Goal: Task Accomplishment & Management: Use online tool/utility

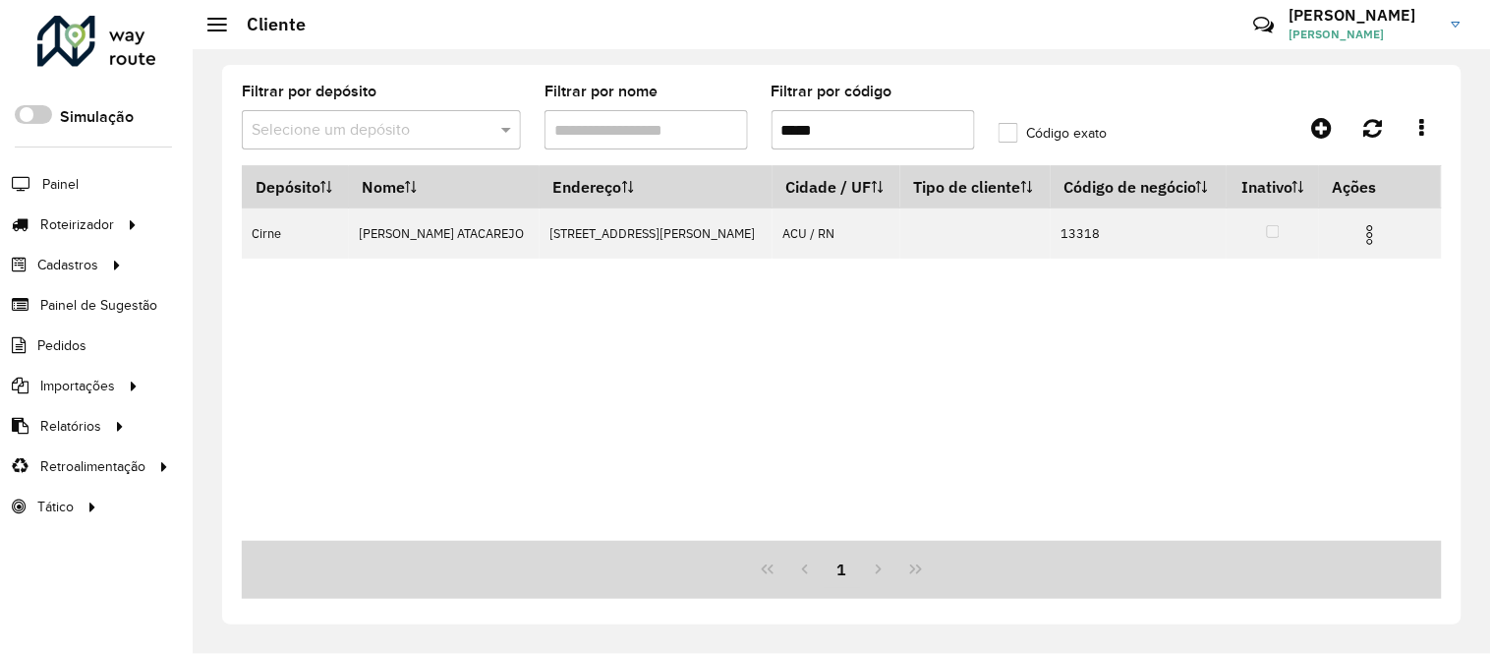
click at [895, 143] on input "*****" at bounding box center [873, 129] width 203 height 39
paste input "text"
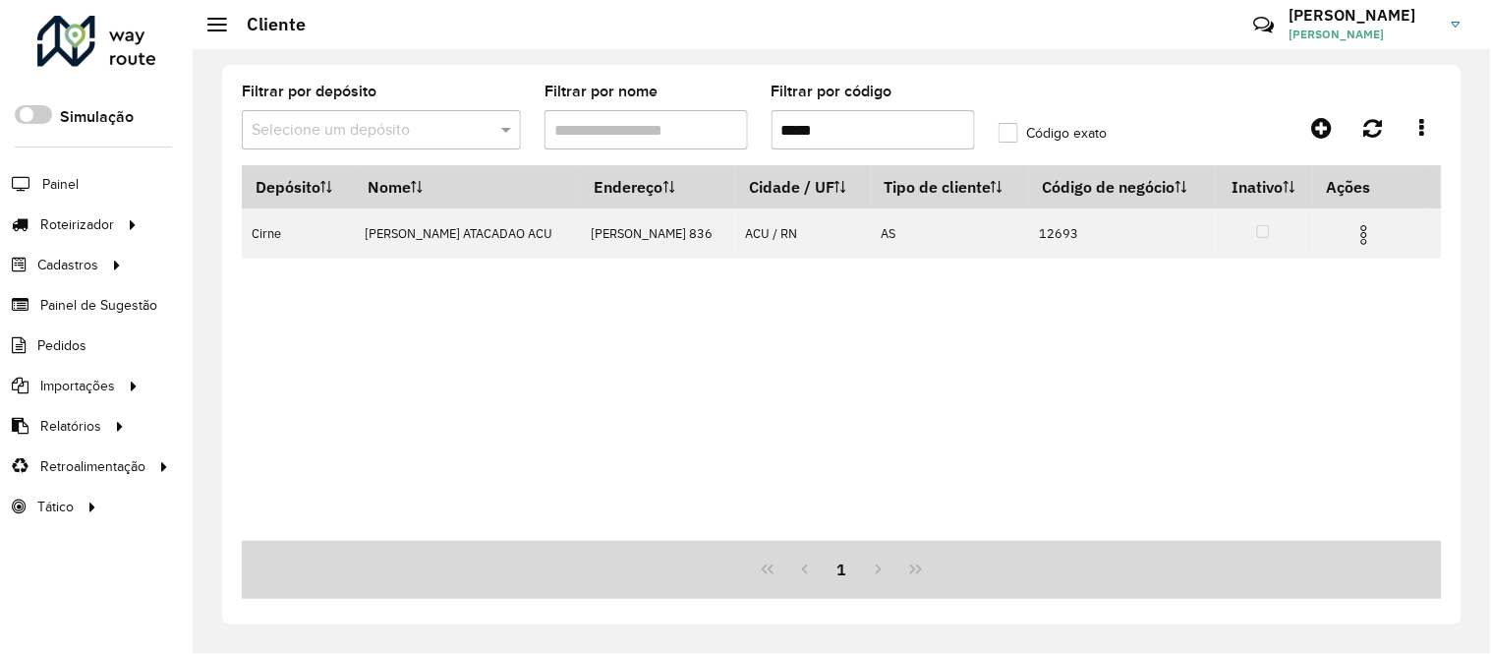
type input "*****"
drag, startPoint x: 296, startPoint y: 305, endPoint x: 250, endPoint y: 292, distance: 47.9
click at [296, 305] on div "Depósito Nome Endereço Cidade / UF Tipo de cliente Código de negócio Inativo Aç…" at bounding box center [842, 352] width 1200 height 375
click at [261, 226] on span "Entregas" at bounding box center [251, 224] width 56 height 21
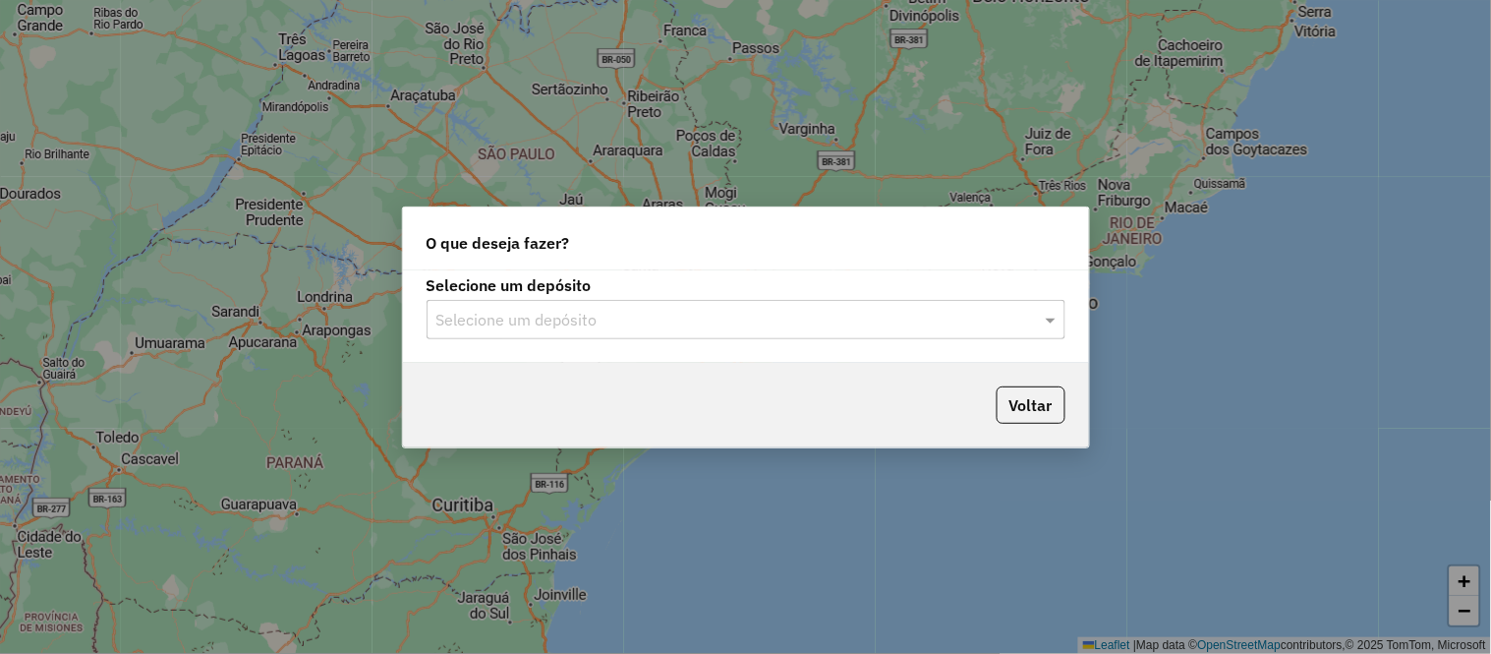
click at [1012, 317] on input "text" at bounding box center [726, 321] width 580 height 24
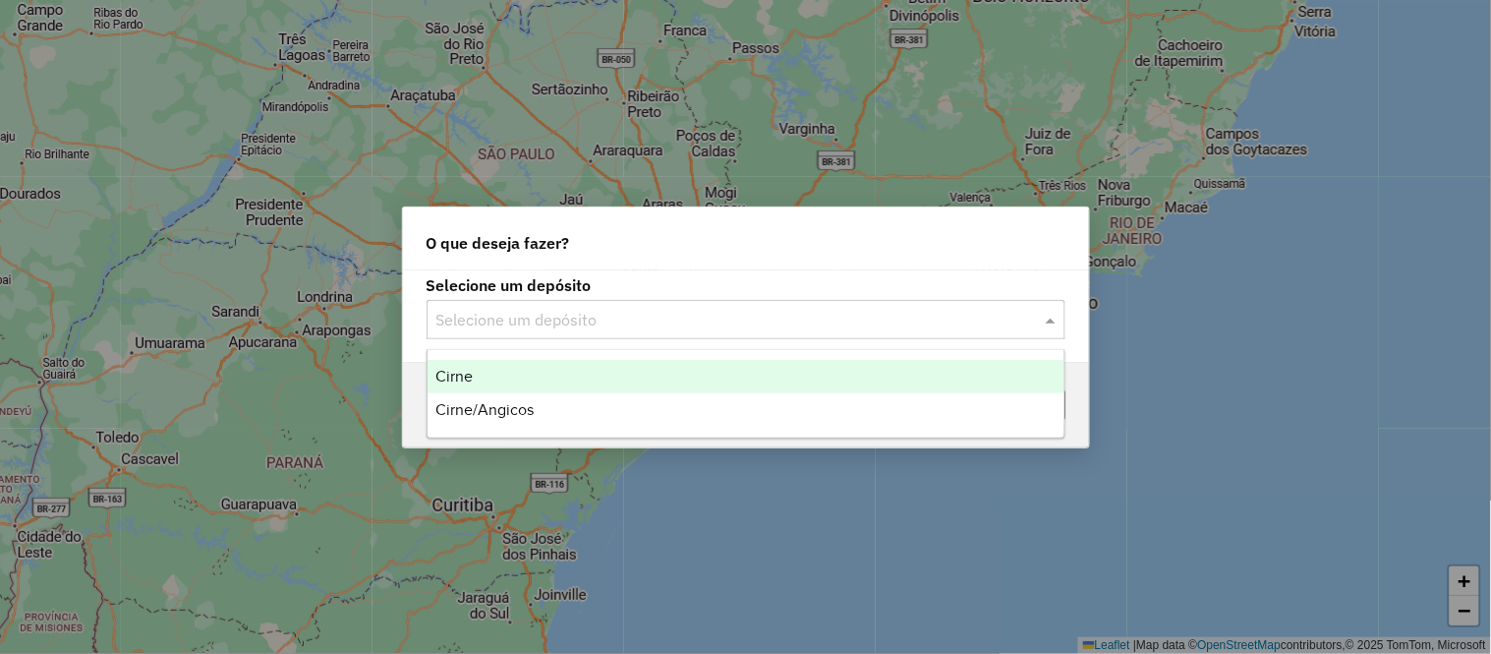
click at [581, 365] on div "Cirne" at bounding box center [746, 376] width 637 height 33
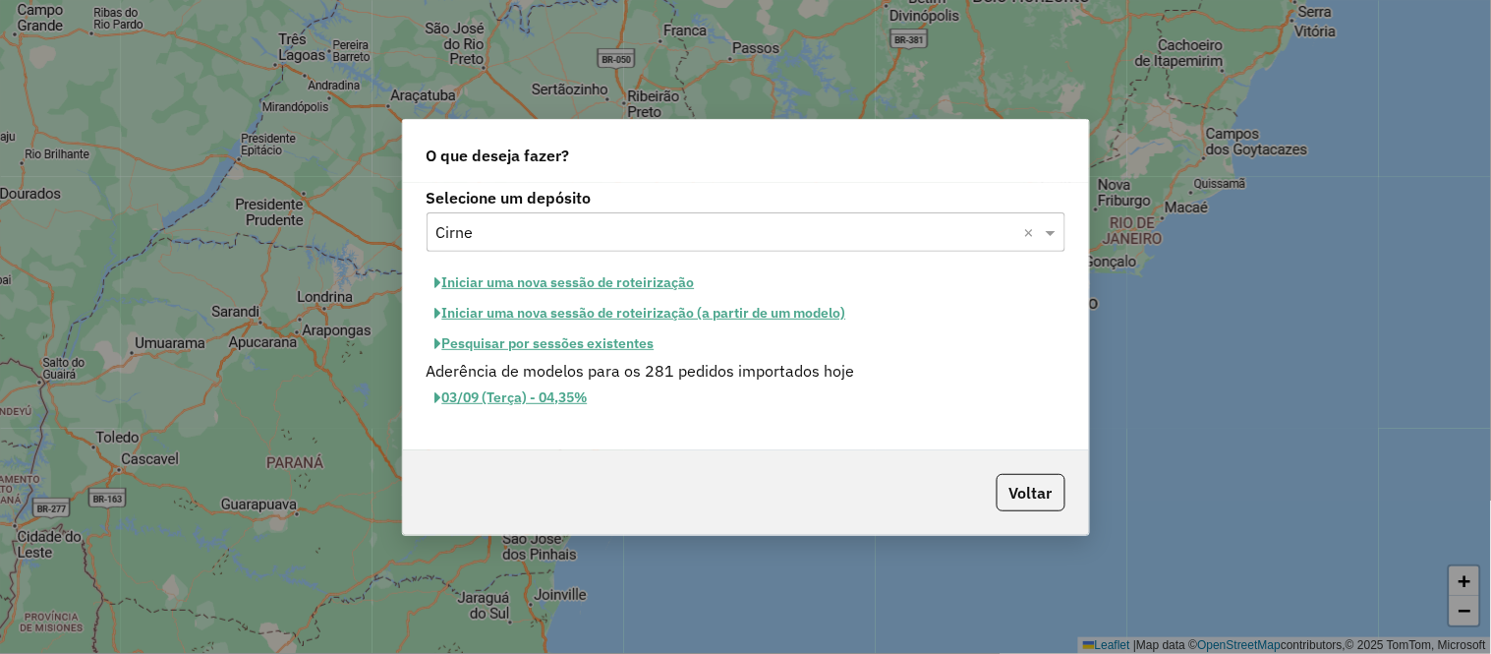
click at [488, 279] on button "Iniciar uma nova sessão de roteirização" at bounding box center [565, 282] width 277 height 30
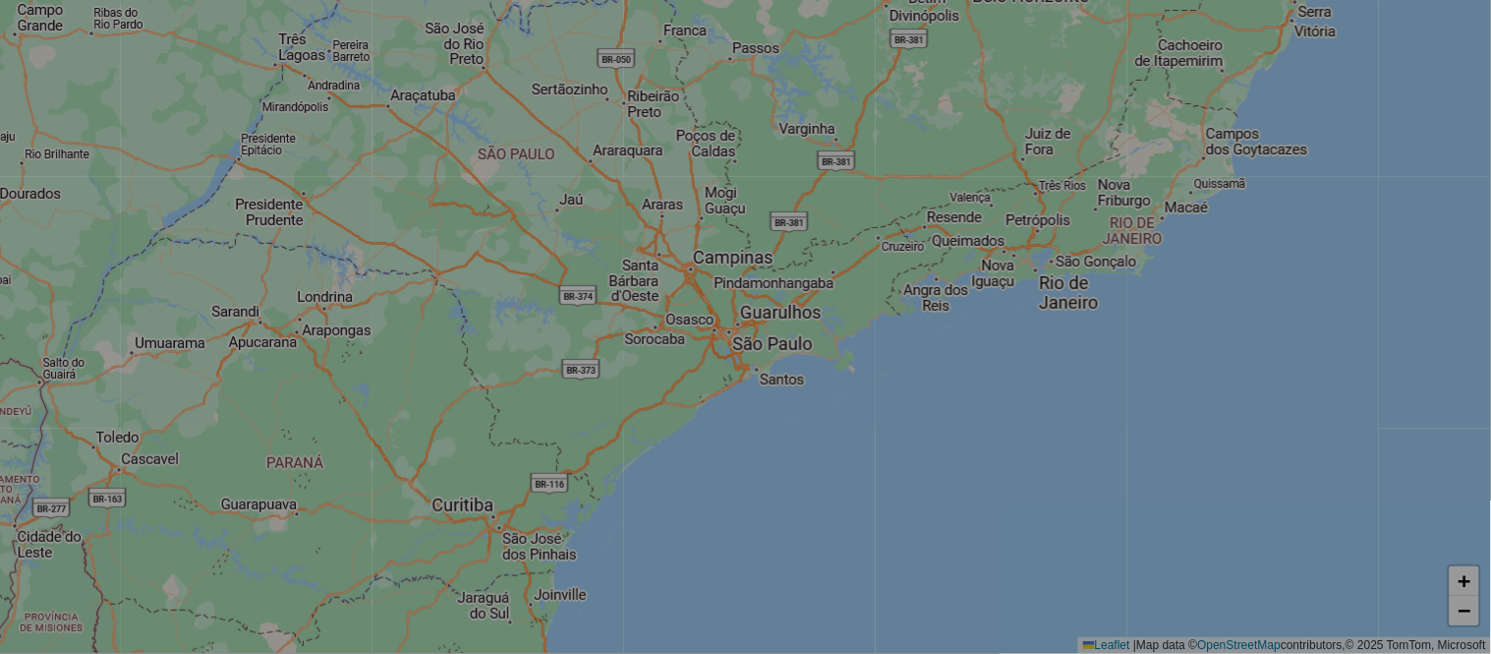
select select "*"
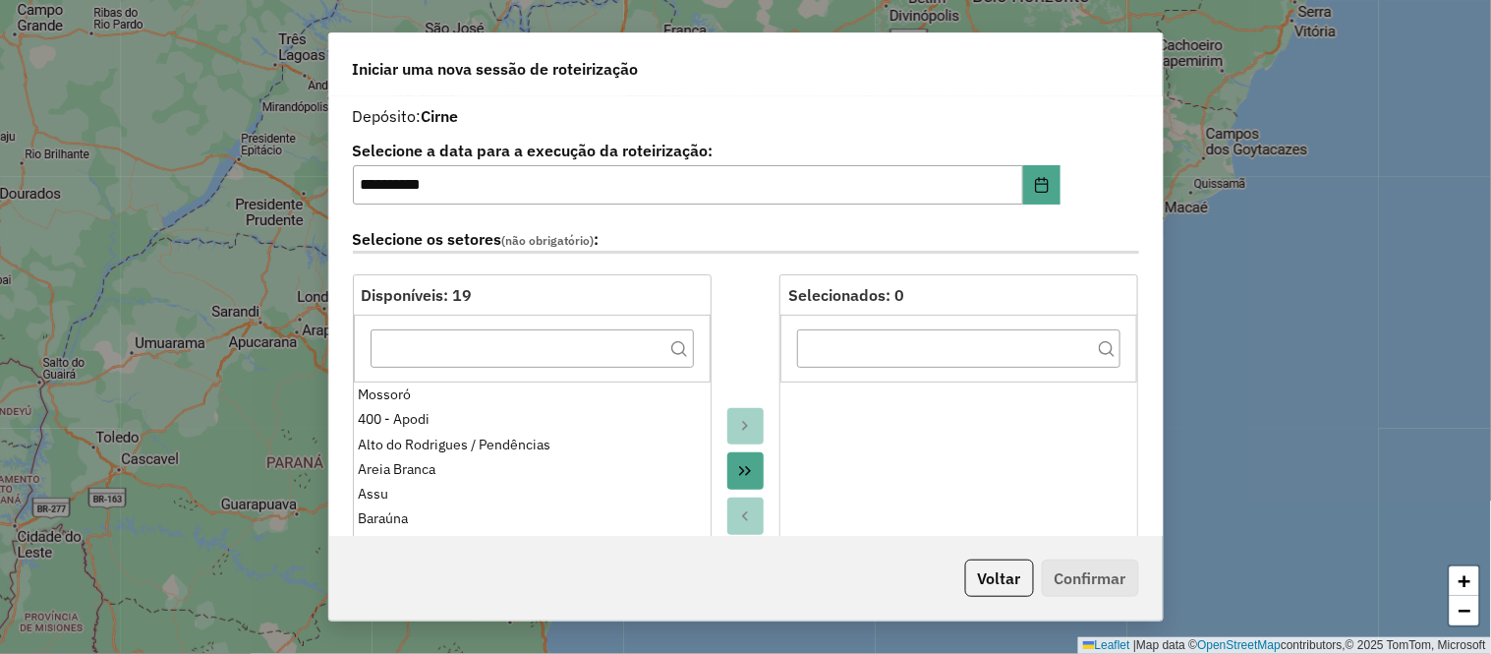
click at [738, 465] on icon "Move All to Target" at bounding box center [745, 471] width 16 height 16
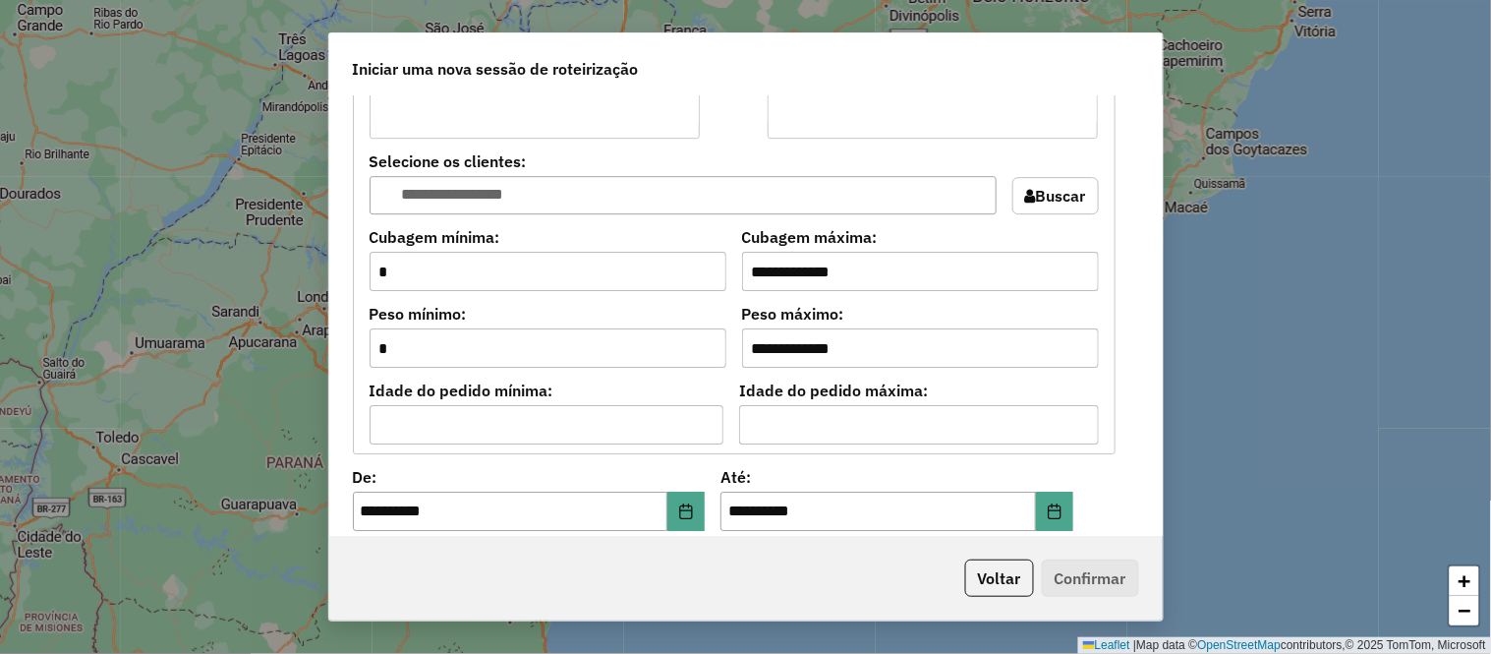
scroll to position [2049, 0]
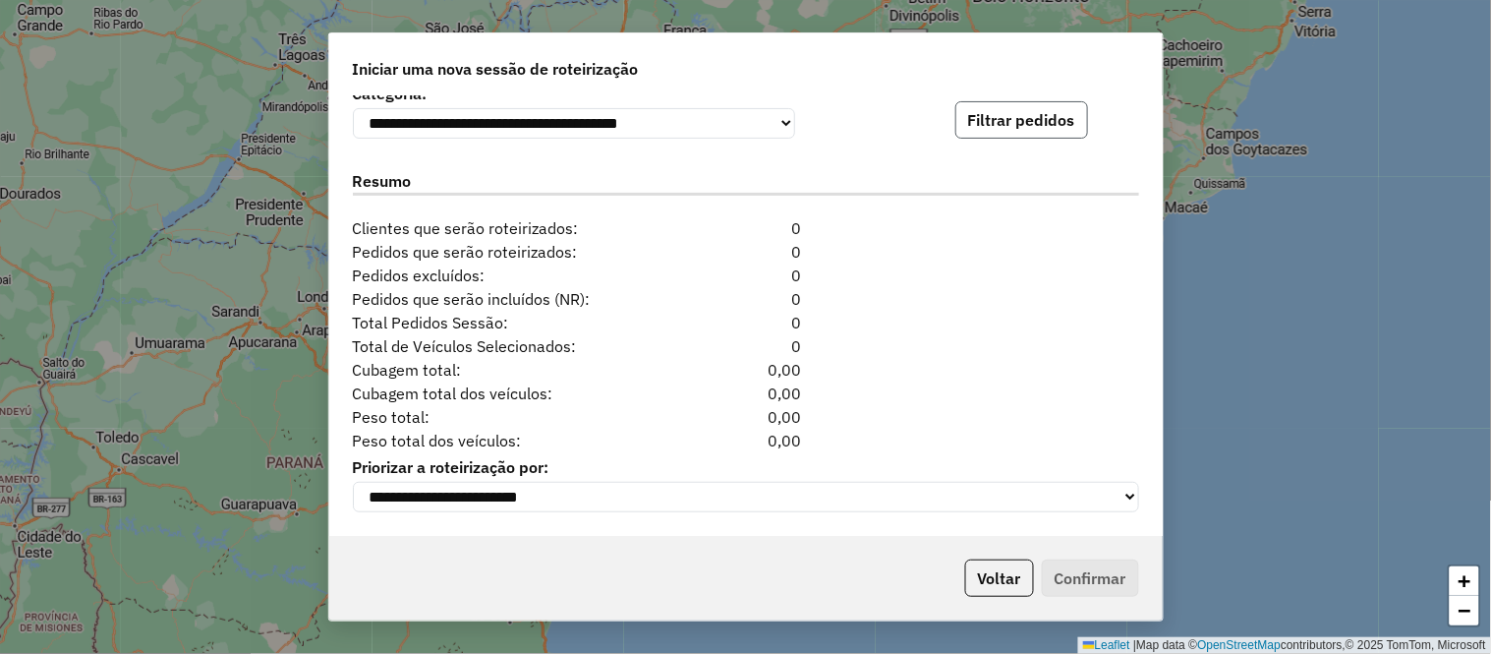
click at [1037, 105] on button "Filtrar pedidos" at bounding box center [1021, 119] width 133 height 37
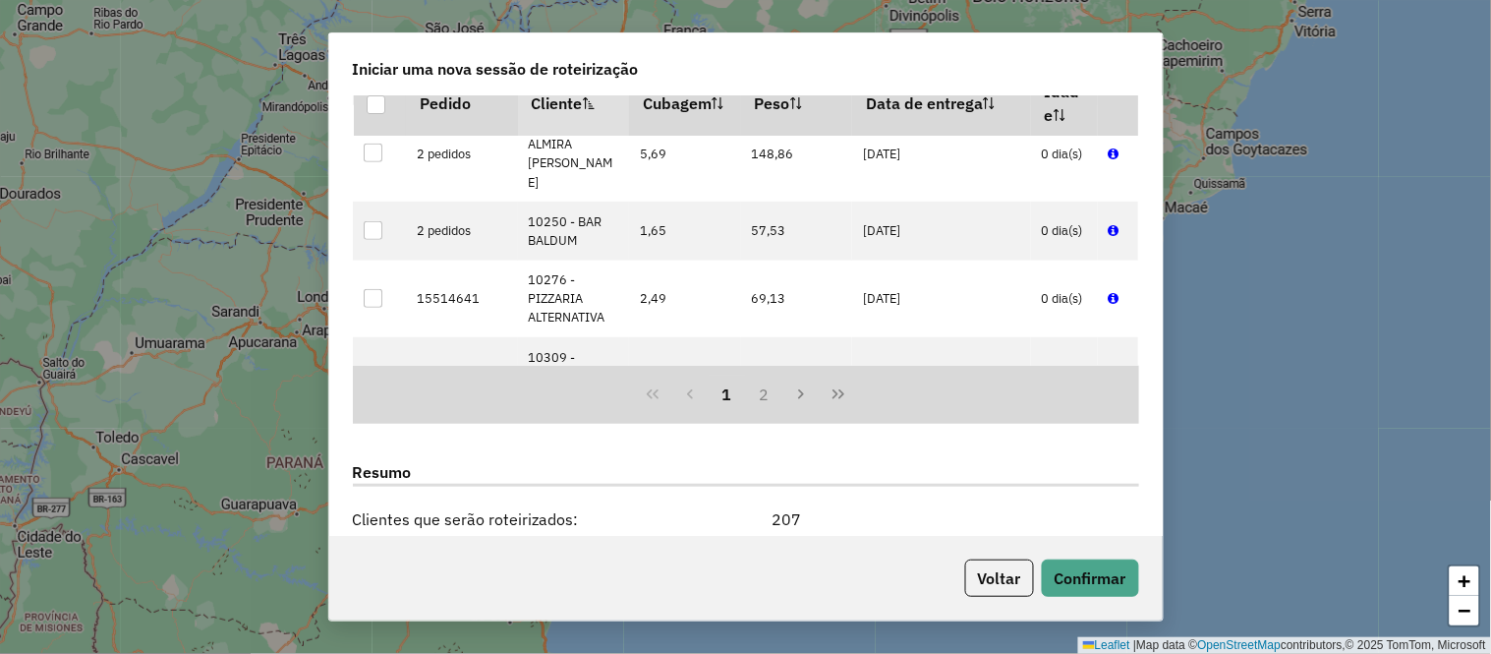
scroll to position [2455, 0]
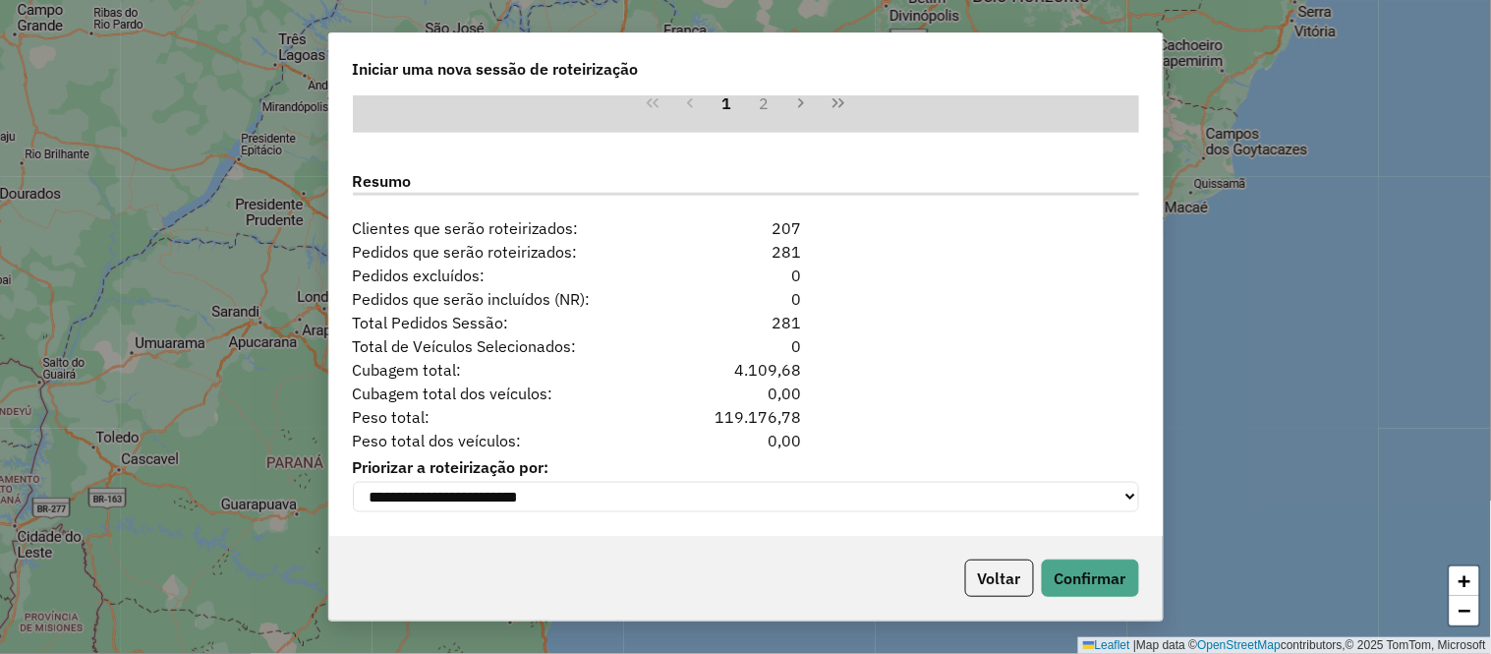
click at [1105, 554] on div "Voltar Confirmar" at bounding box center [745, 578] width 833 height 85
click at [1101, 568] on button "Confirmar" at bounding box center [1090, 577] width 97 height 37
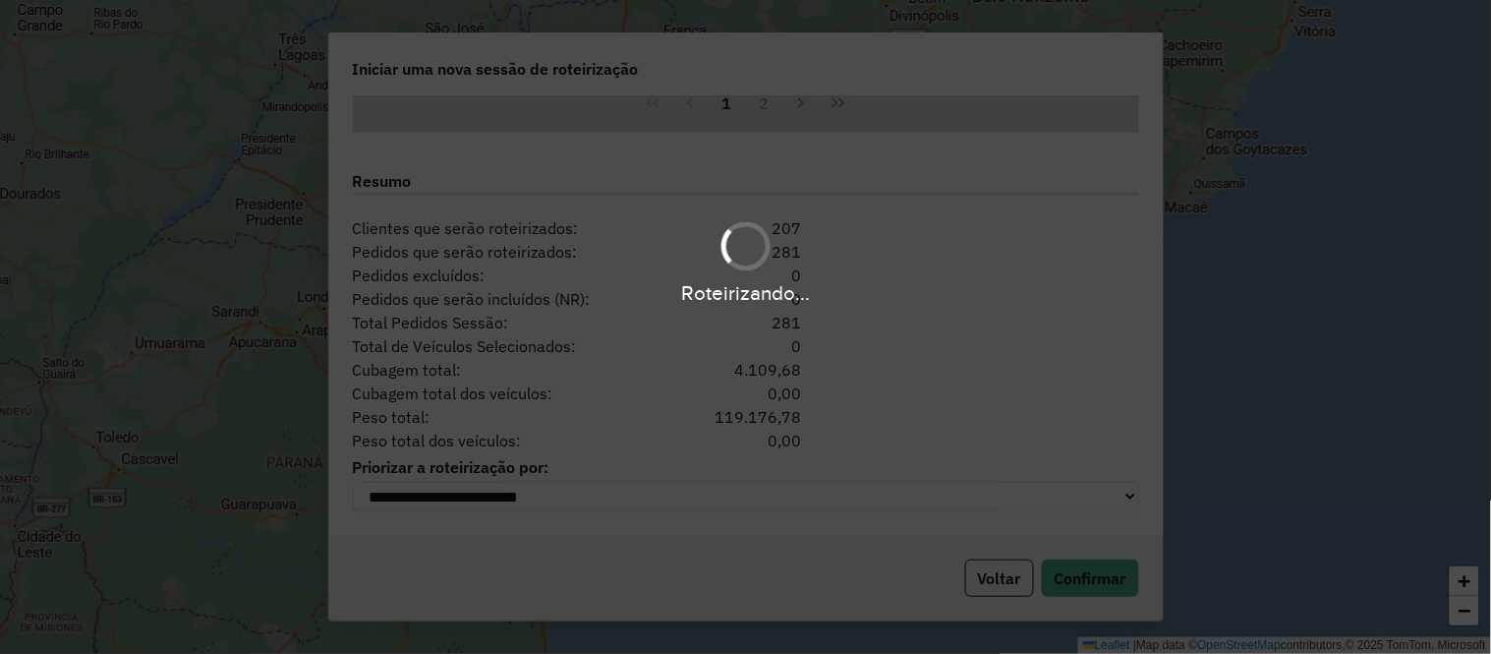
click at [1057, 383] on div "Roteirizando..." at bounding box center [745, 327] width 1491 height 654
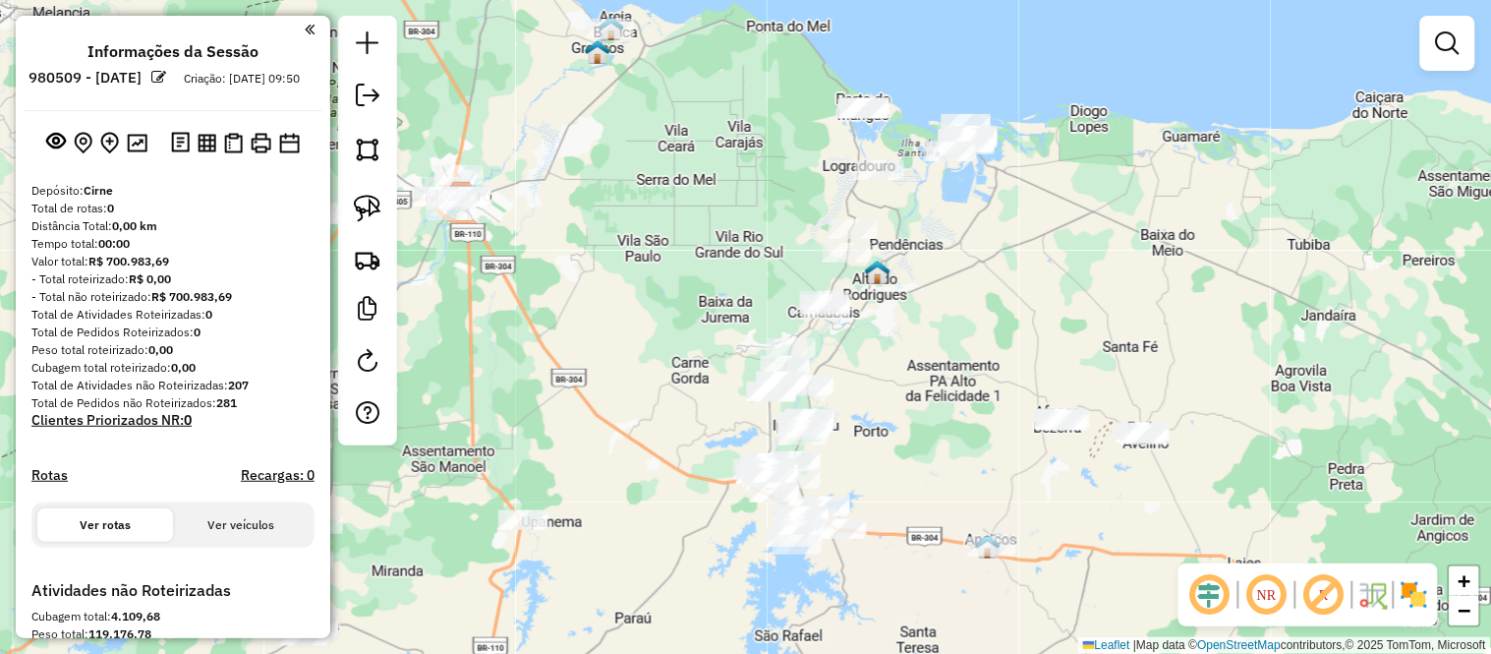
drag, startPoint x: 872, startPoint y: 453, endPoint x: 588, endPoint y: 319, distance: 313.9
click at [588, 319] on div "Janela de atendimento Grade de atendimento Capacidade Transportadoras Veículos …" at bounding box center [745, 327] width 1491 height 654
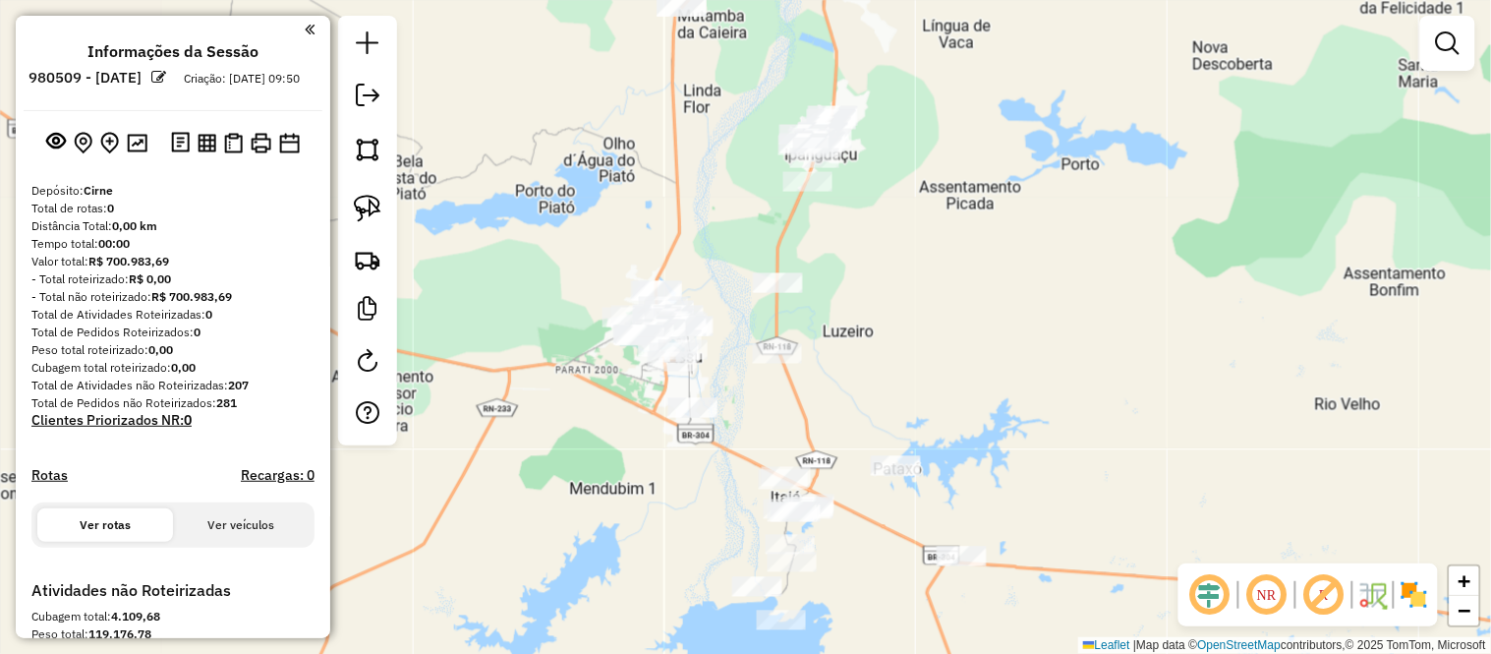
drag, startPoint x: 700, startPoint y: 443, endPoint x: 666, endPoint y: 133, distance: 312.4
click at [666, 133] on div "Janela de atendimento Grade de atendimento Capacidade Transportadoras Veículos …" at bounding box center [745, 327] width 1491 height 654
click at [1439, 33] on em at bounding box center [1448, 43] width 24 height 24
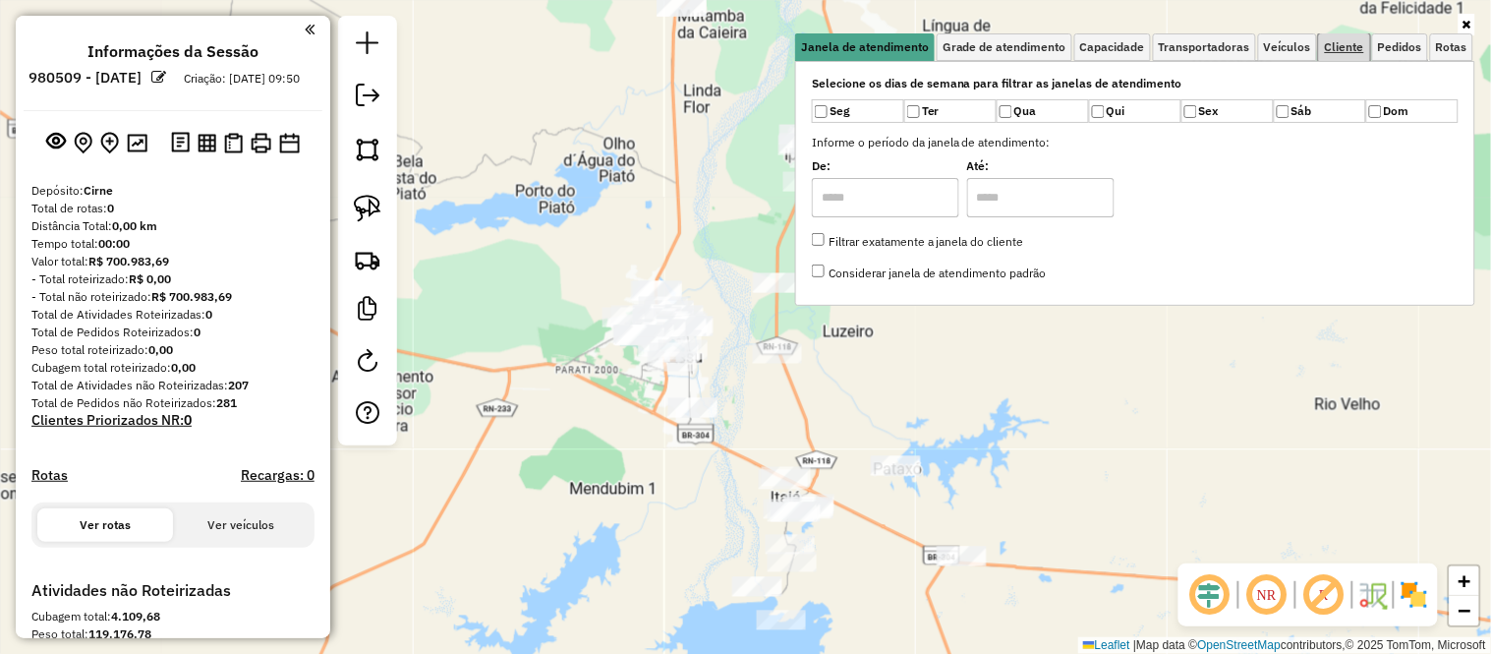
click at [1339, 49] on span "Cliente" at bounding box center [1344, 47] width 39 height 12
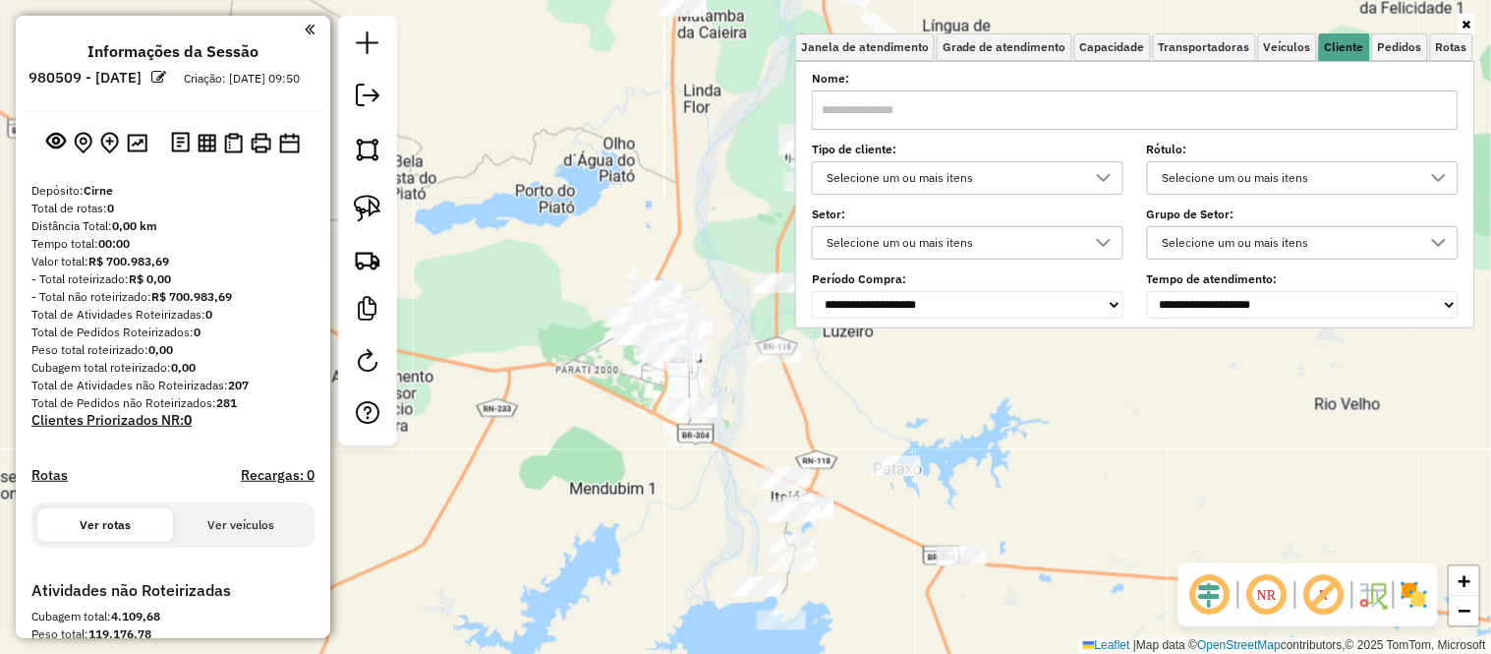
click at [964, 175] on div "Selecione um ou mais itens" at bounding box center [953, 177] width 264 height 31
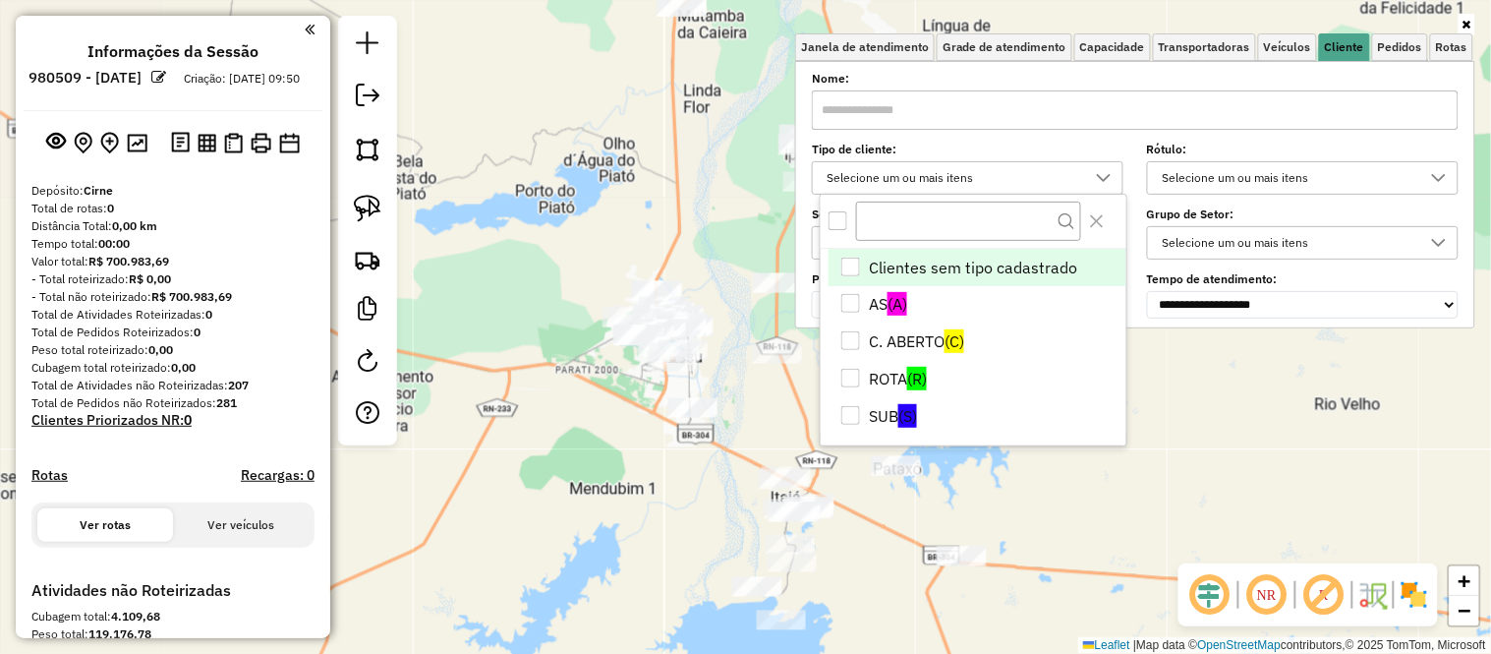
scroll to position [11, 66]
click at [842, 227] on div "All items unselected" at bounding box center [838, 220] width 19 height 19
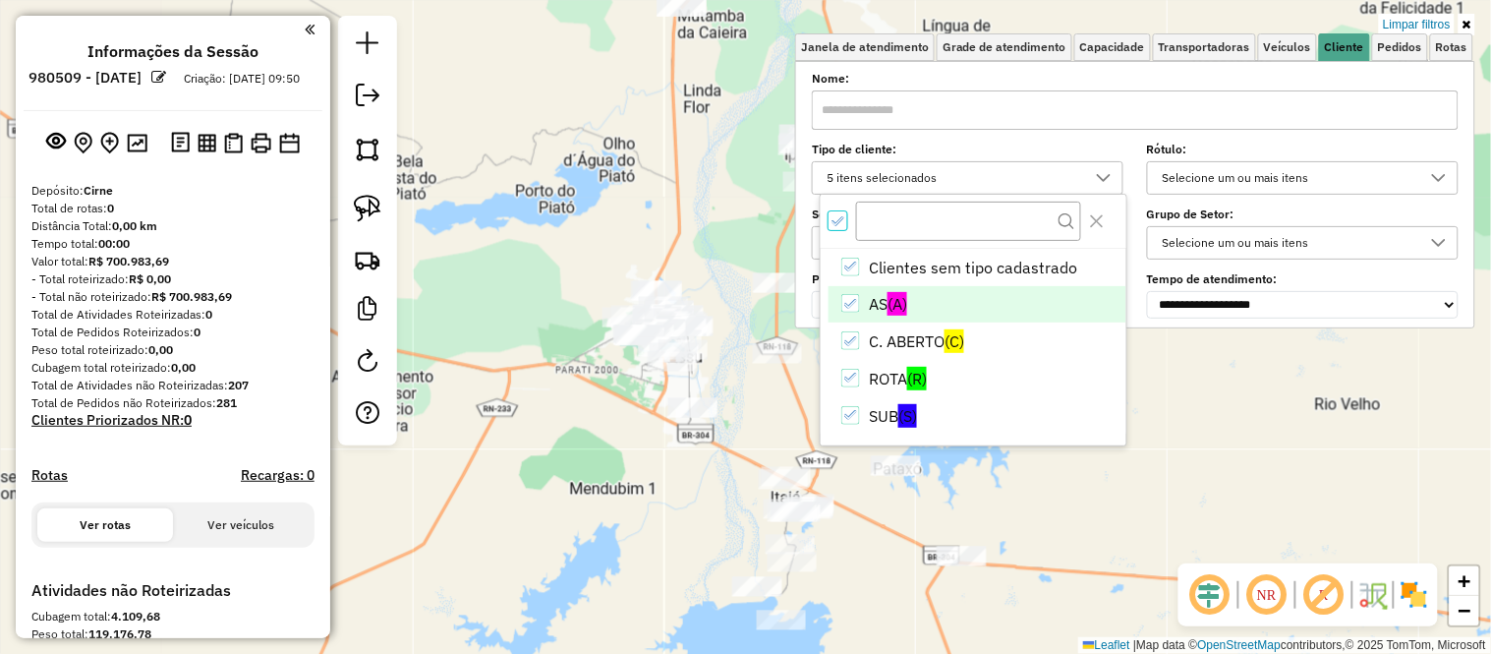
click at [850, 300] on icon "AS" at bounding box center [851, 304] width 14 height 14
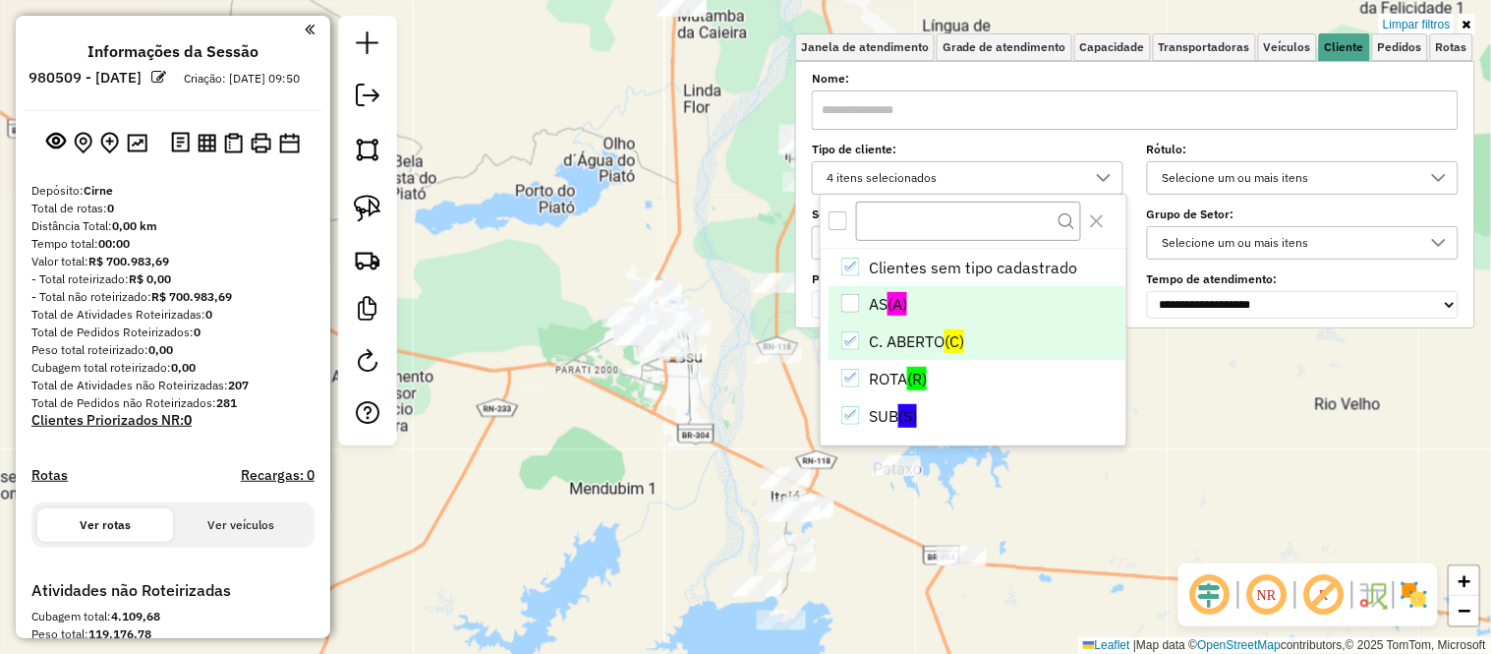
click at [847, 345] on icon "C. ABERTO" at bounding box center [851, 341] width 14 height 14
click at [553, 433] on div "Limpar filtros Janela de atendimento Grade de atendimento Capacidade Transporta…" at bounding box center [745, 327] width 1491 height 654
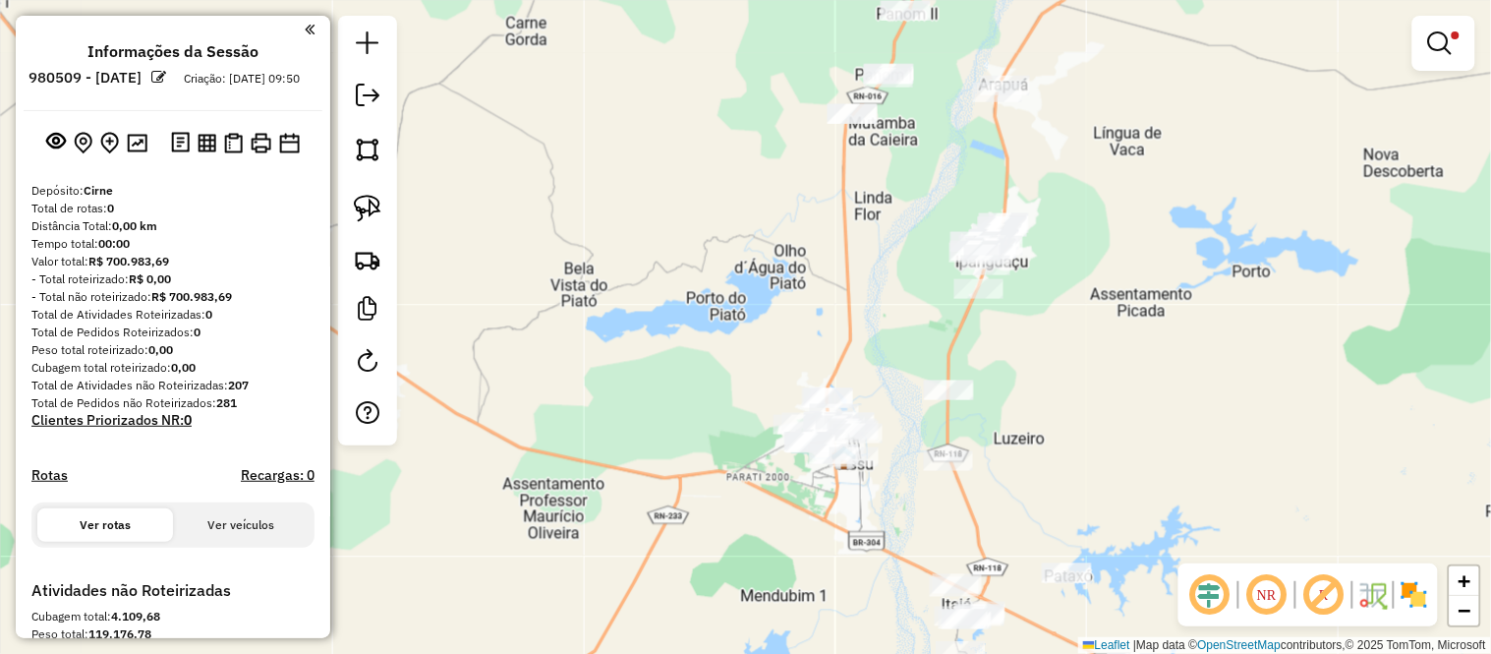
drag, startPoint x: 646, startPoint y: 410, endPoint x: 816, endPoint y: 518, distance: 201.5
click at [816, 518] on div "Limpar filtros Janela de atendimento Grade de atendimento Capacidade Transporta…" at bounding box center [745, 327] width 1491 height 654
click at [367, 207] on img at bounding box center [368, 209] width 28 height 28
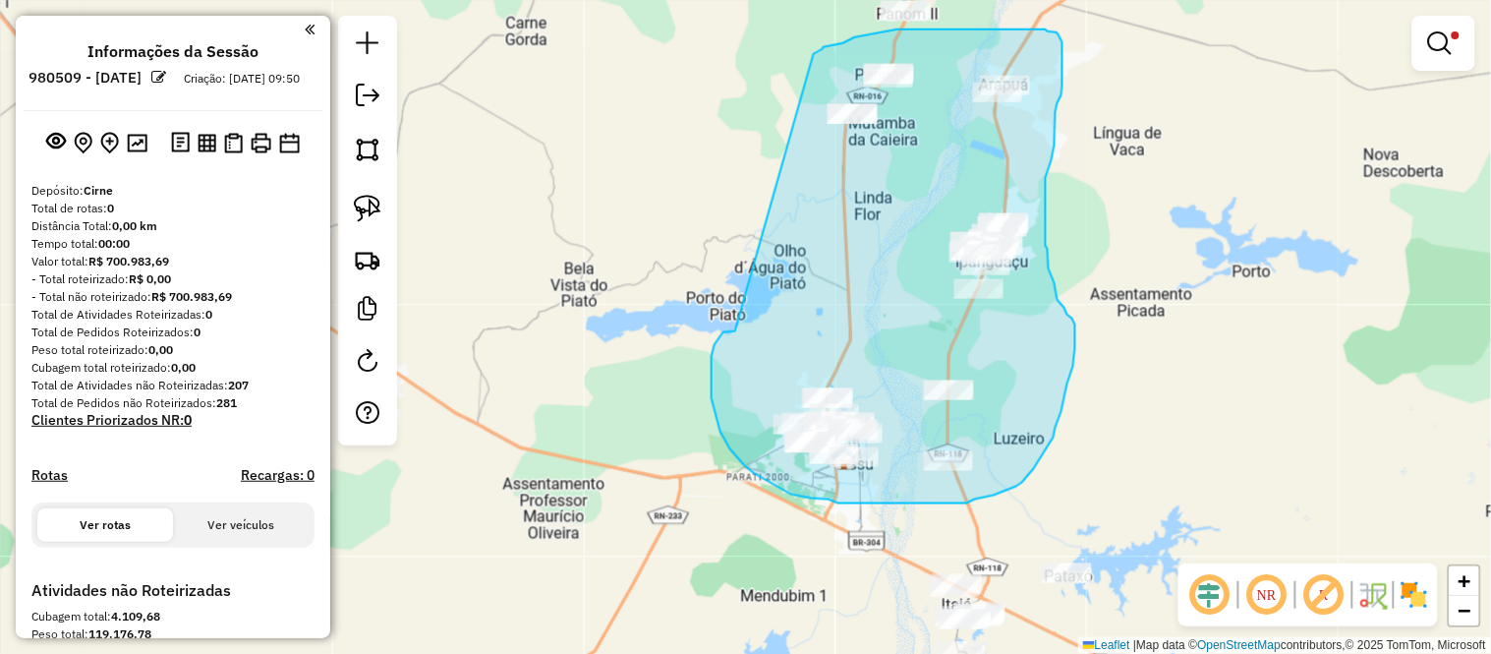
drag, startPoint x: 723, startPoint y: 332, endPoint x: 814, endPoint y: 54, distance: 292.5
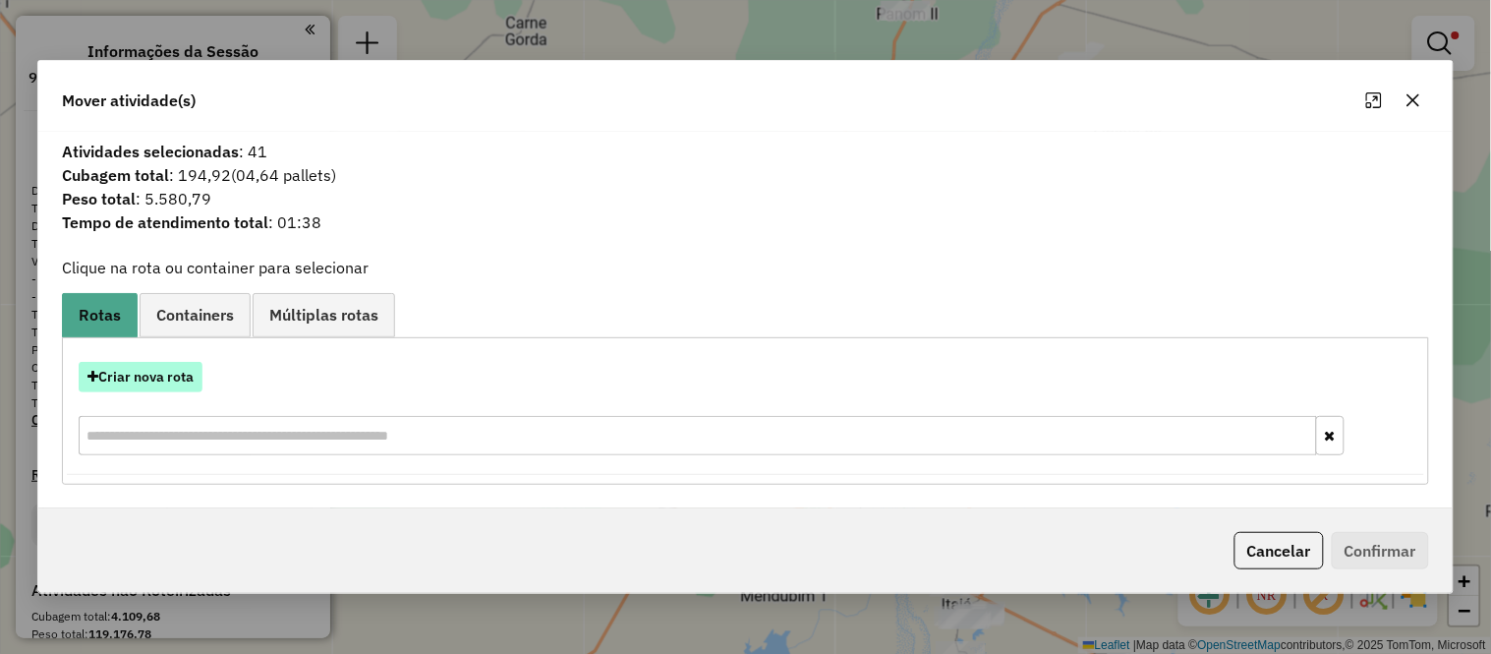
click at [142, 364] on button "Criar nova rota" at bounding box center [141, 377] width 124 height 30
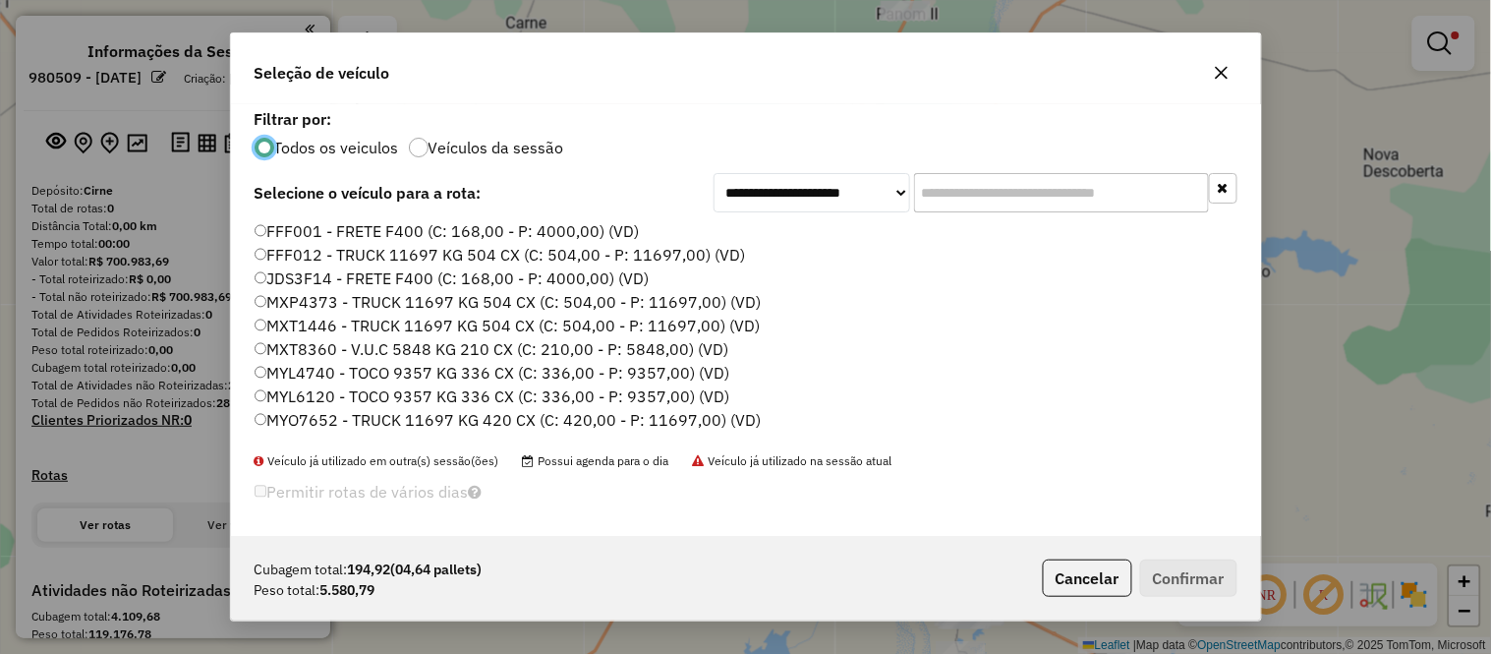
scroll to position [11, 5]
click at [969, 199] on input "text" at bounding box center [1061, 192] width 295 height 39
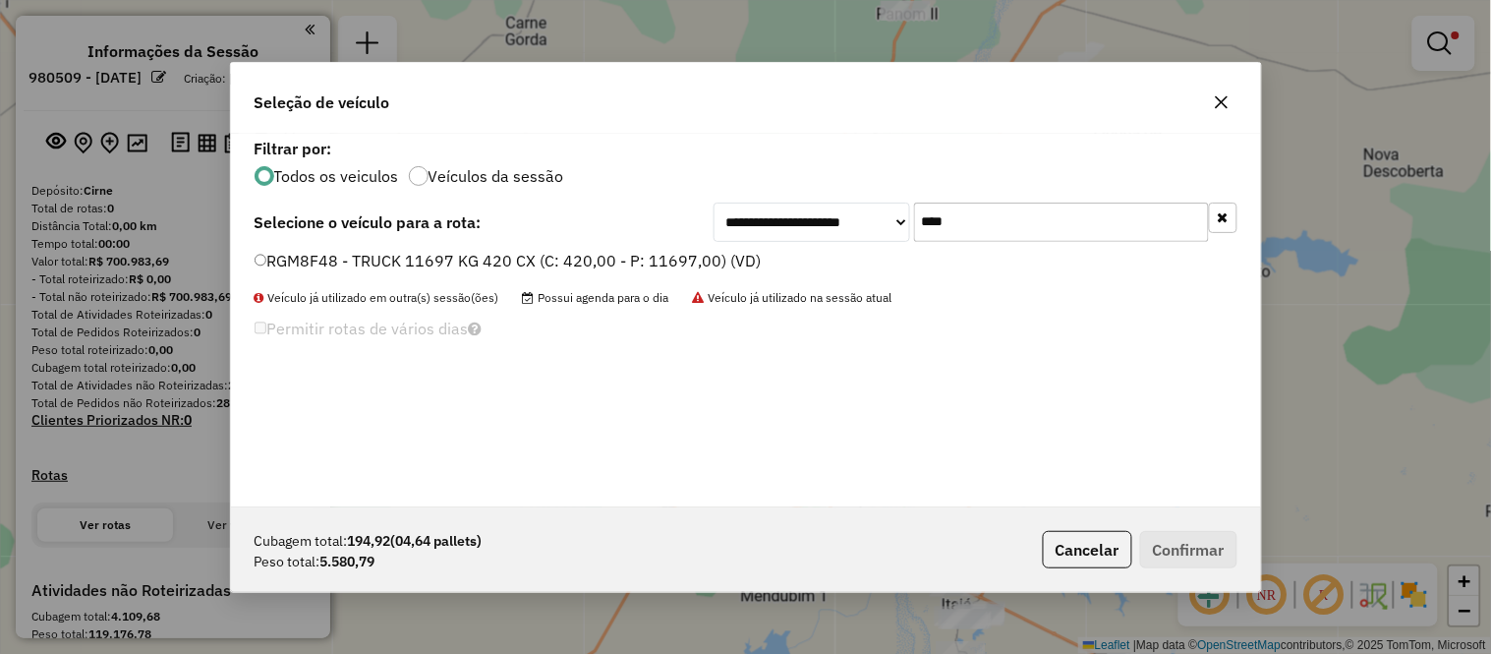
type input "****"
click at [307, 252] on label "RGM8F48 - TRUCK 11697 KG 420 CX (C: 420,00 - P: 11697,00) (VD)" at bounding box center [508, 261] width 507 height 24
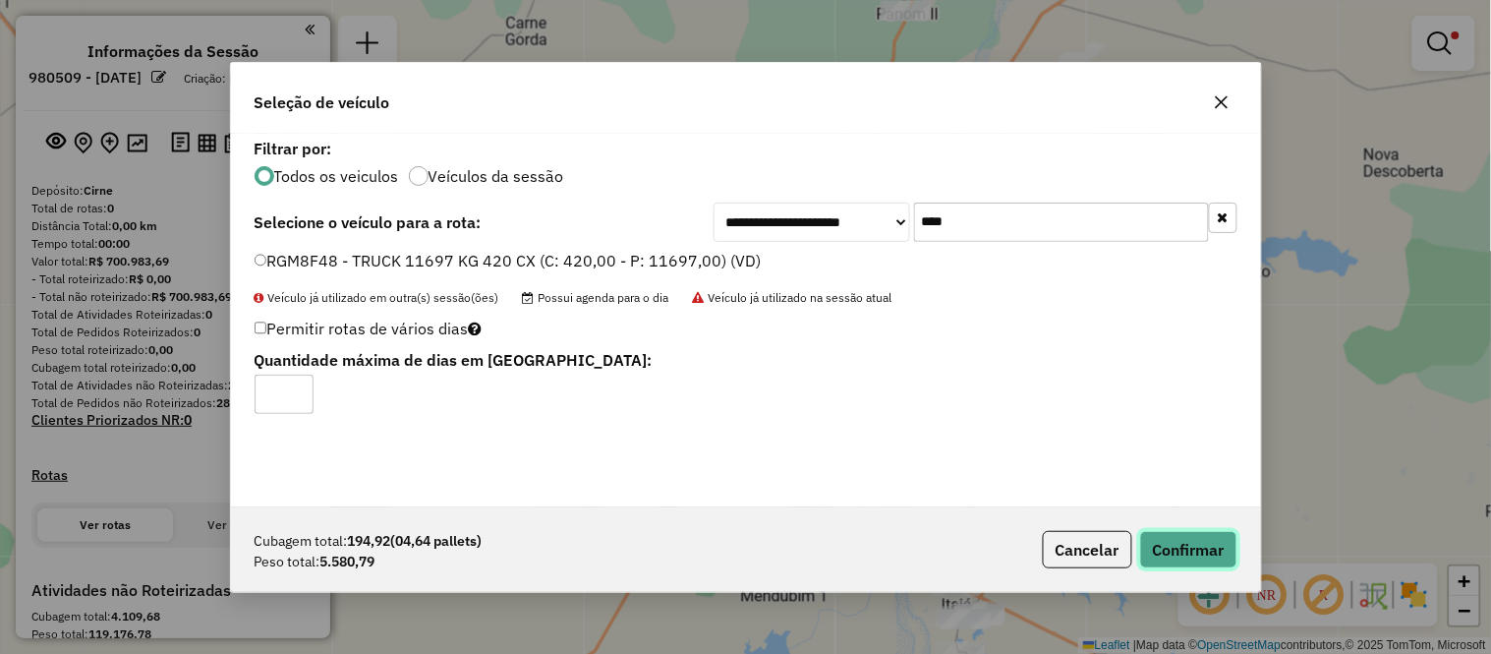
click at [1212, 560] on button "Confirmar" at bounding box center [1188, 549] width 97 height 37
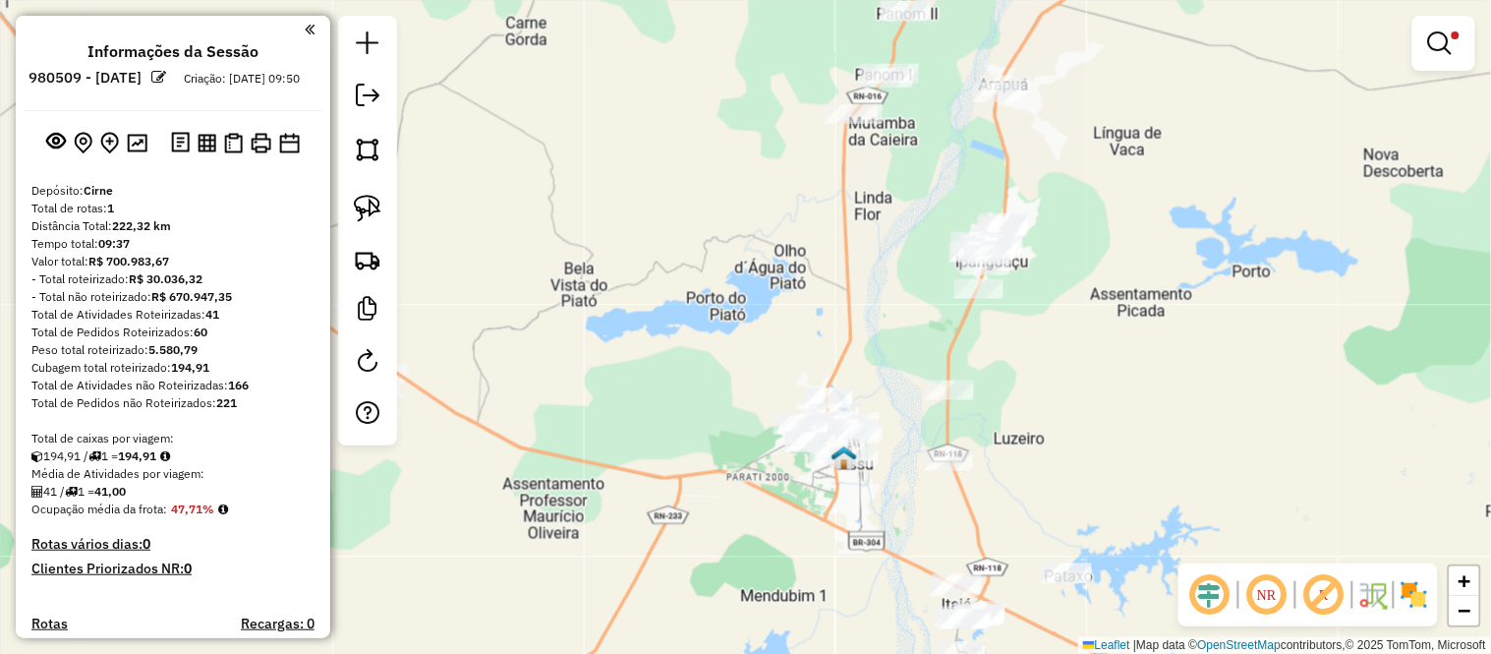
scroll to position [436, 0]
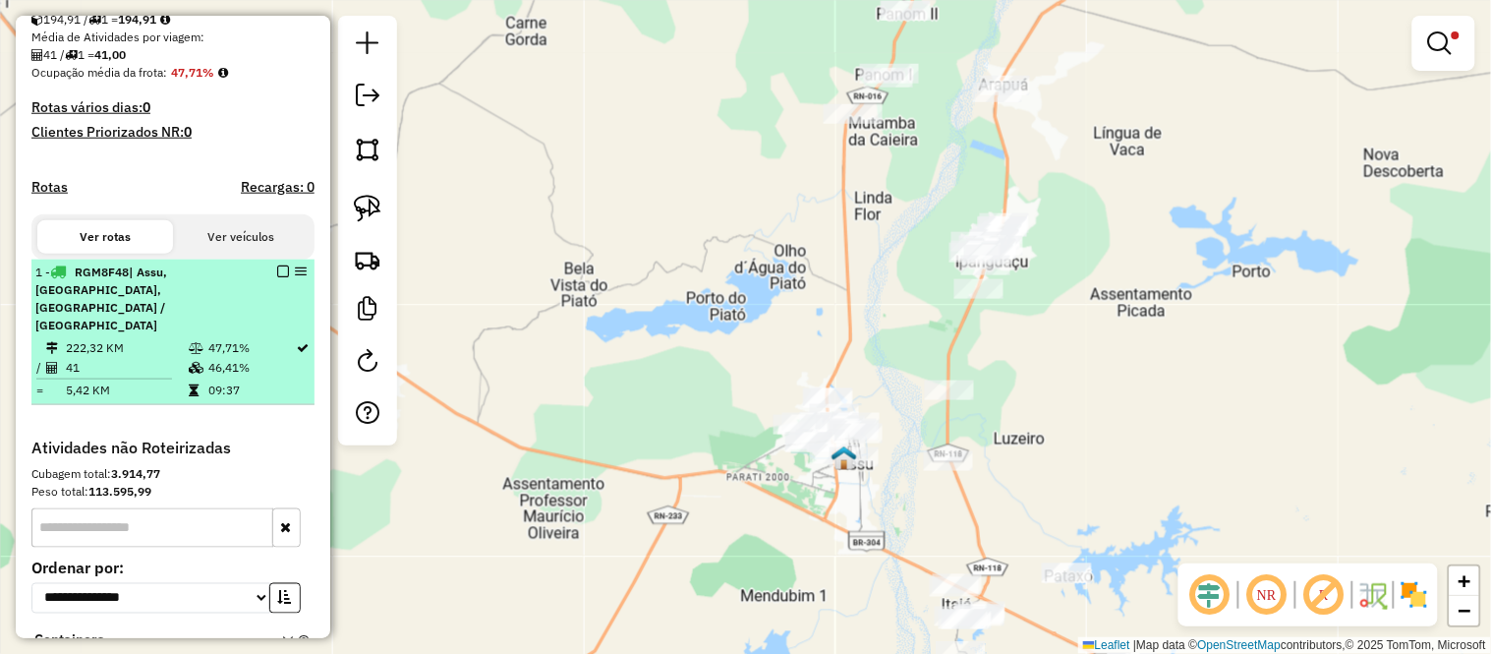
click at [74, 380] on td "5,42 KM" at bounding box center [126, 390] width 123 height 20
select select "**********"
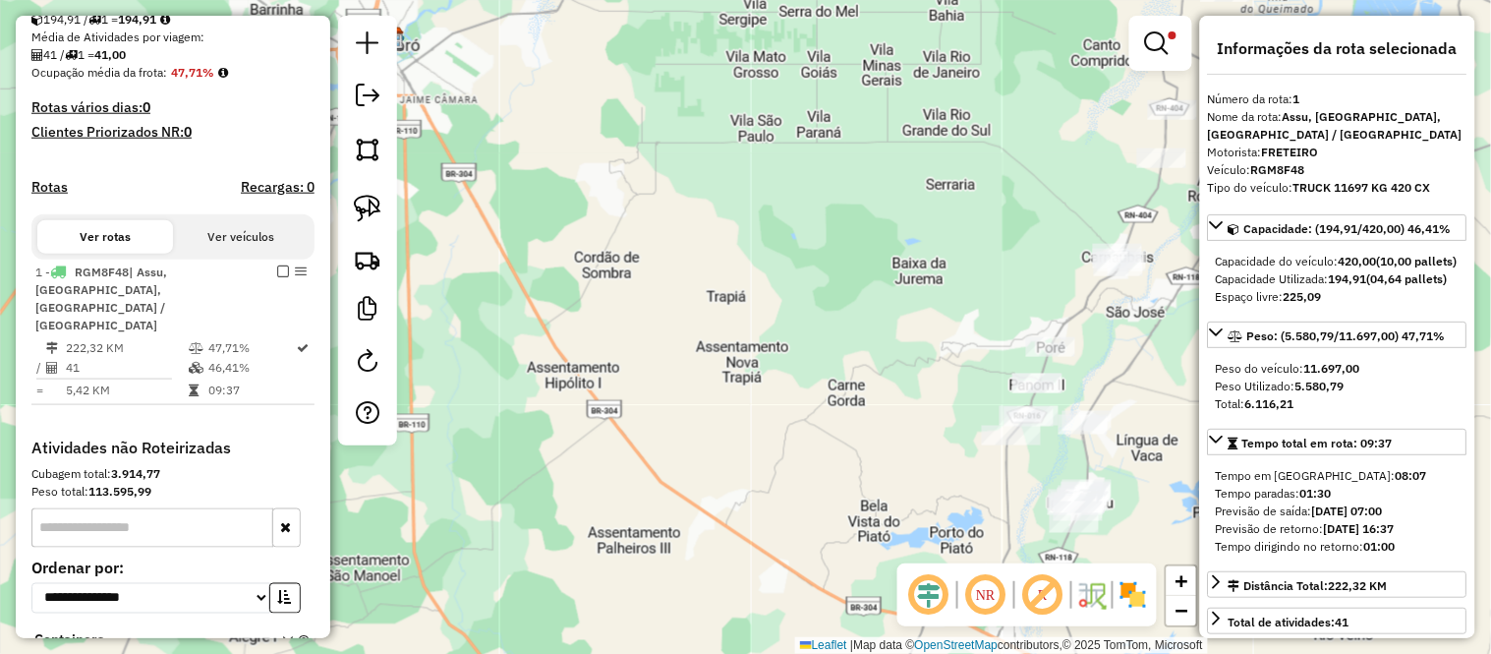
drag, startPoint x: 951, startPoint y: 395, endPoint x: 783, endPoint y: 393, distance: 168.1
click at [784, 393] on div "Limpar filtros Janela de atendimento Grade de atendimento Capacidade Transporta…" at bounding box center [745, 327] width 1491 height 654
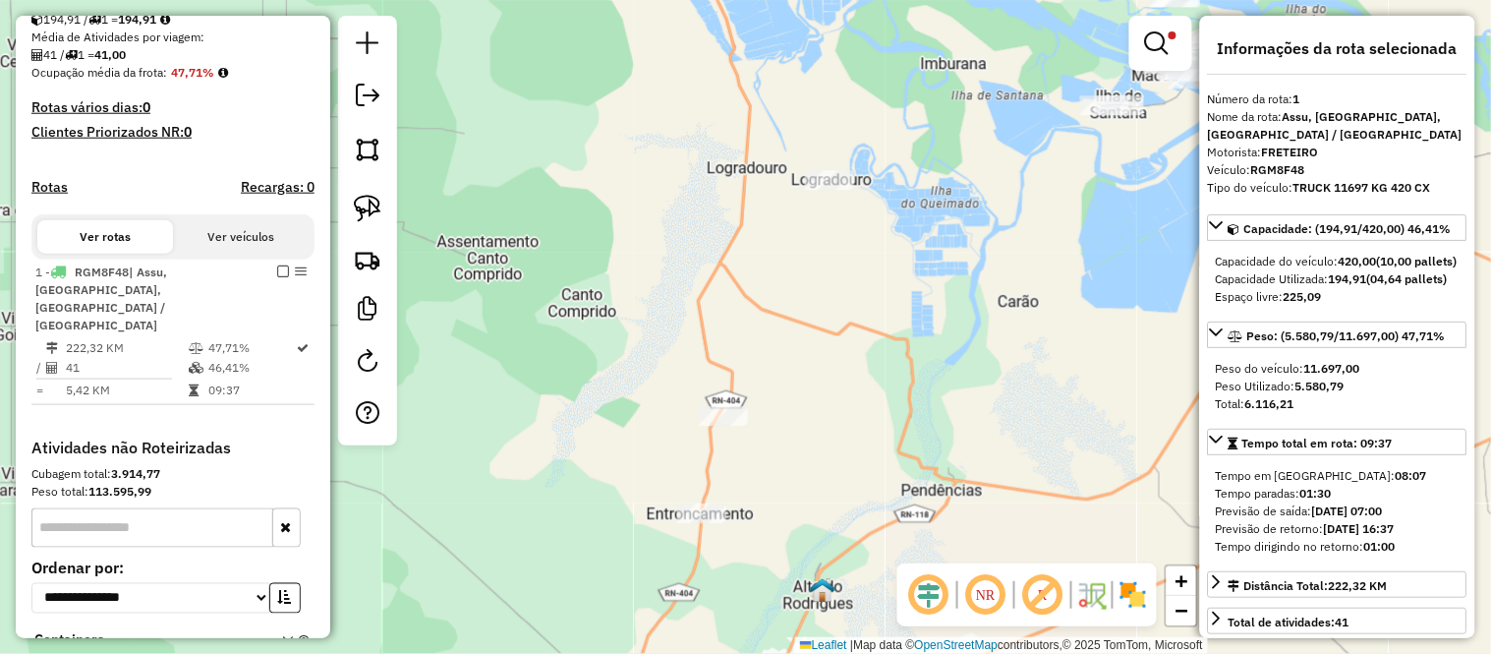
drag, startPoint x: 1042, startPoint y: 265, endPoint x: 753, endPoint y: 620, distance: 457.6
click at [741, 653] on html "Aguarde... Pop-up bloqueado! Seu navegador bloqueou automáticamente a abertura …" at bounding box center [745, 327] width 1491 height 654
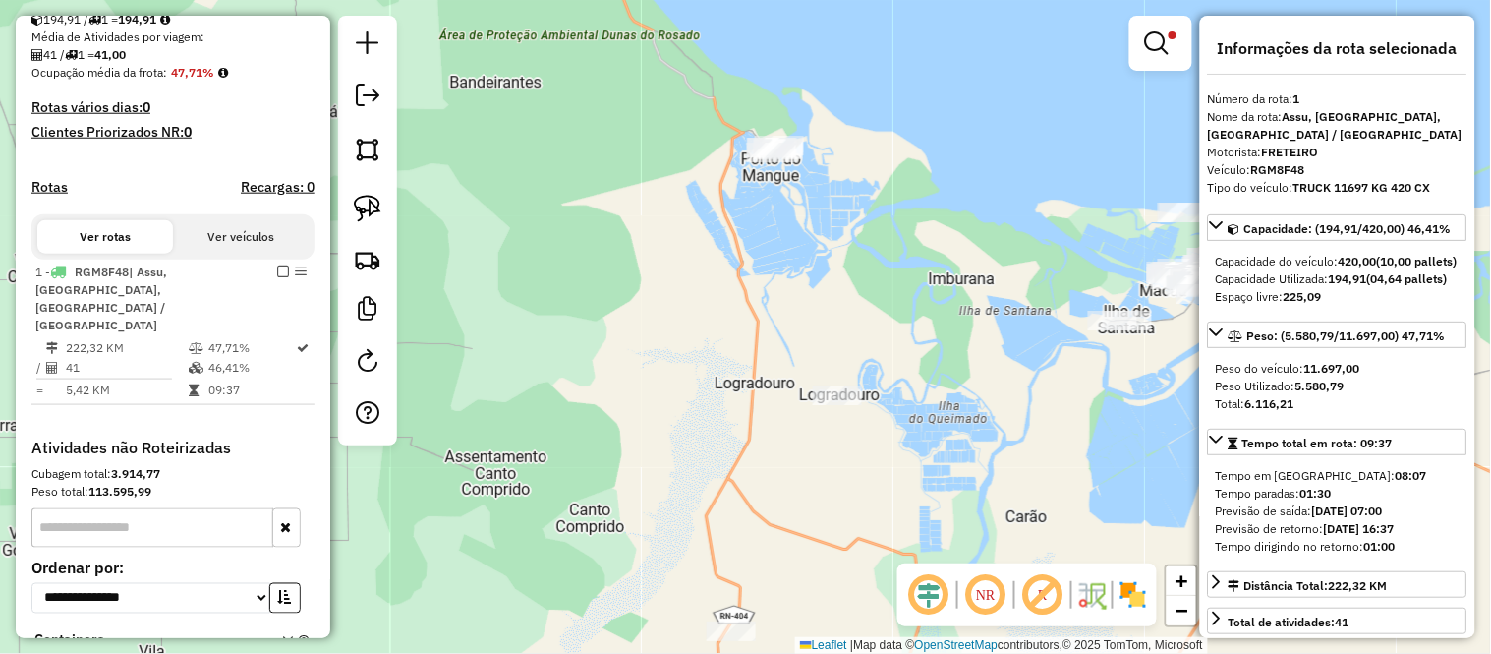
drag, startPoint x: 986, startPoint y: 230, endPoint x: 1026, endPoint y: 413, distance: 187.2
click at [1017, 432] on div "Limpar filtros Janela de atendimento Grade de atendimento Capacidade Transporta…" at bounding box center [745, 327] width 1491 height 654
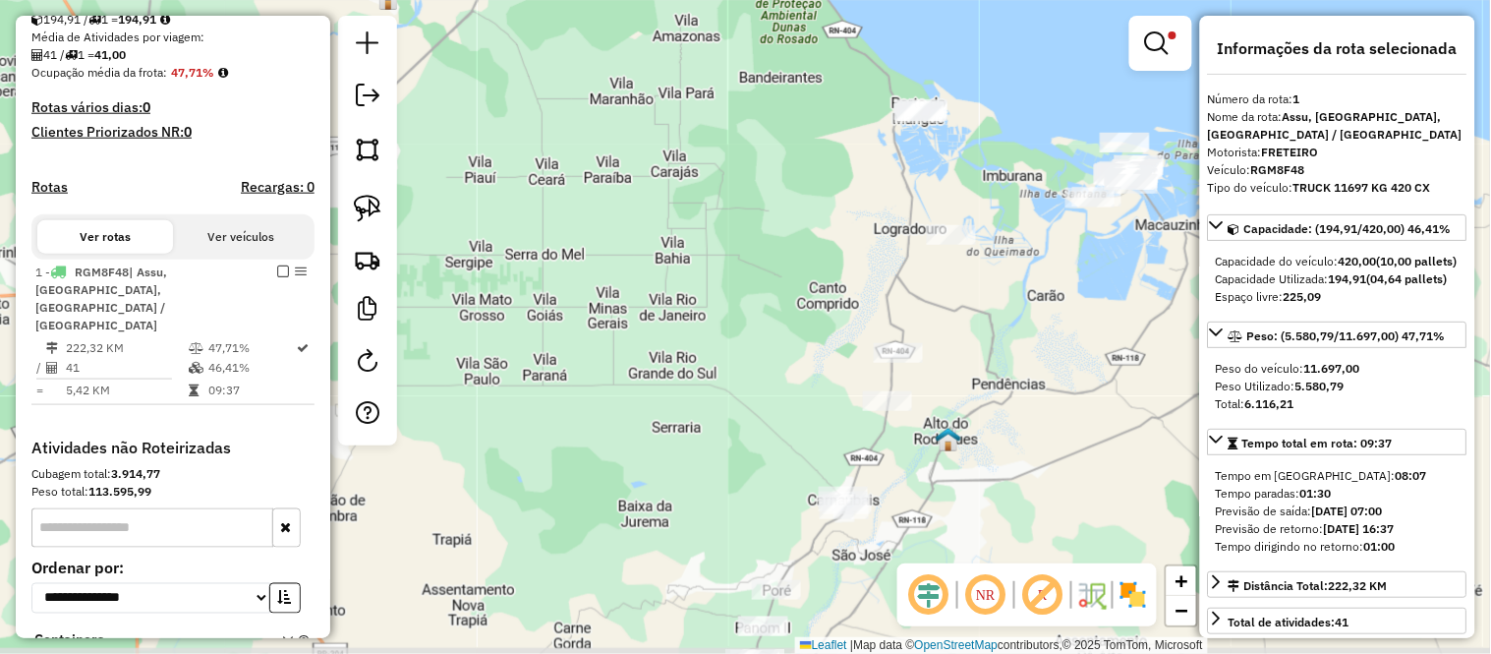
drag, startPoint x: 1004, startPoint y: 467, endPoint x: 1026, endPoint y: 310, distance: 158.9
click at [1026, 310] on div "Limpar filtros Janela de atendimento Grade de atendimento Capacidade Transporta…" at bounding box center [745, 327] width 1491 height 654
click at [375, 195] on img at bounding box center [368, 209] width 28 height 28
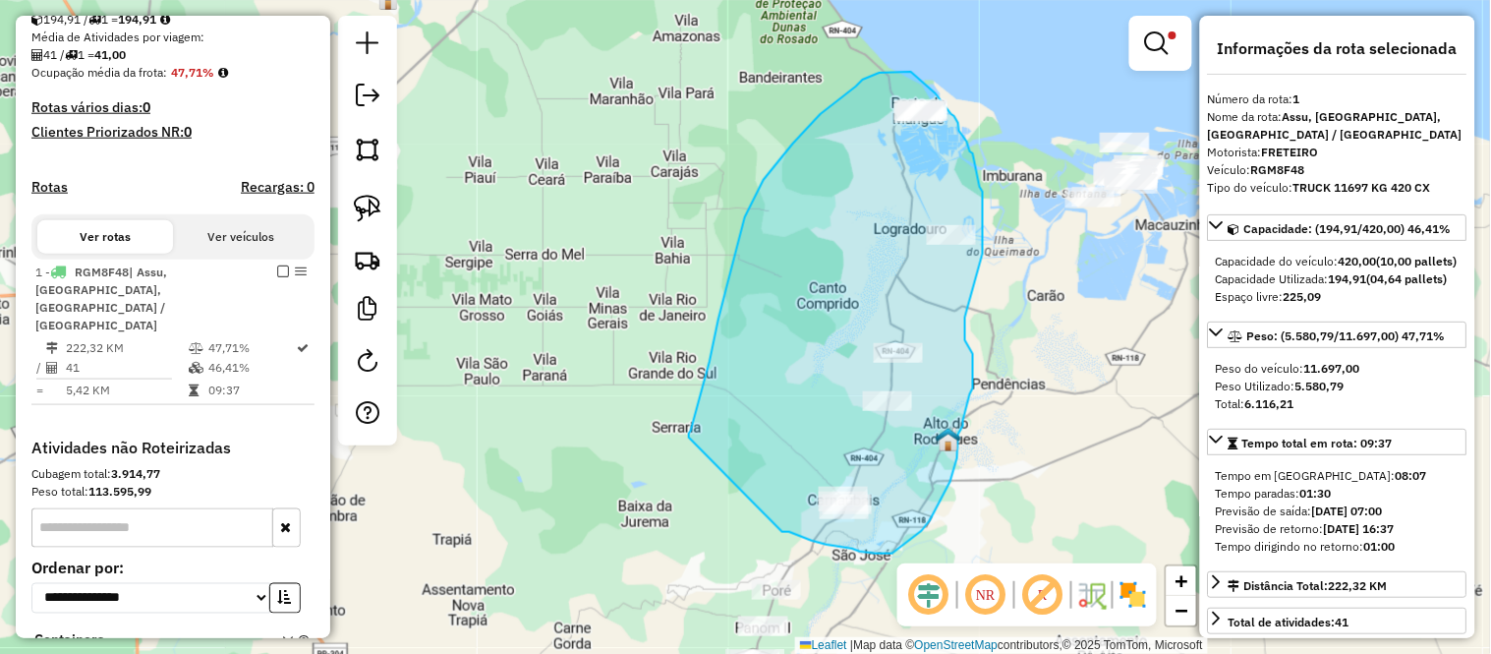
drag, startPoint x: 782, startPoint y: 532, endPoint x: 689, endPoint y: 437, distance: 132.7
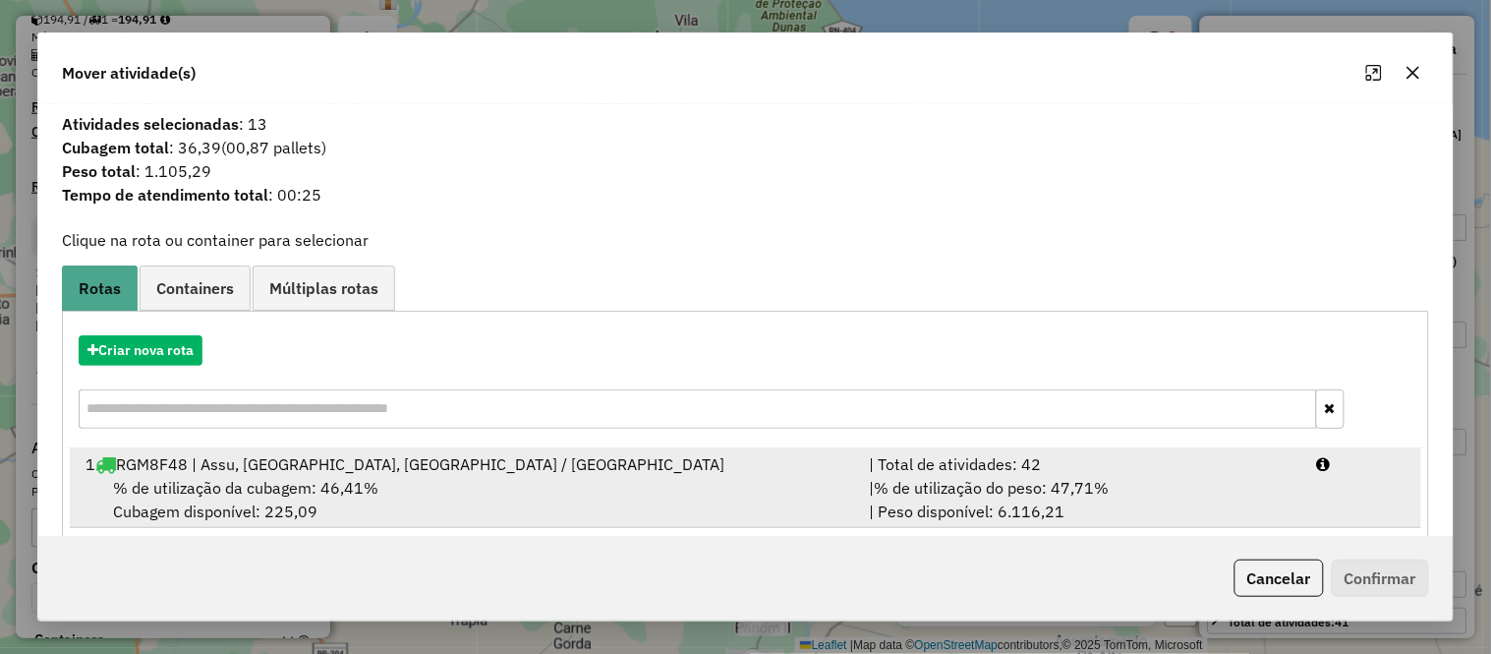
click at [236, 496] on span "% de utilização da cubagem: 46,41%" at bounding box center [245, 488] width 265 height 20
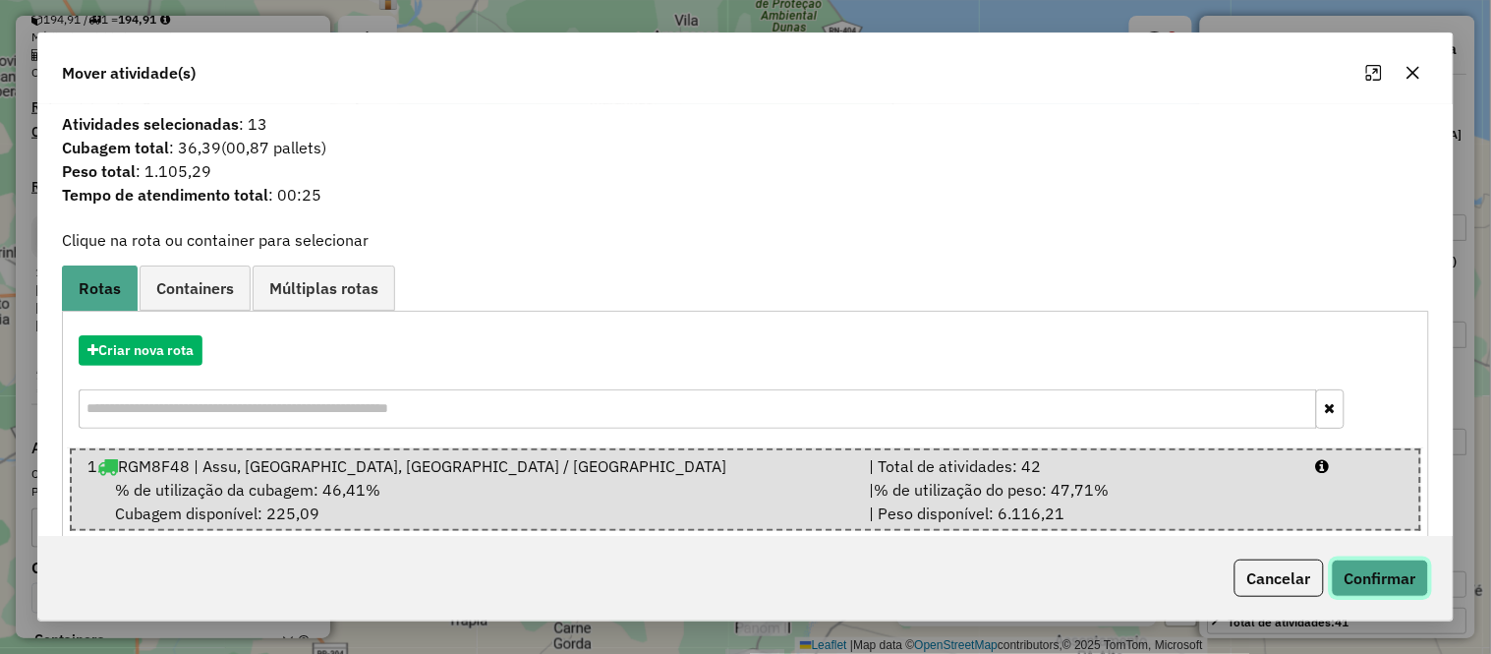
click at [1380, 583] on button "Confirmar" at bounding box center [1380, 577] width 97 height 37
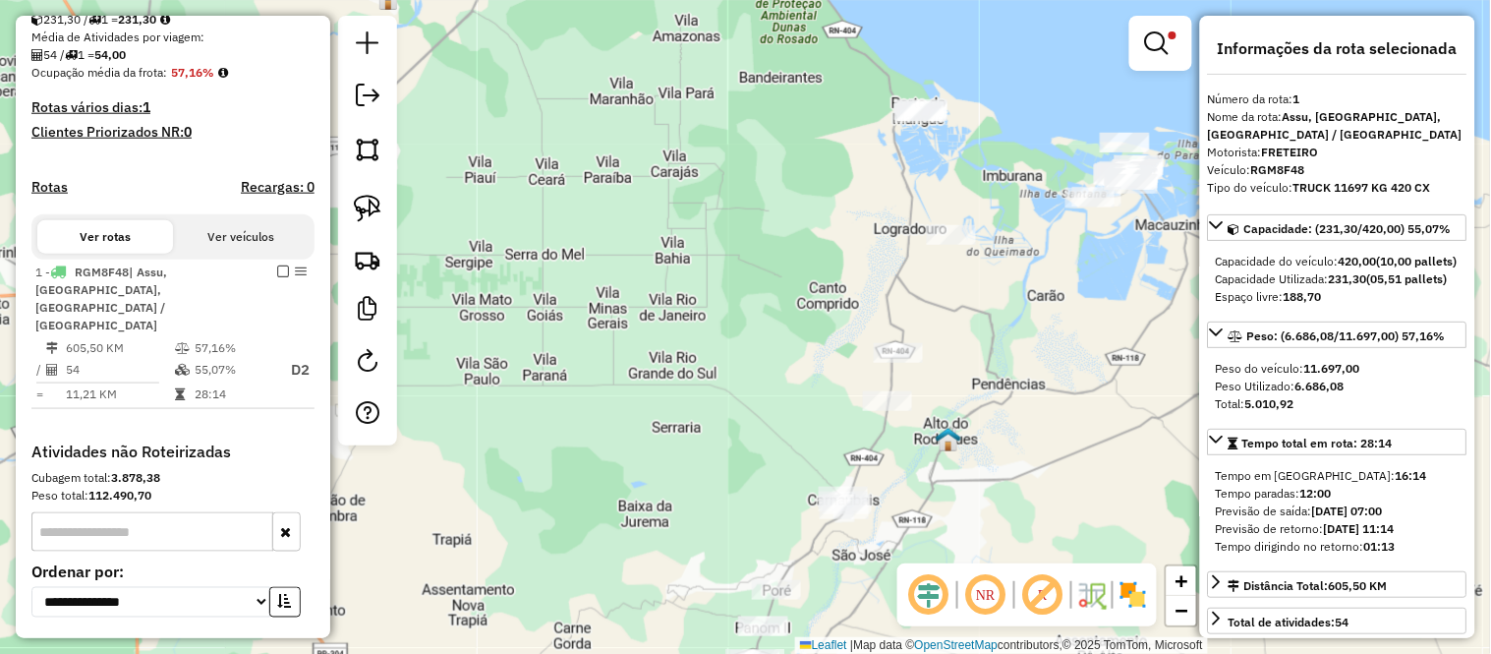
scroll to position [575, 0]
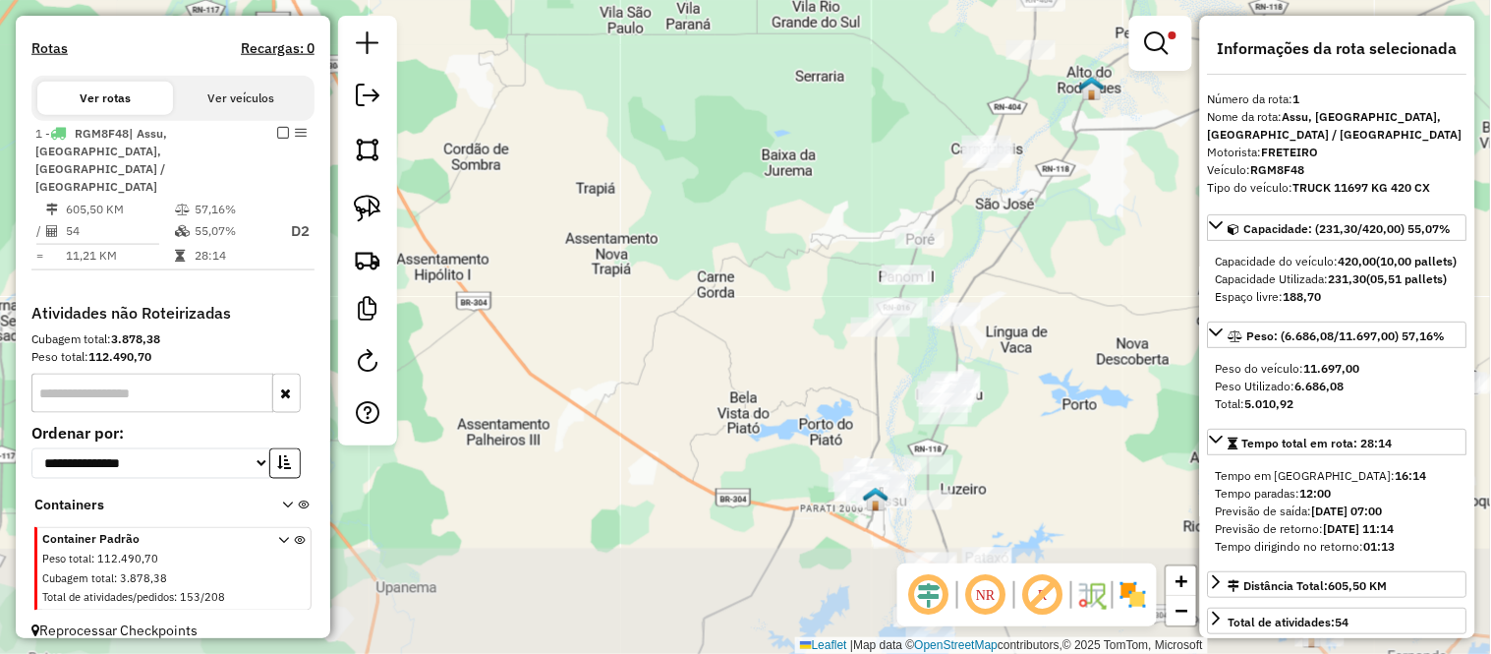
drag, startPoint x: 666, startPoint y: 434, endPoint x: 810, endPoint y: 84, distance: 379.1
click at [810, 84] on div "Limpar filtros Janela de atendimento Grade de atendimento Capacidade Transporta…" at bounding box center [745, 327] width 1491 height 654
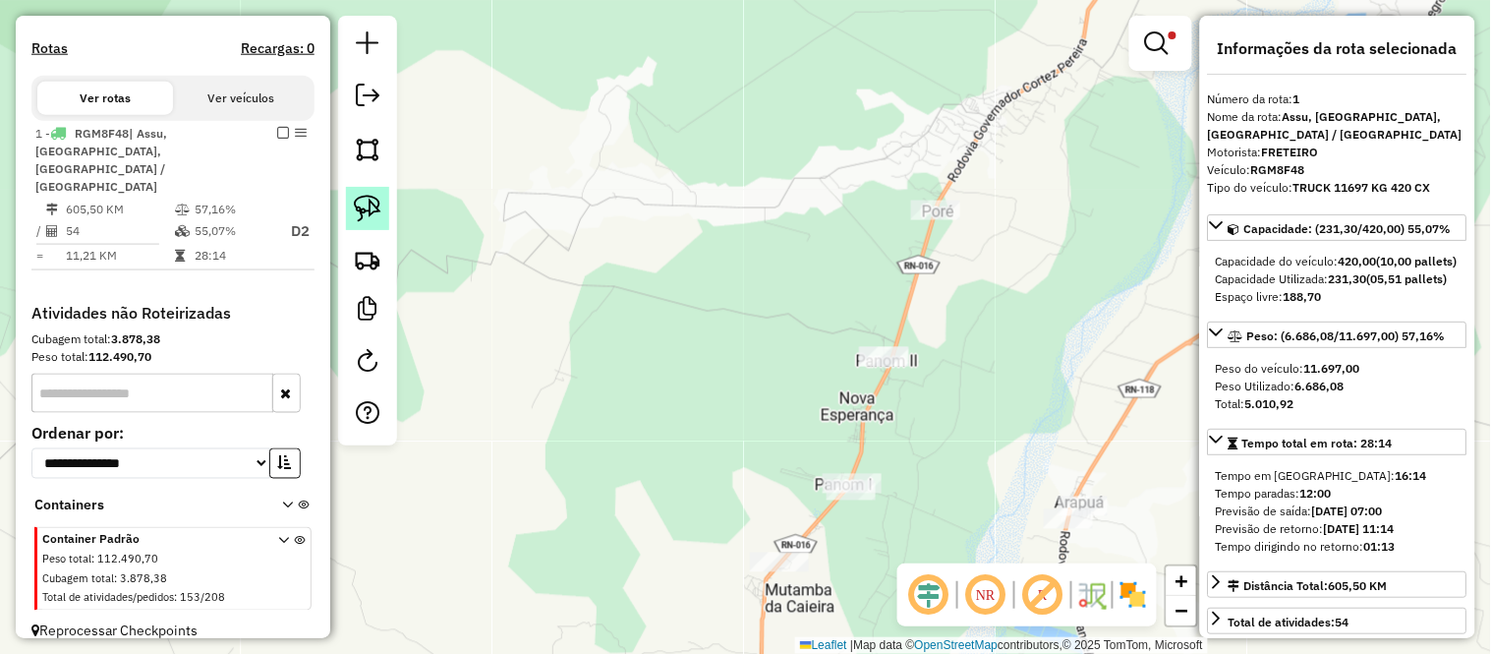
click at [367, 192] on link at bounding box center [367, 208] width 43 height 43
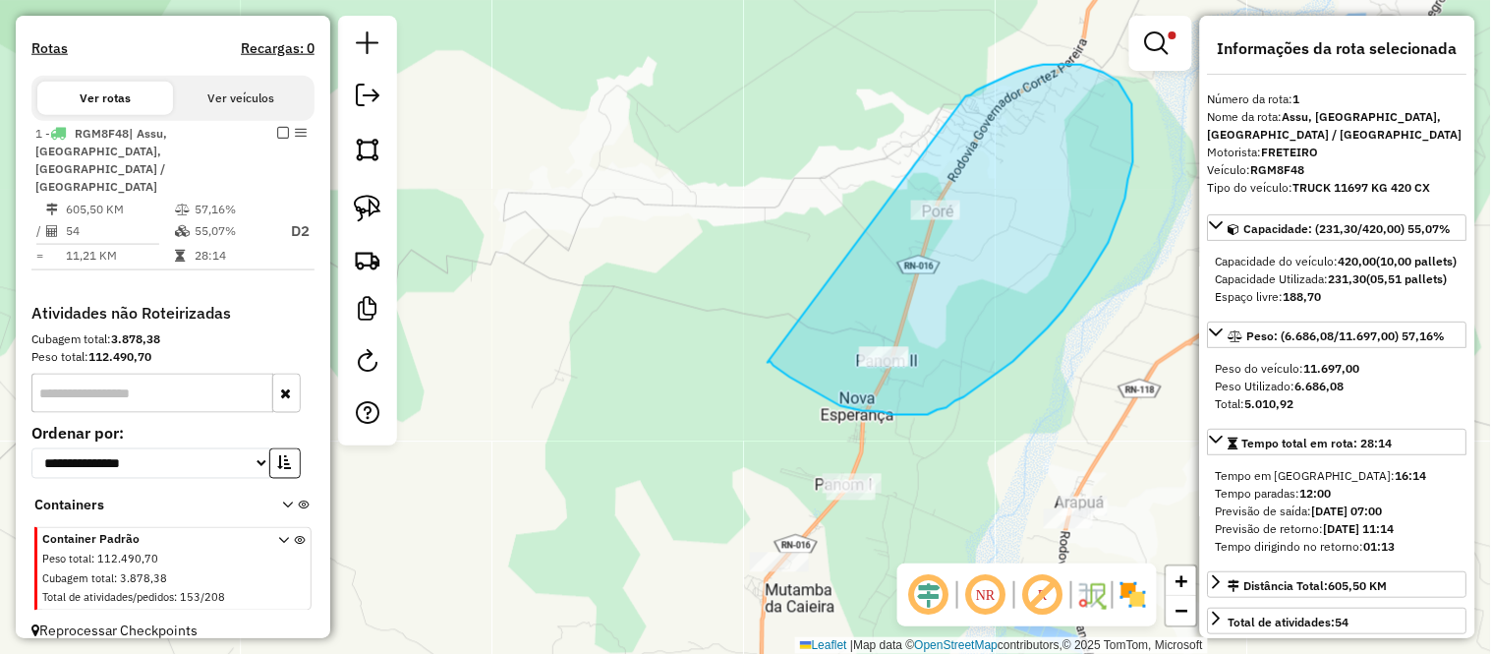
drag, startPoint x: 768, startPoint y: 362, endPoint x: 966, endPoint y: 96, distance: 331.4
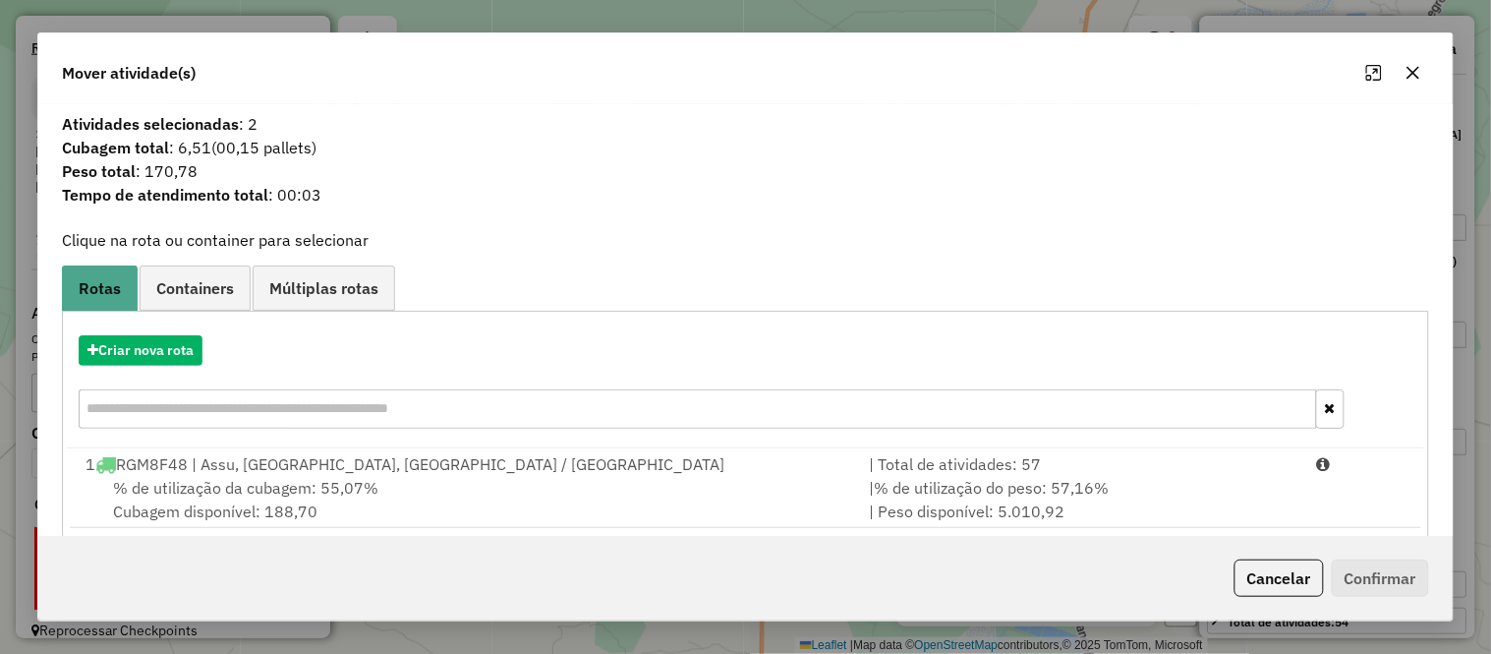
click at [242, 478] on span "% de utilização da cubagem: 55,07%" at bounding box center [245, 488] width 265 height 20
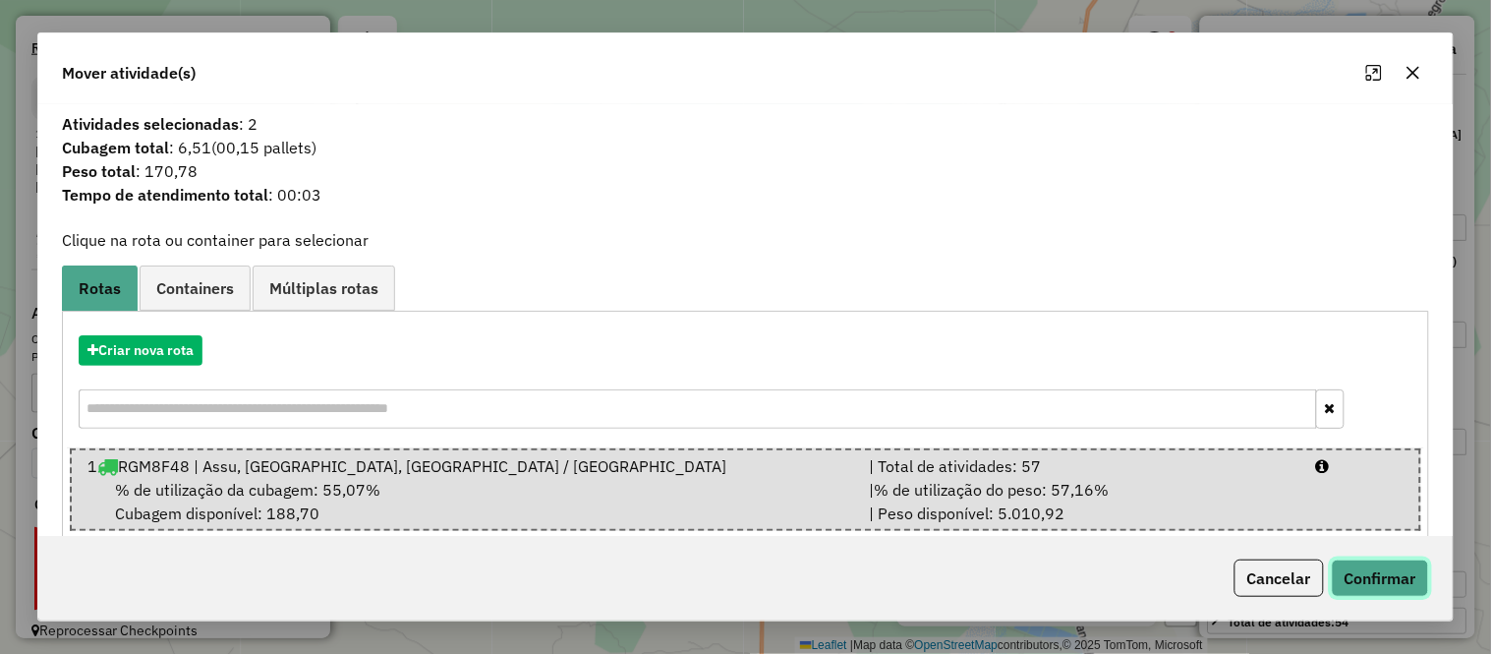
click at [1415, 576] on button "Confirmar" at bounding box center [1380, 577] width 97 height 37
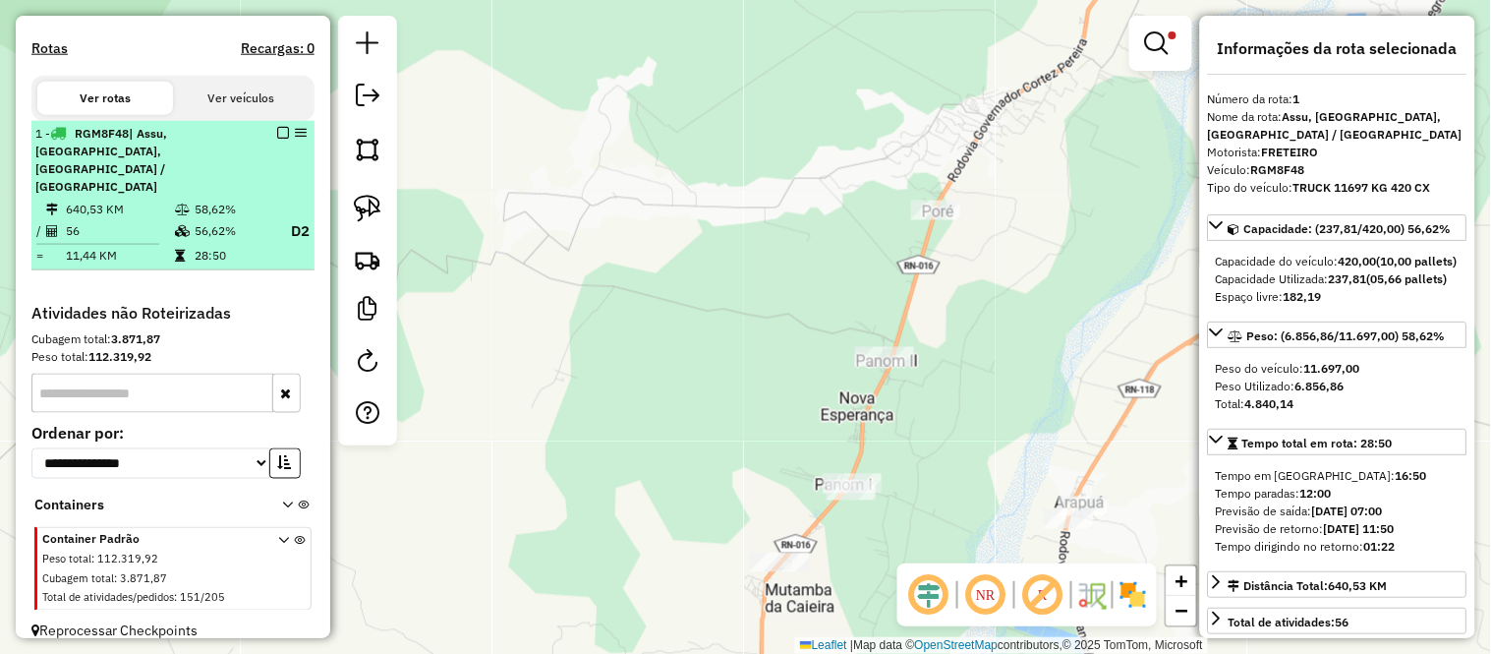
click at [145, 200] on td "640,53 KM" at bounding box center [119, 210] width 109 height 20
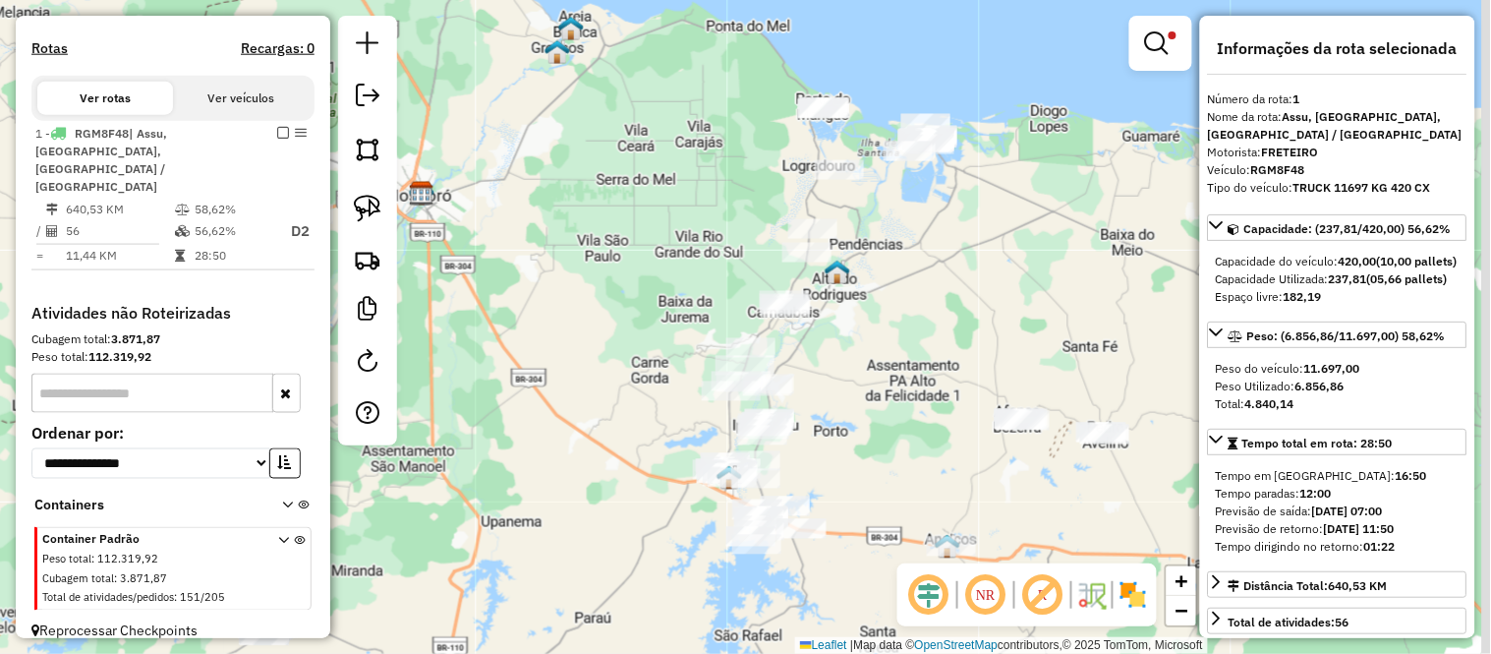
drag, startPoint x: 716, startPoint y: 431, endPoint x: 617, endPoint y: 391, distance: 105.9
click at [617, 391] on div "Limpar filtros Janela de atendimento Grade de atendimento Capacidade Transporta…" at bounding box center [745, 327] width 1491 height 654
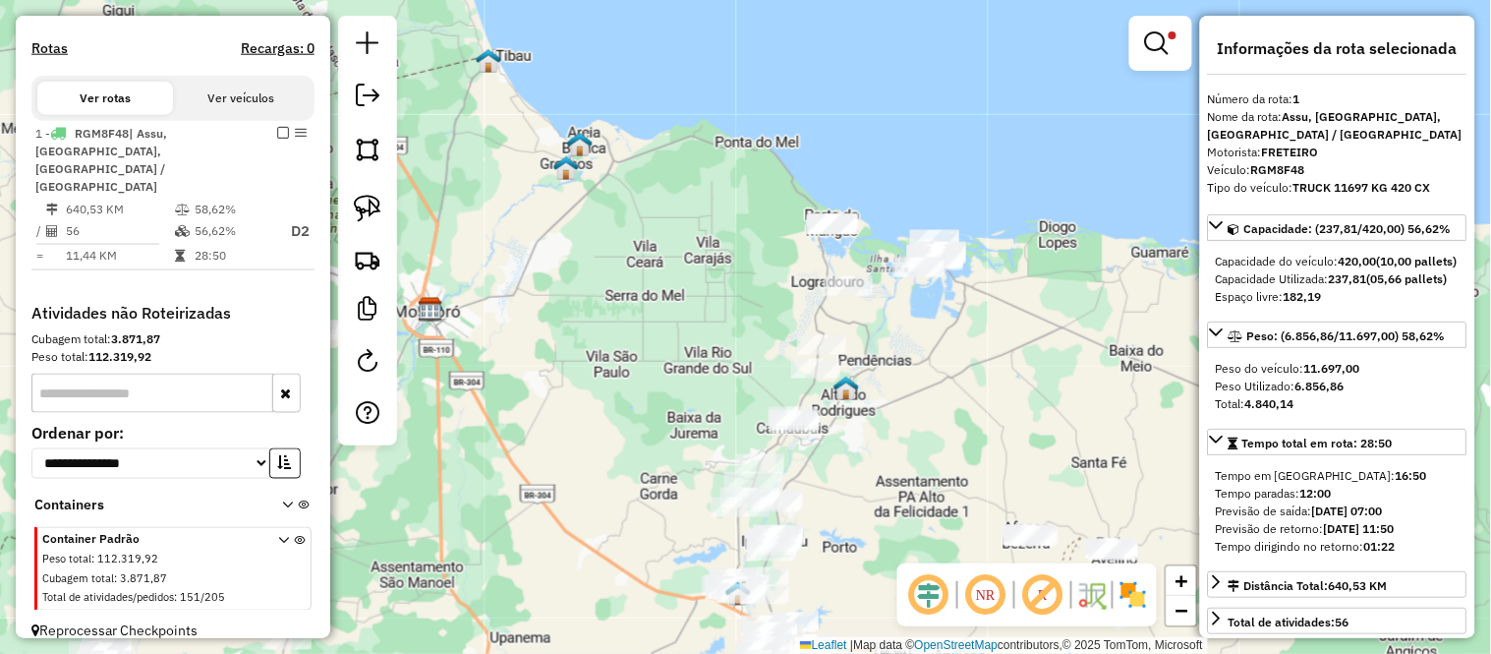
drag, startPoint x: 865, startPoint y: 300, endPoint x: 876, endPoint y: 426, distance: 126.3
click at [876, 425] on div "Limpar filtros Janela de atendimento Grade de atendimento Capacidade Transporta…" at bounding box center [745, 327] width 1491 height 654
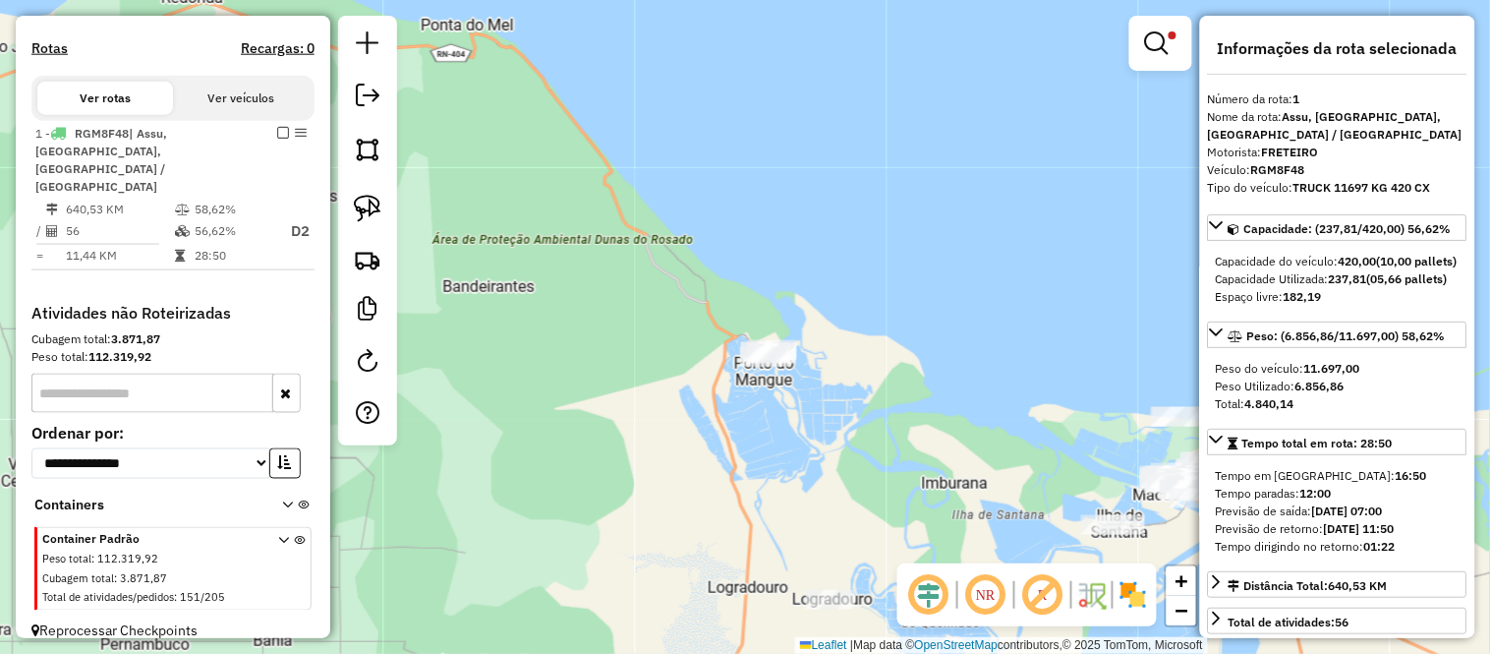
drag, startPoint x: 986, startPoint y: 361, endPoint x: 1015, endPoint y: 172, distance: 191.0
click at [1015, 185] on div "Limpar filtros Janela de atendimento Grade de atendimento Capacidade Transporta…" at bounding box center [745, 327] width 1491 height 654
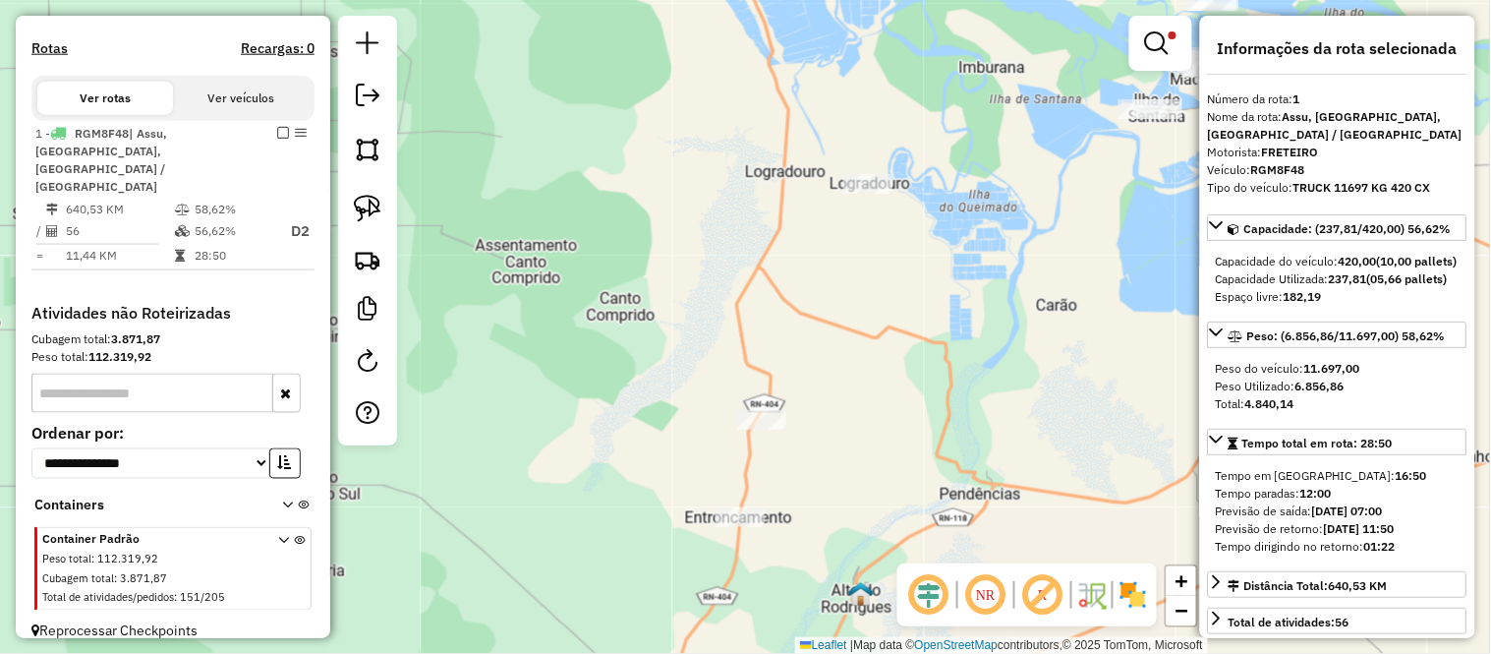
drag, startPoint x: 938, startPoint y: 417, endPoint x: 960, endPoint y: 147, distance: 270.3
click at [951, 259] on div "Limpar filtros Janela de atendimento Grade de atendimento Capacidade Transporta…" at bounding box center [745, 327] width 1491 height 654
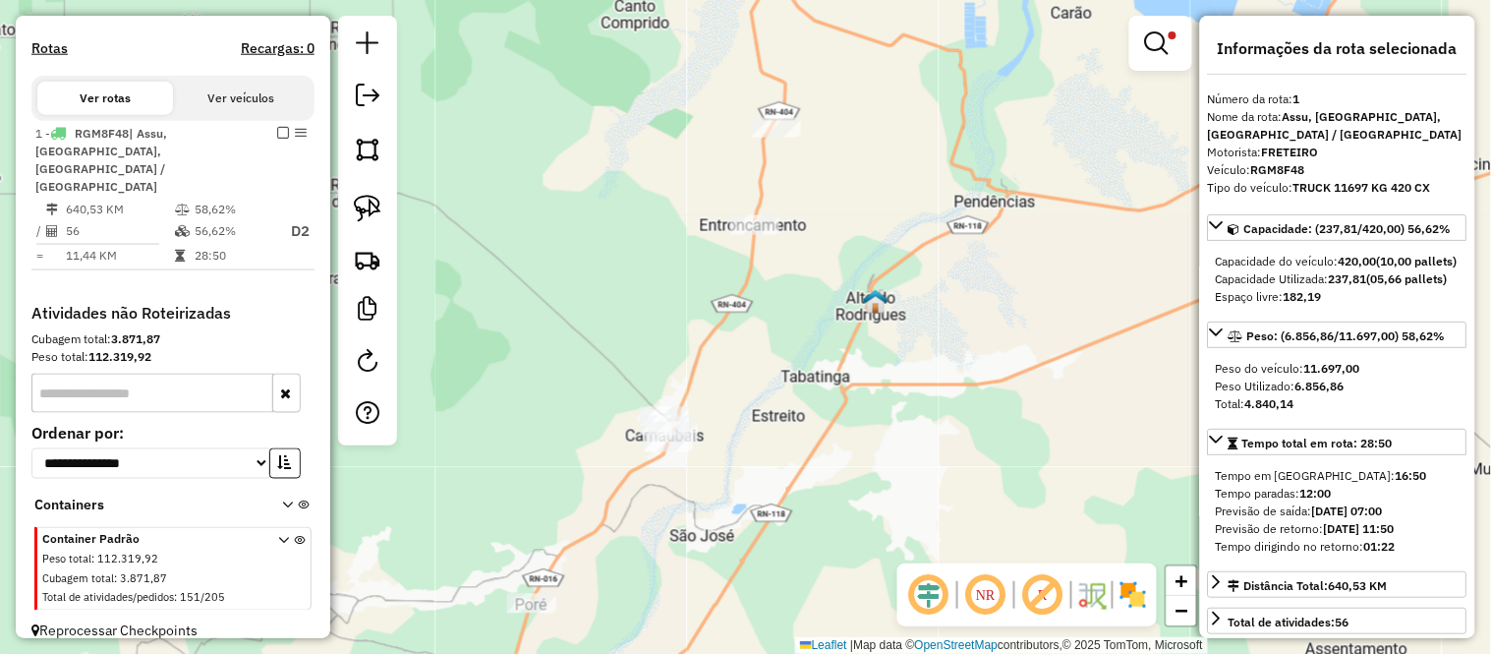
drag, startPoint x: 878, startPoint y: 336, endPoint x: 934, endPoint y: 201, distance: 146.8
click at [927, 218] on div "Limpar filtros Janela de atendimento Grade de atendimento Capacidade Transporta…" at bounding box center [745, 327] width 1491 height 654
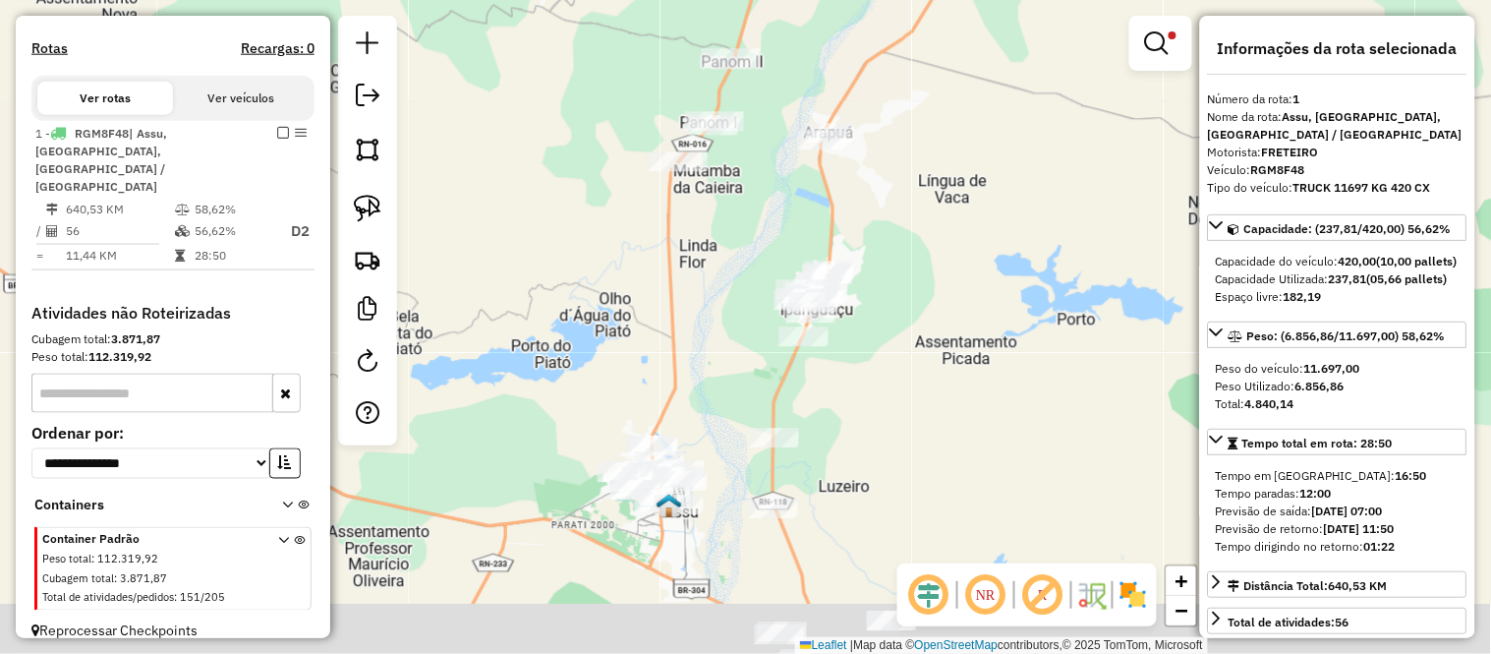
drag, startPoint x: 733, startPoint y: 488, endPoint x: 853, endPoint y: 71, distance: 433.6
click at [827, 164] on div "Limpar filtros Janela de atendimento Grade de atendimento Capacidade Transporta…" at bounding box center [745, 327] width 1491 height 654
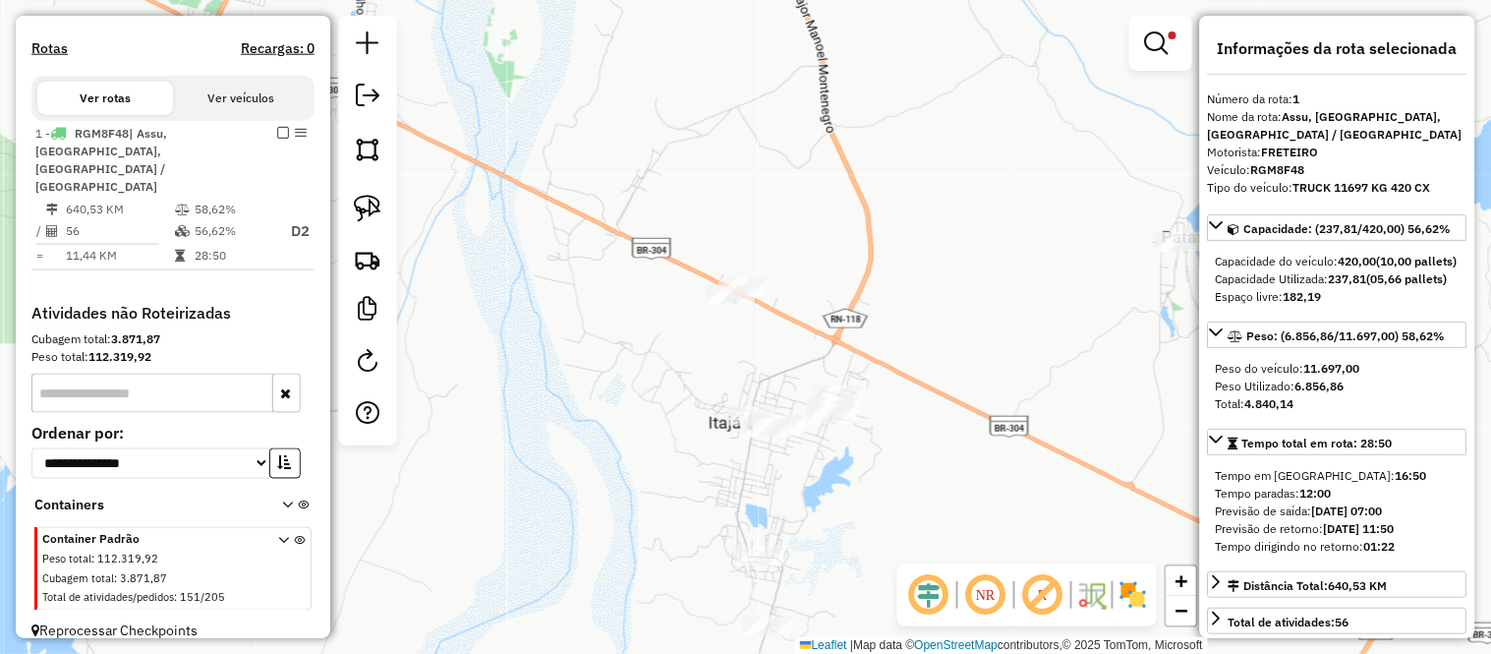
drag, startPoint x: 888, startPoint y: 350, endPoint x: 789, endPoint y: 192, distance: 186.3
click at [789, 192] on div "Rota 1 - Placa RGM8F48 8150 - GILVAN PAIVA DA SILVA Limpar filtros Janela de at…" at bounding box center [745, 327] width 1491 height 654
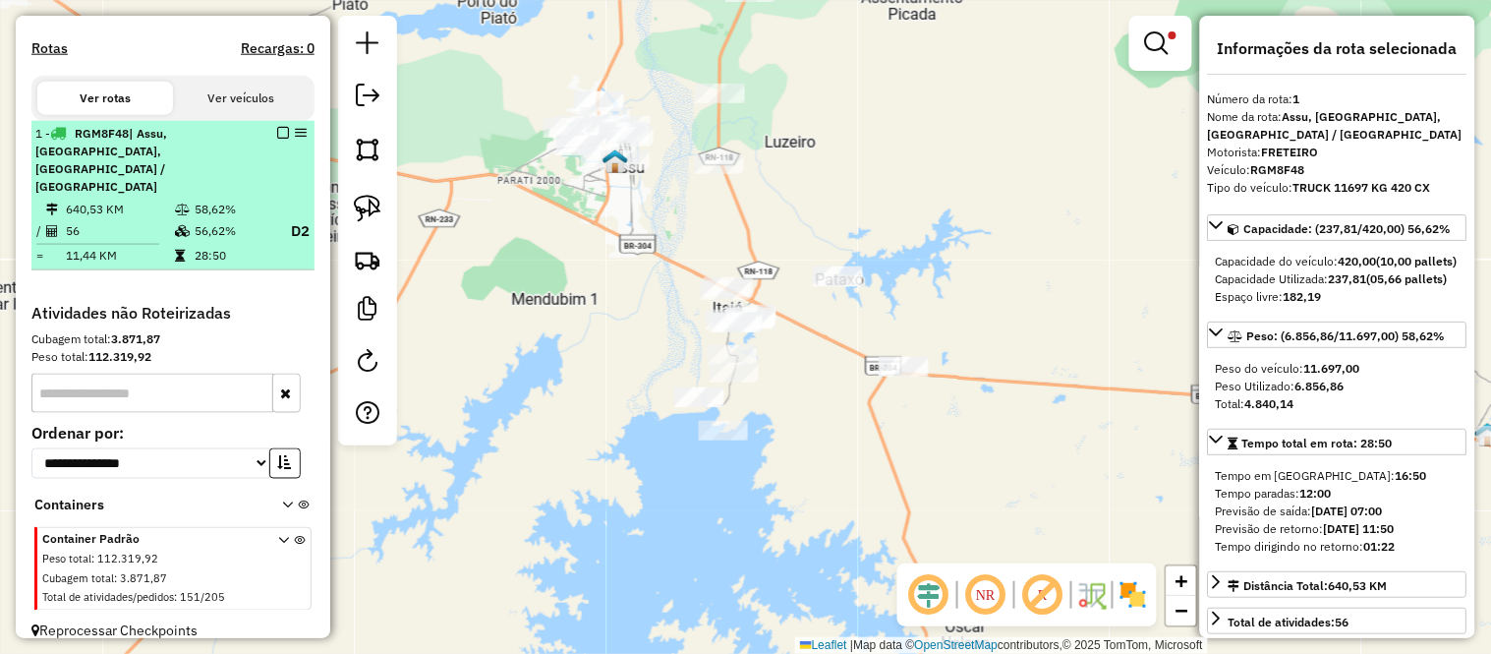
click at [194, 200] on td "58,62%" at bounding box center [233, 210] width 79 height 20
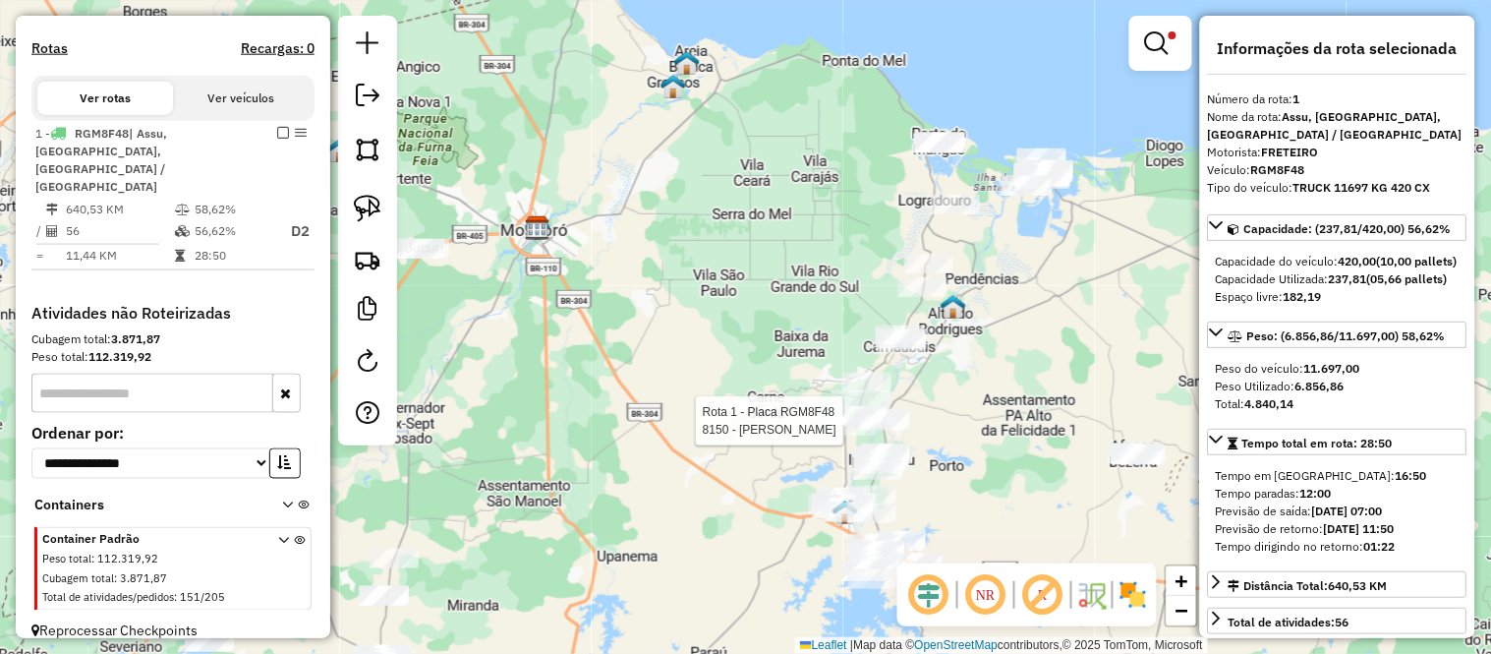
scroll to position [545, 0]
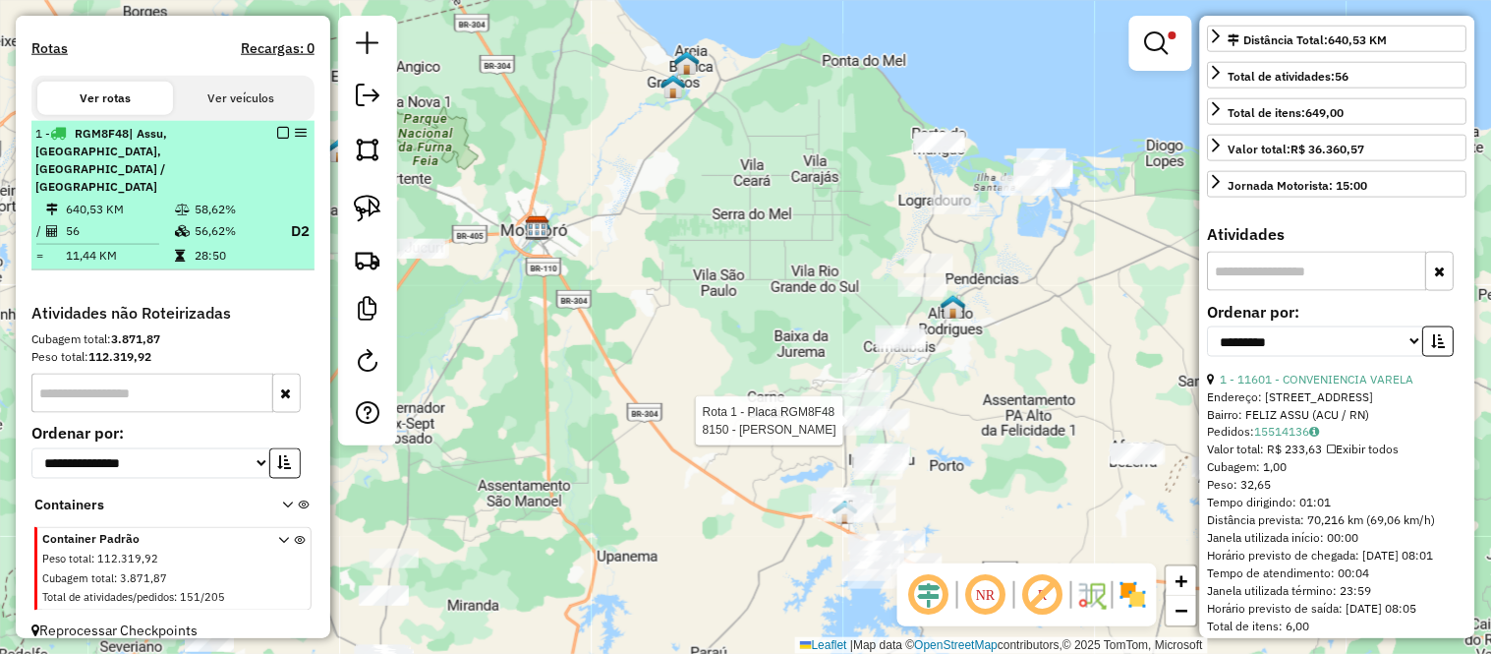
click at [258, 200] on td "58,62%" at bounding box center [233, 210] width 79 height 20
click at [277, 139] on em at bounding box center [283, 133] width 12 height 12
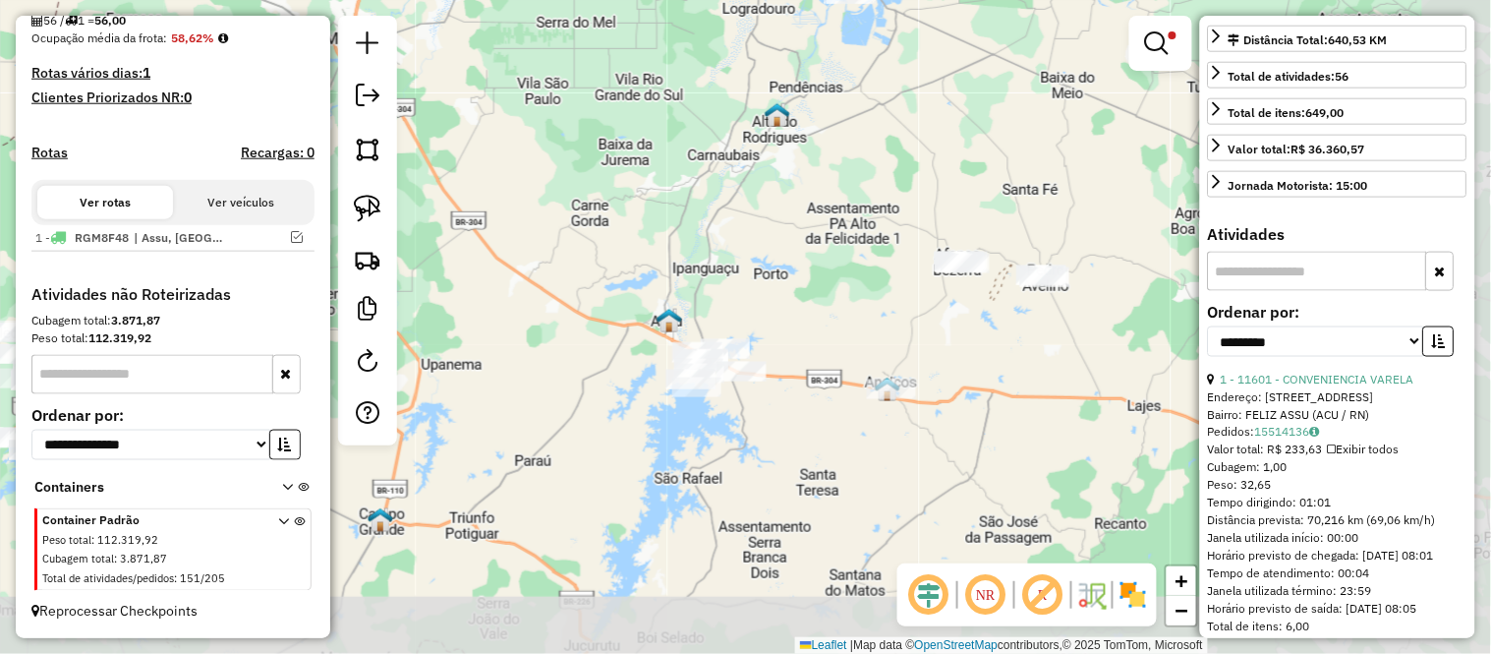
drag, startPoint x: 821, startPoint y: 327, endPoint x: 645, endPoint y: 135, distance: 260.9
click at [645, 135] on div "Limpar filtros Janela de atendimento Grade de atendimento Capacidade Transporta…" at bounding box center [745, 327] width 1491 height 654
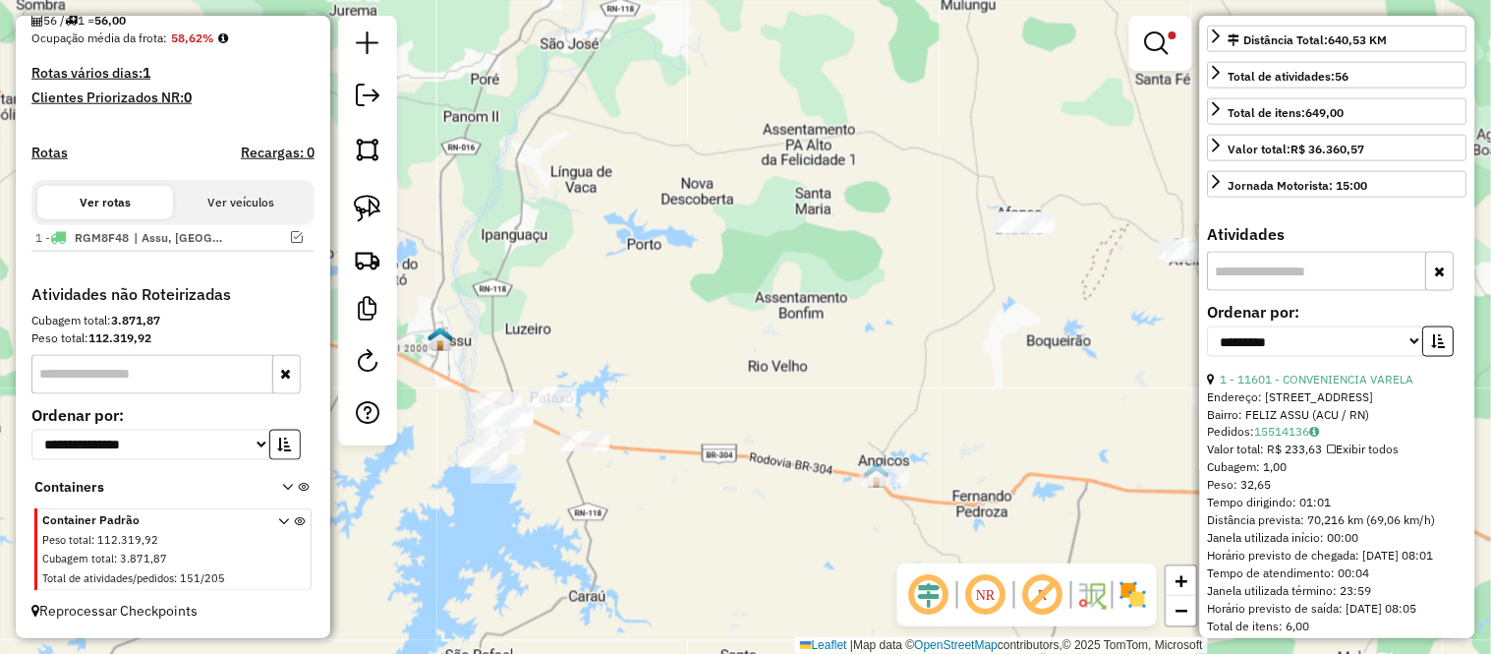
drag, startPoint x: 946, startPoint y: 381, endPoint x: 1067, endPoint y: 369, distance: 122.5
click at [1067, 369] on div "Limpar filtros Janela de atendimento Grade de atendimento Capacidade Transporta…" at bounding box center [745, 327] width 1491 height 654
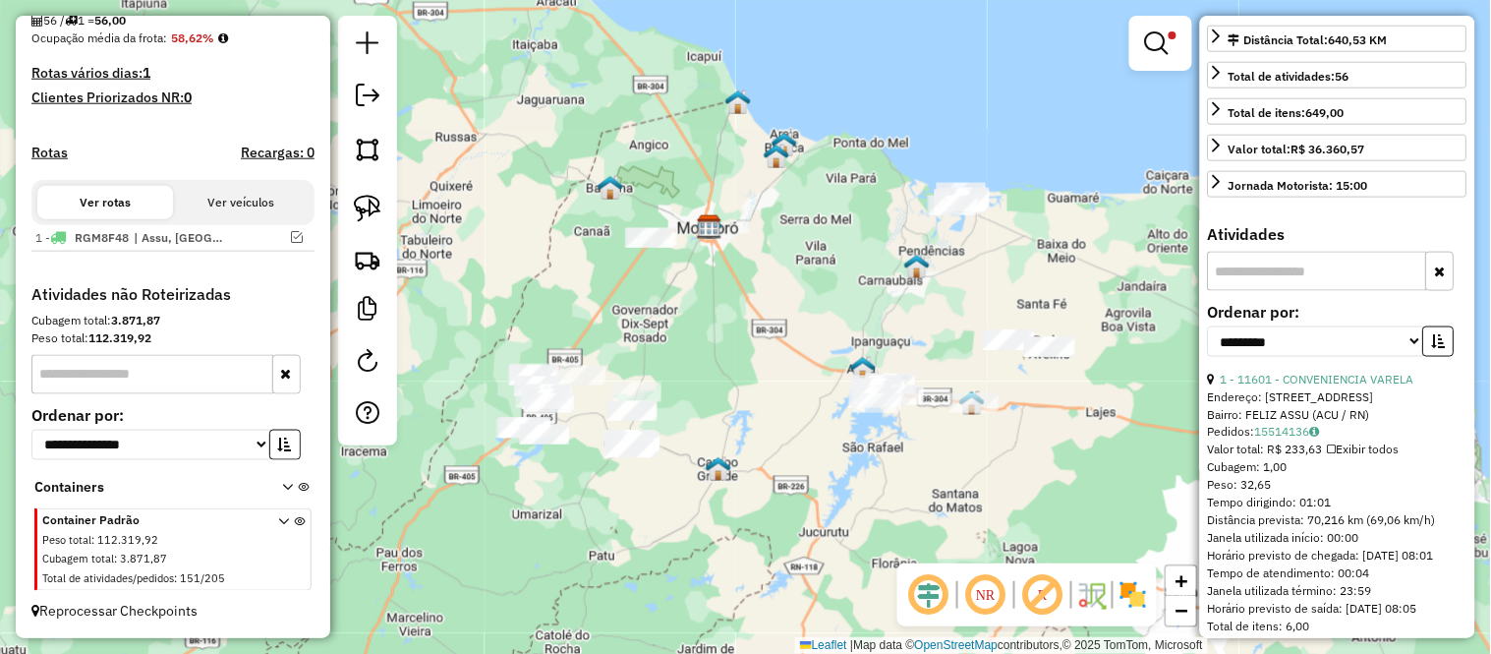
drag, startPoint x: 1088, startPoint y: 439, endPoint x: 1039, endPoint y: 439, distance: 49.1
click at [1039, 439] on div "Limpar filtros Janela de atendimento Grade de atendimento Capacidade Transporta…" at bounding box center [745, 327] width 1491 height 654
click at [360, 192] on link at bounding box center [367, 208] width 43 height 43
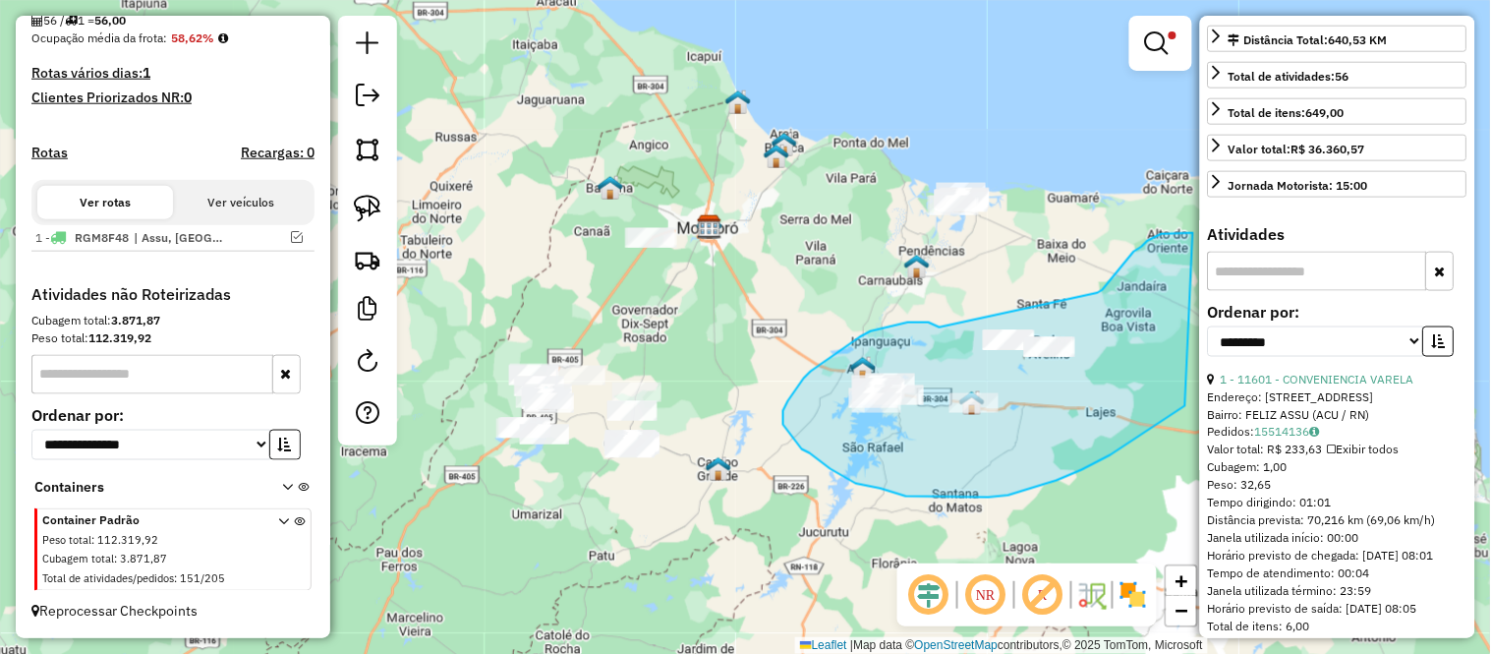
drag, startPoint x: 924, startPoint y: 322, endPoint x: 1098, endPoint y: 293, distance: 176.5
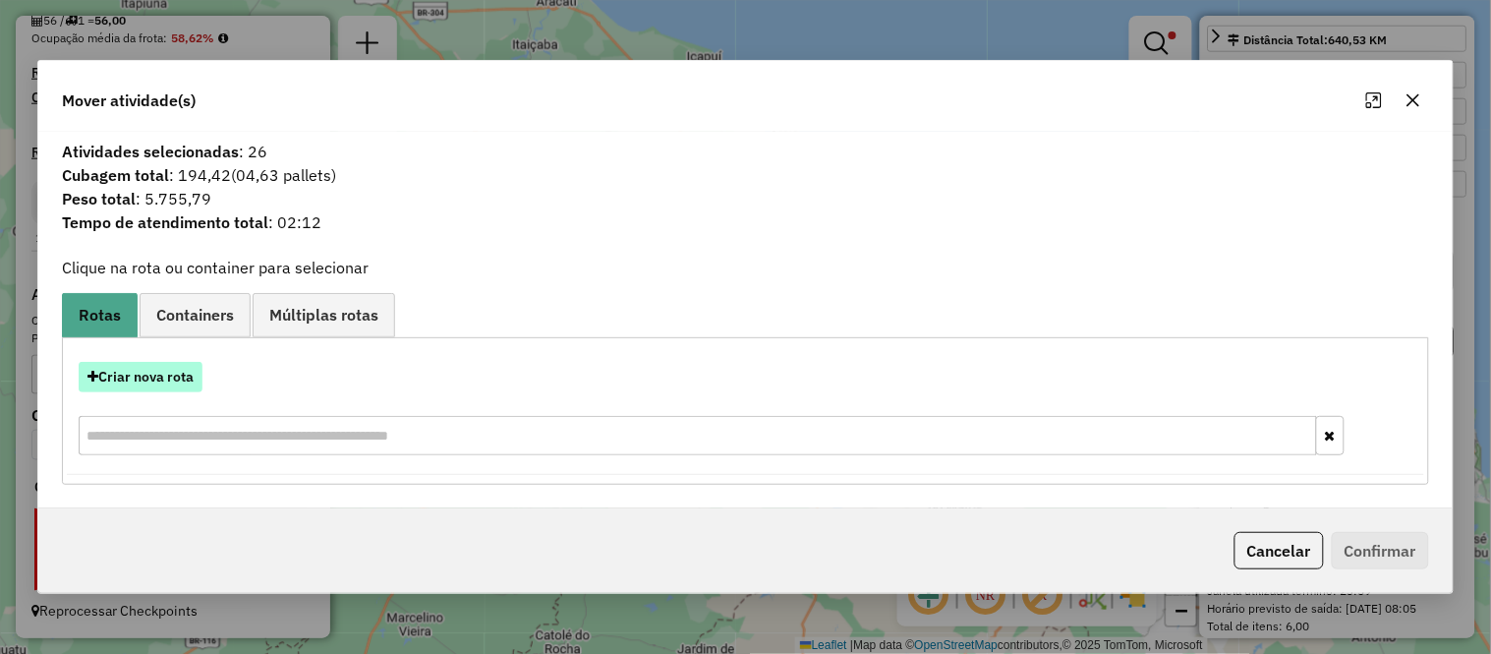
click at [118, 389] on button "Criar nova rota" at bounding box center [141, 377] width 124 height 30
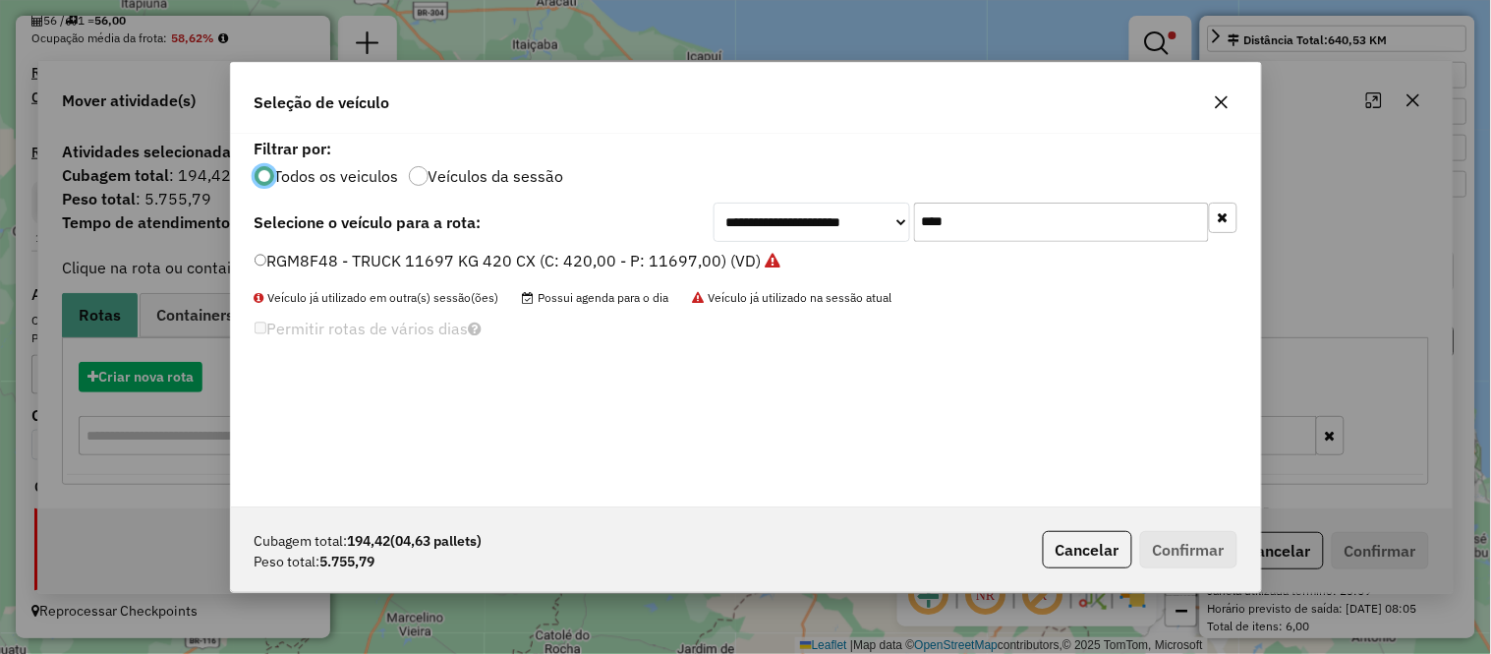
scroll to position [11, 5]
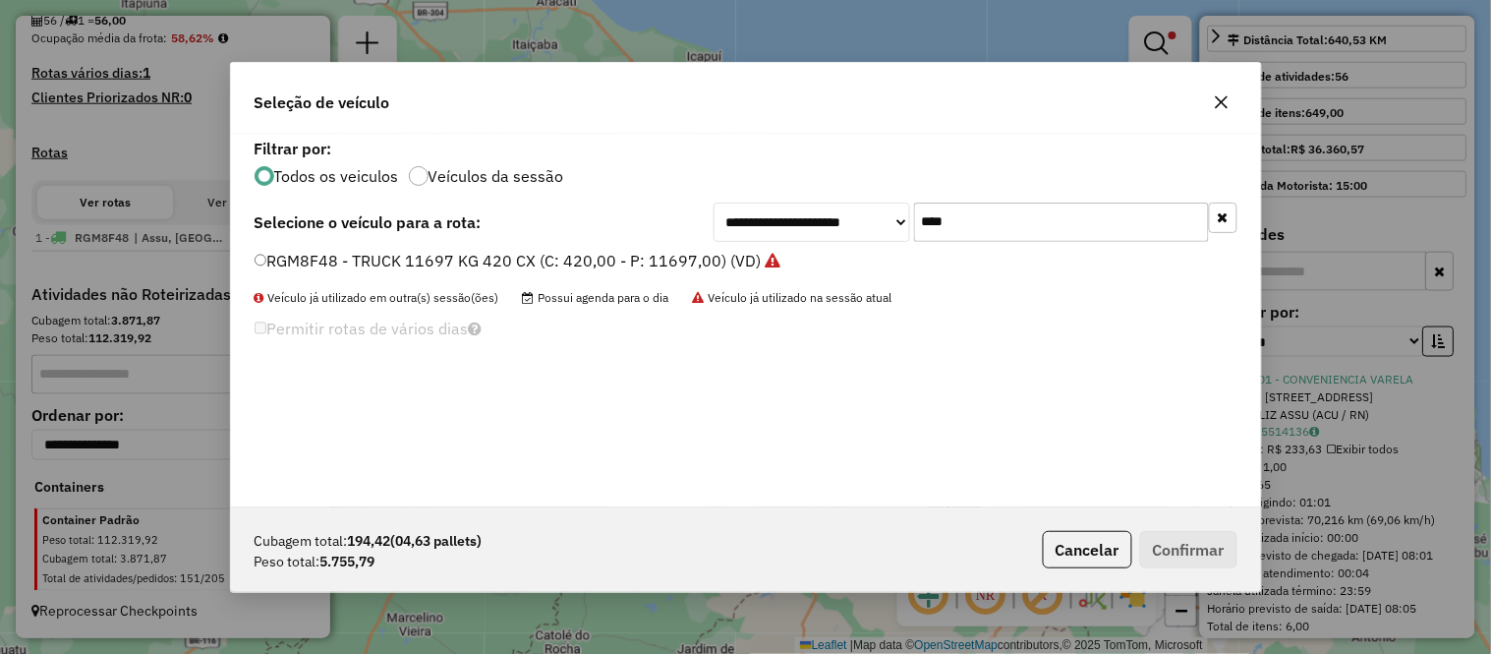
click at [1016, 204] on input "****" at bounding box center [1061, 221] width 295 height 39
type input "****"
click at [419, 258] on label "RQG7I87 - TRUCK 11697 KG 420 CX (C: 420,00 - P: 11697,00) (VD)" at bounding box center [506, 261] width 502 height 24
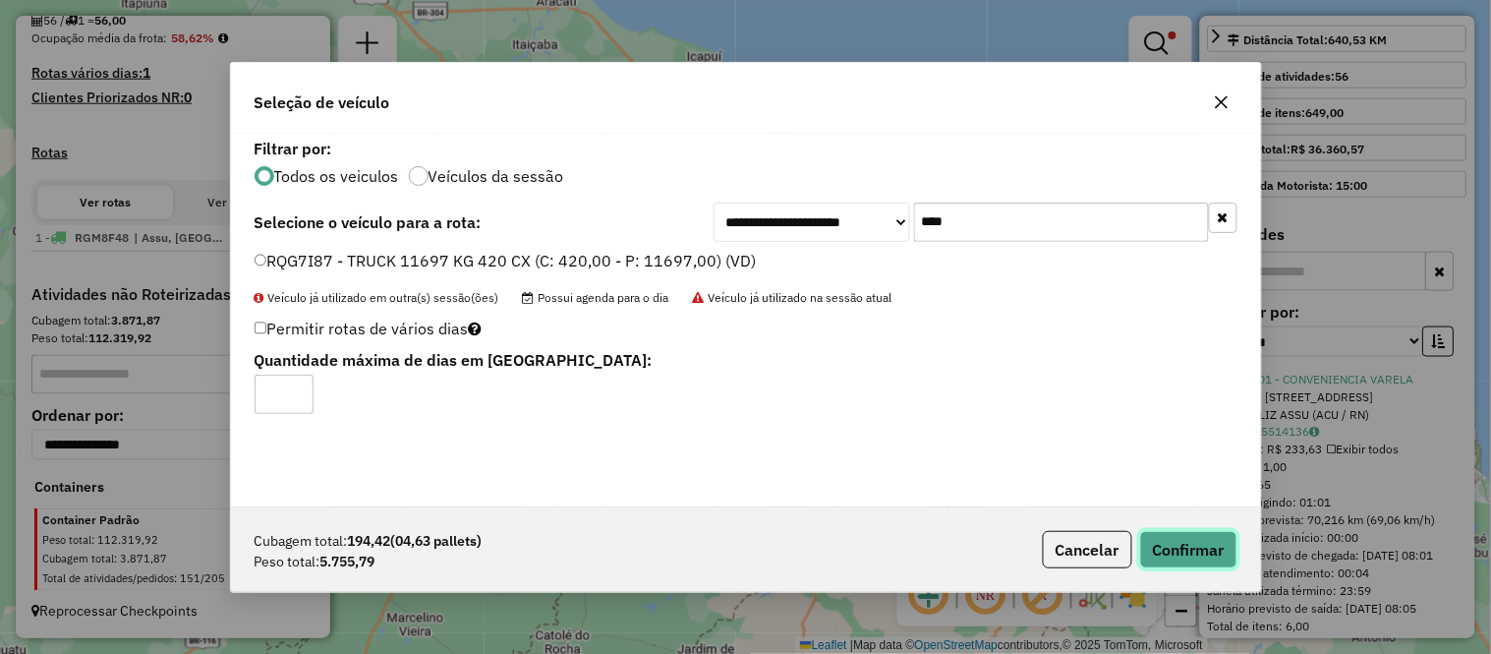
click at [1167, 538] on button "Confirmar" at bounding box center [1188, 549] width 97 height 37
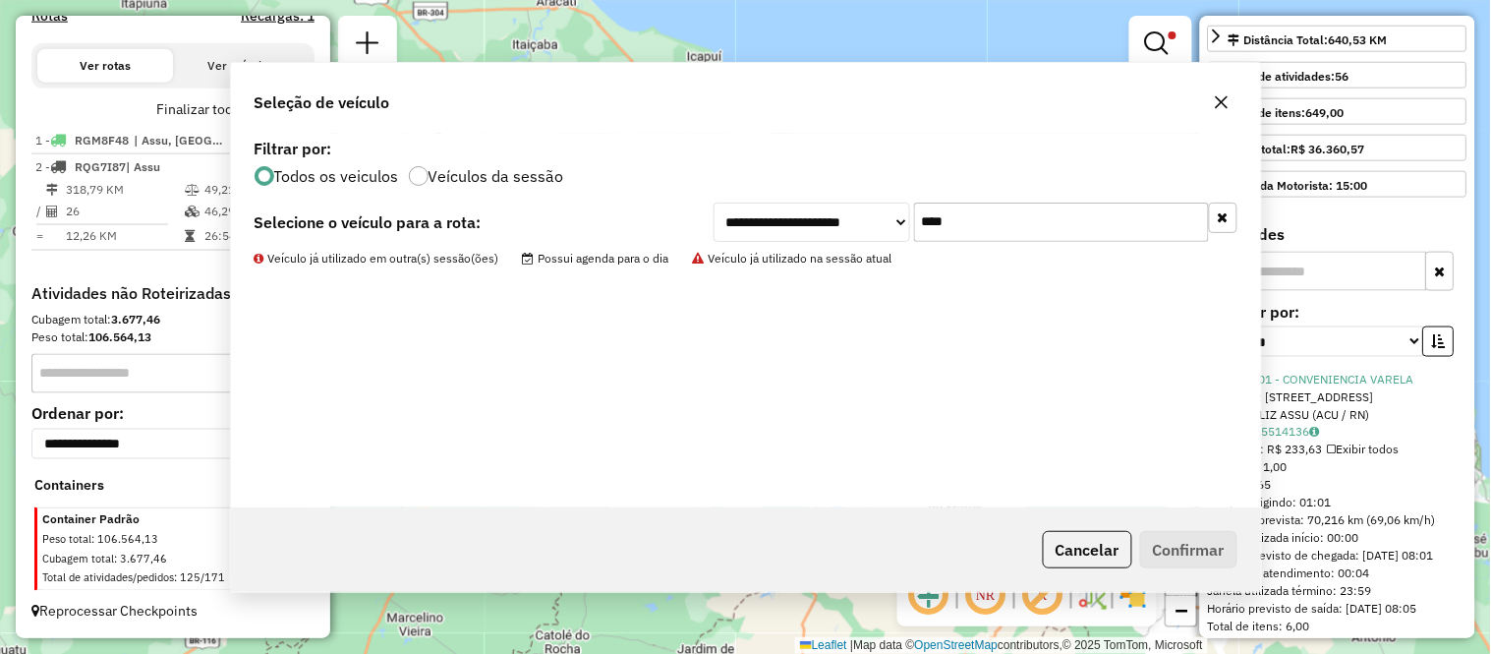
scroll to position [623, 0]
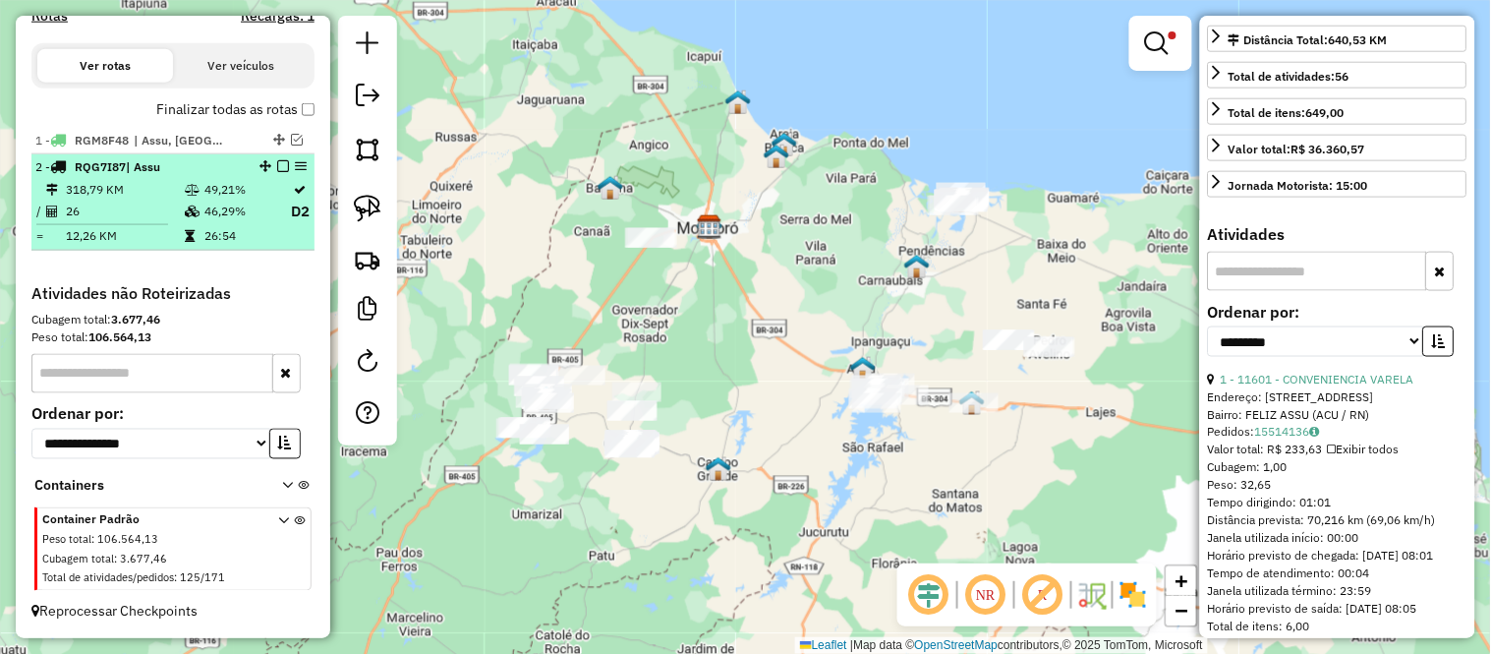
click at [149, 200] on td "26" at bounding box center [124, 212] width 119 height 25
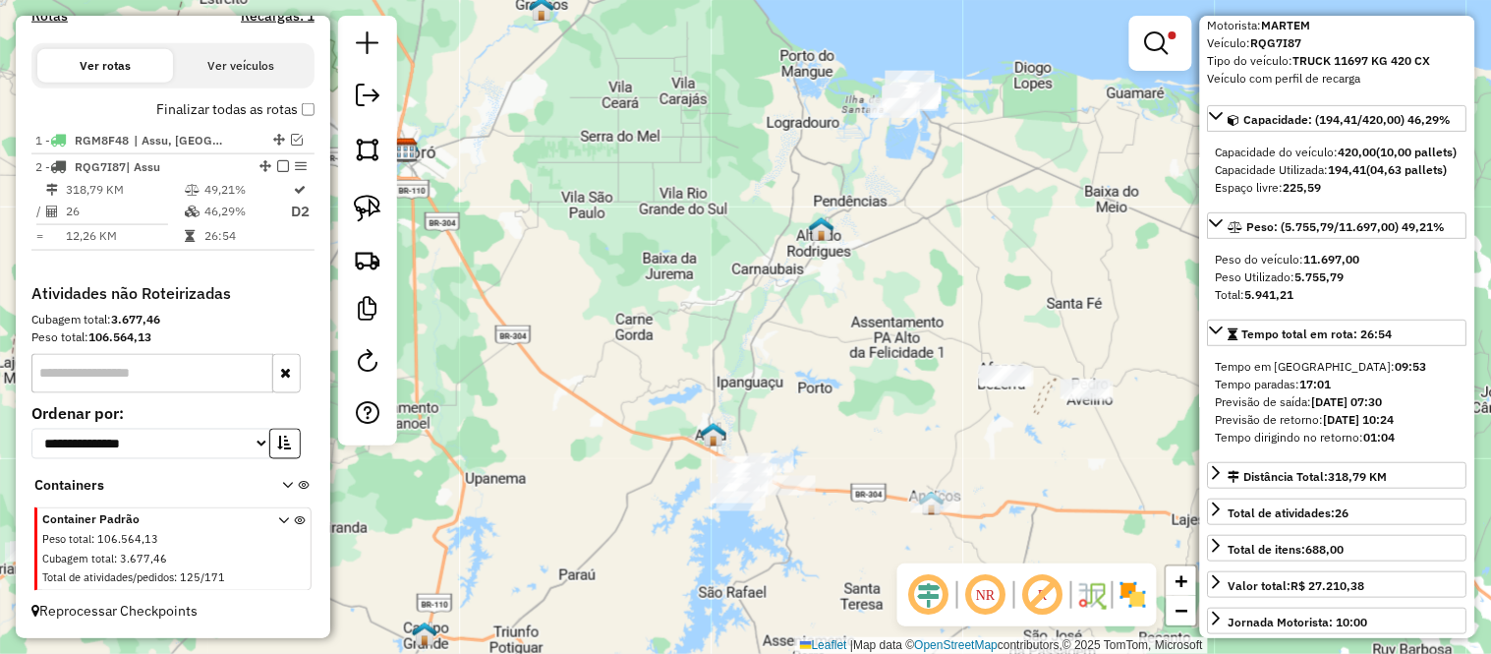
scroll to position [327, 0]
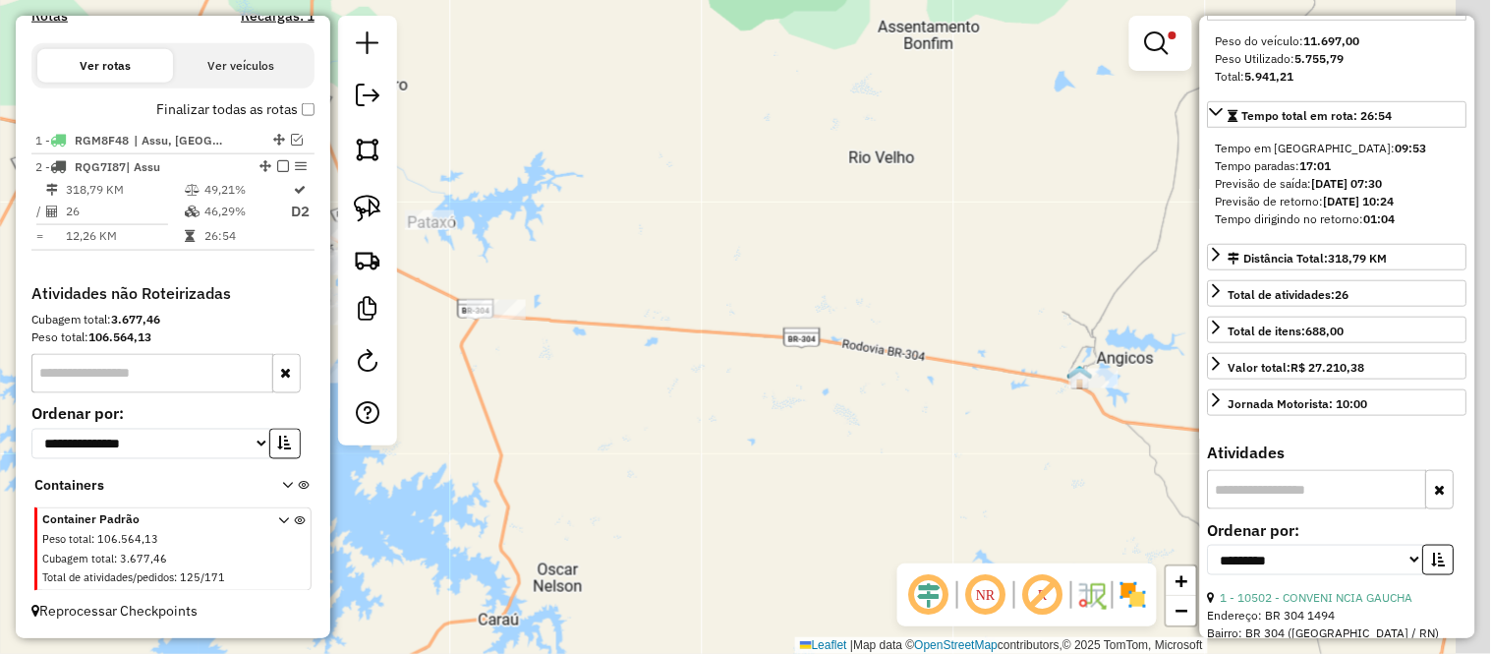
drag, startPoint x: 645, startPoint y: 495, endPoint x: 319, endPoint y: 398, distance: 339.6
click at [418, 379] on div "Limpar filtros Janela de atendimento Grade de atendimento Capacidade Transporta…" at bounding box center [745, 327] width 1491 height 654
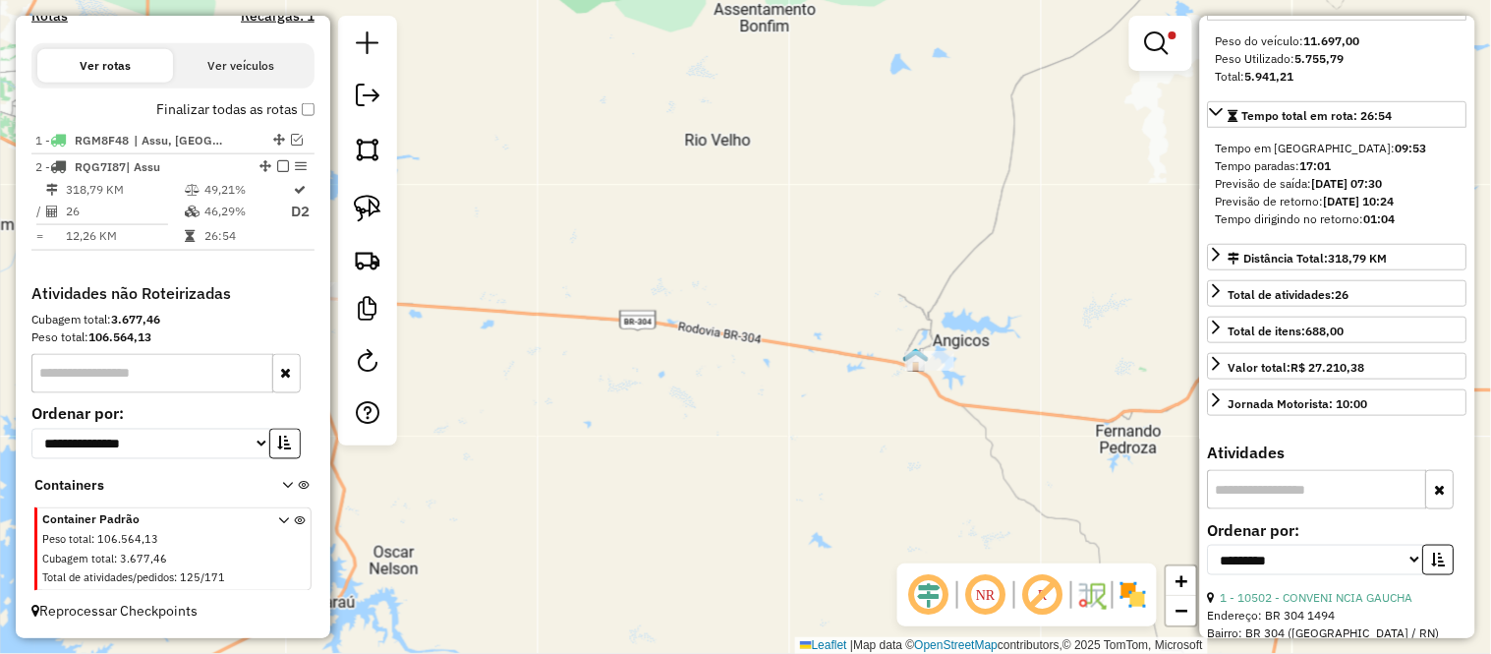
drag, startPoint x: 961, startPoint y: 439, endPoint x: 932, endPoint y: 439, distance: 29.5
click at [932, 439] on div "Limpar filtros Janela de atendimento Grade de atendimento Capacidade Transporta…" at bounding box center [745, 327] width 1491 height 654
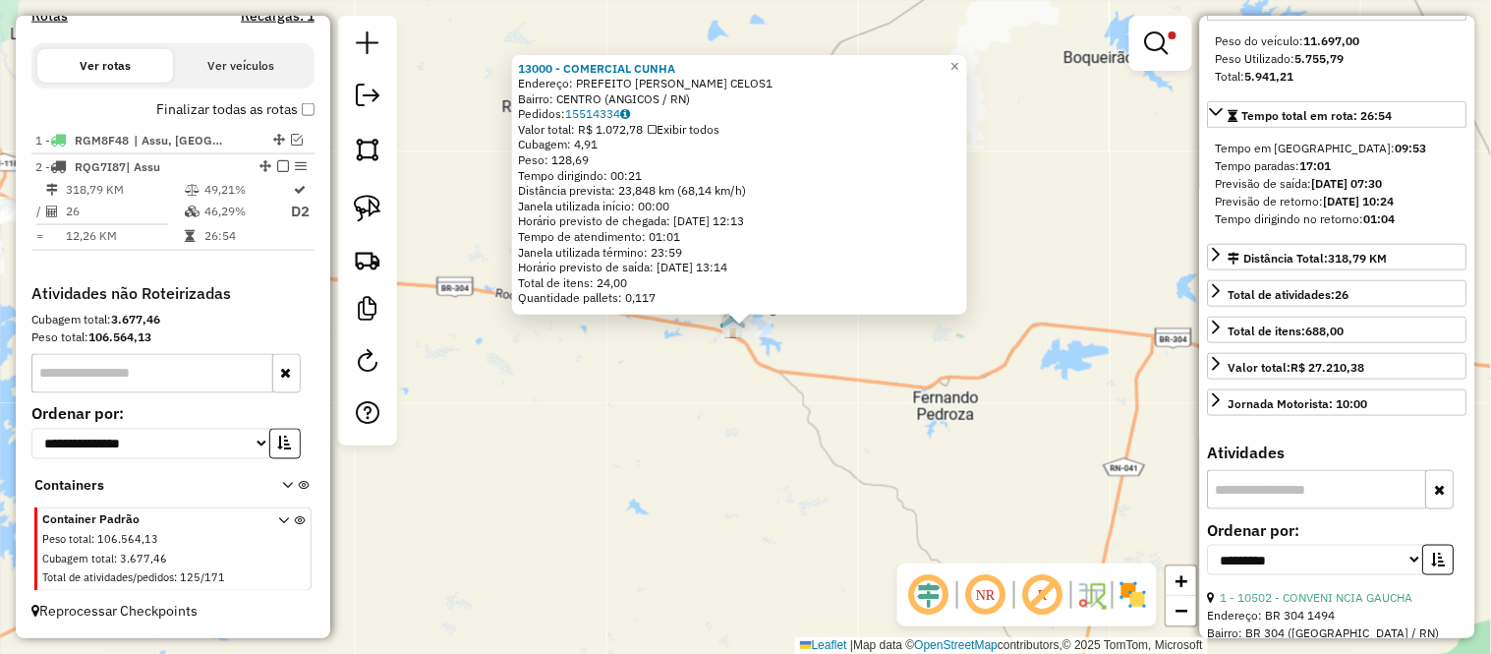
click at [836, 398] on div "13000 - COMERCIAL CUNHA Endereço: PREFEITO PEDRO MOURA DE VASCON CELOS1 Bairro:…" at bounding box center [745, 327] width 1491 height 654
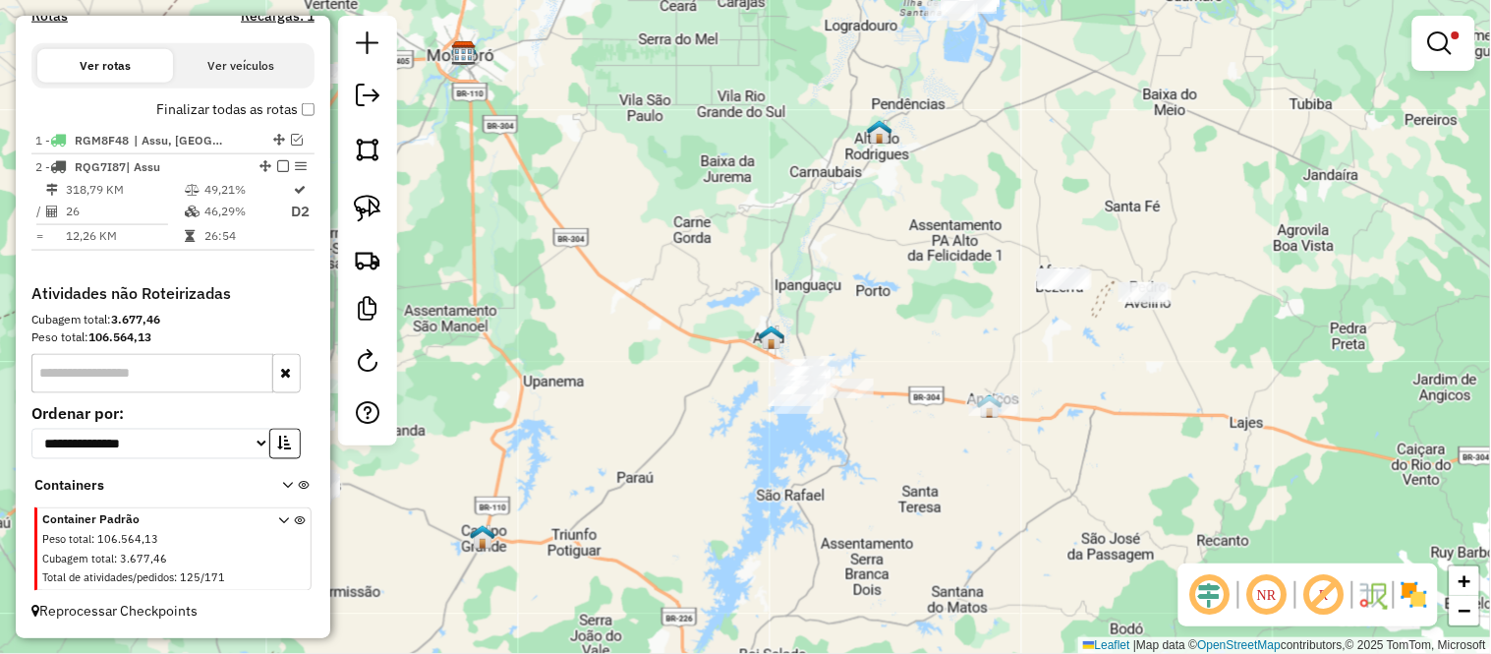
drag, startPoint x: 776, startPoint y: 324, endPoint x: 955, endPoint y: 355, distance: 181.5
click at [955, 352] on div "Limpar filtros Janela de atendimento Grade de atendimento Capacidade Transporta…" at bounding box center [745, 327] width 1491 height 654
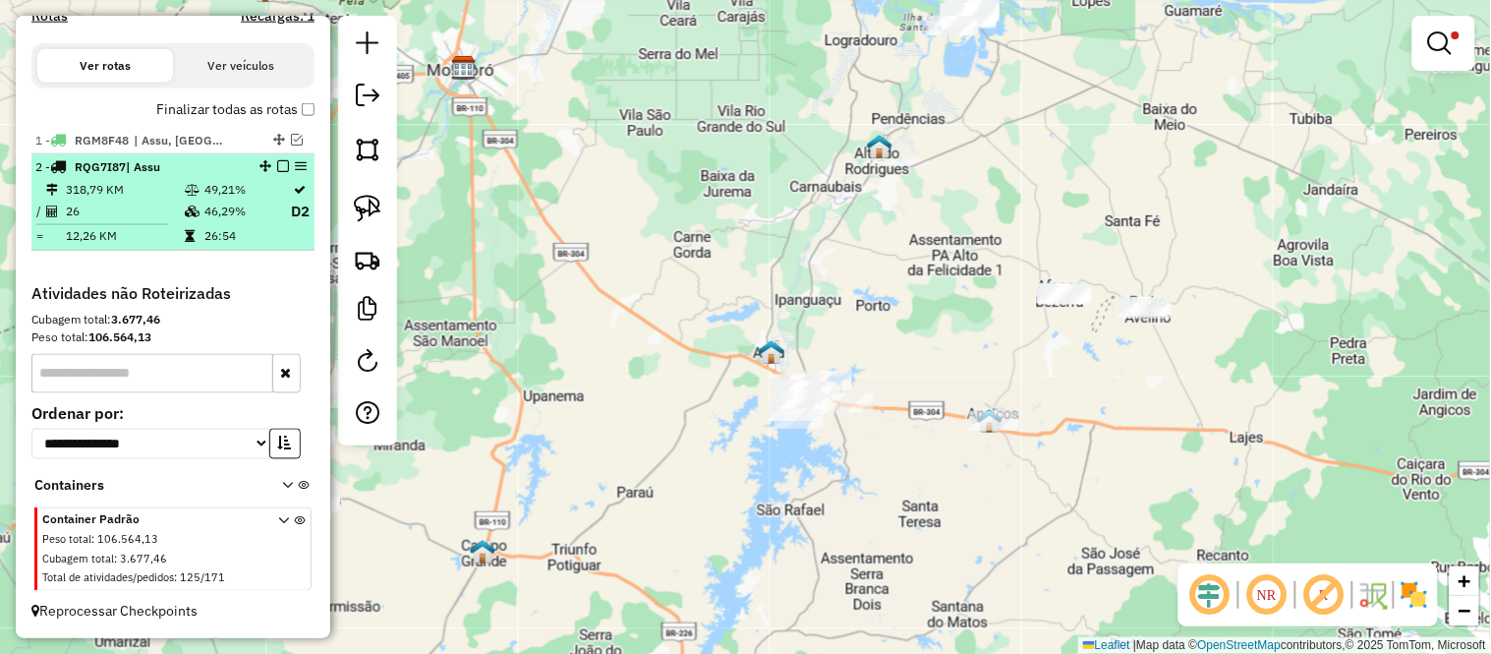
click at [175, 224] on td at bounding box center [109, 224] width 148 height 3
select select "**********"
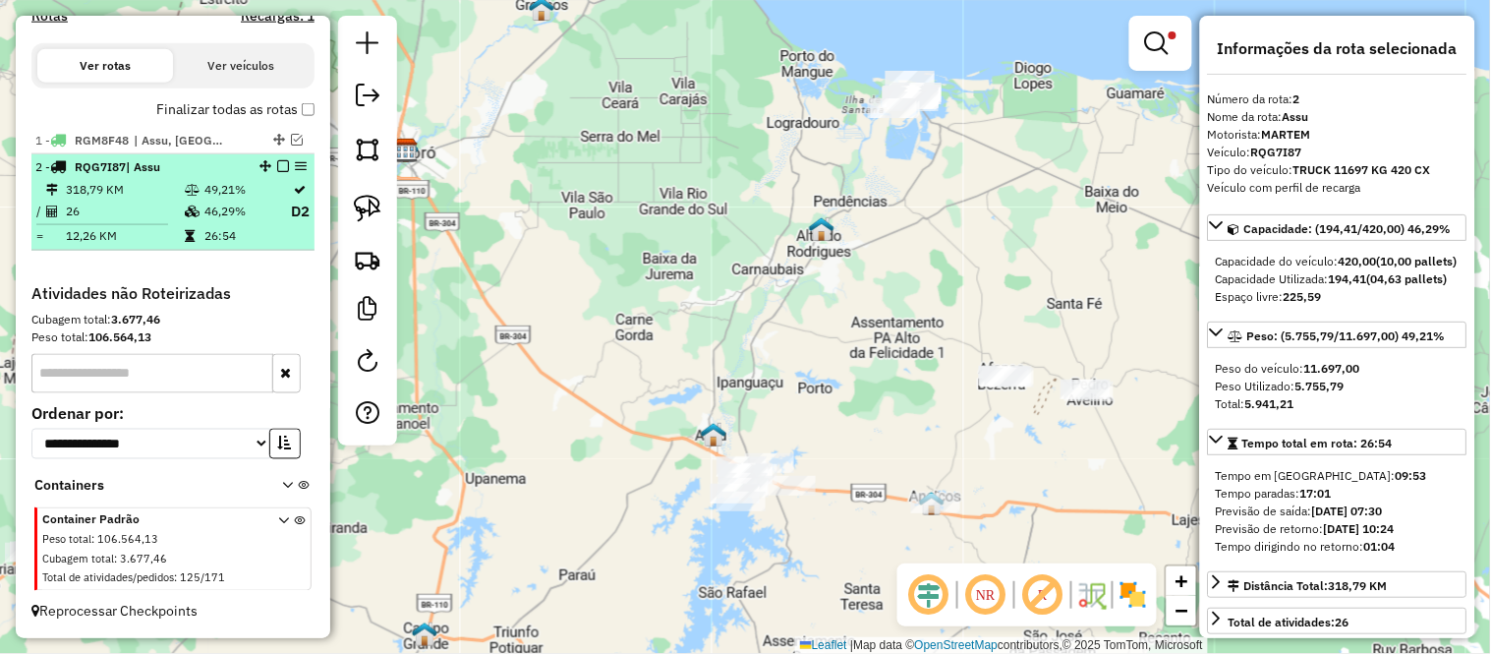
click at [277, 164] on em at bounding box center [283, 166] width 12 height 12
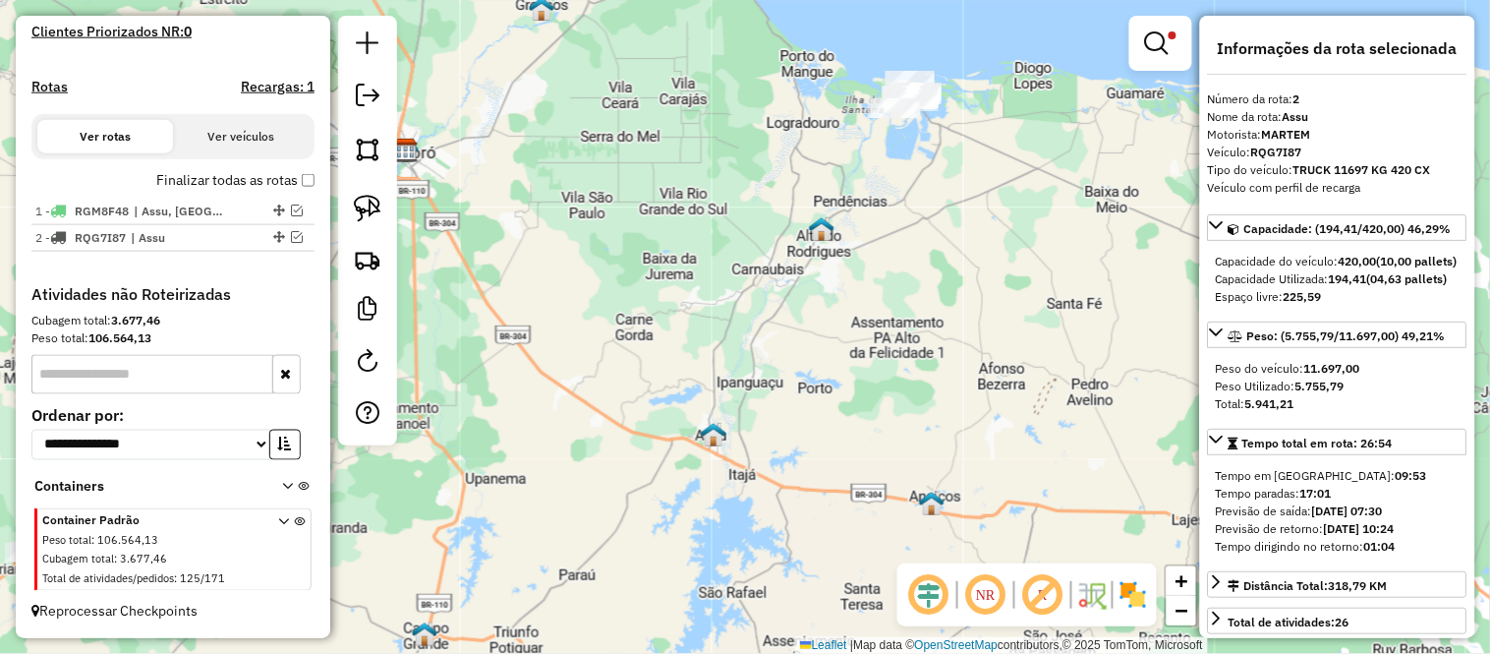
click at [947, 251] on div "Limpar filtros Janela de atendimento Grade de atendimento Capacidade Transporta…" at bounding box center [745, 327] width 1491 height 654
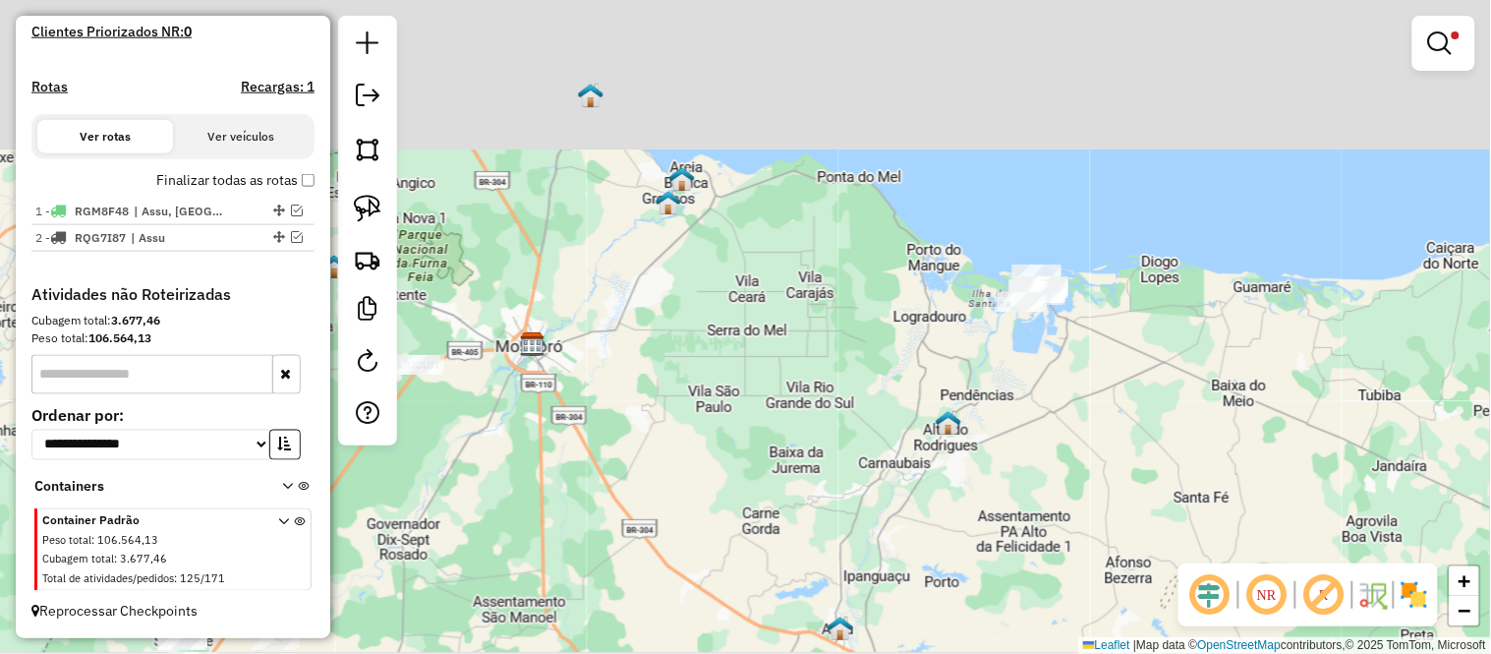
drag, startPoint x: 856, startPoint y: 306, endPoint x: 823, endPoint y: 590, distance: 286.0
click at [820, 609] on div "Limpar filtros Janela de atendimento Grade de atendimento Capacidade Transporta…" at bounding box center [745, 327] width 1491 height 654
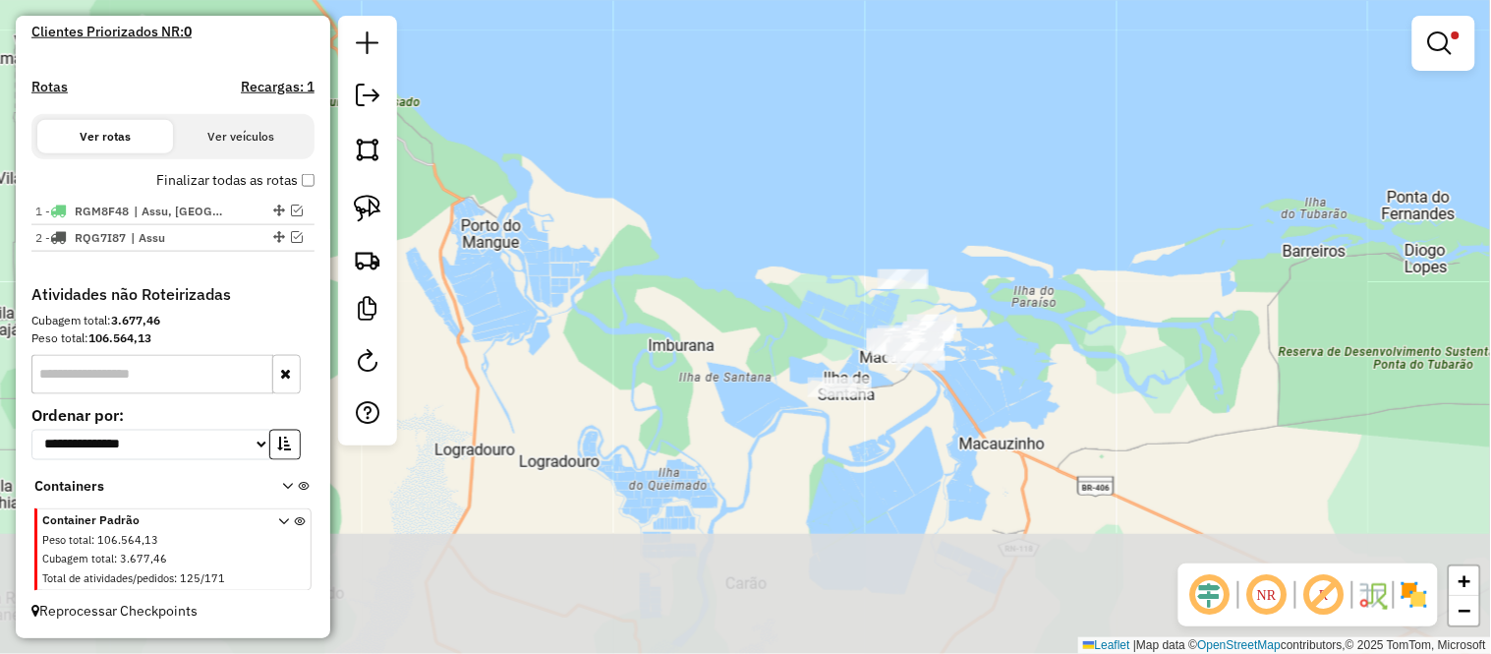
drag, startPoint x: 931, startPoint y: 546, endPoint x: 974, endPoint y: 334, distance: 216.7
click at [974, 334] on div "Limpar filtros Janela de atendimento Grade de atendimento Capacidade Transporta…" at bounding box center [745, 327] width 1491 height 654
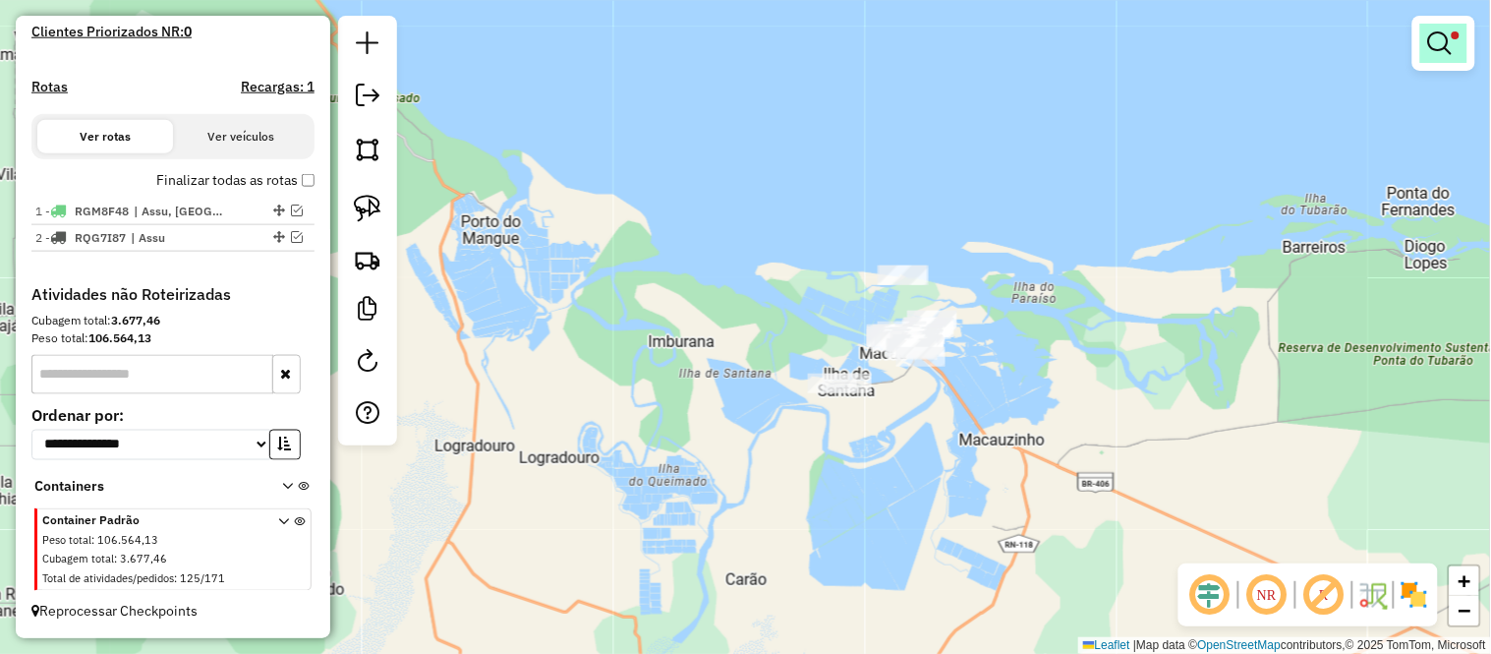
click at [1456, 52] on link at bounding box center [1443, 43] width 47 height 39
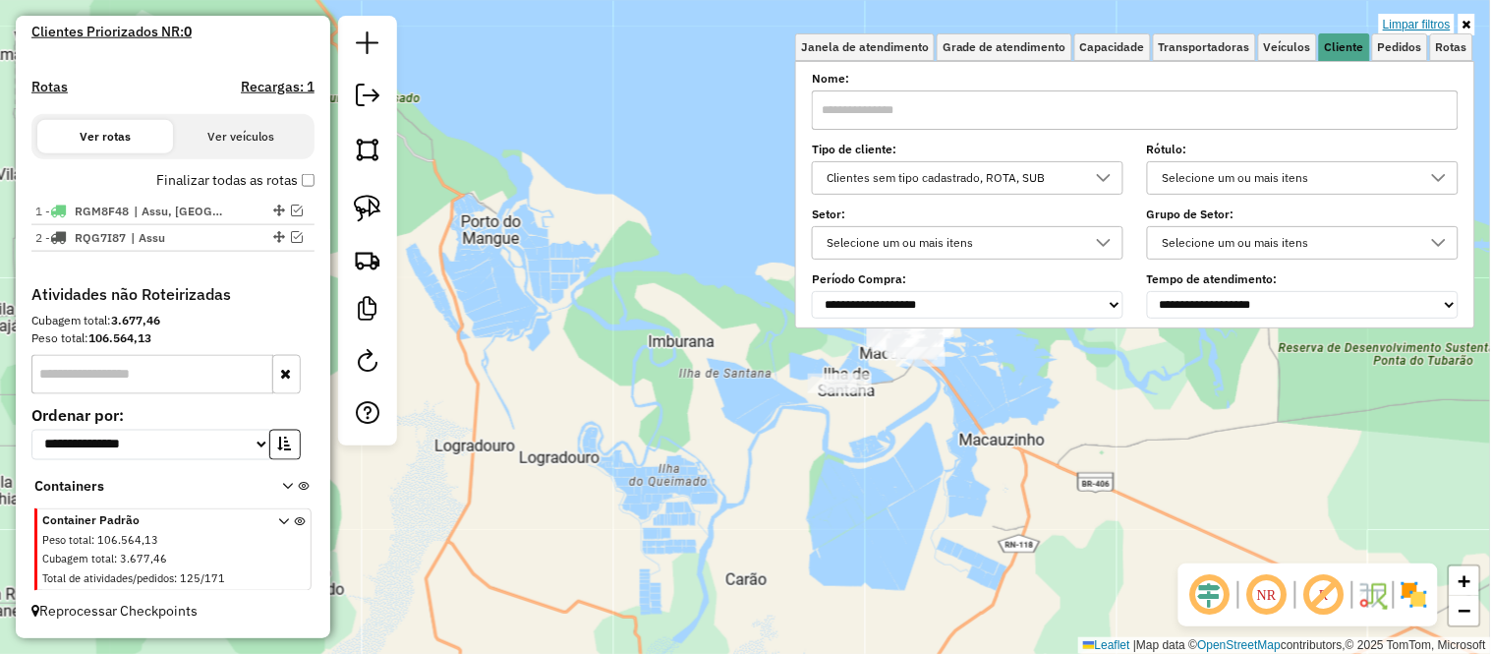
click at [1406, 23] on link "Limpar filtros" at bounding box center [1417, 25] width 76 height 22
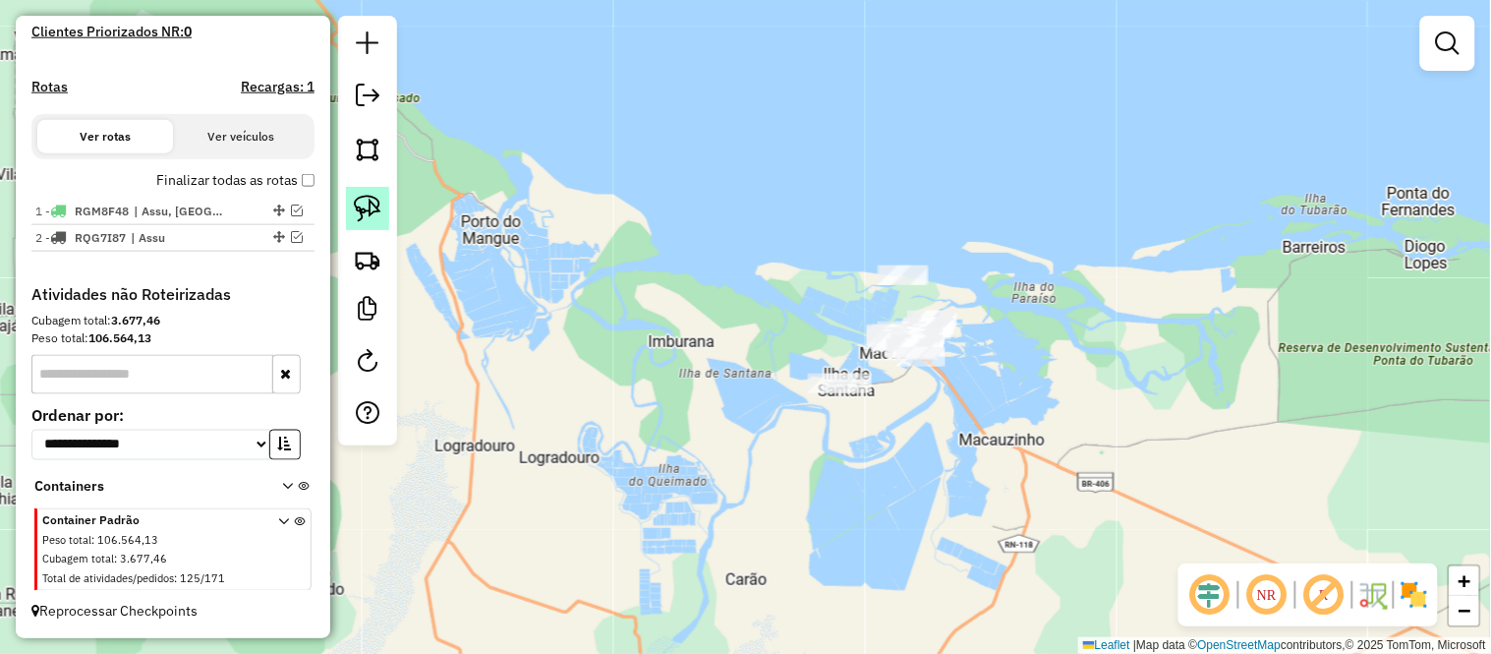
click at [358, 195] on img at bounding box center [368, 209] width 28 height 28
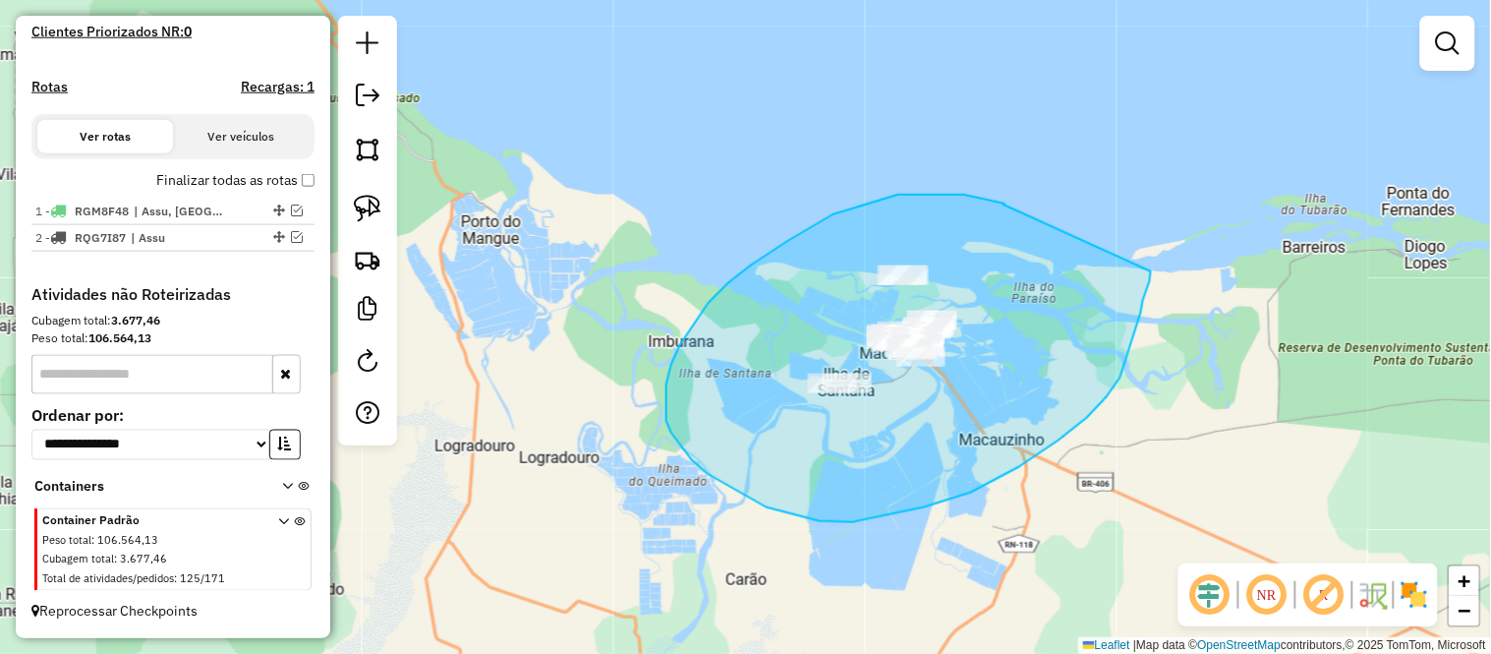
drag, startPoint x: 1005, startPoint y: 203, endPoint x: 1151, endPoint y: 271, distance: 161.4
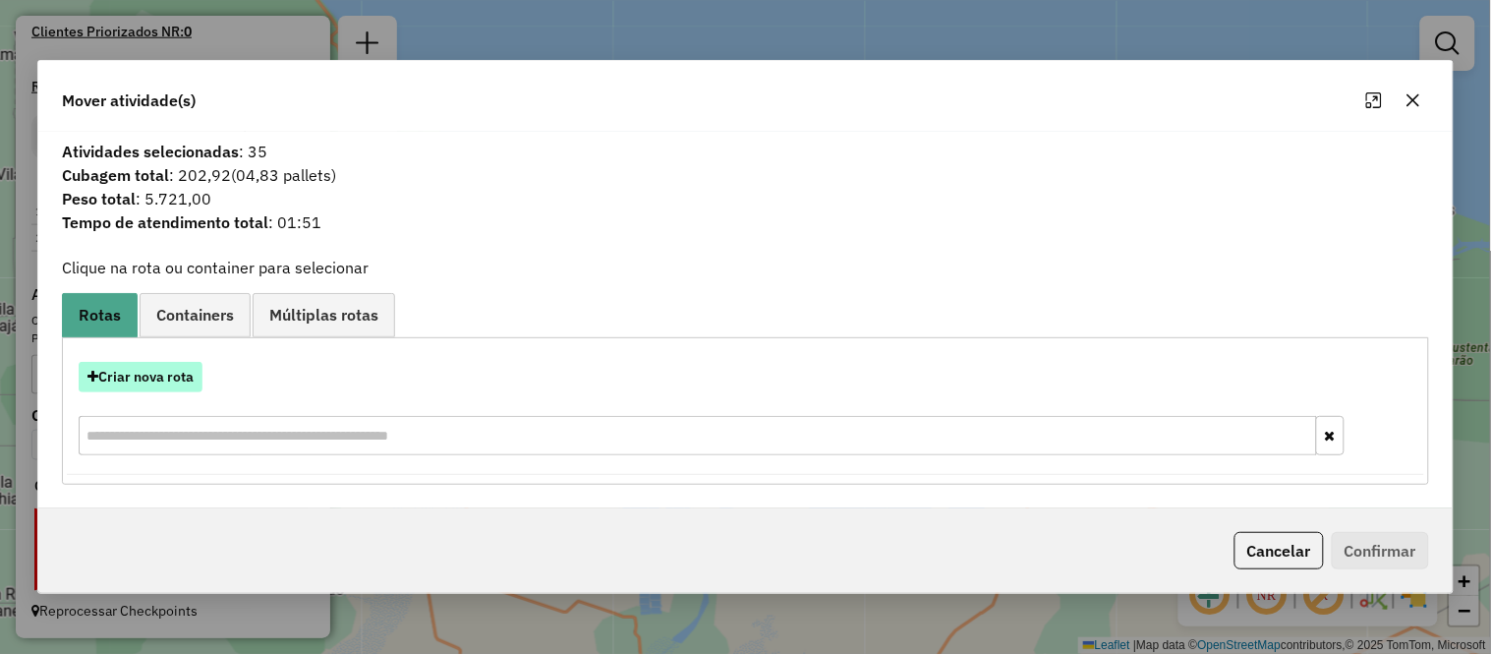
click at [144, 373] on button "Criar nova rota" at bounding box center [141, 377] width 124 height 30
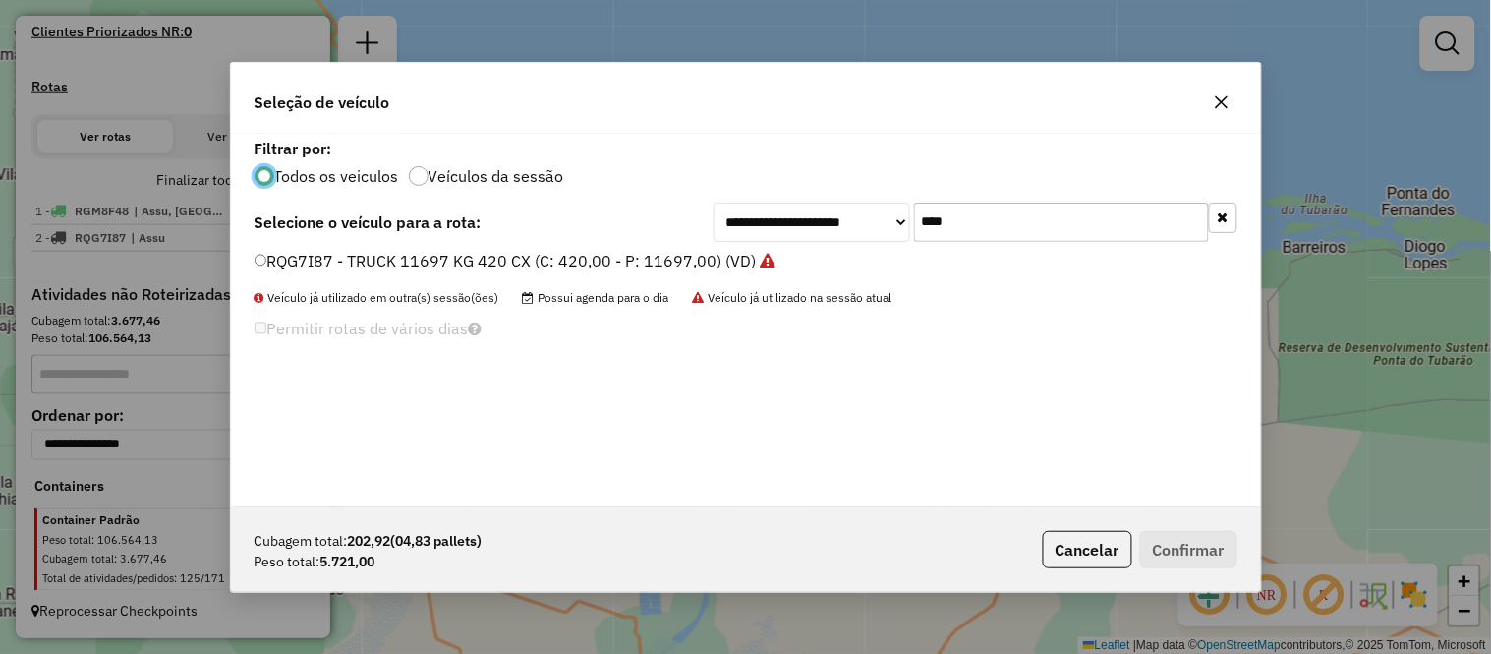
scroll to position [11, 5]
click at [1019, 210] on input "****" at bounding box center [1061, 221] width 295 height 39
type input "****"
click at [340, 242] on div "**********" at bounding box center [746, 320] width 1030 height 373
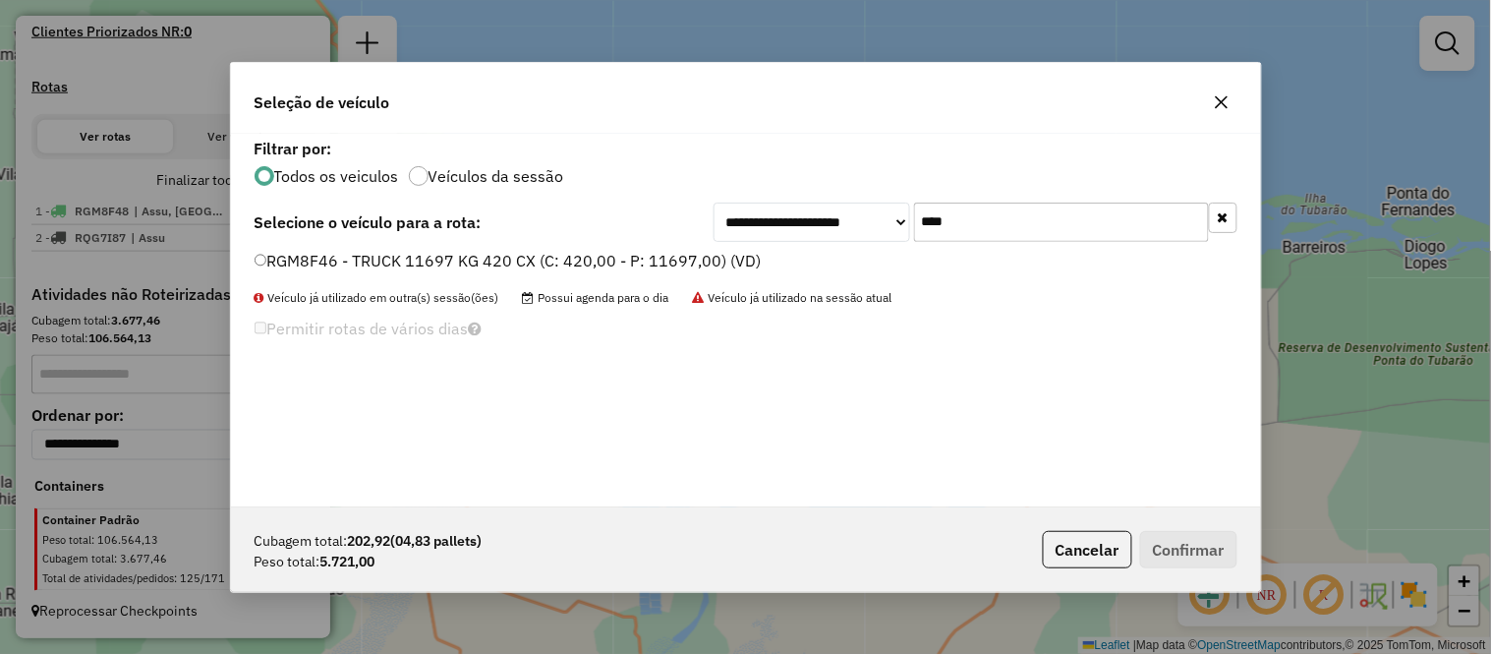
click at [361, 258] on label "RGM8F46 - TRUCK 11697 KG 420 CX (C: 420,00 - P: 11697,00) (VD)" at bounding box center [508, 261] width 507 height 24
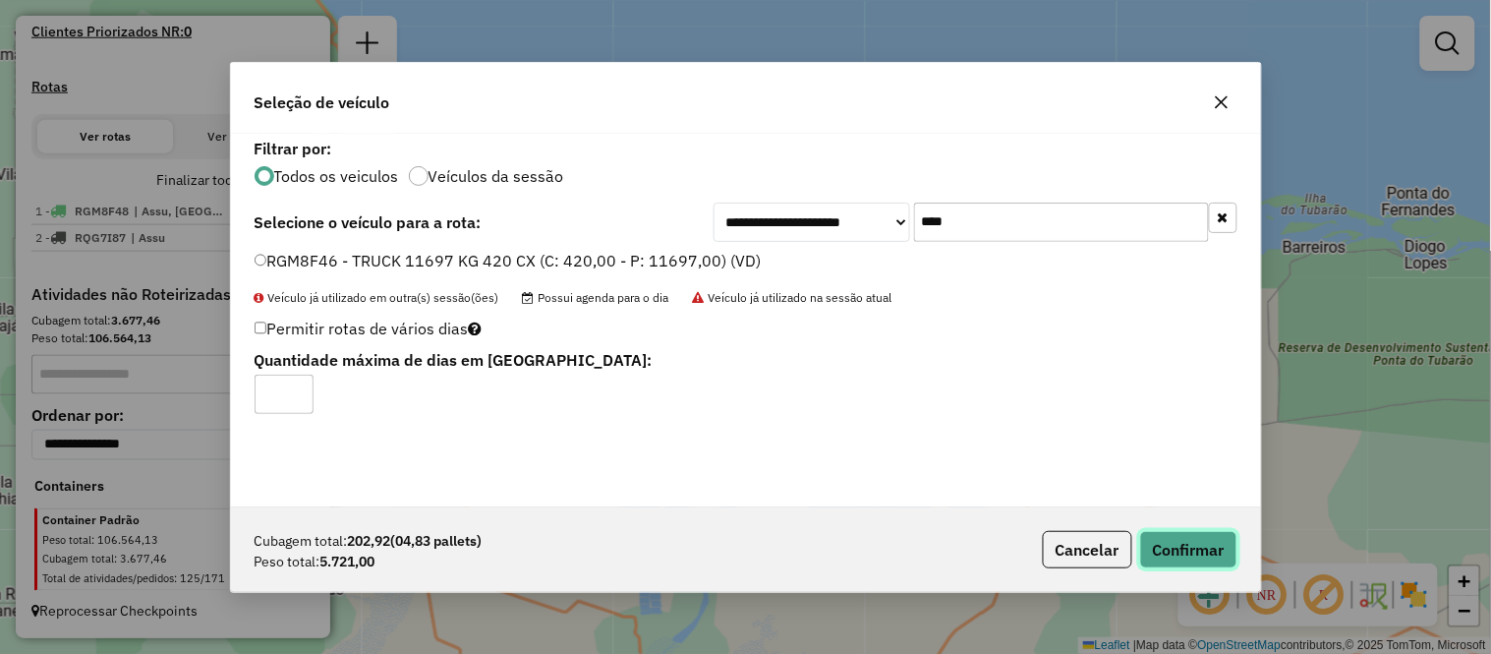
click at [1162, 548] on button "Confirmar" at bounding box center [1188, 549] width 97 height 37
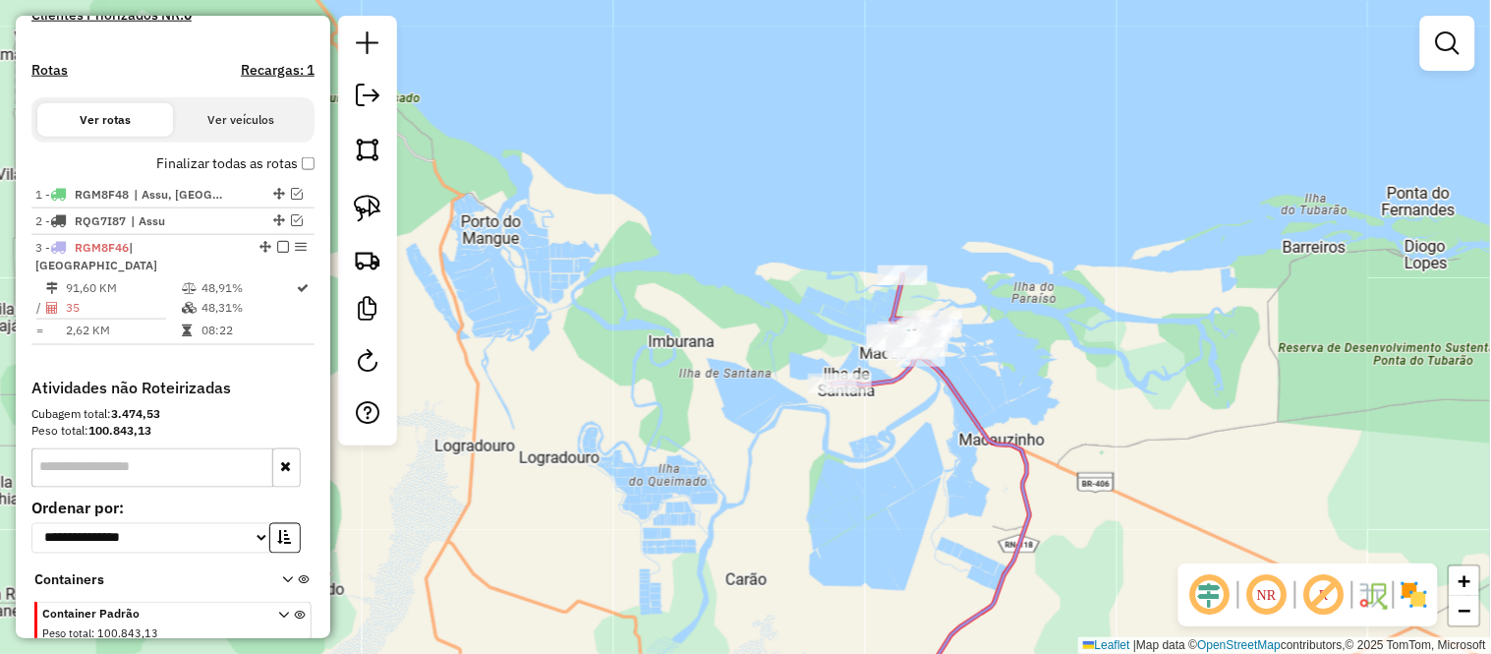
scroll to position [623, 0]
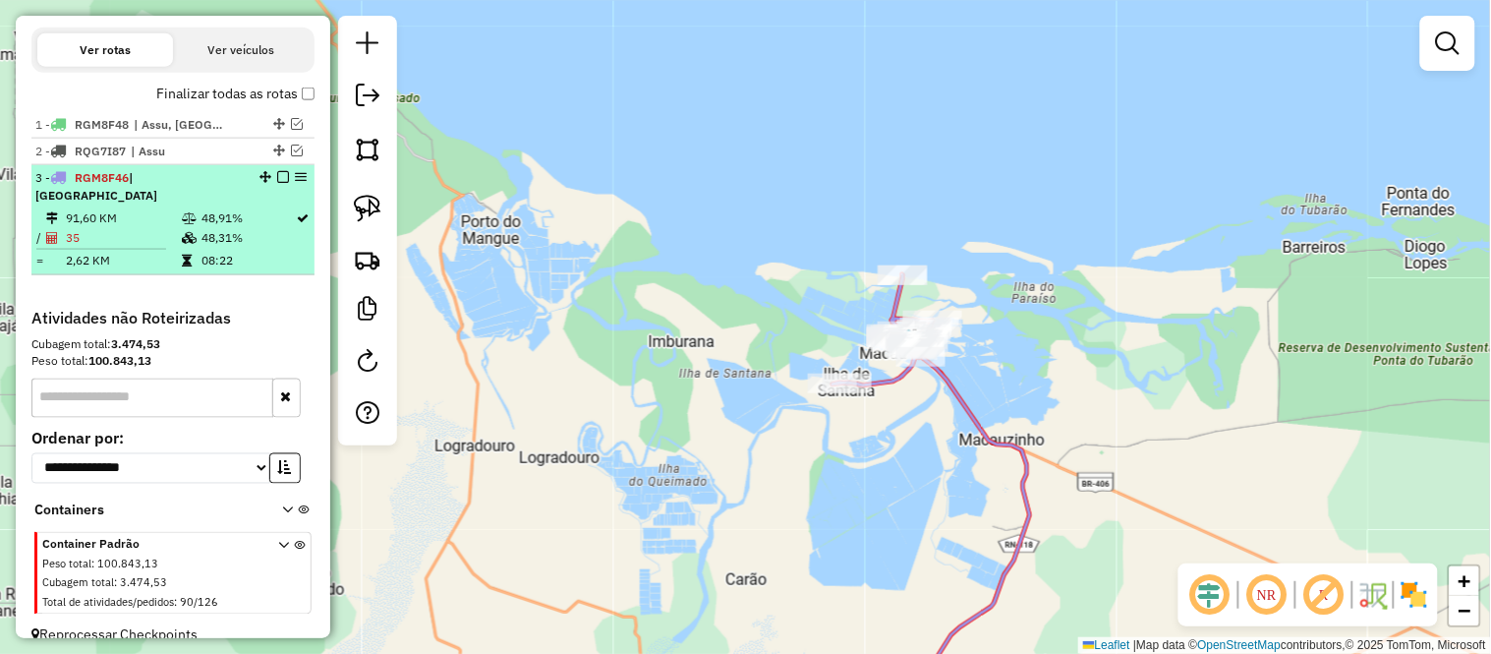
click at [201, 252] on td "08:22" at bounding box center [248, 261] width 95 height 20
select select "**********"
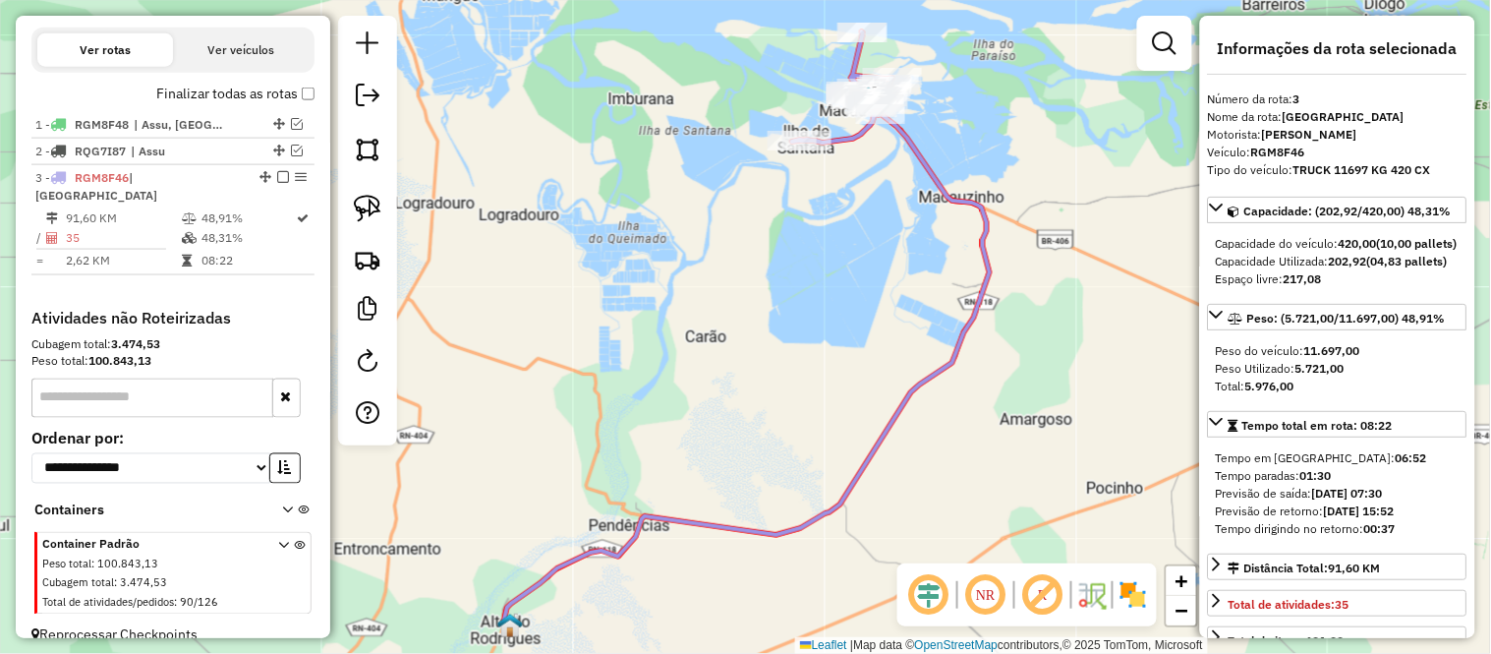
scroll to position [655, 0]
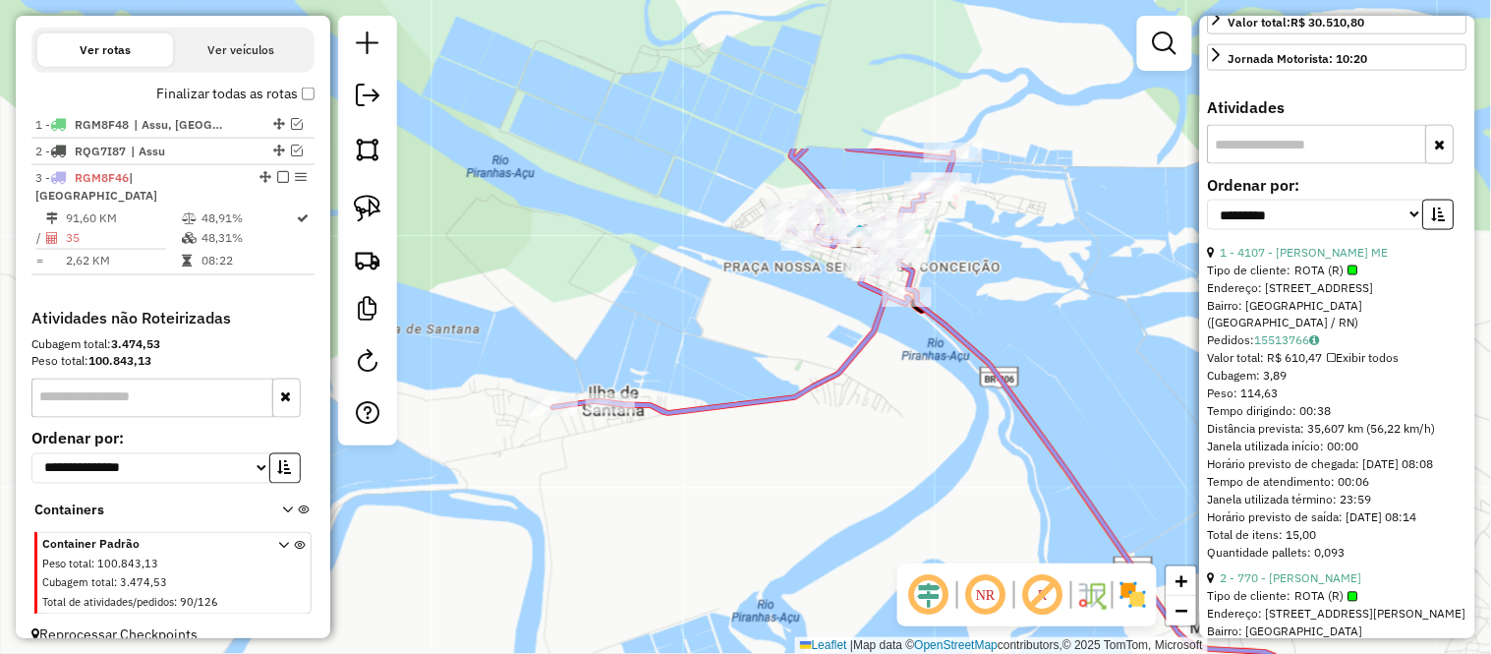
drag, startPoint x: 832, startPoint y: 204, endPoint x: 782, endPoint y: 419, distance: 220.1
click at [782, 419] on div "Janela de atendimento Grade de atendimento Capacidade Transportadoras Veículos …" at bounding box center [745, 327] width 1491 height 654
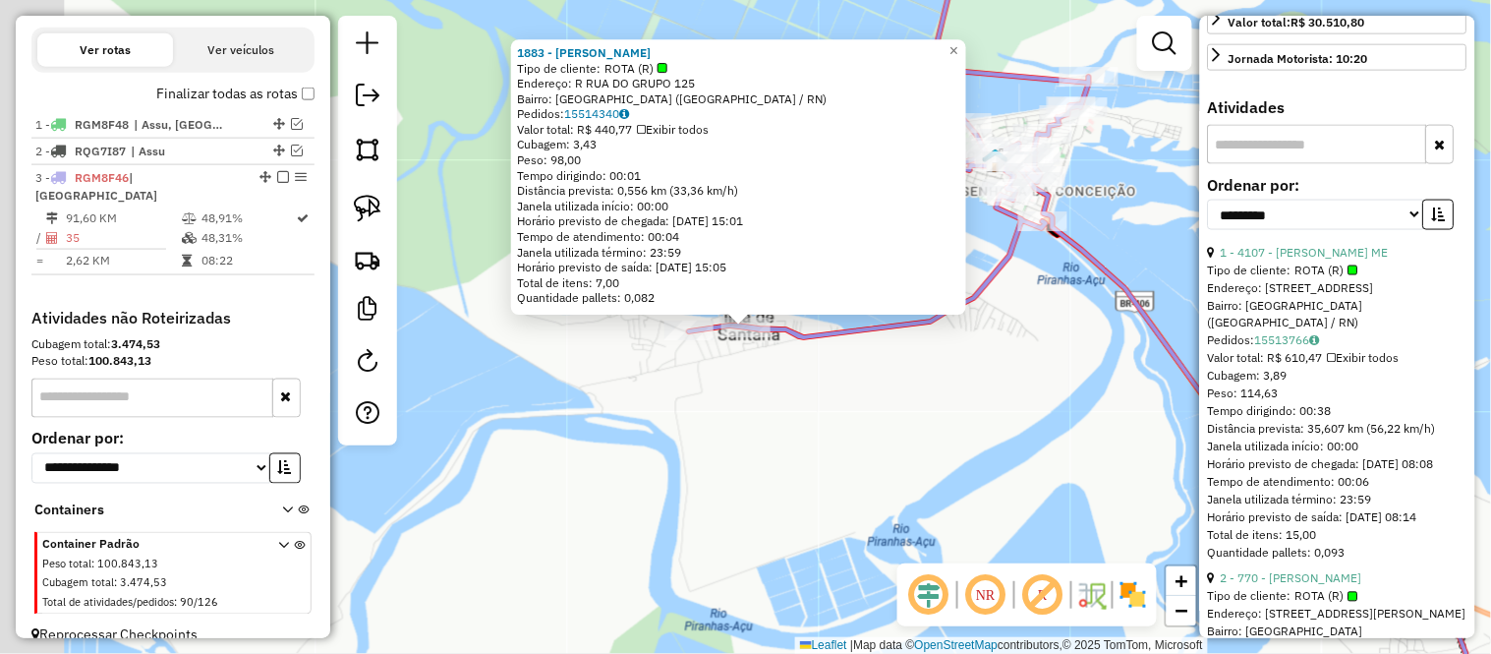
scroll to position [645, 0]
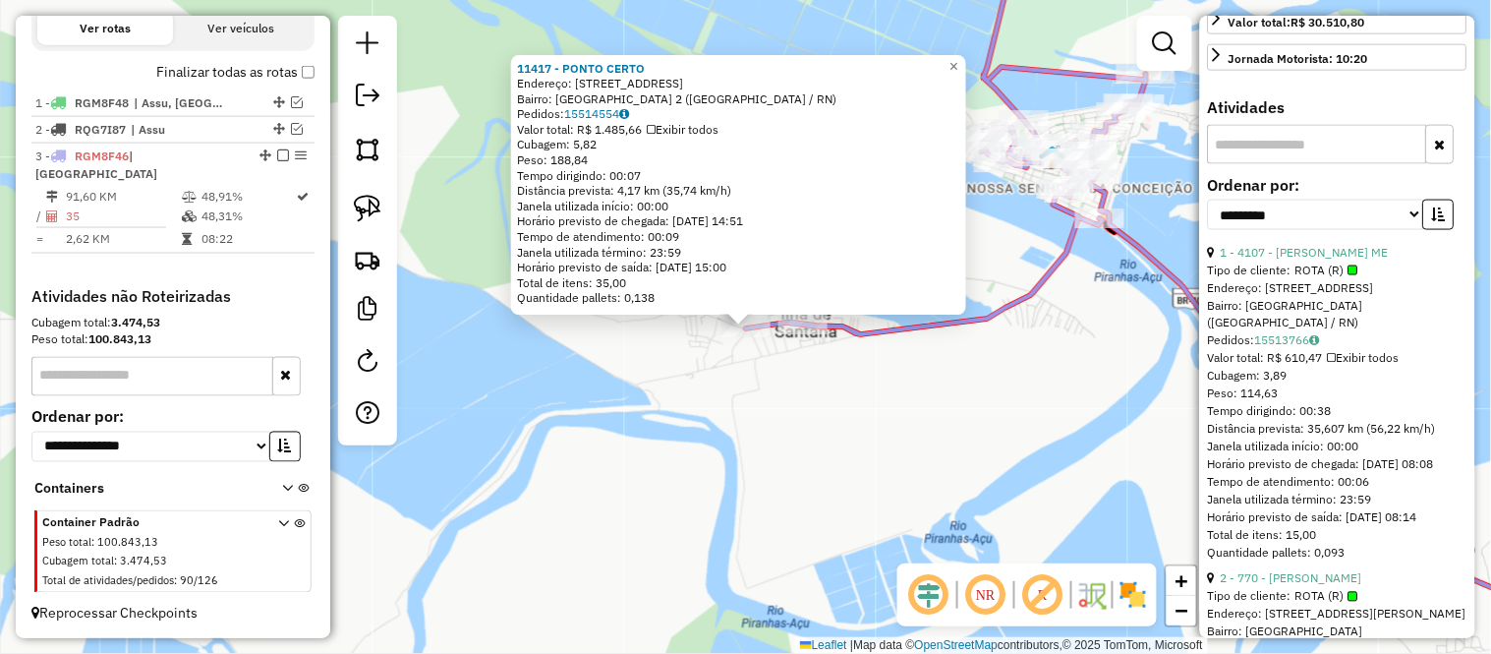
click at [598, 387] on div "11417 - PONTO CERTO Endereço: RUA ILHA DE SANTANA 2 Bairro: ILHA DE SANTANA 2 (…" at bounding box center [745, 327] width 1491 height 654
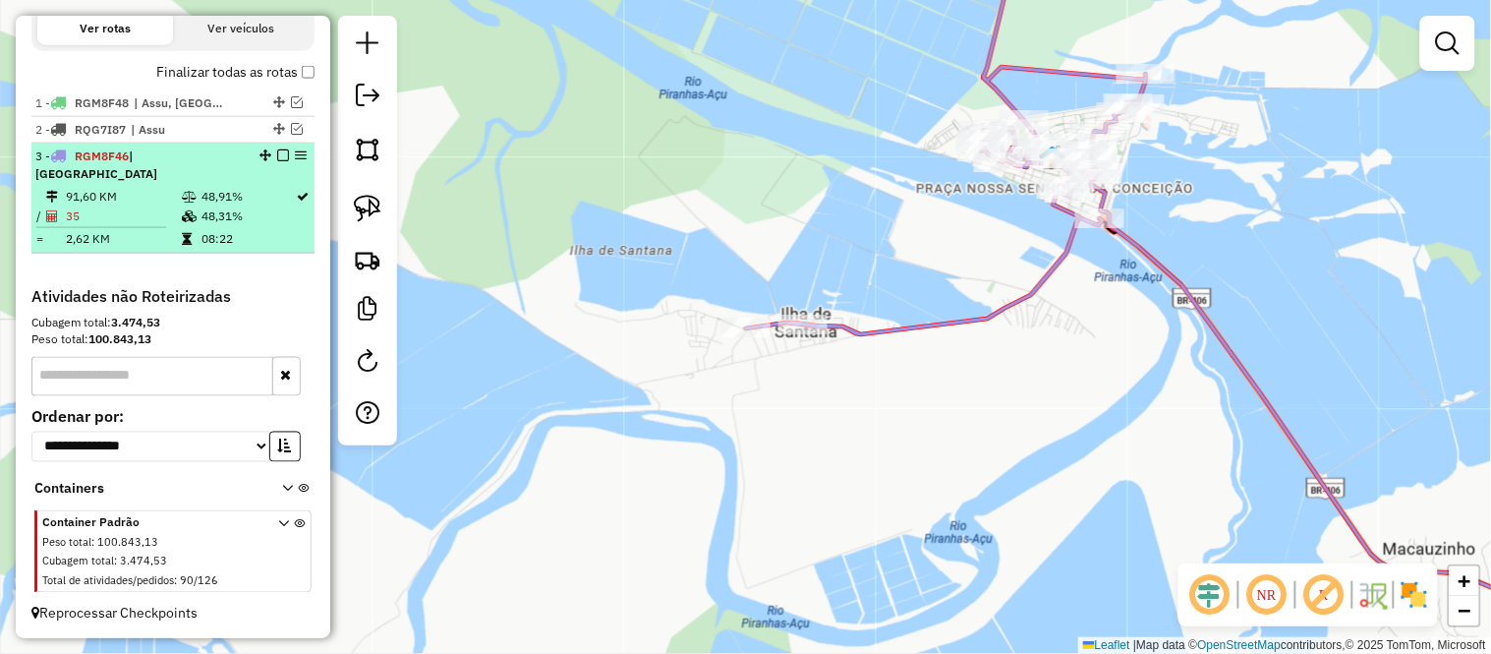
click at [71, 209] on td "35" at bounding box center [123, 216] width 116 height 20
select select "**********"
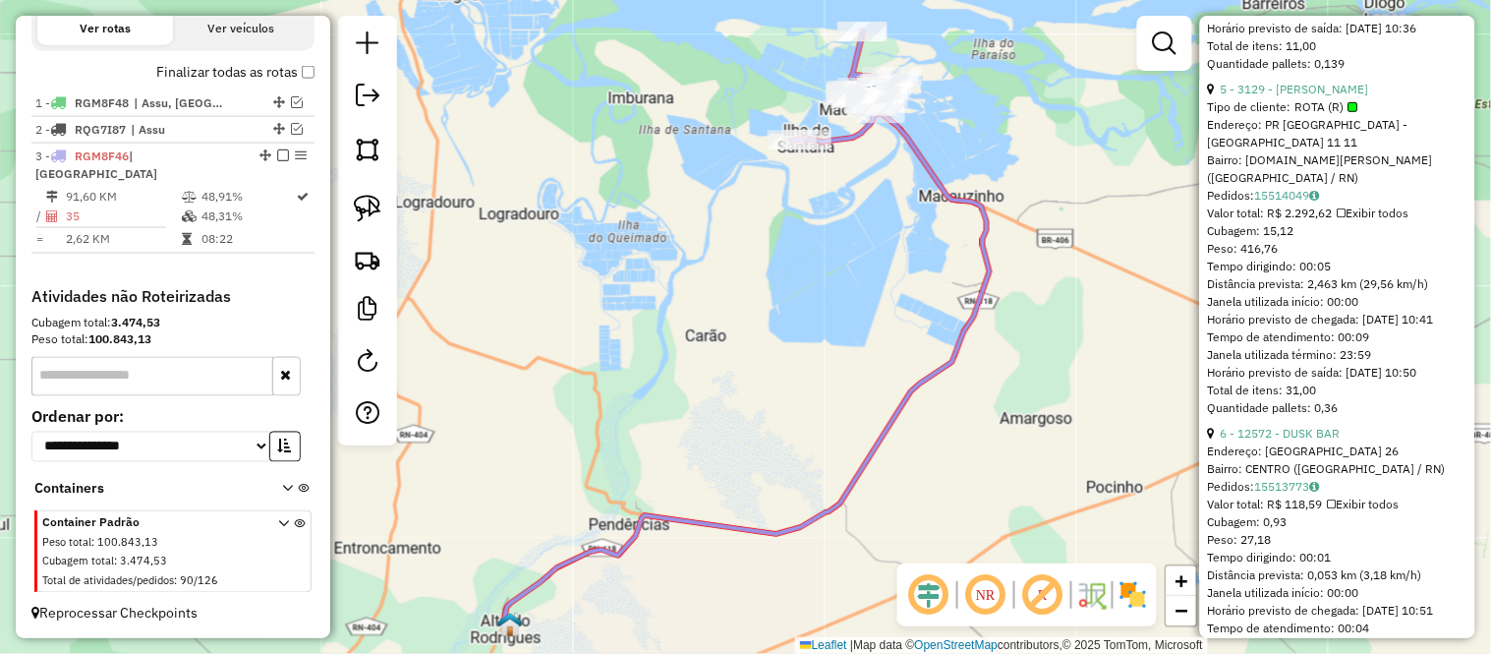
scroll to position [2293, 0]
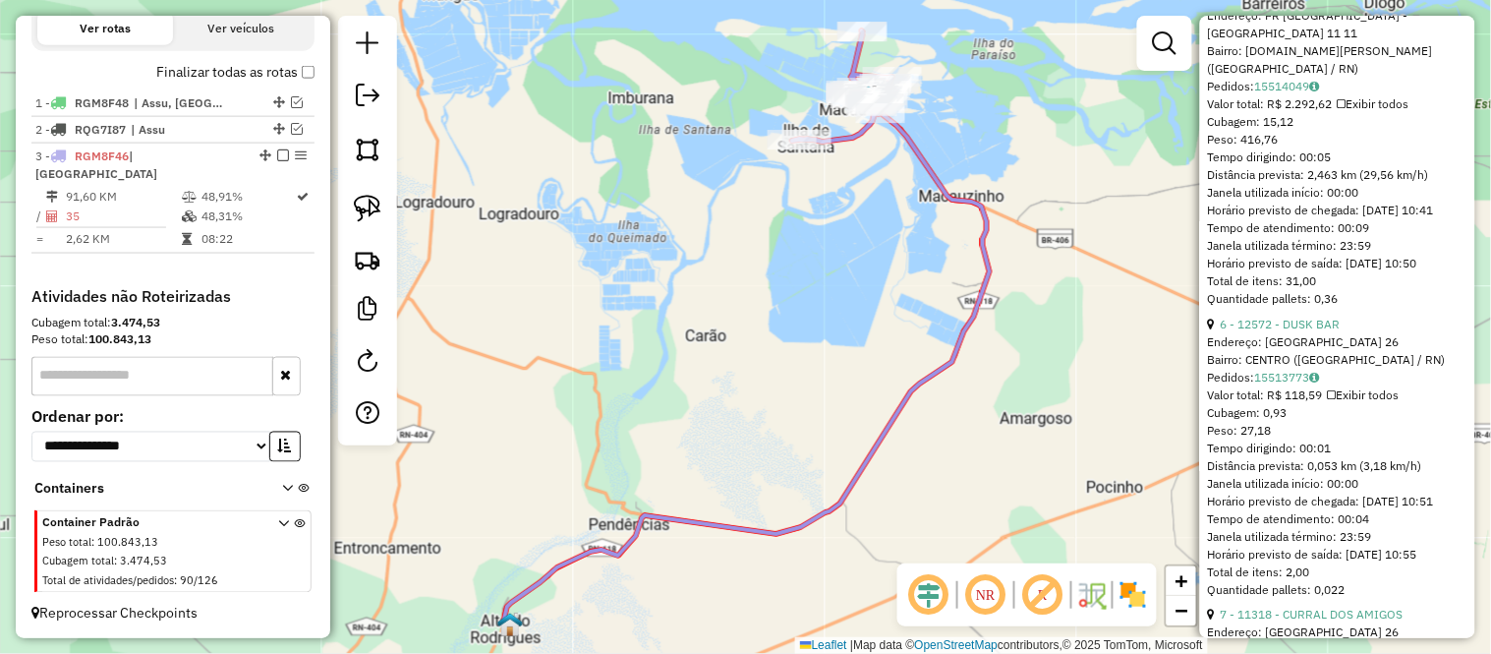
click at [1225, 351] on div "Endereço: PRAIA DE CAMAPUM 26" at bounding box center [1337, 342] width 259 height 18
click at [1225, 331] on link "6 - 12572 - DUSK BAR" at bounding box center [1281, 323] width 120 height 15
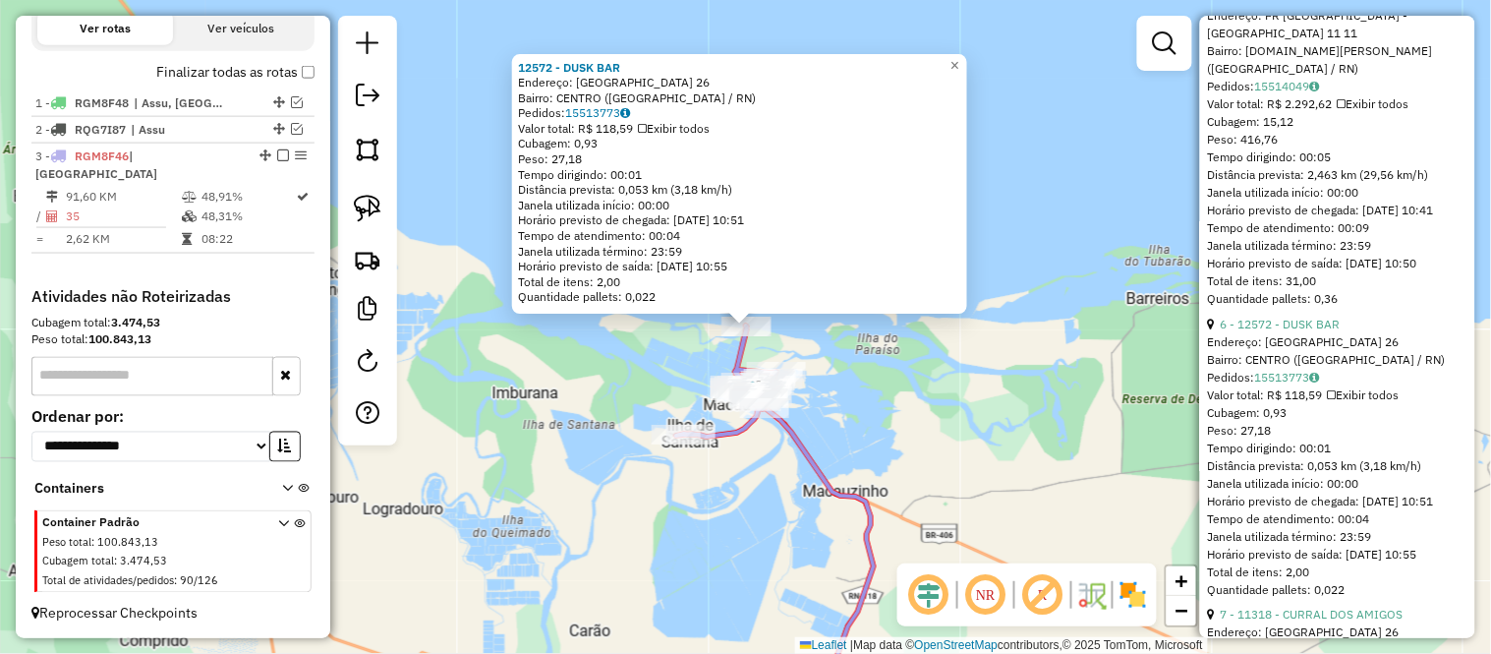
scroll to position [2620, 0]
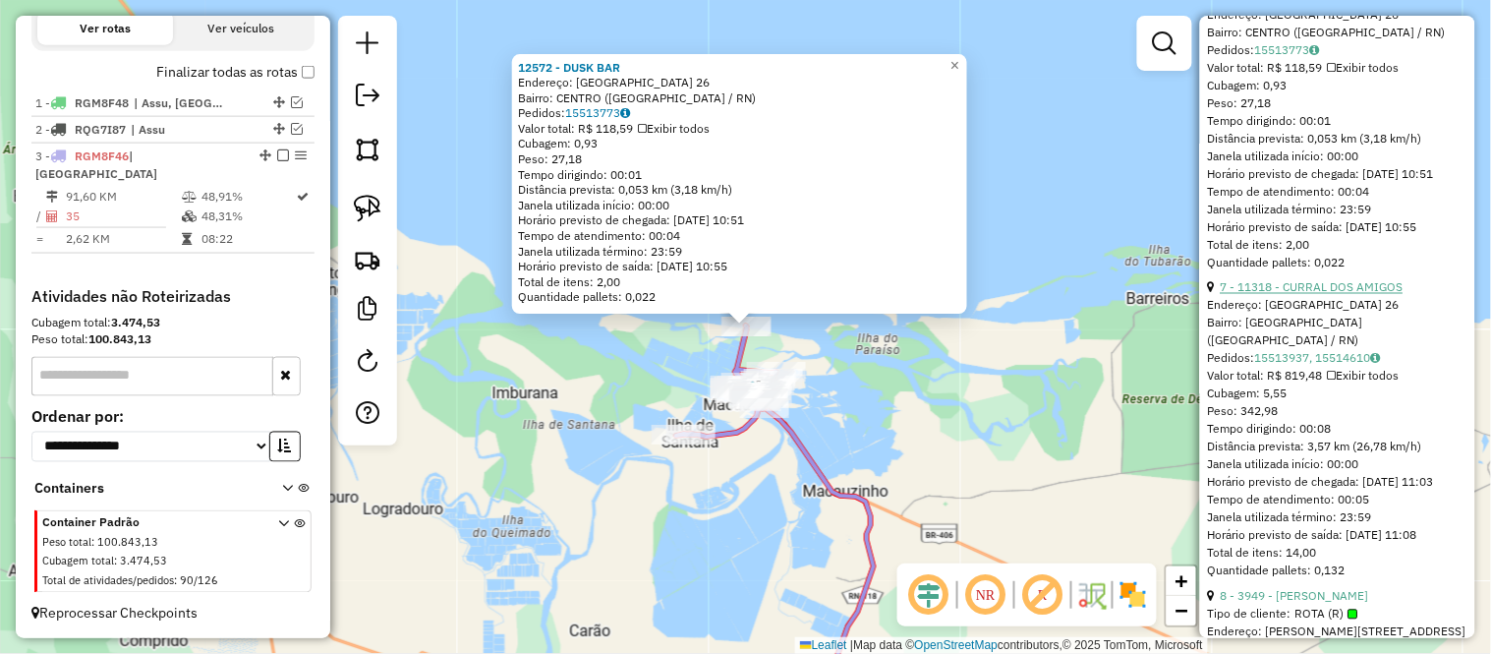
click at [1264, 295] on link "7 - 11318 - CURRAL DOS AMIGOS" at bounding box center [1312, 287] width 183 height 15
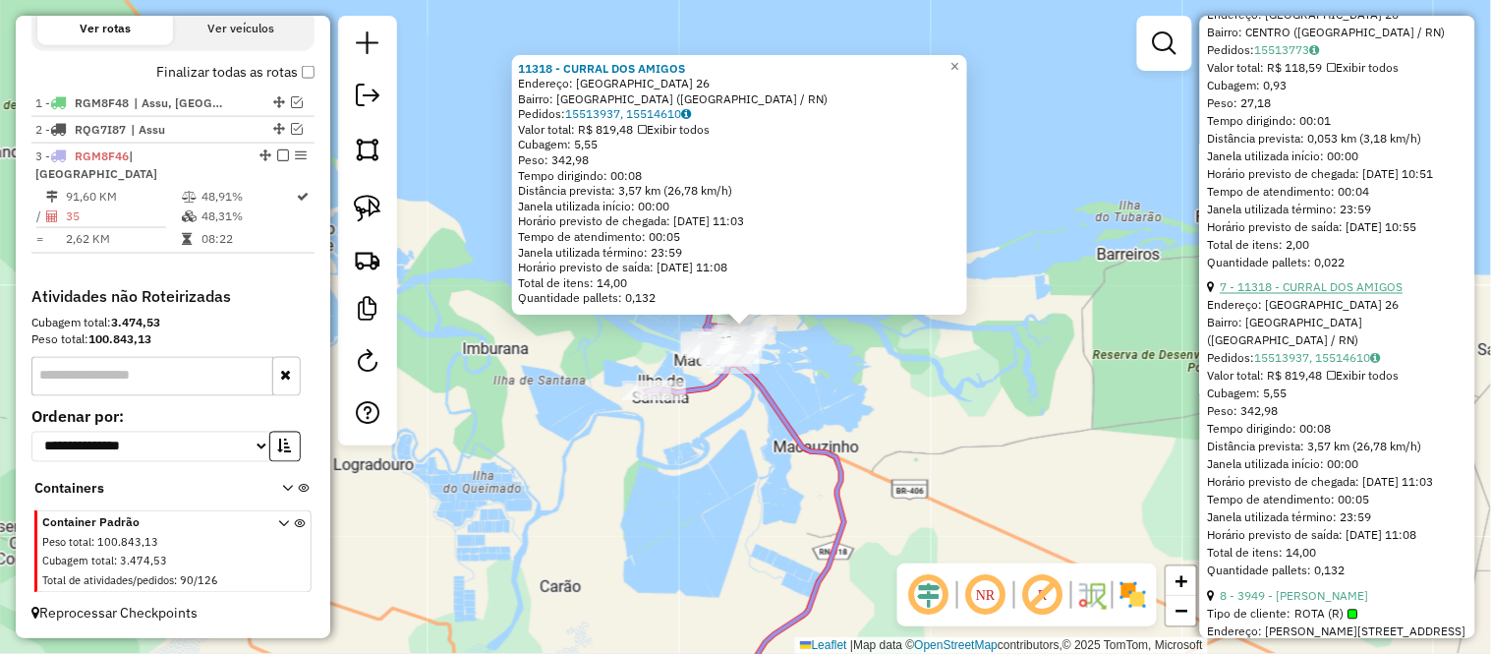
scroll to position [3167, 0]
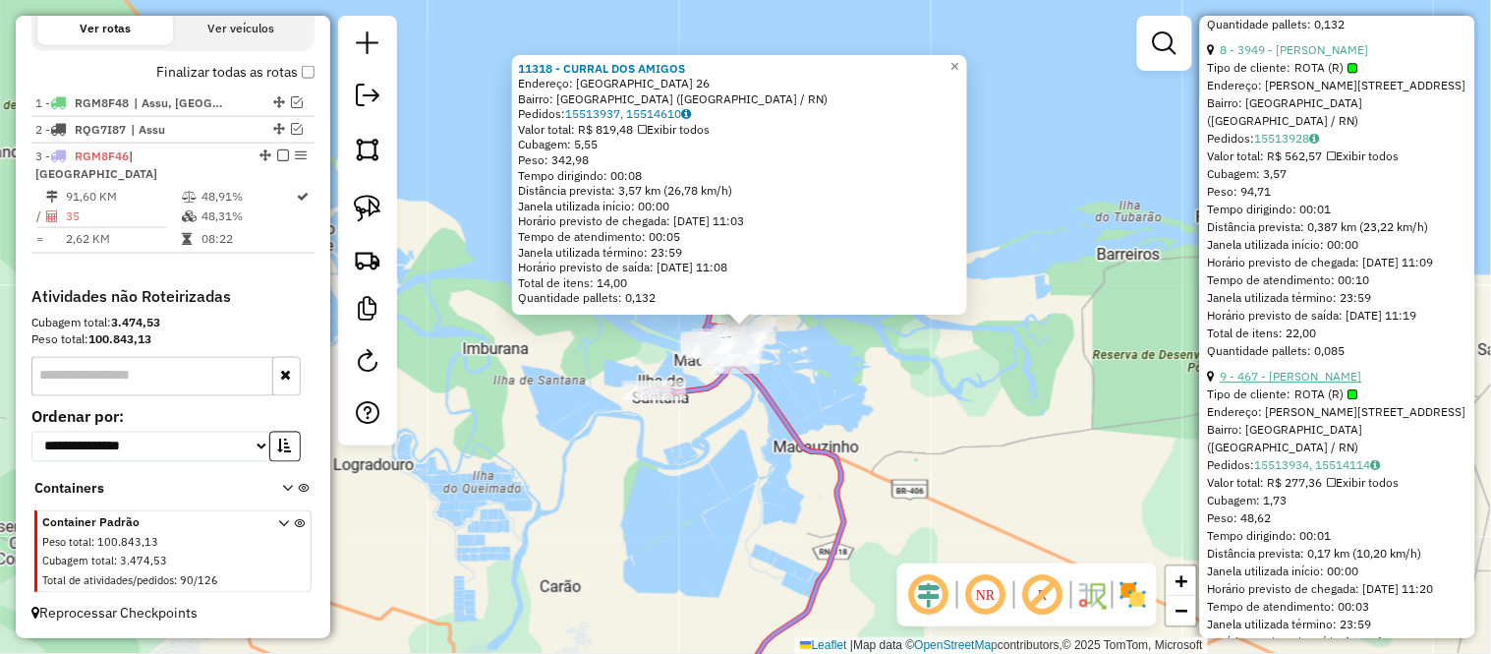
click at [1290, 383] on link "9 - 467 - FRANCISCO SANDRO DO NASCIMENTO FERREIRA" at bounding box center [1292, 376] width 142 height 15
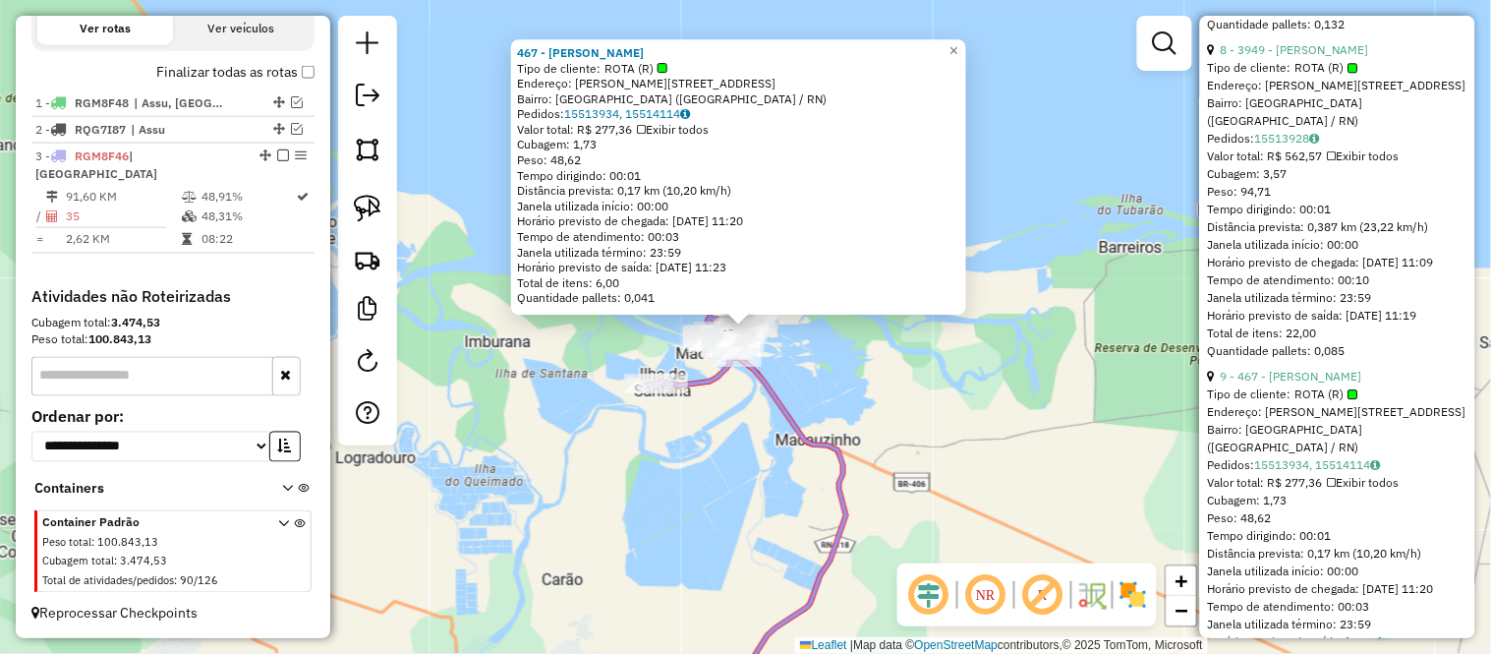
scroll to position [3494, 0]
click at [1266, 382] on link "10 - 5315 - VALTERLI SILVA DE MASSENA" at bounding box center [1298, 375] width 155 height 15
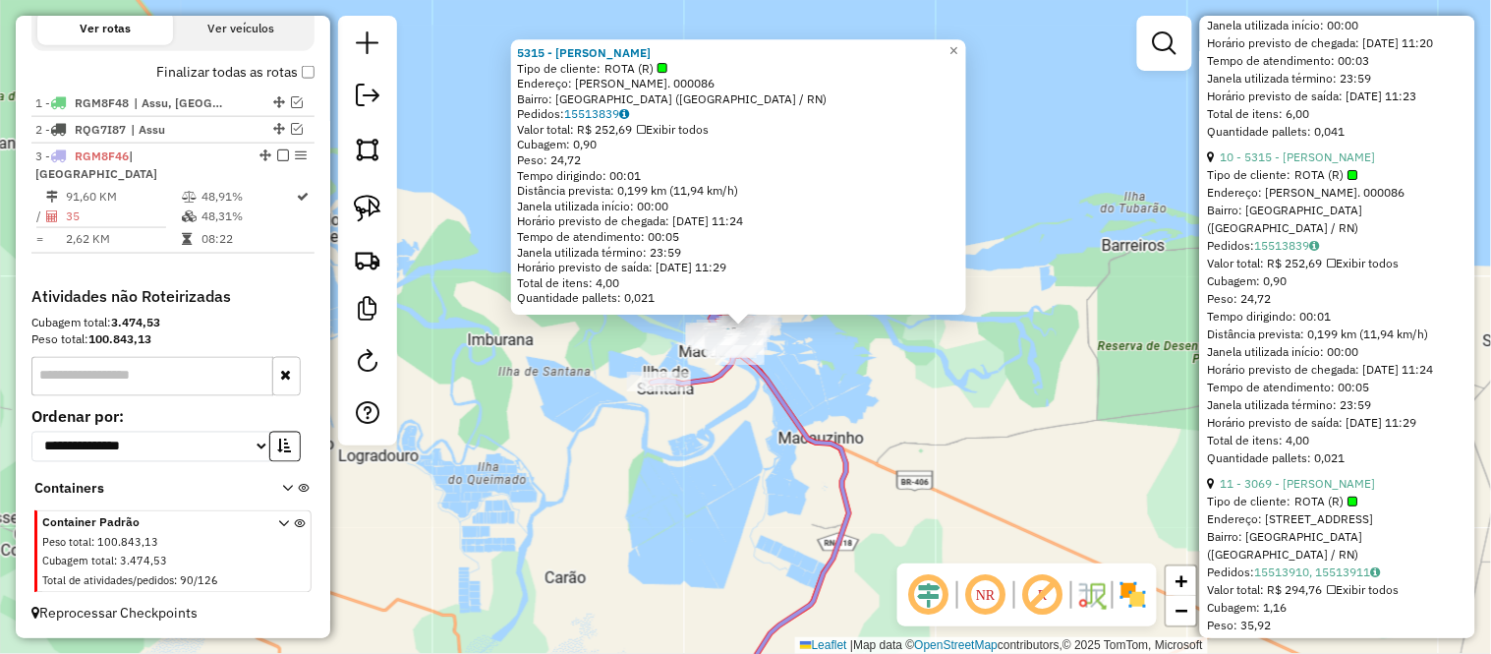
scroll to position [3821, 0]
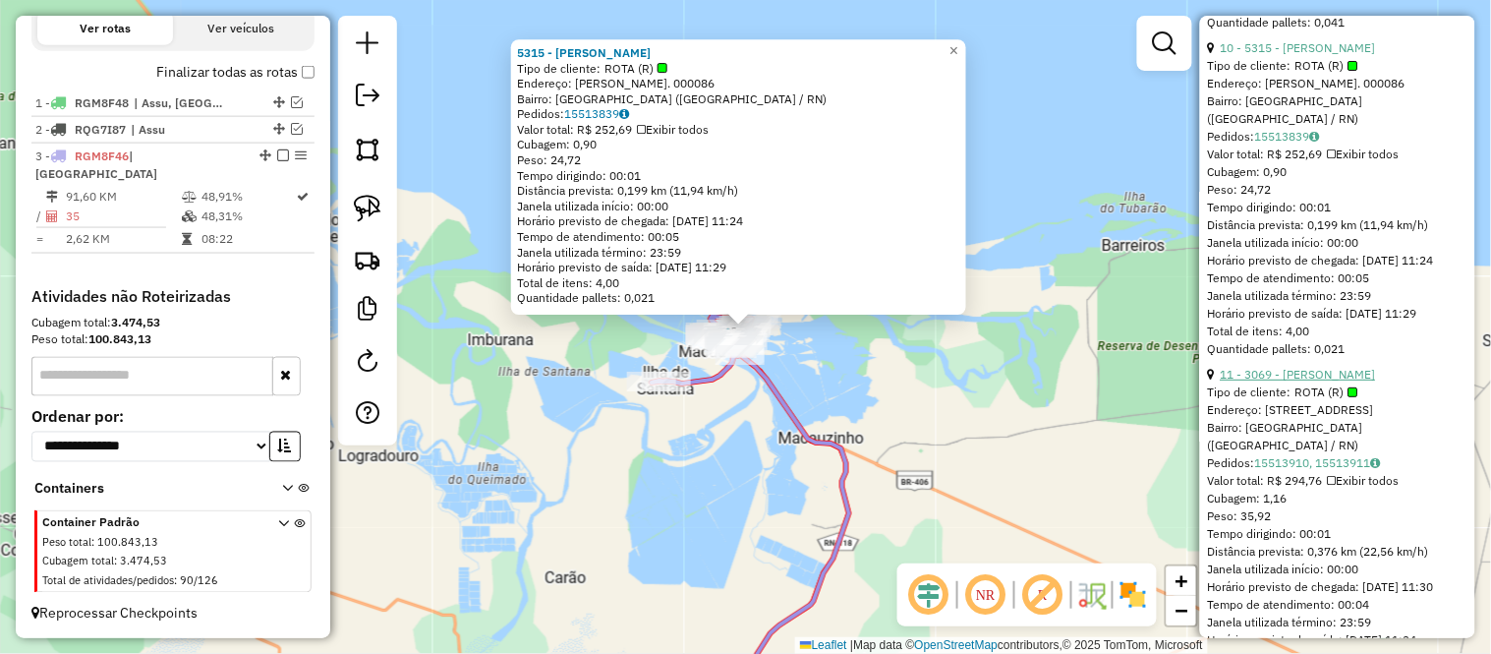
click at [1245, 381] on link "11 - 3069 - JOAO BATISTA FERREIRA FILHO" at bounding box center [1298, 374] width 155 height 15
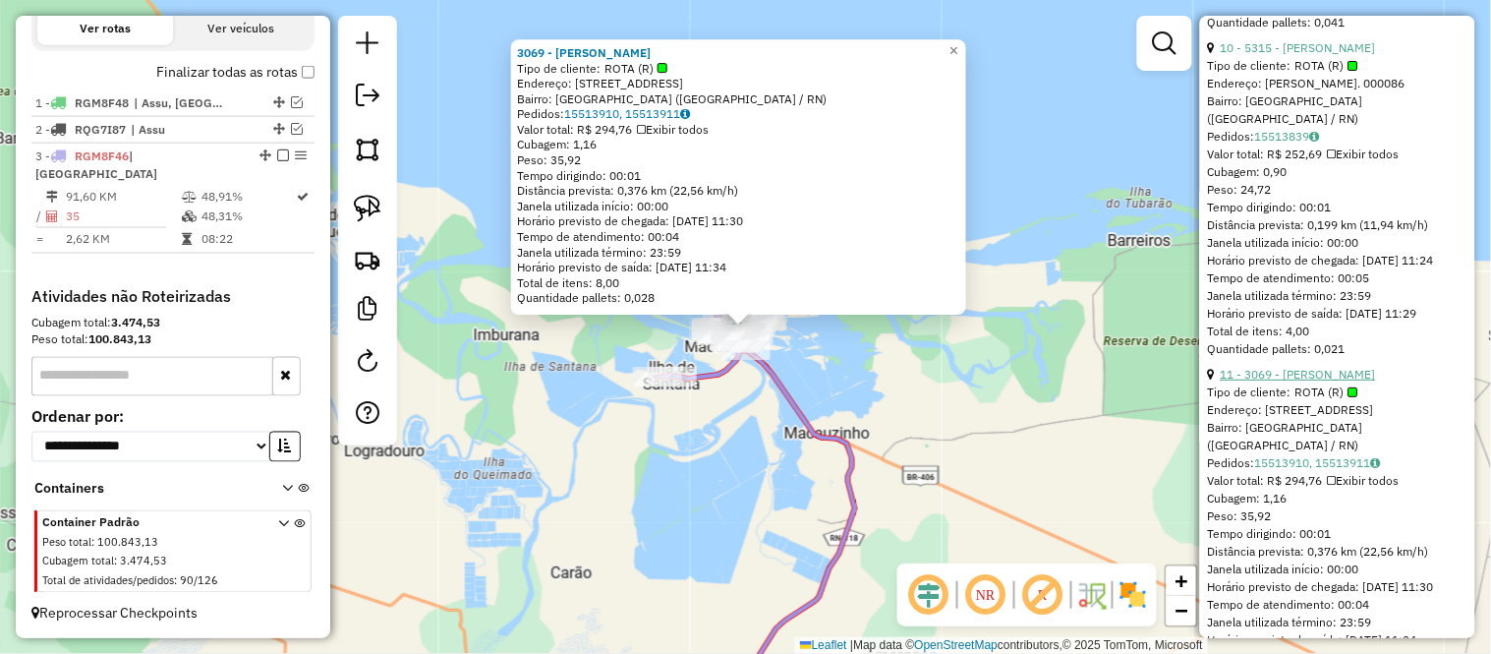
scroll to position [4259, 0]
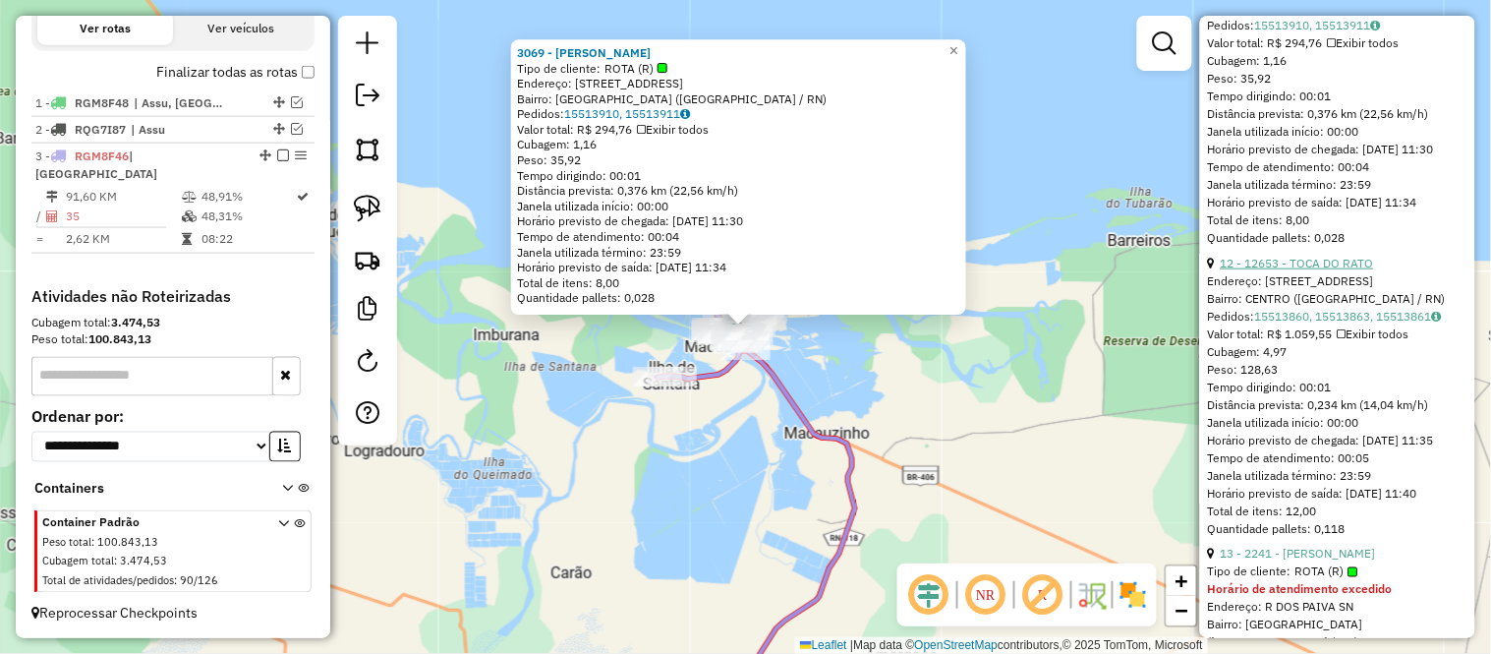
click at [1290, 270] on link "12 - 12653 - TOCA DO RATO" at bounding box center [1297, 263] width 153 height 15
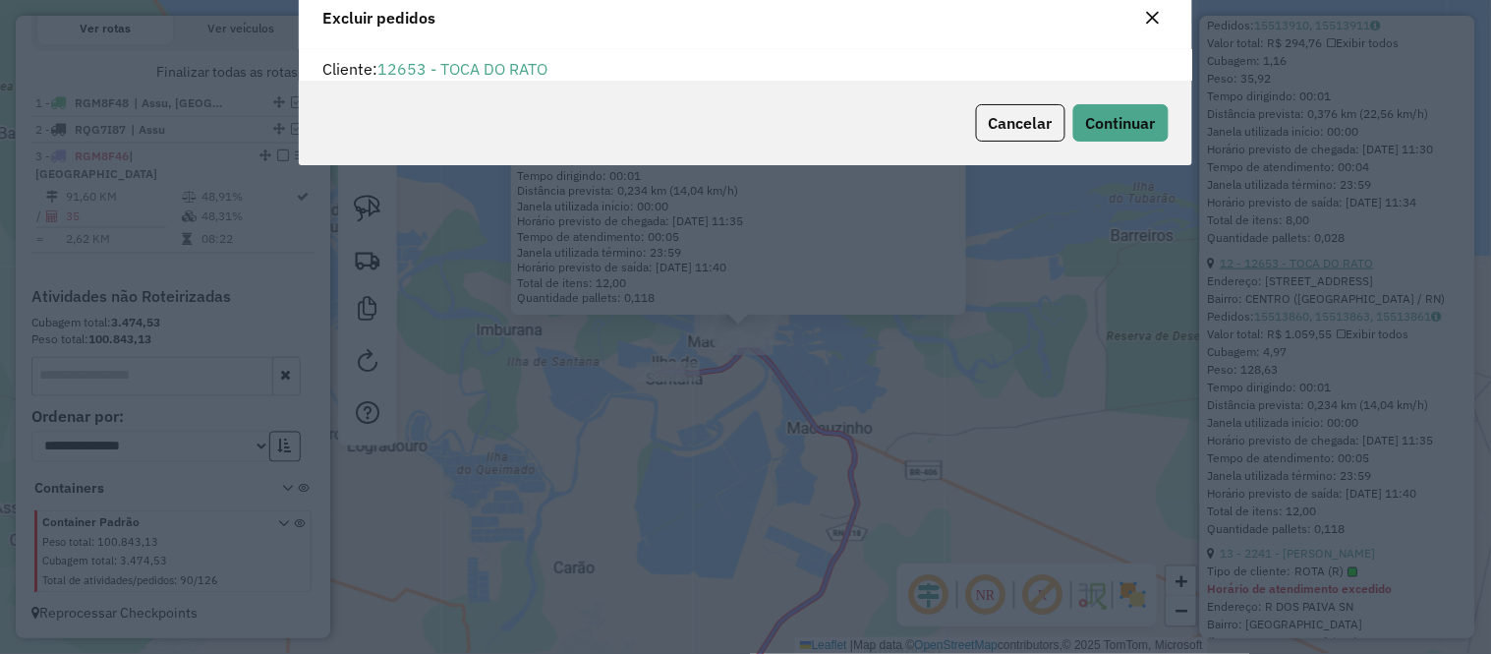
scroll to position [0, 0]
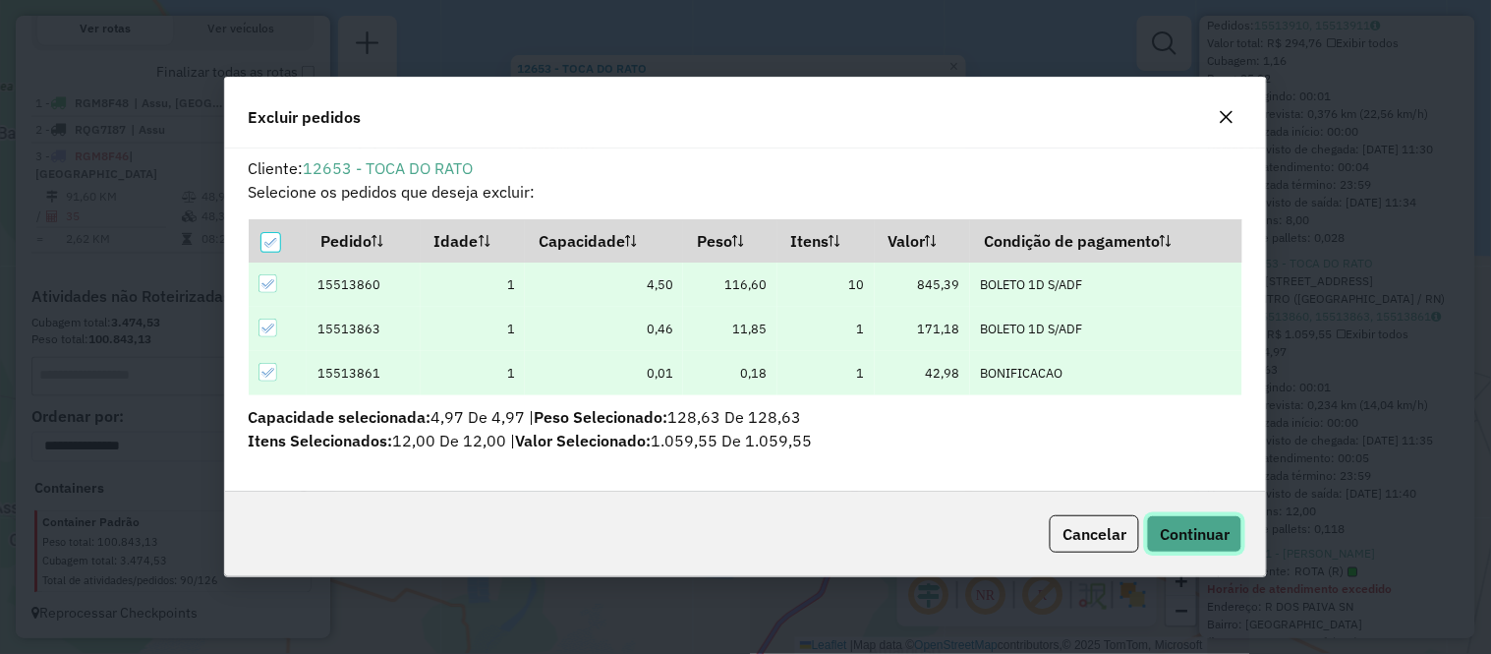
click at [1201, 537] on span "Continuar" at bounding box center [1195, 534] width 70 height 20
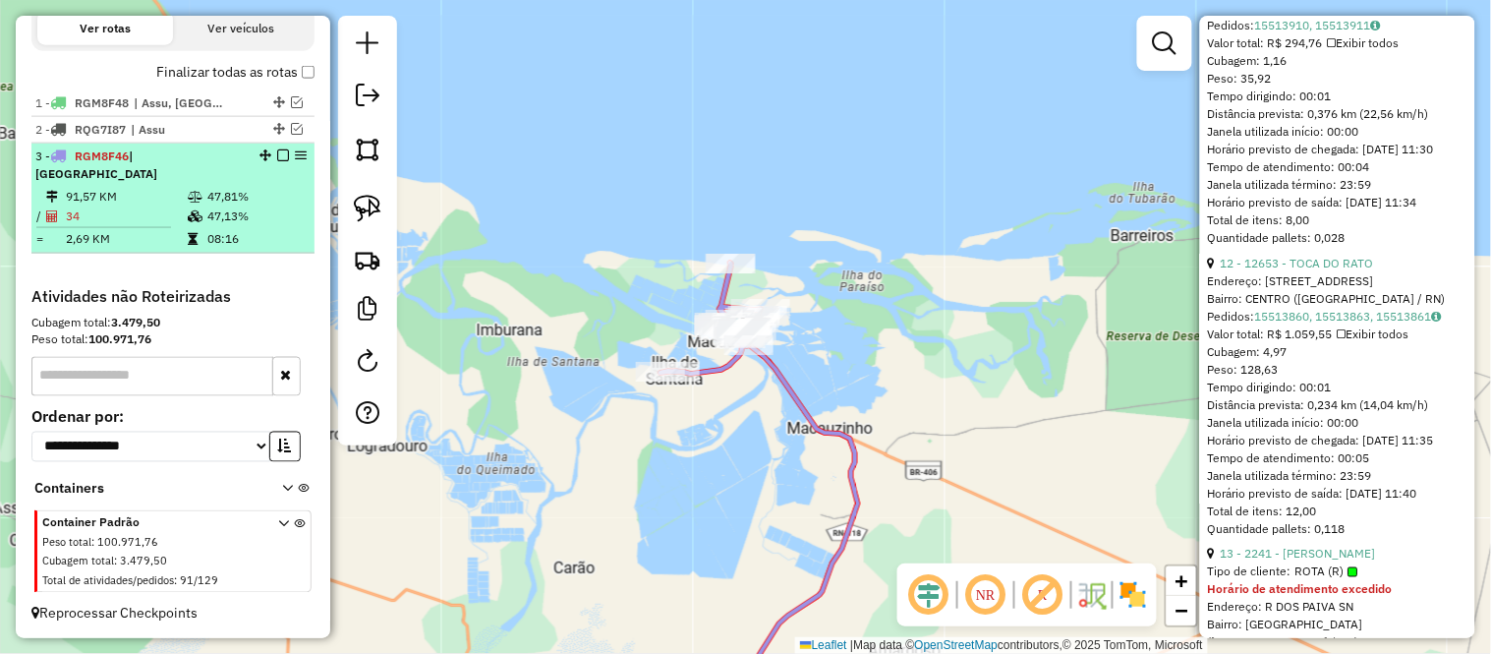
scroll to position [576, 0]
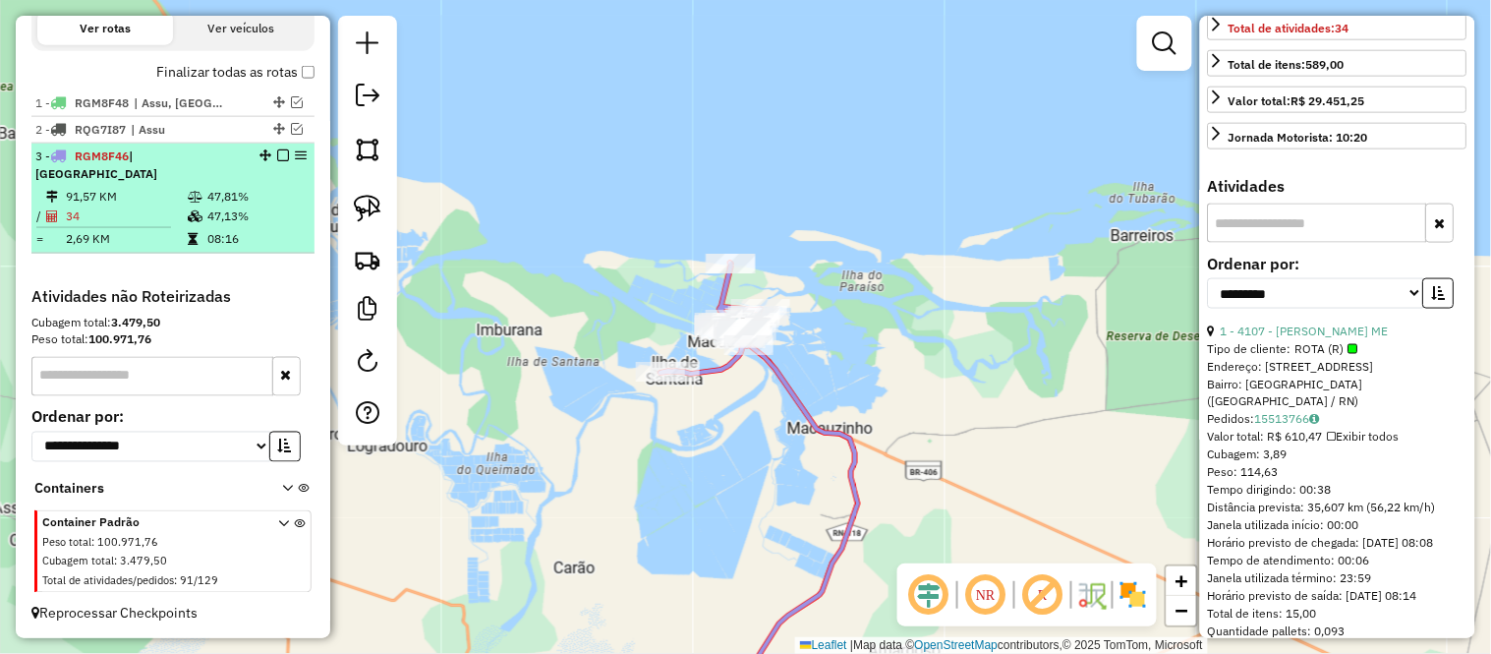
click at [138, 217] on td "34" at bounding box center [126, 216] width 122 height 20
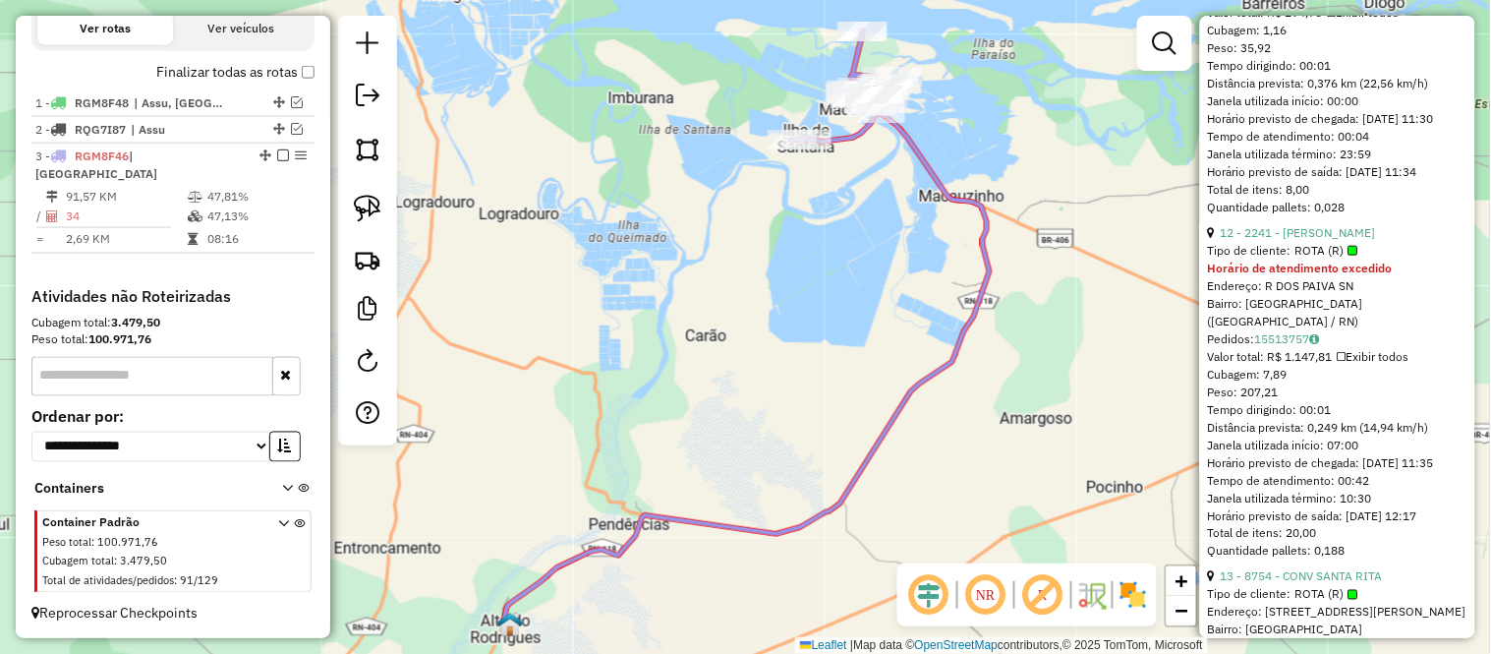
scroll to position [5054, 0]
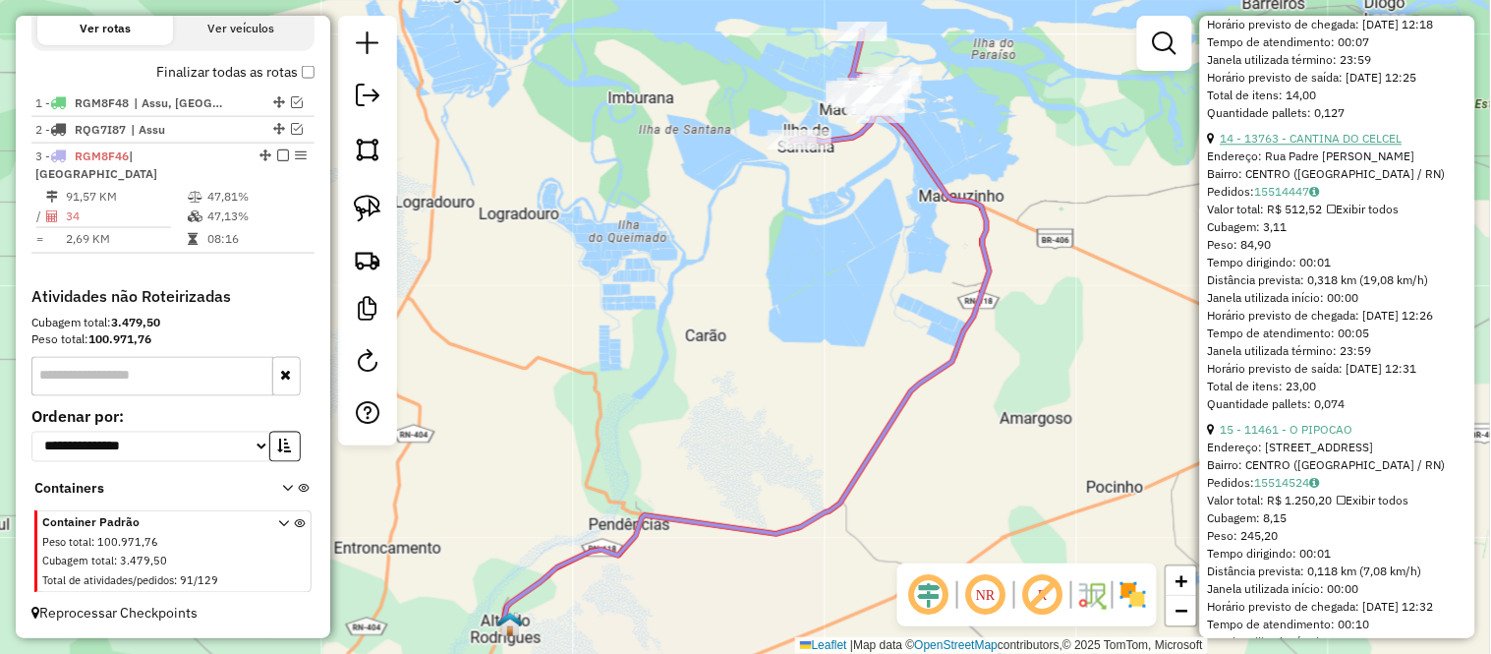
click at [1343, 145] on link "14 - 13763 - CANTINA DO CELCEL" at bounding box center [1312, 138] width 182 height 15
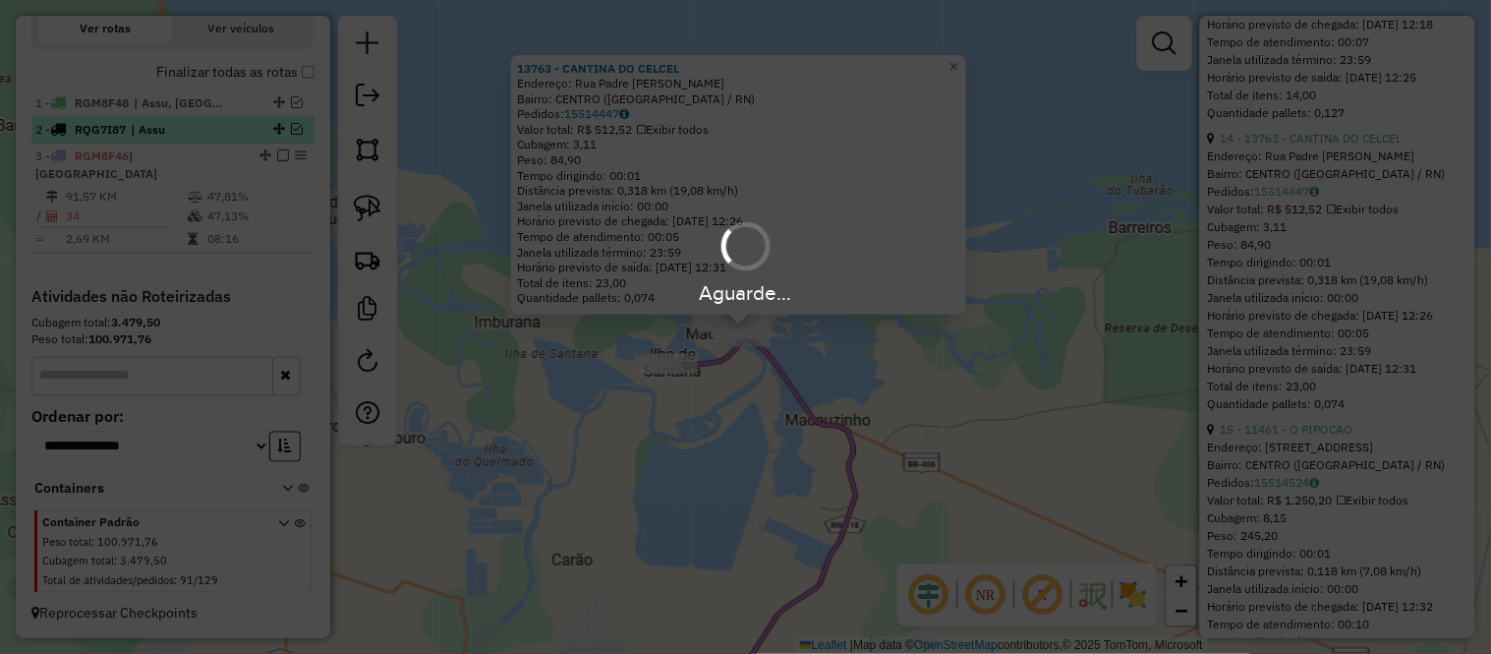
scroll to position [702, 0]
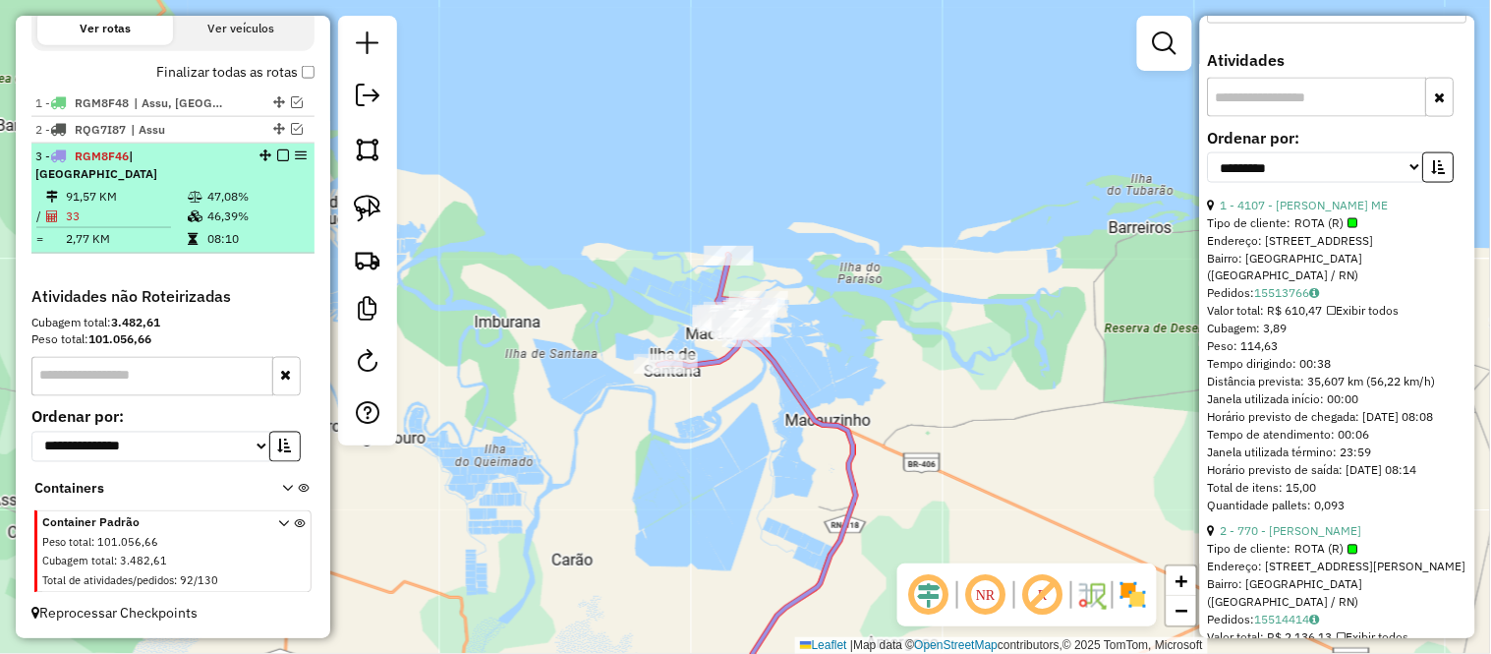
click at [138, 180] on div "3 - RGM8F46 | Macau" at bounding box center [139, 164] width 208 height 35
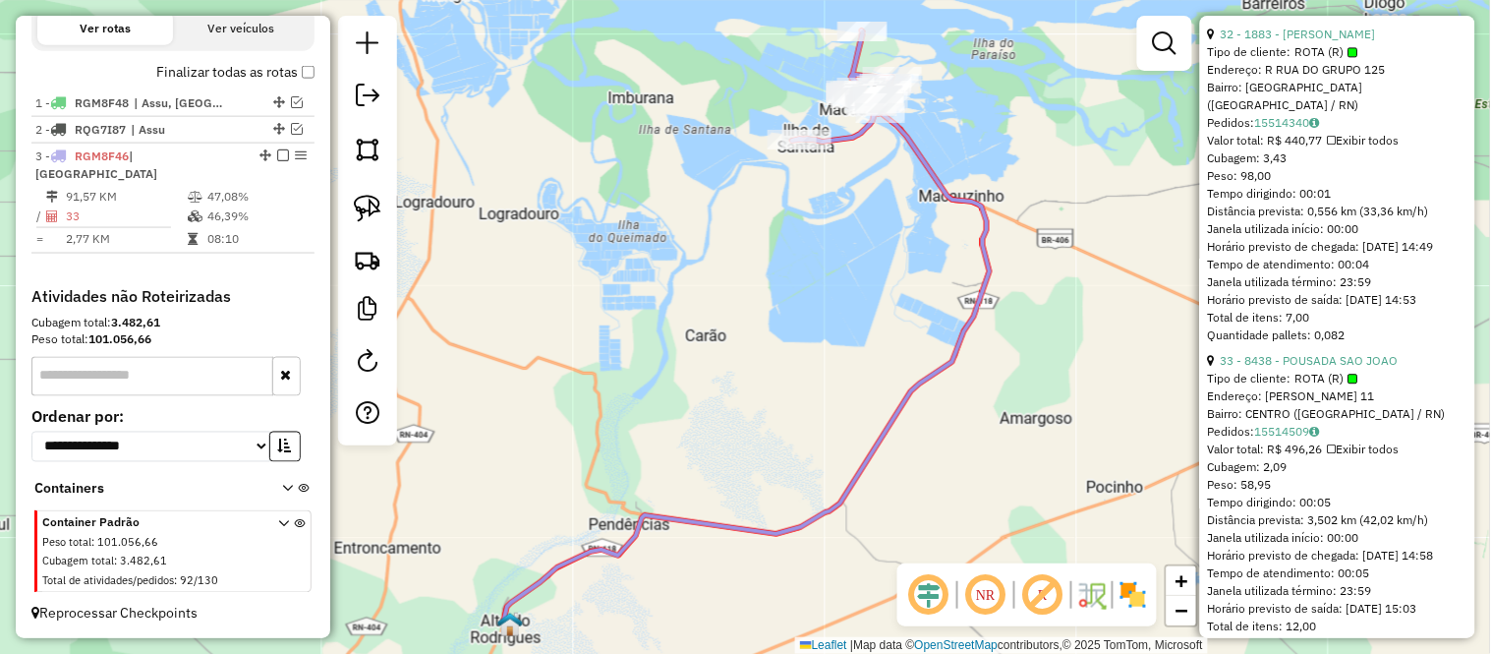
scroll to position [11140, 0]
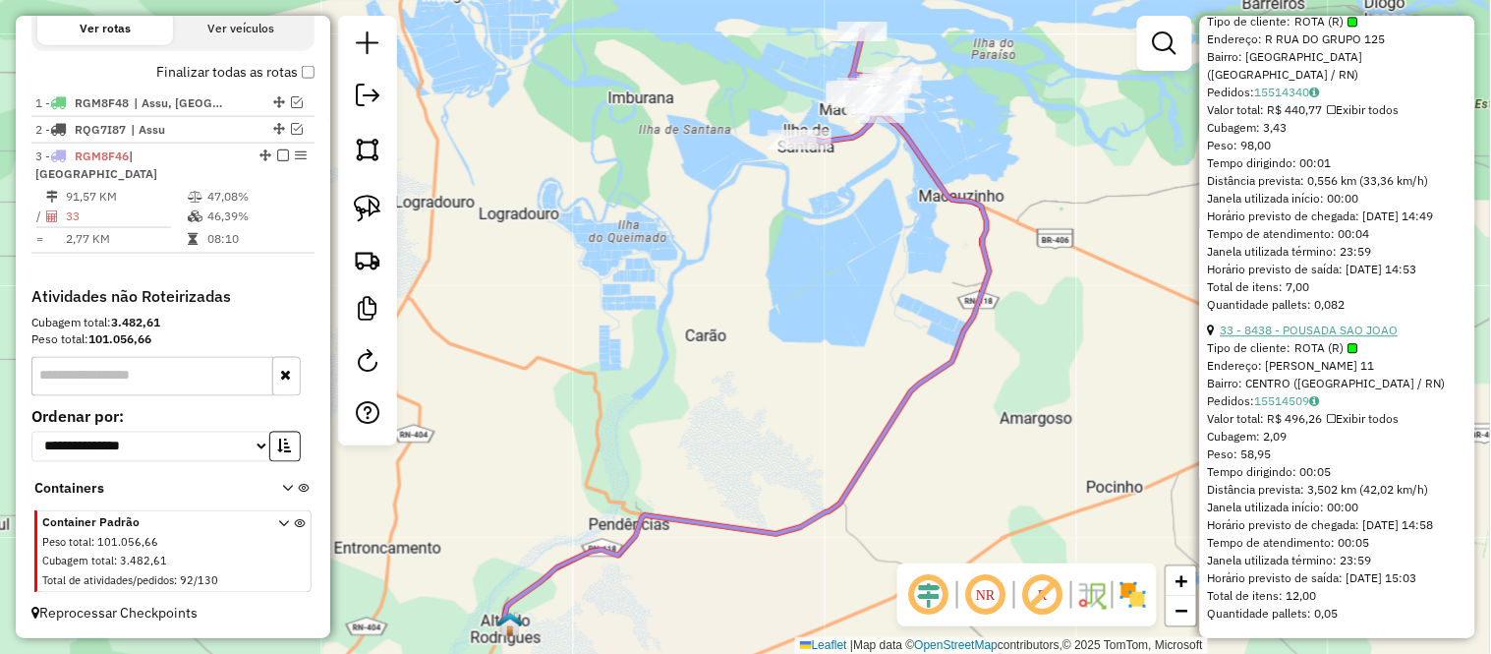
click at [1342, 322] on link "33 - 8438 - POUSADA SAO JOAO" at bounding box center [1310, 329] width 178 height 15
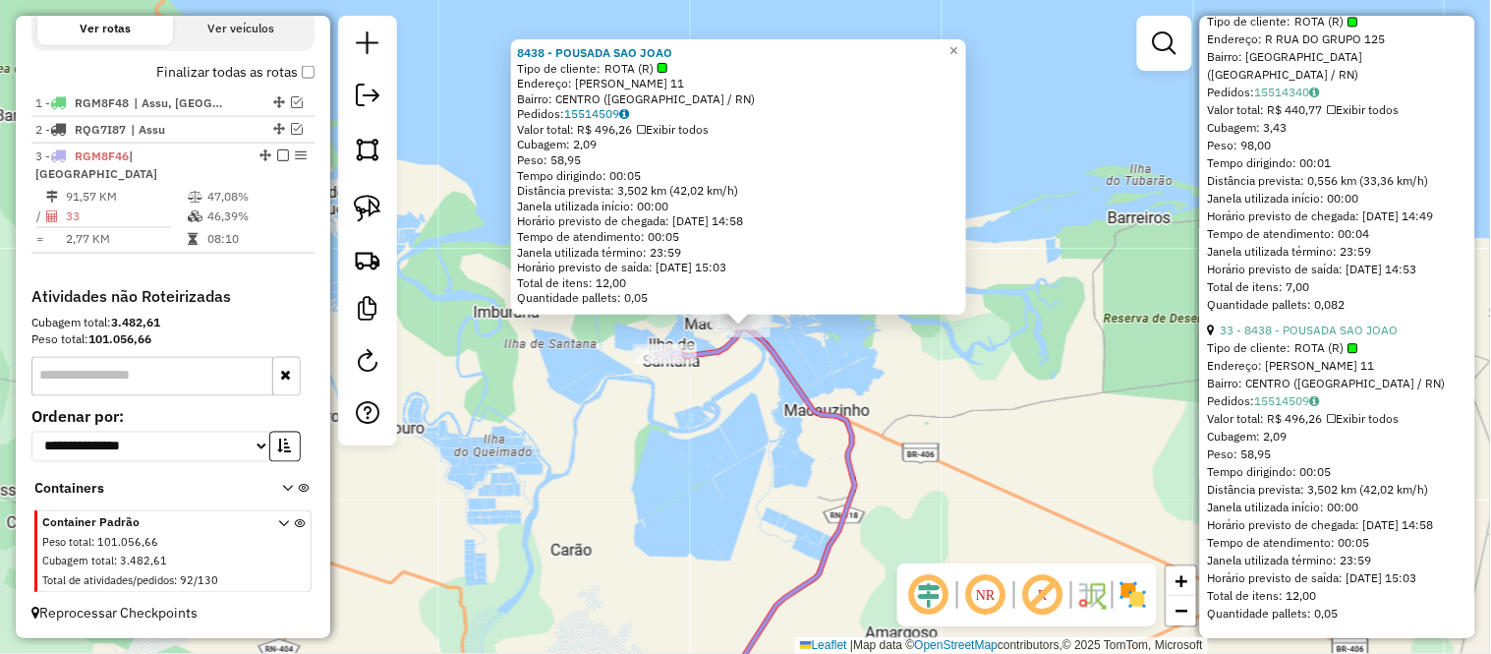
scroll to position [10813, 0]
click at [1320, 11] on link "32 - 1883 - VALENTIM CHAGAS DE OLIVEIRA" at bounding box center [1298, 3] width 155 height 15
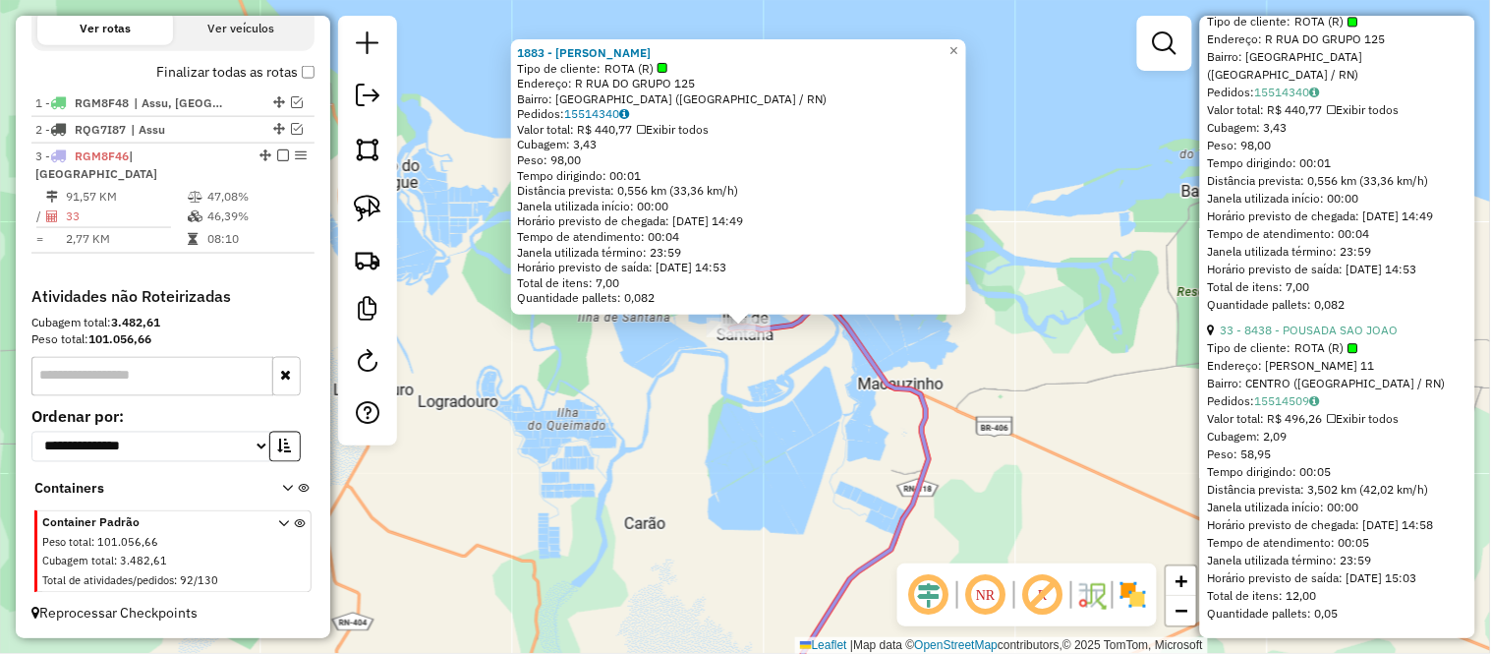
scroll to position [10593, 0]
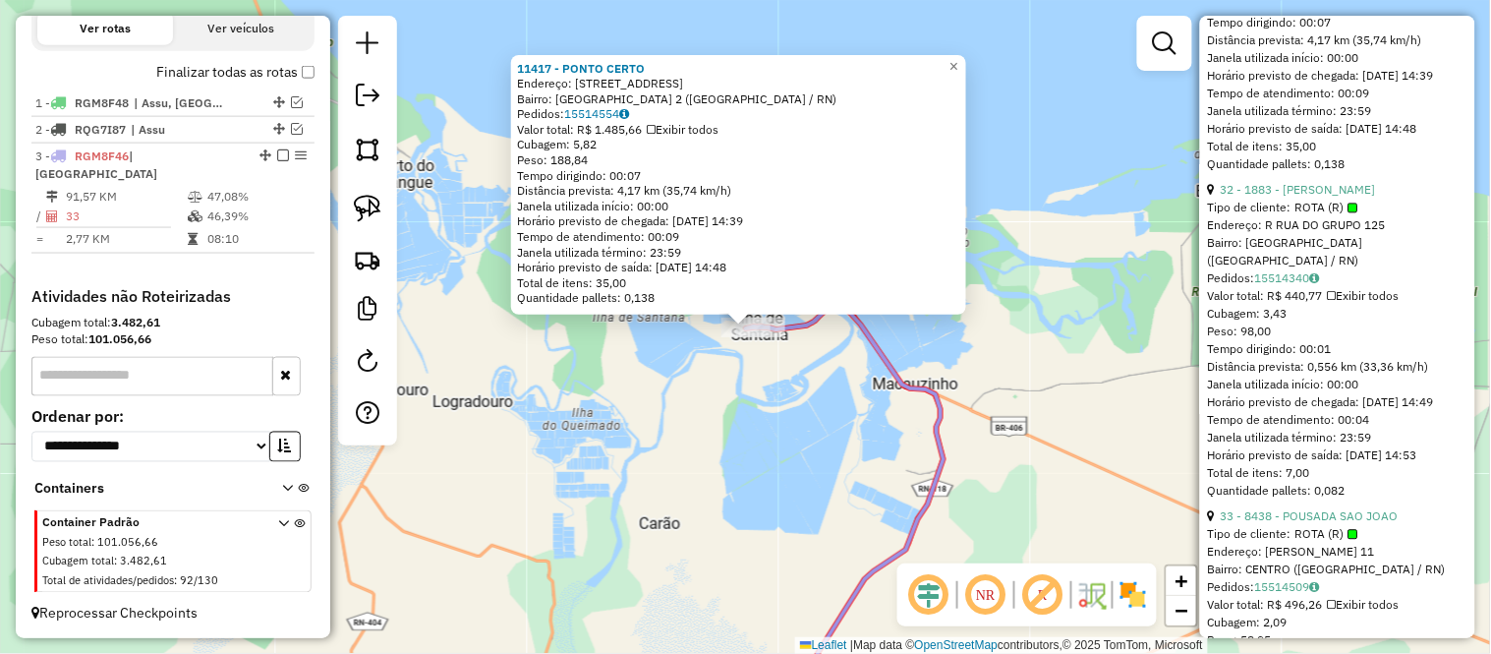
scroll to position [10375, 0]
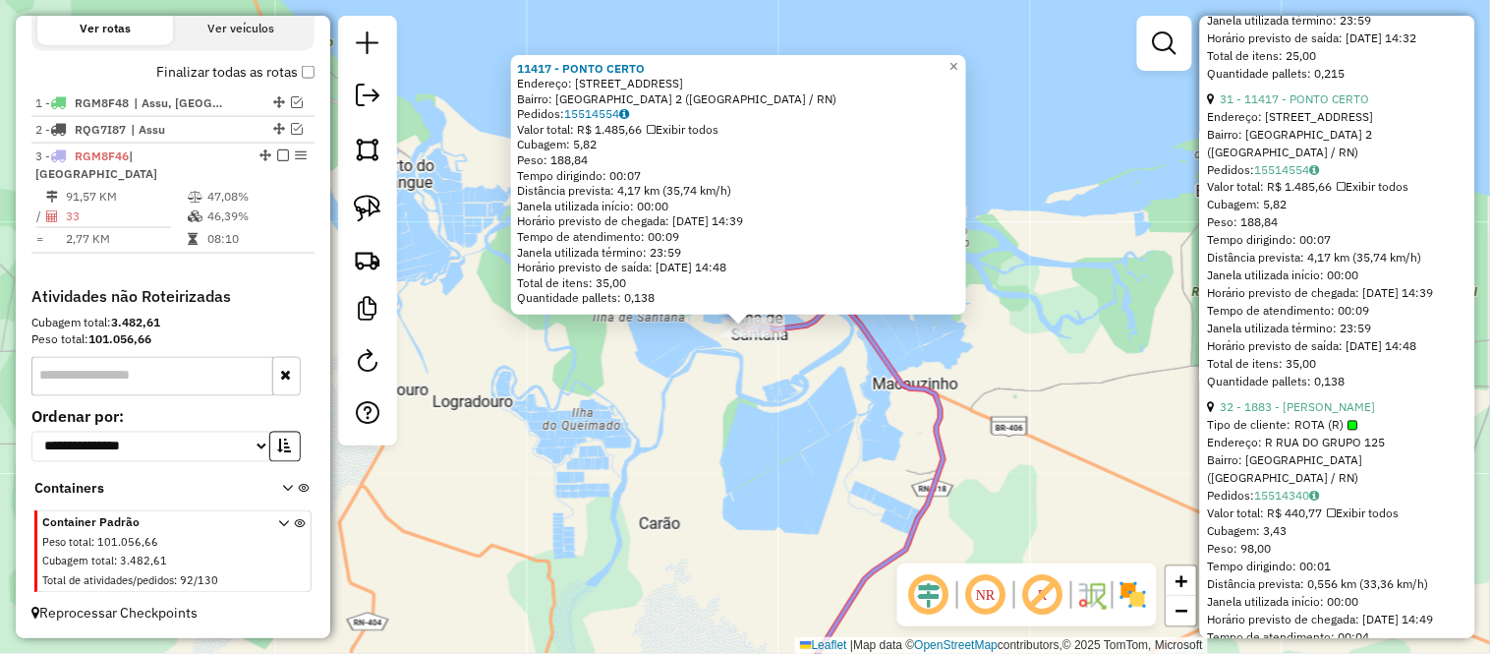
click at [980, 354] on div "11417 - PONTO CERTO Endereço: RUA ILHA DE SANTANA 2 Bairro: ILHA DE SANTANA 2 (…" at bounding box center [745, 327] width 1491 height 654
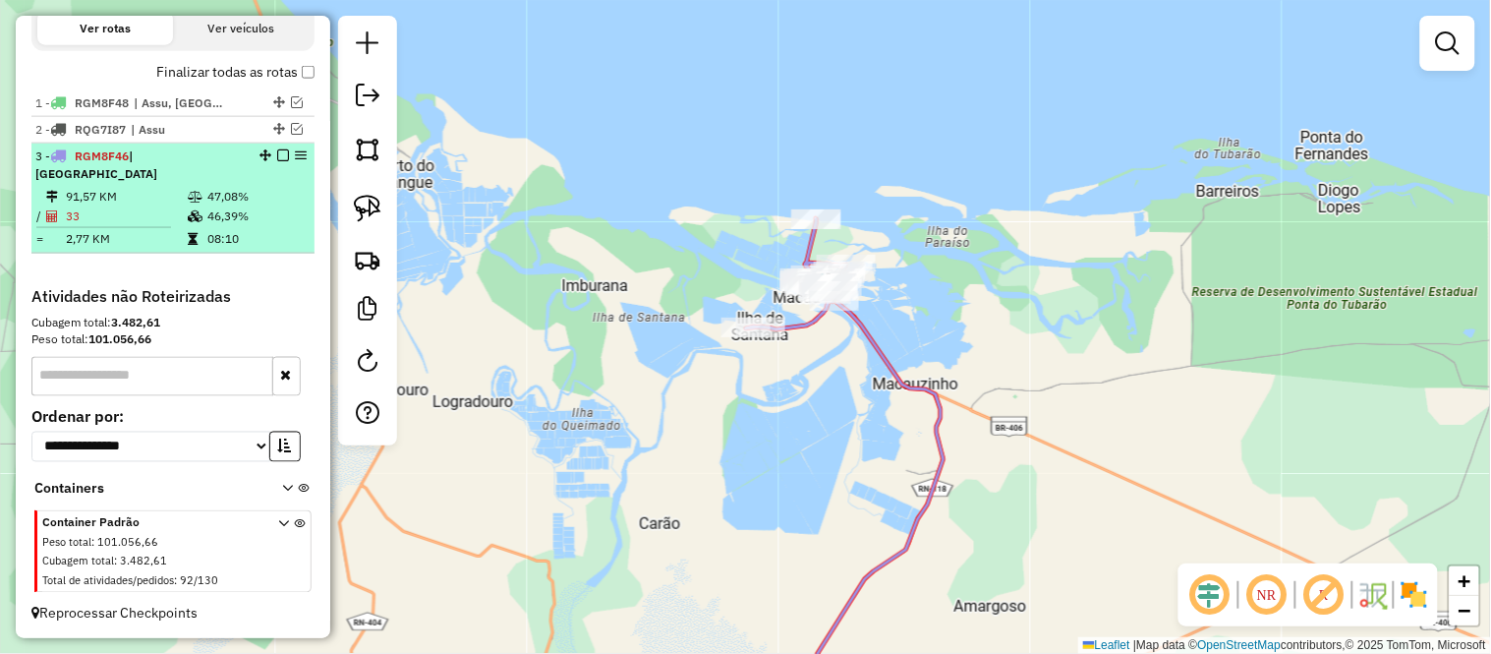
click at [251, 199] on td "47,08%" at bounding box center [255, 197] width 99 height 20
select select "**********"
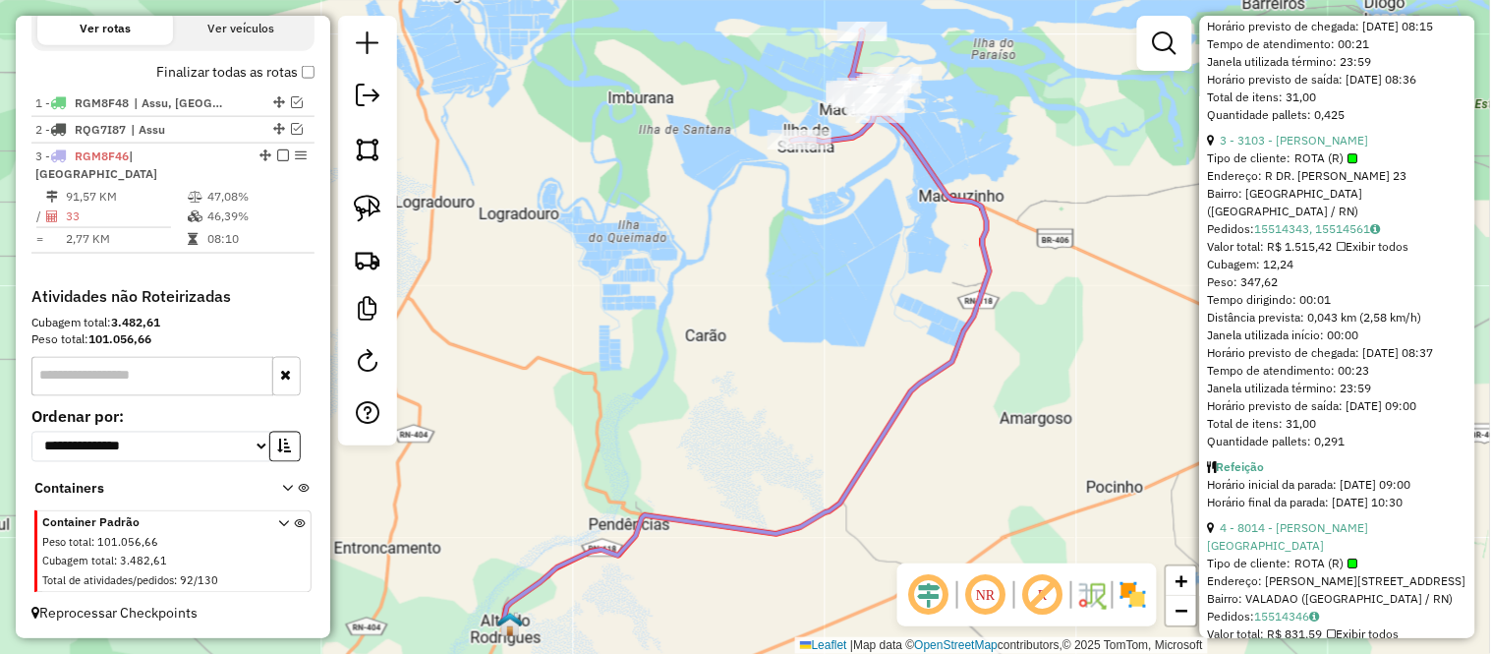
scroll to position [1637, 0]
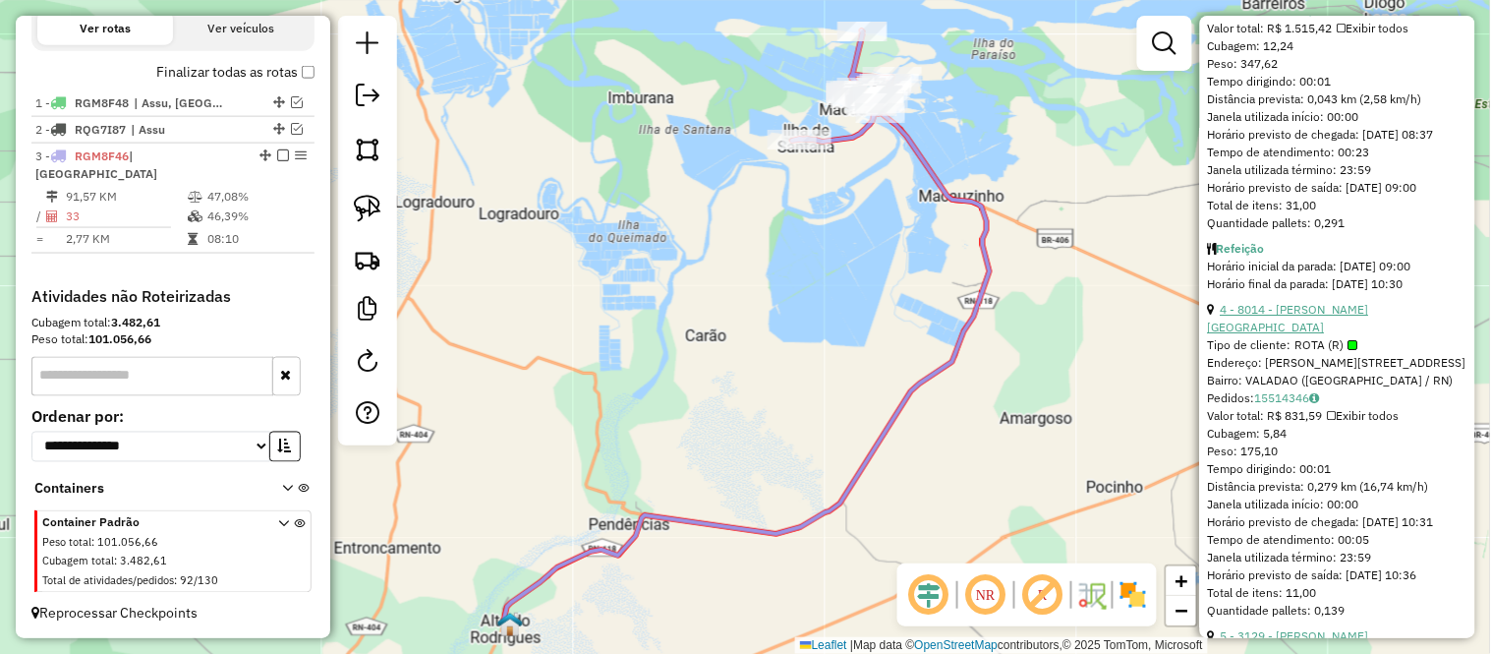
click at [1317, 334] on link "4 - 8014 - ITAMAR FAGUNDES DE LIMA" at bounding box center [1288, 318] width 161 height 32
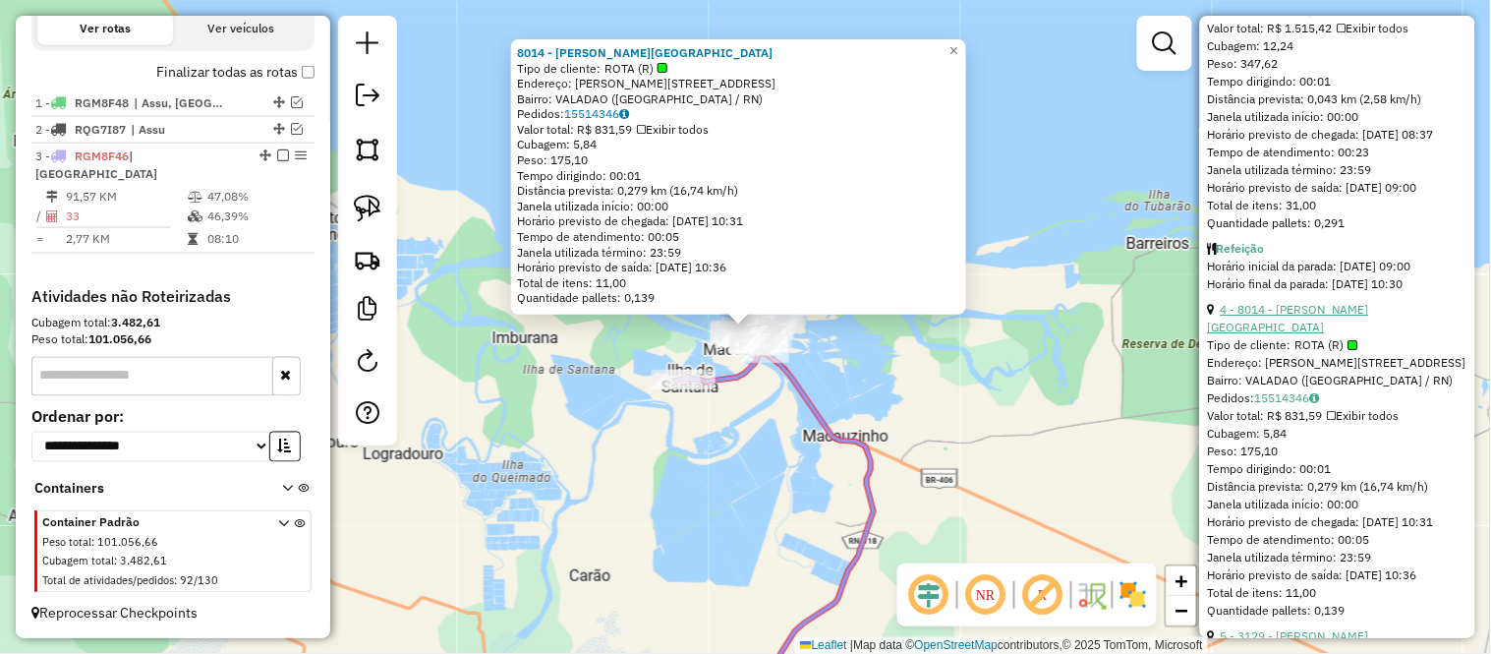
scroll to position [2075, 0]
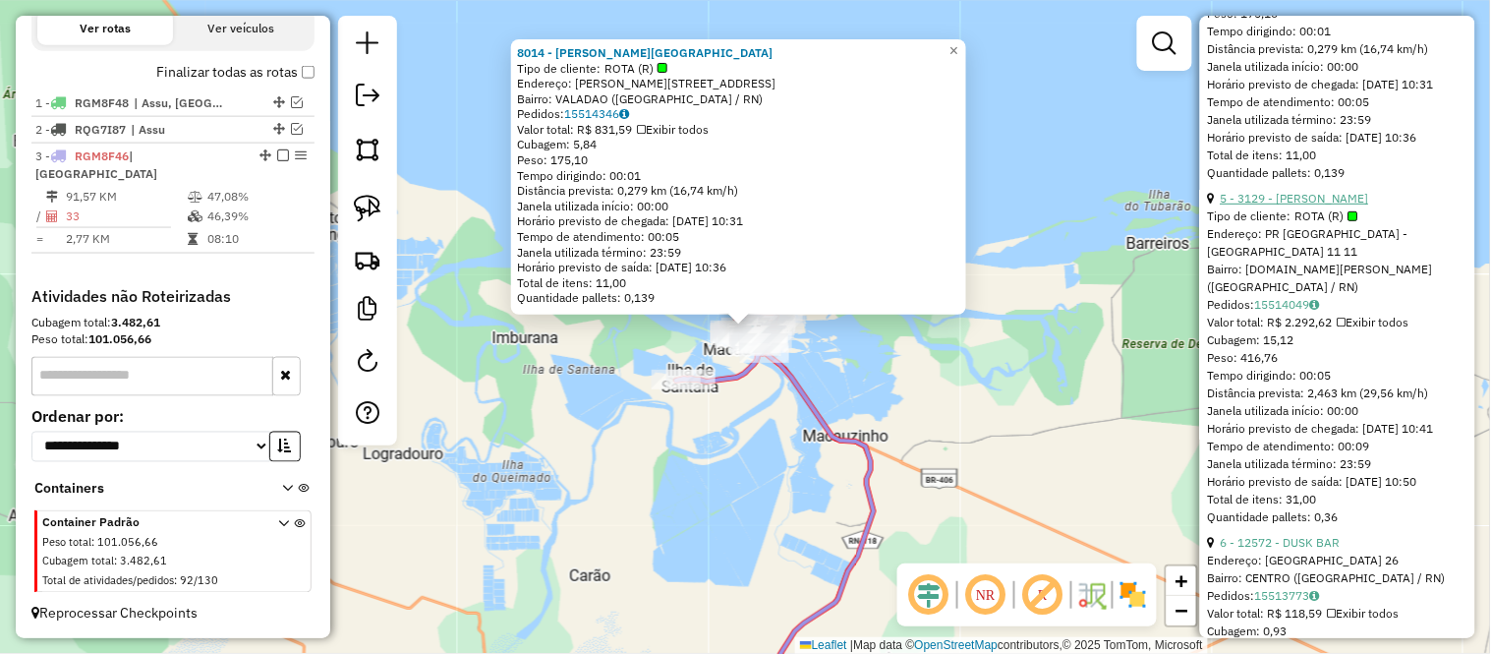
click at [1297, 205] on link "5 - 3129 - GILENO CABRAL DA SILVA" at bounding box center [1295, 198] width 148 height 15
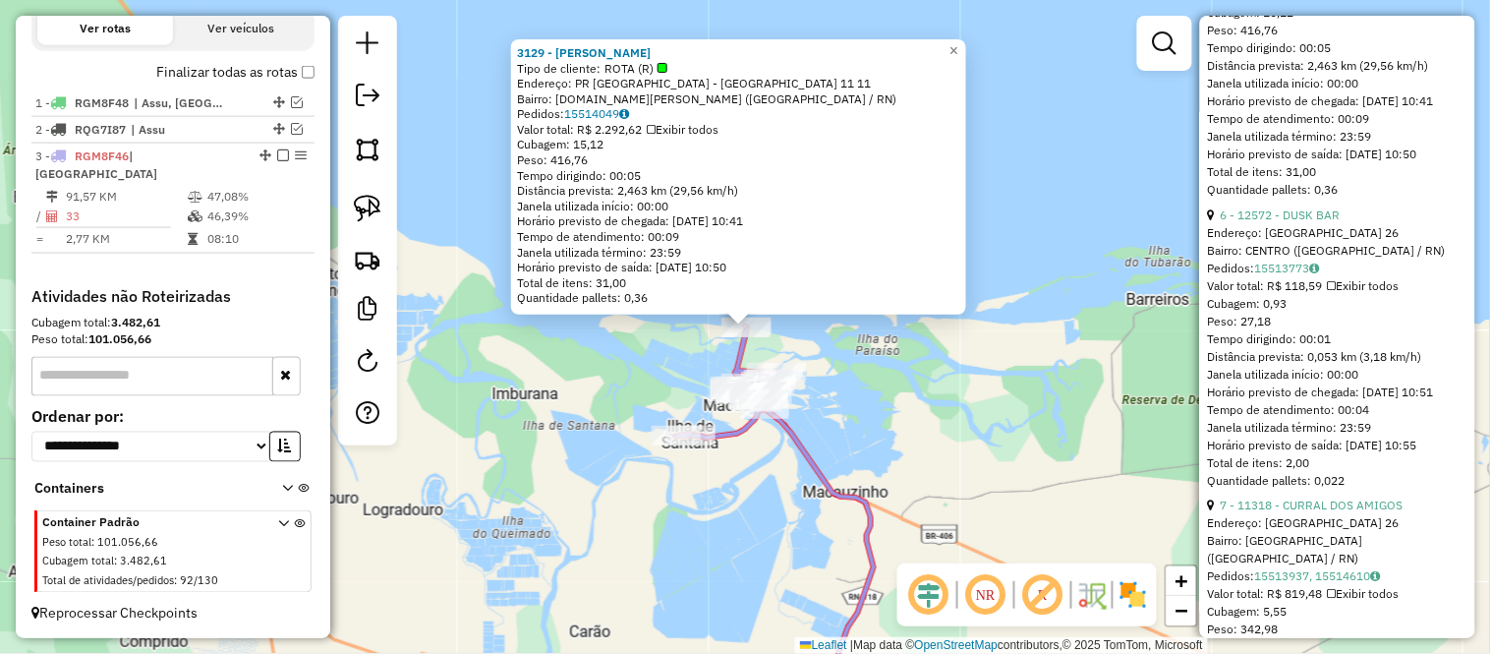
scroll to position [2511, 0]
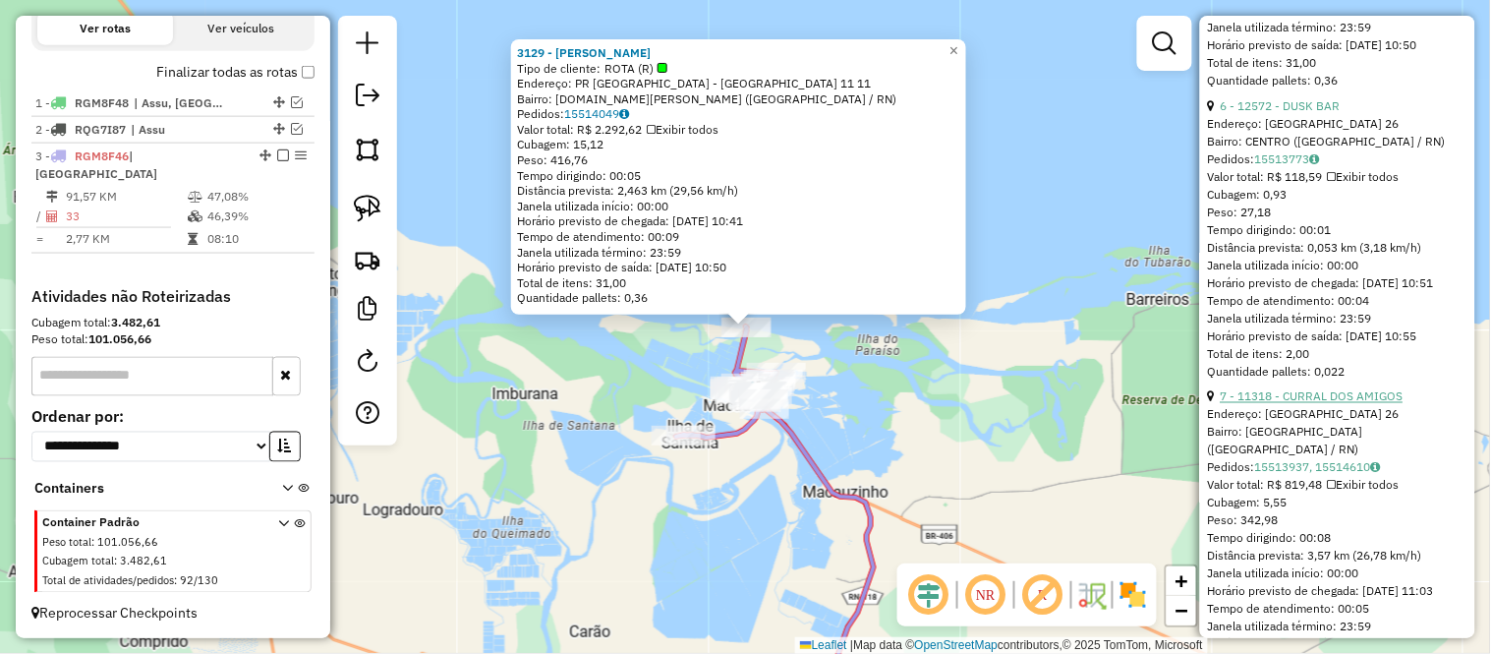
click at [1293, 404] on link "7 - 11318 - CURRAL DOS AMIGOS" at bounding box center [1312, 396] width 183 height 15
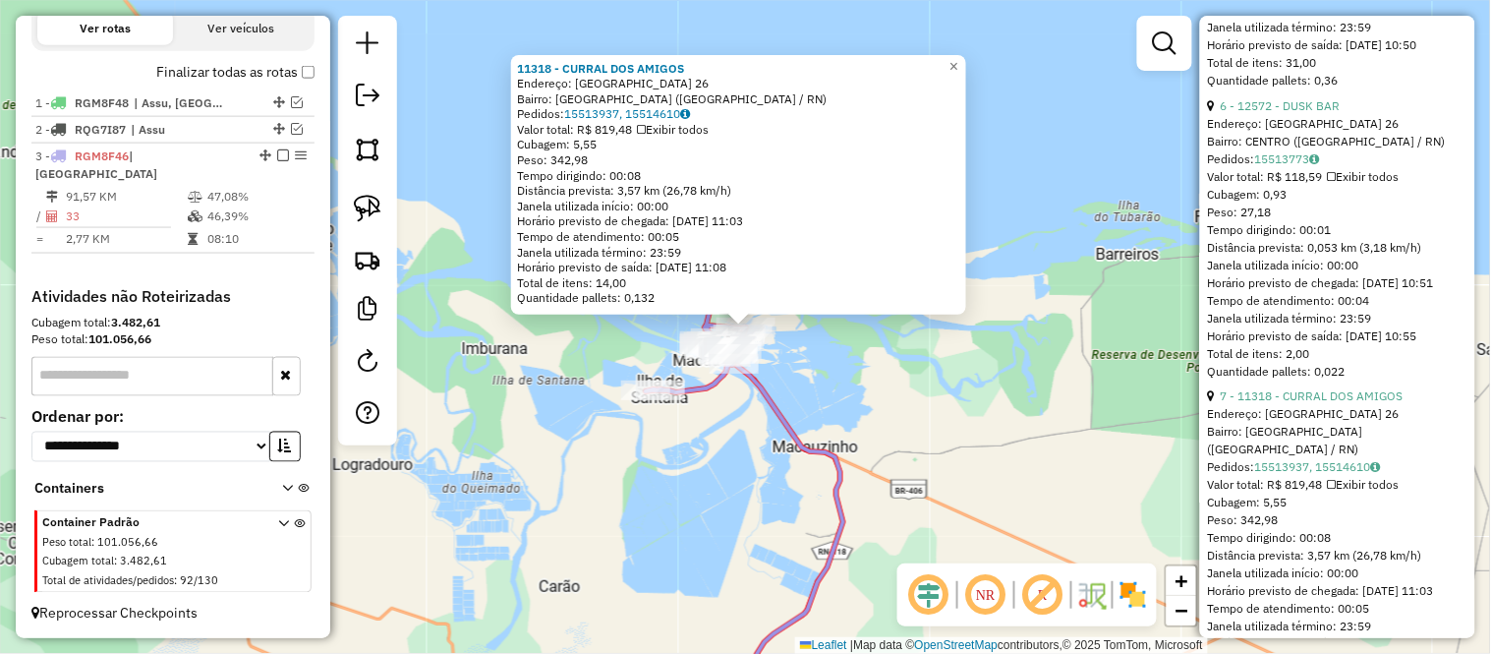
scroll to position [2949, 0]
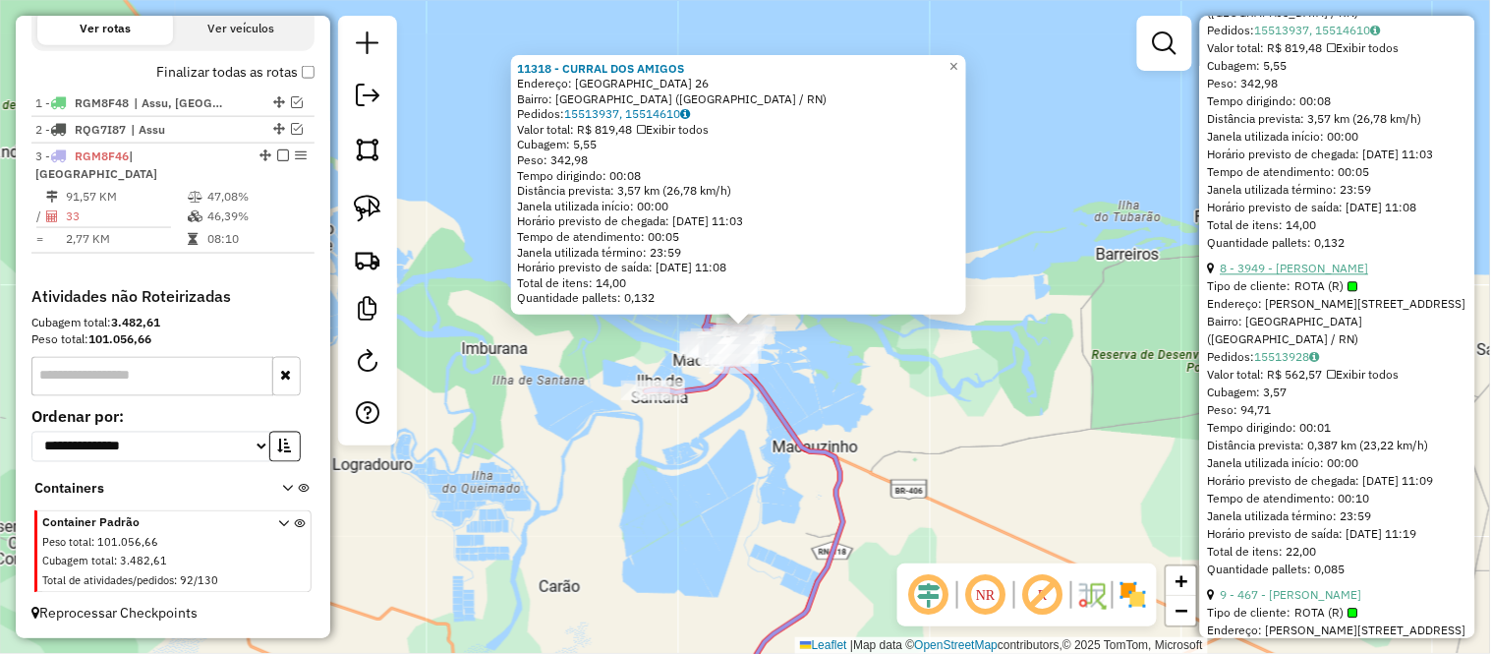
click at [1299, 275] on link "8 - 3949 - NILVAN DE LIMA BARACHO" at bounding box center [1295, 267] width 148 height 15
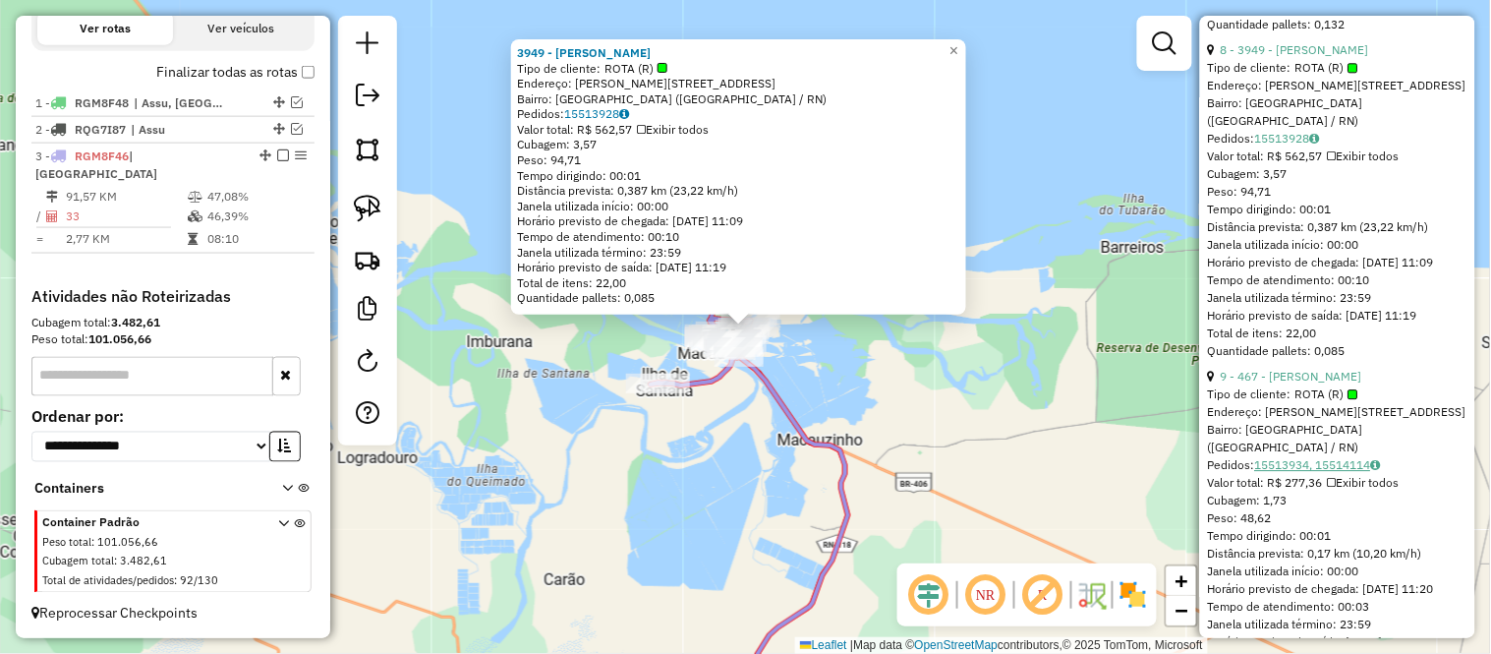
scroll to position [3494, 0]
click at [1314, 56] on link "9 - 467 - FRANCISCO SANDRO DO NASCIMENTO FERREIRA" at bounding box center [1292, 48] width 142 height 15
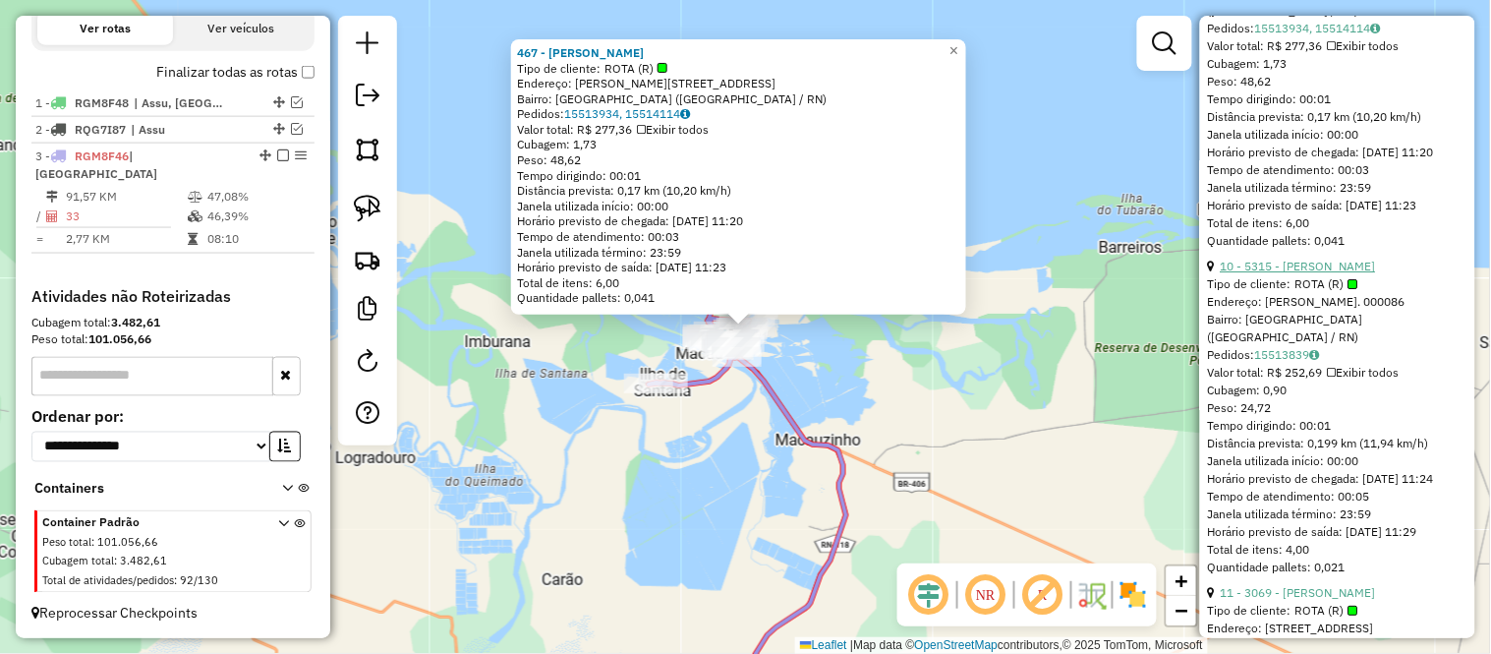
click at [1318, 273] on link "10 - 5315 - VALTERLI SILVA DE MASSENA" at bounding box center [1298, 265] width 155 height 15
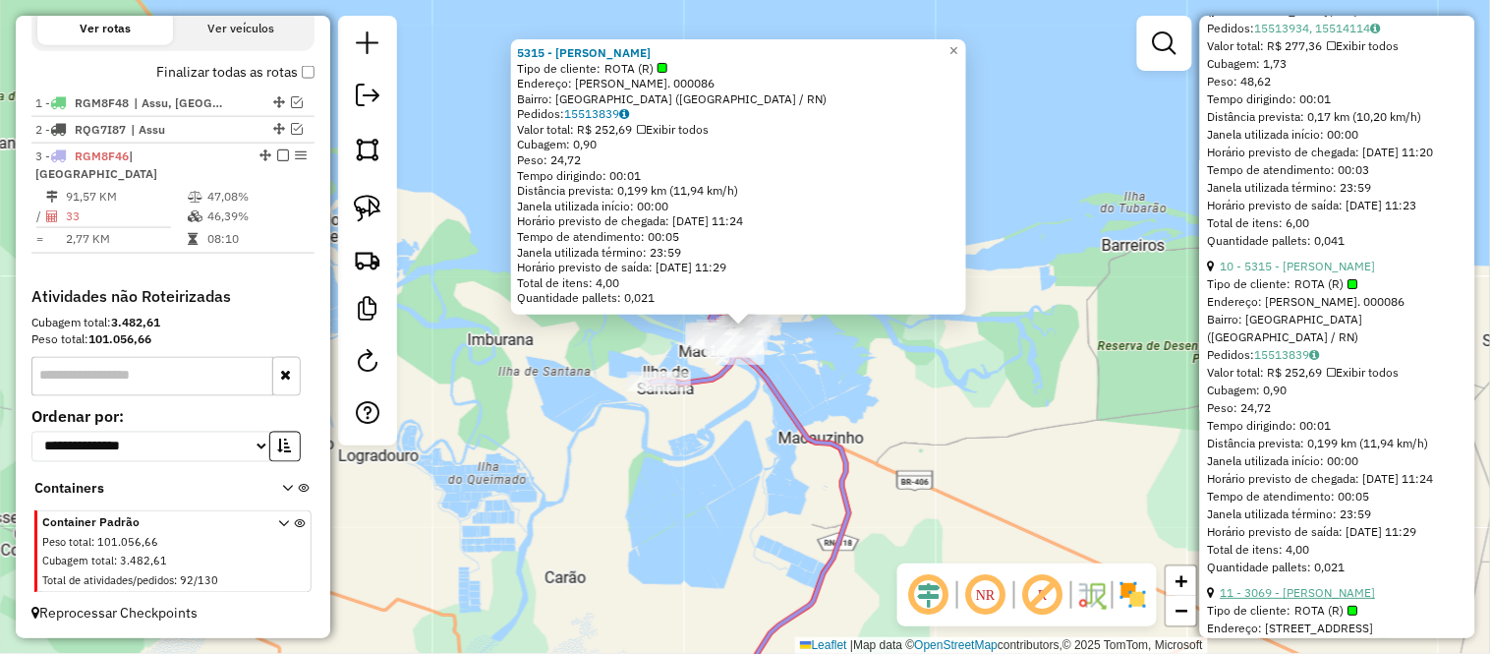
scroll to position [3932, 0]
click at [1330, 271] on link "11 - 3069 - JOAO BATISTA FERREIRA FILHO" at bounding box center [1298, 264] width 155 height 15
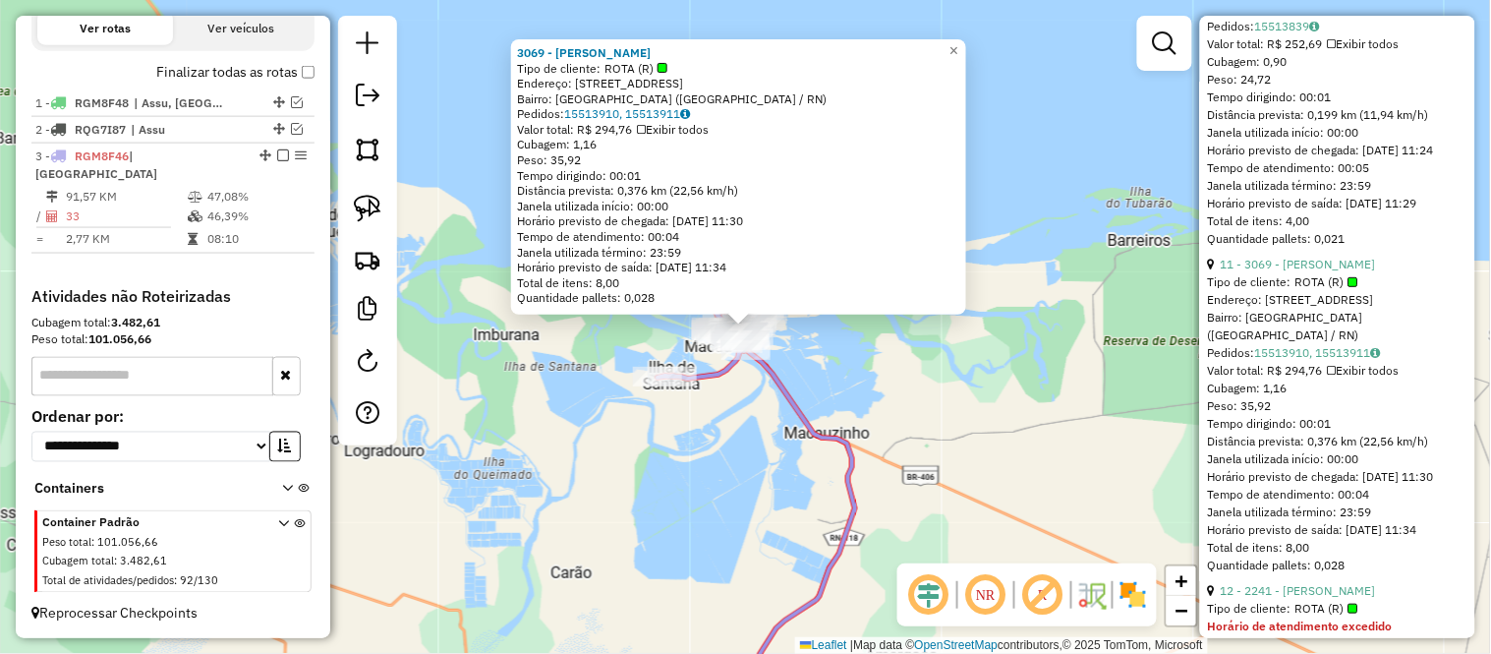
click at [636, 479] on div "3069 - JOAO BATISTA FERREIRA FILHO Tipo de cliente: ROTA (R) Endereço: R NOVA C…" at bounding box center [745, 327] width 1491 height 654
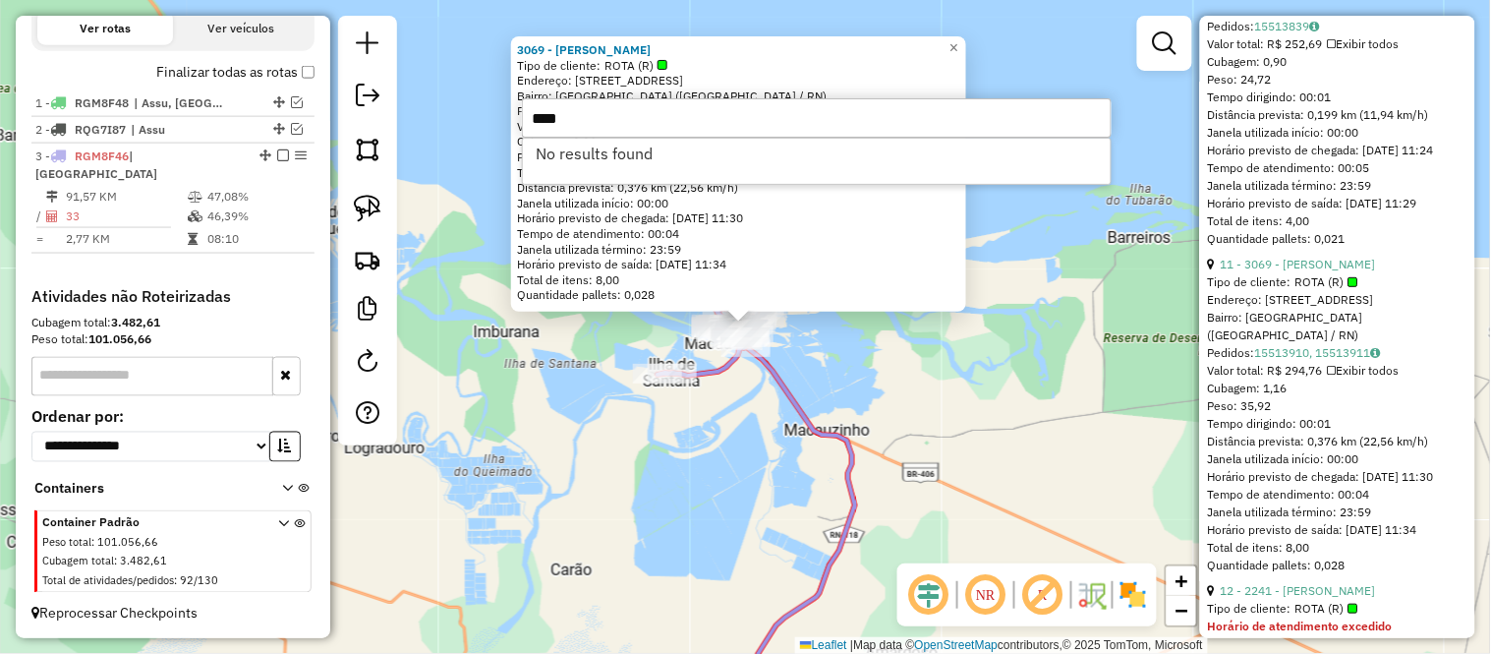
type input "****"
click at [656, 390] on div "Rota 3 - Placa RGM8F46 1883 - VALENTIM CHAGAS DE OLIVEIRA 3069 - JOAO BATISTA F…" at bounding box center [745, 327] width 1491 height 654
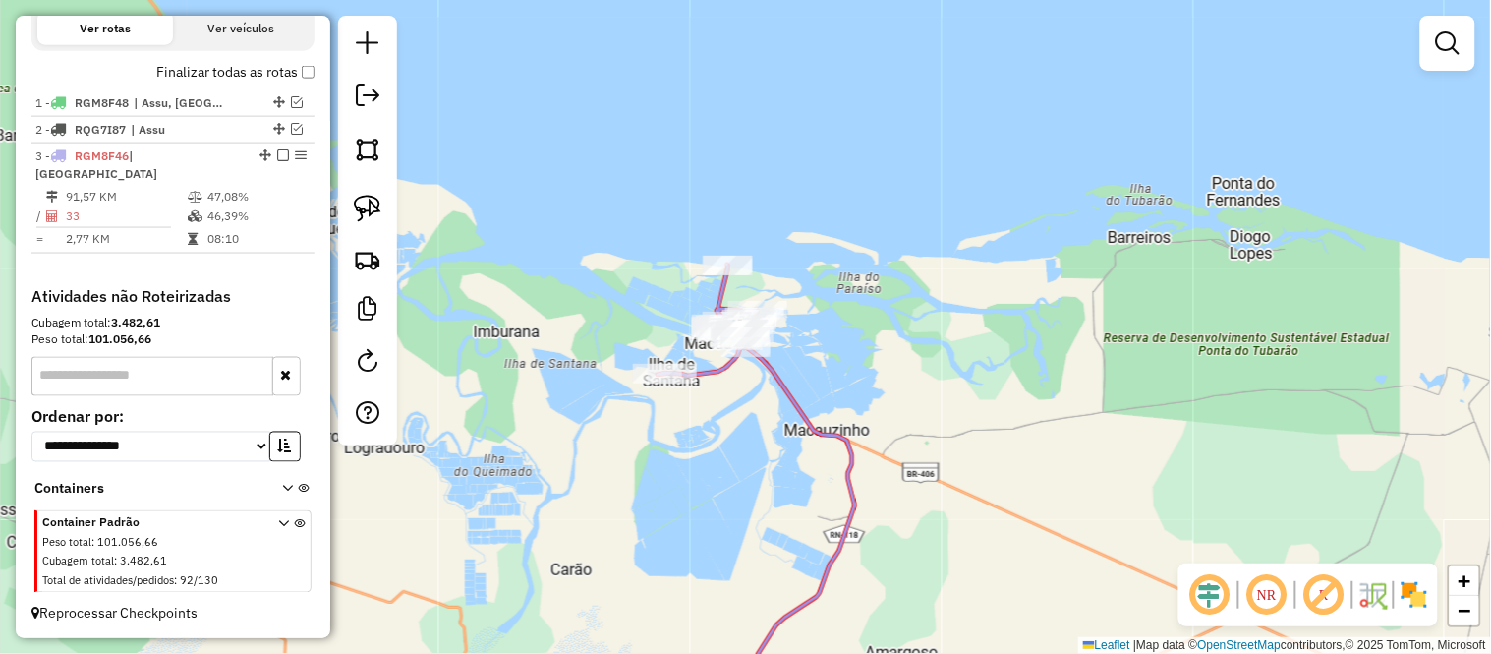
click at [917, 279] on div "Janela de atendimento Grade de atendimento Capacidade Transportadoras Veículos …" at bounding box center [745, 327] width 1491 height 654
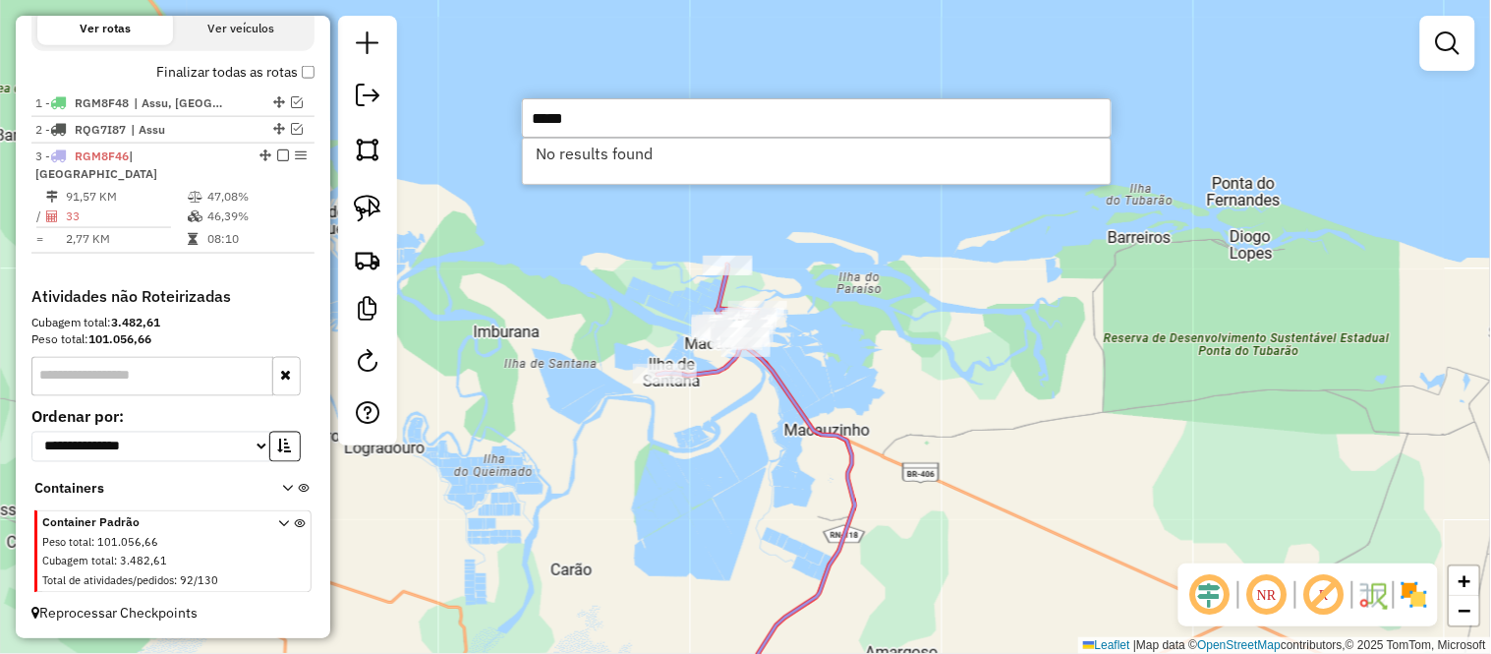
type input "*****"
click at [563, 331] on div "Janela de atendimento Grade de atendimento Capacidade Transportadoras Veículos …" at bounding box center [745, 327] width 1491 height 654
type input "*****"
click at [603, 445] on div "Janela de atendimento Grade de atendimento Capacidade Transportadoras Veículos …" at bounding box center [745, 327] width 1491 height 654
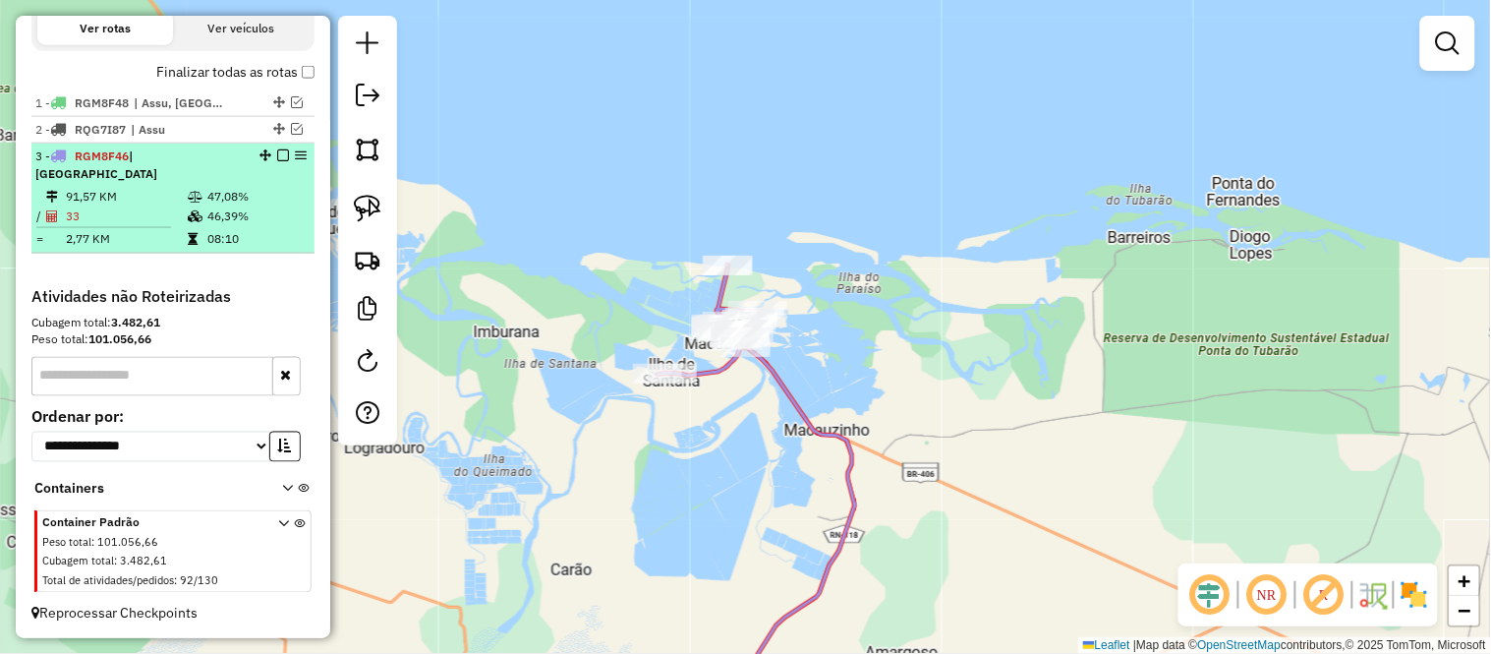
click at [105, 181] on li "3 - RGM8F46 | Macau 91,57 KM 47,08% / 33 46,39% = 2,77 KM 08:10" at bounding box center [172, 199] width 283 height 110
select select "**********"
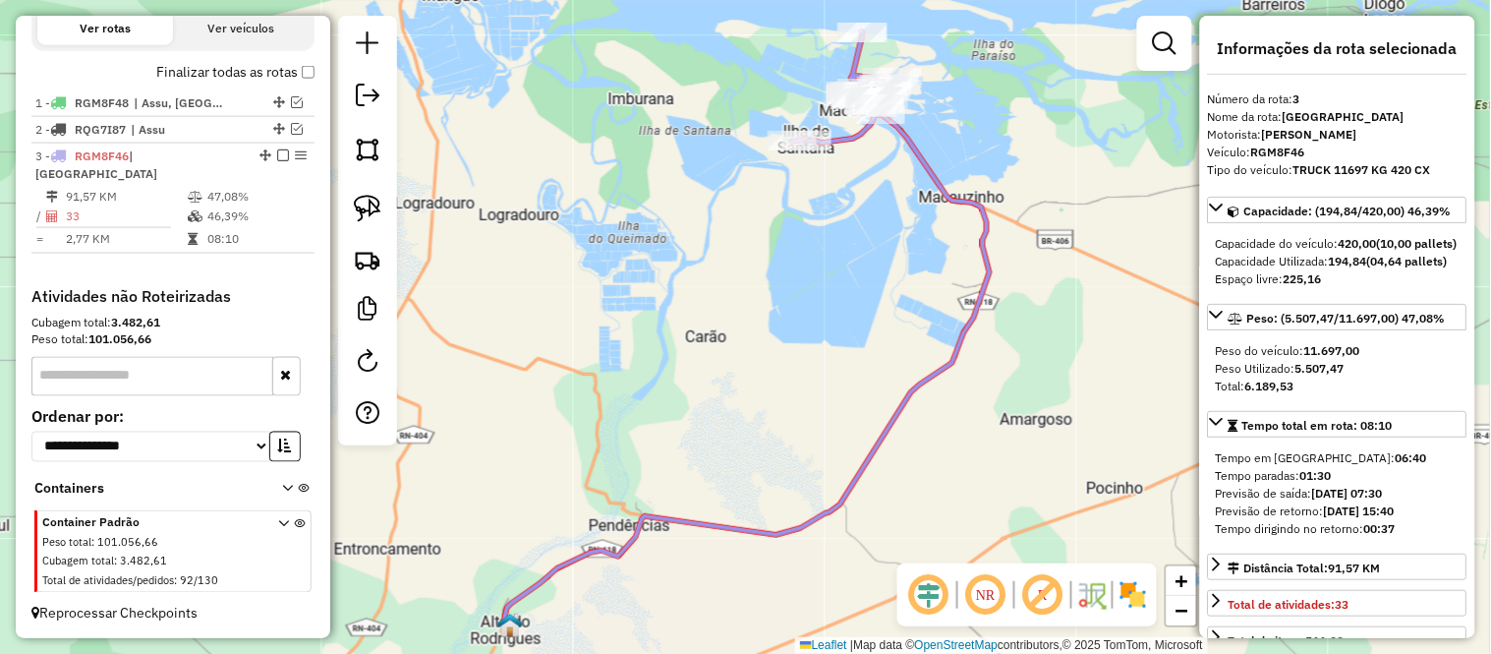
scroll to position [545, 0]
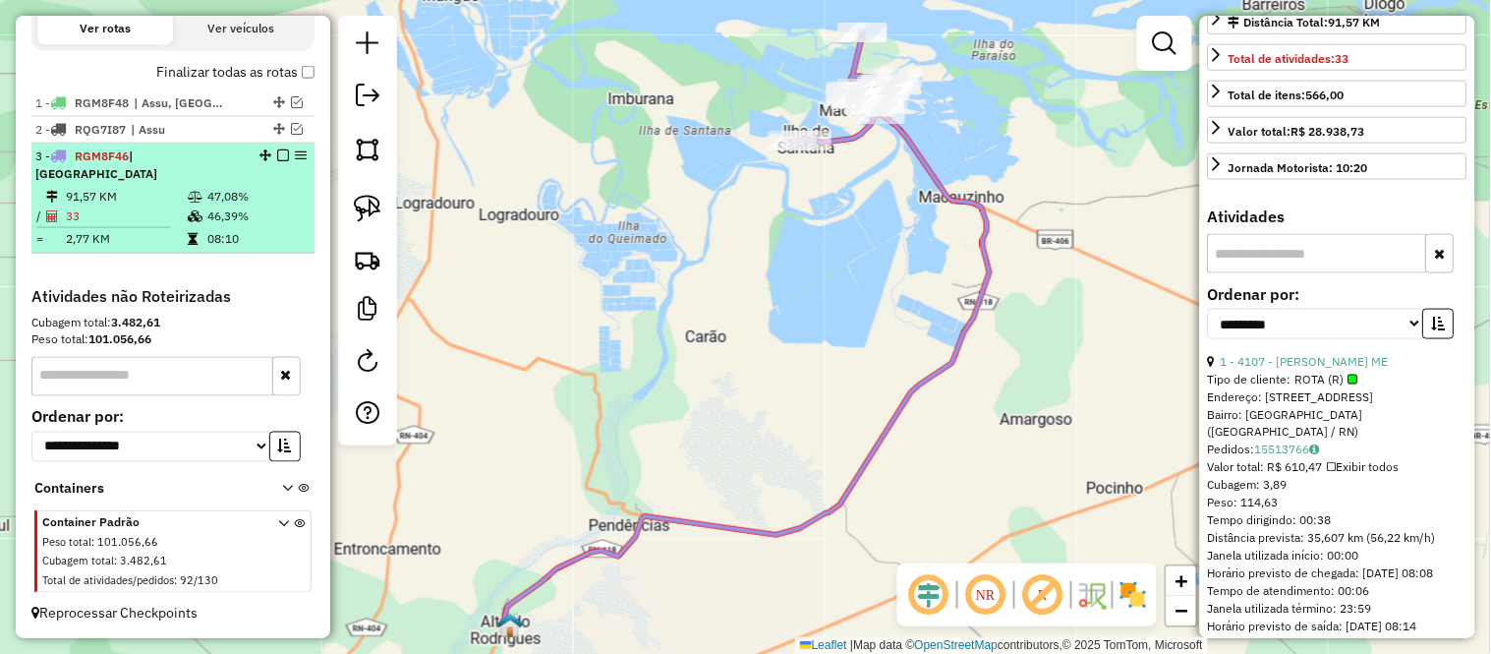
click at [280, 161] on em at bounding box center [283, 155] width 12 height 12
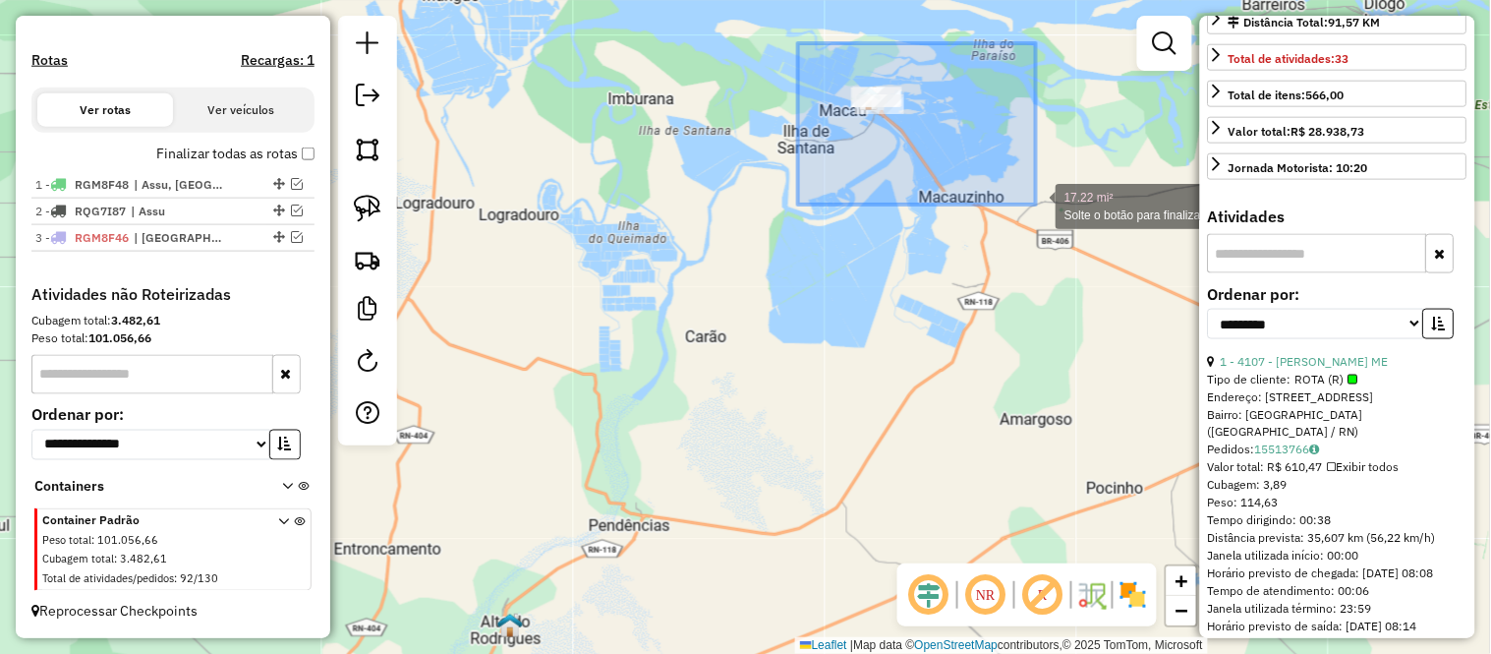
drag, startPoint x: 798, startPoint y: 43, endPoint x: 1081, endPoint y: 236, distance: 342.4
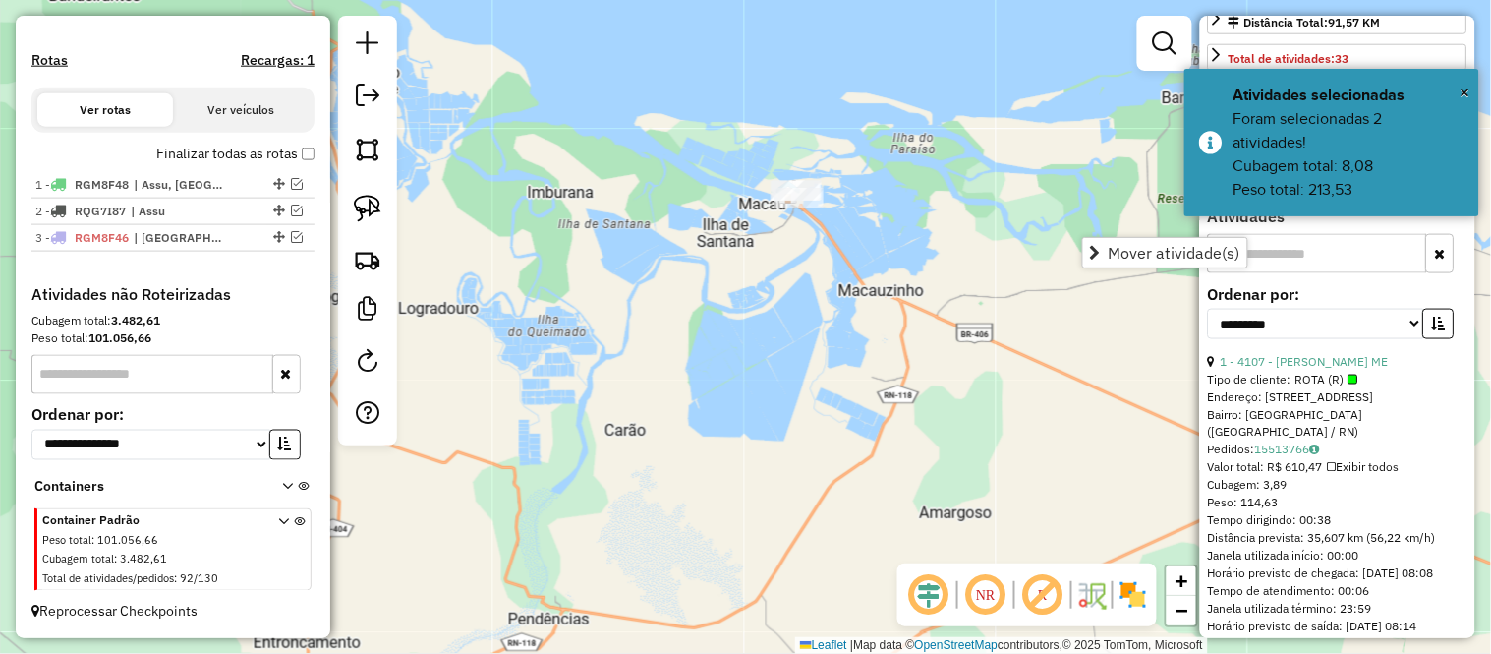
drag, startPoint x: 976, startPoint y: 317, endPoint x: 926, endPoint y: 395, distance: 92.4
click at [927, 394] on div "Janela de atendimento Grade de atendimento Capacidade Transportadoras Veículos …" at bounding box center [745, 327] width 1491 height 654
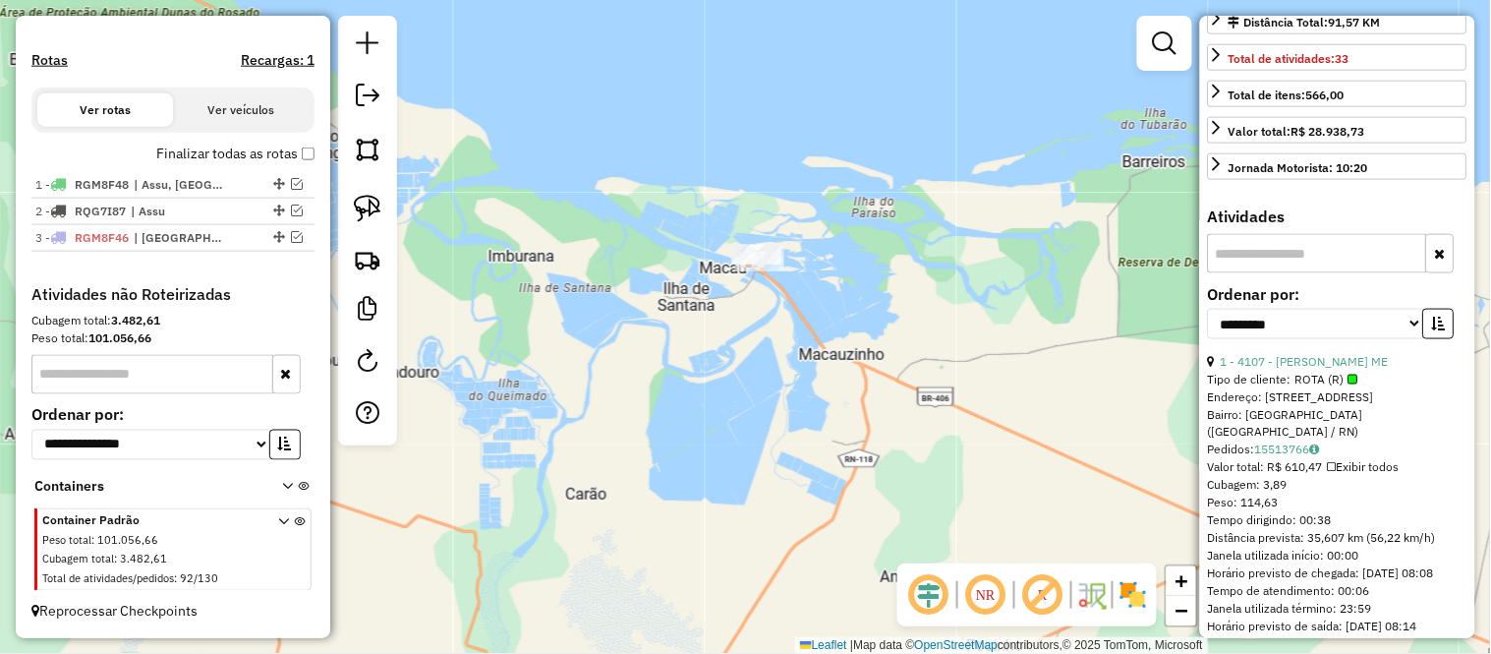
drag, startPoint x: 590, startPoint y: 408, endPoint x: 780, endPoint y: 143, distance: 326.8
click at [769, 163] on div "Janela de atendimento Grade de atendimento Capacidade Transportadoras Veículos …" at bounding box center [745, 327] width 1491 height 654
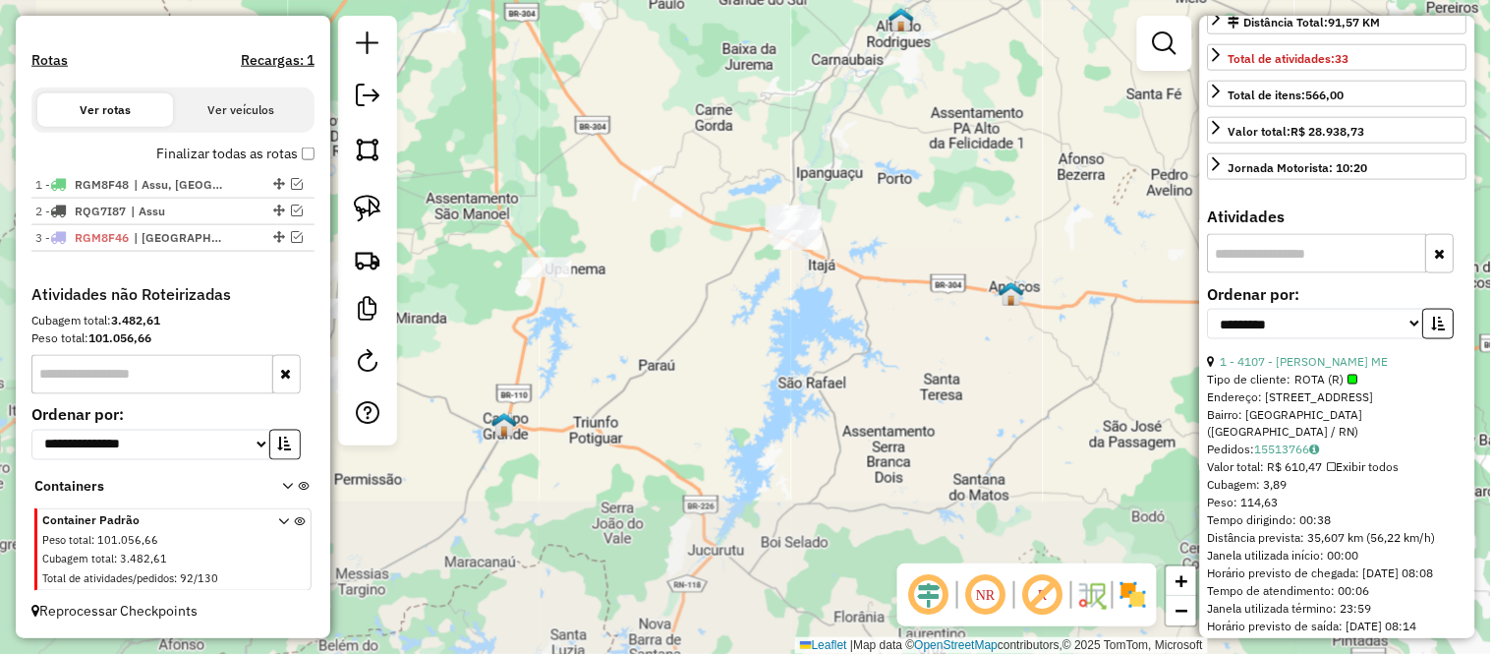
drag, startPoint x: 666, startPoint y: 440, endPoint x: 856, endPoint y: 188, distance: 315.9
click at [856, 188] on div "Janela de atendimento Grade de atendimento Capacidade Transportadoras Veículos …" at bounding box center [745, 327] width 1491 height 654
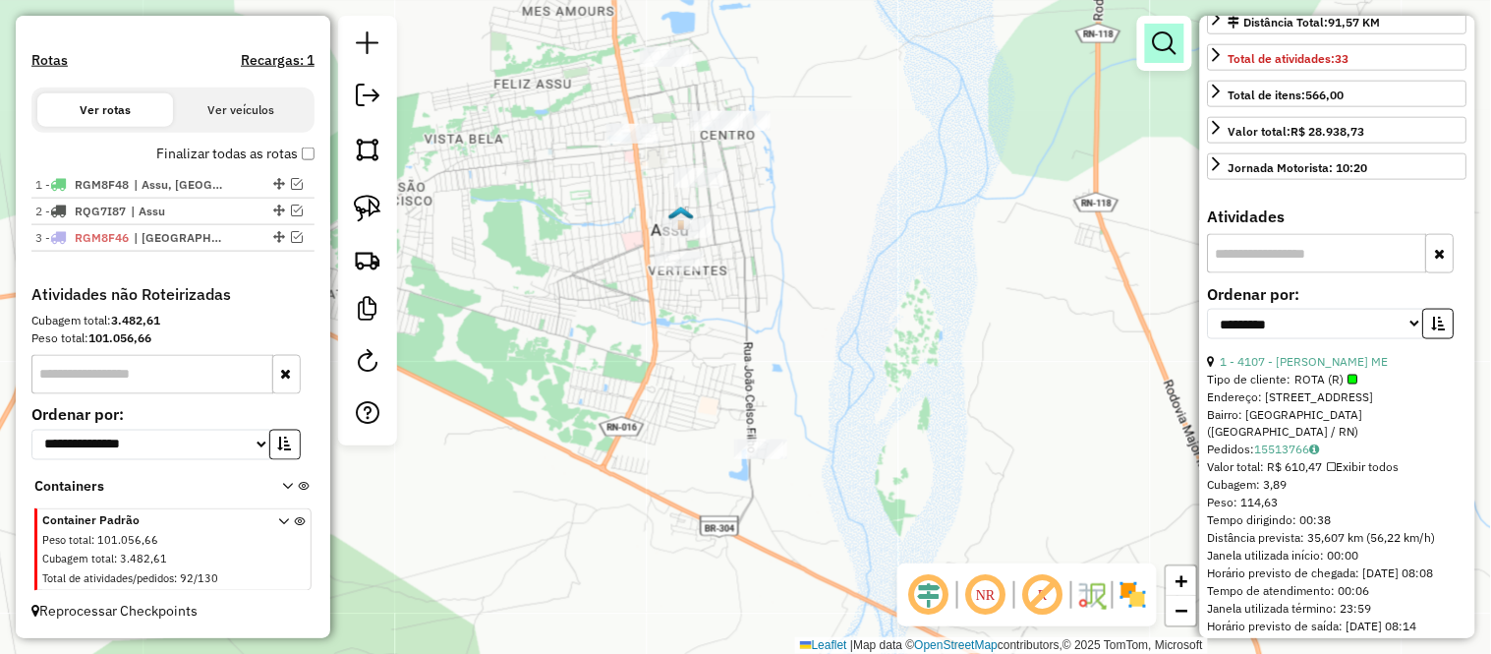
click at [1171, 50] on em at bounding box center [1165, 43] width 24 height 24
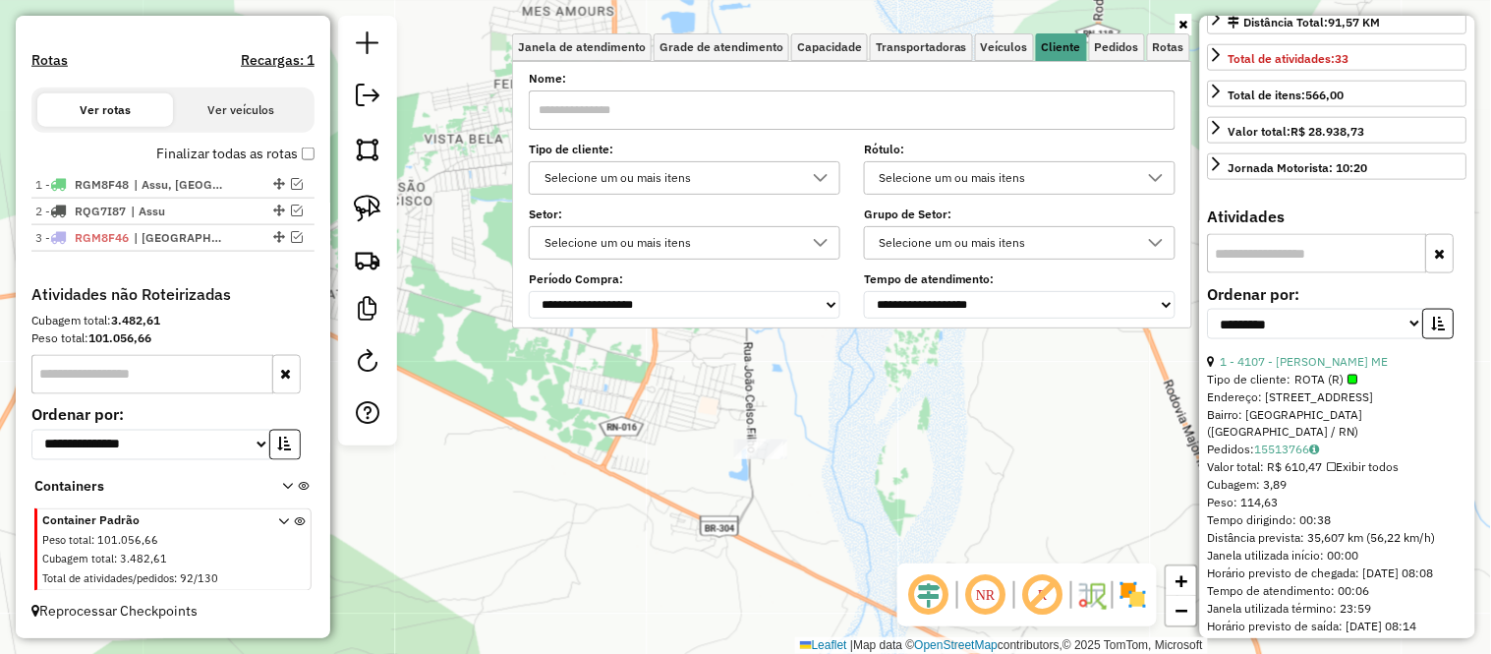
click at [712, 192] on div "Selecione um ou mais itens" at bounding box center [670, 177] width 264 height 31
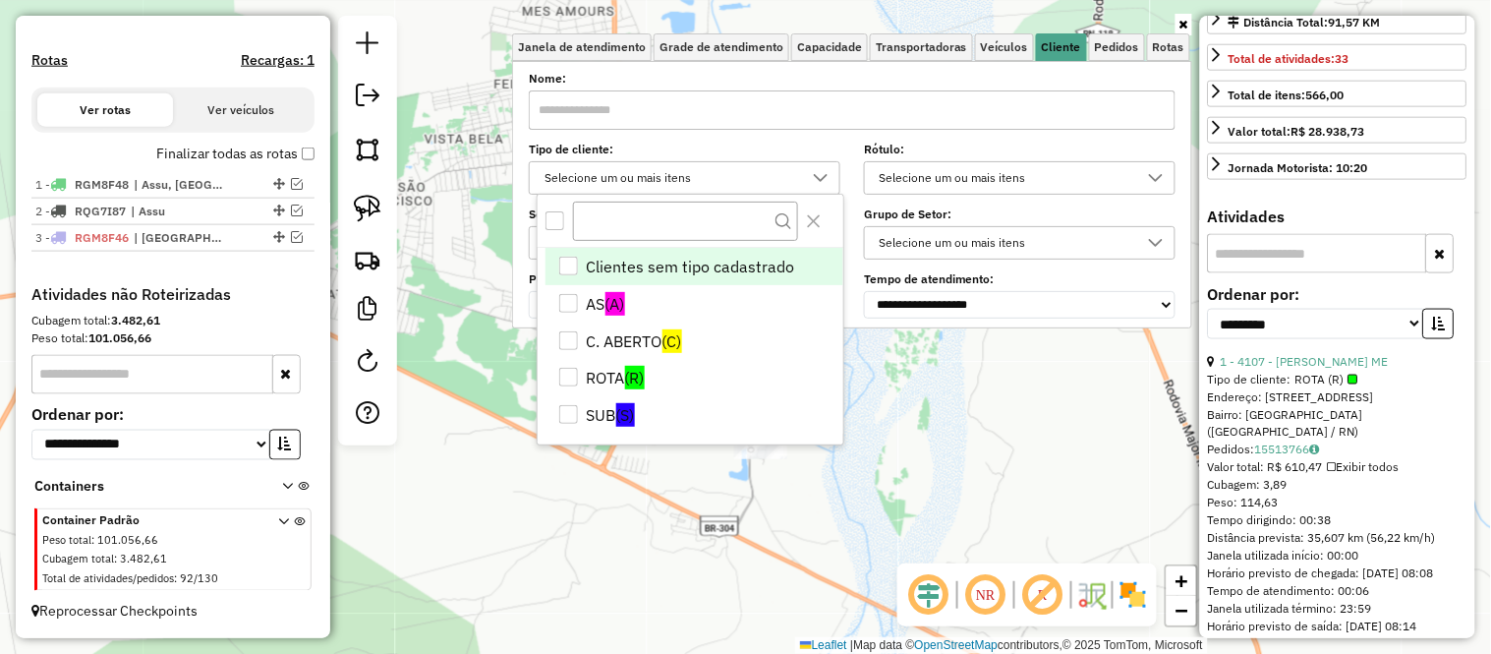
scroll to position [11, 66]
click at [553, 216] on div "All items unselected" at bounding box center [554, 220] width 19 height 19
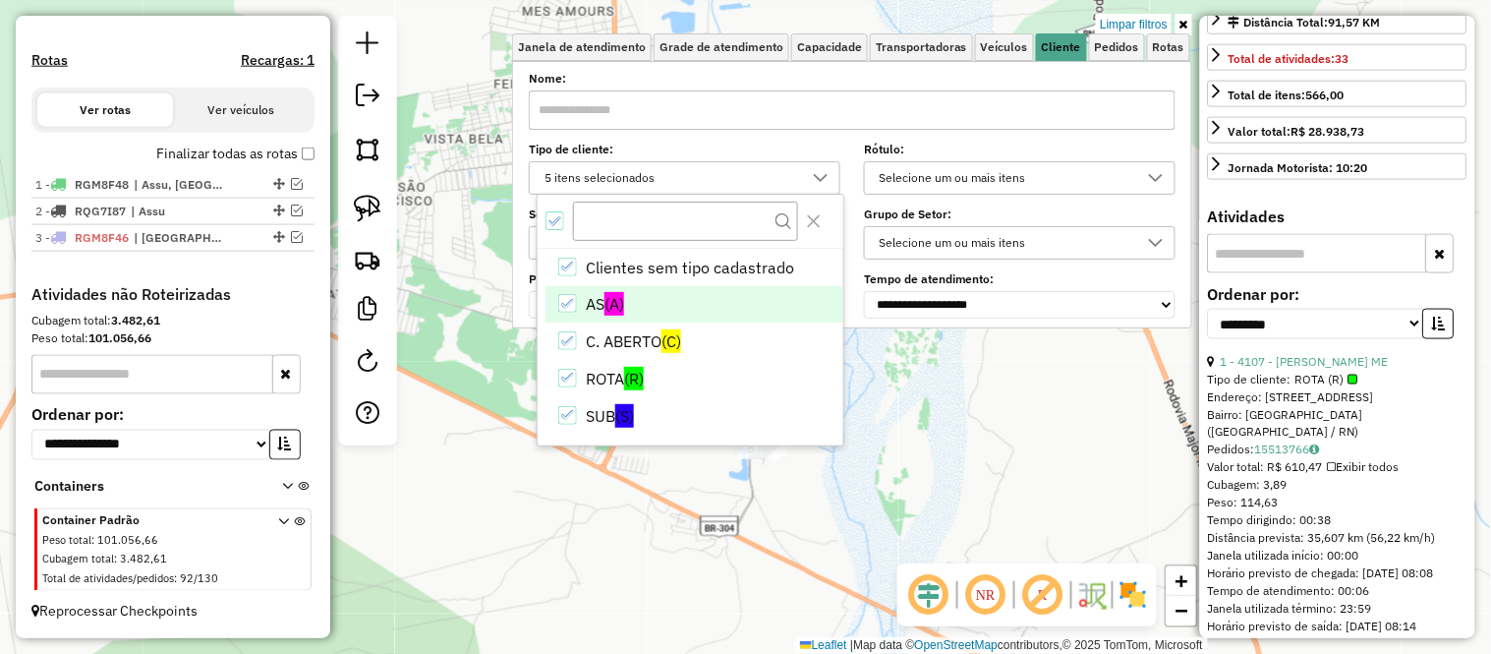
click at [566, 301] on icon "AS" at bounding box center [568, 304] width 14 height 14
click at [567, 331] on div "C. ABERTO" at bounding box center [567, 340] width 19 height 19
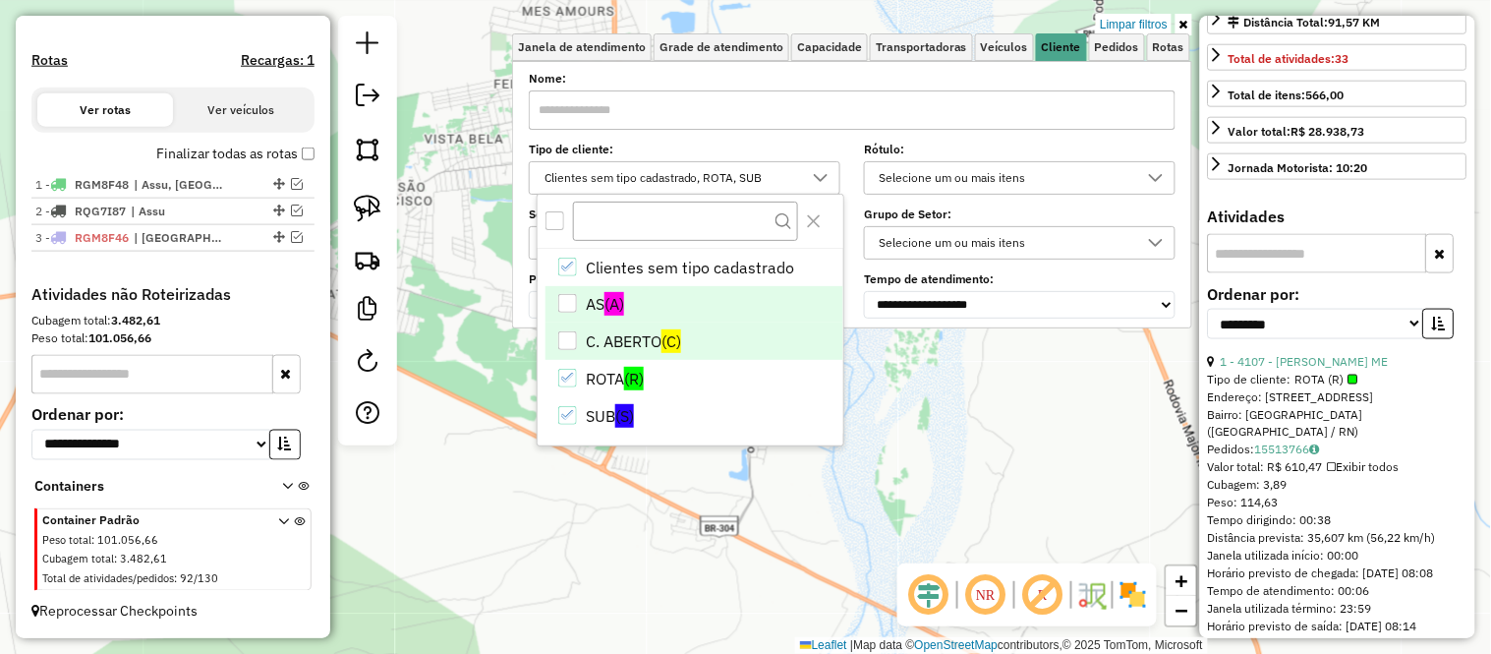
click at [497, 355] on div "Limpar filtros Janela de atendimento Grade de atendimento Capacidade Transporta…" at bounding box center [745, 327] width 1491 height 654
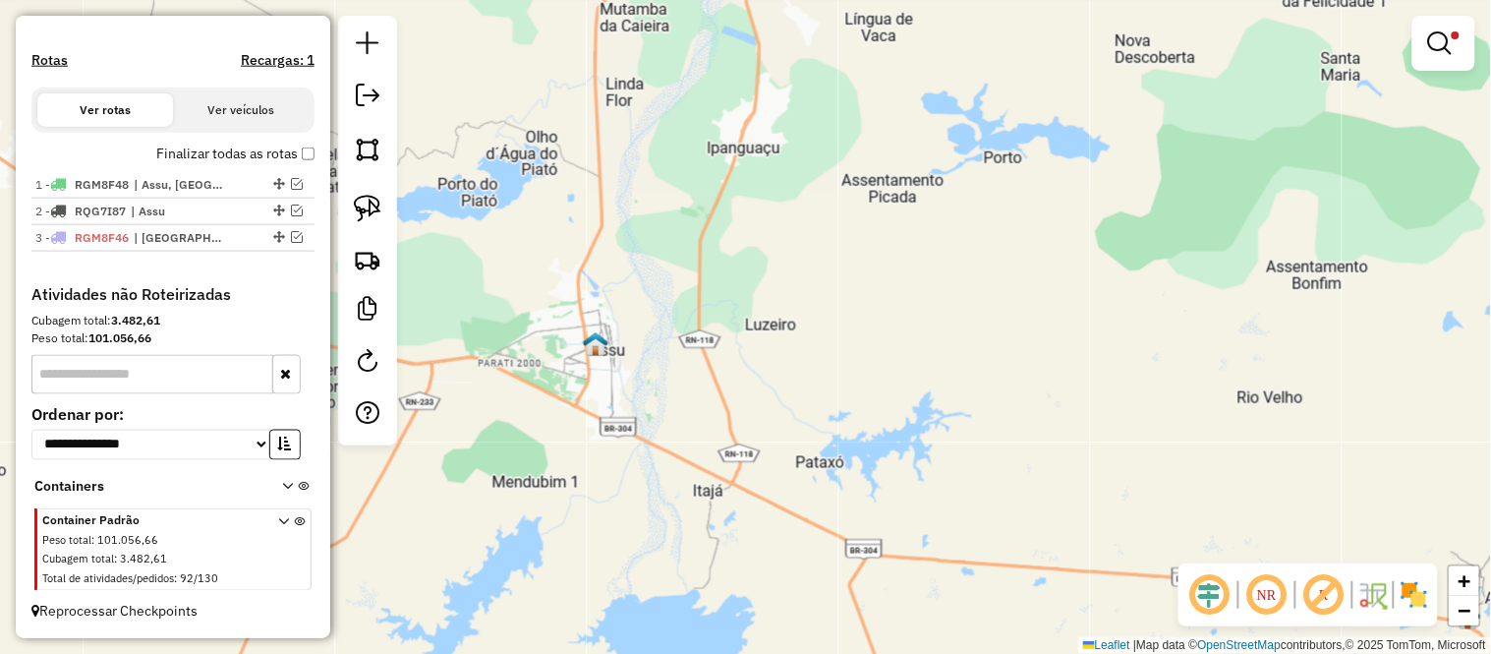
drag, startPoint x: 570, startPoint y: 398, endPoint x: 1319, endPoint y: 420, distance: 749.3
click at [1308, 420] on div "Limpar filtros Janela de atendimento Grade de atendimento Capacidade Transporta…" at bounding box center [745, 327] width 1491 height 654
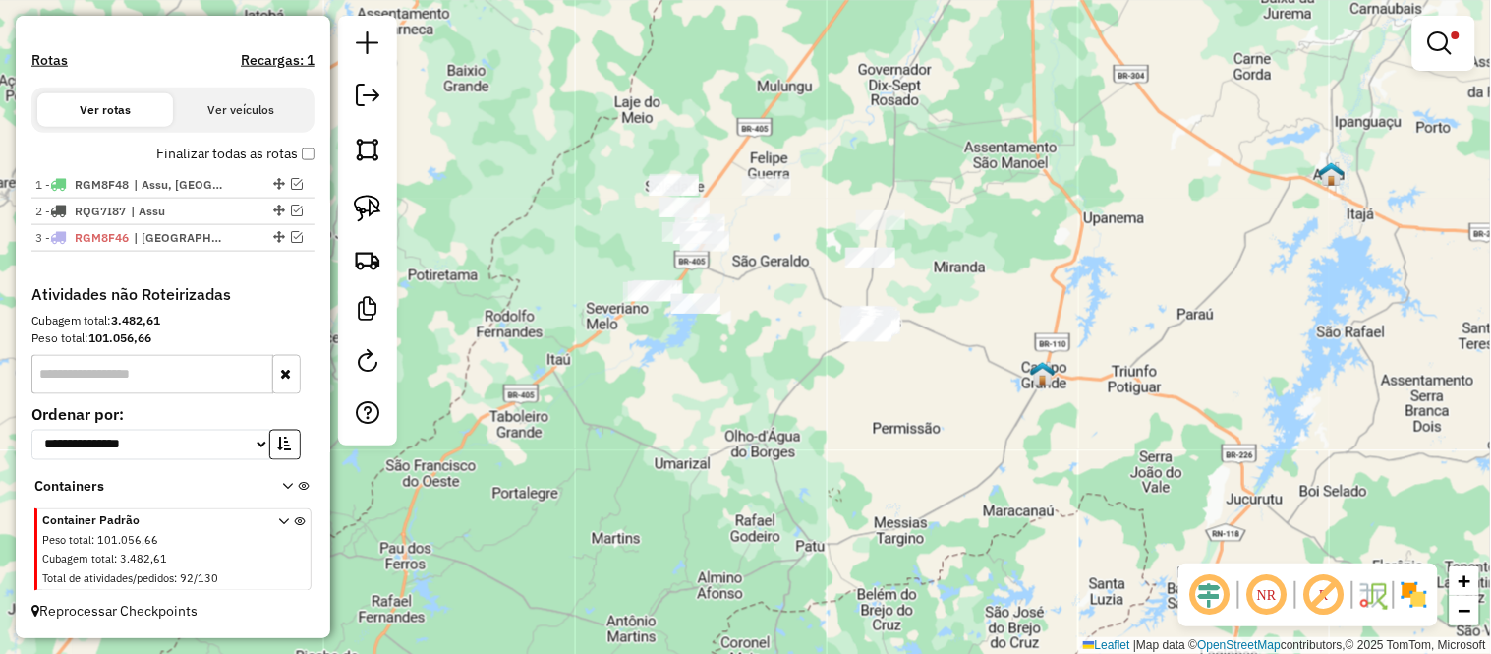
drag, startPoint x: 740, startPoint y: 424, endPoint x: 988, endPoint y: 237, distance: 310.2
click at [988, 237] on div "Limpar filtros Janela de atendimento Grade de atendimento Capacidade Transporta…" at bounding box center [745, 327] width 1491 height 654
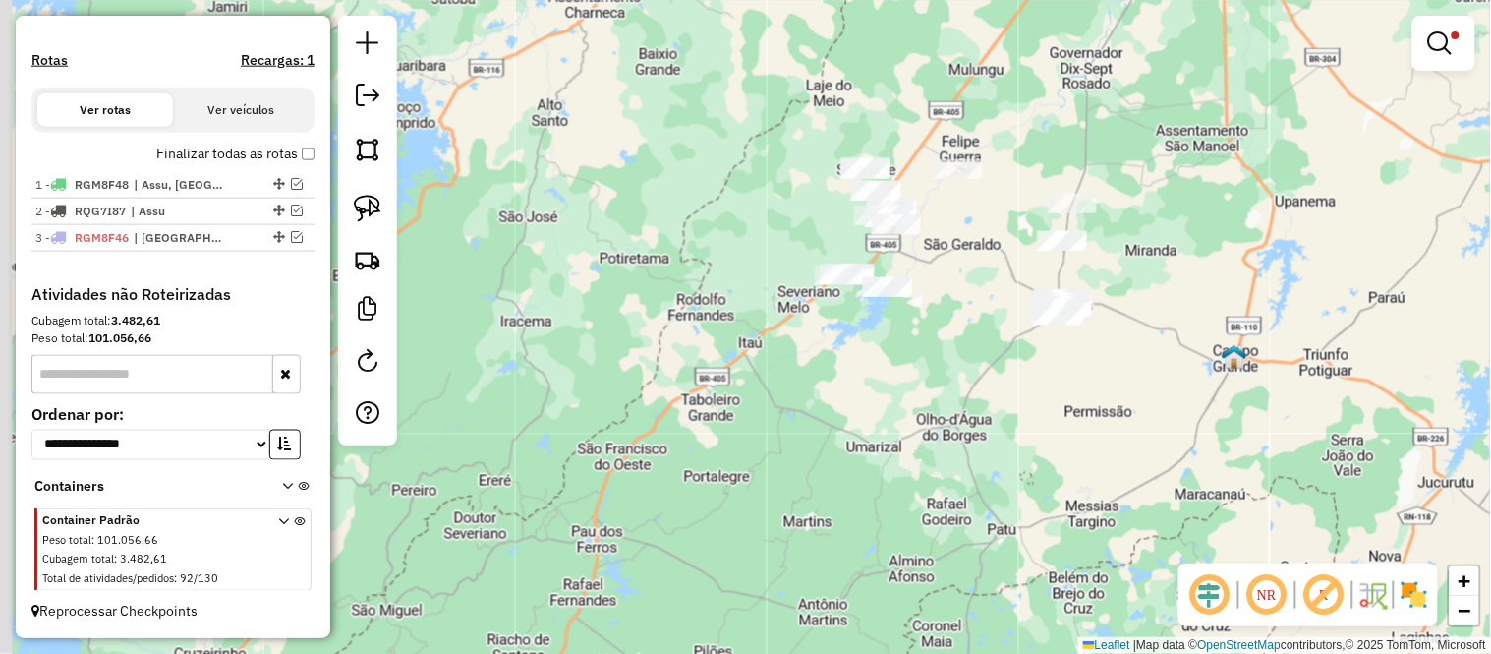
drag, startPoint x: 804, startPoint y: 257, endPoint x: 1009, endPoint y: 237, distance: 206.4
click at [1009, 237] on div "Limpar filtros Janela de atendimento Grade de atendimento Capacidade Transporta…" at bounding box center [745, 327] width 1491 height 654
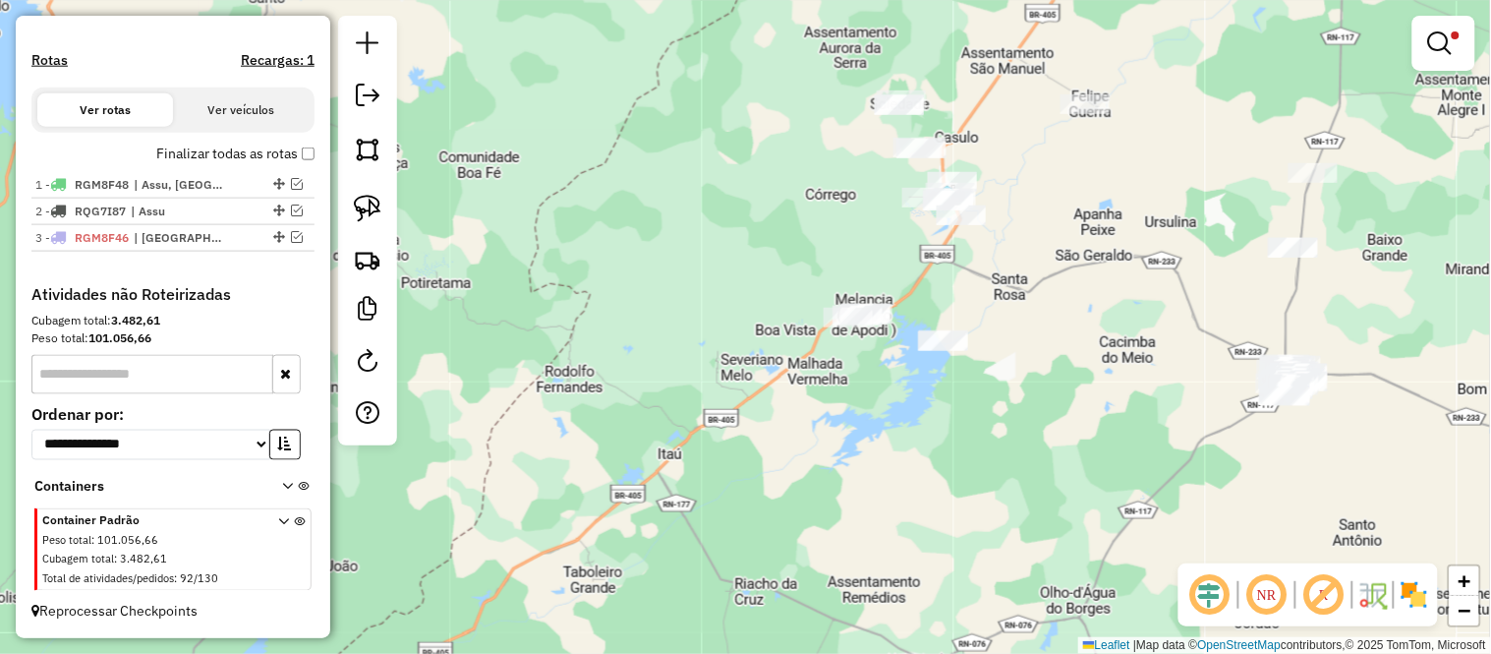
drag, startPoint x: 863, startPoint y: 279, endPoint x: 966, endPoint y: 279, distance: 103.2
click at [957, 279] on div "Limpar filtros Janela de atendimento Grade de atendimento Capacidade Transporta…" at bounding box center [745, 327] width 1491 height 654
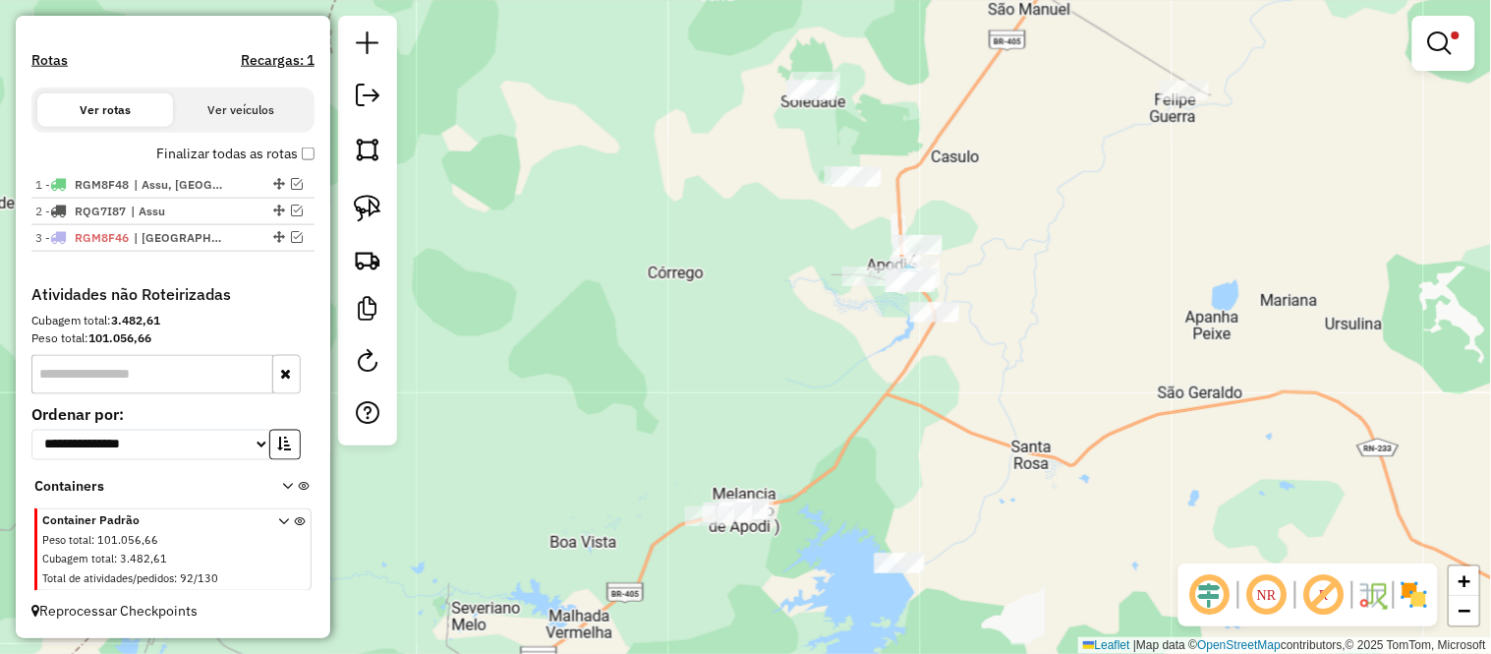
drag, startPoint x: 966, startPoint y: 279, endPoint x: 944, endPoint y: 439, distance: 161.8
click at [944, 439] on div "Limpar filtros Janela de atendimento Grade de atendimento Capacidade Transporta…" at bounding box center [745, 327] width 1491 height 654
click at [379, 207] on img at bounding box center [368, 209] width 28 height 28
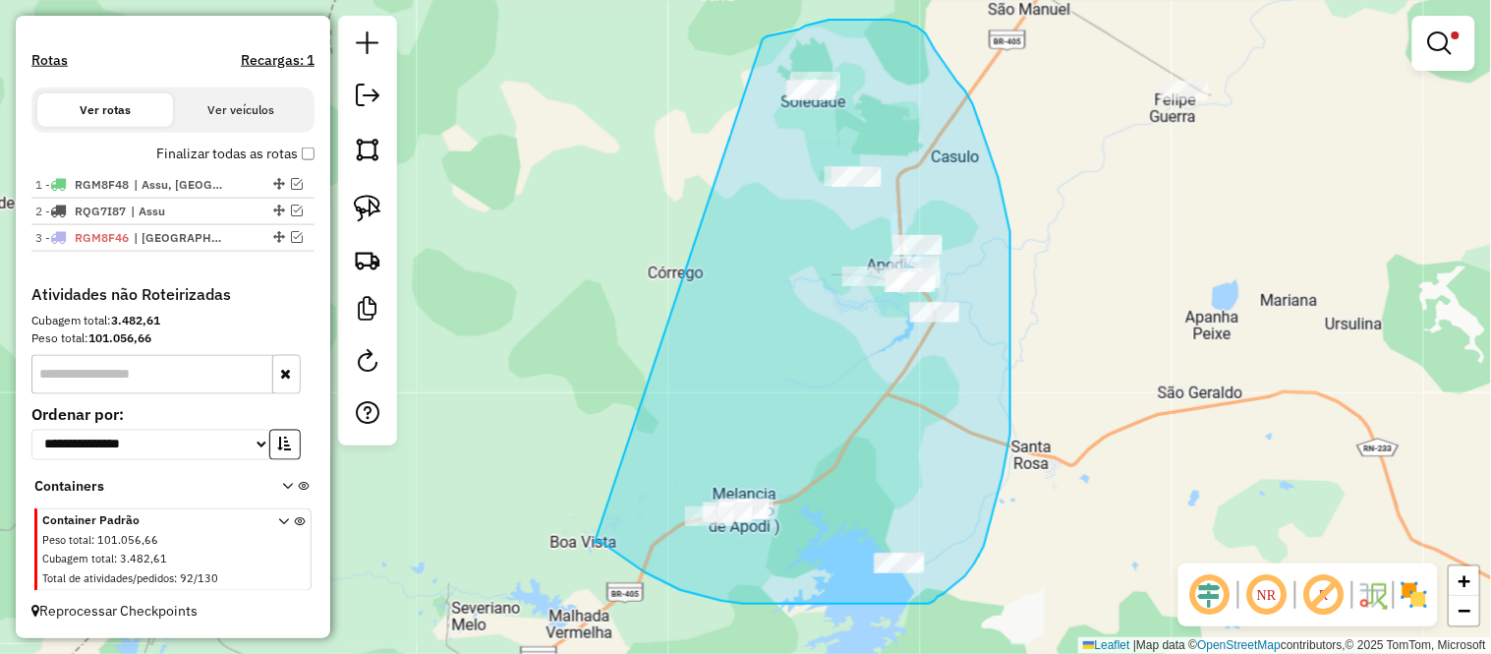
drag, startPoint x: 595, startPoint y: 543, endPoint x: 763, endPoint y: 39, distance: 530.6
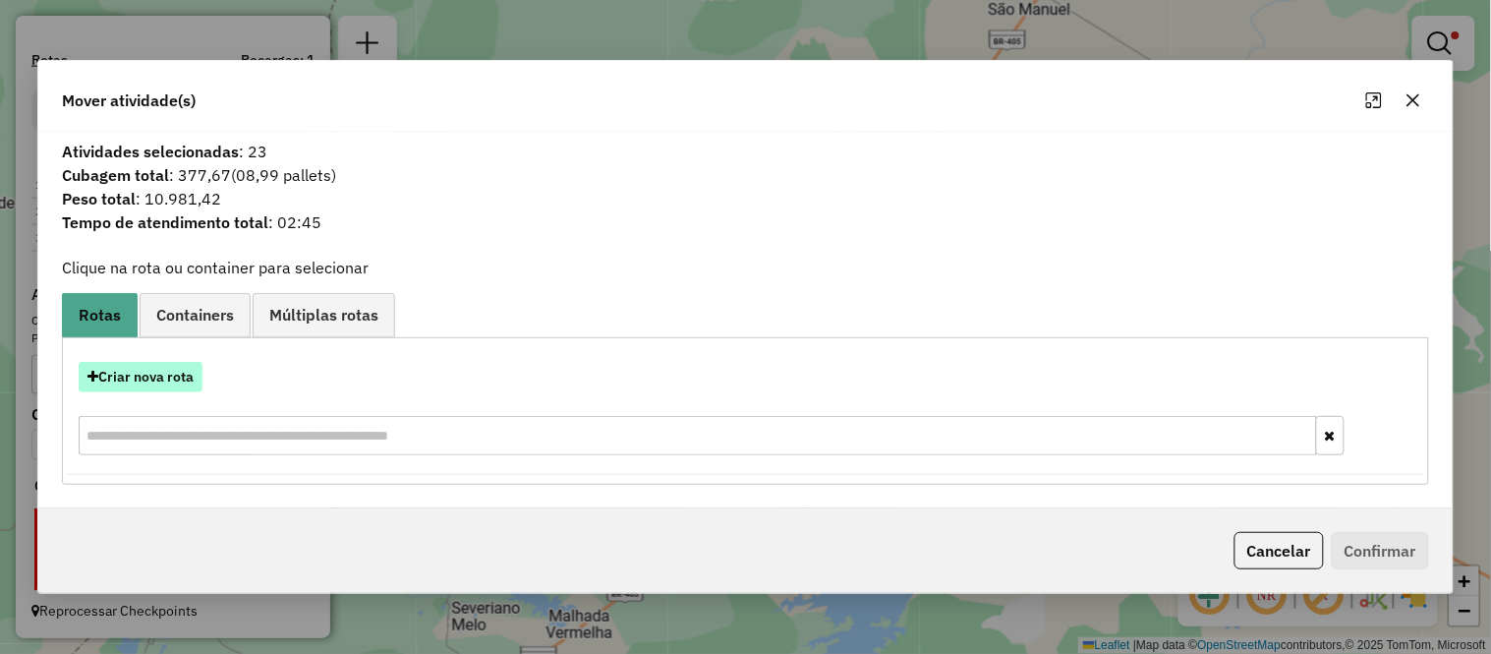
click at [119, 384] on button "Criar nova rota" at bounding box center [141, 377] width 124 height 30
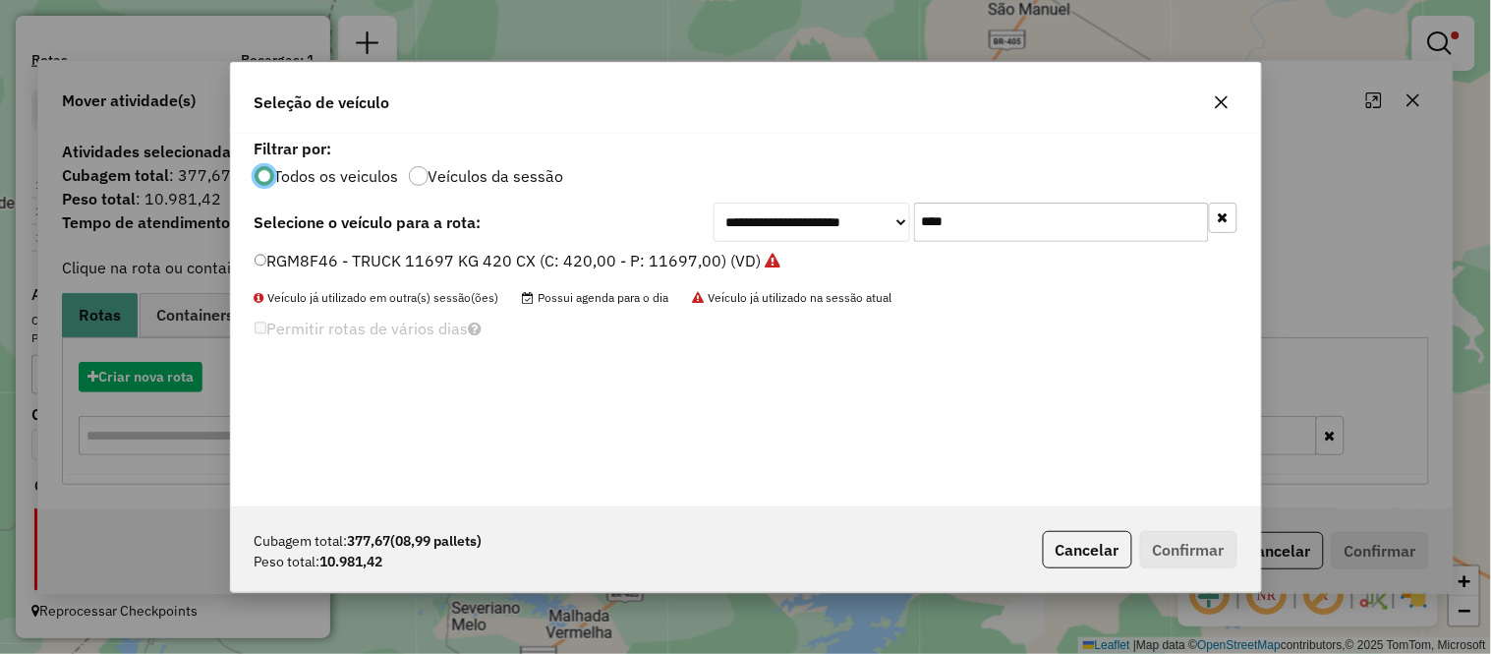
scroll to position [11, 5]
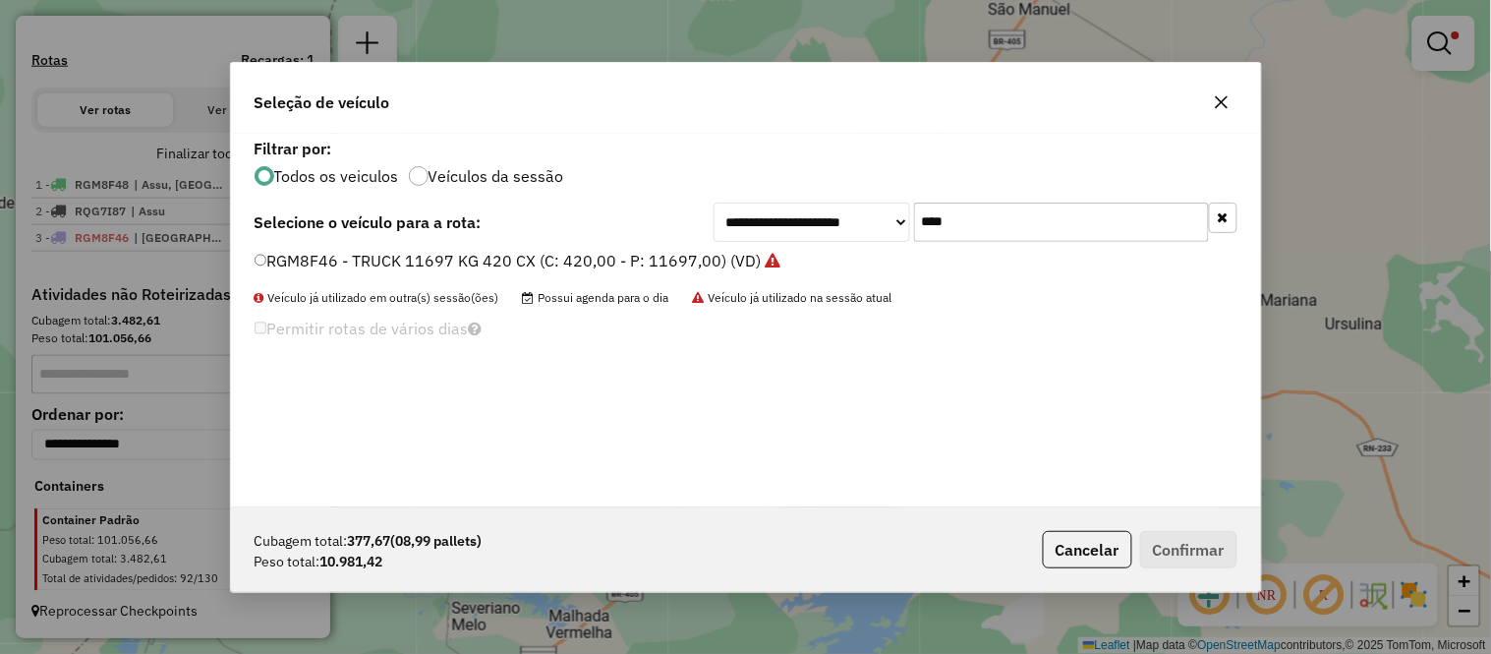
click at [1033, 234] on input "****" at bounding box center [1061, 221] width 295 height 39
type input "****"
click at [416, 246] on div "**********" at bounding box center [746, 320] width 1030 height 373
click at [438, 271] on li "RGG4G18 - TRUCK 11697 KG 420 CX (C: 420,00 - P: 11697,00) (VD)" at bounding box center [746, 262] width 983 height 24
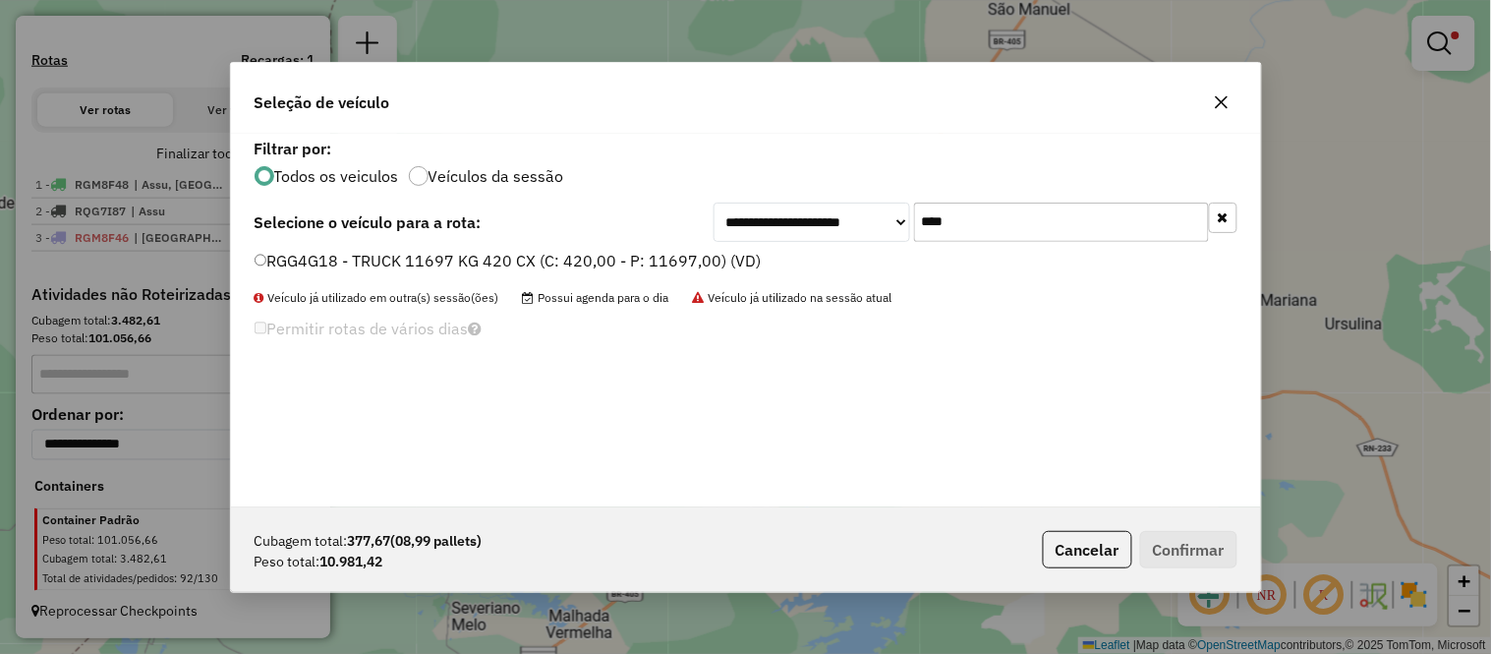
click at [552, 267] on label "RGG4G18 - TRUCK 11697 KG 420 CX (C: 420,00 - P: 11697,00) (VD)" at bounding box center [508, 261] width 507 height 24
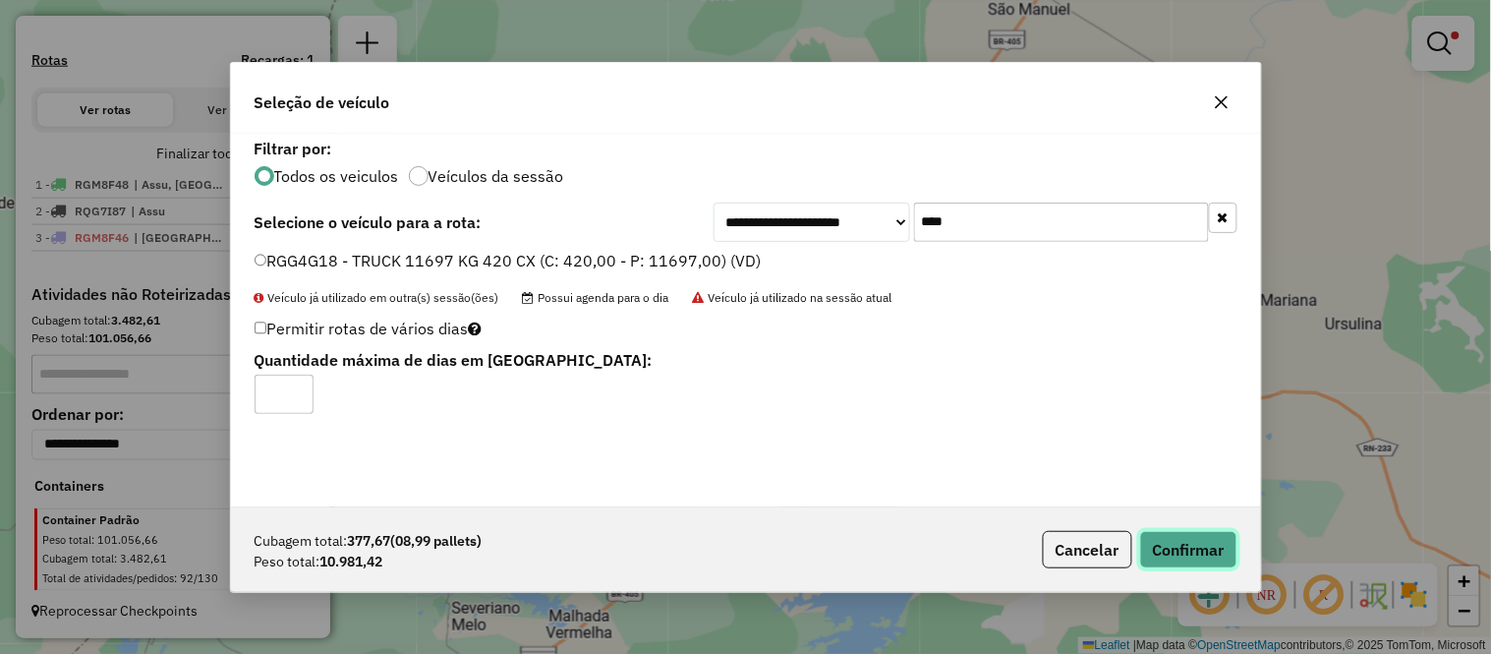
click at [1206, 547] on button "Confirmar" at bounding box center [1188, 549] width 97 height 37
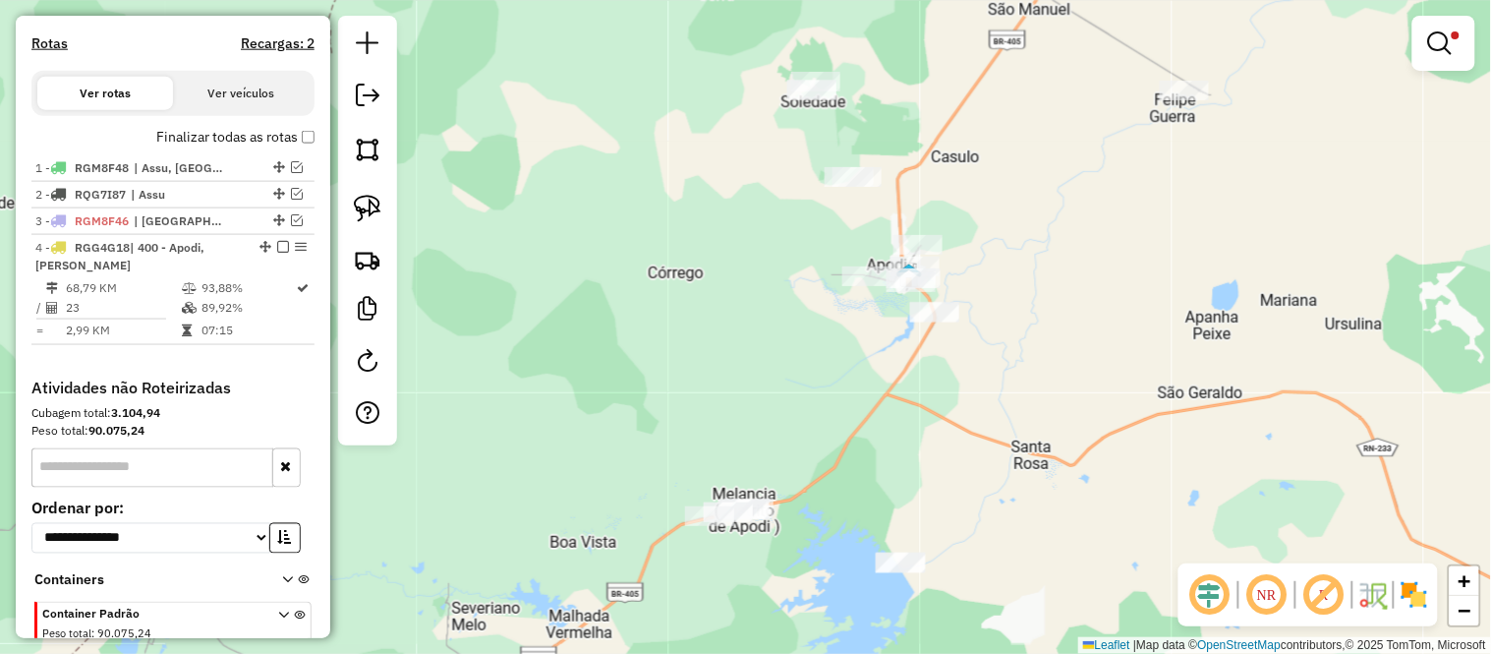
scroll to position [645, 0]
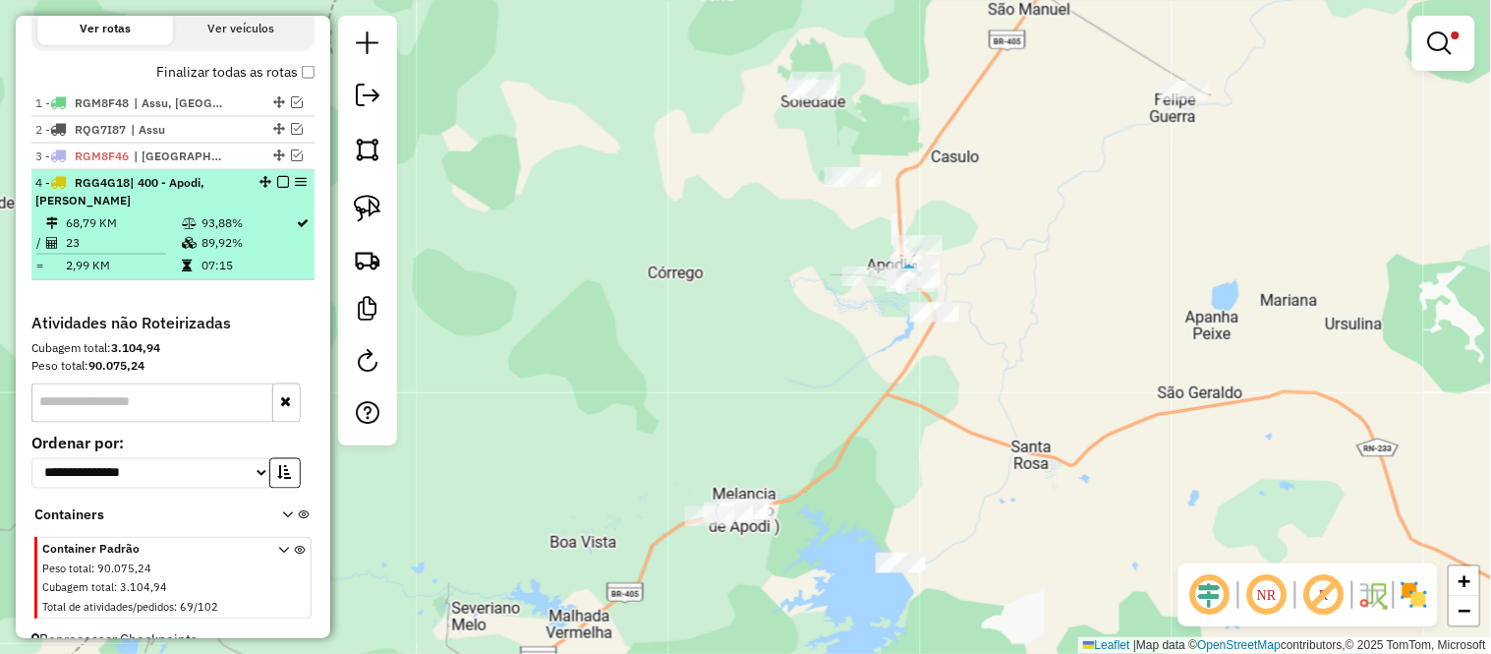
click at [63, 256] on td at bounding box center [107, 254] width 145 height 3
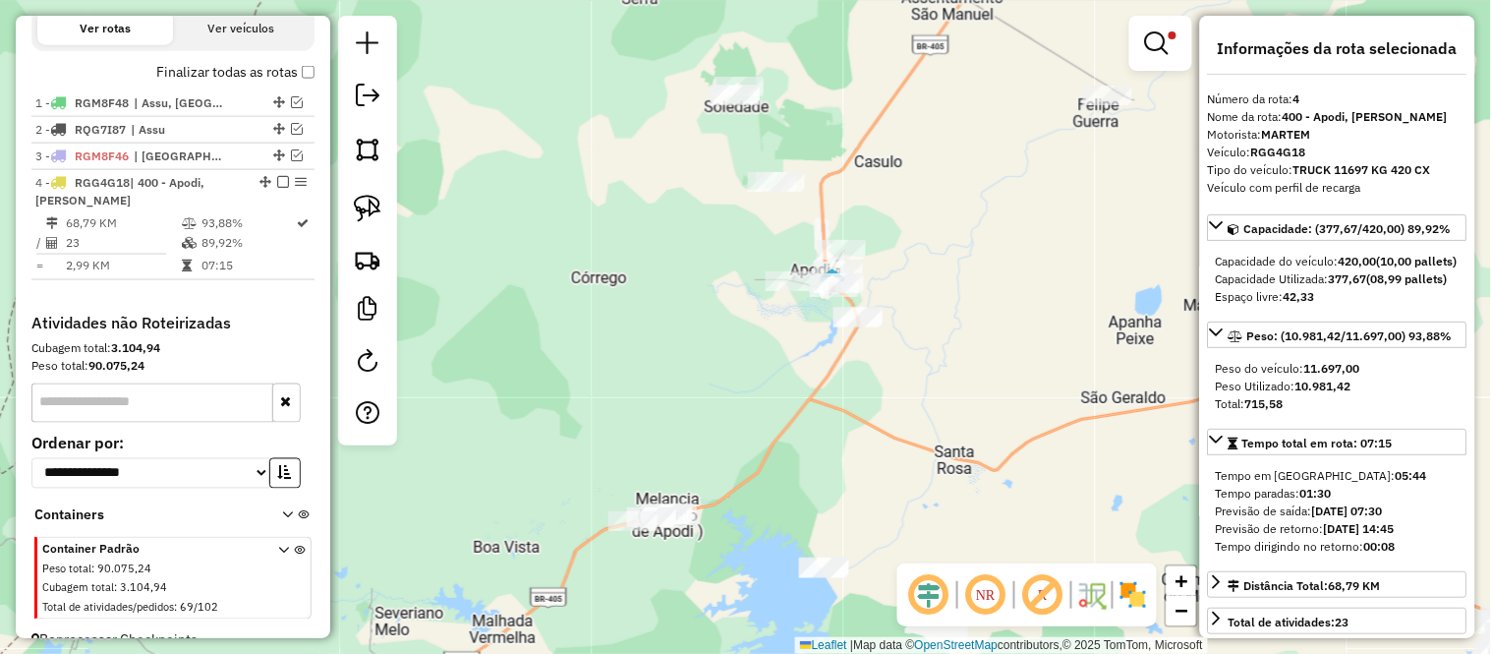
scroll to position [655, 0]
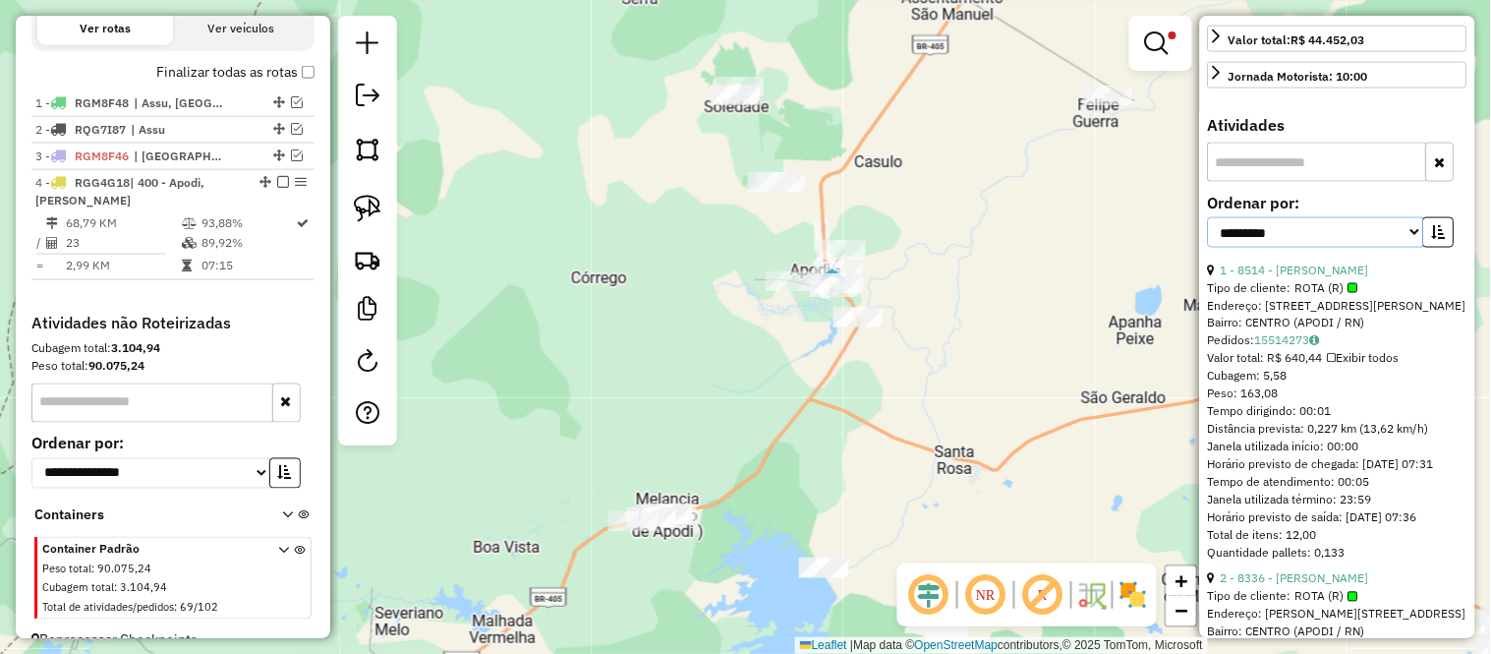
click at [1318, 248] on select "**********" at bounding box center [1316, 232] width 216 height 30
select select "**********"
click at [1208, 248] on select "**********" at bounding box center [1316, 232] width 216 height 30
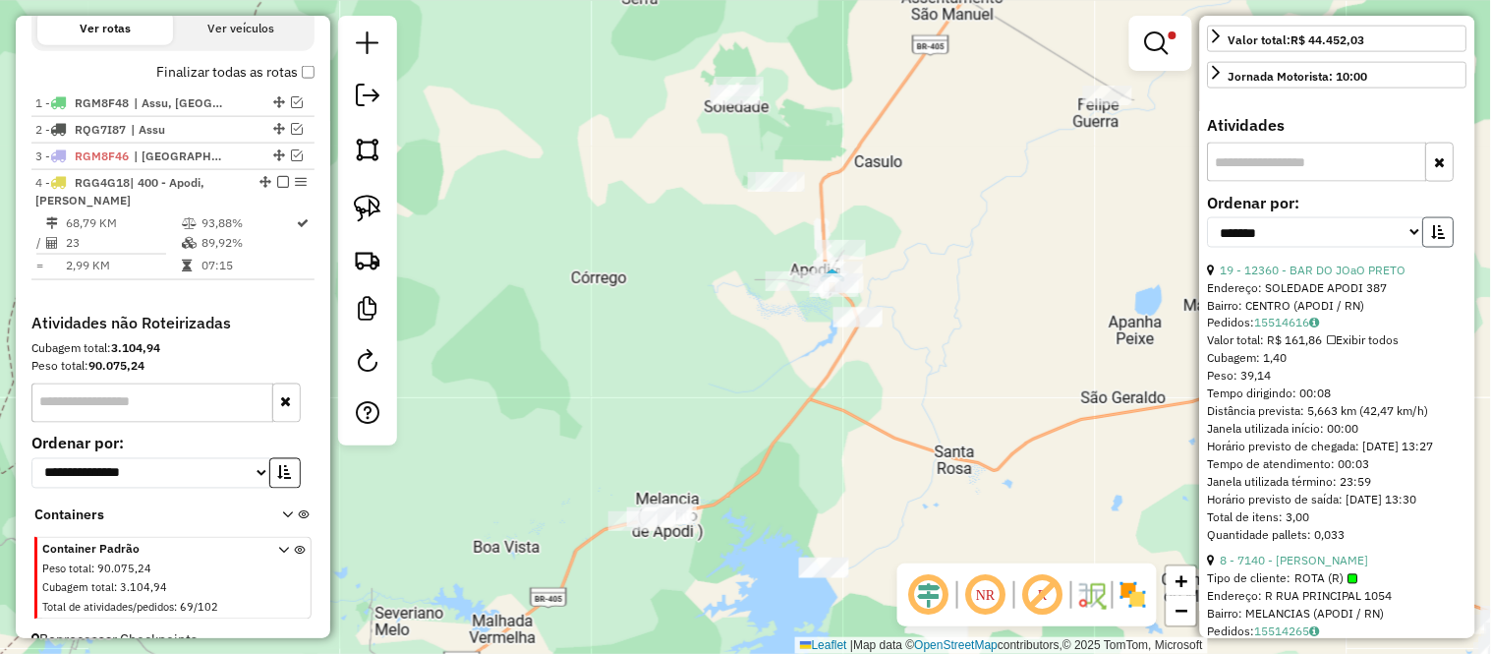
click at [1446, 248] on button "button" at bounding box center [1438, 232] width 31 height 30
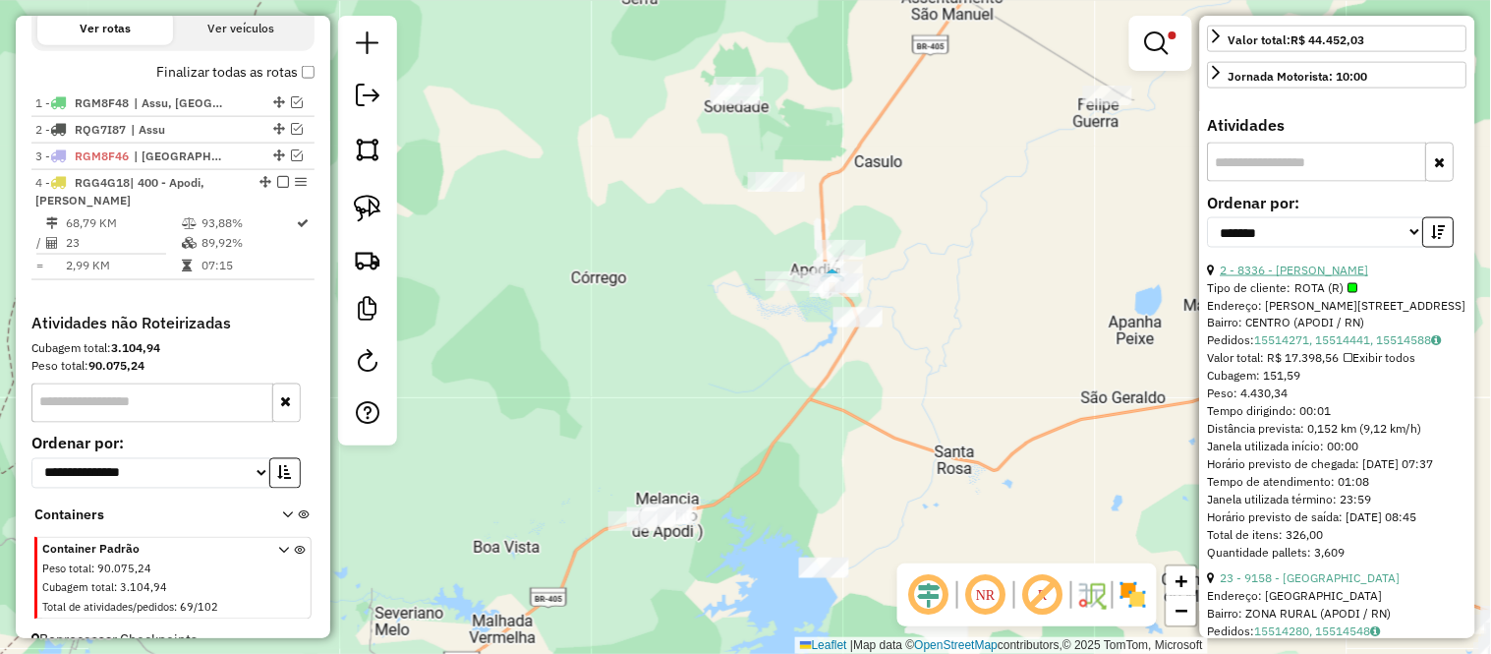
click at [1319, 277] on link "2 - 8336 - DOMINGOS GOMES DE CARVALHO NETO" at bounding box center [1295, 269] width 148 height 15
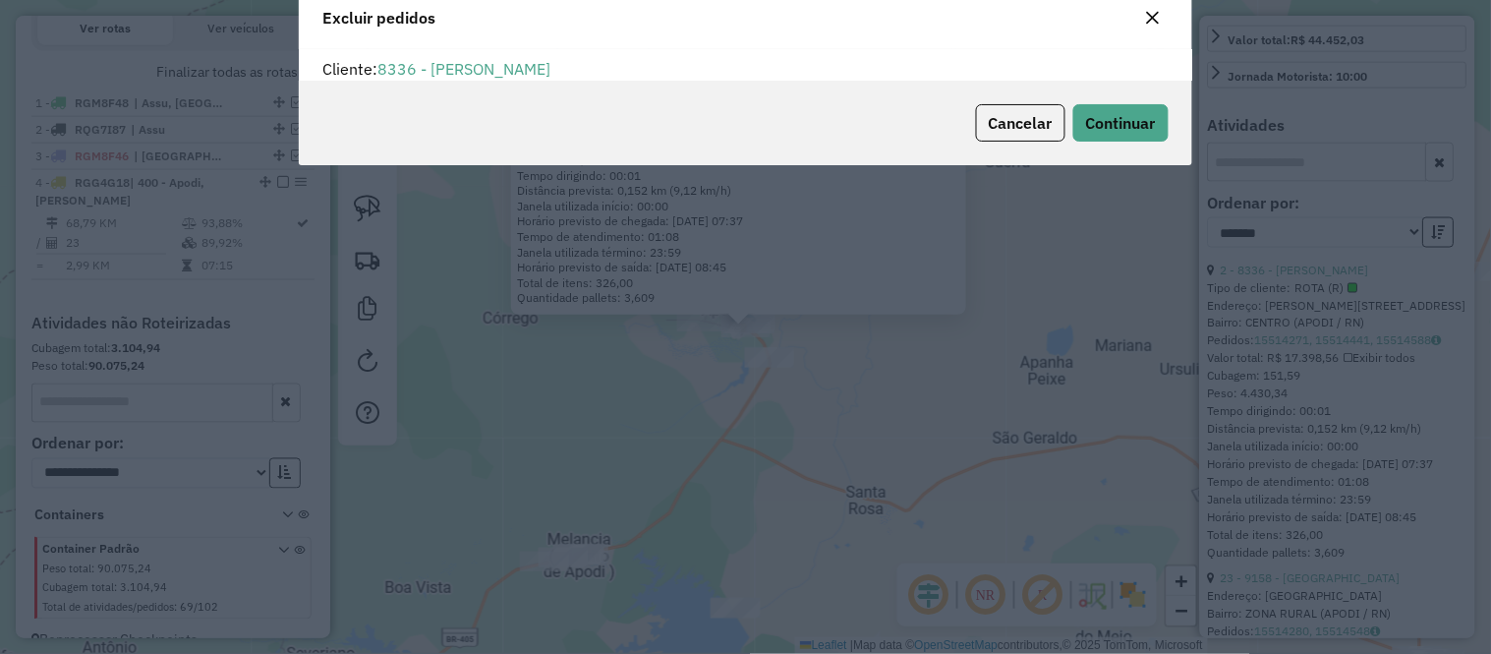
scroll to position [11, 5]
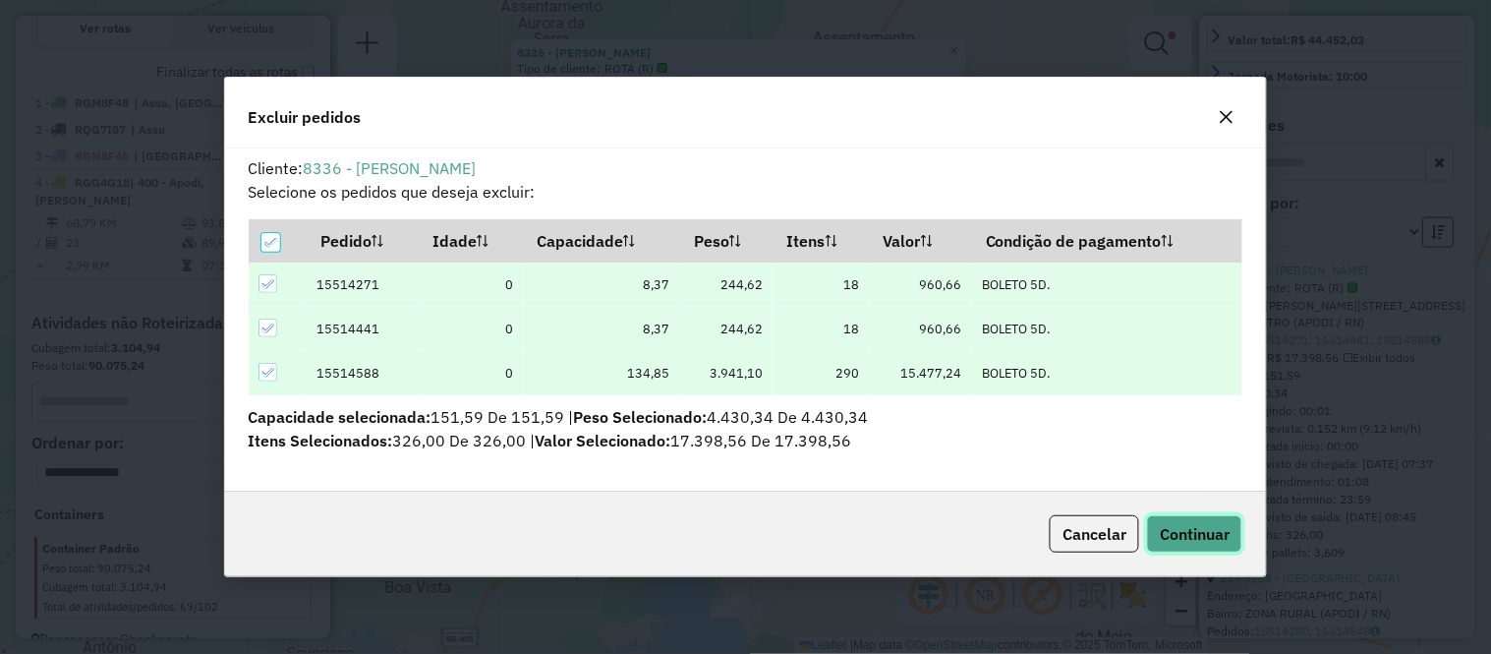
click at [1176, 538] on span "Continuar" at bounding box center [1195, 534] width 70 height 20
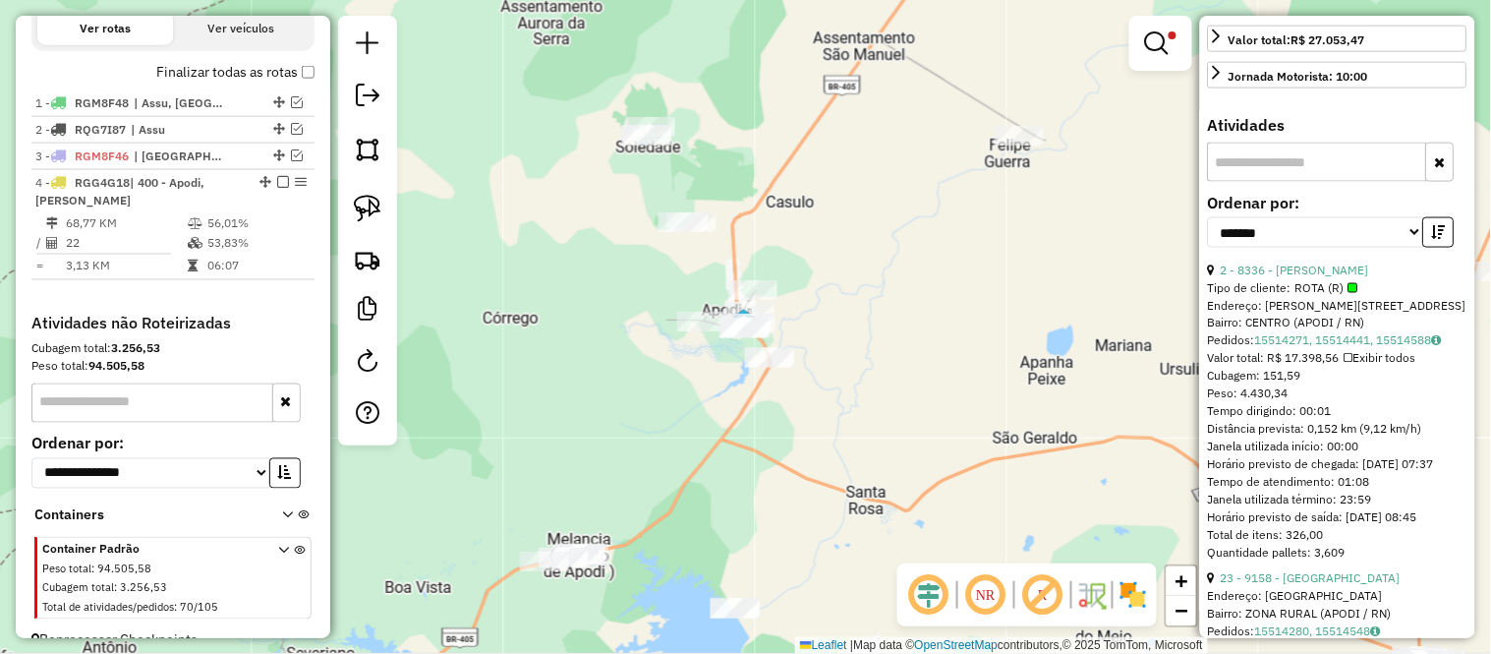
scroll to position [690, 0]
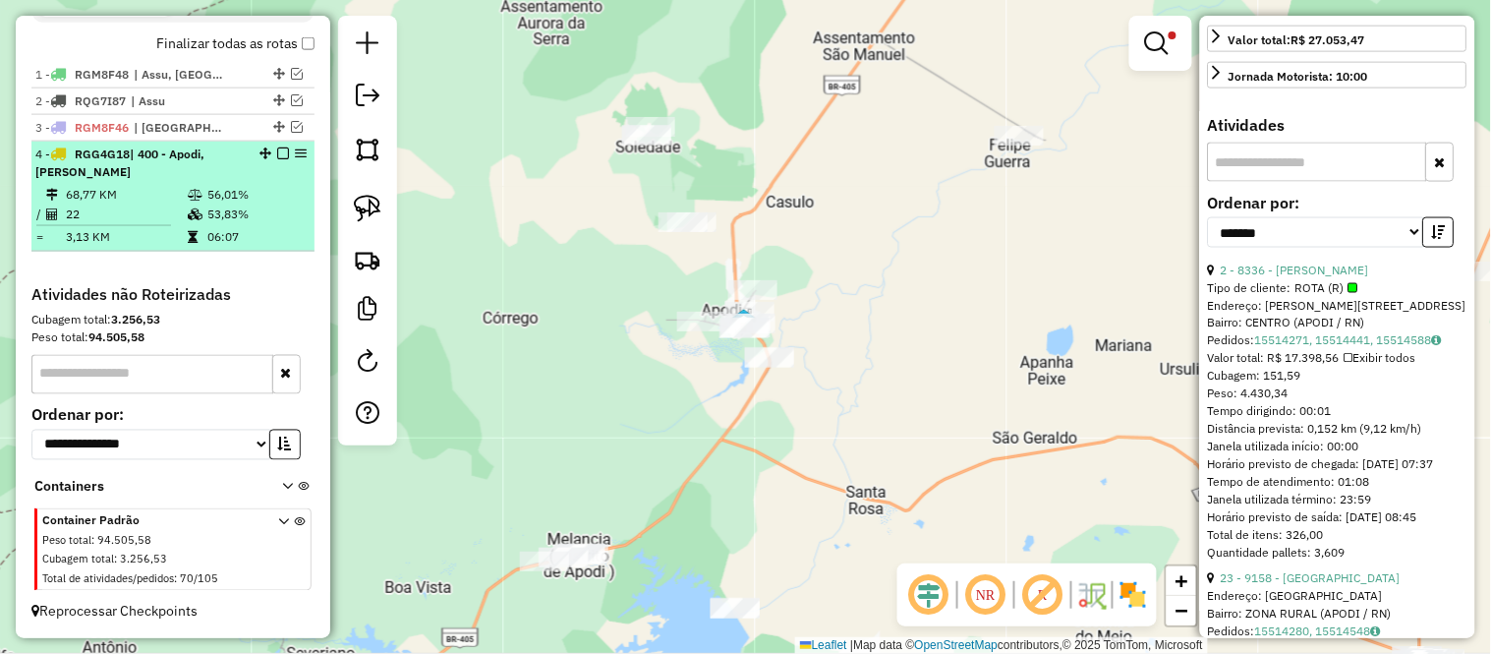
click at [31, 201] on li "4 - RGG4G18 | 400 - Apodi, Felipe Guerra 68,77 KM 56,01% / 22 53,83% = 3,13 KM …" at bounding box center [172, 197] width 283 height 110
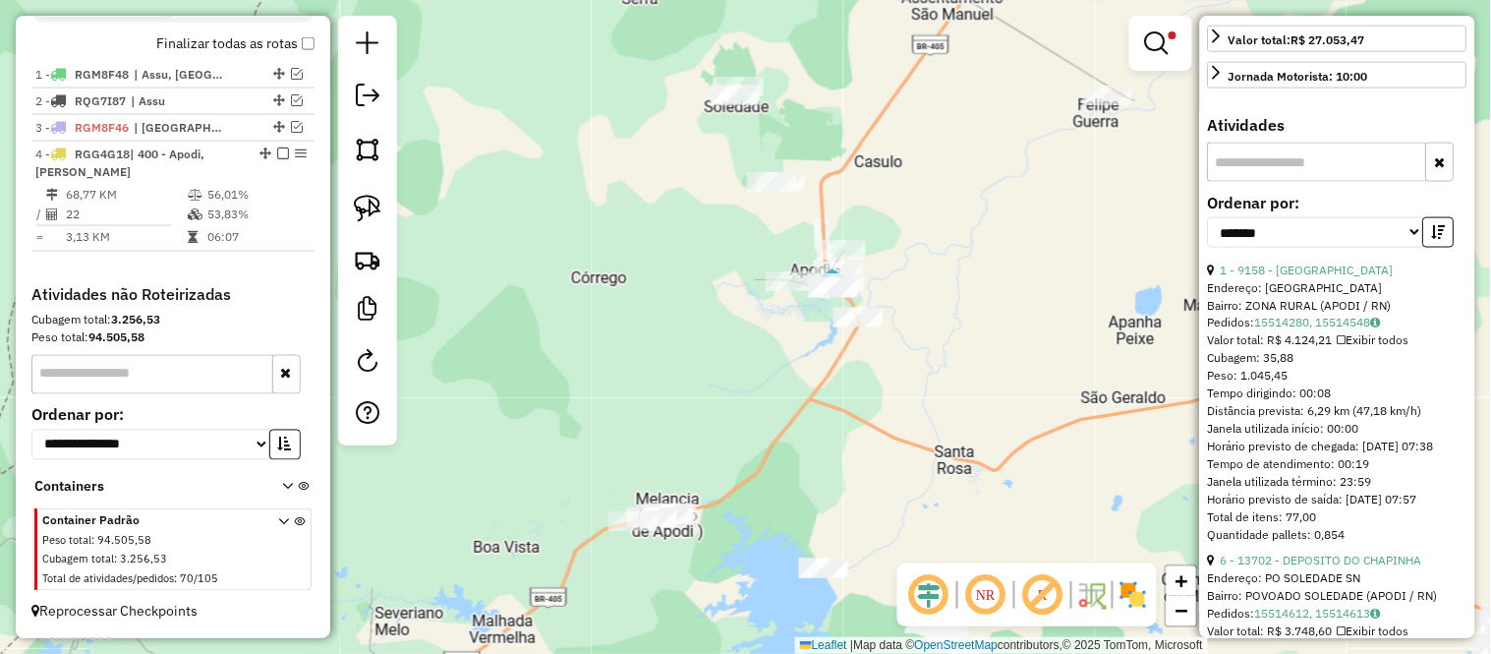
scroll to position [109, 0]
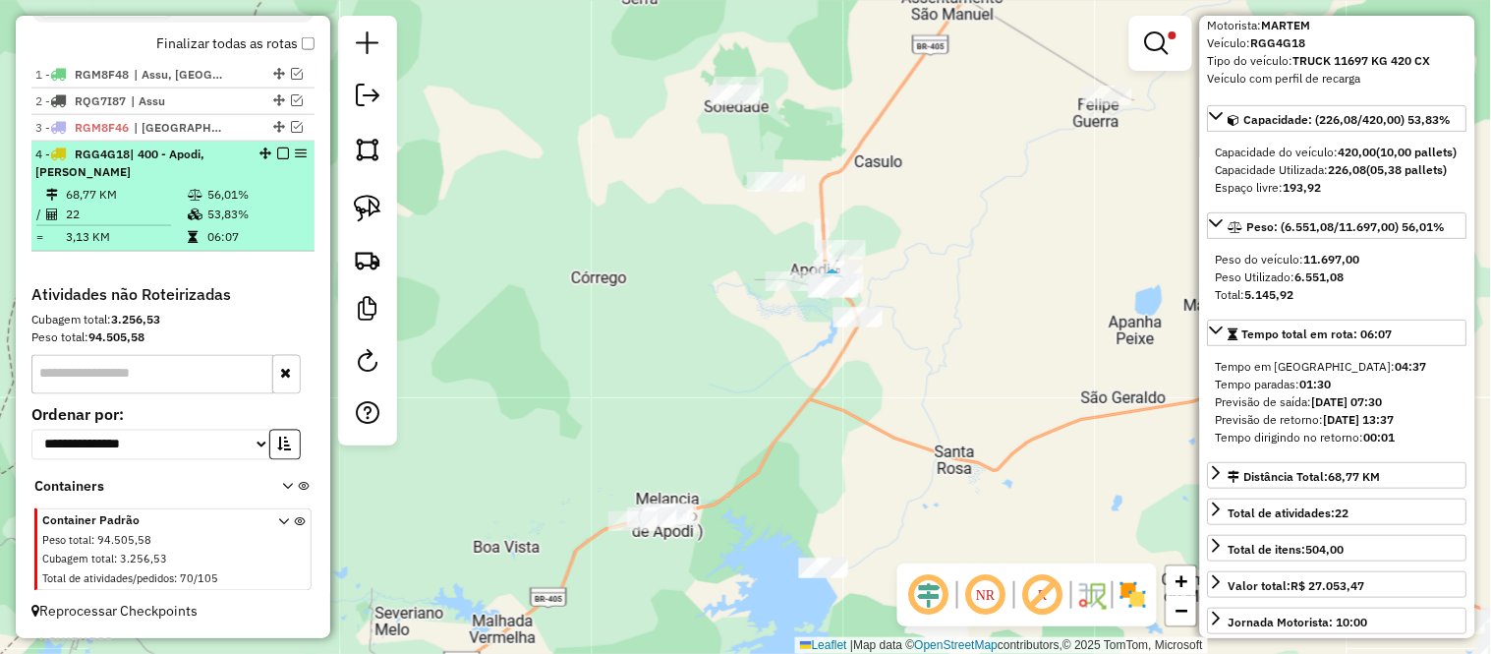
click at [181, 158] on span "| 400 - Apodi, Felipe Guerra" at bounding box center [119, 162] width 169 height 32
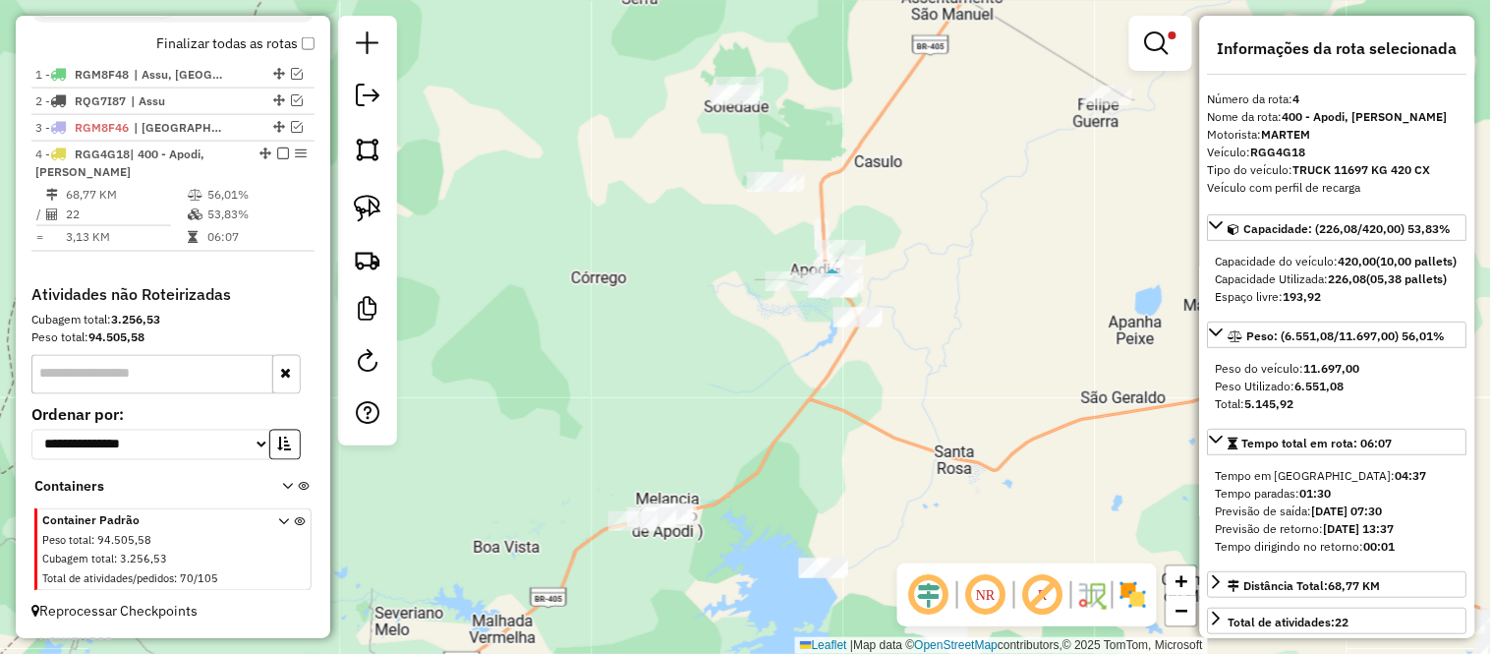
scroll to position [545, 0]
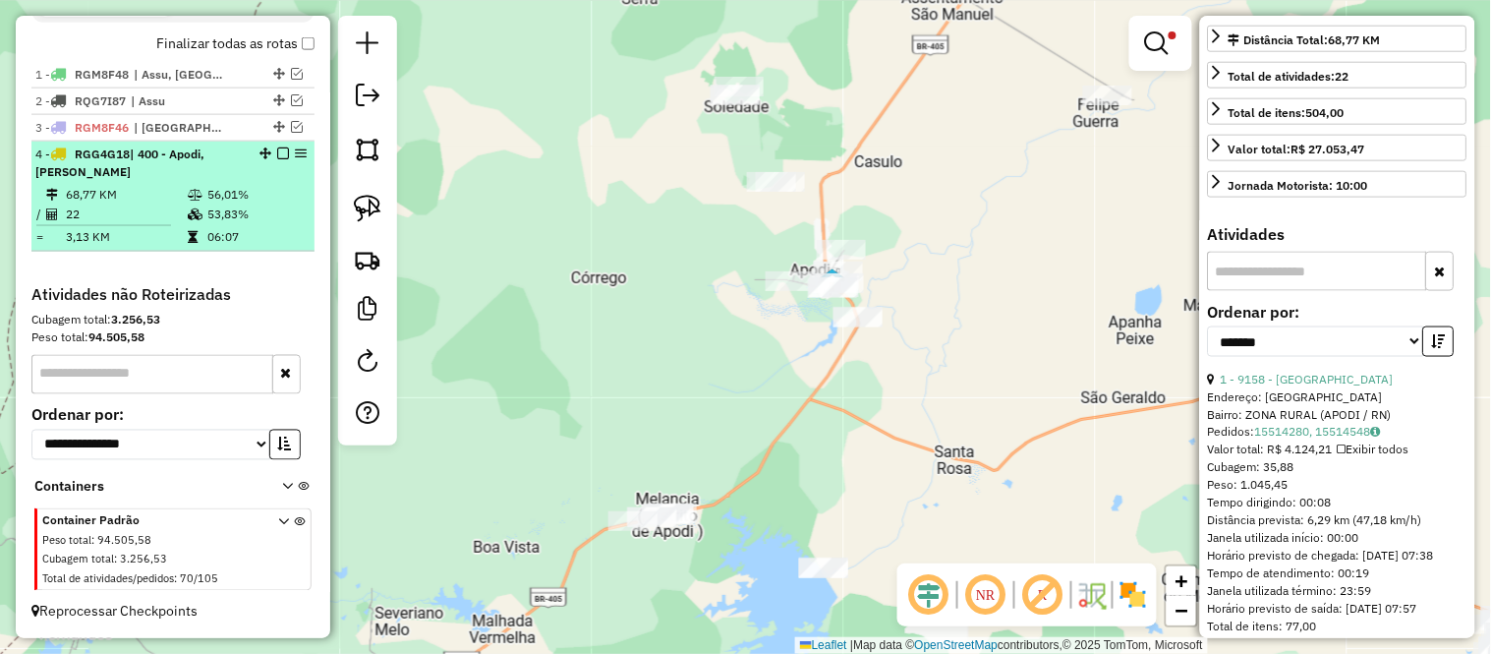
drag, startPoint x: 122, startPoint y: 234, endPoint x: 133, endPoint y: 226, distance: 13.4
click at [122, 234] on td "3,13 KM" at bounding box center [126, 237] width 122 height 20
click at [277, 152] on em at bounding box center [283, 153] width 12 height 12
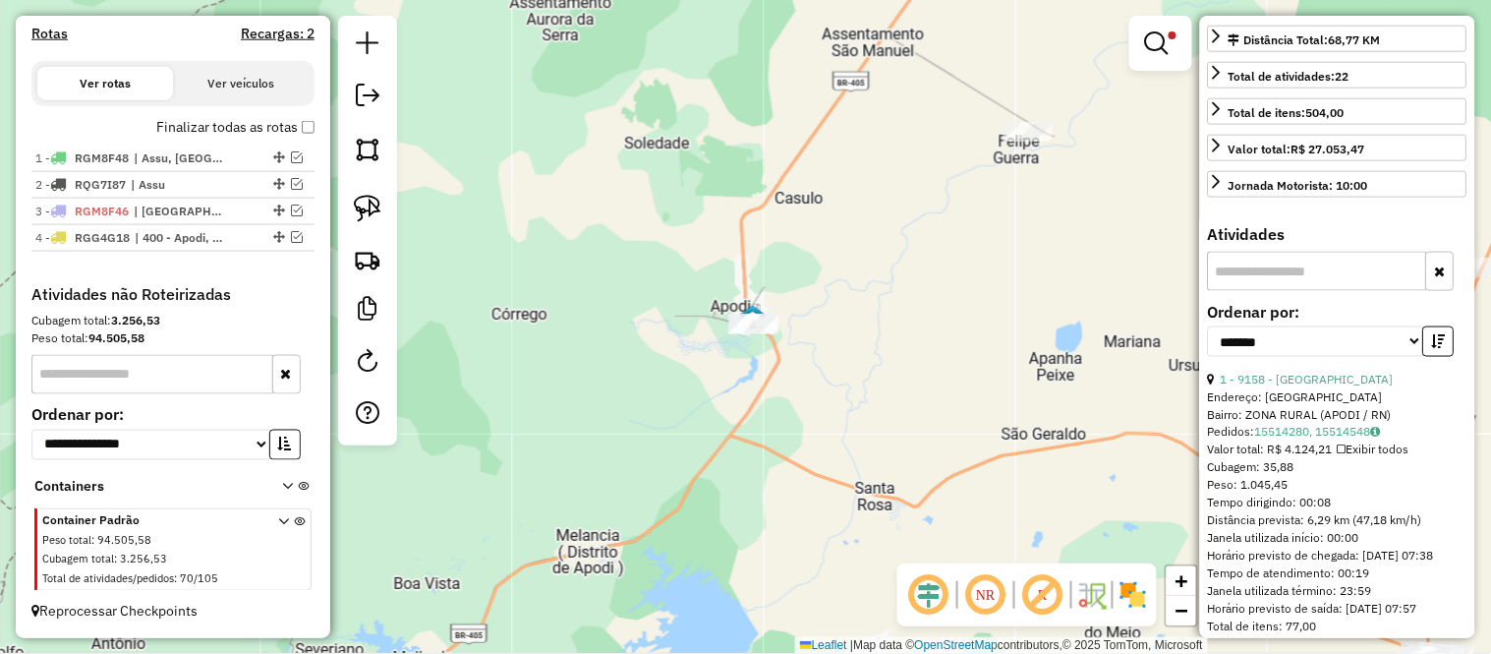
drag, startPoint x: 699, startPoint y: 311, endPoint x: 611, endPoint y: 352, distance: 96.7
click at [611, 352] on div "Limpar filtros Janela de atendimento Grade de atendimento Capacidade Transporta…" at bounding box center [745, 327] width 1491 height 654
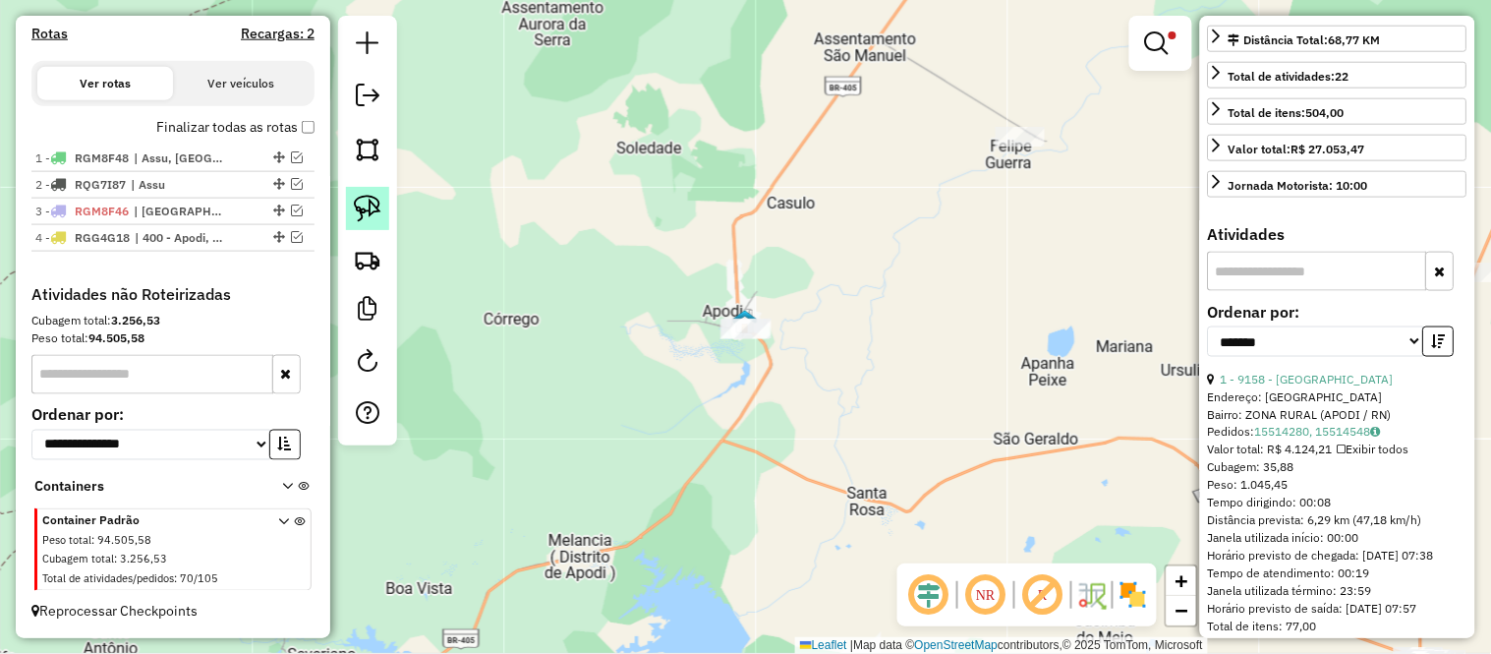
click at [347, 212] on link at bounding box center [367, 208] width 43 height 43
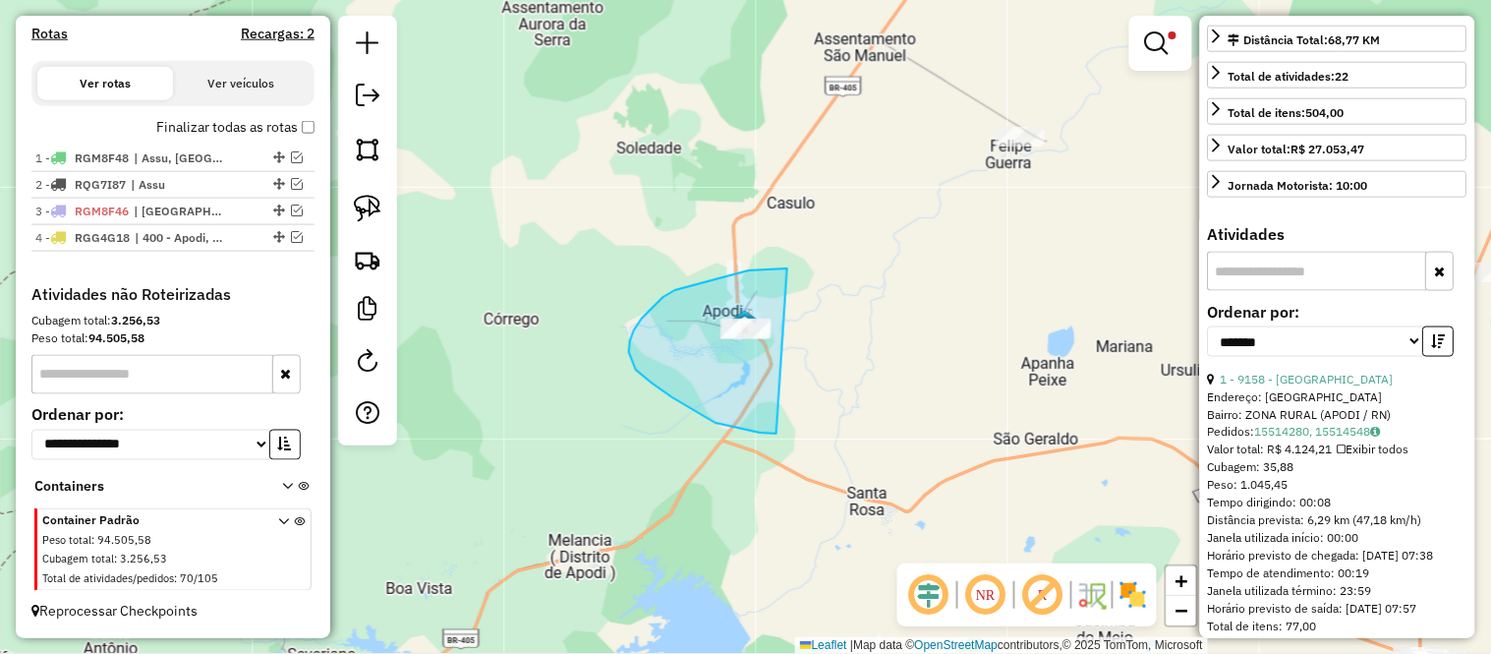
drag, startPoint x: 787, startPoint y: 268, endPoint x: 858, endPoint y: 383, distance: 135.0
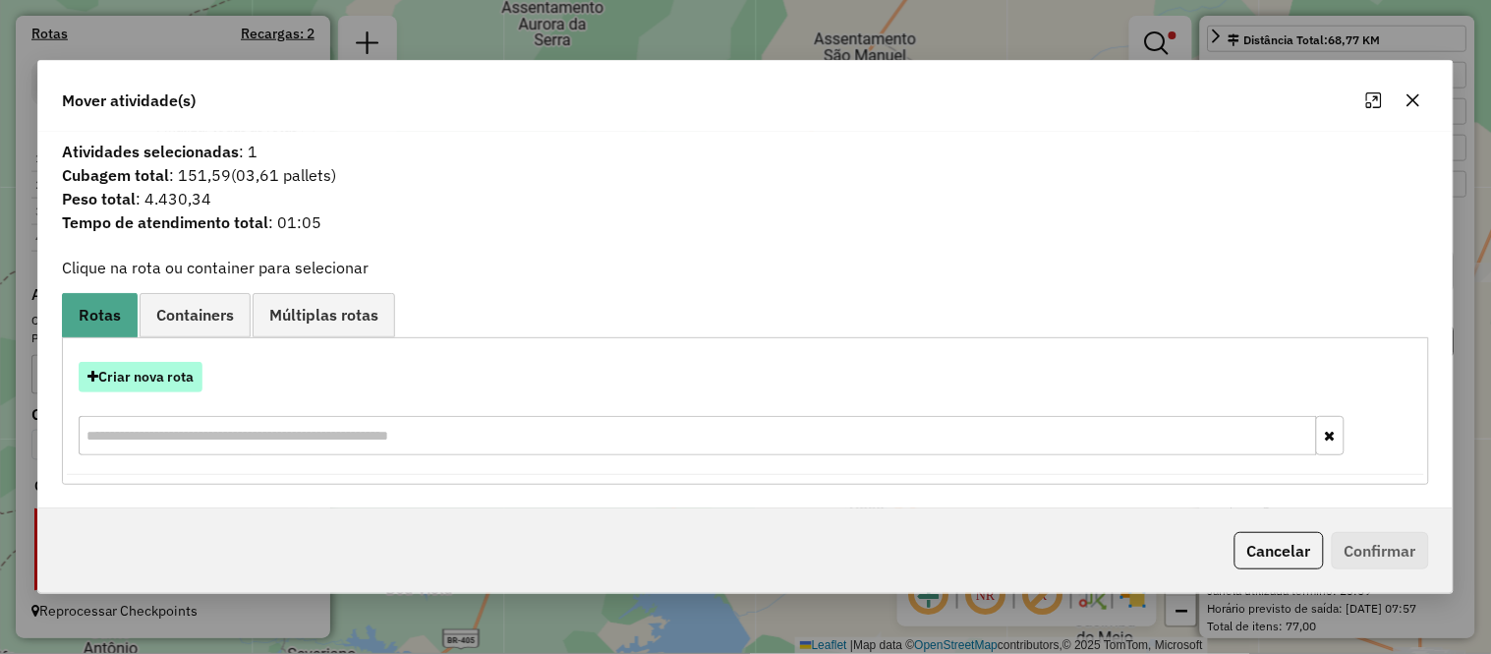
click at [173, 376] on button "Criar nova rota" at bounding box center [141, 377] width 124 height 30
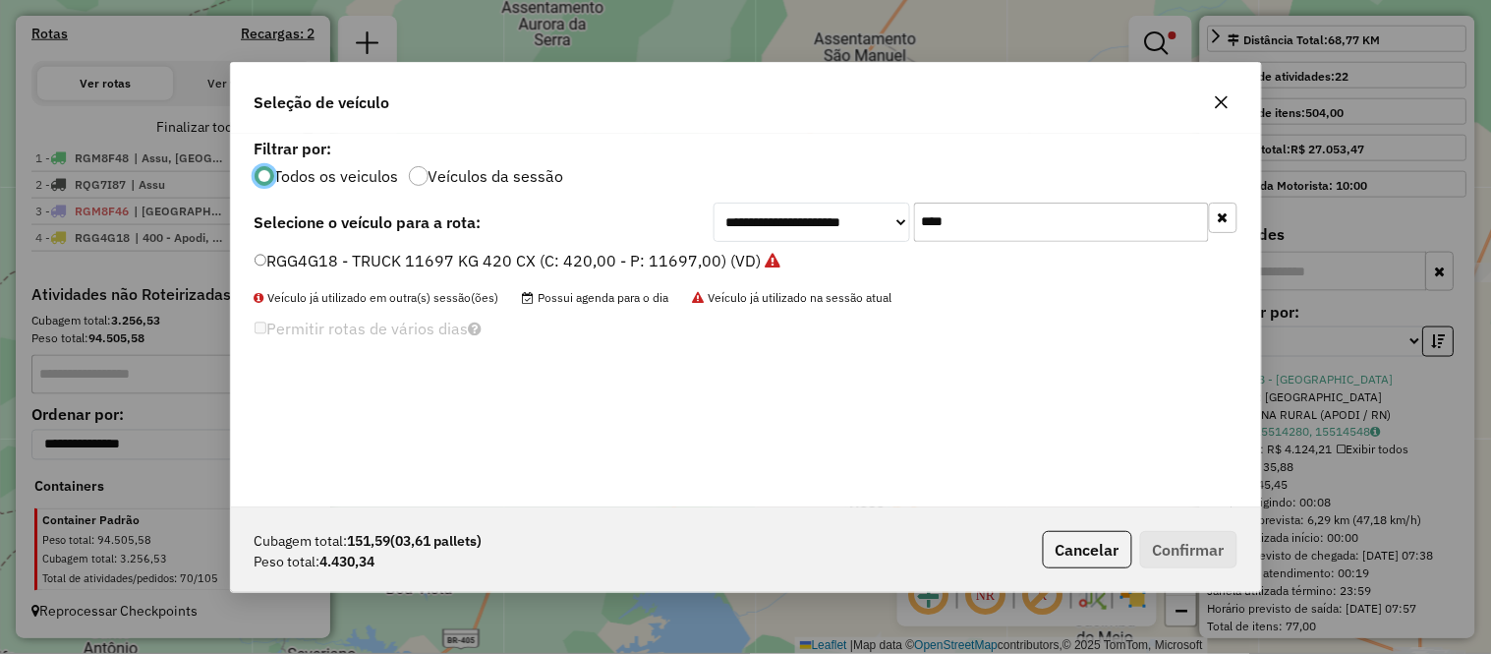
scroll to position [11, 5]
click at [1030, 221] on input "****" at bounding box center [1061, 221] width 295 height 39
type input "****"
click at [272, 254] on label "RQB8A50 - TOCO 9357 KG 336 CX (C: 336,00 - P: 9357,00) (VD)" at bounding box center [493, 261] width 477 height 24
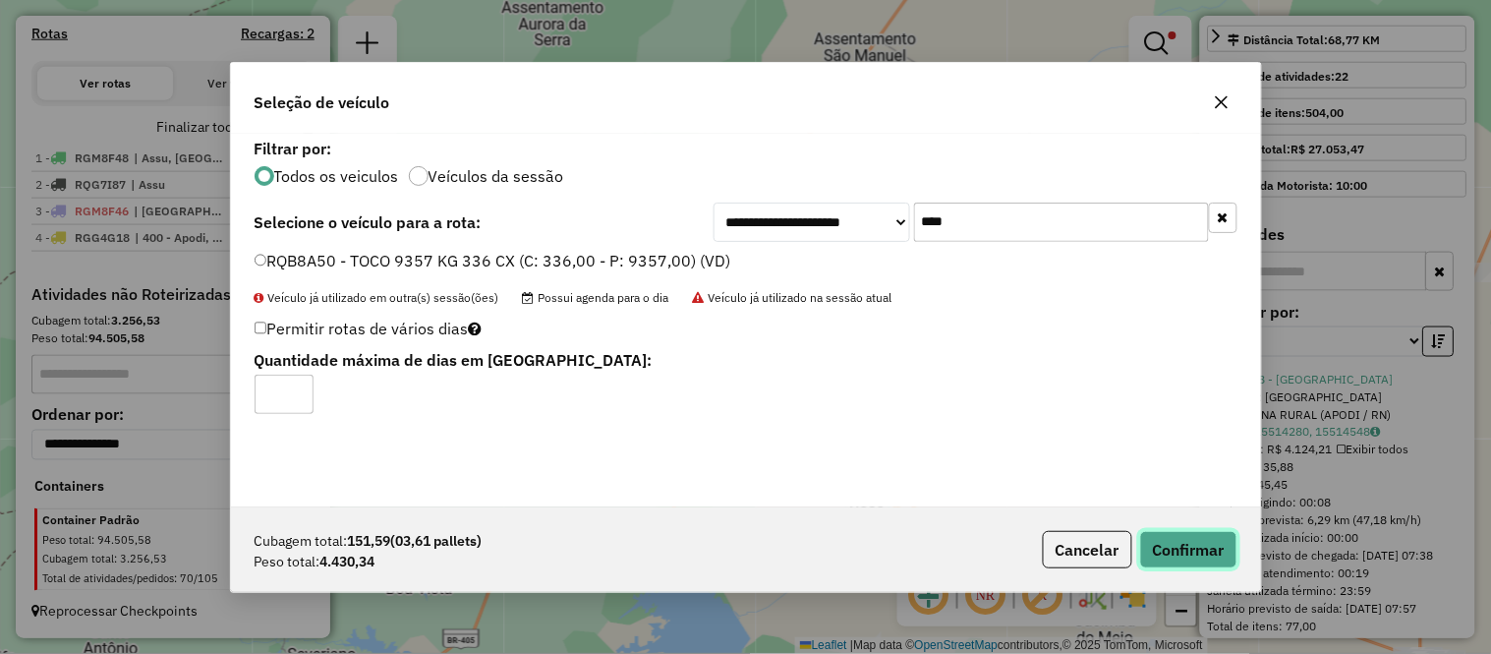
click at [1179, 557] on button "Confirmar" at bounding box center [1188, 549] width 97 height 37
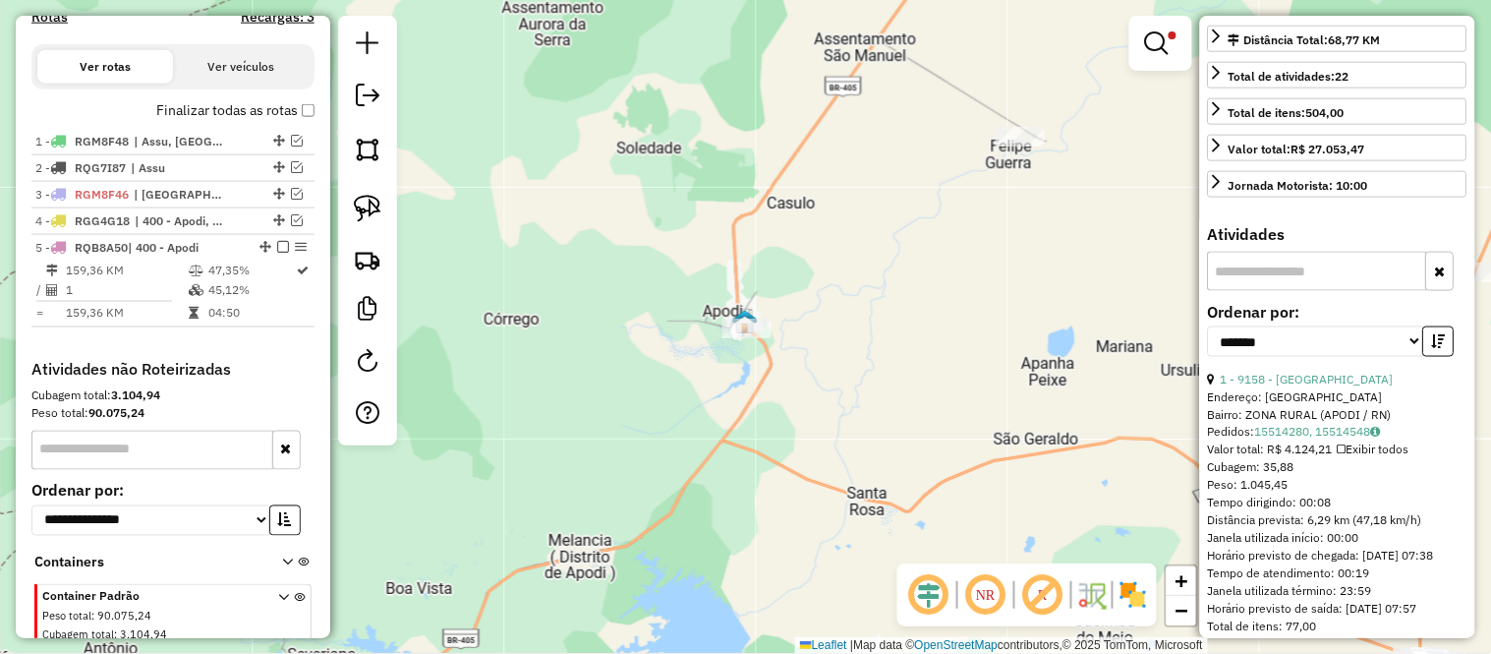
scroll to position [699, 0]
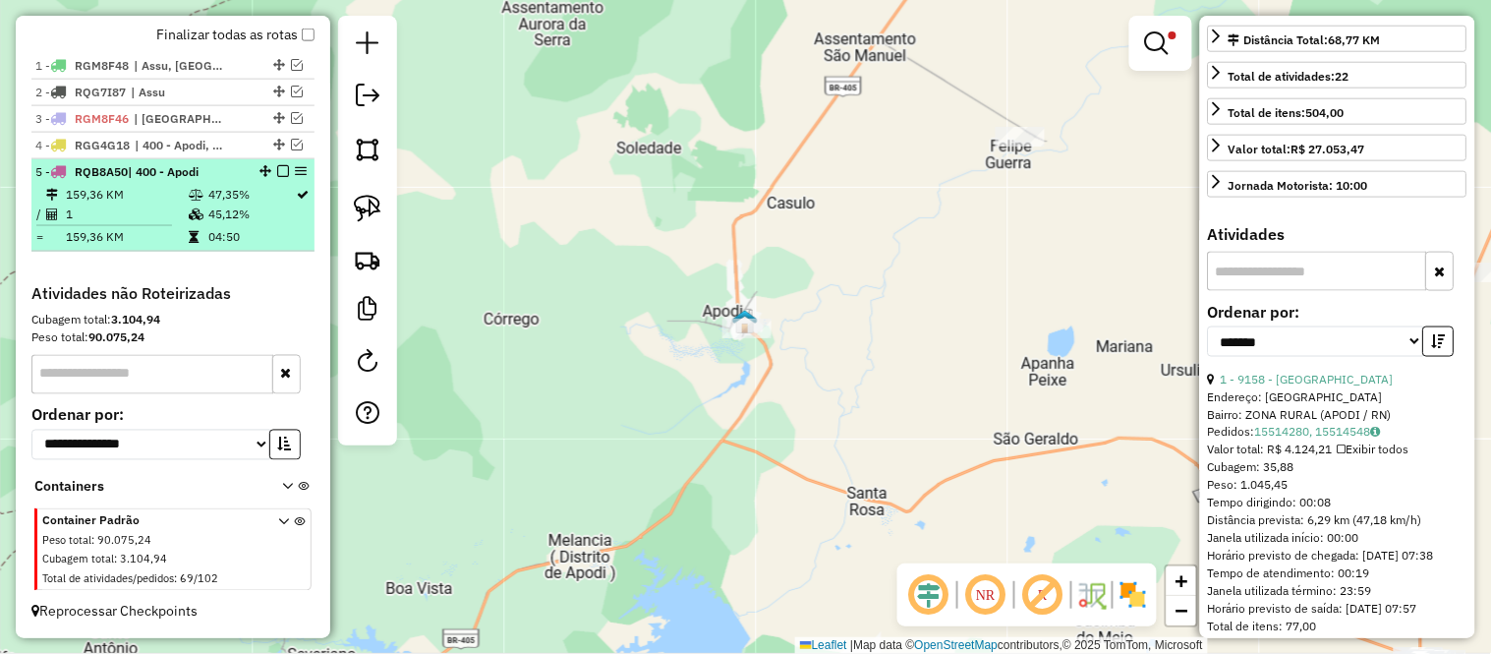
click at [101, 246] on td "159,36 KM" at bounding box center [126, 237] width 123 height 20
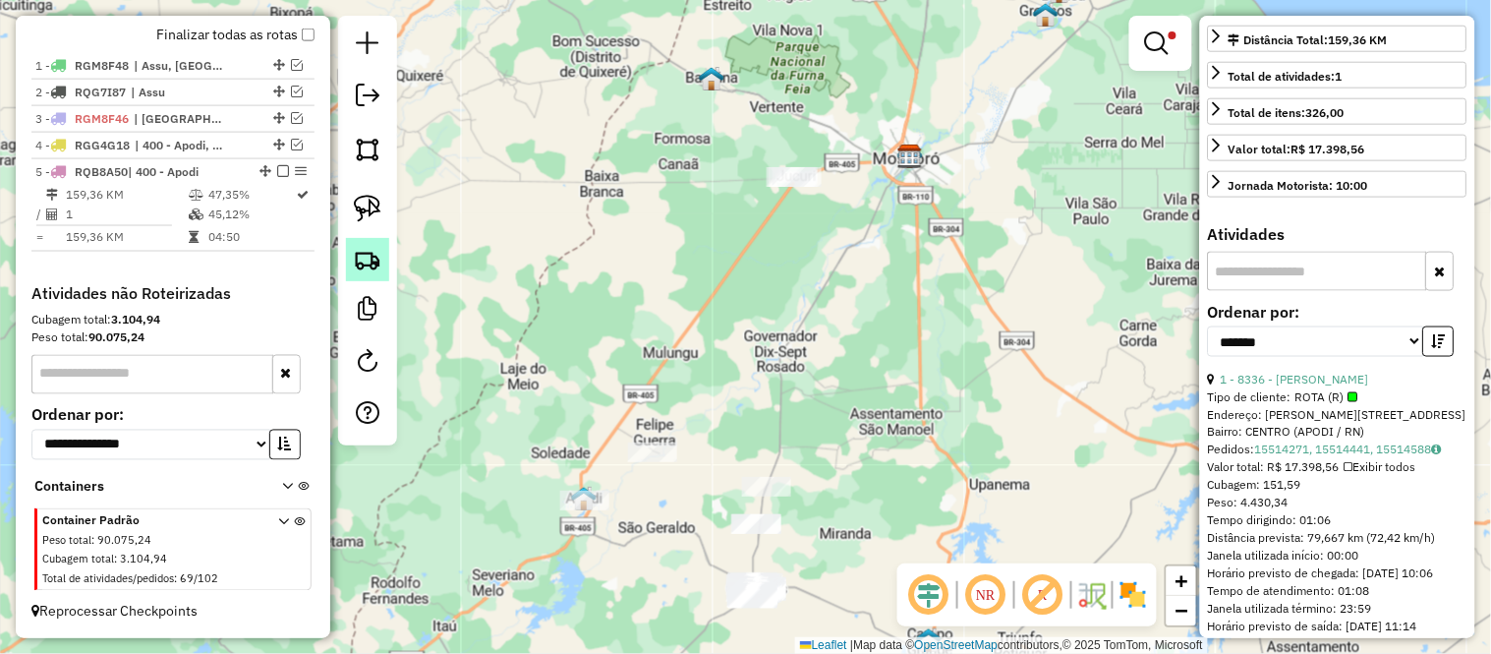
click at [378, 260] on img at bounding box center [368, 260] width 28 height 28
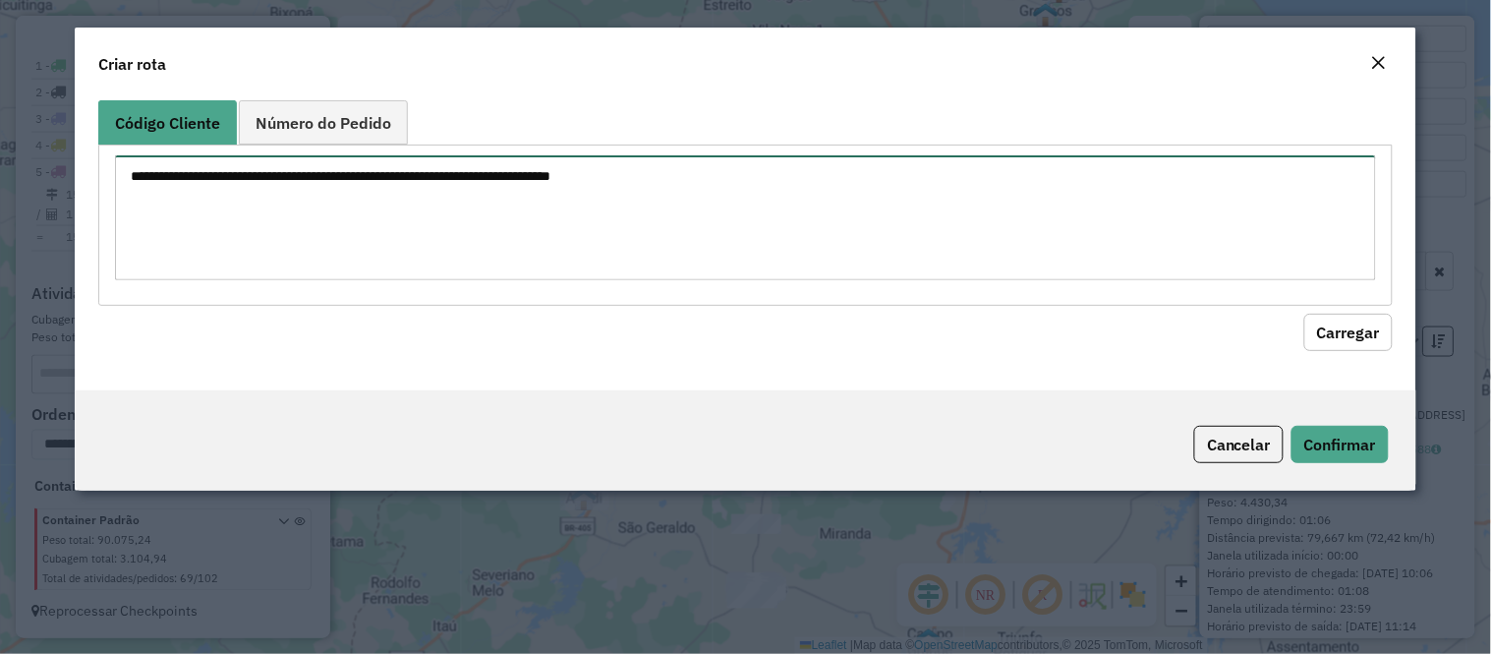
click at [585, 191] on textarea at bounding box center [745, 217] width 1261 height 125
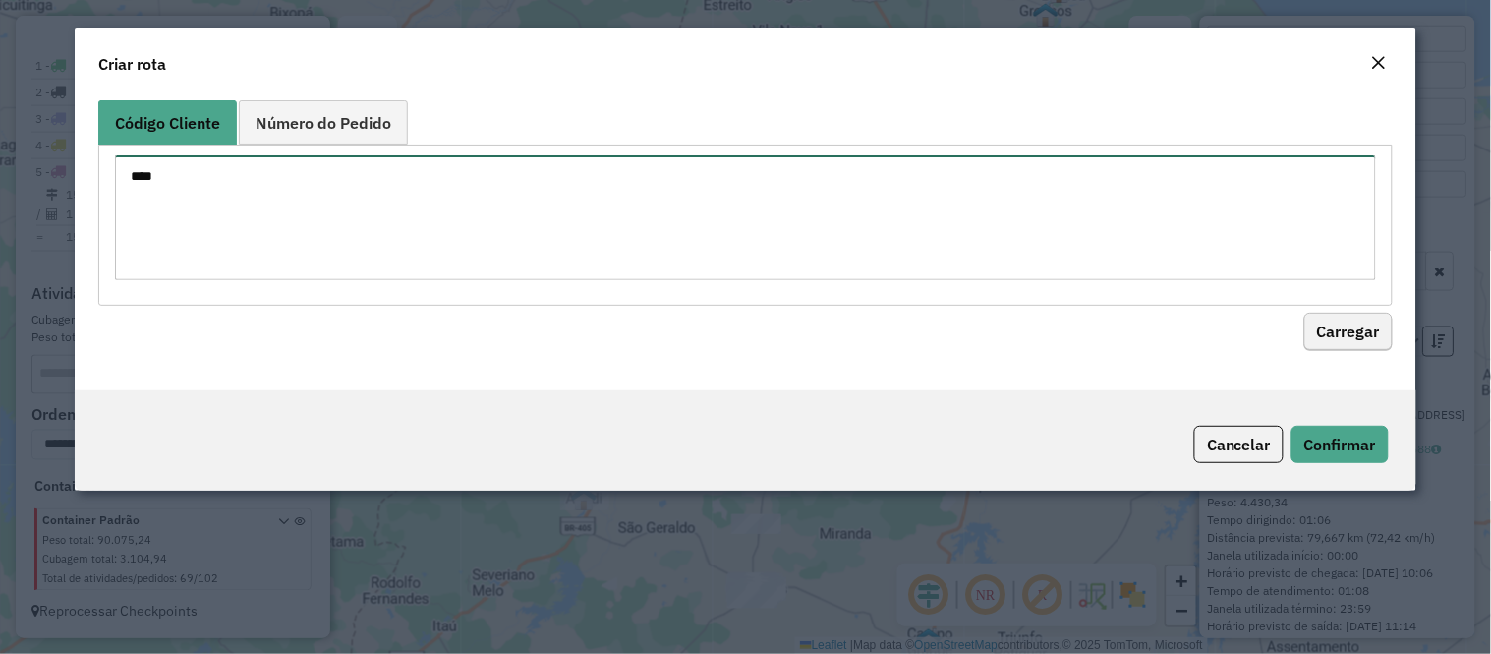
type textarea "****"
click at [1376, 317] on button "Carregar" at bounding box center [1348, 332] width 88 height 37
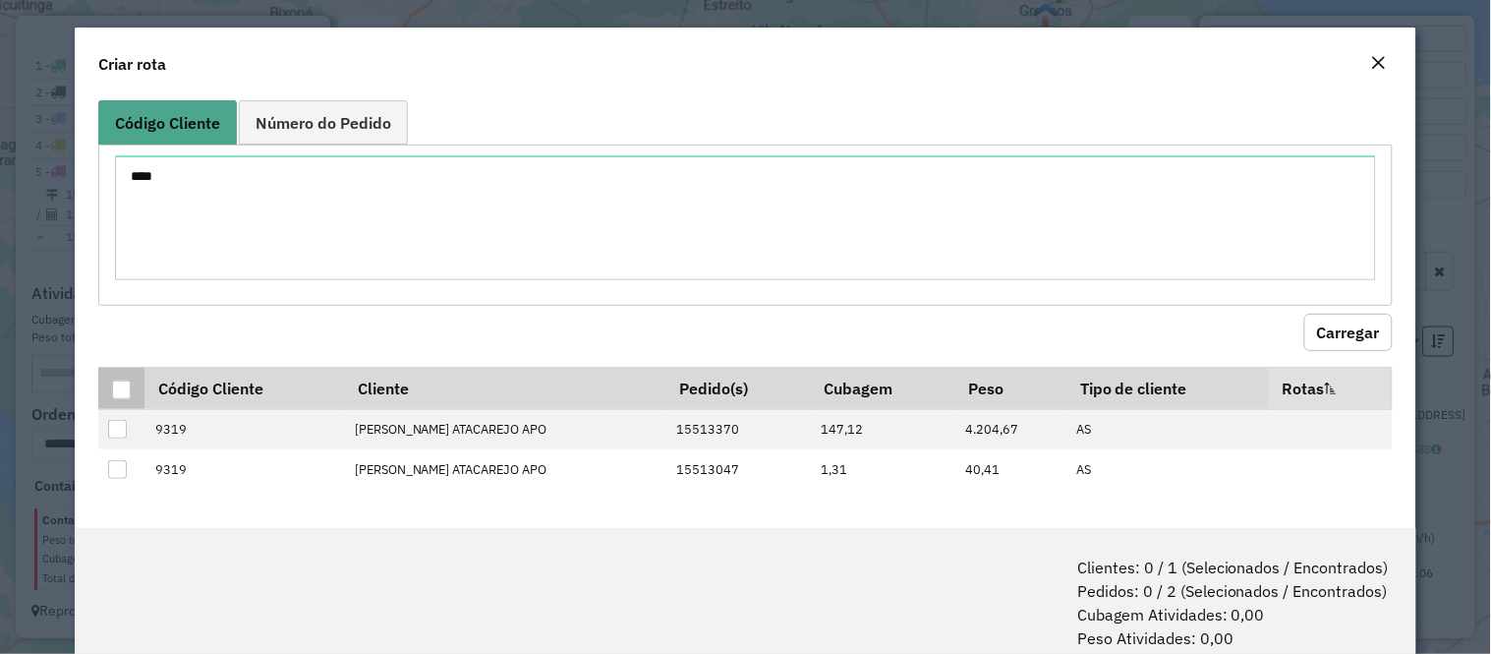
click at [114, 388] on div at bounding box center [121, 389] width 19 height 19
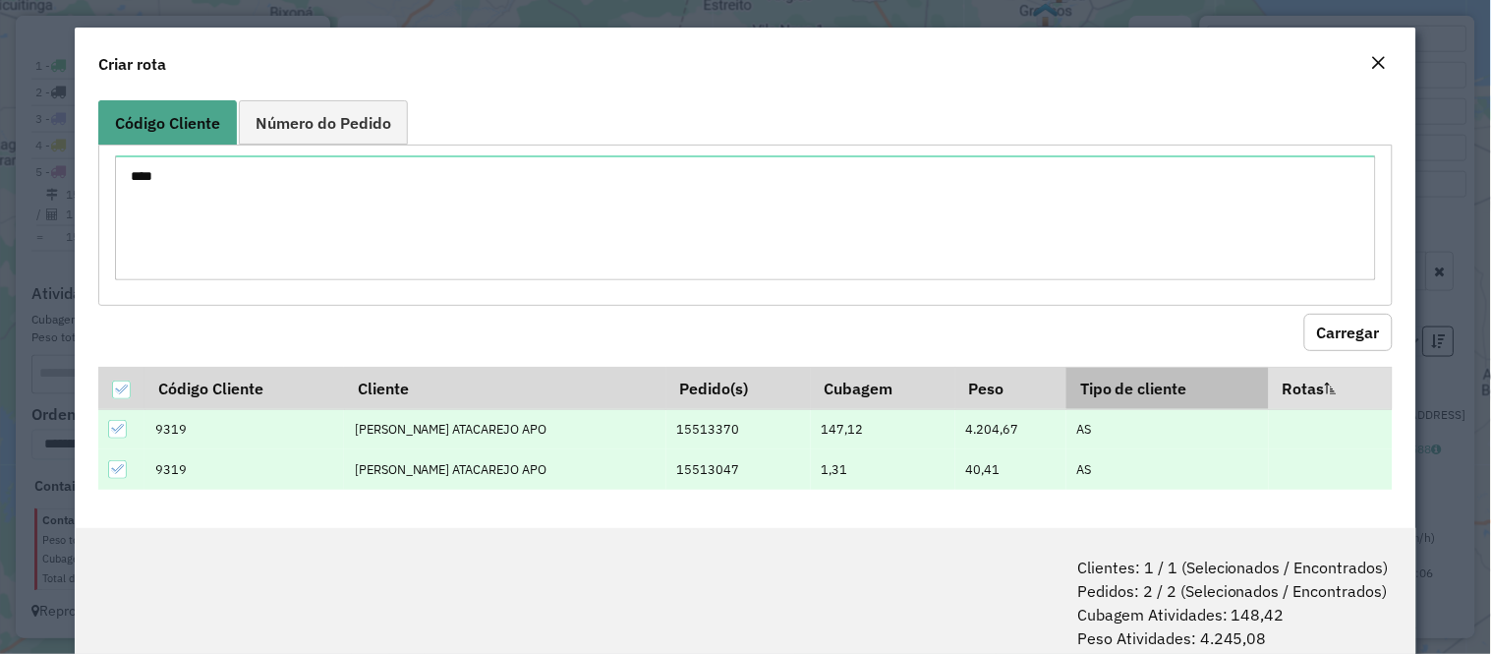
scroll to position [95, 0]
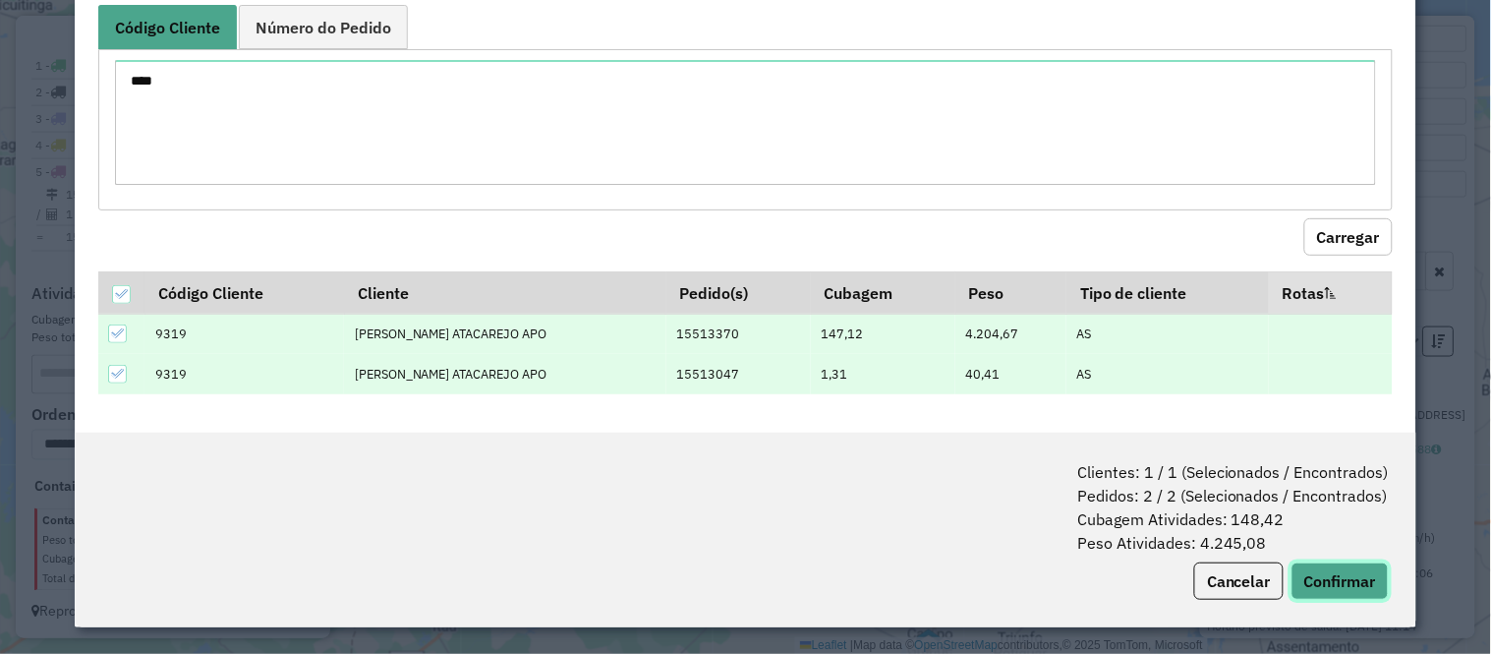
click at [1348, 583] on button "Confirmar" at bounding box center [1340, 580] width 97 height 37
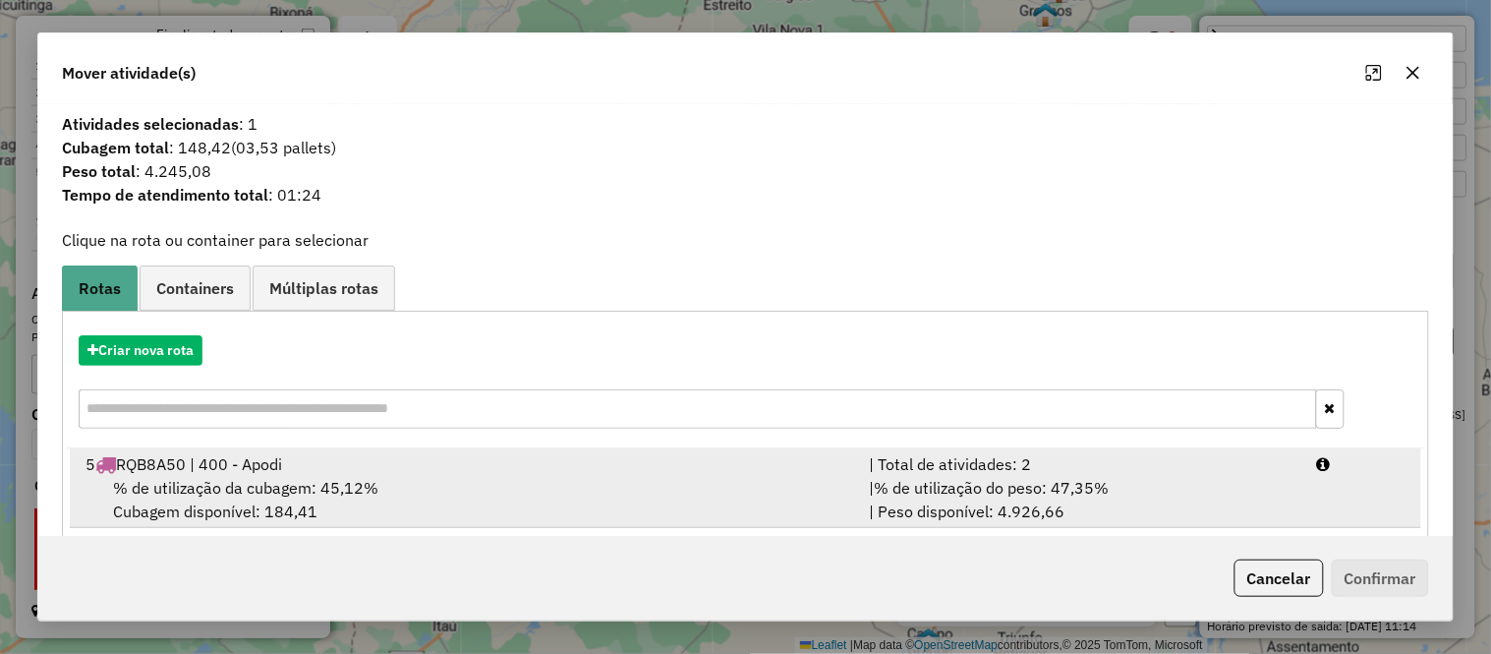
click at [920, 527] on li "5 RQB8A50 | 400 - Apodi | Total de atividades: 2 % de utilização da cubagem: 45…" at bounding box center [745, 488] width 1351 height 80
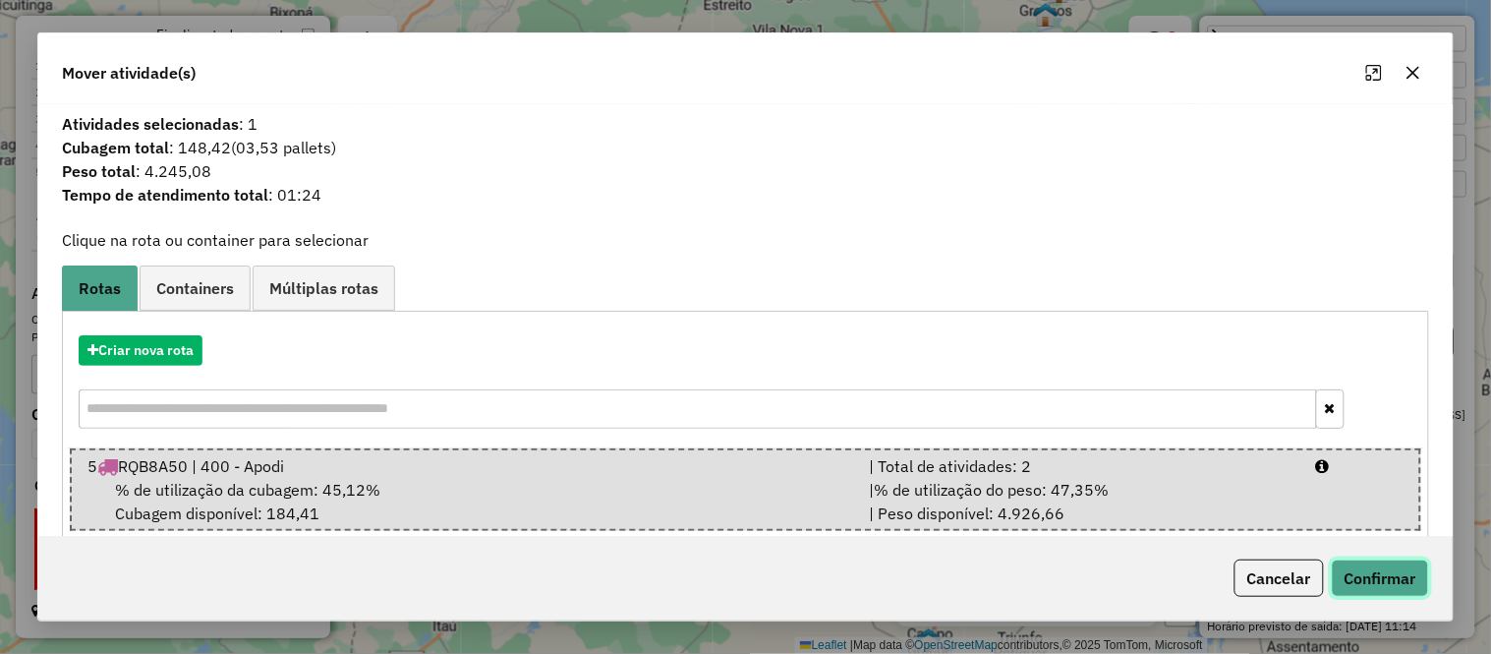
click at [1394, 578] on button "Confirmar" at bounding box center [1380, 577] width 97 height 37
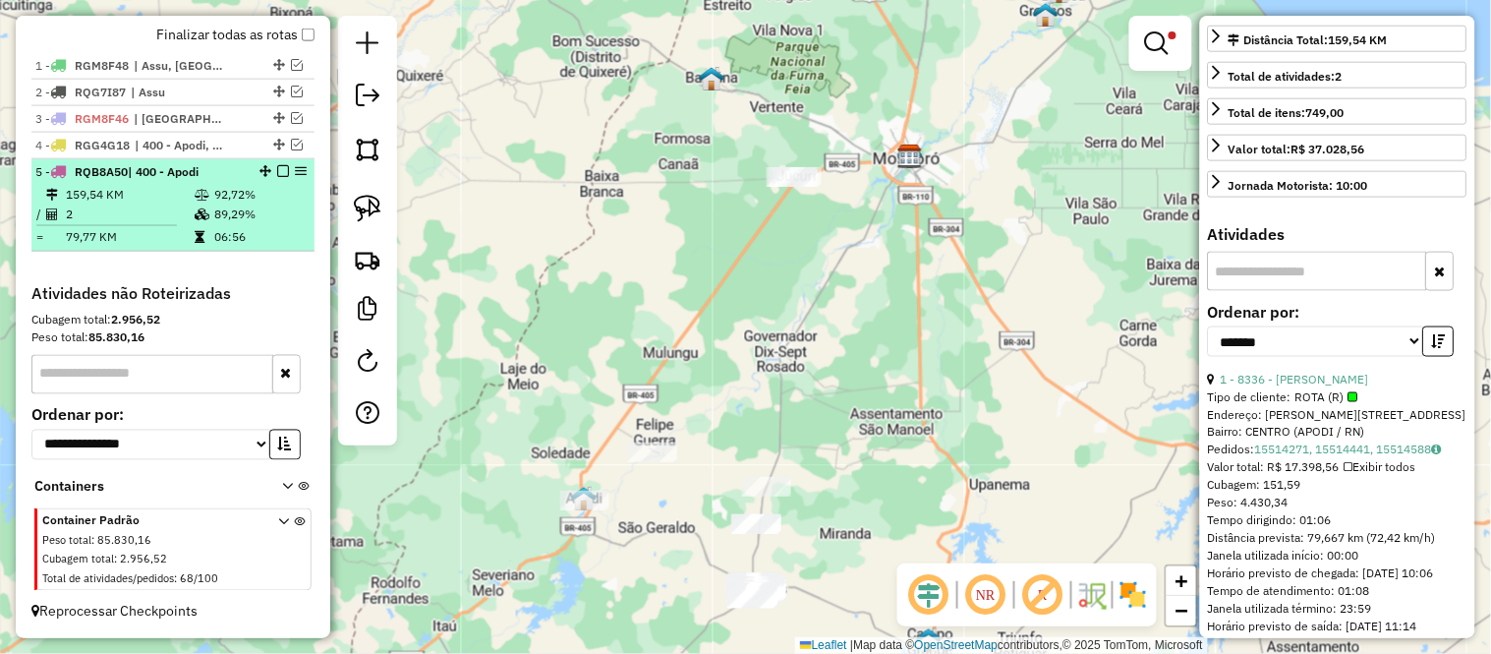
click at [140, 225] on hr at bounding box center [106, 225] width 141 height 1
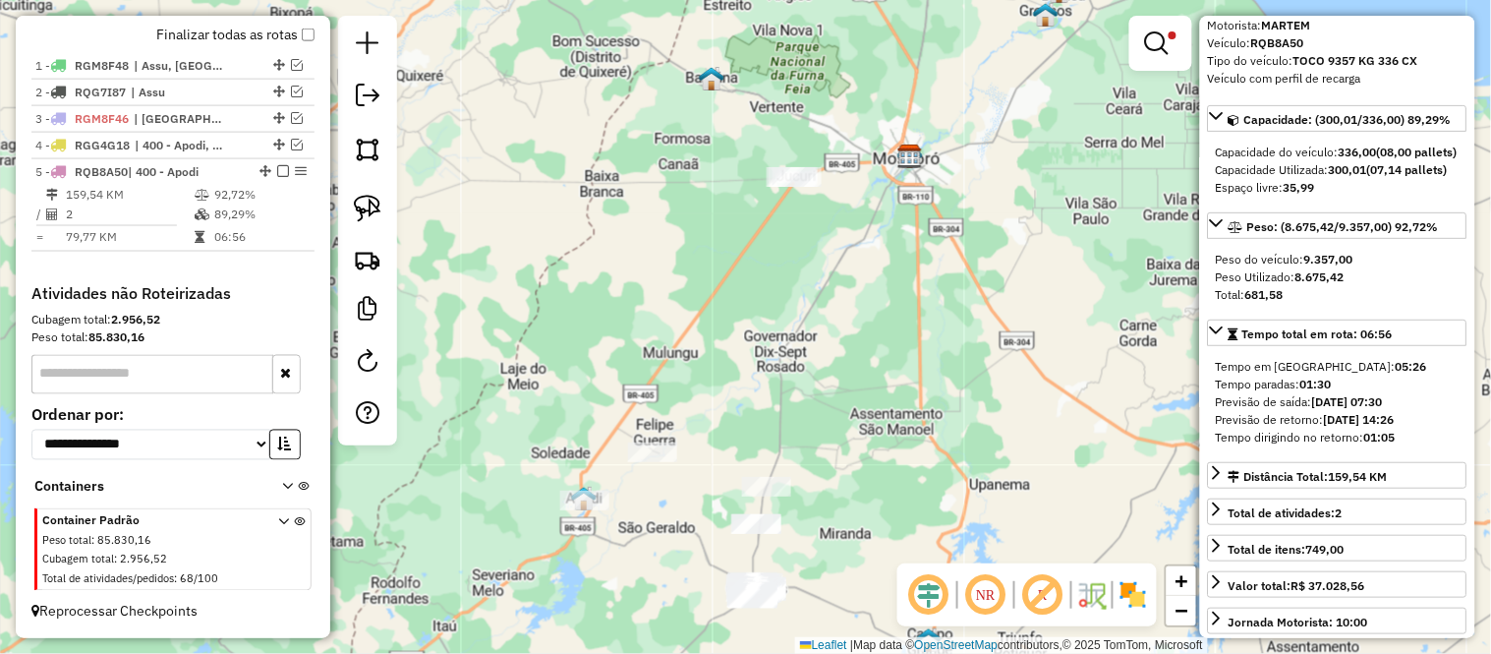
scroll to position [0, 0]
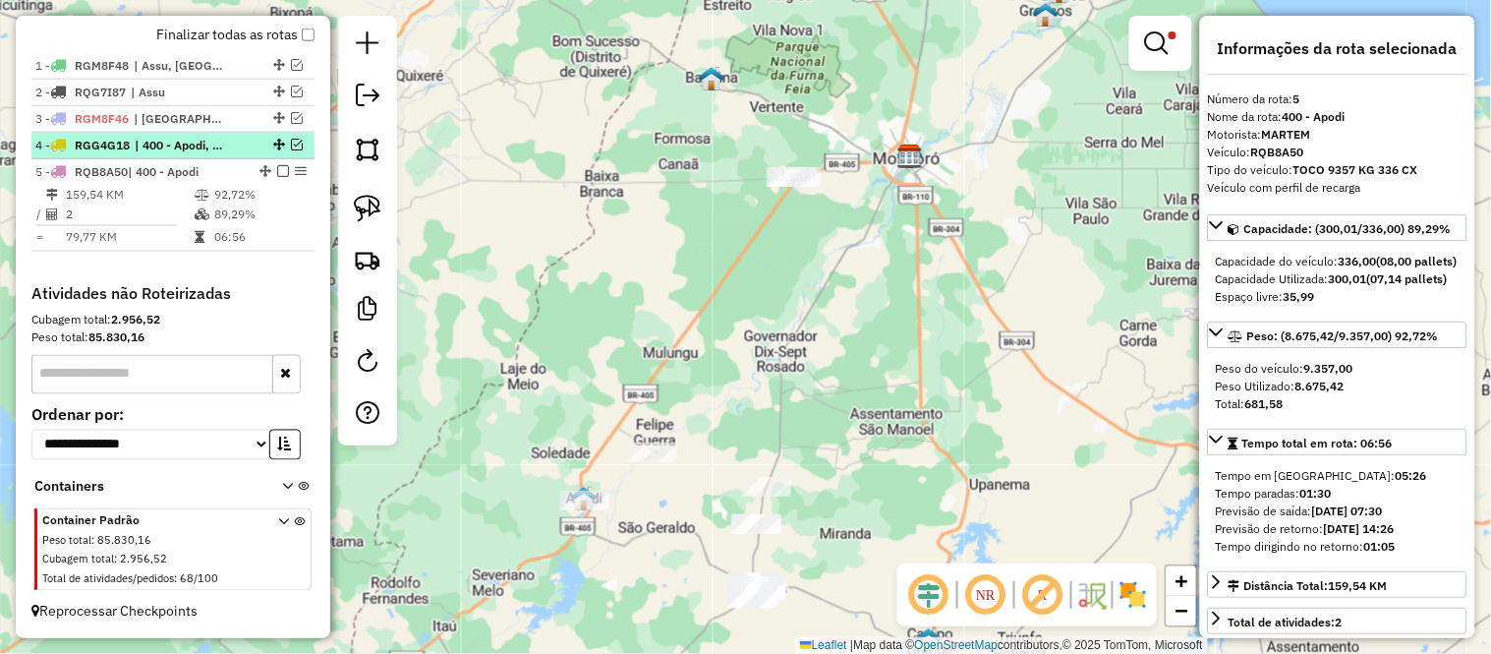
click at [79, 138] on span "RGG4G18" at bounding box center [102, 145] width 55 height 15
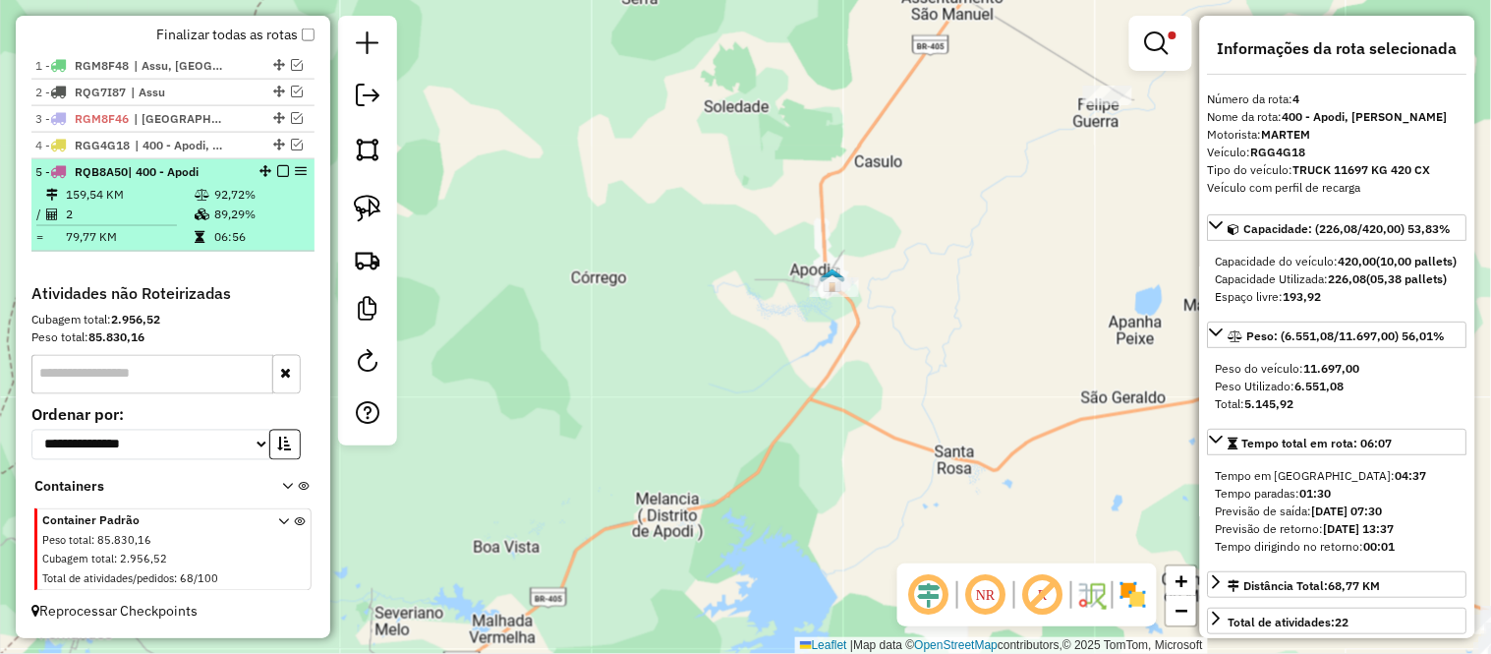
click at [86, 174] on span "RQB8A50" at bounding box center [101, 171] width 53 height 15
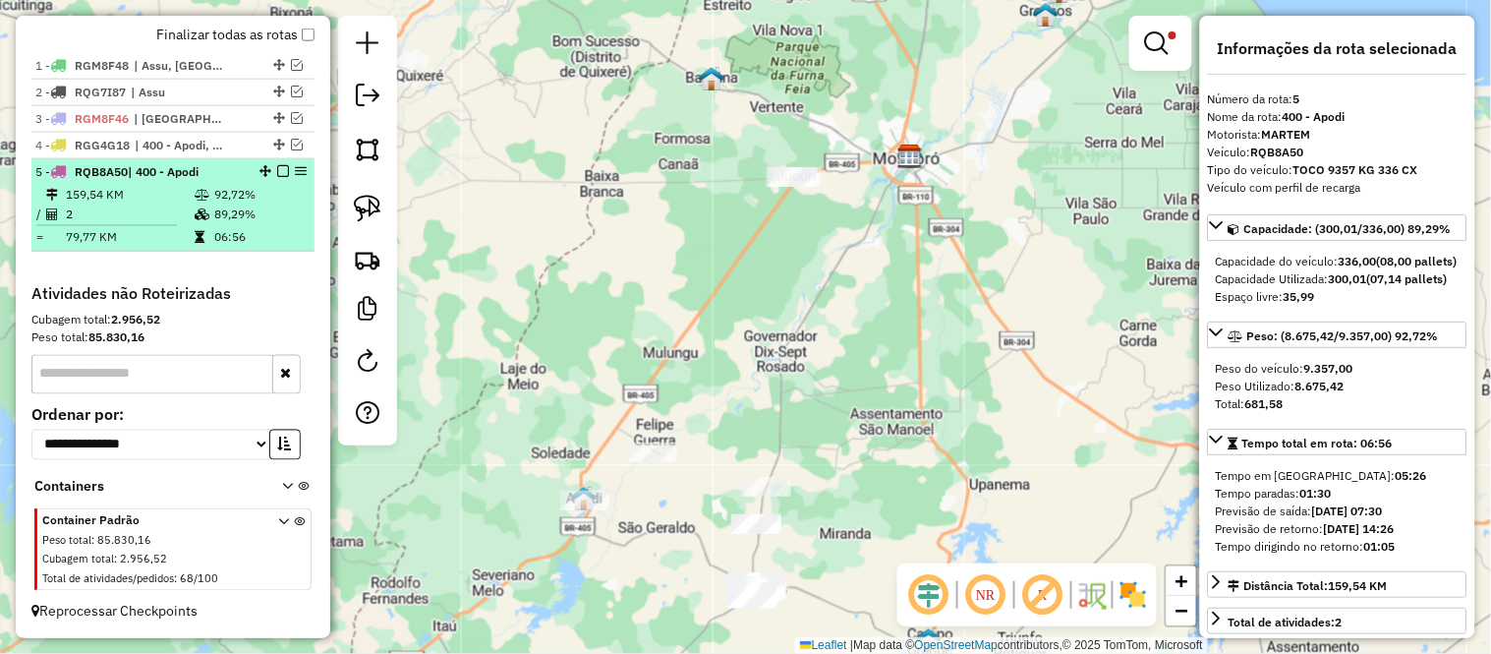
click at [94, 204] on td "2" at bounding box center [129, 214] width 129 height 20
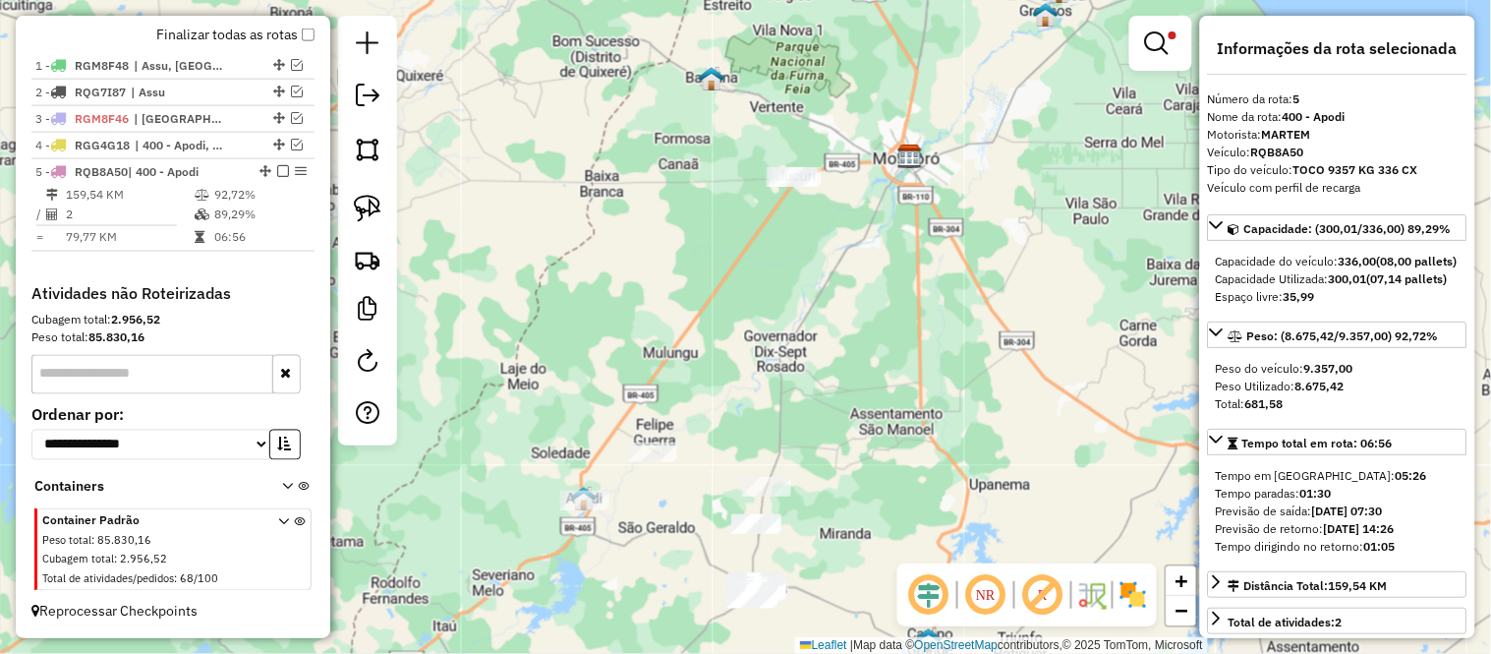
scroll to position [545, 0]
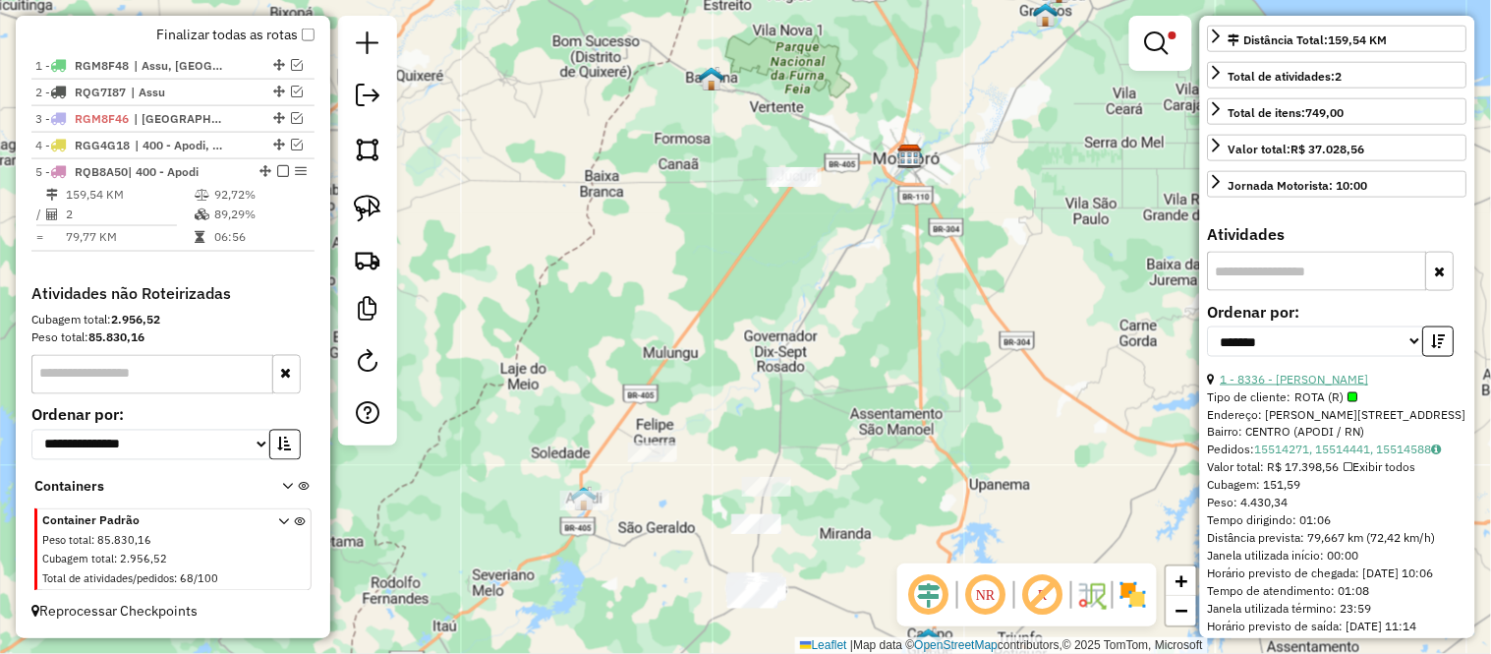
click at [1313, 386] on link "1 - 8336 - DOMINGOS GOMES DE CARVALHO NETO" at bounding box center [1295, 379] width 148 height 15
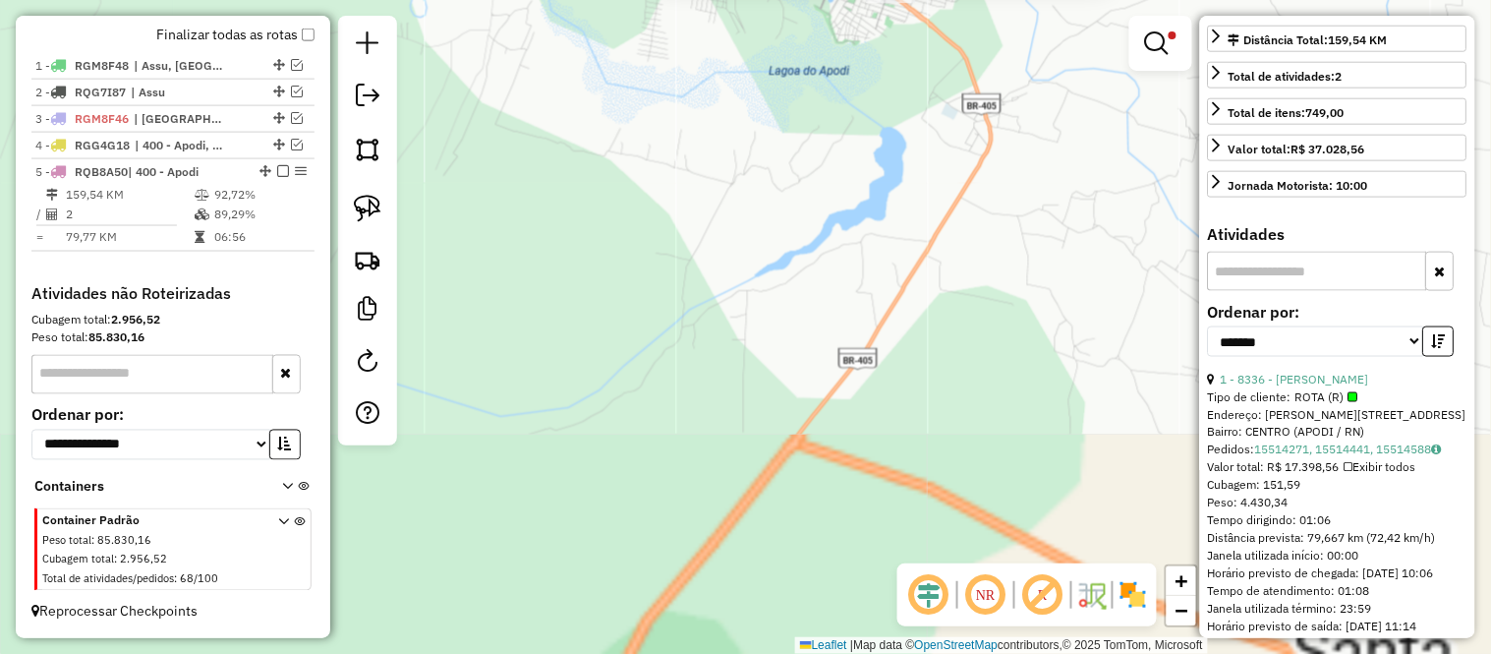
drag, startPoint x: 814, startPoint y: 275, endPoint x: 673, endPoint y: 544, distance: 302.9
click at [673, 544] on div "8336 - DOMINGOS GOMES DE CARVALHO NETO Tipo de cliente: ROTA (R) Endereço: R AN…" at bounding box center [745, 327] width 1491 height 654
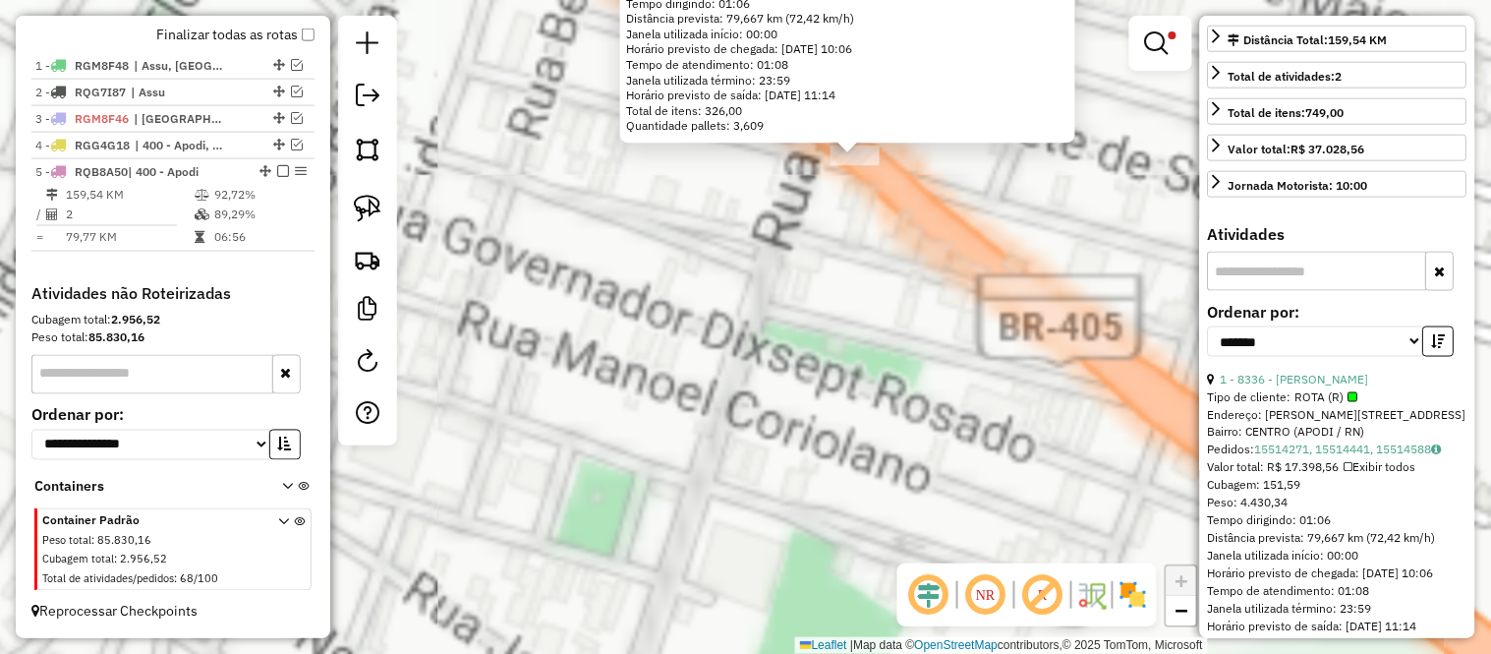
click at [837, 242] on div "8336 - DOMINGOS GOMES DE CARVALHO NETO Tipo de cliente: ROTA (R) Endereço: R AN…" at bounding box center [745, 327] width 1491 height 654
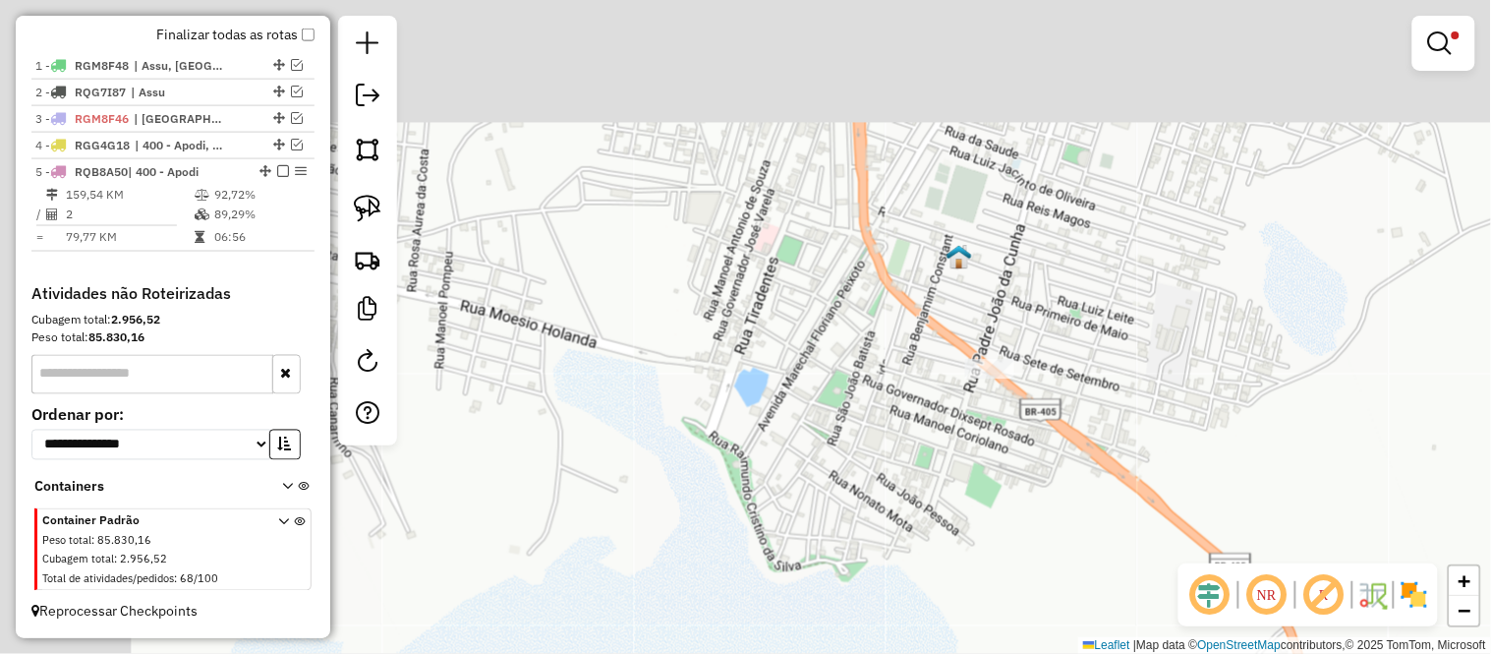
drag, startPoint x: 794, startPoint y: 263, endPoint x: 954, endPoint y: 418, distance: 222.4
click at [953, 417] on div "Limpar filtros Janela de atendimento Grade de atendimento Capacidade Transporta…" at bounding box center [745, 327] width 1491 height 654
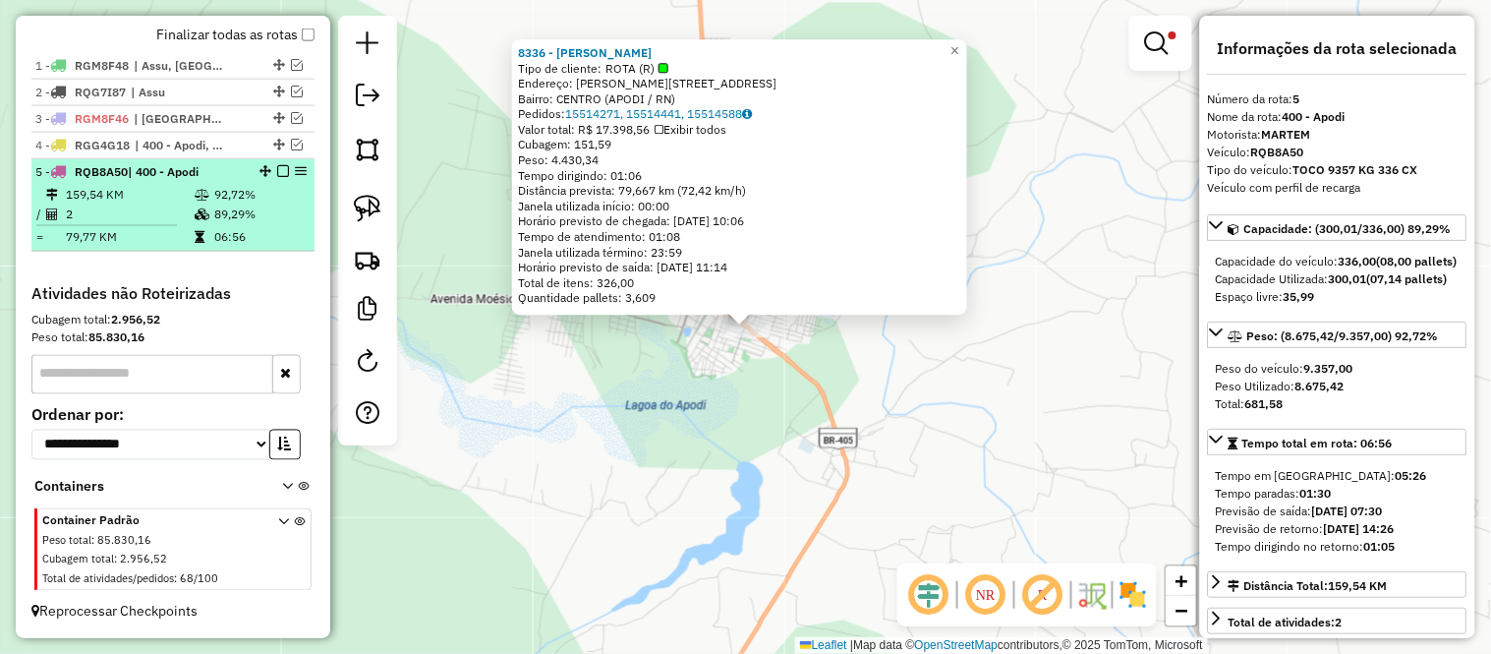
click at [145, 200] on td "159,54 KM" at bounding box center [129, 195] width 129 height 20
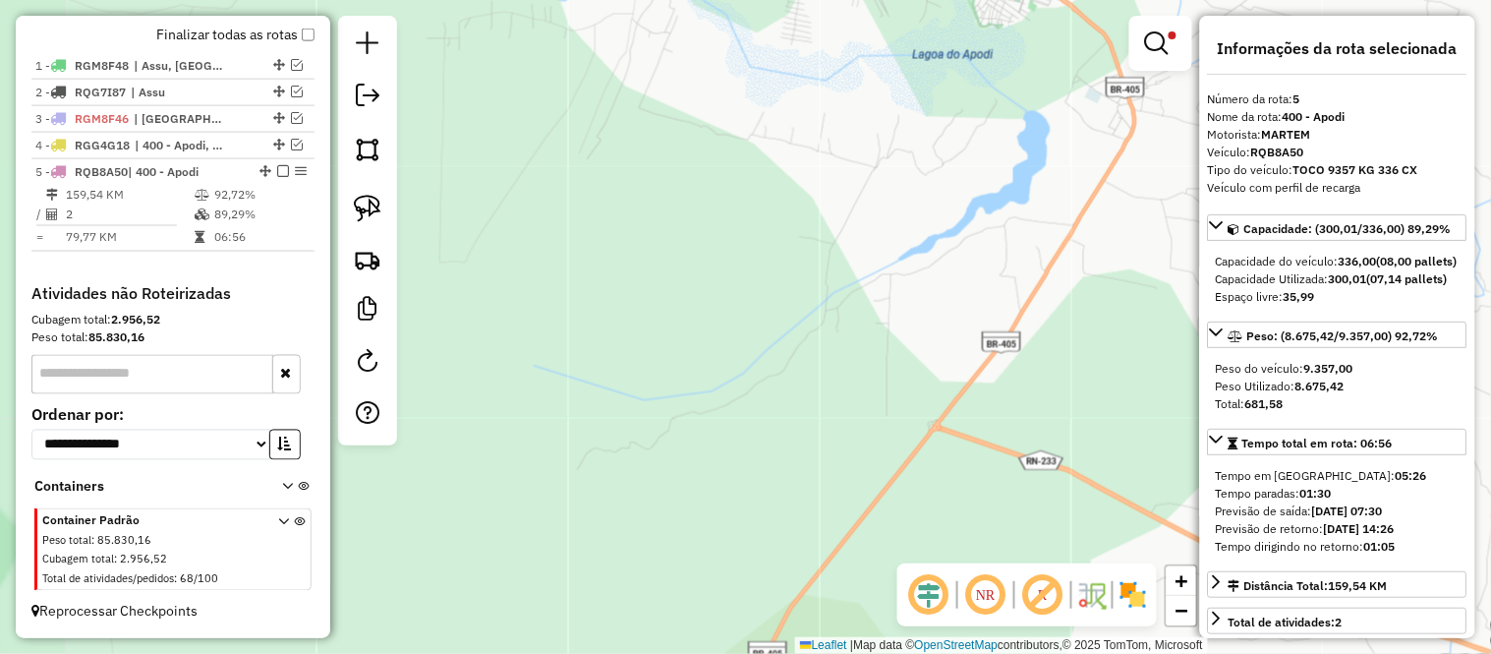
drag, startPoint x: 803, startPoint y: 234, endPoint x: 681, endPoint y: 492, distance: 285.8
click at [681, 492] on div "Limpar filtros Janela de atendimento Grade de atendimento Capacidade Transporta…" at bounding box center [745, 327] width 1491 height 654
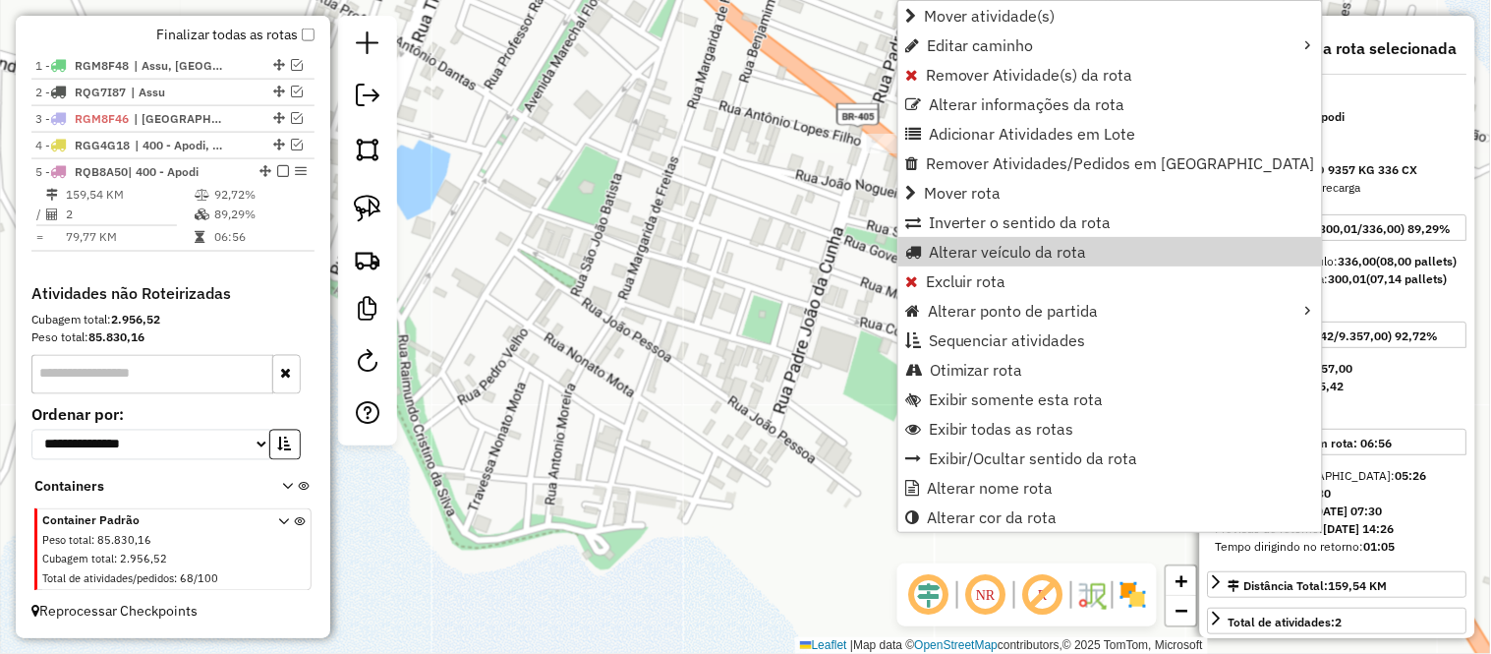
click at [671, 307] on div "Limpar filtros Janela de atendimento Grade de atendimento Capacidade Transporta…" at bounding box center [745, 327] width 1491 height 654
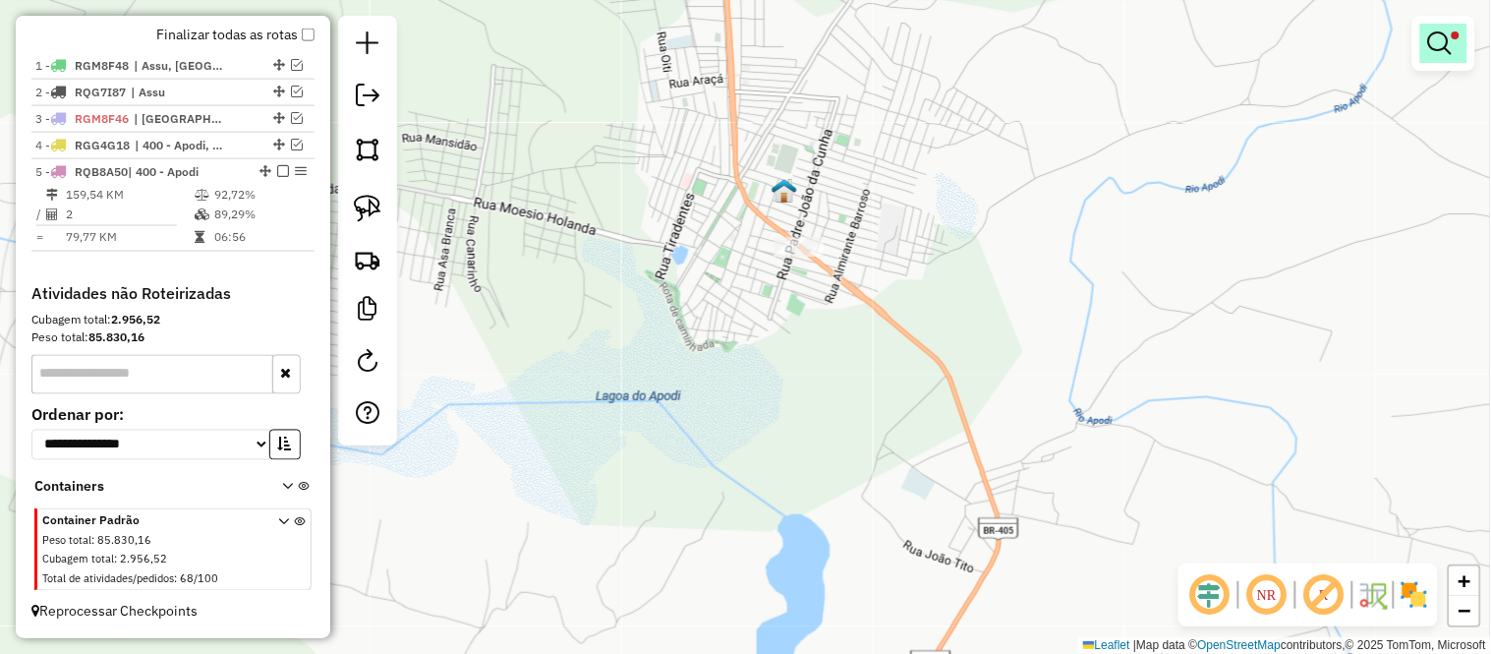
click at [1437, 43] on em at bounding box center [1440, 43] width 24 height 24
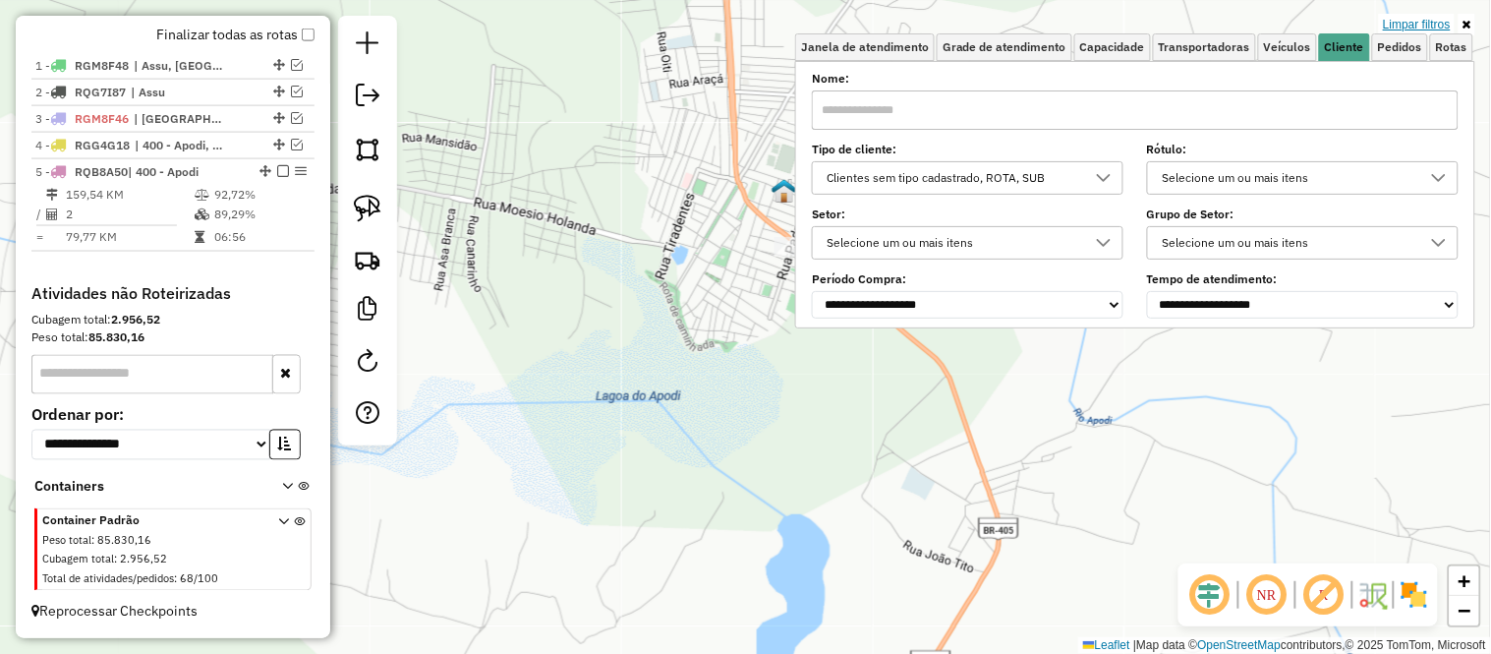
click at [1431, 18] on link "Limpar filtros" at bounding box center [1417, 25] width 76 height 22
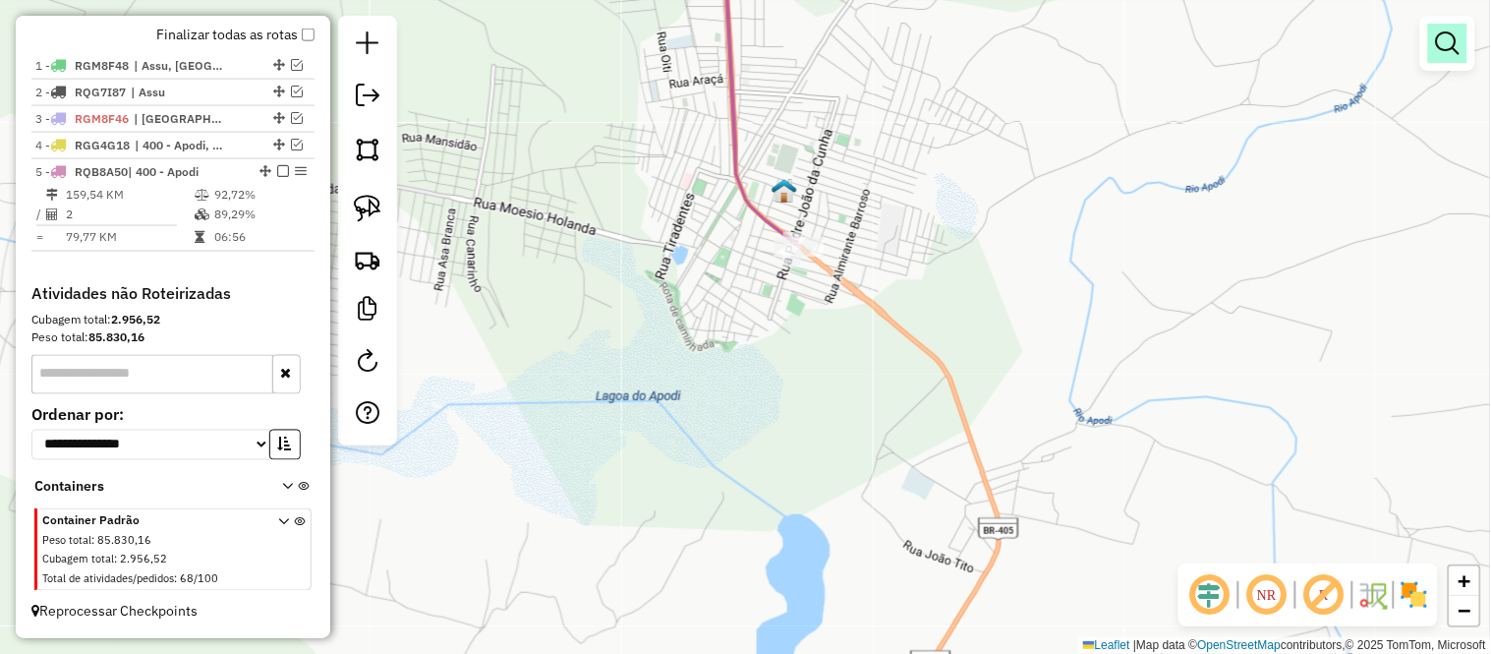
click at [1452, 31] on em at bounding box center [1448, 43] width 24 height 24
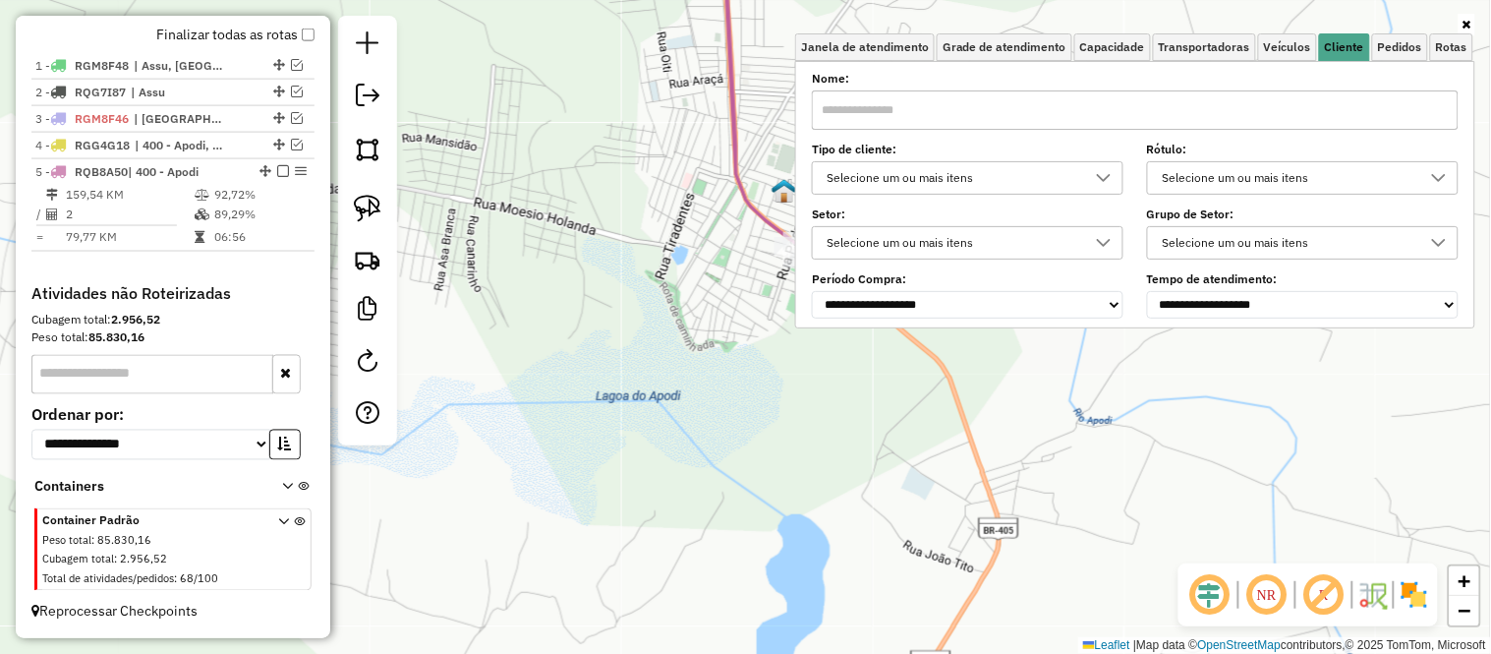
click at [609, 396] on div "Janela de atendimento Grade de atendimento Capacidade Transportadoras Veículos …" at bounding box center [745, 327] width 1491 height 654
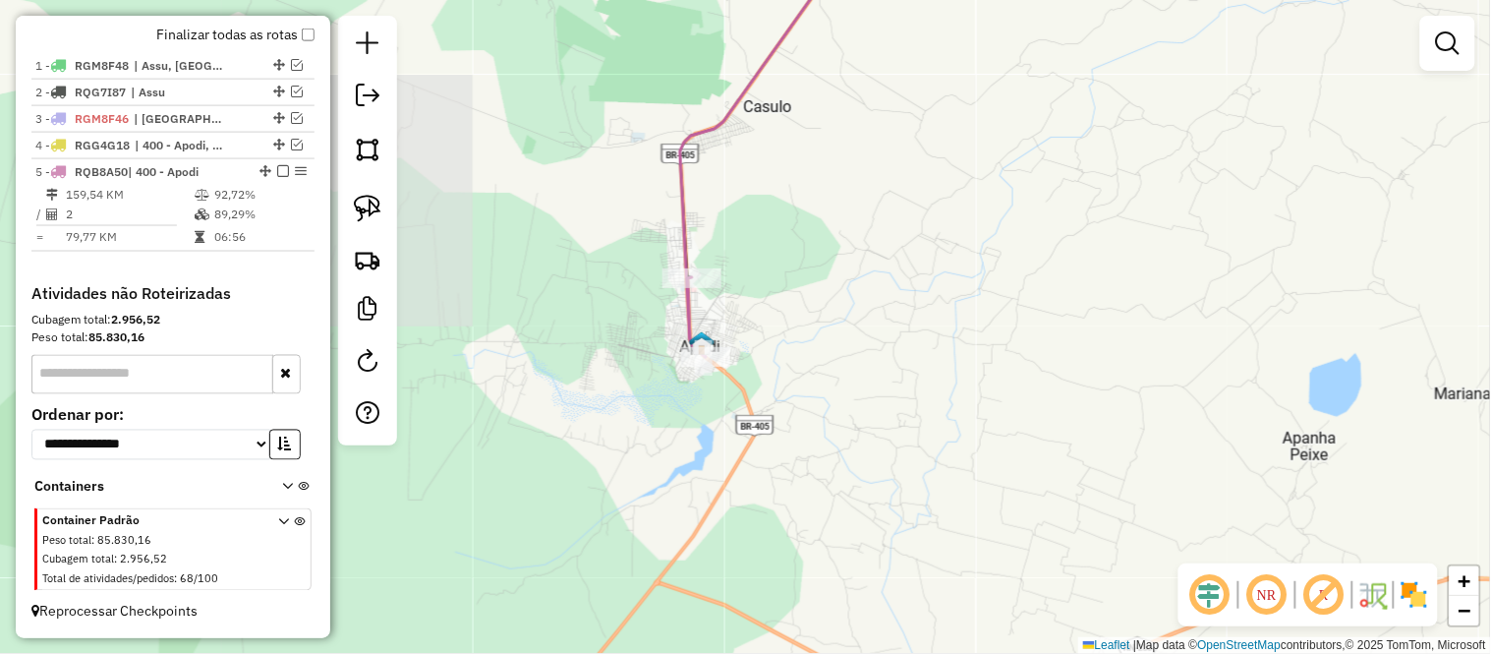
drag, startPoint x: 799, startPoint y: 241, endPoint x: 895, endPoint y: 292, distance: 109.0
click at [891, 291] on div "Janela de atendimento Grade de atendimento Capacidade Transportadoras Veículos …" at bounding box center [745, 327] width 1491 height 654
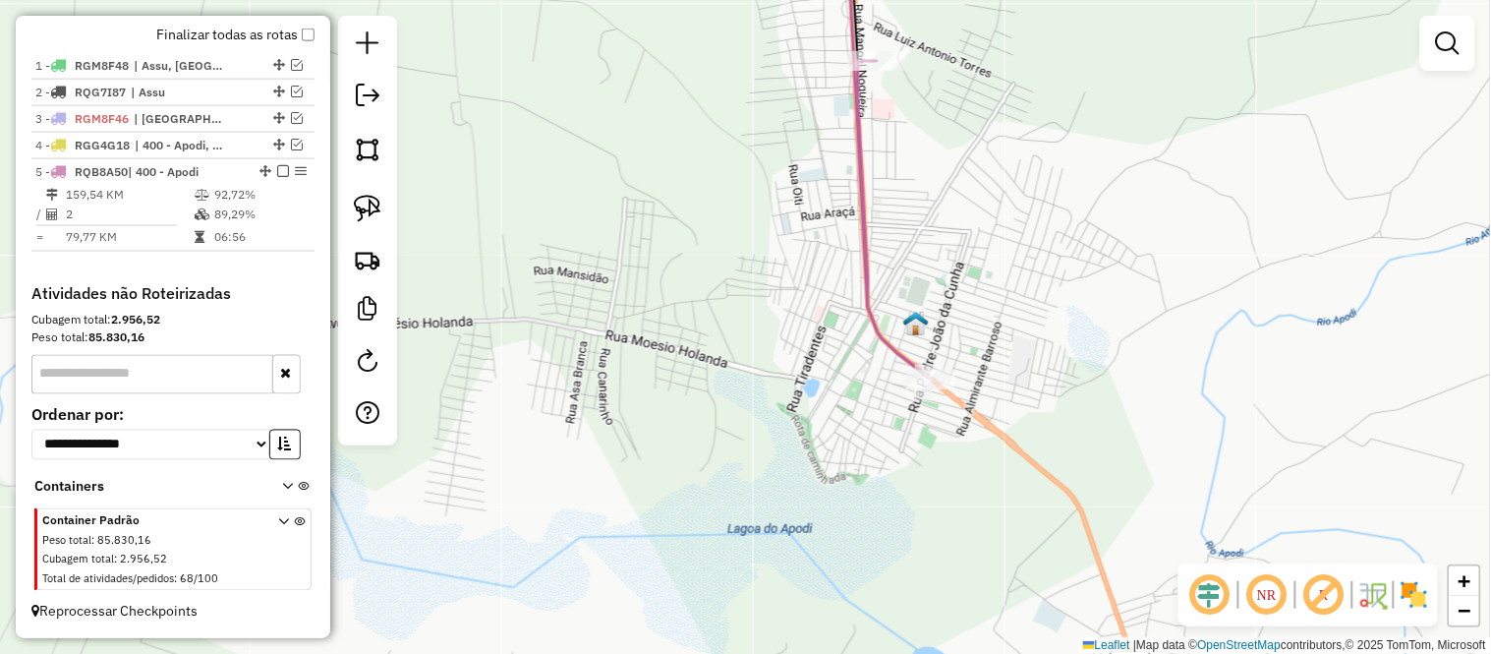
drag, startPoint x: 819, startPoint y: 300, endPoint x: 1009, endPoint y: 239, distance: 200.2
click at [1009, 239] on div "Janela de atendimento Grade de atendimento Capacidade Transportadoras Veículos …" at bounding box center [745, 327] width 1491 height 654
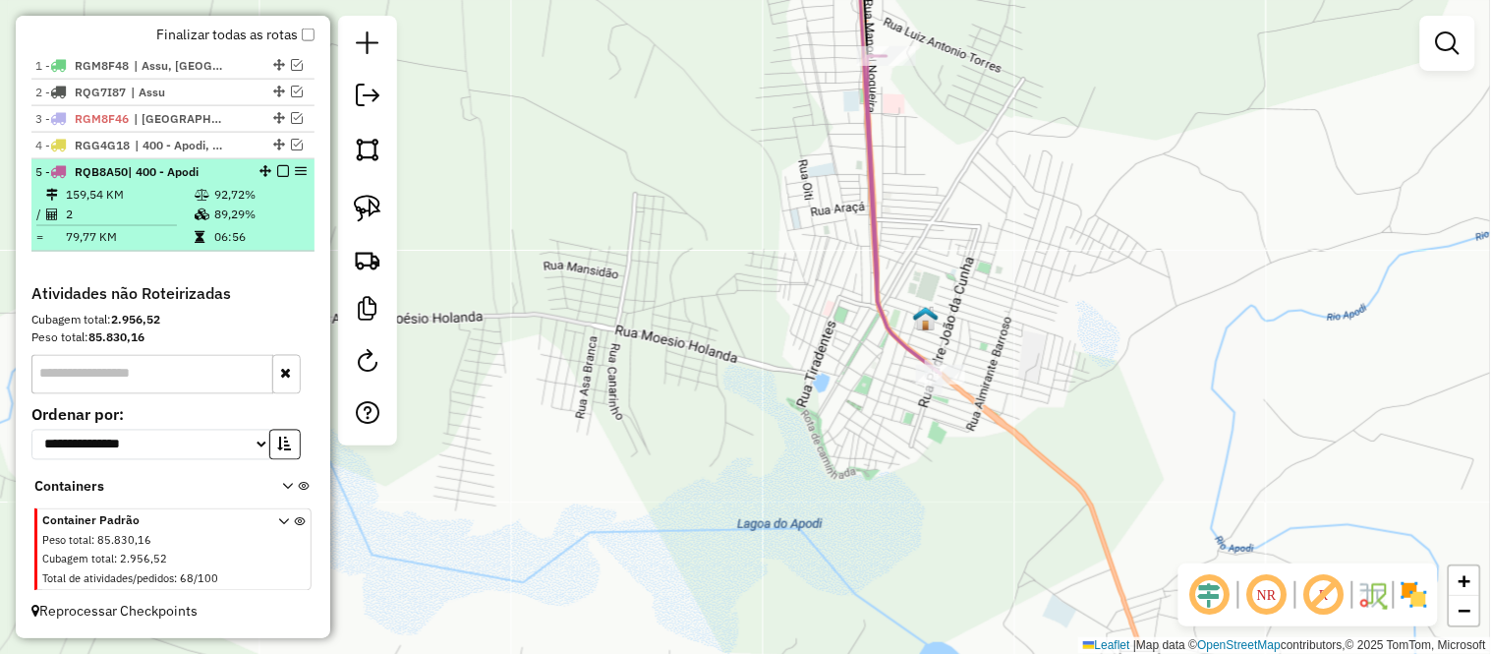
click at [164, 161] on li "5 - RQB8A50 | 400 - Apodi 159,54 KM 92,72% / 2 89,29% = 79,77 KM 06:56" at bounding box center [172, 205] width 283 height 92
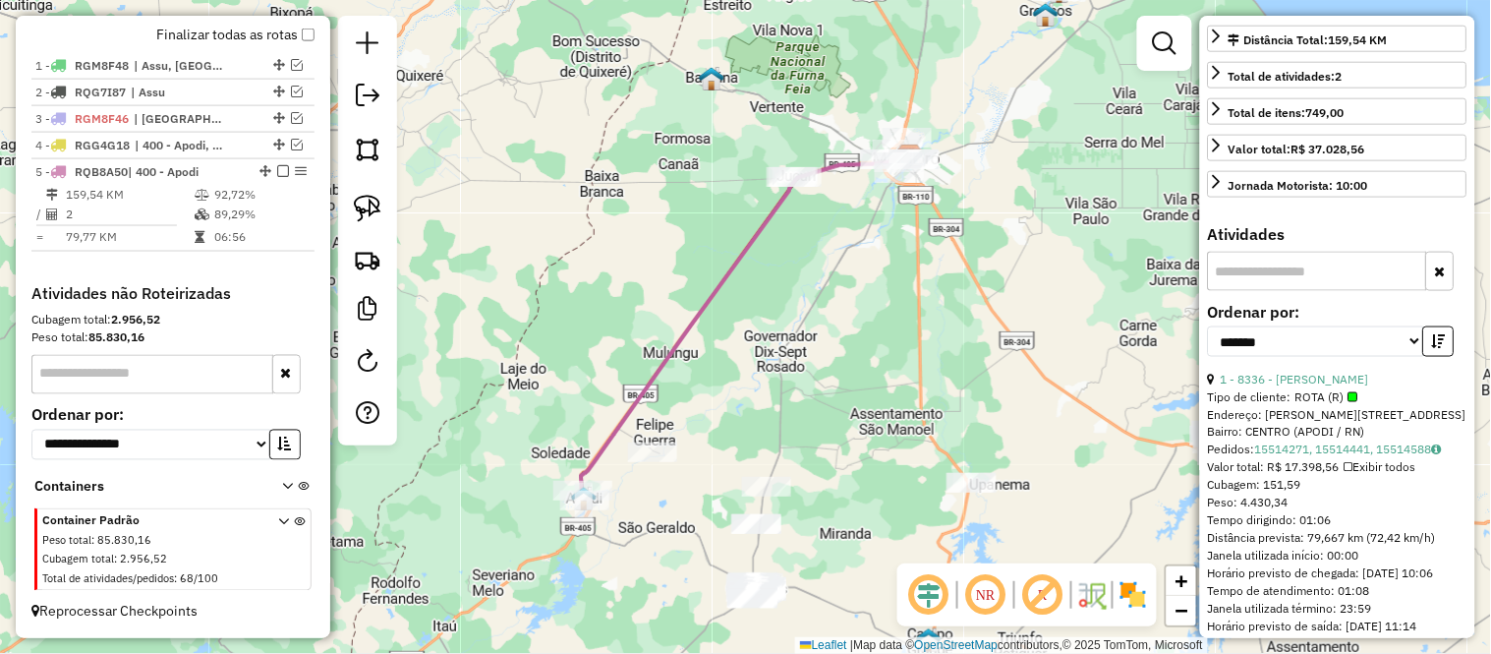
scroll to position [1050, 0]
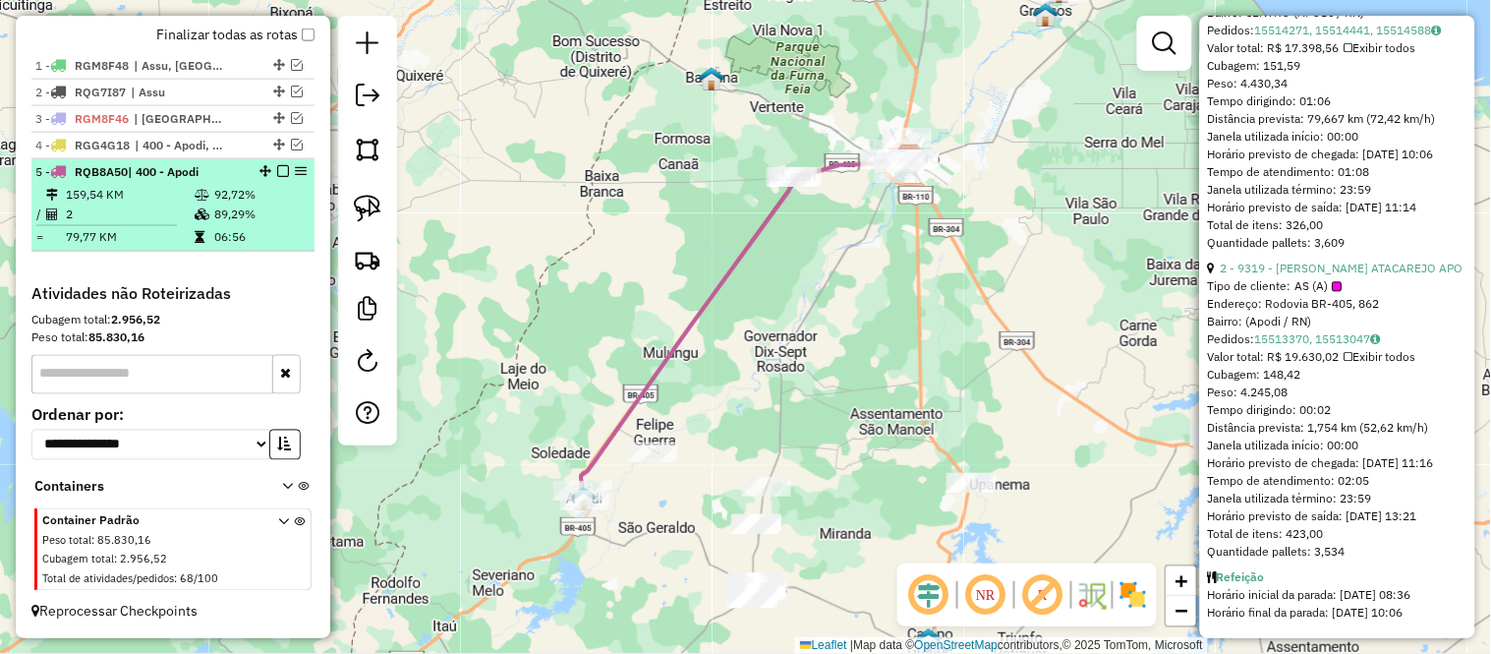
click at [91, 238] on td "79,77 KM" at bounding box center [129, 237] width 129 height 20
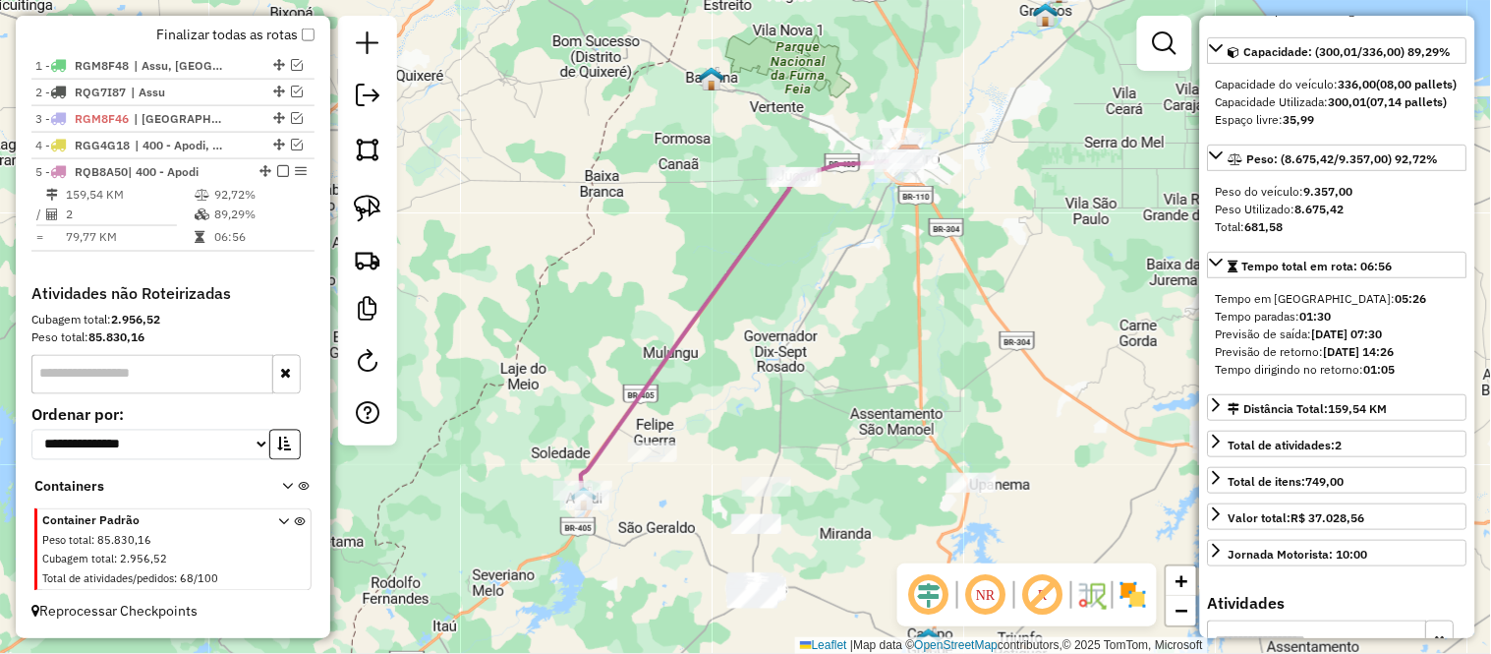
scroll to position [0, 0]
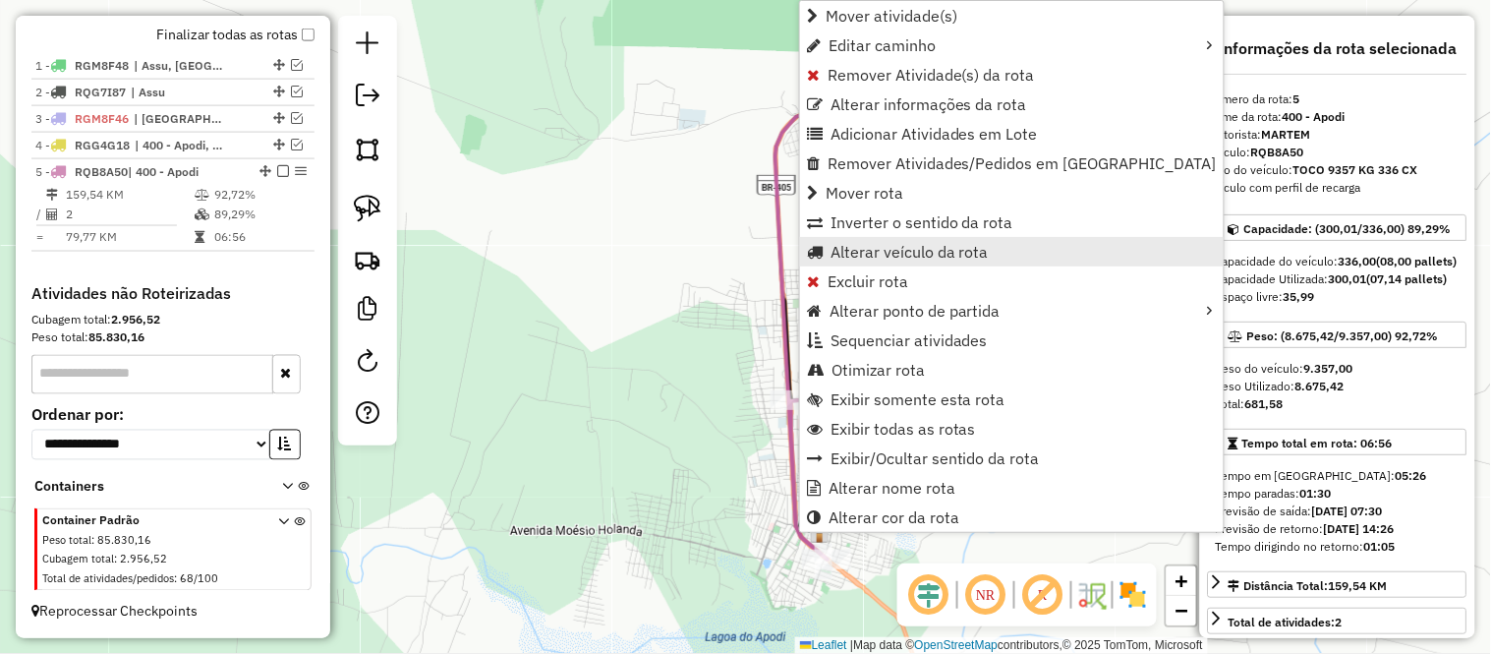
click at [867, 257] on span "Alterar veículo da rota" at bounding box center [910, 252] width 158 height 16
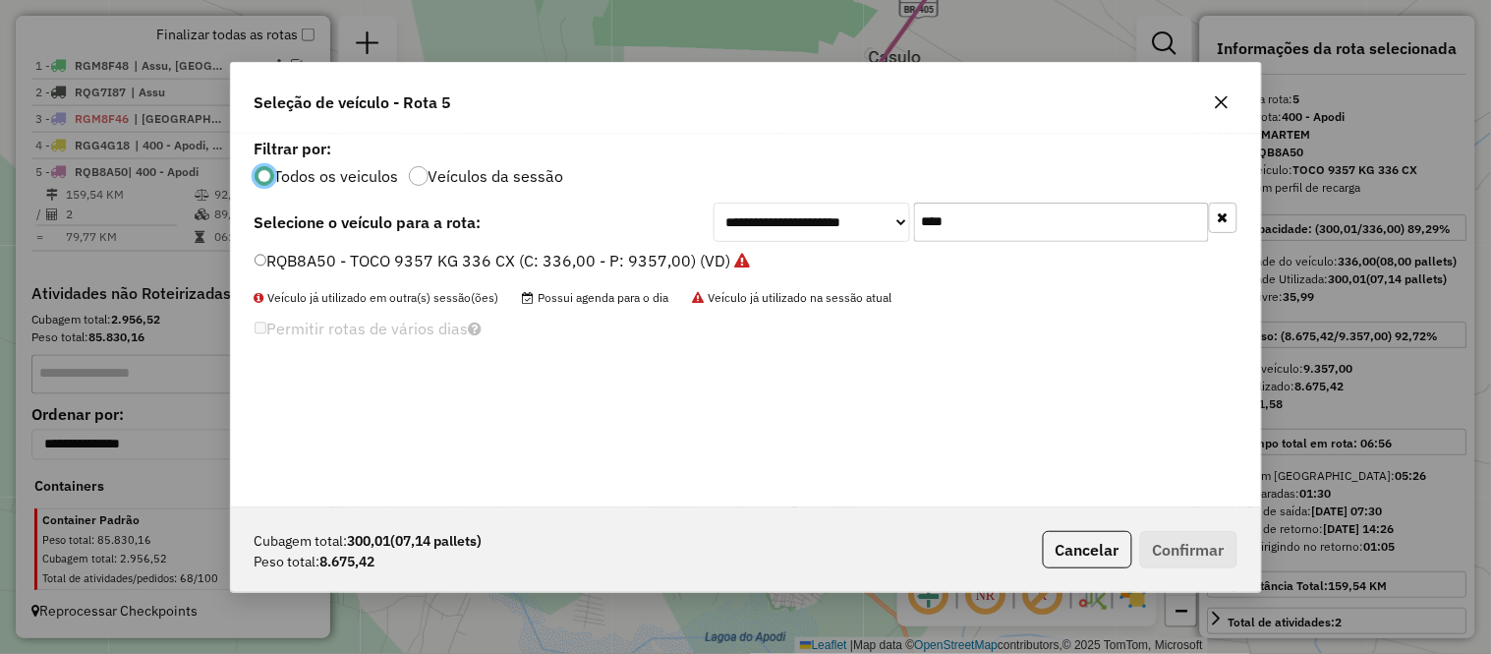
scroll to position [11, 5]
click at [956, 220] on input "****" at bounding box center [1061, 221] width 295 height 39
type input "****"
click at [316, 250] on label "NNK7691 - TRUCK 11697 KG 504 CX (C: 504,00 - P: 11697,00) (VD)" at bounding box center [508, 261] width 506 height 24
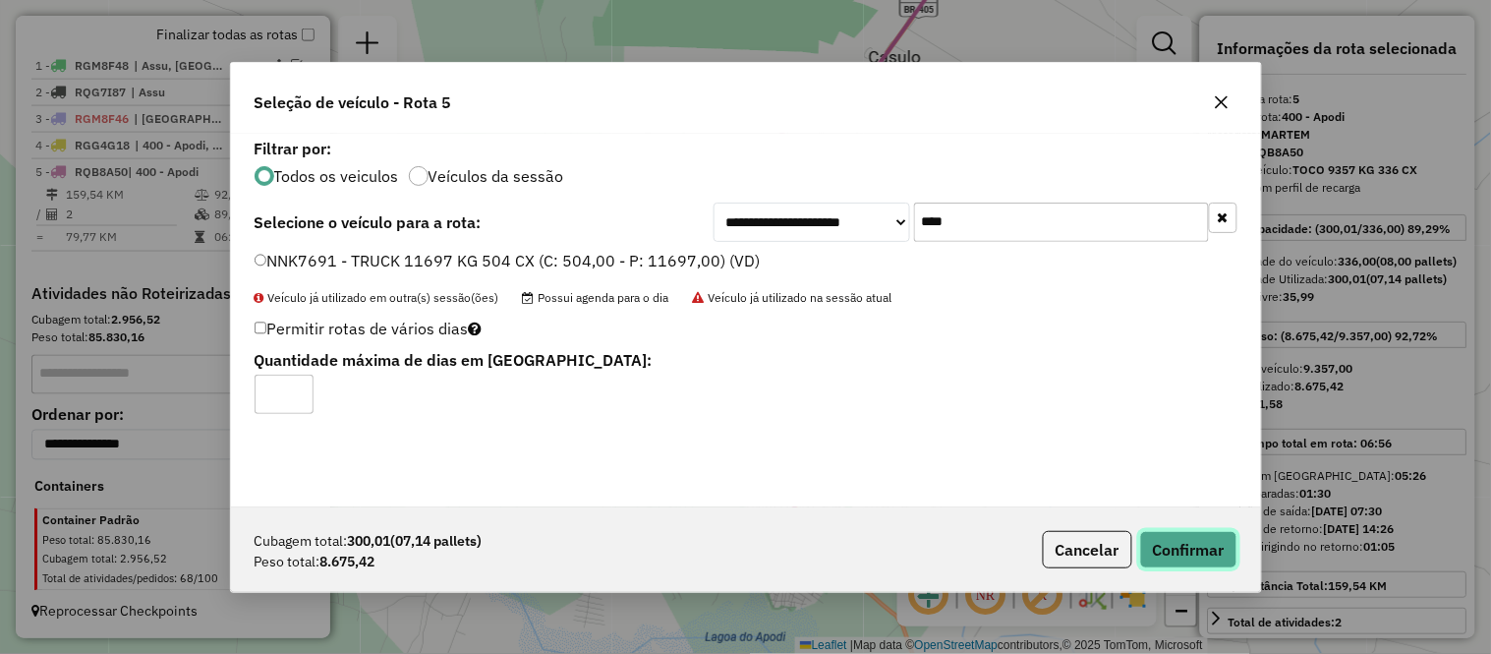
click at [1152, 545] on button "Confirmar" at bounding box center [1188, 549] width 97 height 37
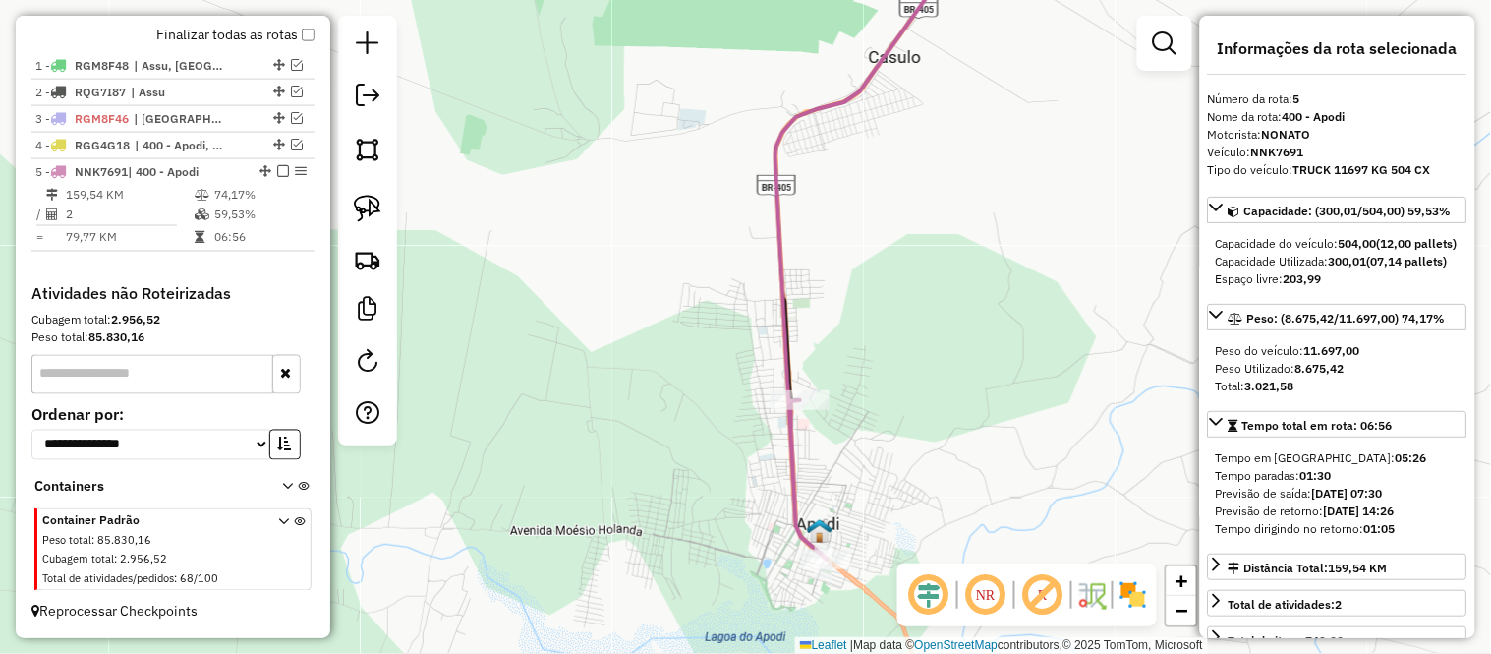
click at [764, 403] on div "Rota 5 - Placa NNK7691 9319 - NONATO ATACAREJO APO Janela de atendimento Grade …" at bounding box center [745, 327] width 1491 height 654
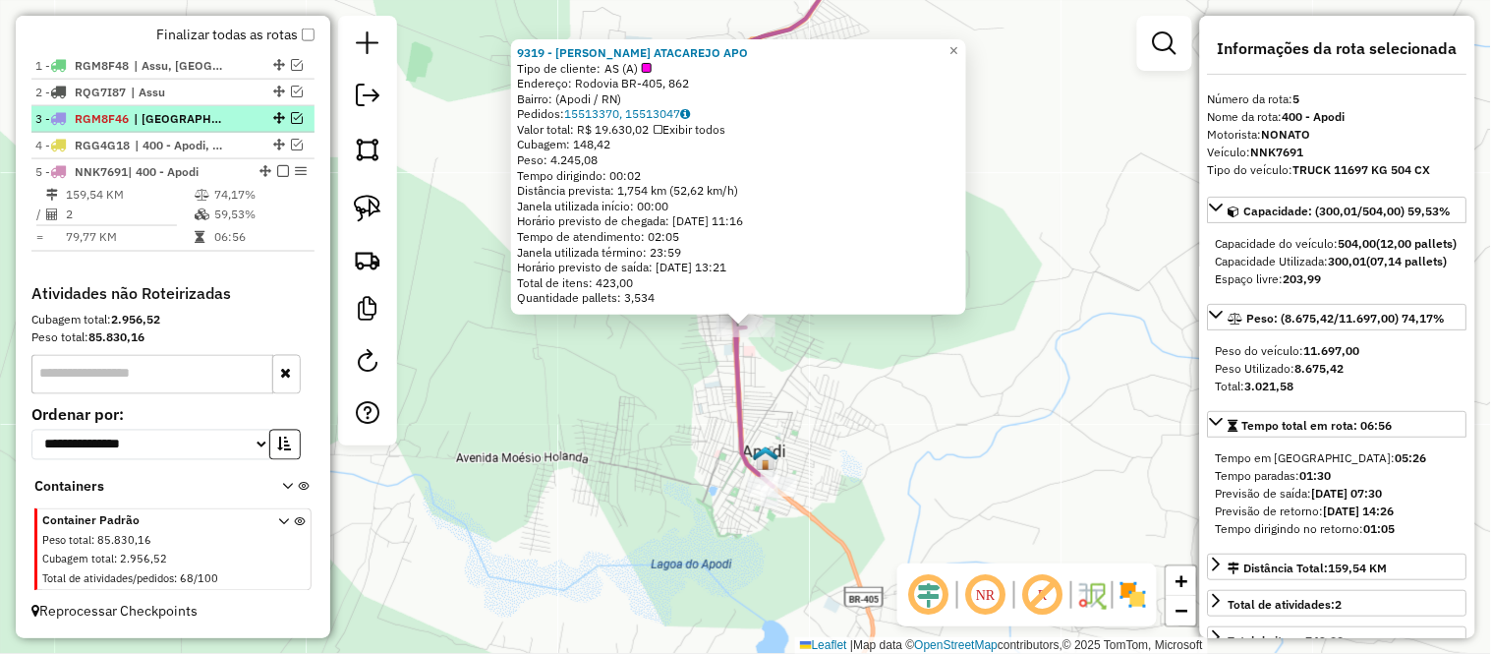
click at [162, 123] on span "| Macau" at bounding box center [179, 119] width 90 height 18
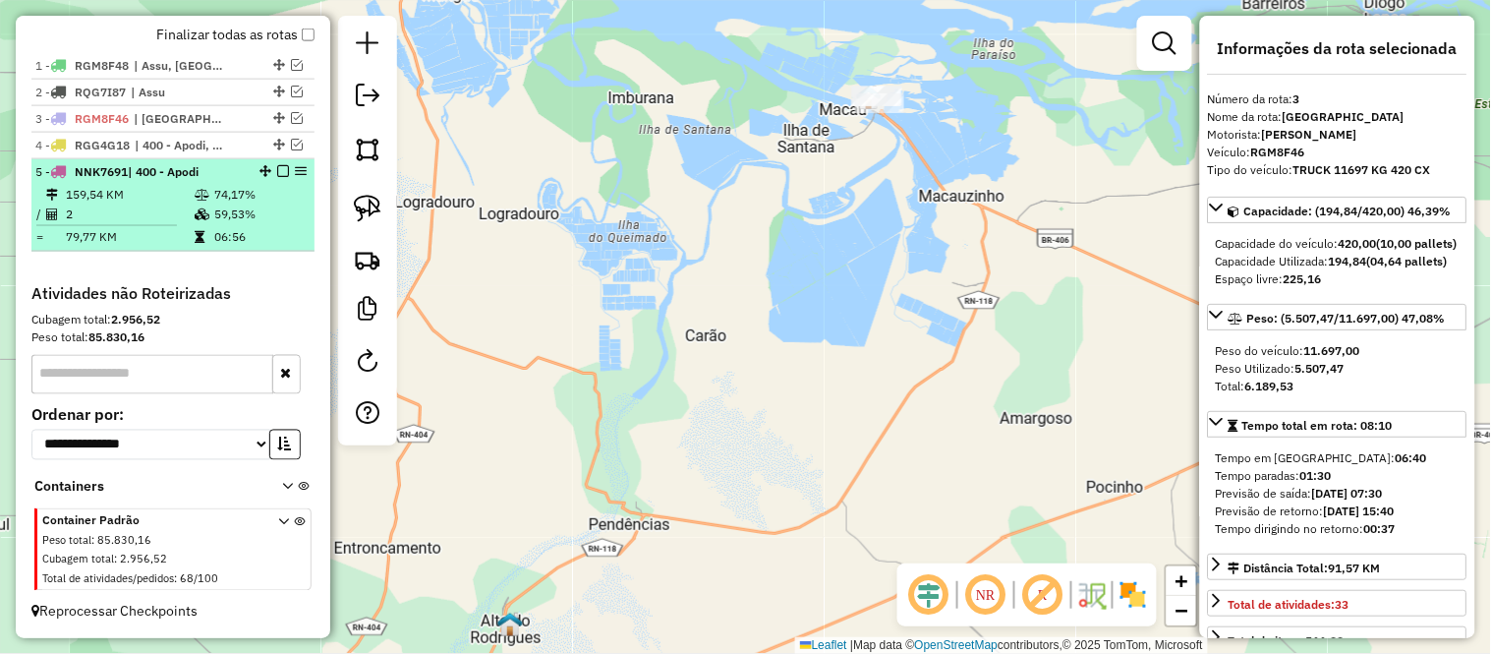
click at [217, 185] on td "74,17%" at bounding box center [259, 195] width 93 height 20
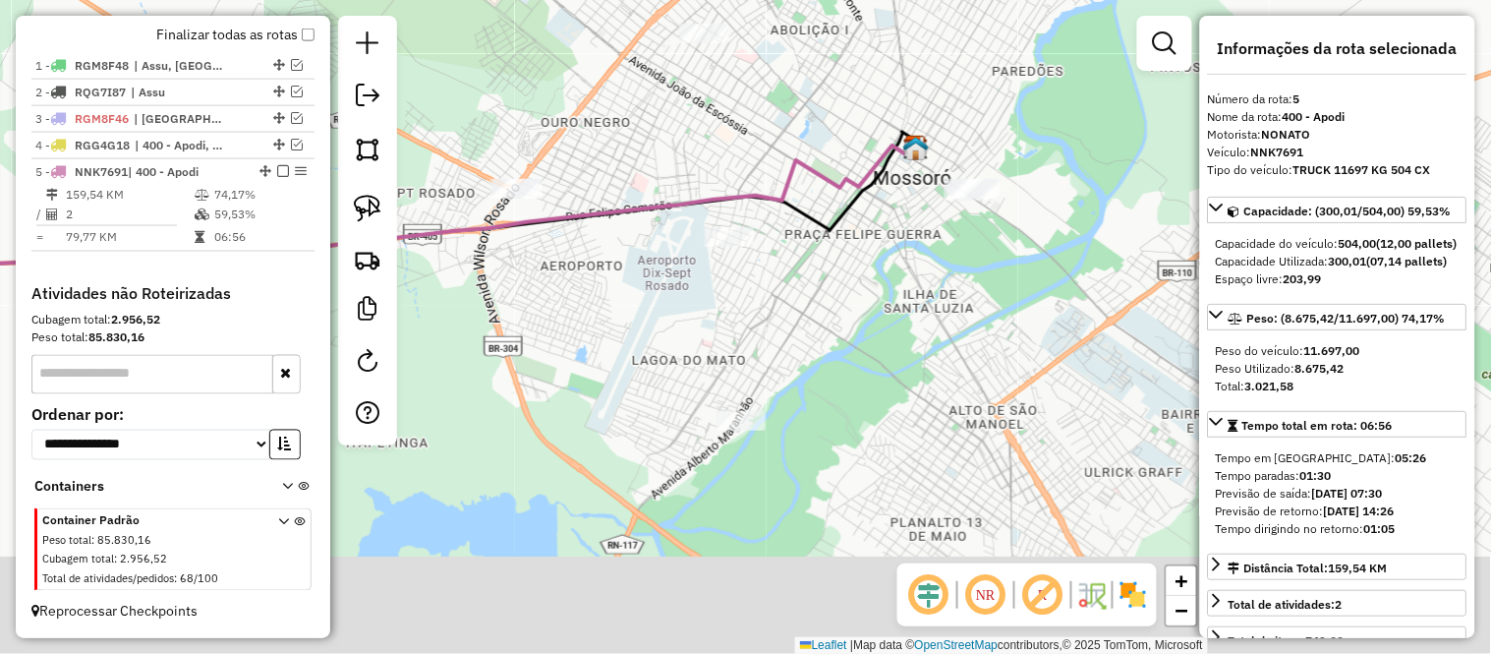
drag, startPoint x: 1005, startPoint y: 265, endPoint x: 826, endPoint y: 119, distance: 231.9
click at [826, 119] on div "Janela de atendimento Grade de atendimento Capacidade Transportadoras Veículos …" at bounding box center [745, 327] width 1491 height 654
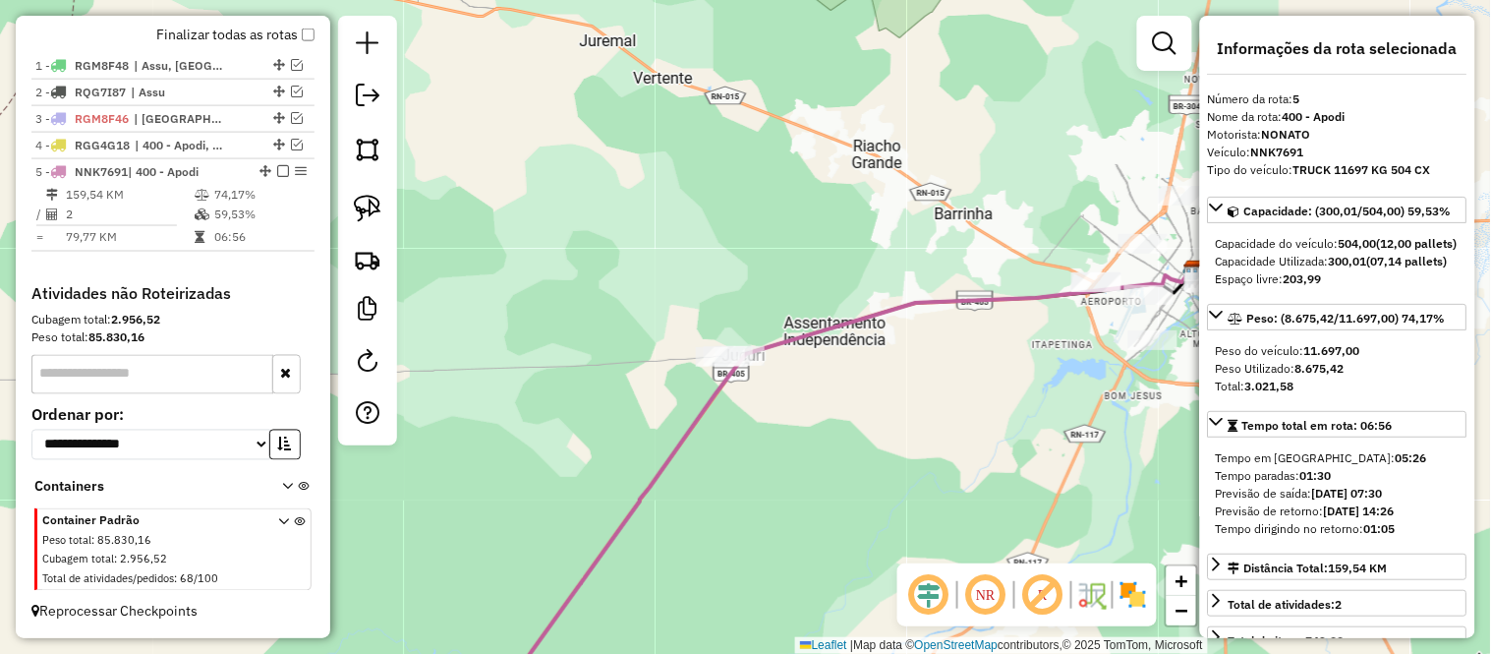
drag, startPoint x: 640, startPoint y: 336, endPoint x: 907, endPoint y: 468, distance: 298.0
click at [995, 473] on div "Janela de atendimento Grade de atendimento Capacidade Transportadoras Veículos …" at bounding box center [745, 327] width 1491 height 654
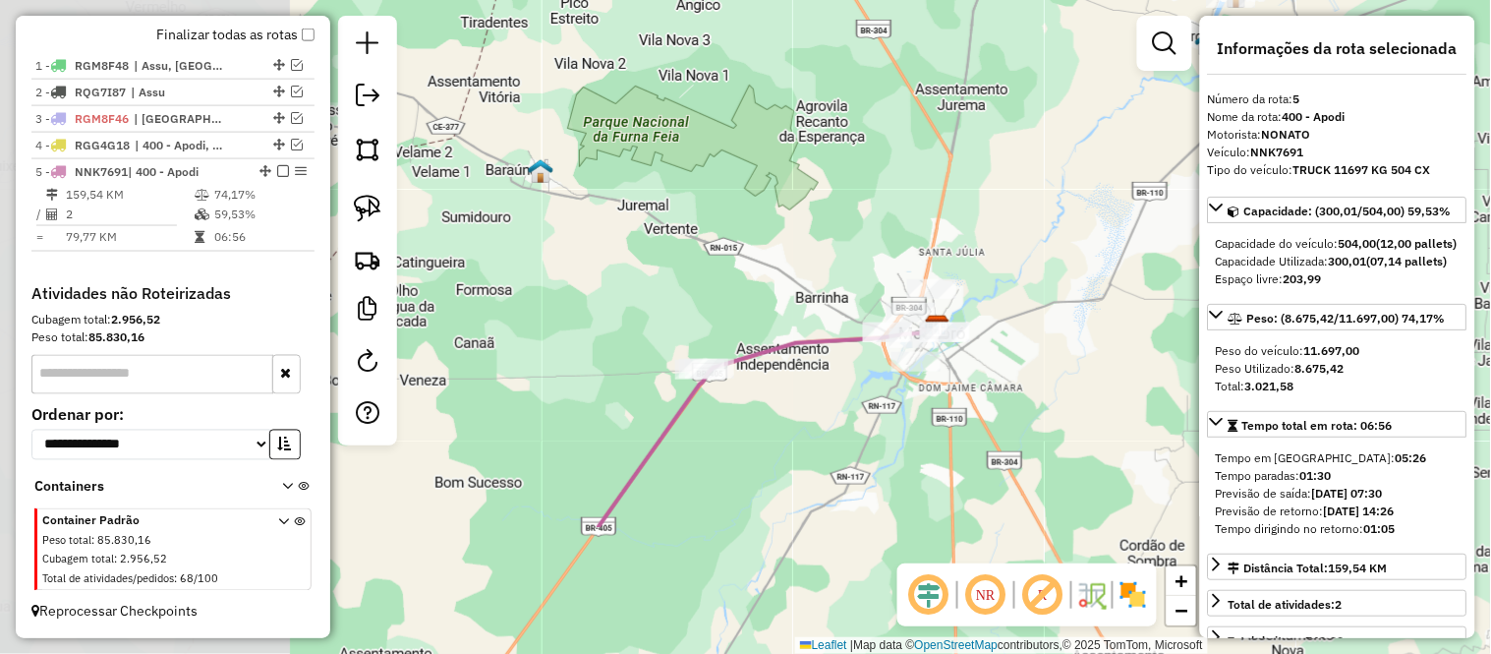
drag, startPoint x: 762, startPoint y: 389, endPoint x: 1101, endPoint y: 181, distance: 398.0
click at [1097, 182] on div "Janela de atendimento Grade de atendimento Capacidade Transportadoras Veículos …" at bounding box center [745, 327] width 1491 height 654
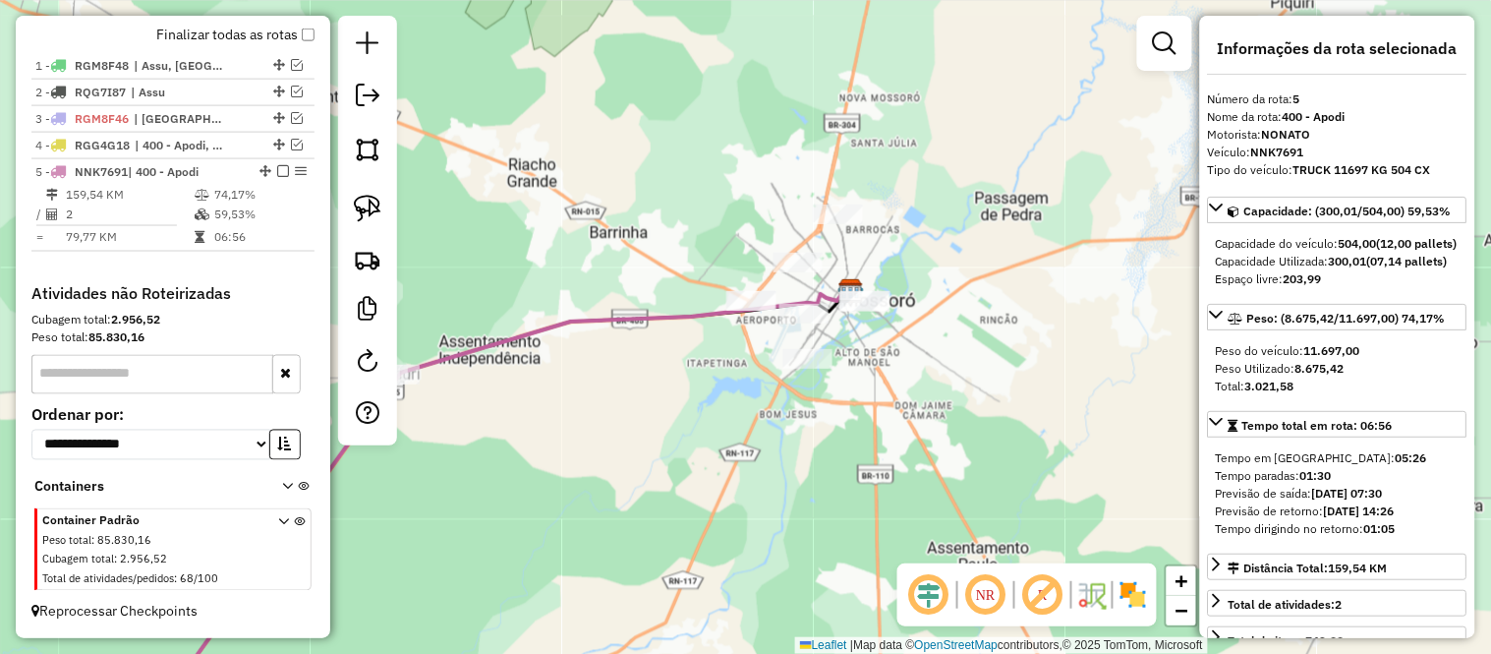
drag, startPoint x: 1057, startPoint y: 428, endPoint x: 921, endPoint y: 418, distance: 136.0
click at [922, 418] on div "Janela de atendimento Grade de atendimento Capacidade Transportadoras Veículos …" at bounding box center [745, 327] width 1491 height 654
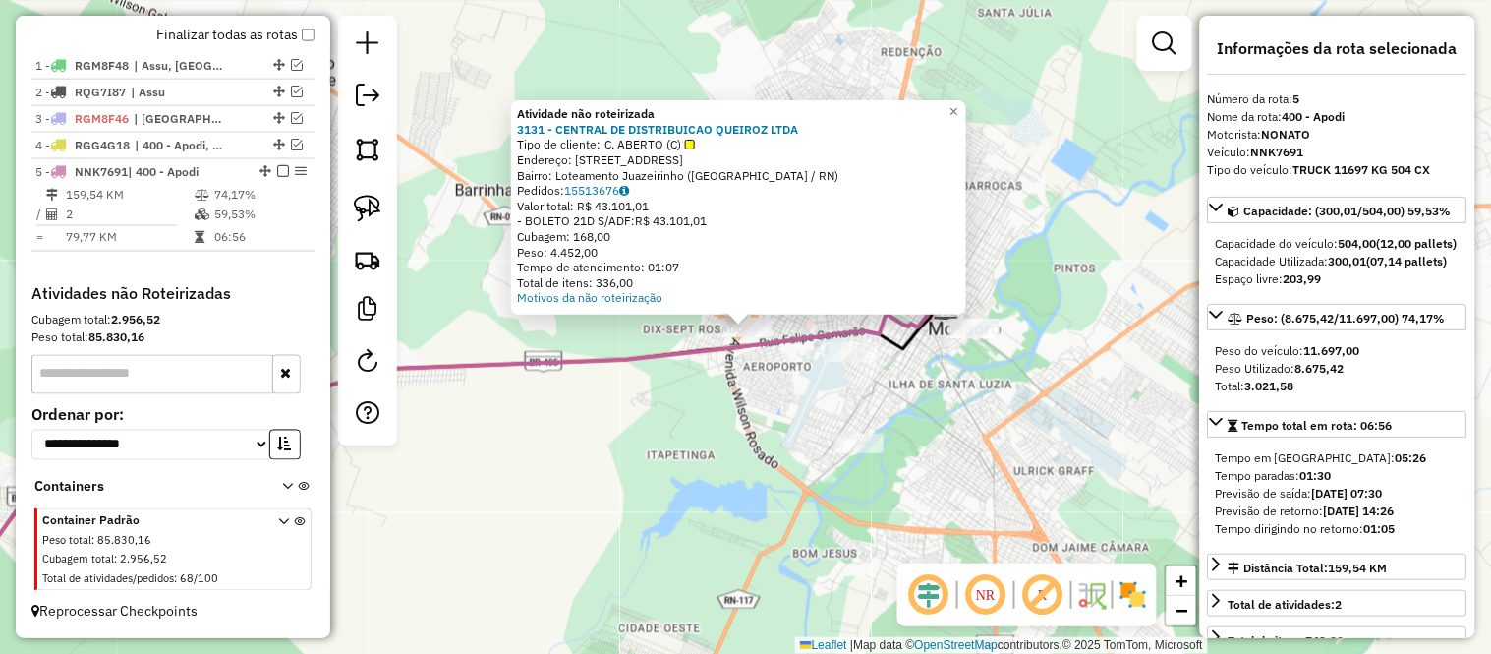
click at [788, 444] on div "Atividade não roteirizada 3131 - CENTRAL DE DISTRIBUICAO QUEIROZ LTDA Tipo de c…" at bounding box center [745, 327] width 1491 height 654
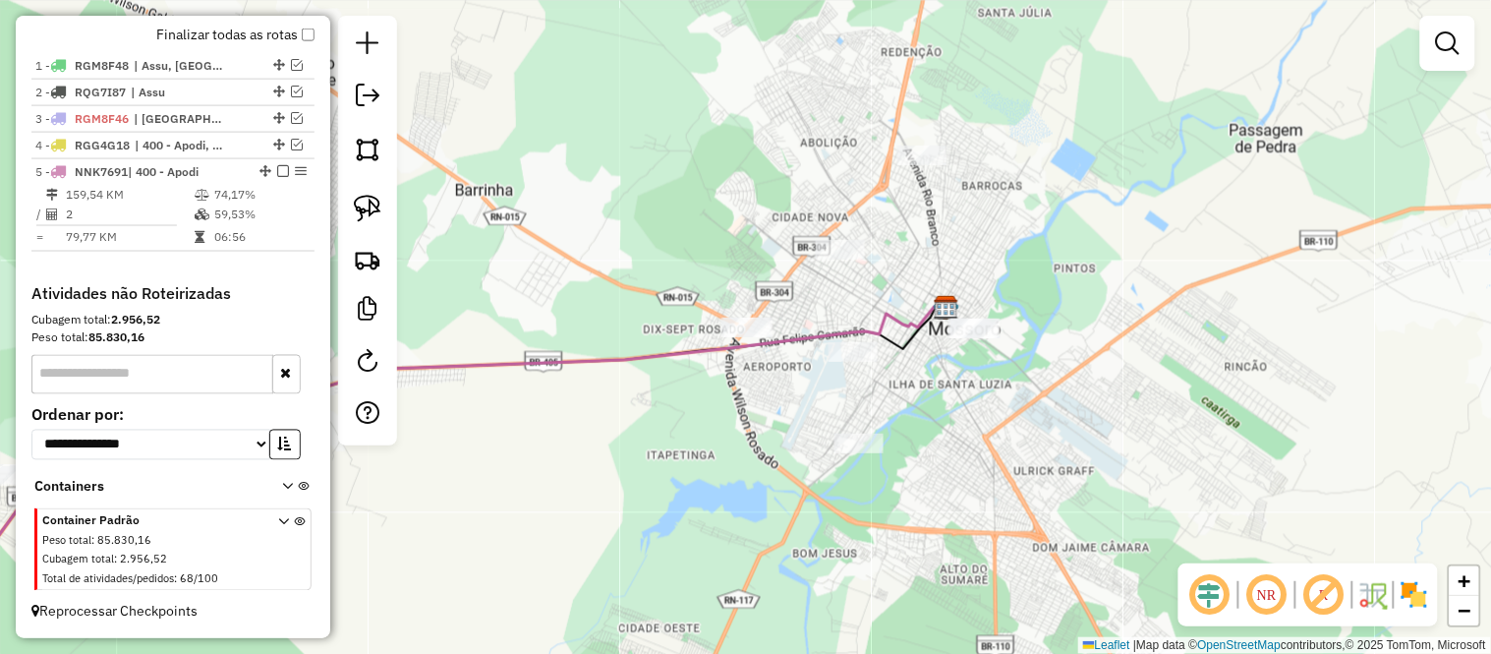
click at [841, 259] on div at bounding box center [840, 250] width 49 height 20
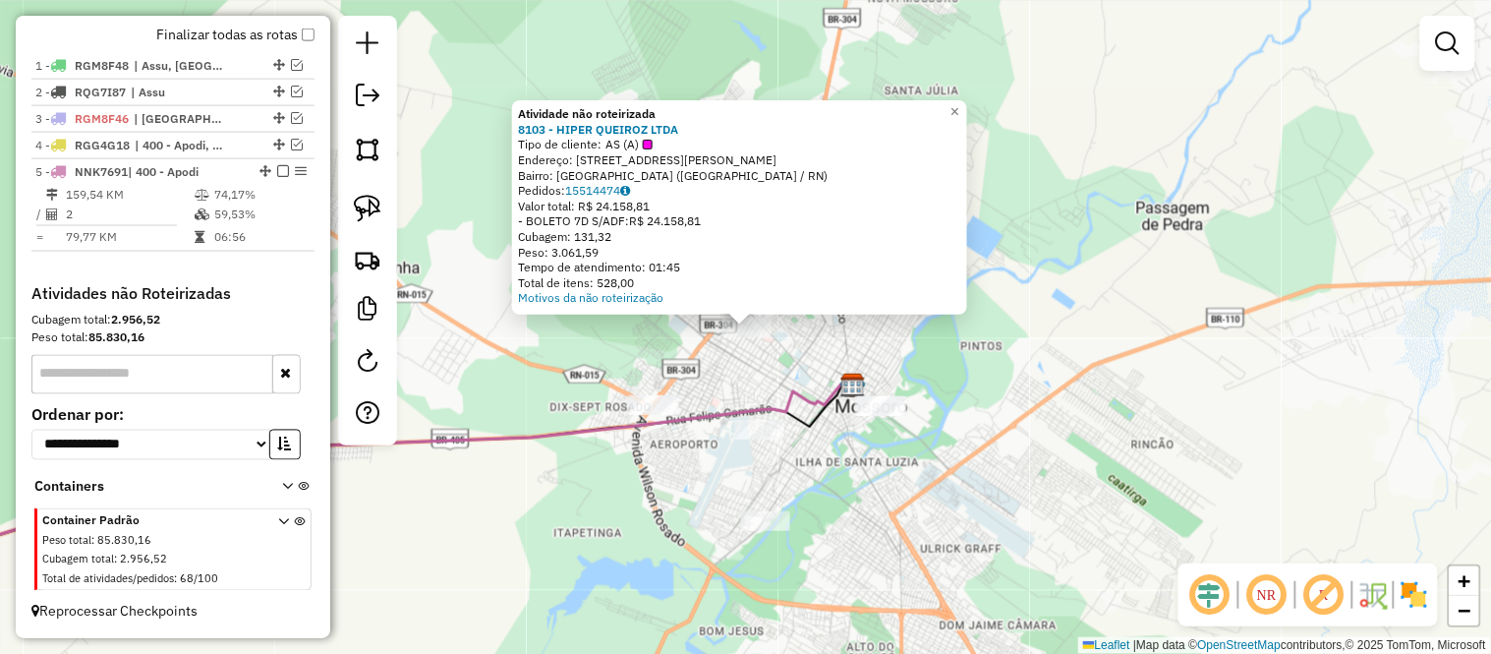
click at [679, 360] on div "Atividade não roteirizada 8103 - HIPER QUEIROZ LTDA Tipo de cliente: AS (A) End…" at bounding box center [745, 327] width 1491 height 654
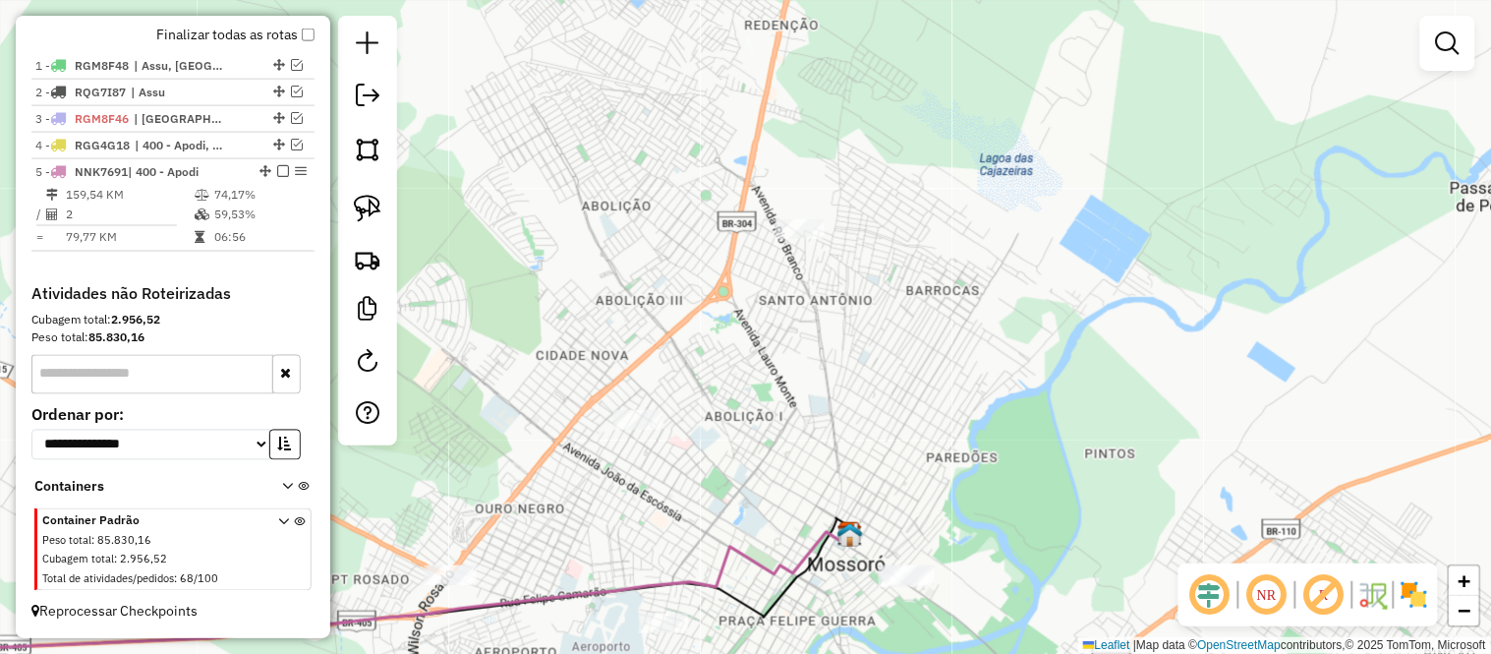
click at [798, 239] on div at bounding box center [799, 229] width 49 height 20
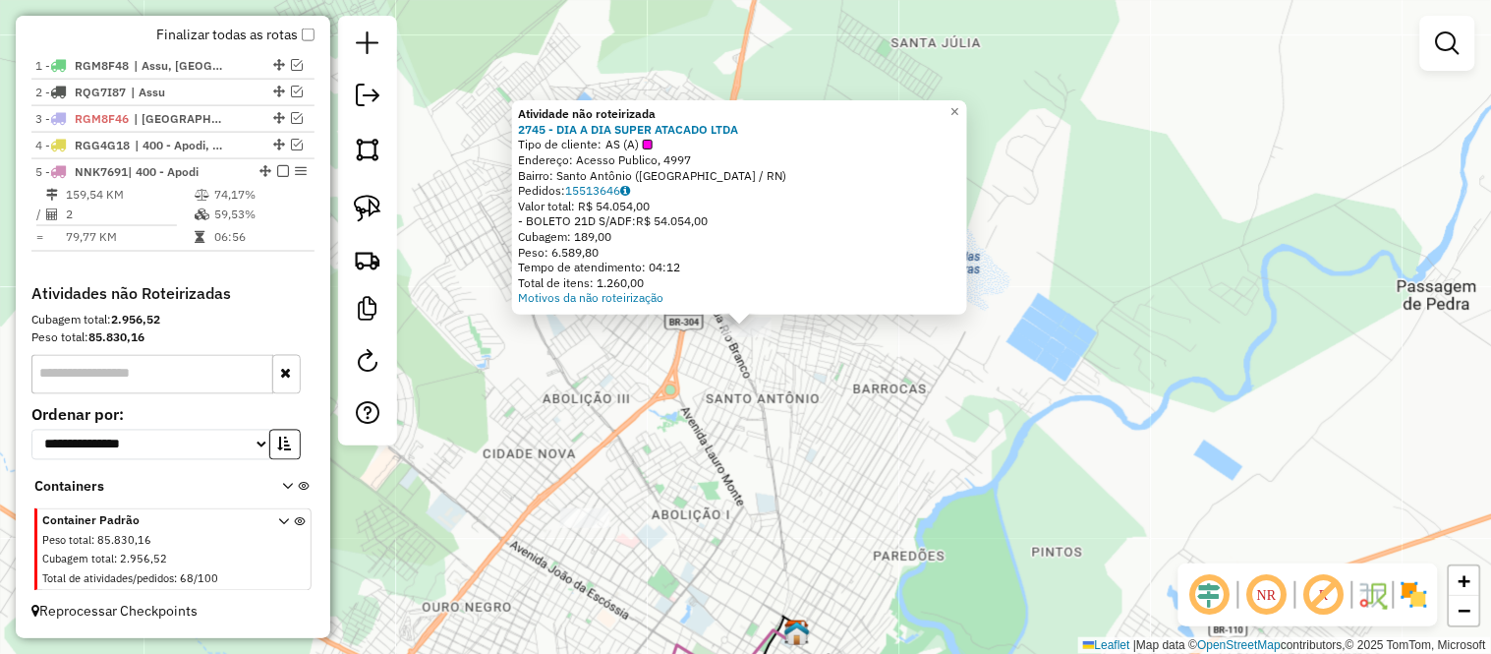
click at [740, 375] on div "Atividade não roteirizada 2745 - DIA A DIA SUPER ATACADO LTDA Tipo de cliente: …" at bounding box center [745, 327] width 1491 height 654
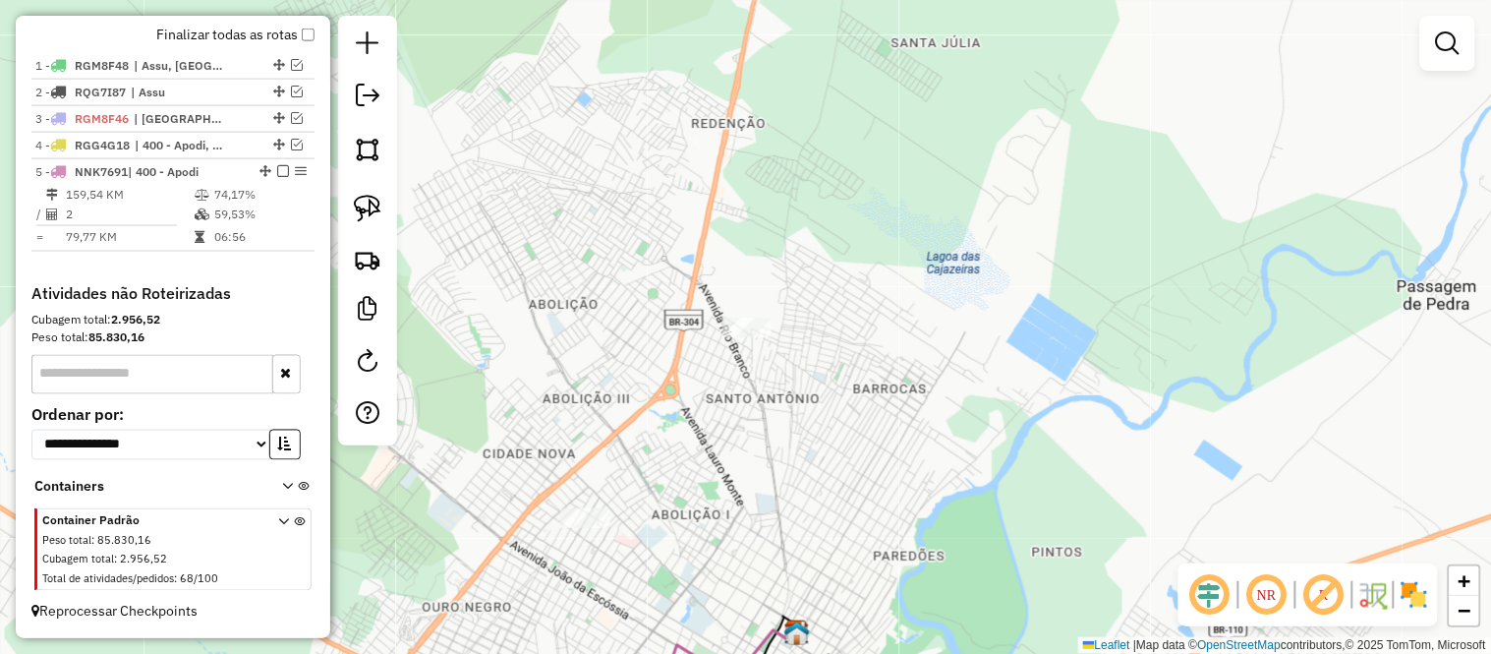
drag, startPoint x: 649, startPoint y: 442, endPoint x: 794, endPoint y: 319, distance: 190.4
click at [794, 319] on div "Janela de atendimento Grade de atendimento Capacidade Transportadoras Veículos …" at bounding box center [745, 327] width 1491 height 654
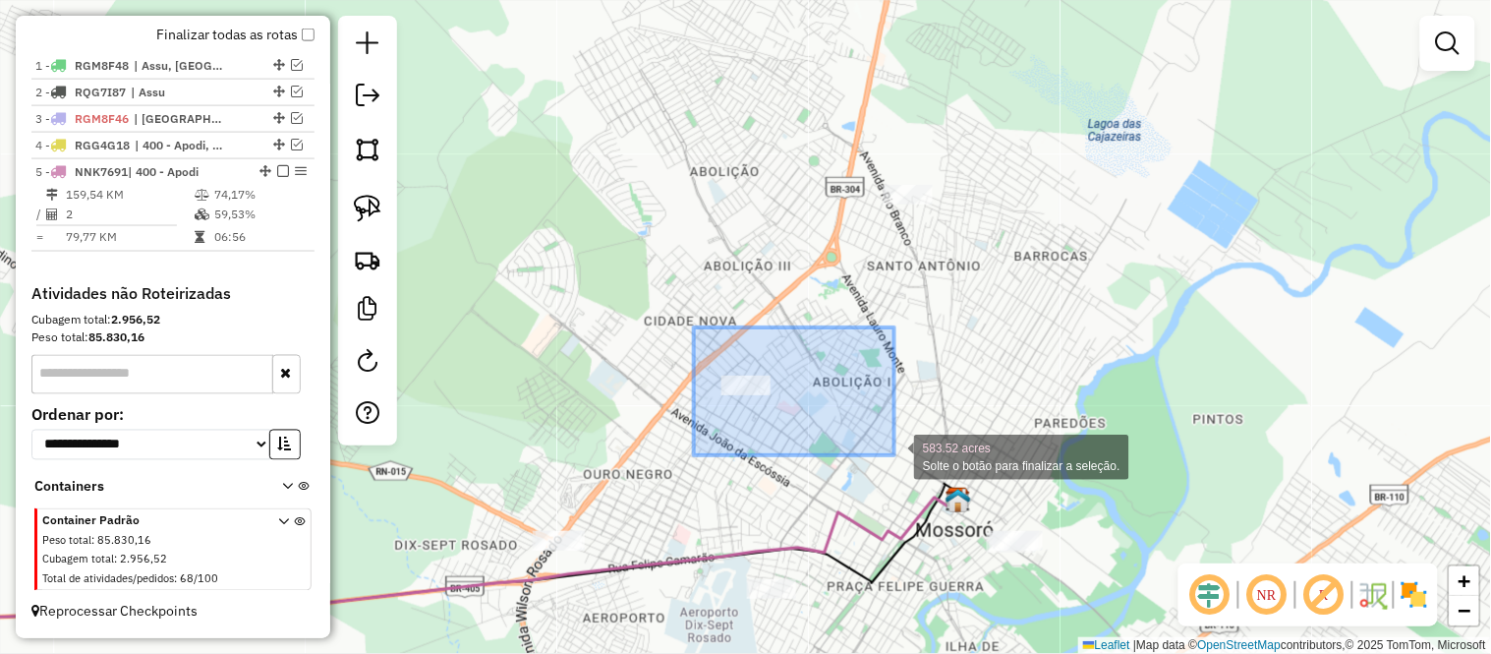
drag, startPoint x: 694, startPoint y: 327, endPoint x: 894, endPoint y: 455, distance: 237.8
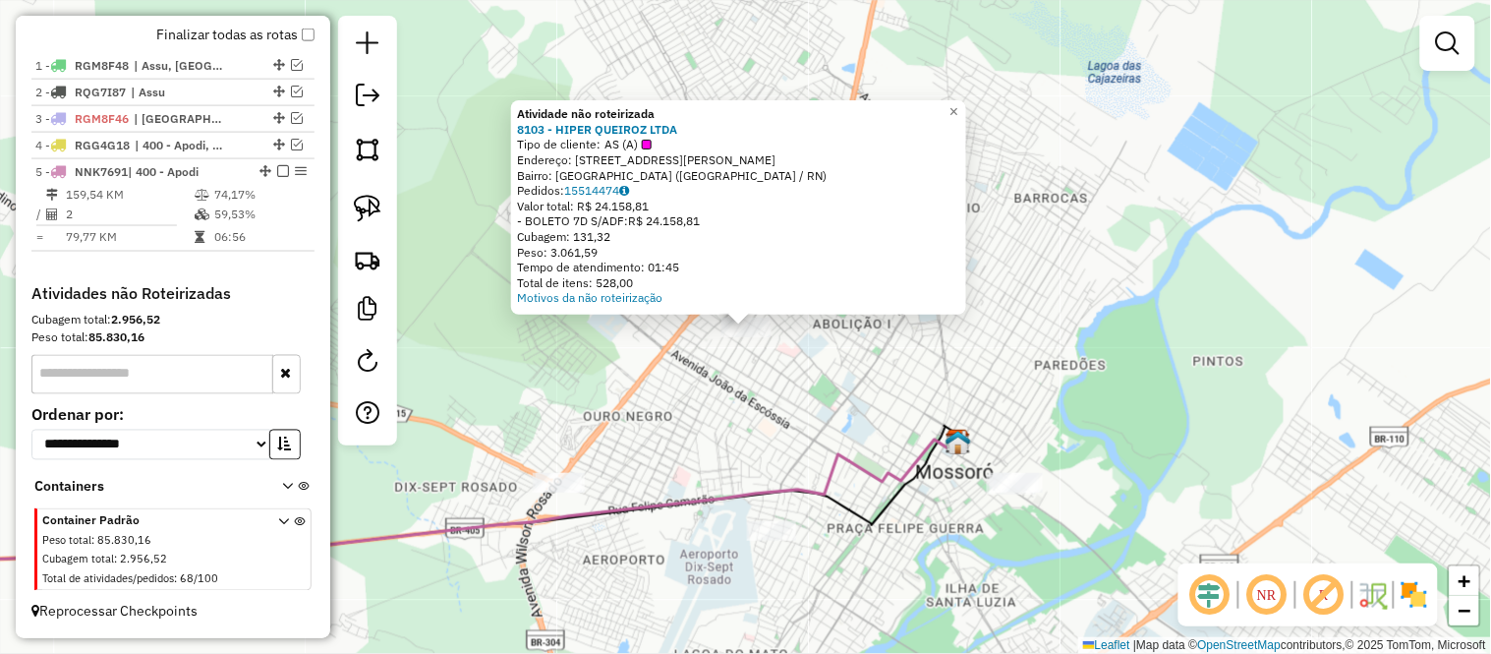
click at [714, 415] on div "Atividade não roteirizada 8103 - HIPER QUEIROZ LTDA Tipo de cliente: AS (A) End…" at bounding box center [745, 327] width 1491 height 654
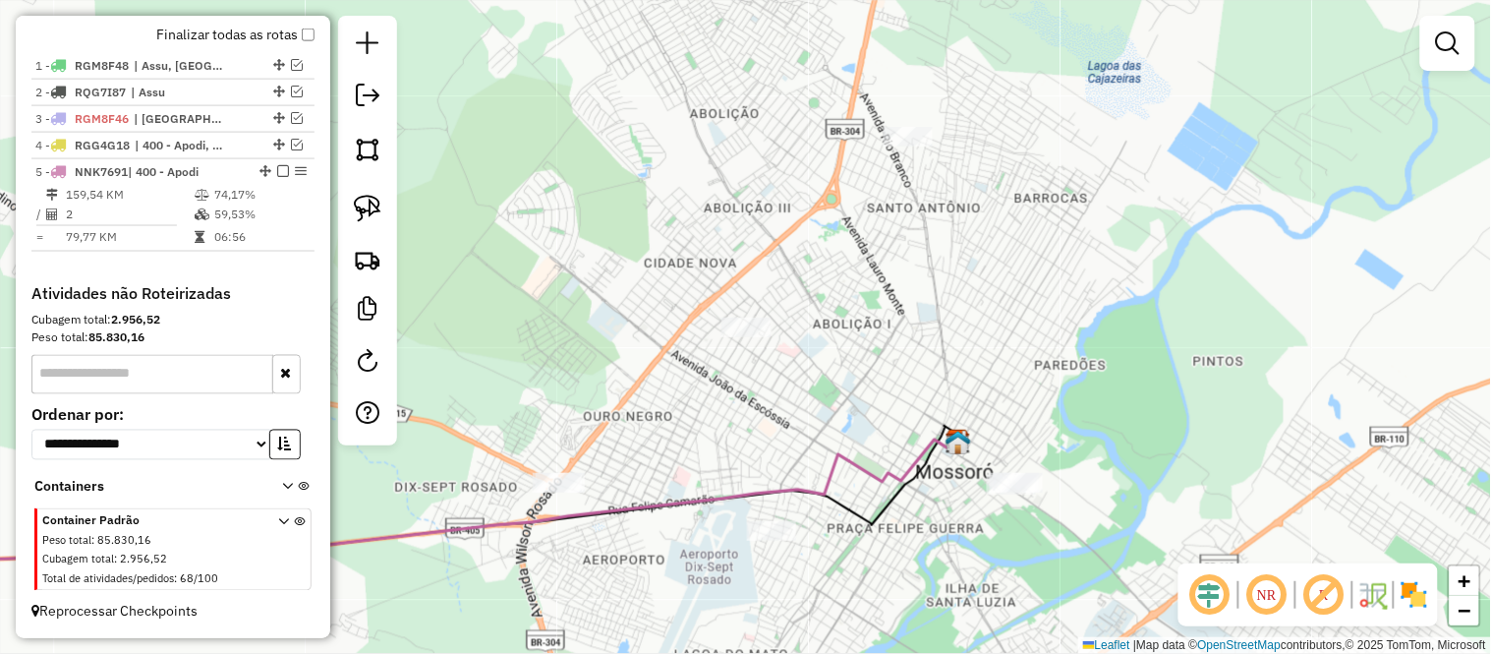
click at [748, 342] on div "Janela de atendimento Grade de atendimento Capacidade Transportadoras Veículos …" at bounding box center [745, 327] width 1491 height 654
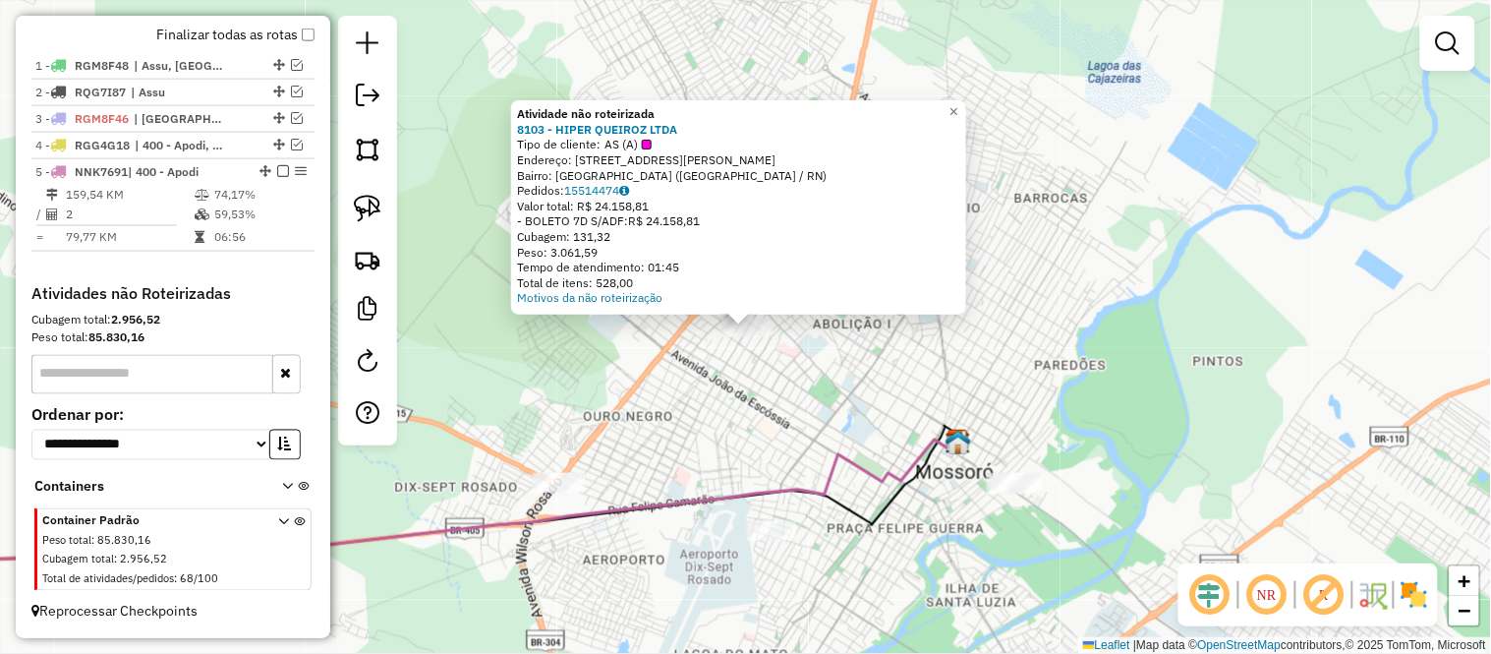
click at [715, 364] on div "Atividade não roteirizada 8103 - HIPER QUEIROZ LTDA Tipo de cliente: AS (A) End…" at bounding box center [745, 327] width 1491 height 654
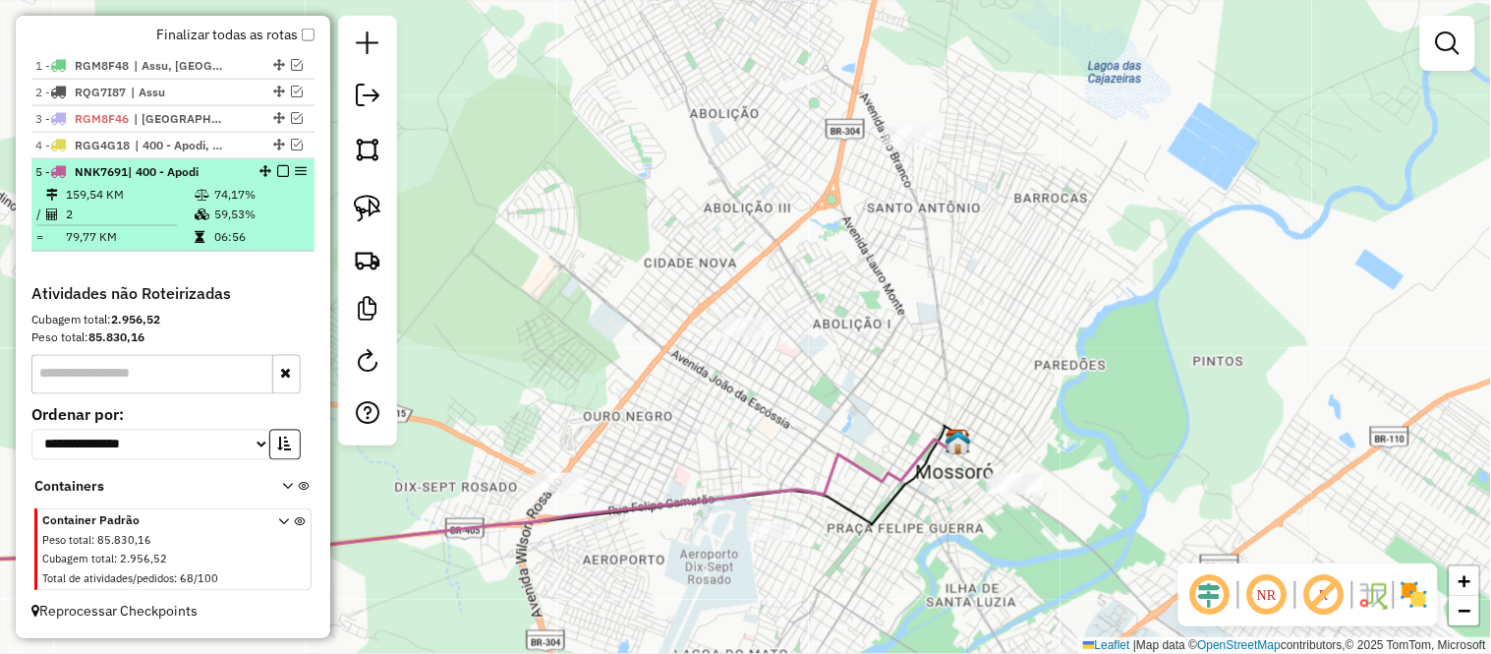
click at [164, 224] on td at bounding box center [114, 225] width 158 height 3
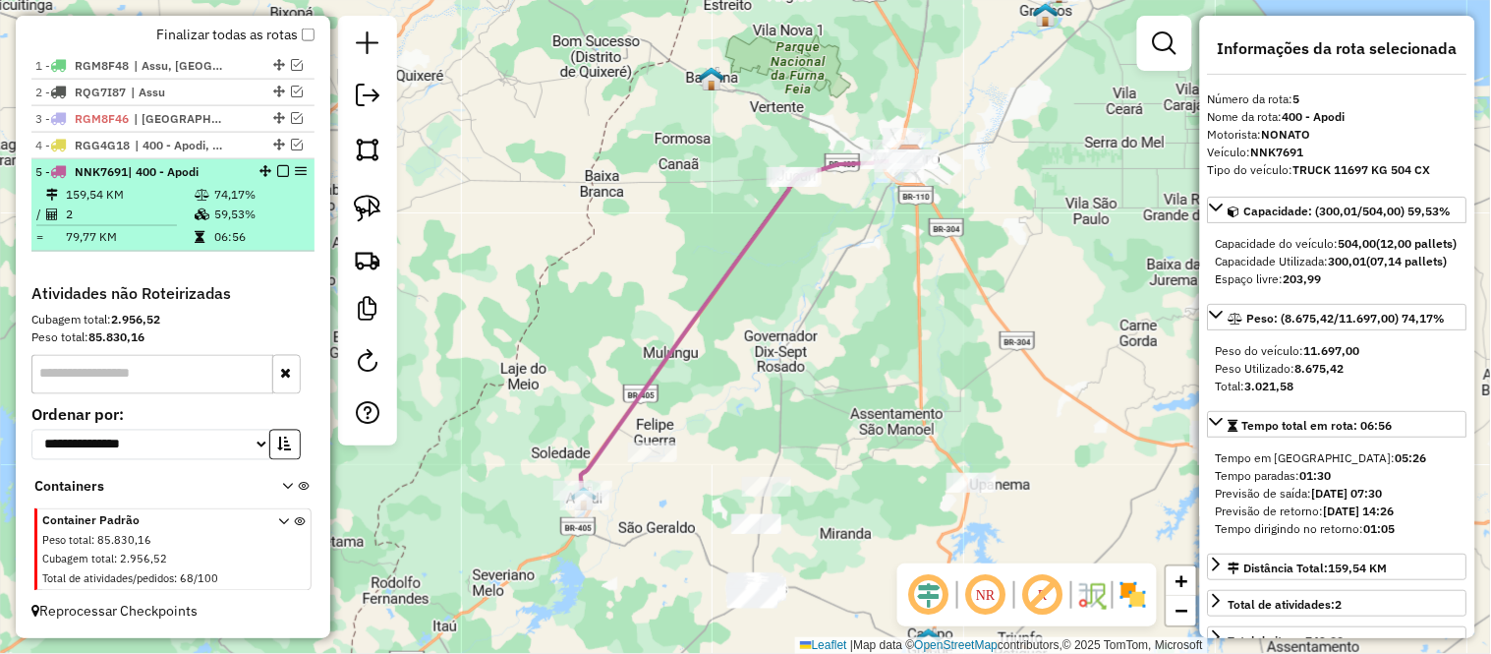
click at [277, 170] on em at bounding box center [283, 171] width 12 height 12
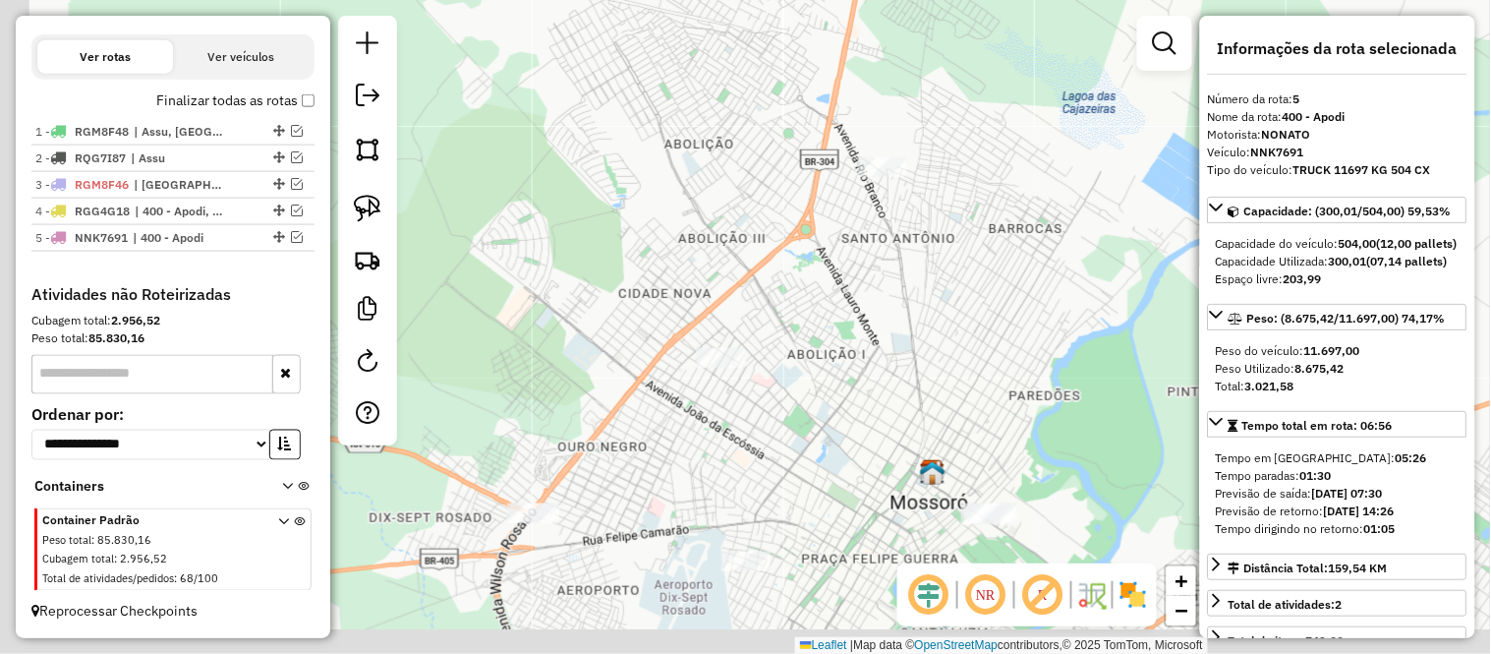
drag, startPoint x: 613, startPoint y: 318, endPoint x: 1034, endPoint y: 98, distance: 474.8
click at [1018, 104] on div "Janela de atendimento Grade de atendimento Capacidade Transportadoras Veículos …" at bounding box center [745, 327] width 1491 height 654
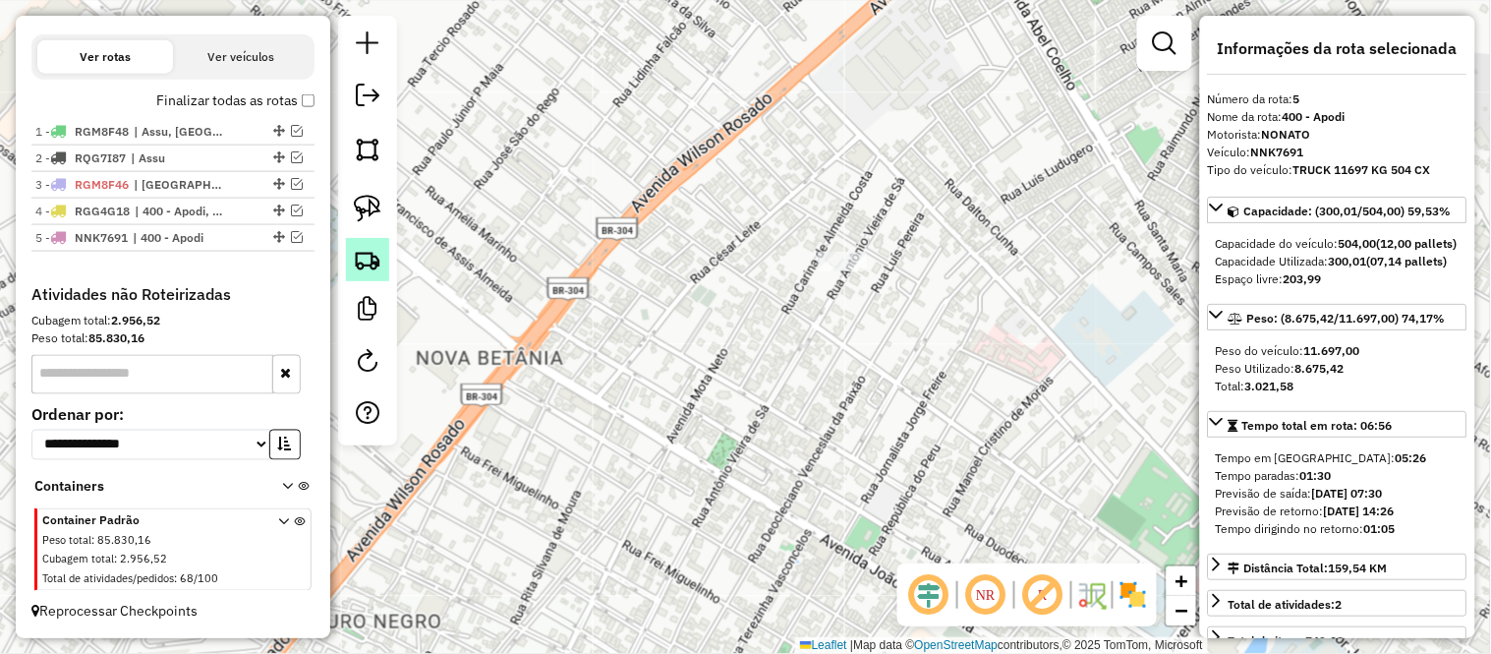
click at [371, 254] on img at bounding box center [368, 260] width 28 height 28
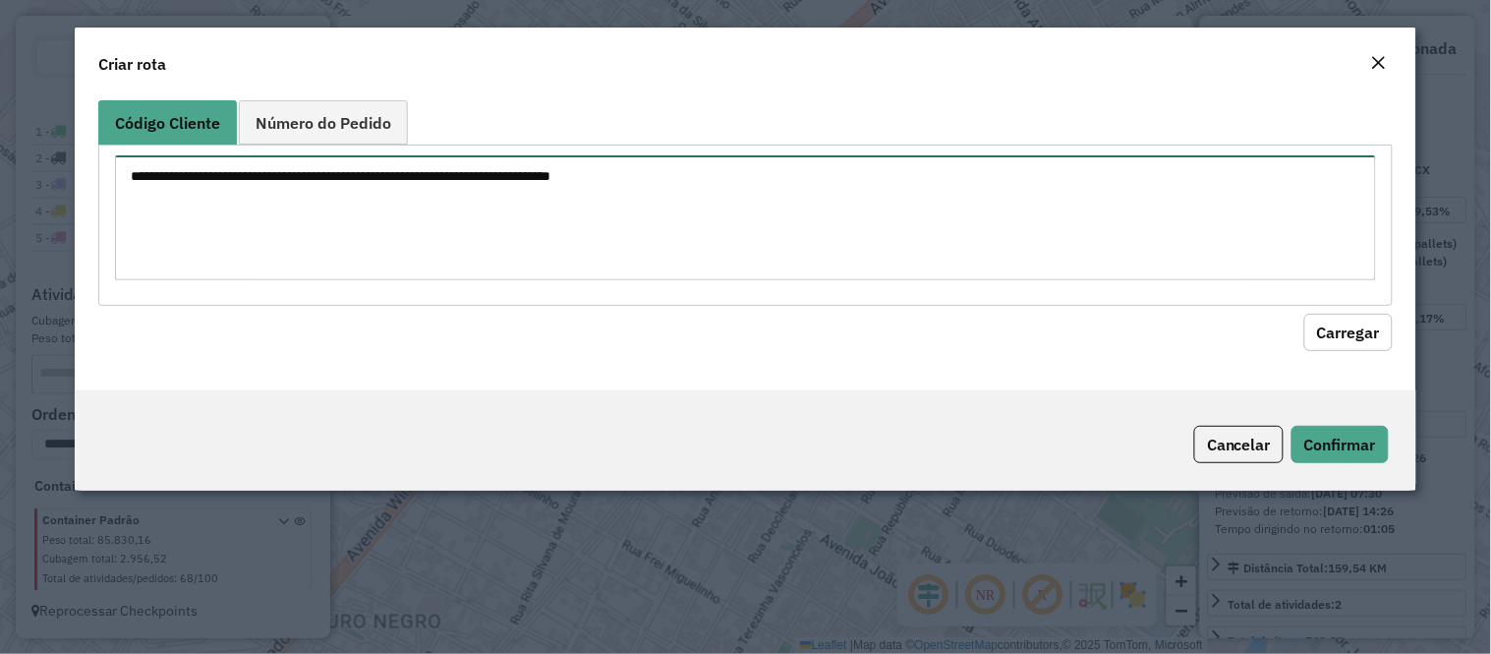
click at [480, 201] on textarea at bounding box center [745, 217] width 1261 height 125
paste textarea "****"
paste textarea "***"
paste textarea "****"
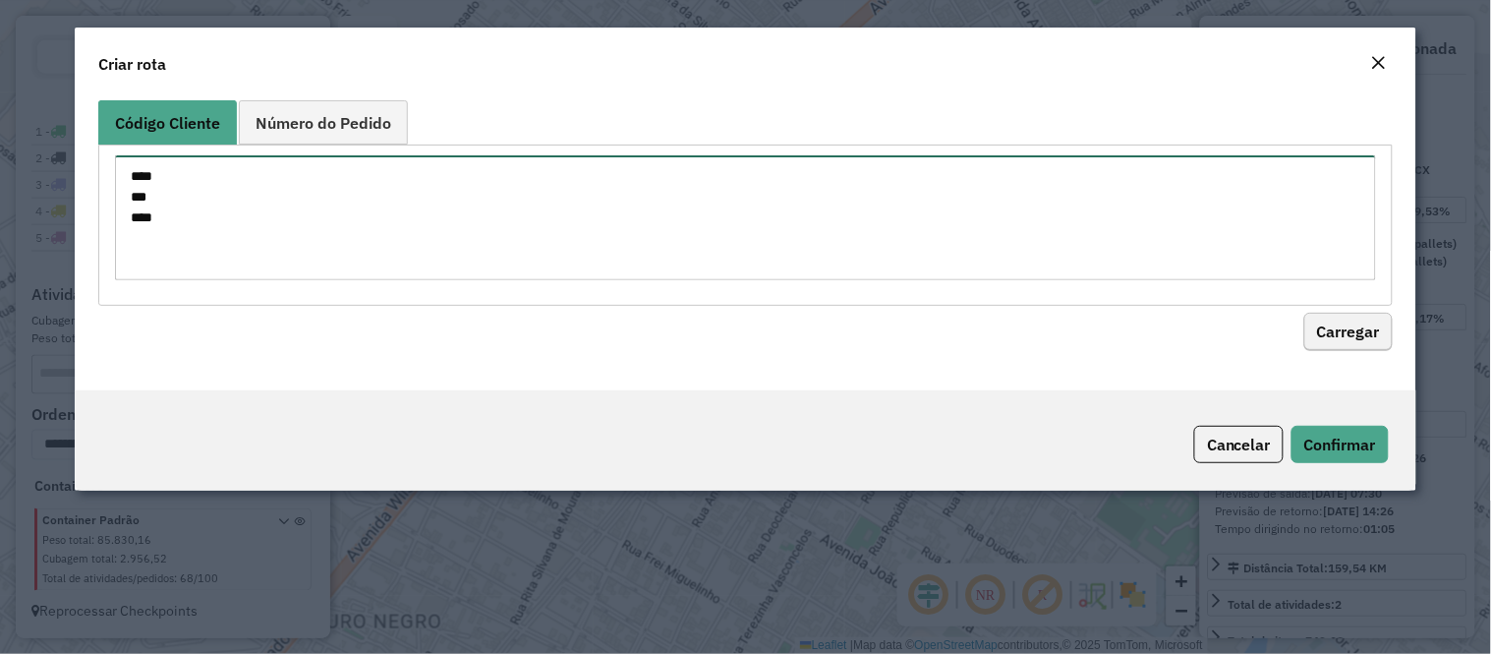
type textarea "**** *** ****"
click at [1349, 338] on button "Carregar" at bounding box center [1348, 332] width 88 height 37
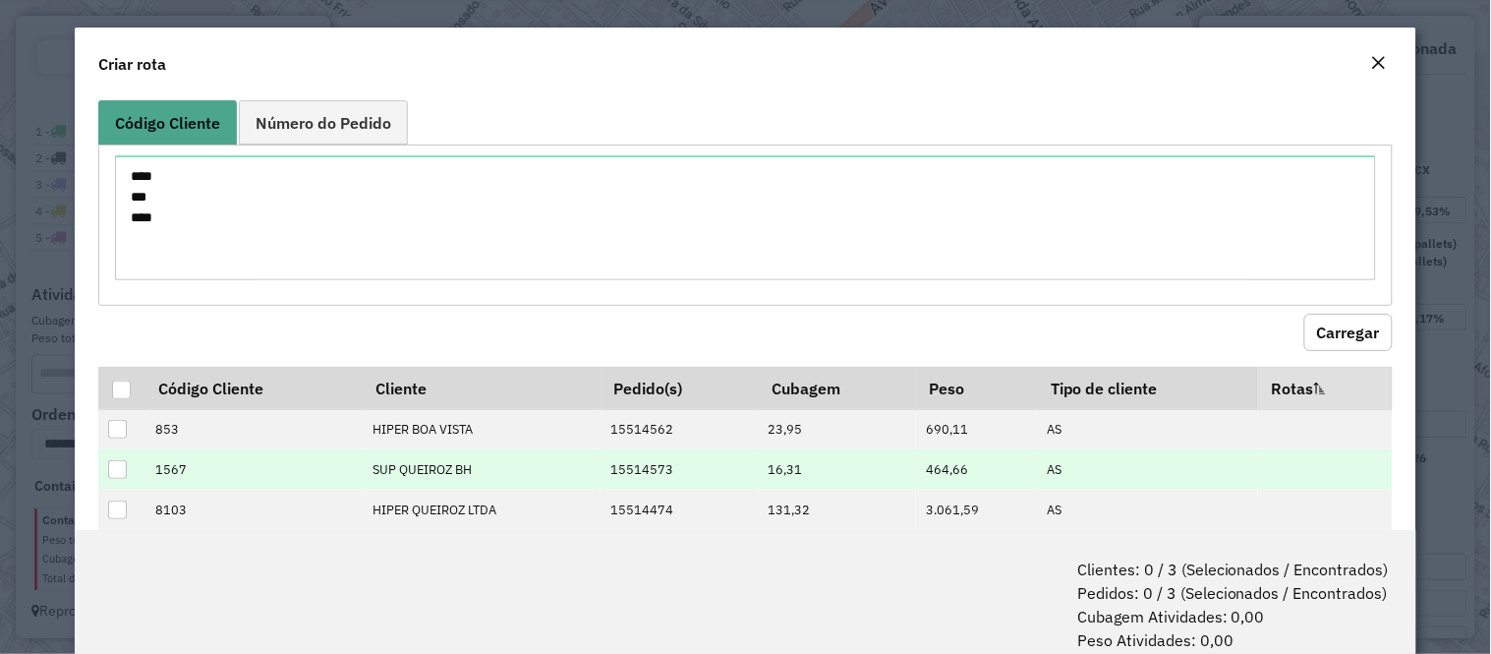
scroll to position [36, 0]
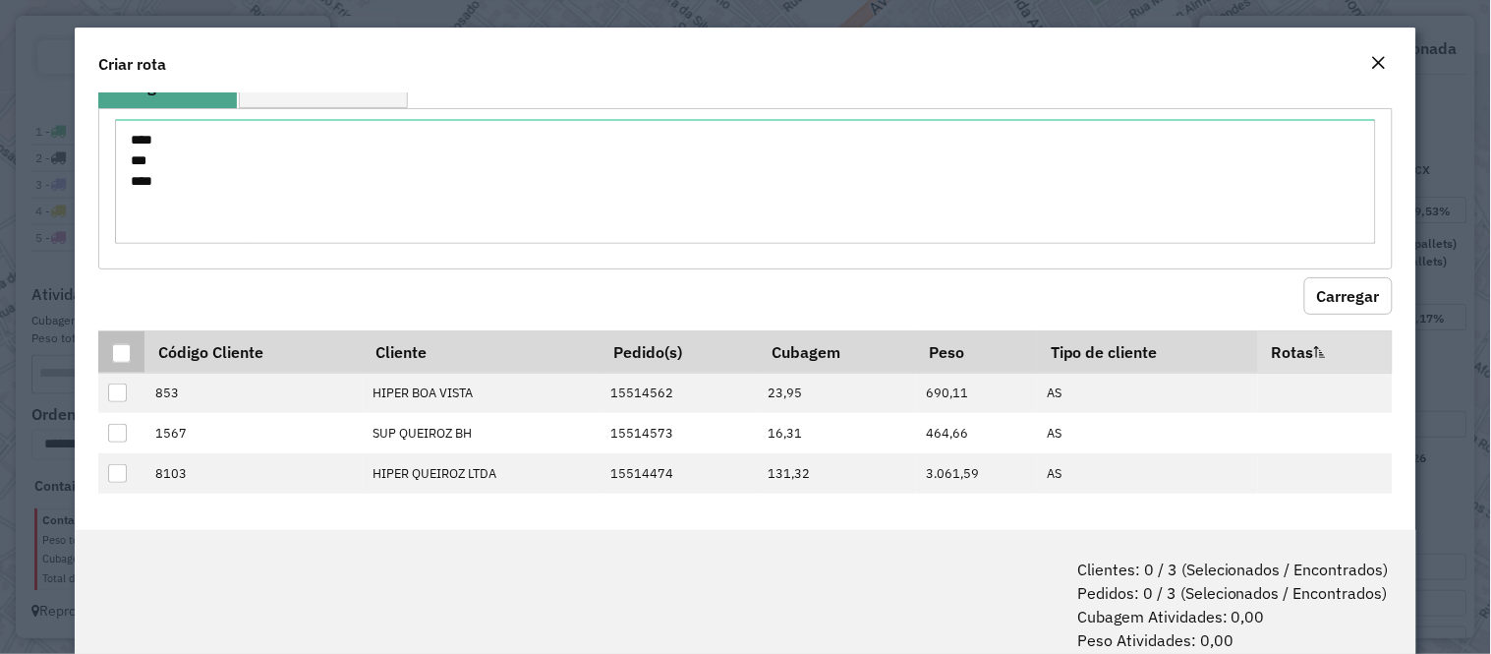
click at [120, 349] on div at bounding box center [121, 353] width 19 height 19
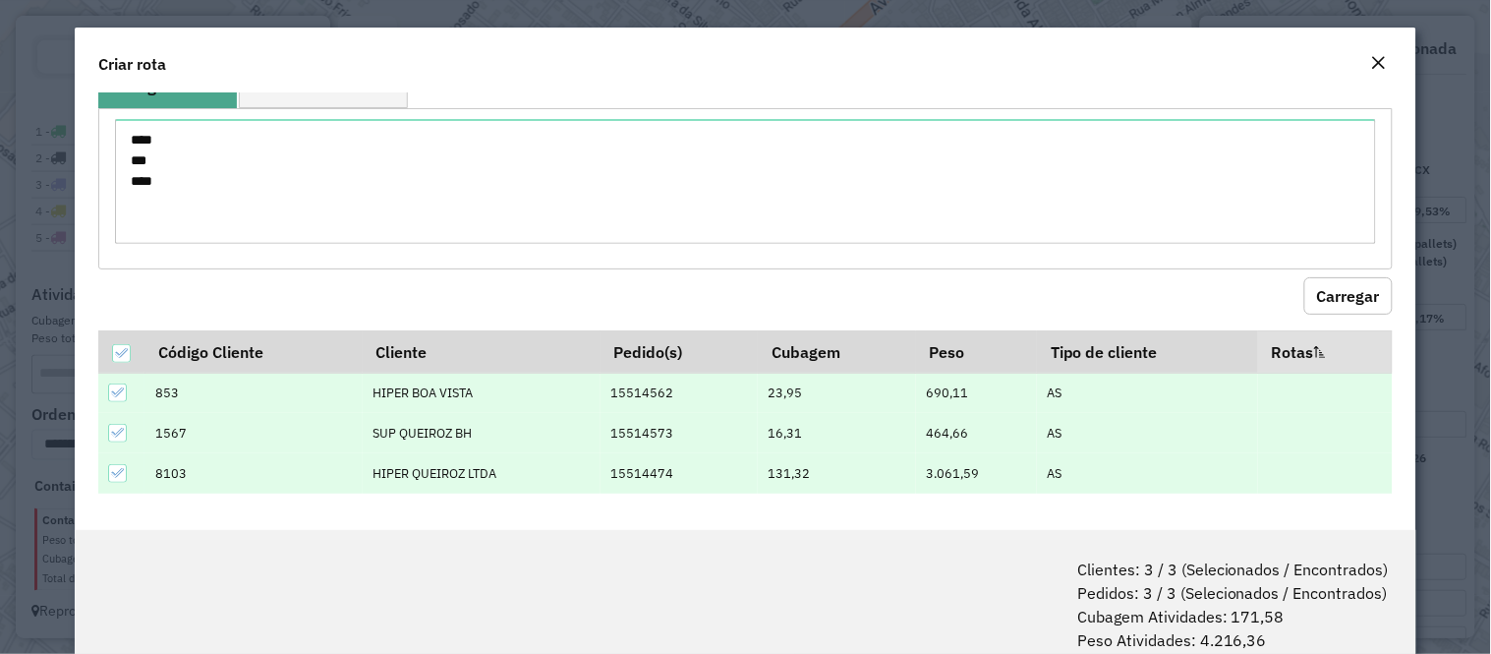
scroll to position [98, 0]
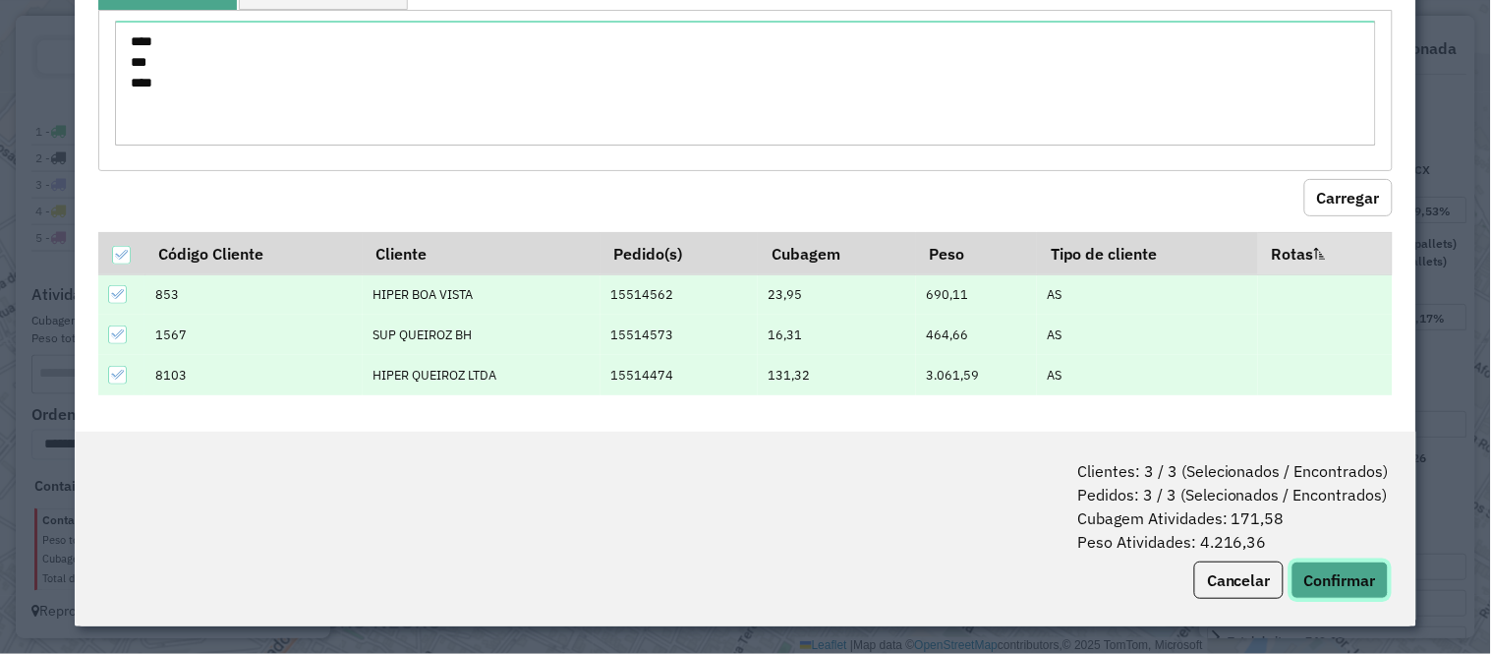
click at [1337, 574] on button "Confirmar" at bounding box center [1340, 579] width 97 height 37
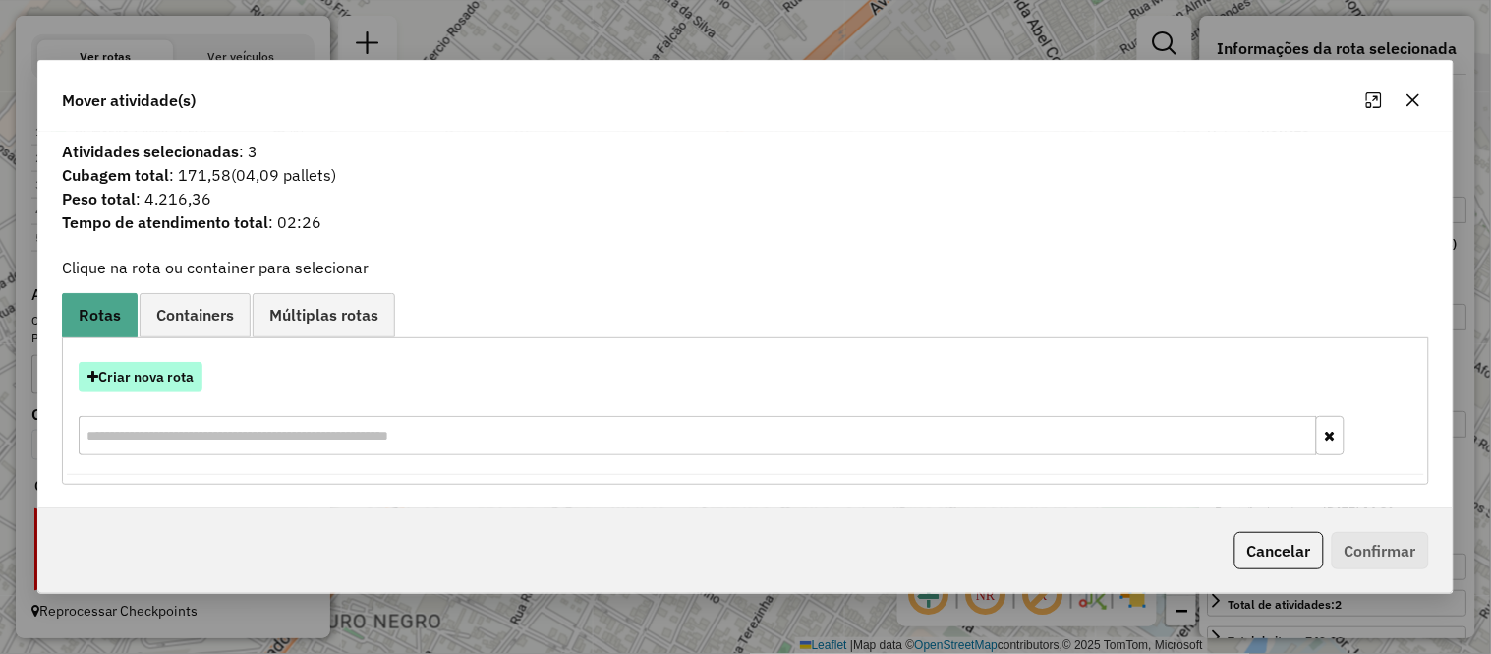
click at [112, 372] on button "Criar nova rota" at bounding box center [141, 377] width 124 height 30
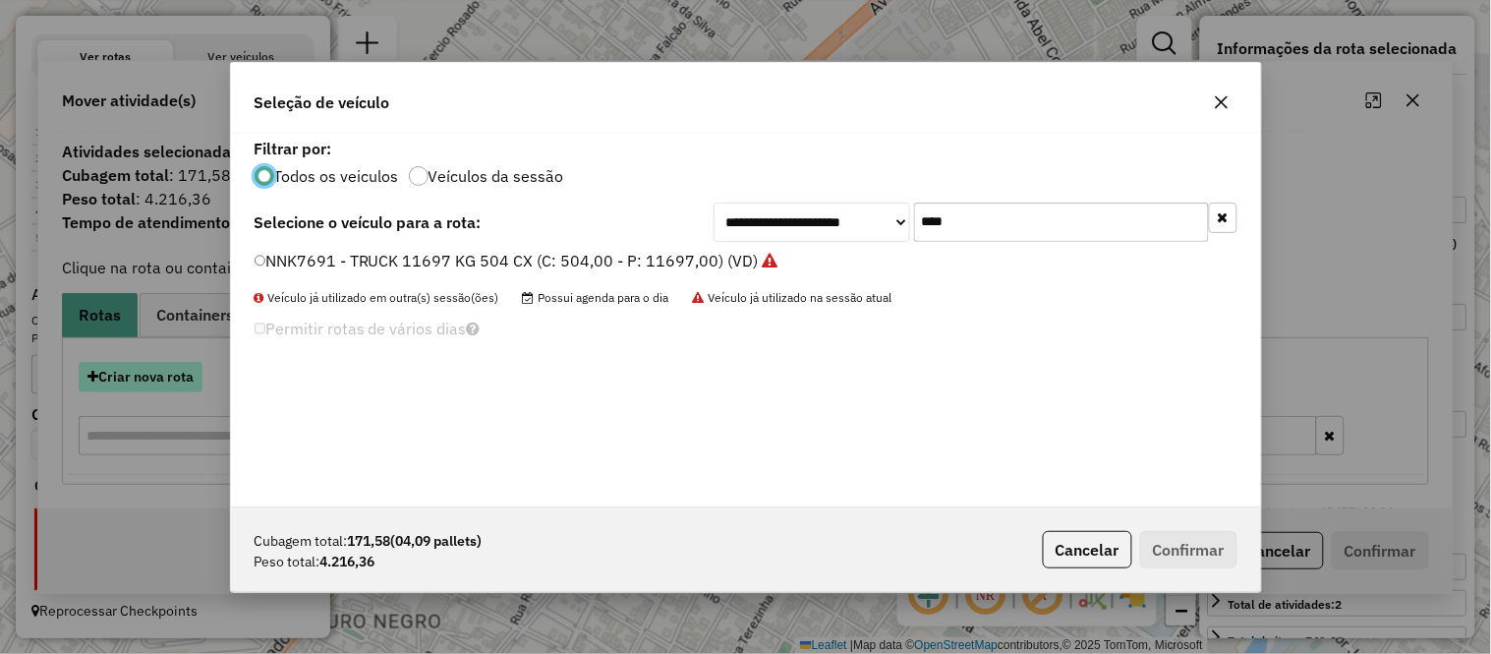
scroll to position [11, 5]
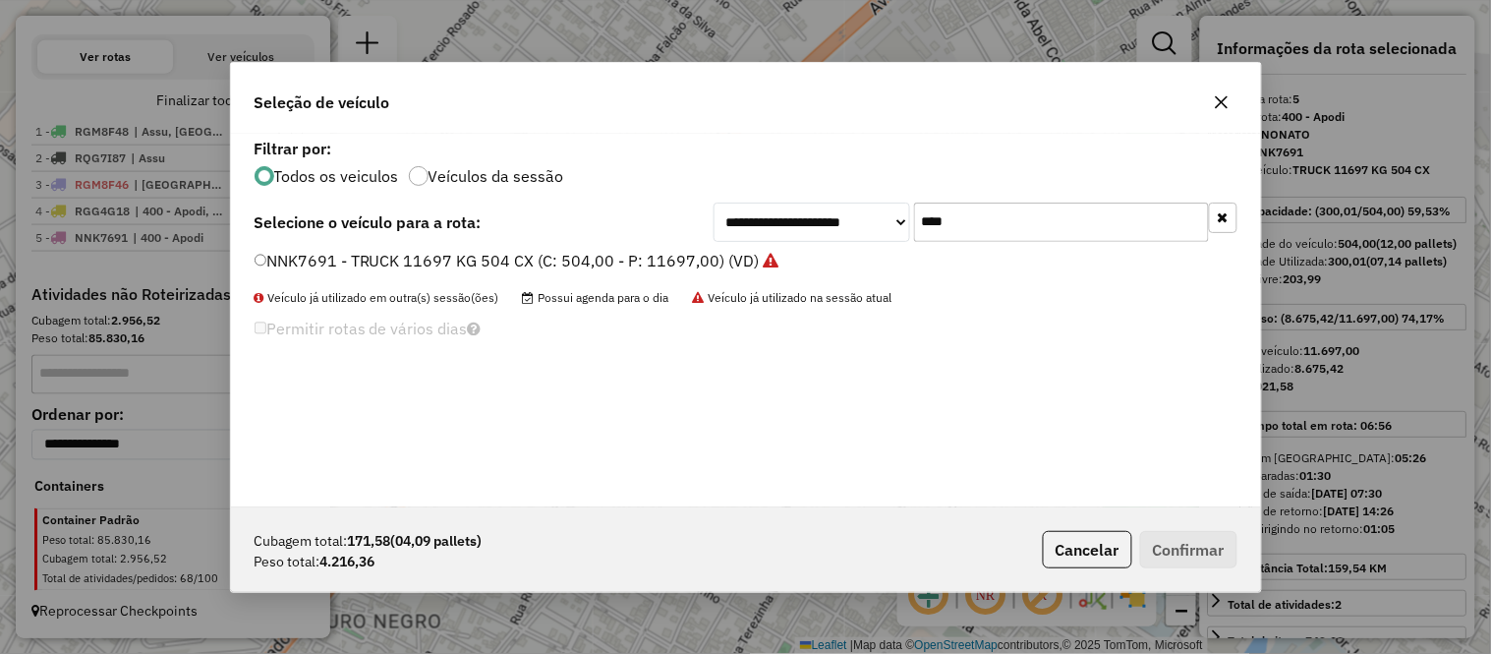
click at [1020, 208] on input "****" at bounding box center [1061, 221] width 295 height 39
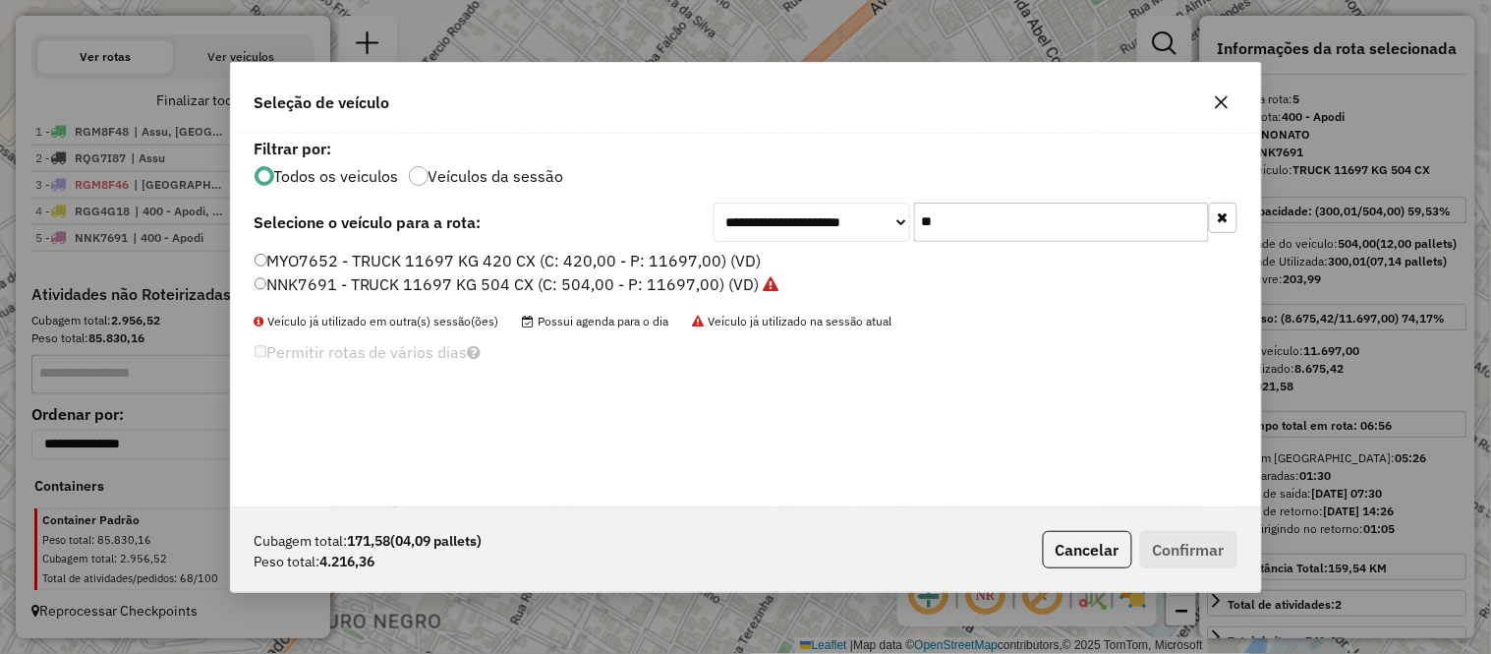
type input "*"
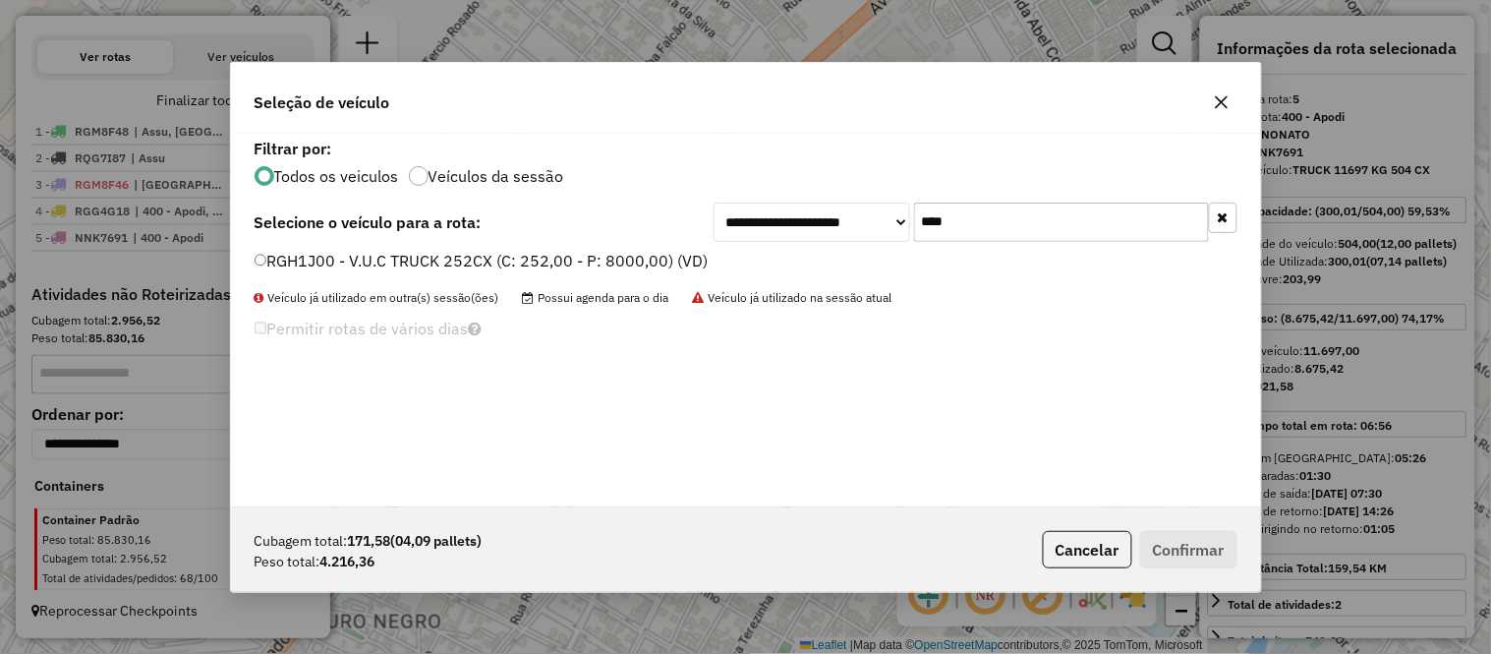
type input "****"
click at [390, 265] on label "RGH1J00 - V.U.C TRUCK 252CX (C: 252,00 - P: 8000,00) (VD)" at bounding box center [482, 261] width 454 height 24
click at [480, 268] on label "RGH1J00 - V.U.C TRUCK 252CX (C: 252,00 - P: 8000,00) (VD)" at bounding box center [482, 261] width 454 height 24
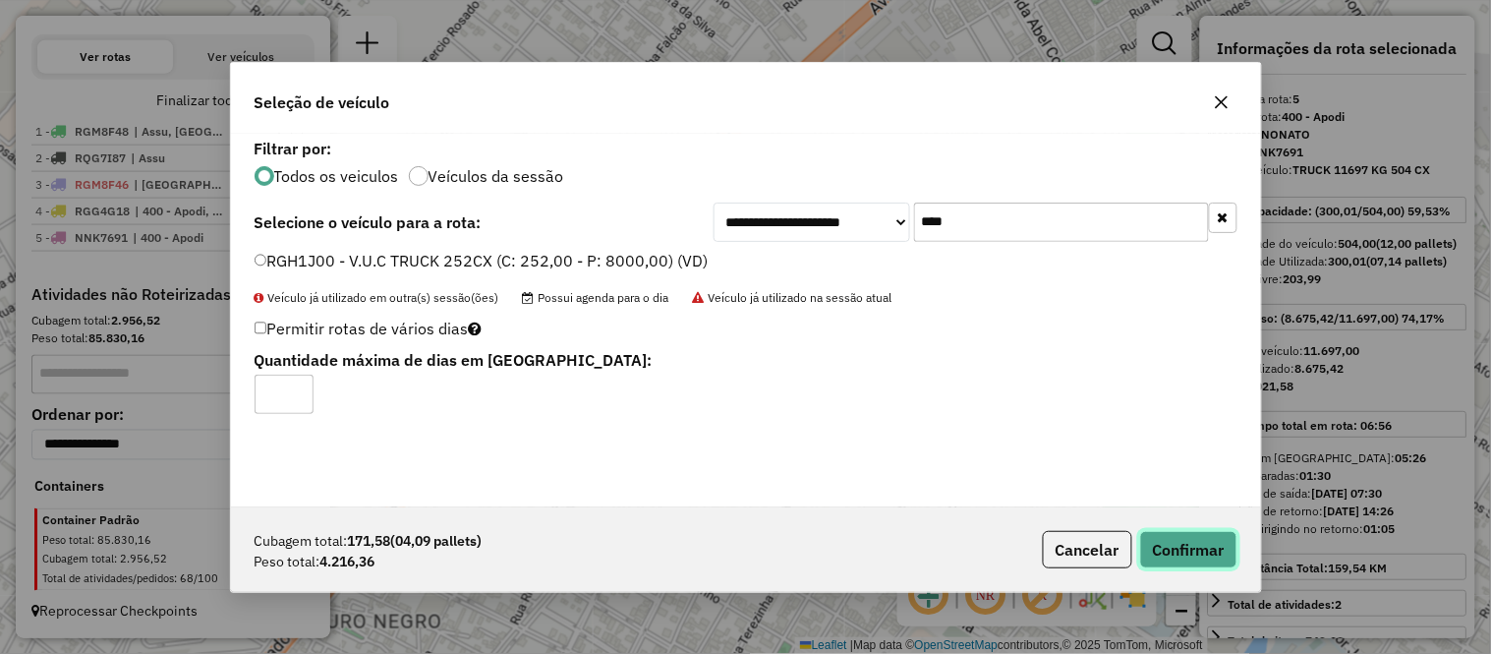
click at [1187, 547] on button "Confirmar" at bounding box center [1188, 549] width 97 height 37
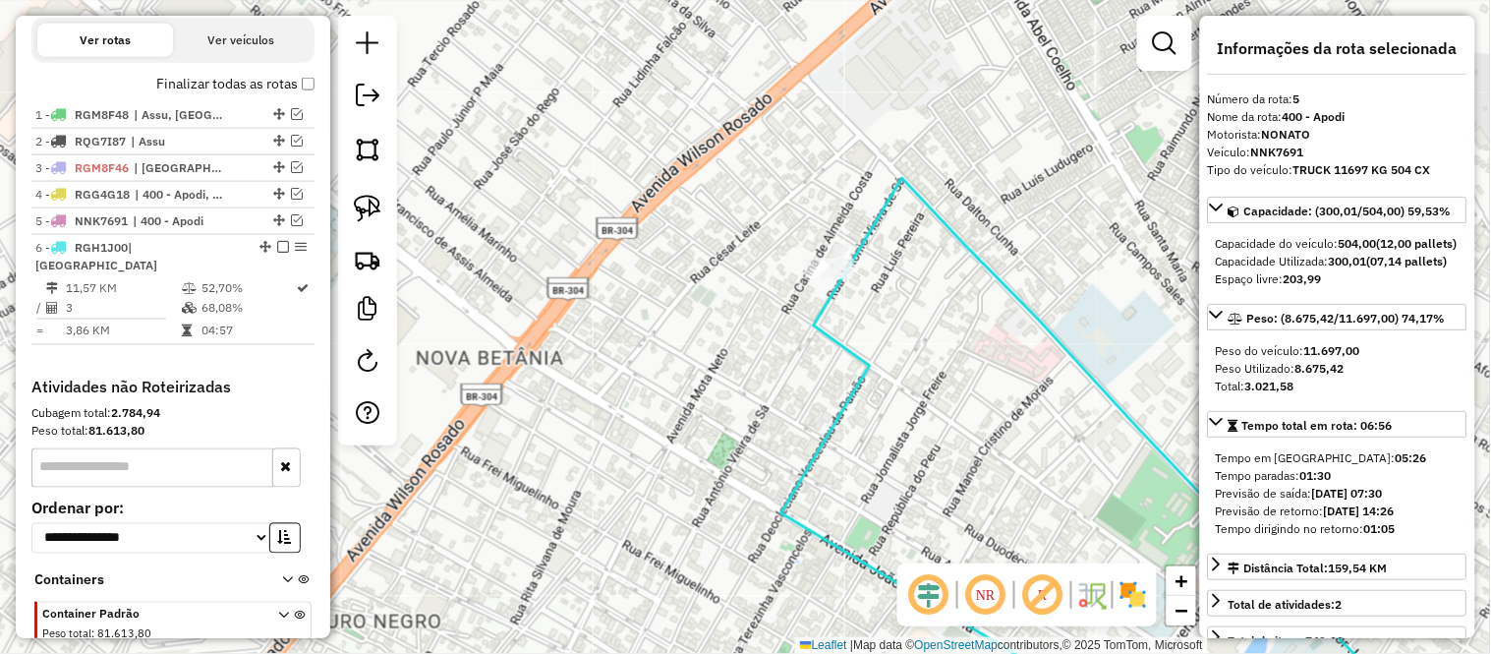
scroll to position [725, 0]
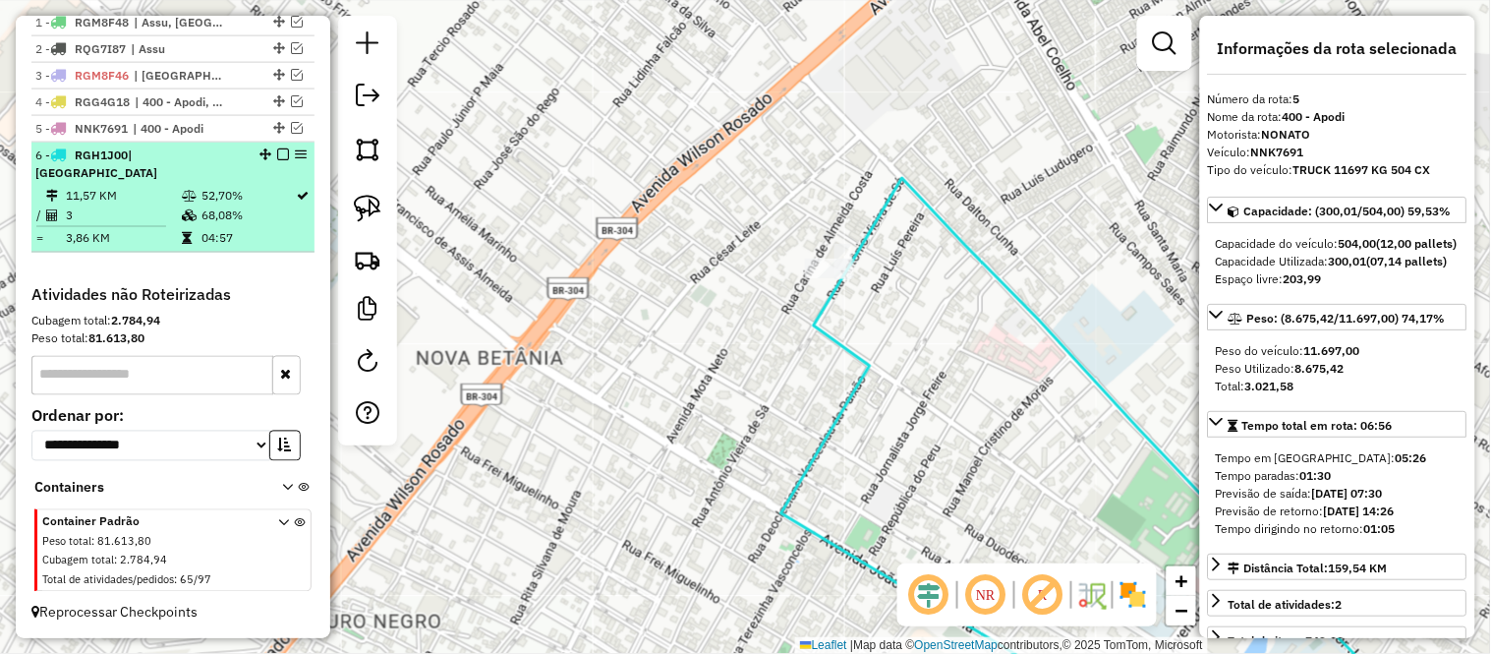
click at [128, 221] on td "3" at bounding box center [123, 215] width 116 height 20
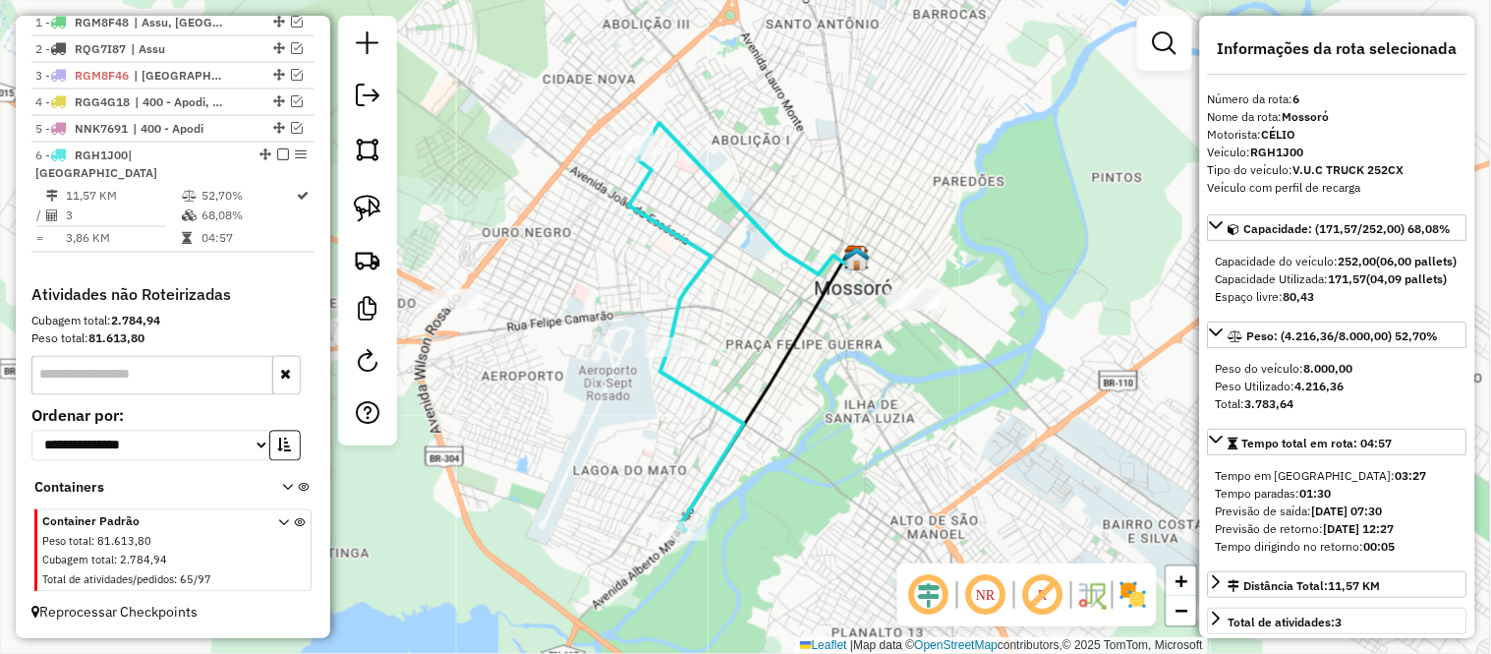
scroll to position [436, 0]
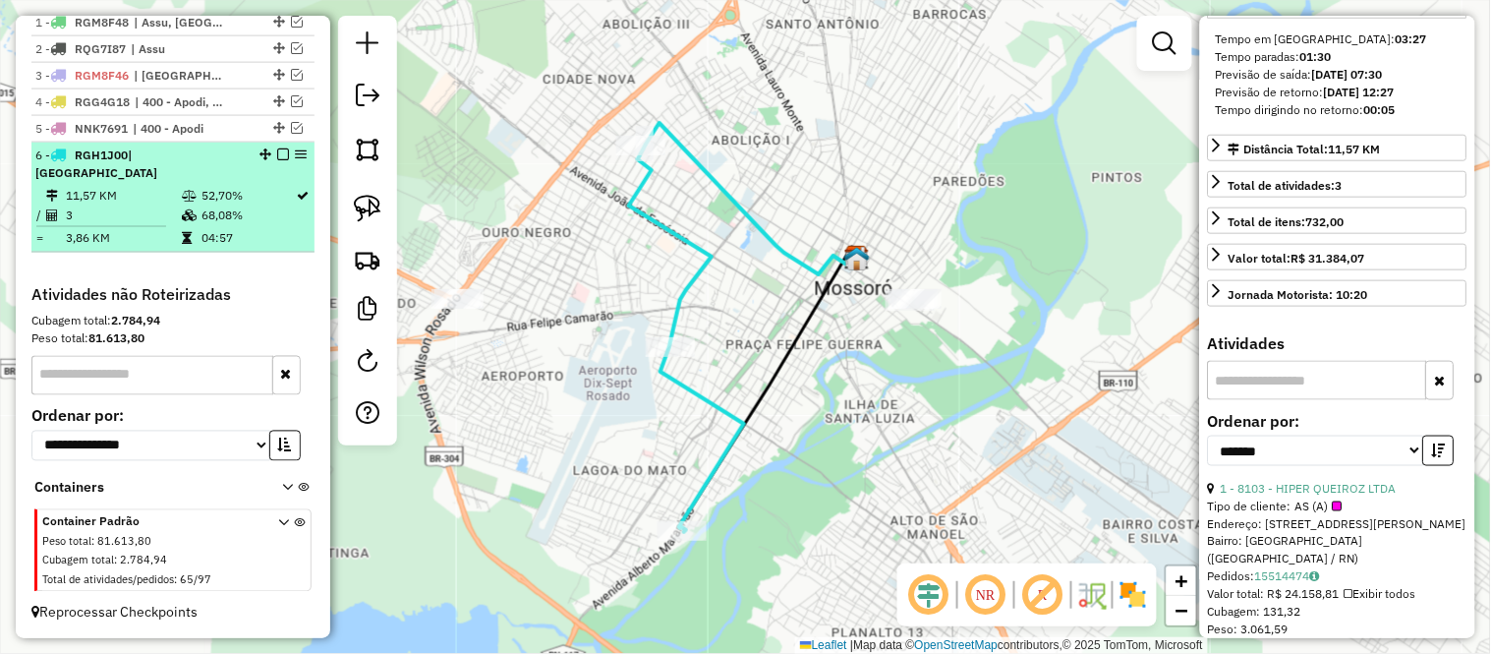
click at [281, 160] on em at bounding box center [283, 154] width 12 height 12
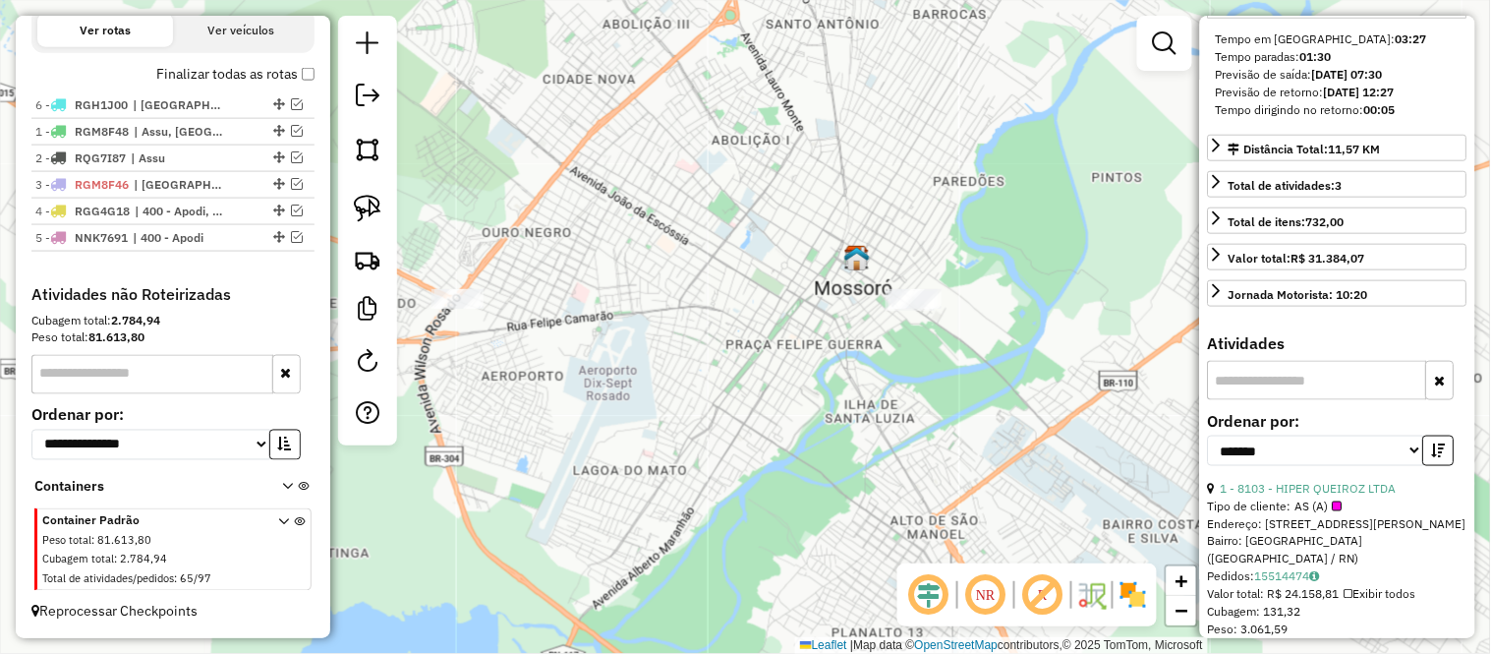
drag, startPoint x: 275, startPoint y: 234, endPoint x: 293, endPoint y: 50, distance: 184.6
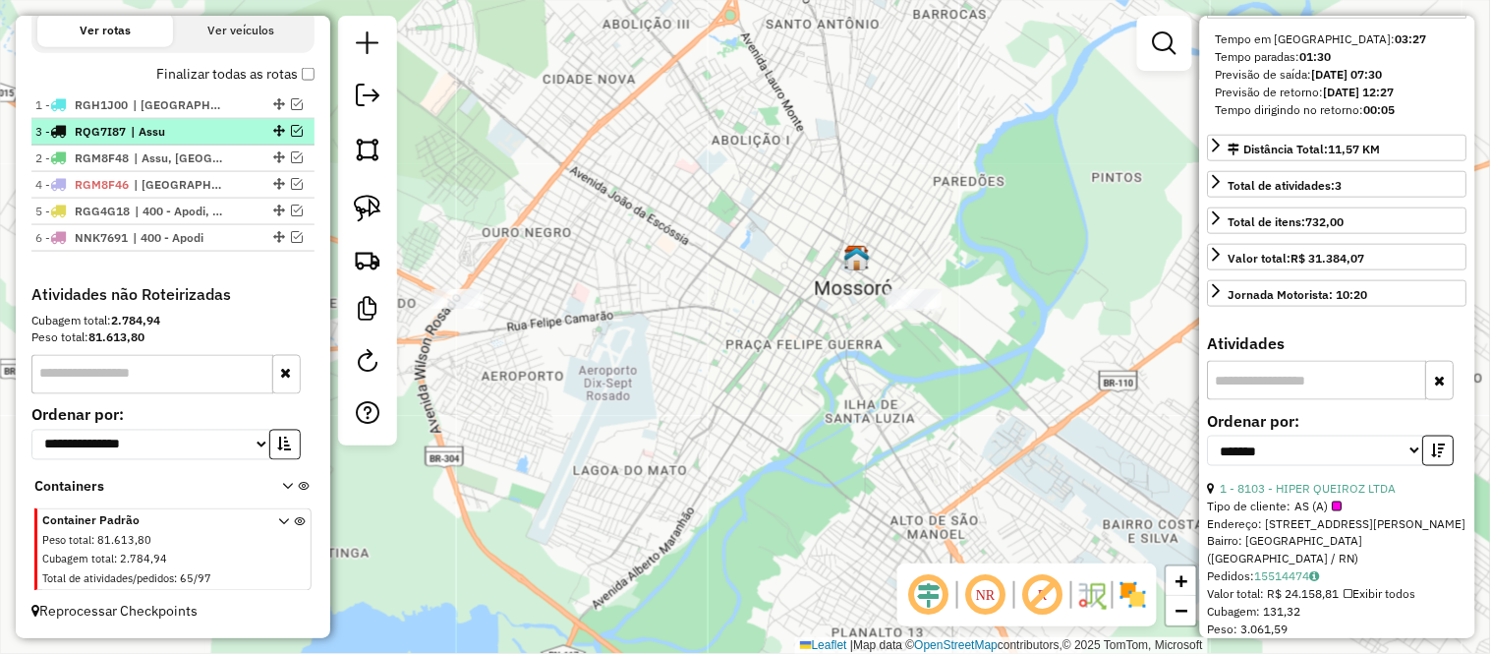
drag, startPoint x: 275, startPoint y: 157, endPoint x: 280, endPoint y: 125, distance: 32.8
drag, startPoint x: 273, startPoint y: 185, endPoint x: 282, endPoint y: 143, distance: 43.2
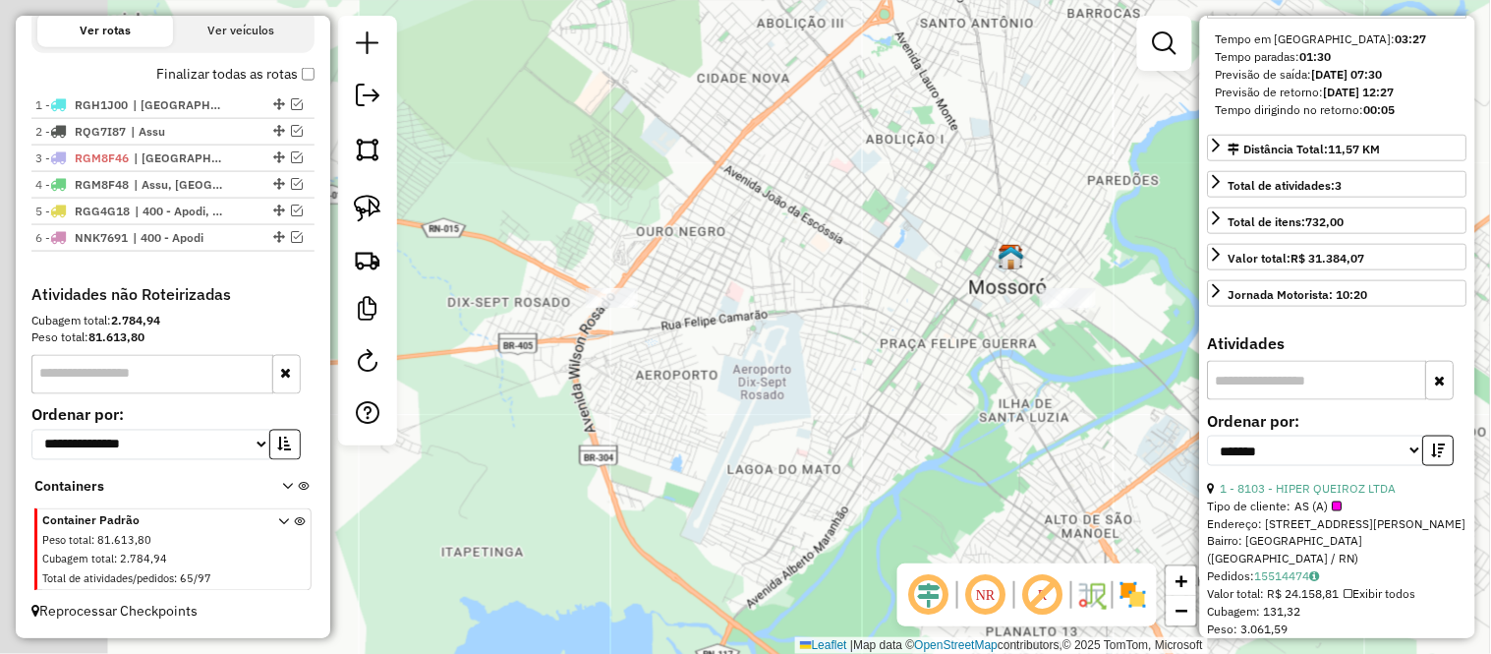
drag, startPoint x: 891, startPoint y: 322, endPoint x: 965, endPoint y: 318, distance: 73.8
click at [965, 318] on div "Janela de atendimento Grade de atendimento Capacidade Transportadoras Veículos …" at bounding box center [745, 327] width 1491 height 654
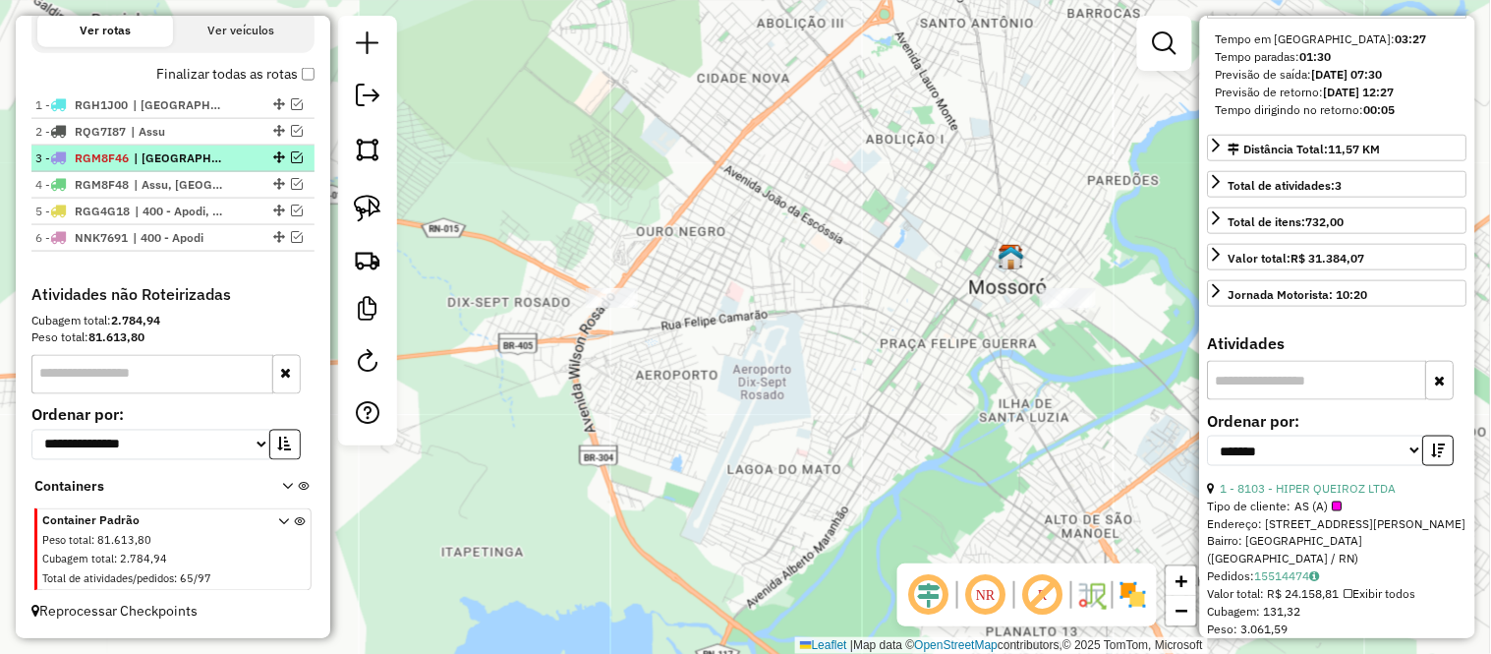
click at [69, 155] on strong "RGM8F46 | Macau" at bounding box center [97, 157] width 63 height 15
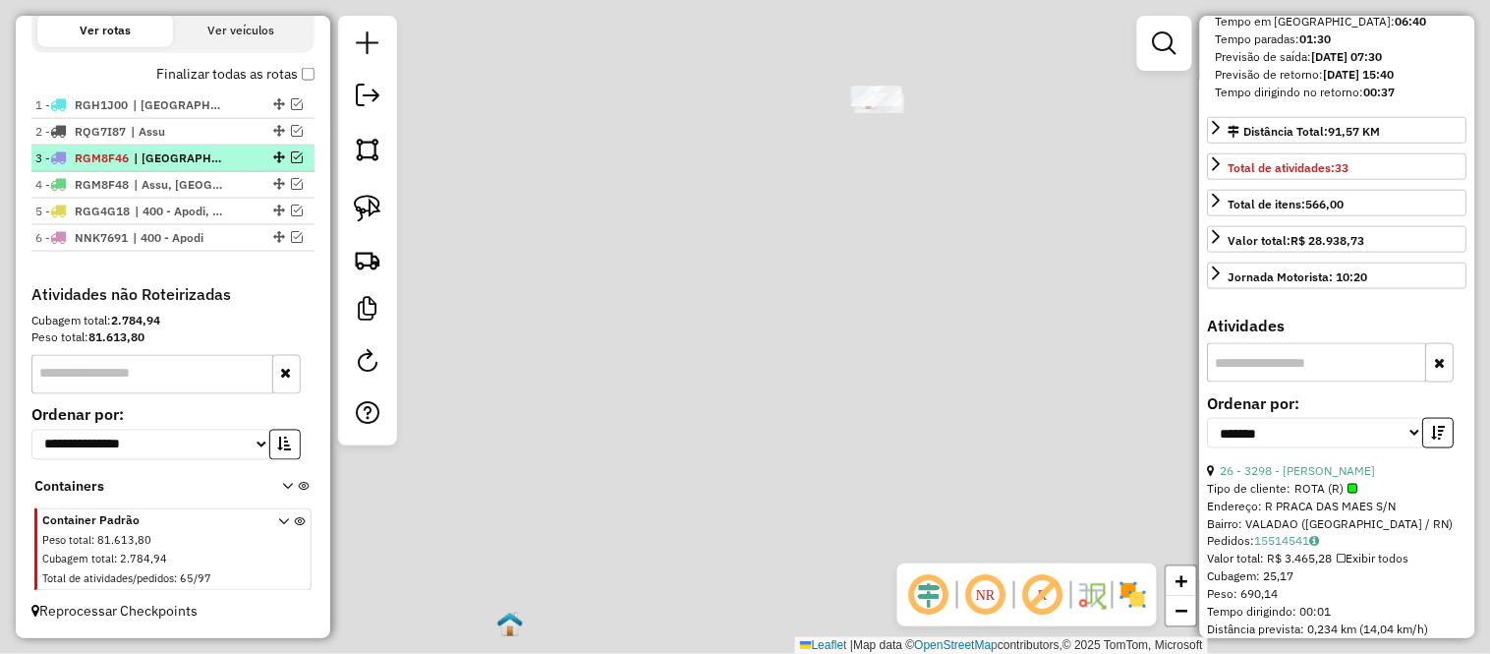
scroll to position [419, 0]
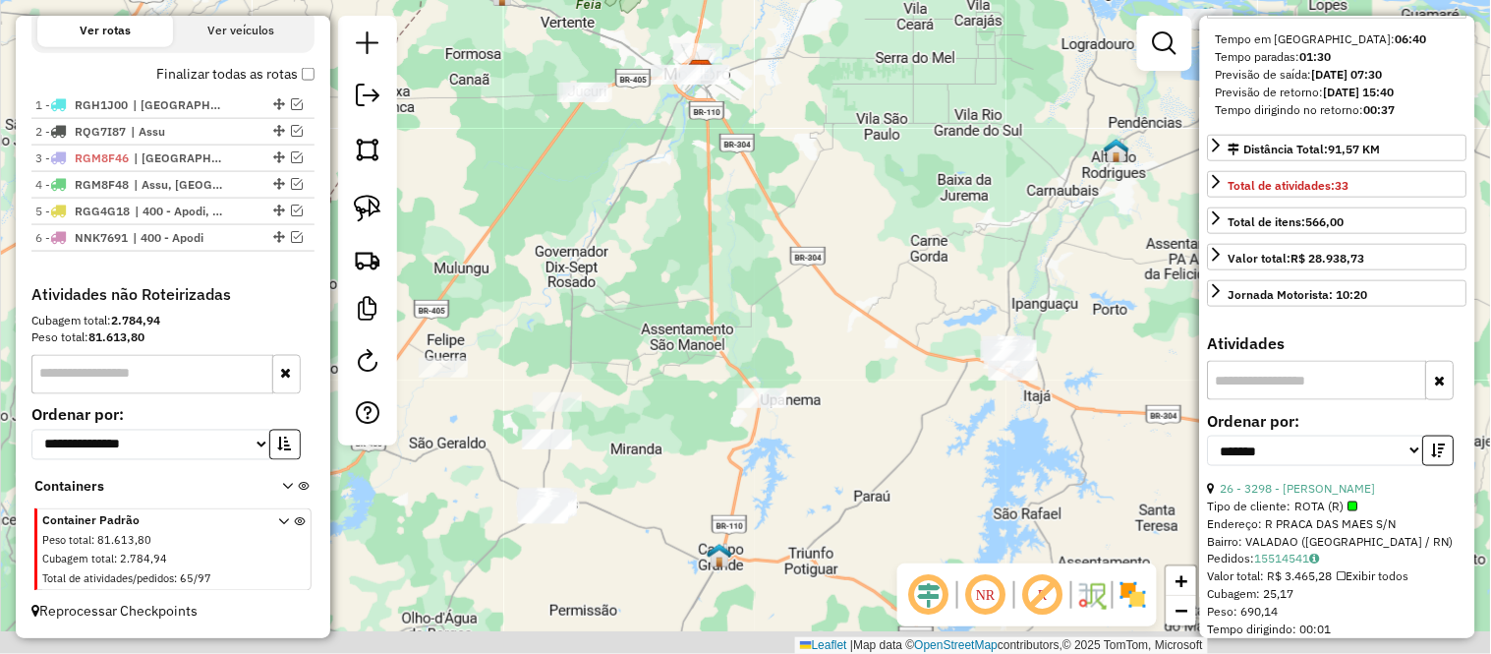
drag, startPoint x: 609, startPoint y: 377, endPoint x: 1008, endPoint y: 211, distance: 432.2
click at [1008, 211] on div "Janela de atendimento Grade de atendimento Capacidade Transportadoras Veículos …" at bounding box center [745, 327] width 1491 height 654
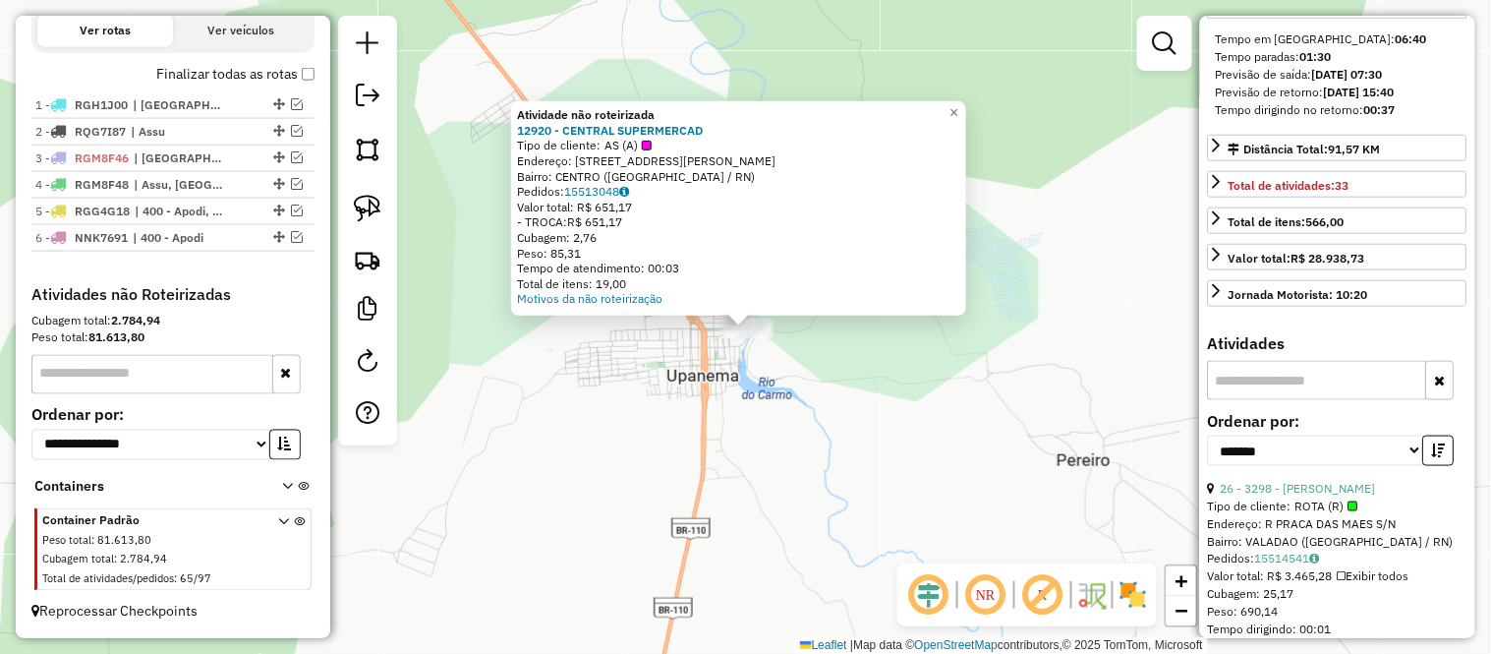
click at [662, 413] on div "Atividade não roteirizada 12920 - CENTRAL SUPERMERCAD Tipo de cliente: AS (A) E…" at bounding box center [745, 327] width 1491 height 654
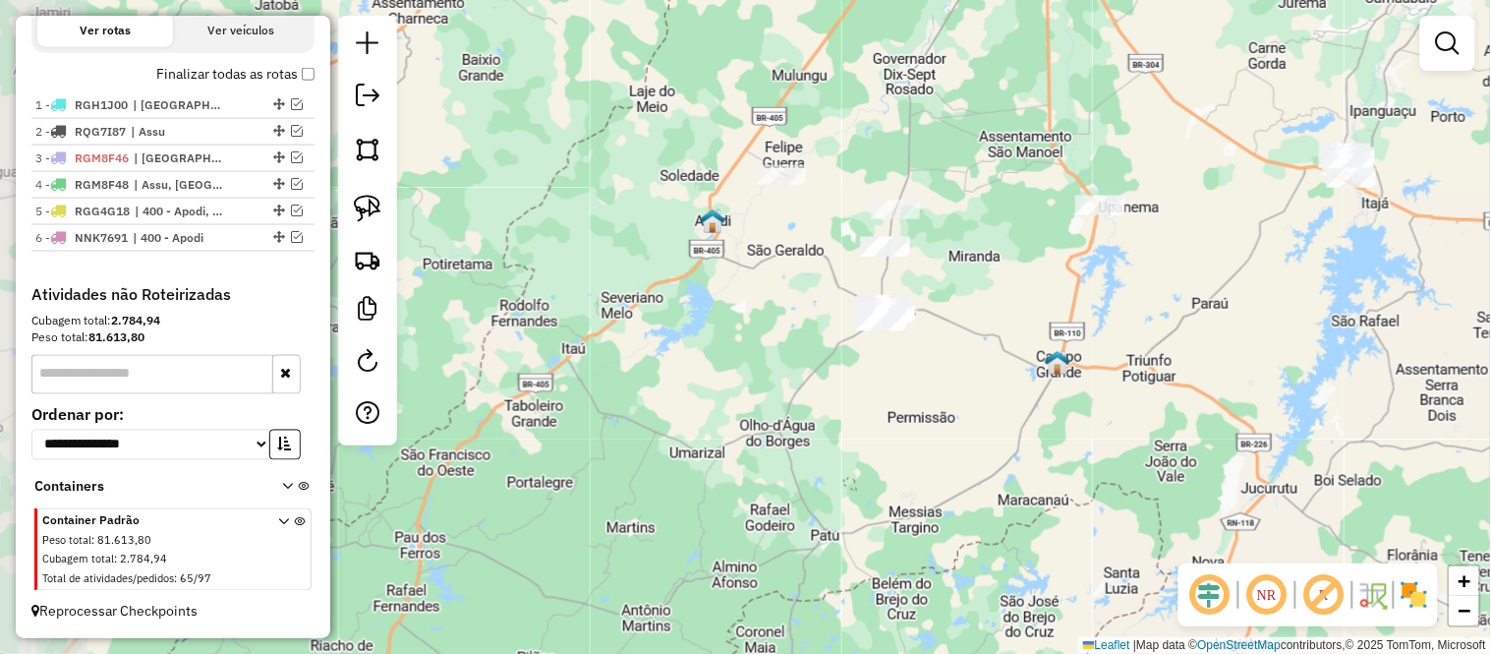
drag, startPoint x: 600, startPoint y: 564, endPoint x: 1032, endPoint y: 361, distance: 477.9
click at [1032, 361] on div "Janela de atendimento Grade de atendimento Capacidade Transportadoras Veículos …" at bounding box center [745, 327] width 1491 height 654
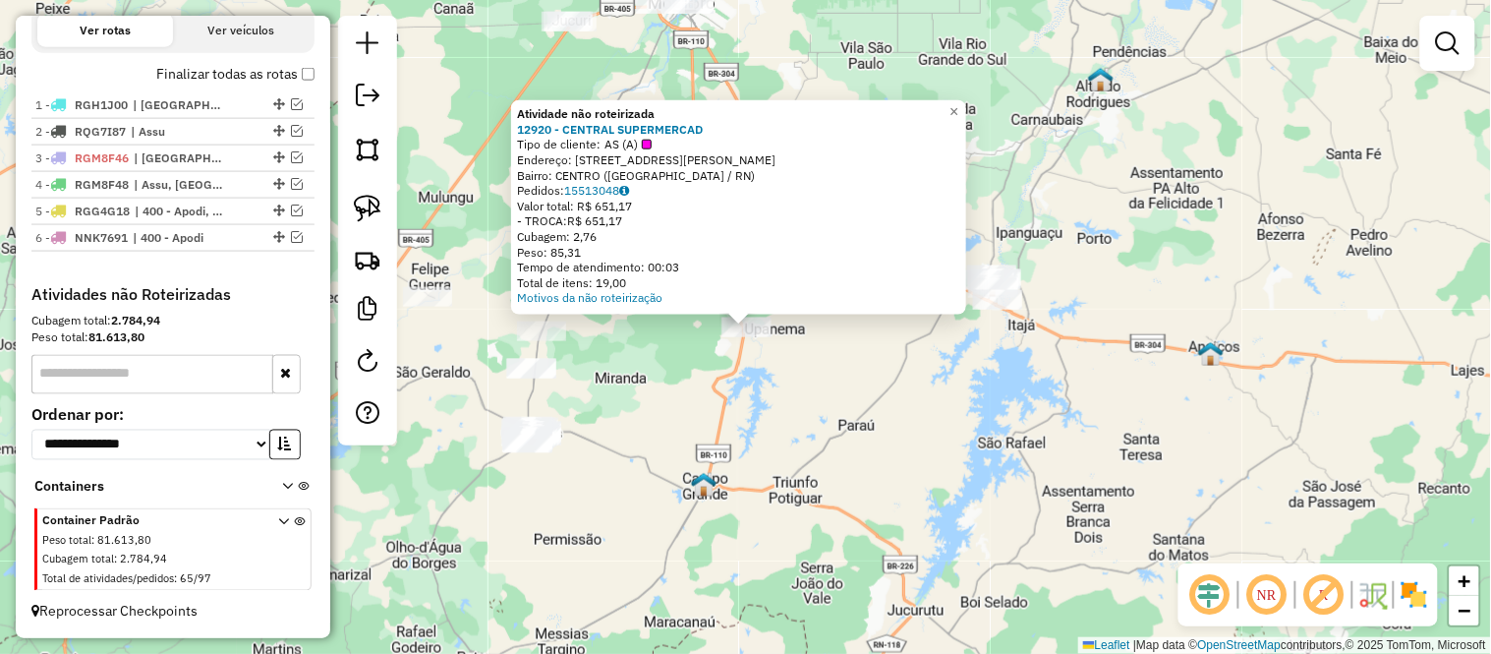
click at [639, 449] on div "Atividade não roteirizada 12920 - CENTRAL SUPERMERCAD Tipo de cliente: AS (A) E…" at bounding box center [745, 327] width 1491 height 654
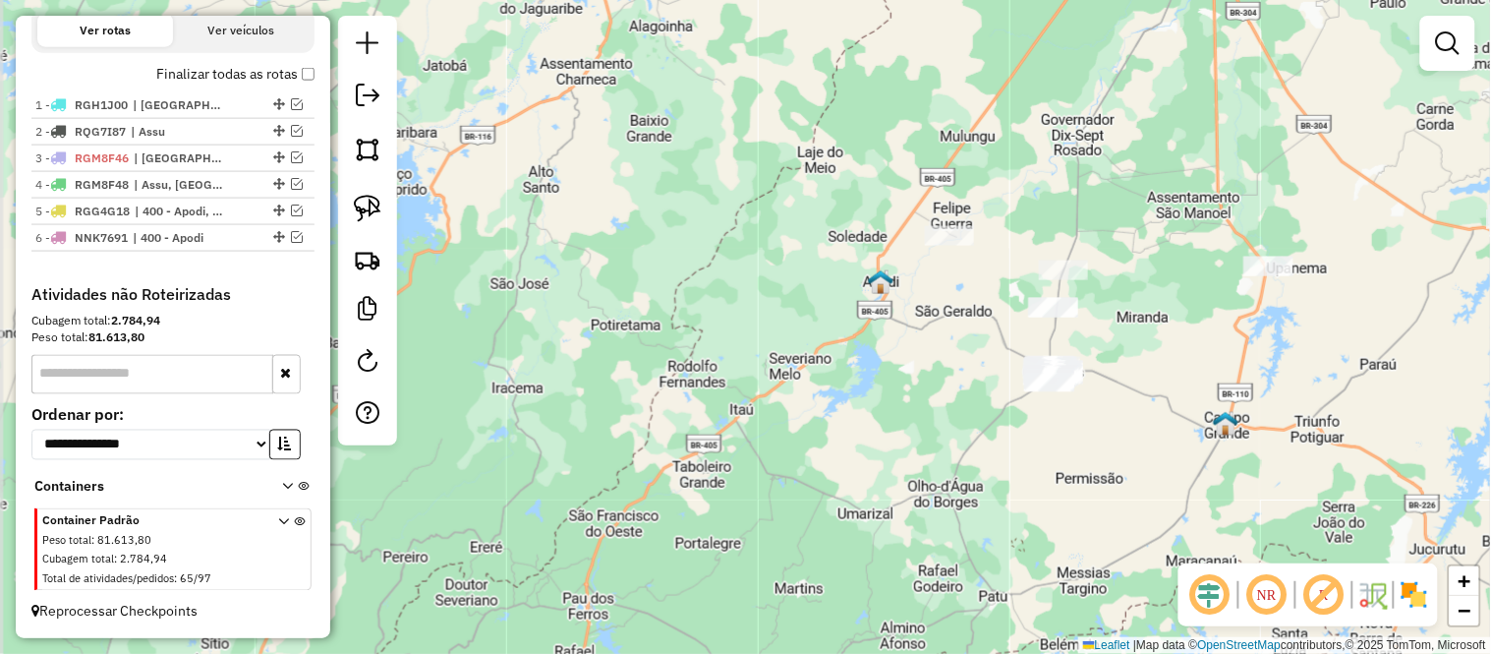
drag, startPoint x: 595, startPoint y: 460, endPoint x: 1117, endPoint y: 399, distance: 525.5
click at [1117, 399] on div "Janela de atendimento Grade de atendimento Capacidade Transportadoras Veículos …" at bounding box center [745, 327] width 1491 height 654
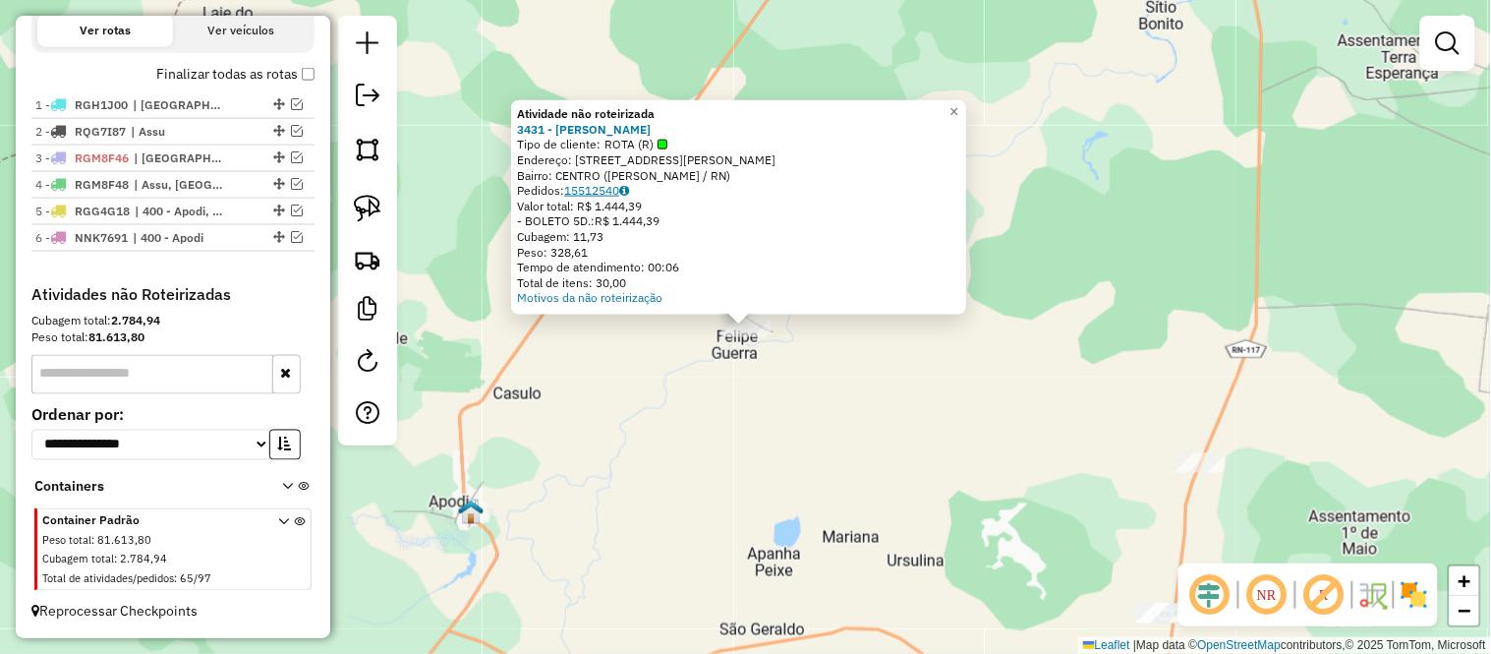
click at [581, 183] on link "15512540" at bounding box center [596, 190] width 65 height 15
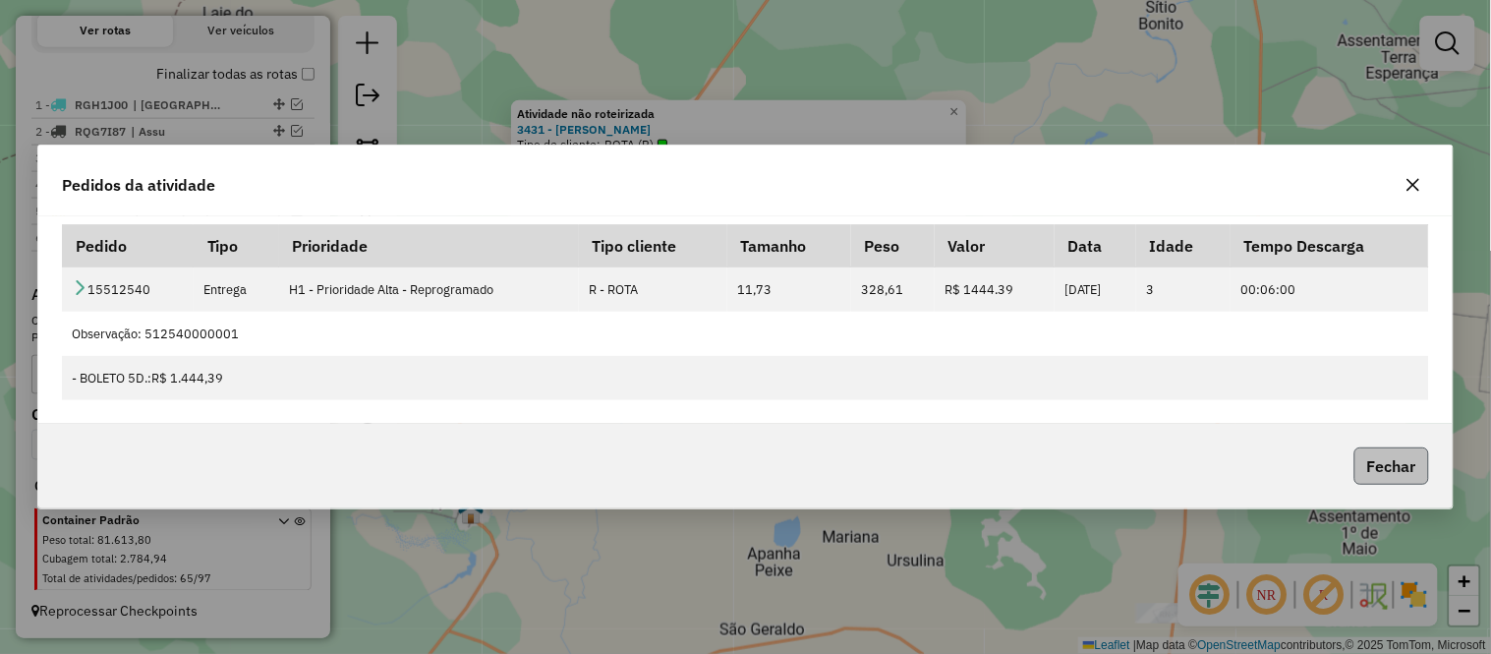
click at [1388, 449] on button "Fechar" at bounding box center [1391, 465] width 75 height 37
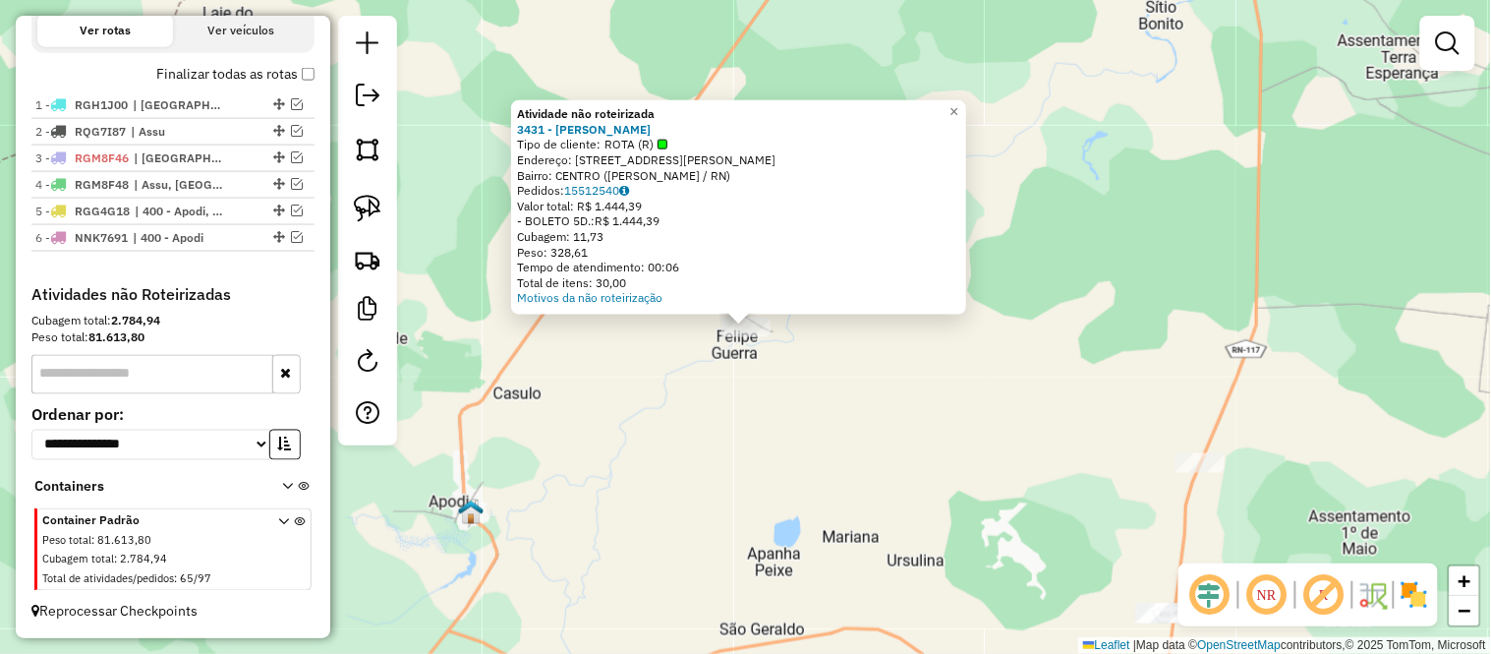
click at [1063, 466] on div "Atividade não roteirizada 3431 - ANTONIO ALVES DA SILVA Tipo de cliente: ROTA (…" at bounding box center [745, 327] width 1491 height 654
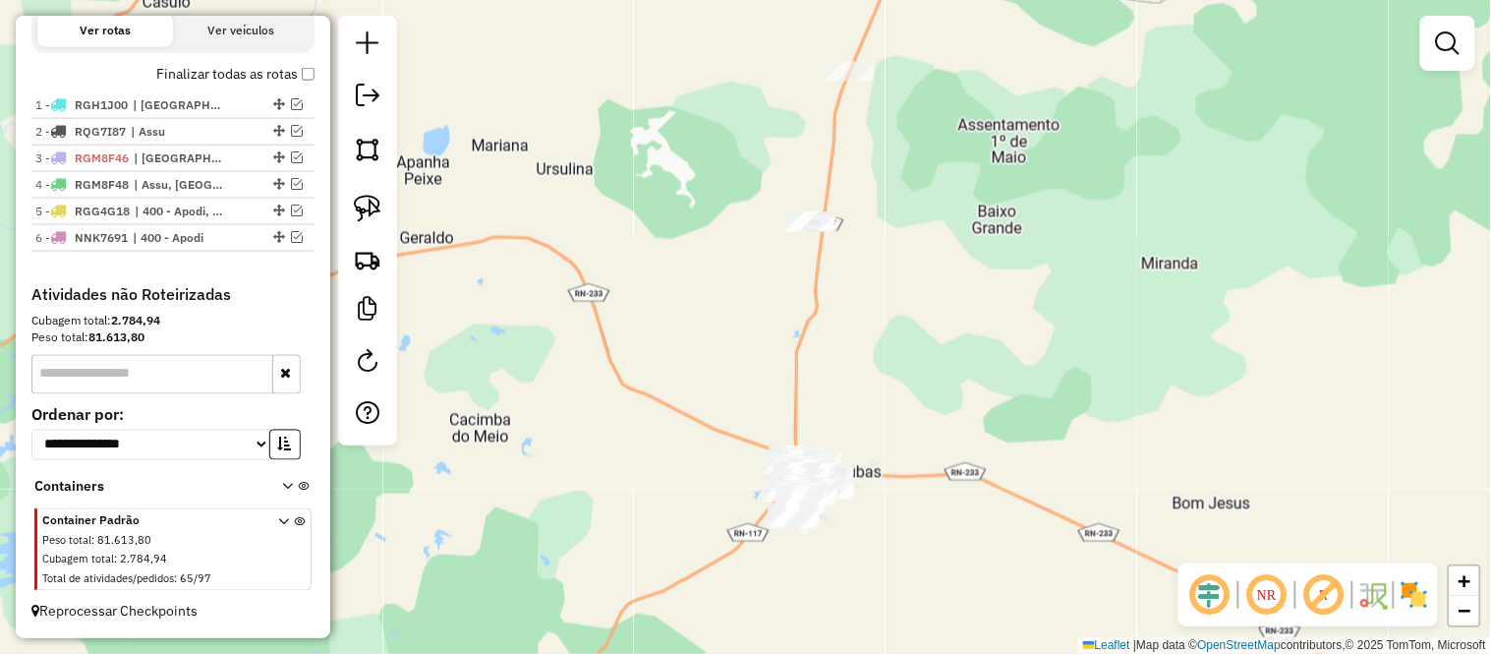
drag, startPoint x: 1005, startPoint y: 492, endPoint x: 664, endPoint y: 114, distance: 509.4
click at [664, 114] on div "Janela de atendimento Grade de atendimento Capacidade Transportadoras Veículos …" at bounding box center [745, 327] width 1491 height 654
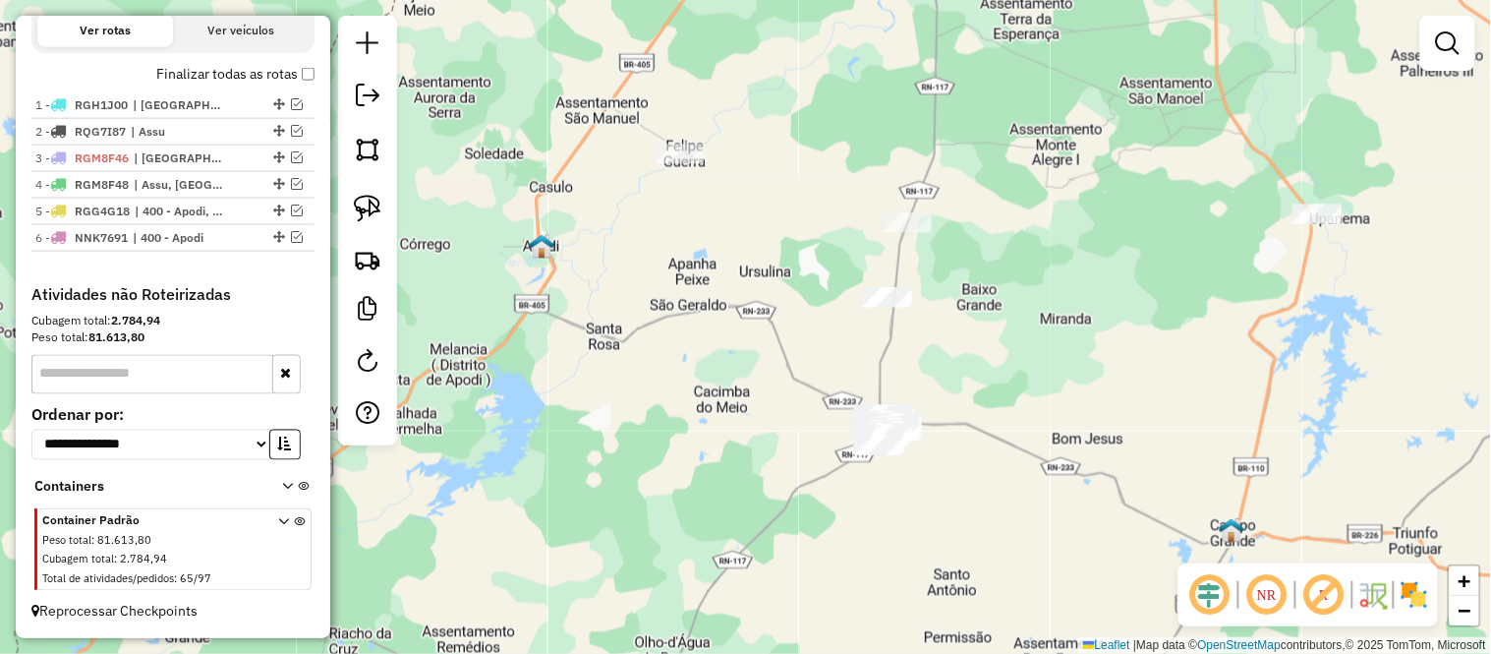
drag, startPoint x: 915, startPoint y: 317, endPoint x: 957, endPoint y: 315, distance: 42.4
click at [957, 315] on div "Janela de atendimento Grade de atendimento Capacidade Transportadoras Veículos …" at bounding box center [745, 327] width 1491 height 654
click at [1450, 45] on em at bounding box center [1448, 43] width 24 height 24
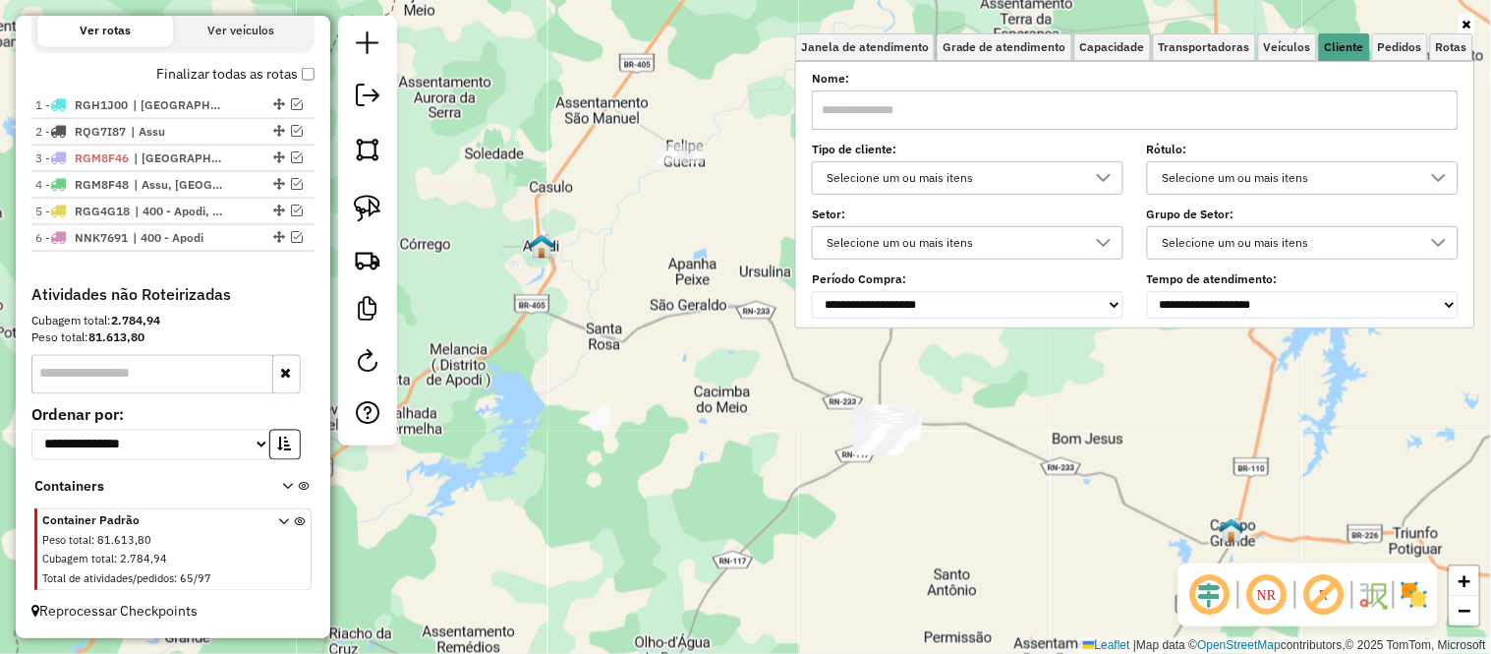
click at [901, 172] on div "Selecione um ou mais itens" at bounding box center [953, 177] width 264 height 31
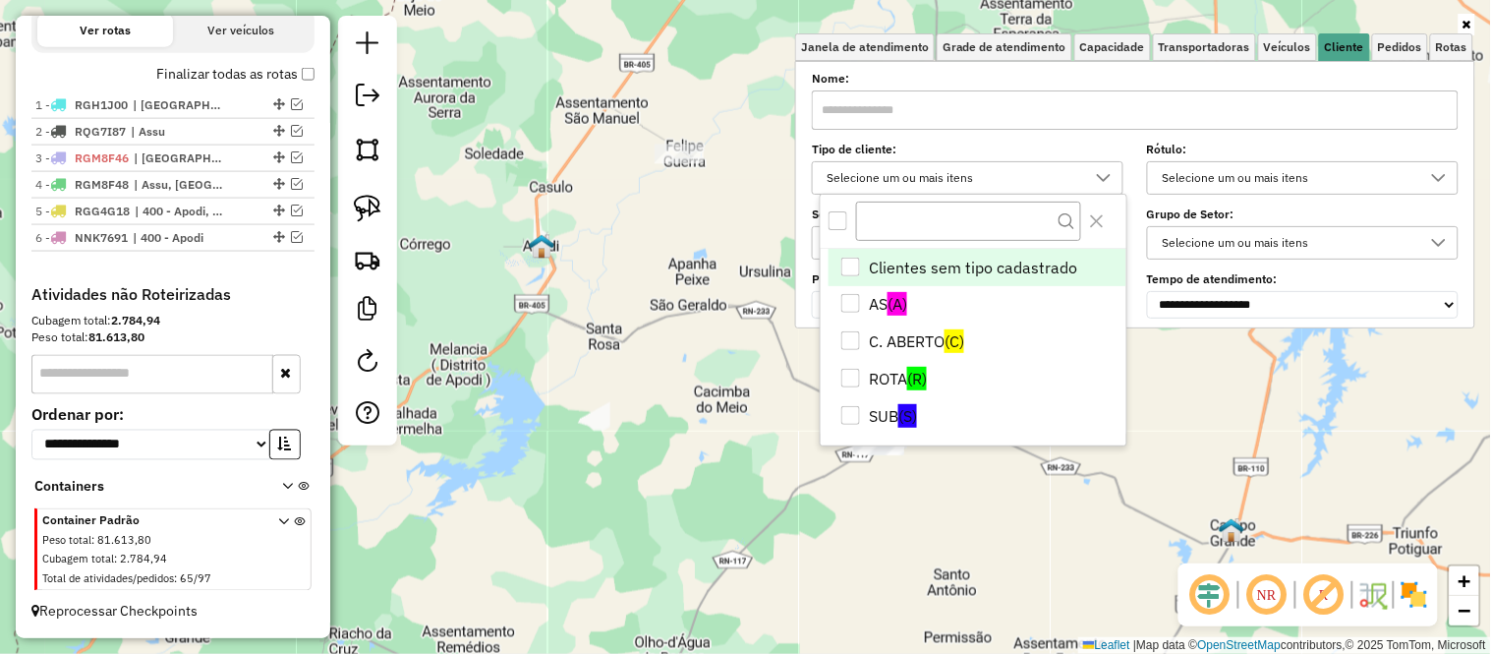
click at [833, 220] on div "All items unselected" at bounding box center [838, 220] width 19 height 19
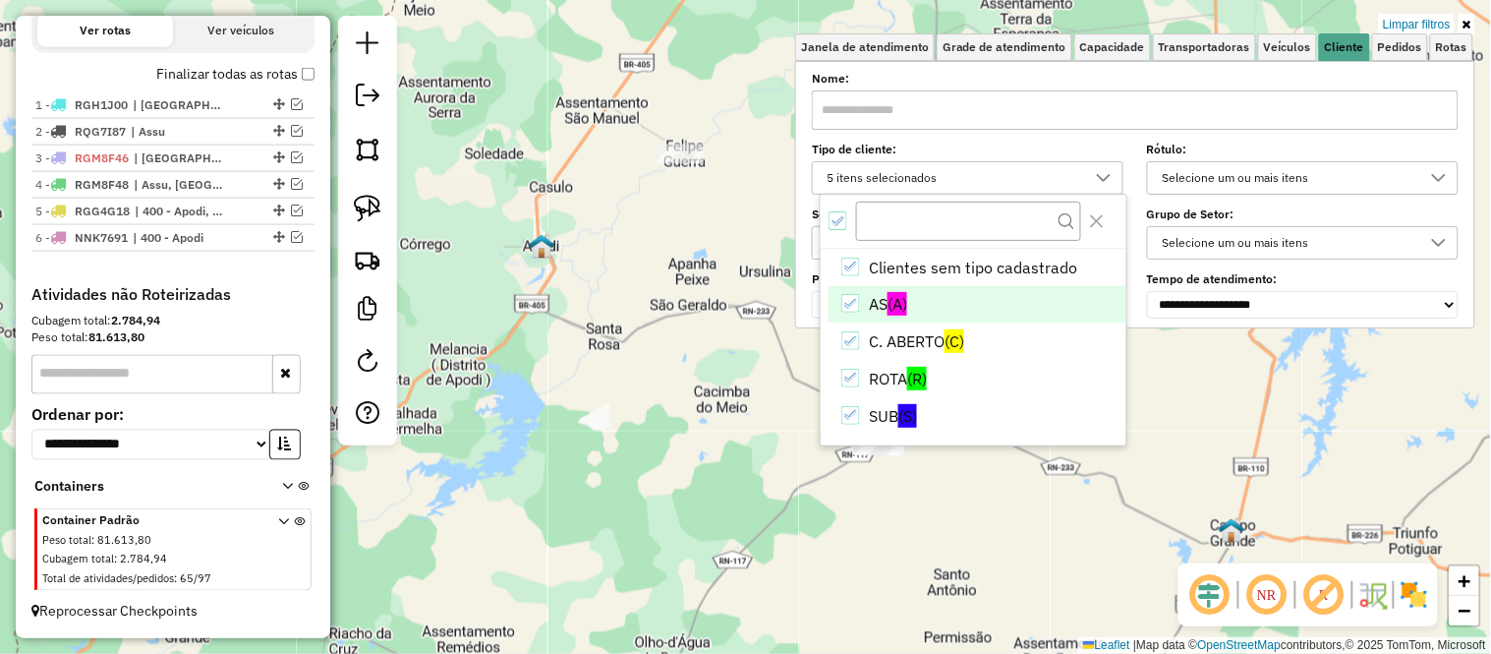
click at [847, 305] on icon "AS" at bounding box center [851, 304] width 14 height 14
click at [851, 346] on icon "C. ABERTO" at bounding box center [851, 341] width 14 height 14
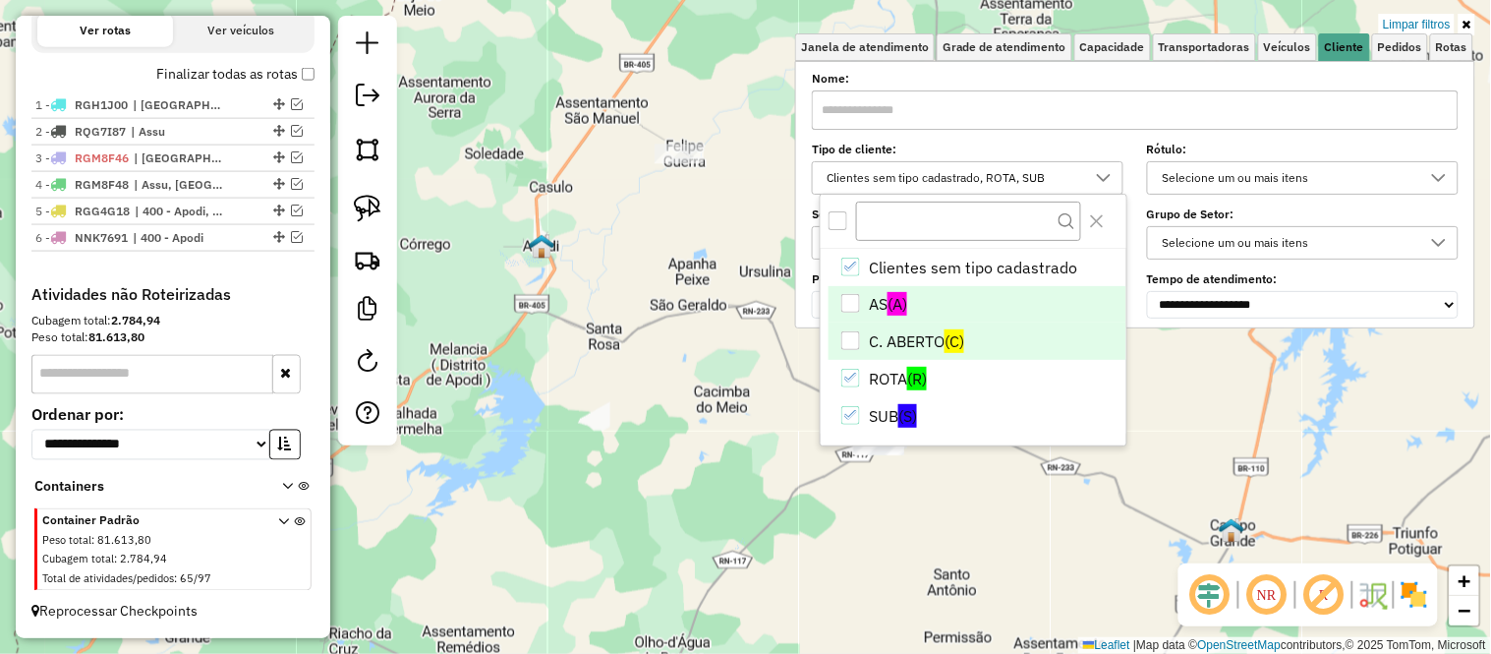
click at [710, 300] on div "Limpar filtros Janela de atendimento Grade de atendimento Capacidade Transporta…" at bounding box center [745, 327] width 1491 height 654
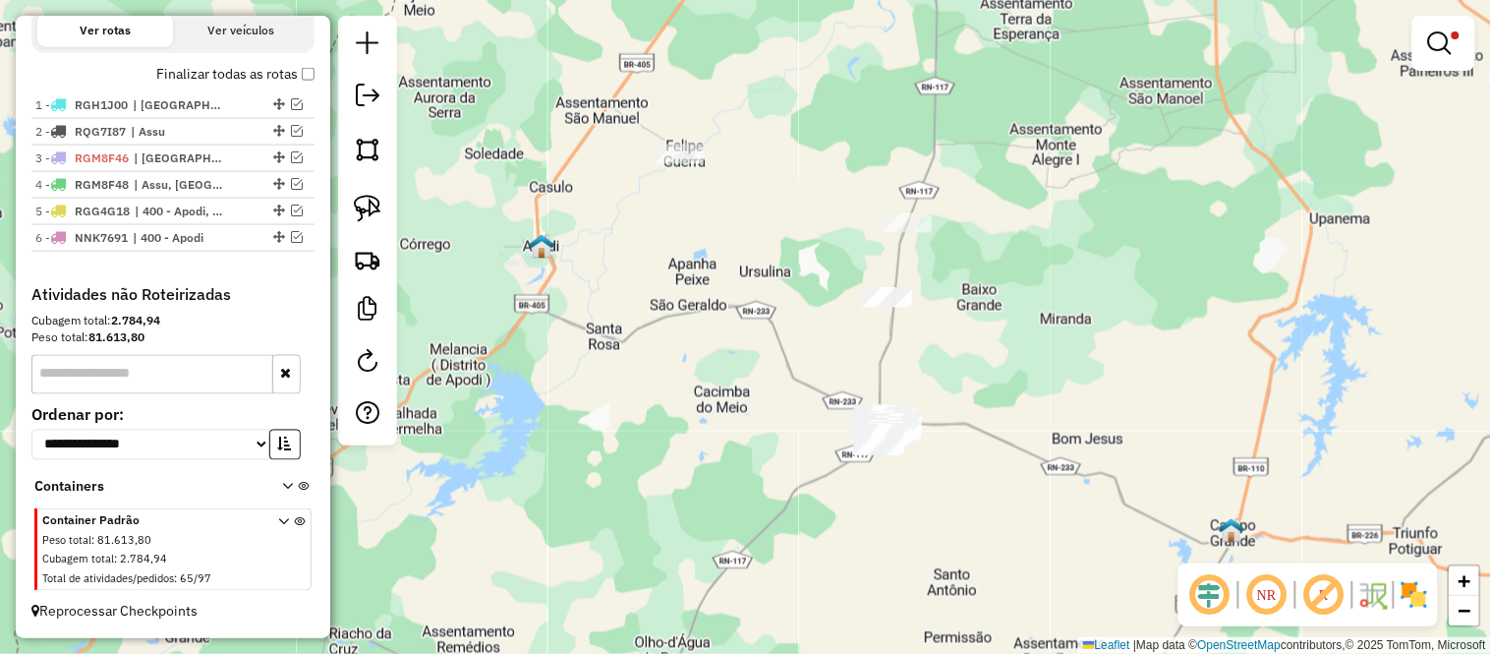
click at [1437, 54] on link at bounding box center [1443, 43] width 47 height 39
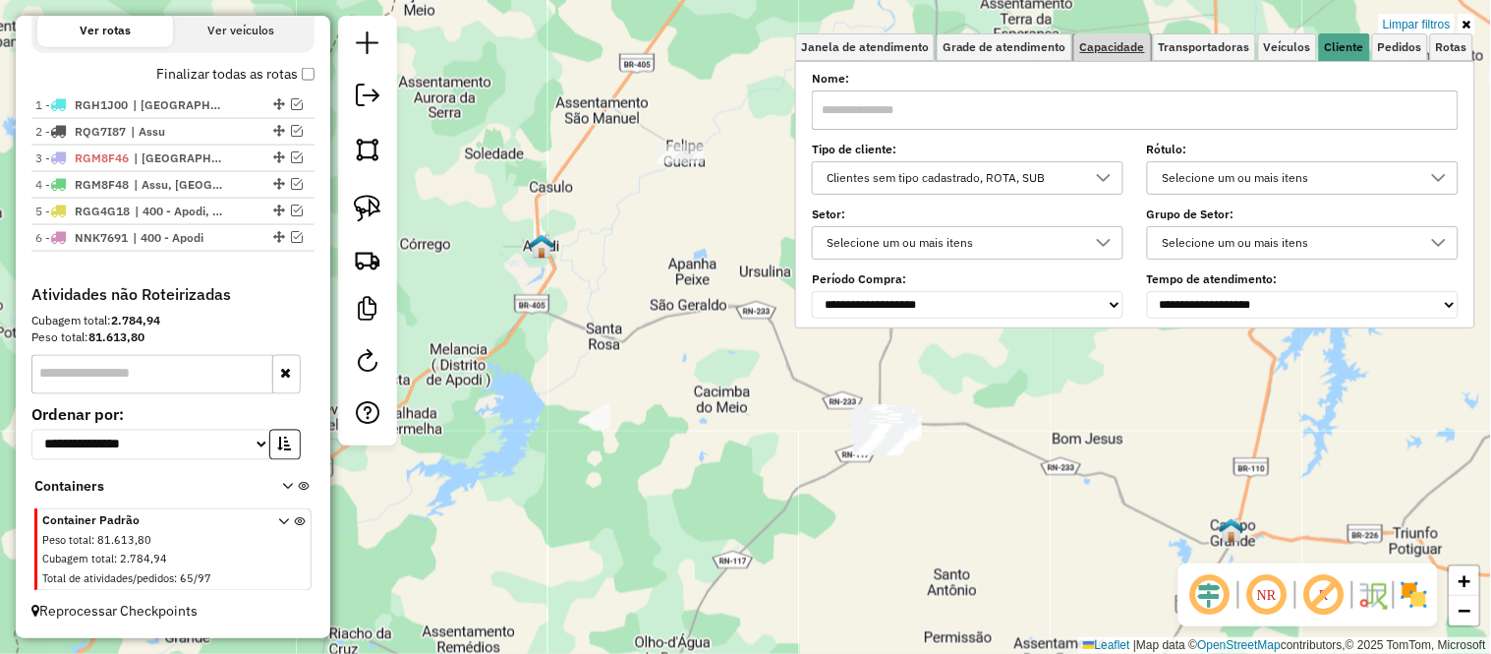
click at [1151, 36] on link "Capacidade" at bounding box center [1112, 47] width 77 height 28
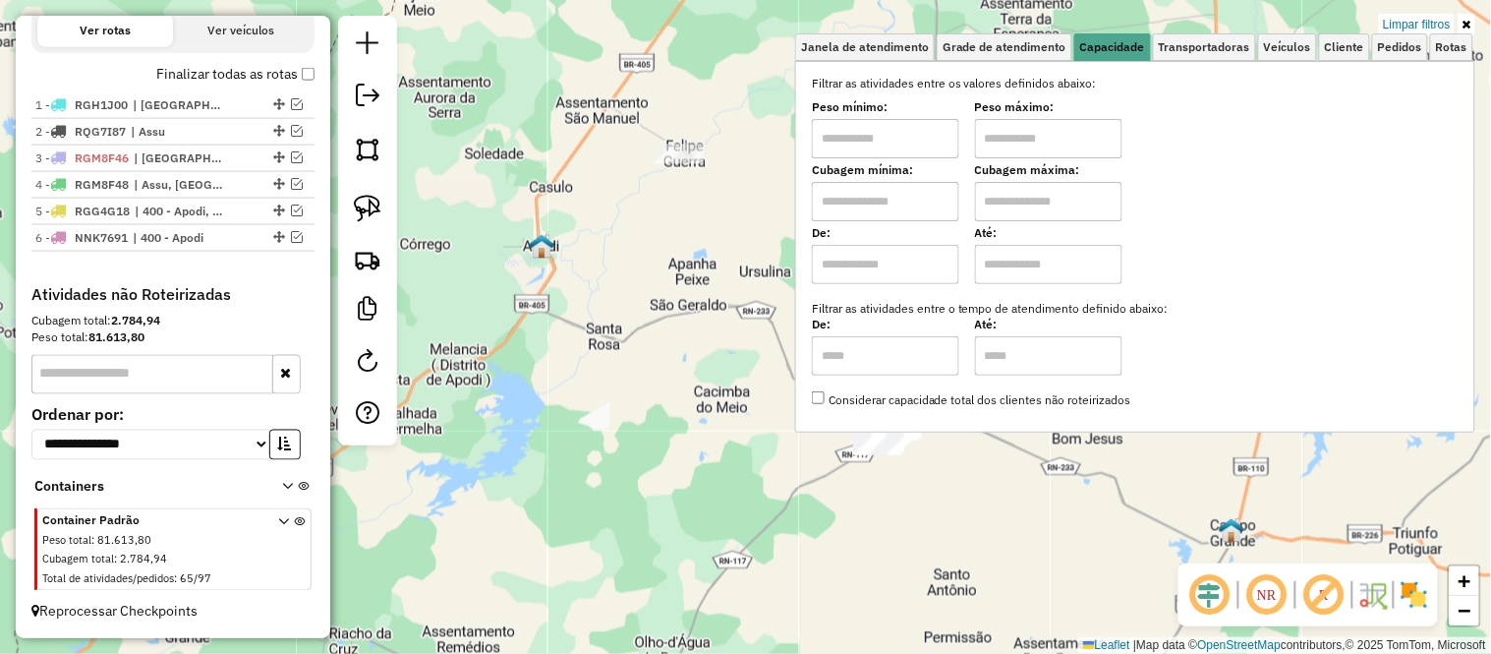
click at [930, 206] on input "text" at bounding box center [885, 201] width 147 height 39
type input "****"
click at [0, 0] on div "Aplicando filtros" at bounding box center [0, 0] width 0 height 0
click at [1005, 200] on input "text" at bounding box center [1048, 201] width 147 height 39
type input "*****"
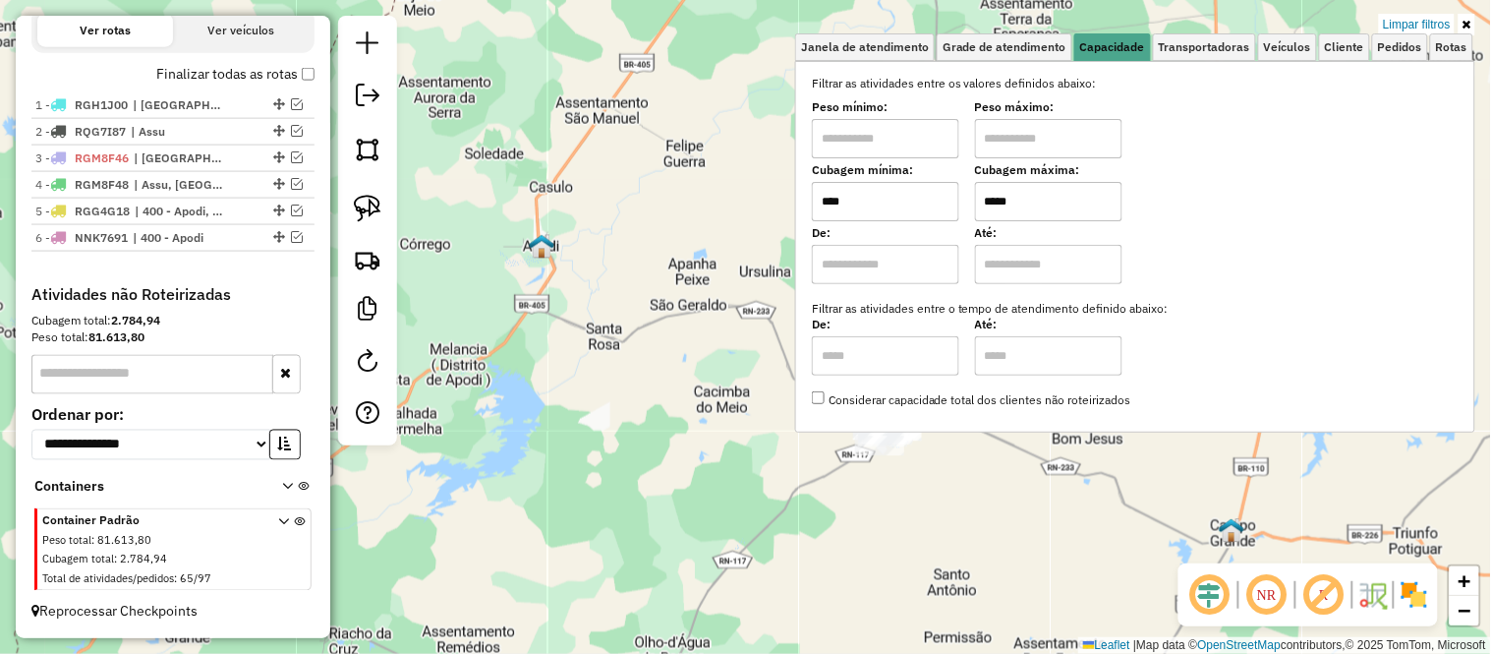
click at [725, 325] on div "Limpar filtros Janela de atendimento Grade de atendimento Capacidade Transporta…" at bounding box center [745, 327] width 1491 height 654
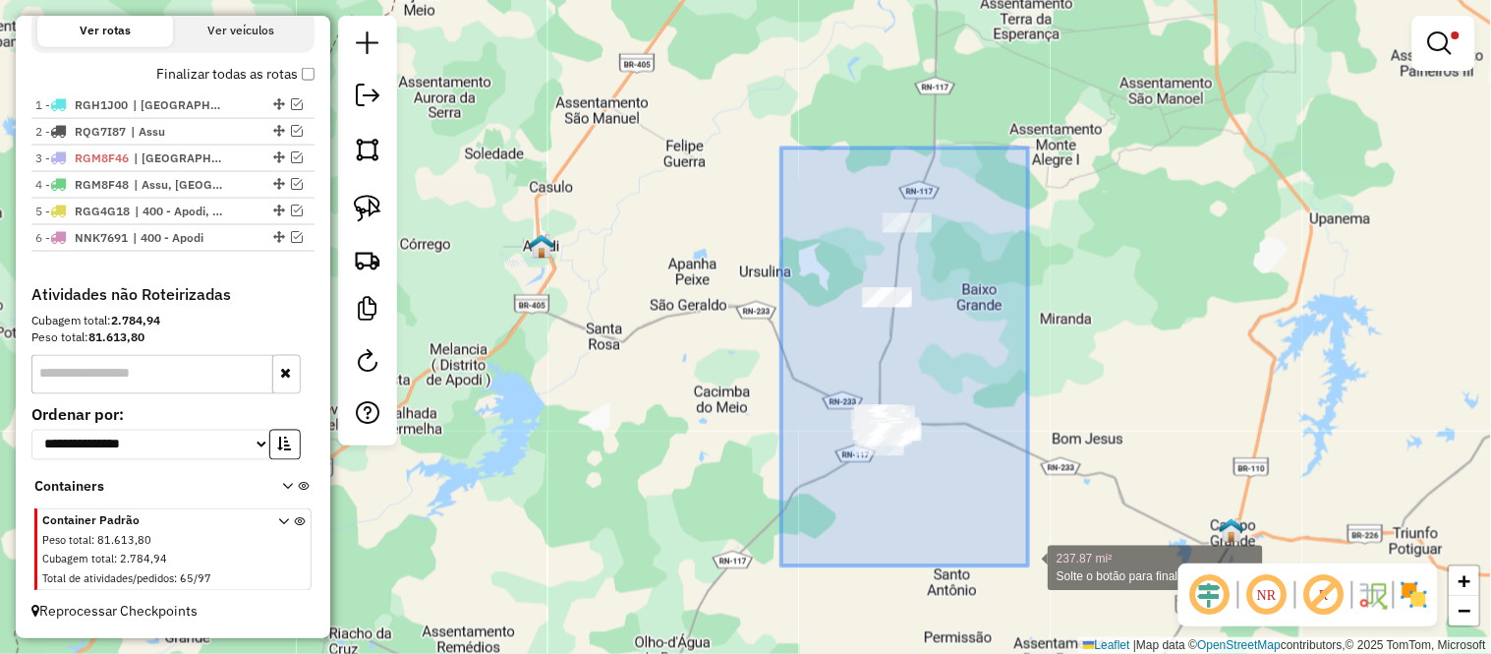
drag, startPoint x: 781, startPoint y: 147, endPoint x: 1028, endPoint y: 565, distance: 485.1
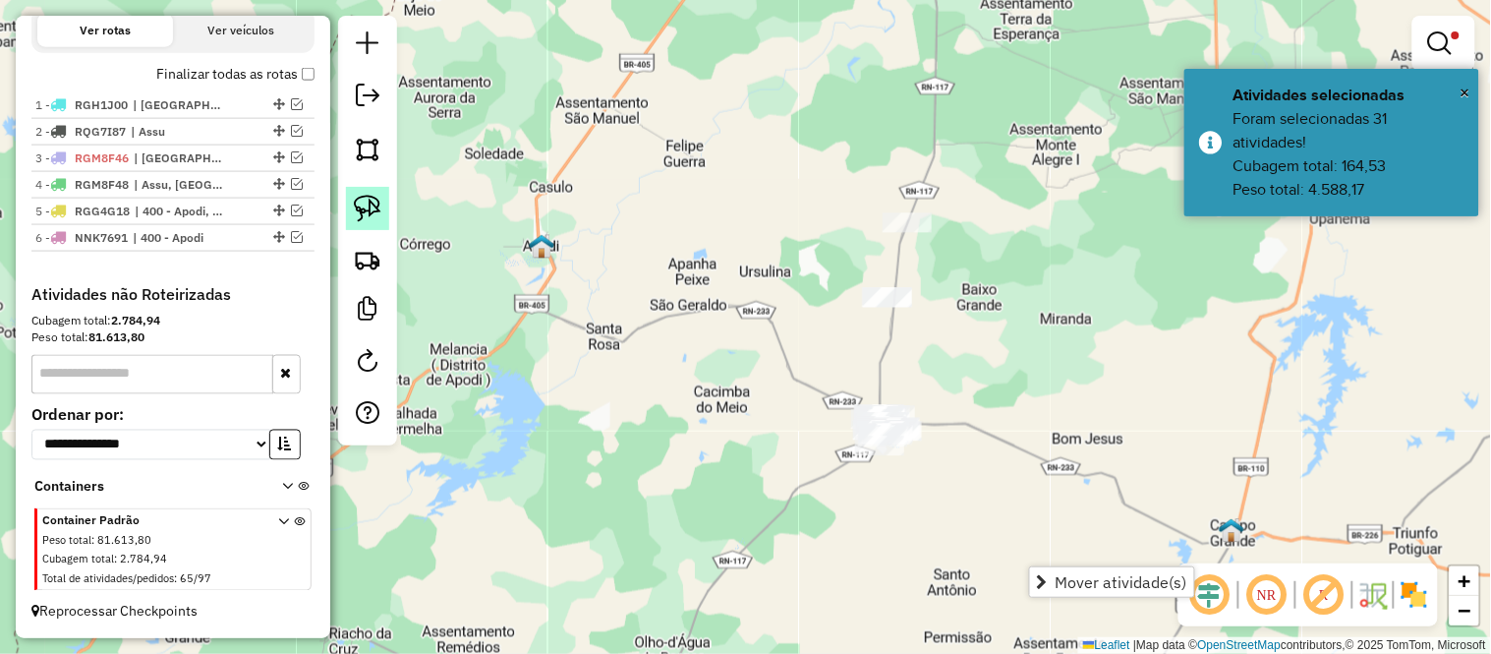
click at [376, 199] on img at bounding box center [368, 209] width 28 height 28
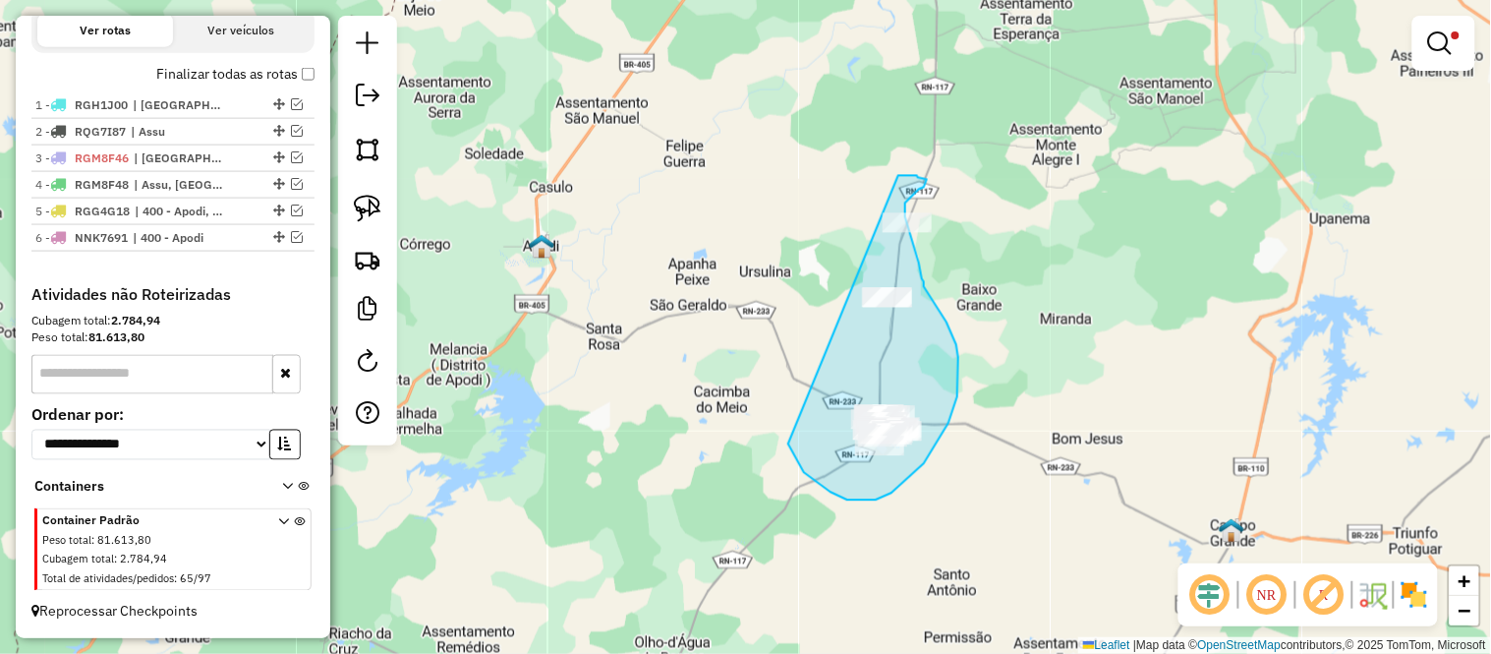
drag, startPoint x: 788, startPoint y: 443, endPoint x: 894, endPoint y: 175, distance: 288.6
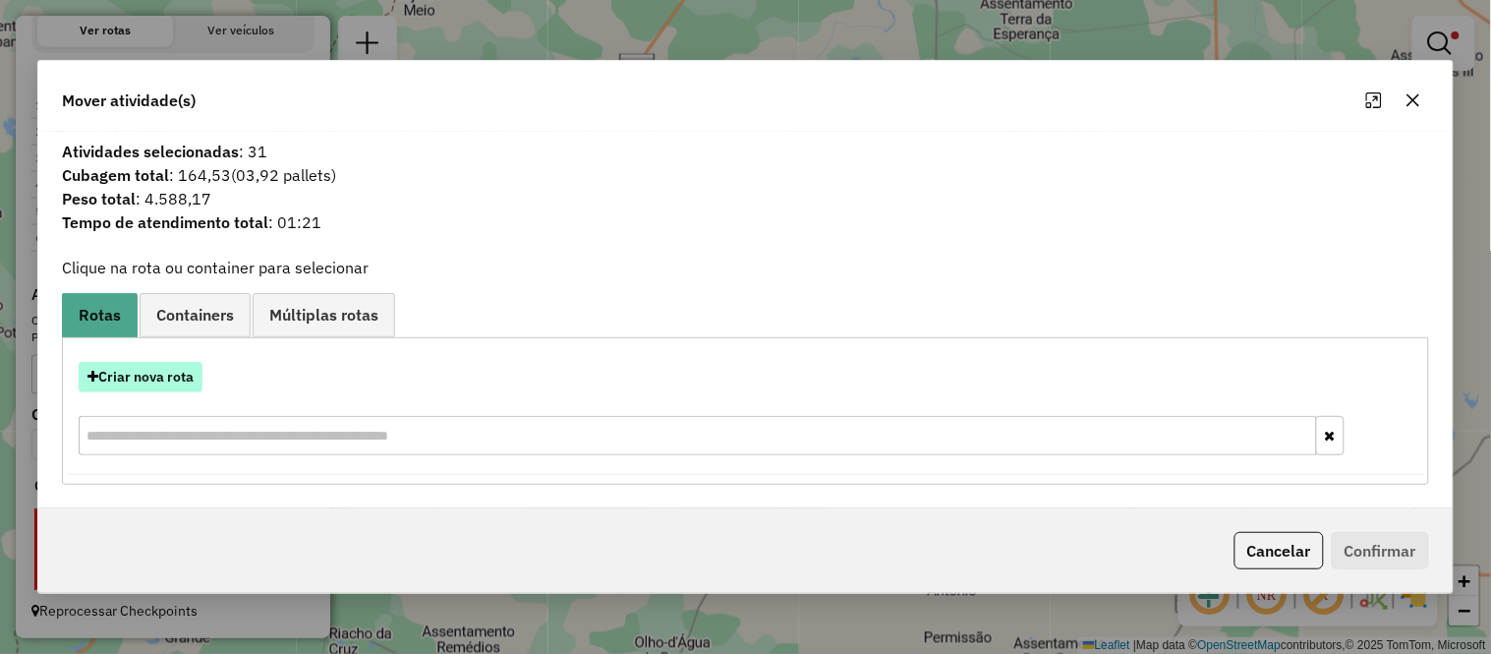
click at [173, 372] on button "Criar nova rota" at bounding box center [141, 377] width 124 height 30
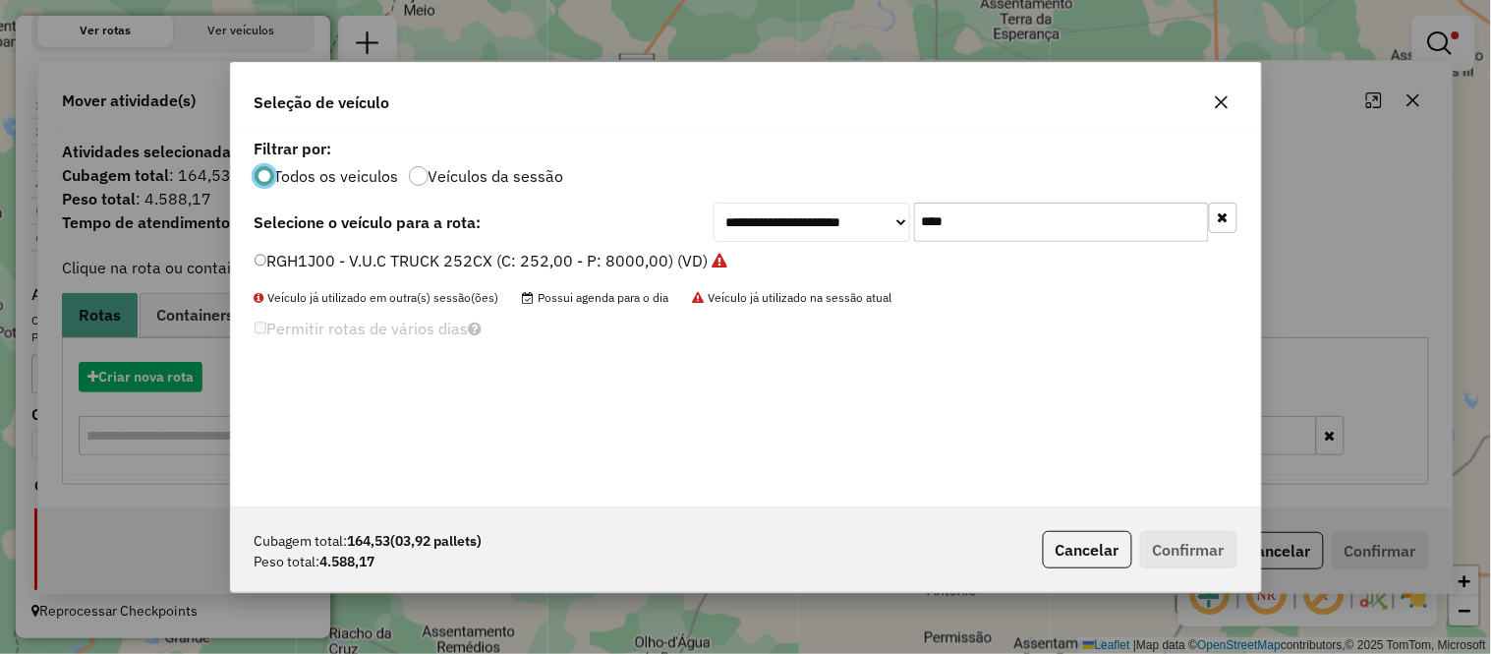
scroll to position [11, 5]
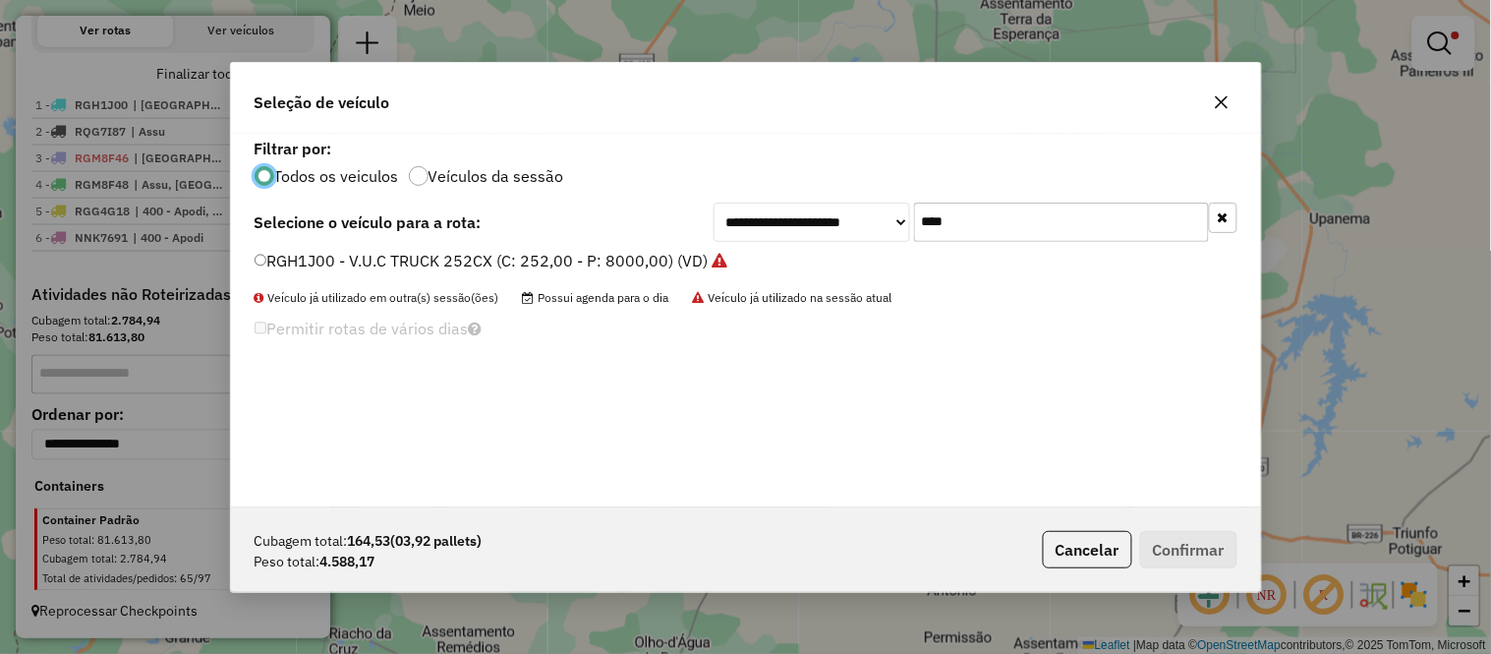
click at [959, 224] on input "****" at bounding box center [1061, 221] width 295 height 39
type input "****"
click at [403, 277] on div "QGV9663 - TRUCK 11697 KG 420 CX (C: 420,00 - P: 11697,00) (VD)" at bounding box center [746, 269] width 1006 height 39
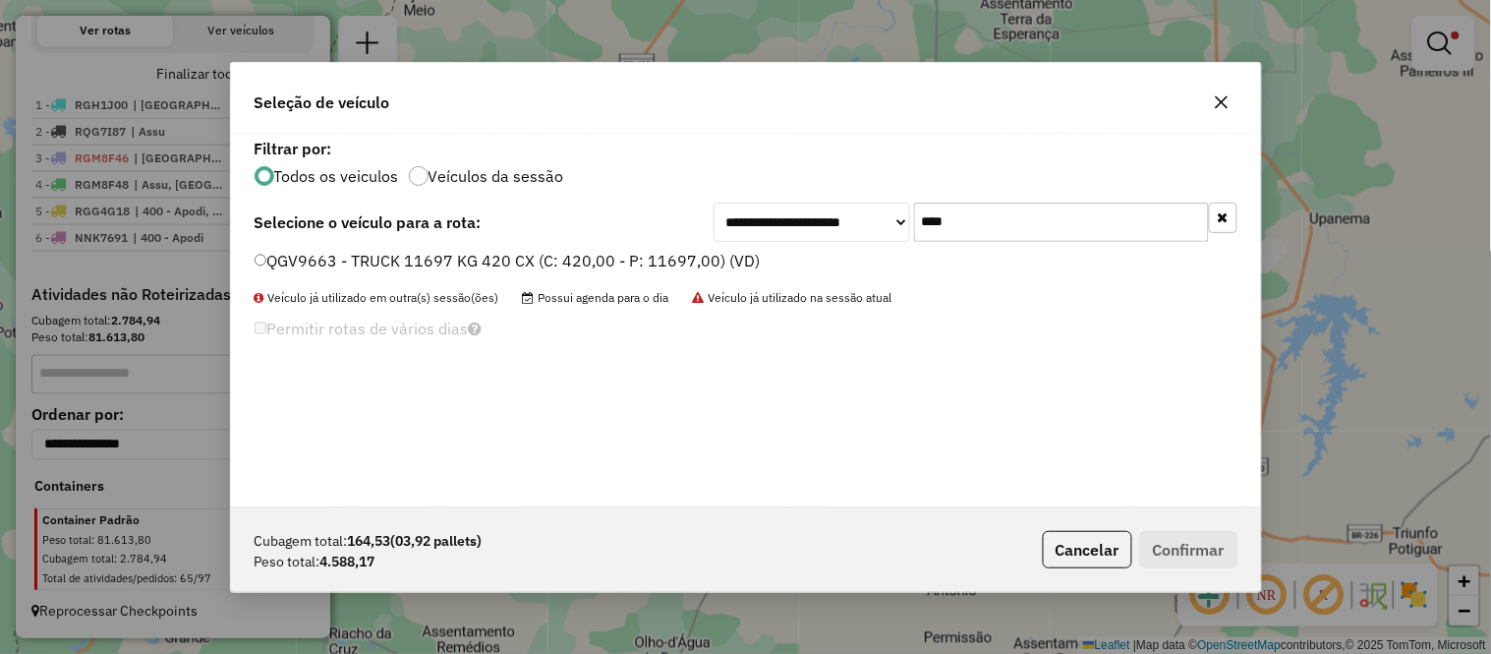
click at [418, 261] on label "QGV9663 - TRUCK 11697 KG 420 CX (C: 420,00 - P: 11697,00) (VD)" at bounding box center [508, 261] width 506 height 24
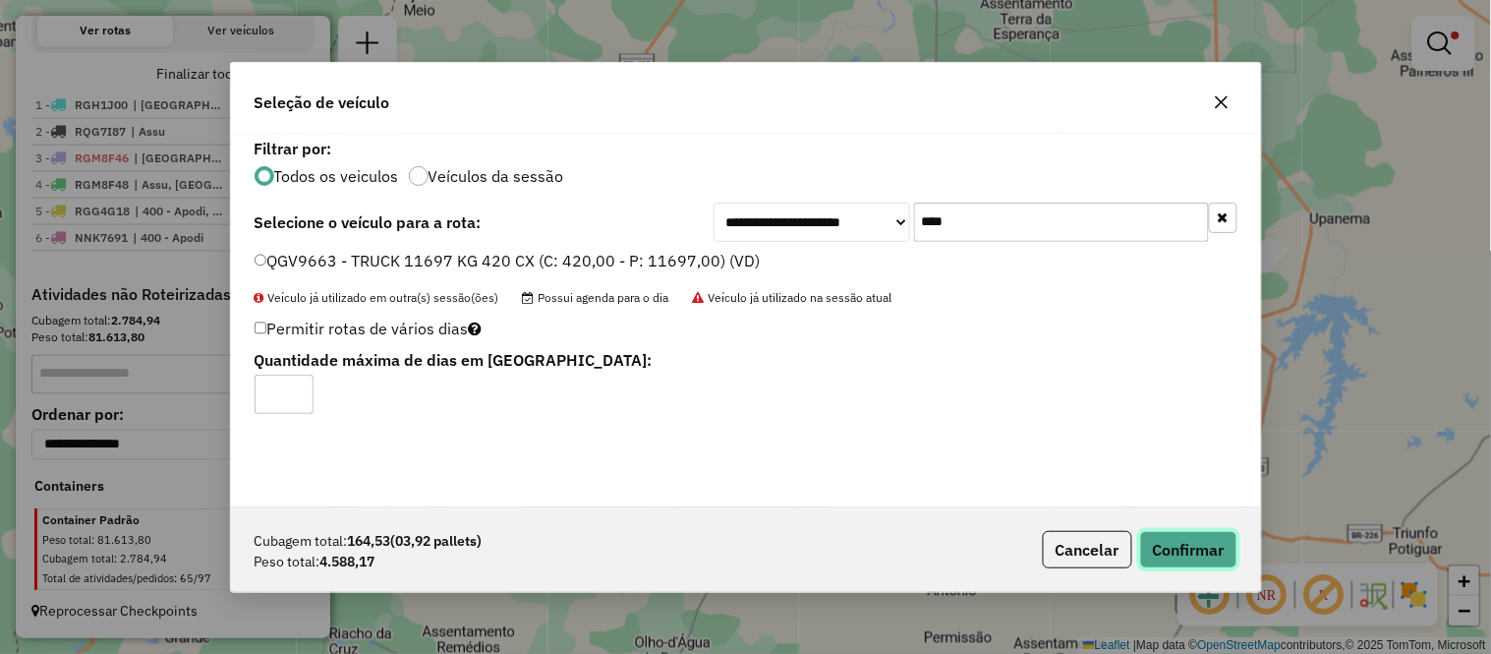
click at [1142, 539] on button "Confirmar" at bounding box center [1188, 549] width 97 height 37
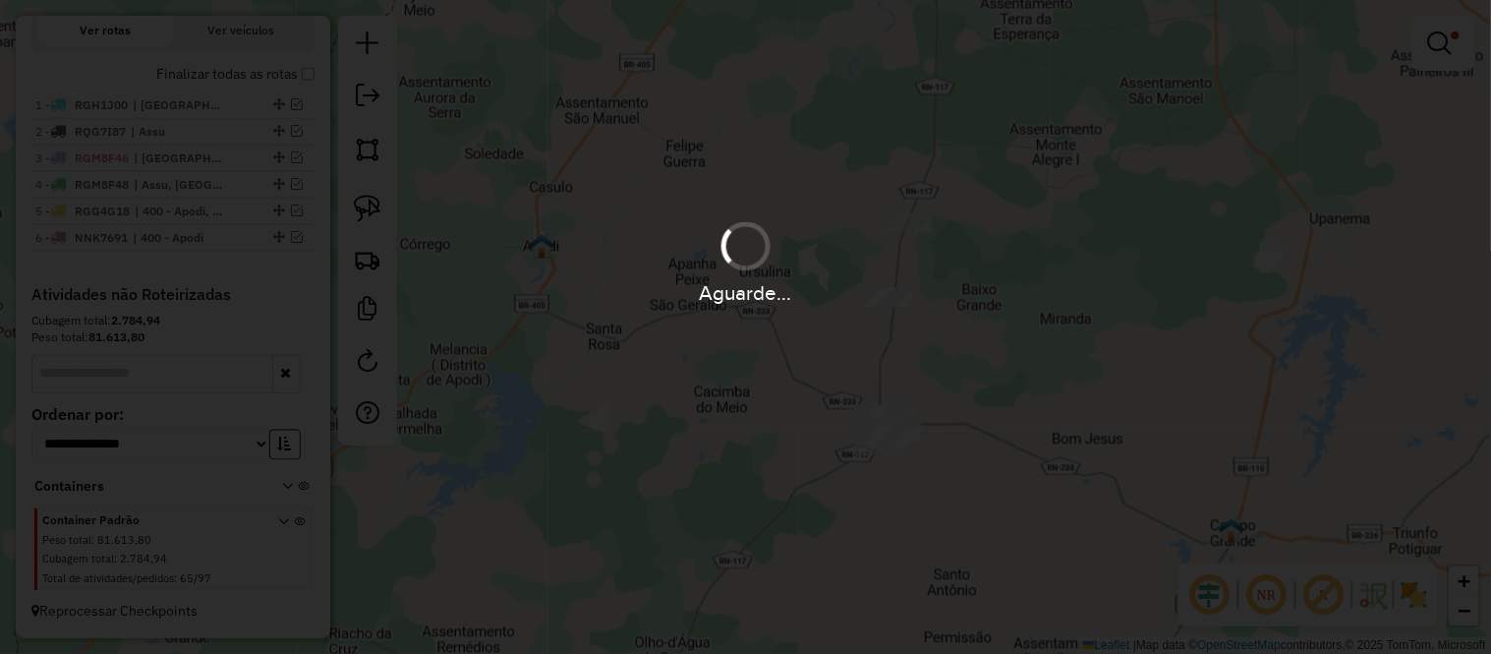
scroll to position [725, 0]
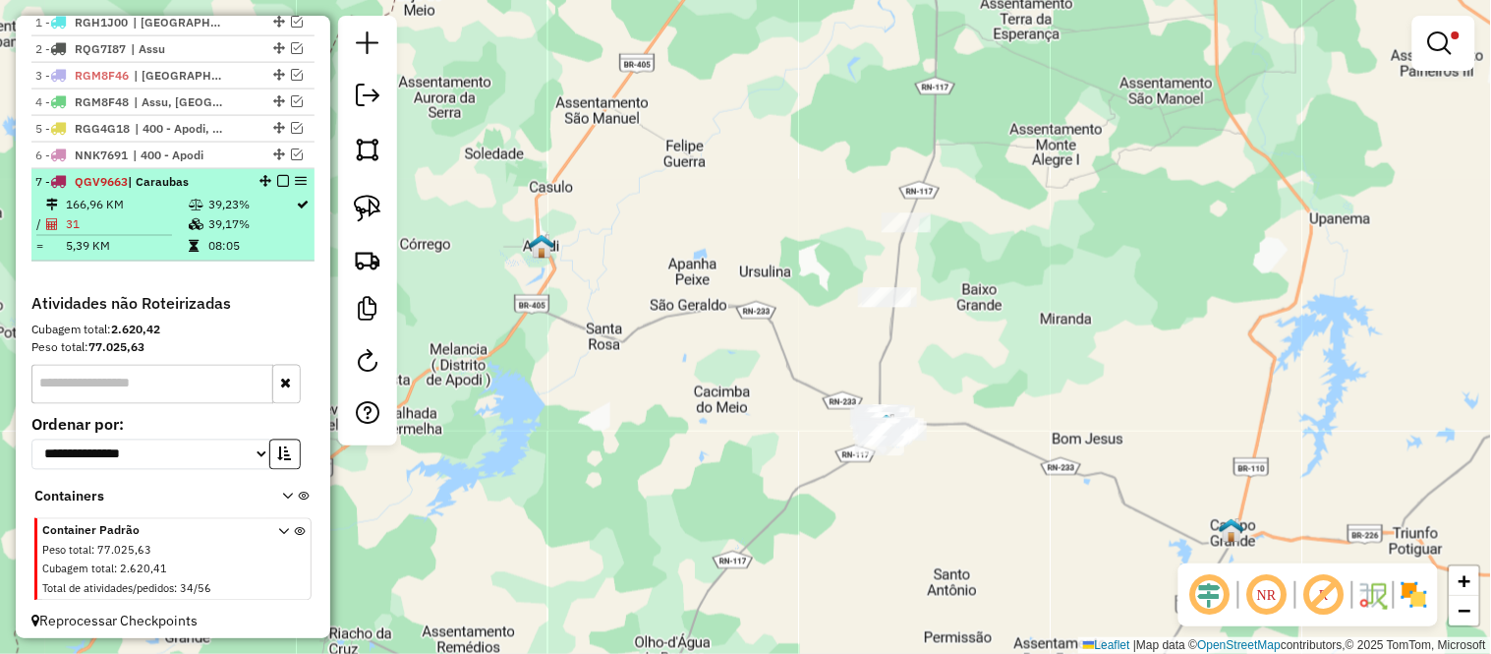
click at [126, 234] on td "31" at bounding box center [126, 224] width 123 height 20
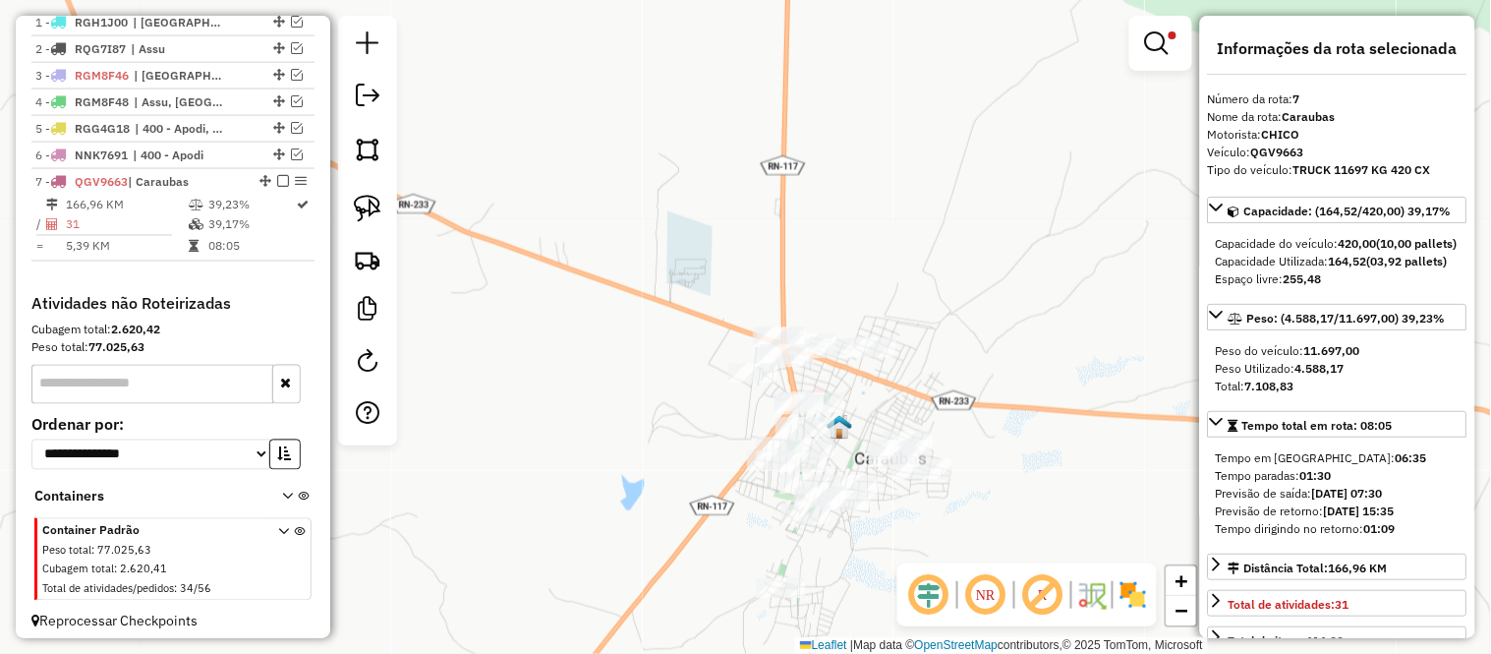
drag, startPoint x: 751, startPoint y: 388, endPoint x: 910, endPoint y: 523, distance: 208.5
click at [914, 507] on div "Limpar filtros Janela de atendimento Grade de atendimento Capacidade Transporta…" at bounding box center [745, 327] width 1491 height 654
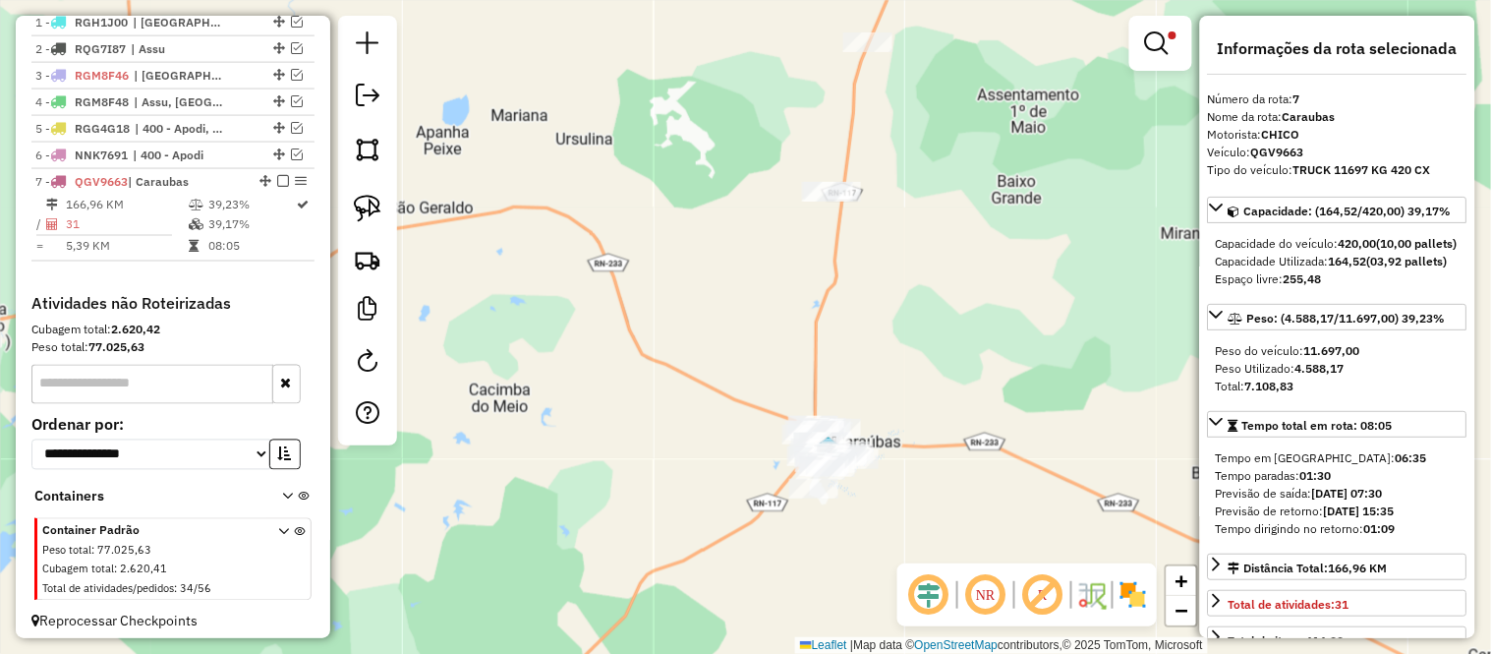
drag, startPoint x: 877, startPoint y: 217, endPoint x: 873, endPoint y: 16, distance: 201.5
click at [873, 33] on div "Limpar filtros Janela de atendimento Grade de atendimento Capacidade Transporta…" at bounding box center [745, 327] width 1491 height 654
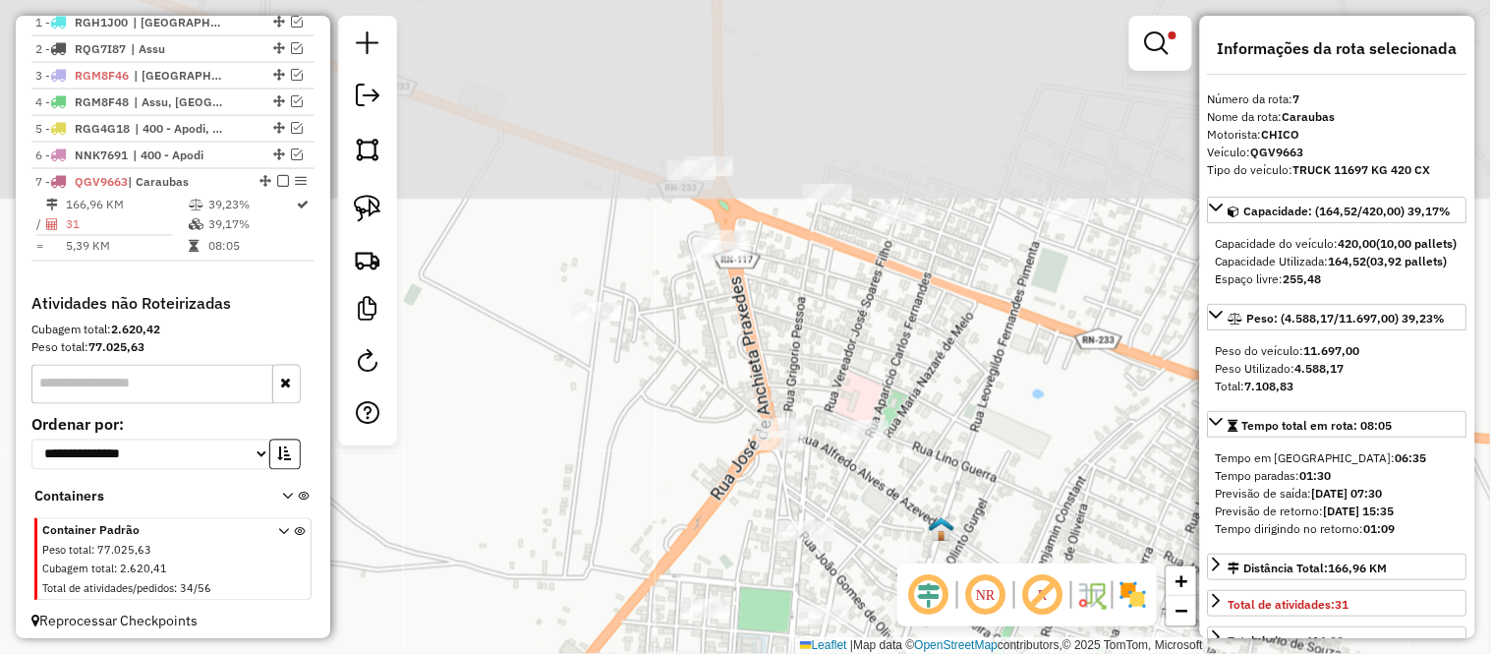
drag, startPoint x: 929, startPoint y: 300, endPoint x: 985, endPoint y: 558, distance: 264.5
click at [984, 555] on div "Limpar filtros Janela de atendimento Grade de atendimento Capacidade Transporta…" at bounding box center [745, 327] width 1491 height 654
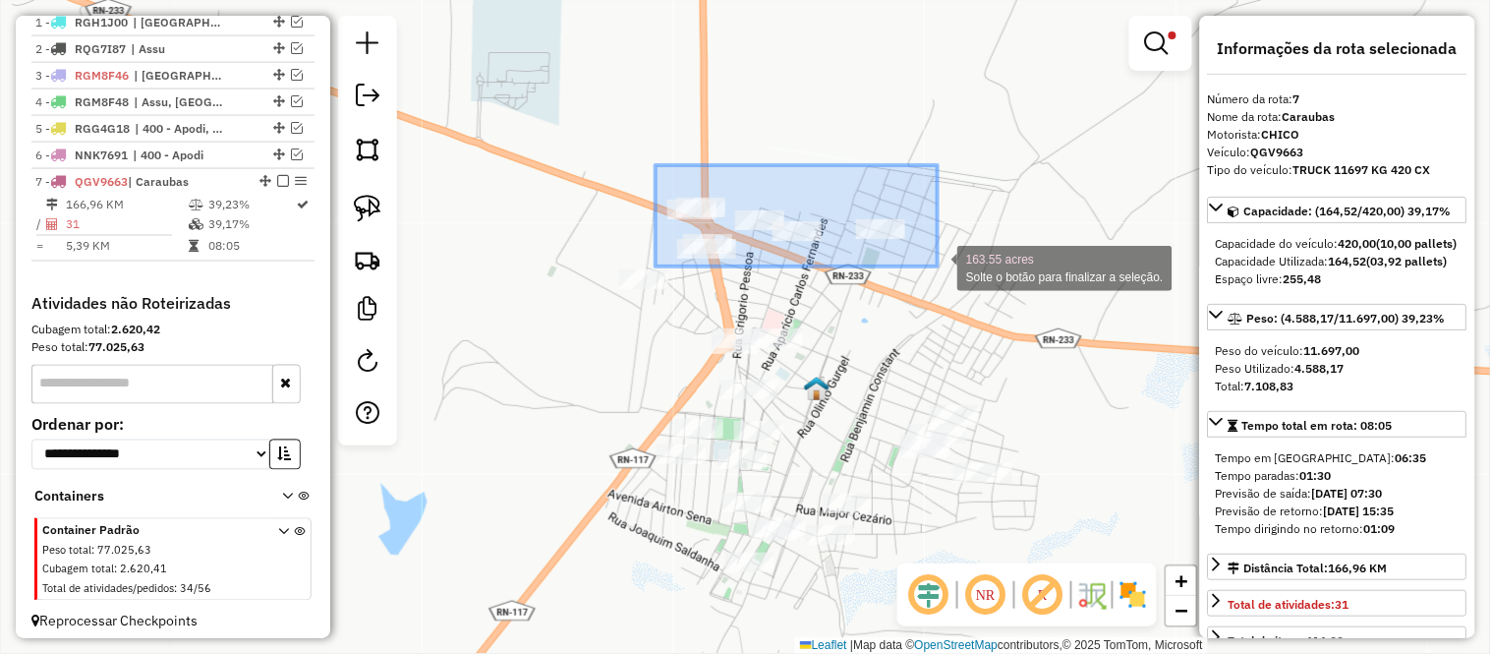
drag, startPoint x: 656, startPoint y: 165, endPoint x: 938, endPoint y: 266, distance: 299.7
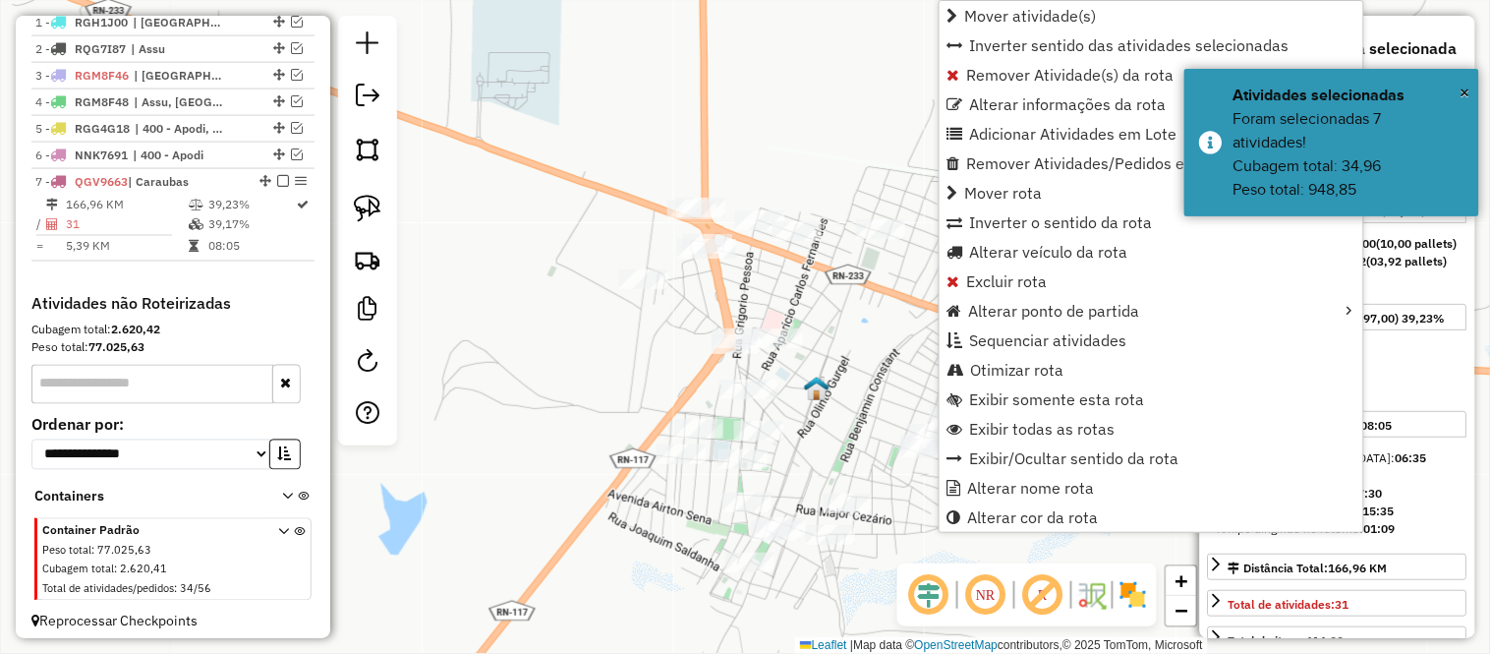
click at [447, 313] on div "Limpar filtros Janela de atendimento Grade de atendimento Capacidade Transporta…" at bounding box center [745, 327] width 1491 height 654
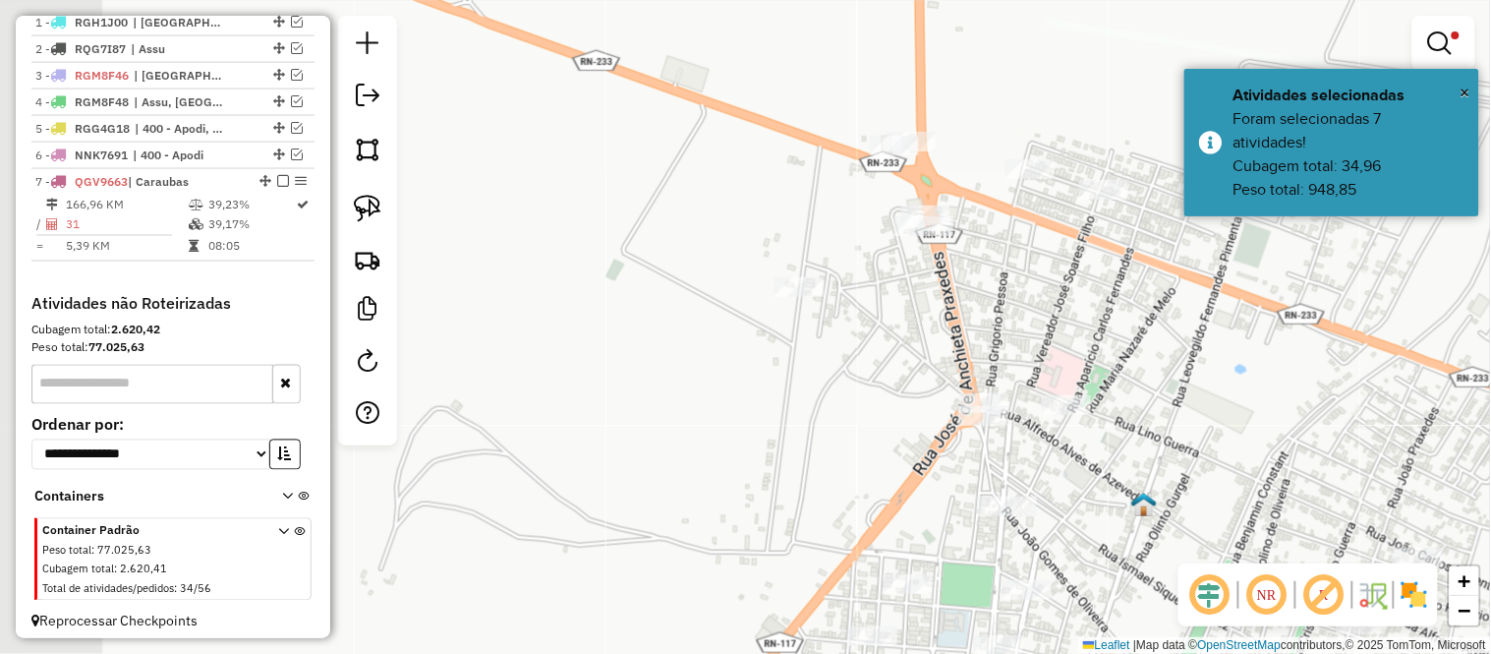
drag, startPoint x: 672, startPoint y: 391, endPoint x: 966, endPoint y: 316, distance: 303.5
click at [965, 317] on div "Limpar filtros Janela de atendimento Grade de atendimento Capacidade Transporta…" at bounding box center [745, 327] width 1491 height 654
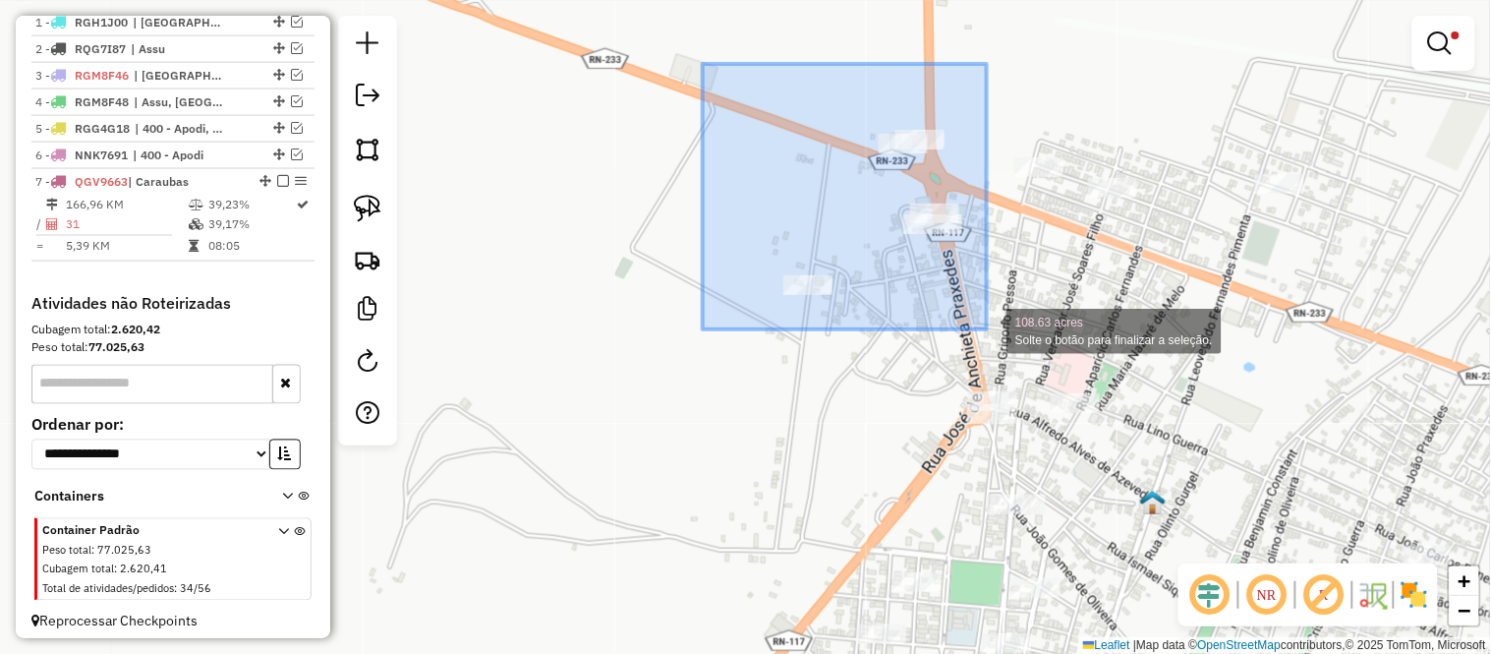
drag, startPoint x: 703, startPoint y: 64, endPoint x: 987, endPoint y: 329, distance: 388.7
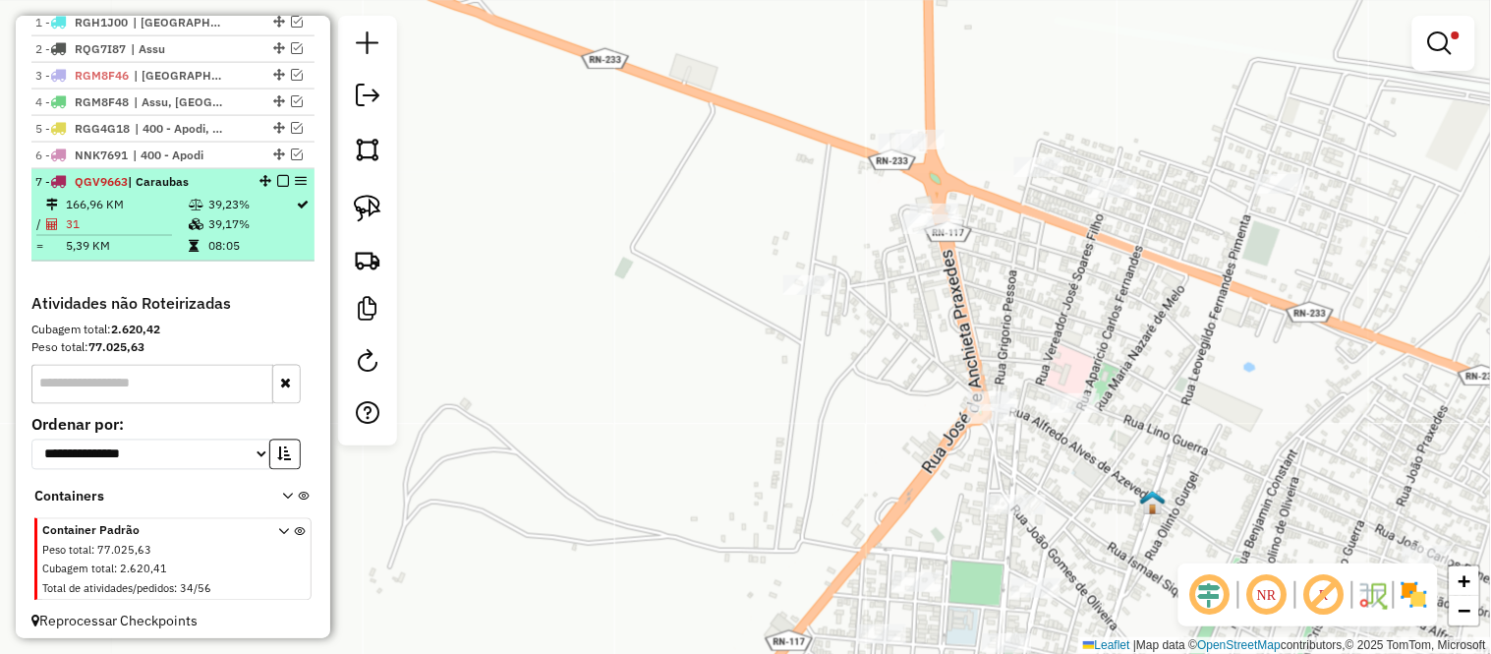
click at [165, 214] on td "166,96 KM" at bounding box center [126, 205] width 123 height 20
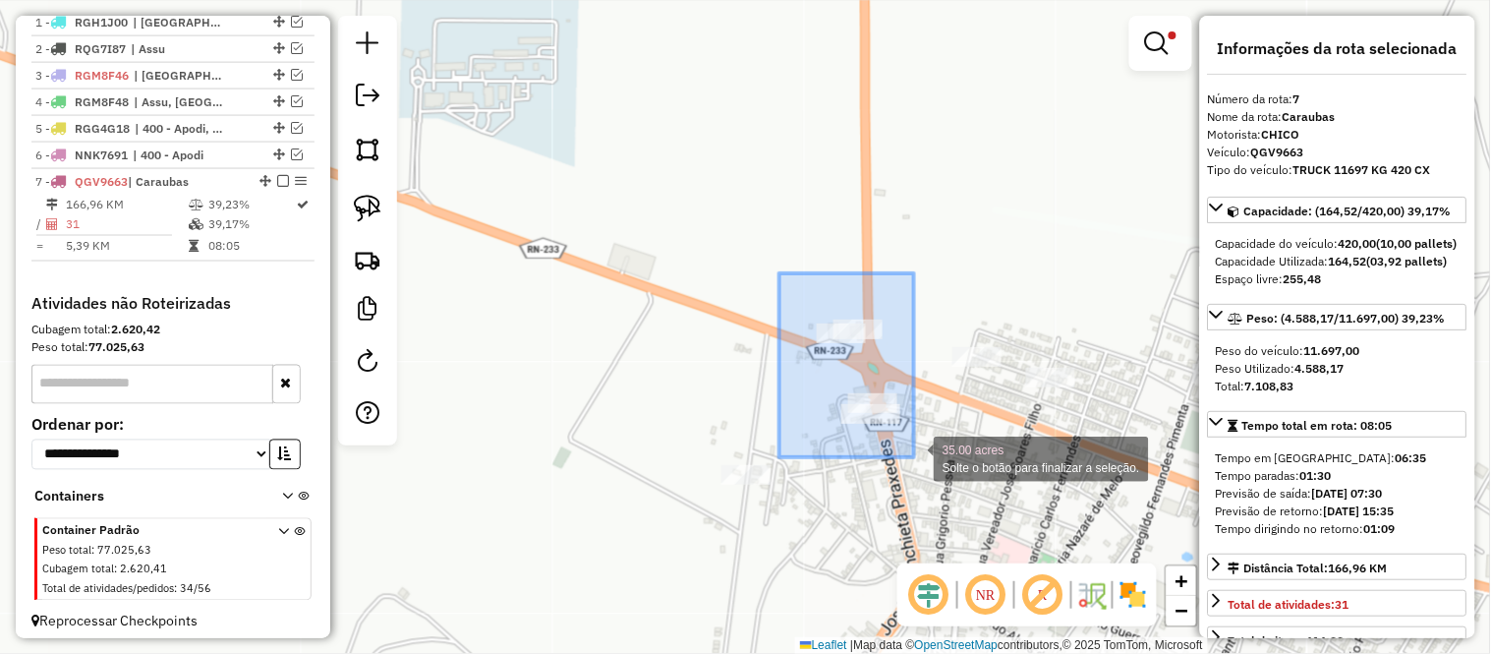
drag, startPoint x: 779, startPoint y: 273, endPoint x: 914, endPoint y: 457, distance: 227.8
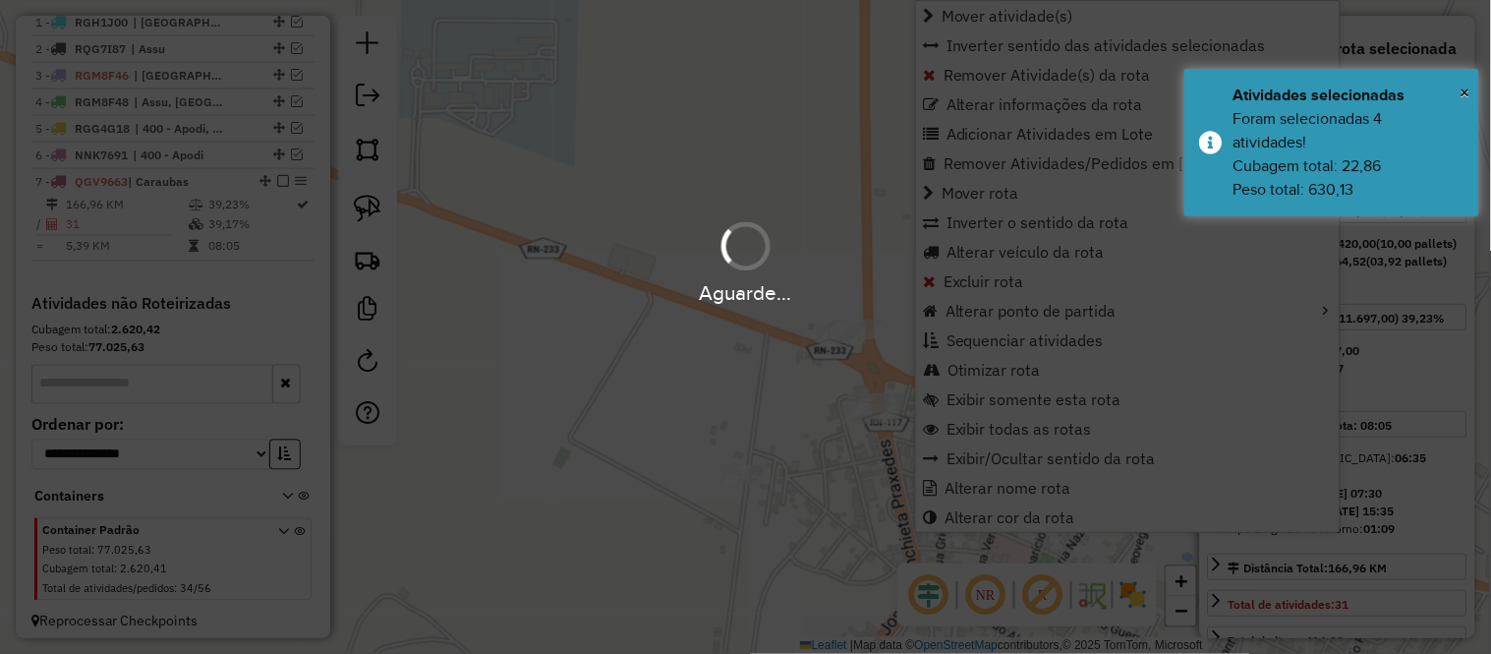
scroll to position [752, 0]
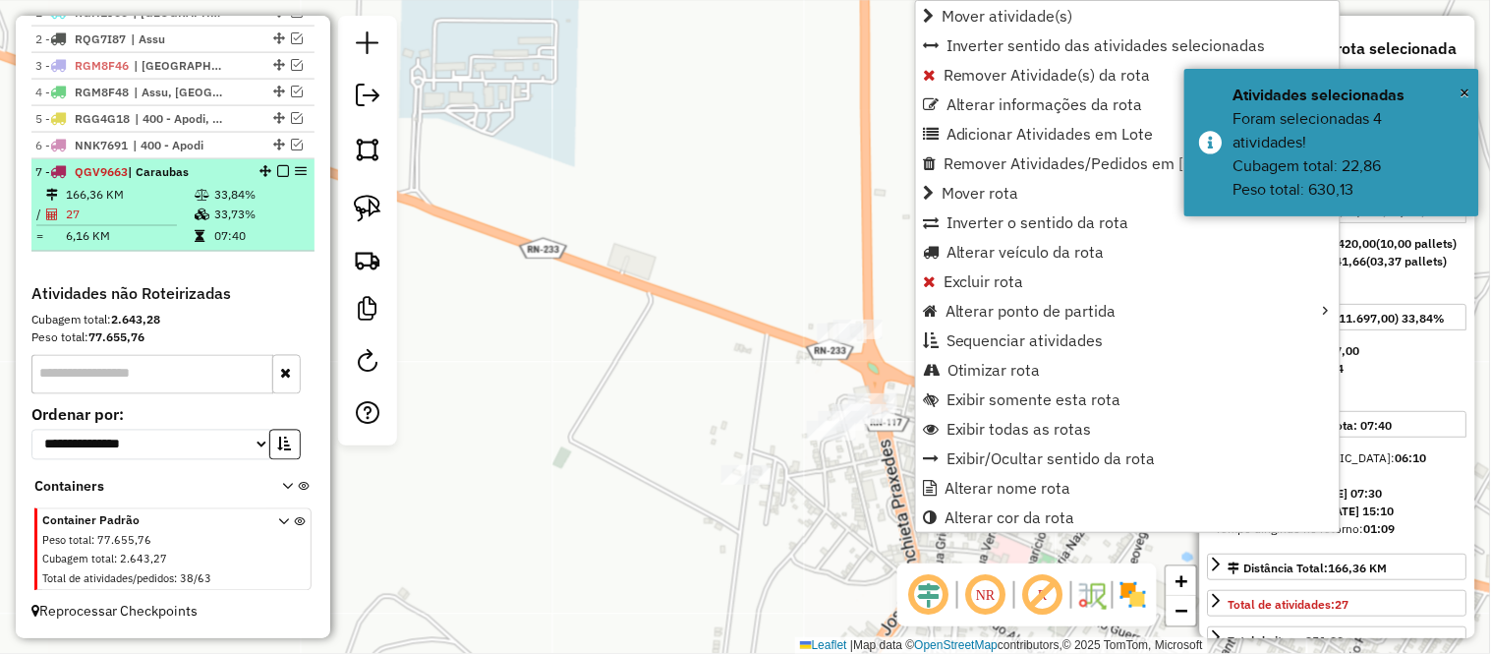
click at [105, 216] on td "27" at bounding box center [129, 214] width 129 height 20
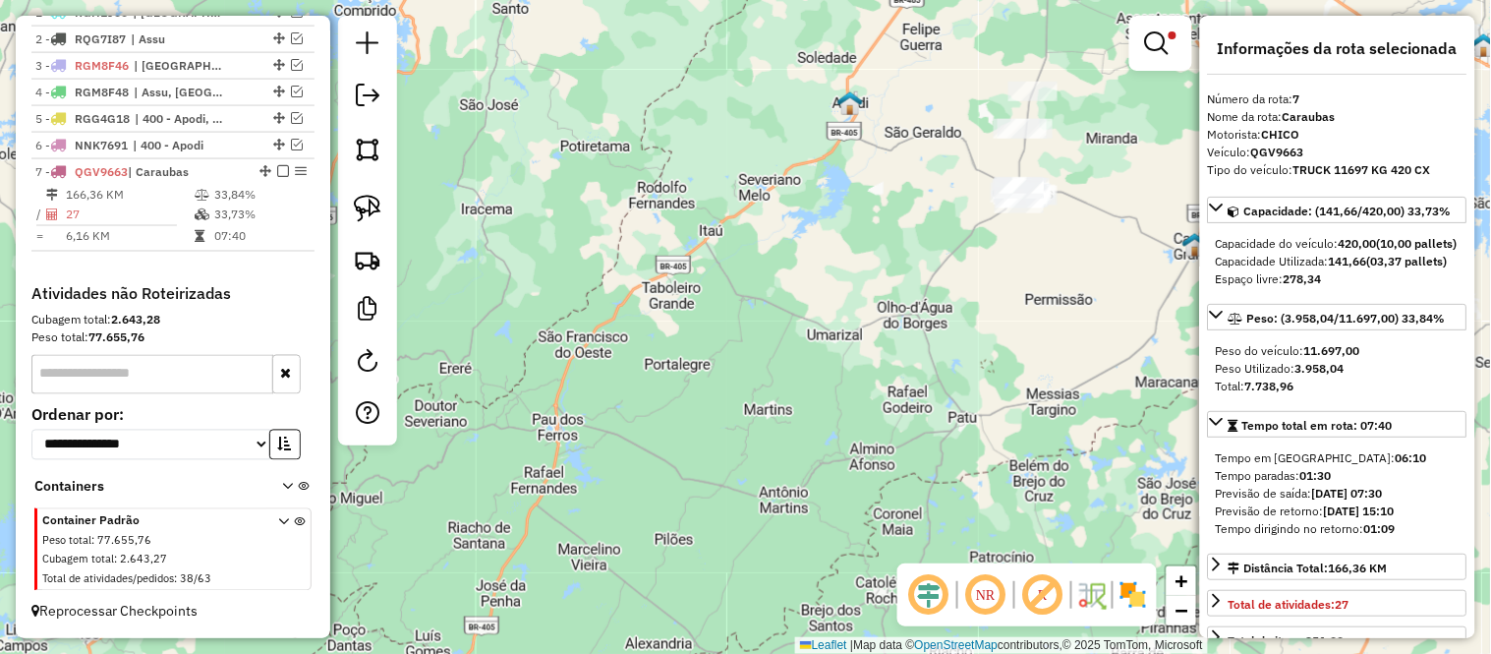
drag, startPoint x: 929, startPoint y: 508, endPoint x: 1216, endPoint y: 161, distance: 450.3
click at [1279, 162] on hb-router-mapa "Informações da Sessão 980509 - 18/08/2025 Criação: 16/08/2025 09:50 Depósito: C…" at bounding box center [745, 327] width 1491 height 654
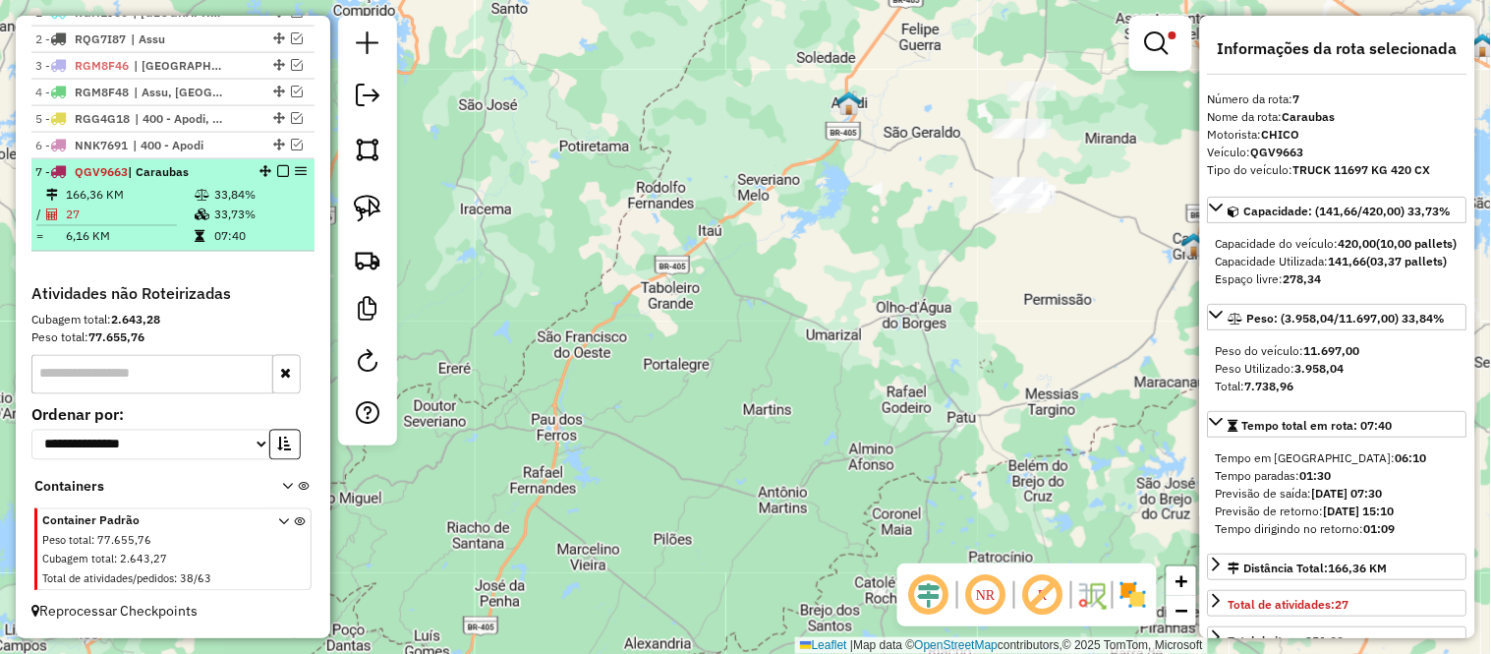
click at [277, 165] on em at bounding box center [283, 171] width 12 height 12
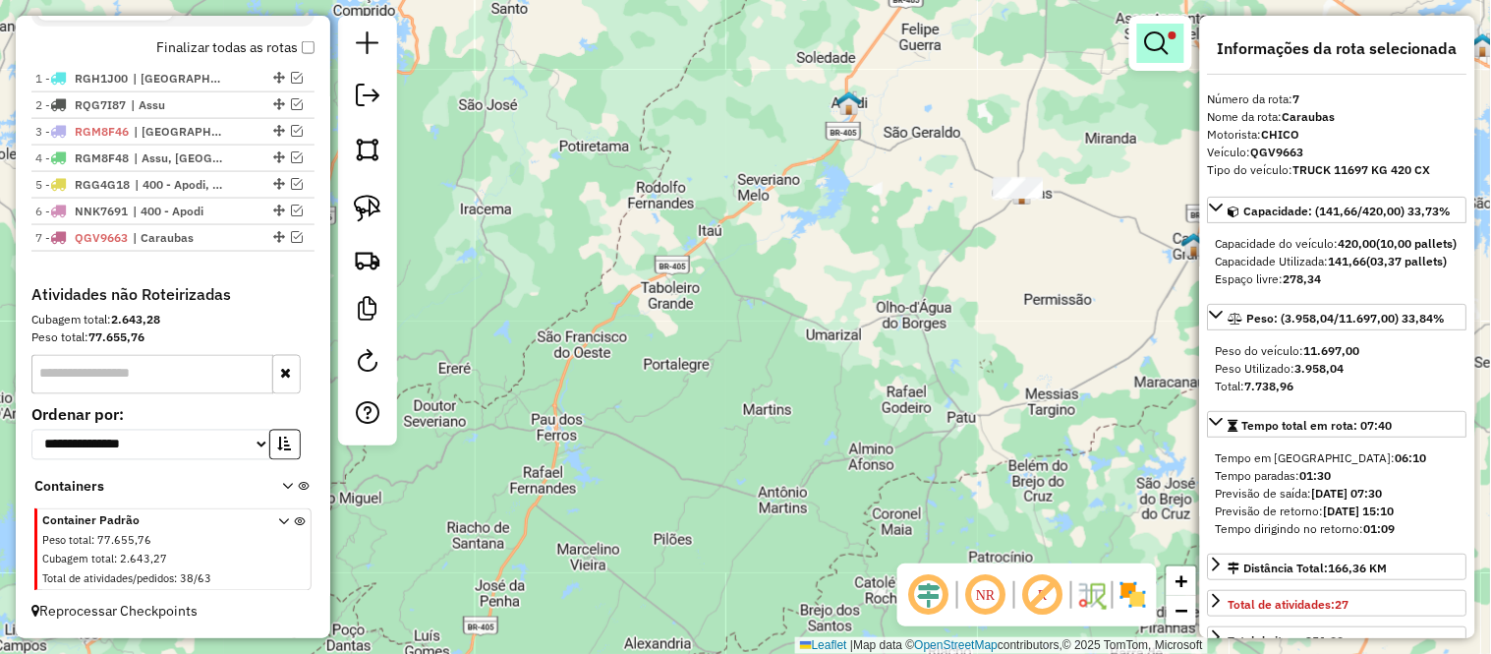
click at [1153, 41] on em at bounding box center [1157, 43] width 24 height 24
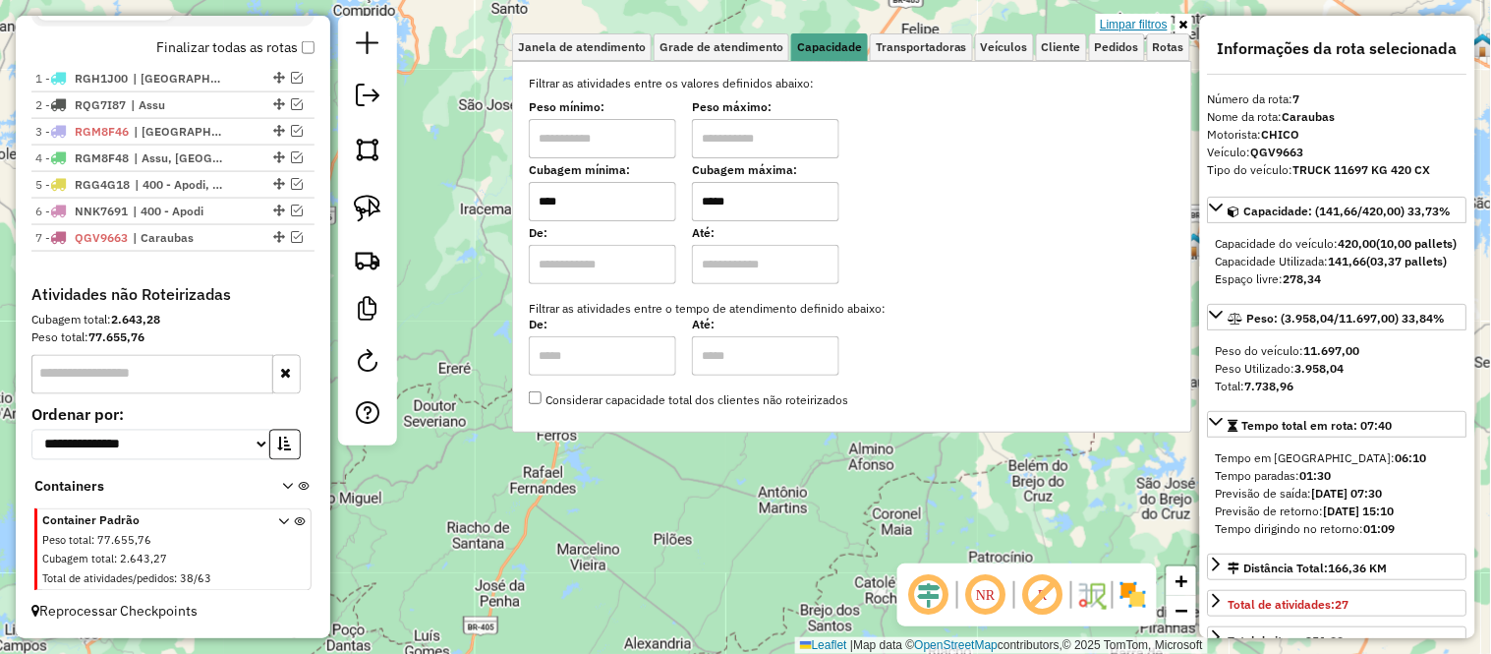
click at [1138, 22] on link "Limpar filtros" at bounding box center [1134, 25] width 76 height 22
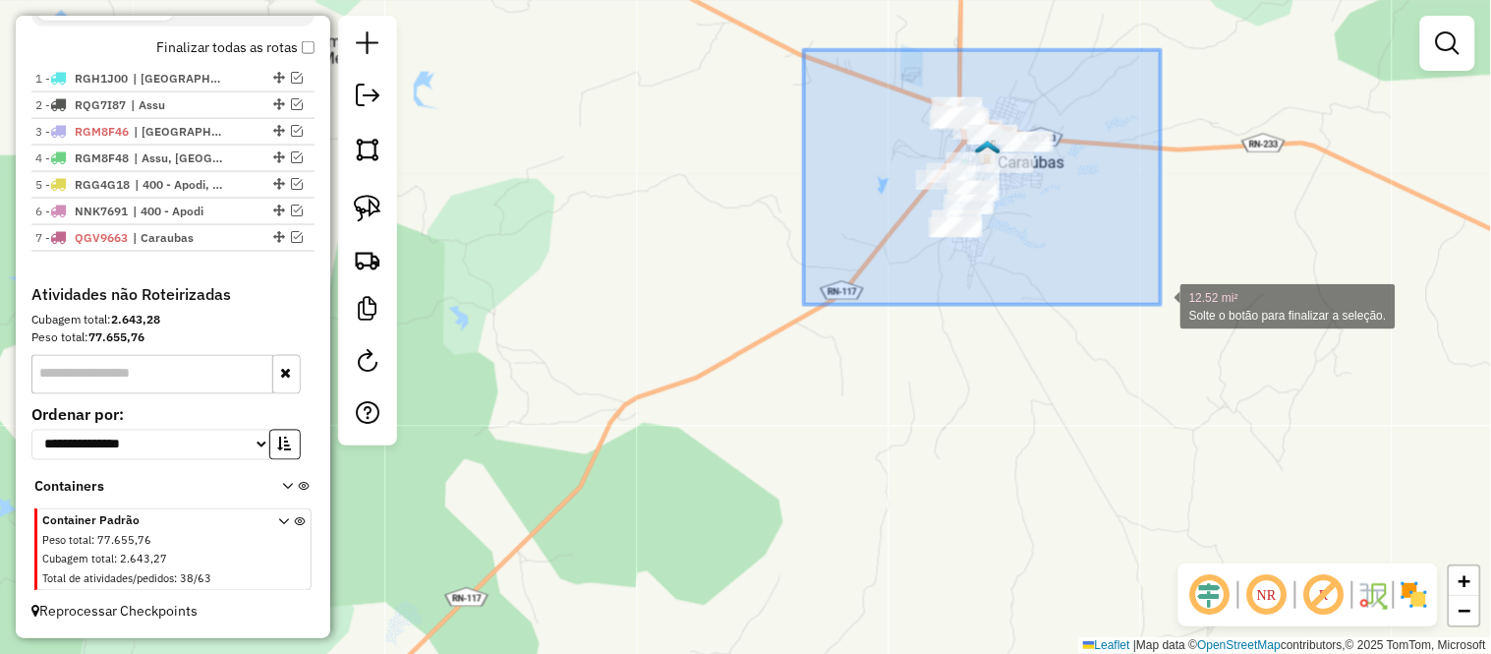
drag, startPoint x: 819, startPoint y: 49, endPoint x: 1183, endPoint y: 331, distance: 461.0
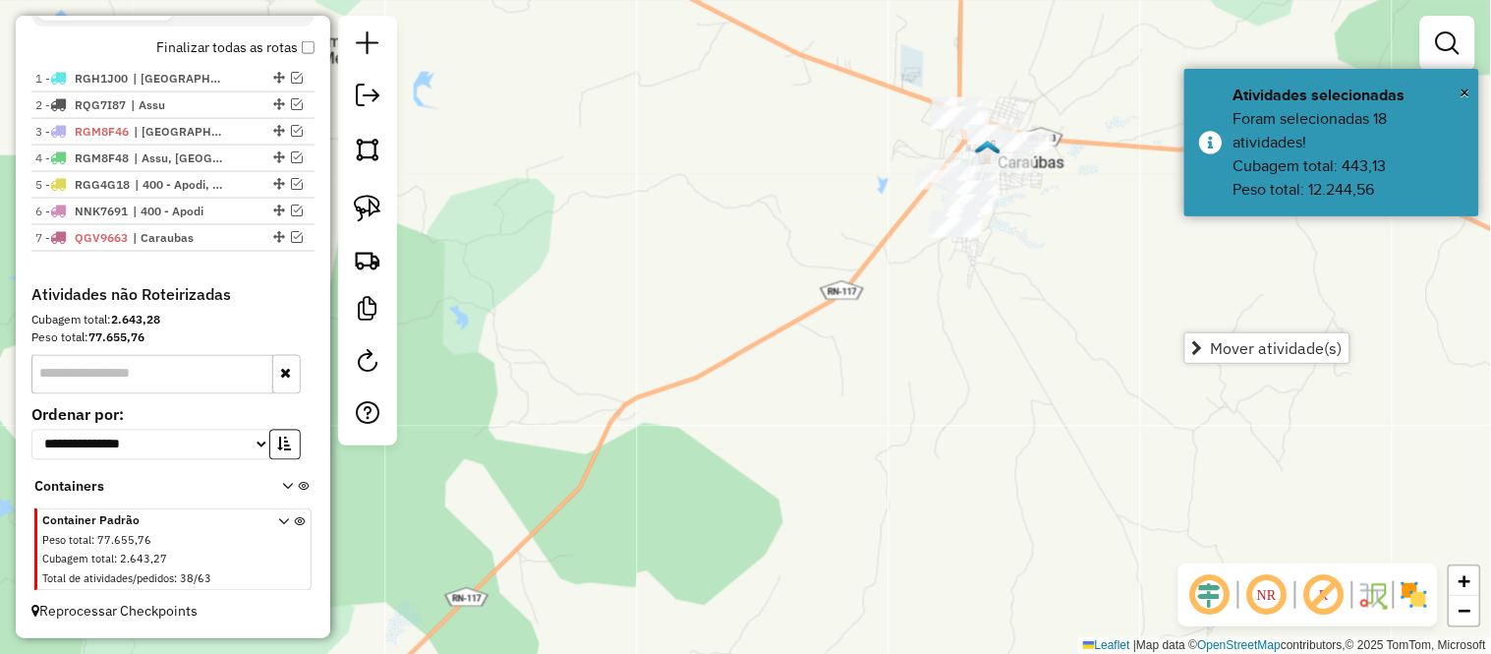
click at [899, 364] on div "Janela de atendimento Grade de atendimento Capacidade Transportadoras Veículos …" at bounding box center [745, 327] width 1491 height 654
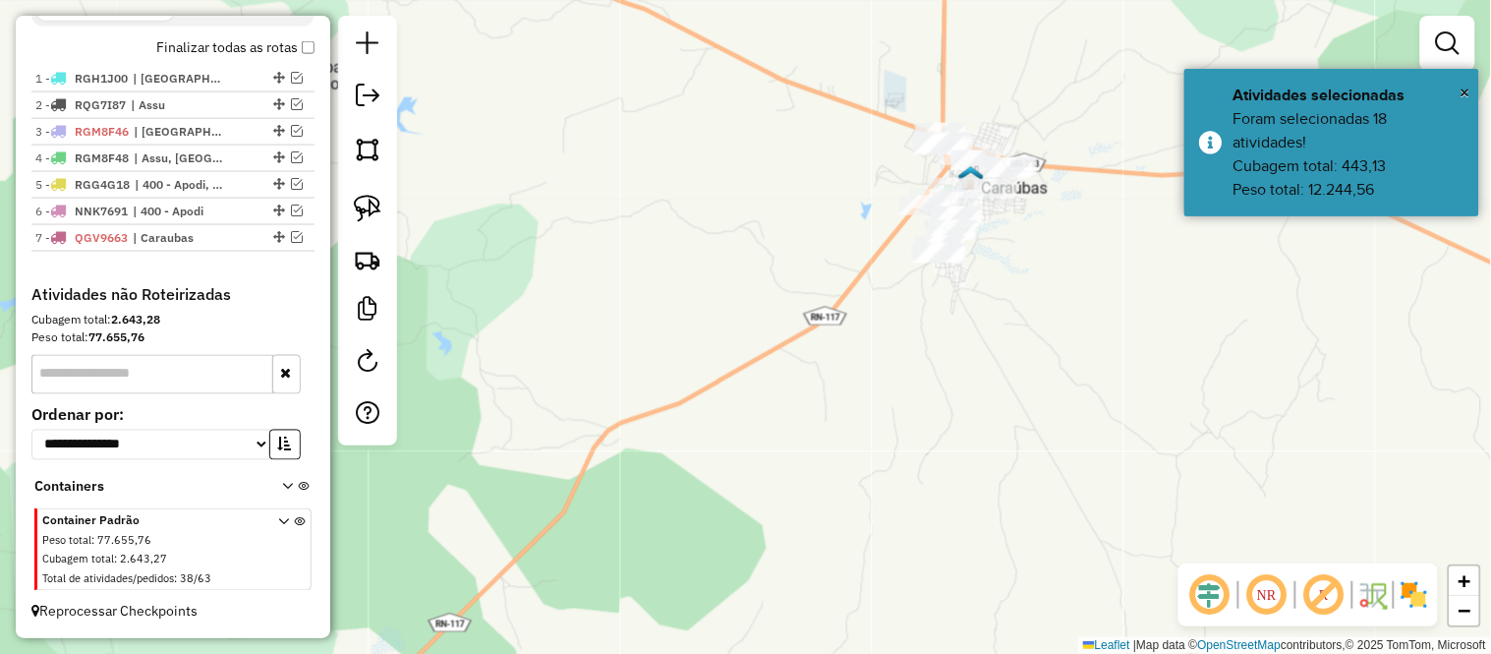
drag, startPoint x: 984, startPoint y: 335, endPoint x: 872, endPoint y: 463, distance: 169.9
click at [872, 463] on div "Janela de atendimento Grade de atendimento Capacidade Transportadoras Veículos …" at bounding box center [745, 327] width 1491 height 654
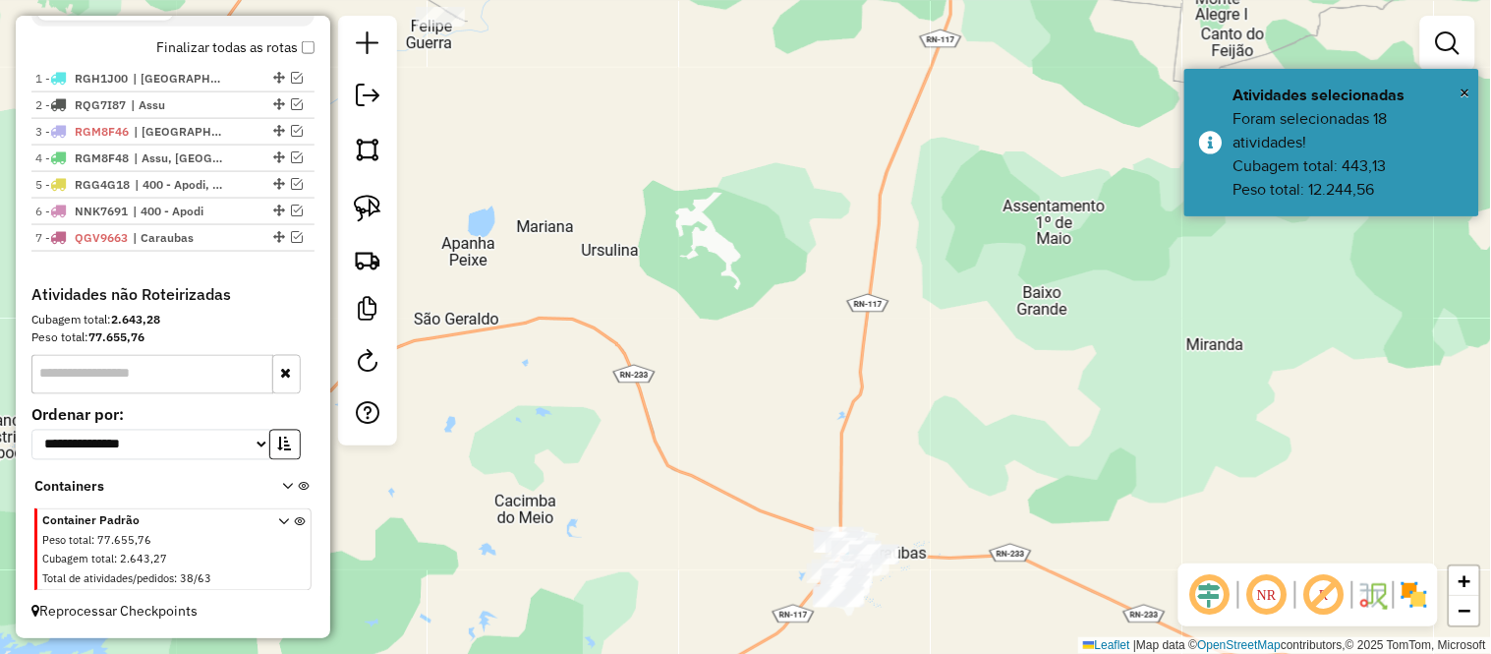
drag, startPoint x: 1015, startPoint y: 212, endPoint x: 1010, endPoint y: 278, distance: 66.0
click at [1010, 279] on div "Janela de atendimento Grade de atendimento Capacidade Transportadoras Veículos …" at bounding box center [745, 327] width 1491 height 654
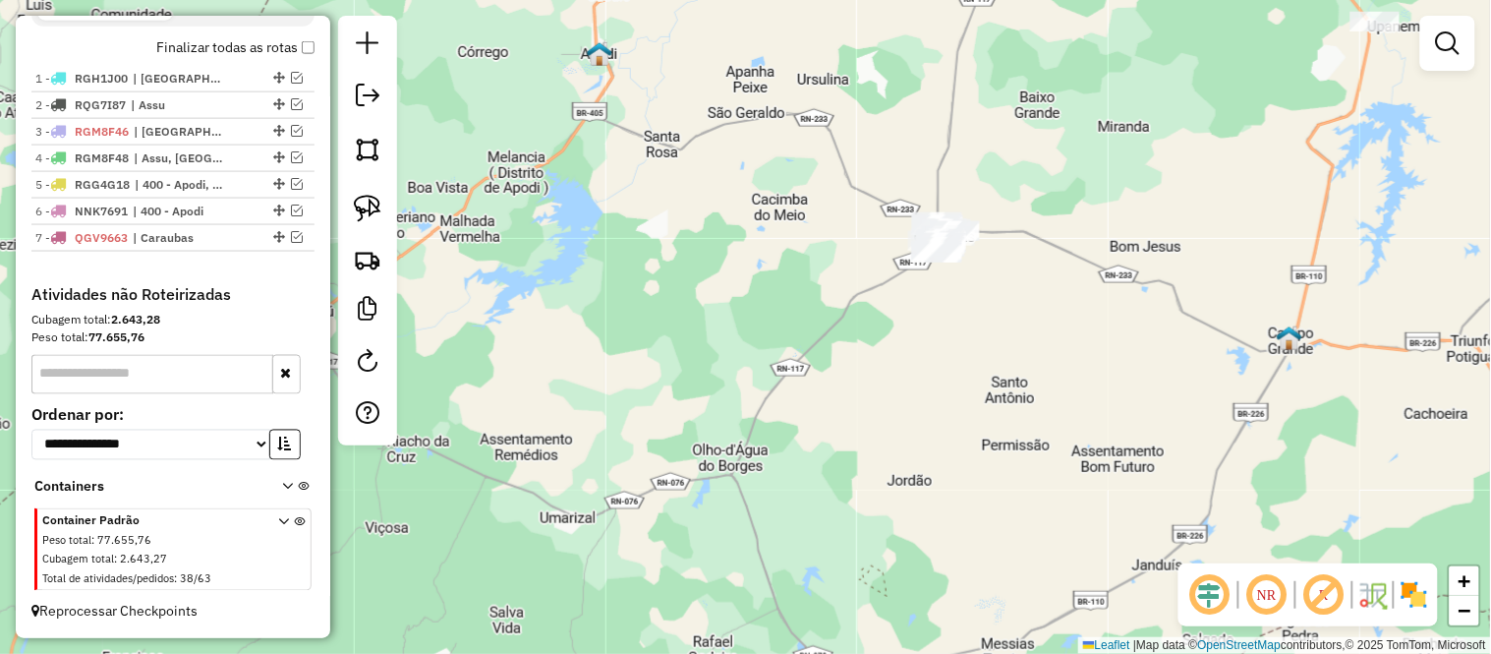
drag, startPoint x: 1004, startPoint y: 281, endPoint x: 1012, endPoint y: 161, distance: 120.2
click at [1012, 161] on div "Janela de atendimento Grade de atendimento Capacidade Transportadoras Veículos …" at bounding box center [745, 327] width 1491 height 654
click at [59, 243] on icon at bounding box center [58, 237] width 16 height 12
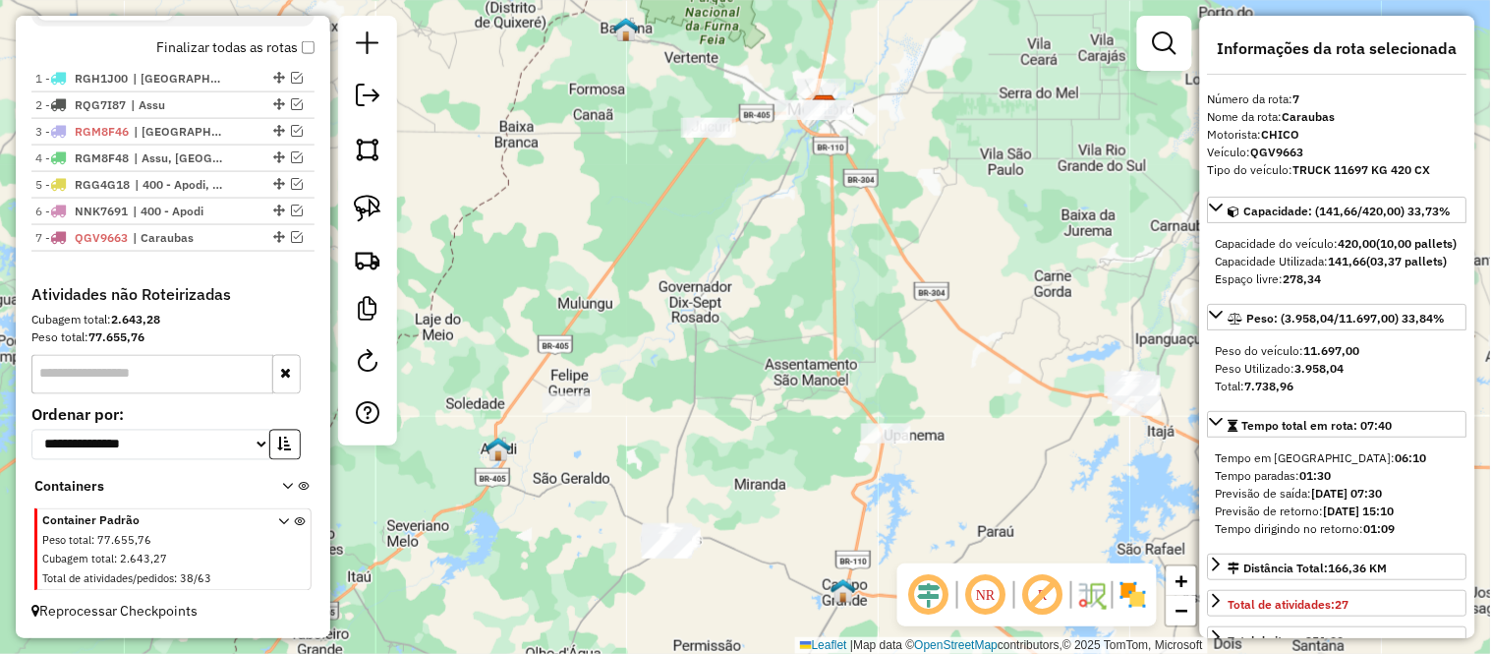
scroll to position [218, 0]
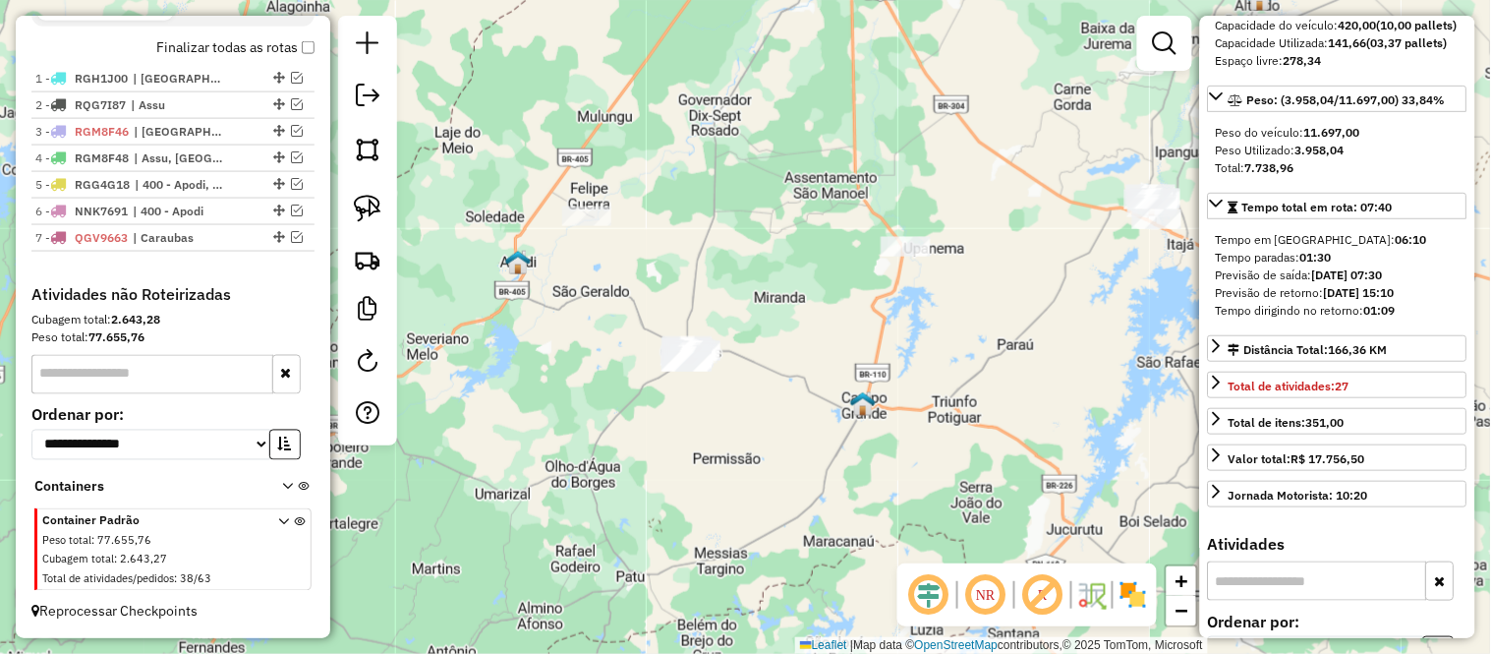
drag, startPoint x: 839, startPoint y: 350, endPoint x: 925, endPoint y: 126, distance: 239.9
click at [925, 126] on div "Janela de atendimento Grade de atendimento Capacidade Transportadoras Veículos …" at bounding box center [745, 327] width 1491 height 654
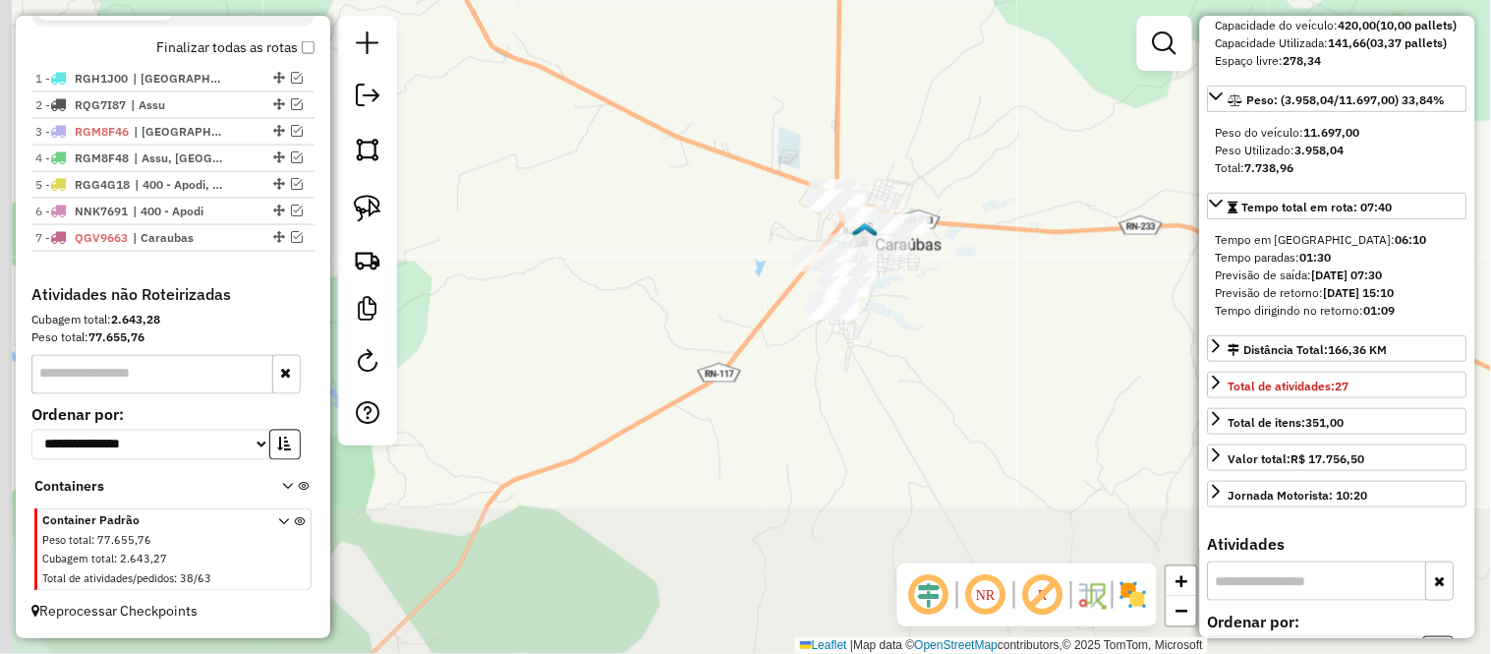
drag, startPoint x: 788, startPoint y: 322, endPoint x: 946, endPoint y: 168, distance: 220.3
click at [946, 168] on div "Janela de atendimento Grade de atendimento Capacidade Transportadoras Veículos …" at bounding box center [745, 327] width 1491 height 654
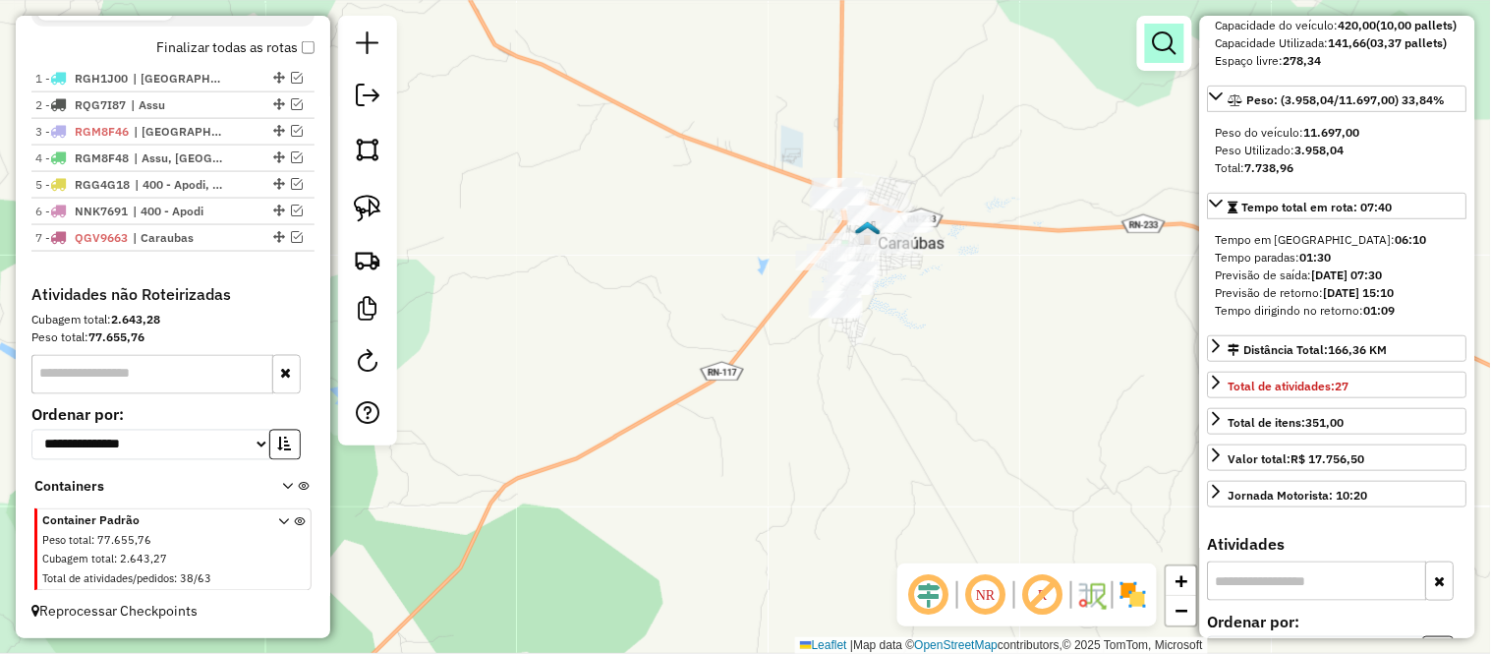
click at [1168, 33] on em at bounding box center [1165, 43] width 24 height 24
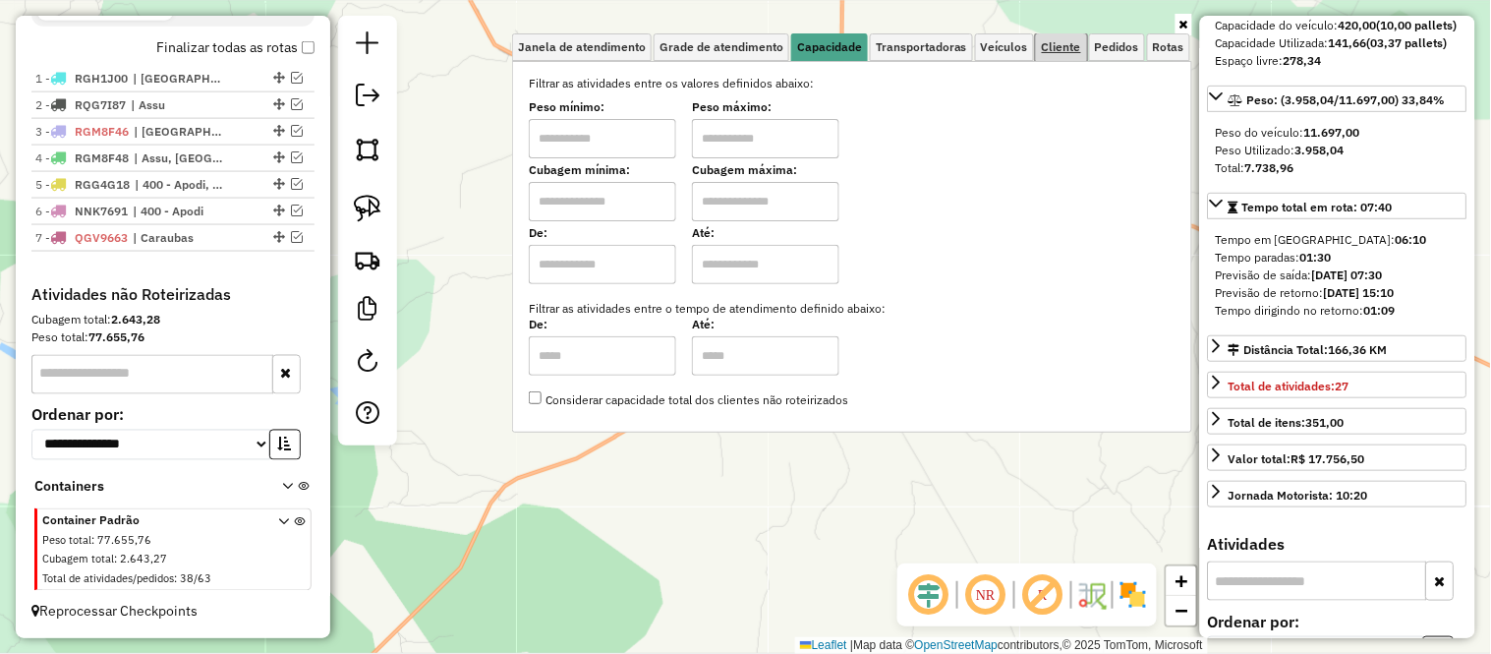
click at [1086, 40] on link "Cliente" at bounding box center [1061, 47] width 51 height 28
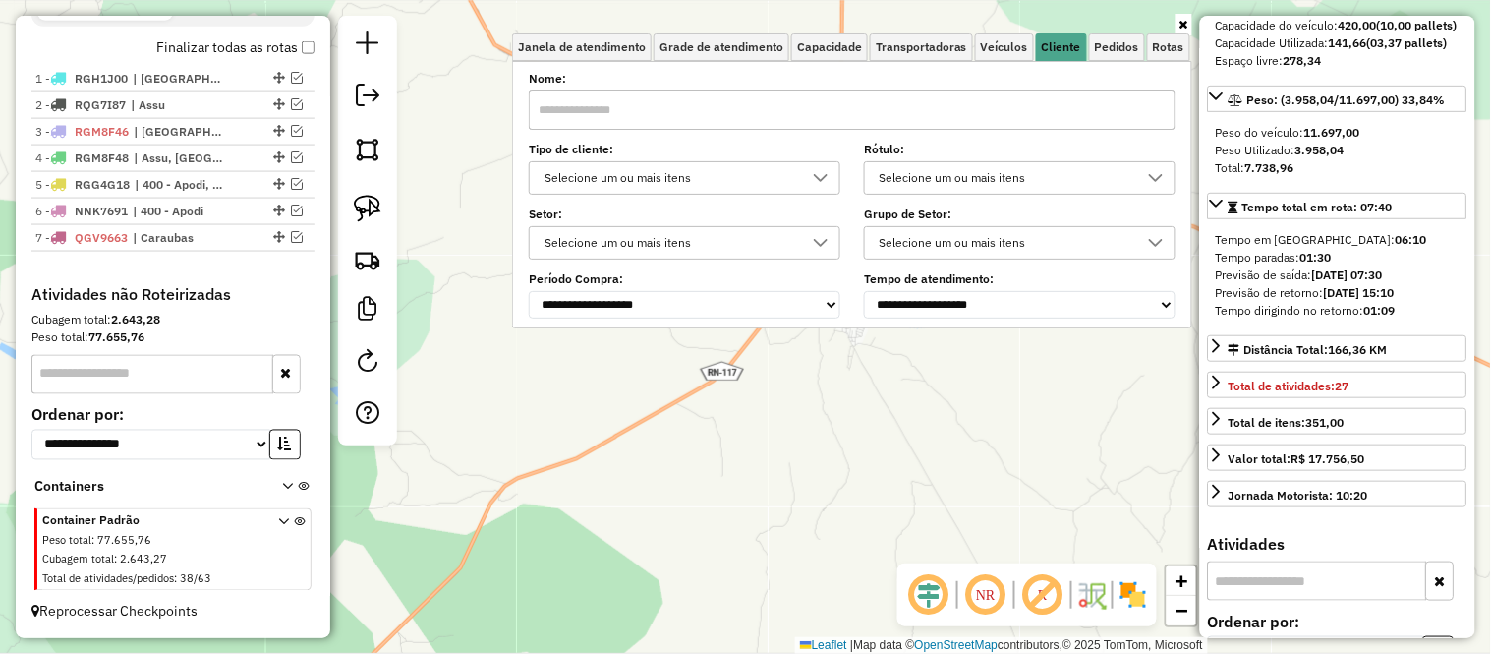
click at [636, 171] on div "Selecione um ou mais itens" at bounding box center [670, 177] width 264 height 31
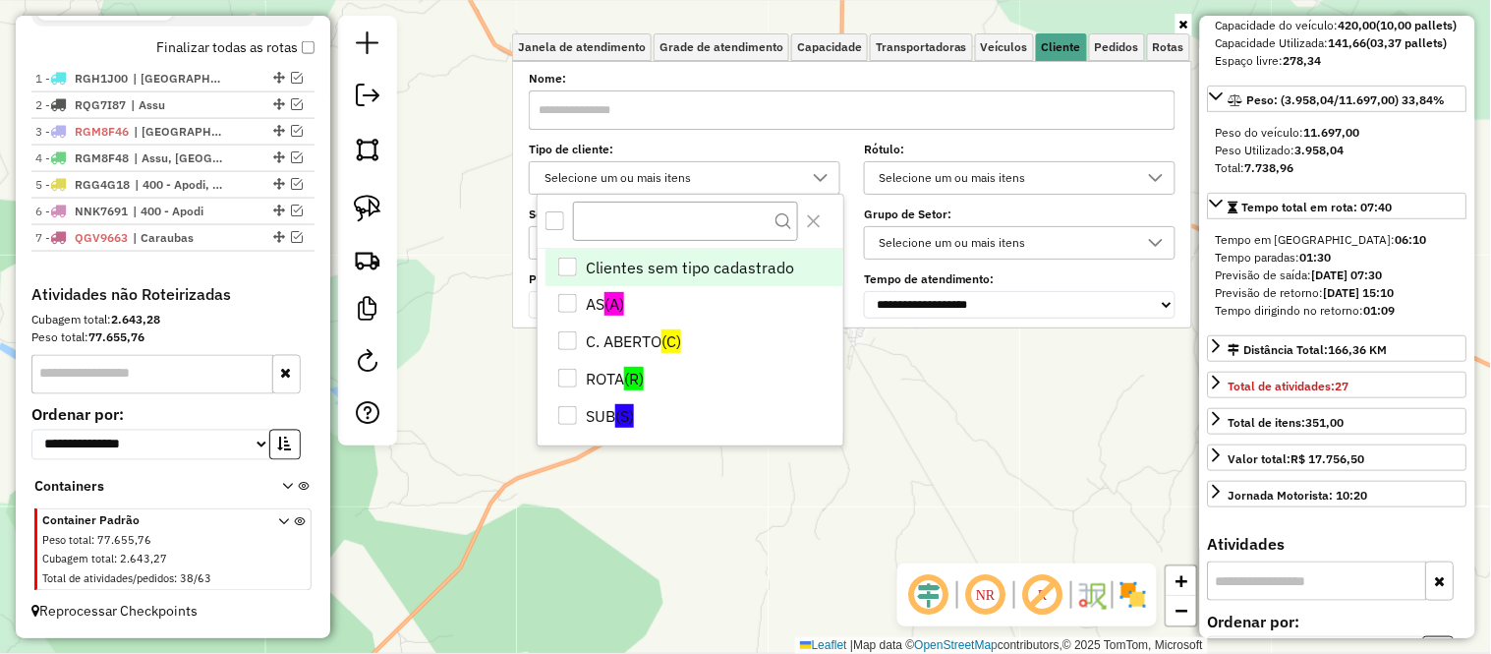
scroll to position [11, 66]
click at [550, 211] on div "All items unselected" at bounding box center [554, 220] width 19 height 19
click at [558, 259] on div "Clientes sem tipo cadastrado" at bounding box center [568, 268] width 20 height 20
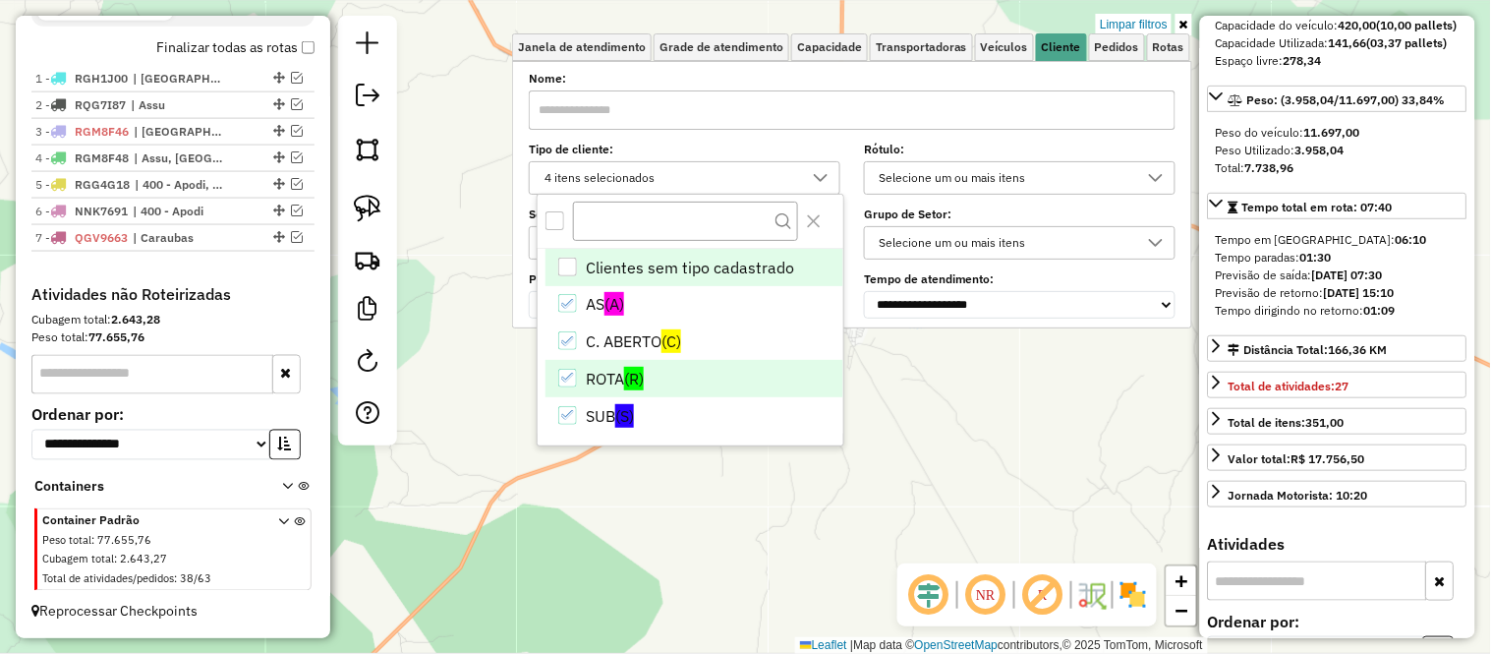
click at [561, 371] on icon "ROTA" at bounding box center [568, 378] width 14 height 14
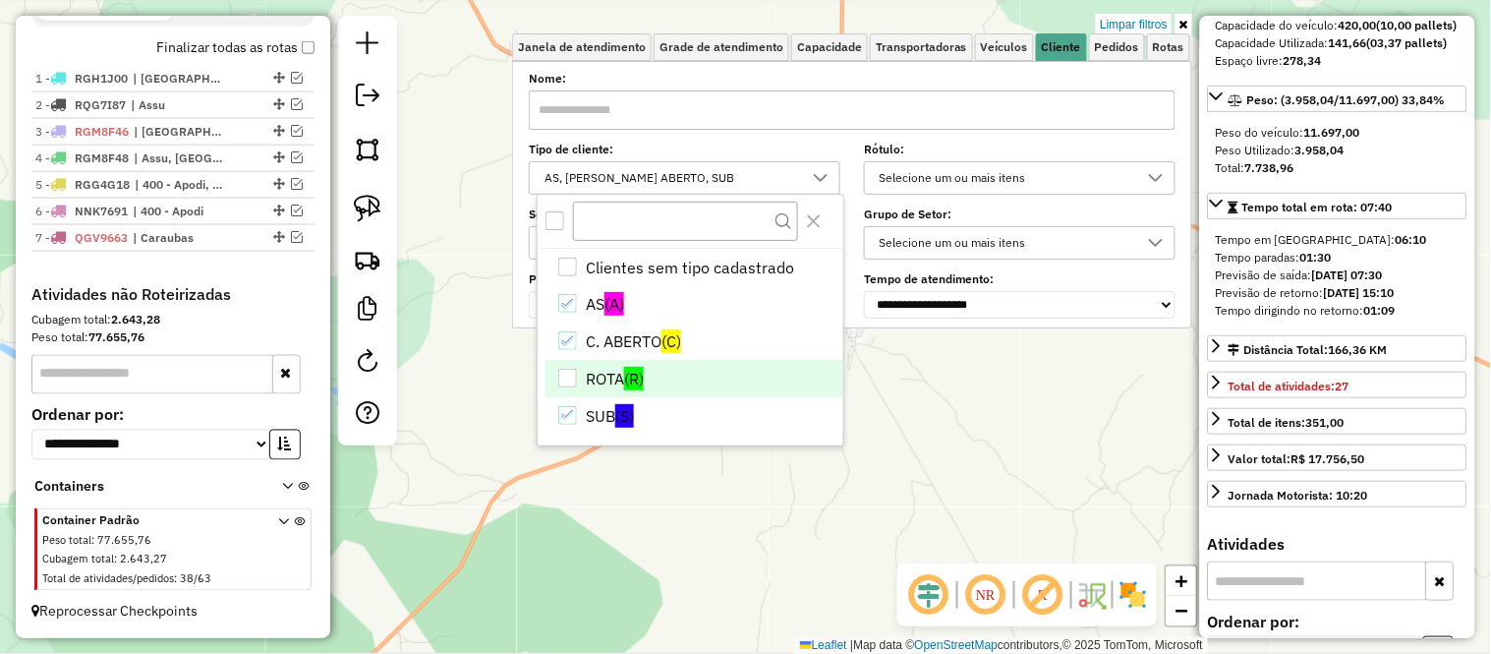
click at [562, 414] on icon "SUB" at bounding box center [568, 415] width 14 height 14
click at [503, 338] on div "Limpar filtros Janela de atendimento Grade de atendimento Capacidade Transporta…" at bounding box center [745, 327] width 1491 height 654
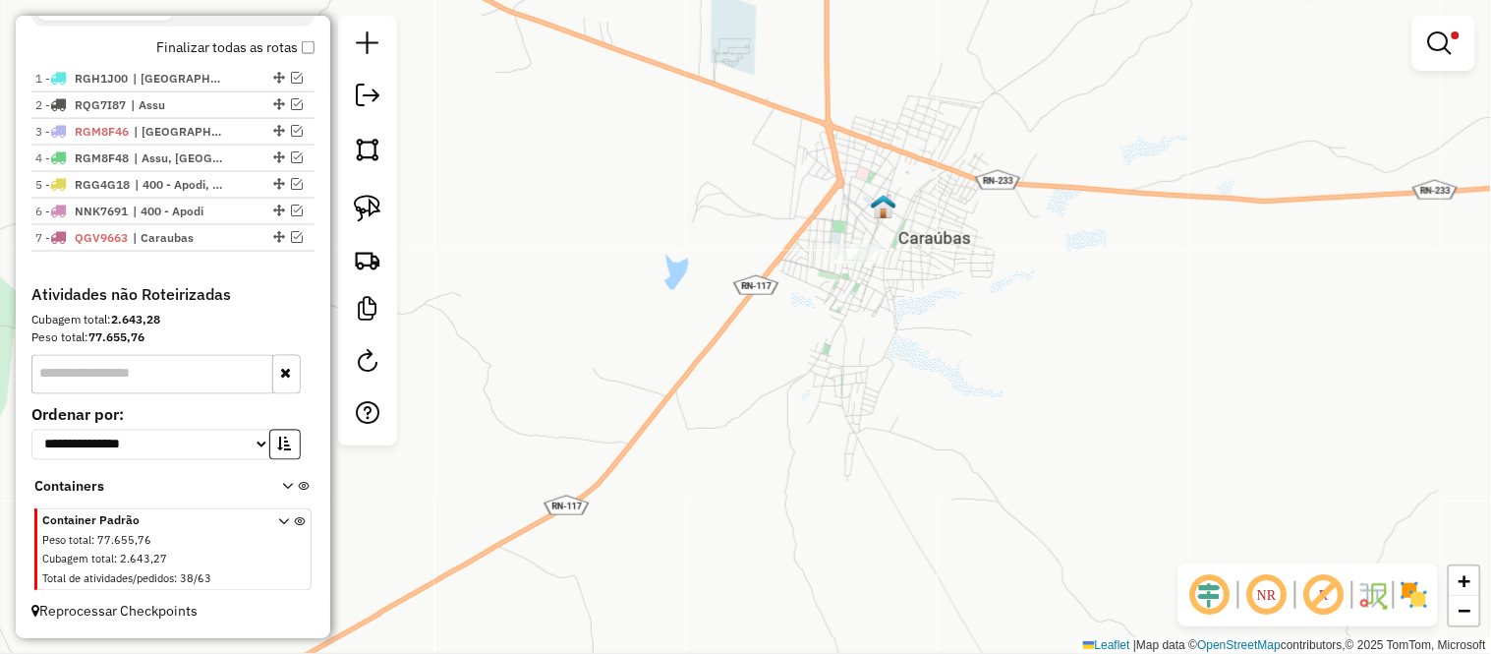
click at [855, 263] on div at bounding box center [857, 254] width 49 height 20
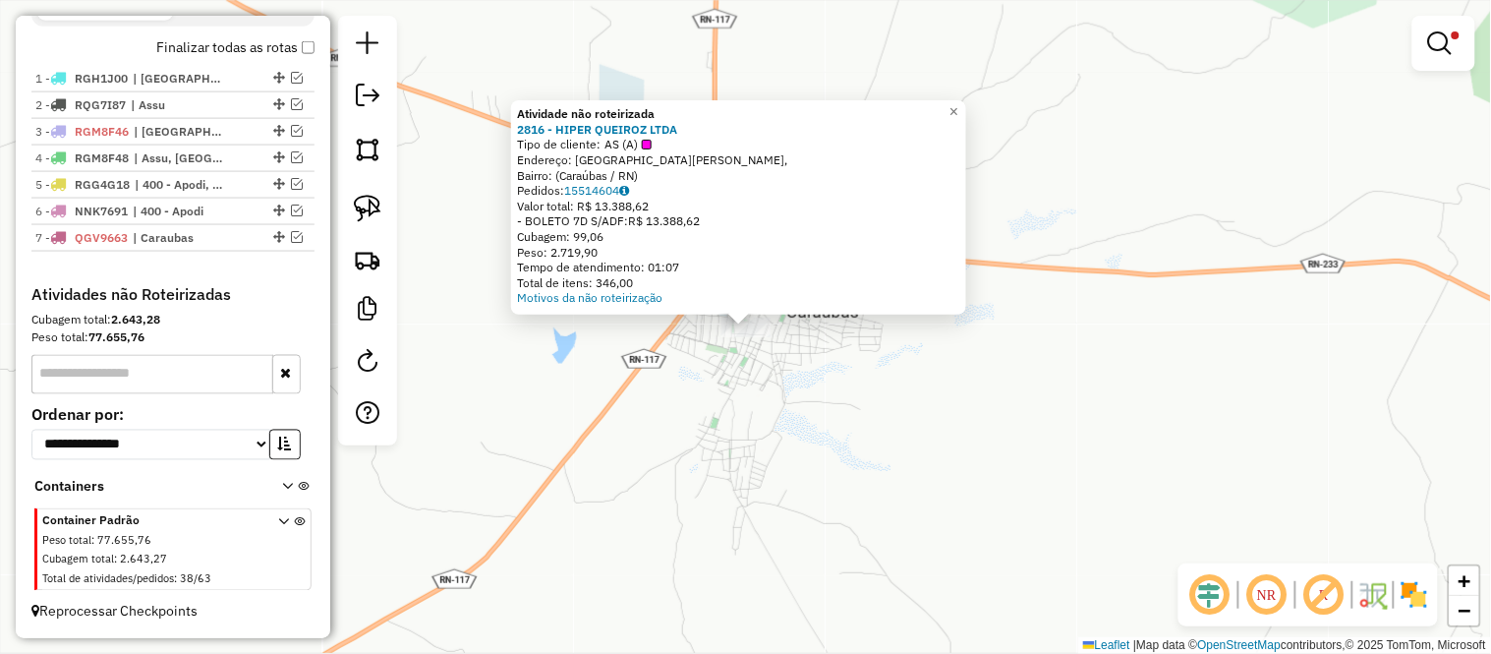
click at [619, 489] on div "Atividade não roteirizada 2816 - HIPER QUEIROZ LTDA Tipo de cliente: AS (A) End…" at bounding box center [745, 327] width 1491 height 654
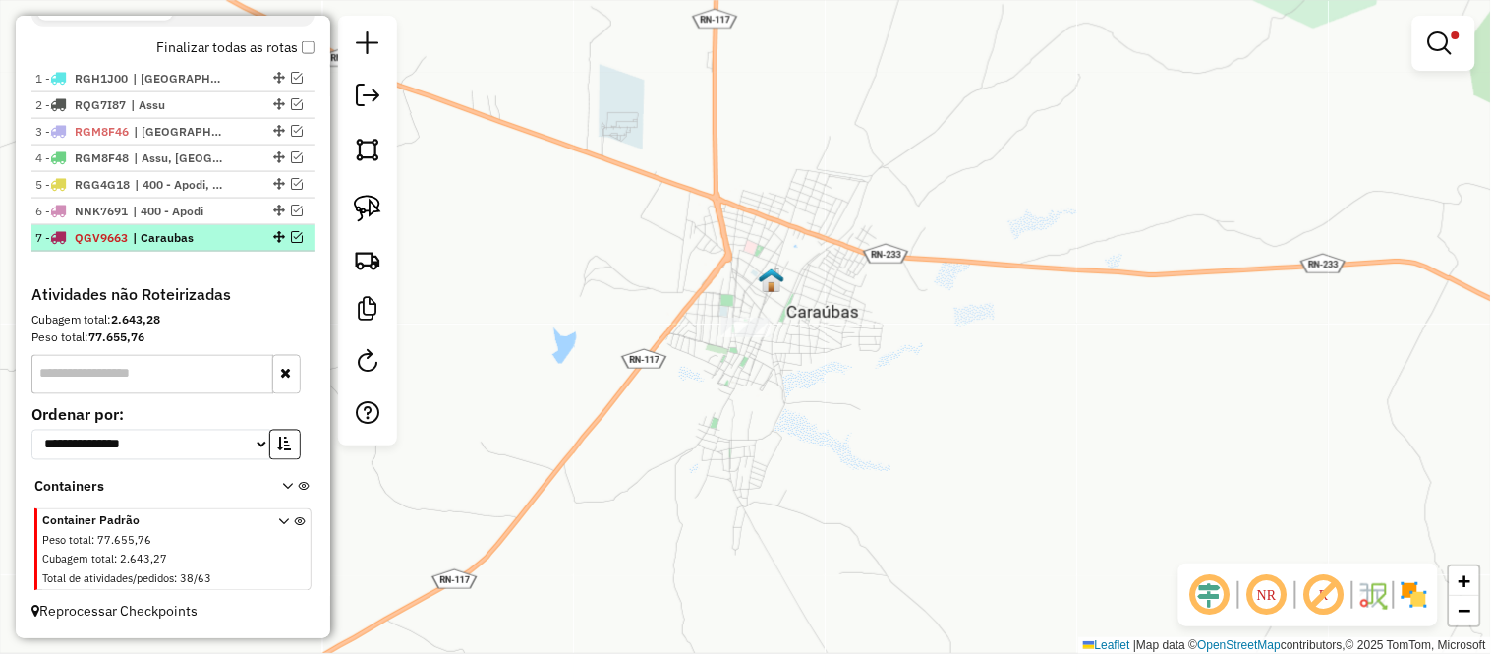
click at [203, 249] on li "7 - QGV9663 | Caraubas" at bounding box center [172, 238] width 283 height 27
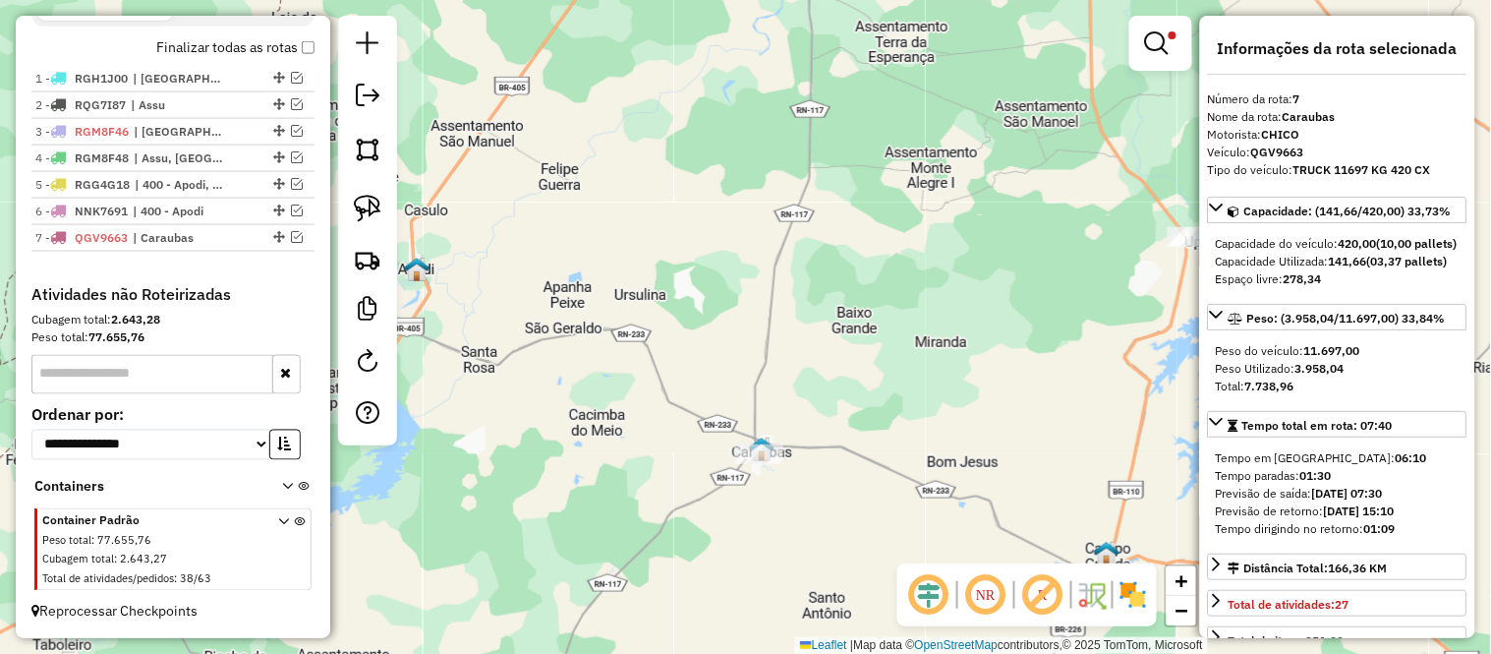
drag, startPoint x: 724, startPoint y: 538, endPoint x: 937, endPoint y: 385, distance: 261.3
click at [936, 387] on div "Limpar filtros Janela de atendimento Grade de atendimento Capacidade Transporta…" at bounding box center [745, 327] width 1491 height 654
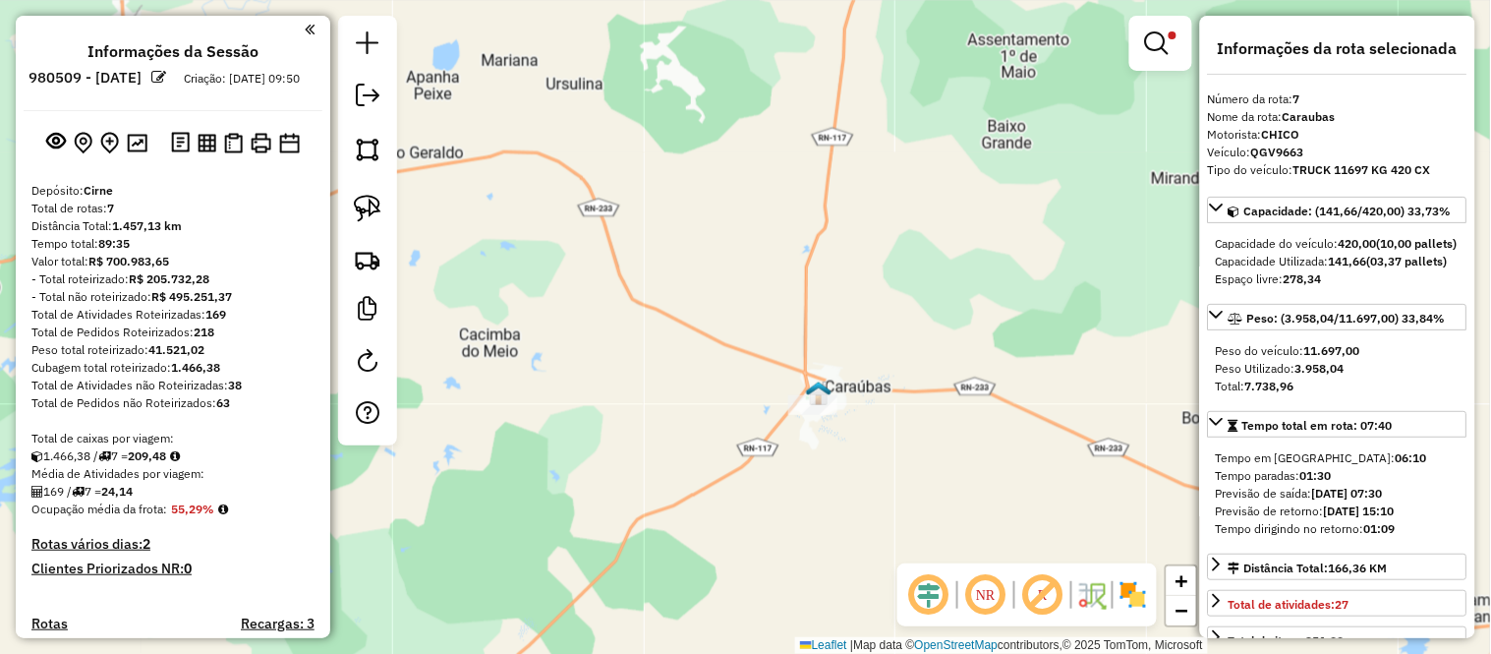
scroll to position [686, 0]
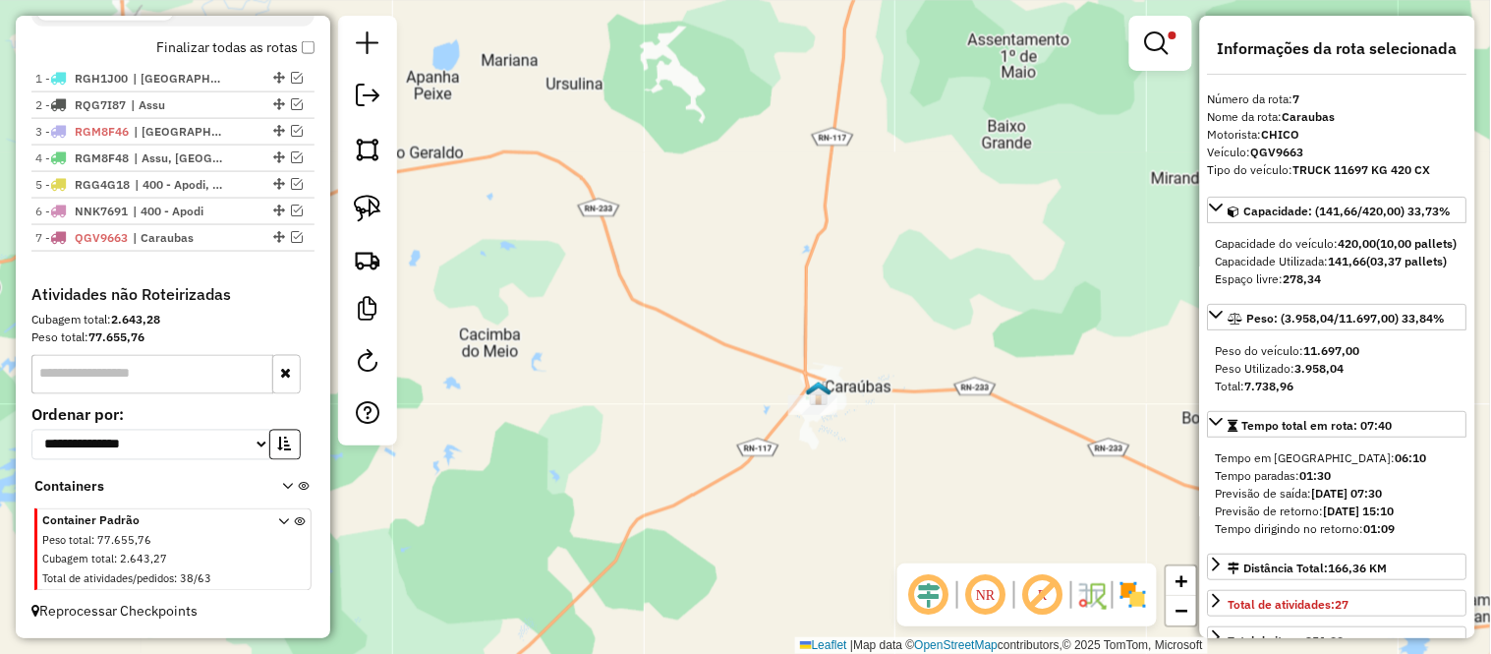
click at [1160, 49] on em at bounding box center [1157, 43] width 24 height 24
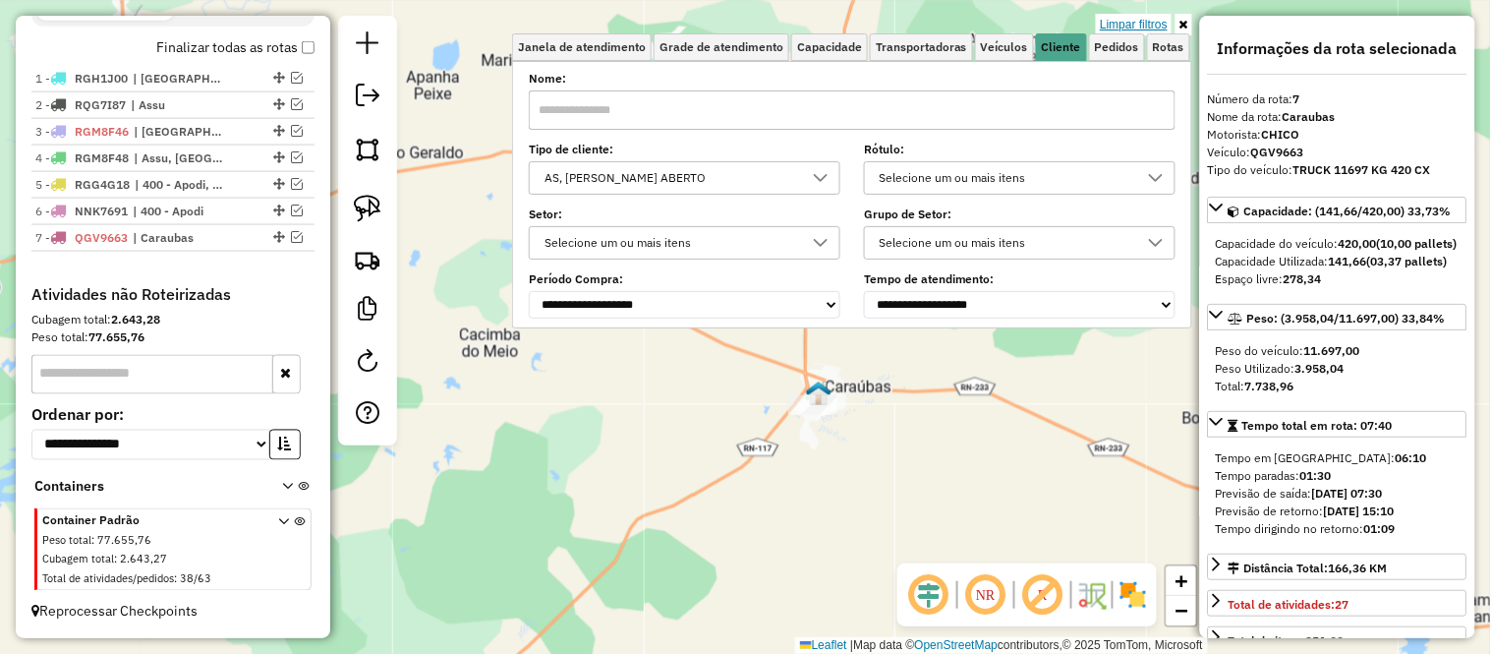
click at [1132, 29] on link "Limpar filtros" at bounding box center [1134, 25] width 76 height 22
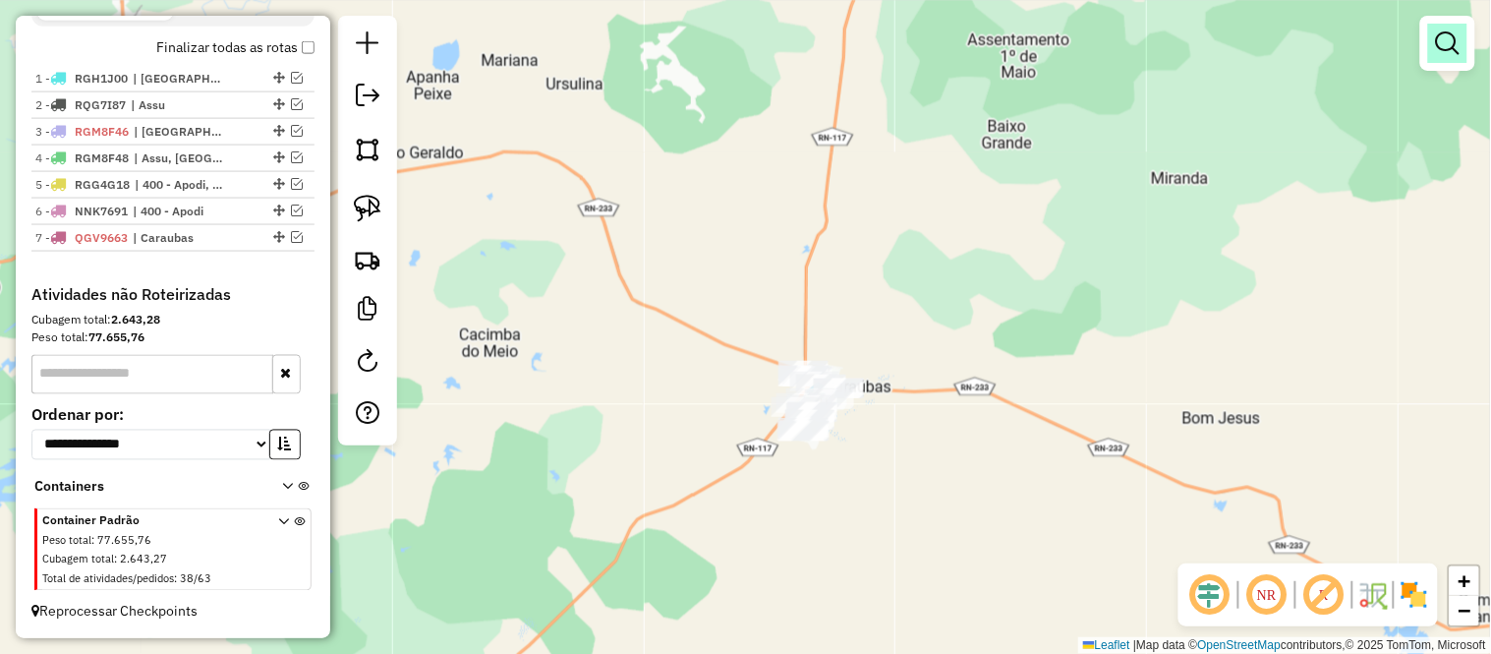
click at [1447, 55] on link at bounding box center [1447, 43] width 39 height 39
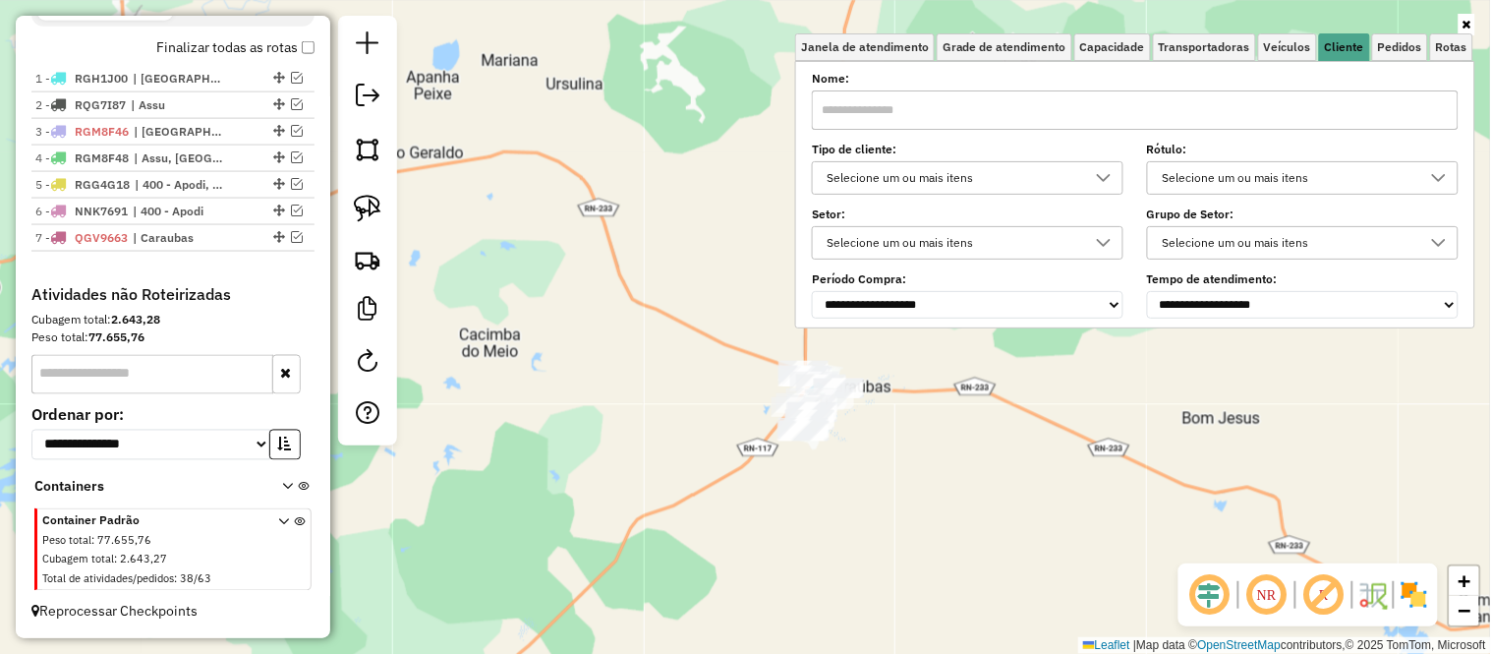
click at [960, 171] on div "Selecione um ou mais itens" at bounding box center [953, 177] width 264 height 31
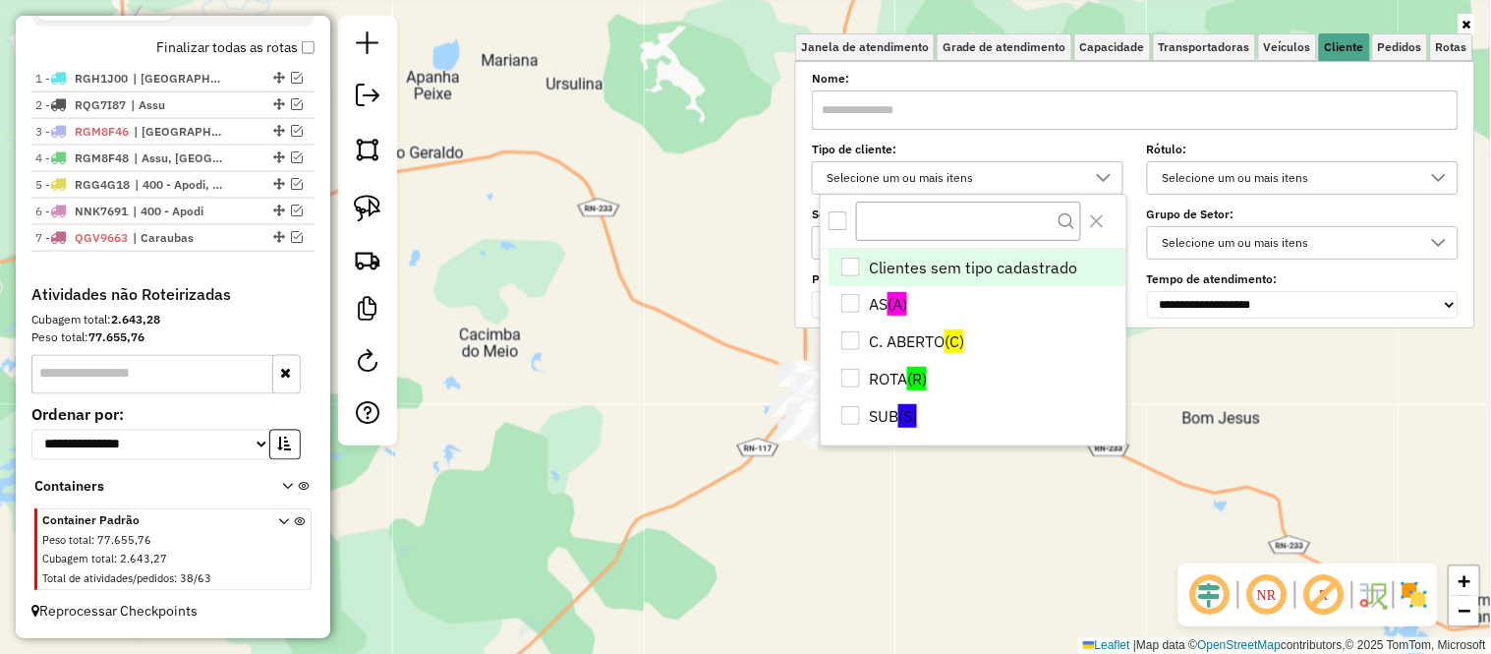
click at [835, 213] on div "All items unselected" at bounding box center [838, 220] width 19 height 19
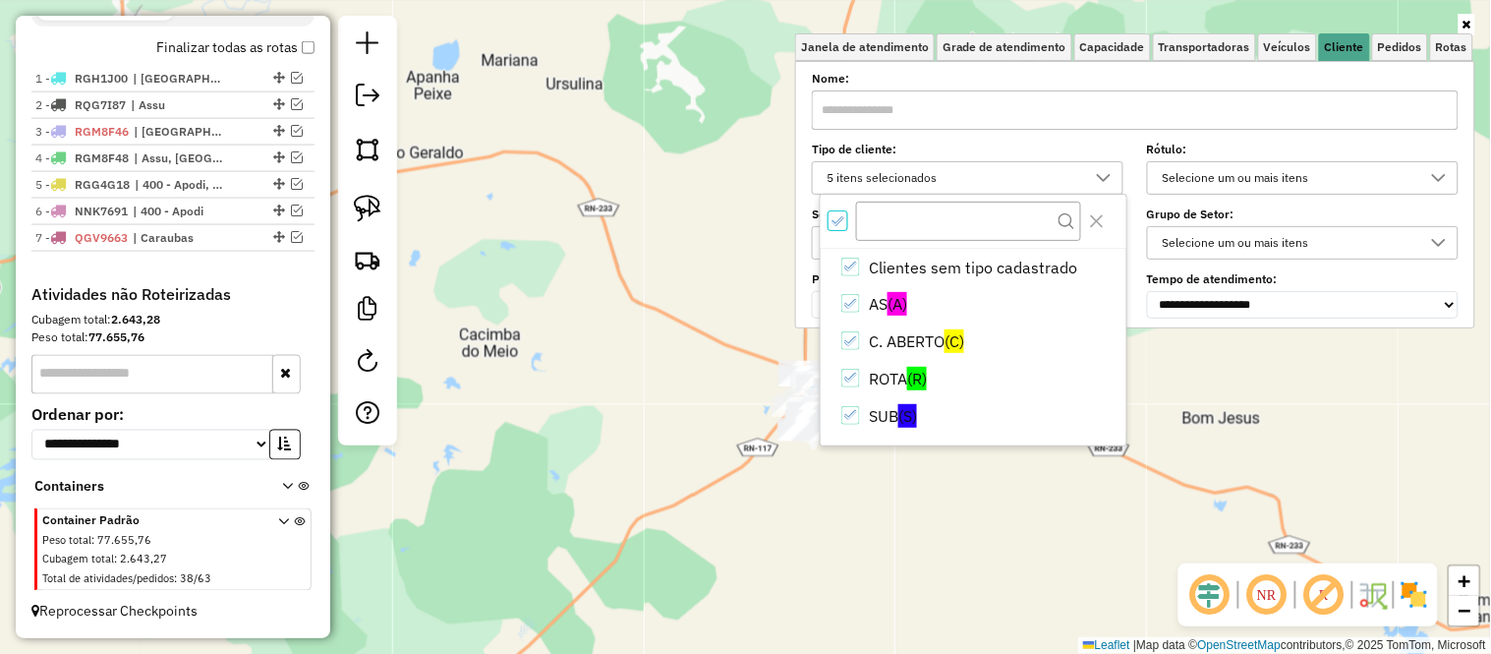
scroll to position [11, 6]
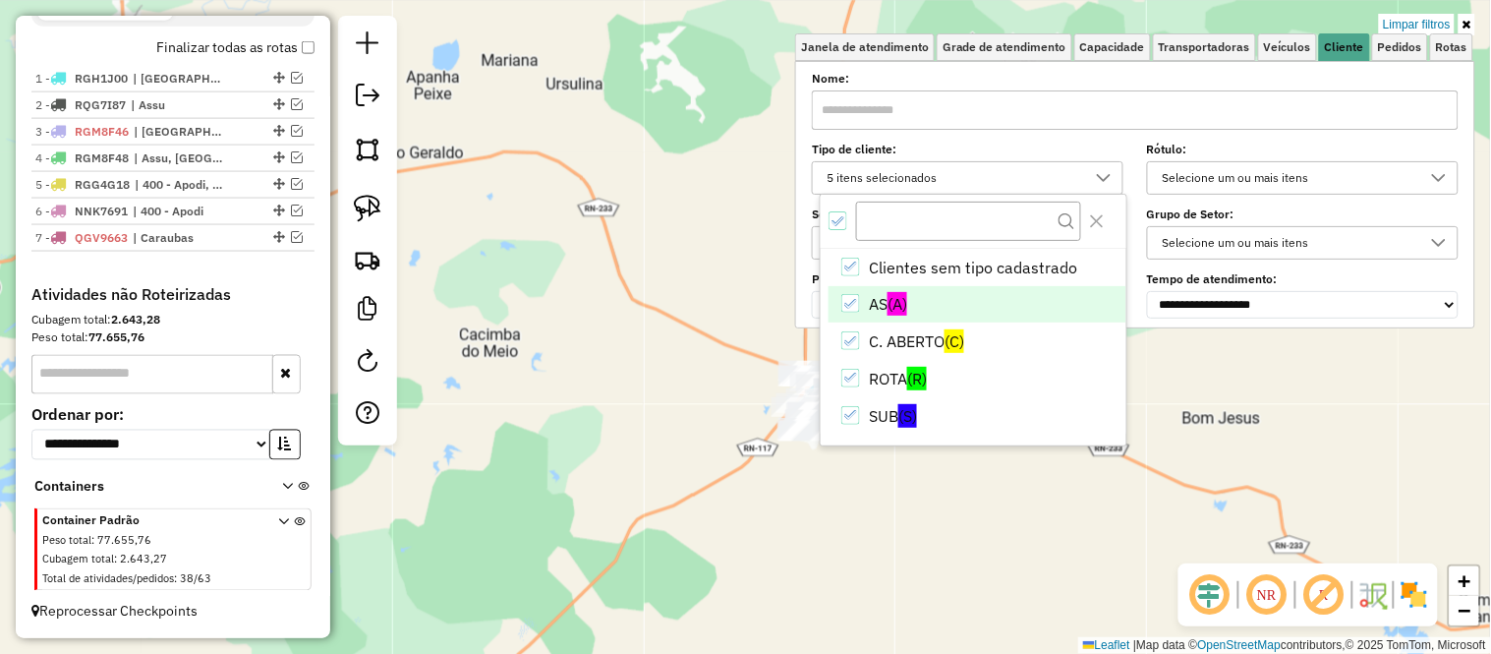
click at [853, 312] on div "AS" at bounding box center [850, 303] width 19 height 19
click at [846, 338] on icon "C. ABERTO" at bounding box center [851, 341] width 14 height 14
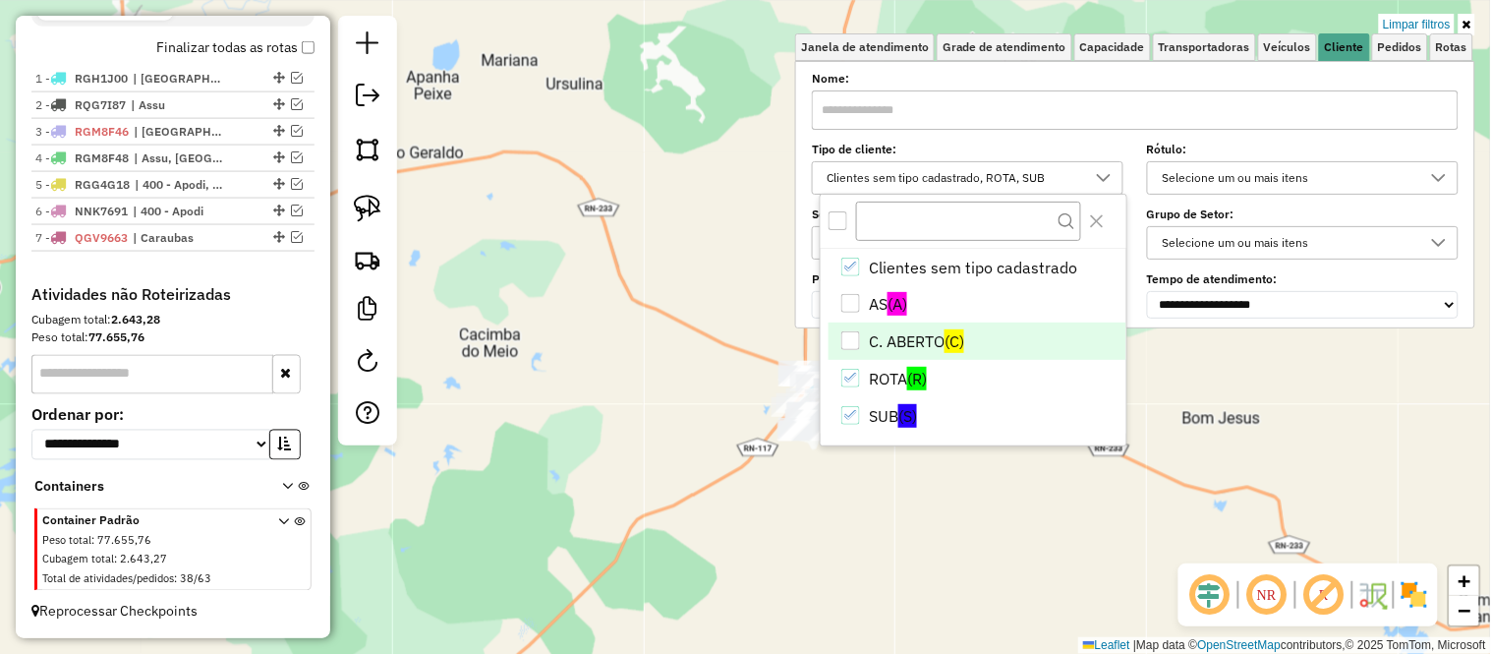
click at [635, 265] on div "Limpar filtros Janela de atendimento Grade de atendimento Capacidade Transporta…" at bounding box center [745, 327] width 1491 height 654
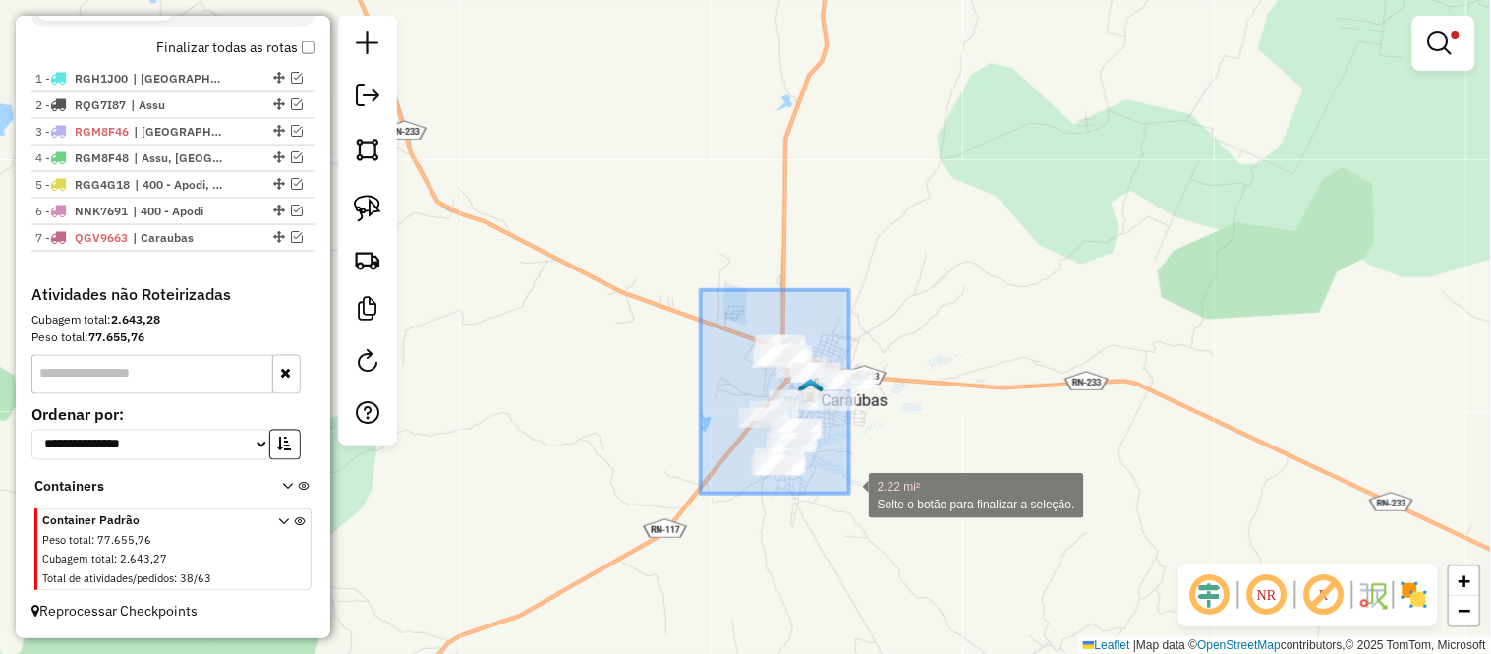
drag, startPoint x: 701, startPoint y: 290, endPoint x: 969, endPoint y: 671, distance: 466.3
click at [969, 653] on html "Aplicando filtros Pop-up bloqueado! Seu navegador bloqueou automáticamente a ab…" at bounding box center [745, 327] width 1491 height 654
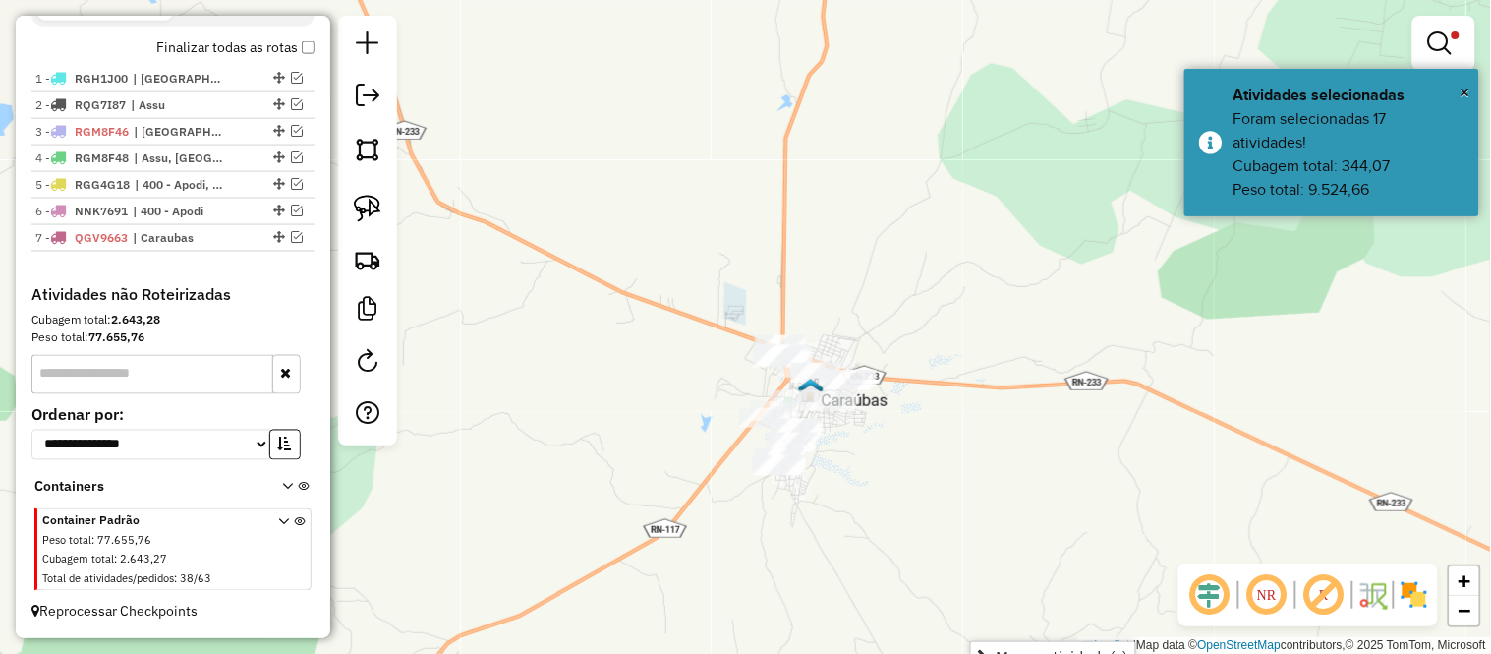
scroll to position [17, 0]
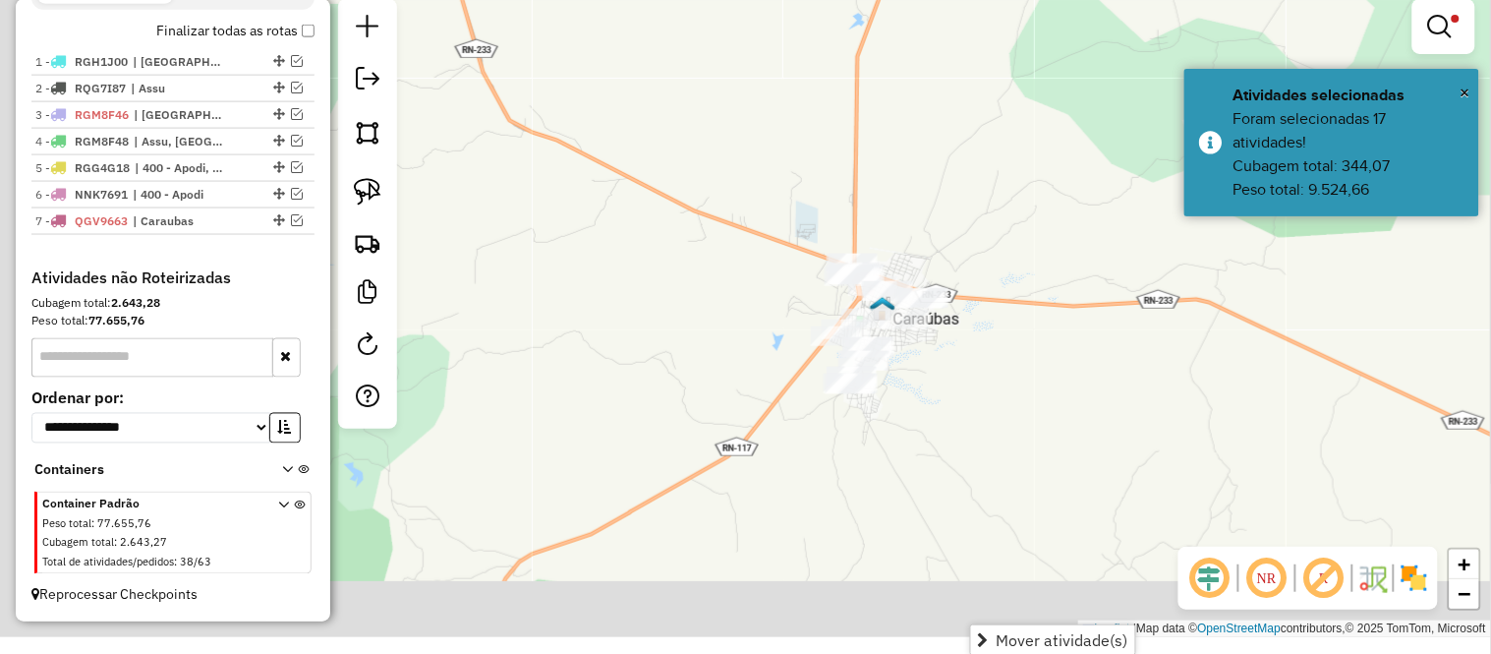
drag, startPoint x: 983, startPoint y: 187, endPoint x: 1059, endPoint y: 120, distance: 101.0
click at [1059, 120] on div "Limpar filtros Janela de atendimento Grade de atendimento Capacidade Transporta…" at bounding box center [745, 310] width 1491 height 654
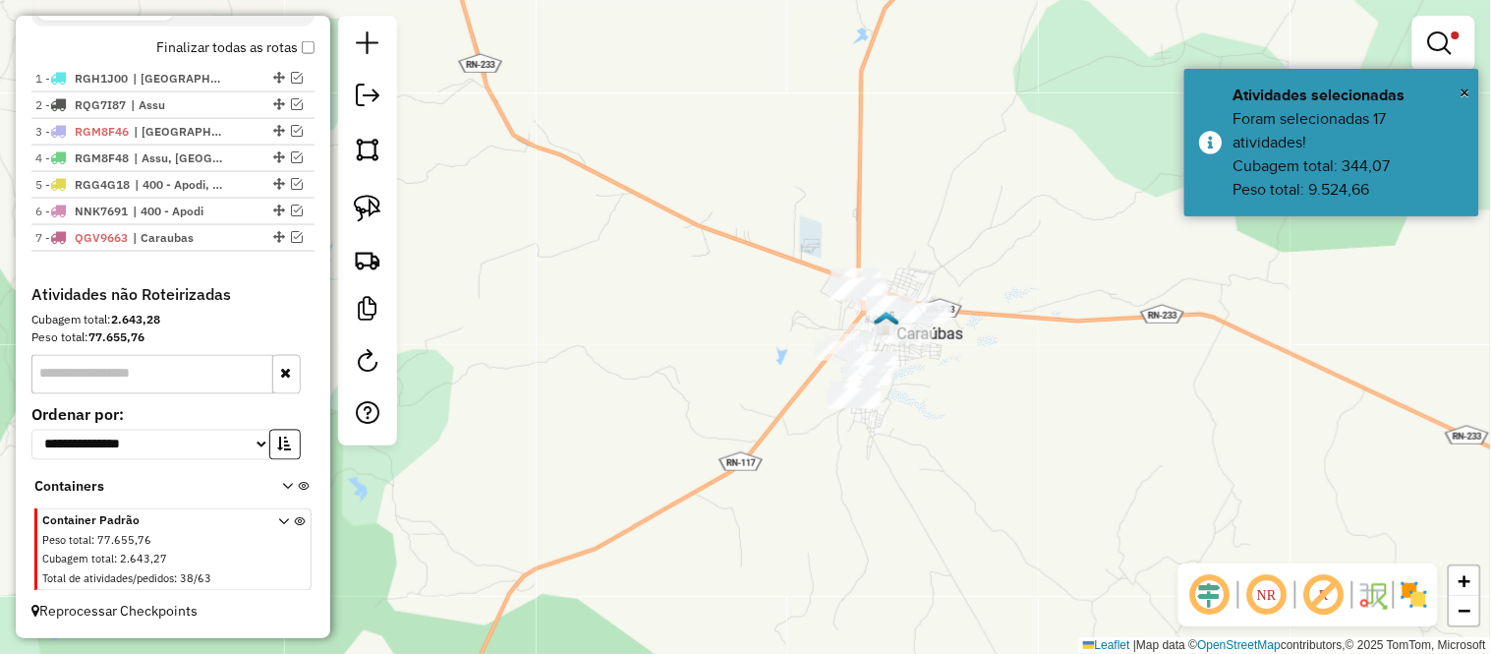
scroll to position [0, 0]
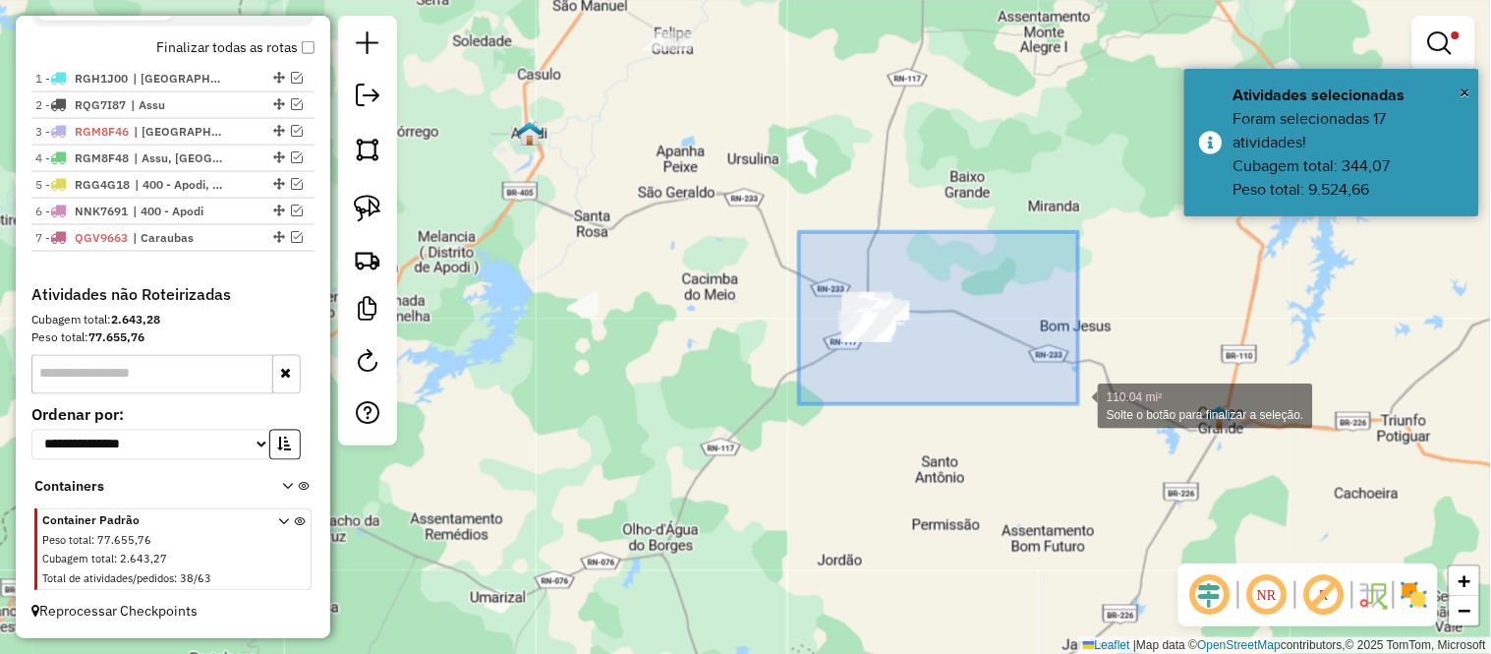
drag, startPoint x: 799, startPoint y: 232, endPoint x: 1083, endPoint y: 406, distance: 333.1
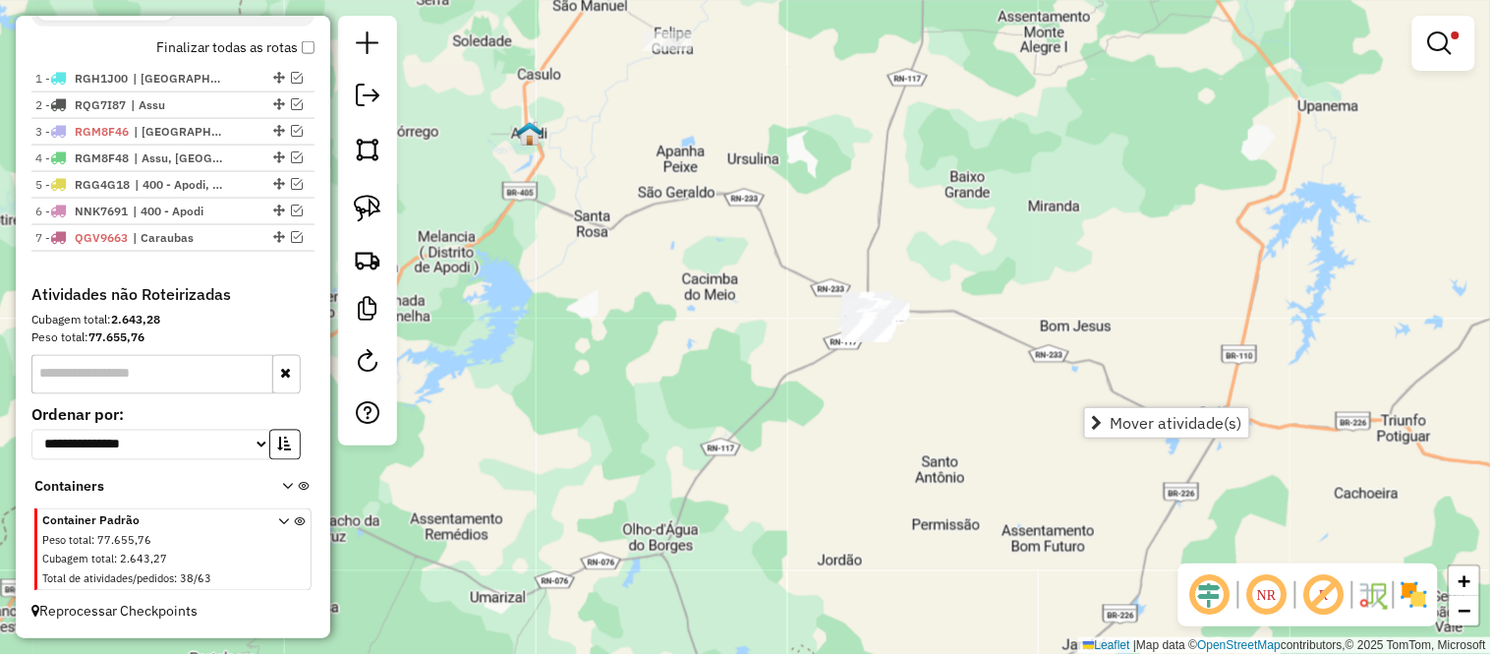
click at [669, 233] on div "Limpar filtros Janela de atendimento Grade de atendimento Capacidade Transporta…" at bounding box center [745, 327] width 1491 height 654
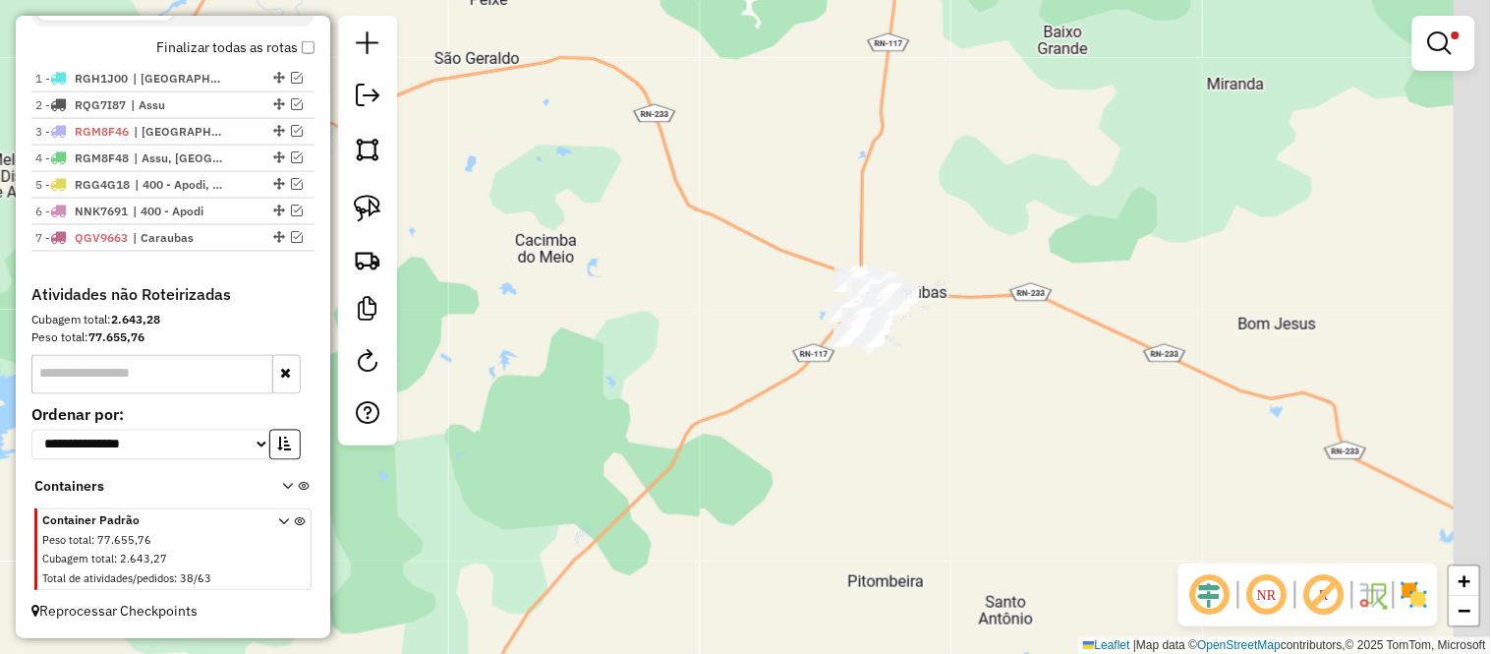
drag, startPoint x: 847, startPoint y: 405, endPoint x: 754, endPoint y: 428, distance: 96.1
click at [754, 428] on div "Limpar filtros Janela de atendimento Grade de atendimento Capacidade Transporta…" at bounding box center [745, 327] width 1491 height 654
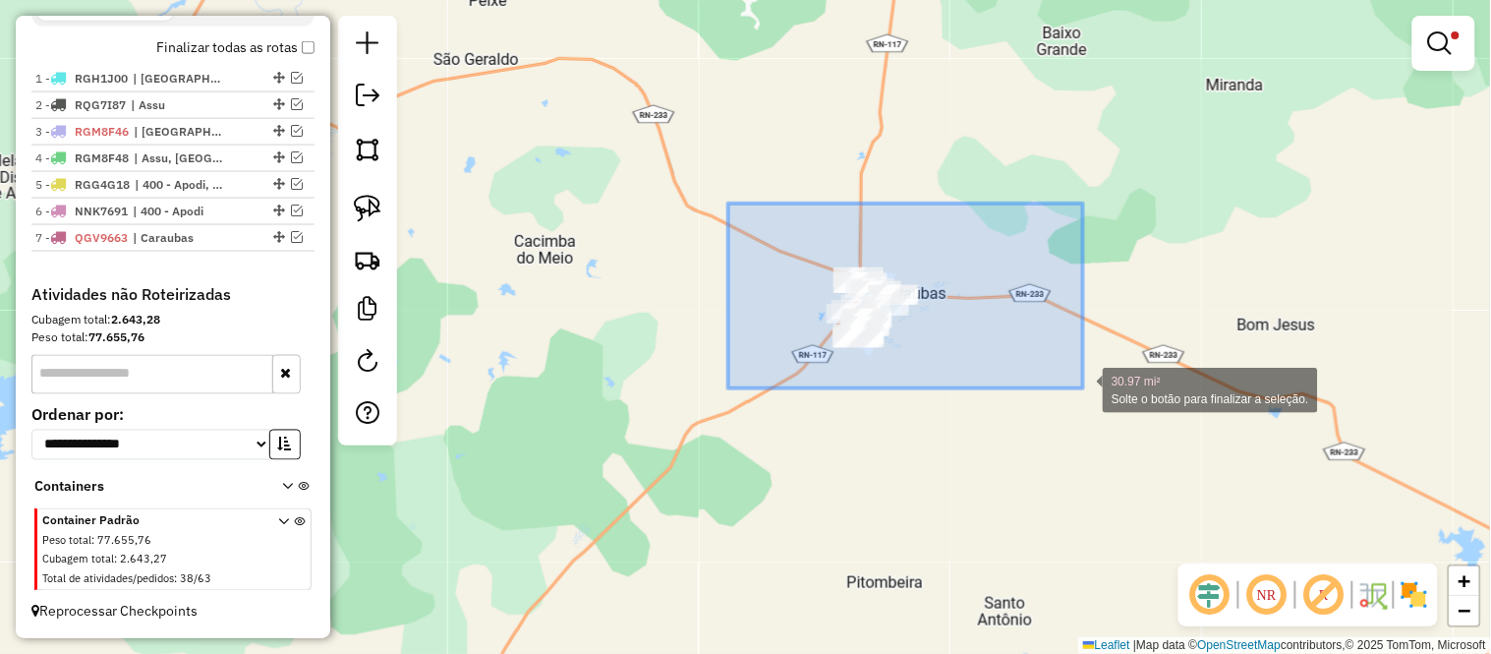
drag, startPoint x: 728, startPoint y: 203, endPoint x: 1141, endPoint y: 428, distance: 469.7
click at [1141, 428] on div "30.97 mi² Solte o botão para finalizar a seleção. Limpar filtros Janela de aten…" at bounding box center [745, 327] width 1491 height 654
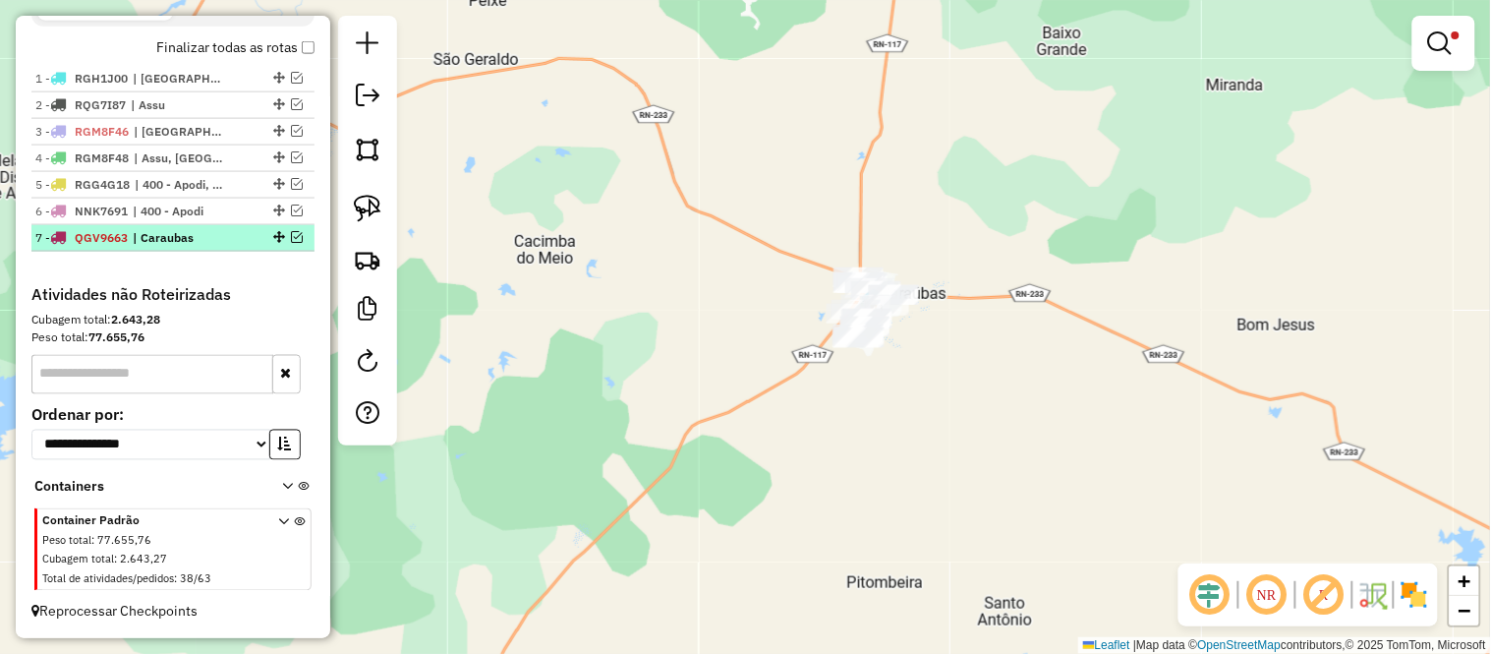
click at [173, 230] on span "| Caraubas" at bounding box center [178, 238] width 90 height 18
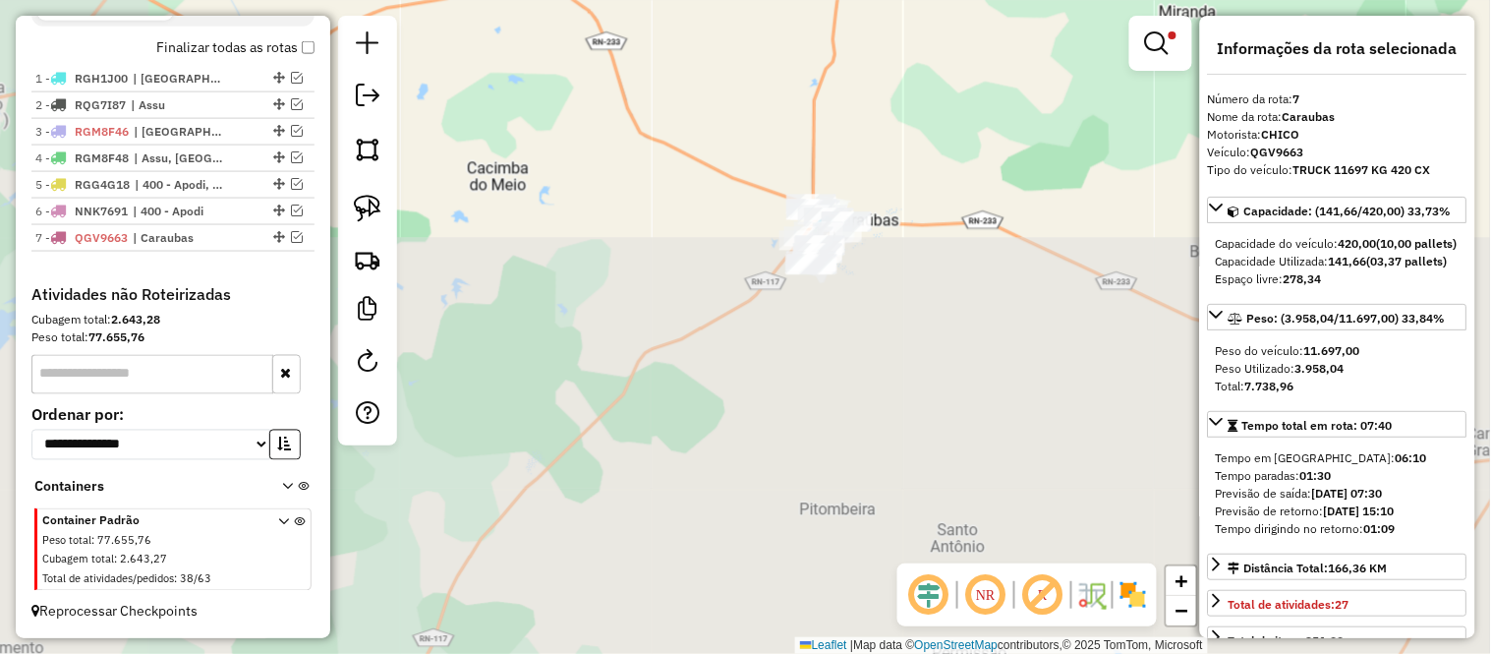
drag, startPoint x: 674, startPoint y: 483, endPoint x: 832, endPoint y: 5, distance: 503.2
click at [832, 5] on div "Limpar filtros Janela de atendimento Grade de atendimento Capacidade Transporta…" at bounding box center [745, 327] width 1491 height 654
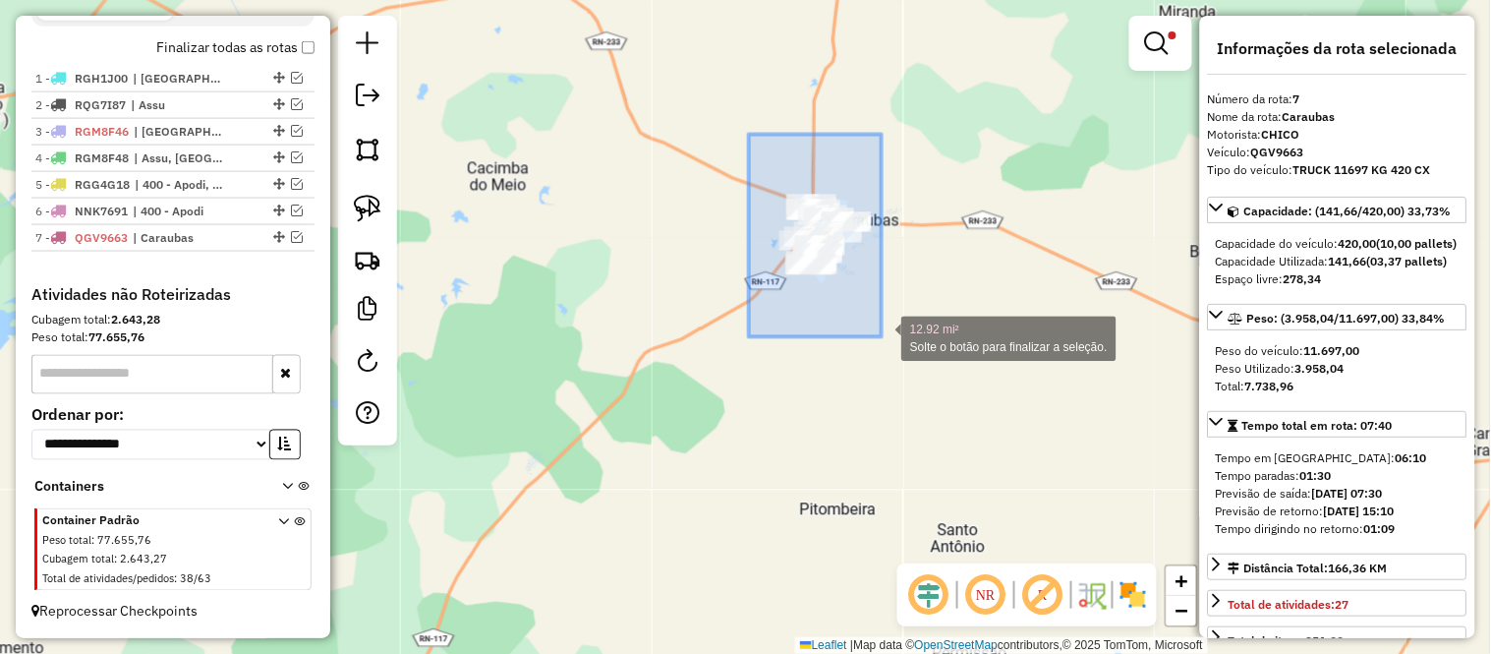
drag, startPoint x: 749, startPoint y: 134, endPoint x: 961, endPoint y: 417, distance: 353.8
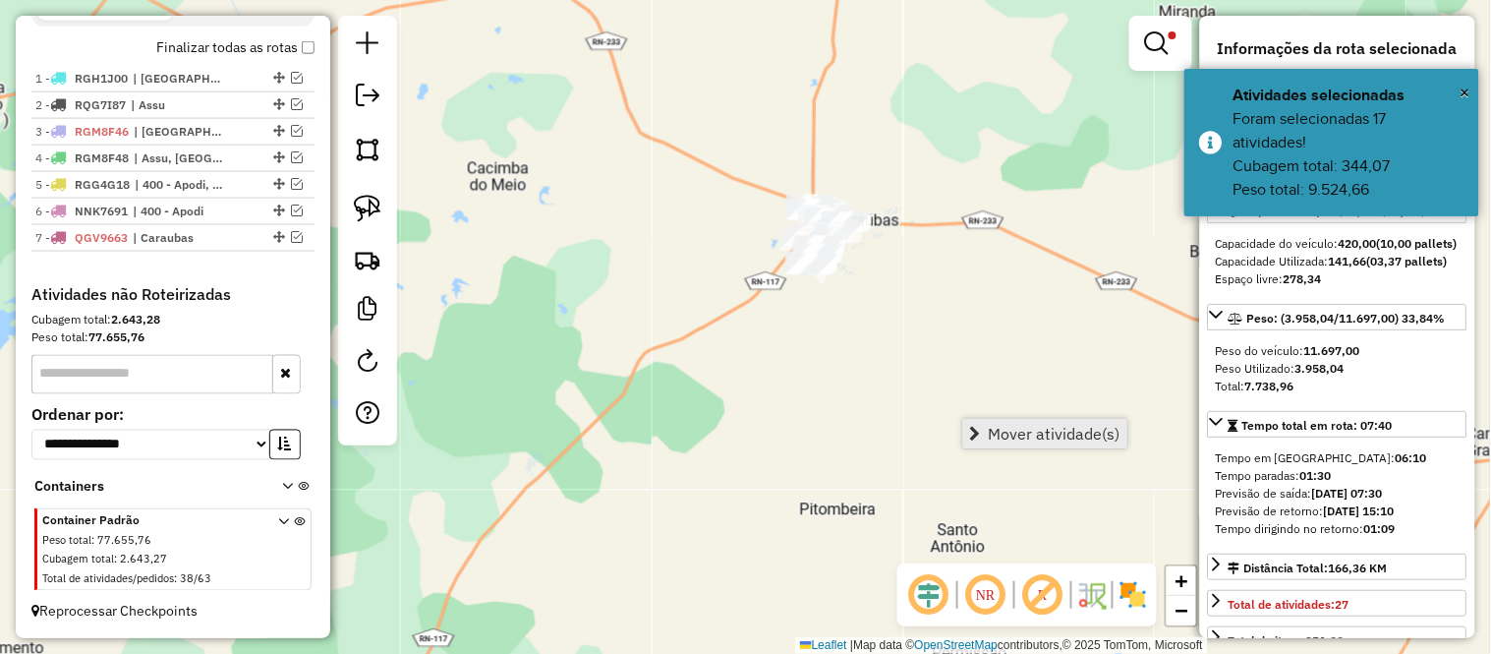
click at [1067, 437] on span "Mover atividade(s)" at bounding box center [1055, 434] width 132 height 16
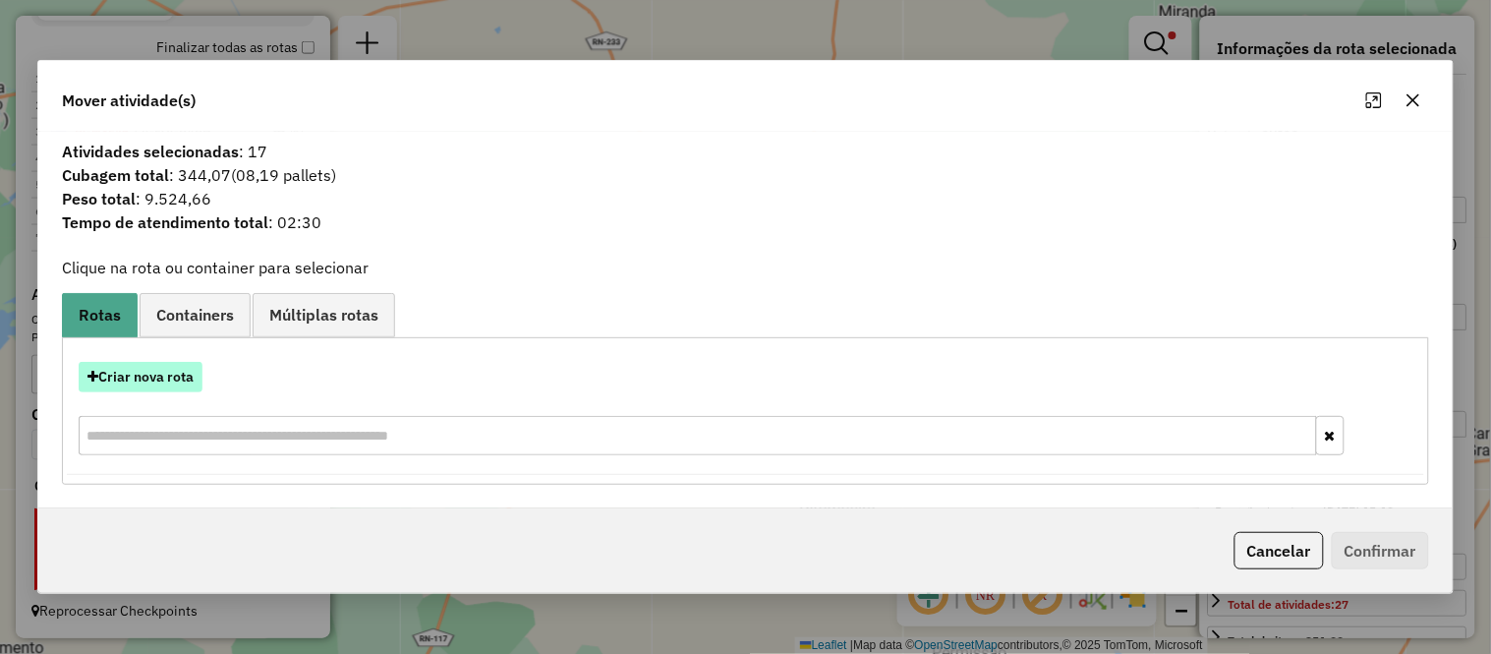
click at [169, 371] on button "Criar nova rota" at bounding box center [141, 377] width 124 height 30
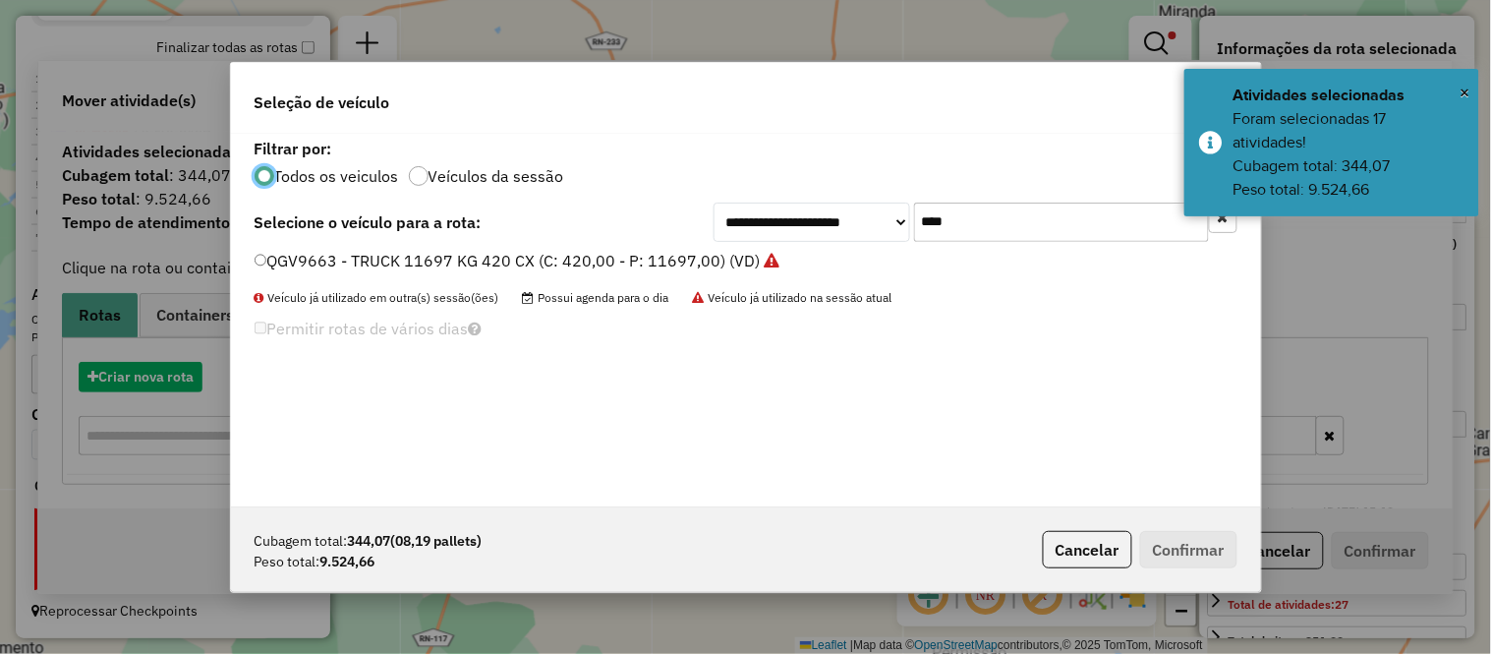
scroll to position [11, 5]
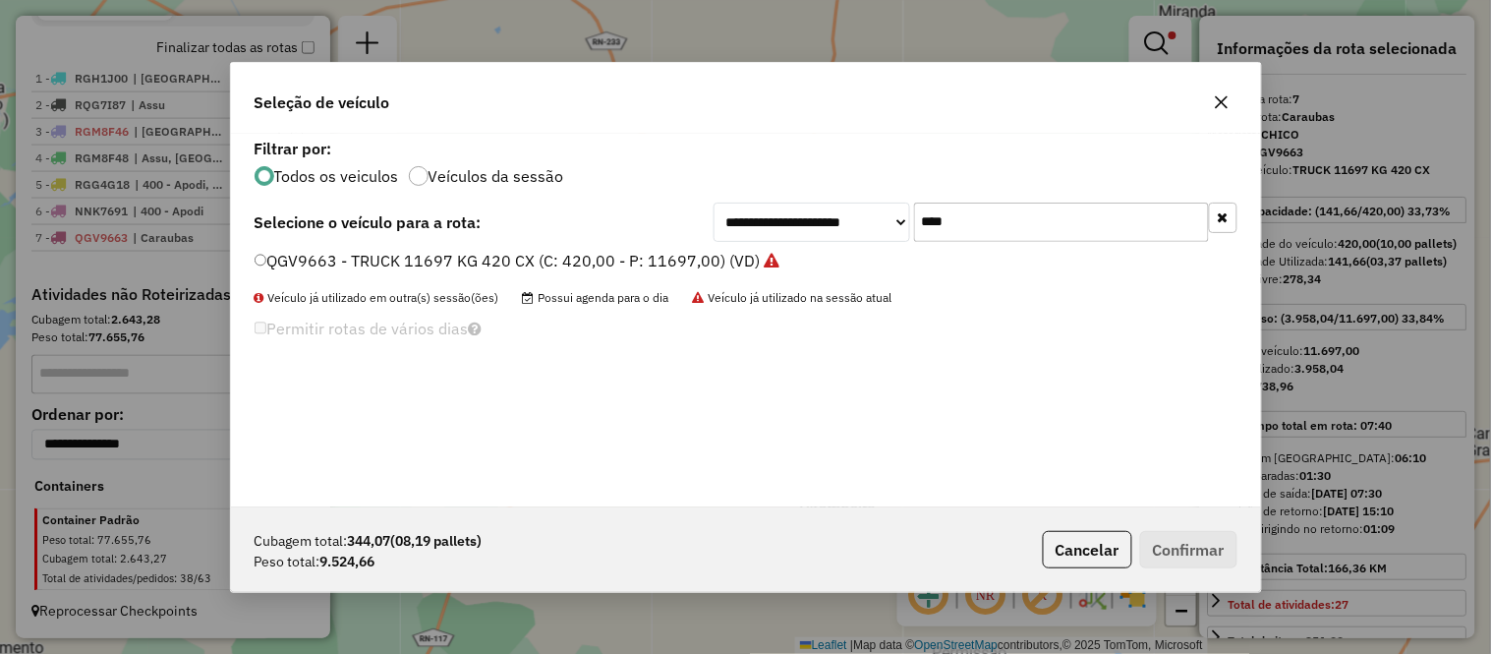
click at [1016, 199] on div "**********" at bounding box center [746, 320] width 1030 height 373
click at [1013, 207] on input "****" at bounding box center [1061, 221] width 295 height 39
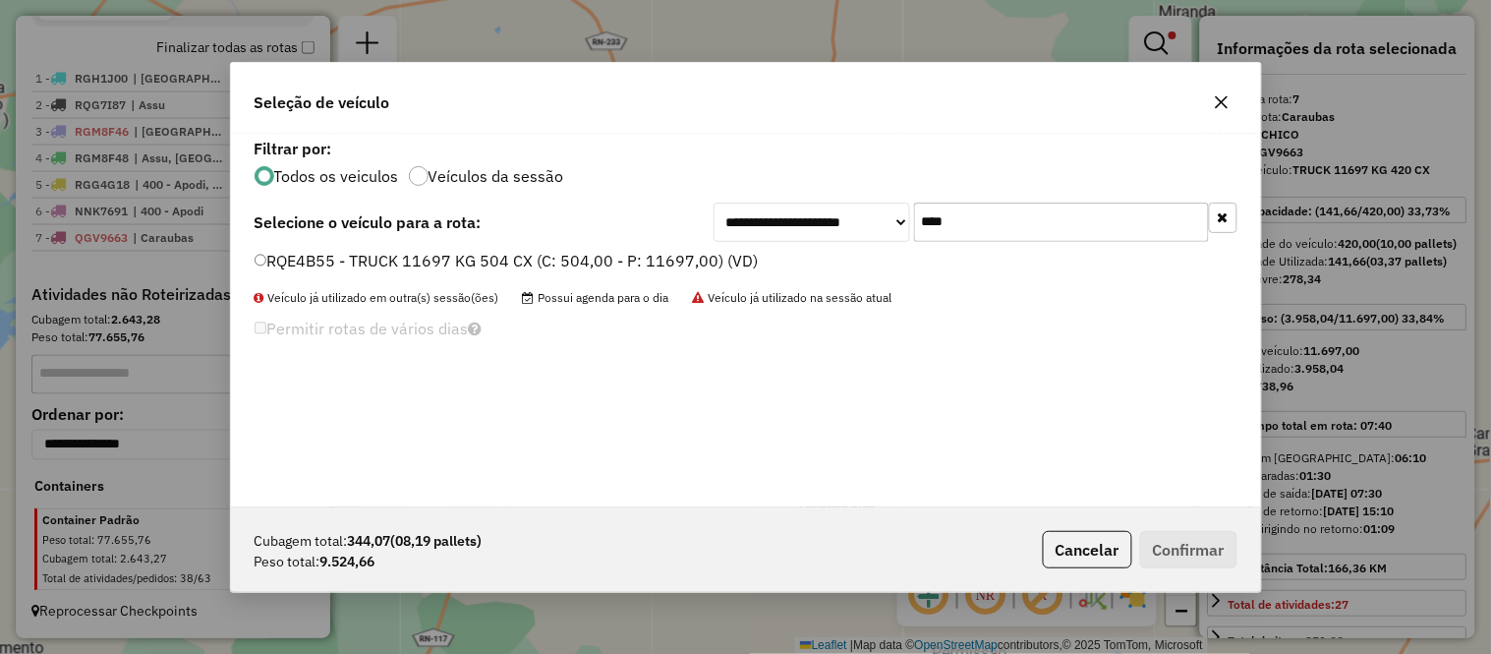
type input "****"
click at [296, 250] on label "RQE4B55 - TRUCK 11697 KG 504 CX (C: 504,00 - P: 11697,00) (VD)" at bounding box center [507, 261] width 504 height 24
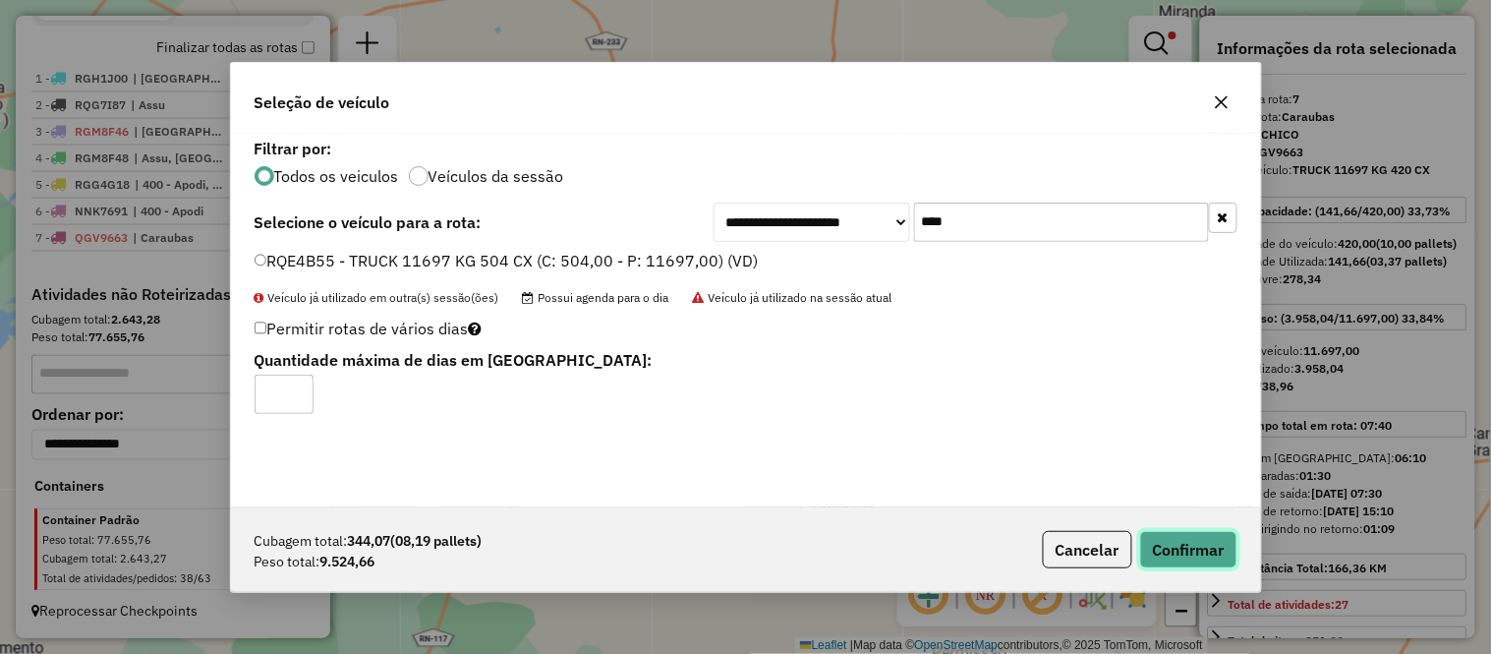
click at [1206, 554] on button "Confirmar" at bounding box center [1188, 549] width 97 height 37
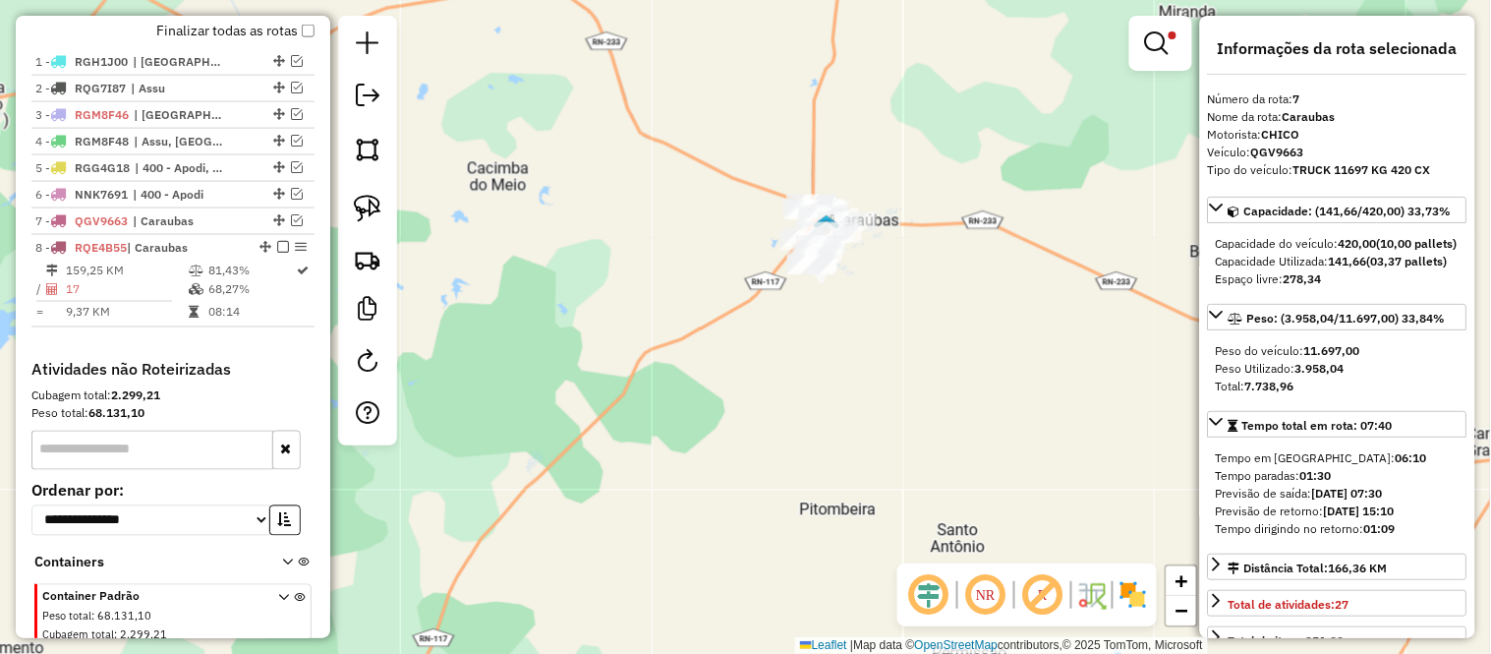
scroll to position [778, 0]
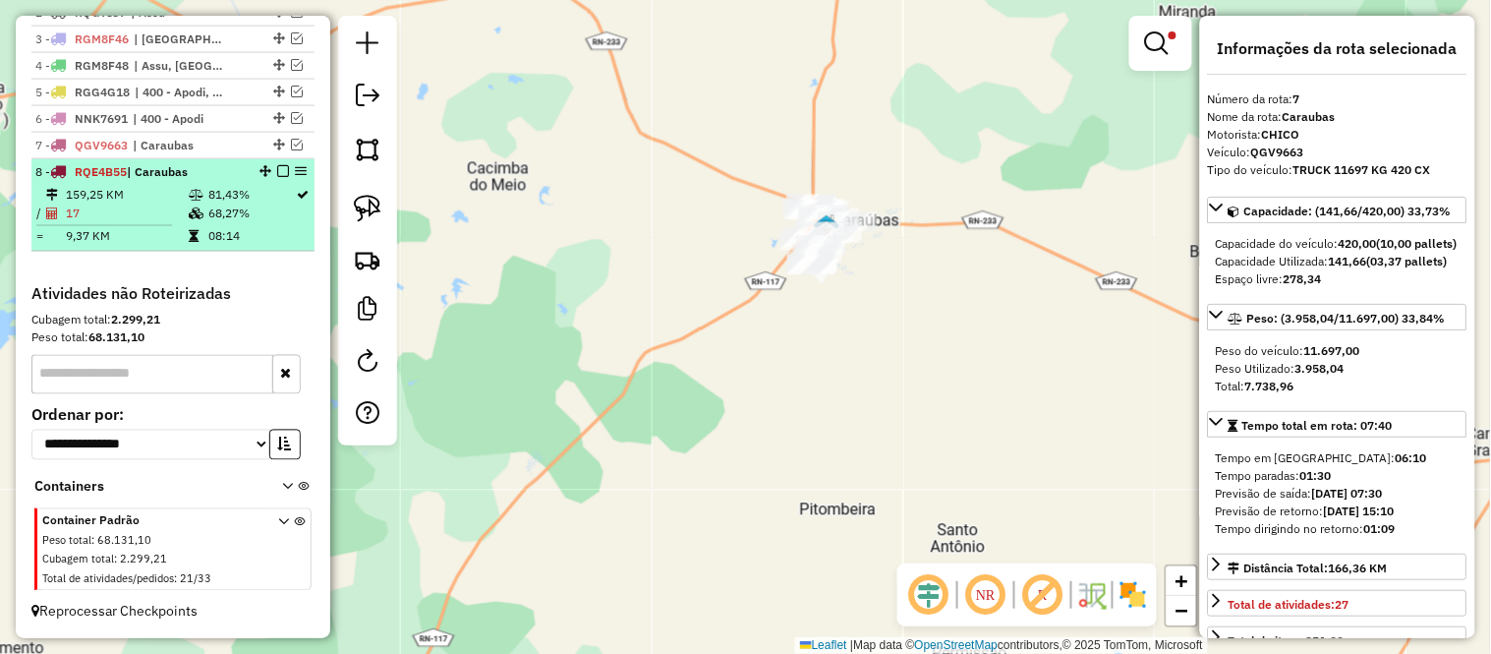
click at [189, 212] on icon at bounding box center [196, 214] width 15 height 12
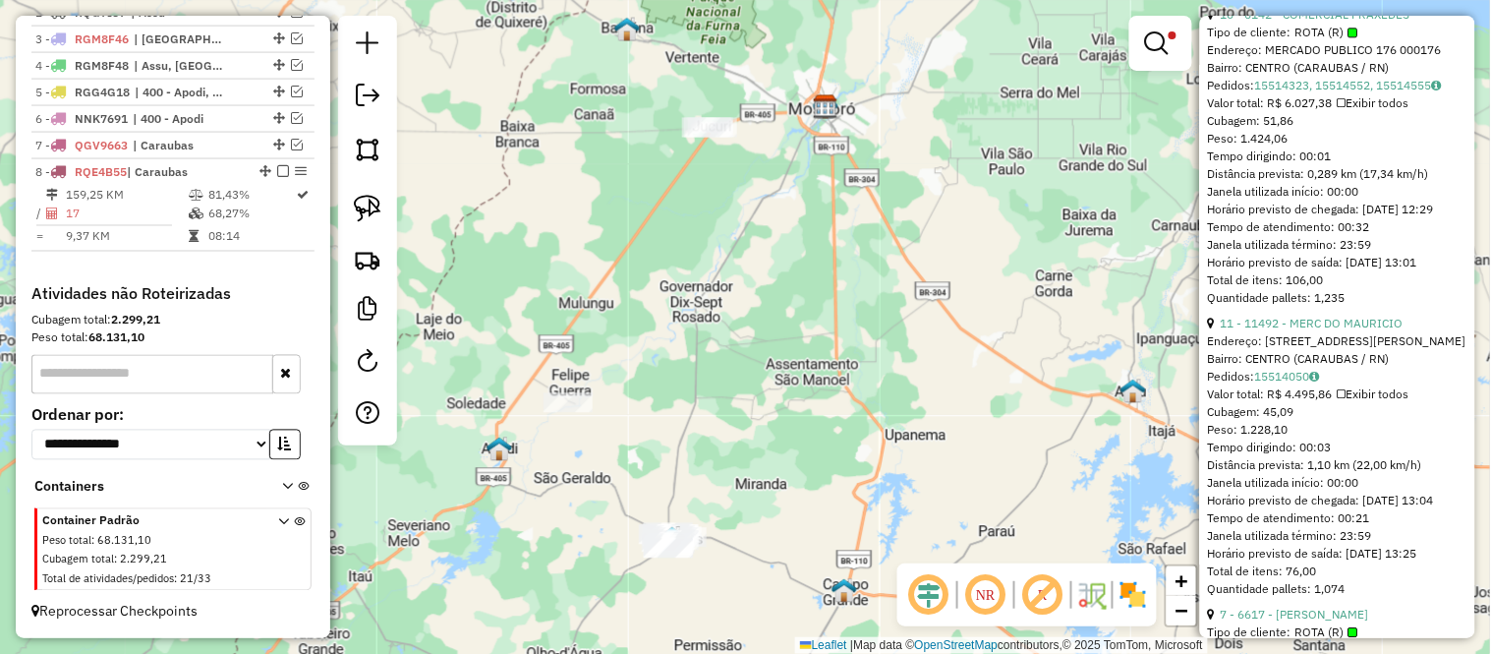
scroll to position [655, 0]
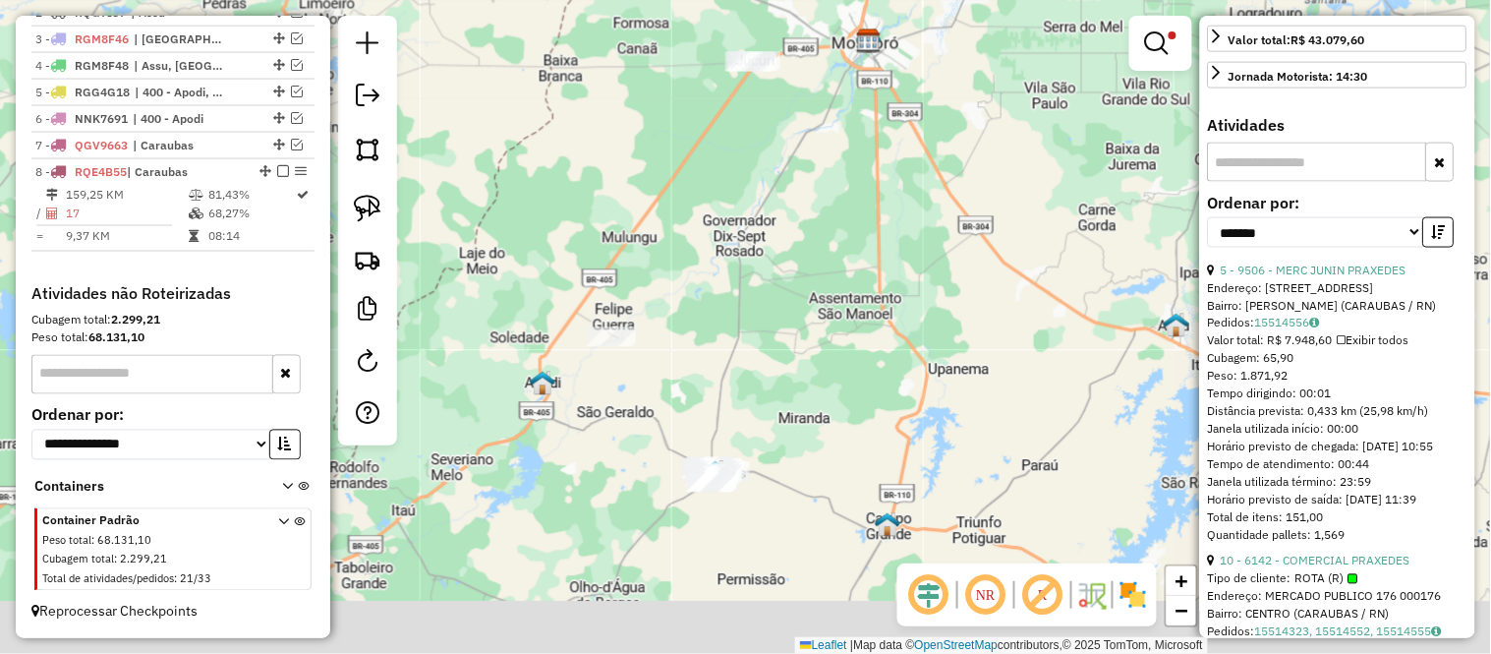
drag, startPoint x: 662, startPoint y: 488, endPoint x: 850, endPoint y: 208, distance: 337.2
click at [835, 229] on div "Limpar filtros Janela de atendimento Grade de atendimento Capacidade Transporta…" at bounding box center [745, 327] width 1491 height 654
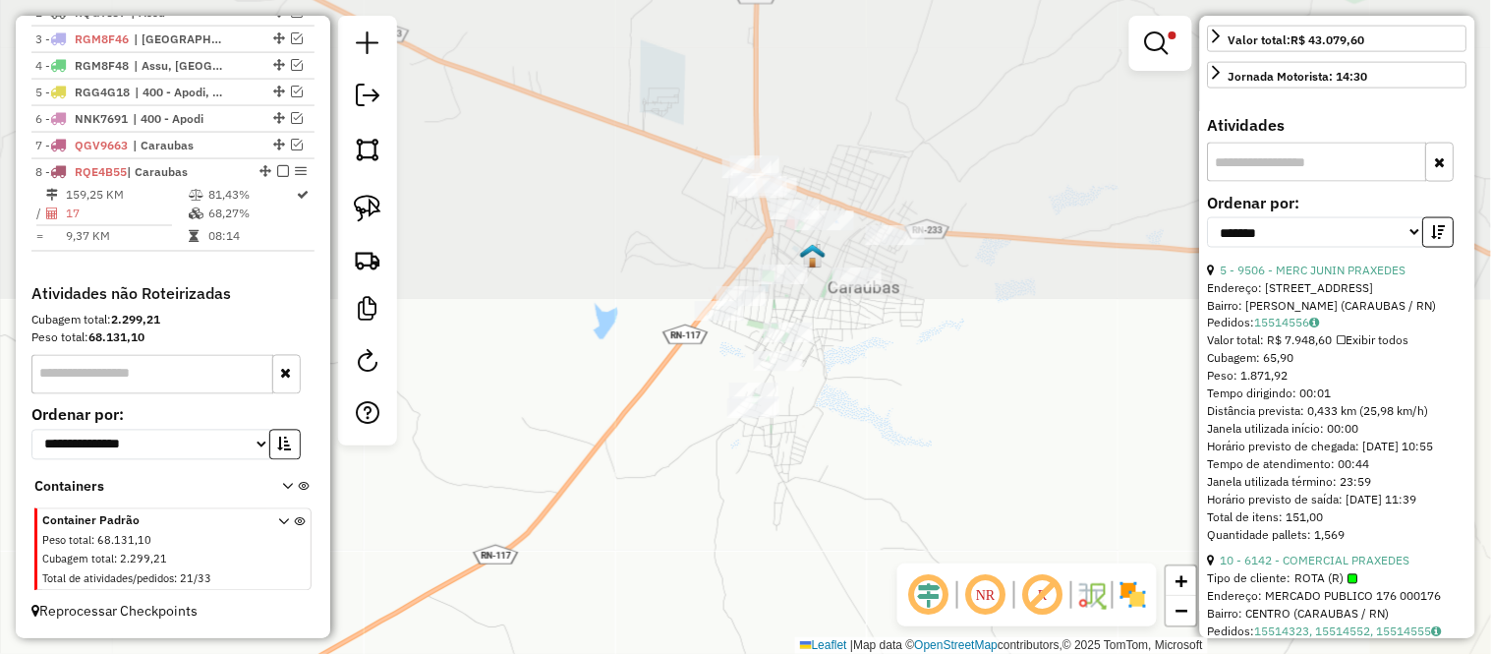
drag, startPoint x: 924, startPoint y: 224, endPoint x: 586, endPoint y: 594, distance: 500.9
click at [586, 594] on div "Limpar filtros Janela de atendimento Grade de atendimento Capacidade Transporta…" at bounding box center [745, 327] width 1491 height 654
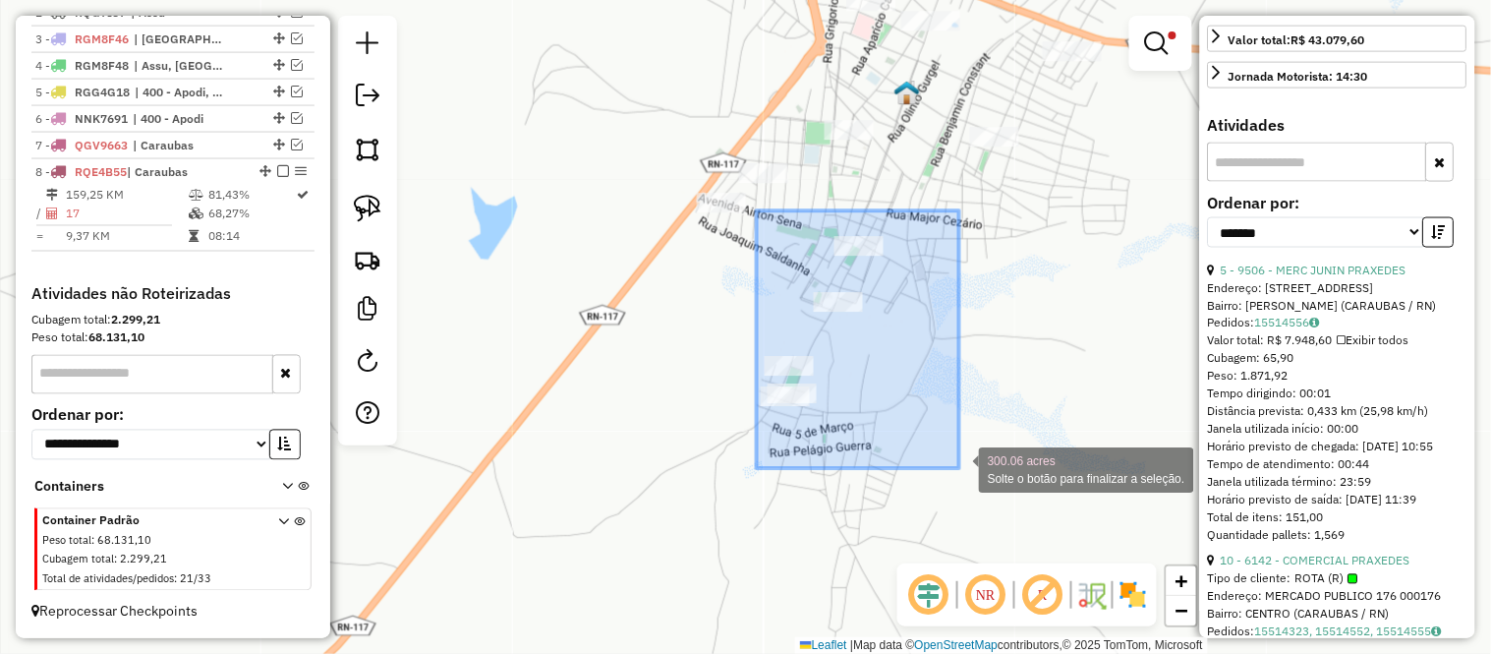
drag, startPoint x: 757, startPoint y: 210, endPoint x: 959, endPoint y: 468, distance: 327.6
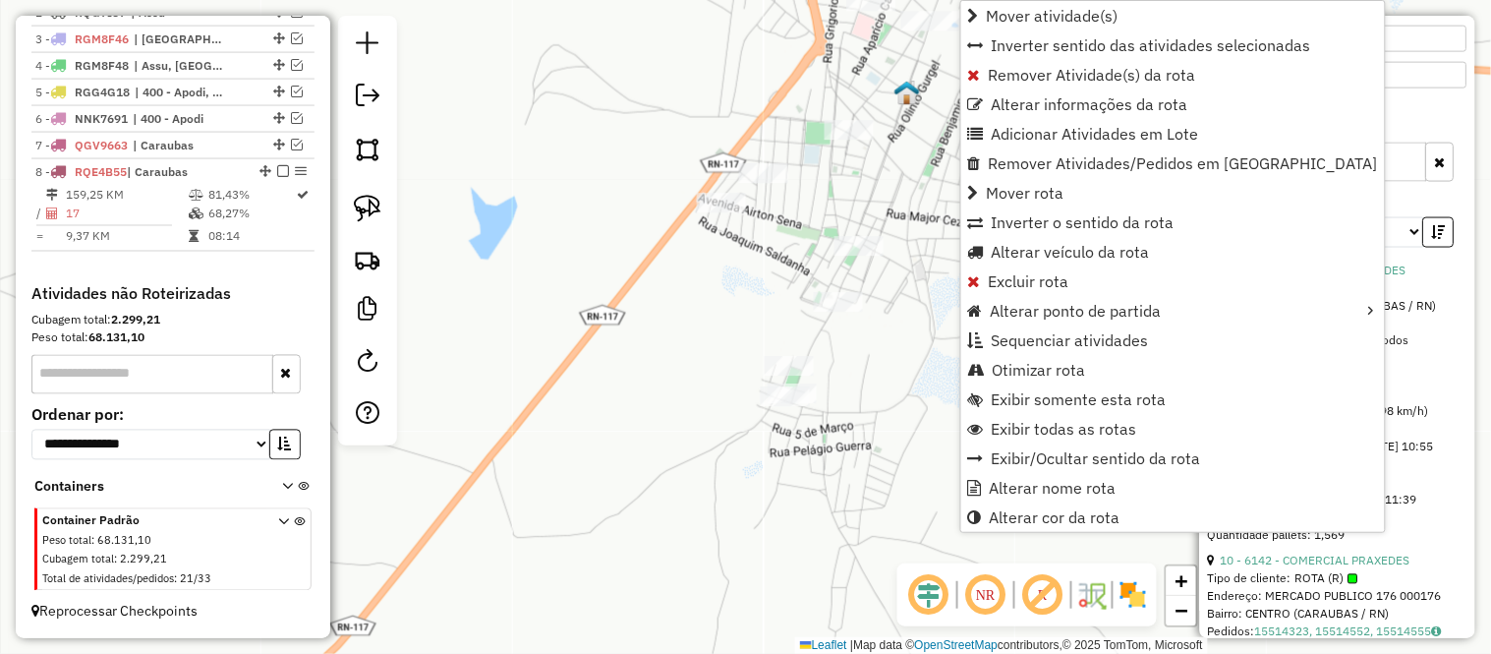
click at [629, 381] on div "Limpar filtros Janela de atendimento Grade de atendimento Capacidade Transporta…" at bounding box center [745, 327] width 1491 height 654
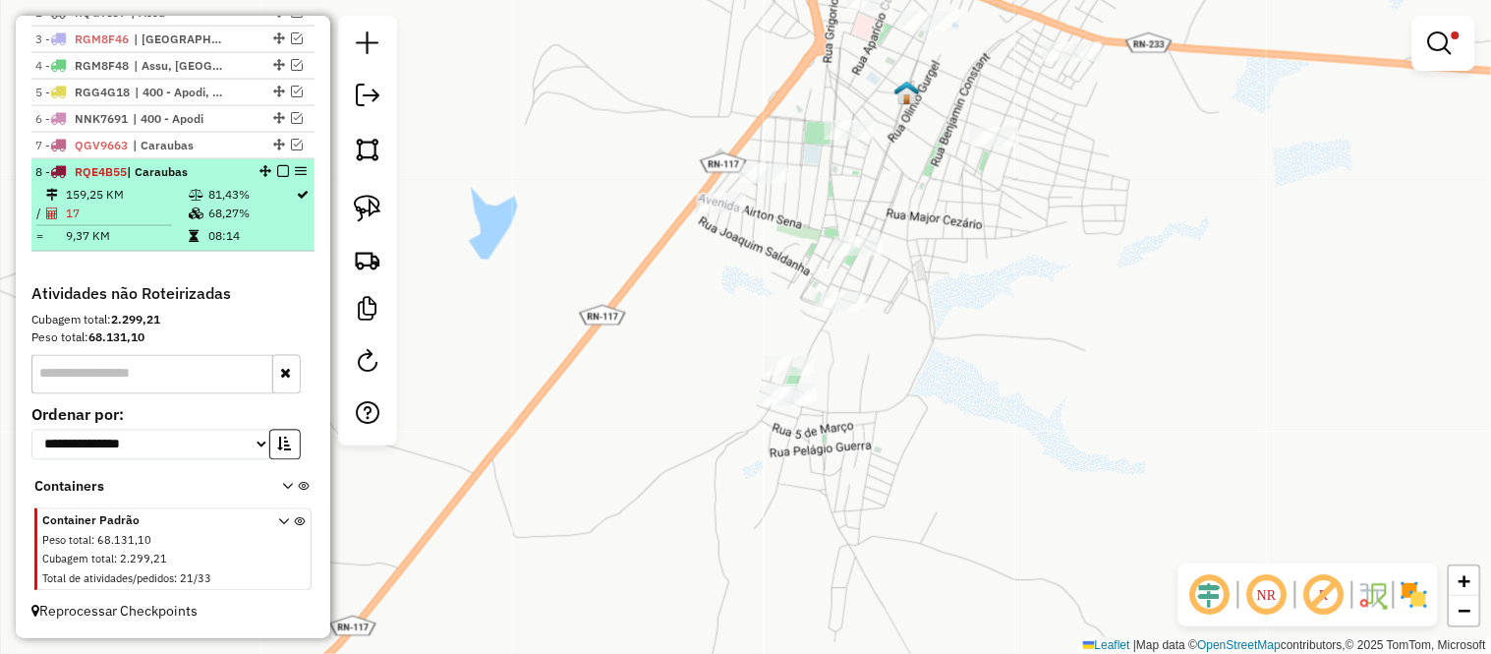
click at [89, 185] on td "159,25 KM" at bounding box center [126, 195] width 123 height 20
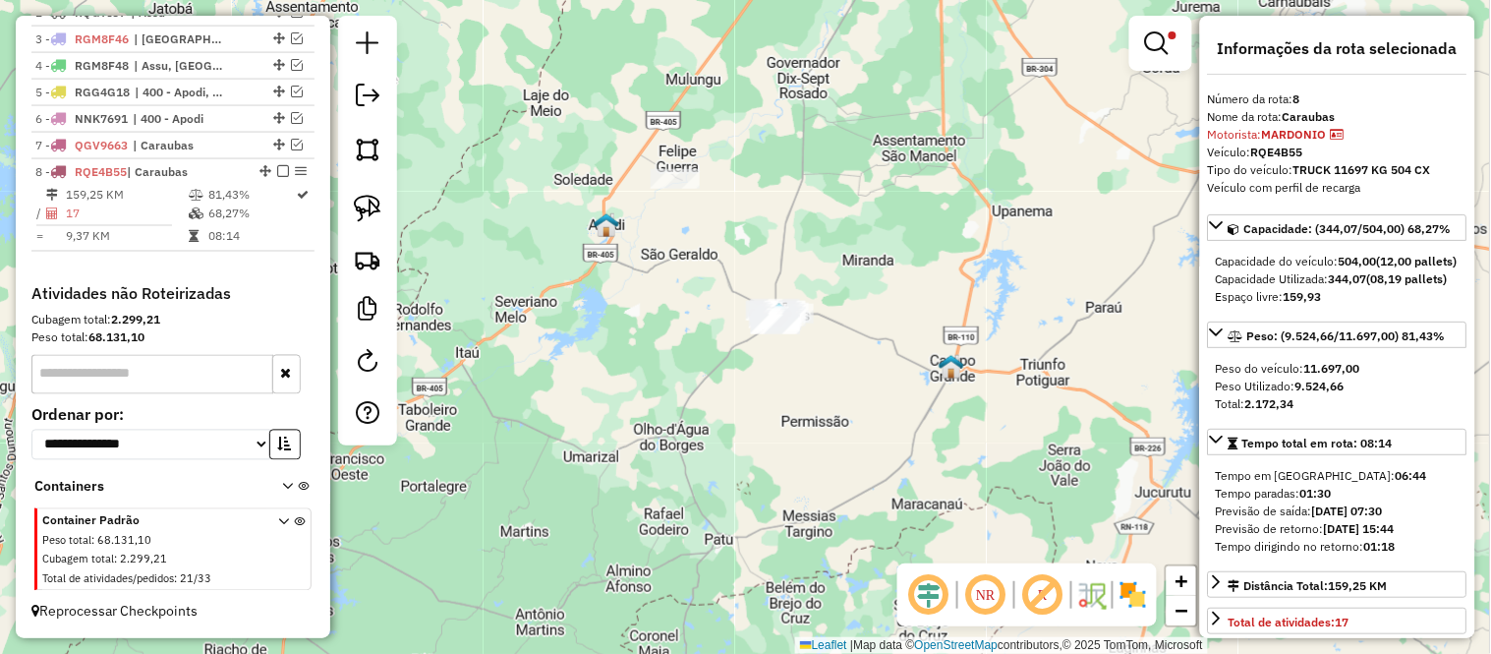
drag, startPoint x: 768, startPoint y: 494, endPoint x: 875, endPoint y: 270, distance: 248.4
click at [875, 270] on div "Limpar filtros Janela de atendimento Grade de atendimento Capacidade Transporta…" at bounding box center [745, 327] width 1491 height 654
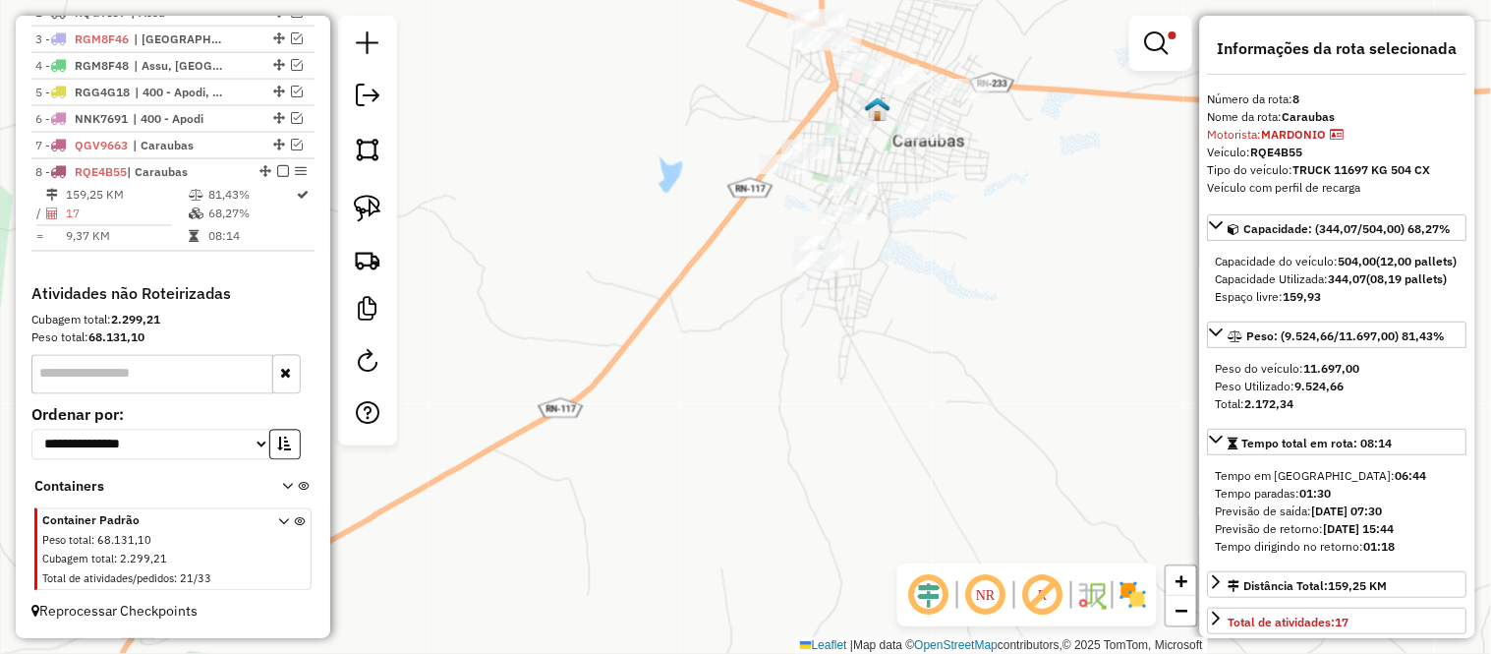
drag, startPoint x: 891, startPoint y: 172, endPoint x: 870, endPoint y: 292, distance: 121.8
click at [870, 292] on div "Limpar filtros Janela de atendimento Grade de atendimento Capacidade Transporta…" at bounding box center [745, 327] width 1491 height 654
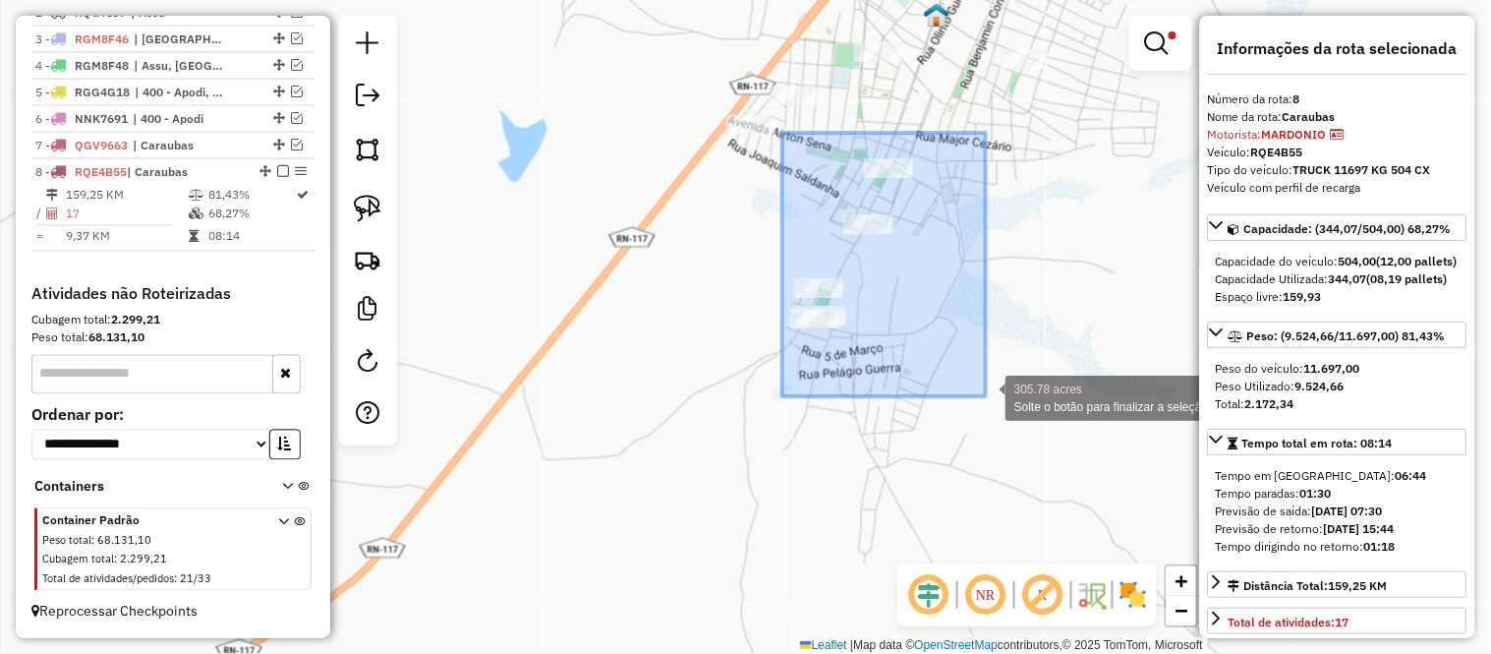
drag, startPoint x: 782, startPoint y: 132, endPoint x: 991, endPoint y: 405, distance: 343.6
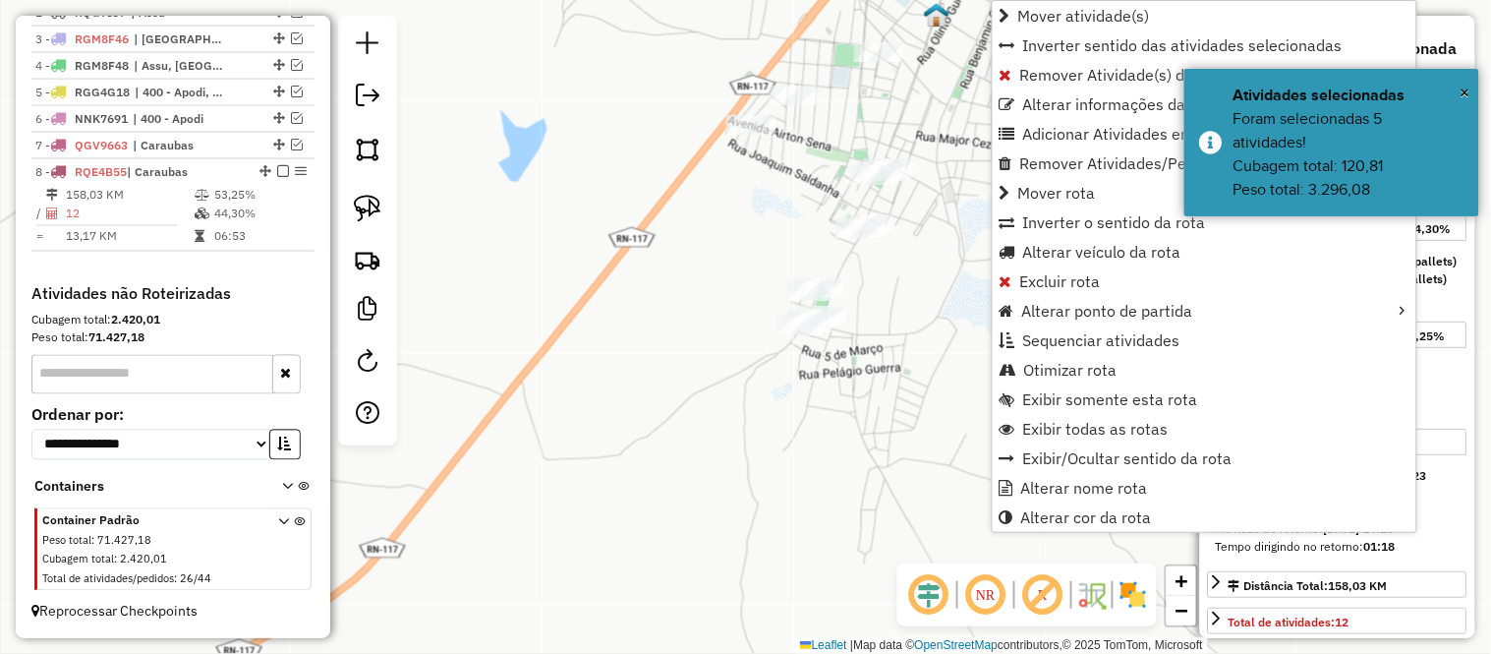
click at [119, 219] on td "12" at bounding box center [129, 214] width 129 height 20
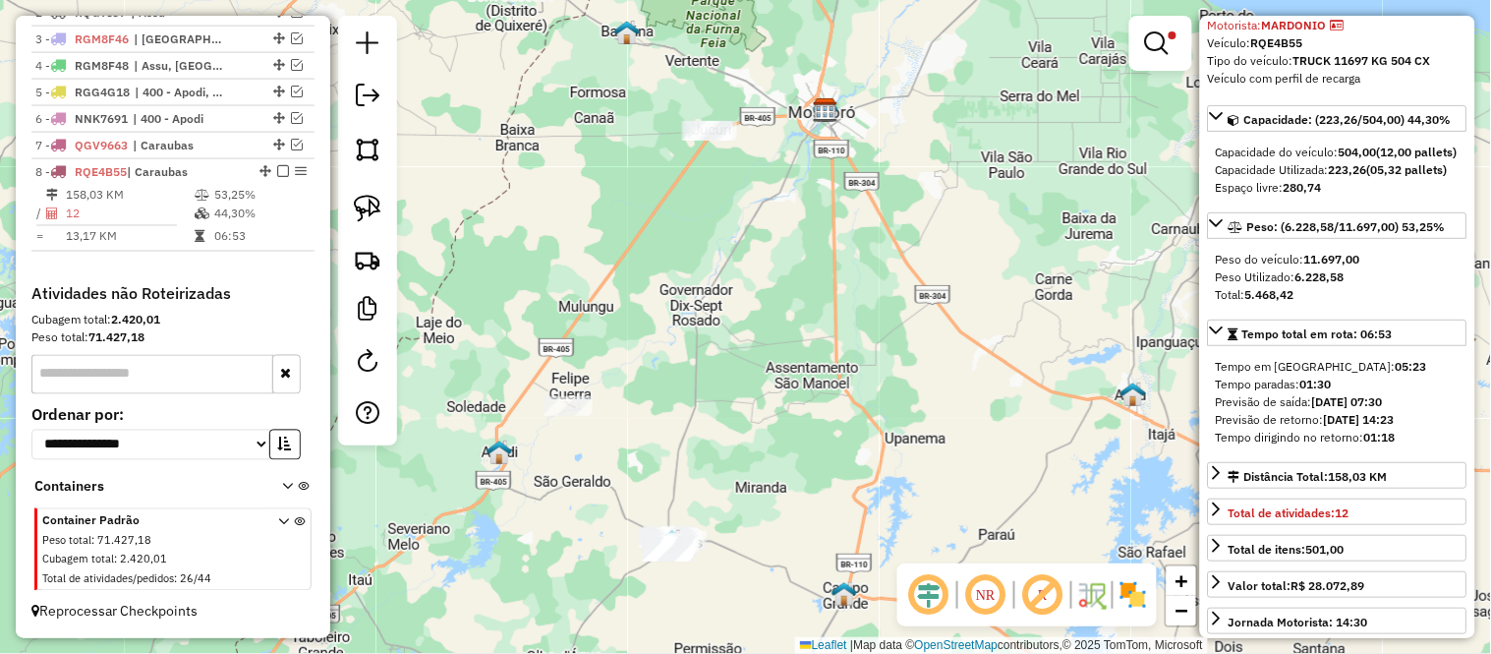
scroll to position [0, 0]
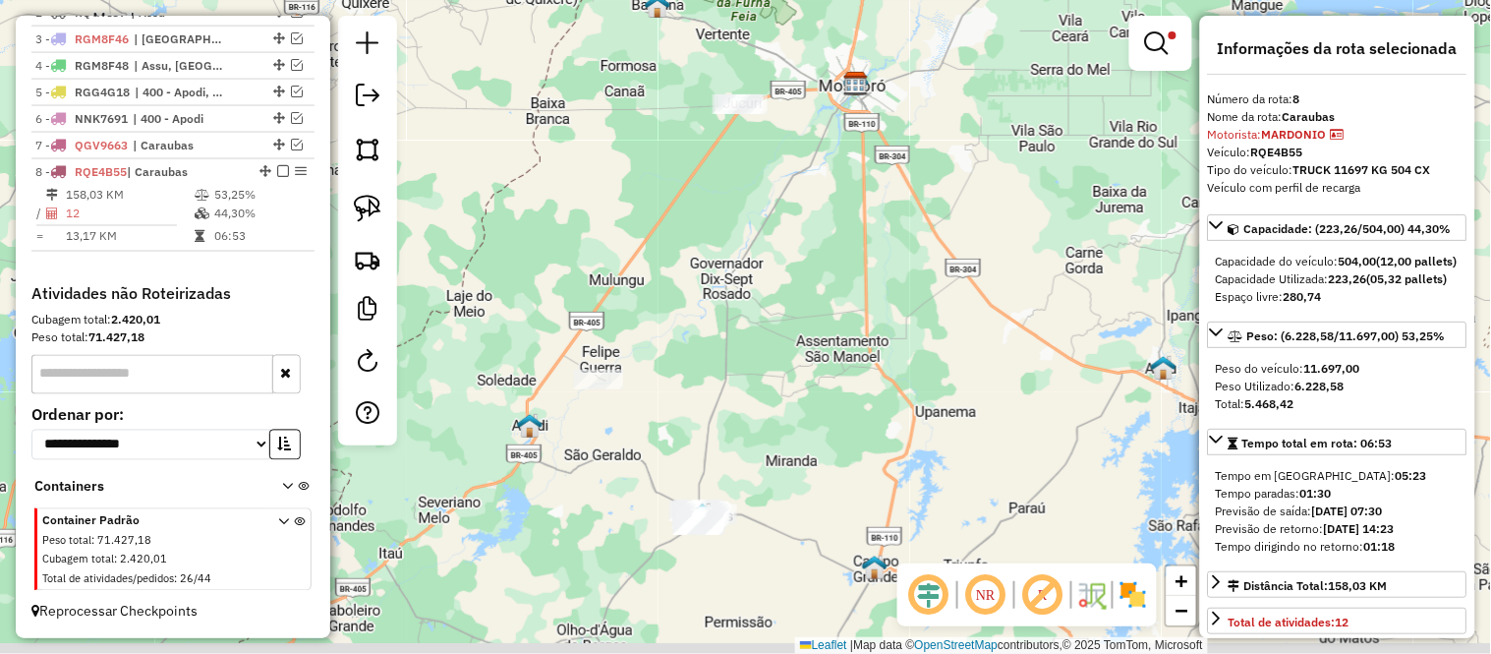
drag, startPoint x: 762, startPoint y: 491, endPoint x: 955, endPoint y: 288, distance: 280.9
click at [955, 288] on div "Limpar filtros Janela de atendimento Grade de atendimento Capacidade Transporta…" at bounding box center [745, 327] width 1491 height 654
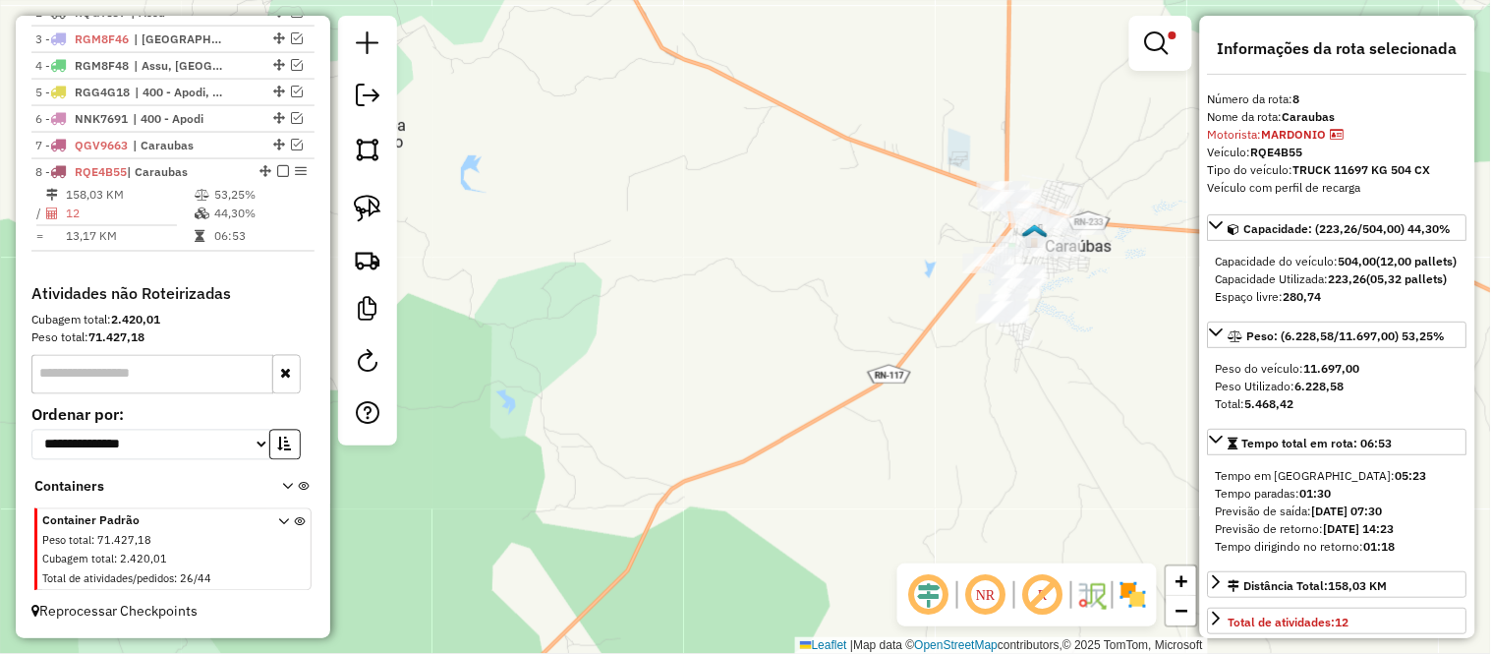
drag, startPoint x: 968, startPoint y: 403, endPoint x: 857, endPoint y: 431, distance: 114.4
click at [857, 431] on div "Limpar filtros Janela de atendimento Grade de atendimento Capacidade Transporta…" at bounding box center [745, 327] width 1491 height 654
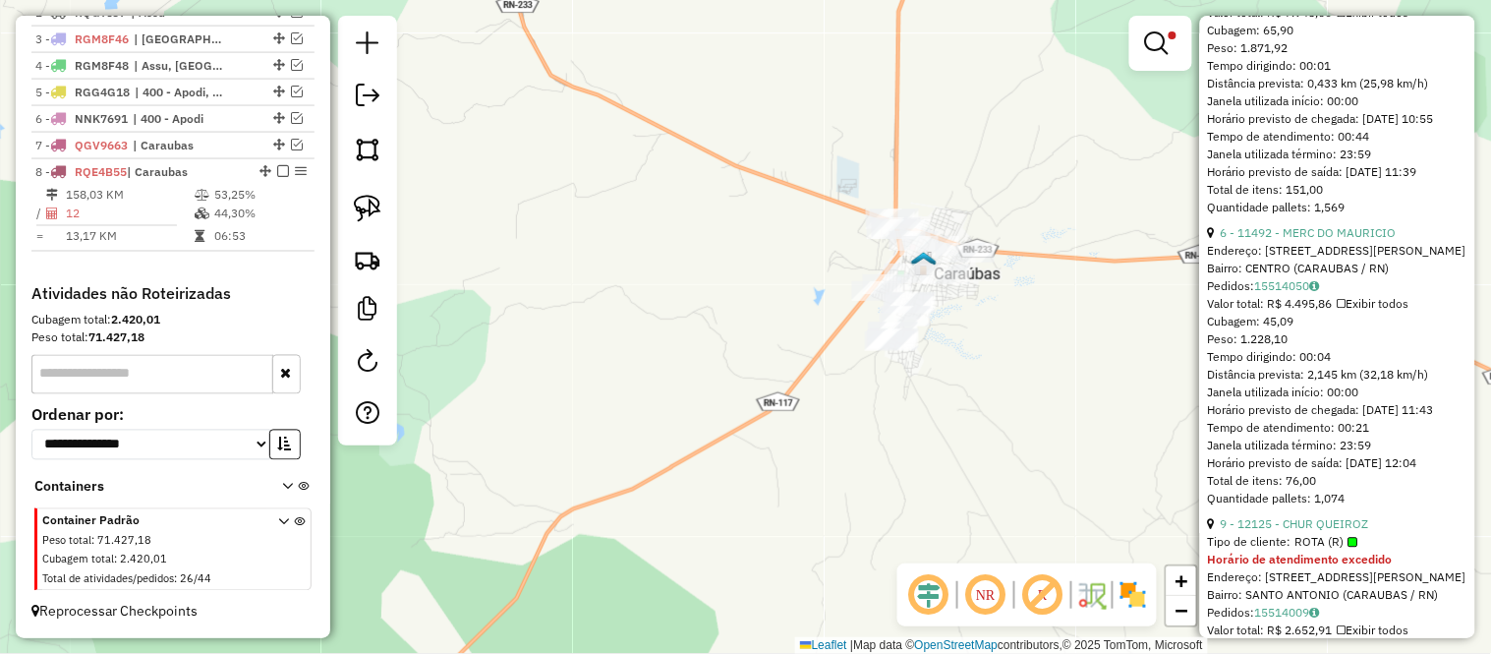
scroll to position [1092, 0]
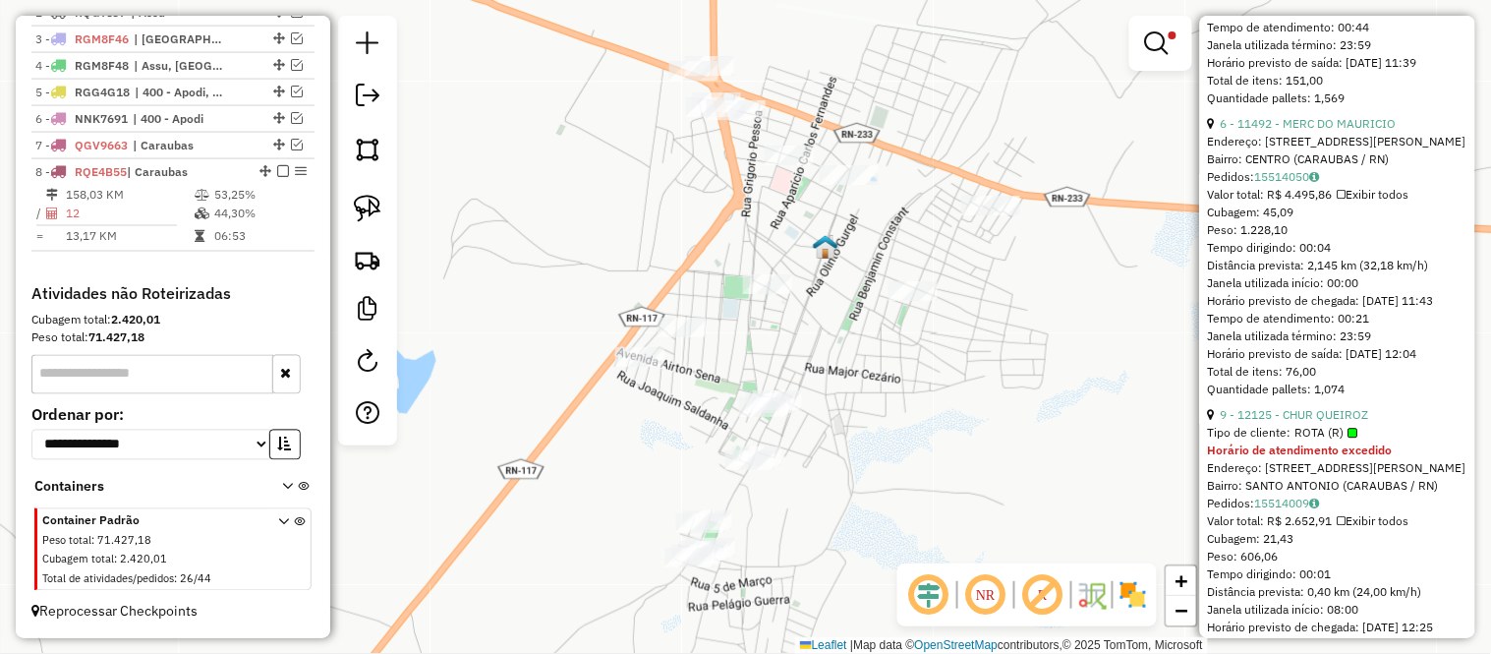
drag, startPoint x: 911, startPoint y: 328, endPoint x: 909, endPoint y: 395, distance: 66.9
click at [909, 395] on div "Limpar filtros Janela de atendimento Grade de atendimento Capacidade Transporta…" at bounding box center [745, 327] width 1491 height 654
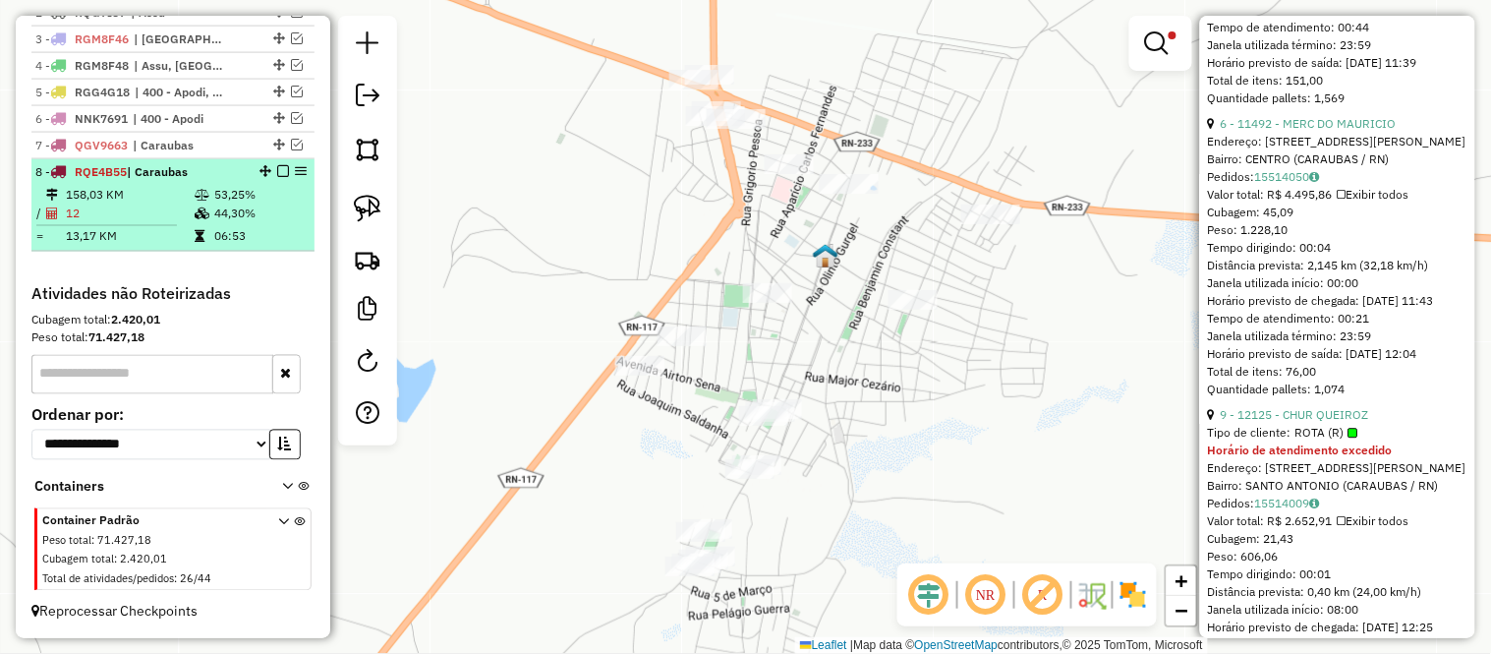
click at [37, 222] on td "/" at bounding box center [40, 214] width 10 height 20
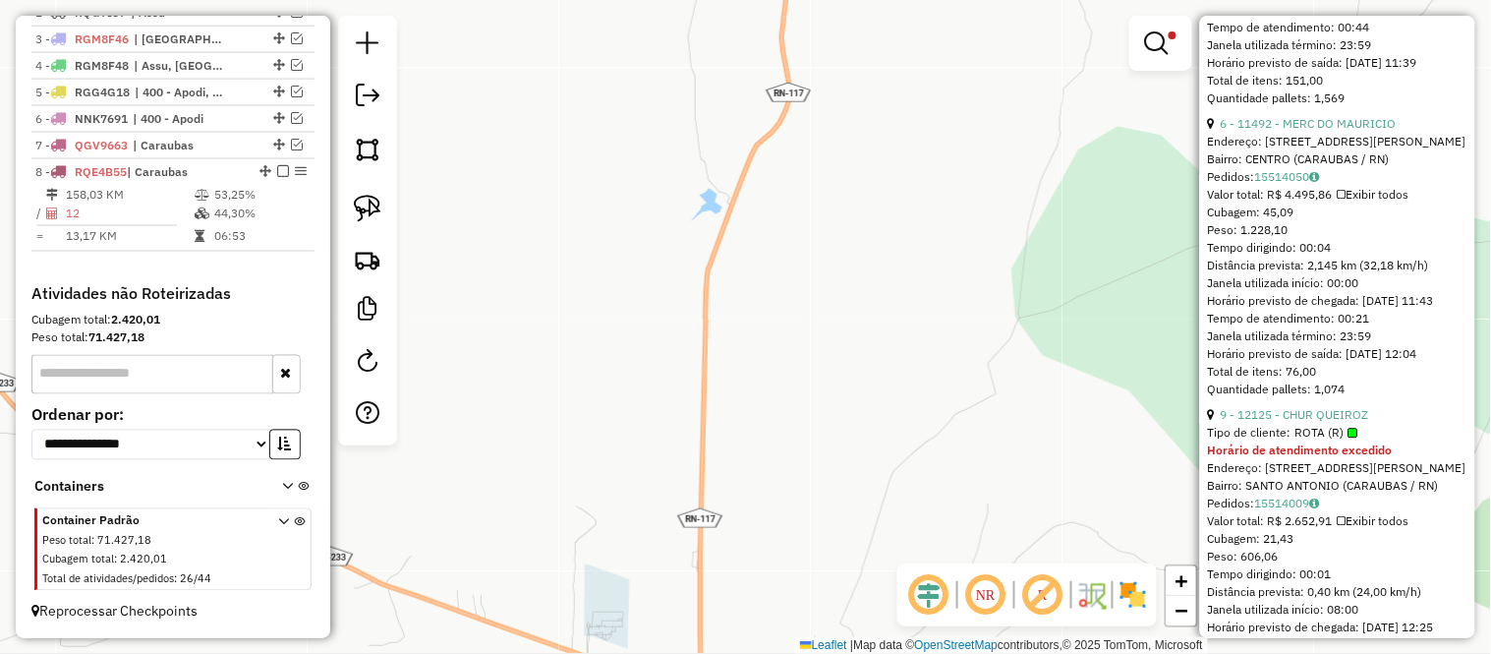
drag, startPoint x: 676, startPoint y: 539, endPoint x: 743, endPoint y: 272, distance: 274.6
click at [743, 272] on div "Limpar filtros Janela de atendimento Grade de atendimento Capacidade Transporta…" at bounding box center [745, 327] width 1491 height 654
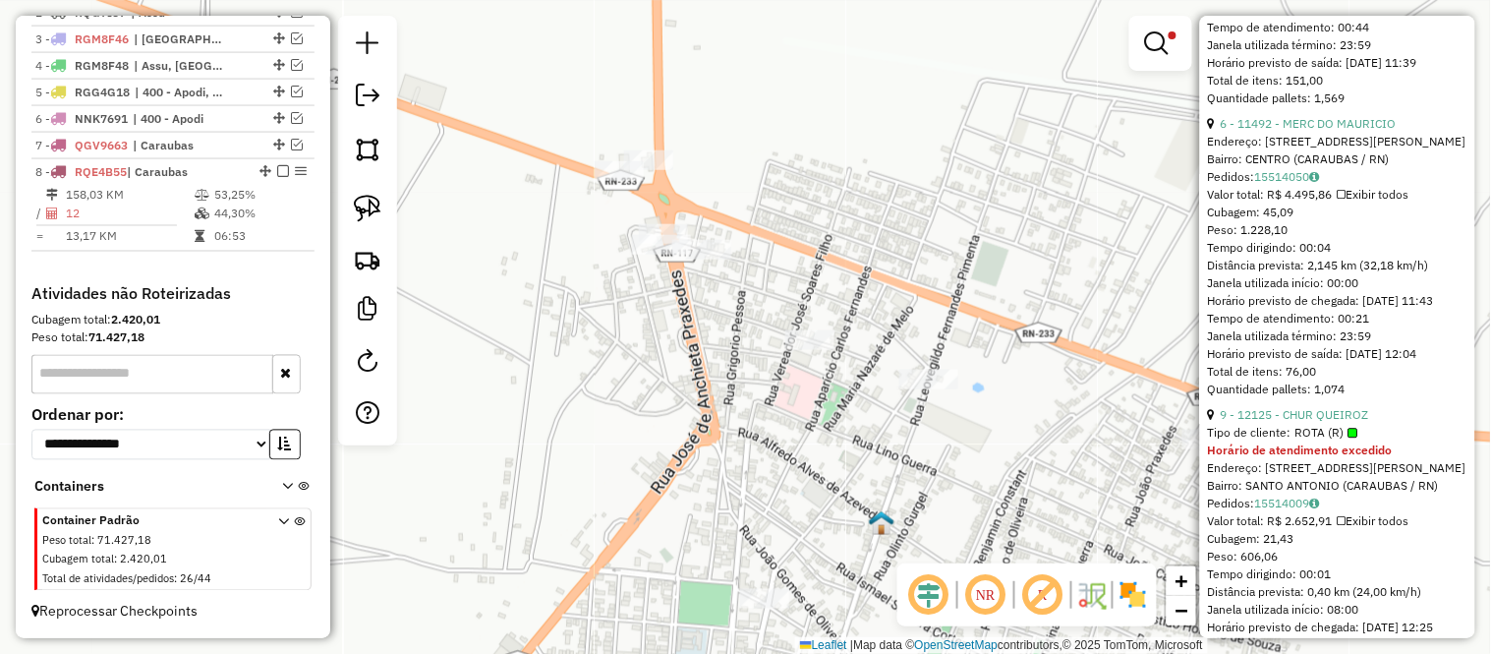
drag, startPoint x: 706, startPoint y: 482, endPoint x: 936, endPoint y: 136, distance: 415.4
click at [936, 136] on div "Limpar filtros Janela de atendimento Grade de atendimento Capacidade Transporta…" at bounding box center [745, 327] width 1491 height 654
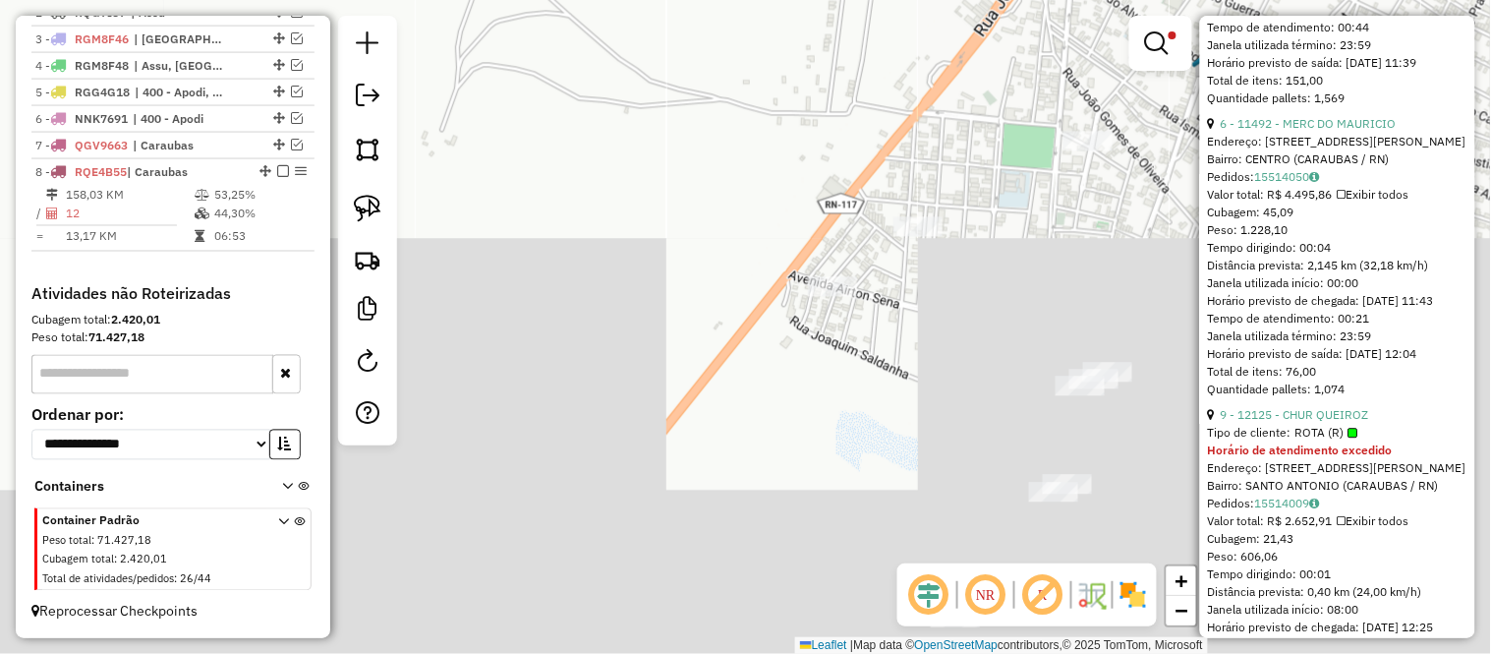
drag, startPoint x: 558, startPoint y: 331, endPoint x: 706, endPoint y: -81, distance: 437.4
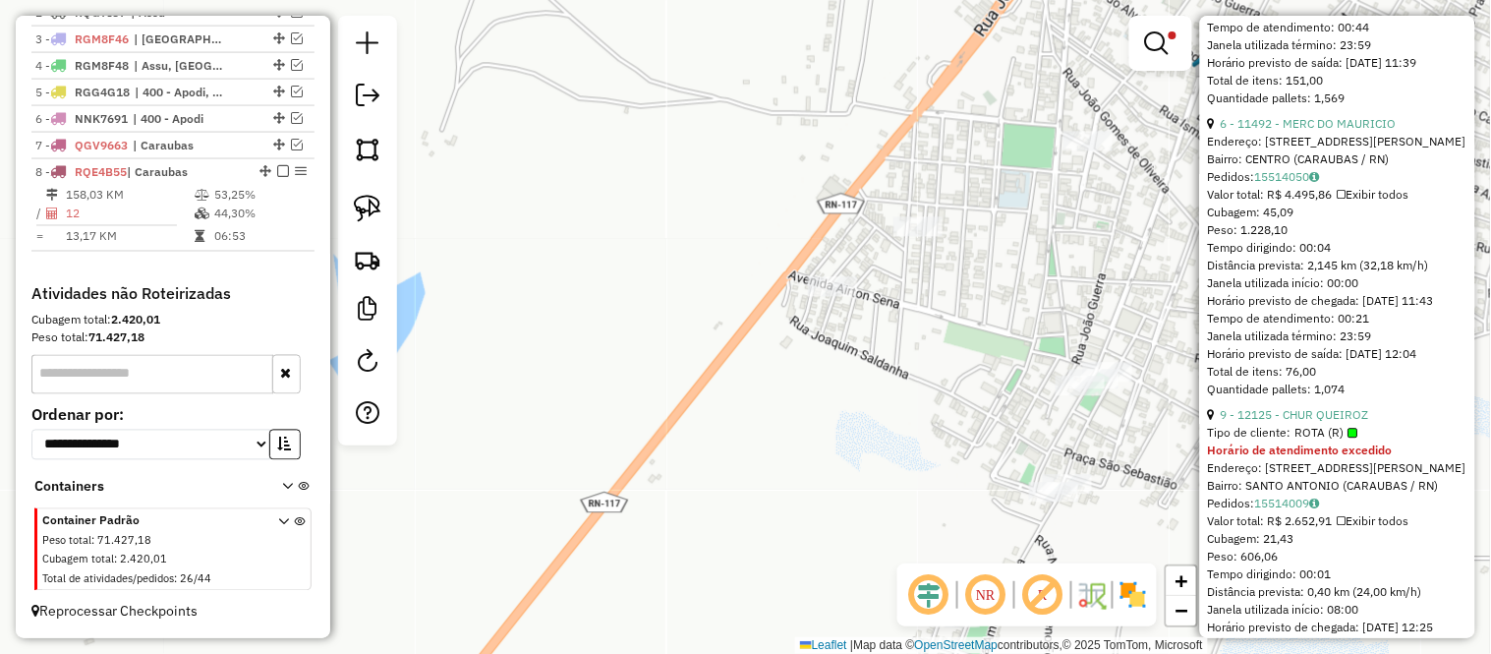
click at [706, 0] on html "Aguarde... Pop-up bloqueado! Seu navegador bloqueou automáticamente a abertura …" at bounding box center [745, 327] width 1491 height 654
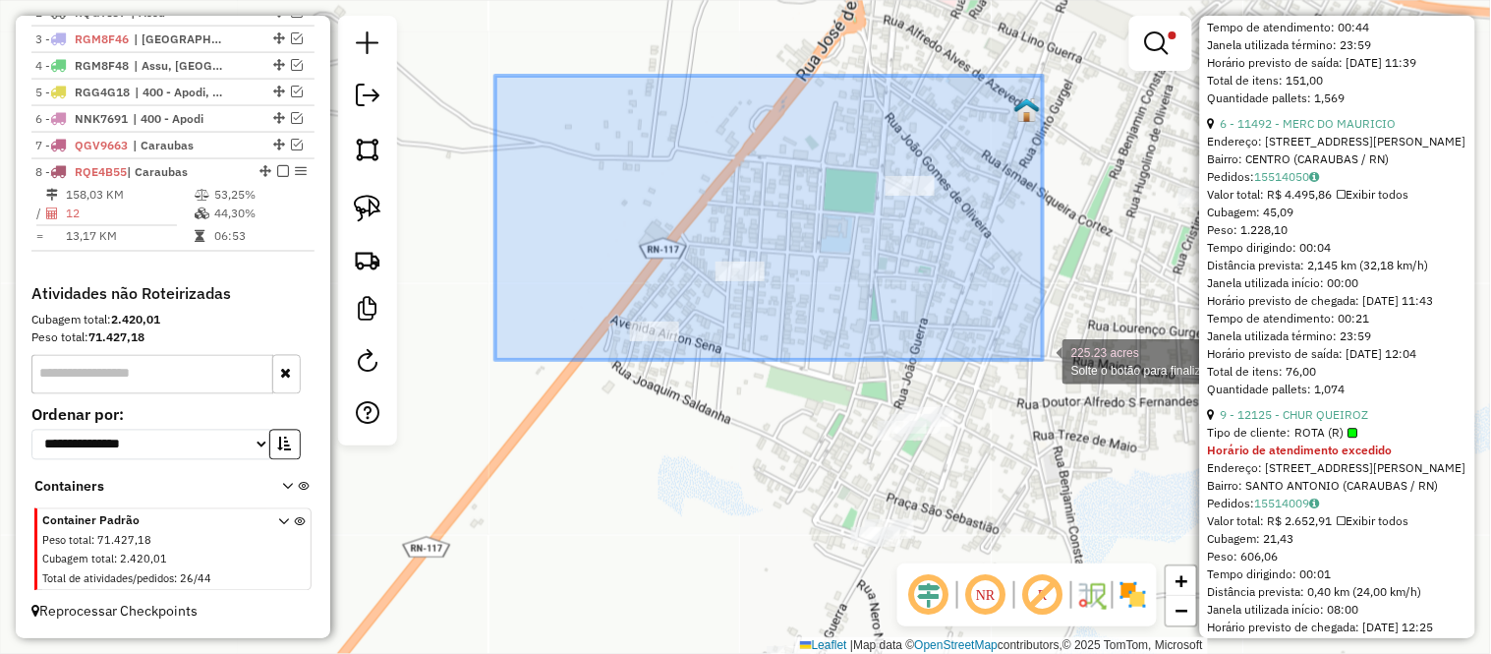
drag, startPoint x: 494, startPoint y: 77, endPoint x: 1043, endPoint y: 360, distance: 617.2
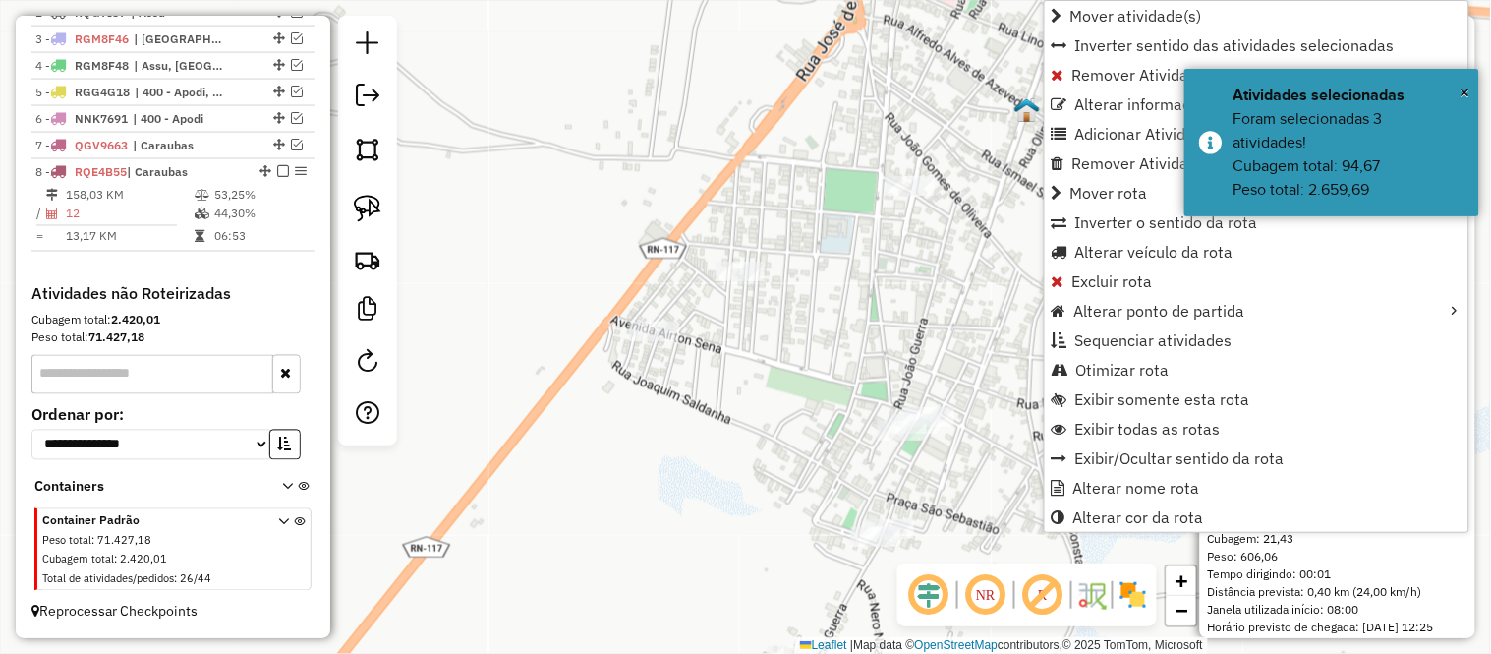
click at [675, 400] on div "Limpar filtros Janela de atendimento Grade de atendimento Capacidade Transporta…" at bounding box center [745, 327] width 1491 height 654
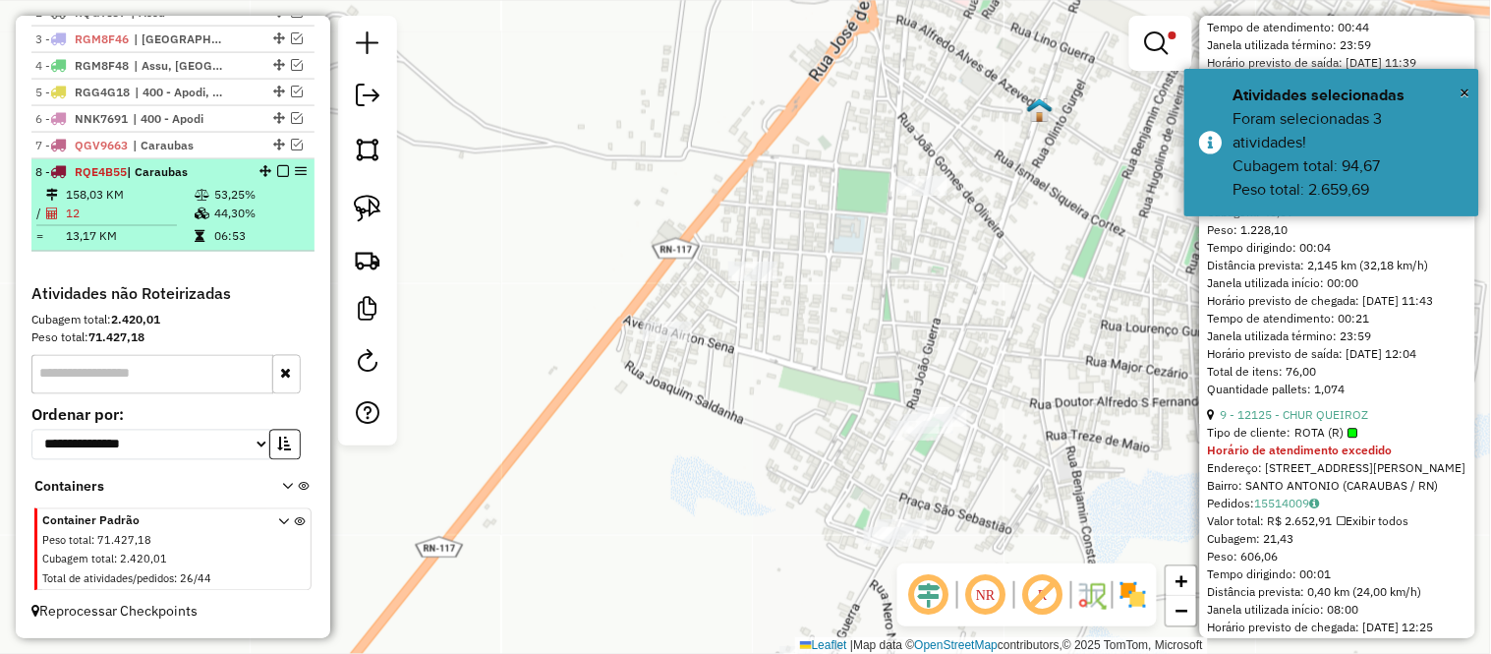
click at [170, 188] on td "158,03 KM" at bounding box center [129, 195] width 129 height 20
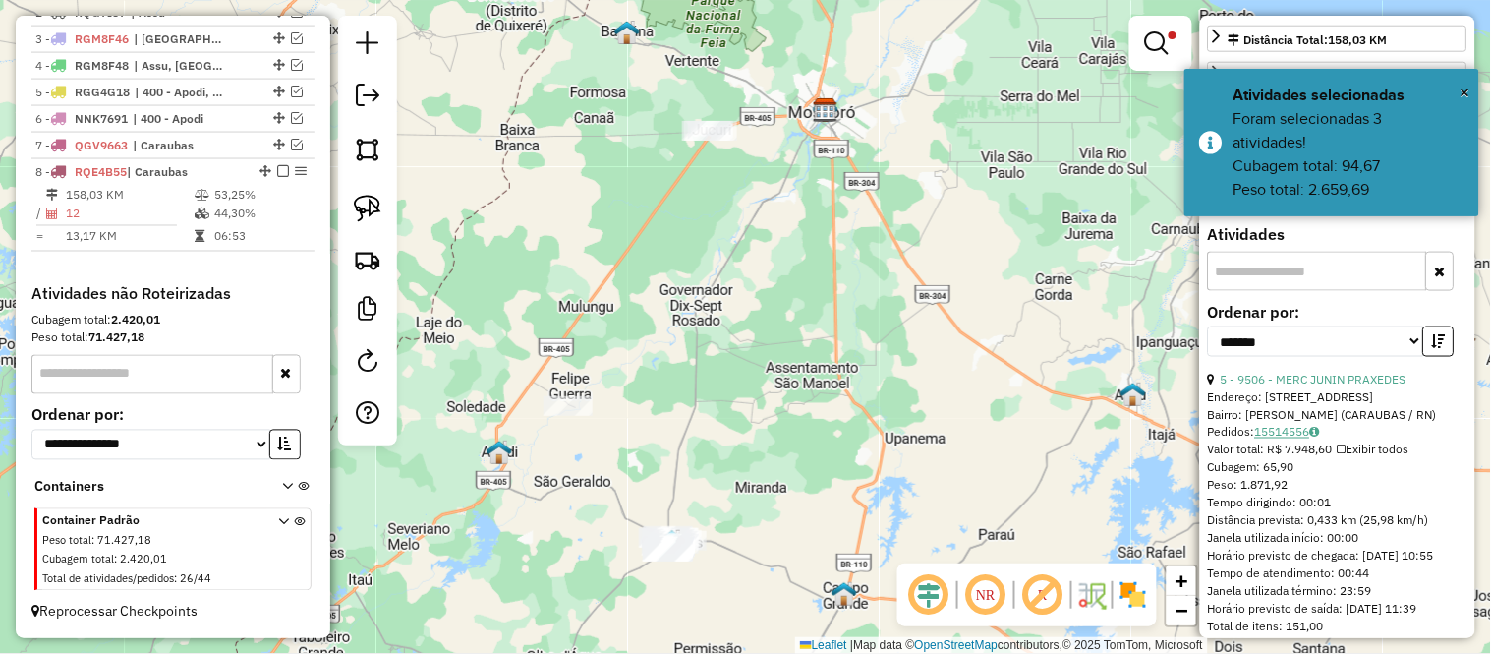
scroll to position [0, 0]
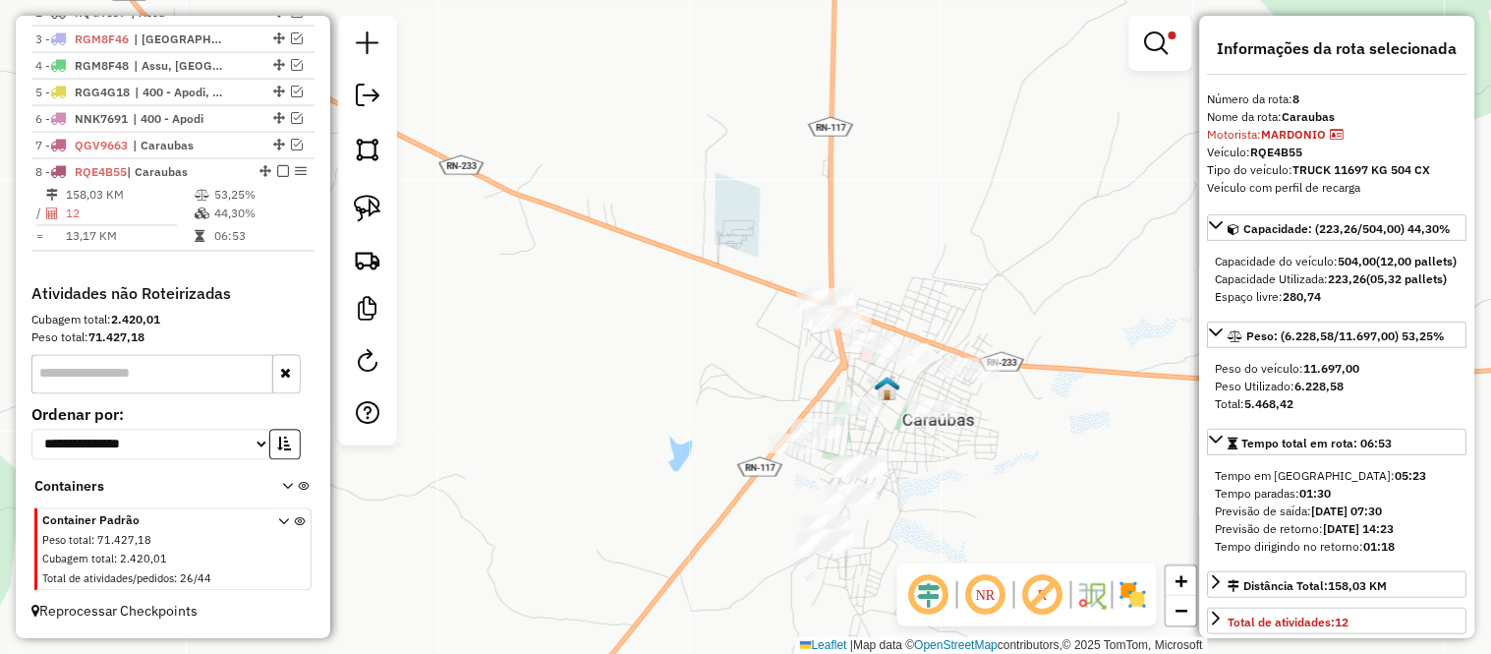
drag, startPoint x: 985, startPoint y: 473, endPoint x: 939, endPoint y: 465, distance: 46.9
click at [939, 465] on div "Limpar filtros Janela de atendimento Grade de atendimento Capacidade Transporta…" at bounding box center [745, 327] width 1491 height 654
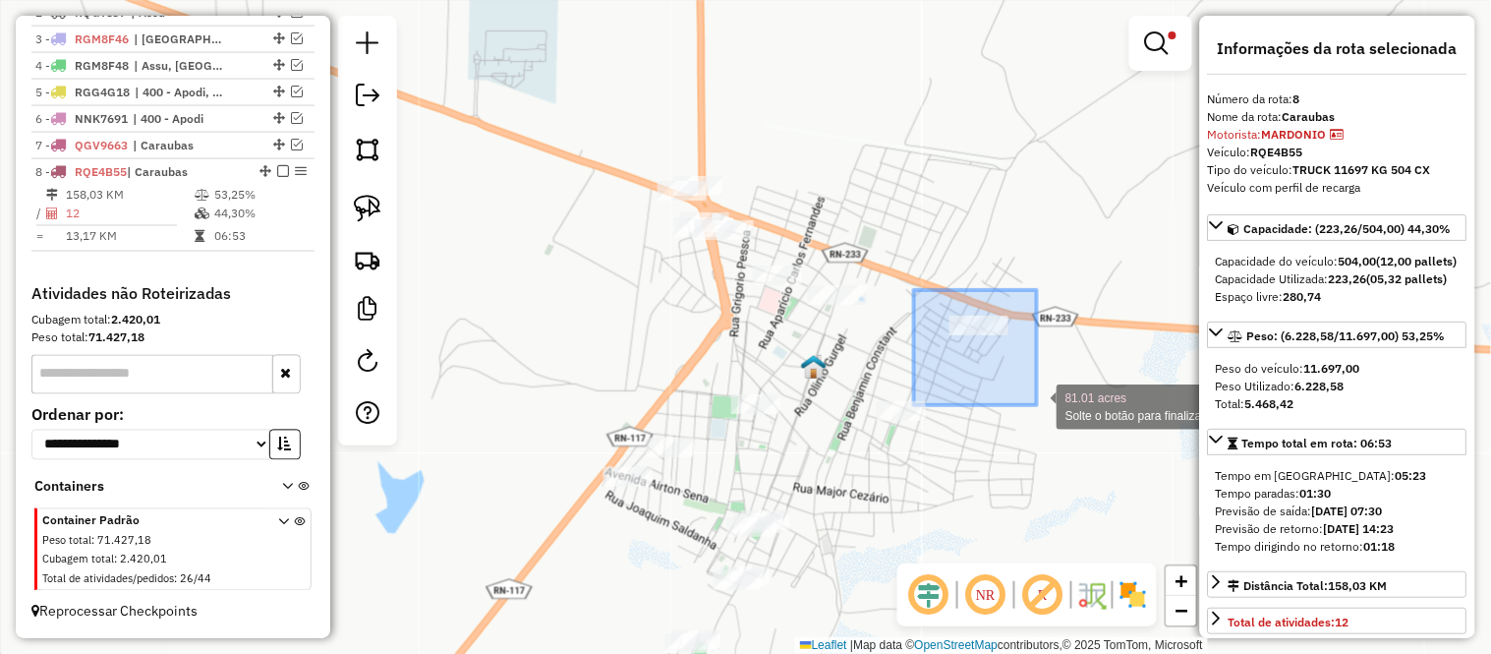
drag, startPoint x: 914, startPoint y: 290, endPoint x: 1037, endPoint y: 404, distance: 167.6
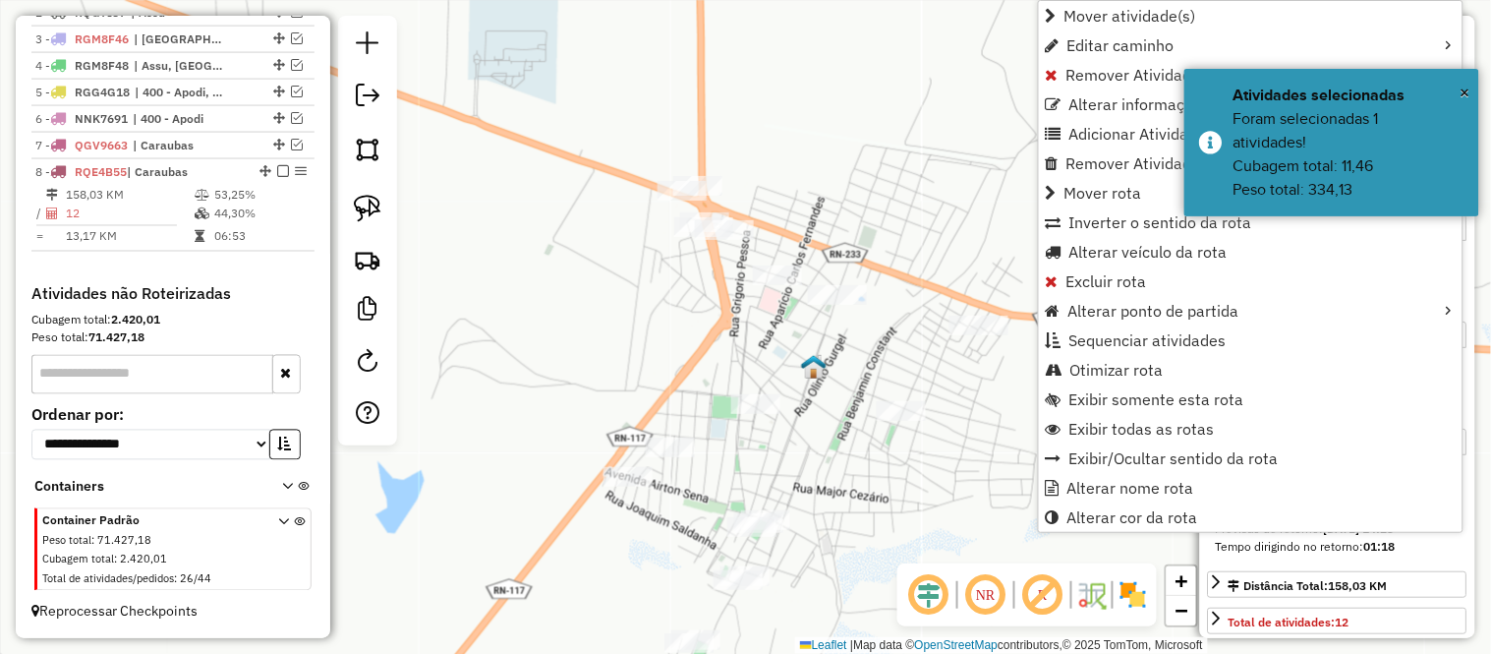
click at [928, 450] on div "Limpar filtros Janela de atendimento Grade de atendimento Capacidade Transporta…" at bounding box center [745, 327] width 1491 height 654
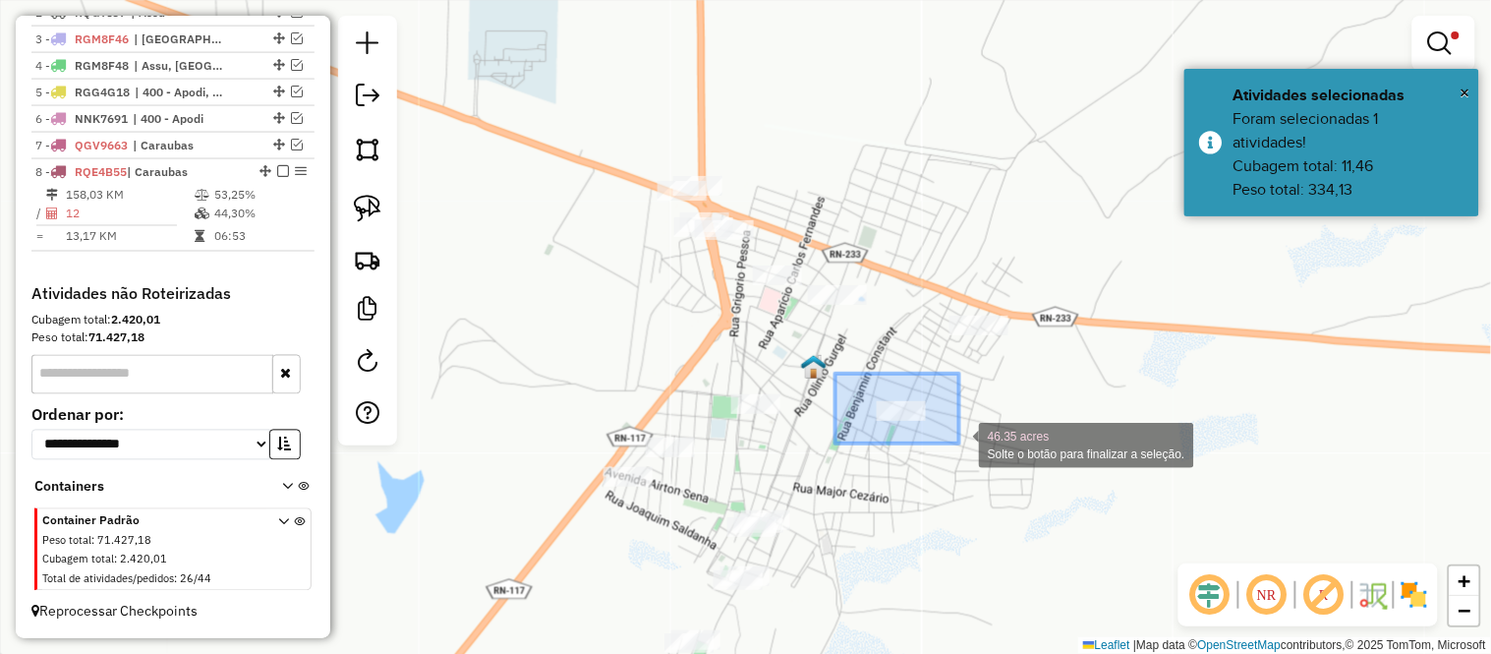
drag, startPoint x: 835, startPoint y: 373, endPoint x: 967, endPoint y: 448, distance: 151.4
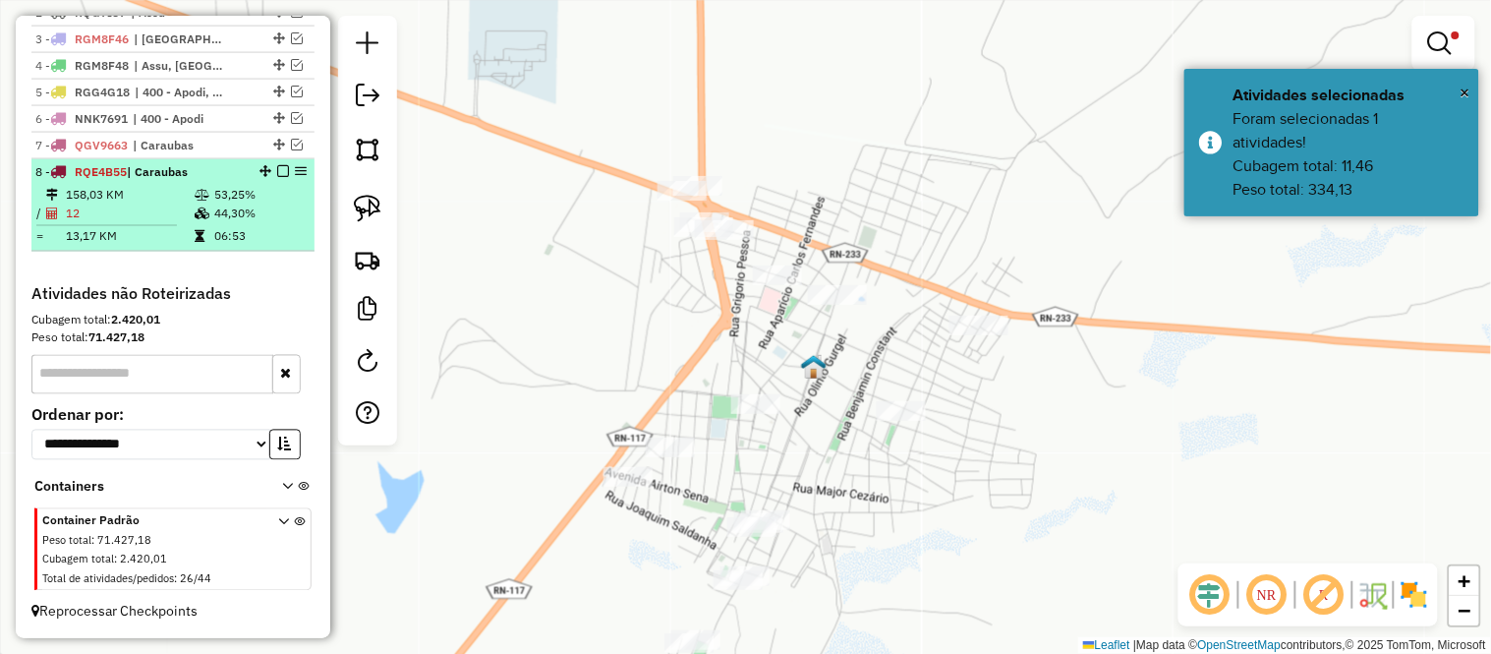
click at [111, 182] on li "8 - RQE4B55 | Caraubas 158,03 KM 53,25% / 12 44,30% = 13,17 KM 06:53" at bounding box center [172, 205] width 283 height 92
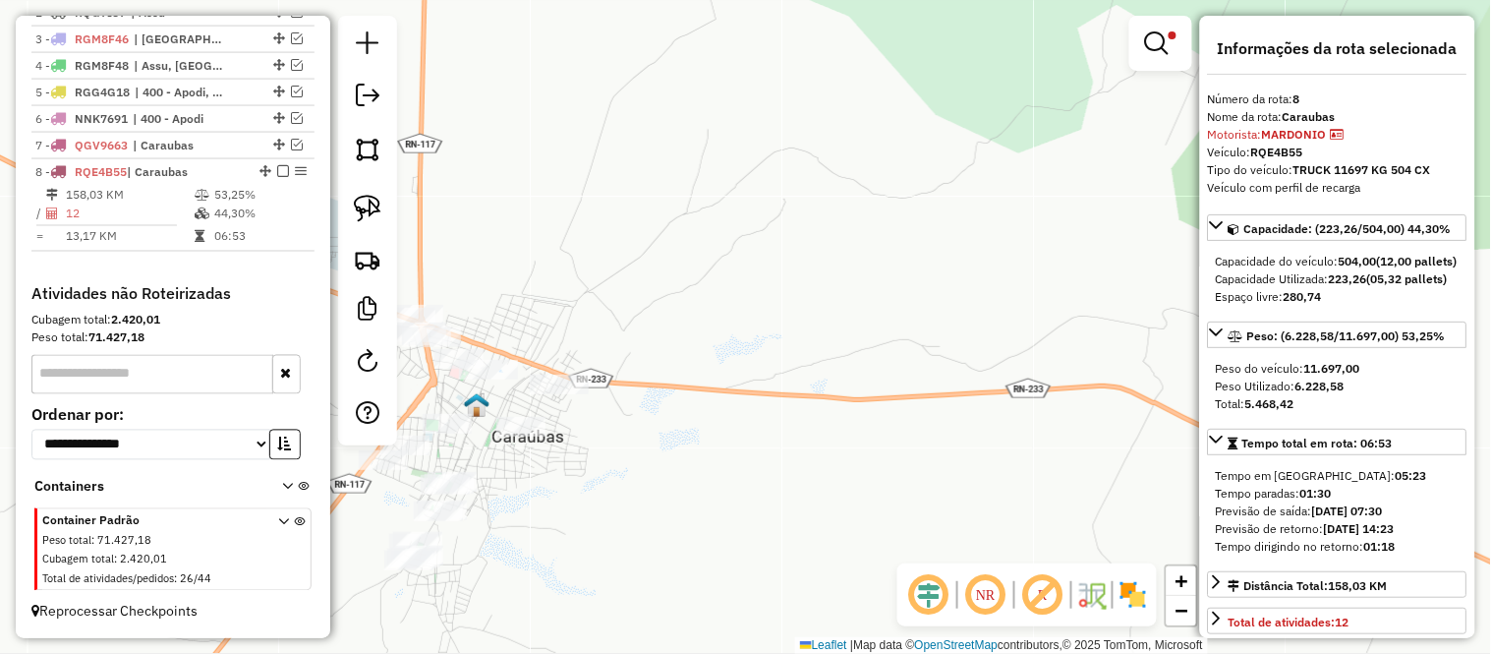
drag, startPoint x: 565, startPoint y: 488, endPoint x: 713, endPoint y: 448, distance: 152.8
click at [713, 448] on div "Limpar filtros Janela de atendimento Grade de atendimento Capacidade Transporta…" at bounding box center [745, 327] width 1491 height 654
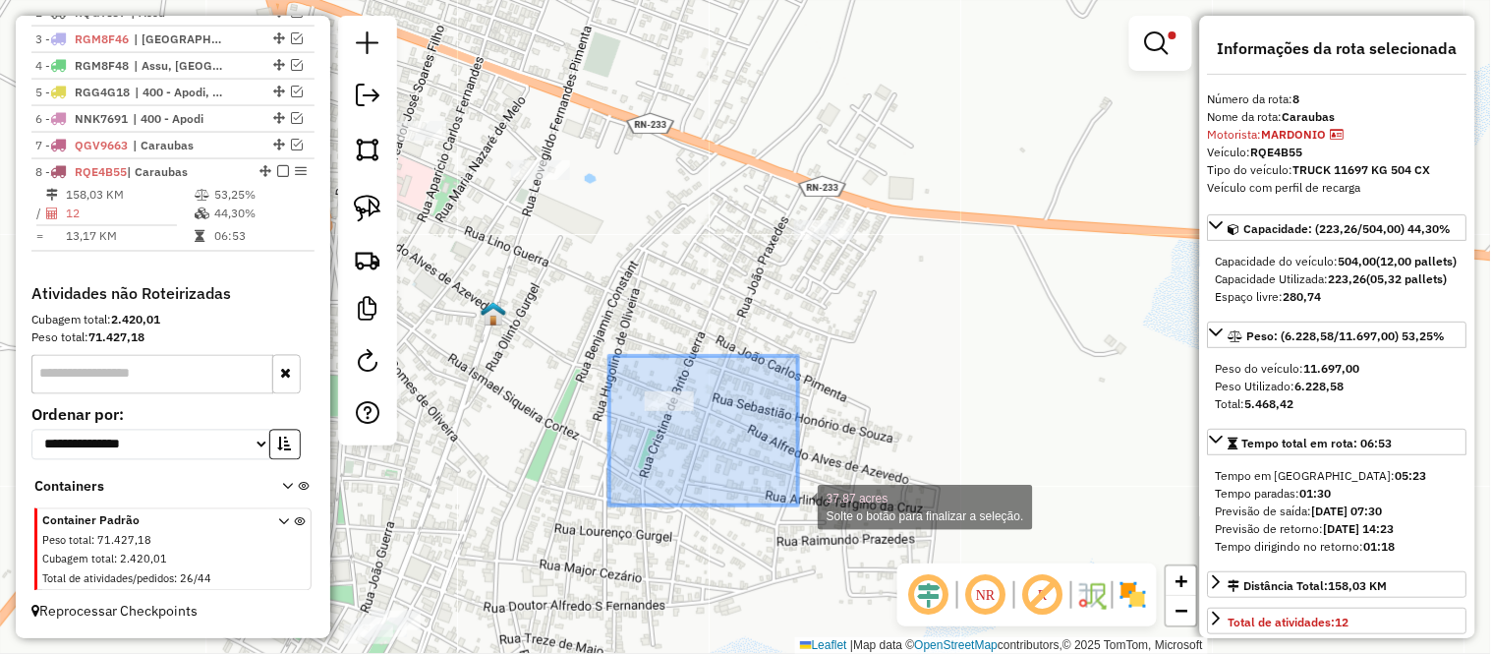
drag, startPoint x: 609, startPoint y: 356, endPoint x: 803, endPoint y: 513, distance: 249.4
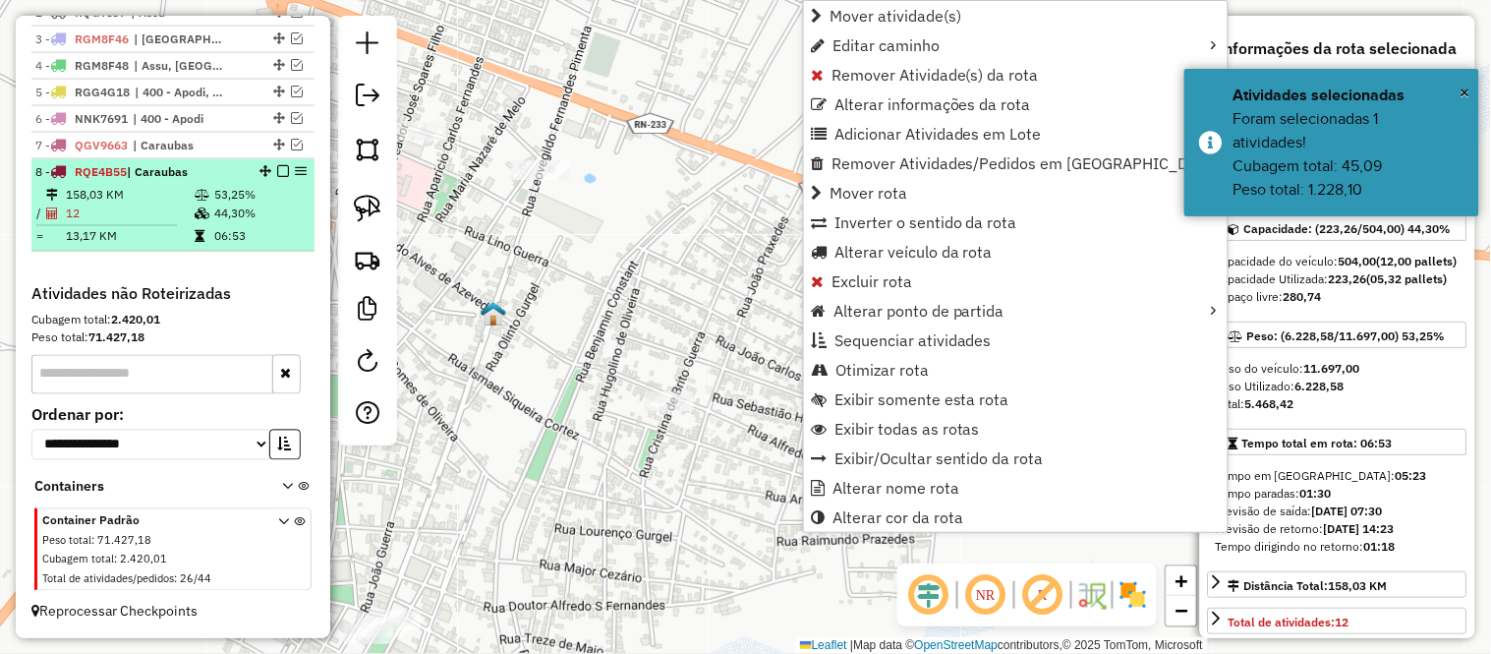
click at [90, 216] on td "12" at bounding box center [129, 214] width 129 height 20
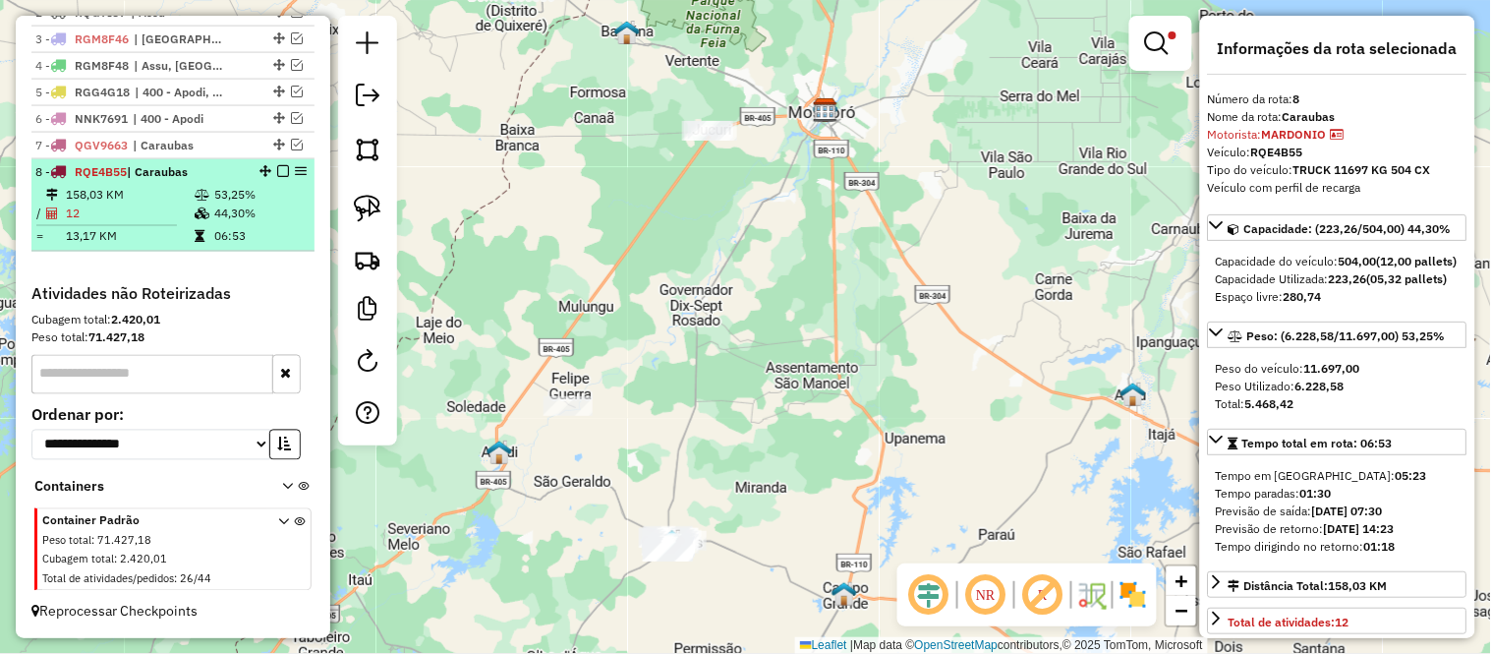
click at [277, 173] on em at bounding box center [283, 171] width 12 height 12
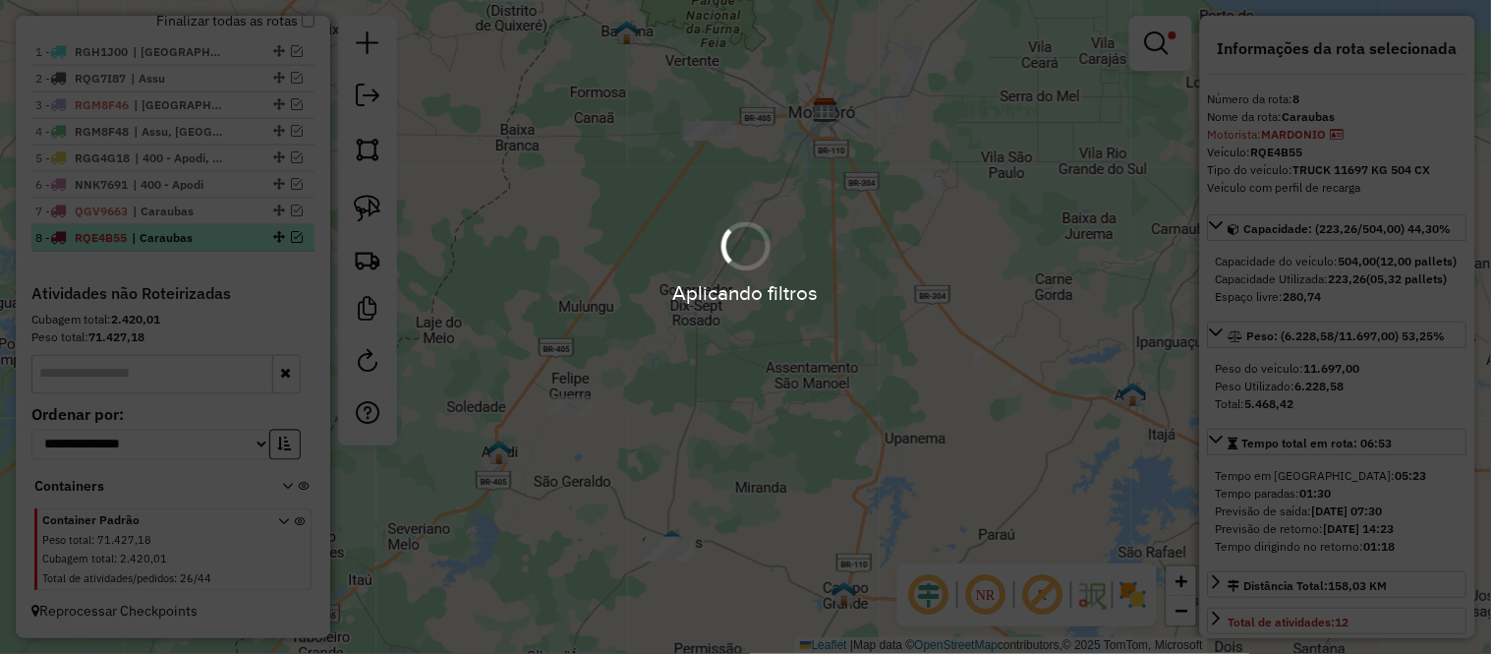
scroll to position [713, 0]
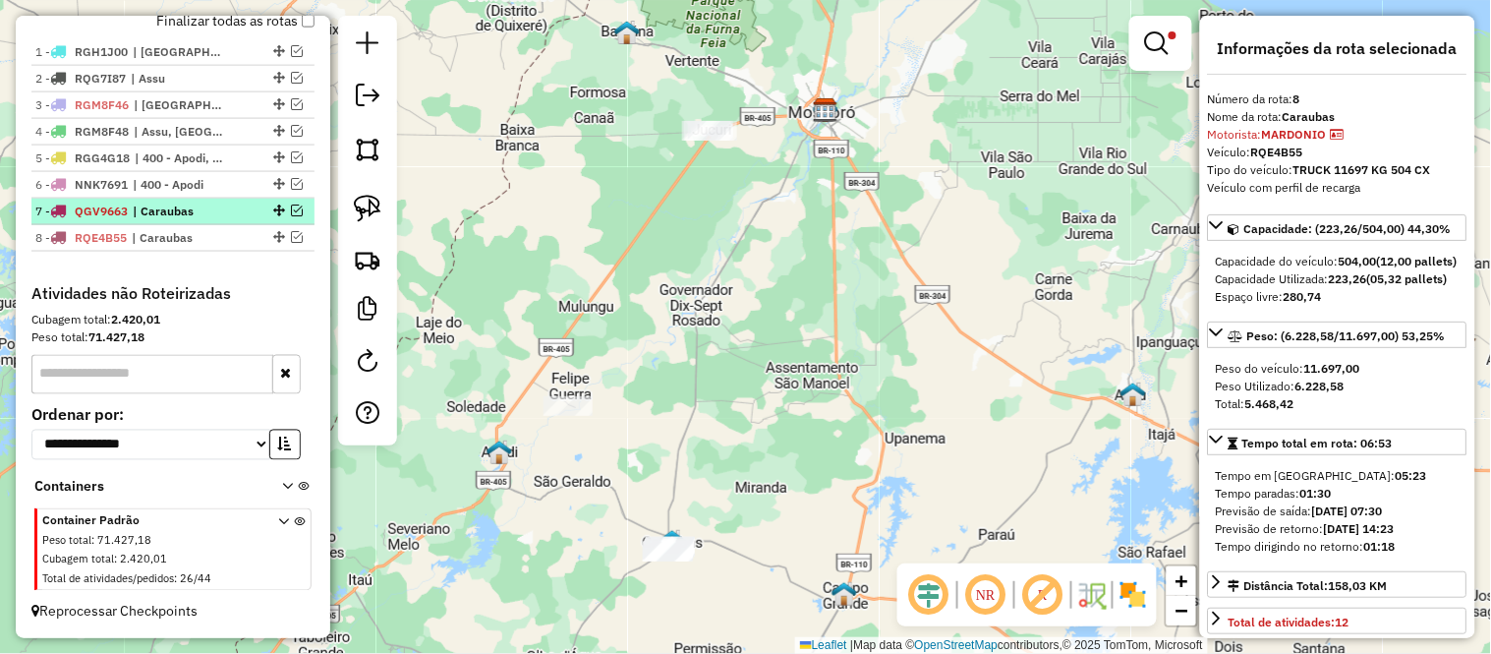
click at [291, 206] on em at bounding box center [297, 210] width 12 height 12
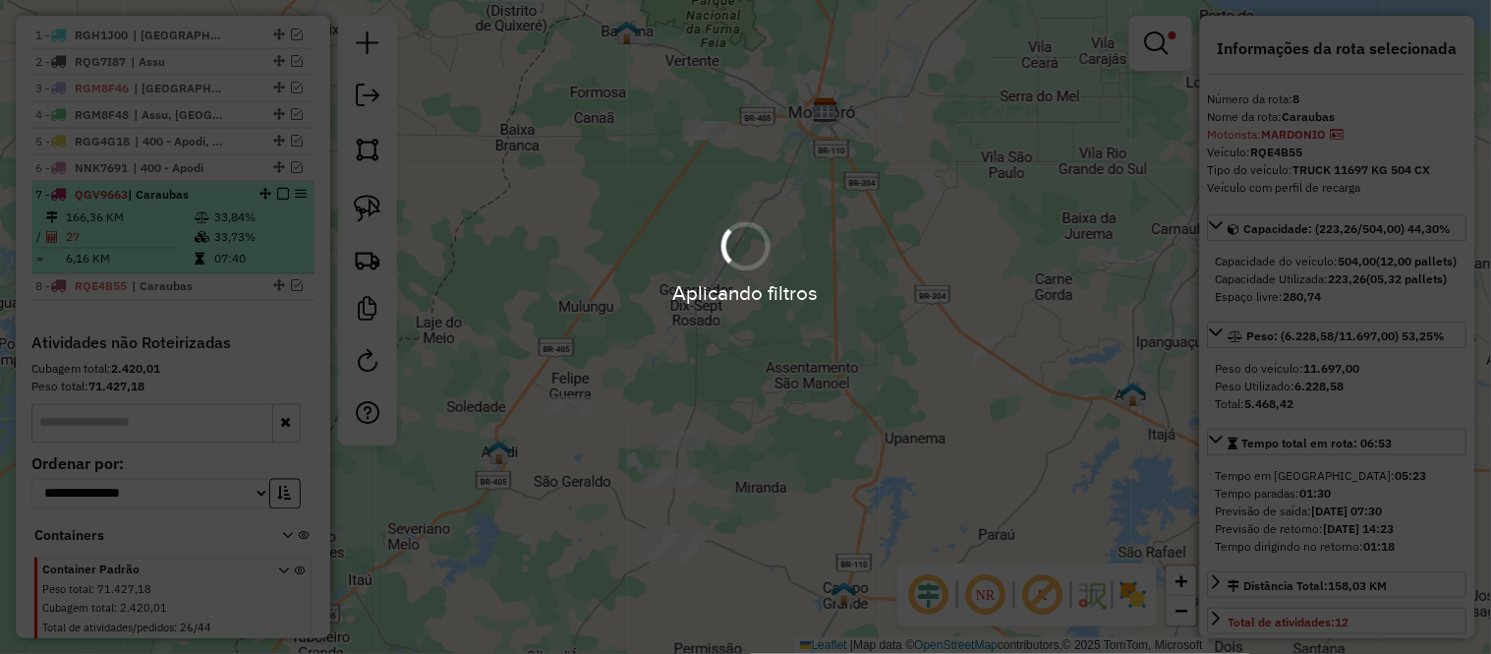
scroll to position [778, 0]
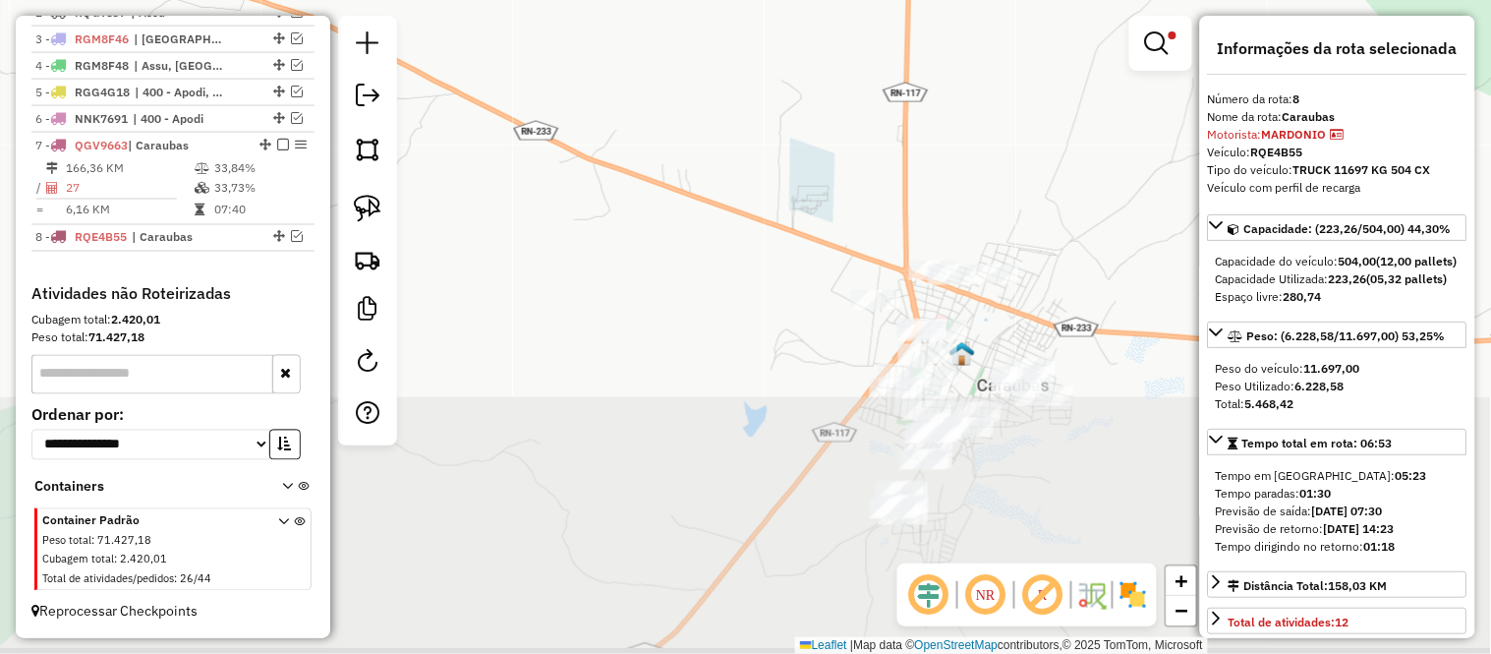
drag, startPoint x: 889, startPoint y: 472, endPoint x: 752, endPoint y: 116, distance: 381.1
click at [758, 121] on div "Limpar filtros Janela de atendimento Grade de atendimento Capacidade Transporta…" at bounding box center [745, 327] width 1491 height 654
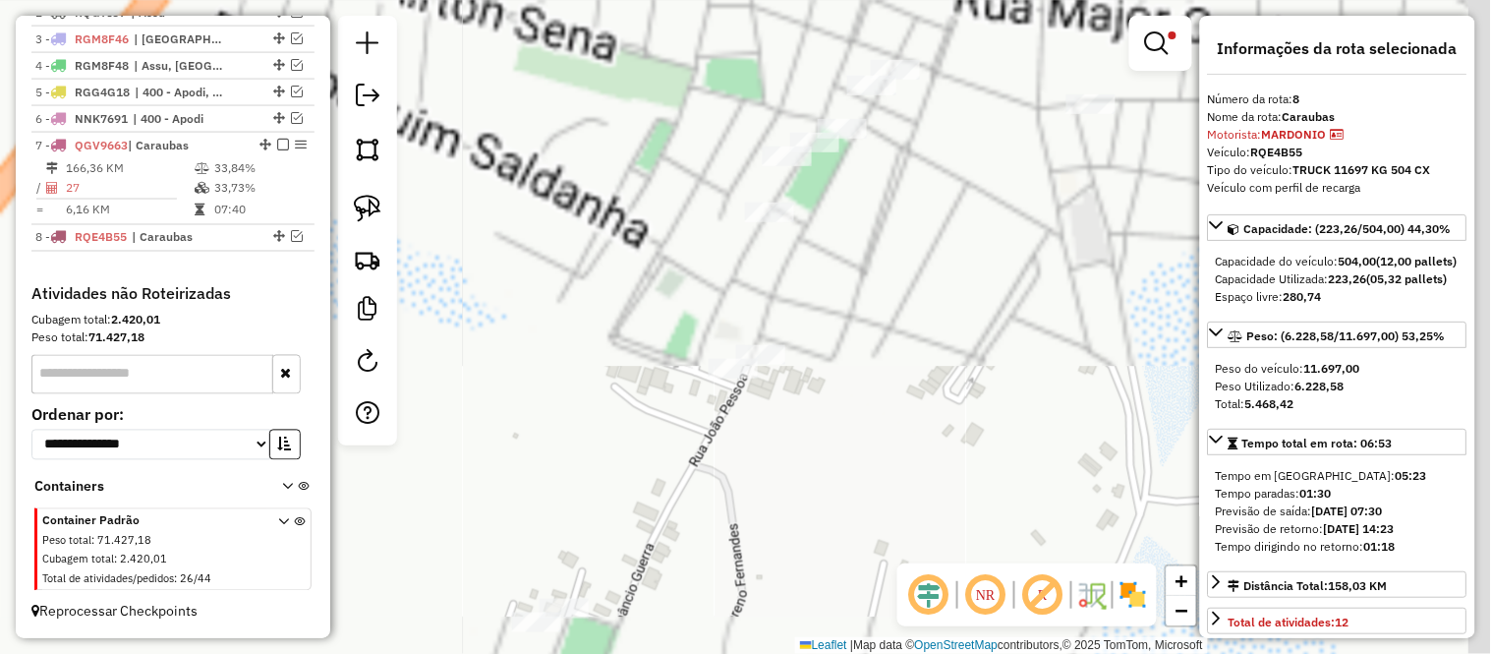
drag, startPoint x: 1025, startPoint y: 450, endPoint x: 978, endPoint y: 229, distance: 226.1
click at [978, 229] on div "Limpar filtros Janela de atendimento Grade de atendimento Capacidade Transporta…" at bounding box center [745, 327] width 1491 height 654
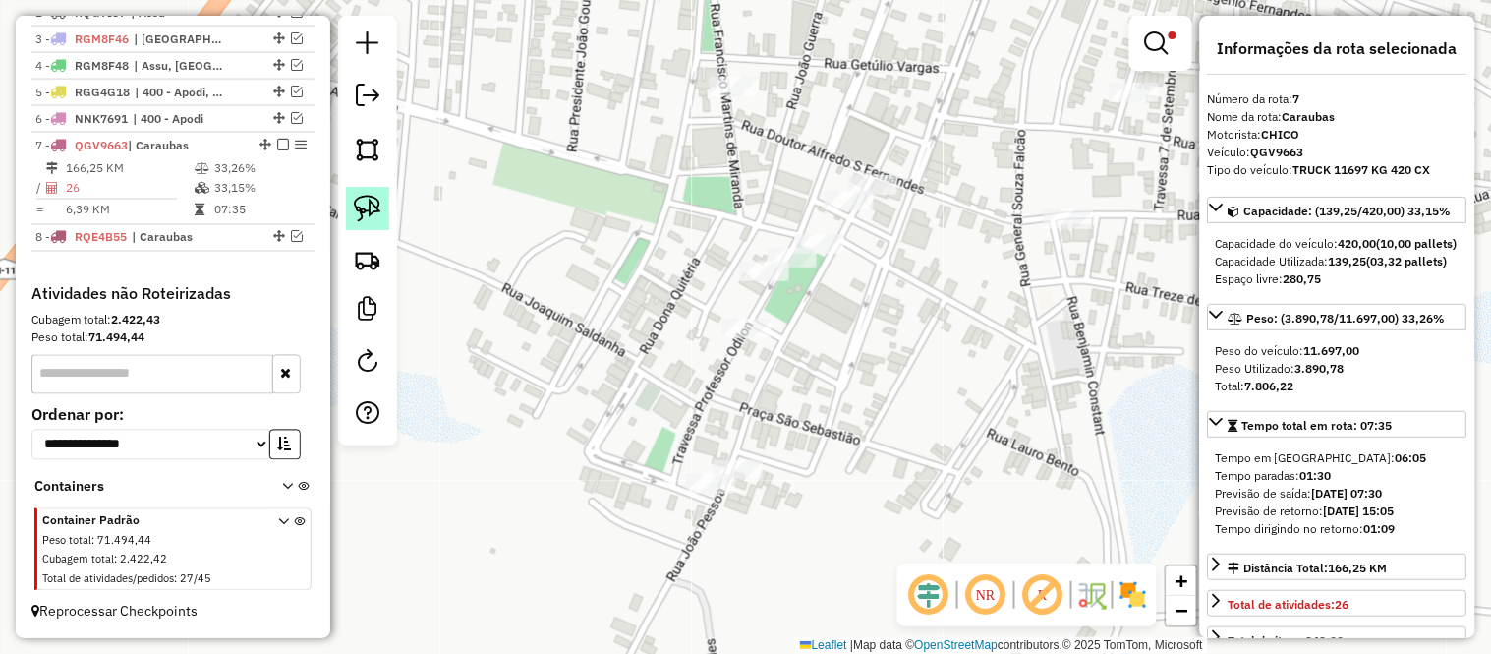
click at [355, 201] on img at bounding box center [368, 209] width 28 height 28
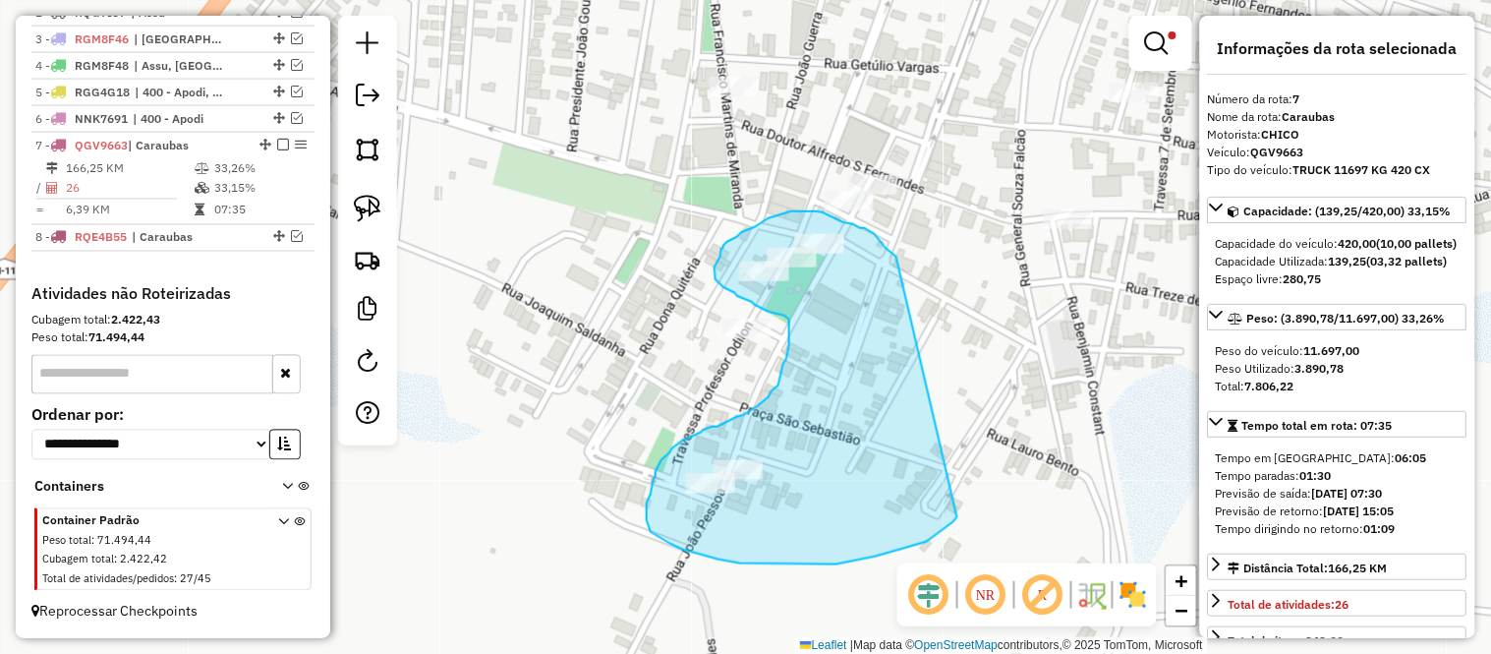
drag, startPoint x: 896, startPoint y: 257, endPoint x: 957, endPoint y: 516, distance: 266.5
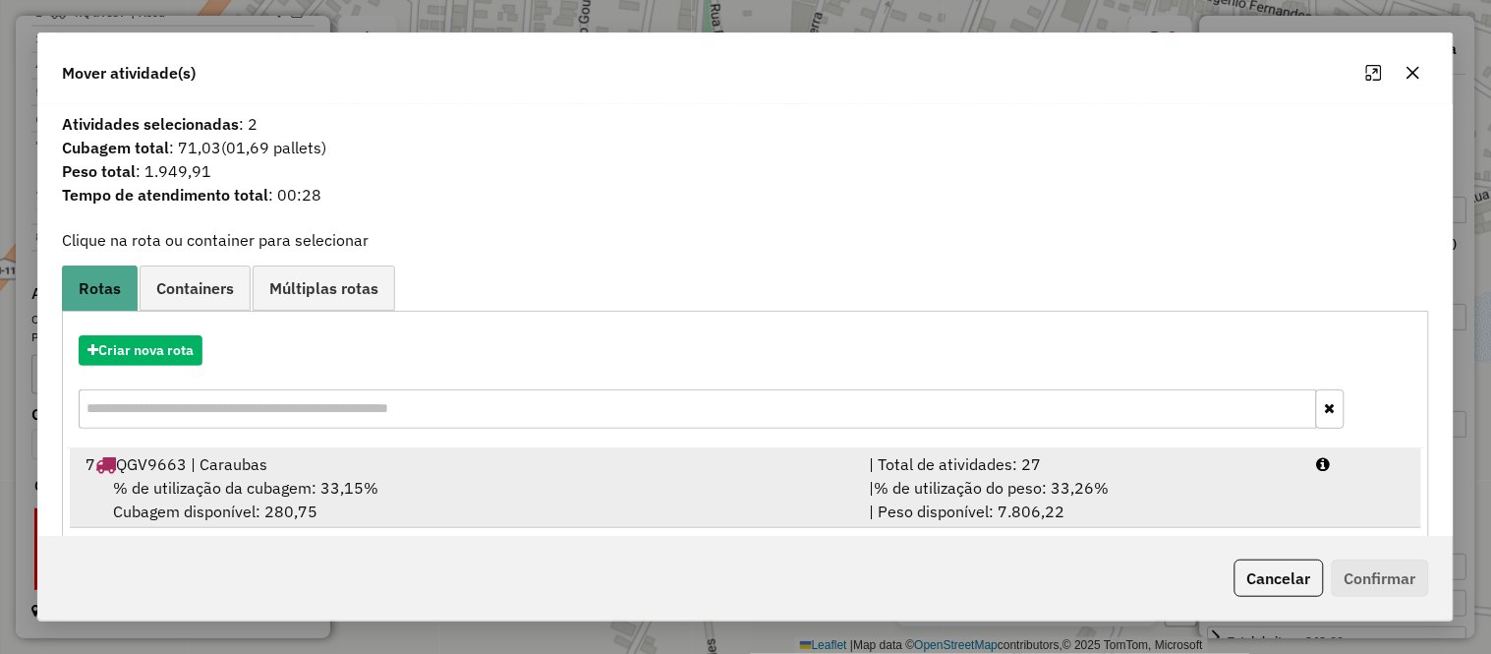
click at [269, 502] on div "% de utilização da cubagem: 33,15% Cubagem disponível: 280,75" at bounding box center [465, 499] width 783 height 47
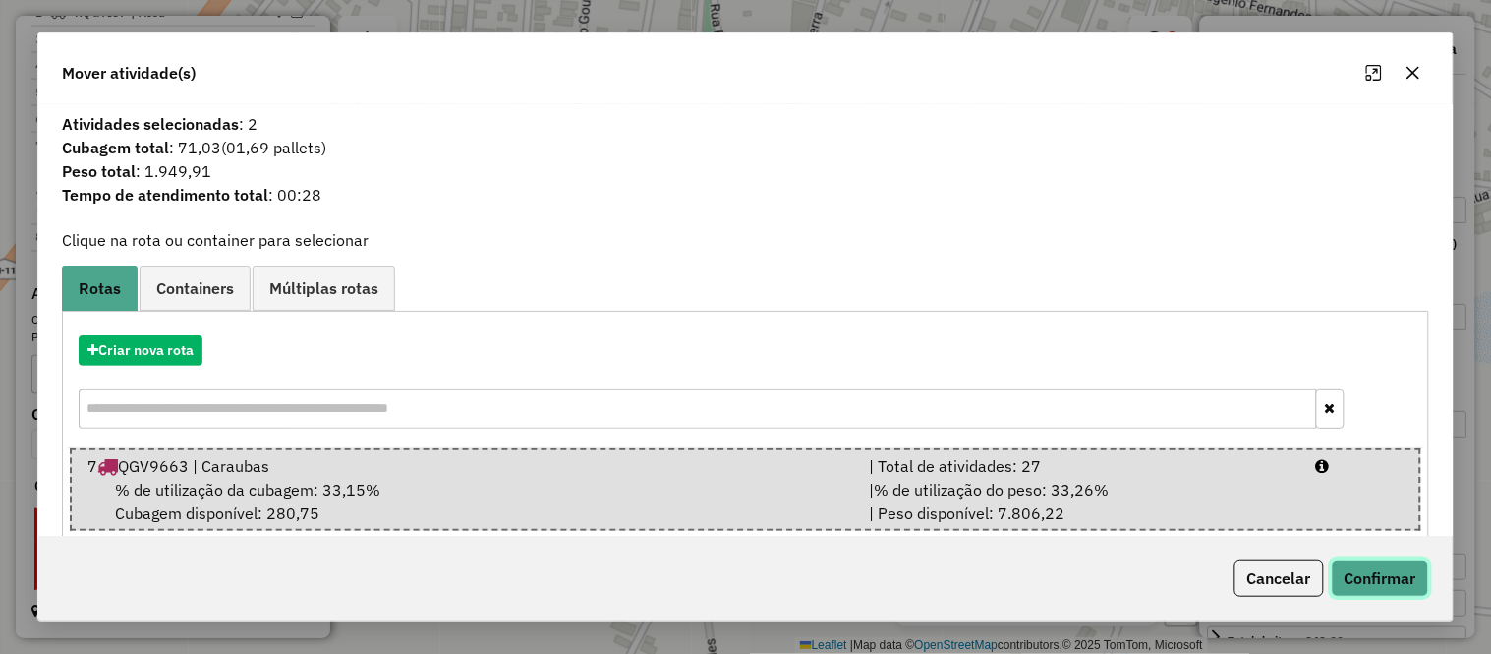
click at [1394, 575] on button "Confirmar" at bounding box center [1380, 577] width 97 height 37
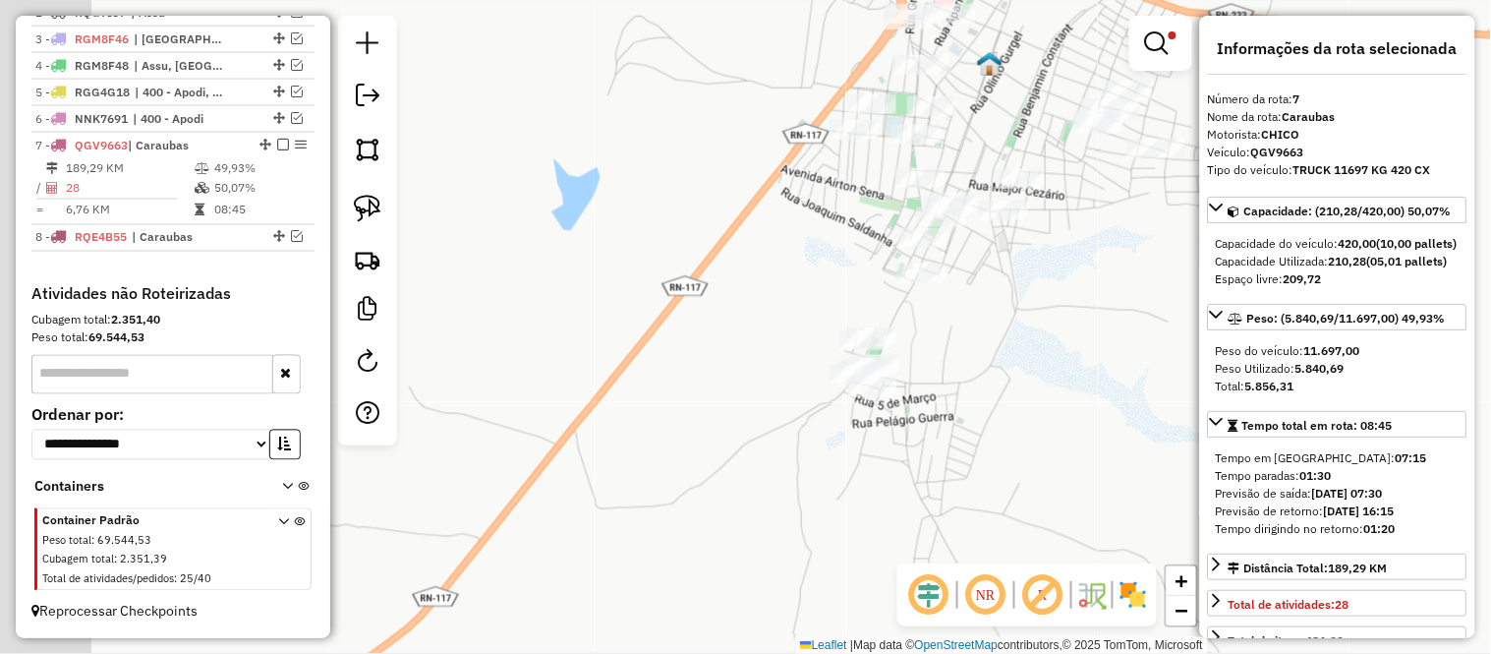
drag, startPoint x: 944, startPoint y: 452, endPoint x: 1046, endPoint y: 379, distance: 125.5
click at [1046, 379] on div "Limpar filtros Janela de atendimento Grade de atendimento Capacidade Transporta…" at bounding box center [745, 327] width 1491 height 654
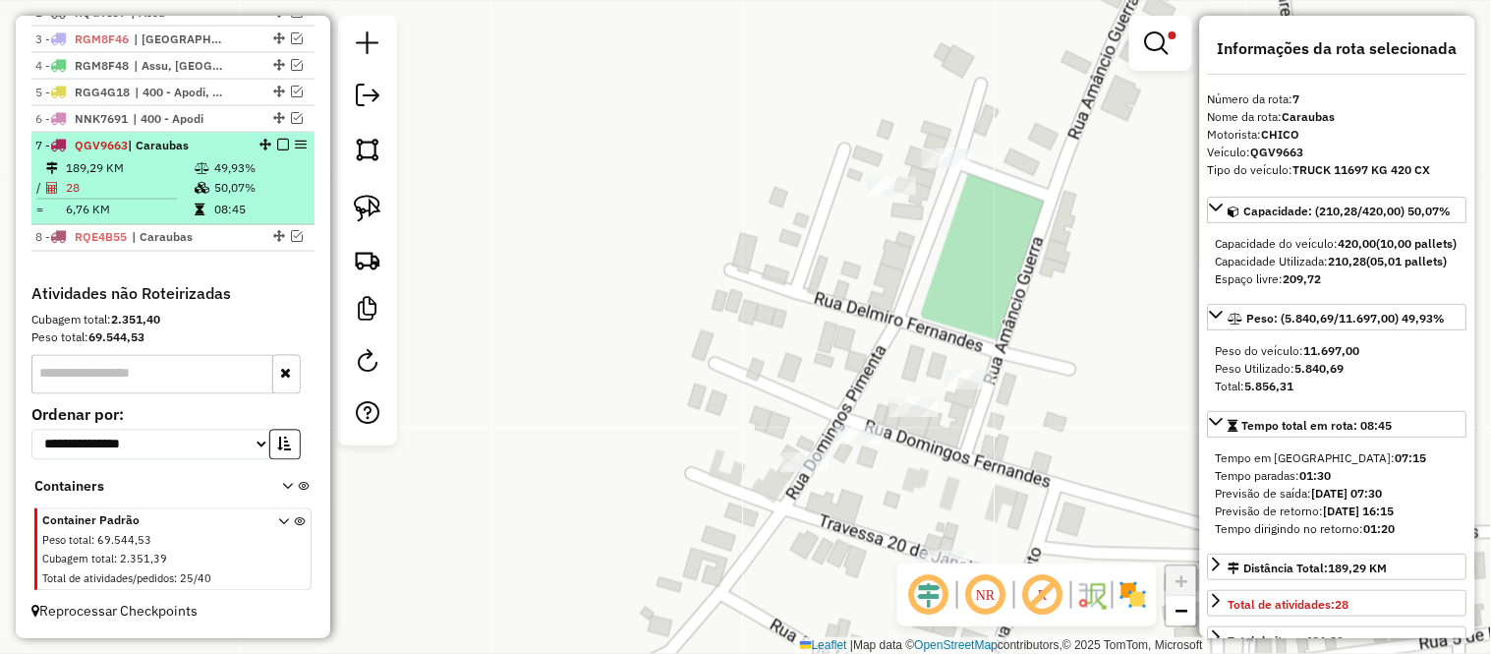
click at [106, 185] on td "28" at bounding box center [129, 188] width 129 height 20
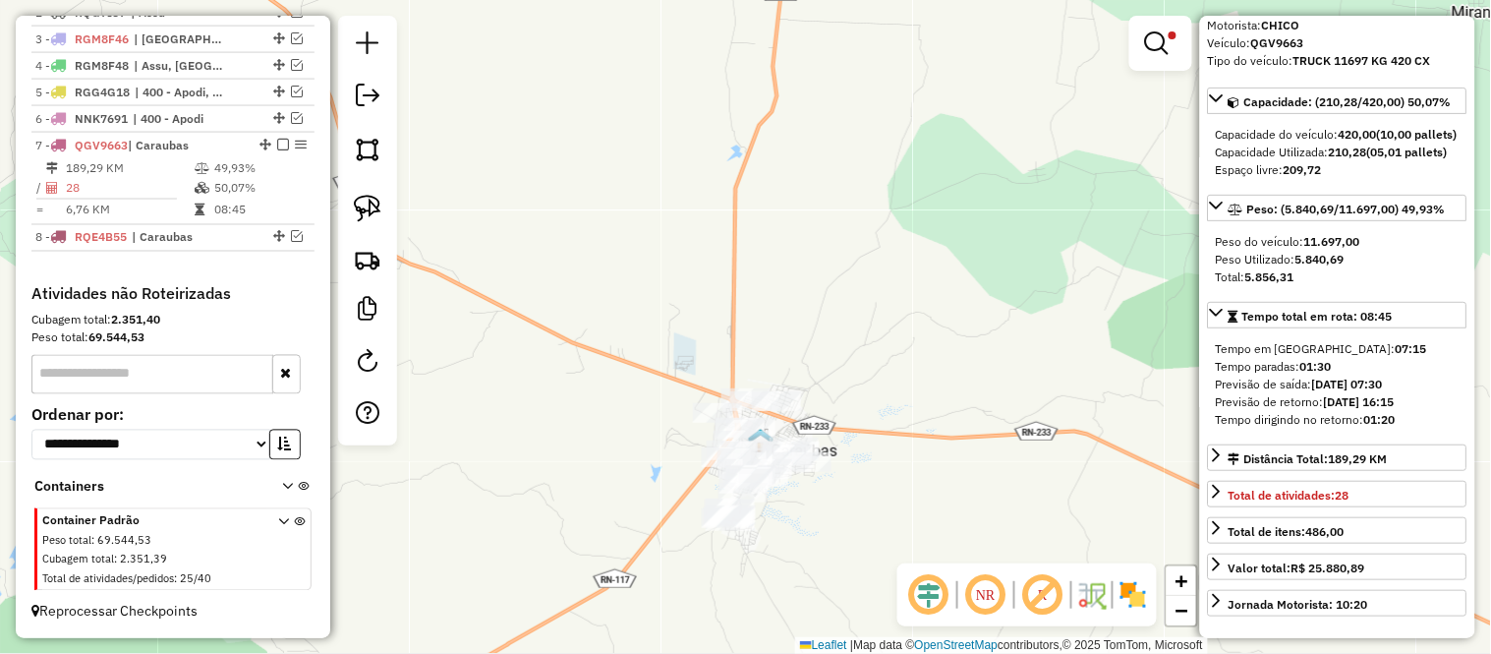
scroll to position [436, 0]
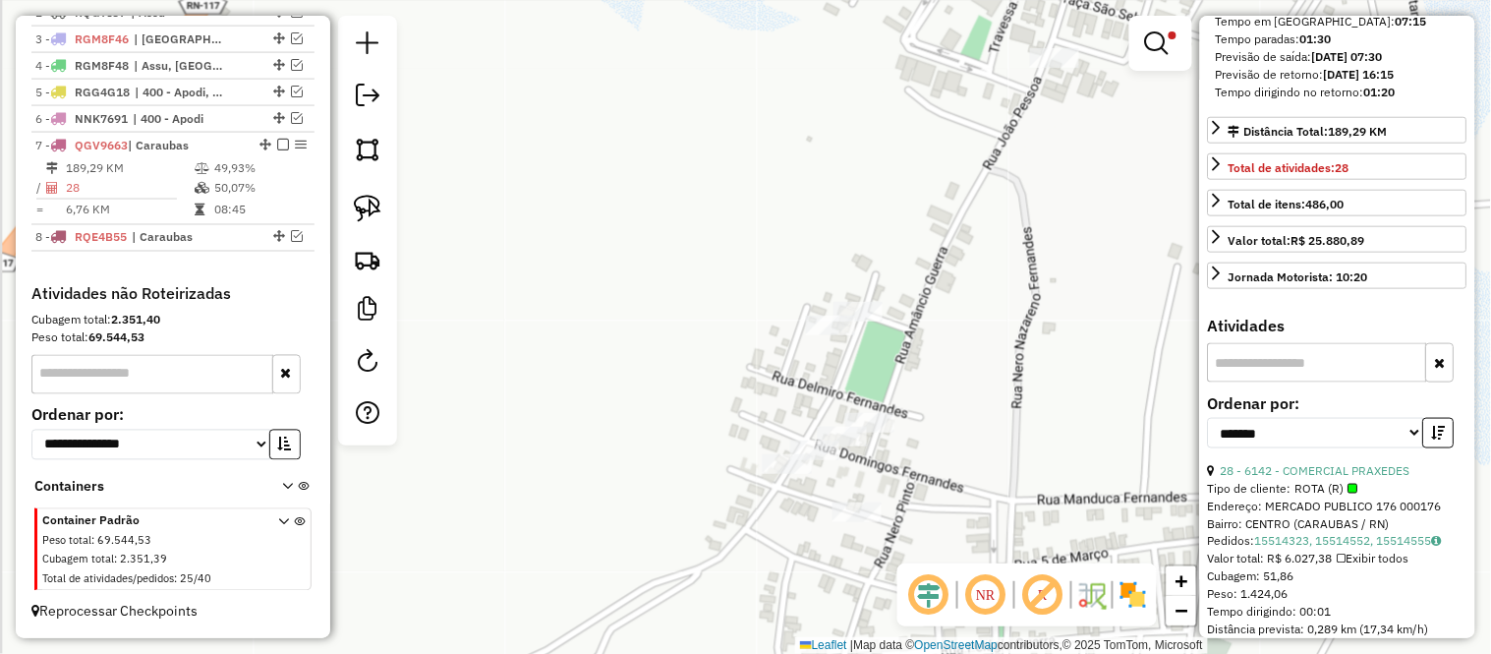
drag, startPoint x: 936, startPoint y: 400, endPoint x: 1040, endPoint y: 298, distance: 146.0
click at [1040, 298] on div "Limpar filtros Janela de atendimento Grade de atendimento Capacidade Transporta…" at bounding box center [745, 327] width 1491 height 654
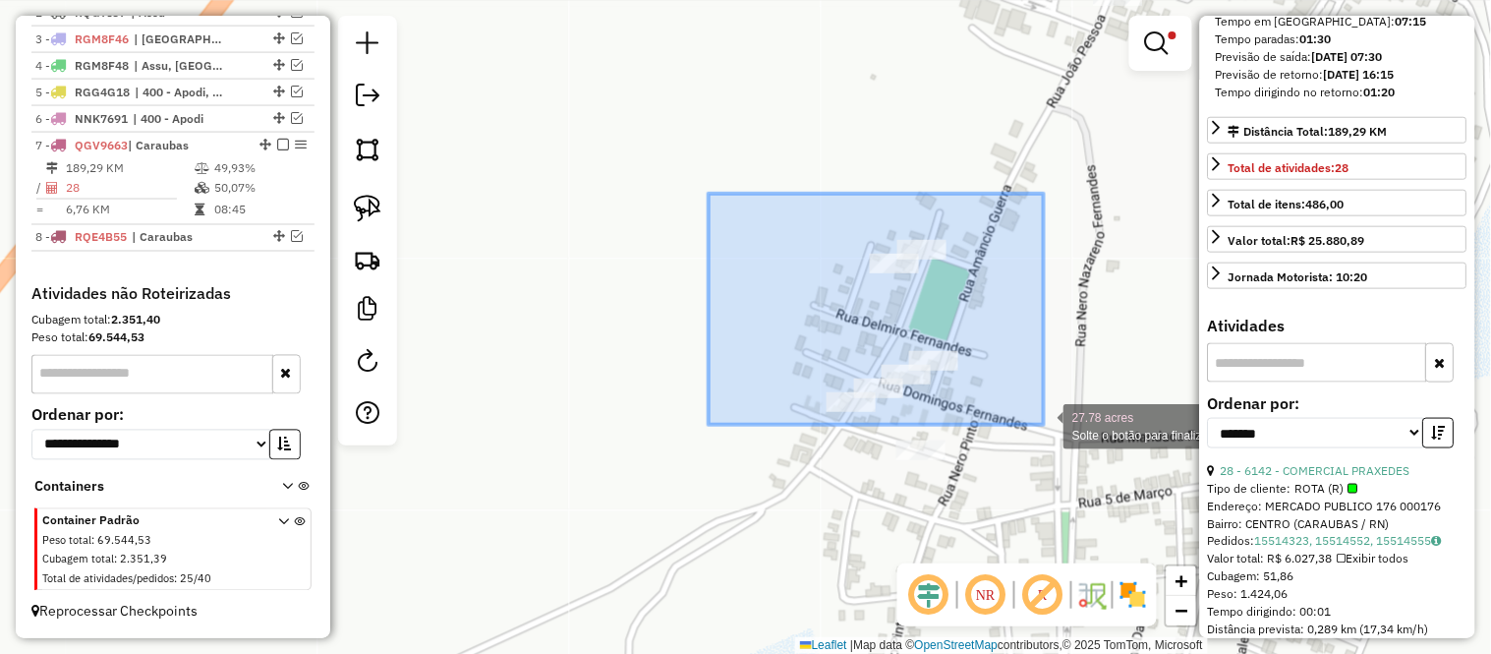
drag, startPoint x: 718, startPoint y: 199, endPoint x: 1044, endPoint y: 425, distance: 396.2
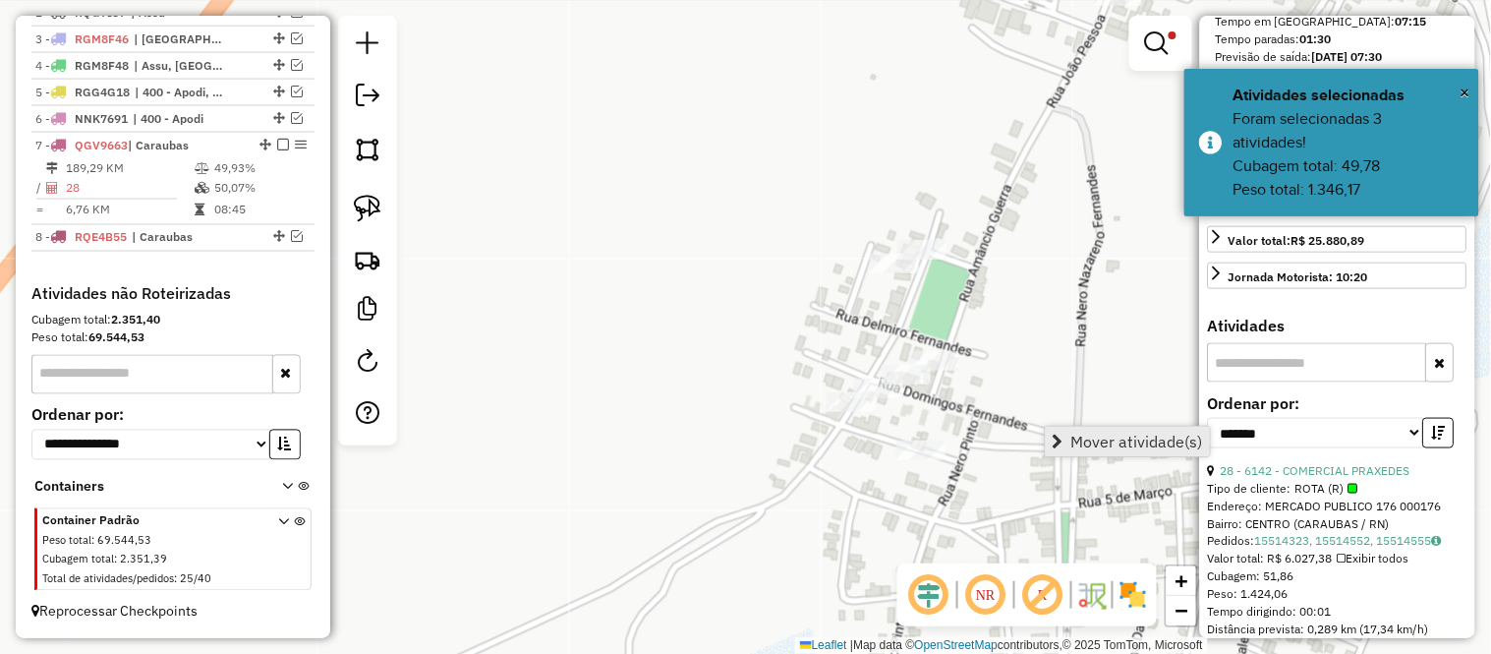
click at [1066, 436] on link "Mover atividade(s)" at bounding box center [1128, 441] width 164 height 29
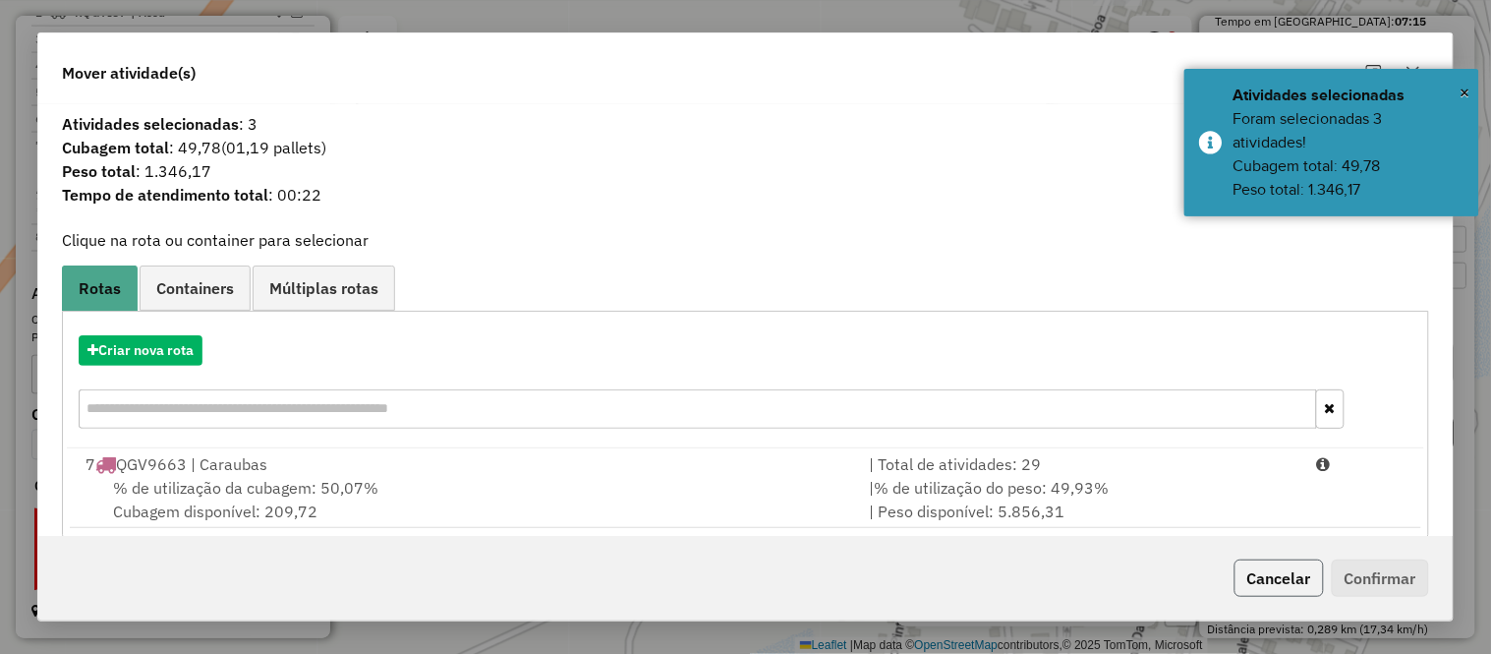
click at [1302, 573] on button "Cancelar" at bounding box center [1278, 577] width 89 height 37
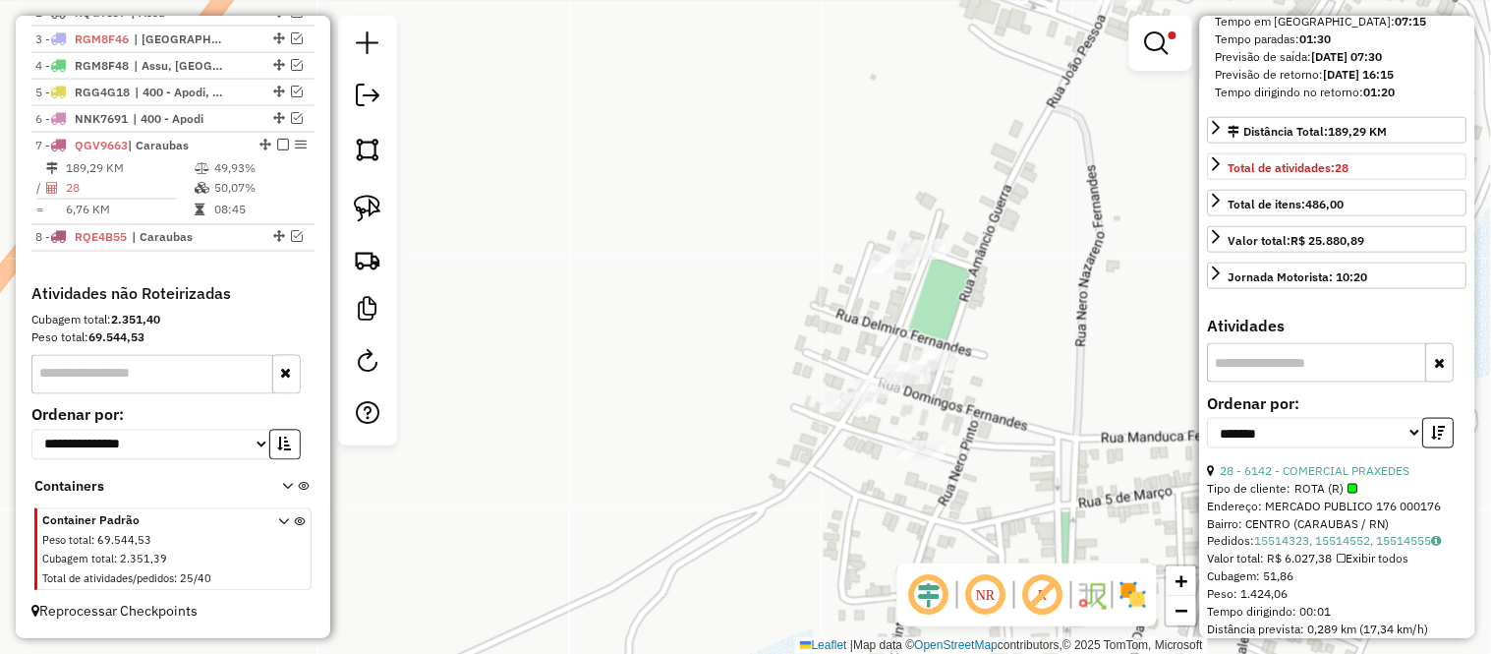
scroll to position [0, 0]
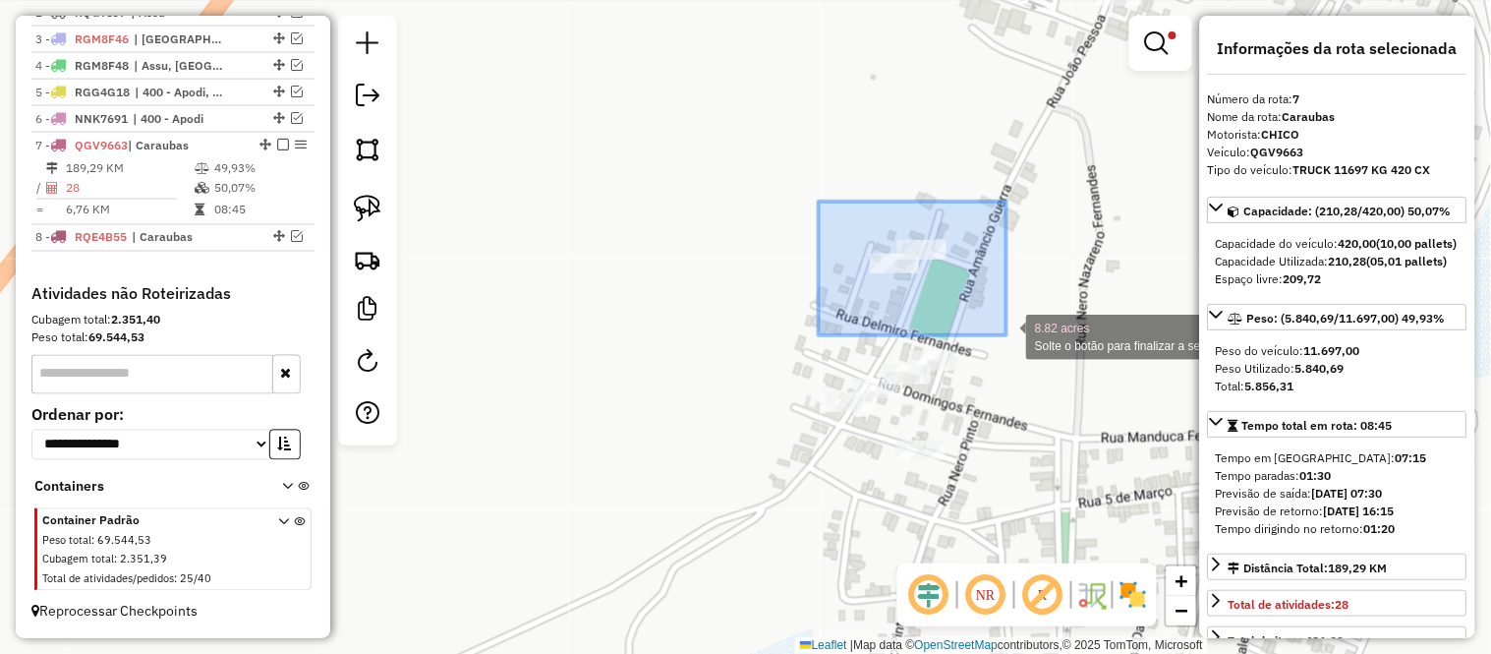
drag, startPoint x: 819, startPoint y: 201, endPoint x: 1013, endPoint y: 335, distance: 236.1
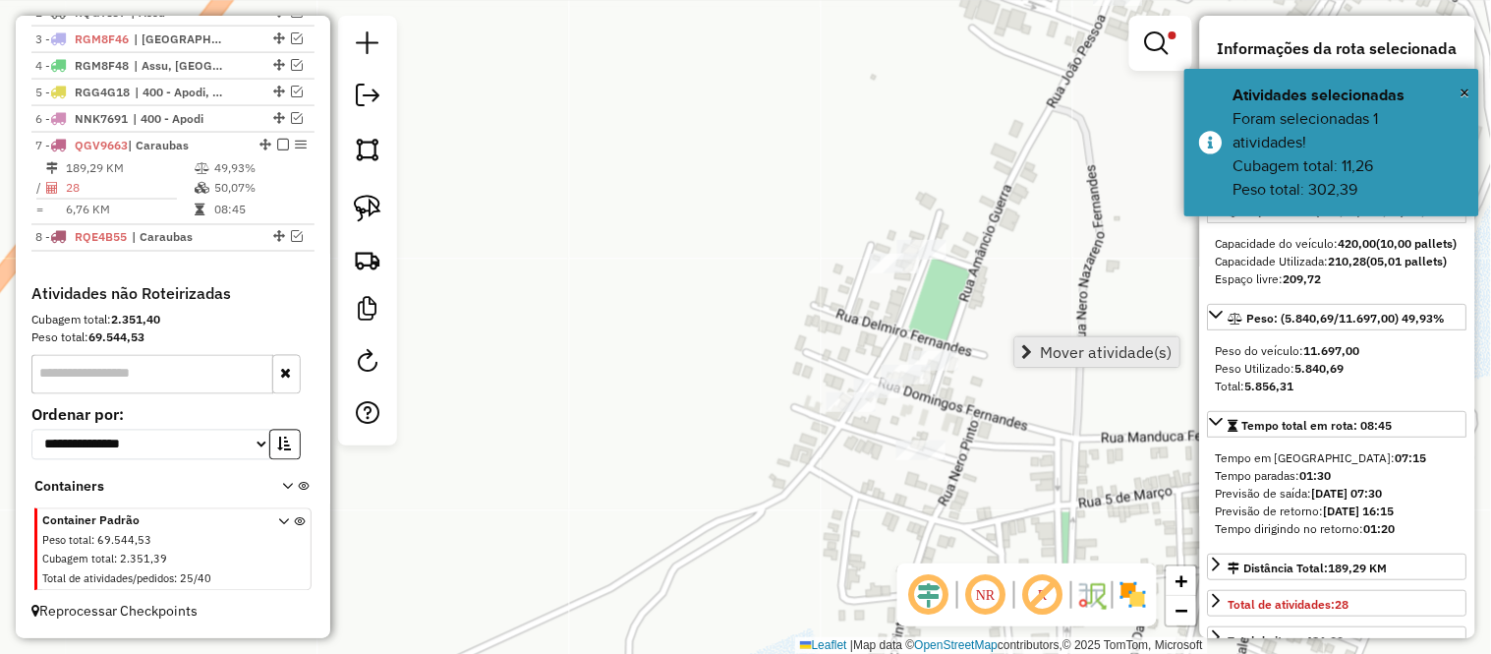
click at [1113, 346] on span "Mover atividade(s)" at bounding box center [1107, 352] width 132 height 16
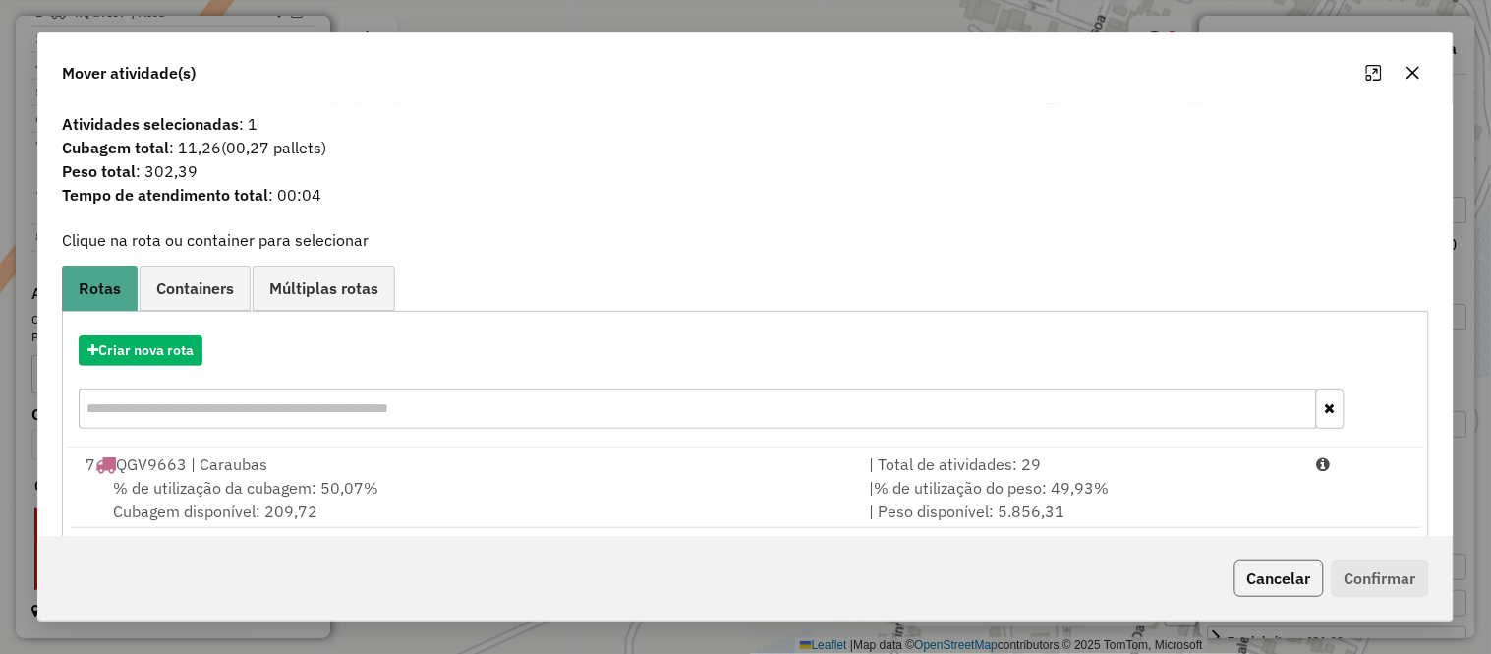
click at [1291, 581] on button "Cancelar" at bounding box center [1278, 577] width 89 height 37
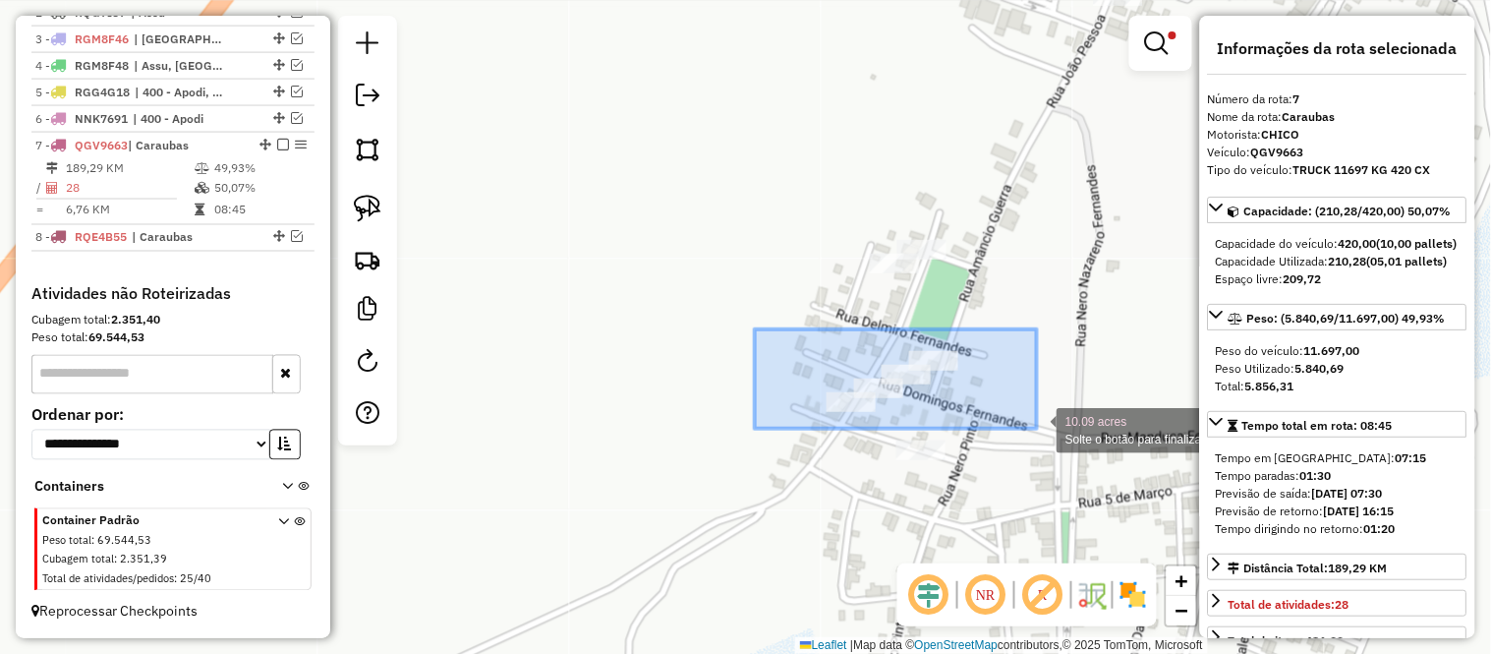
drag, startPoint x: 768, startPoint y: 327, endPoint x: 1037, endPoint y: 429, distance: 287.7
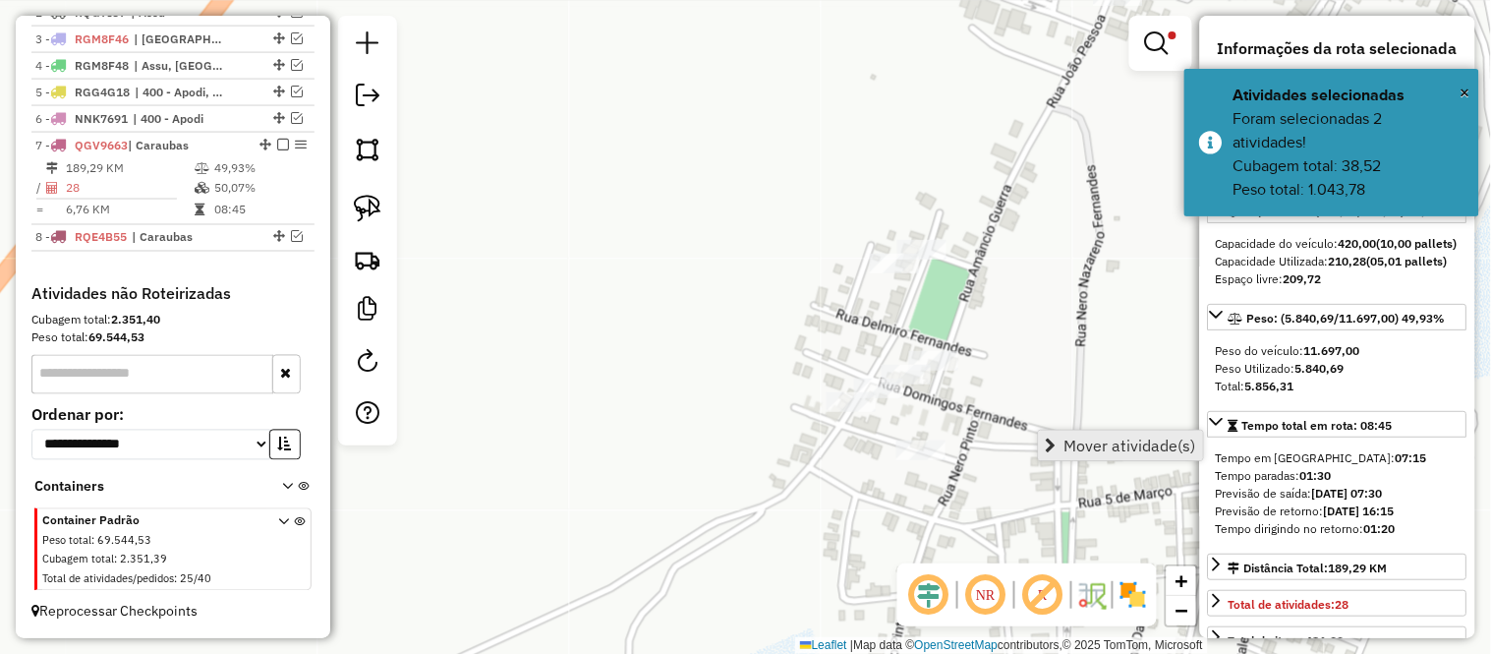
click at [1082, 443] on span "Mover atividade(s)" at bounding box center [1130, 445] width 132 height 16
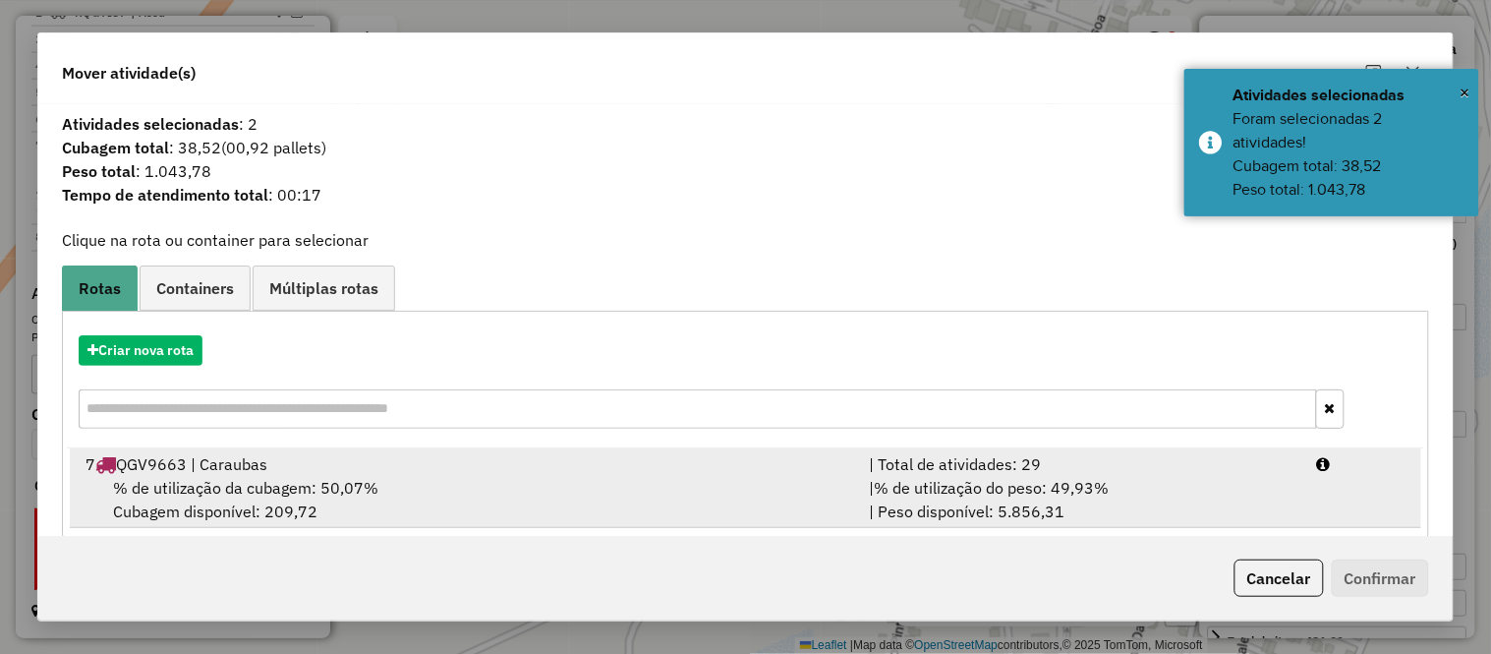
click at [298, 482] on span "% de utilização da cubagem: 50,07%" at bounding box center [245, 488] width 265 height 20
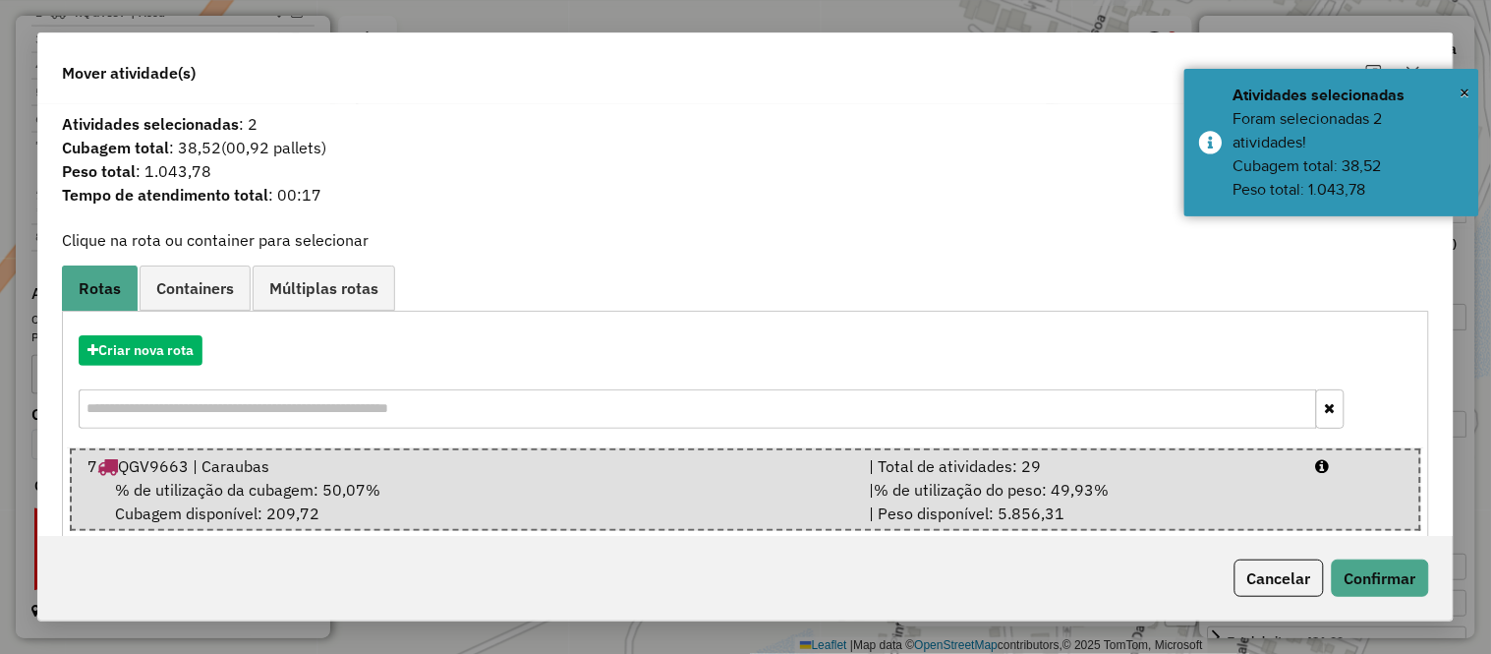
click at [1392, 555] on div "Cancelar Confirmar" at bounding box center [745, 578] width 1414 height 85
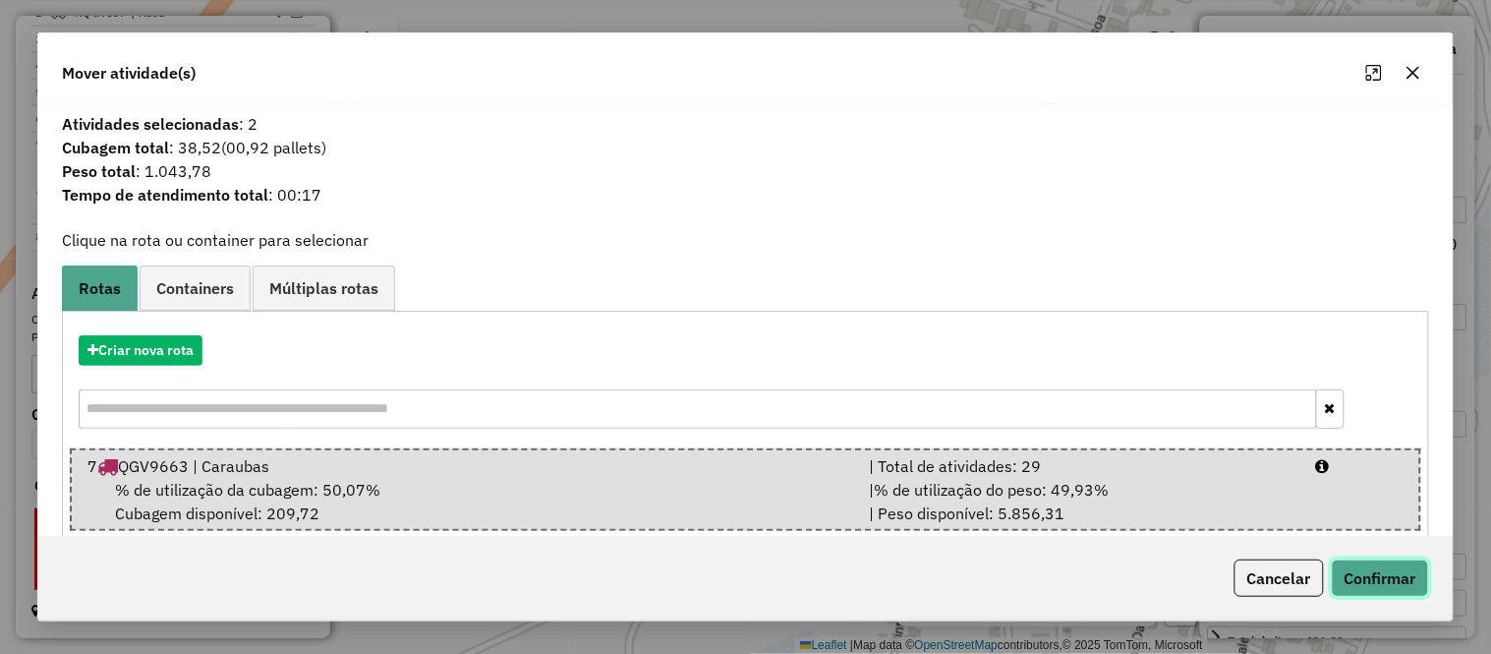
click at [1396, 562] on button "Confirmar" at bounding box center [1380, 577] width 97 height 37
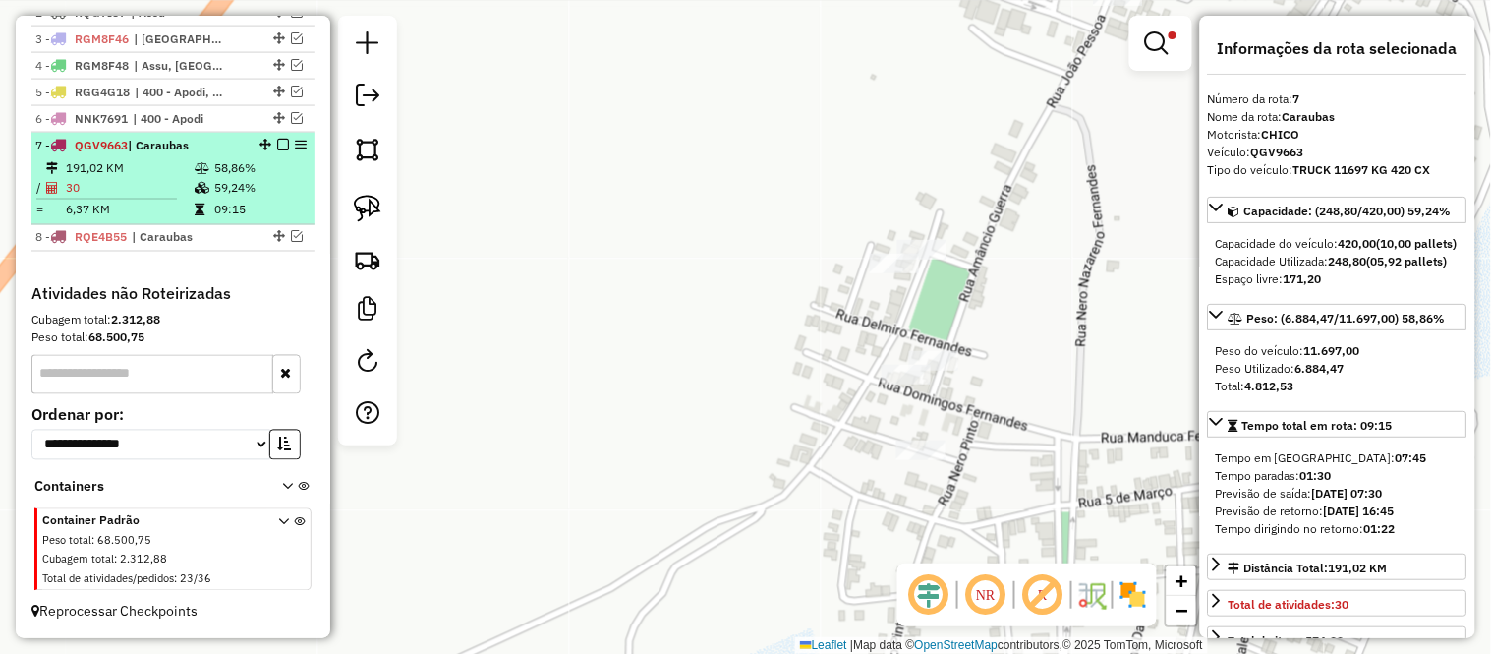
click at [100, 193] on td "30" at bounding box center [129, 188] width 129 height 20
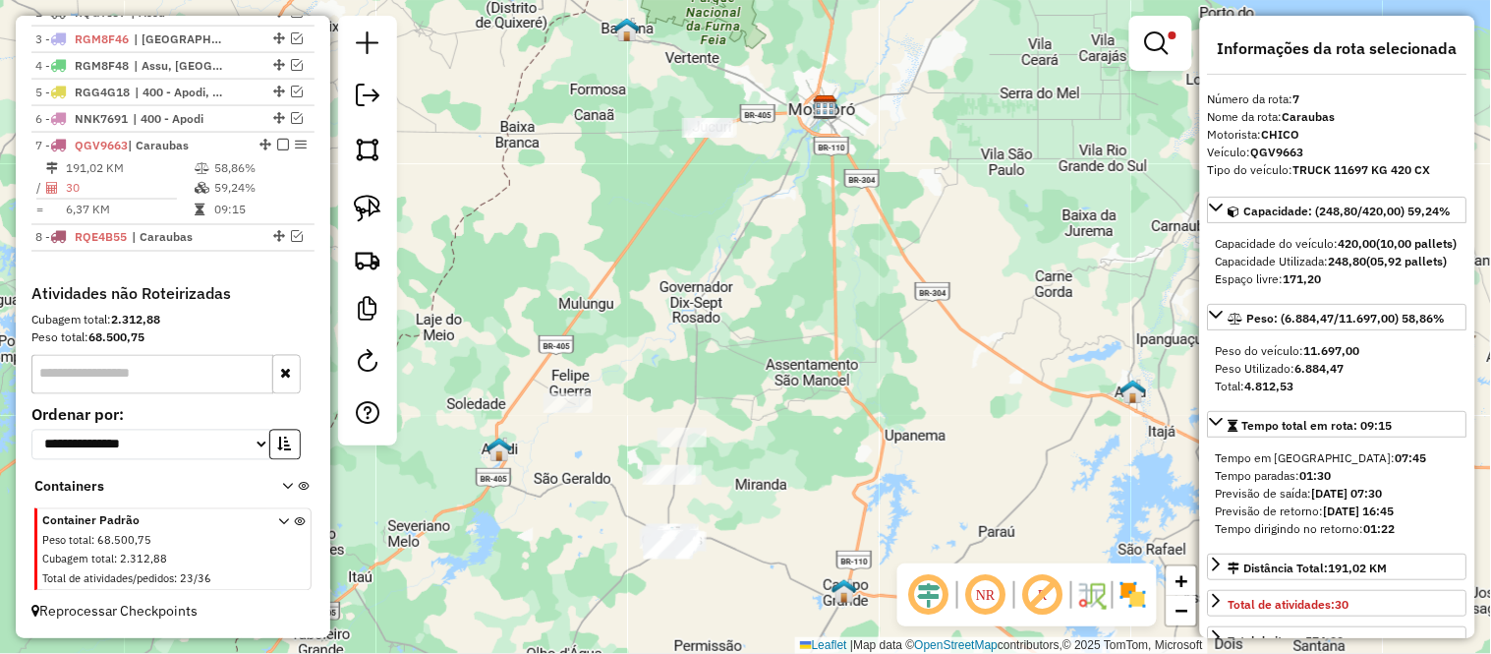
scroll to position [436, 0]
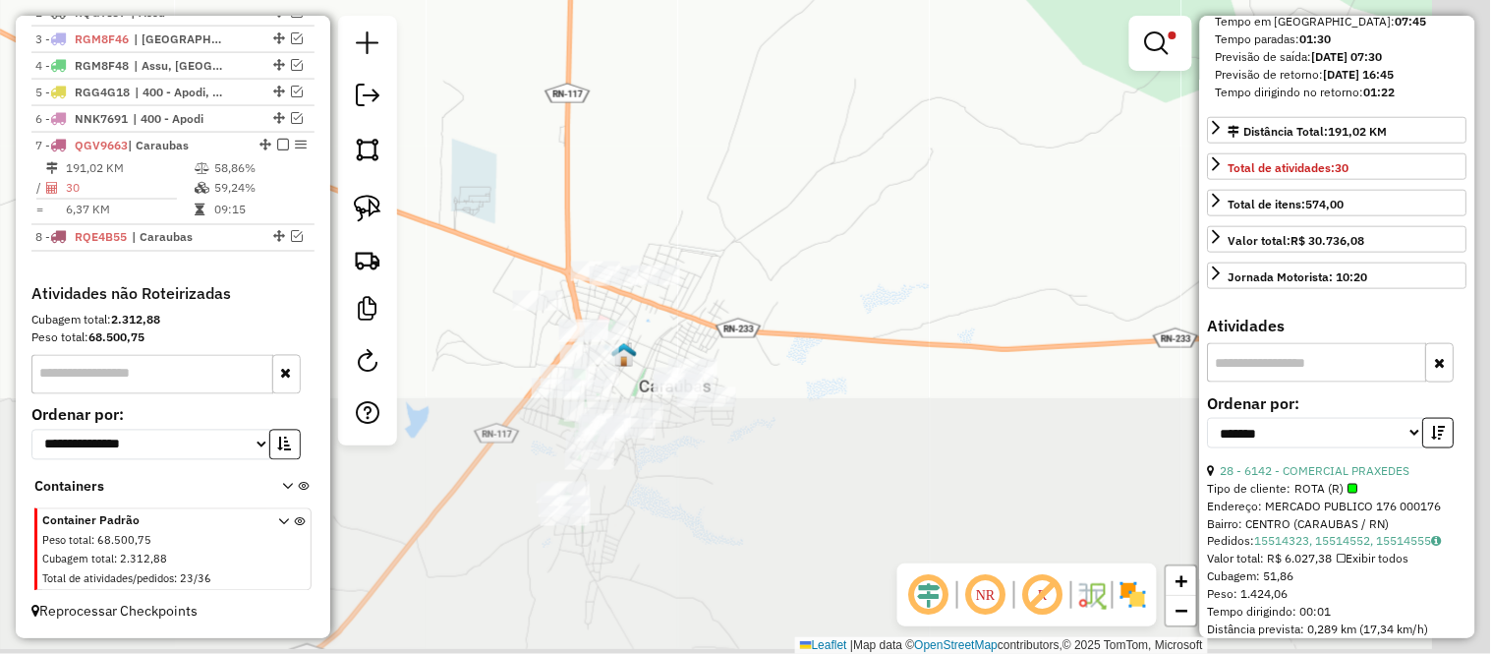
drag, startPoint x: 830, startPoint y: 463, endPoint x: 560, endPoint y: 79, distance: 469.3
click at [560, 79] on div "Limpar filtros Janela de atendimento Grade de atendimento Capacidade Transporta…" at bounding box center [745, 327] width 1491 height 654
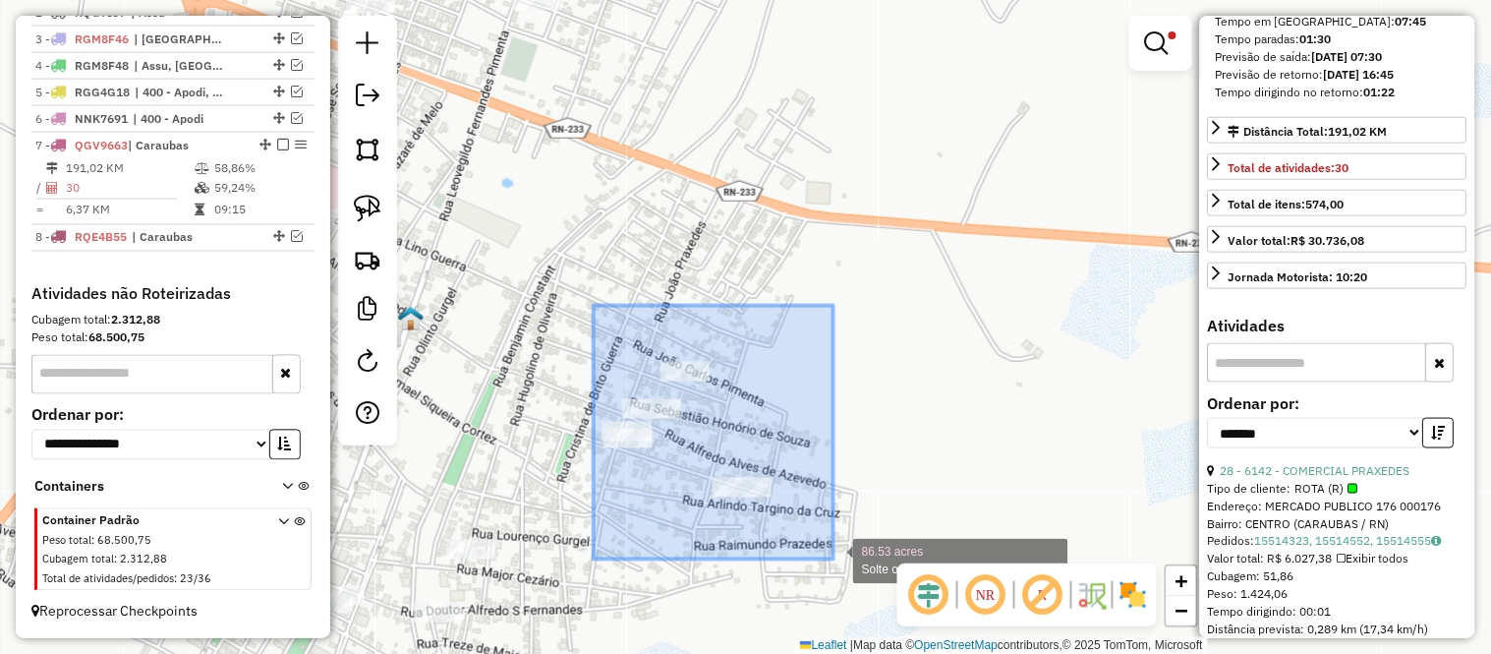
drag, startPoint x: 594, startPoint y: 306, endPoint x: 840, endPoint y: 562, distance: 355.9
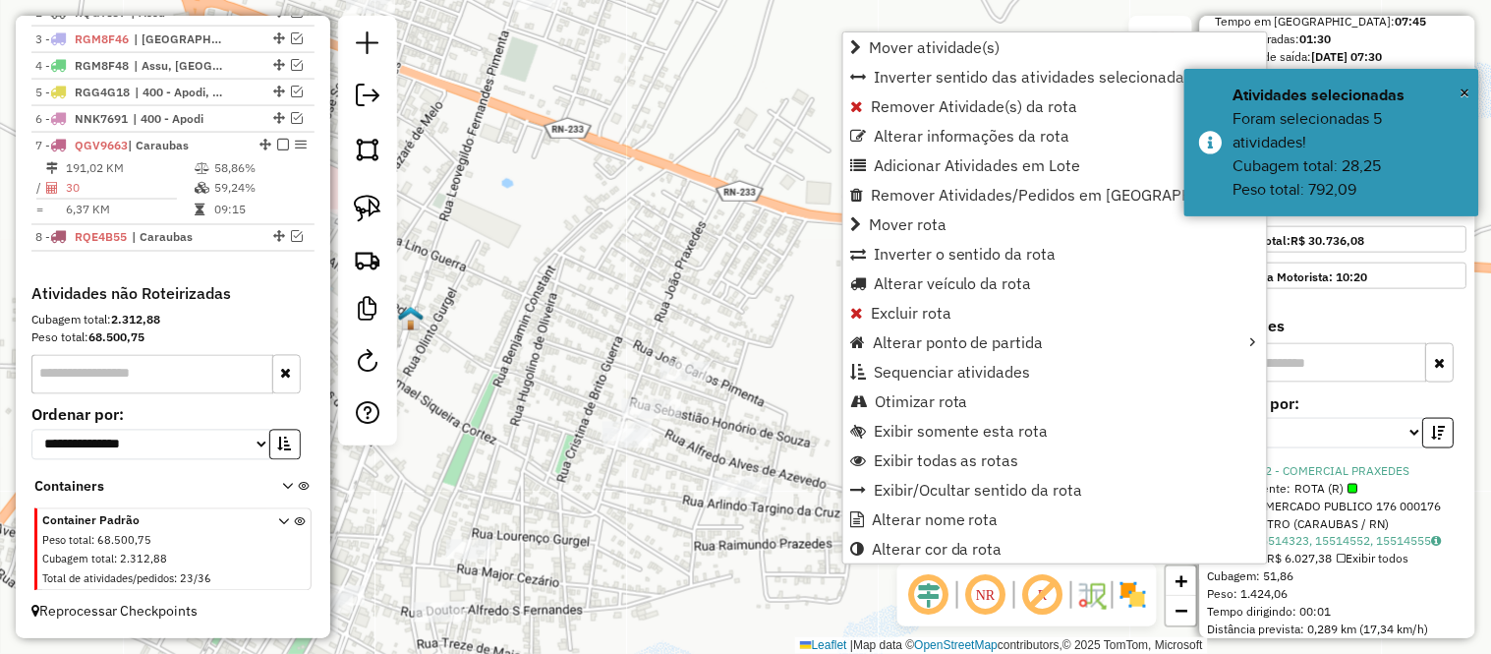
drag, startPoint x: 515, startPoint y: 288, endPoint x: 637, endPoint y: 288, distance: 121.9
click at [635, 288] on div "Limpar filtros Janela de atendimento Grade de atendimento Capacidade Transporta…" at bounding box center [745, 327] width 1491 height 654
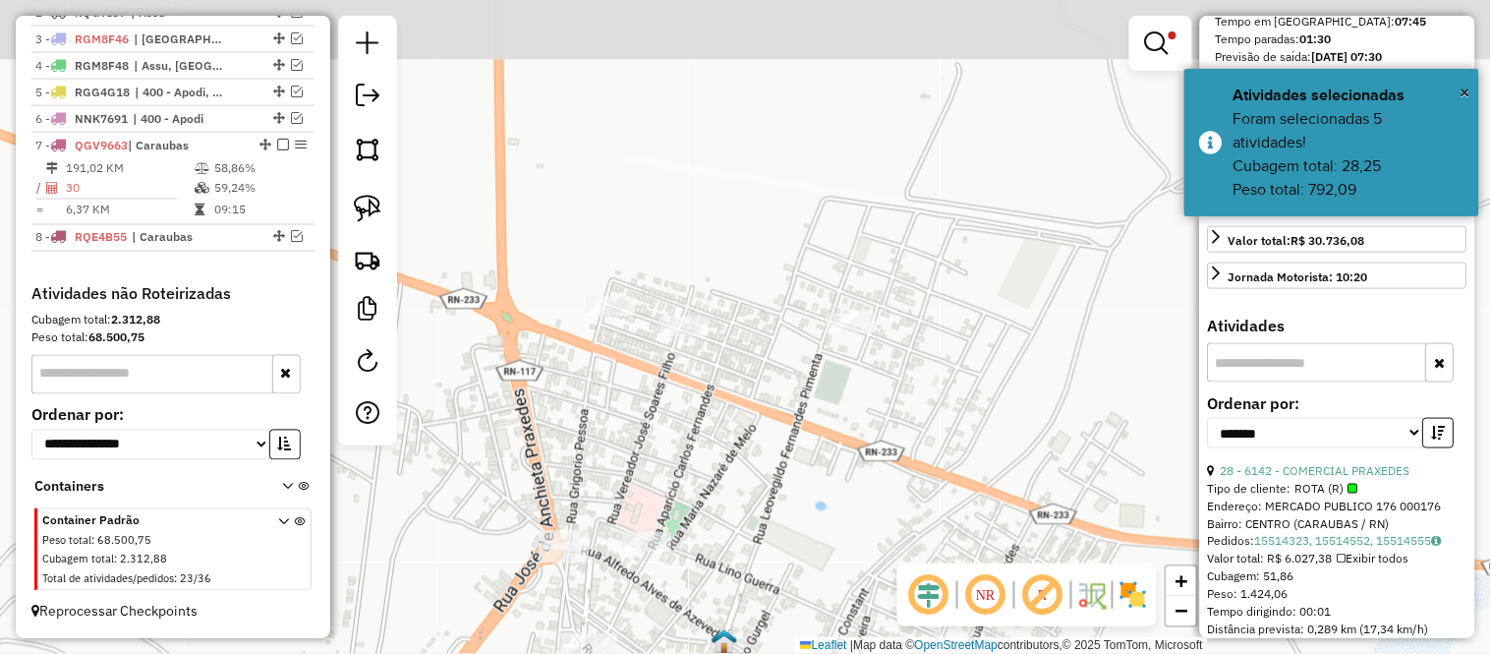
drag, startPoint x: 596, startPoint y: 288, endPoint x: 806, endPoint y: 652, distance: 420.1
click at [803, 649] on div "Limpar filtros Janela de atendimento Grade de atendimento Capacidade Transporta…" at bounding box center [745, 327] width 1491 height 654
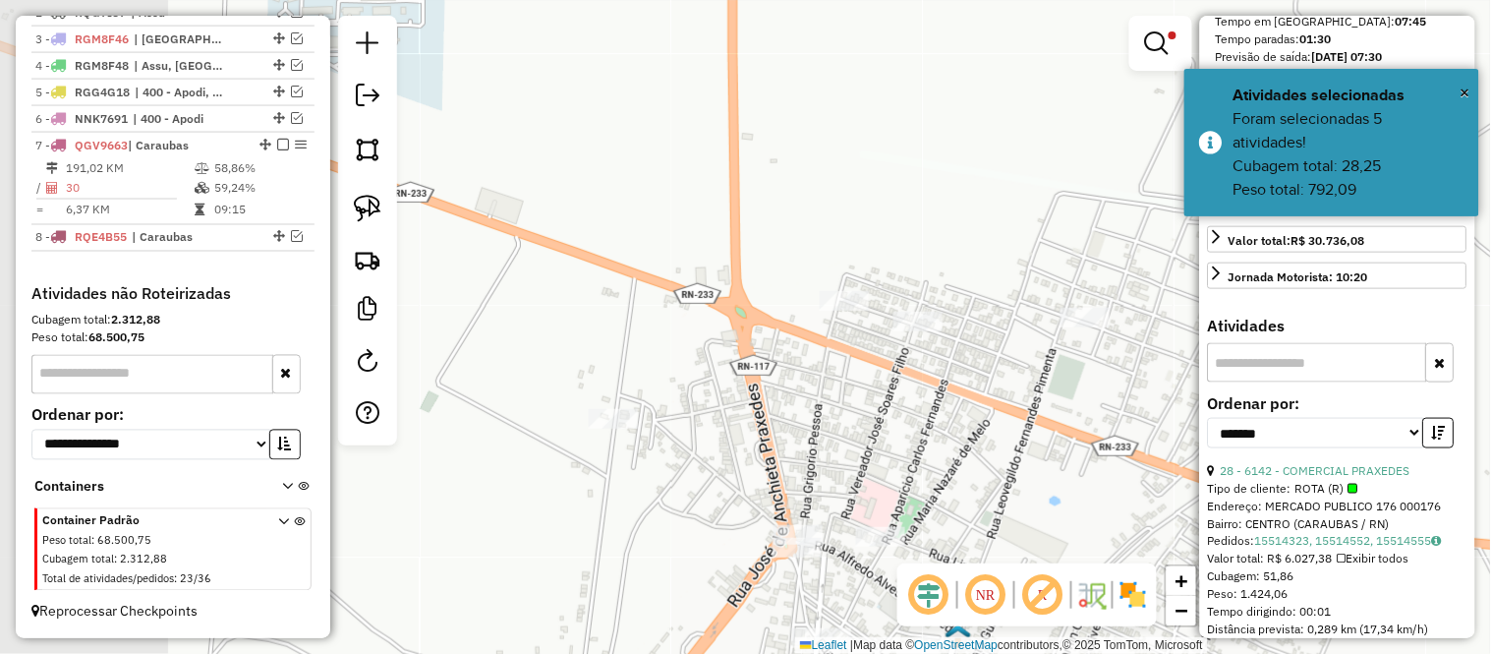
drag, startPoint x: 620, startPoint y: 454, endPoint x: 842, endPoint y: 399, distance: 228.8
click at [842, 399] on div "Limpar filtros Janela de atendimento Grade de atendimento Capacidade Transporta…" at bounding box center [745, 327] width 1491 height 654
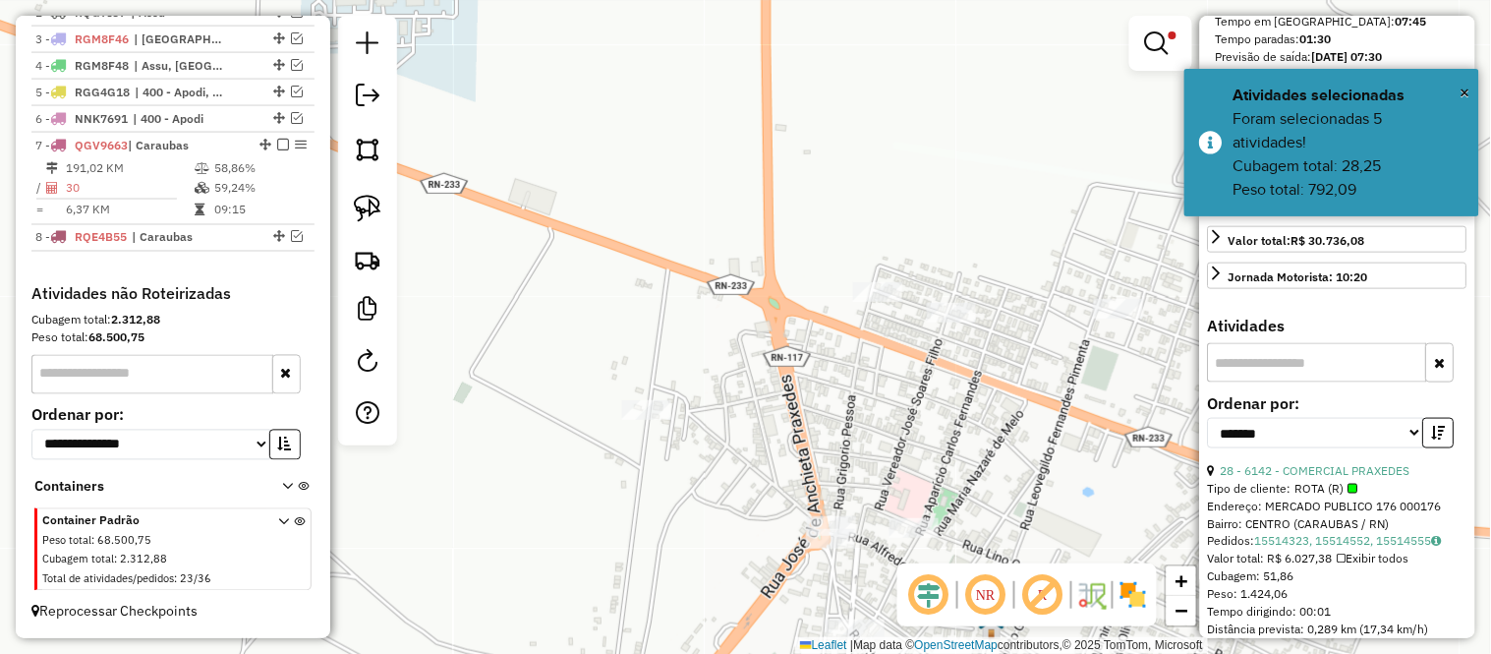
click at [842, 399] on div "Limpar filtros Janela de atendimento Grade de atendimento Capacidade Transporta…" at bounding box center [745, 327] width 1491 height 654
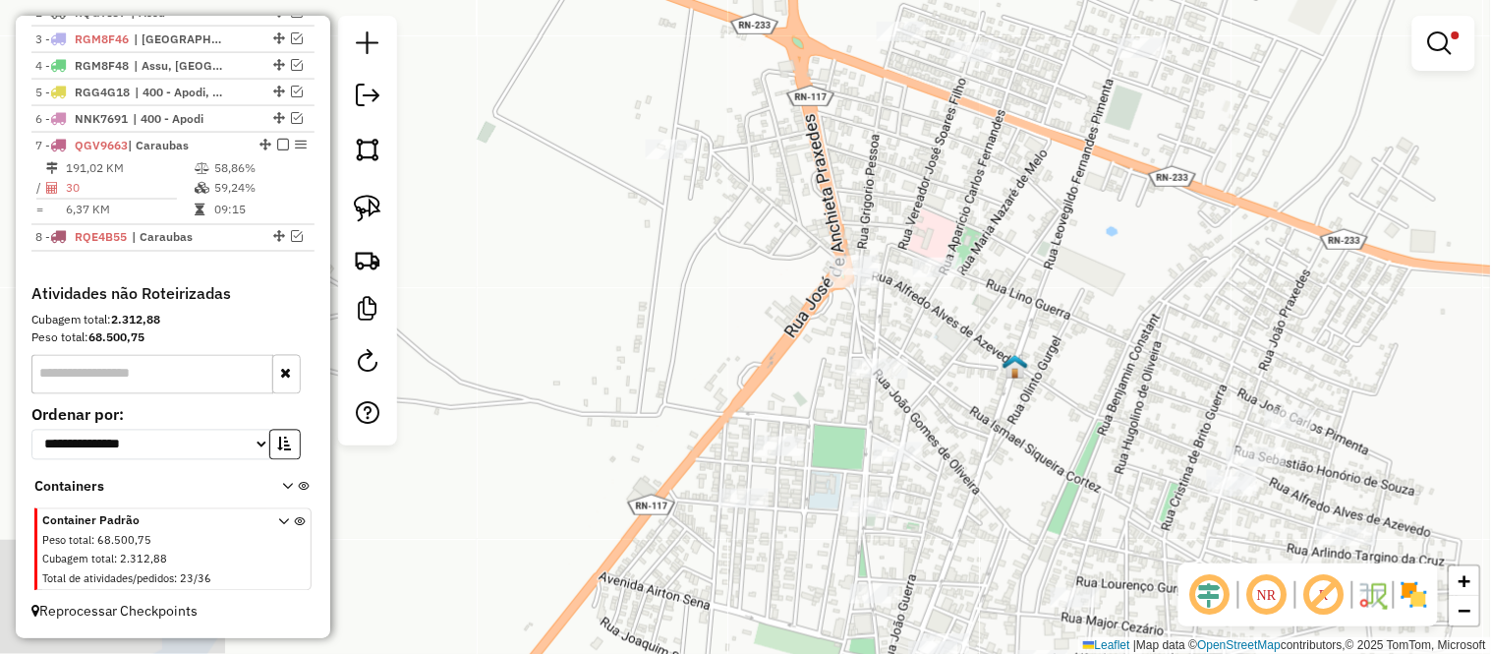
drag, startPoint x: 849, startPoint y: 455, endPoint x: 848, endPoint y: 179, distance: 276.2
click at [848, 179] on div "Limpar filtros Janela de atendimento Grade de atendimento Capacidade Transporta…" at bounding box center [745, 327] width 1491 height 654
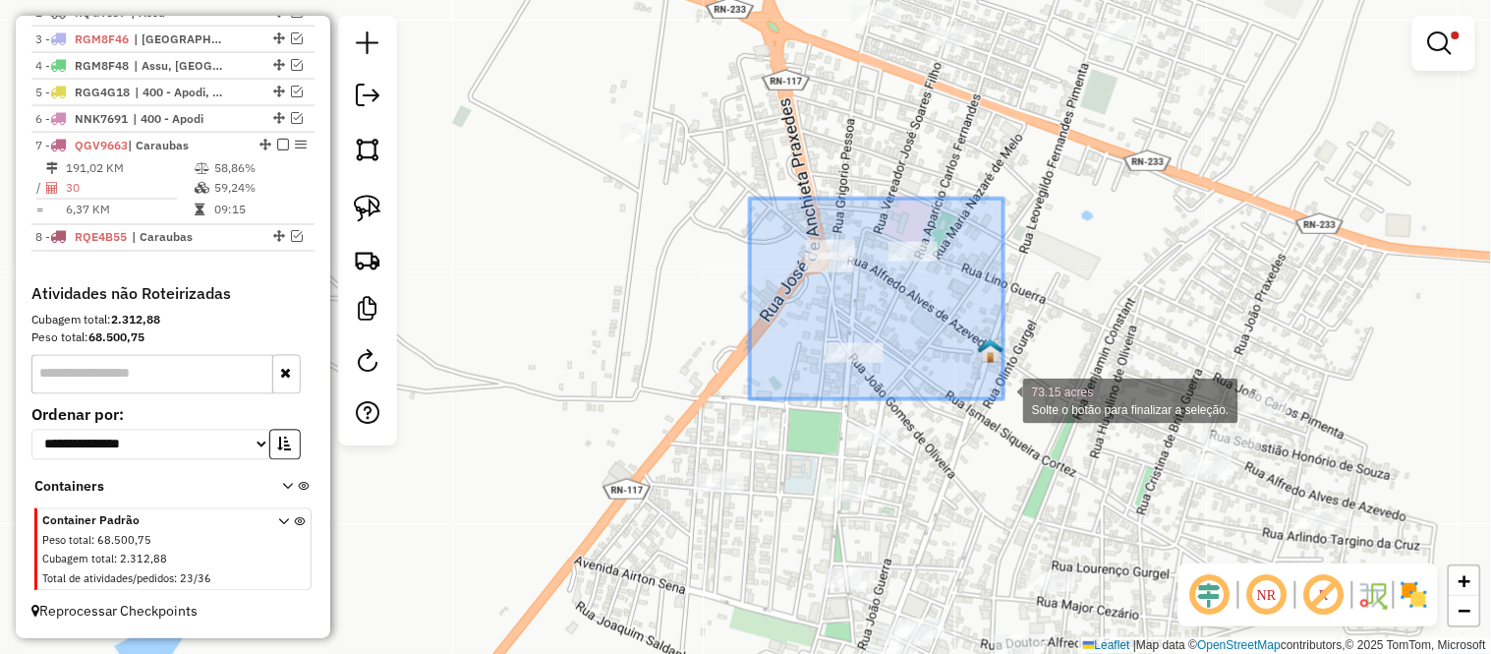
drag, startPoint x: 750, startPoint y: 199, endPoint x: 1005, endPoint y: 403, distance: 327.3
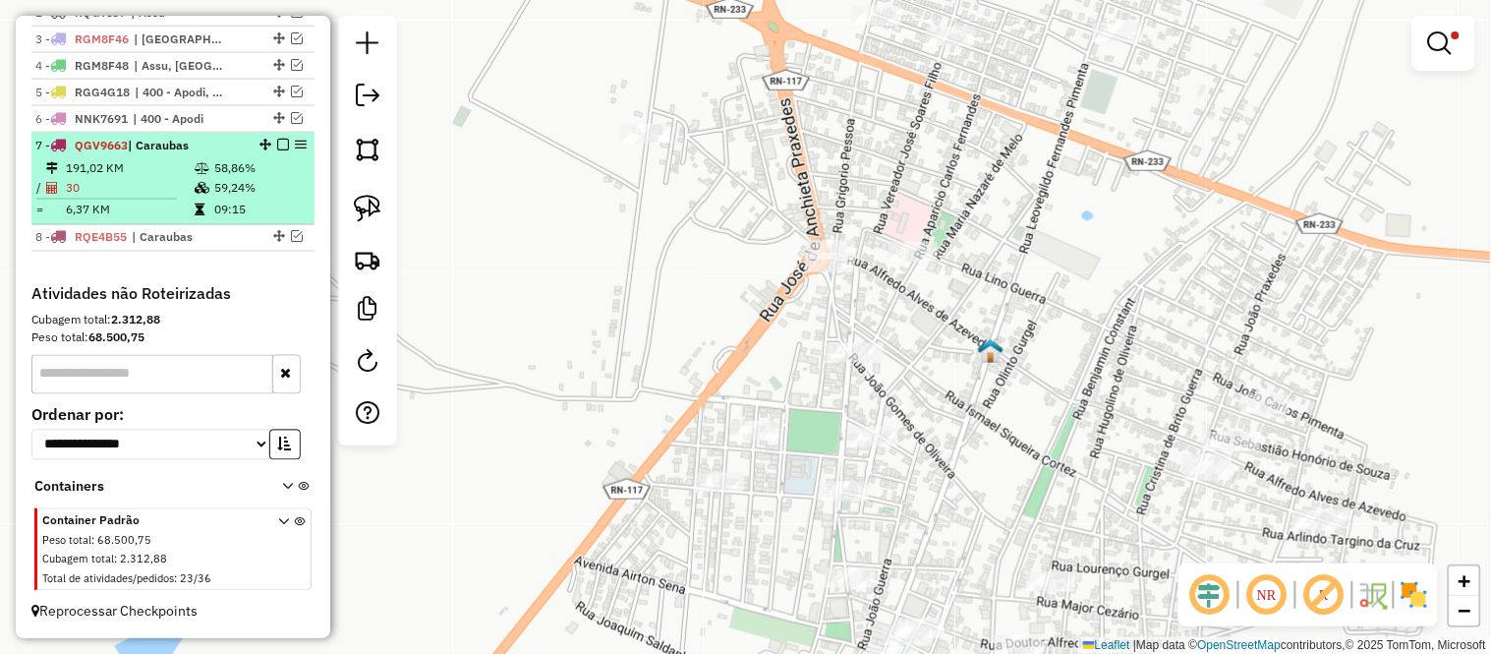
click at [194, 197] on td at bounding box center [204, 188] width 20 height 20
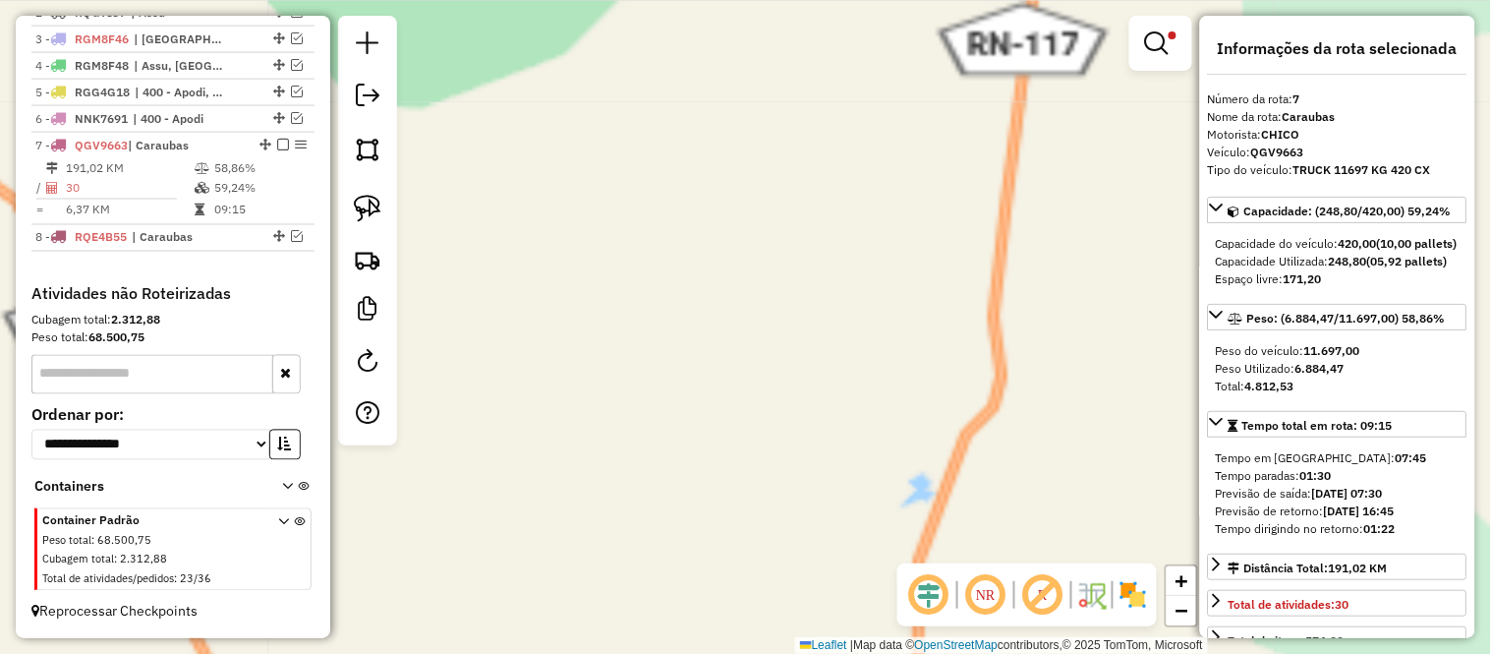
drag, startPoint x: 718, startPoint y: 250, endPoint x: 701, endPoint y: 61, distance: 189.5
click at [701, 74] on div "Limpar filtros Janela de atendimento Grade de atendimento Capacidade Transporta…" at bounding box center [745, 327] width 1491 height 654
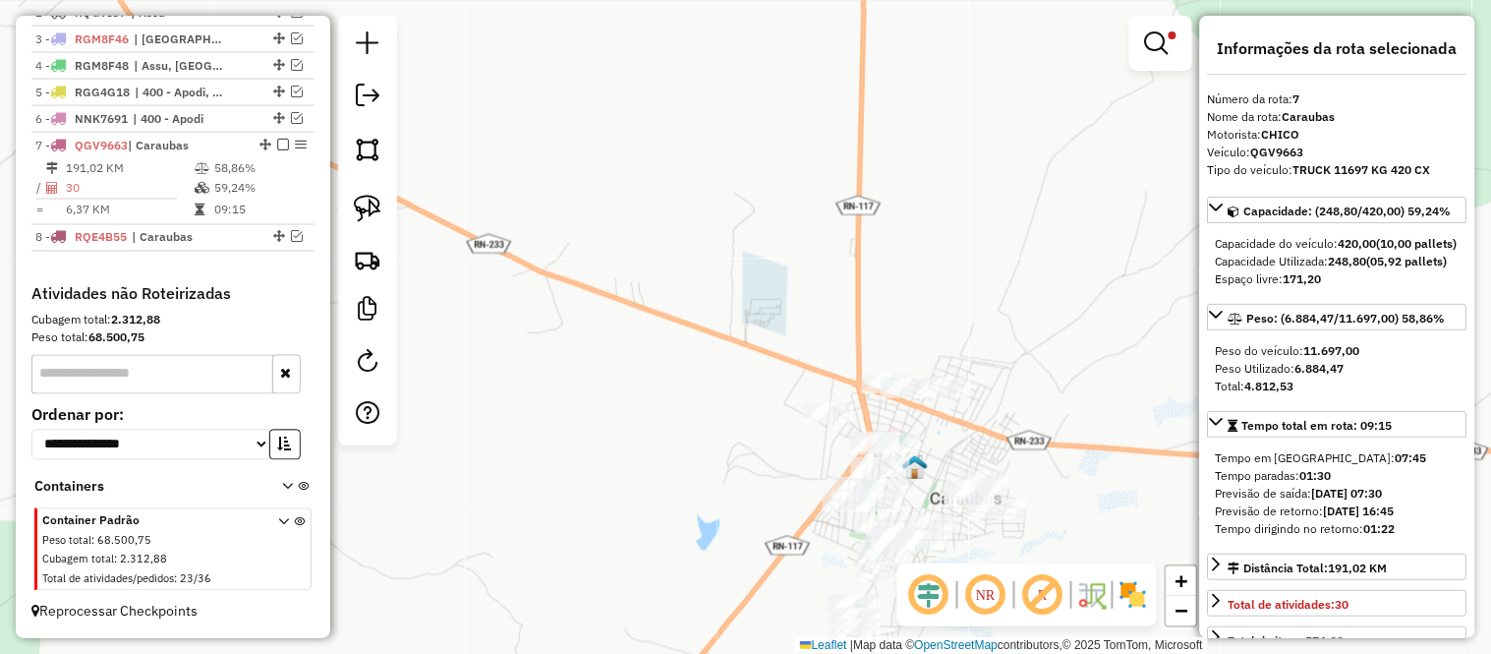
drag, startPoint x: 787, startPoint y: 503, endPoint x: 702, endPoint y: 257, distance: 261.1
click at [702, 257] on div "Limpar filtros Janela de atendimento Grade de atendimento Capacidade Transporta…" at bounding box center [745, 327] width 1491 height 654
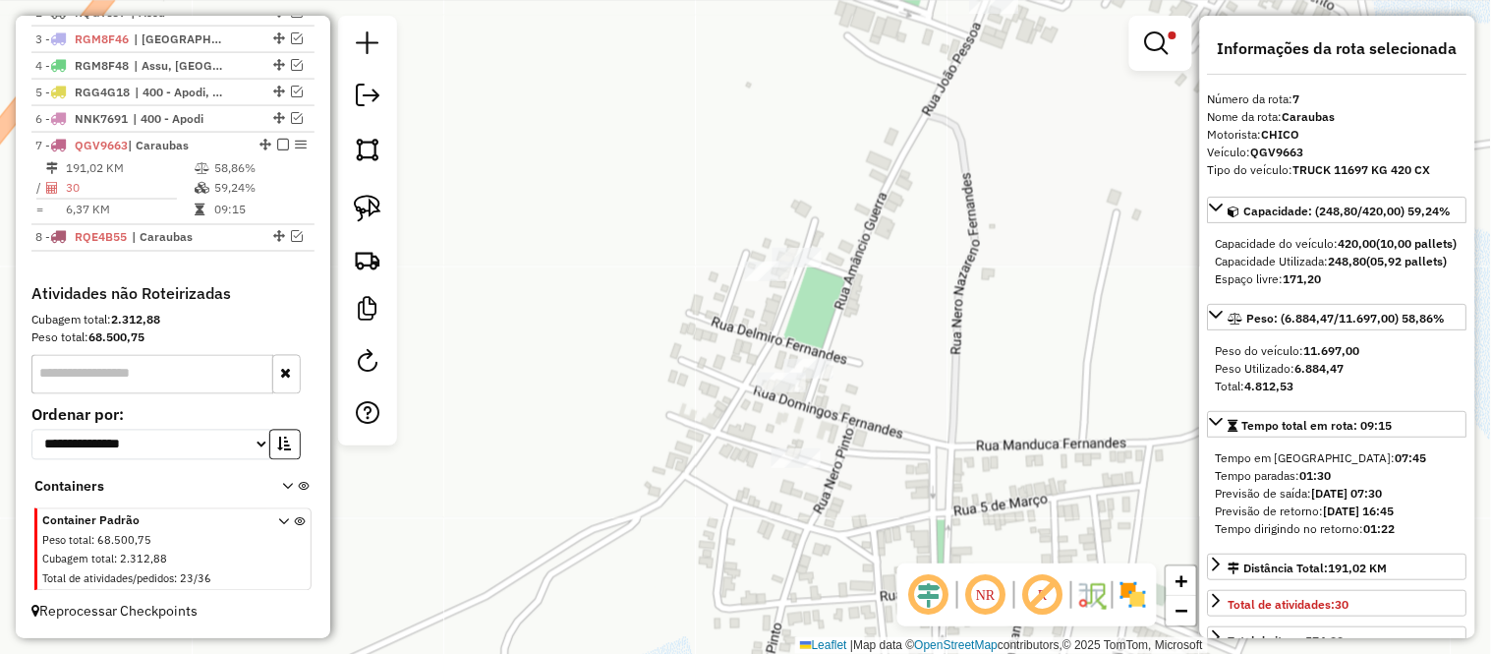
drag, startPoint x: 822, startPoint y: 427, endPoint x: 895, endPoint y: 380, distance: 87.0
click at [895, 380] on div "Limpar filtros Janela de atendimento Grade de atendimento Capacidade Transporta…" at bounding box center [745, 327] width 1491 height 654
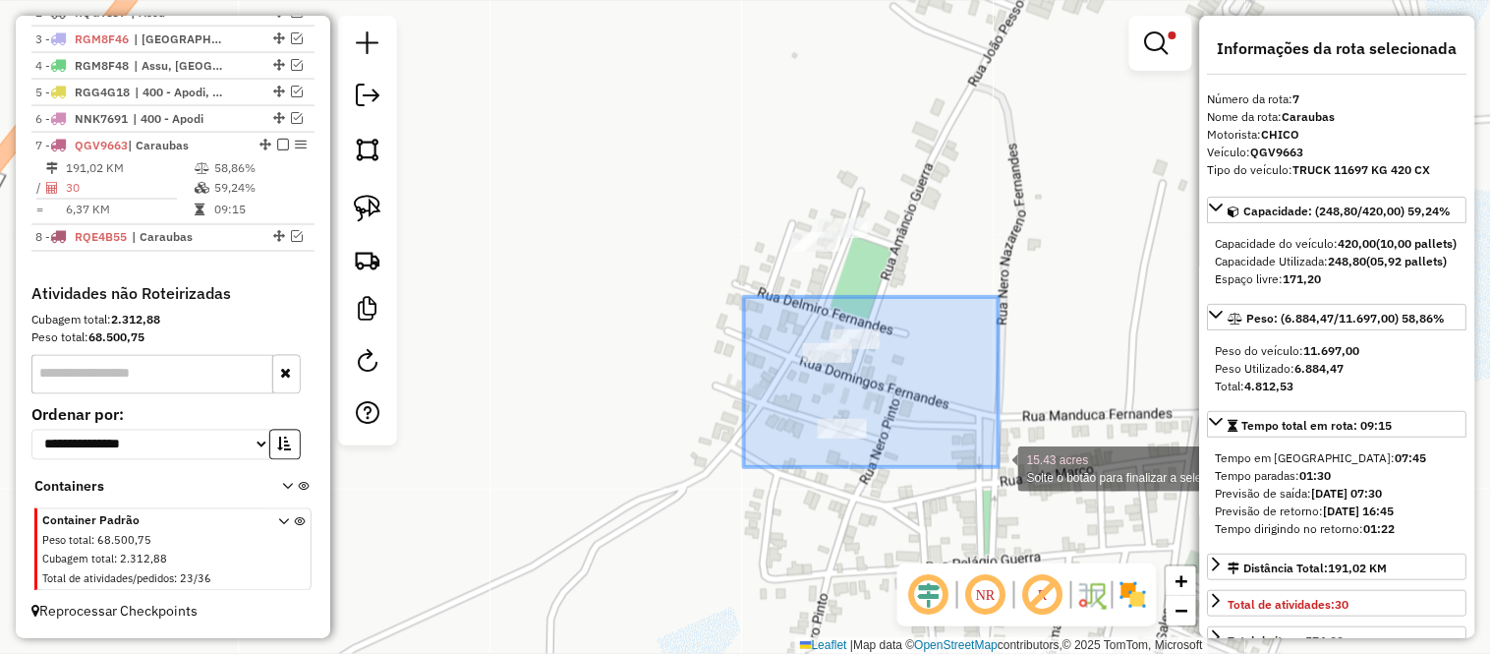
drag, startPoint x: 744, startPoint y: 297, endPoint x: 1000, endPoint y: 469, distance: 308.0
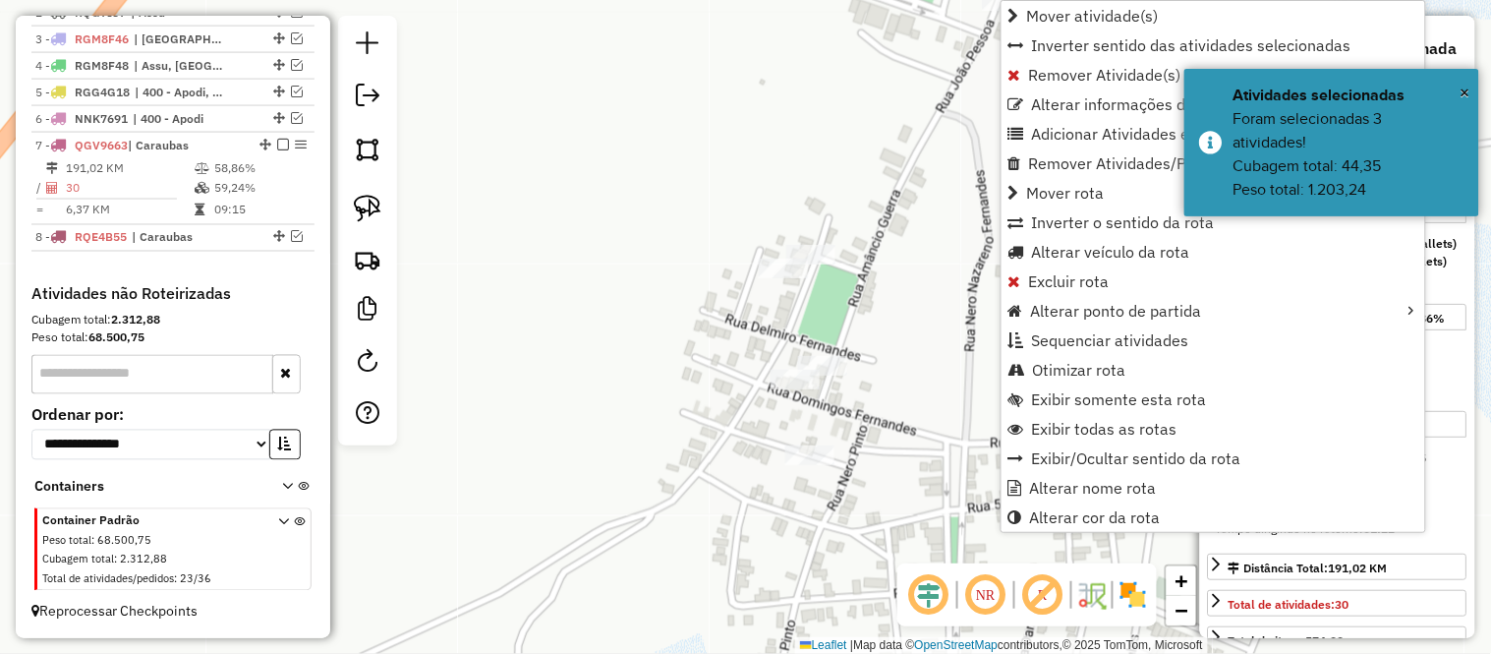
drag, startPoint x: 791, startPoint y: 99, endPoint x: 486, endPoint y: 400, distance: 428.8
click at [492, 394] on div "Limpar filtros Janela de atendimento Grade de atendimento Capacidade Transporta…" at bounding box center [745, 327] width 1491 height 654
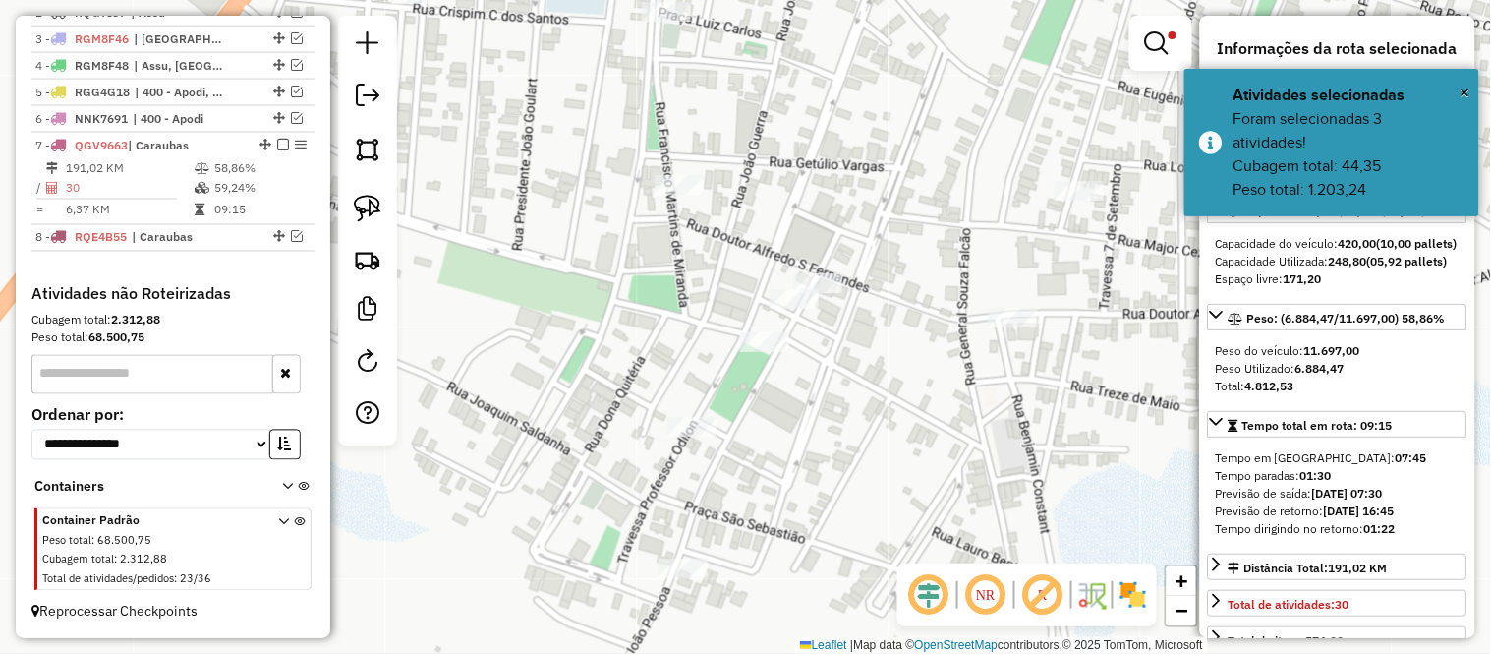
drag, startPoint x: 749, startPoint y: 408, endPoint x: 796, endPoint y: 533, distance: 133.4
click at [796, 533] on div "Limpar filtros Janela de atendimento Grade de atendimento Capacidade Transporta…" at bounding box center [745, 327] width 1491 height 654
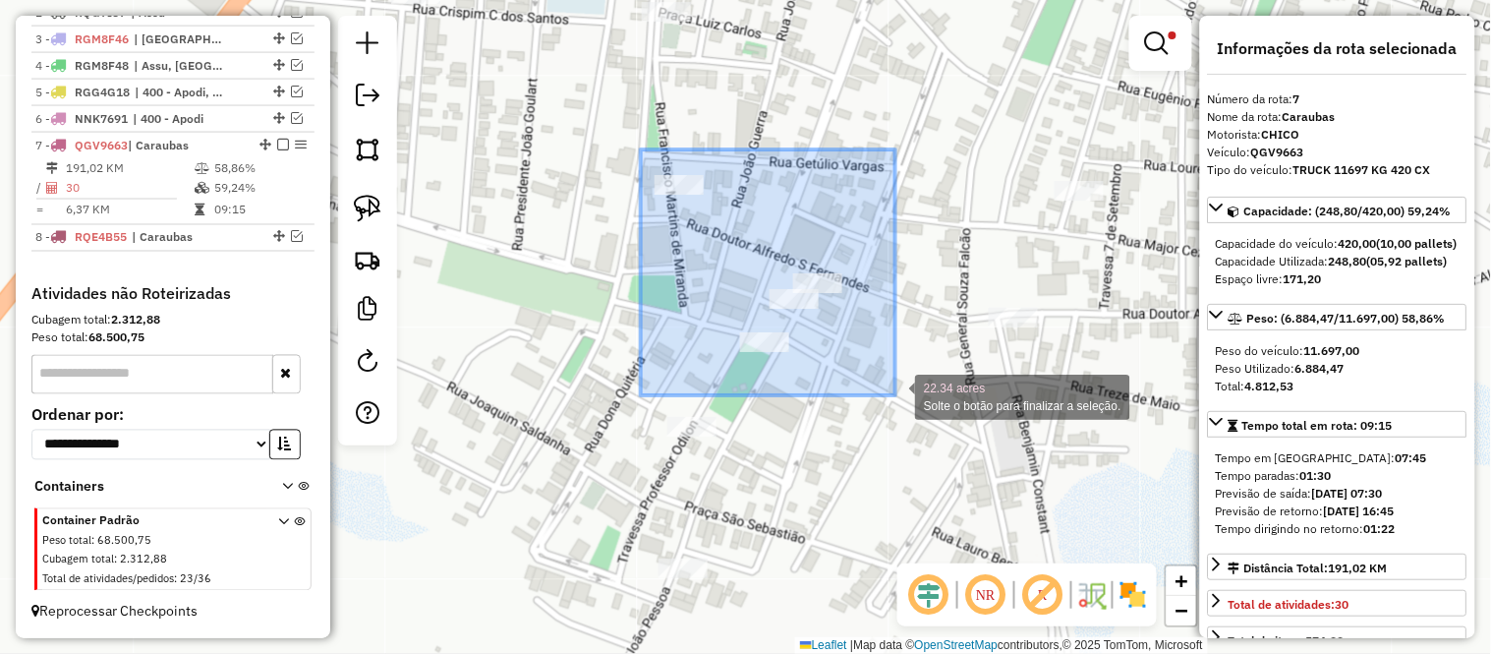
drag, startPoint x: 641, startPoint y: 149, endPoint x: 895, endPoint y: 395, distance: 353.8
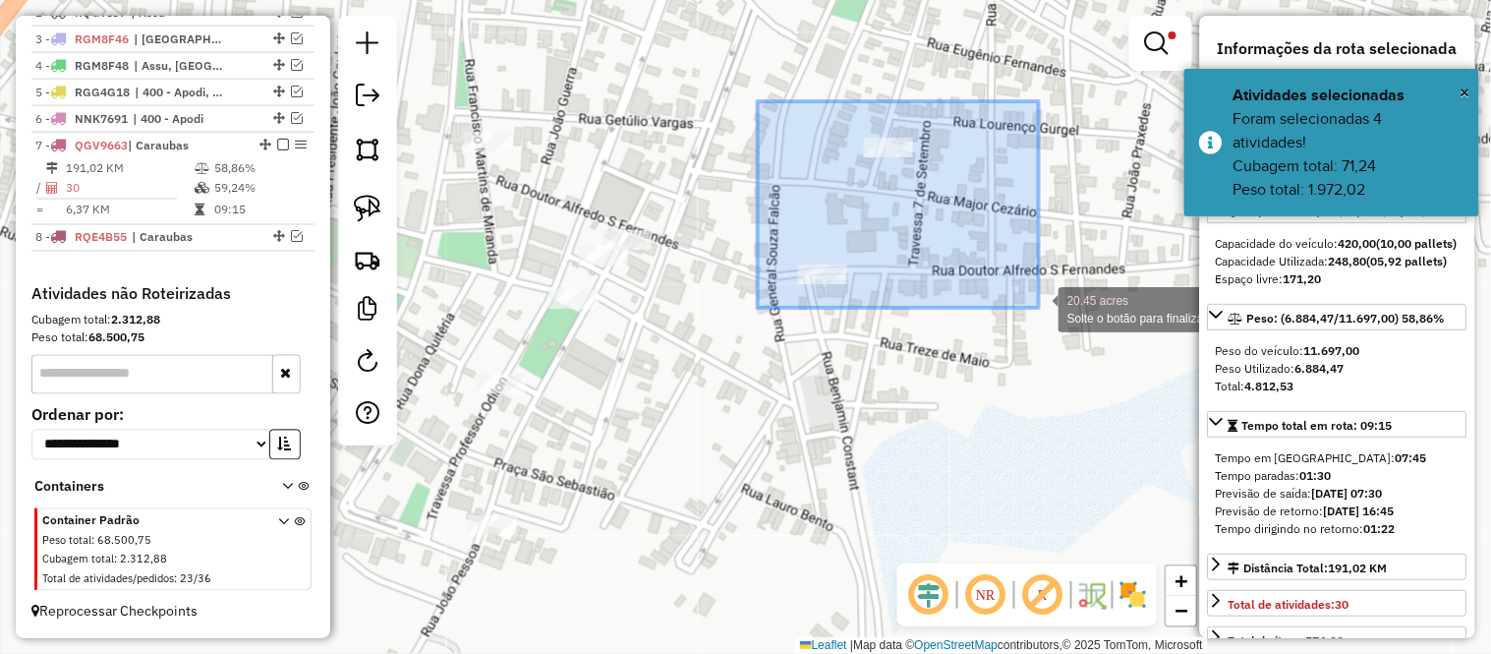
drag, startPoint x: 757, startPoint y: 100, endPoint x: 1047, endPoint y: 313, distance: 359.4
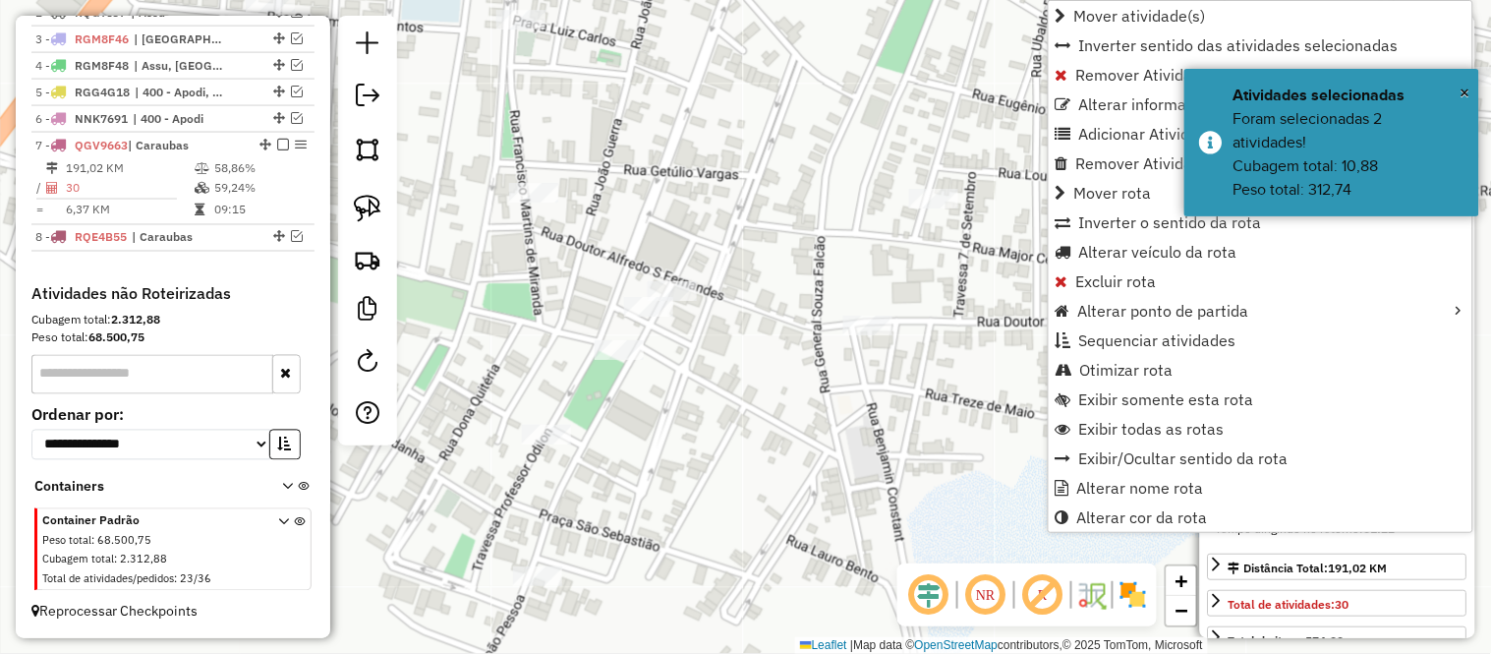
drag, startPoint x: 782, startPoint y: 370, endPoint x: 822, endPoint y: 454, distance: 93.2
click at [824, 450] on div "Limpar filtros Janela de atendimento Grade de atendimento Capacidade Transporta…" at bounding box center [745, 327] width 1491 height 654
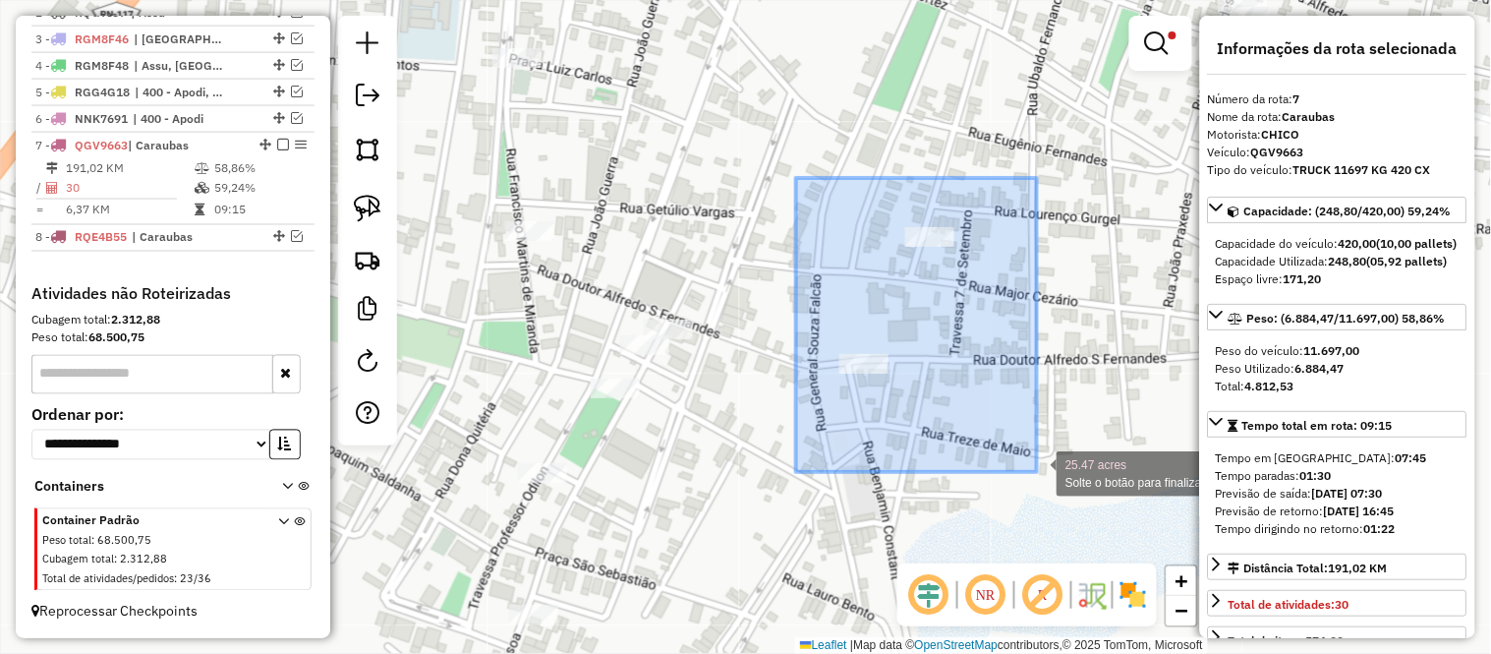
drag, startPoint x: 797, startPoint y: 178, endPoint x: 1038, endPoint y: 473, distance: 380.7
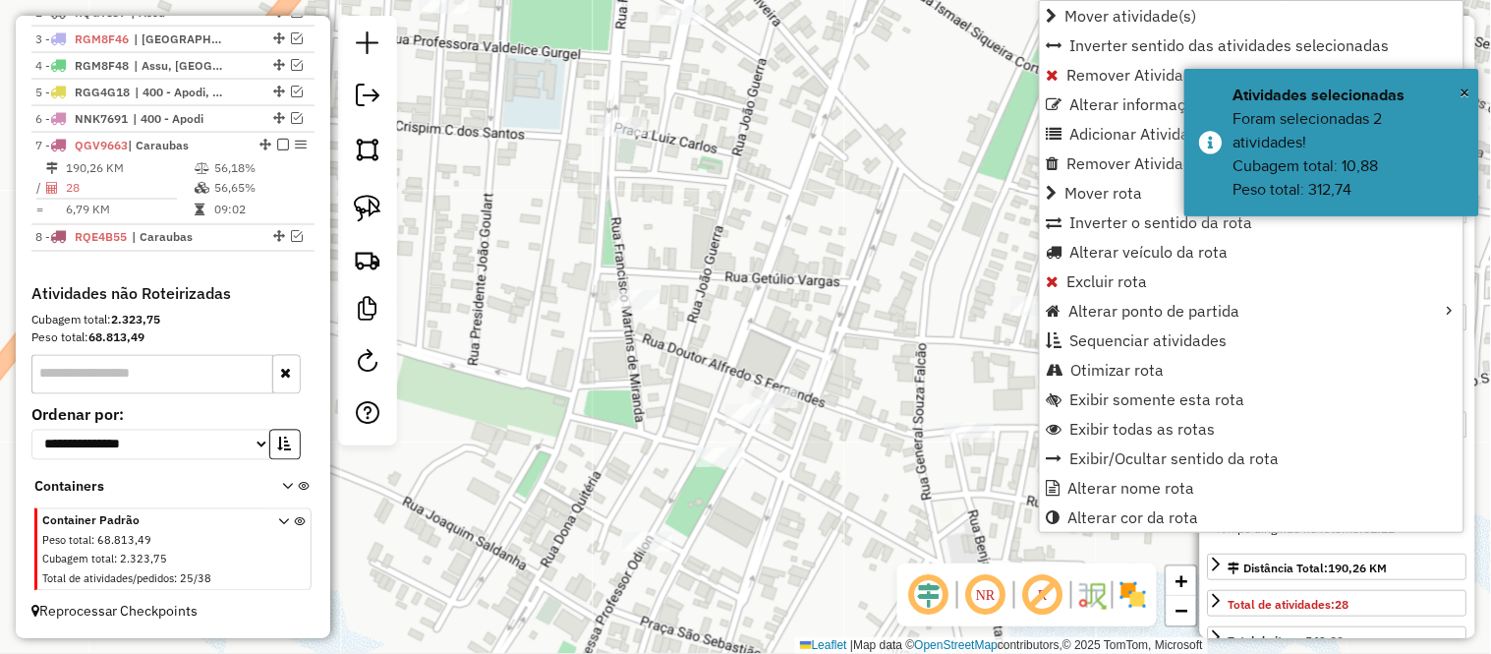
drag, startPoint x: 633, startPoint y: 182, endPoint x: 786, endPoint y: 287, distance: 185.9
click at [783, 285] on div "Limpar filtros Janela de atendimento Grade de atendimento Capacidade Transporta…" at bounding box center [745, 327] width 1491 height 654
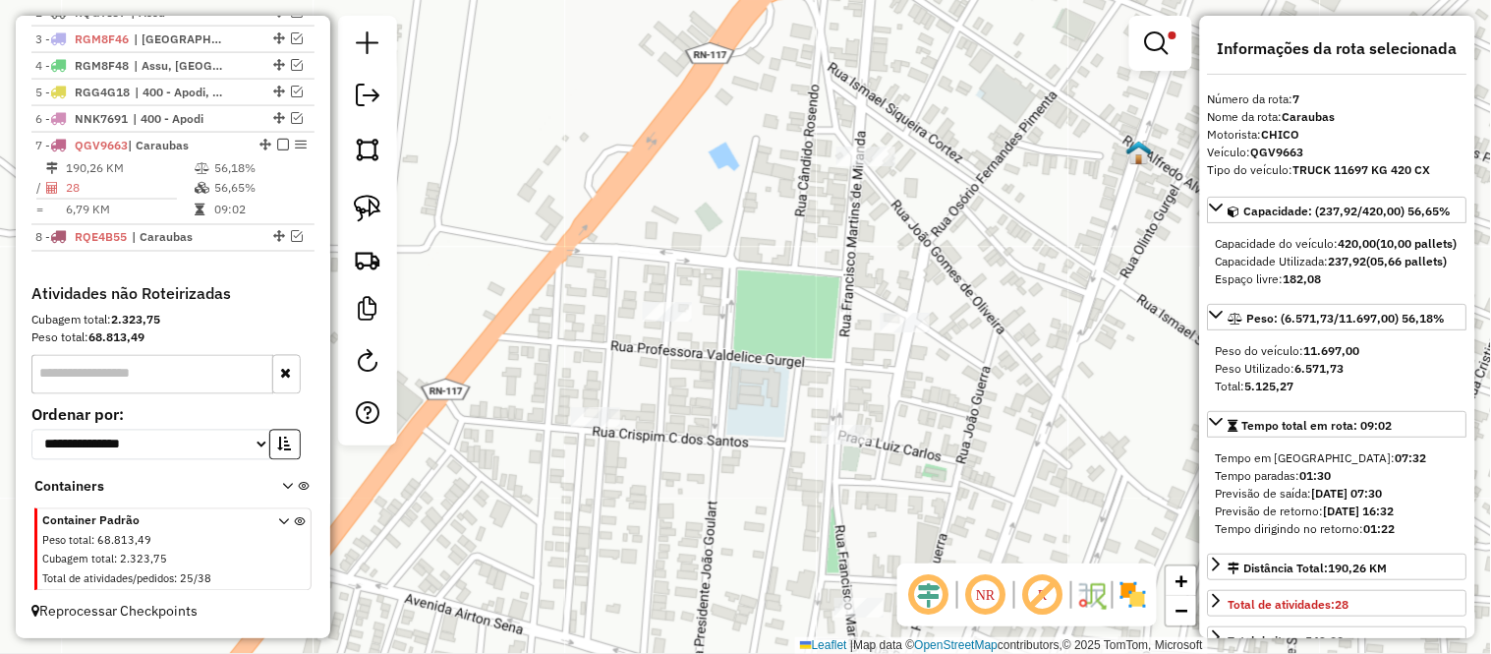
drag, startPoint x: 872, startPoint y: 213, endPoint x: 969, endPoint y: 442, distance: 248.8
click at [969, 442] on div "Limpar filtros Janela de atendimento Grade de atendimento Capacidade Transporta…" at bounding box center [745, 327] width 1491 height 654
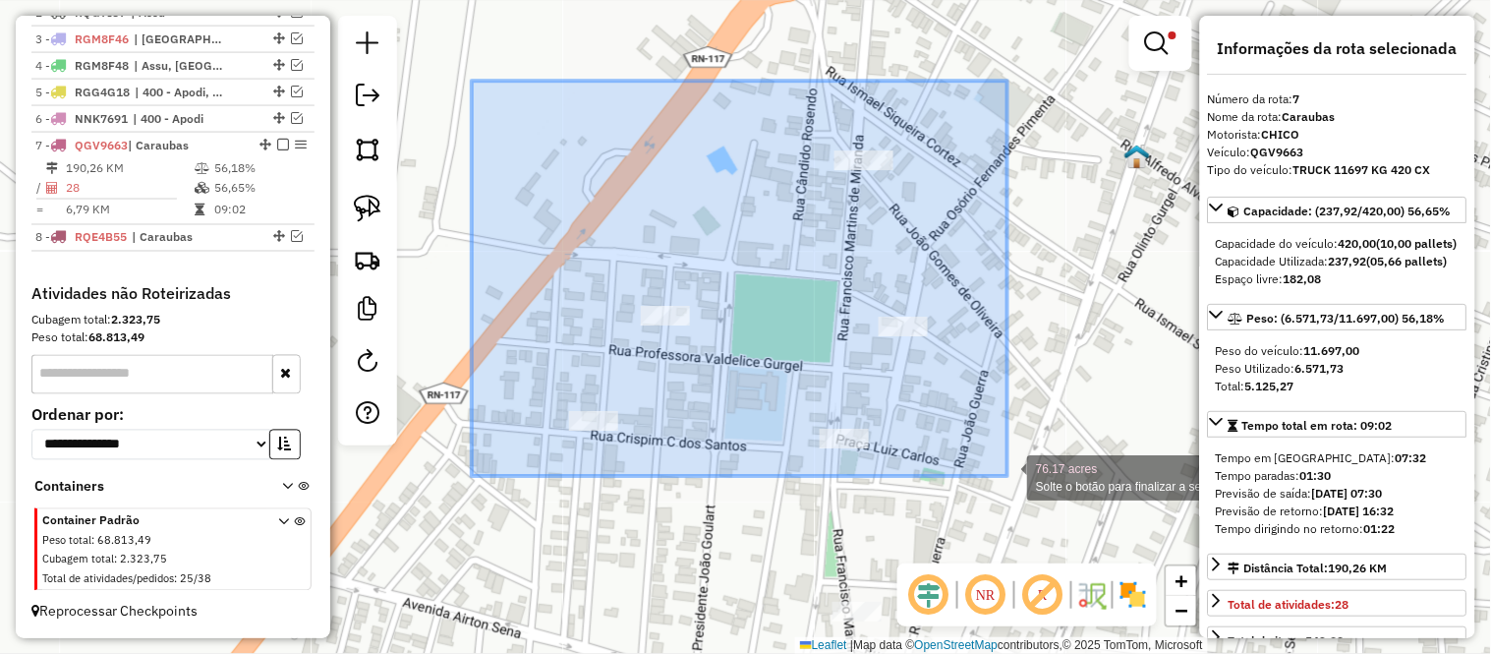
drag, startPoint x: 472, startPoint y: 81, endPoint x: 1007, endPoint y: 476, distance: 665.6
click at [1007, 476] on div "76.17 acres Solte o botão para finalizar a seleção. Limpar filtros Janela de at…" at bounding box center [745, 327] width 1491 height 654
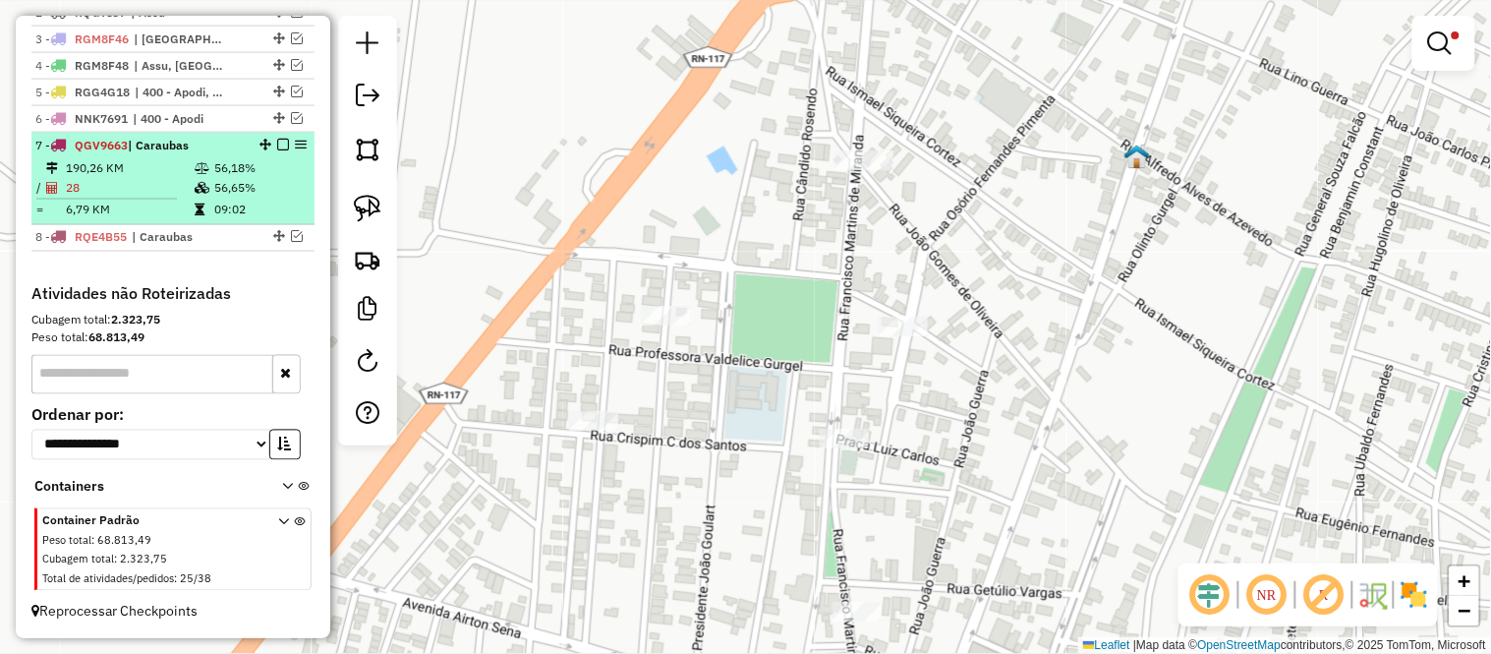
click at [114, 182] on td "28" at bounding box center [129, 188] width 129 height 20
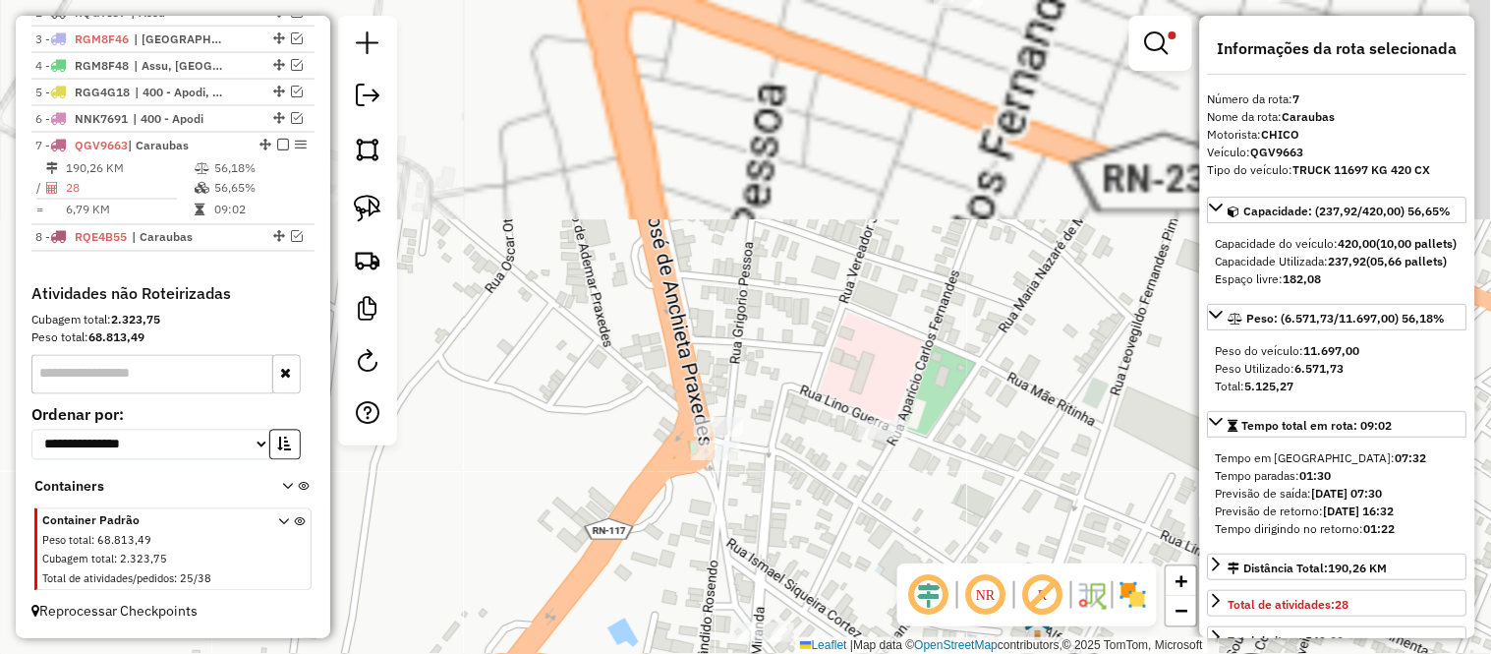
drag, startPoint x: 891, startPoint y: 364, endPoint x: 782, endPoint y: 661, distance: 317.2
click at [782, 653] on html "Aguarde... Pop-up bloqueado! Seu navegador bloqueou automáticamente a abertura …" at bounding box center [745, 327] width 1491 height 654
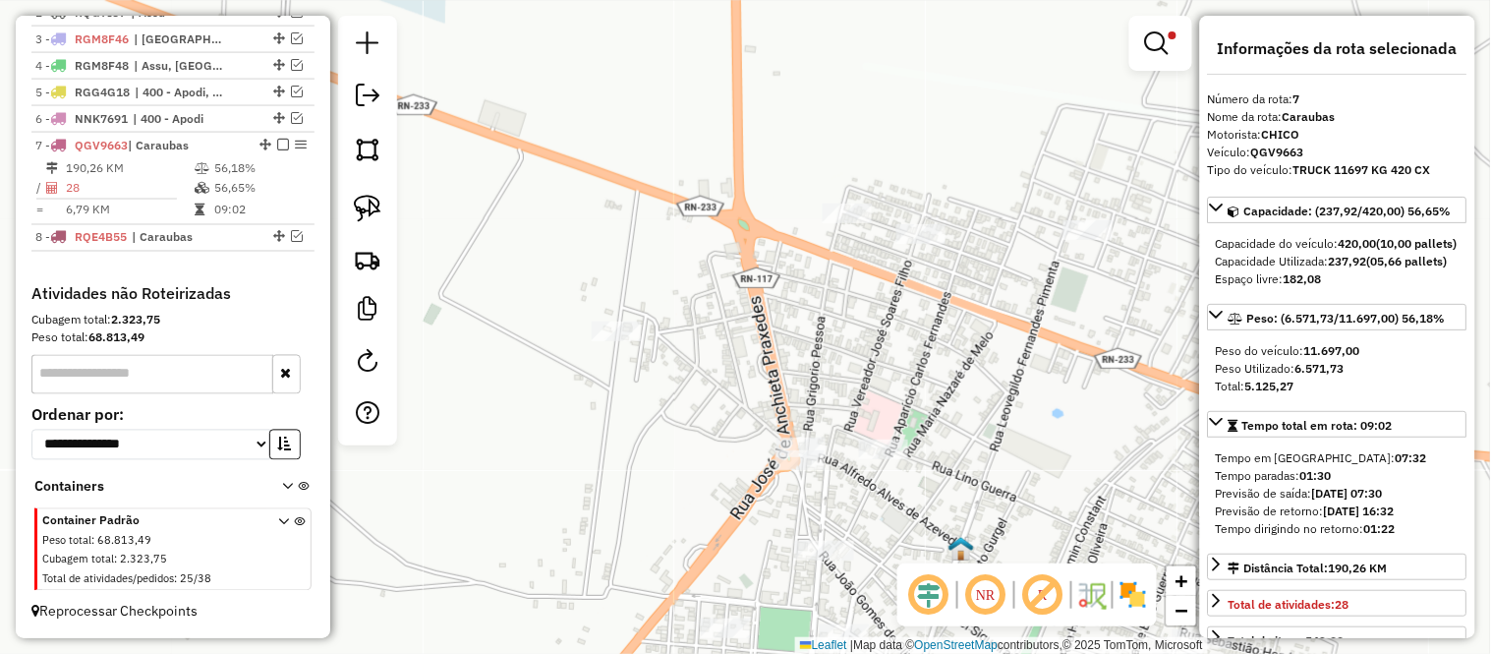
drag, startPoint x: 796, startPoint y: 564, endPoint x: 889, endPoint y: 548, distance: 93.7
click at [889, 548] on div "Limpar filtros Janela de atendimento Grade de atendimento Capacidade Transporta…" at bounding box center [745, 327] width 1491 height 654
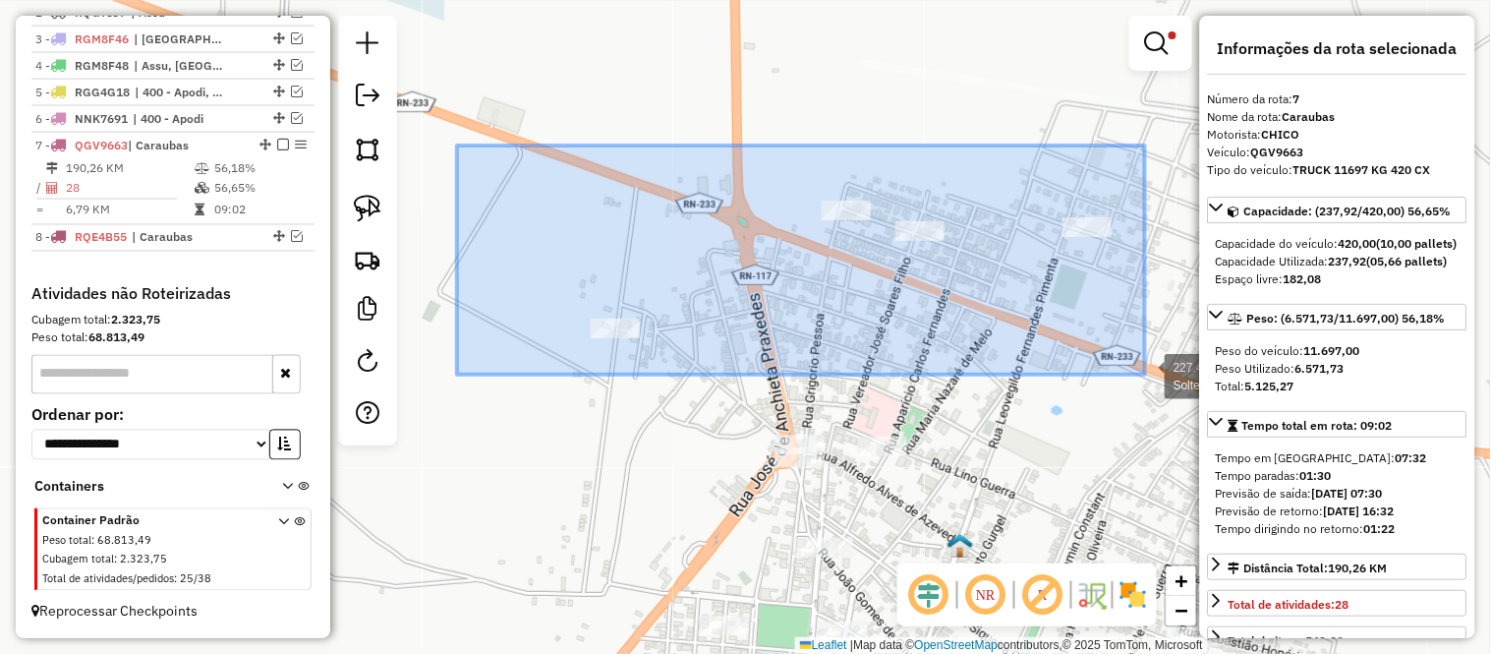
drag, startPoint x: 457, startPoint y: 145, endPoint x: 1147, endPoint y: 374, distance: 727.0
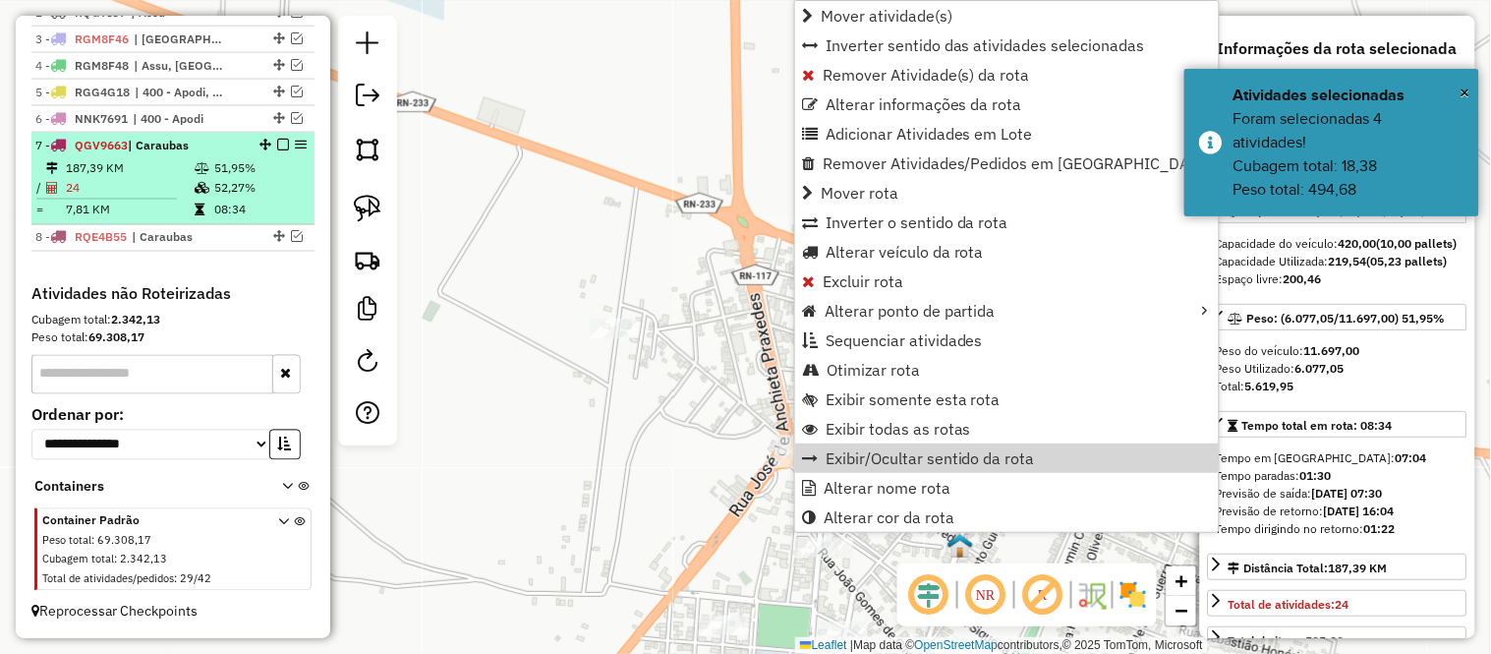
click at [93, 190] on td "24" at bounding box center [129, 188] width 129 height 20
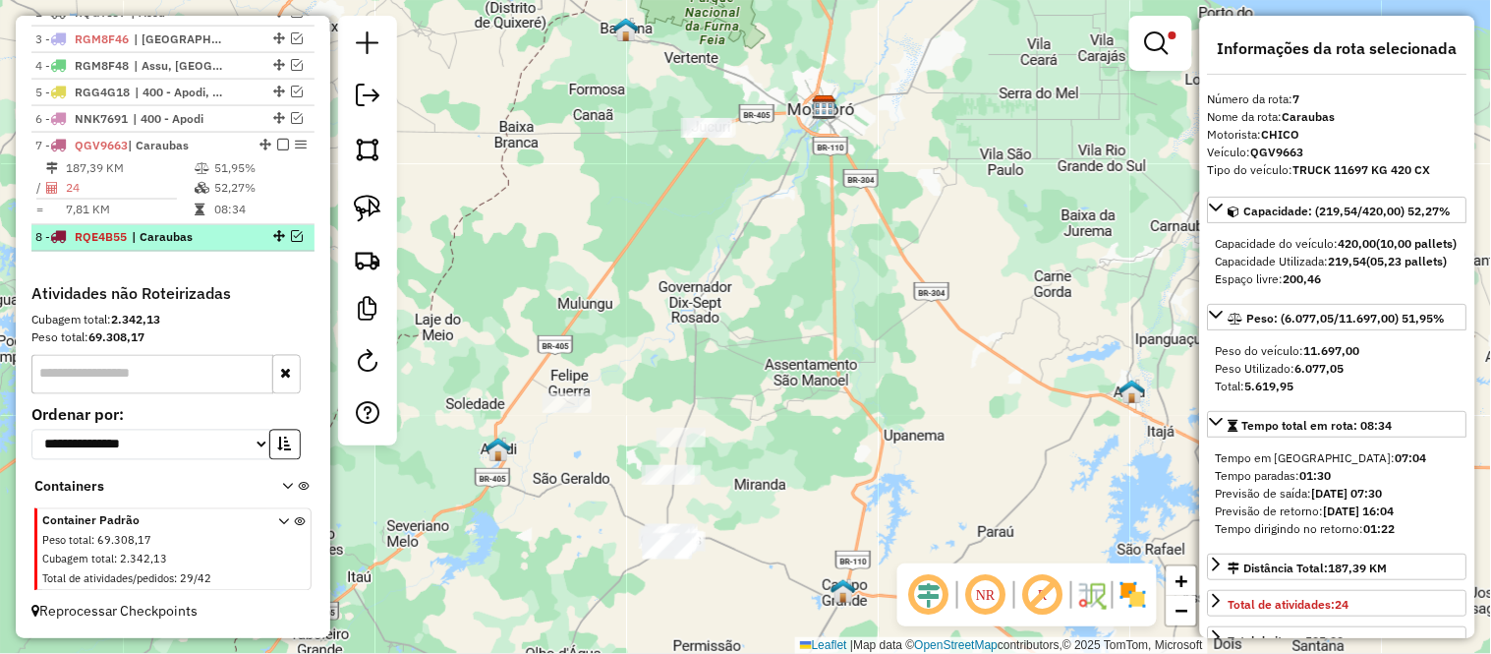
click at [135, 249] on li "8 - RQE4B55 | Caraubas" at bounding box center [172, 238] width 283 height 27
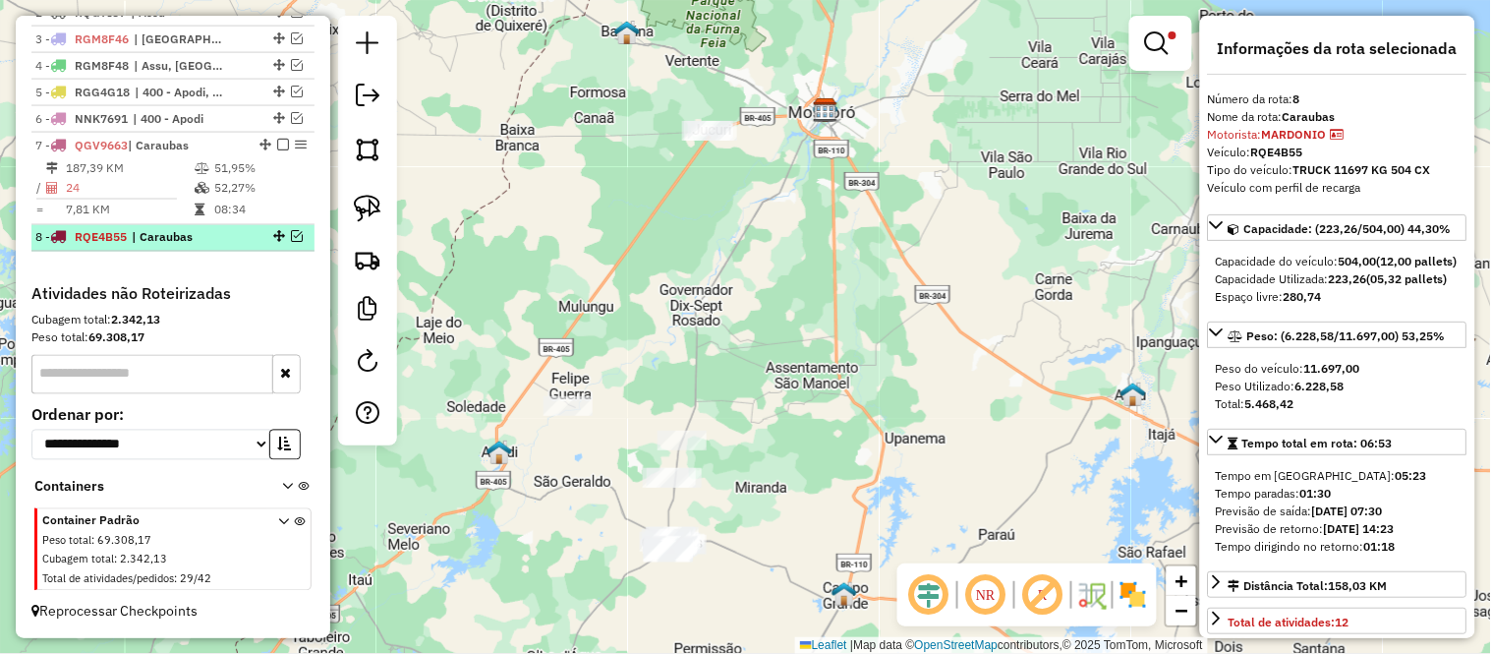
click at [130, 239] on div "8 - RQE4B55 | Caraubas" at bounding box center [139, 238] width 208 height 18
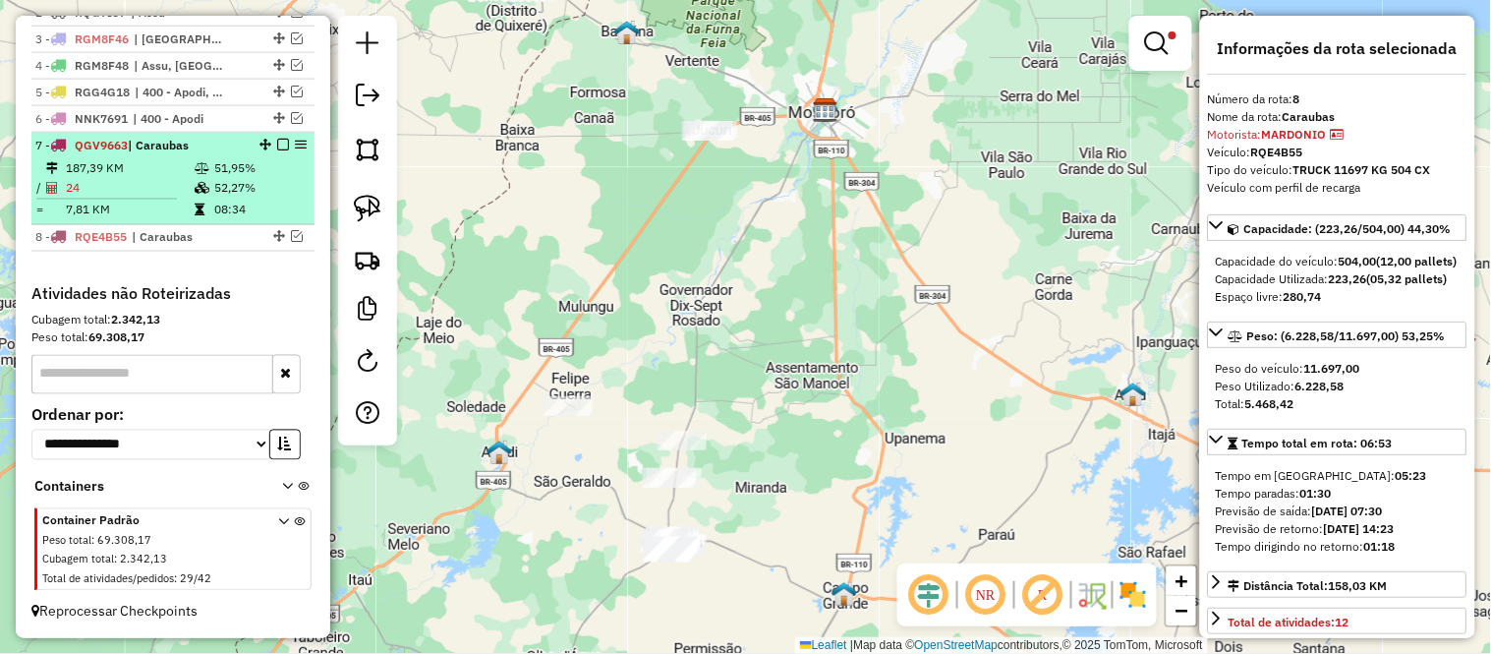
click at [139, 206] on td "7,81 KM" at bounding box center [129, 211] width 129 height 20
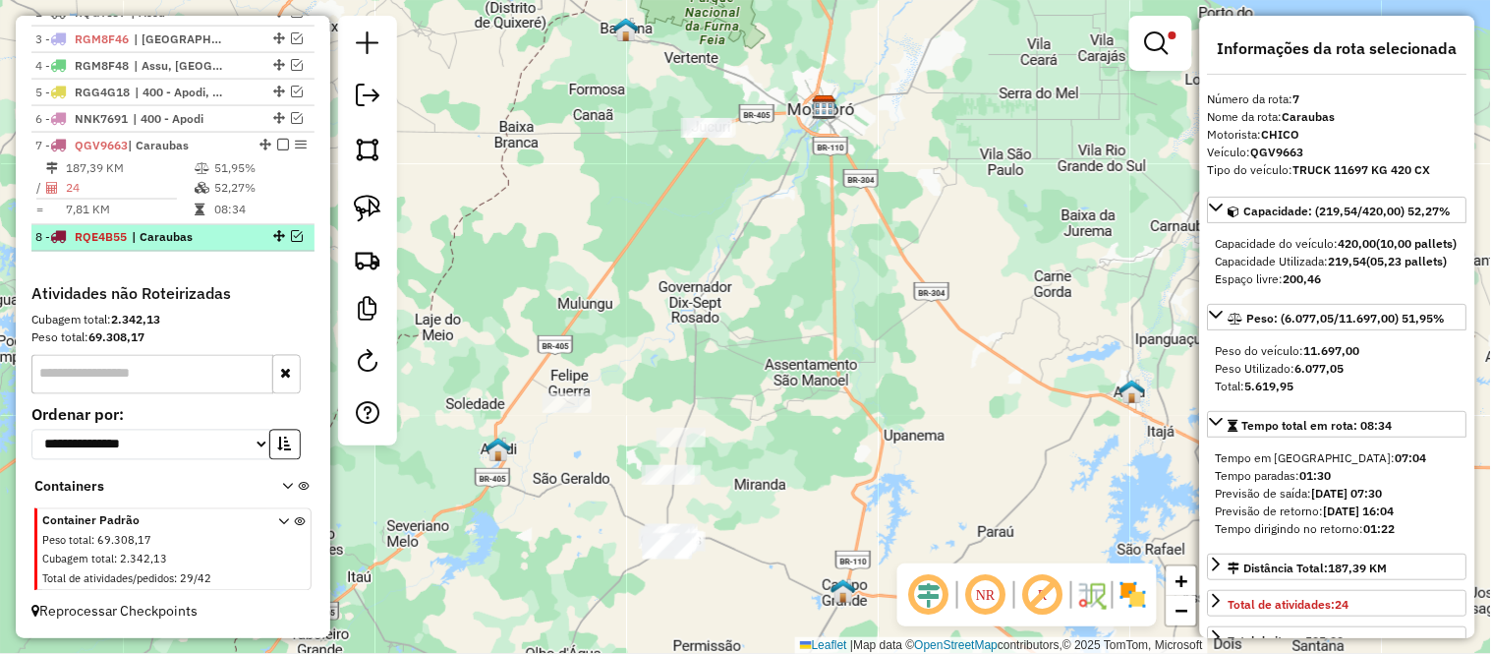
click at [124, 237] on span "RQE4B55" at bounding box center [101, 237] width 52 height 15
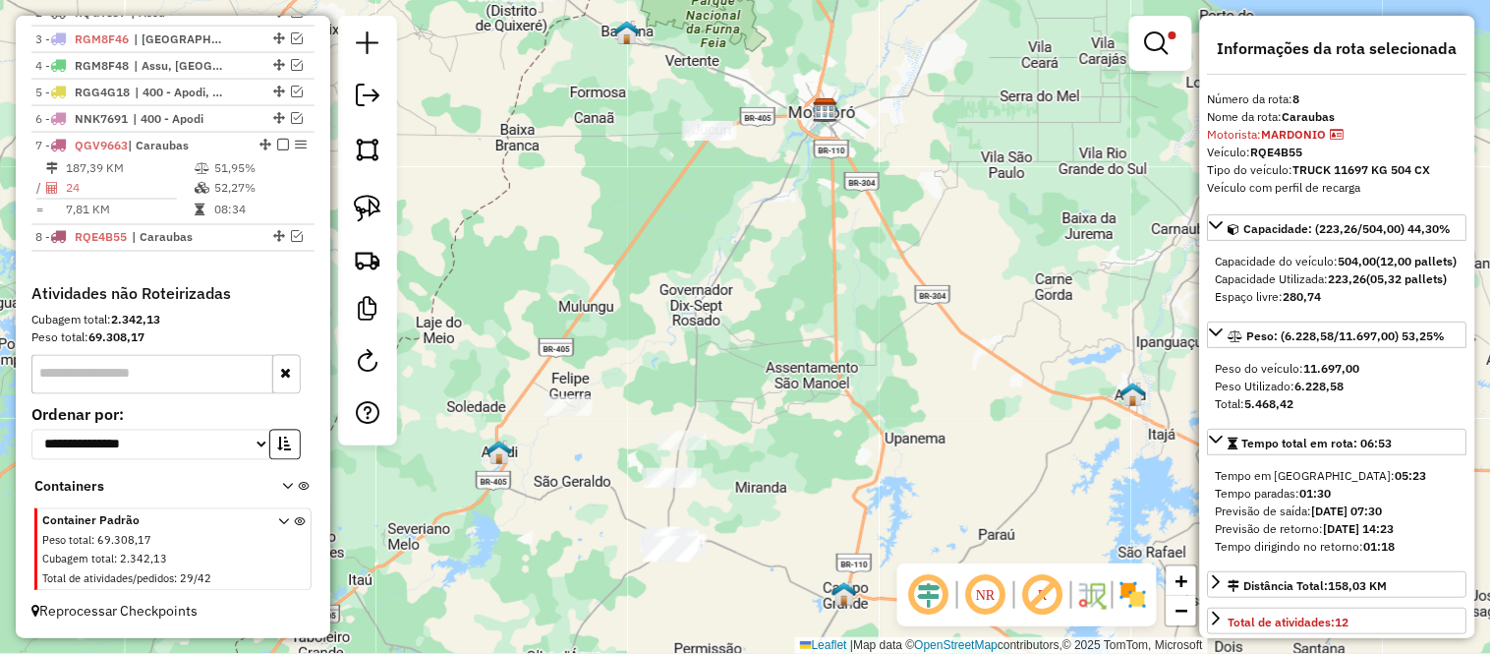
scroll to position [218, 0]
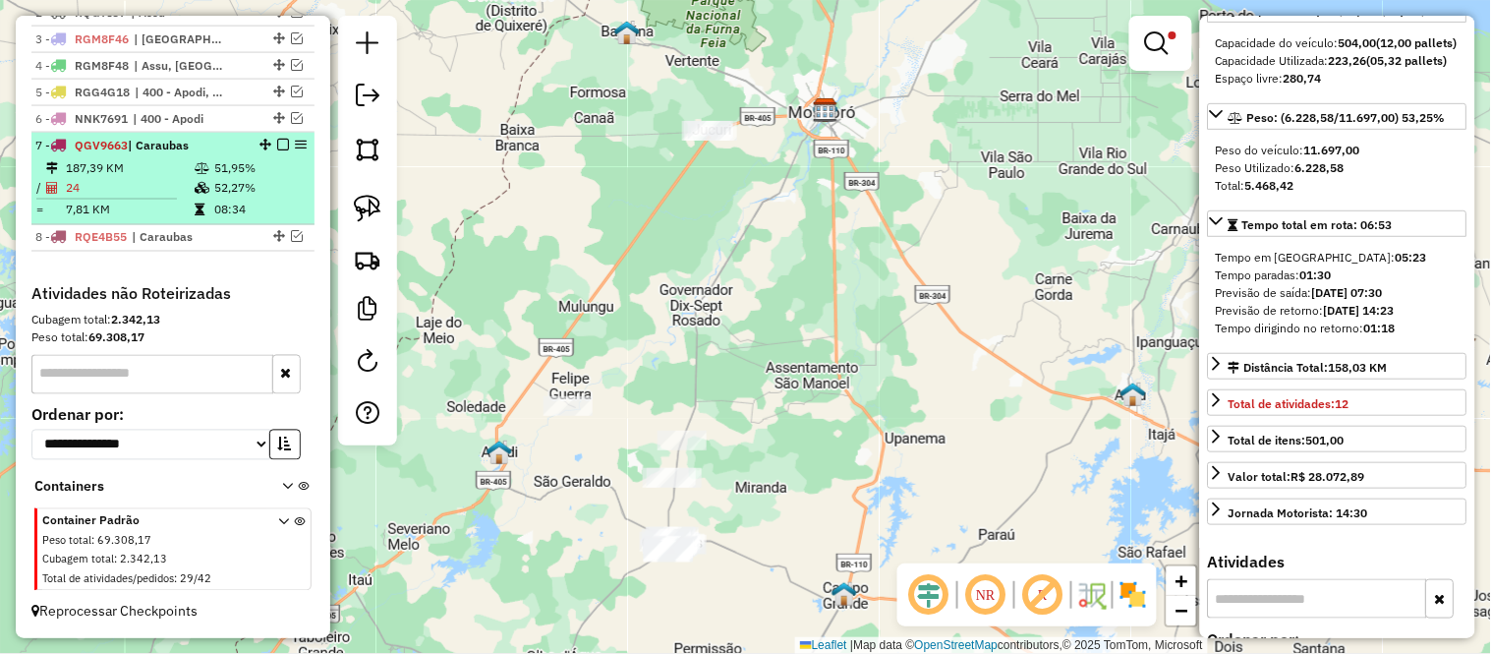
click at [167, 171] on td "187,39 KM" at bounding box center [129, 168] width 129 height 20
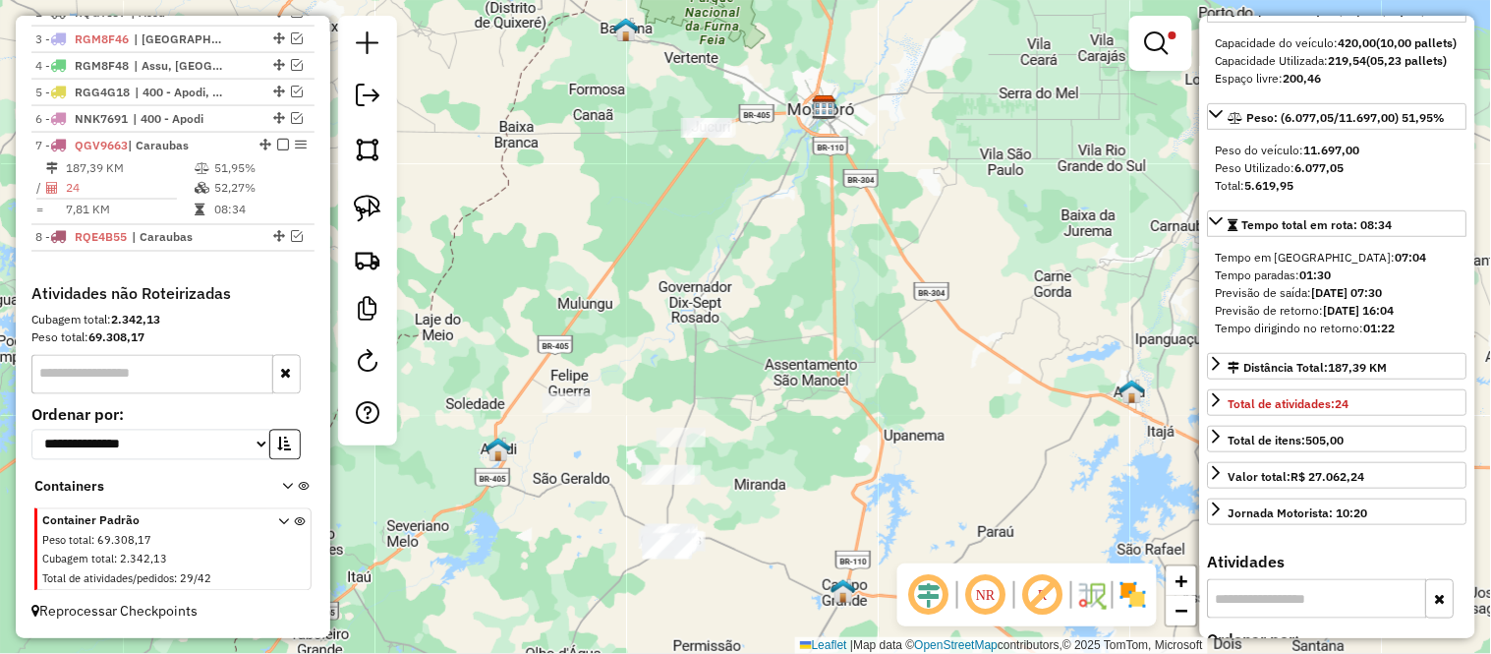
scroll to position [0, 0]
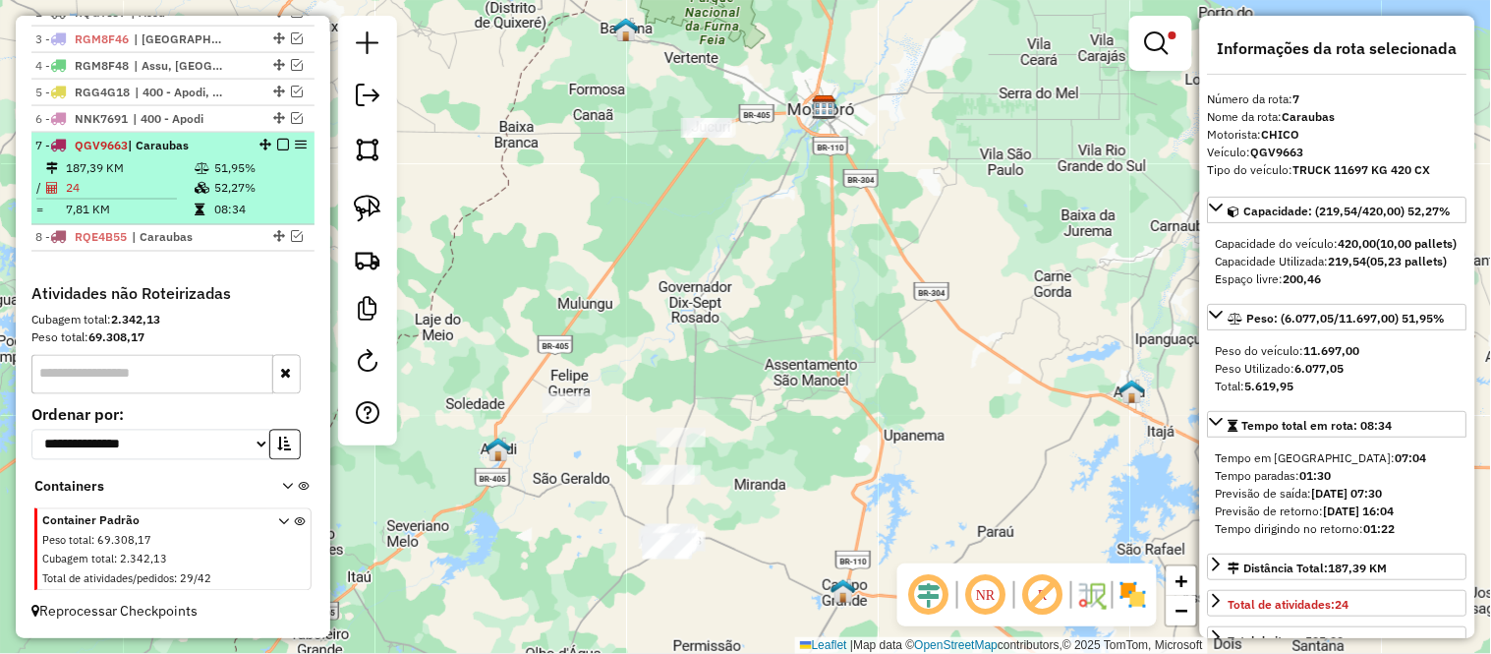
click at [90, 181] on td "24" at bounding box center [129, 188] width 129 height 20
click at [280, 144] on em at bounding box center [283, 145] width 12 height 12
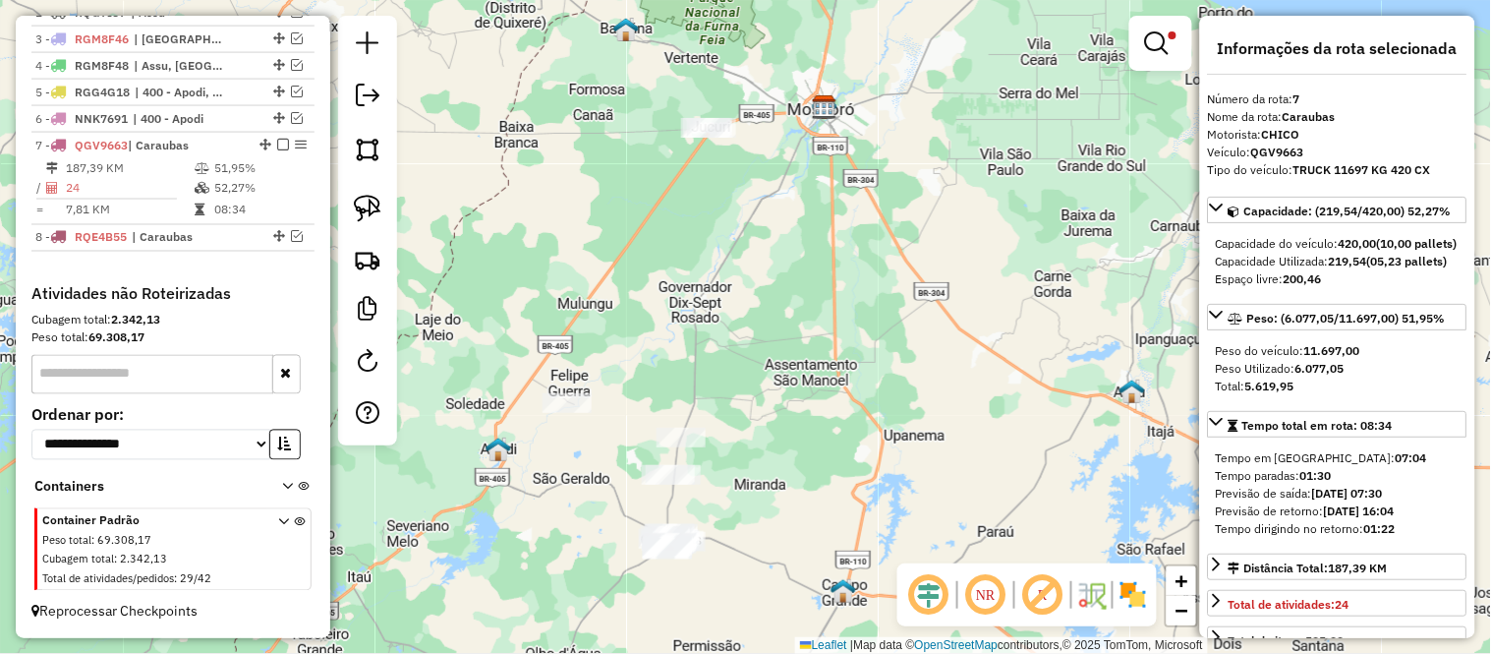
scroll to position [713, 0]
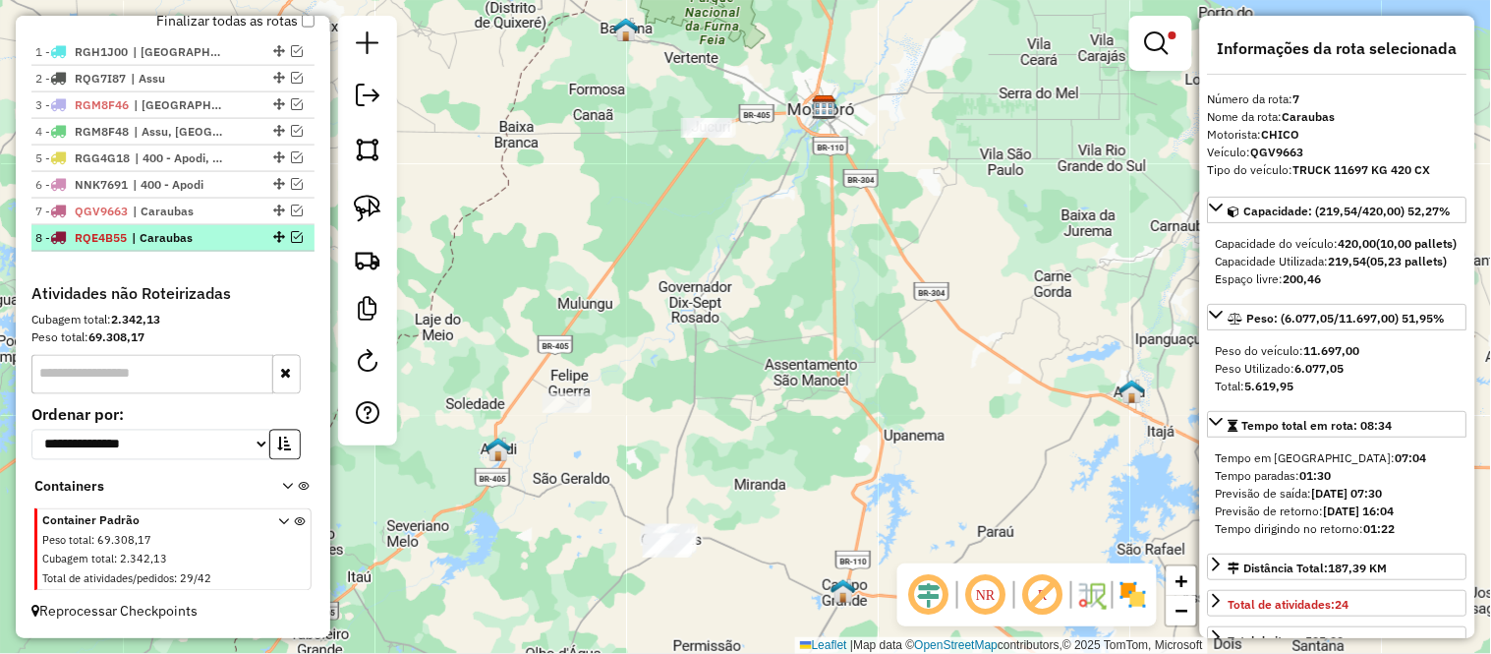
click at [96, 241] on span "RQE4B55" at bounding box center [101, 237] width 52 height 15
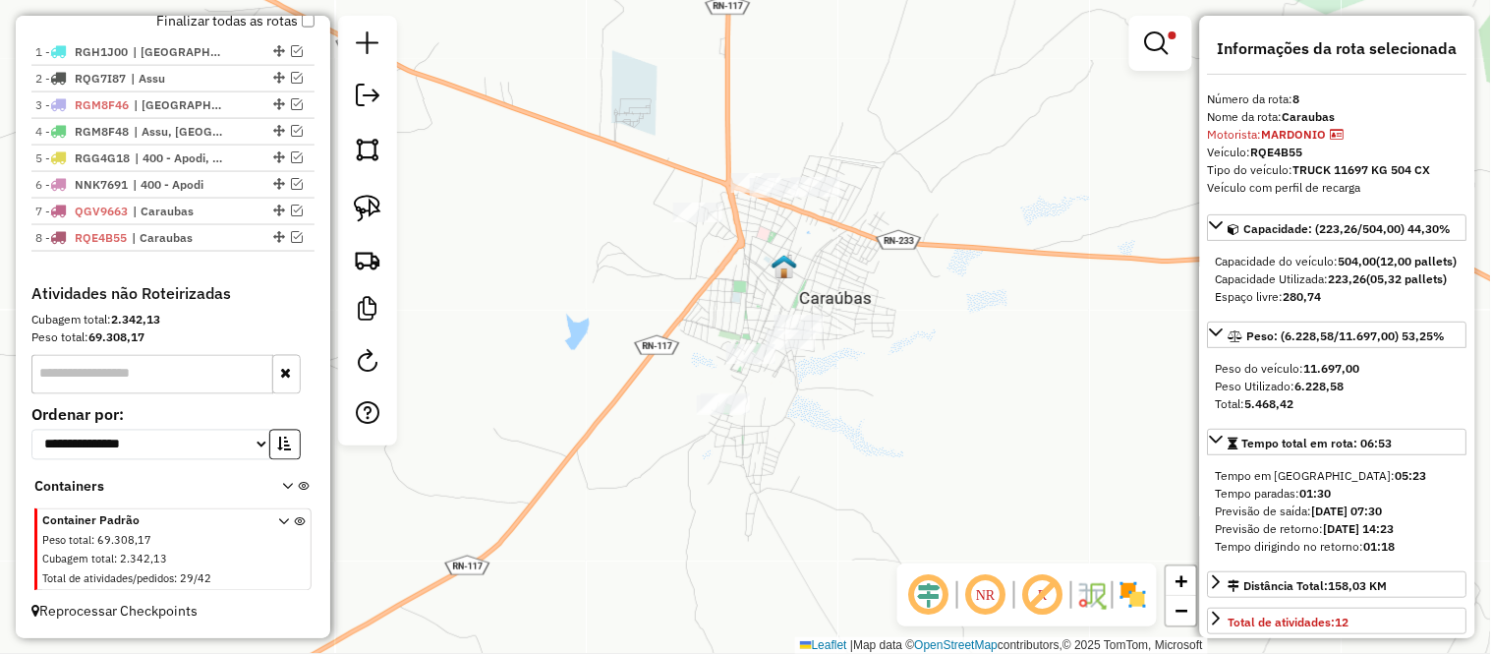
drag, startPoint x: 694, startPoint y: 526, endPoint x: 862, endPoint y: 627, distance: 196.2
click at [862, 627] on div "Limpar filtros Janela de atendimento Grade de atendimento Capacidade Transporta…" at bounding box center [745, 327] width 1491 height 654
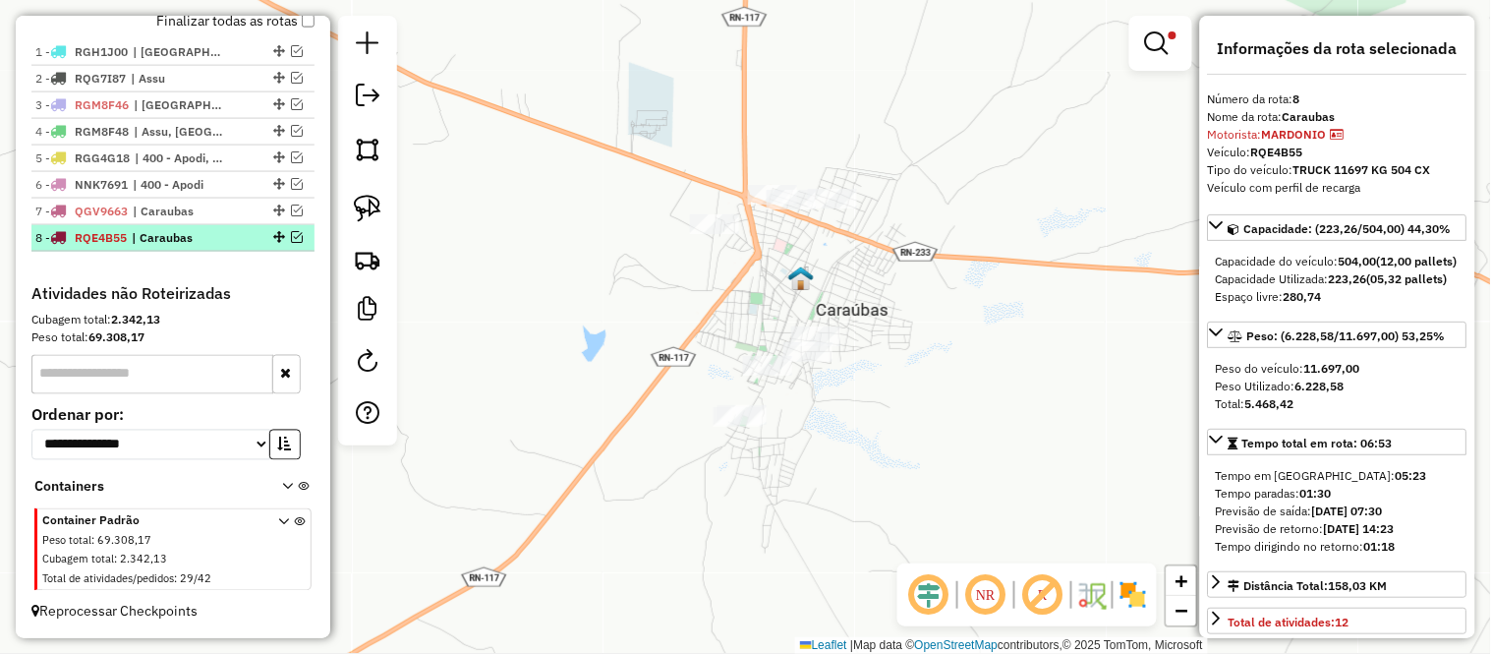
click at [291, 234] on em at bounding box center [297, 237] width 12 height 12
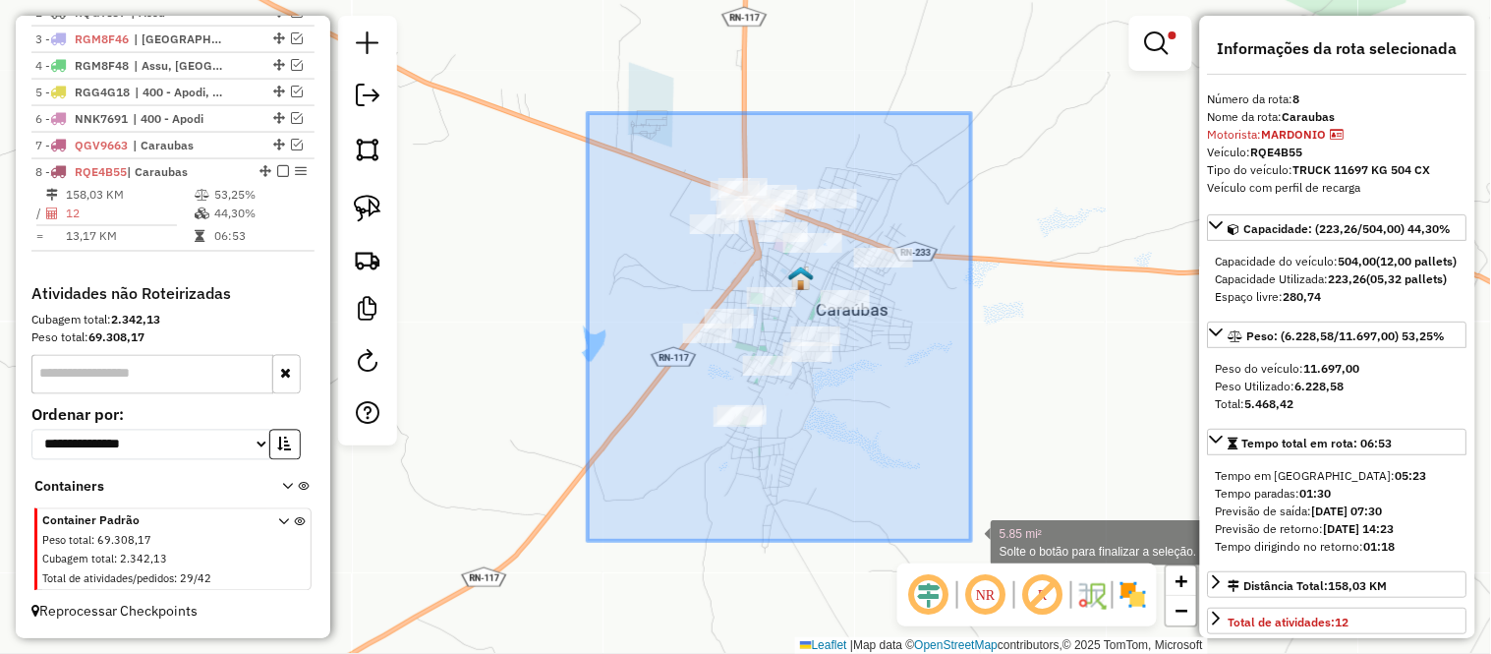
drag, startPoint x: 588, startPoint y: 113, endPoint x: 977, endPoint y: 545, distance: 581.8
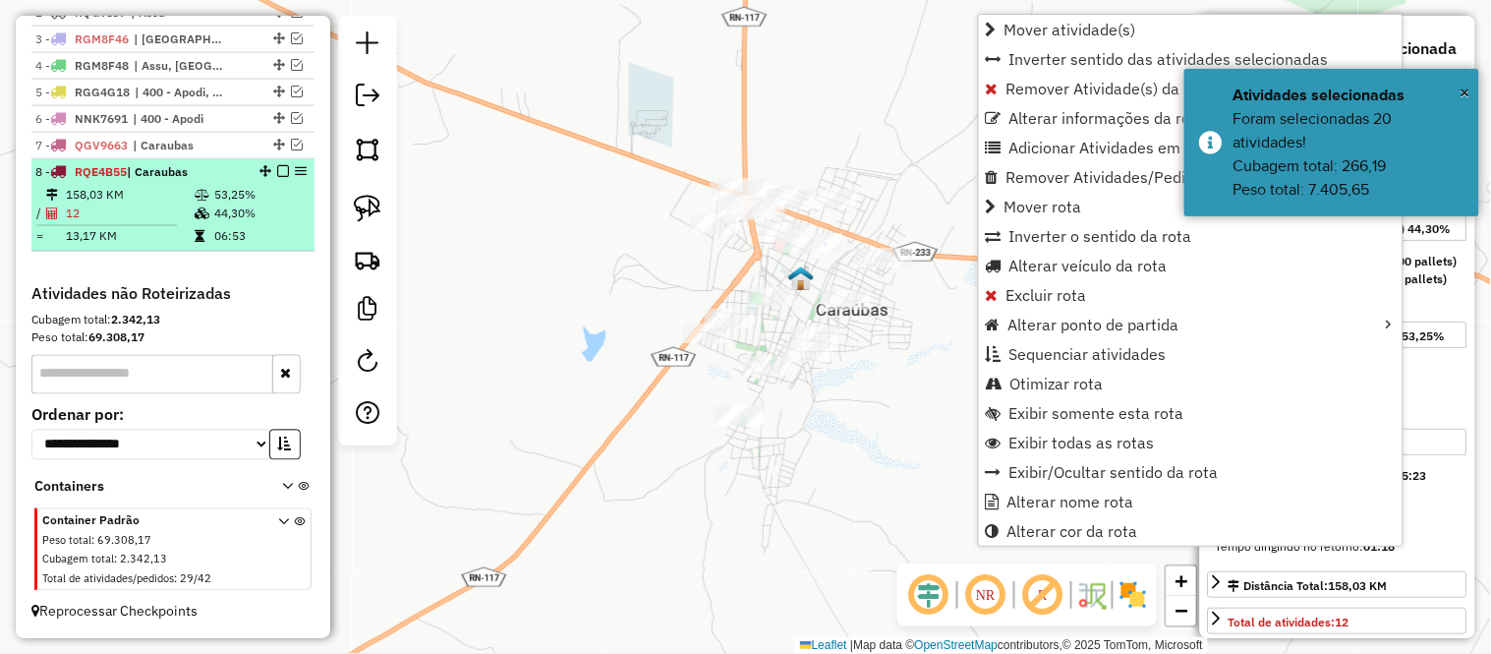
click at [281, 161] on li "8 - RQE4B55 | Caraubas 158,03 KM 53,25% / 12 44,30% = 13,17 KM 06:53" at bounding box center [172, 205] width 283 height 92
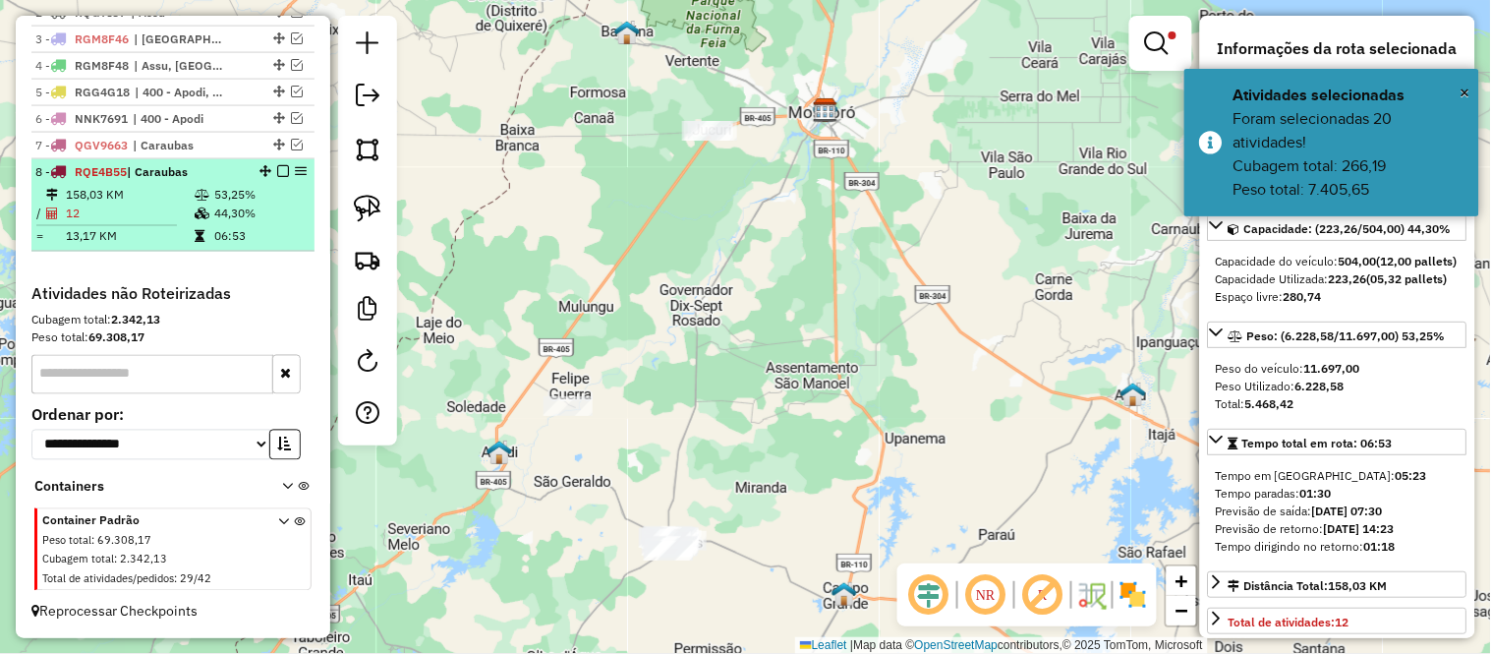
click at [277, 174] on em at bounding box center [283, 171] width 12 height 12
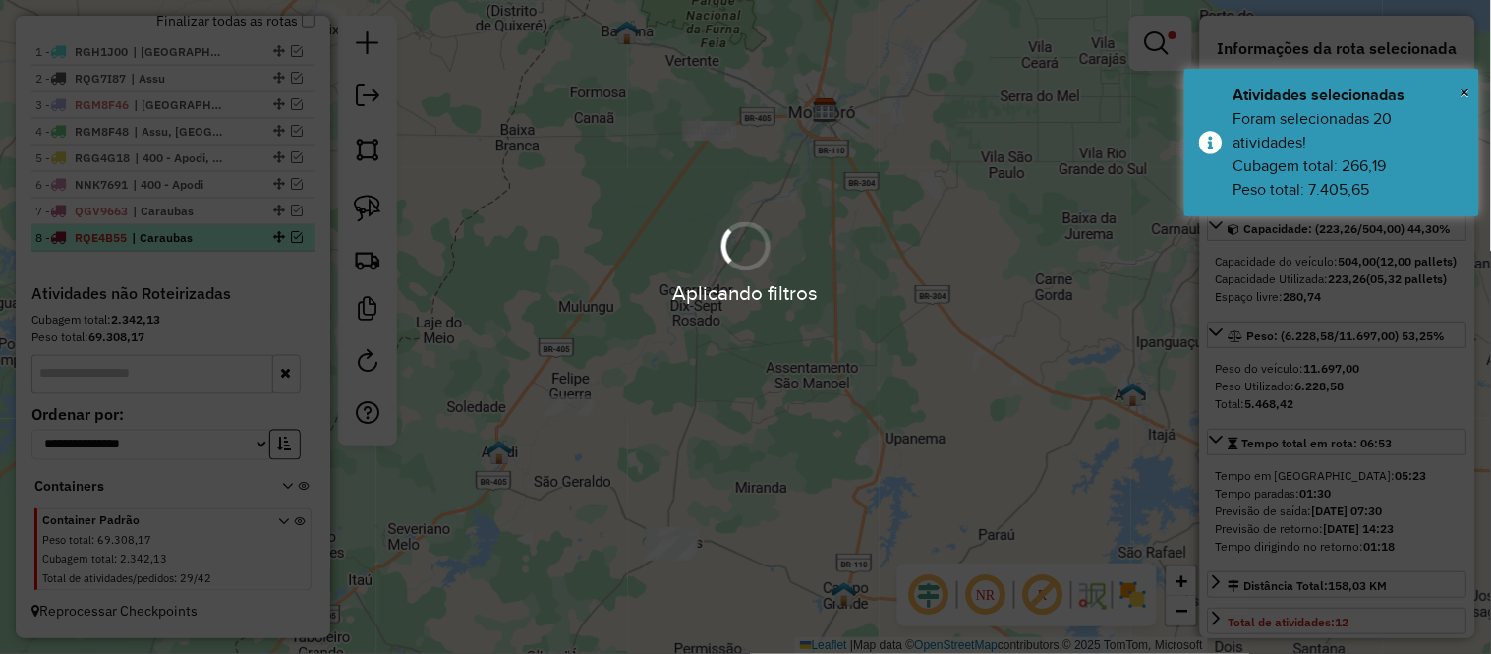
scroll to position [713, 0]
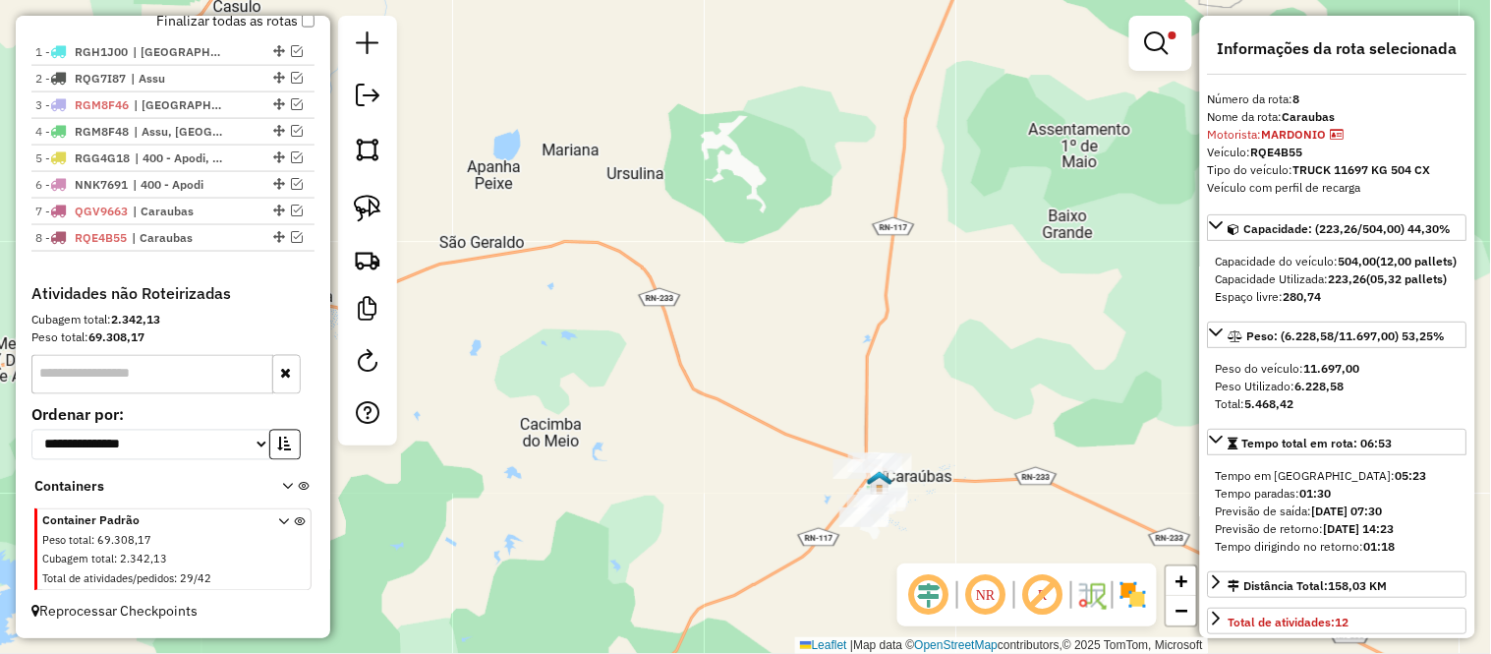
click at [832, 426] on div "Limpar filtros Janela de atendimento Grade de atendimento Capacidade Transporta…" at bounding box center [745, 327] width 1491 height 654
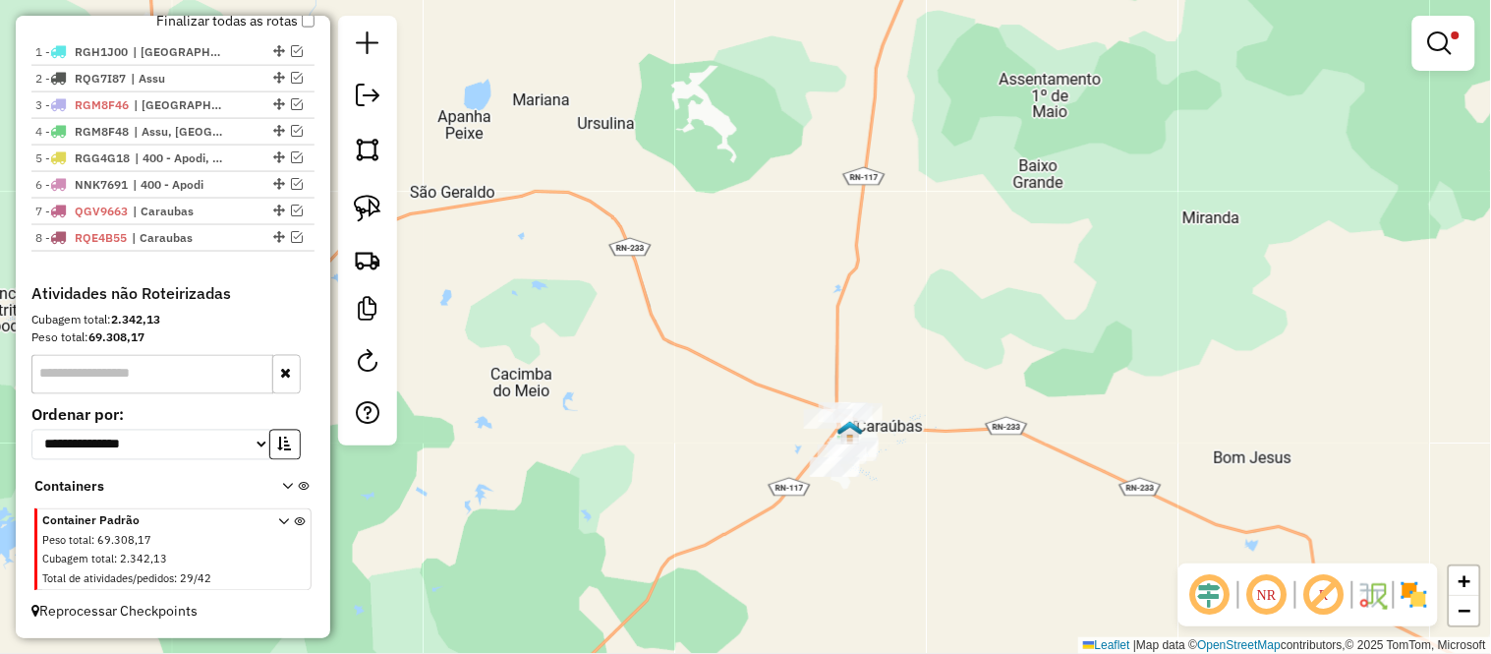
drag, startPoint x: 787, startPoint y: 316, endPoint x: 759, endPoint y: 278, distance: 47.8
click at [759, 278] on div "Limpar filtros Janela de atendimento Grade de atendimento Capacidade Transporta…" at bounding box center [745, 327] width 1491 height 654
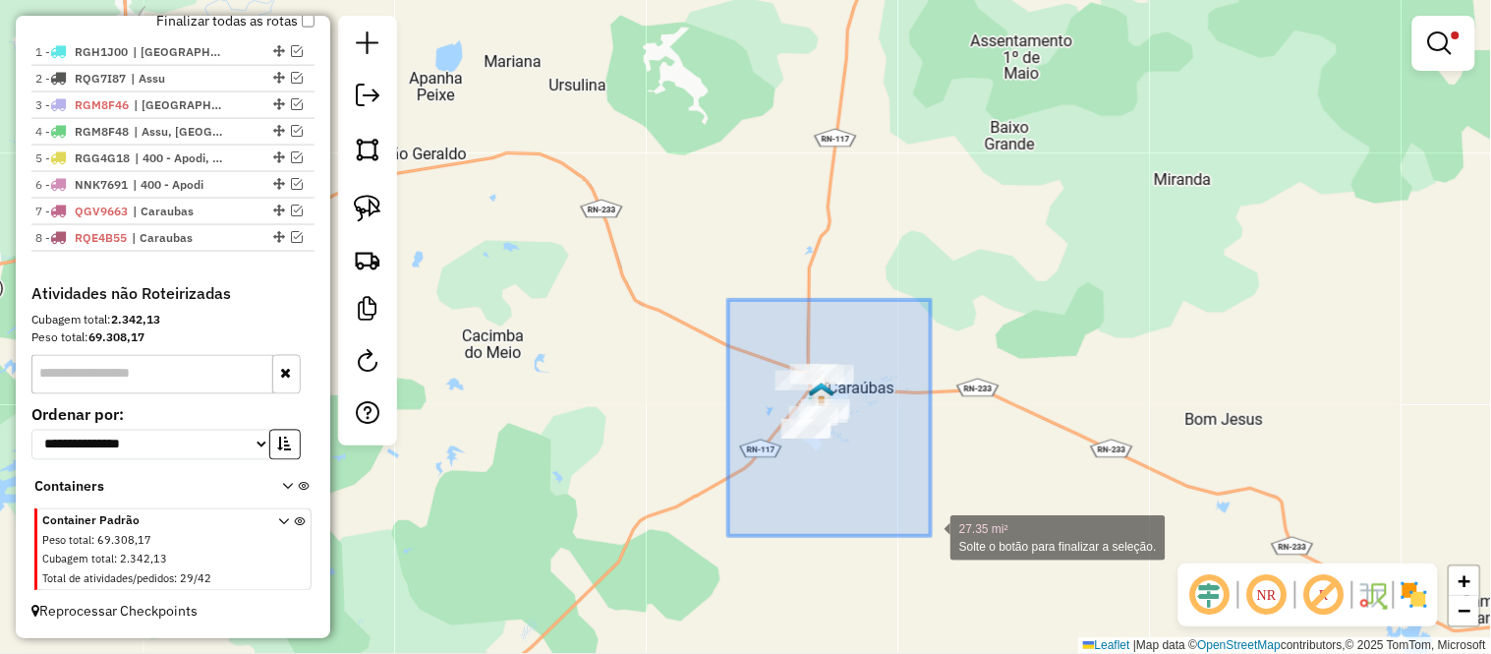
drag, startPoint x: 728, startPoint y: 300, endPoint x: 930, endPoint y: 543, distance: 315.5
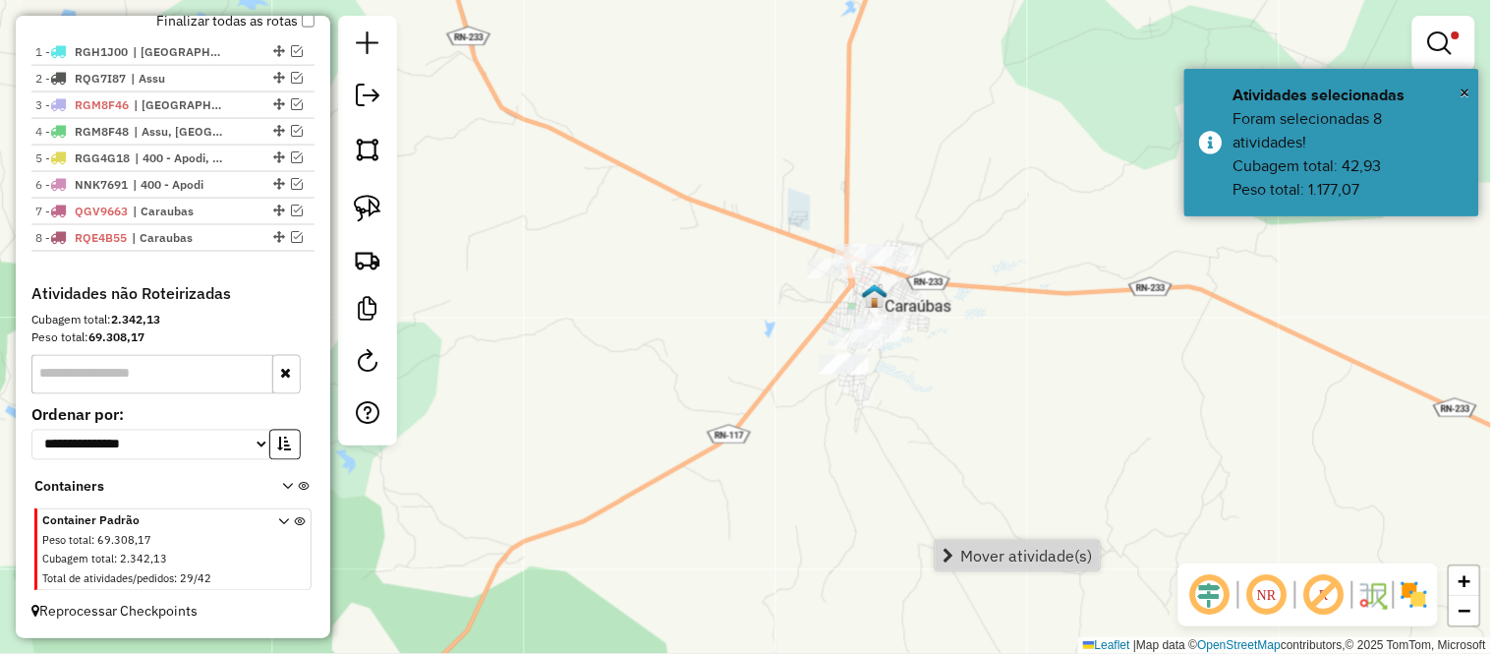
click at [994, 538] on div "Limpar filtros Janela de atendimento Grade de atendimento Capacidade Transporta…" at bounding box center [745, 327] width 1491 height 654
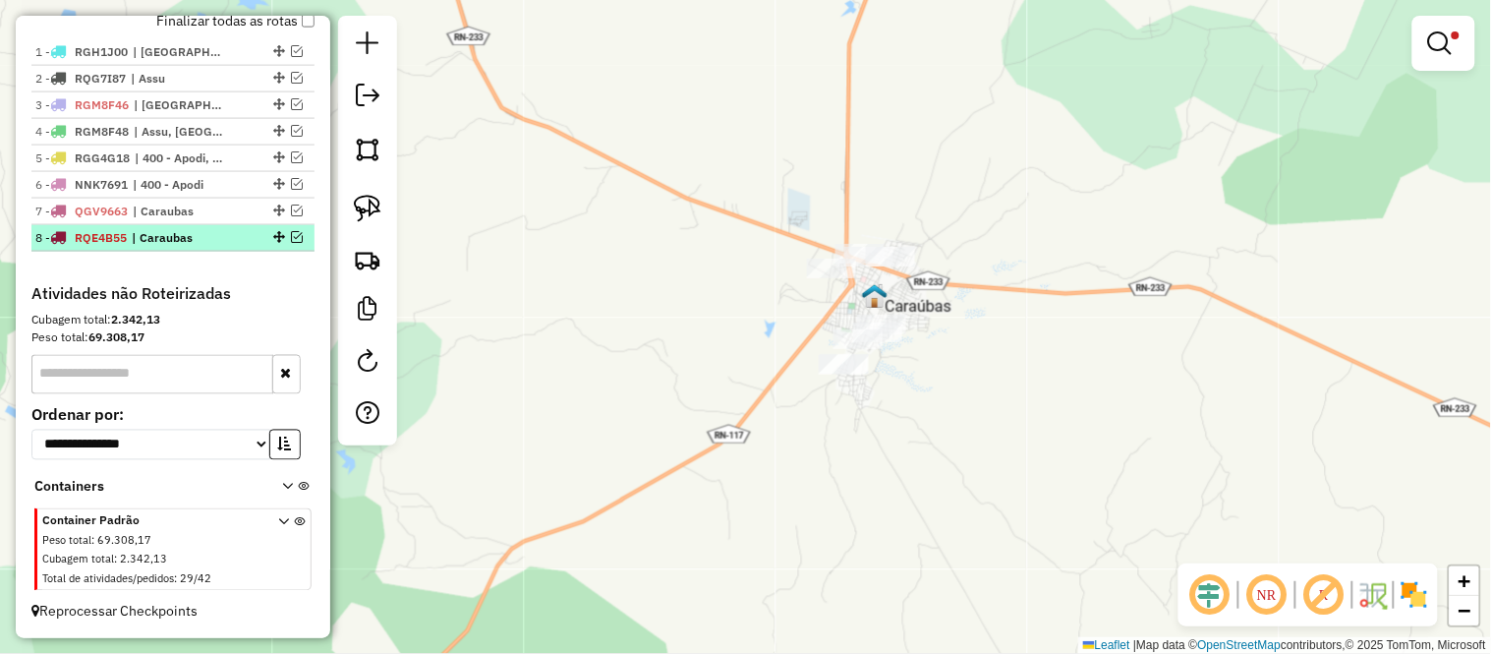
click at [292, 238] on em at bounding box center [297, 237] width 12 height 12
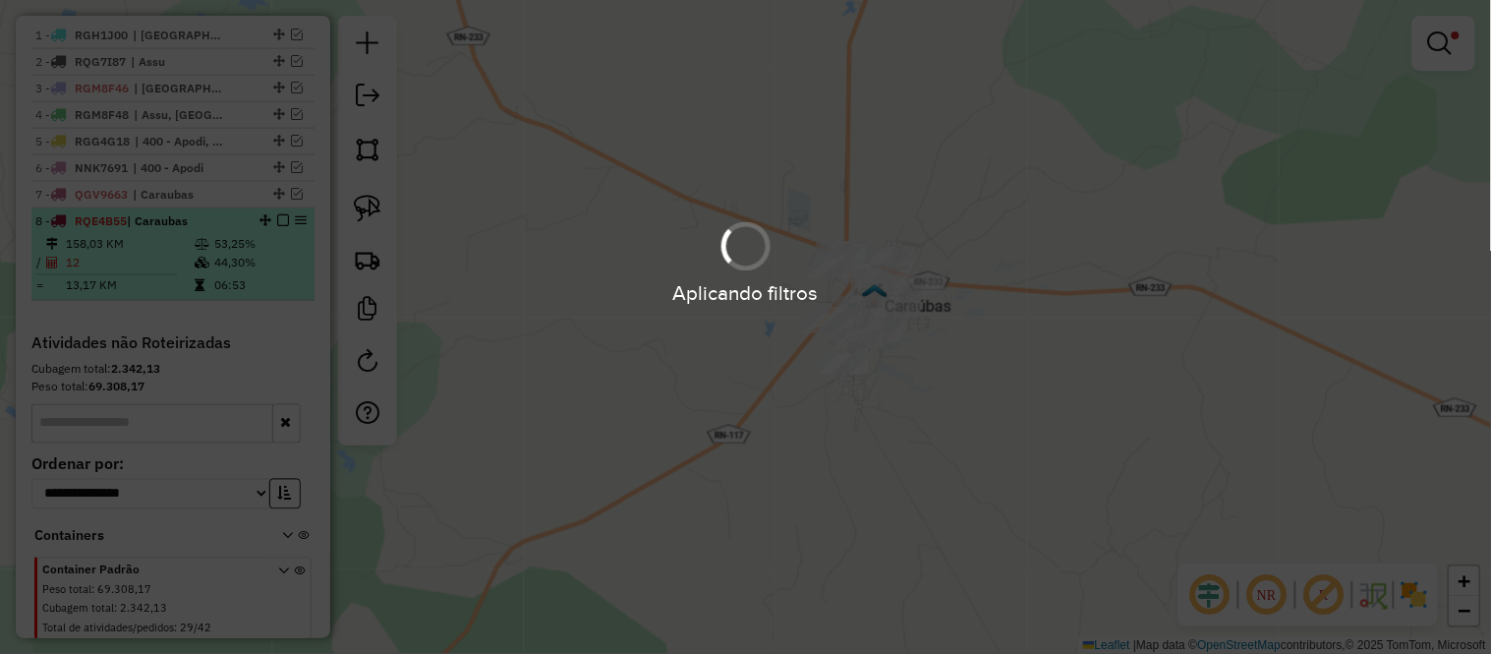
scroll to position [778, 0]
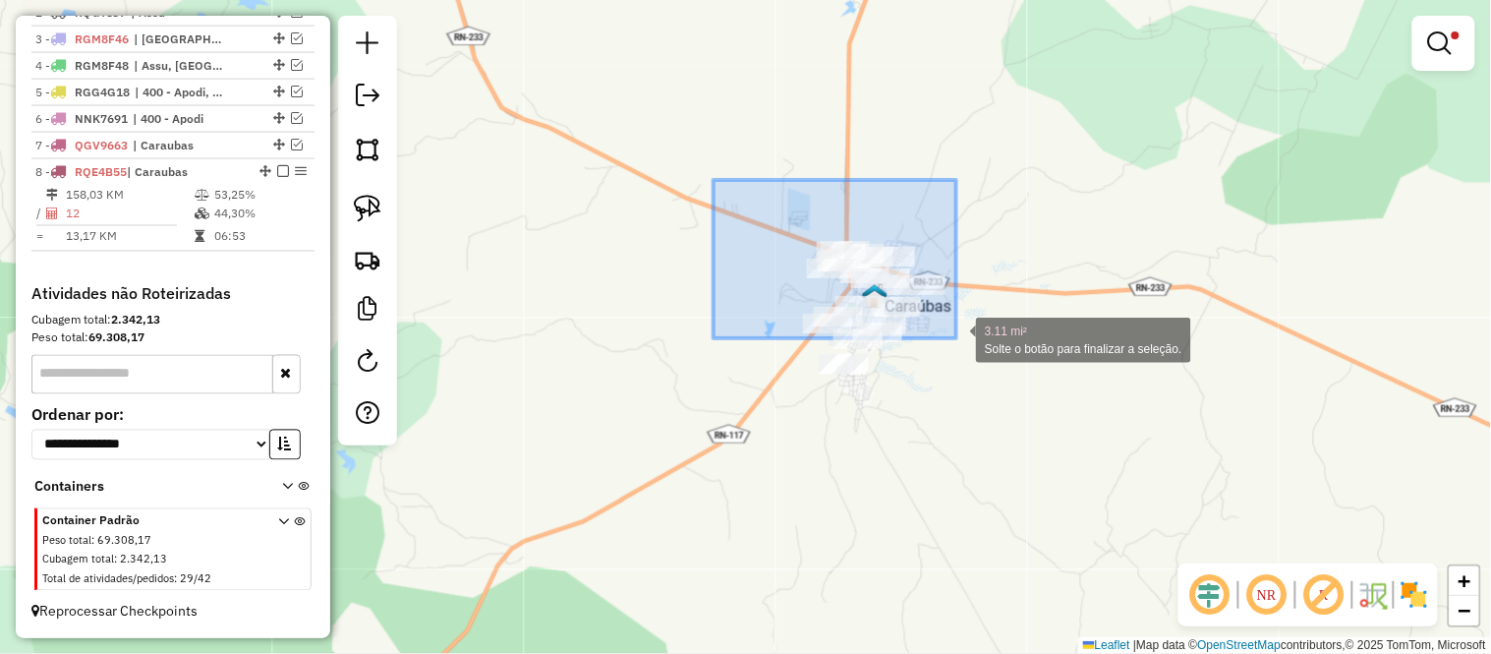
drag, startPoint x: 714, startPoint y: 180, endPoint x: 1167, endPoint y: 497, distance: 553.3
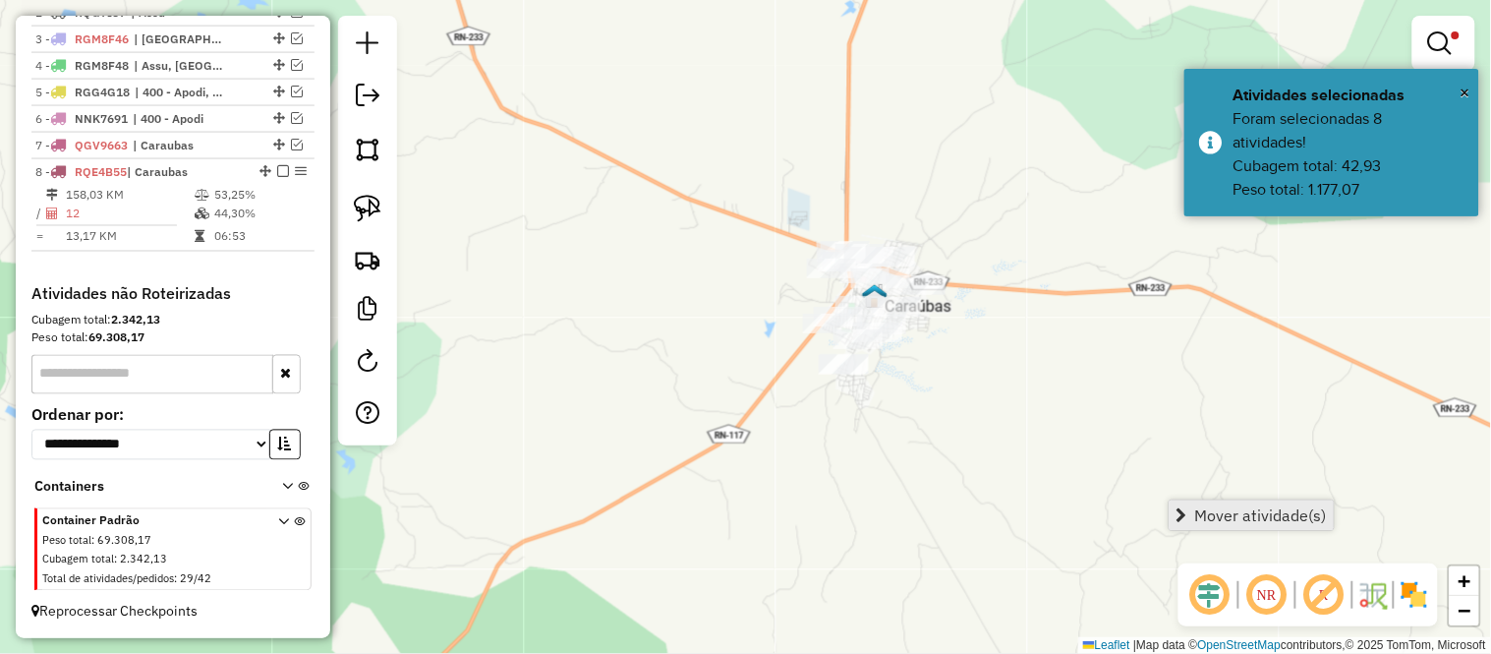
click at [1210, 513] on span "Mover atividade(s)" at bounding box center [1261, 515] width 132 height 16
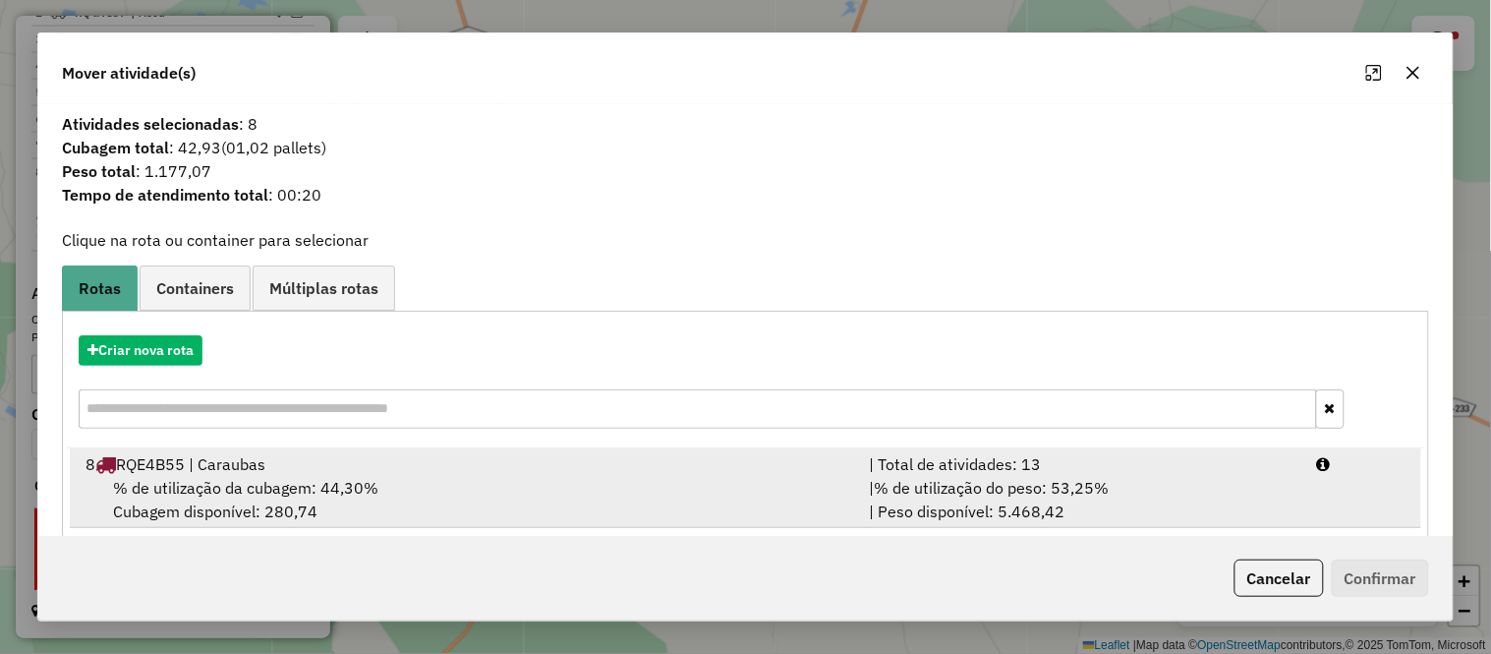
click at [206, 479] on span "% de utilização da cubagem: 44,30%" at bounding box center [245, 488] width 265 height 20
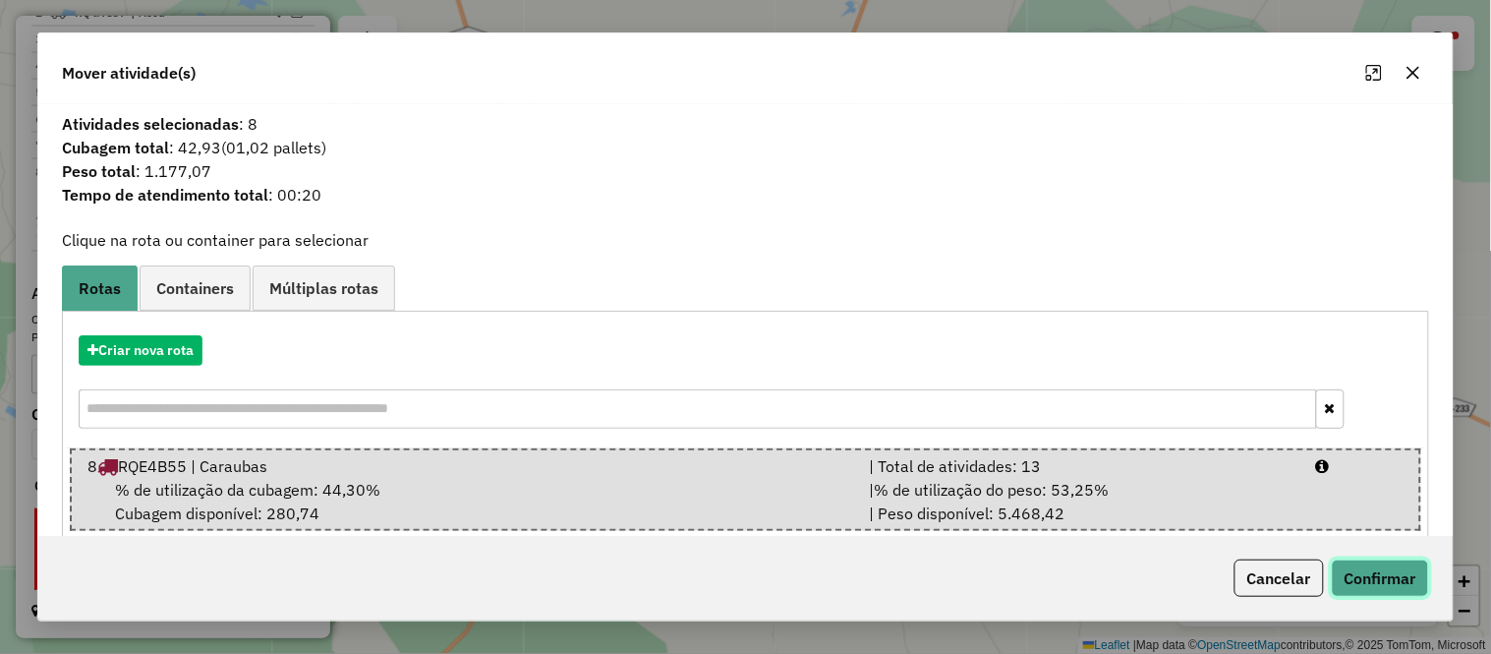
click at [1354, 560] on button "Confirmar" at bounding box center [1380, 577] width 97 height 37
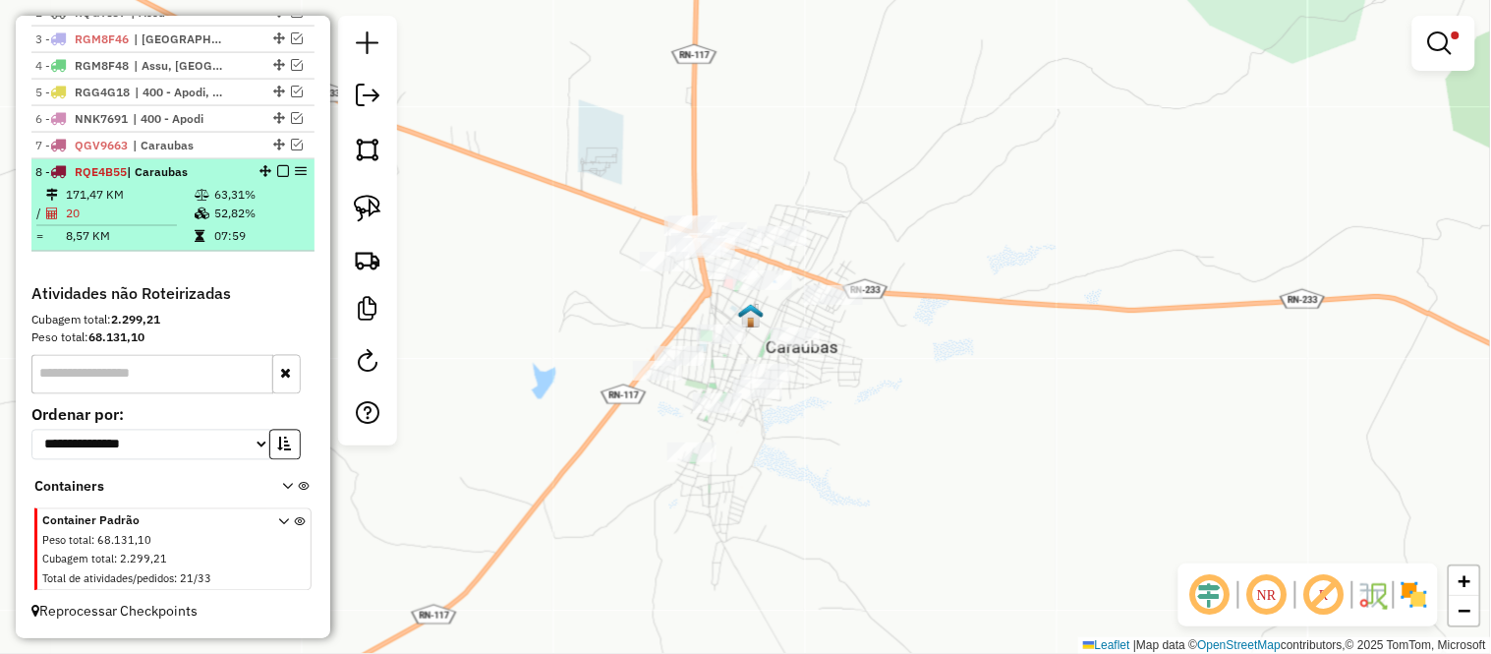
click at [103, 218] on td "20" at bounding box center [129, 214] width 129 height 20
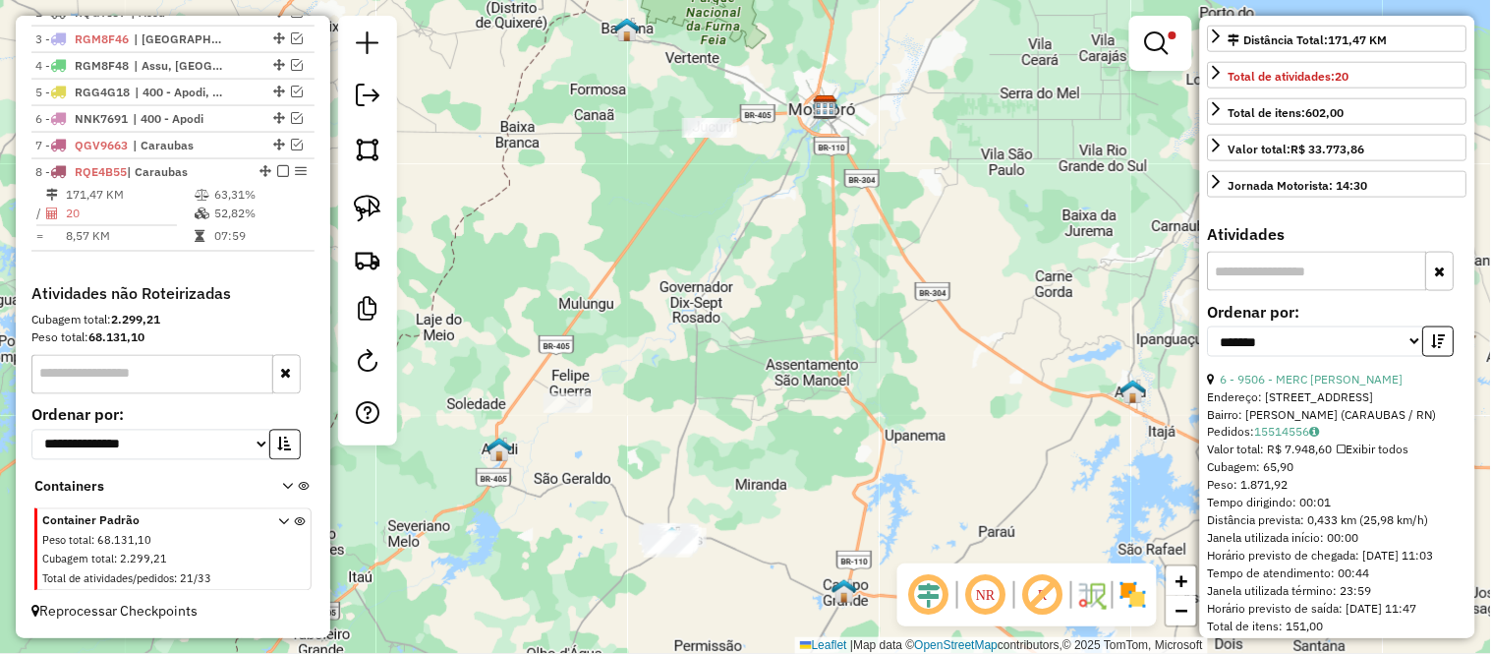
scroll to position [109, 0]
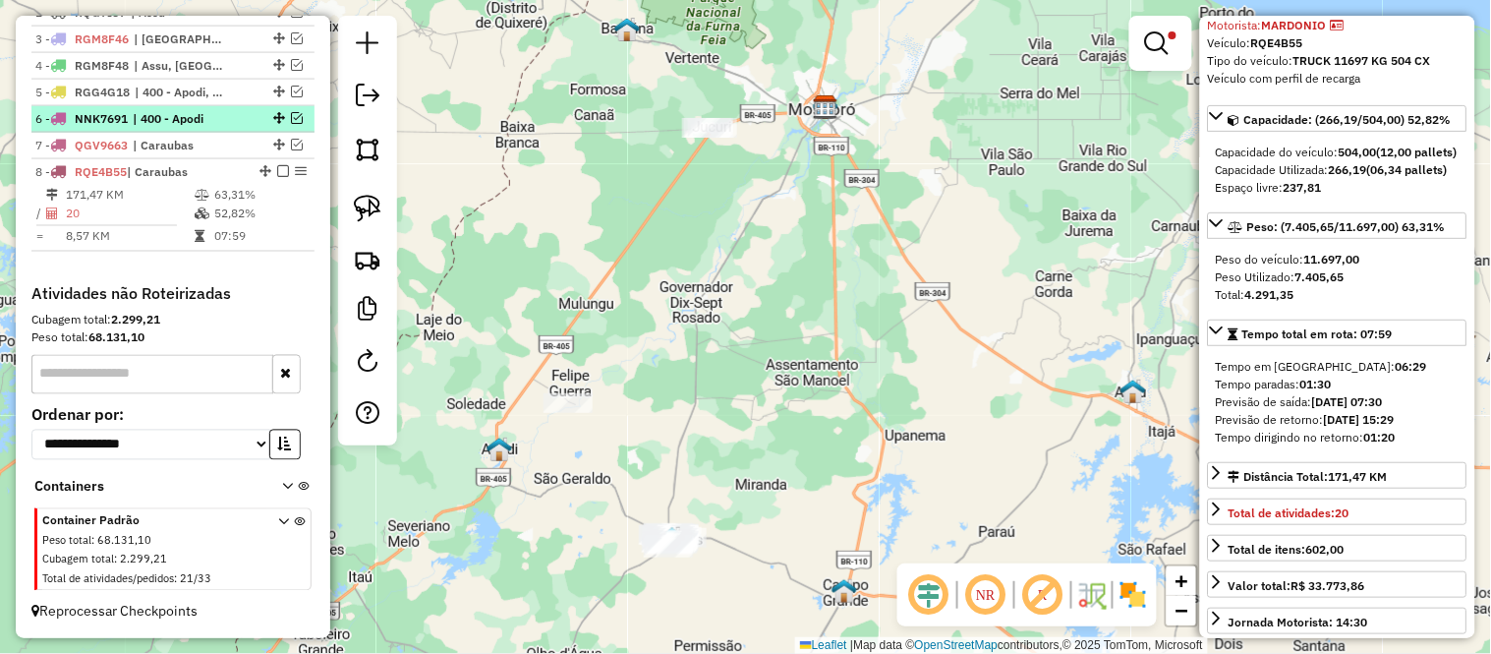
click at [144, 118] on span "| 400 - Apodi" at bounding box center [178, 119] width 90 height 18
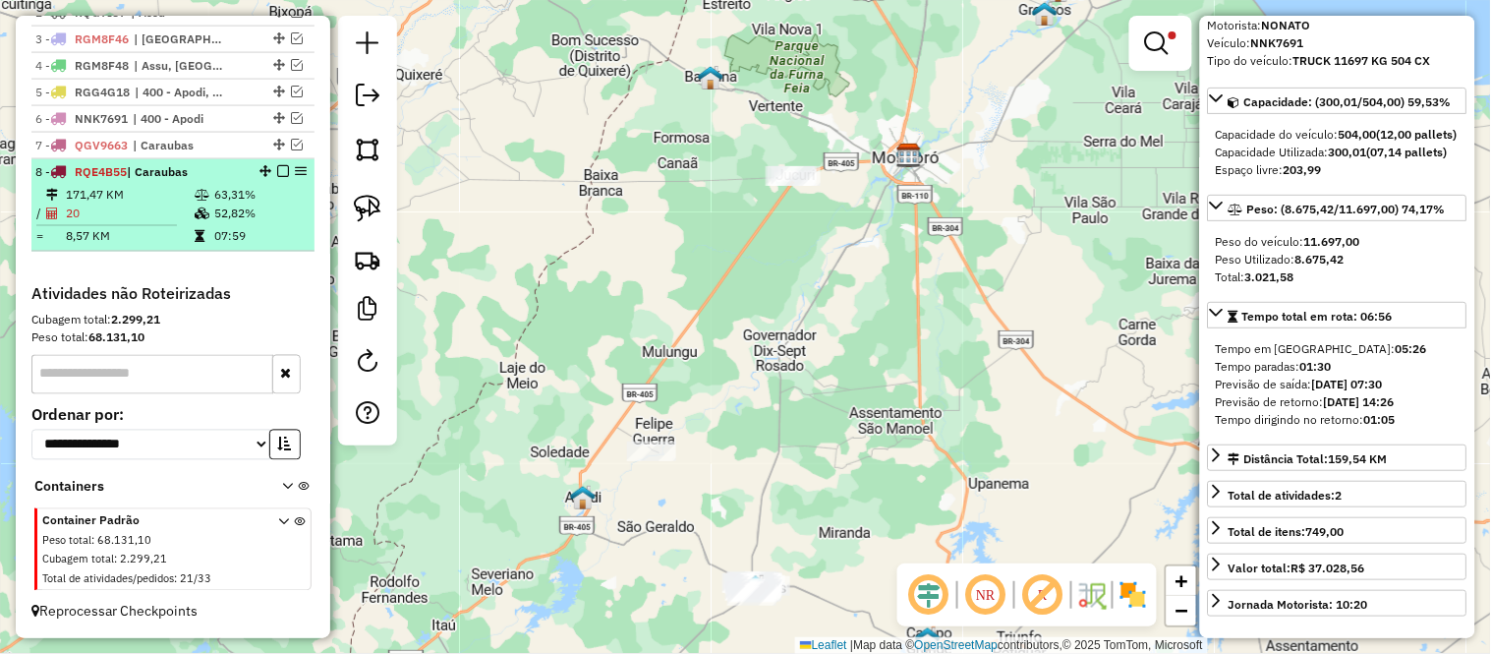
click at [191, 178] on div "8 - RQE4B55 | Caraubas" at bounding box center [139, 172] width 208 height 18
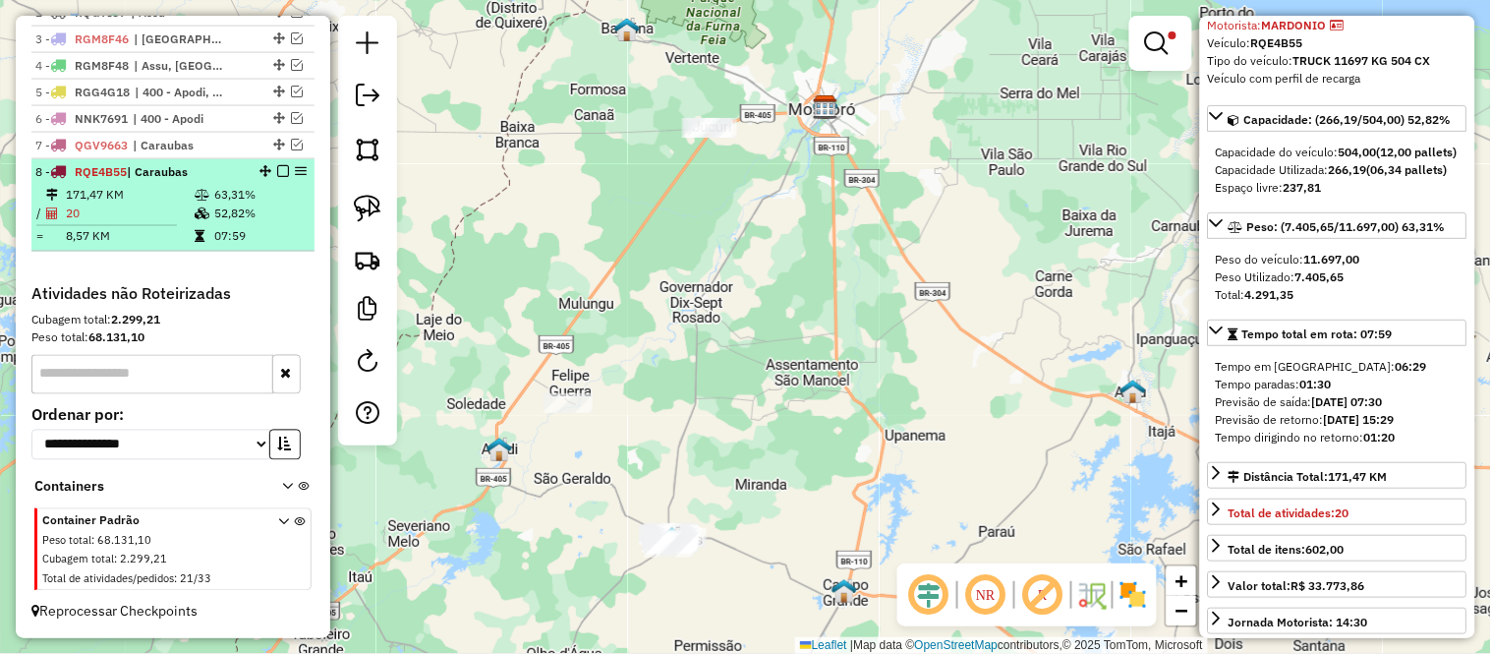
click at [277, 169] on em at bounding box center [283, 171] width 12 height 12
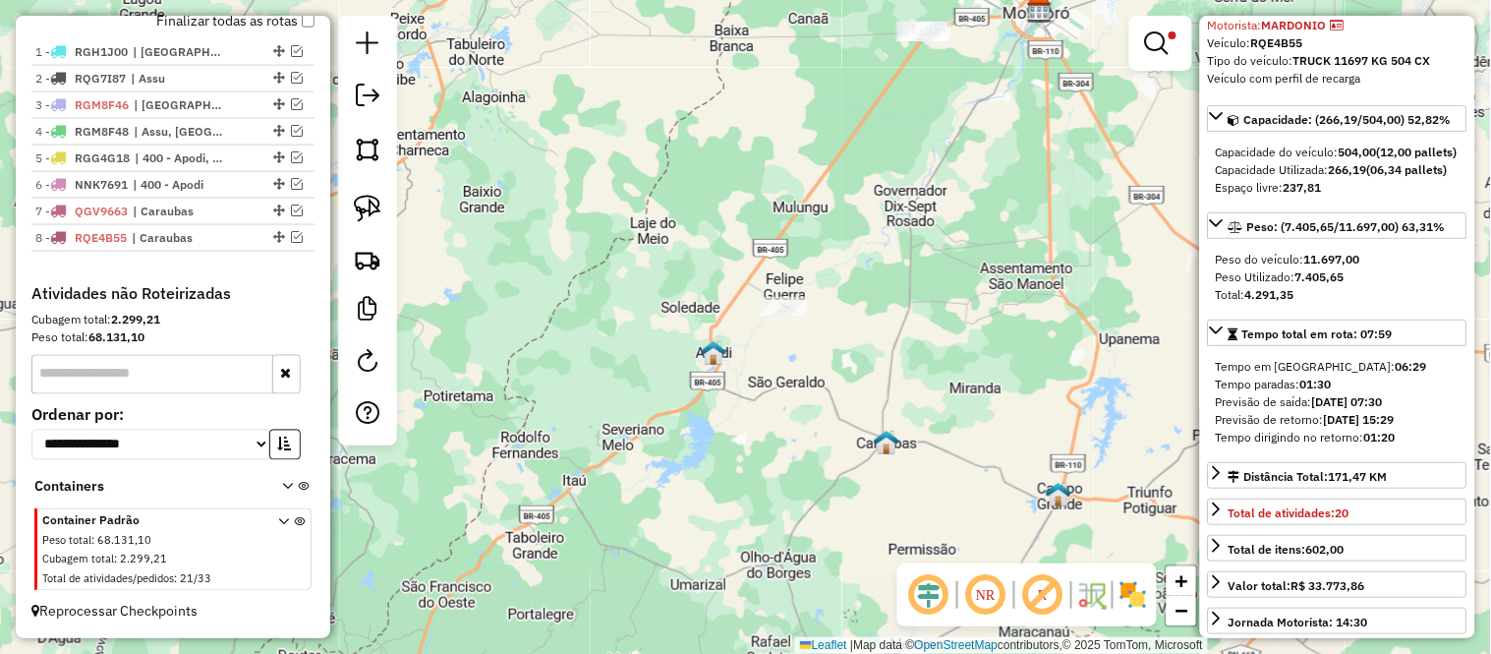
drag, startPoint x: 724, startPoint y: 496, endPoint x: 835, endPoint y: 430, distance: 129.6
click at [835, 430] on div "Limpar filtros Janela de atendimento Grade de atendimento Capacidade Transporta…" at bounding box center [745, 327] width 1491 height 654
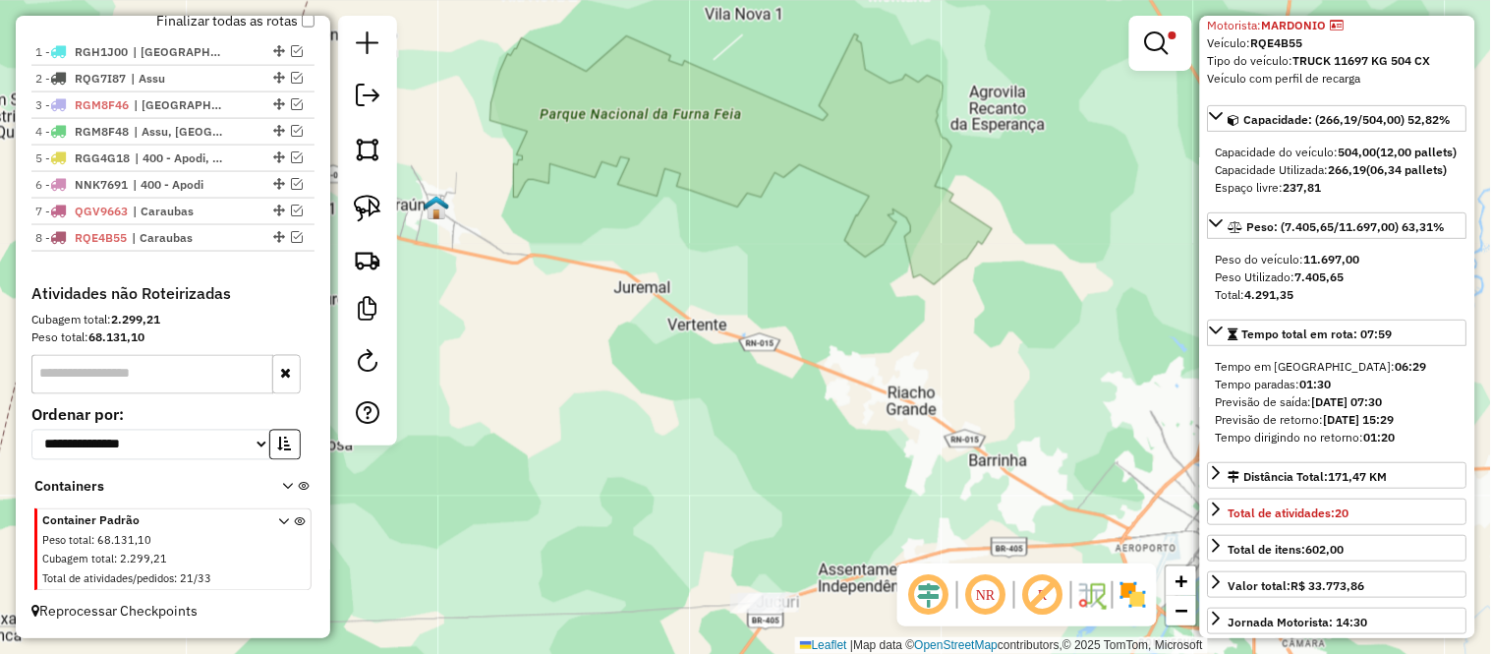
drag, startPoint x: 755, startPoint y: 438, endPoint x: 718, endPoint y: 185, distance: 256.2
click at [718, 185] on div "Limpar filtros Janela de atendimento Grade de atendimento Capacidade Transporta…" at bounding box center [745, 327] width 1491 height 654
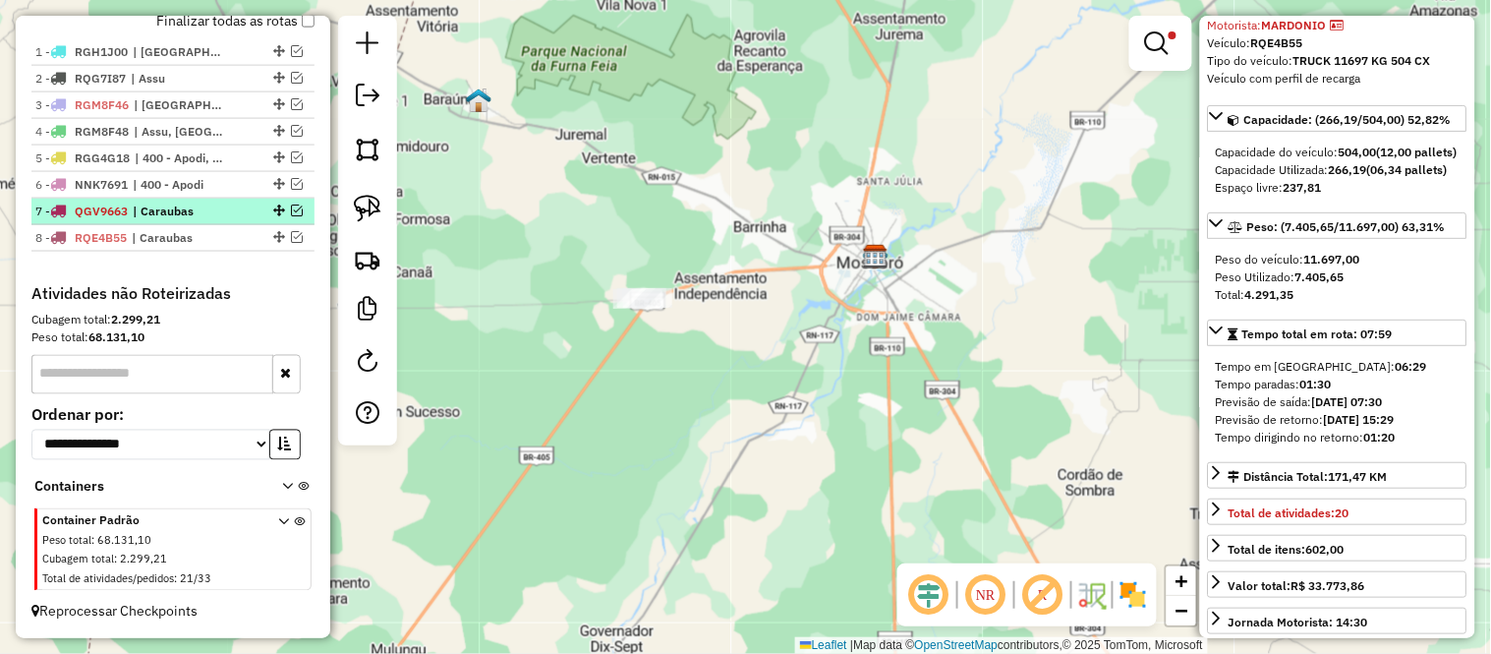
click at [99, 217] on span "QGV9663" at bounding box center [101, 210] width 53 height 15
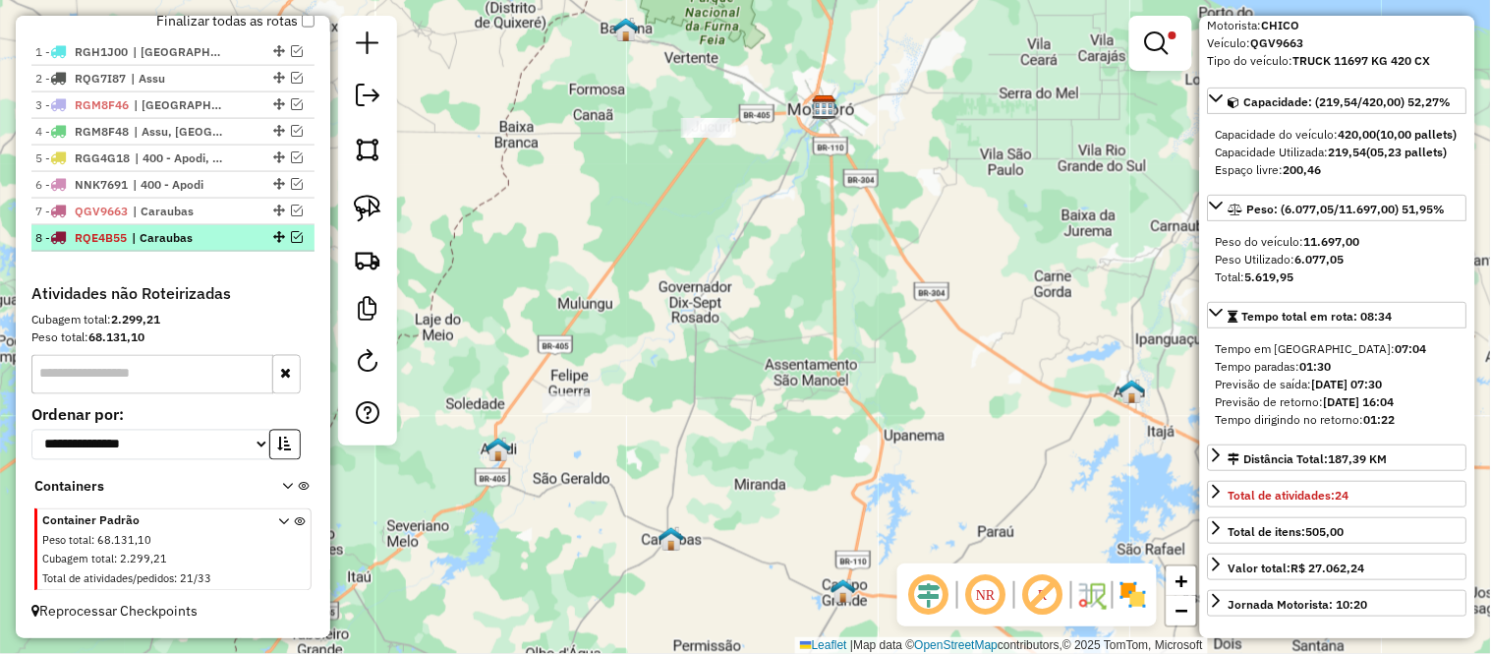
click at [95, 238] on span "RQE4B55" at bounding box center [101, 237] width 52 height 15
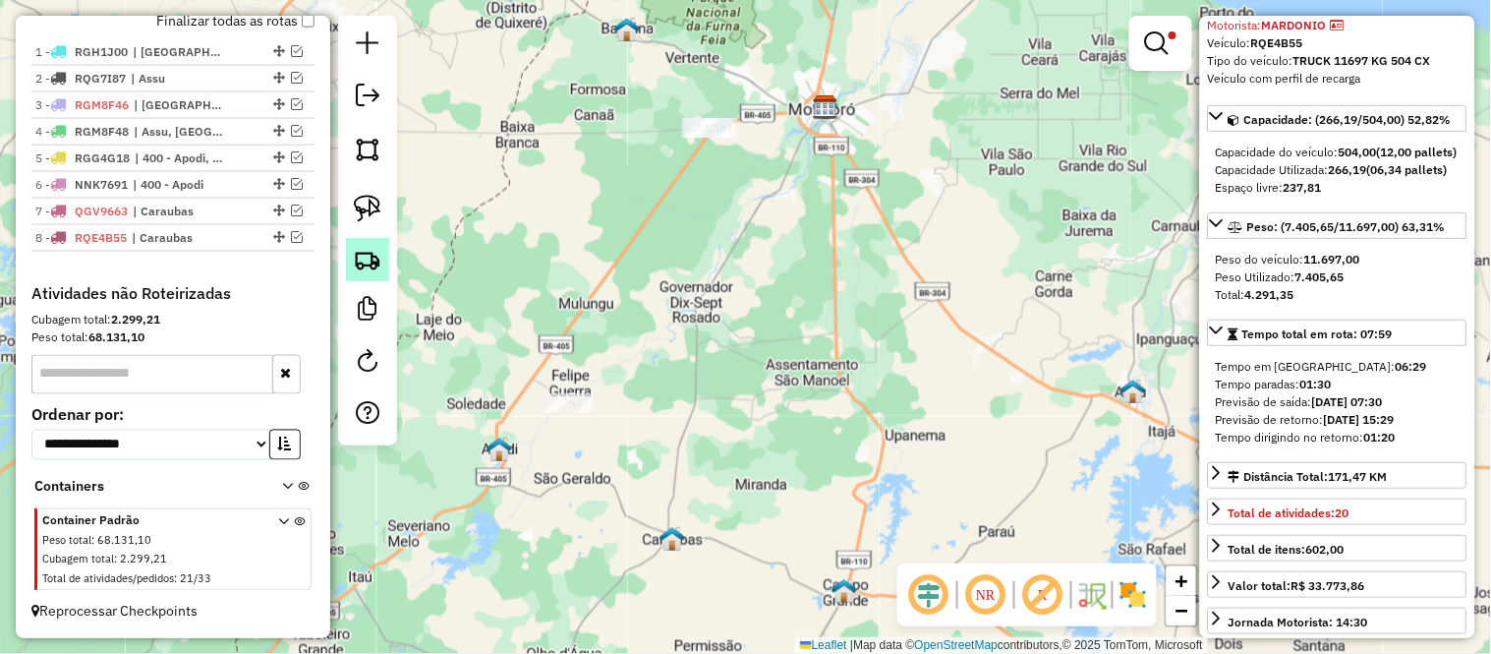
click at [358, 254] on img at bounding box center [368, 260] width 28 height 28
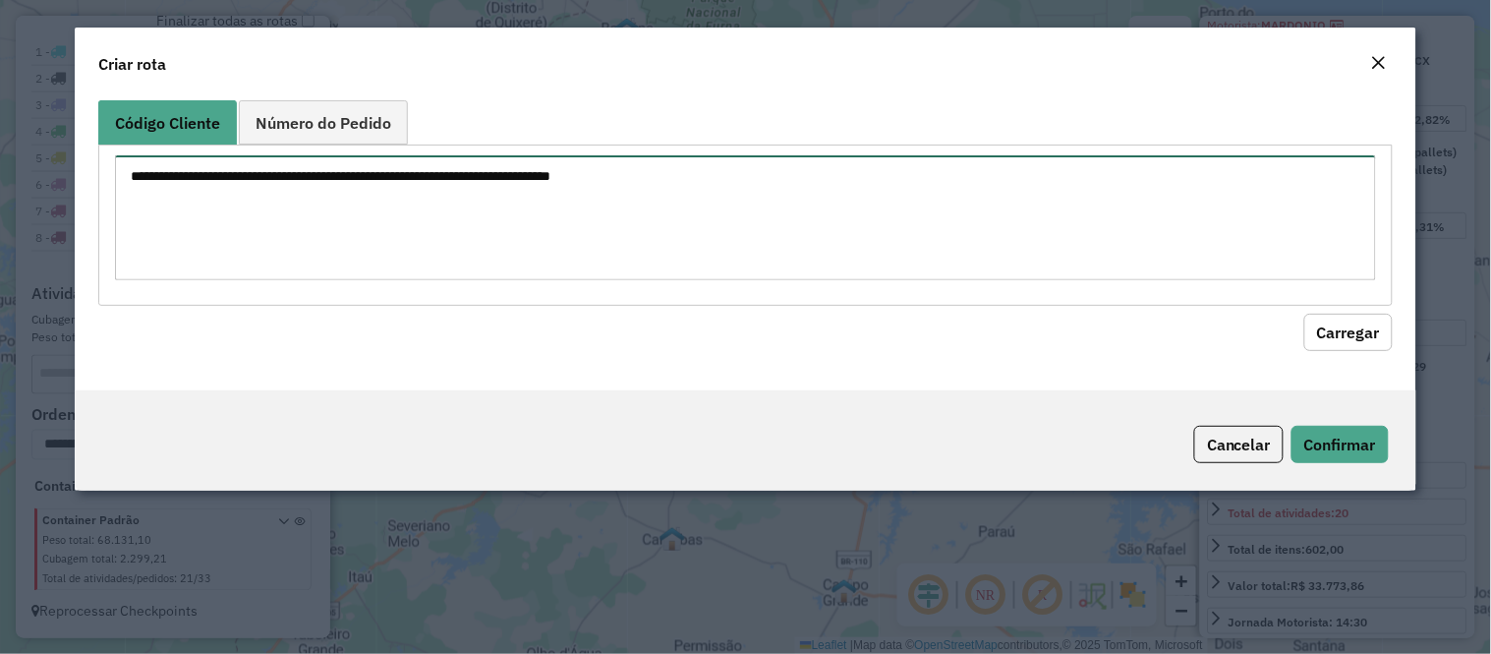
click at [428, 197] on textarea at bounding box center [745, 217] width 1261 height 125
paste textarea "****"
paste textarea "*****"
paste textarea "****"
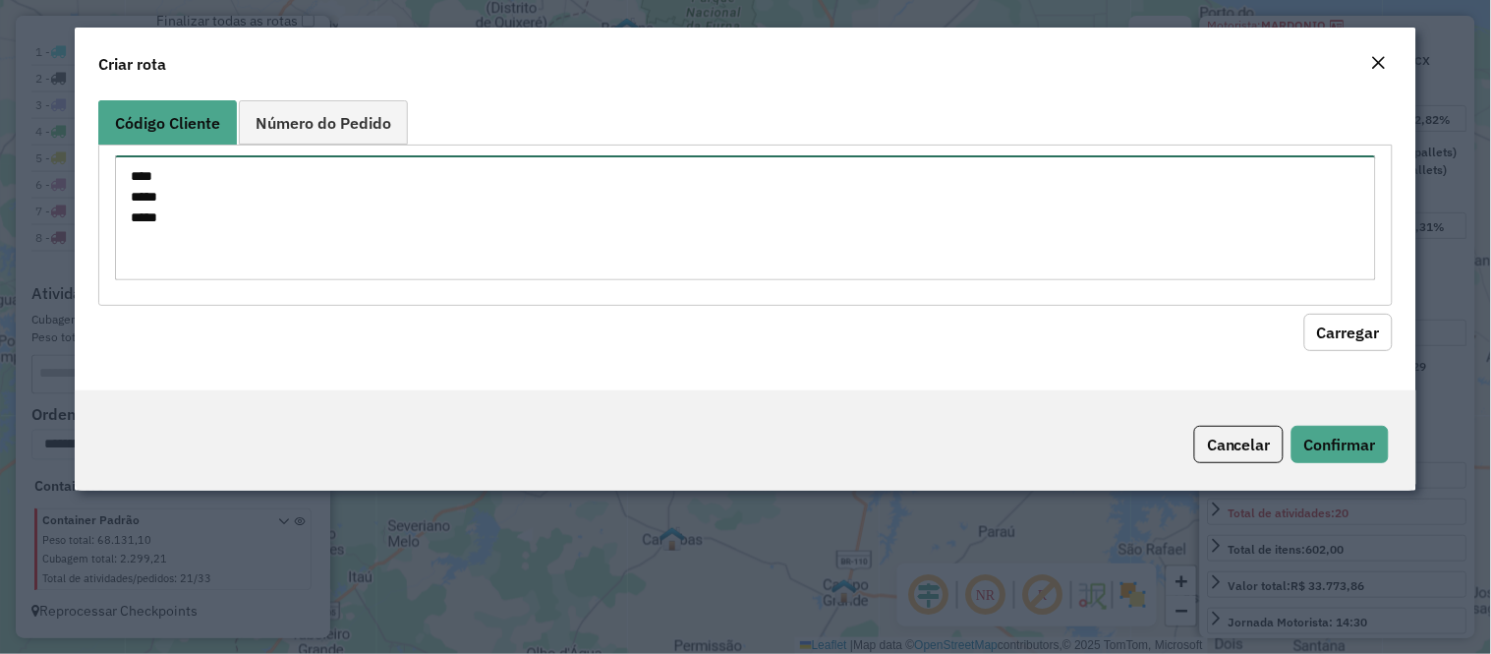
paste textarea "****"
type textarea "**** ***** **** ****"
click at [1349, 311] on hb-field-button "Carregar" at bounding box center [745, 328] width 1294 height 45
click at [1349, 326] on button "Carregar" at bounding box center [1348, 332] width 88 height 37
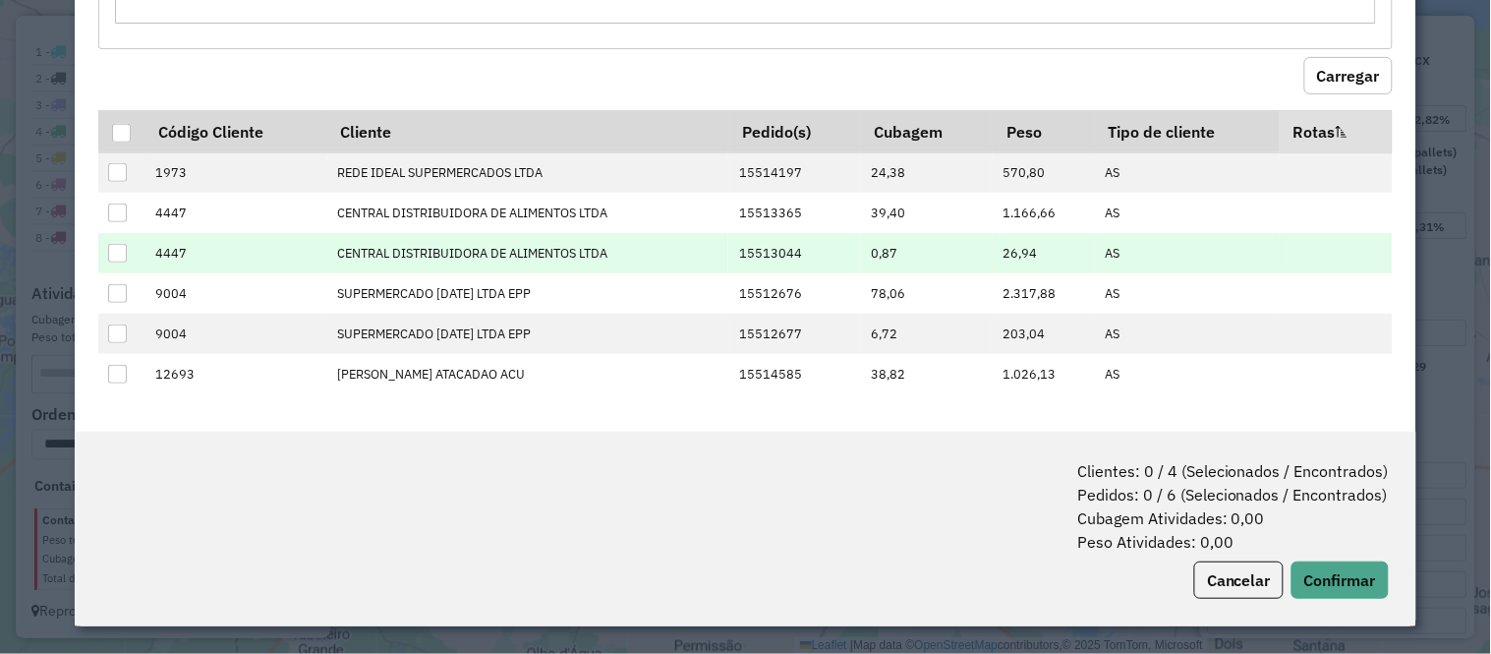
scroll to position [0, 0]
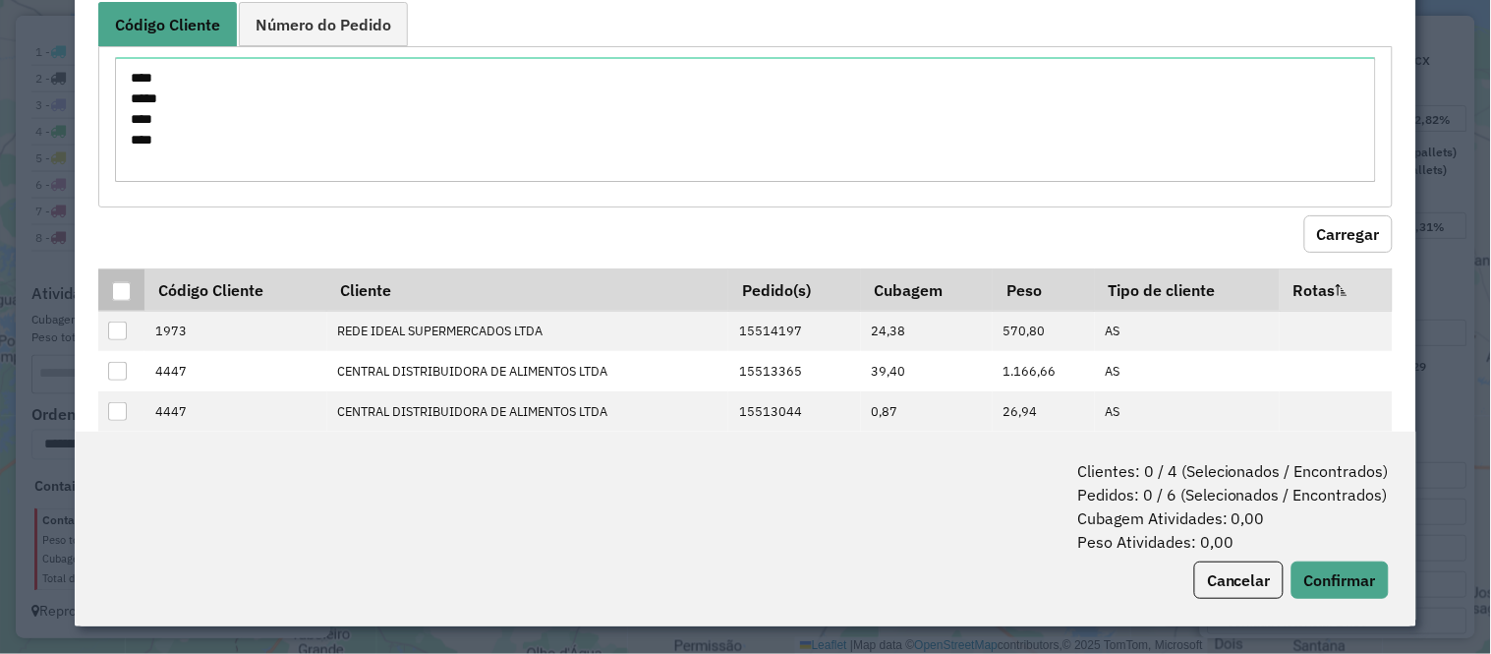
click at [123, 282] on div at bounding box center [121, 291] width 19 height 19
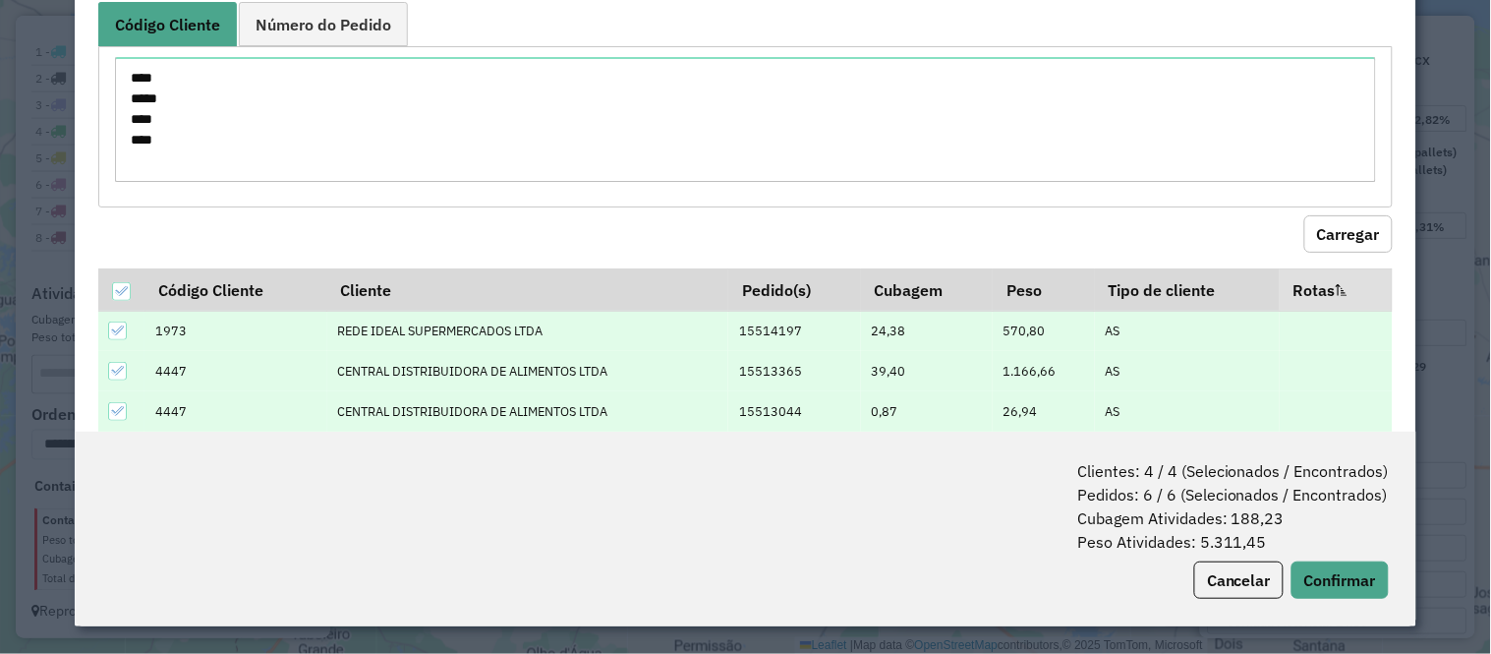
scroll to position [158, 0]
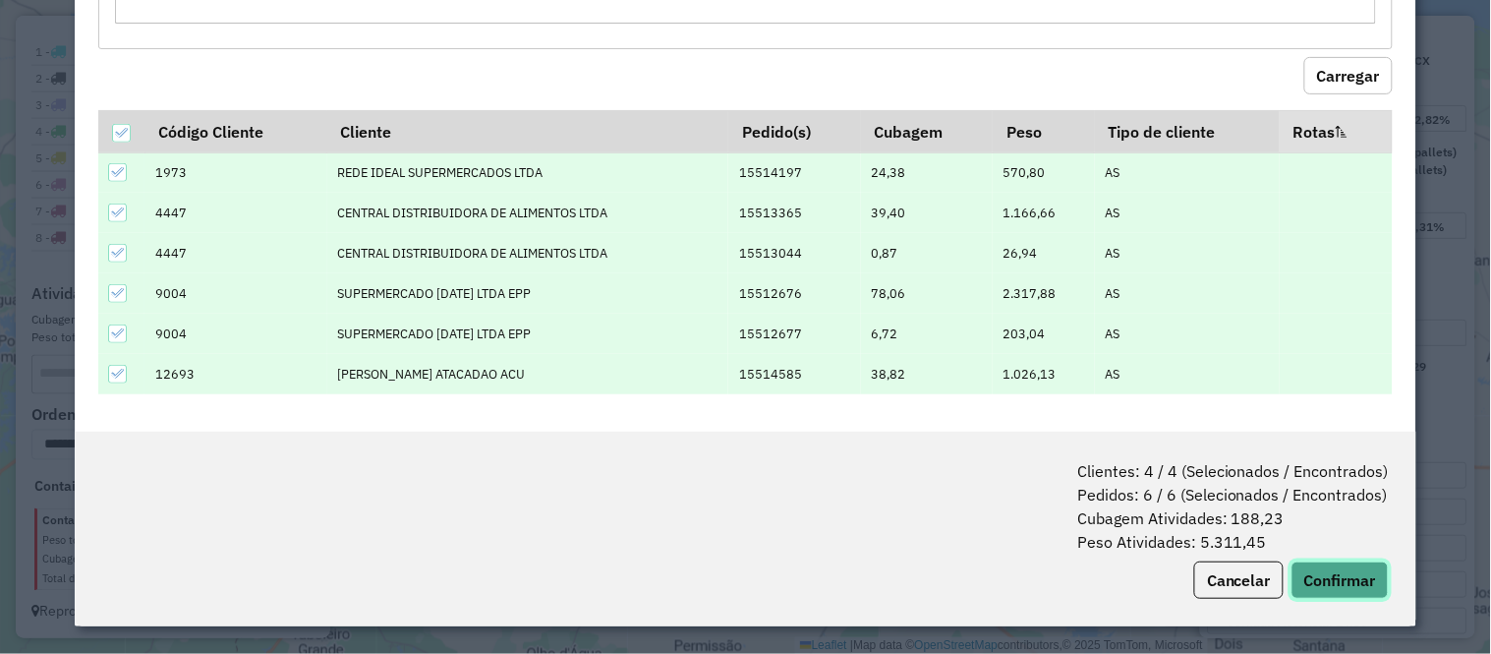
click at [1337, 568] on button "Confirmar" at bounding box center [1340, 579] width 97 height 37
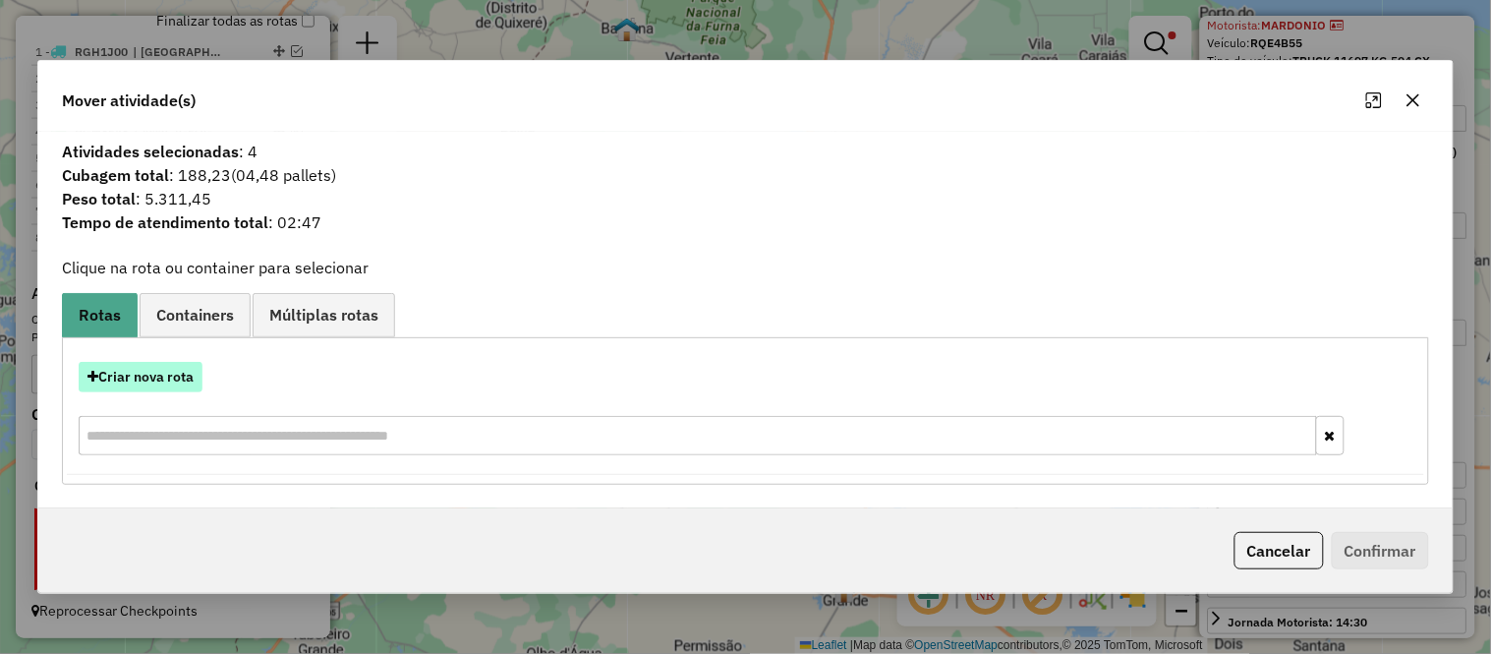
click at [154, 386] on button "Criar nova rota" at bounding box center [141, 377] width 124 height 30
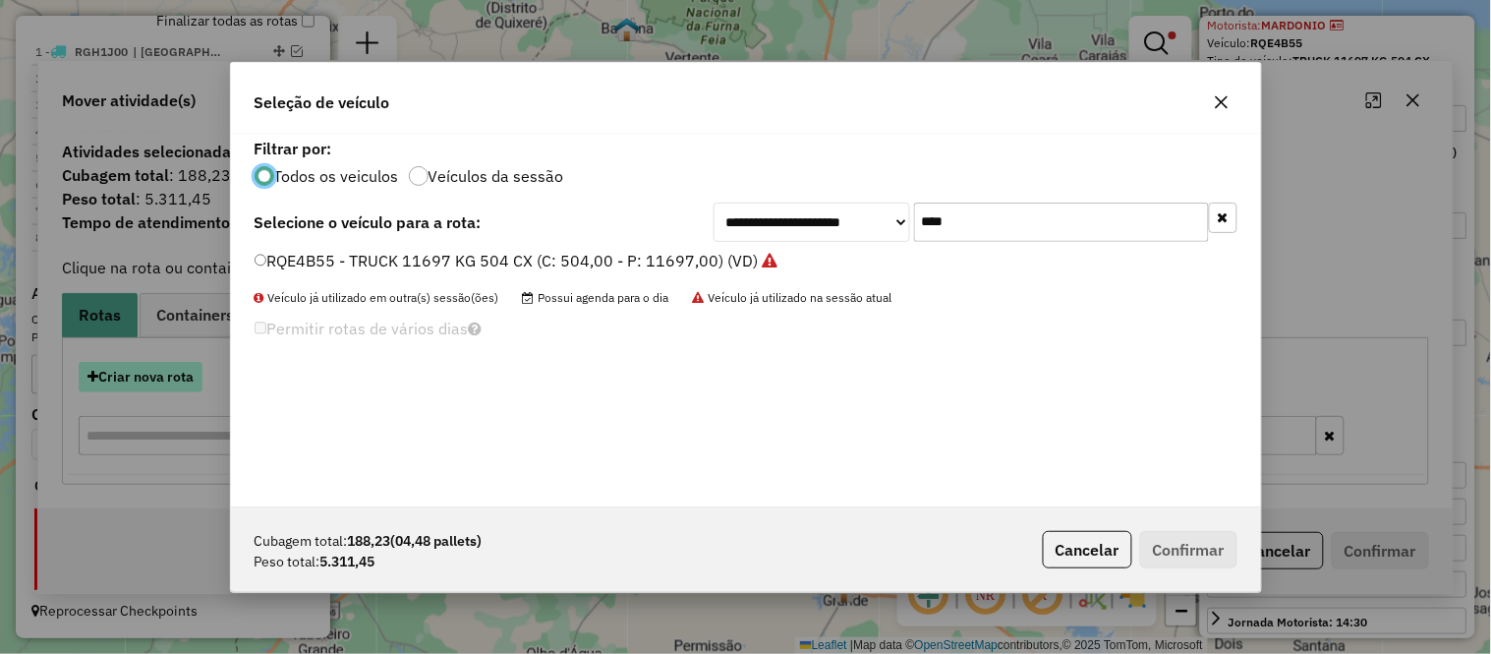
scroll to position [11, 5]
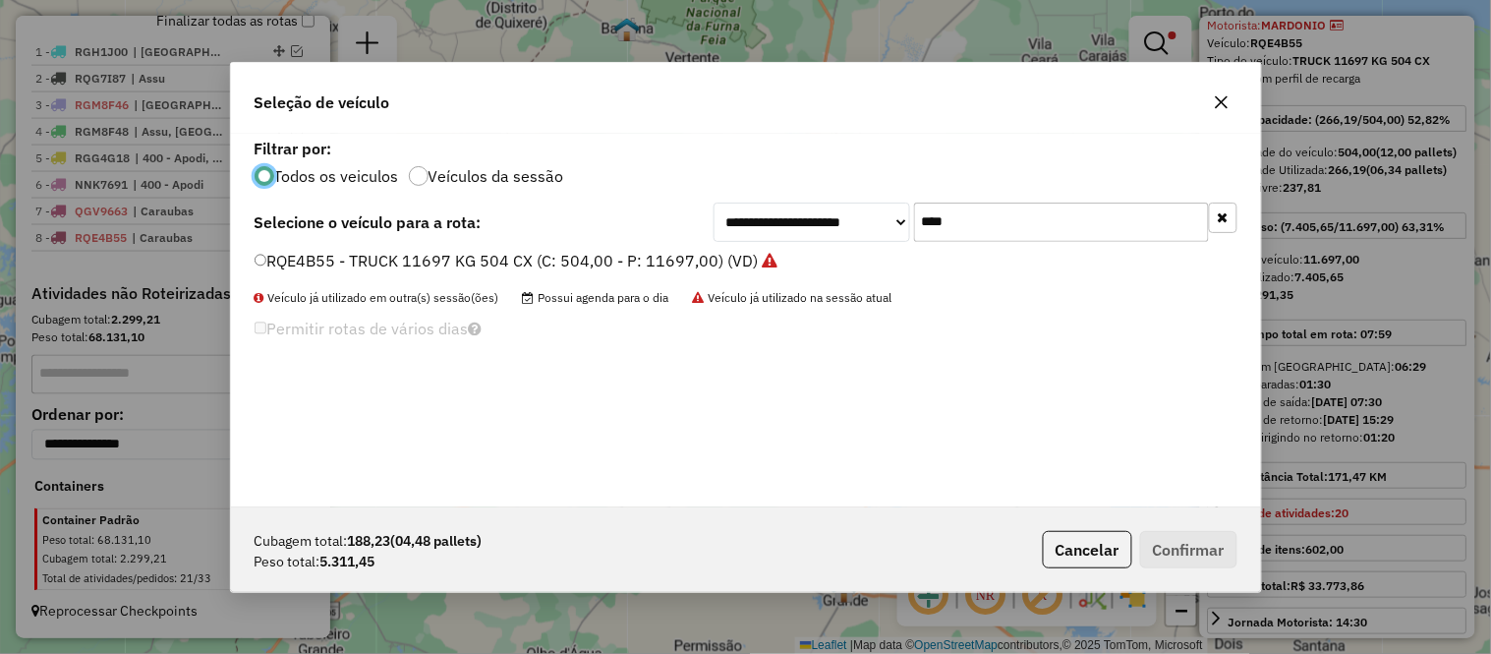
click at [990, 202] on input "****" at bounding box center [1061, 221] width 295 height 39
type input "****"
click at [475, 253] on label "QGO8143 - TRUCK 11697 KG 420 CX (C: 420,00 - P: 11697,00) (VD)" at bounding box center [508, 261] width 507 height 24
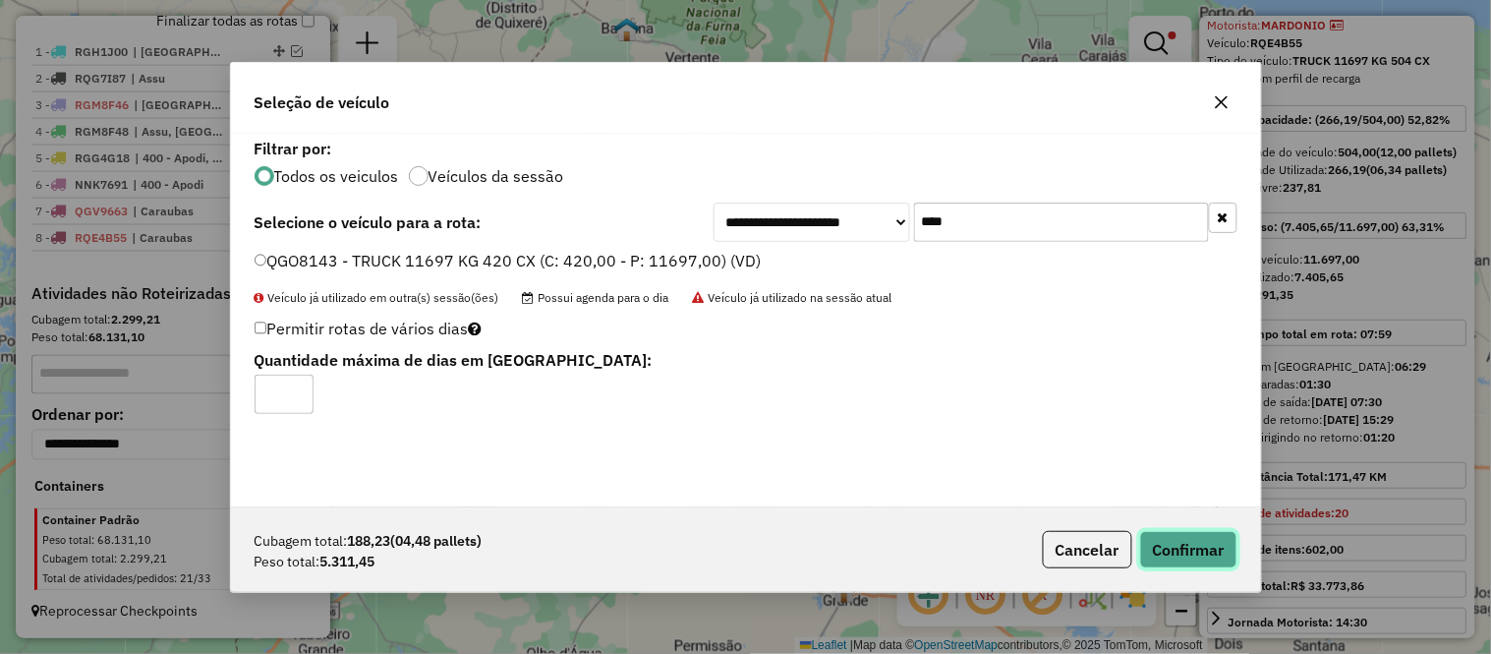
click at [1213, 541] on button "Confirmar" at bounding box center [1188, 549] width 97 height 37
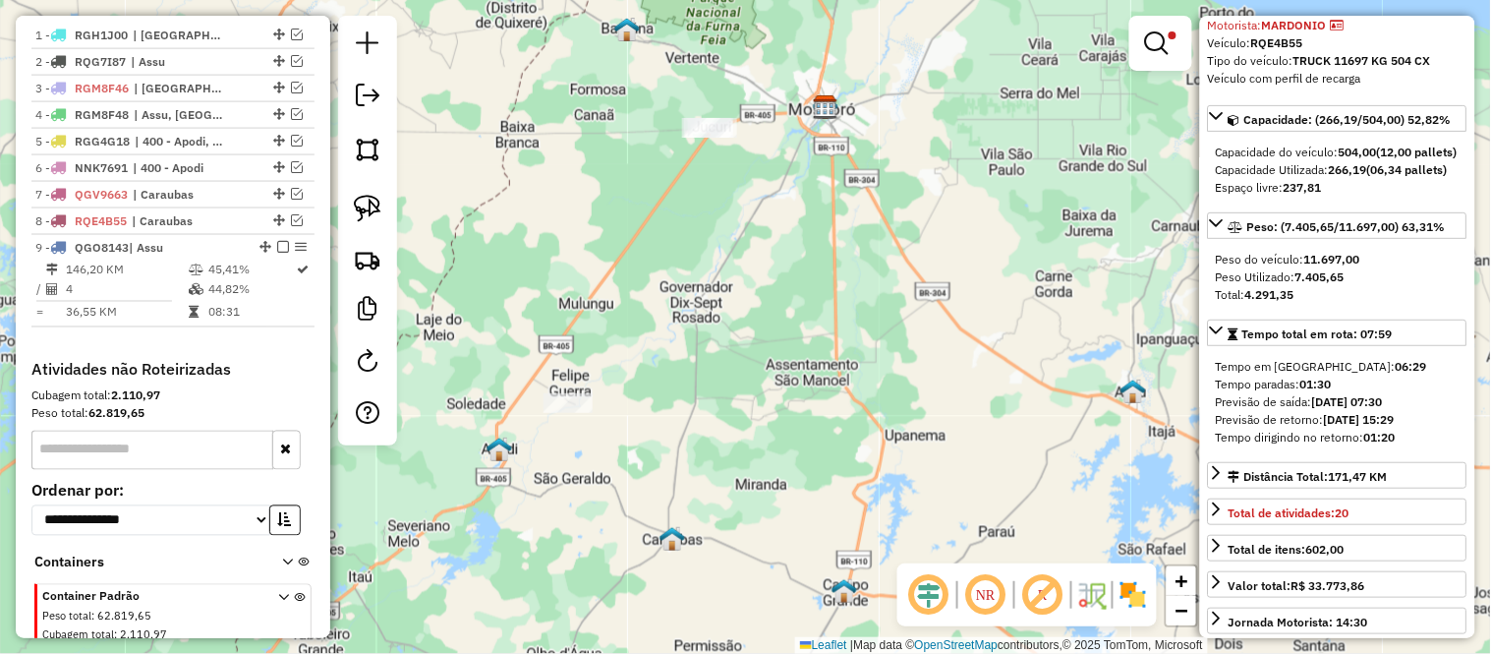
scroll to position [806, 0]
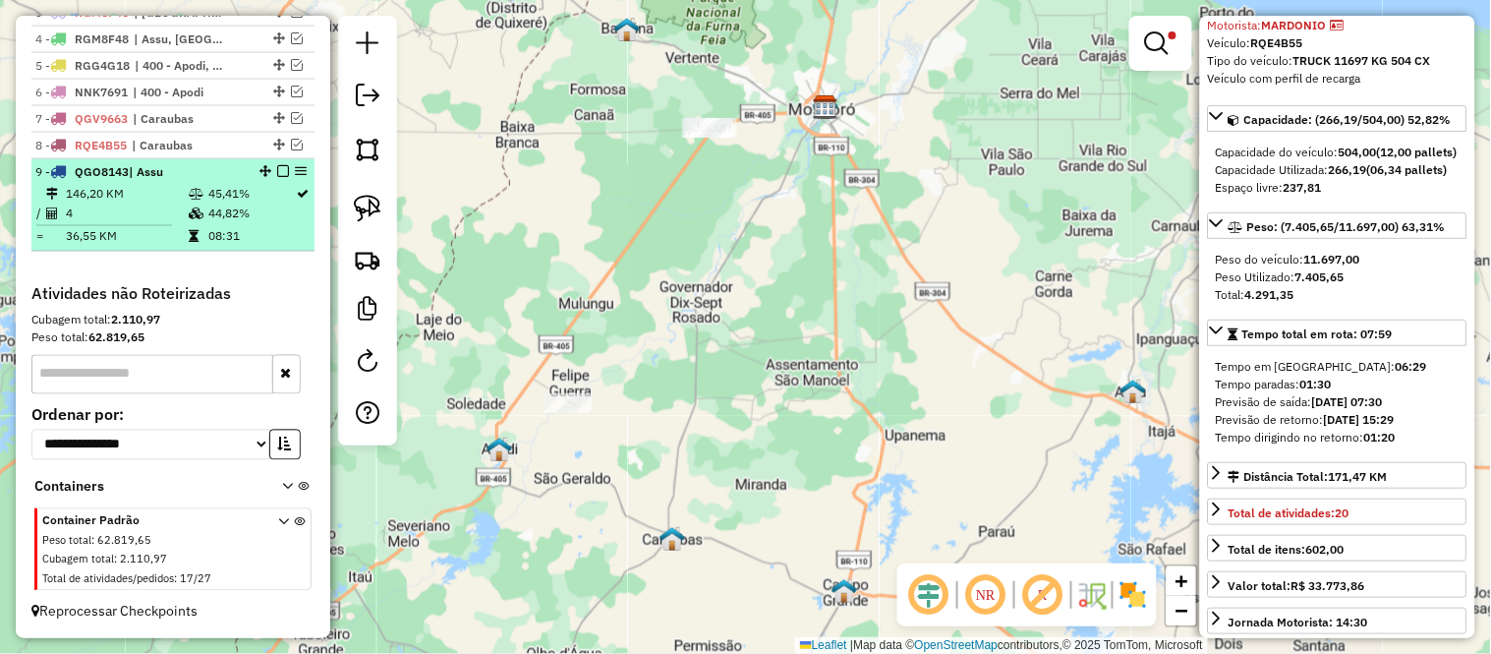
click at [98, 194] on td "146,20 KM" at bounding box center [126, 195] width 123 height 20
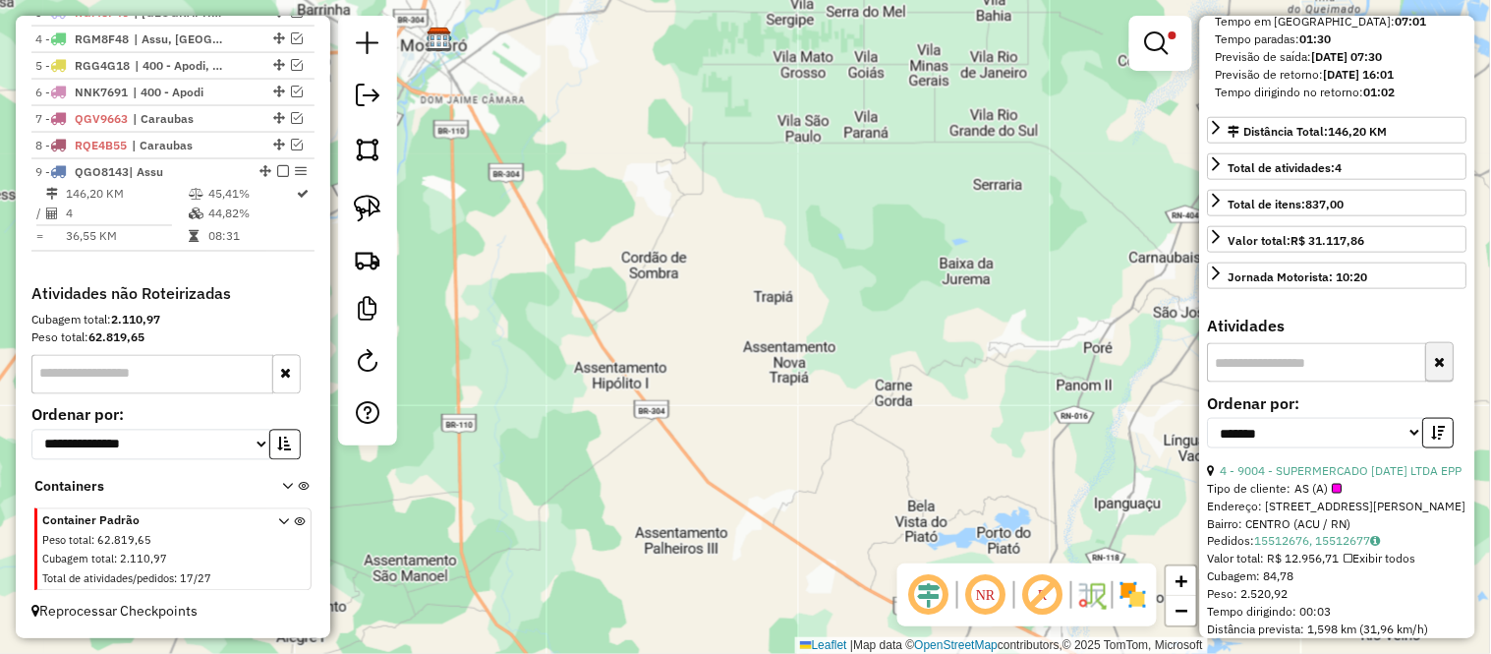
scroll to position [0, 0]
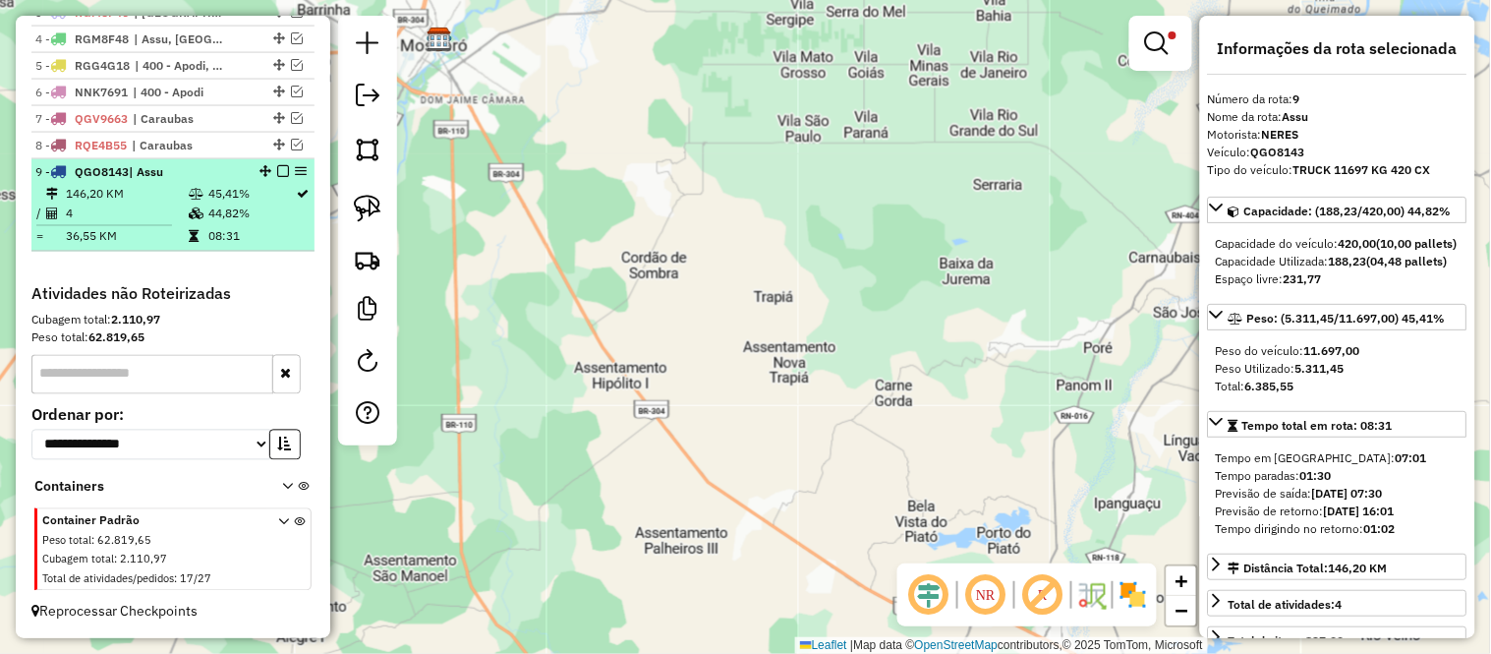
click at [113, 210] on td "4" at bounding box center [126, 214] width 123 height 20
click at [278, 165] on em at bounding box center [283, 171] width 12 height 12
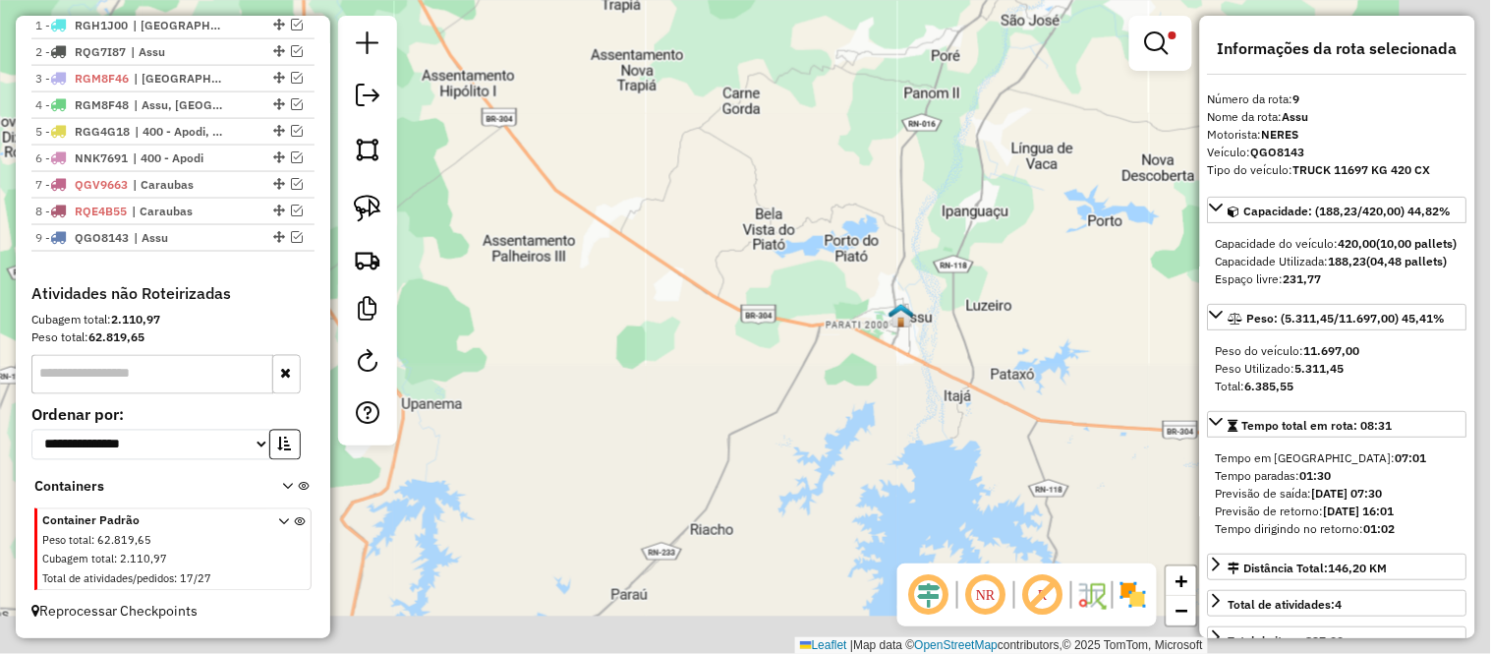
drag, startPoint x: 778, startPoint y: 276, endPoint x: 605, endPoint y: -26, distance: 347.8
click at [605, 0] on html "Aplicando filtros Pop-up bloqueado! Seu navegador bloqueou automáticamente a ab…" at bounding box center [745, 327] width 1491 height 654
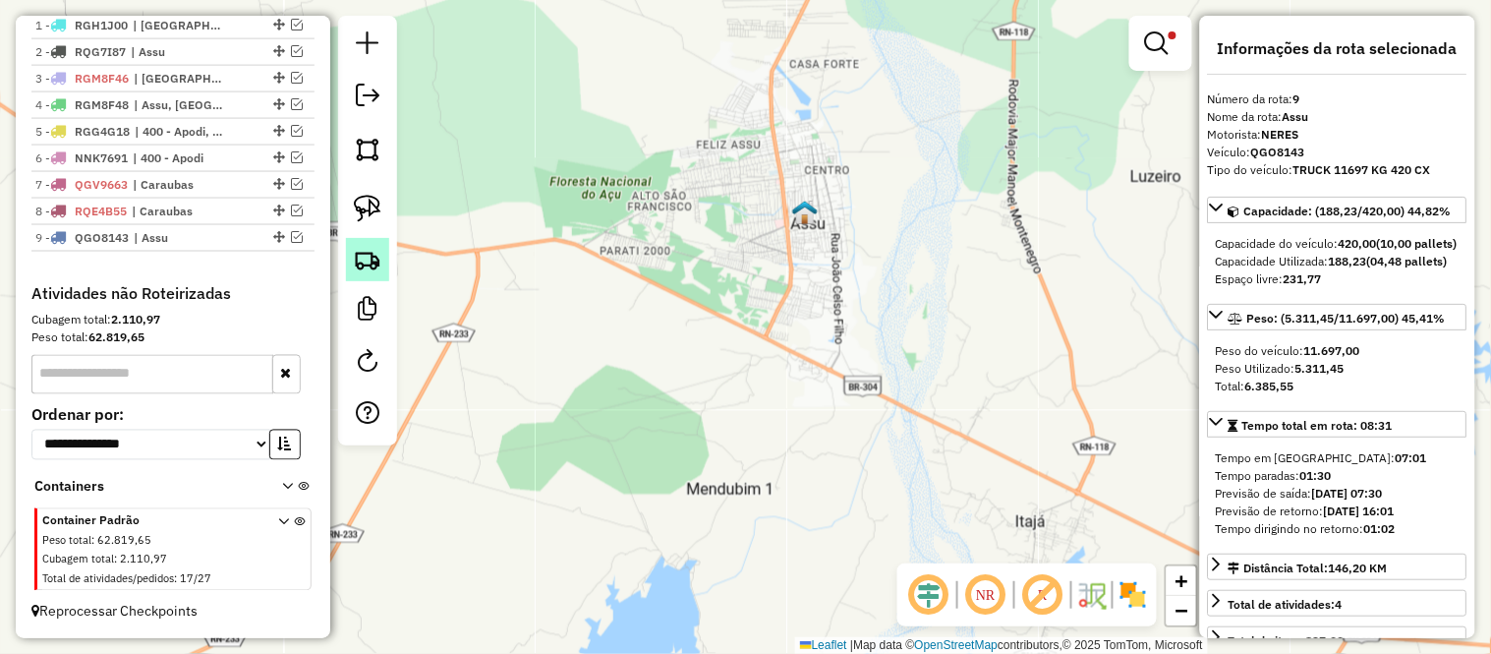
click at [376, 259] on img at bounding box center [368, 260] width 28 height 28
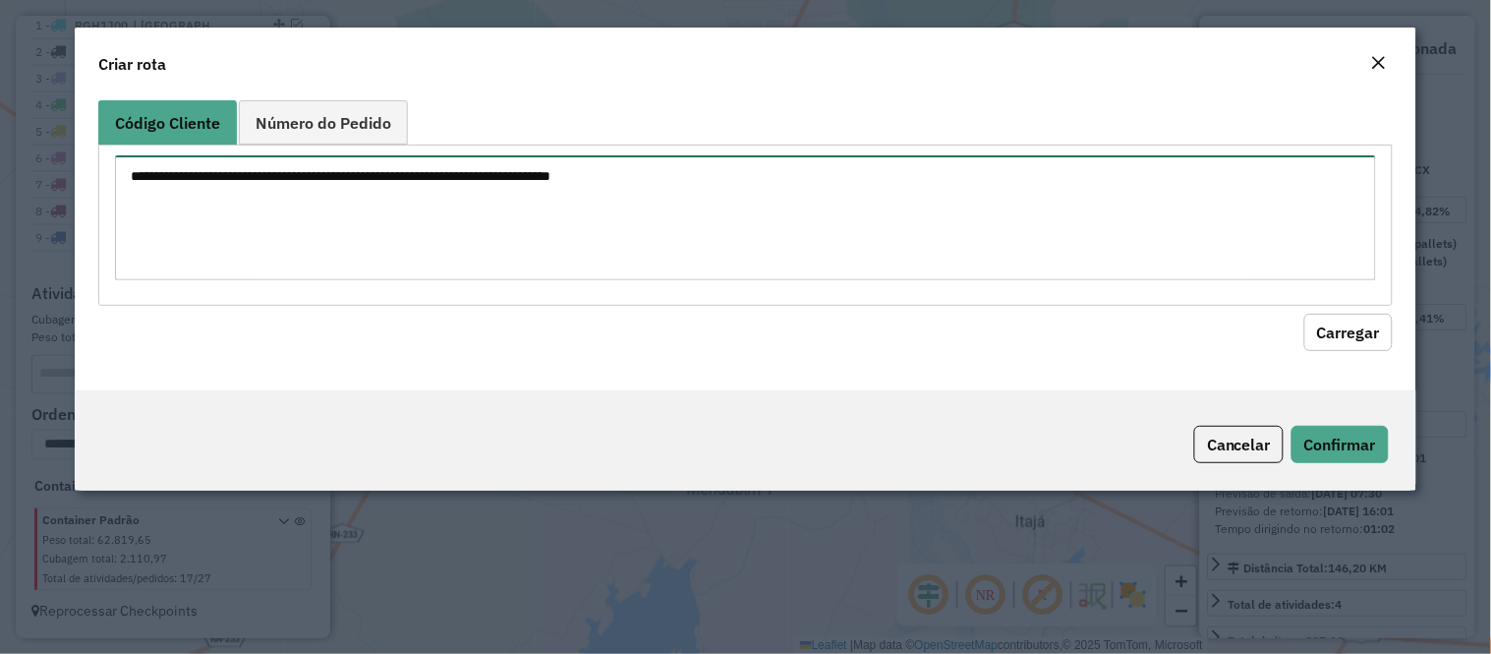
click at [405, 227] on textarea at bounding box center [745, 217] width 1261 height 125
paste textarea "****"
paste textarea "*****"
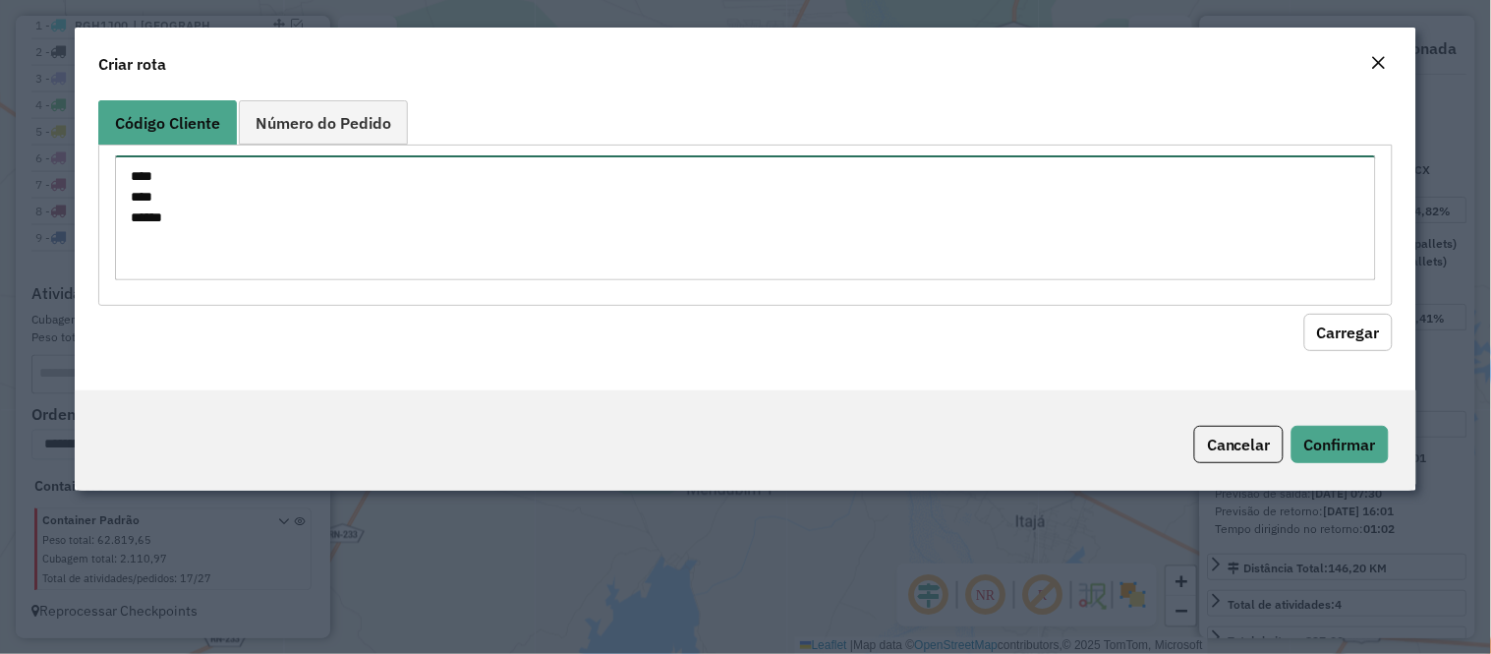
paste textarea "****"
type textarea "**** **** ***** ****"
click at [1340, 339] on button "Carregar" at bounding box center [1348, 332] width 88 height 37
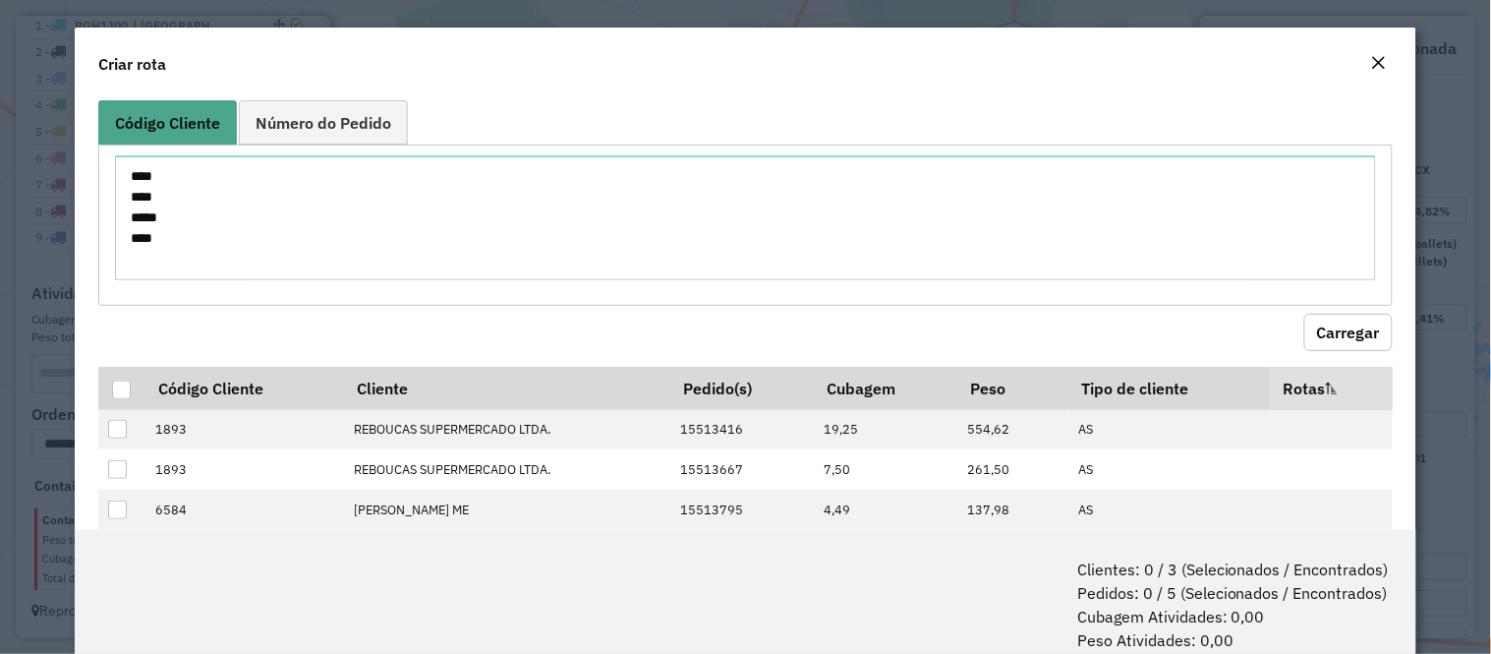
click at [1339, 320] on button "Carregar" at bounding box center [1348, 332] width 88 height 37
click at [119, 391] on div at bounding box center [121, 389] width 19 height 19
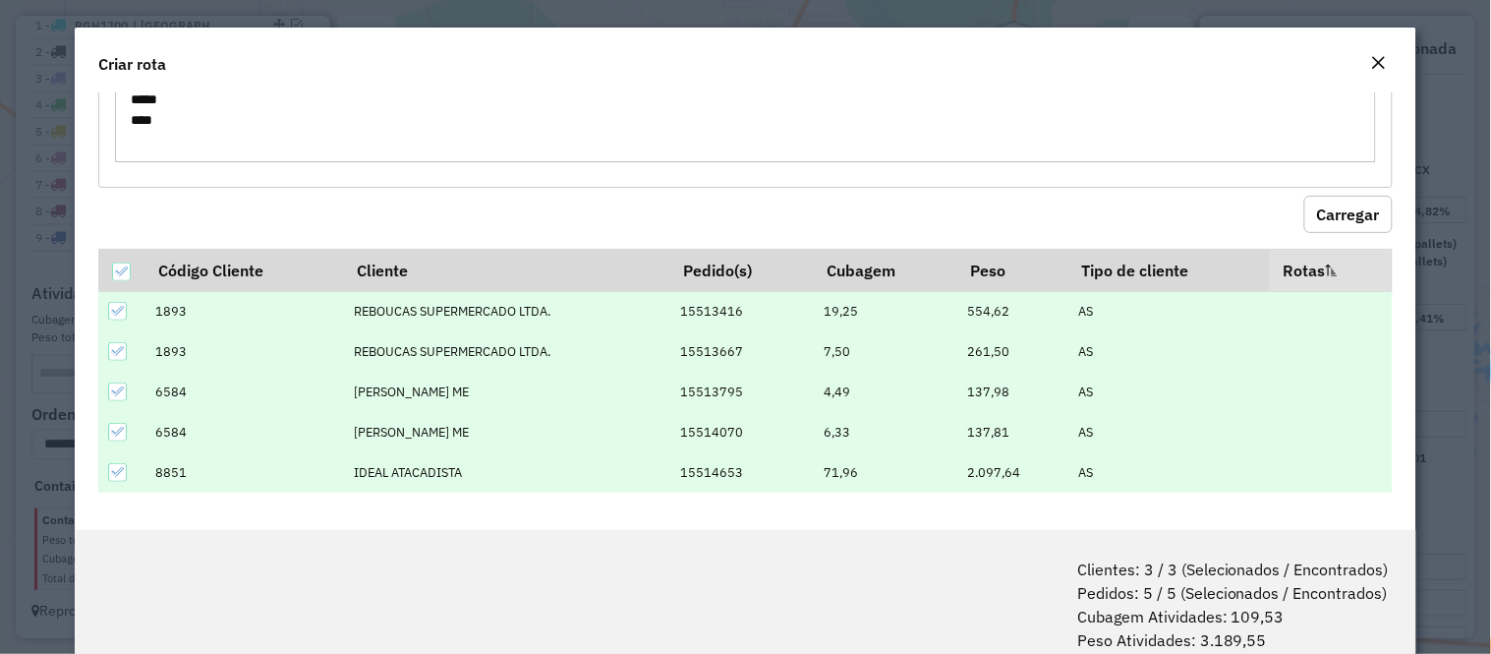
scroll to position [98, 0]
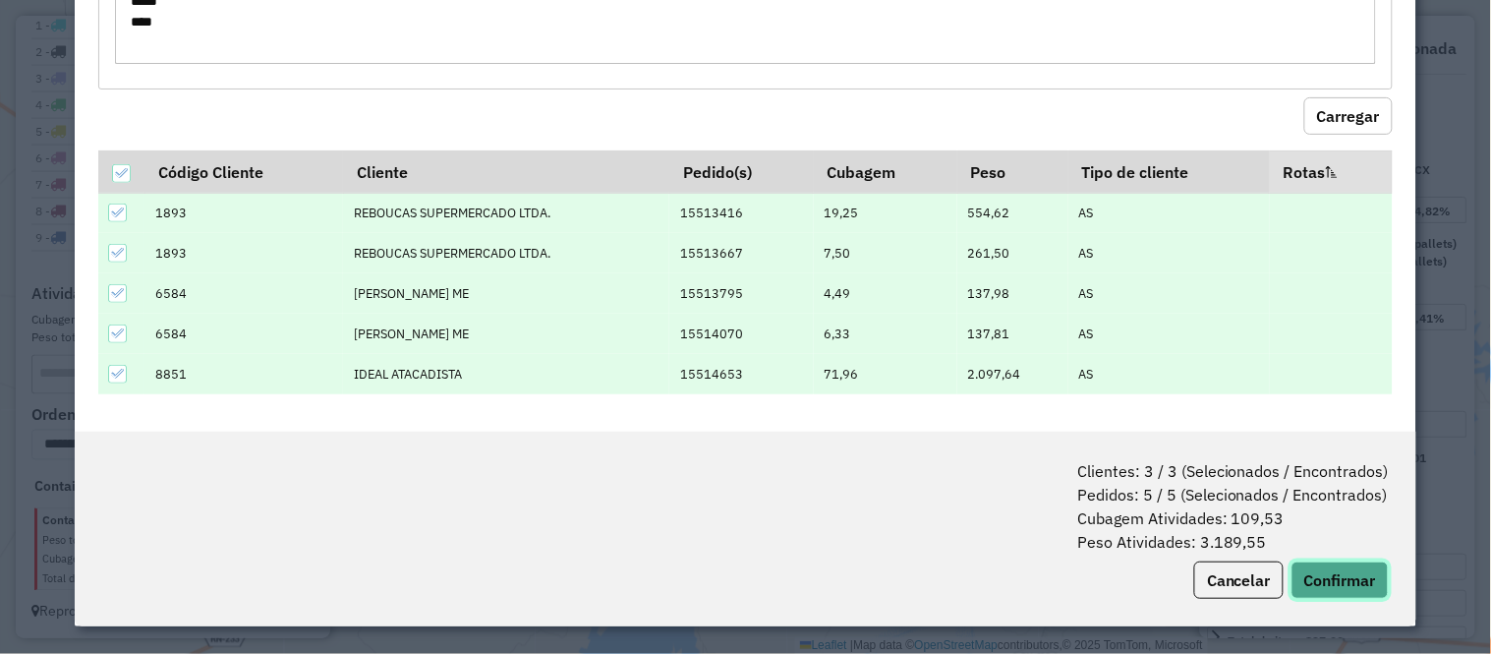
click at [1323, 573] on button "Confirmar" at bounding box center [1340, 579] width 97 height 37
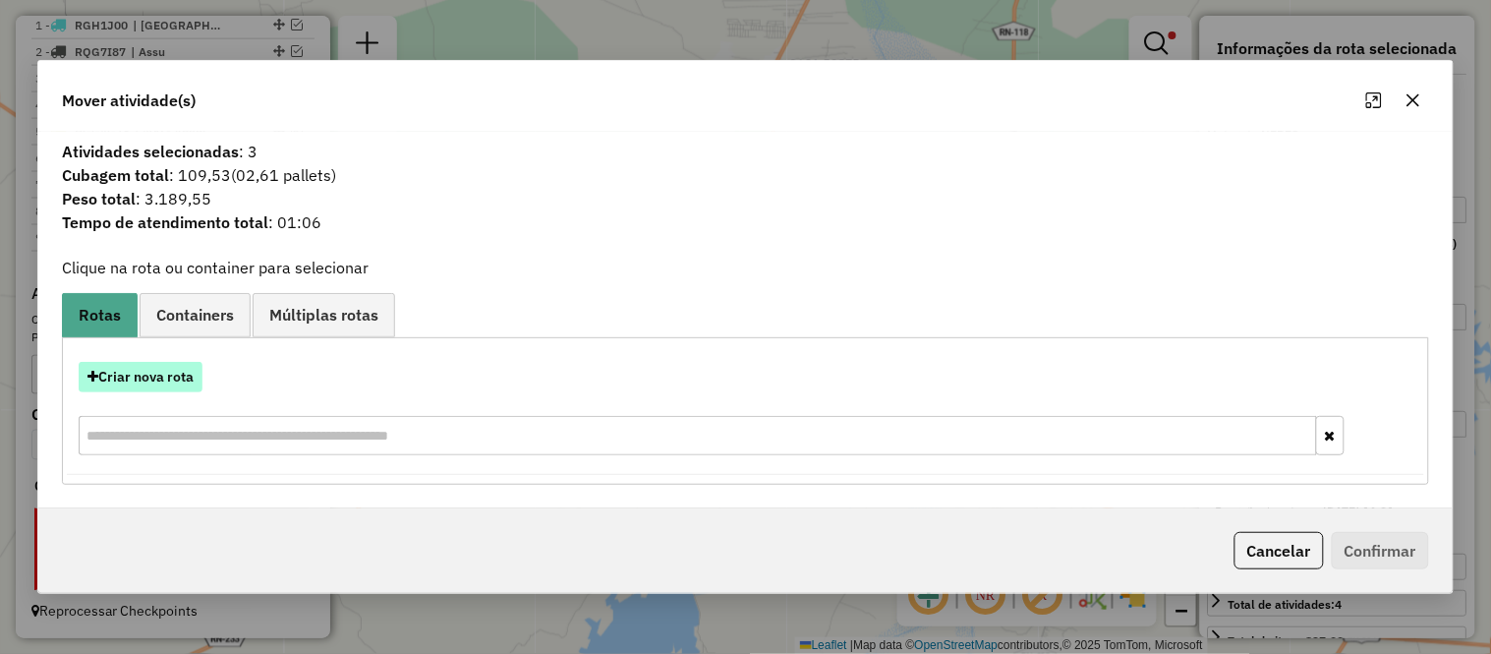
click at [150, 371] on button "Criar nova rota" at bounding box center [141, 377] width 124 height 30
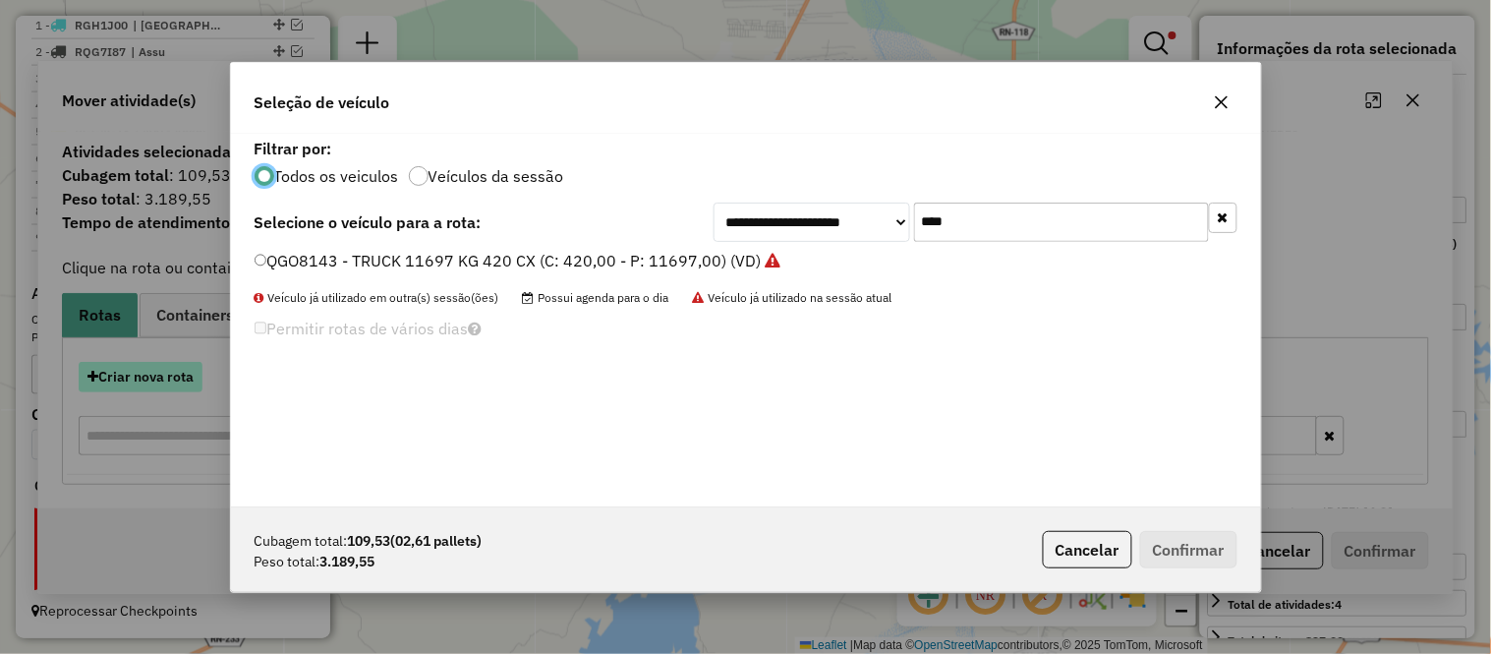
scroll to position [11, 5]
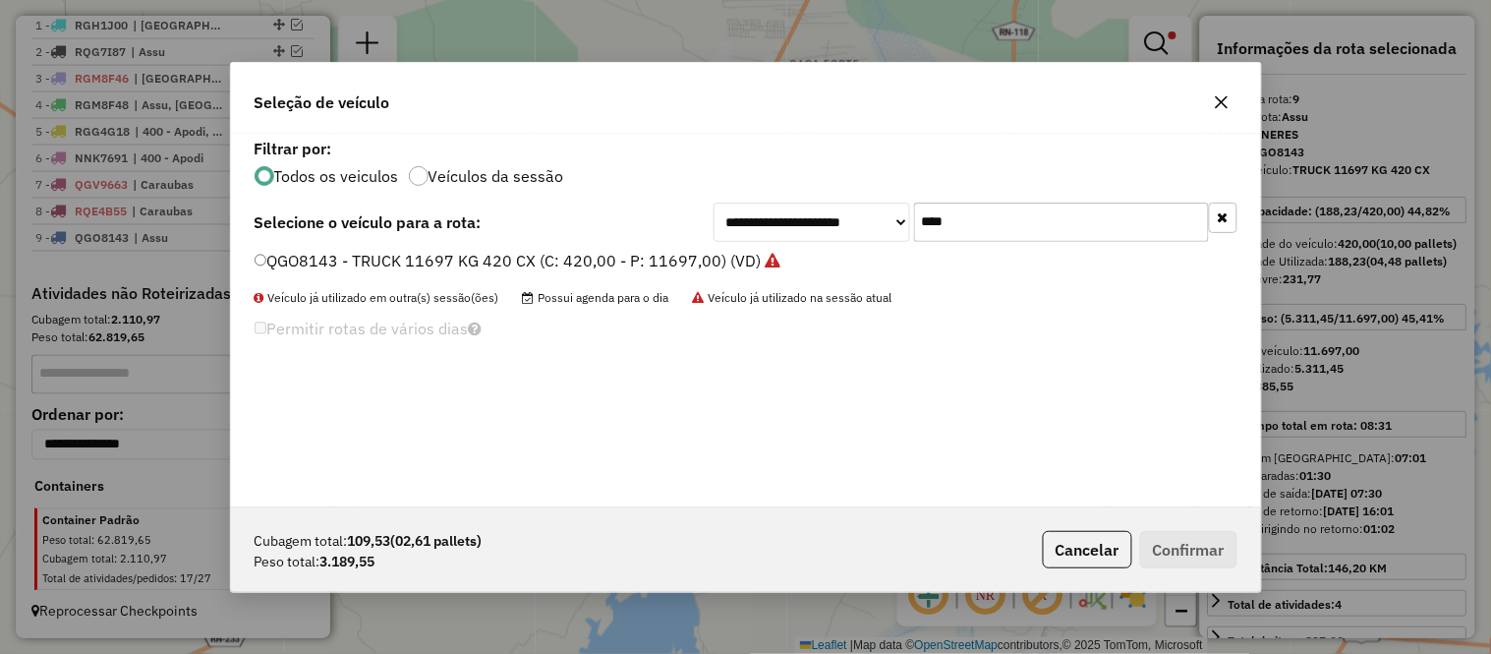
click at [987, 234] on input "****" at bounding box center [1061, 221] width 295 height 39
type input "****"
click at [525, 257] on label "MYO7652 - TRUCK 11697 KG 420 CX (C: 420,00 - P: 11697,00) (VD)" at bounding box center [508, 261] width 507 height 24
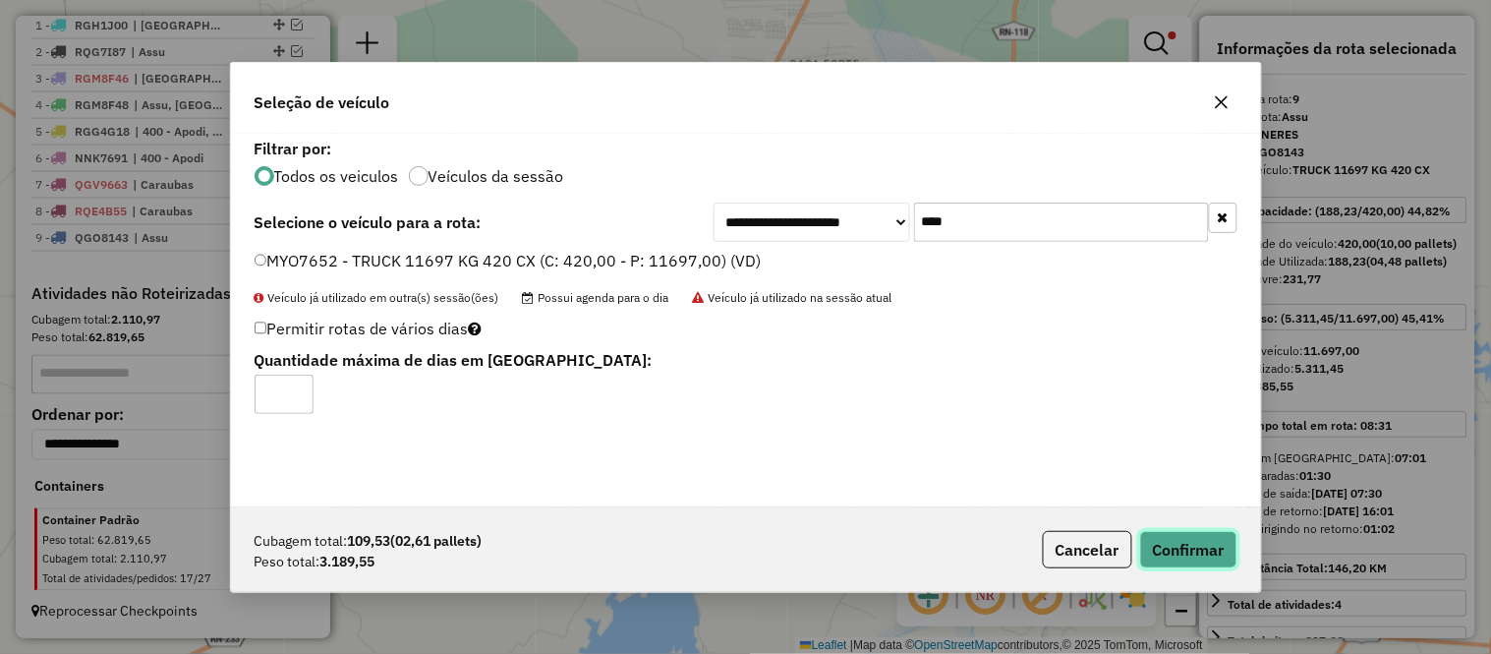
click at [1167, 545] on button "Confirmar" at bounding box center [1188, 549] width 97 height 37
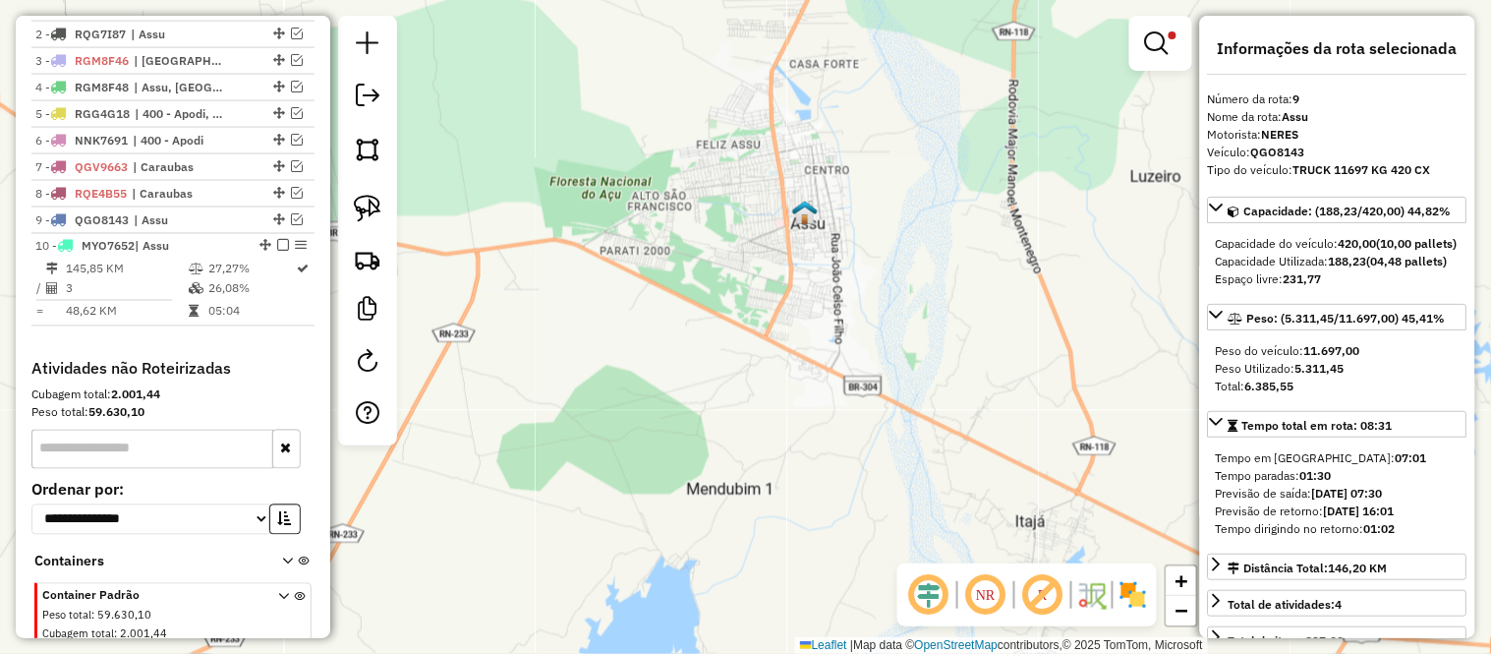
scroll to position [832, 0]
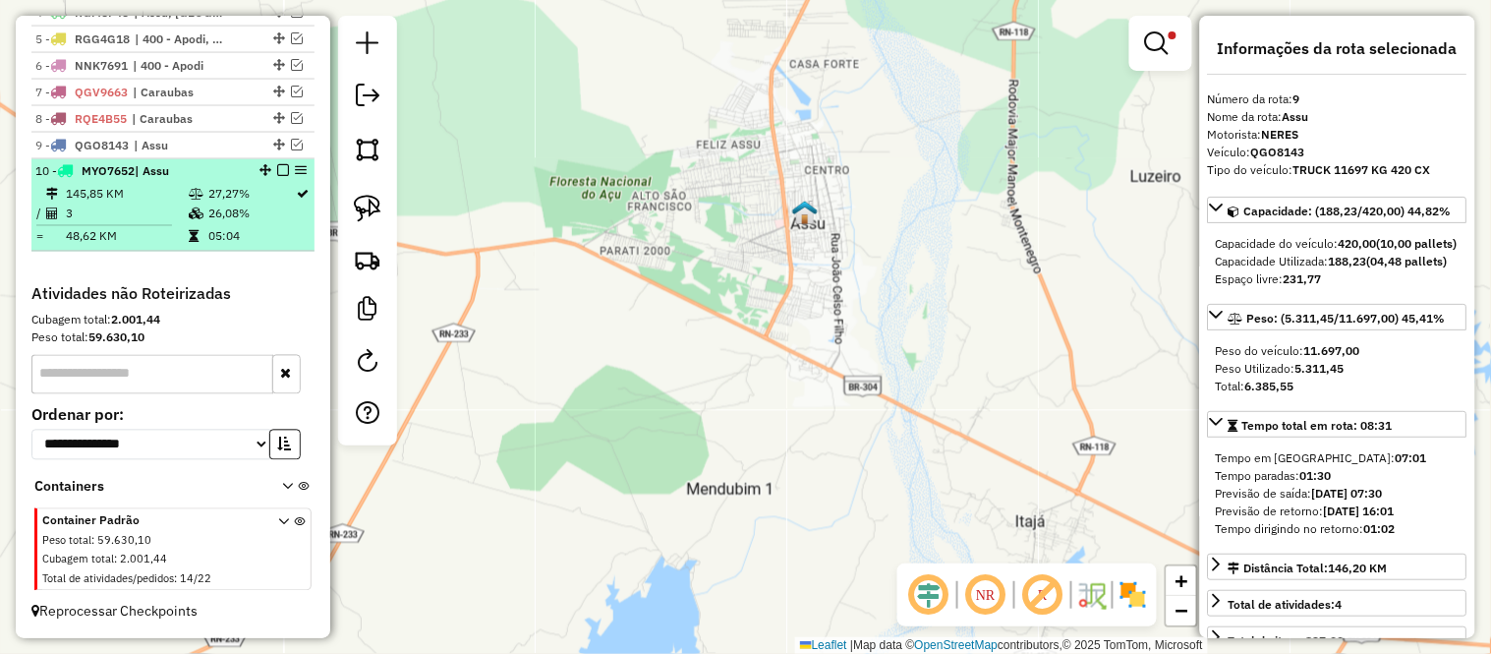
click at [112, 185] on td "145,85 KM" at bounding box center [126, 195] width 123 height 20
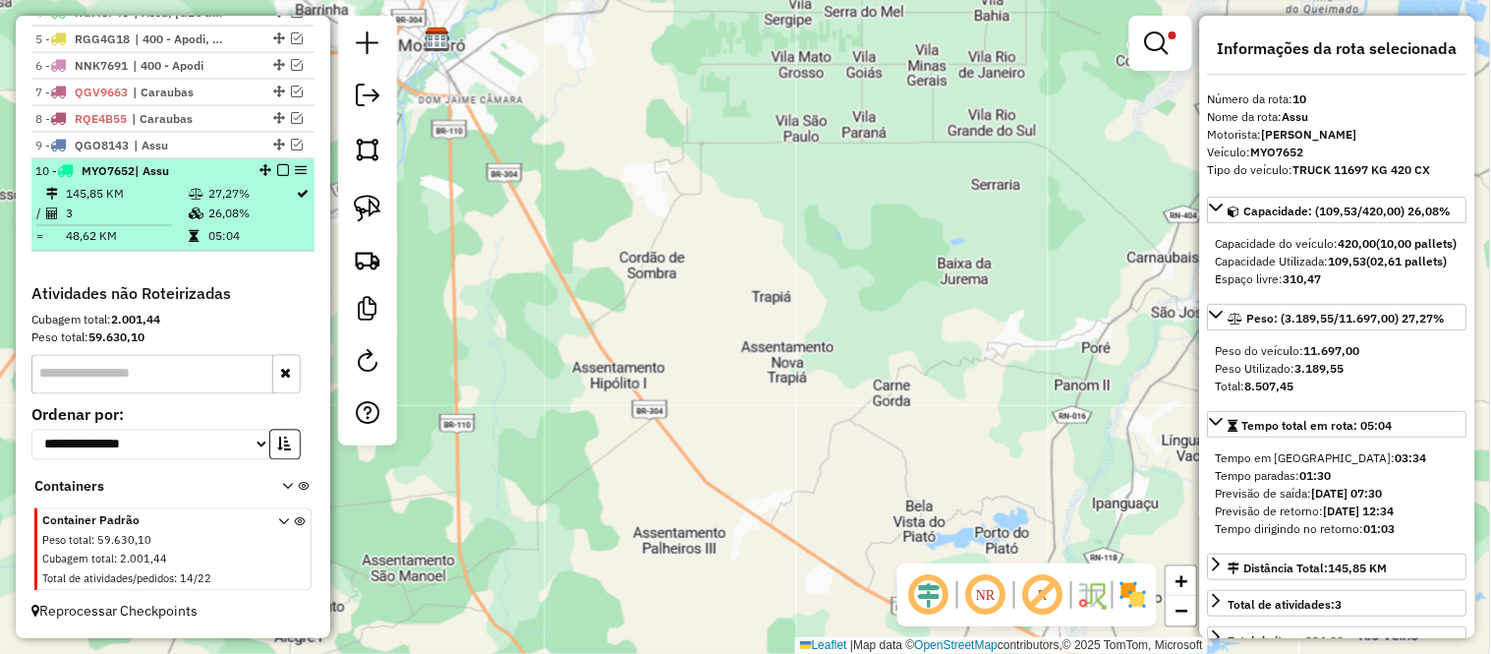
click at [277, 171] on em at bounding box center [283, 171] width 12 height 12
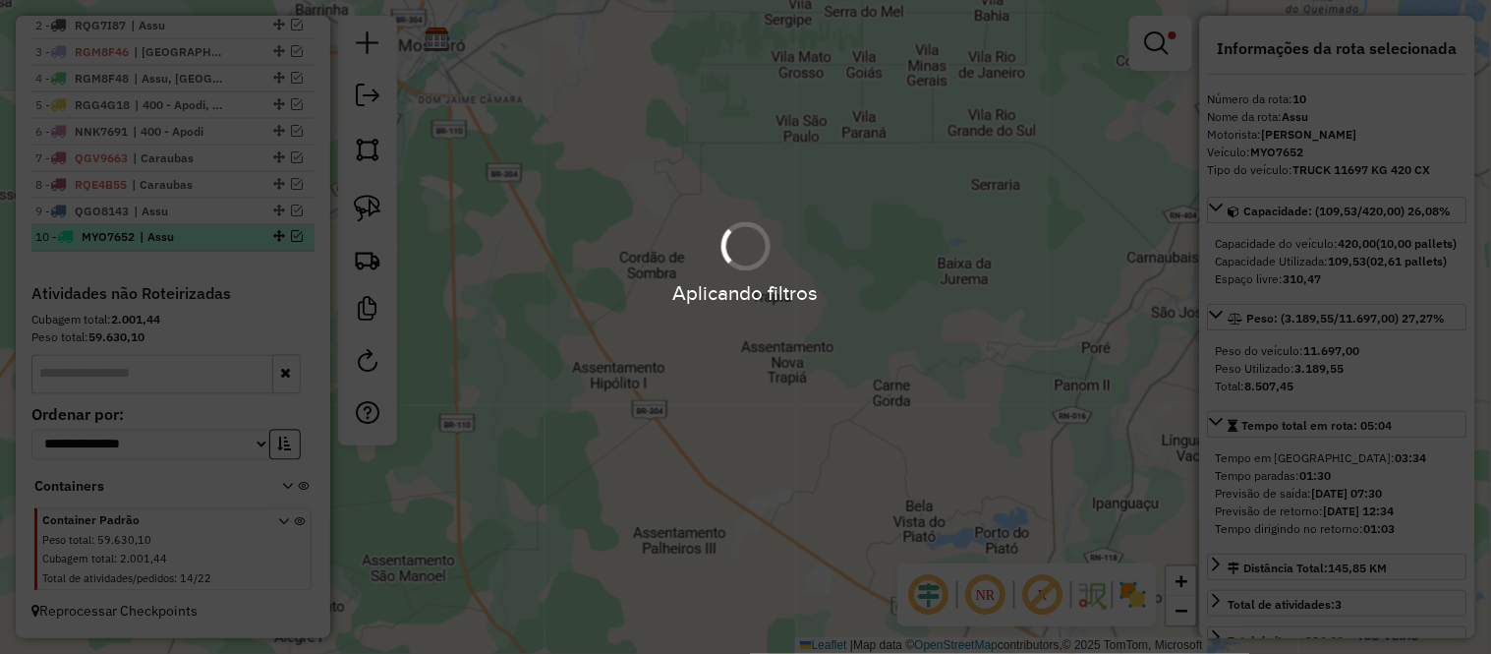
scroll to position [767, 0]
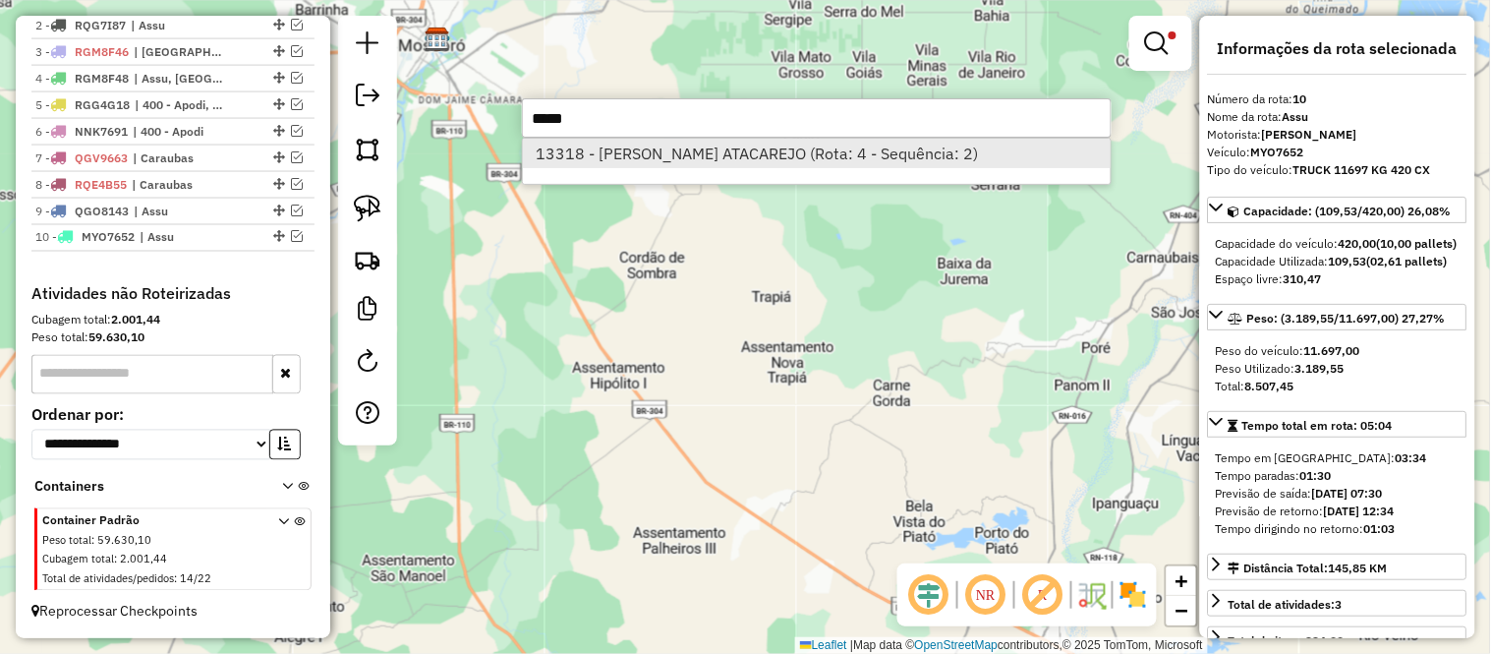
type input "*****"
click at [665, 153] on li "13318 - CARVALHO ATACAREJO (Rota: 4 - Sequência: 2)" at bounding box center [817, 153] width 588 height 29
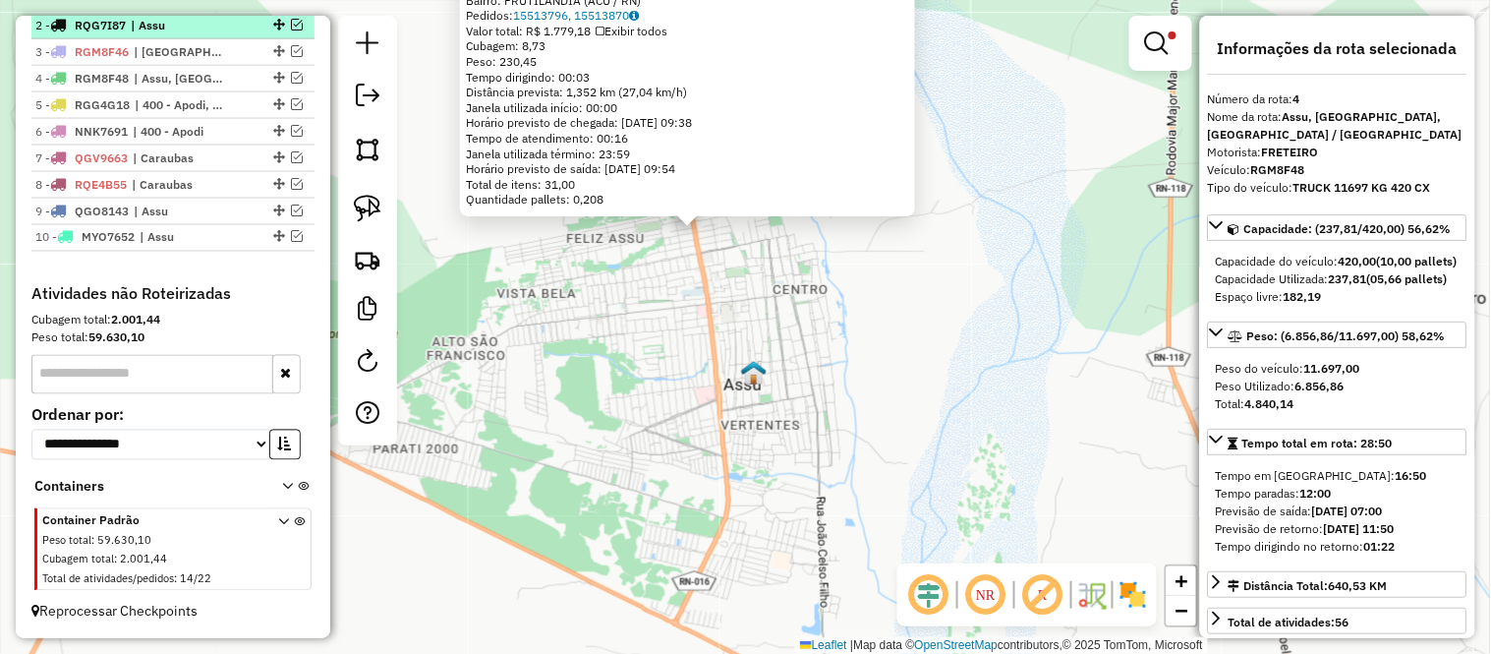
scroll to position [657, 0]
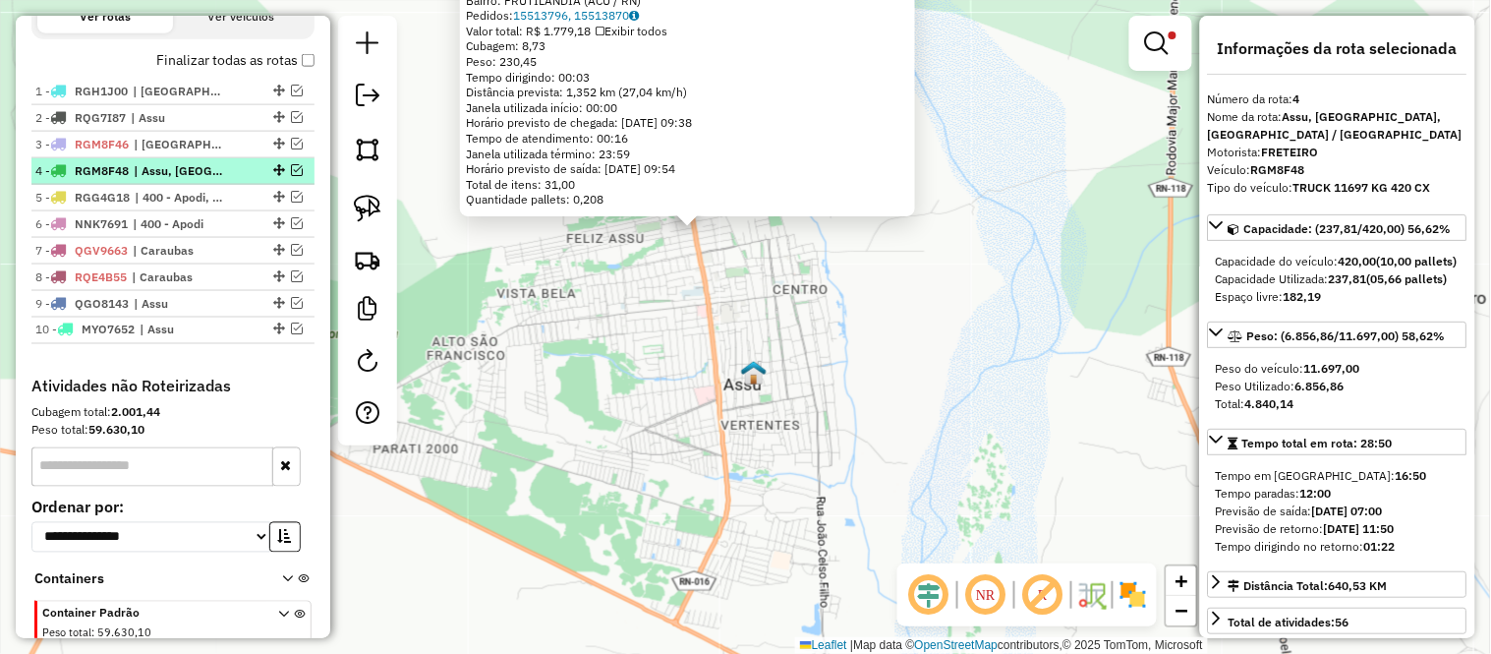
click at [291, 176] on em at bounding box center [297, 170] width 12 height 12
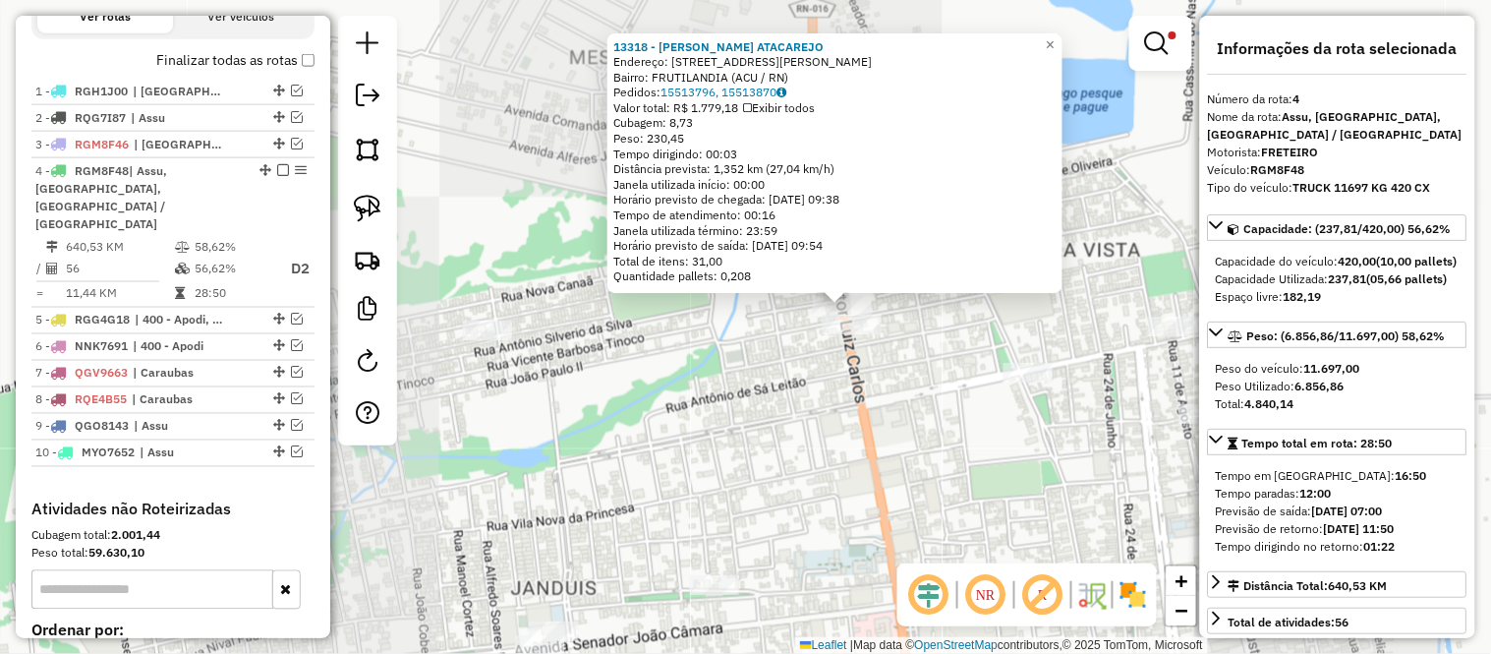
drag, startPoint x: 841, startPoint y: 306, endPoint x: 820, endPoint y: 406, distance: 102.6
click at [820, 405] on div "13318 - CARVALHO ATACAREJO Endereço: Rua Doutor Luiz Carlos 2371 Bairro: FRUTIL…" at bounding box center [745, 327] width 1491 height 654
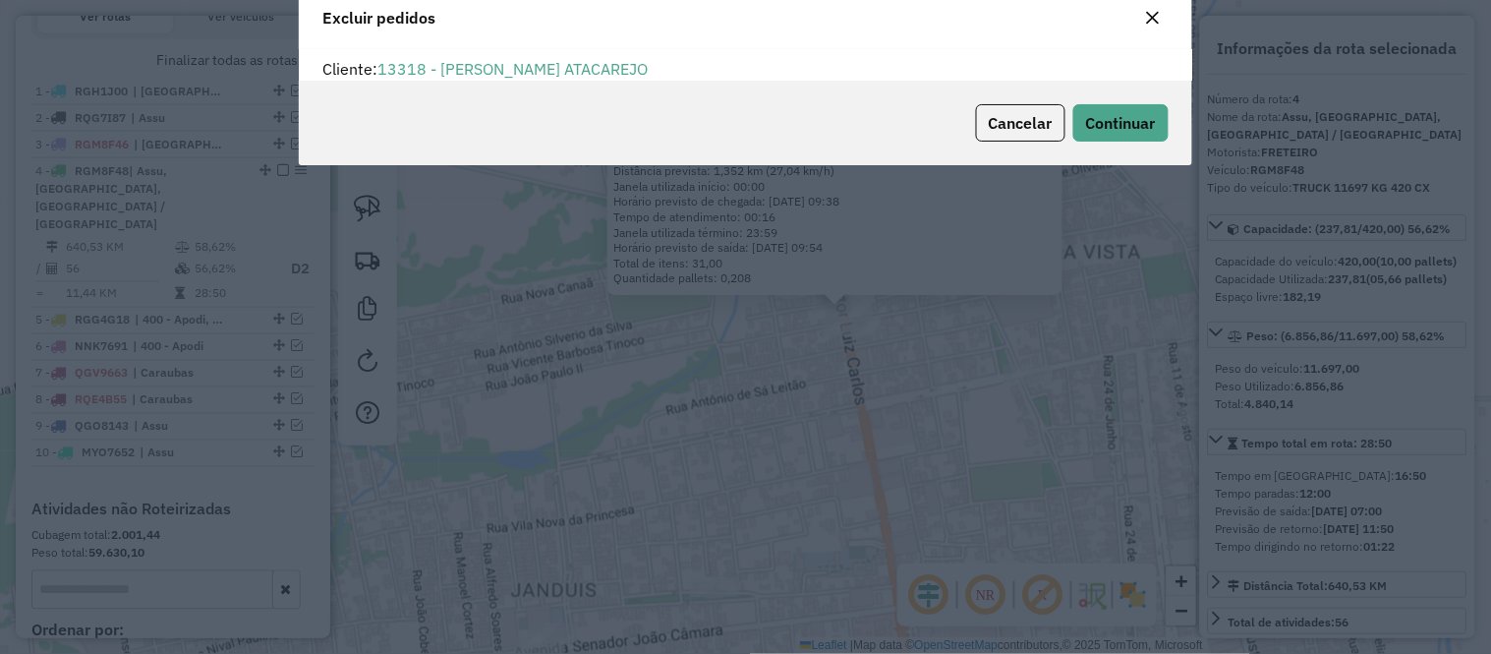
scroll to position [11, 5]
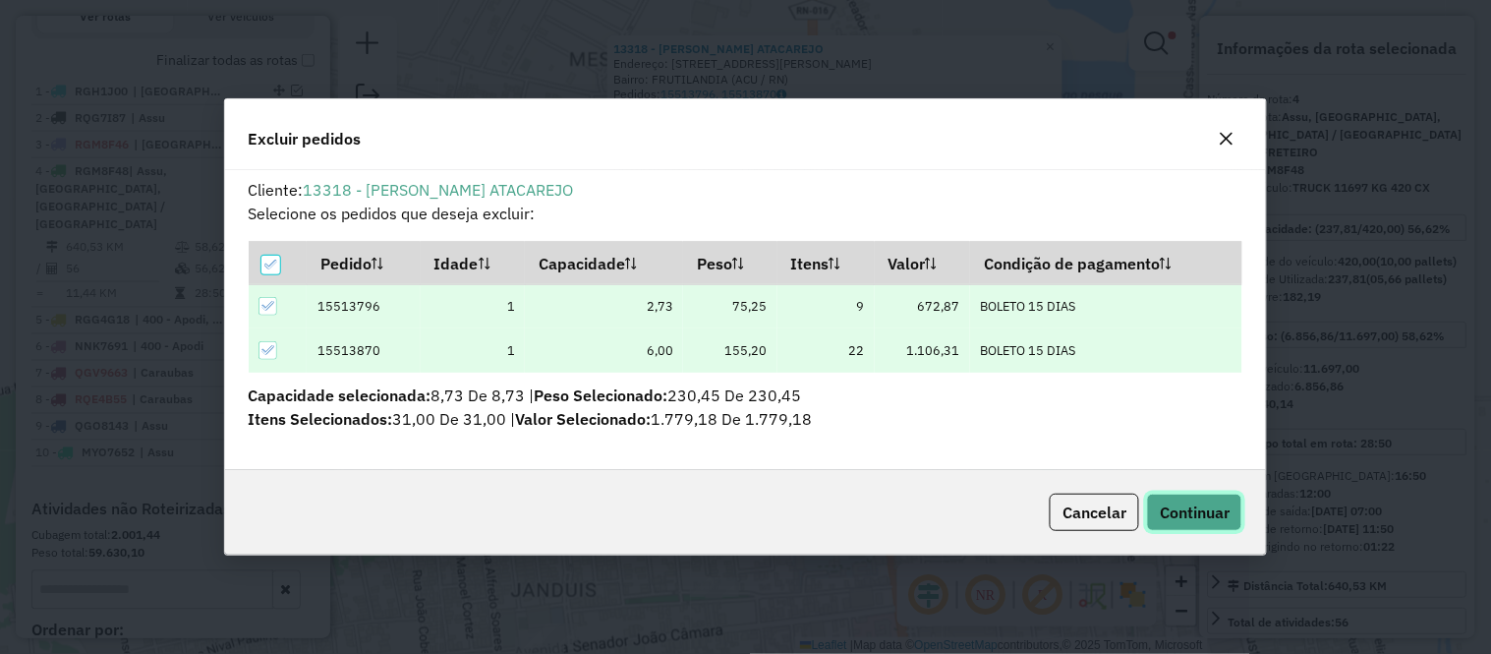
click at [1177, 511] on span "Continuar" at bounding box center [1195, 512] width 70 height 20
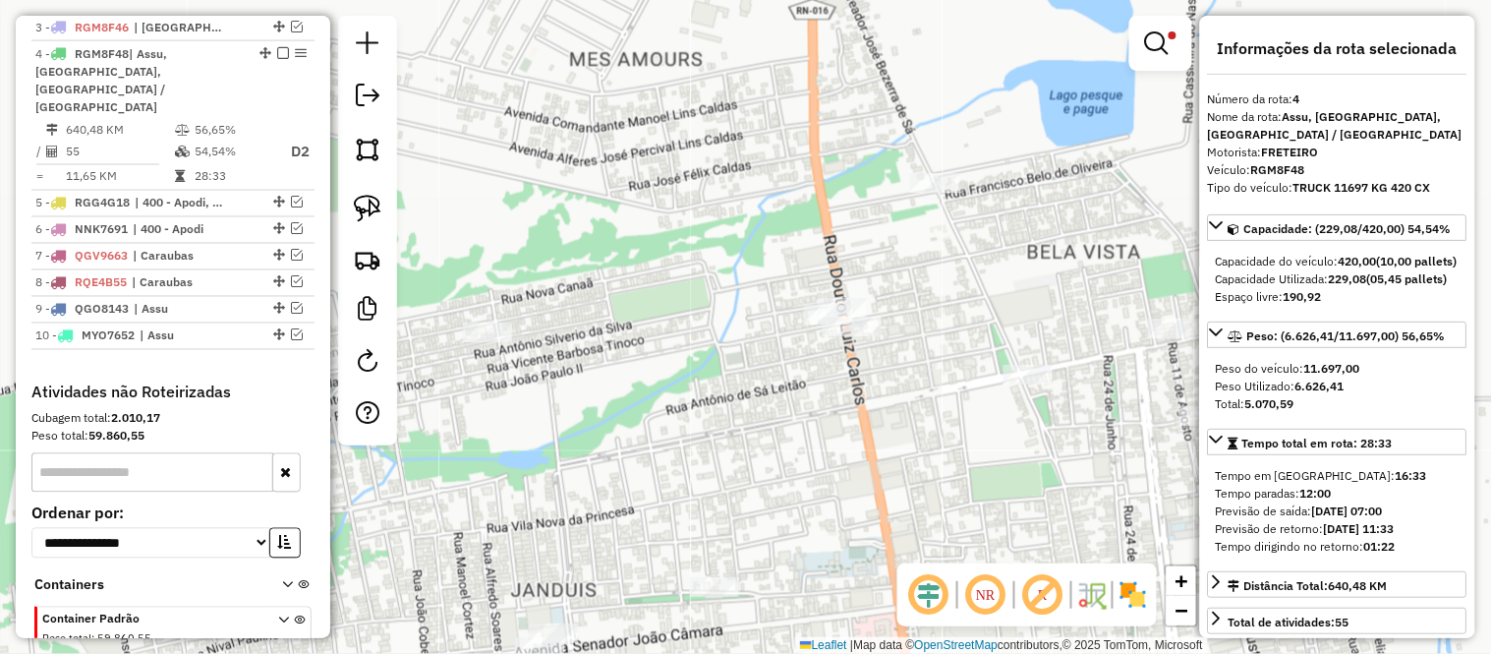
scroll to position [816, 0]
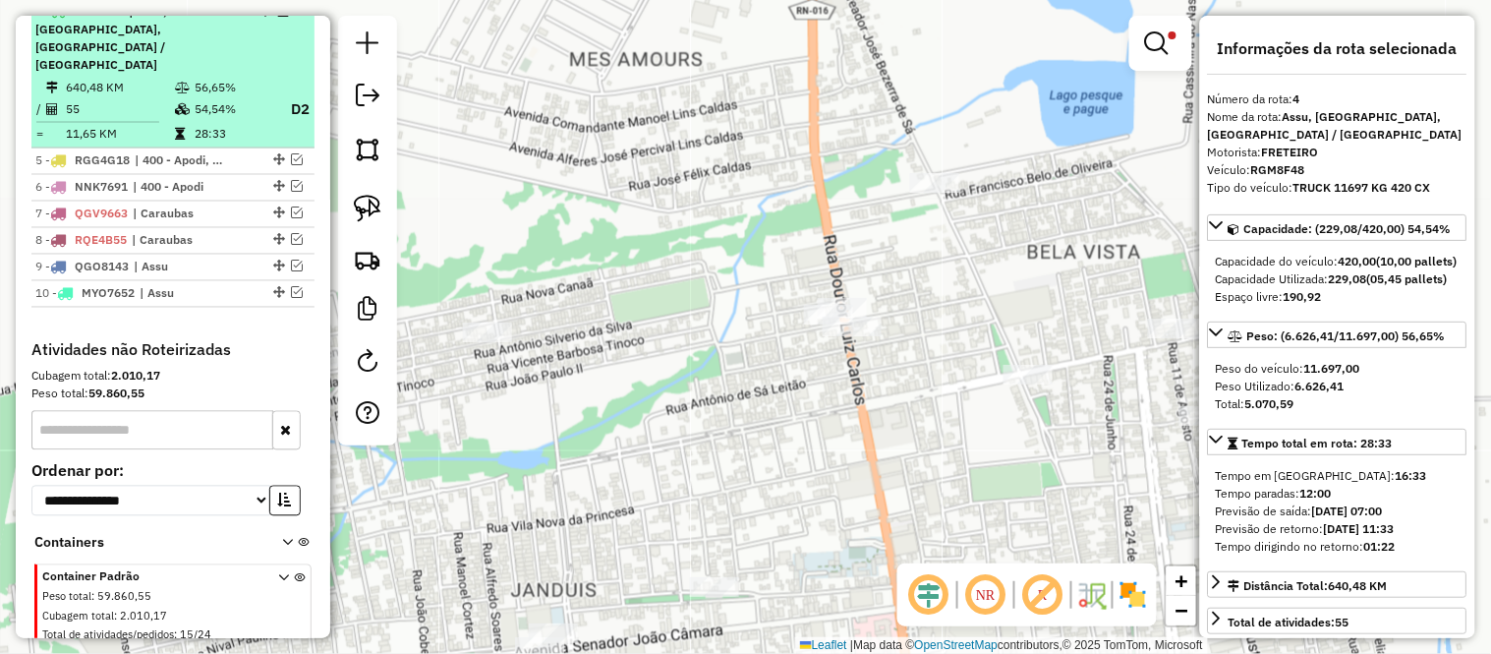
click at [111, 78] on td "640,48 KM" at bounding box center [119, 88] width 109 height 20
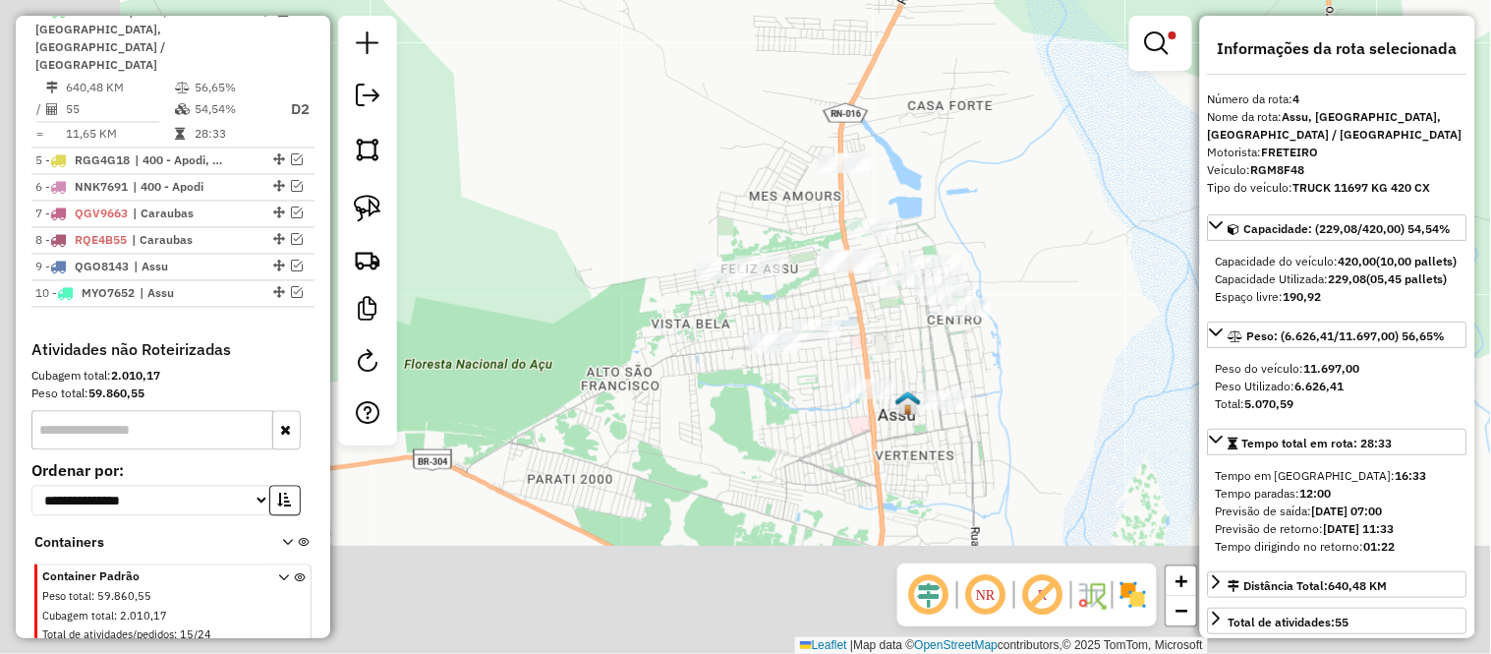
drag, startPoint x: 892, startPoint y: 242, endPoint x: 1016, endPoint y: 17, distance: 256.9
click at [1016, 17] on div "Limpar filtros Janela de atendimento Grade de atendimento Capacidade Transporta…" at bounding box center [745, 327] width 1491 height 654
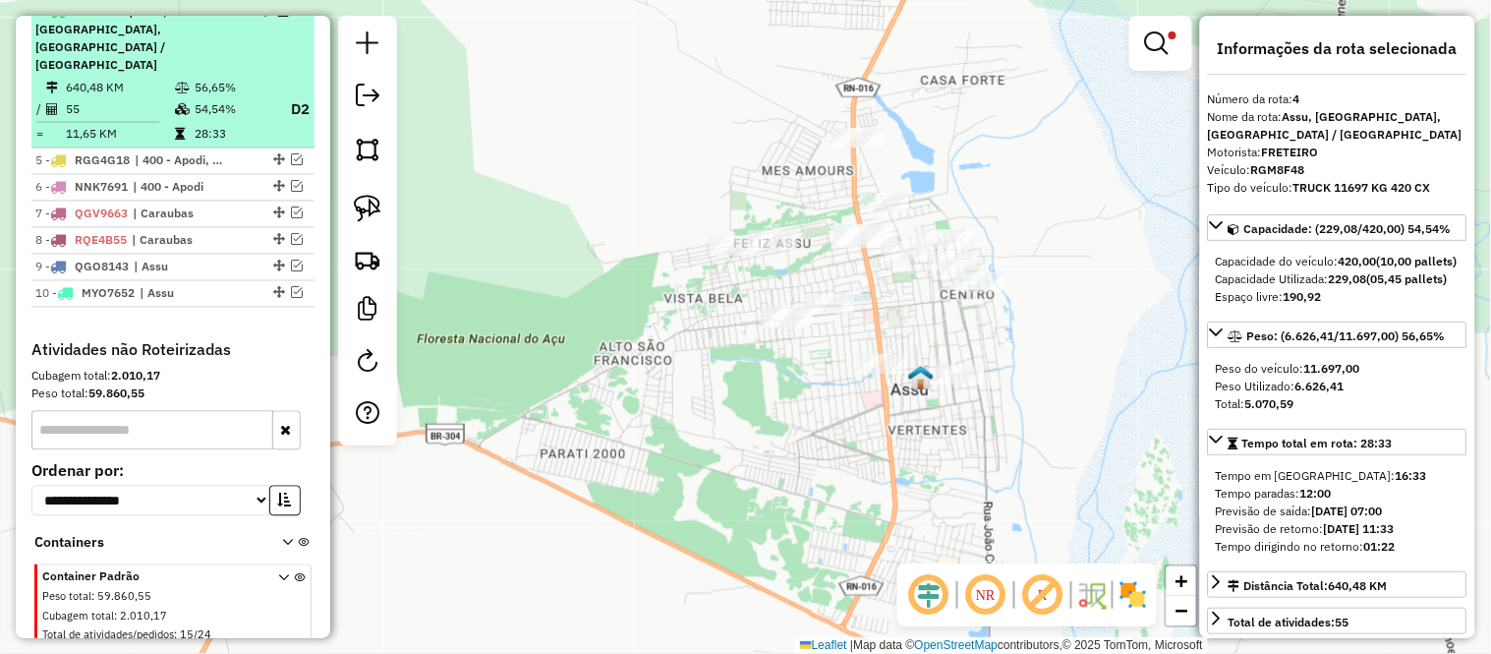
click at [144, 97] on td "55" at bounding box center [119, 109] width 109 height 25
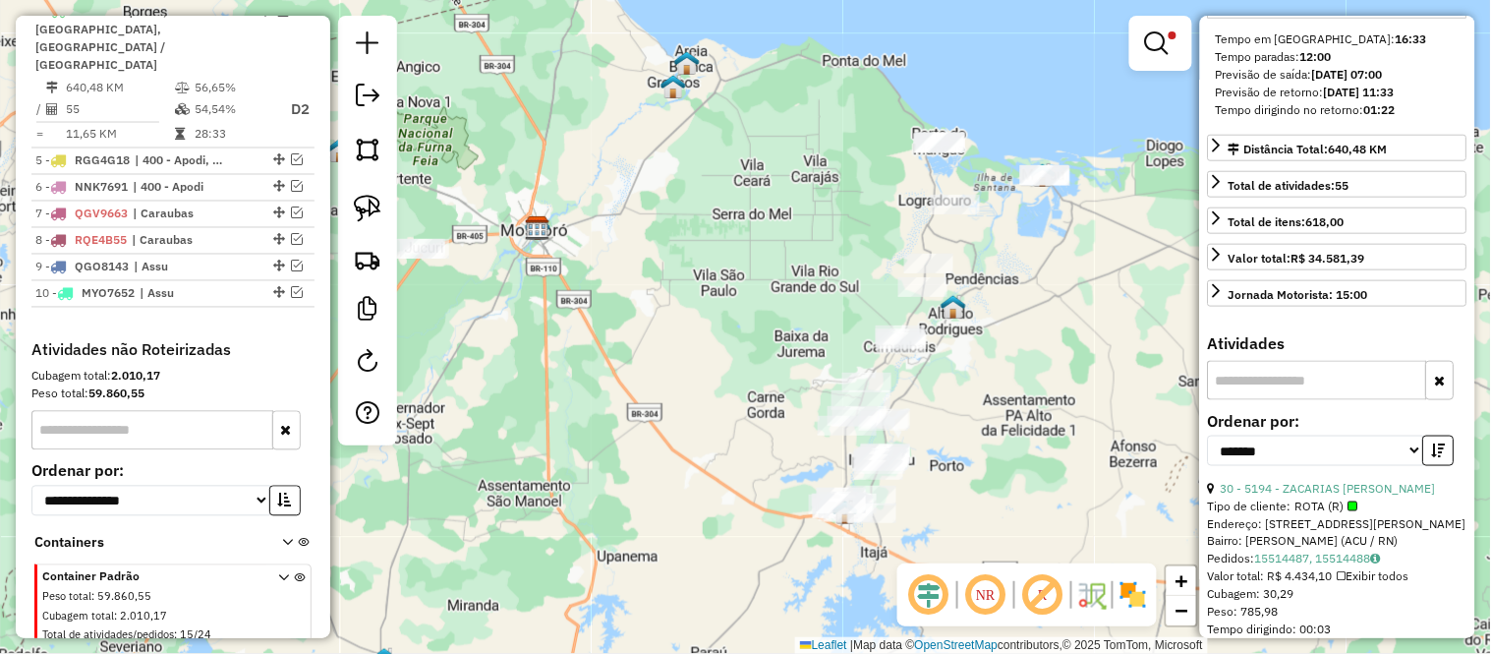
scroll to position [109, 0]
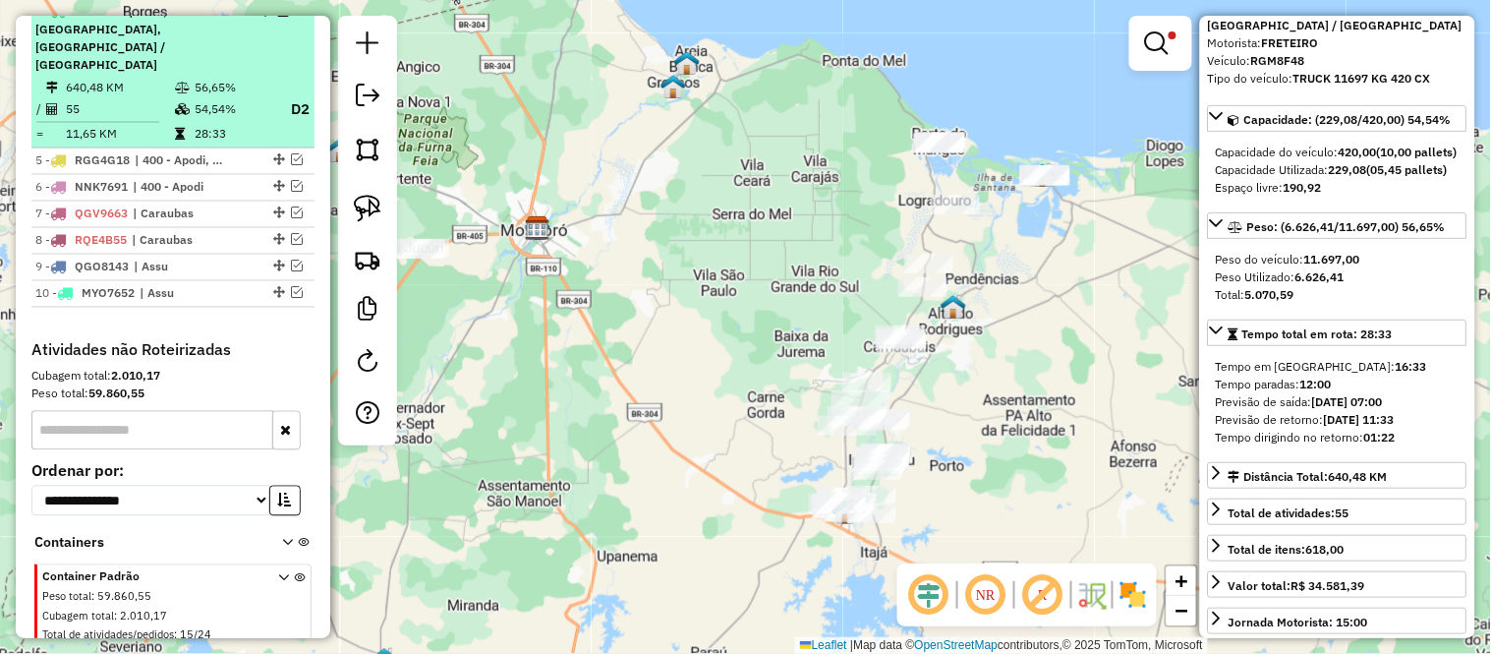
drag, startPoint x: 135, startPoint y: 99, endPoint x: 149, endPoint y: 79, distance: 25.4
click at [135, 99] on td "55" at bounding box center [119, 109] width 109 height 25
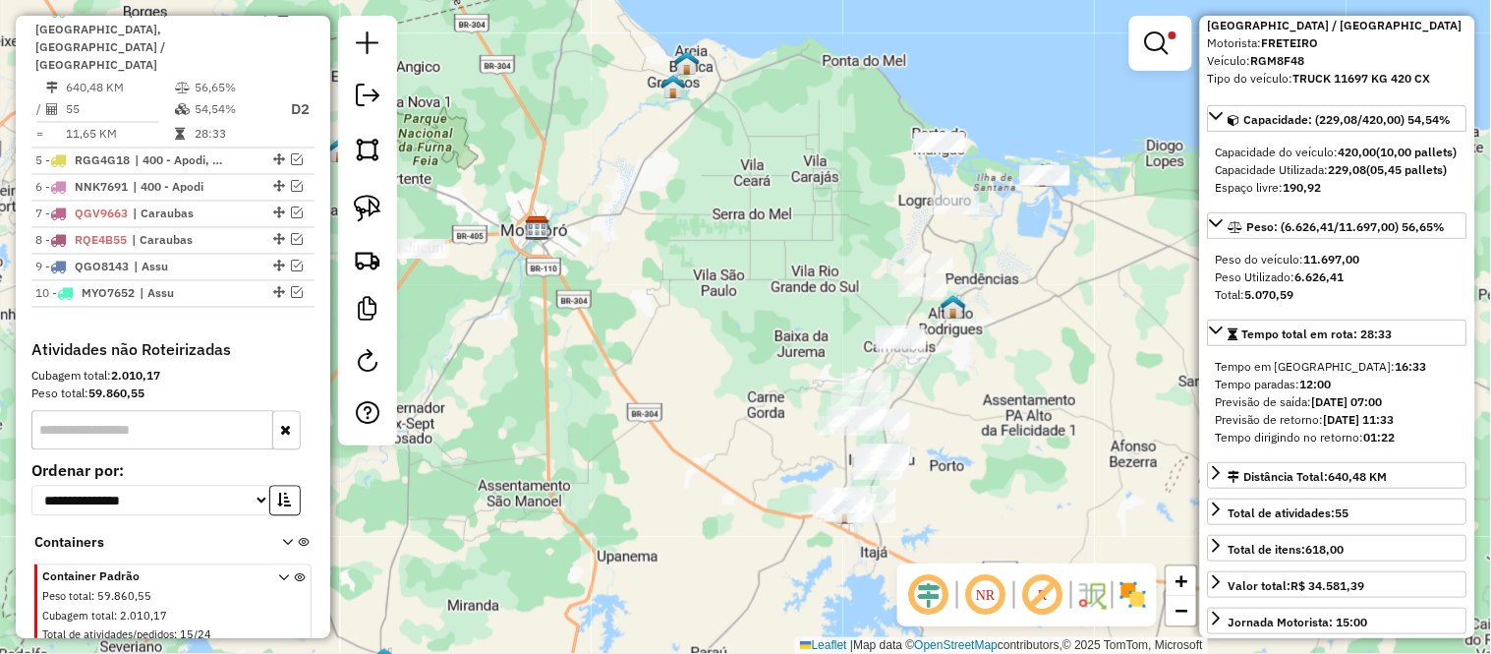
click at [278, 17] on em at bounding box center [283, 11] width 12 height 12
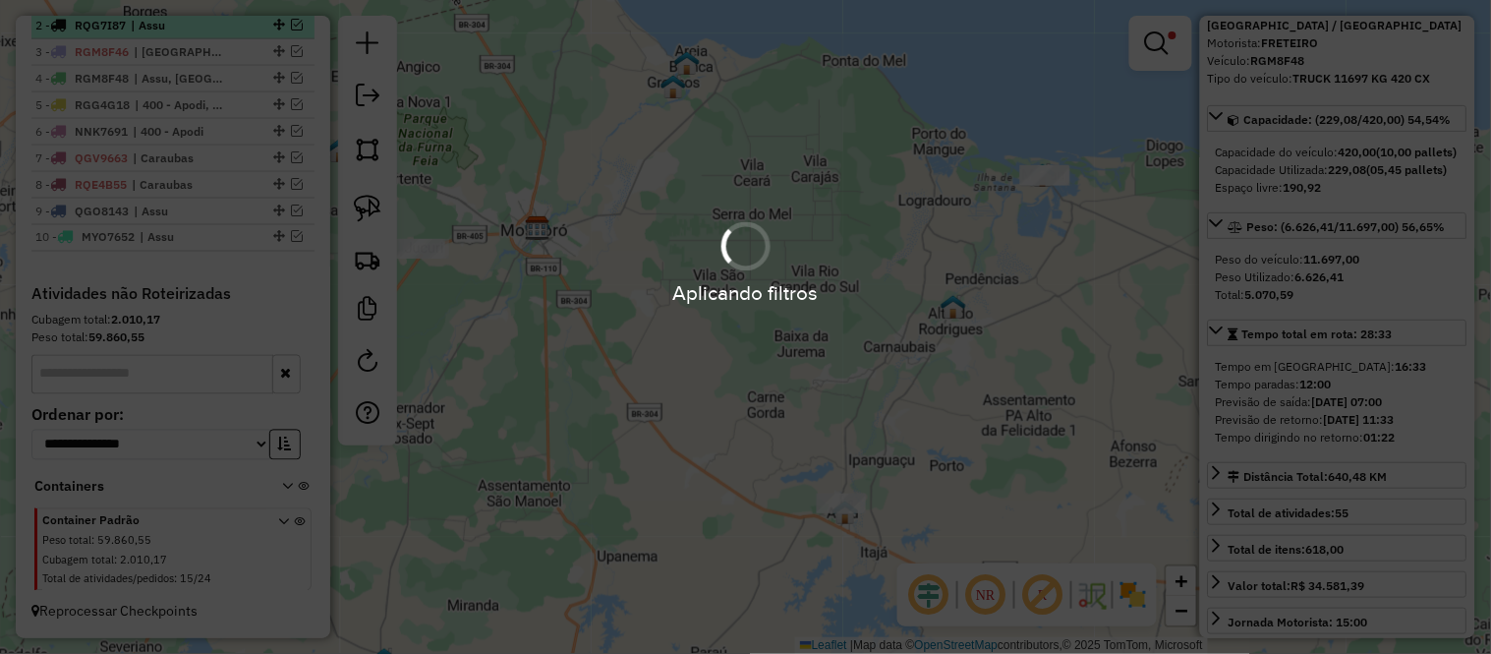
scroll to position [767, 0]
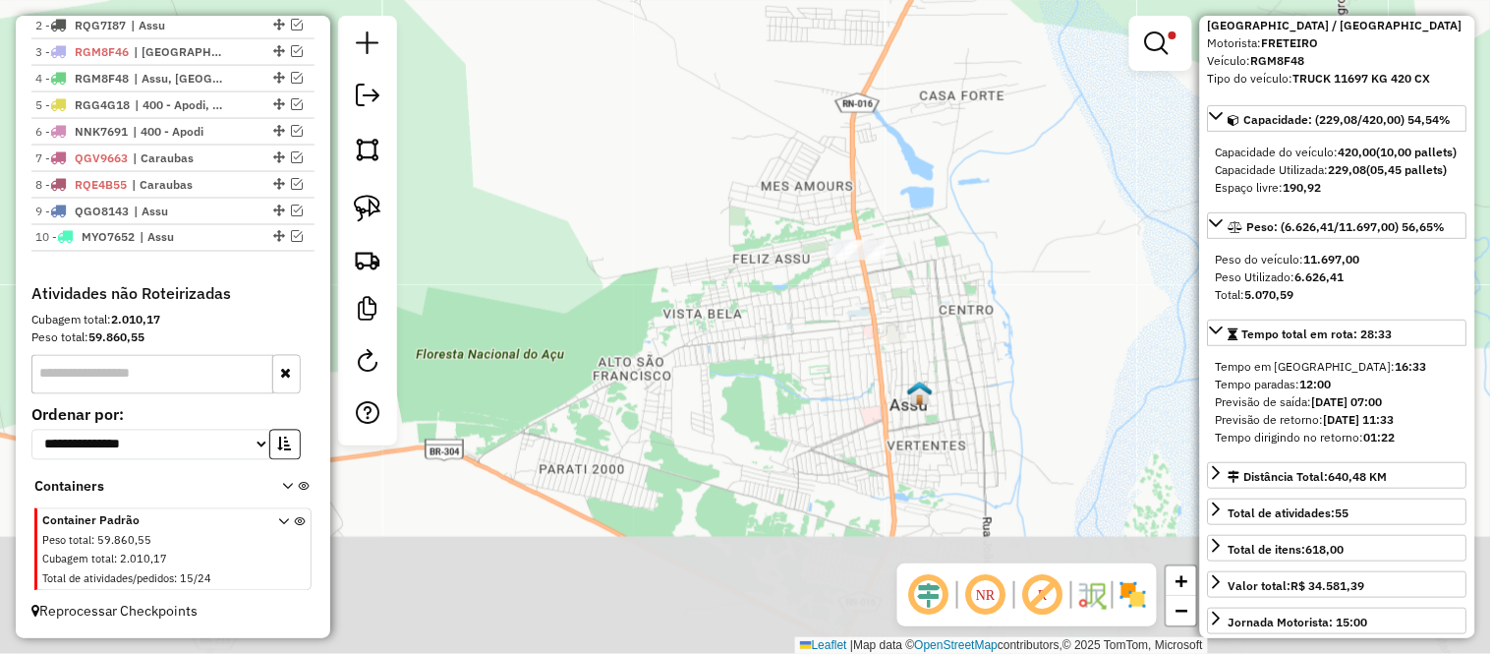
drag, startPoint x: 832, startPoint y: 426, endPoint x: 911, endPoint y: 94, distance: 340.4
click at [911, 94] on div "Limpar filtros Janela de atendimento Grade de atendimento Capacidade Transporta…" at bounding box center [745, 327] width 1491 height 654
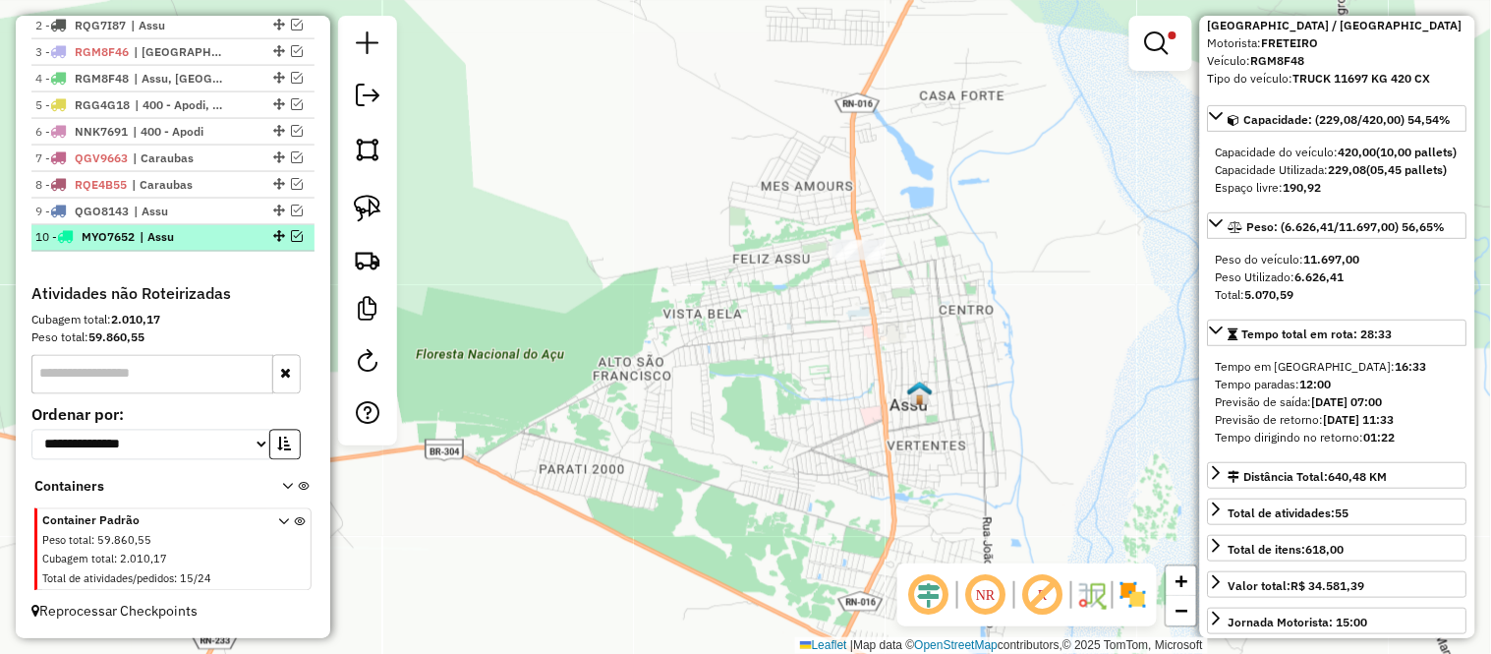
click at [293, 238] on em at bounding box center [297, 237] width 12 height 12
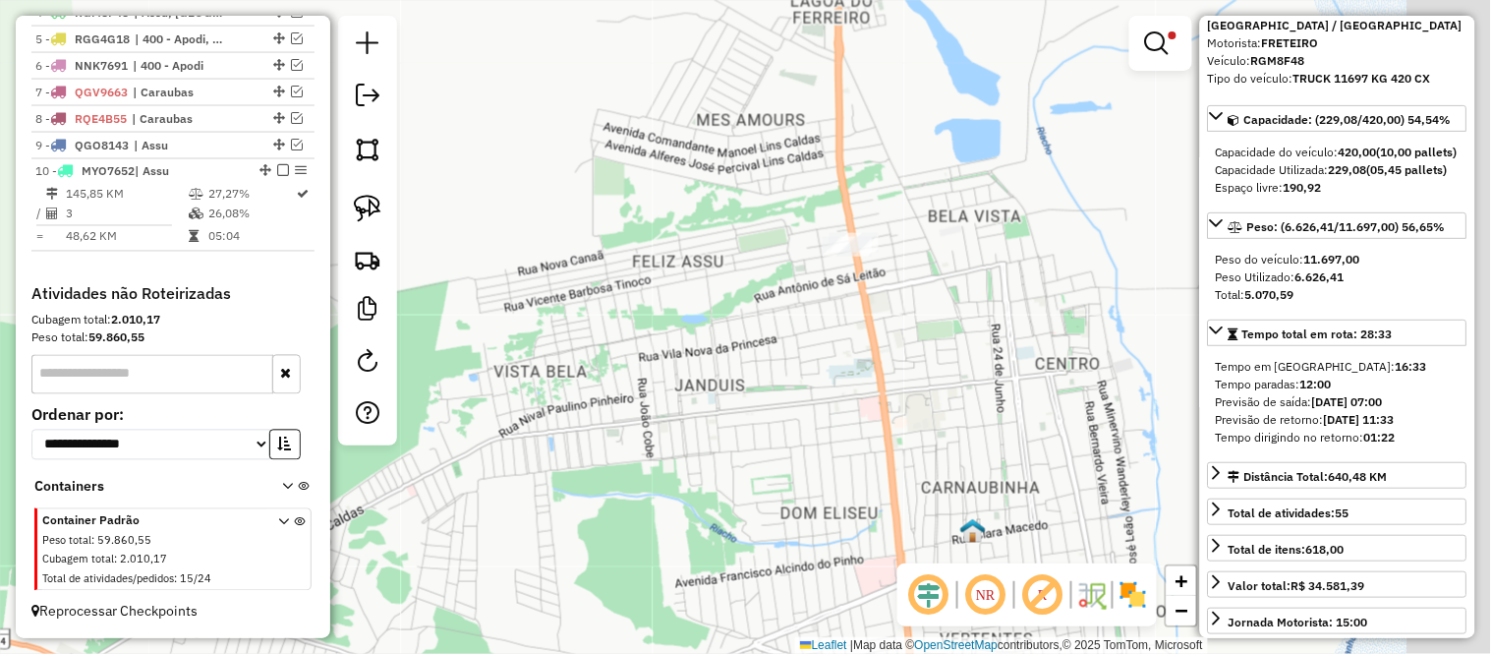
drag, startPoint x: 859, startPoint y: 201, endPoint x: 782, endPoint y: 194, distance: 77.1
click at [782, 194] on div "Limpar filtros Janela de atendimento Grade de atendimento Capacidade Transporta…" at bounding box center [745, 327] width 1491 height 654
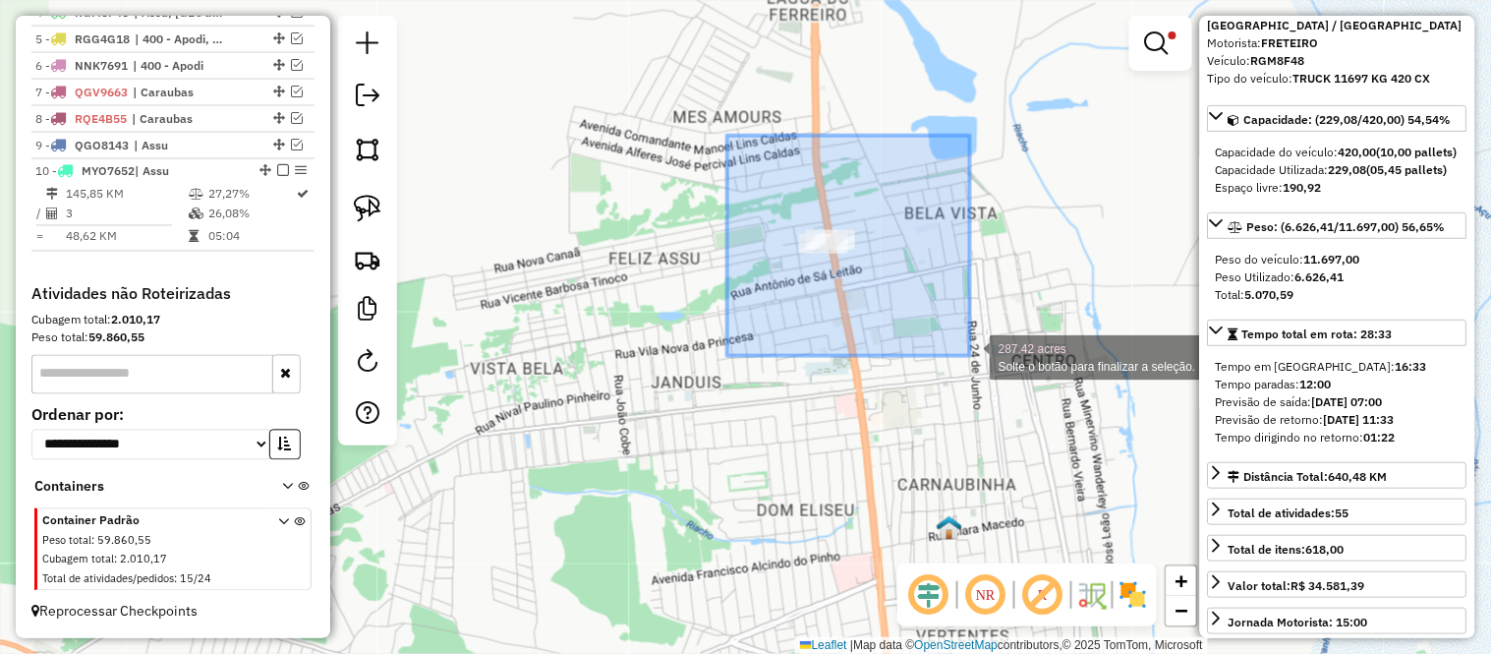
drag, startPoint x: 727, startPoint y: 136, endPoint x: 979, endPoint y: 362, distance: 338.3
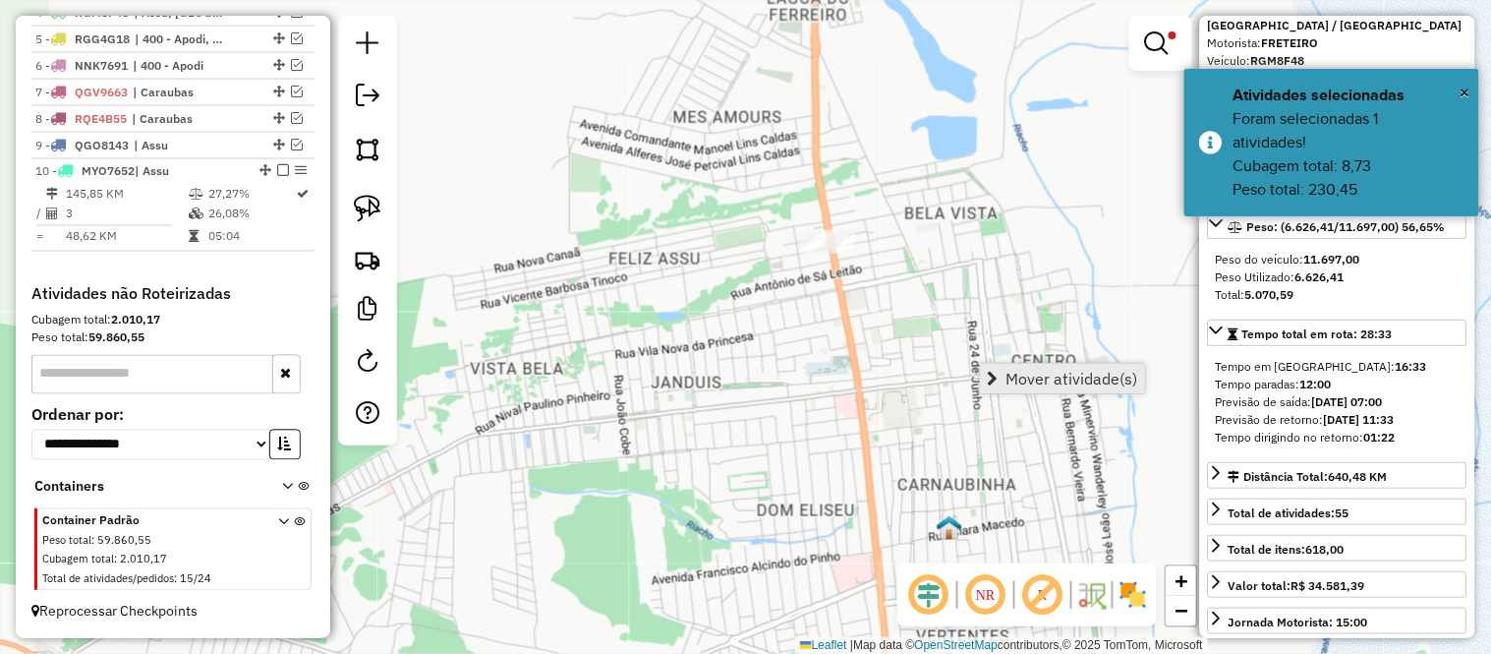
click at [1057, 378] on span "Mover atividade(s)" at bounding box center [1072, 379] width 132 height 16
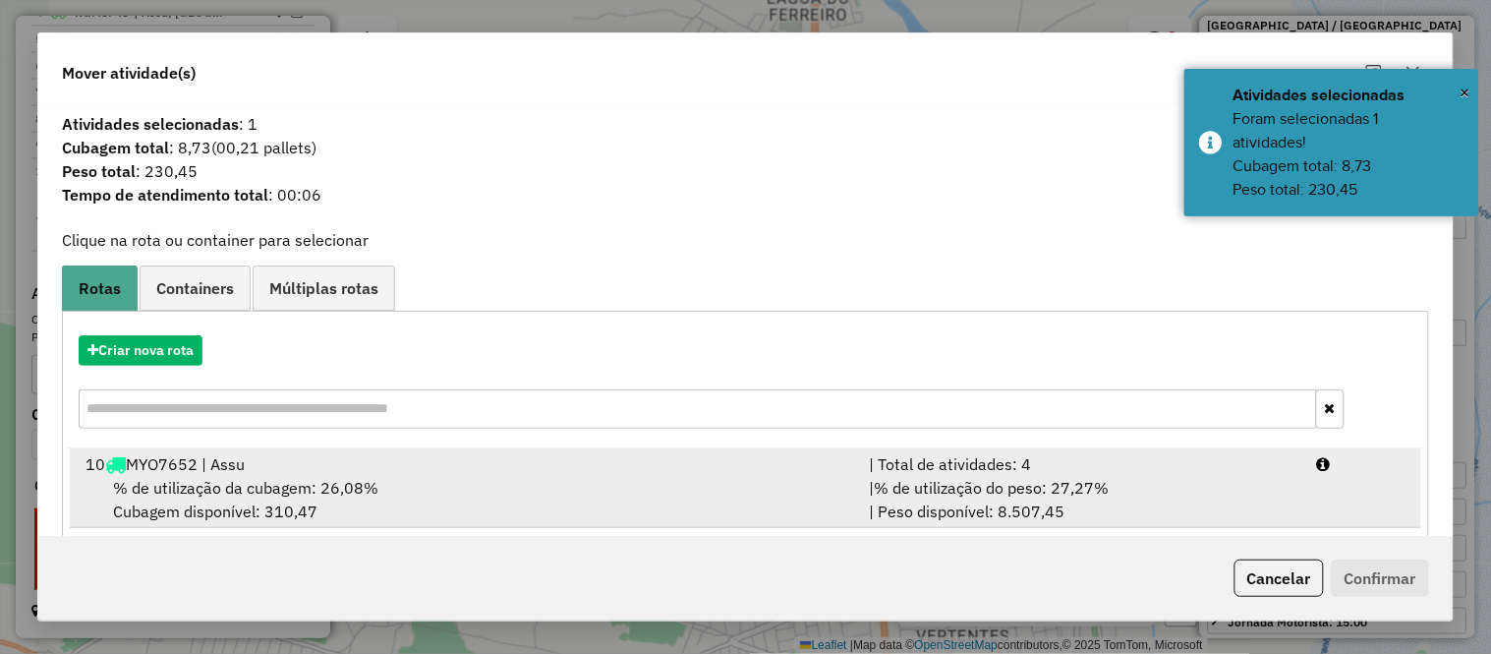
click at [329, 498] on div "% de utilização da cubagem: 26,08% Cubagem disponível: 310,47" at bounding box center [465, 499] width 783 height 47
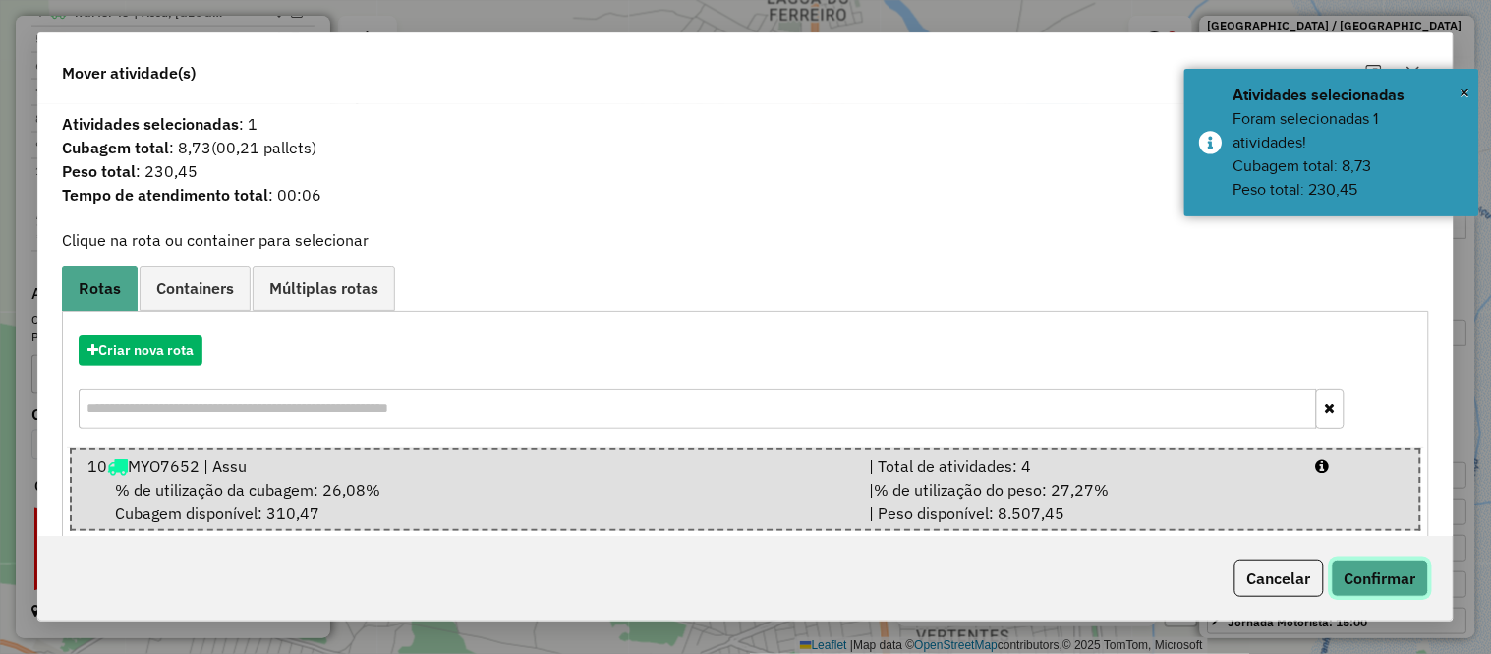
click at [1412, 594] on button "Confirmar" at bounding box center [1380, 577] width 97 height 37
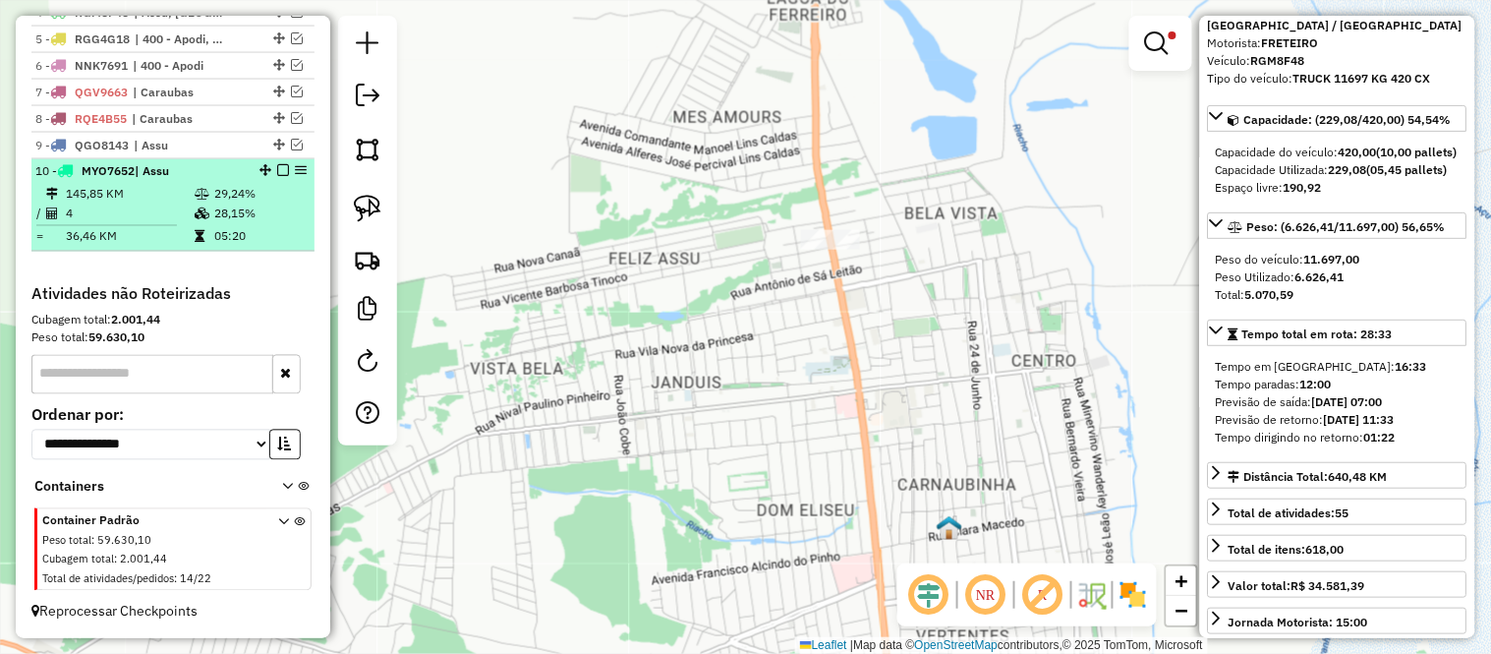
click at [33, 241] on li "10 - MYO7652 | Assu 145,85 KM 29,24% / 4 28,15% = 36,46 KM 05:20" at bounding box center [172, 205] width 283 height 92
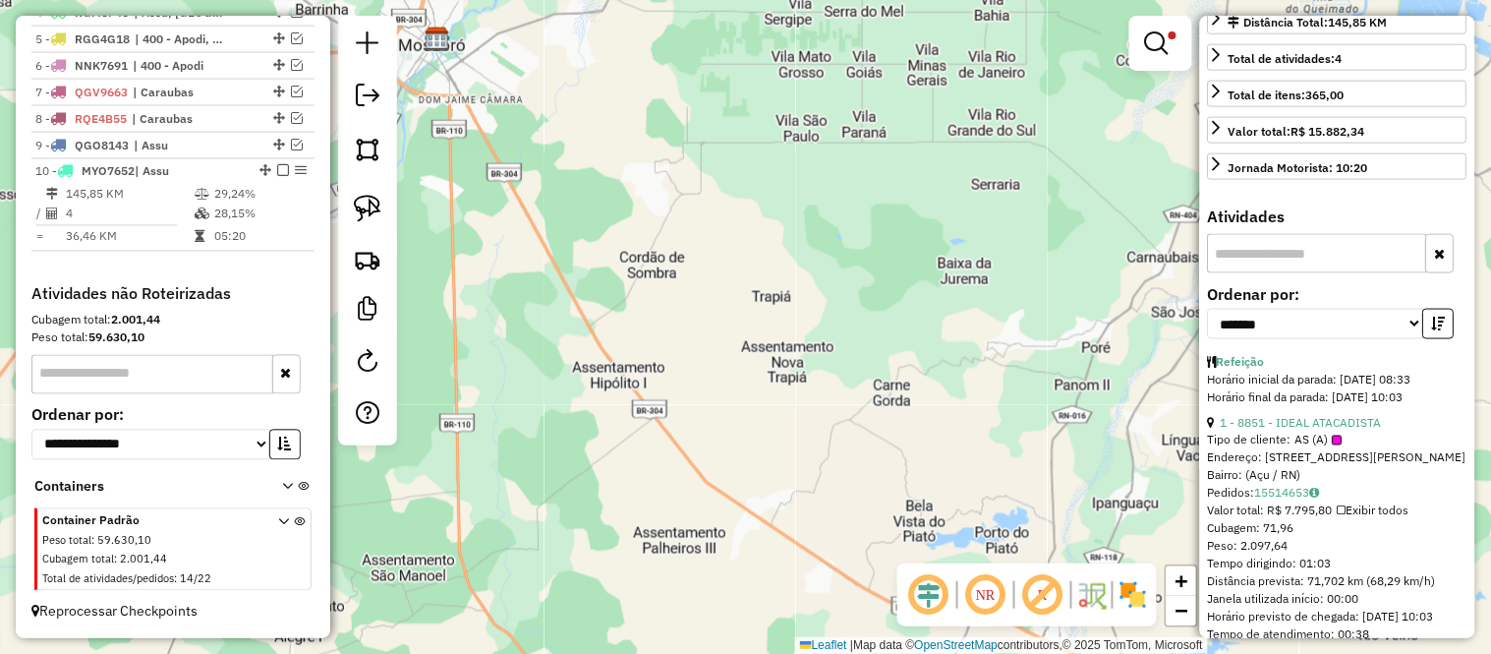
scroll to position [0, 0]
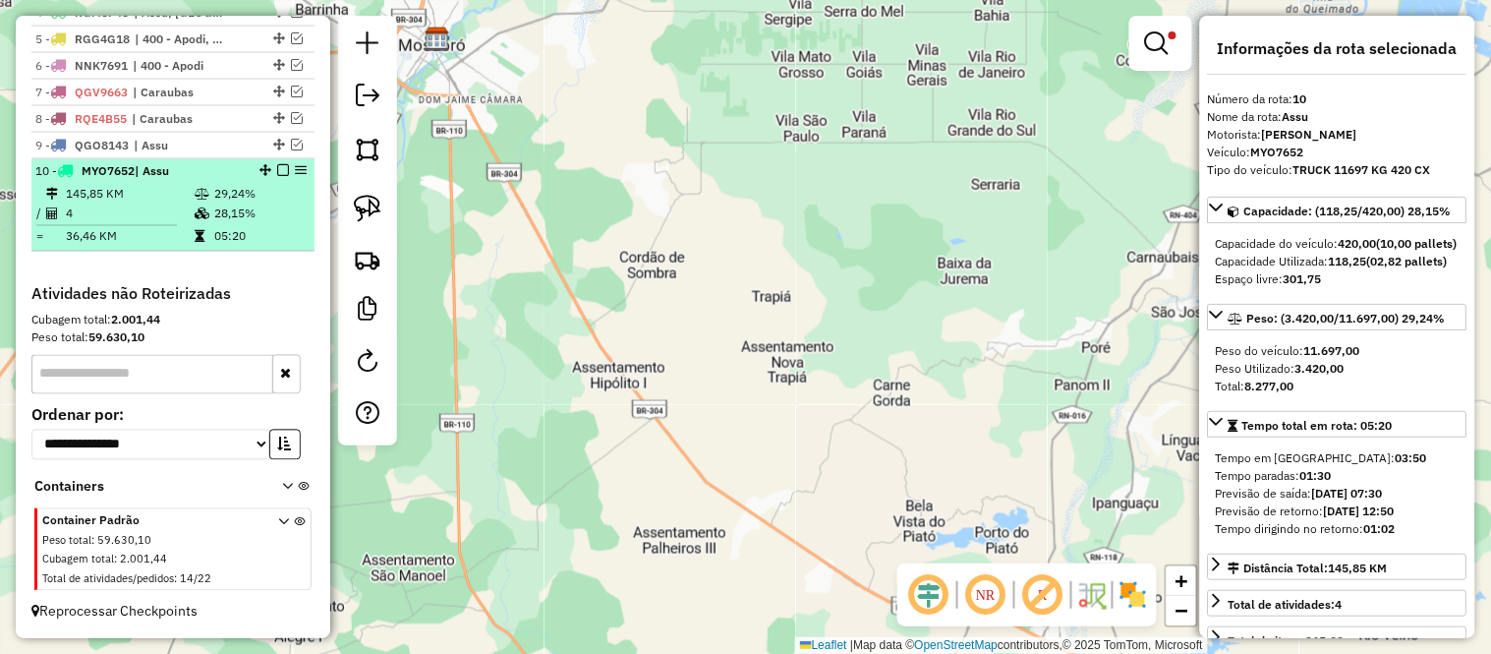
click at [174, 242] on td "36,46 KM" at bounding box center [129, 237] width 129 height 20
click at [280, 177] on em at bounding box center [283, 171] width 12 height 12
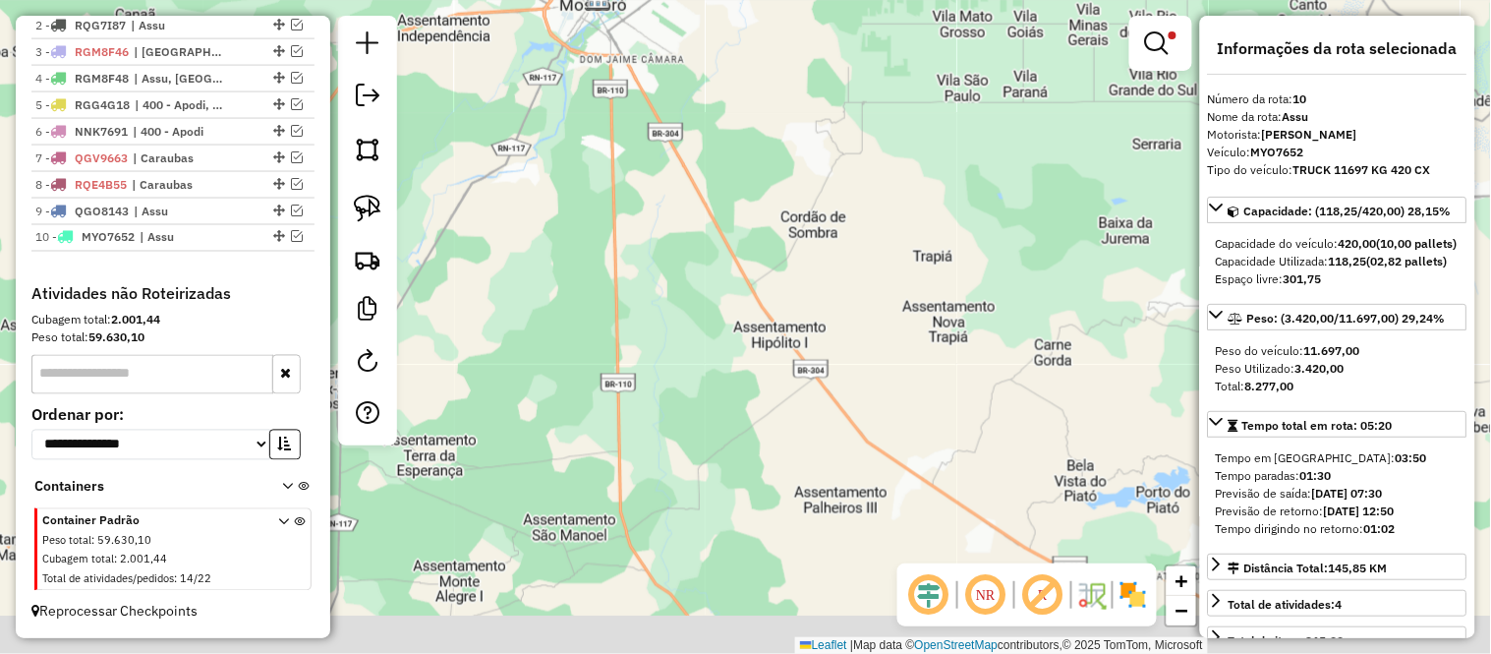
drag, startPoint x: 886, startPoint y: 367, endPoint x: 1047, endPoint y: 326, distance: 166.2
click at [1047, 326] on div "Limpar filtros Janela de atendimento Grade de atendimento Capacidade Transporta…" at bounding box center [745, 327] width 1491 height 654
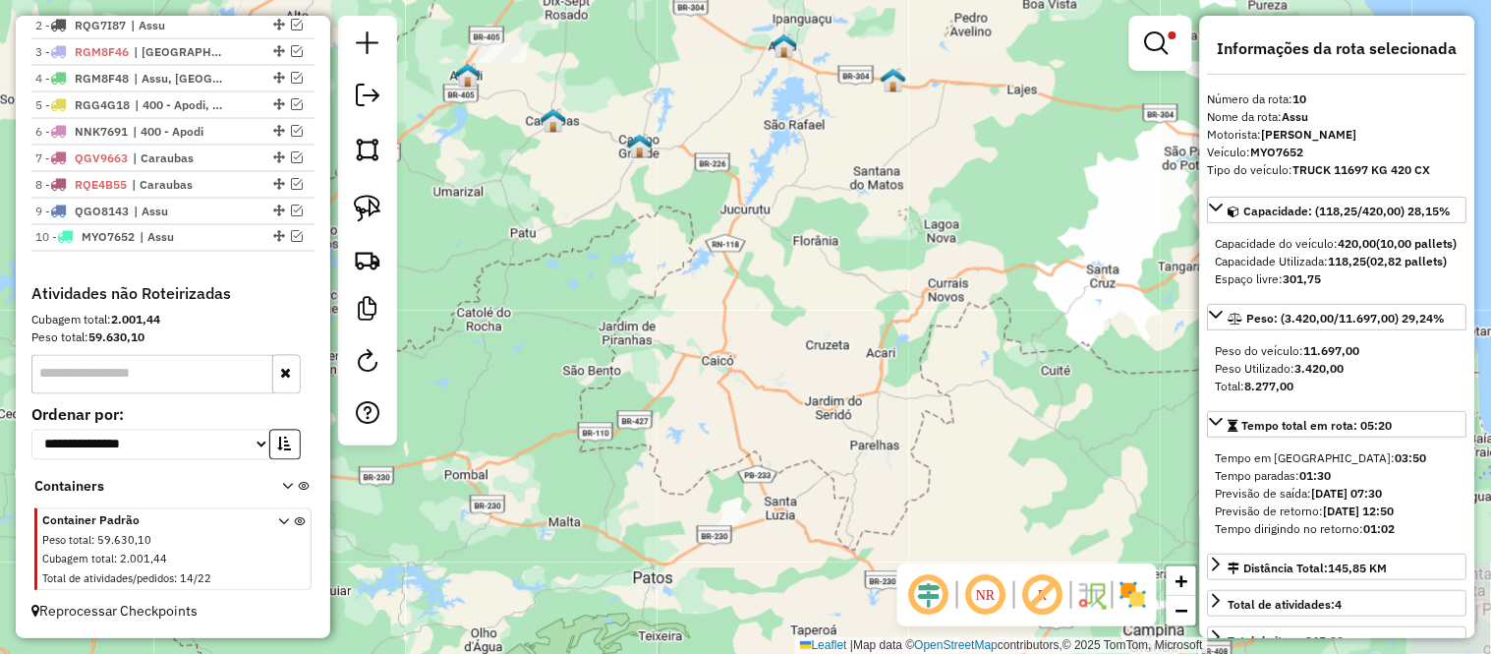
drag, startPoint x: 1043, startPoint y: 480, endPoint x: 888, endPoint y: 380, distance: 184.3
click at [887, 379] on div "Limpar filtros Janela de atendimento Grade de atendimento Capacidade Transporta…" at bounding box center [745, 327] width 1491 height 654
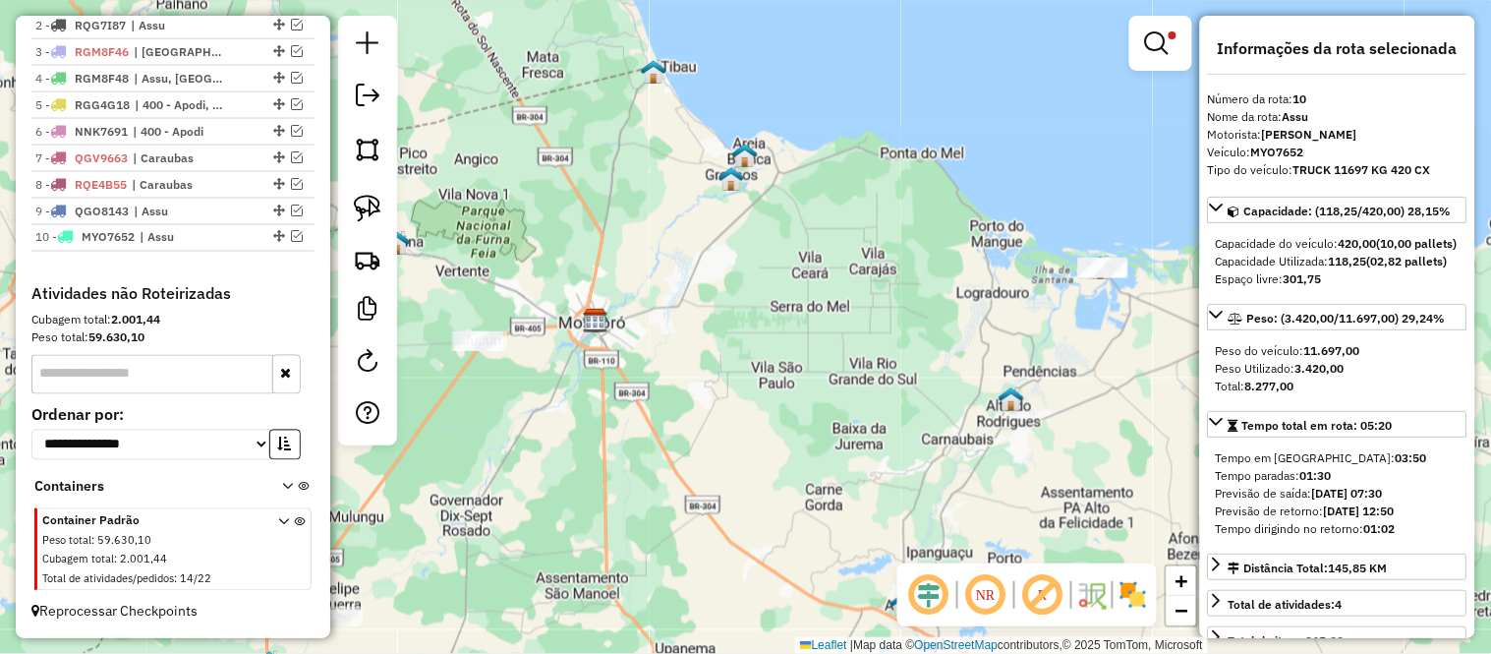
drag, startPoint x: 1025, startPoint y: 266, endPoint x: 1085, endPoint y: 286, distance: 63.1
click at [1066, 269] on div "Limpar filtros Janela de atendimento Grade de atendimento Capacidade Transporta…" at bounding box center [745, 327] width 1491 height 654
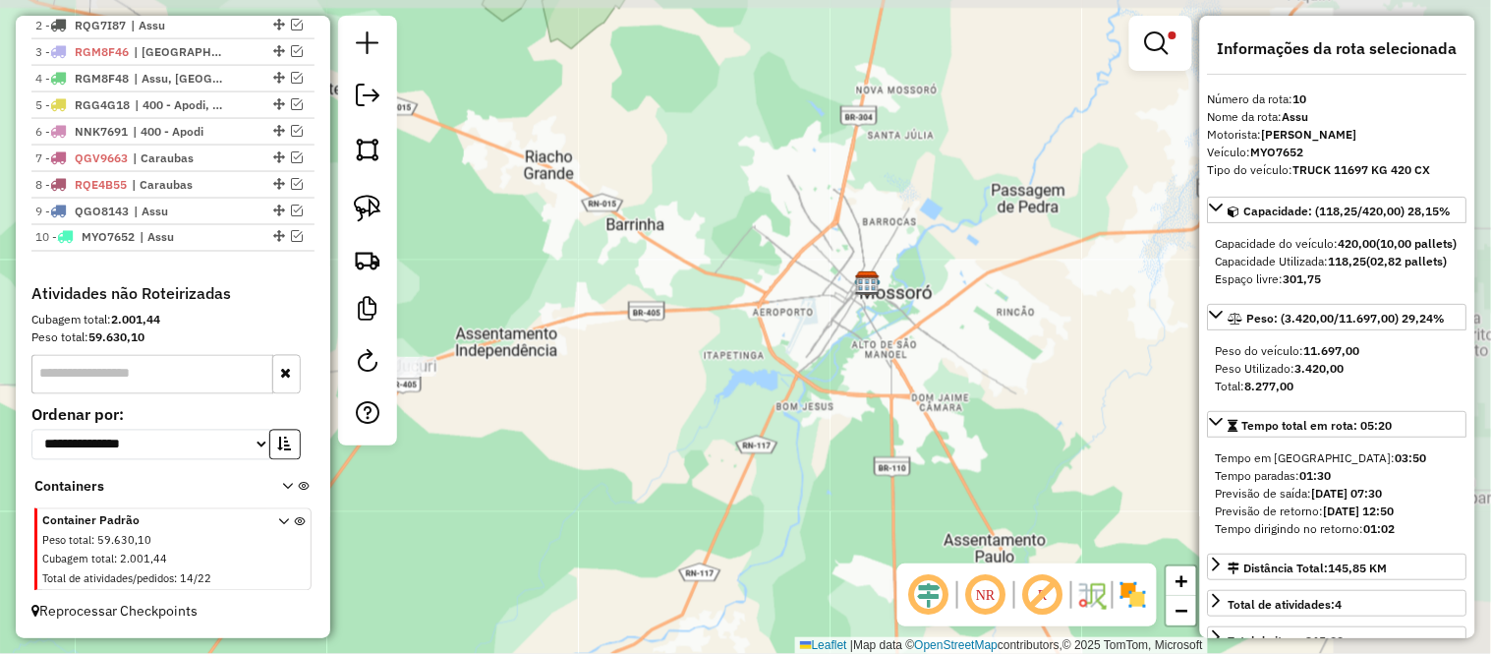
drag, startPoint x: 883, startPoint y: 424, endPoint x: 406, endPoint y: 467, distance: 478.7
click at [410, 463] on div "Limpar filtros Janela de atendimento Grade de atendimento Capacidade Transporta…" at bounding box center [745, 327] width 1491 height 654
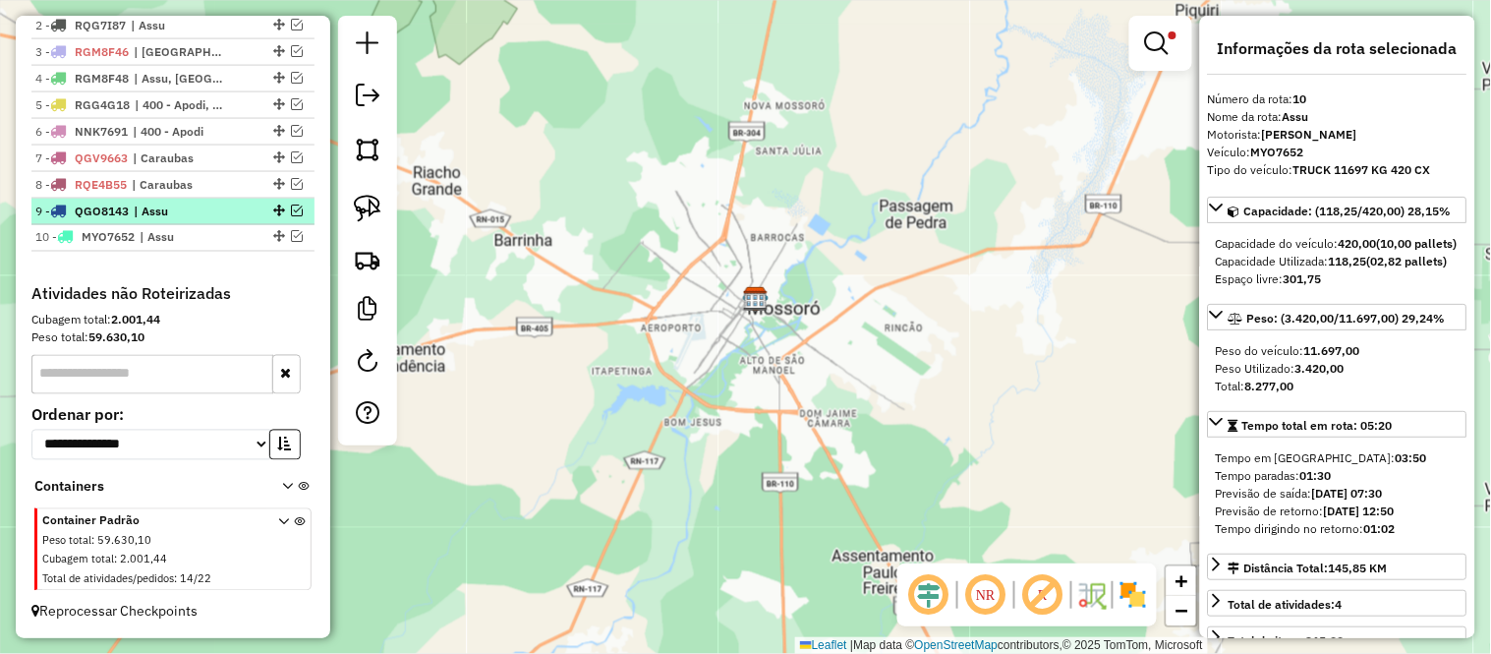
scroll to position [547, 0]
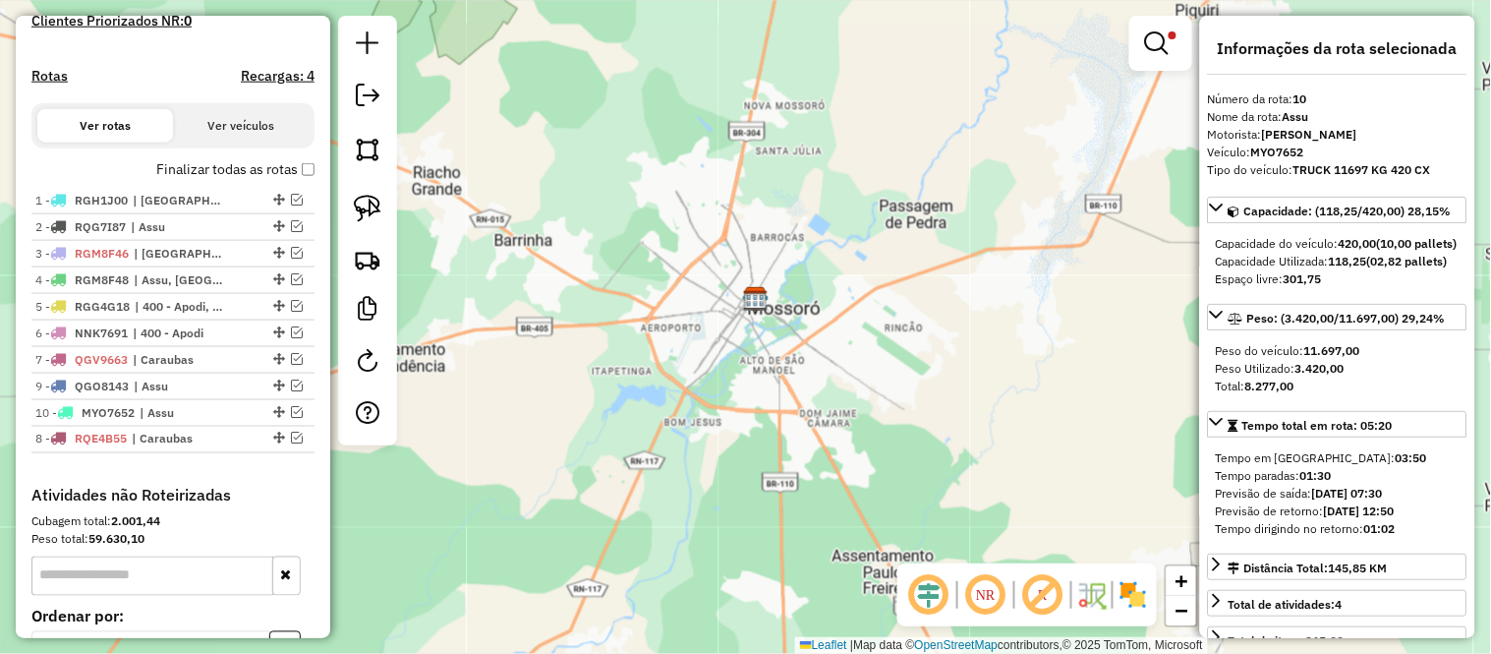
drag, startPoint x: 271, startPoint y: 395, endPoint x: 279, endPoint y: 501, distance: 106.4
drag, startPoint x: 275, startPoint y: 427, endPoint x: 277, endPoint y: 396, distance: 30.5
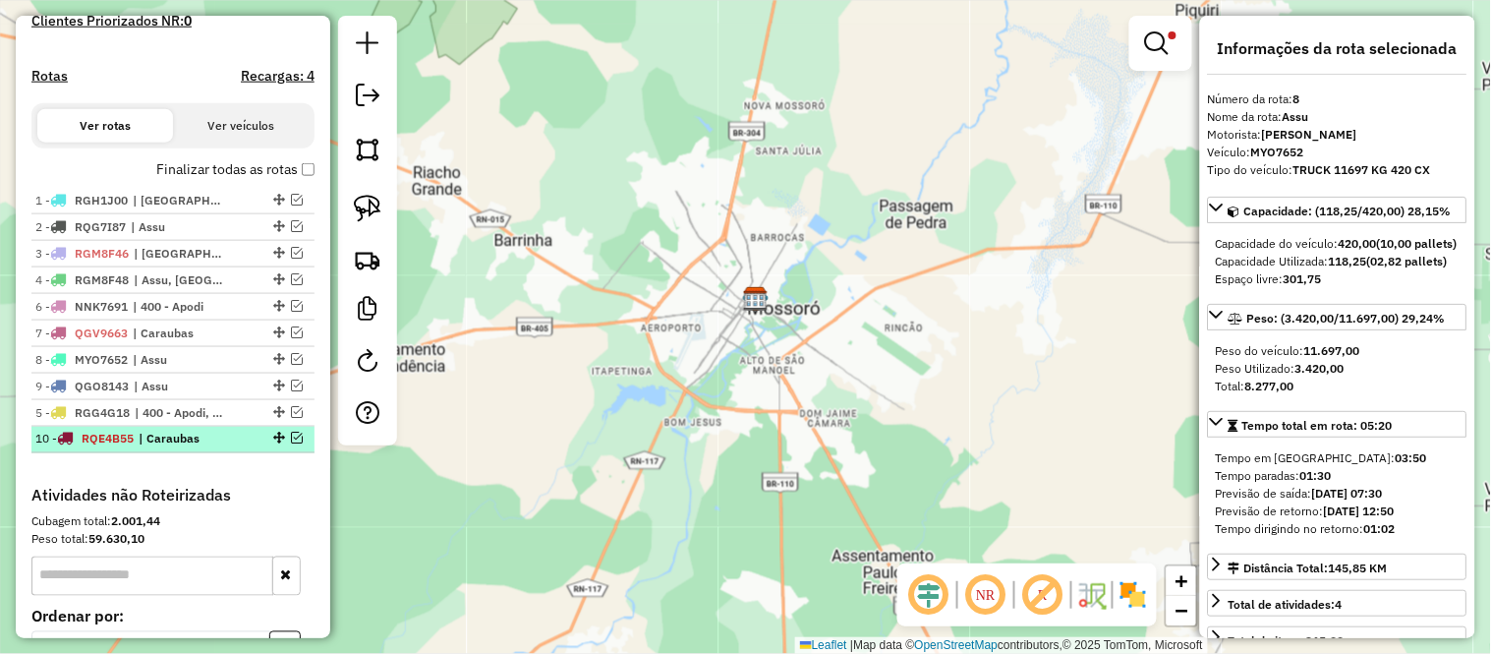
drag, startPoint x: 272, startPoint y: 320, endPoint x: 267, endPoint y: 443, distance: 123.0
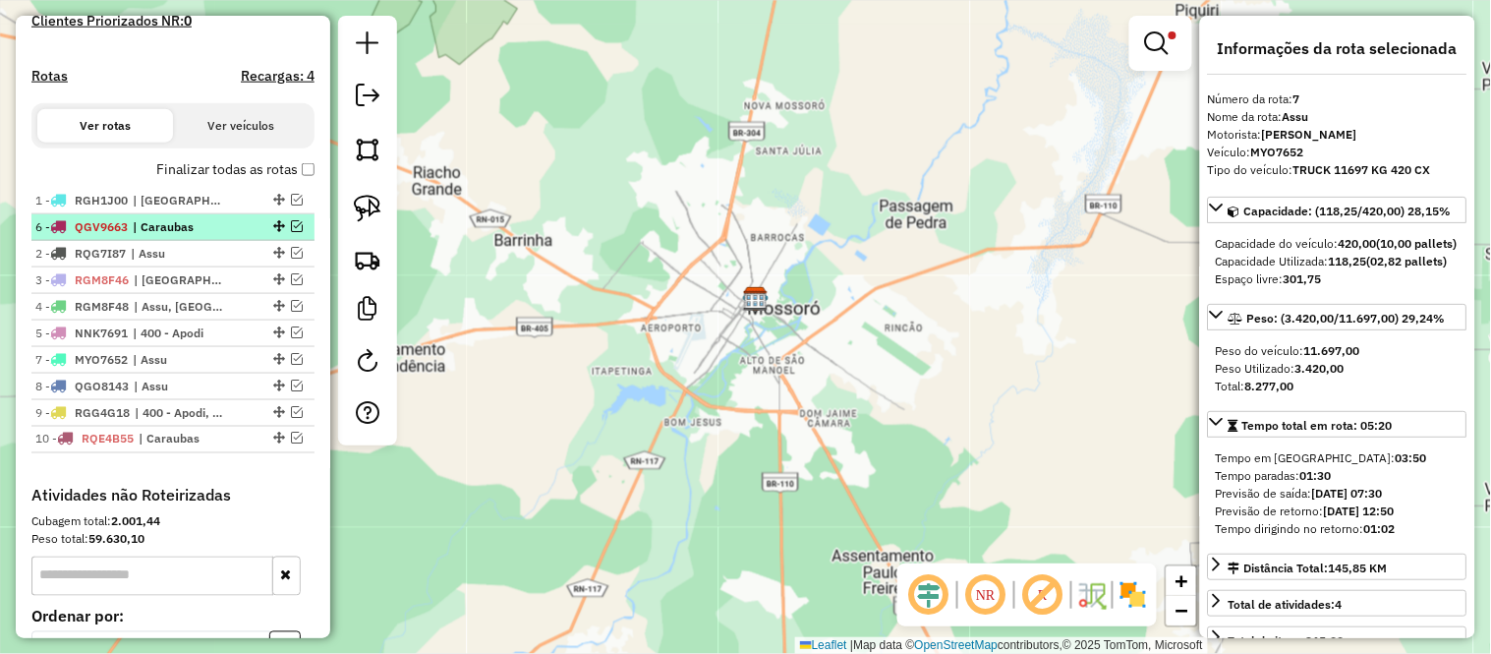
drag, startPoint x: 271, startPoint y: 350, endPoint x: 285, endPoint y: 230, distance: 120.7
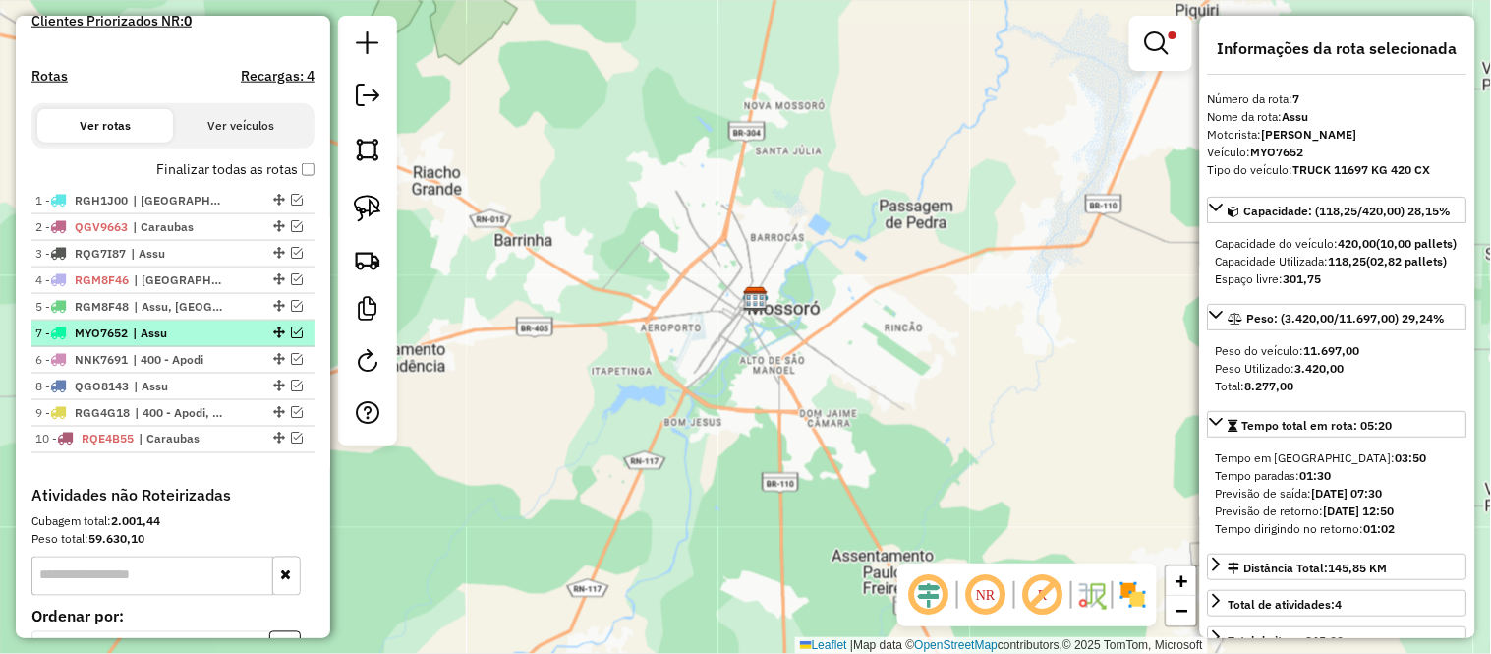
drag, startPoint x: 275, startPoint y: 375, endPoint x: 283, endPoint y: 345, distance: 31.5
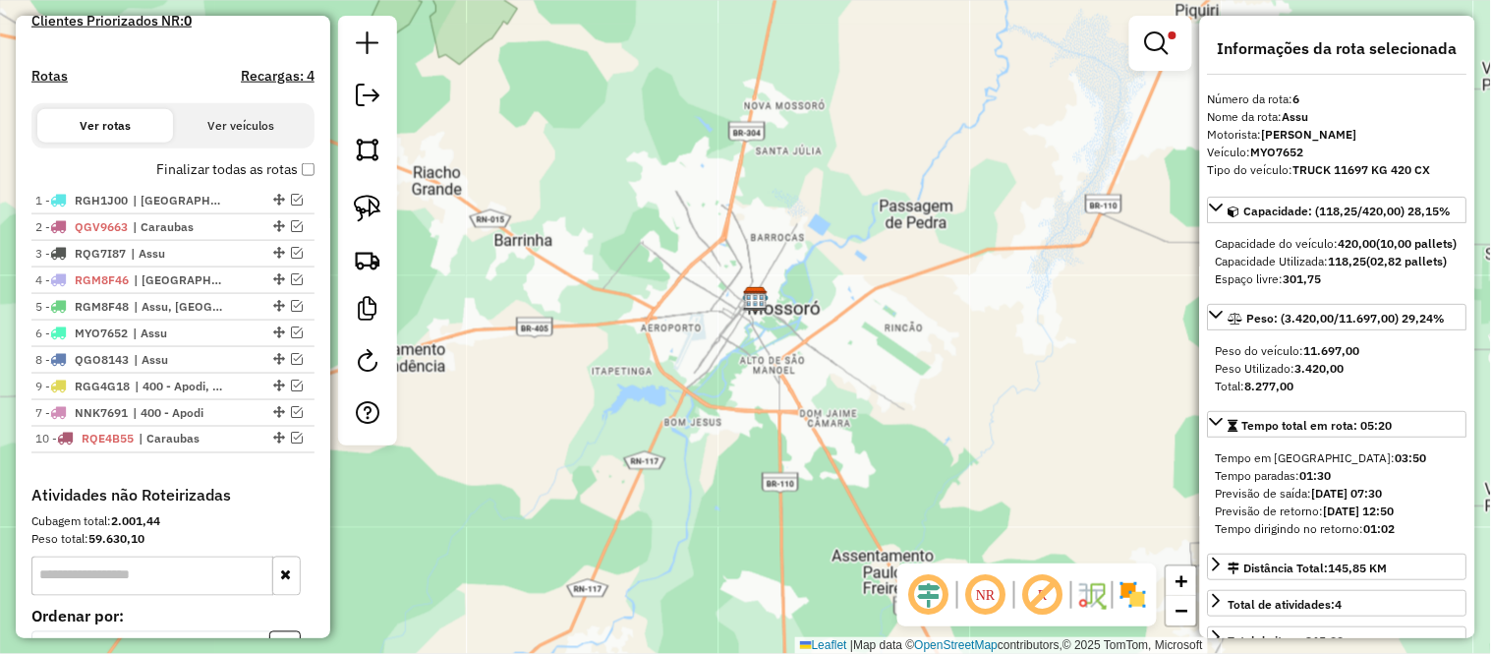
drag, startPoint x: 275, startPoint y: 376, endPoint x: 269, endPoint y: 424, distance: 47.5
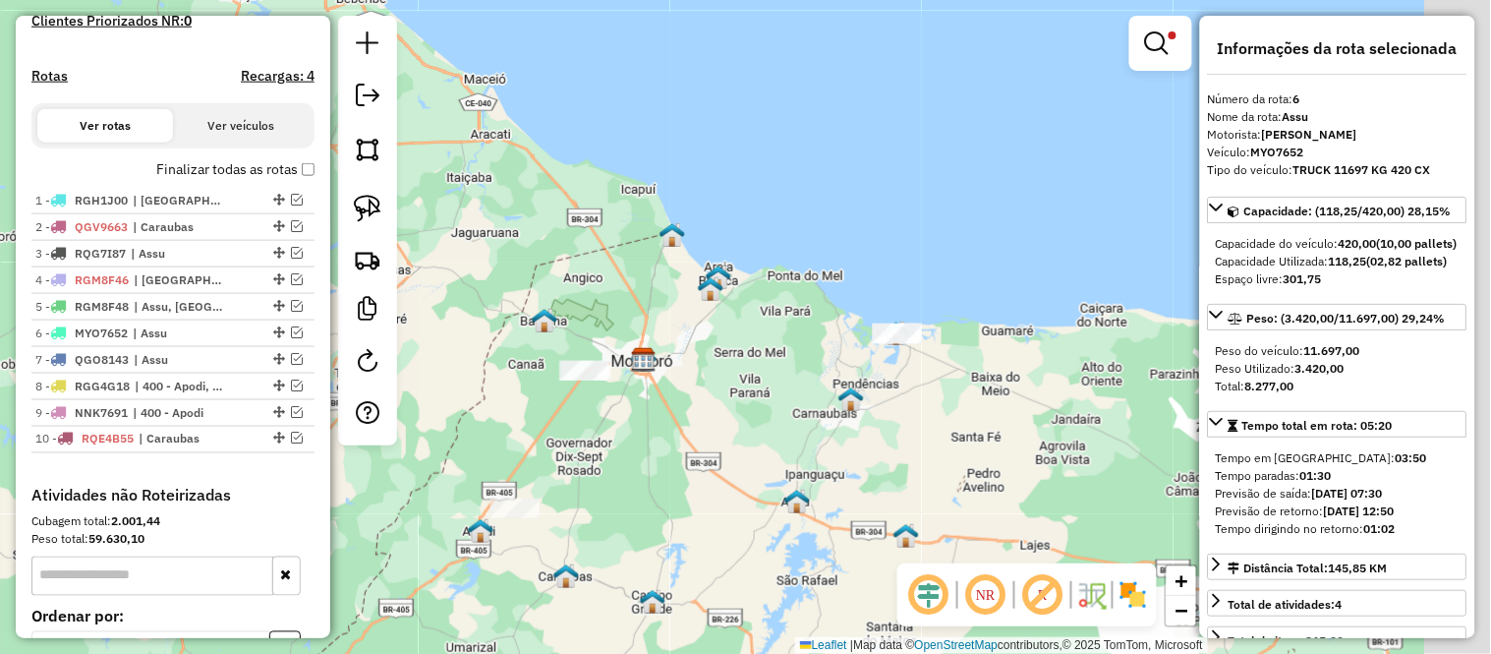
drag, startPoint x: 827, startPoint y: 519, endPoint x: 615, endPoint y: 396, distance: 244.4
click at [615, 396] on div "Limpar filtros Janela de atendimento Grade de atendimento Capacidade Transporta…" at bounding box center [745, 327] width 1491 height 654
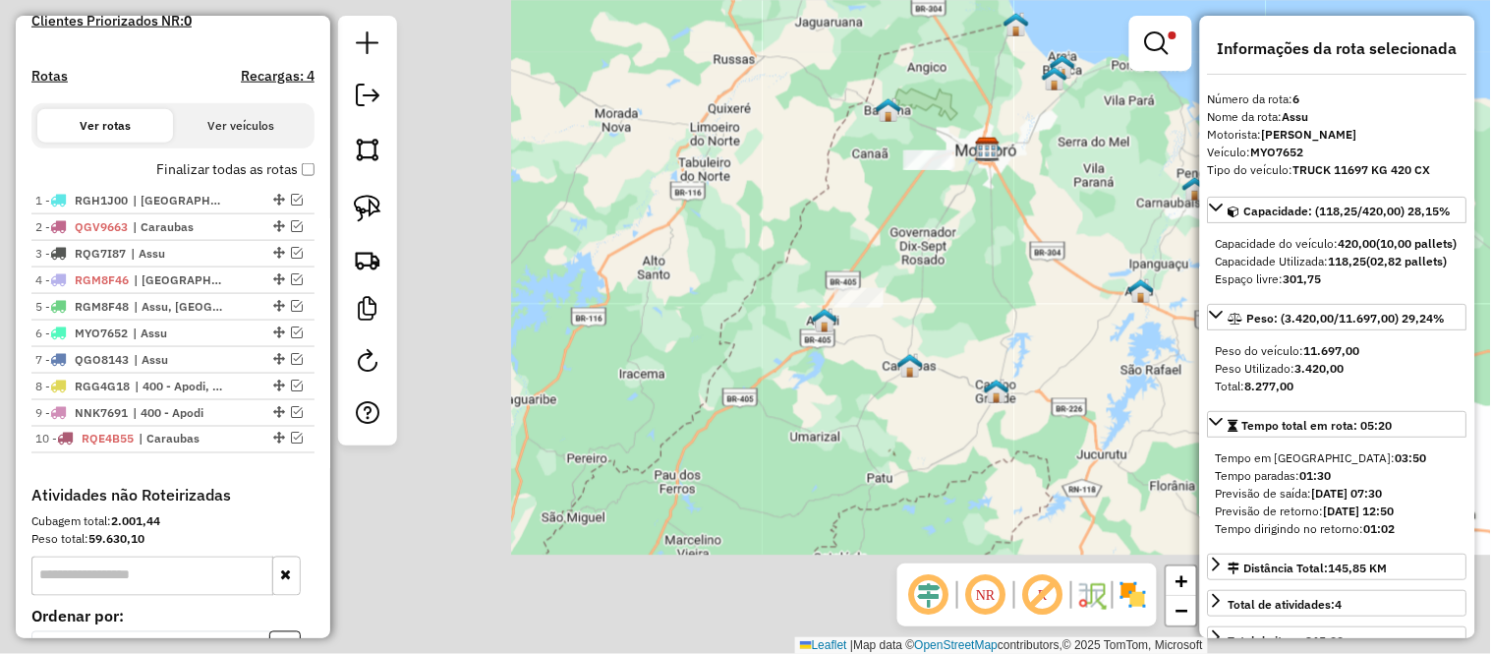
drag, startPoint x: 978, startPoint y: 340, endPoint x: 1186, endPoint y: 299, distance: 212.4
click at [1154, 299] on img at bounding box center [1141, 291] width 26 height 26
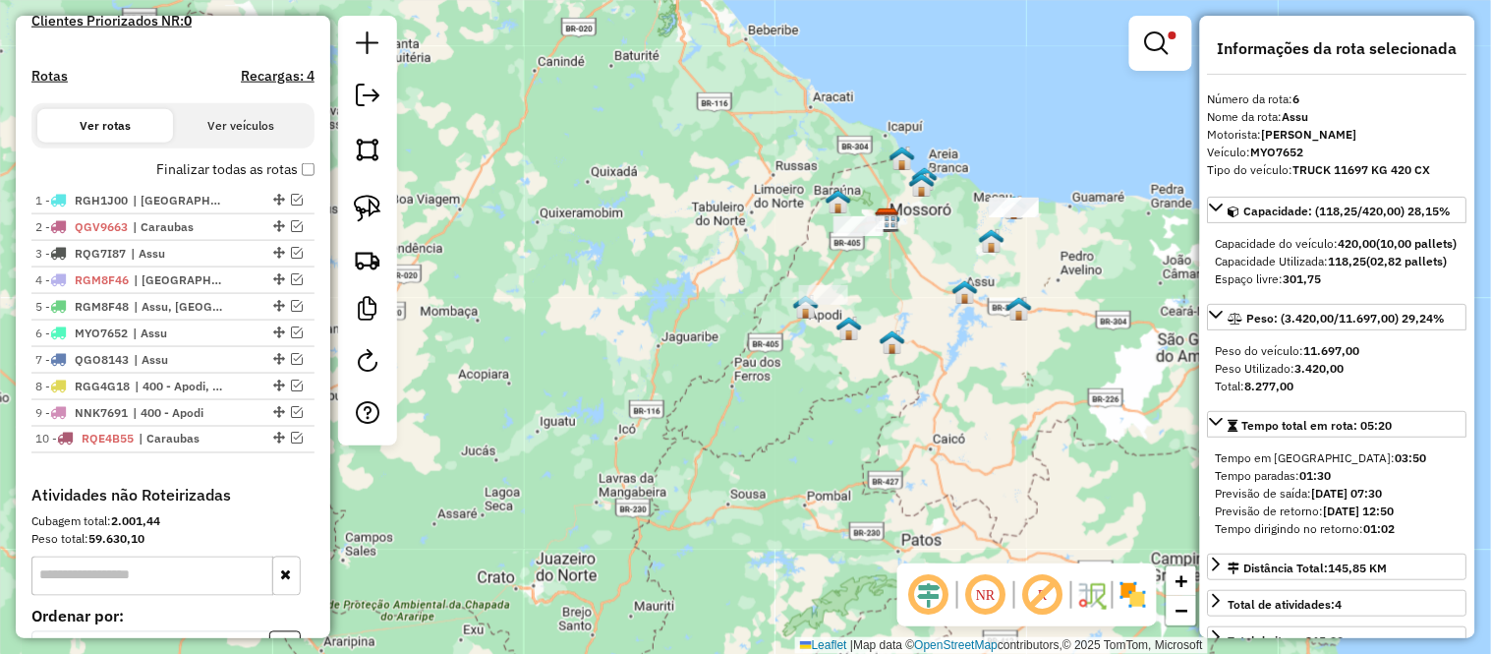
drag, startPoint x: 1045, startPoint y: 440, endPoint x: 846, endPoint y: 439, distance: 198.5
click at [846, 439] on div "Limpar filtros Janela de atendimento Grade de atendimento Capacidade Transporta…" at bounding box center [745, 327] width 1491 height 654
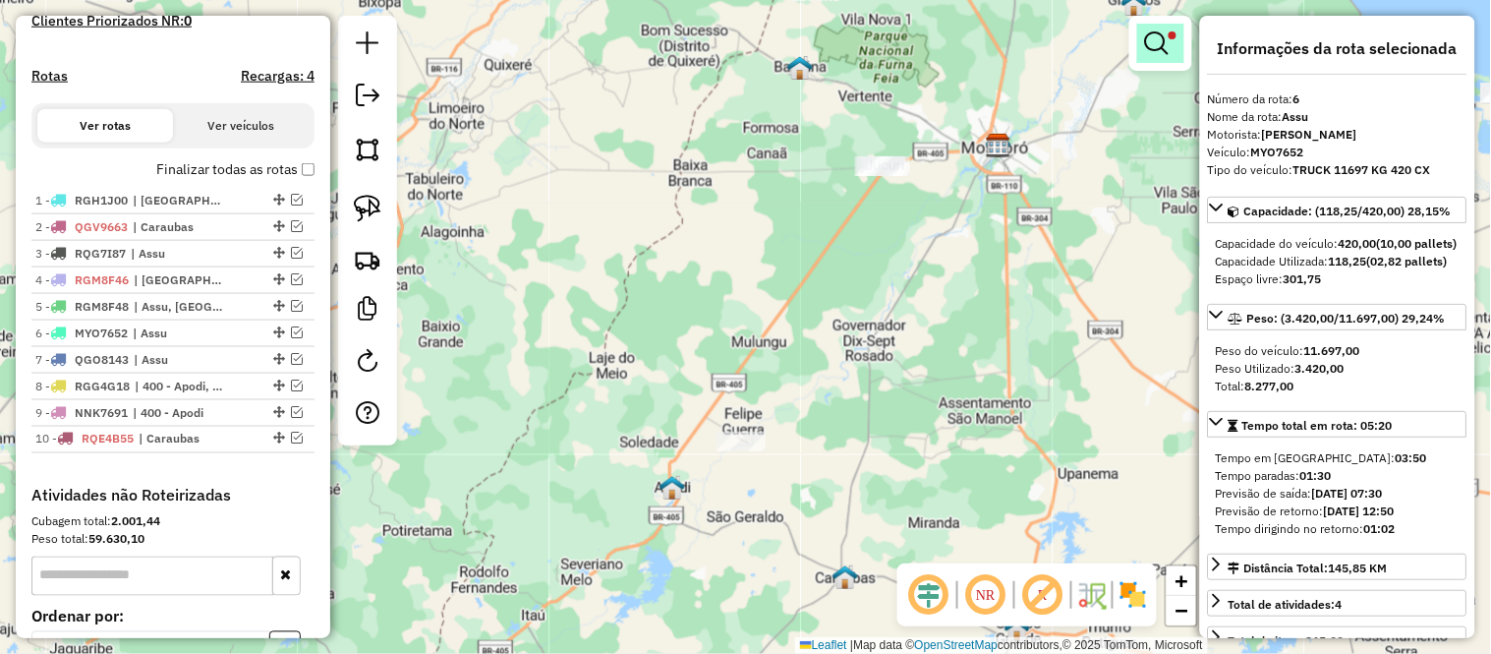
click at [1162, 42] on em at bounding box center [1157, 43] width 24 height 24
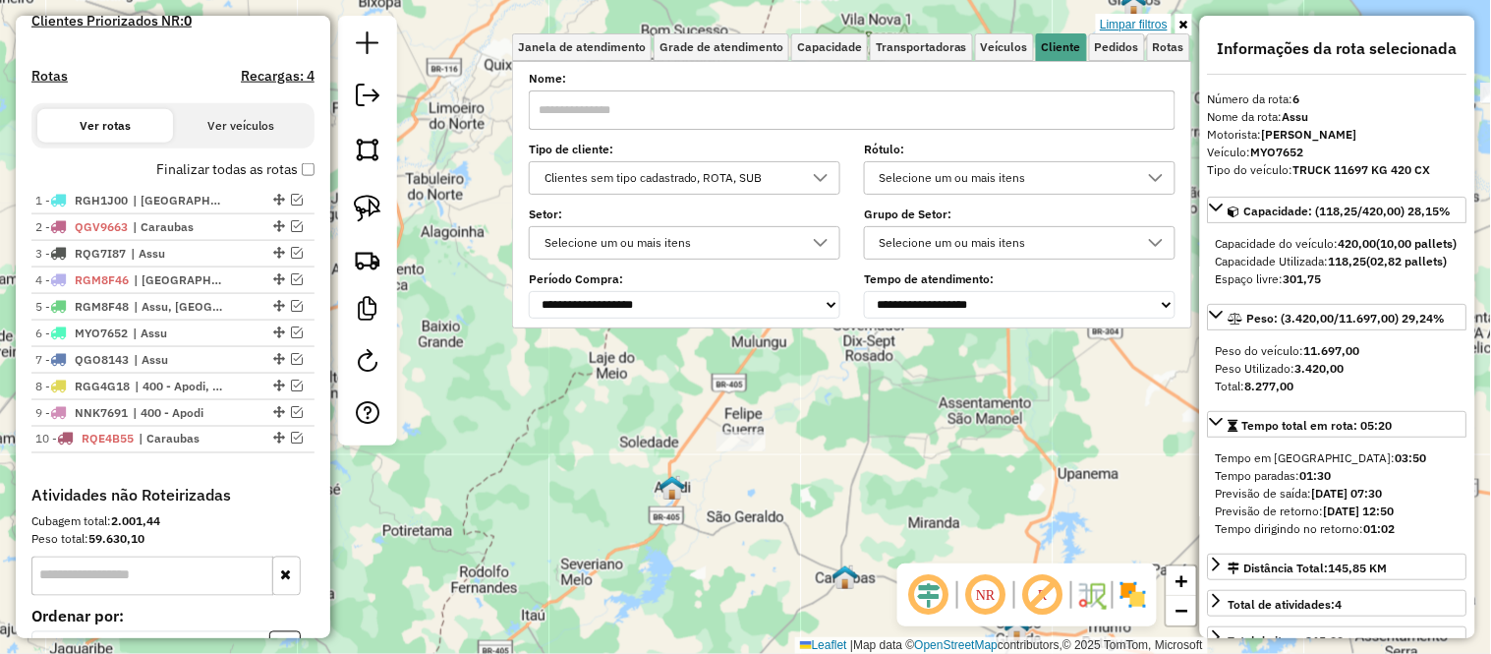
click at [1134, 25] on link "Limpar filtros" at bounding box center [1134, 25] width 76 height 22
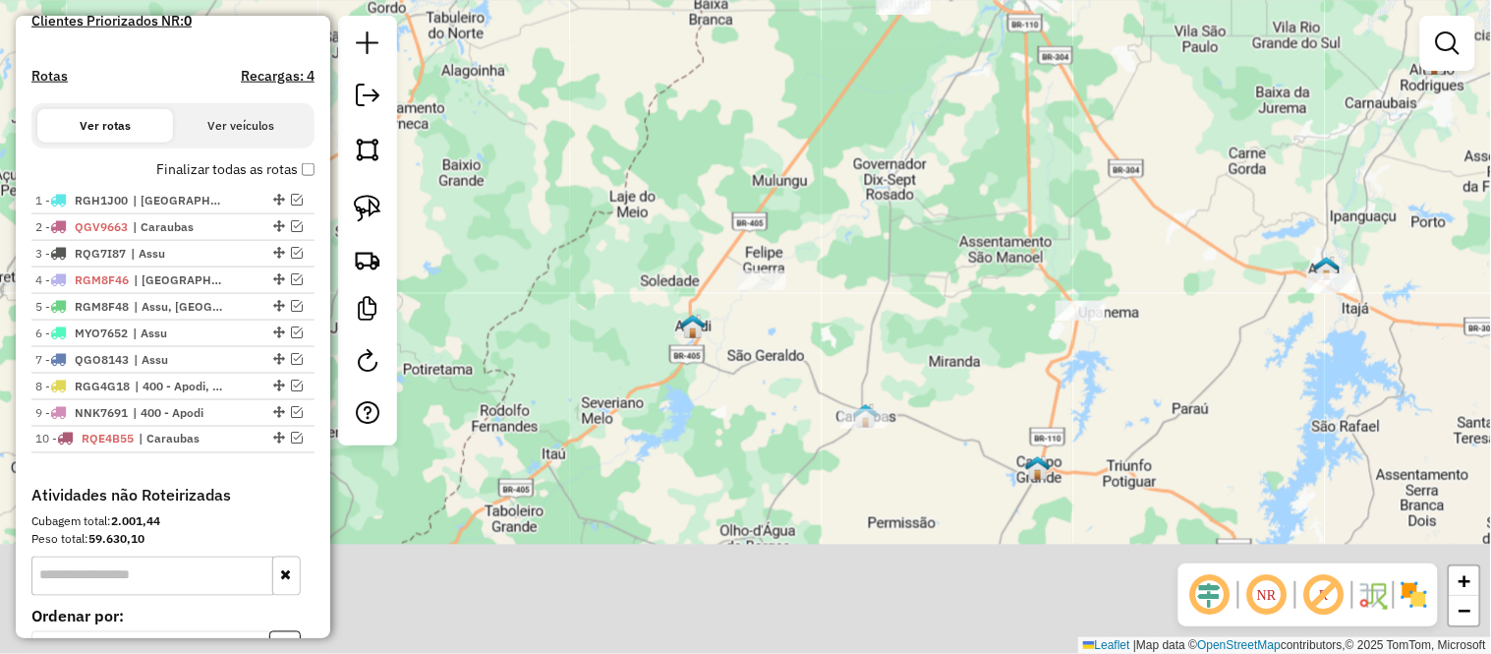
drag, startPoint x: 842, startPoint y: 552, endPoint x: 867, endPoint y: 378, distance: 175.7
click at [867, 381] on div "Janela de atendimento Grade de atendimento Capacidade Transportadoras Veículos …" at bounding box center [745, 327] width 1491 height 654
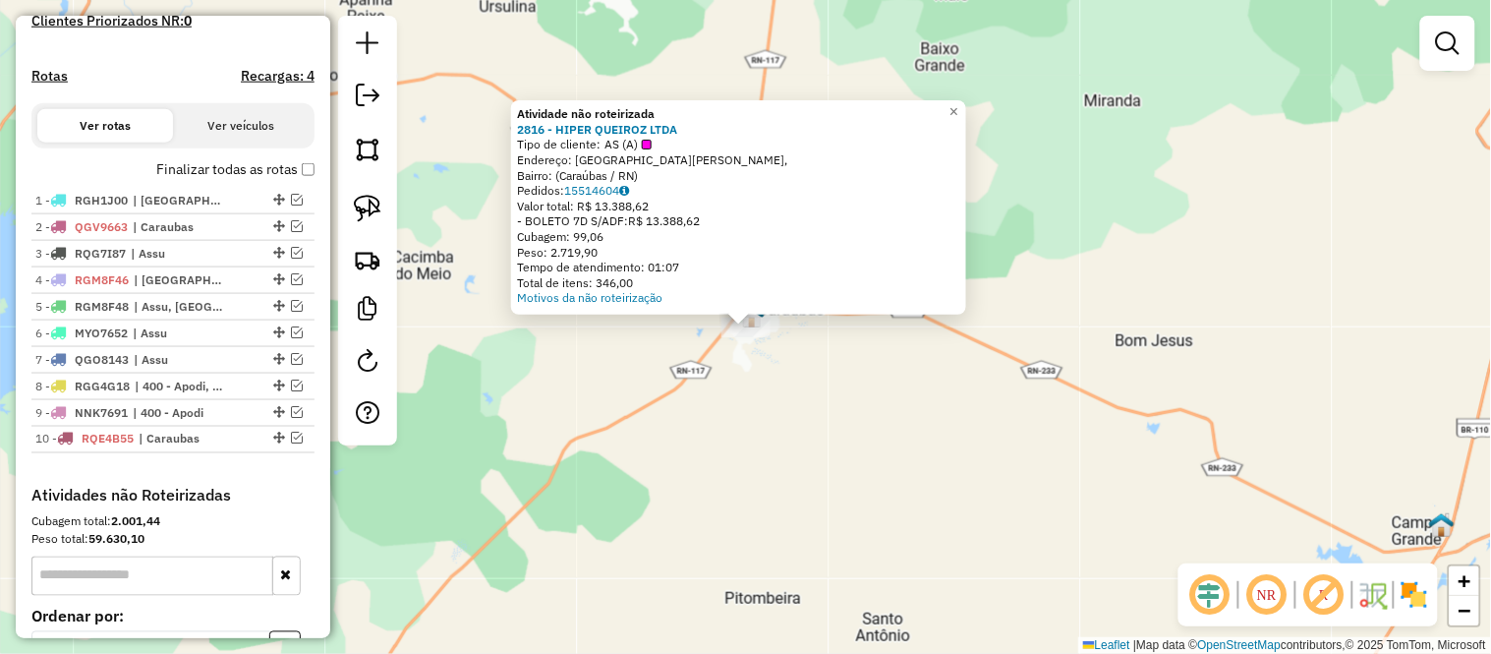
click at [704, 521] on div "Atividade não roteirizada 2816 - HIPER QUEIROZ LTDA Tipo de cliente: AS (A) End…" at bounding box center [745, 327] width 1491 height 654
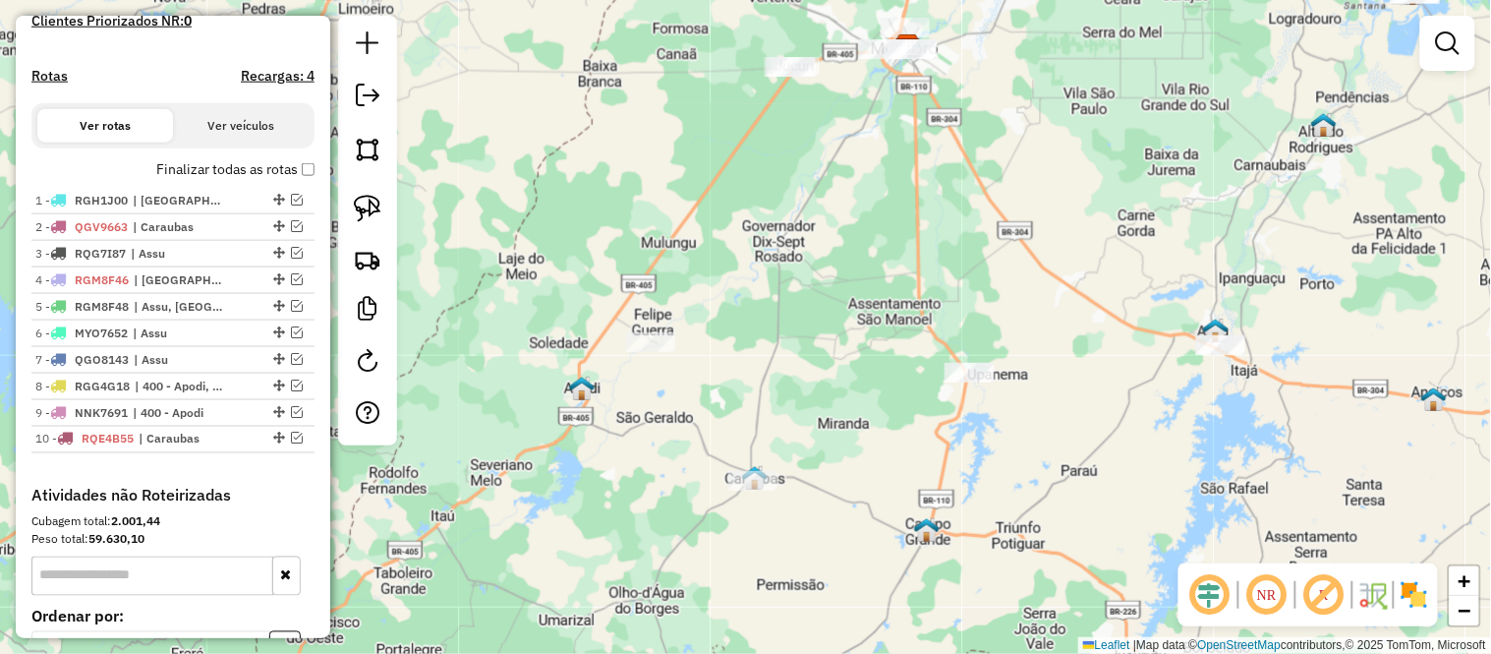
drag, startPoint x: 557, startPoint y: 385, endPoint x: 690, endPoint y: 453, distance: 149.0
click at [657, 429] on div "Janela de atendimento Grade de atendimento Capacidade Transportadoras Veículos …" at bounding box center [745, 327] width 1491 height 654
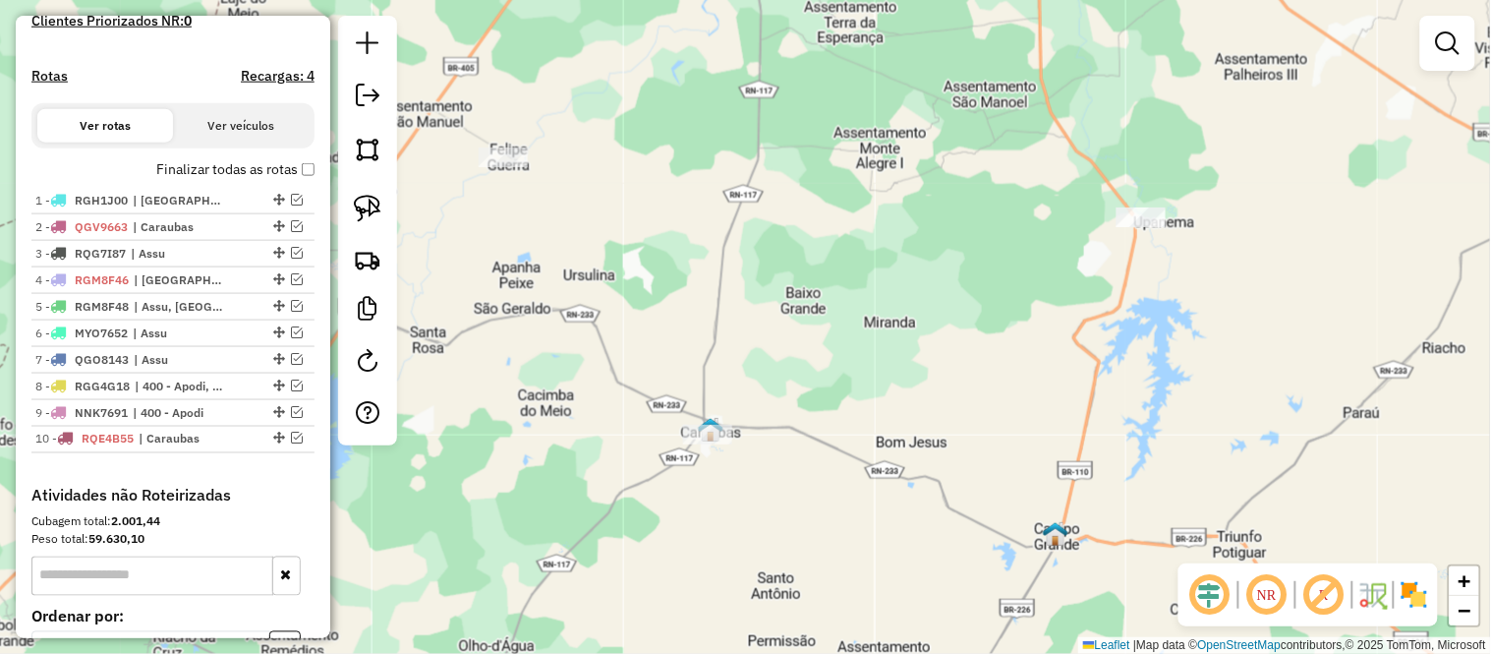
click at [716, 444] on div at bounding box center [707, 435] width 49 height 20
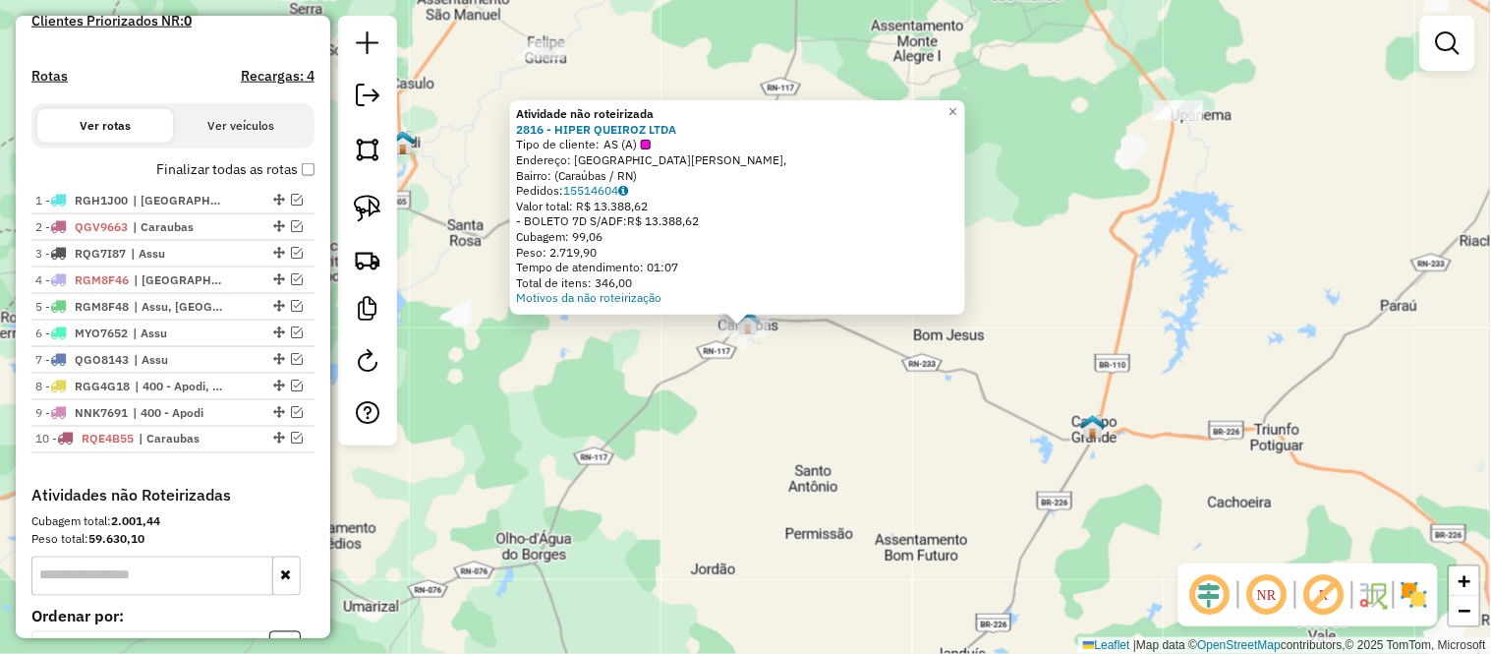
click at [649, 465] on div "Atividade não roteirizada 2816 - HIPER QUEIROZ LTDA Tipo de cliente: AS (A) End…" at bounding box center [745, 327] width 1491 height 654
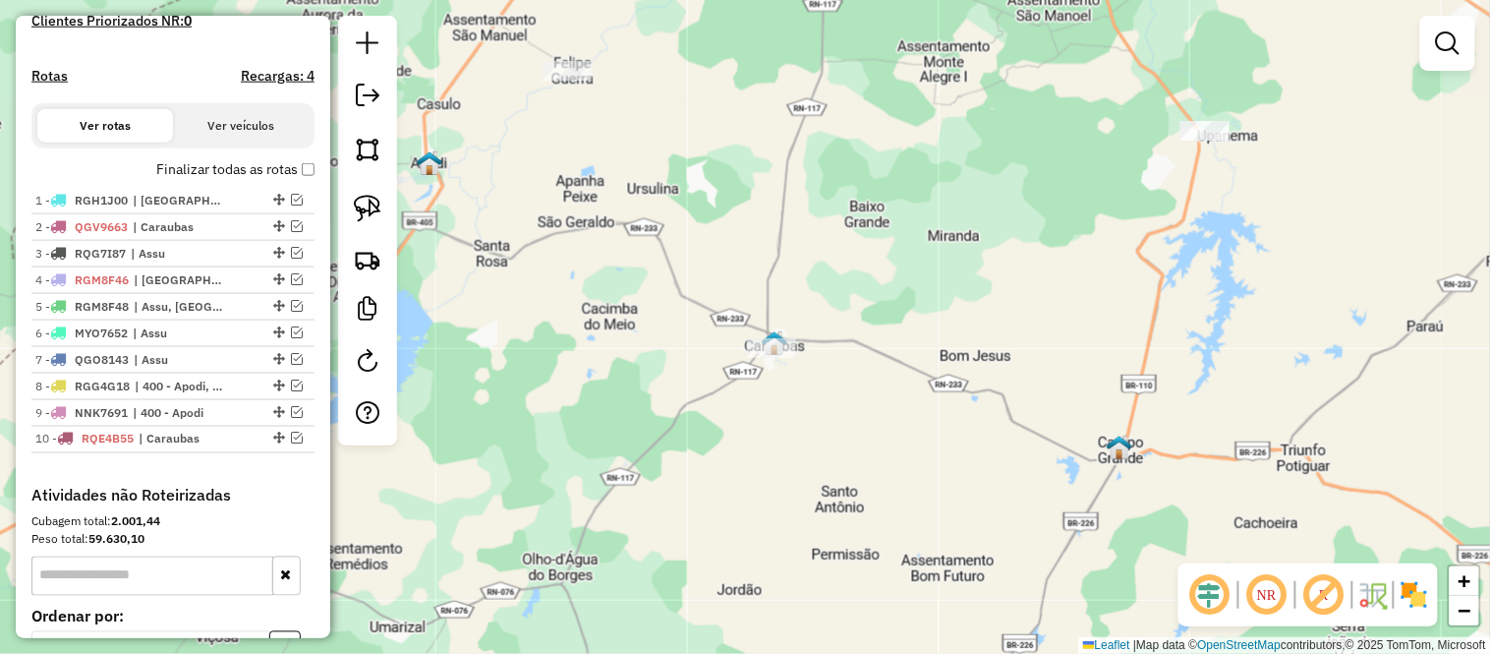
drag, startPoint x: 609, startPoint y: 428, endPoint x: 772, endPoint y: 643, distance: 269.5
click at [772, 643] on div "Janela de atendimento Grade de atendimento Capacidade Transportadoras Veículos …" at bounding box center [745, 327] width 1491 height 654
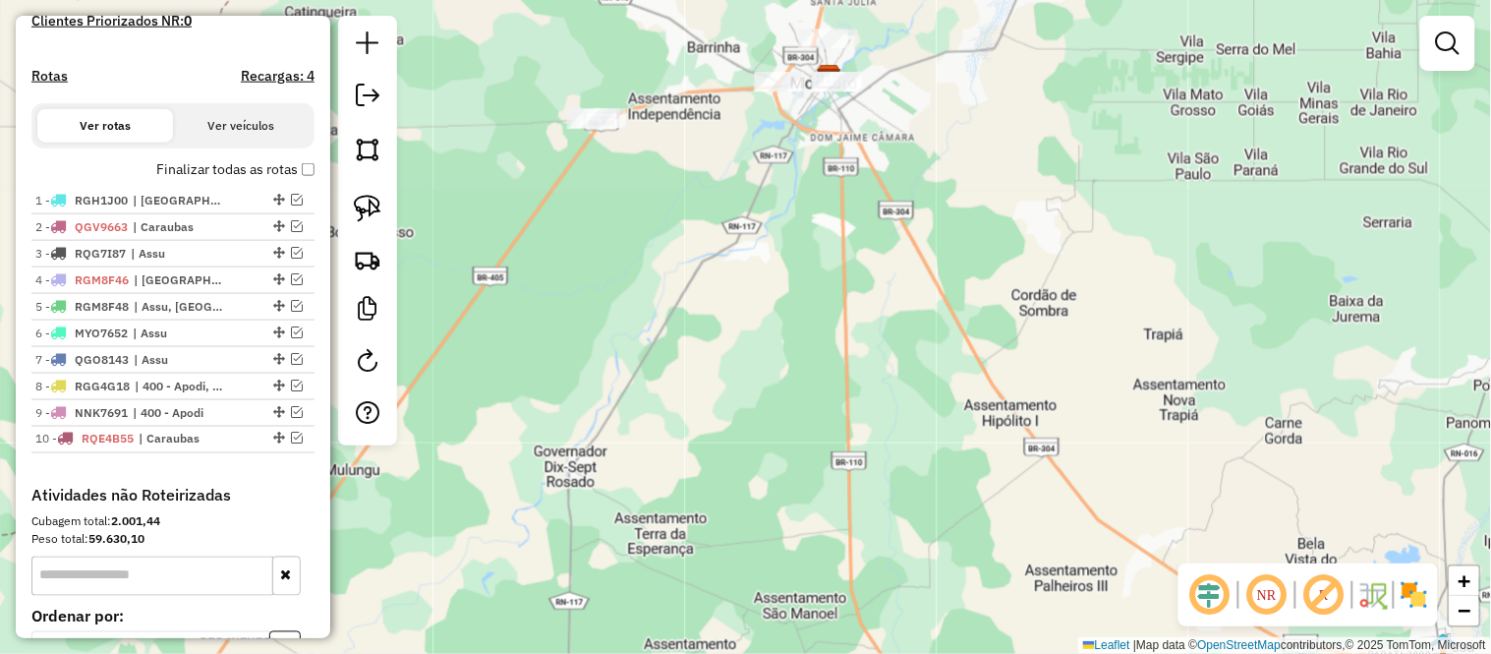
drag, startPoint x: 1046, startPoint y: 261, endPoint x: 515, endPoint y: 660, distance: 663.4
click at [515, 653] on html "Aguarde... Pop-up bloqueado! Seu navegador bloqueou automáticamente a abertura …" at bounding box center [745, 327] width 1491 height 654
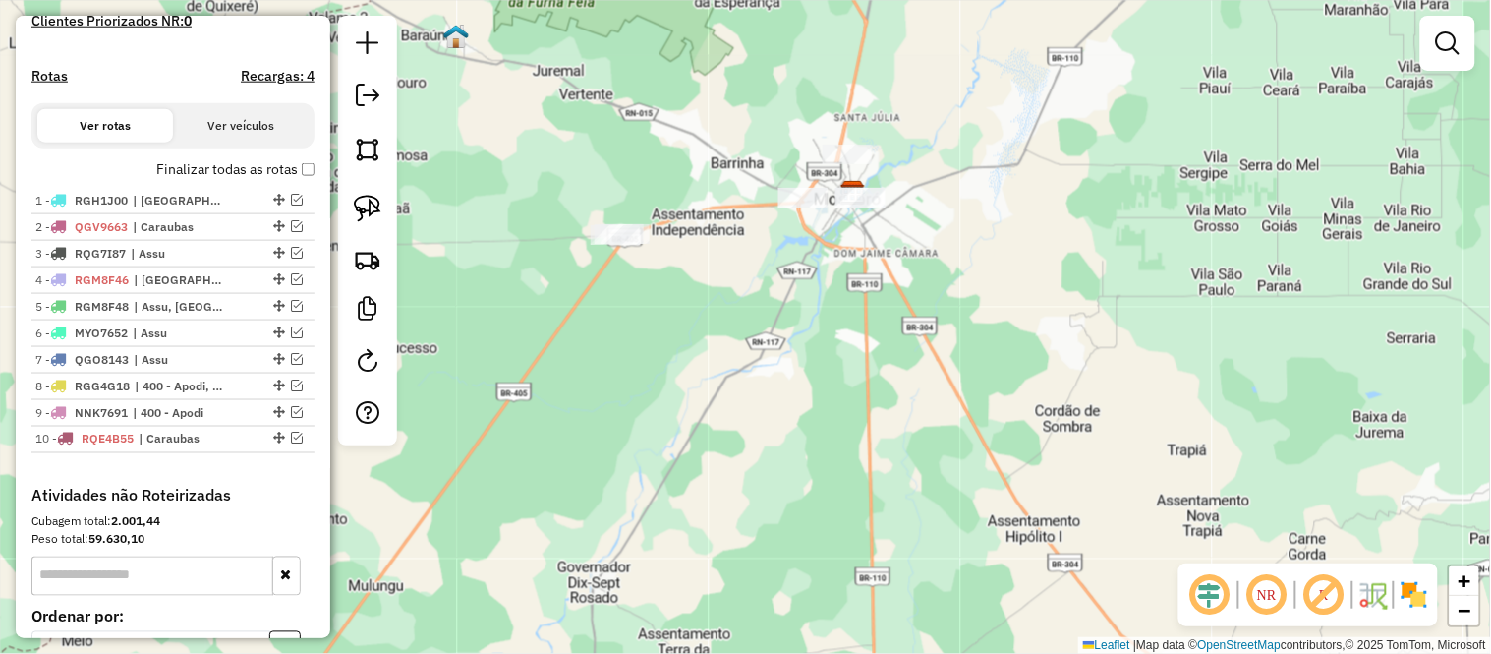
drag, startPoint x: 879, startPoint y: 443, endPoint x: 784, endPoint y: 177, distance: 282.6
click at [792, 201] on div "Janela de atendimento Grade de atendimento Capacidade Transportadoras Veículos …" at bounding box center [745, 327] width 1491 height 654
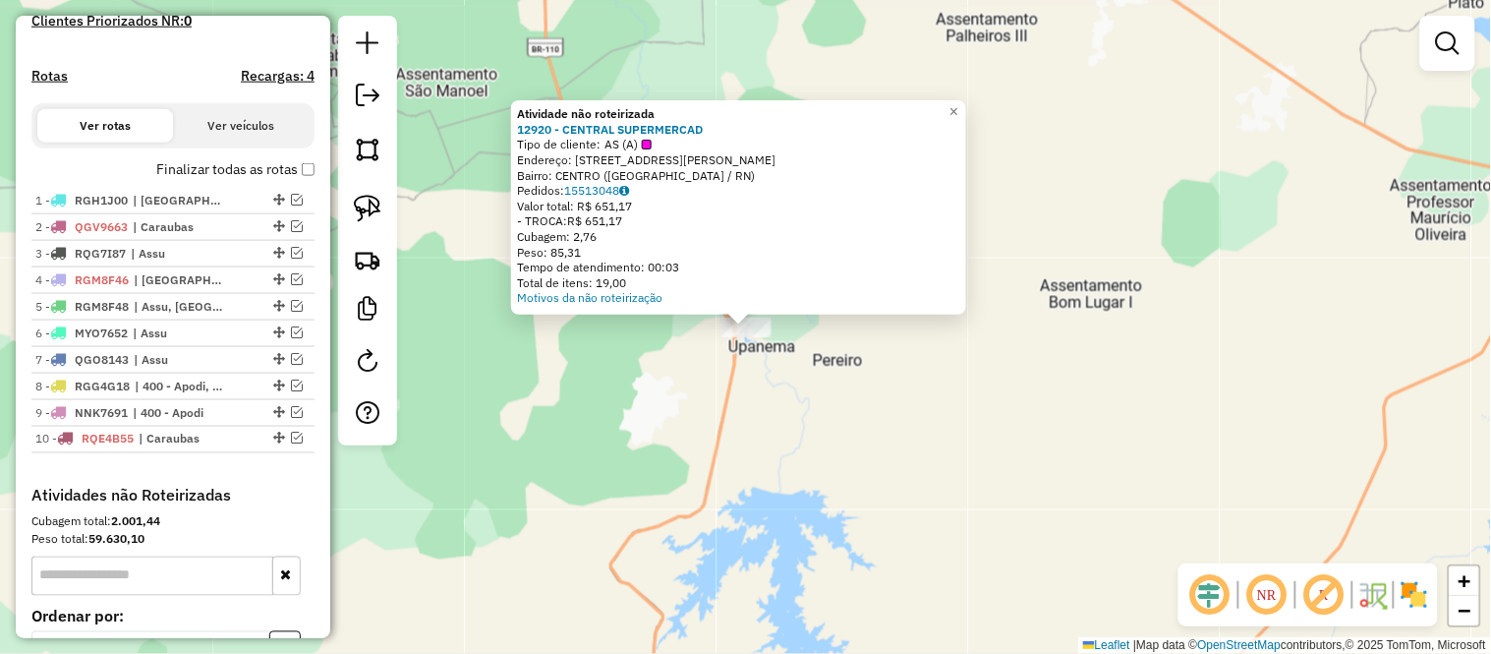
click at [773, 405] on div "Atividade não roteirizada 12920 - CENTRAL SUPERMERCAD Tipo de cliente: AS (A) E…" at bounding box center [745, 327] width 1491 height 654
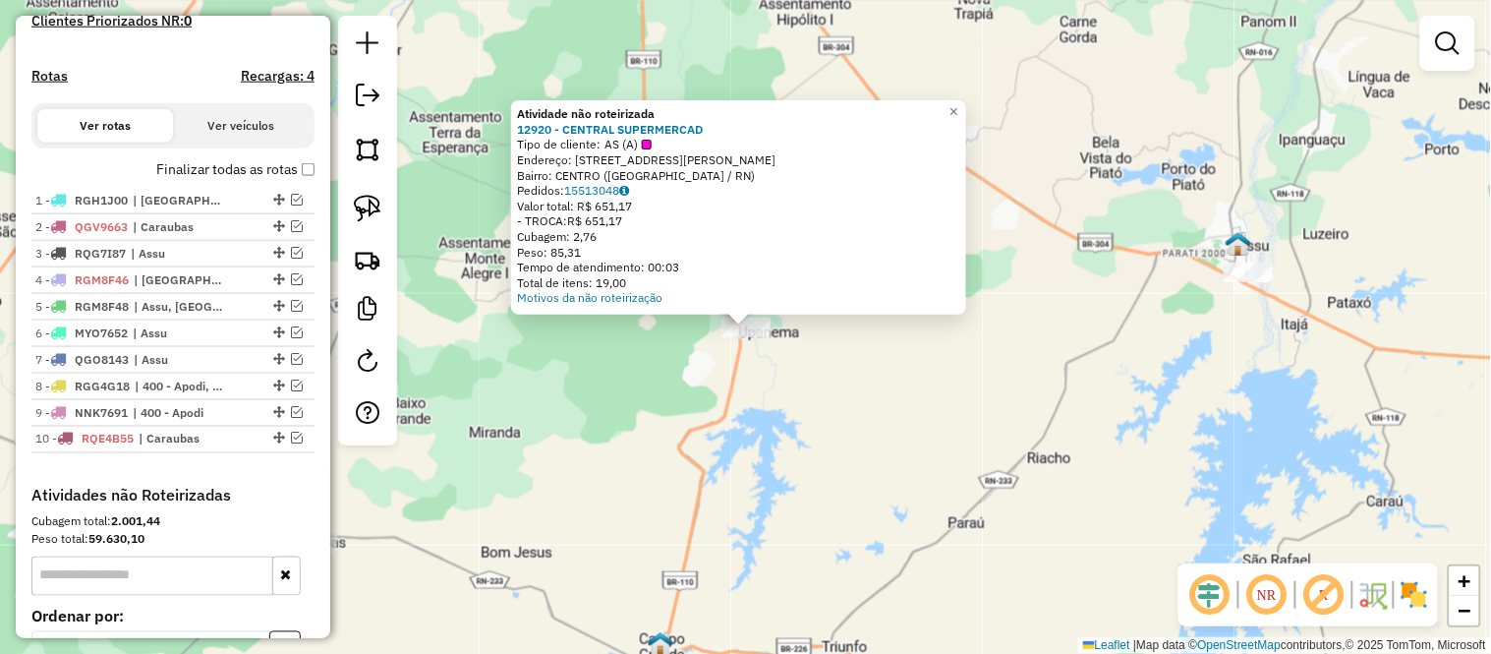
click at [718, 405] on div "Atividade não roteirizada 12920 - CENTRAL SUPERMERCAD Tipo de cliente: AS (A) E…" at bounding box center [745, 327] width 1491 height 654
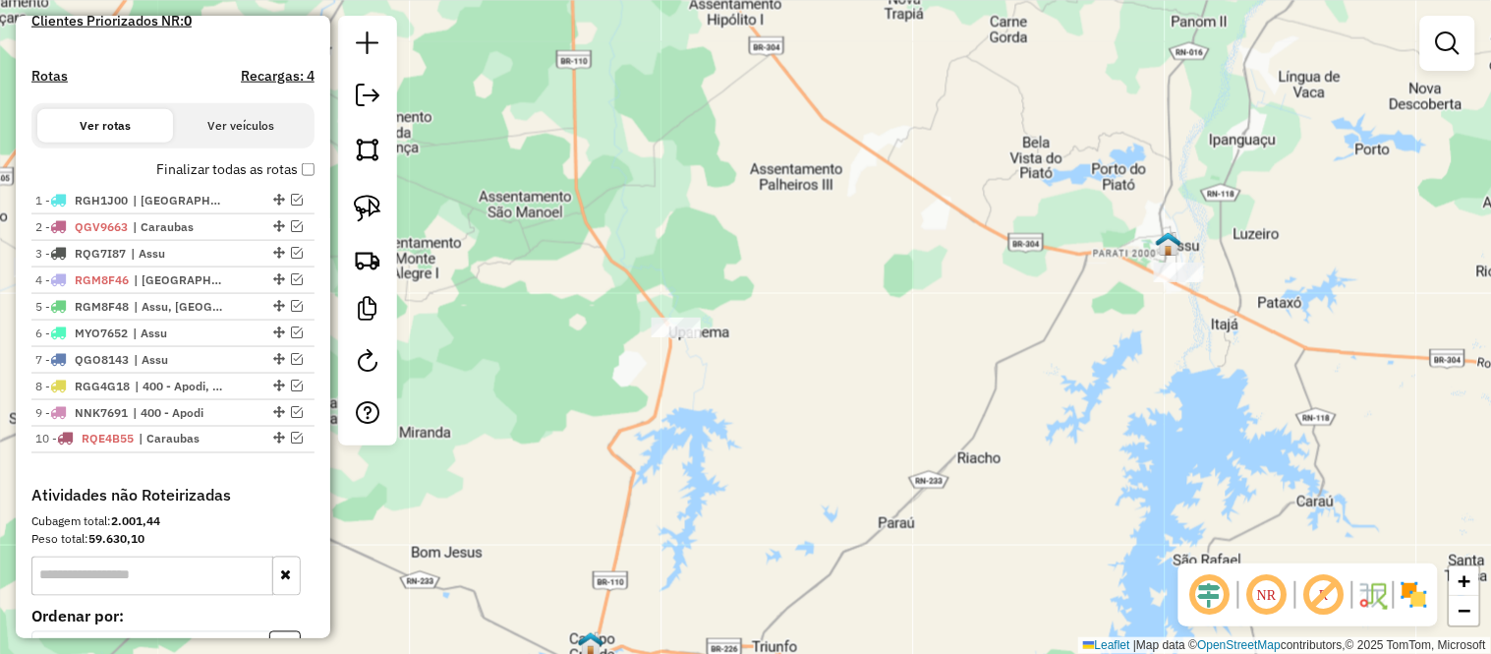
drag, startPoint x: 915, startPoint y: 379, endPoint x: 845, endPoint y: 379, distance: 69.8
click at [845, 379] on div "Janela de atendimento Grade de atendimento Capacidade Transportadoras Veículos …" at bounding box center [745, 327] width 1491 height 654
click at [666, 337] on div at bounding box center [676, 327] width 49 height 20
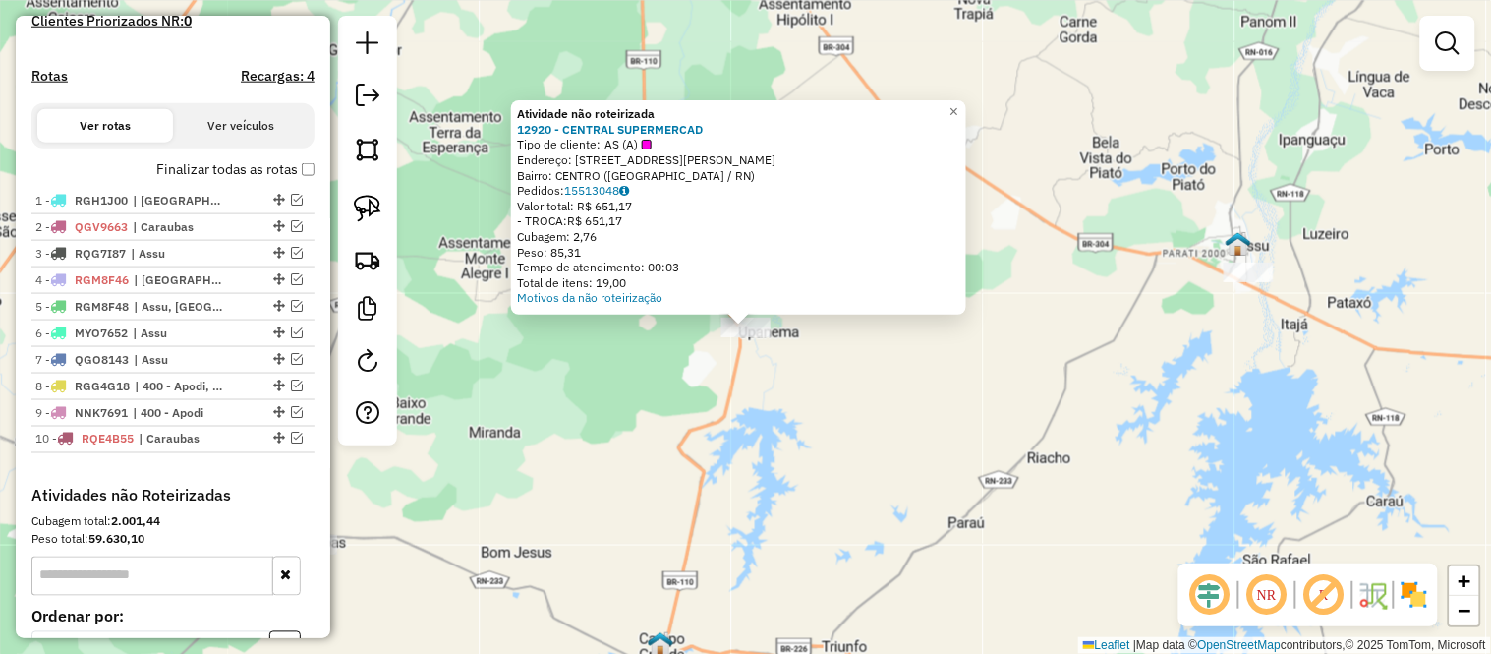
click at [1057, 364] on div "Atividade não roteirizada 12920 - CENTRAL SUPERMERCAD Tipo de cliente: AS (A) E…" at bounding box center [745, 327] width 1491 height 654
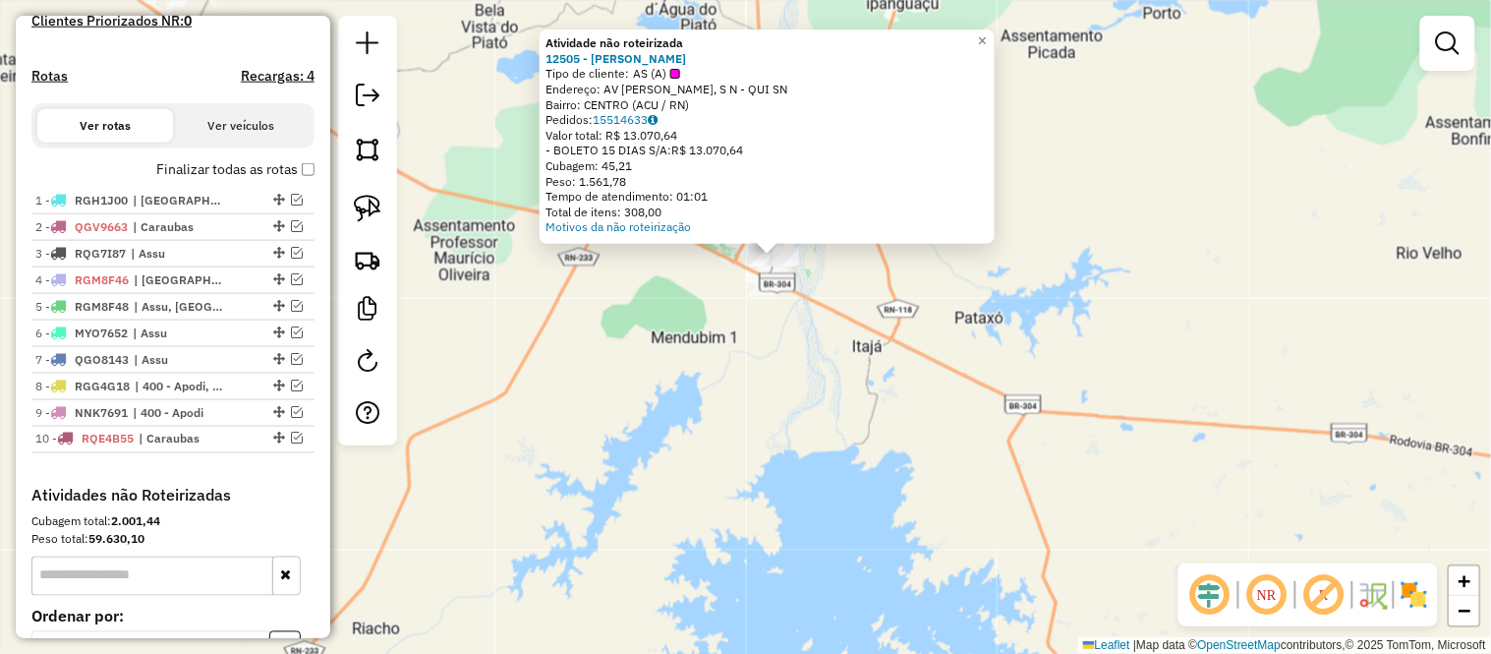
click at [781, 337] on div "Atividade não roteirizada 12505 - ANDRE RIBEIRO Tipo de cliente: AS (A) Endereç…" at bounding box center [745, 327] width 1491 height 654
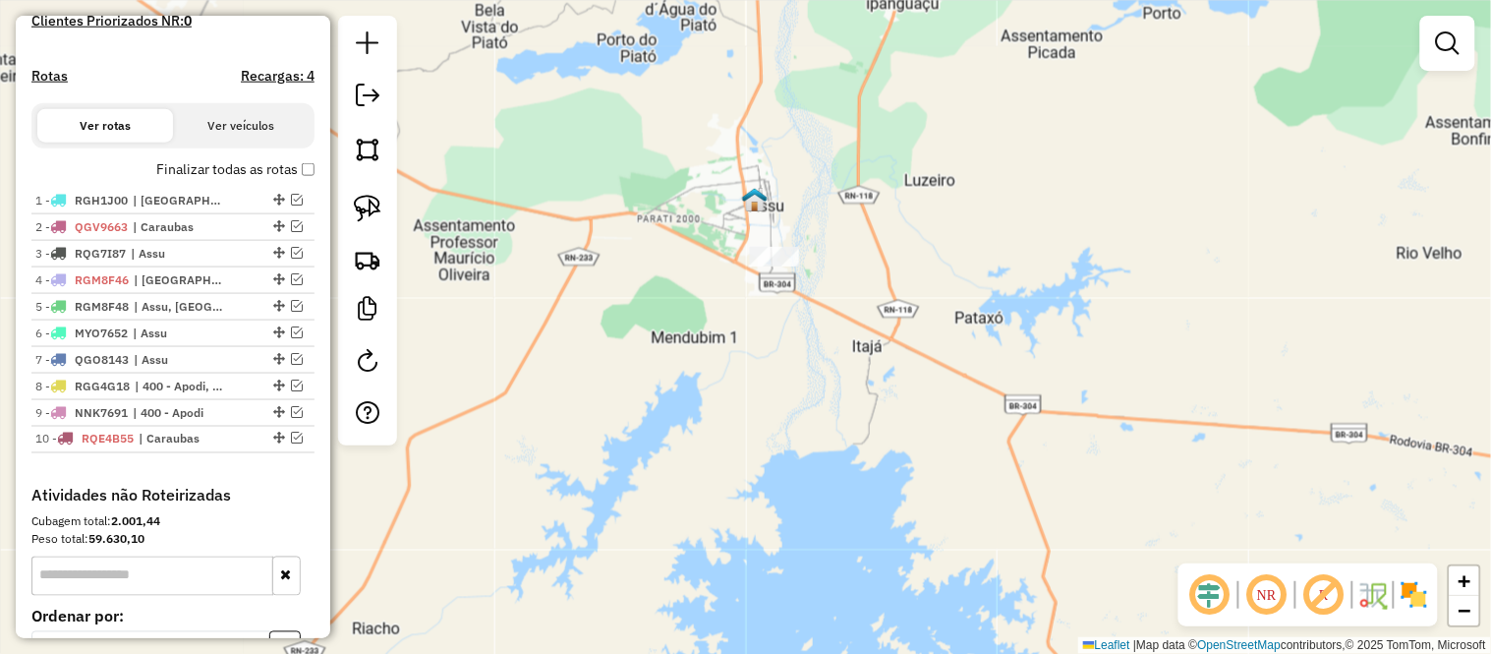
drag, startPoint x: 777, startPoint y: 337, endPoint x: 859, endPoint y: 472, distance: 157.4
click at [857, 467] on div "Janela de atendimento Grade de atendimento Capacidade Transportadoras Veículos …" at bounding box center [745, 327] width 1491 height 654
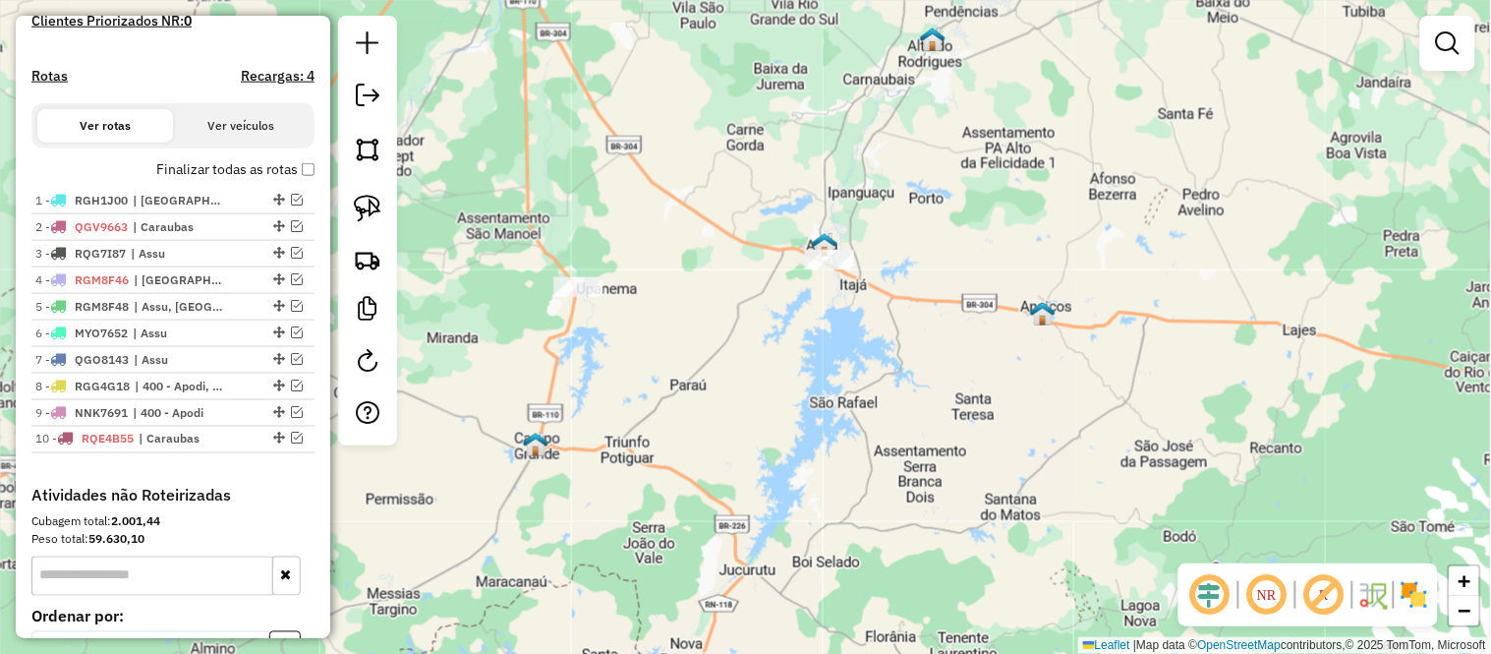
drag, startPoint x: 1050, startPoint y: 292, endPoint x: 1078, endPoint y: 70, distance: 224.0
click at [1078, 70] on div "Janela de atendimento Grade de atendimento Capacidade Transportadoras Veículos …" at bounding box center [745, 327] width 1491 height 654
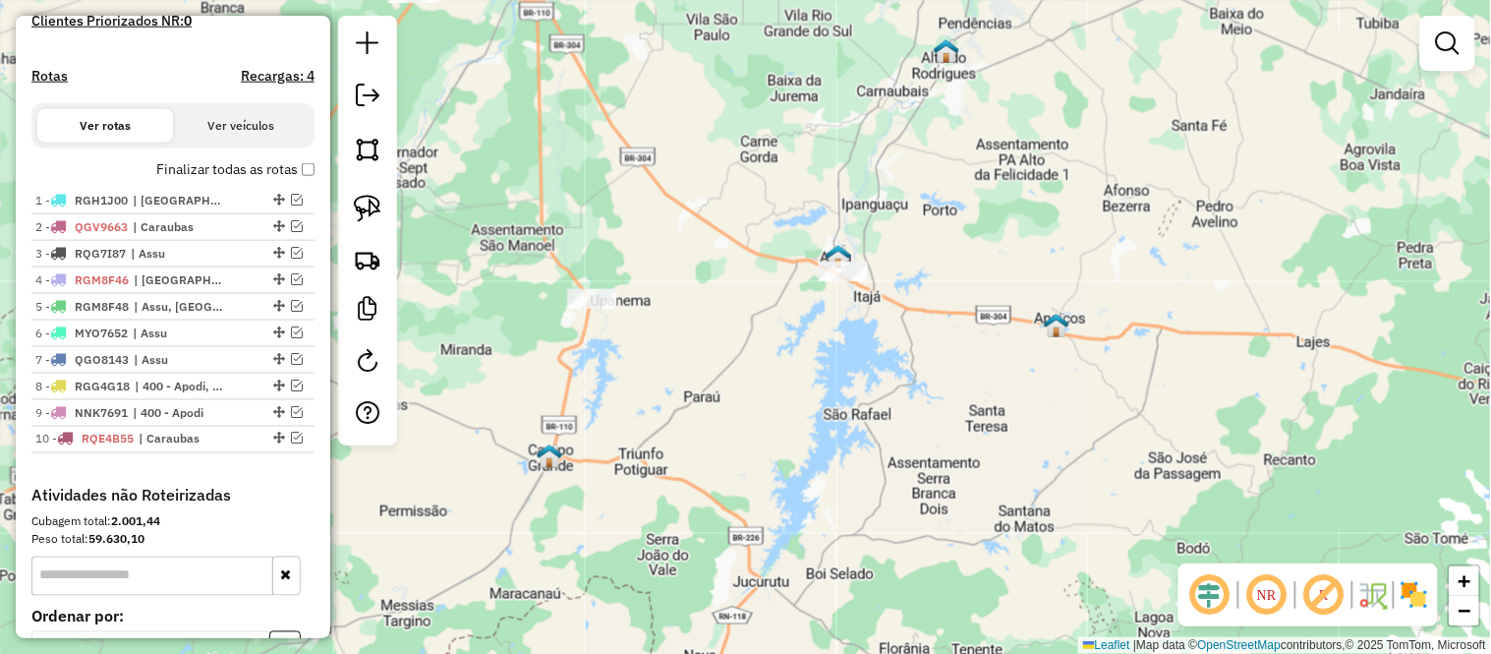
drag, startPoint x: 764, startPoint y: 218, endPoint x: 1182, endPoint y: 503, distance: 506.5
click at [1076, 413] on div "Janela de atendimento Grade de atendimento Capacidade Transportadoras Veículos …" at bounding box center [745, 327] width 1491 height 654
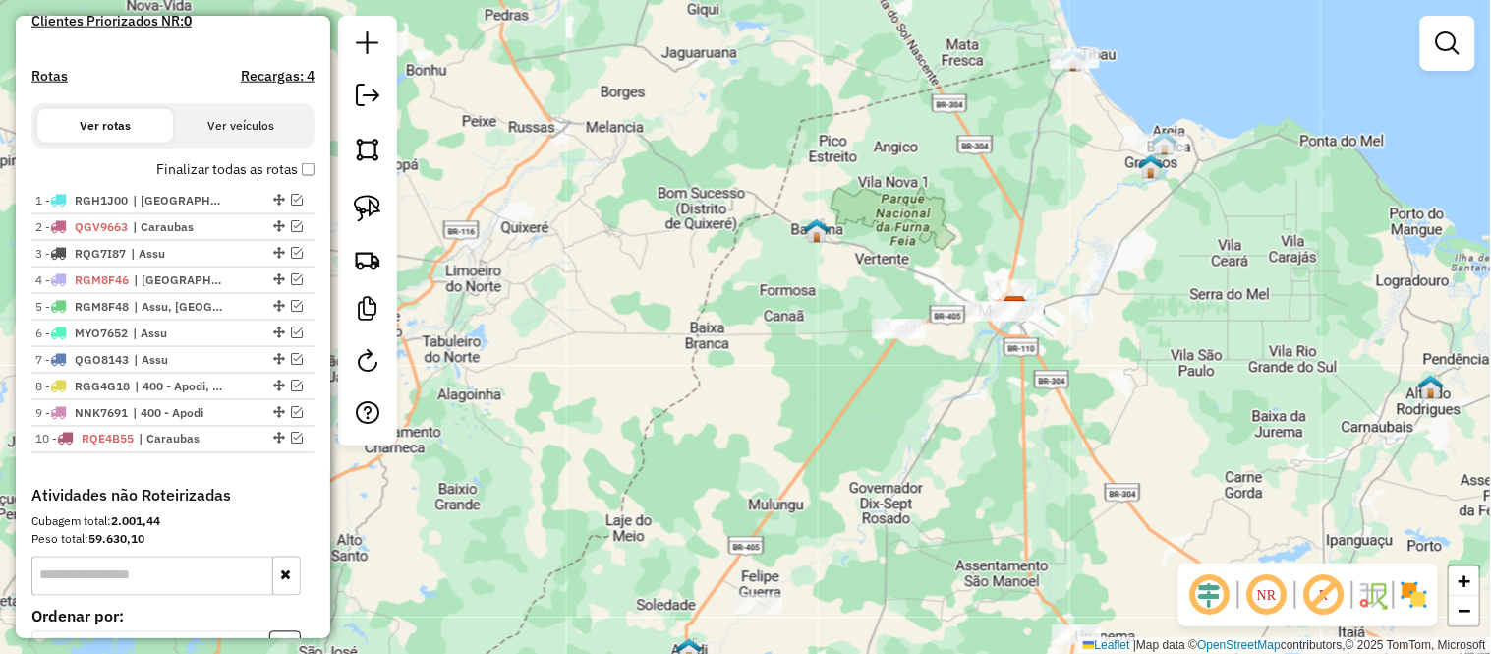
drag, startPoint x: 1087, startPoint y: 266, endPoint x: 880, endPoint y: 190, distance: 221.1
click at [880, 190] on div "Janela de atendimento Grade de atendimento Capacidade Transportadoras Veículos …" at bounding box center [745, 327] width 1491 height 654
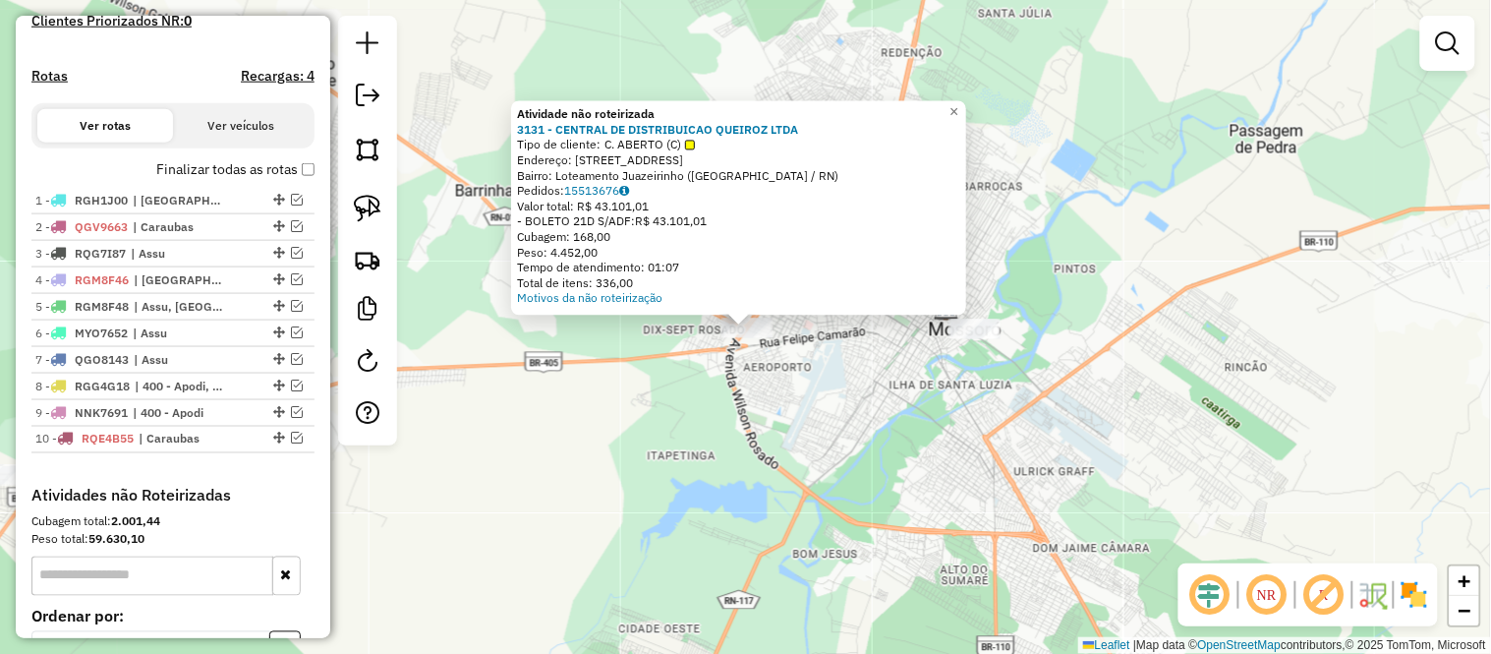
click at [788, 457] on div "Atividade não roteirizada 3131 - CENTRAL DE DISTRIBUICAO QUEIROZ LTDA Tipo de c…" at bounding box center [745, 327] width 1491 height 654
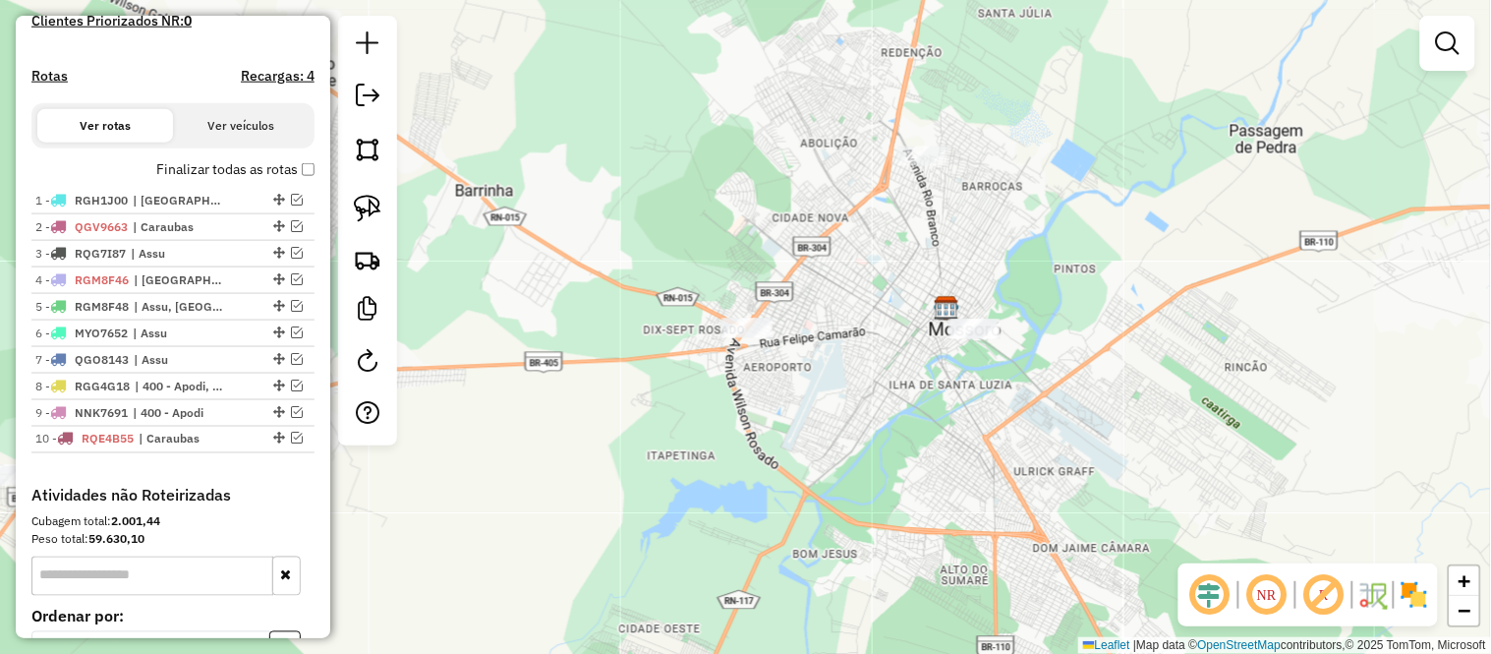
click at [927, 165] on div at bounding box center [921, 155] width 49 height 20
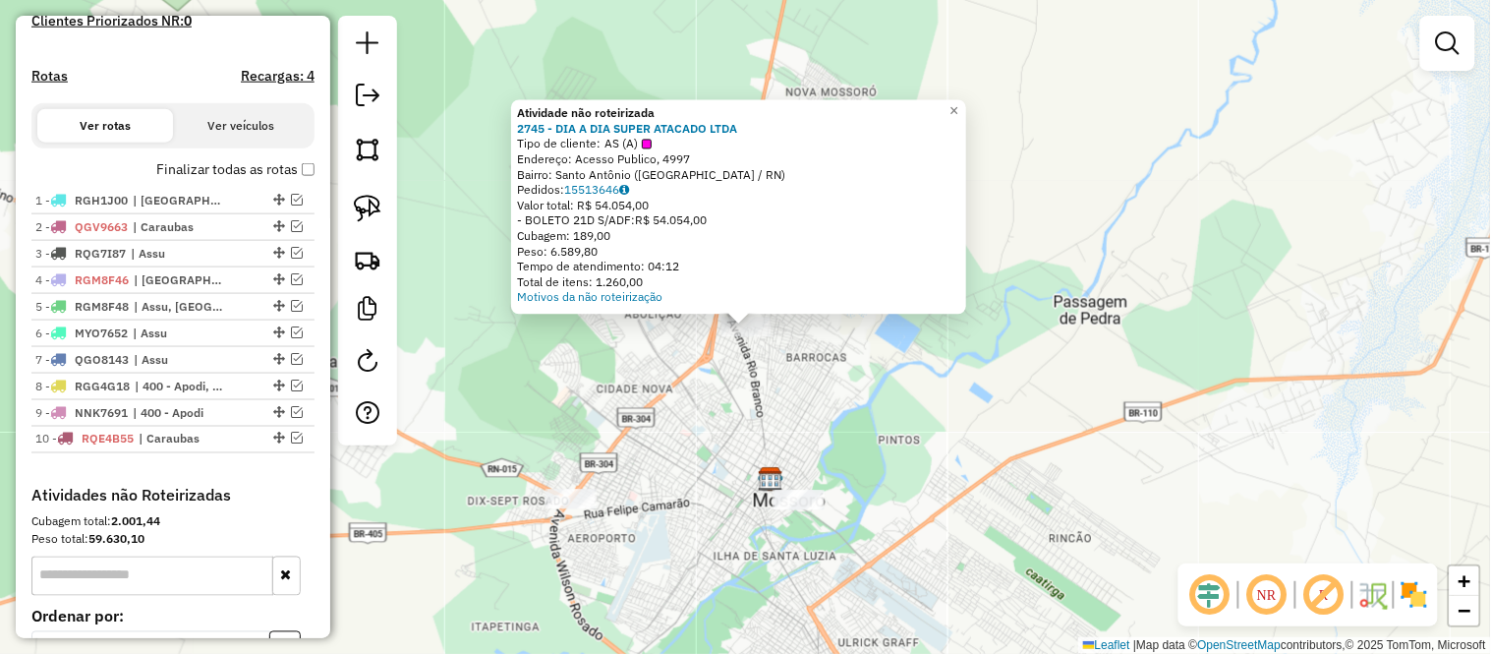
click at [812, 413] on div "Atividade não roteirizada 2745 - DIA A DIA SUPER ATACADO LTDA Tipo de cliente: …" at bounding box center [745, 327] width 1491 height 654
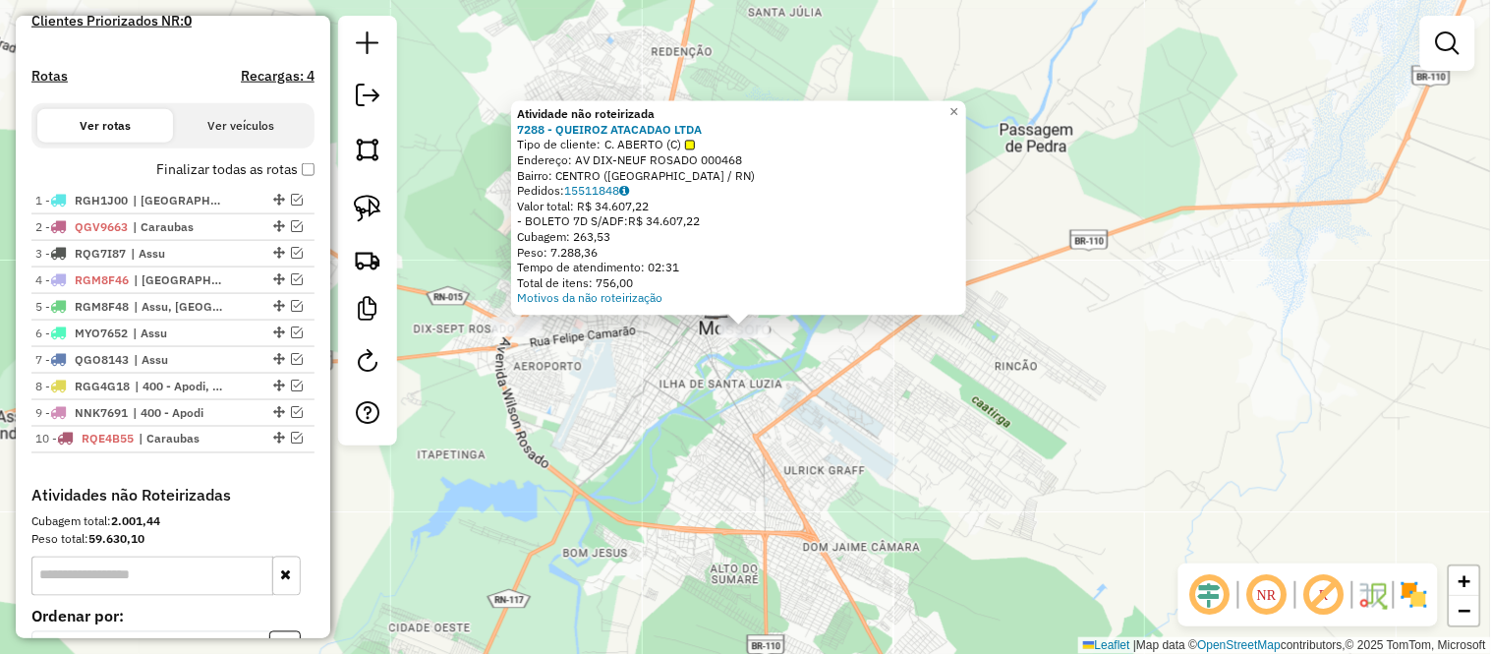
click at [673, 414] on div "Atividade não roteirizada 7288 - QUEIROZ ATACADAO LTDA Tipo de cliente: C. ABER…" at bounding box center [745, 327] width 1491 height 654
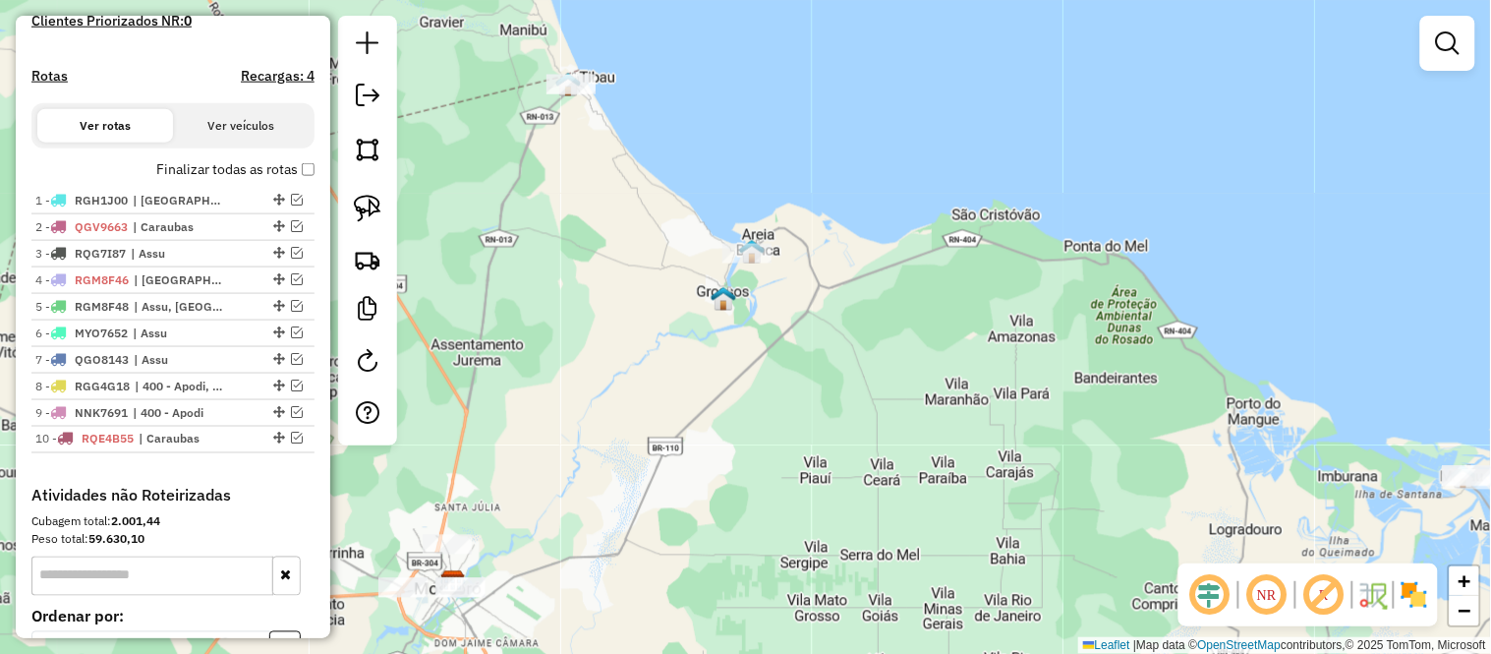
drag, startPoint x: 915, startPoint y: 287, endPoint x: 680, endPoint y: 467, distance: 295.9
click at [680, 467] on div "Janela de atendimento Grade de atendimento Capacidade Transportadoras Veículos …" at bounding box center [745, 327] width 1491 height 654
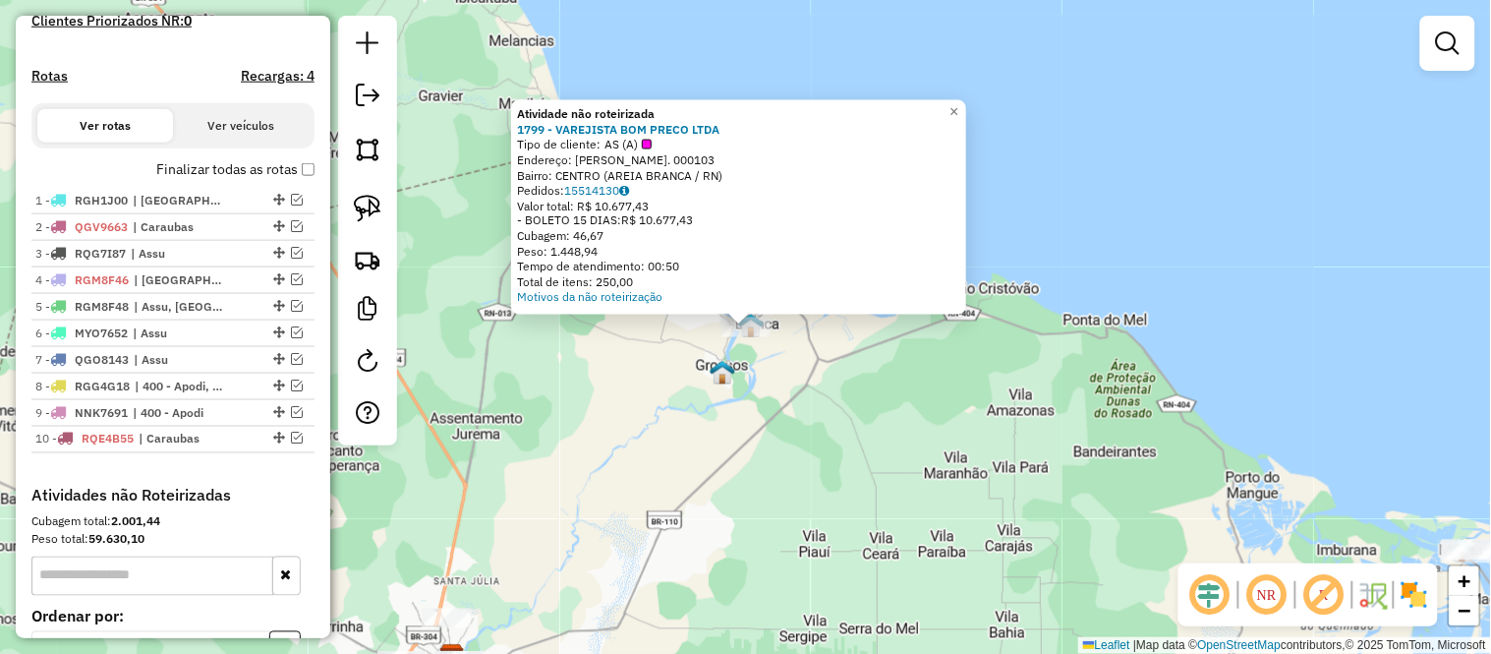
click at [575, 414] on div "Atividade não roteirizada 1799 - VAREJISTA BOM PRECO LTDA Tipo de cliente: AS (…" at bounding box center [745, 327] width 1491 height 654
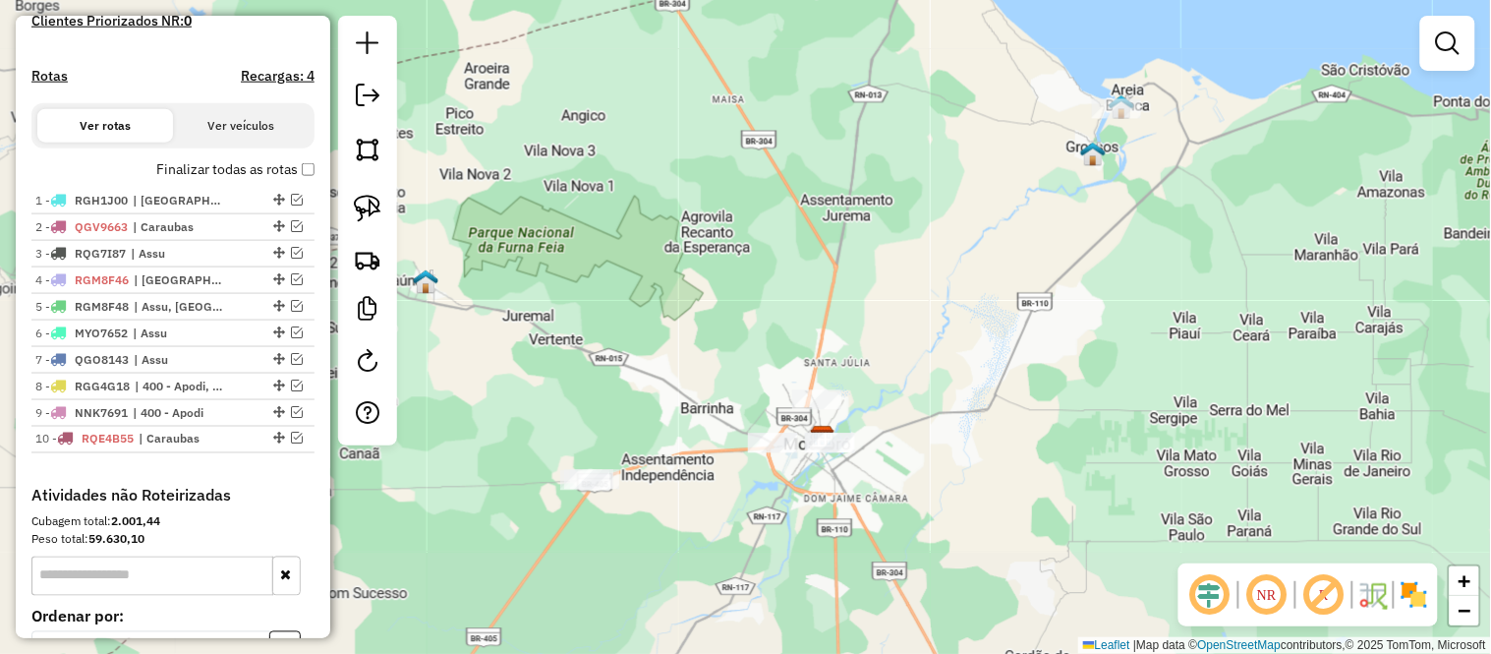
drag, startPoint x: 586, startPoint y: 375, endPoint x: 947, endPoint y: 118, distance: 444.0
click at [947, 118] on div "Janela de atendimento Grade de atendimento Capacidade Transportadoras Veículos …" at bounding box center [745, 327] width 1491 height 654
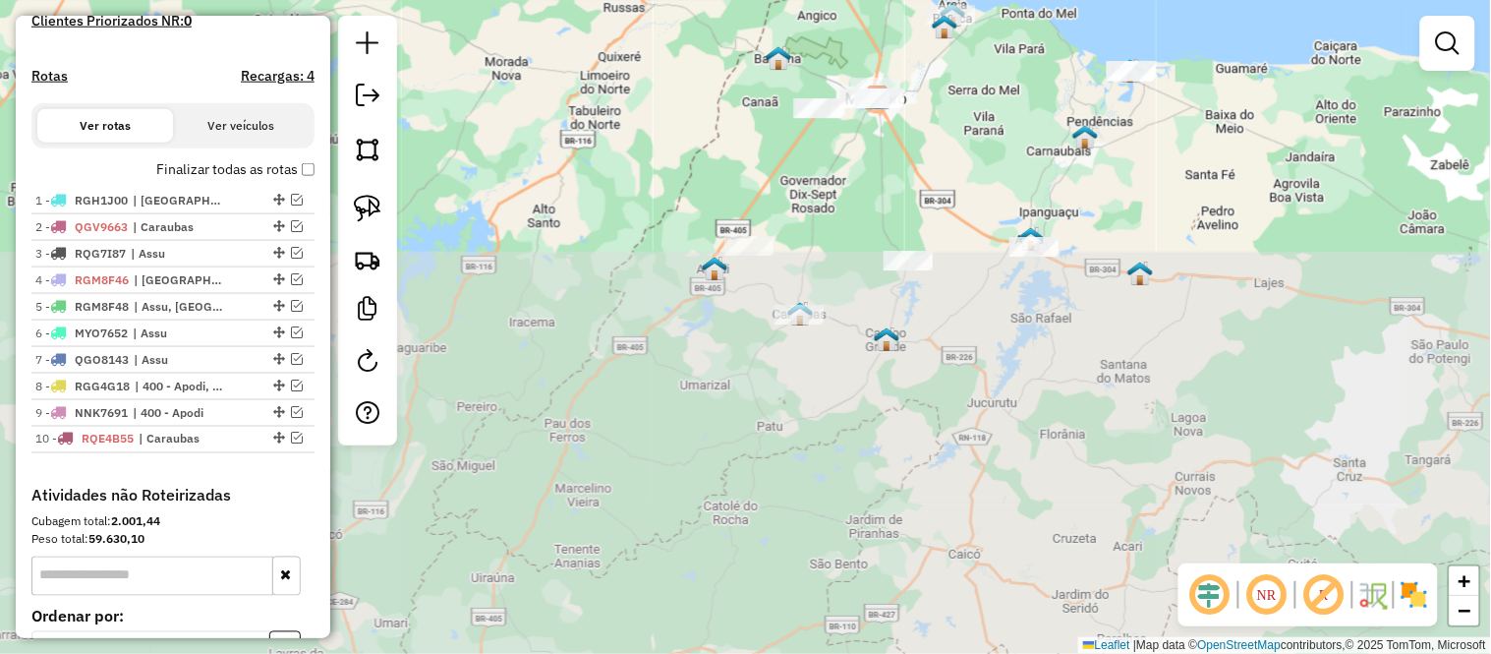
drag, startPoint x: 675, startPoint y: 587, endPoint x: 769, endPoint y: 145, distance: 451.1
click at [769, 145] on div "Janela de atendimento Grade de atendimento Capacidade Transportadoras Veículos …" at bounding box center [745, 327] width 1491 height 654
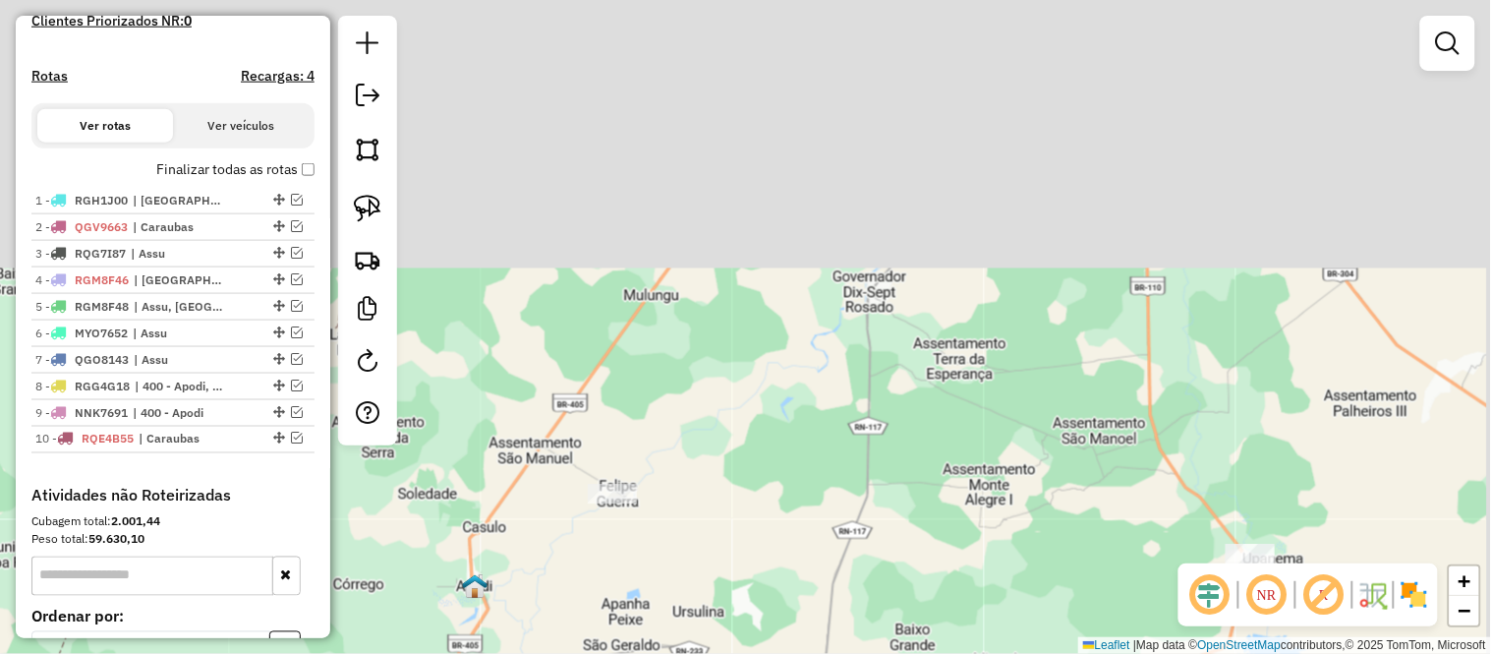
drag, startPoint x: 1073, startPoint y: 133, endPoint x: 764, endPoint y: 619, distance: 576.7
click at [773, 605] on div "Janela de atendimento Grade de atendimento Capacidade Transportadoras Veículos …" at bounding box center [745, 327] width 1491 height 654
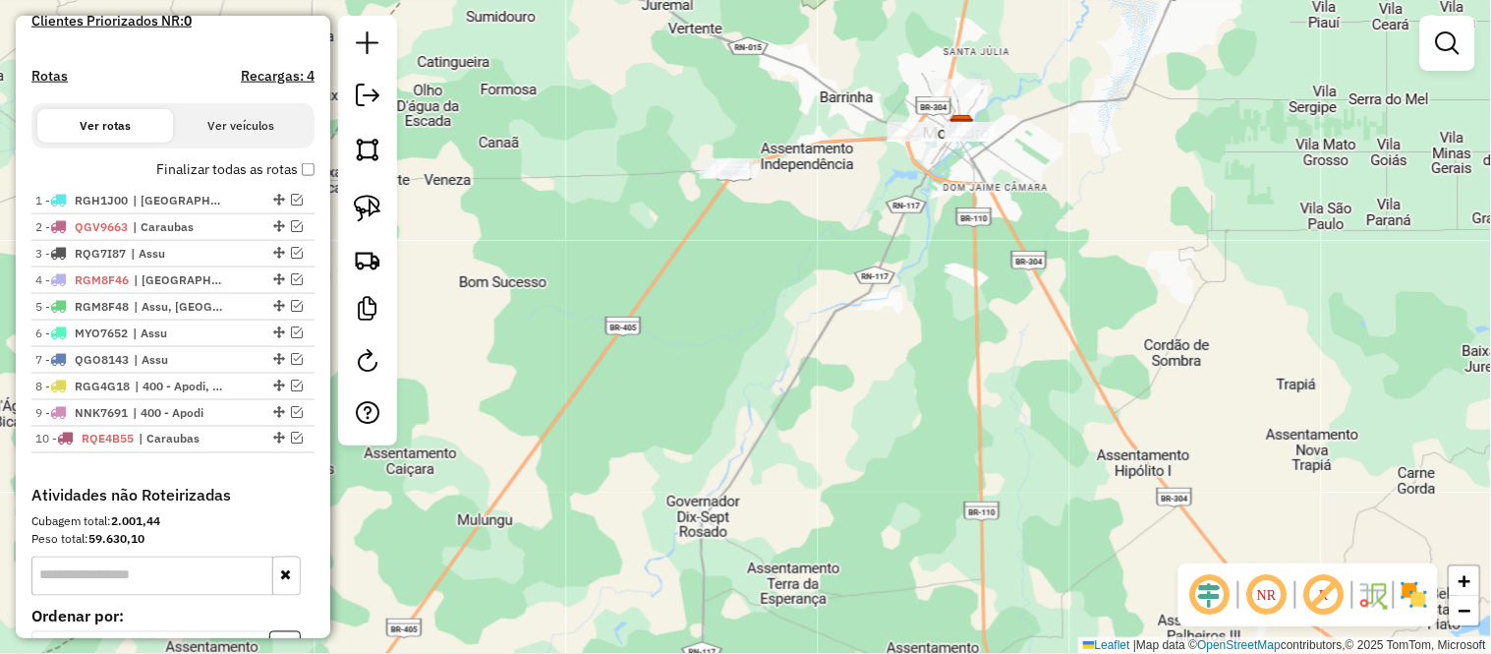
drag, startPoint x: 820, startPoint y: 346, endPoint x: 734, endPoint y: 519, distance: 193.0
click at [735, 517] on div "Janela de atendimento Grade de atendimento Capacidade Transportadoras Veículos …" at bounding box center [745, 327] width 1491 height 654
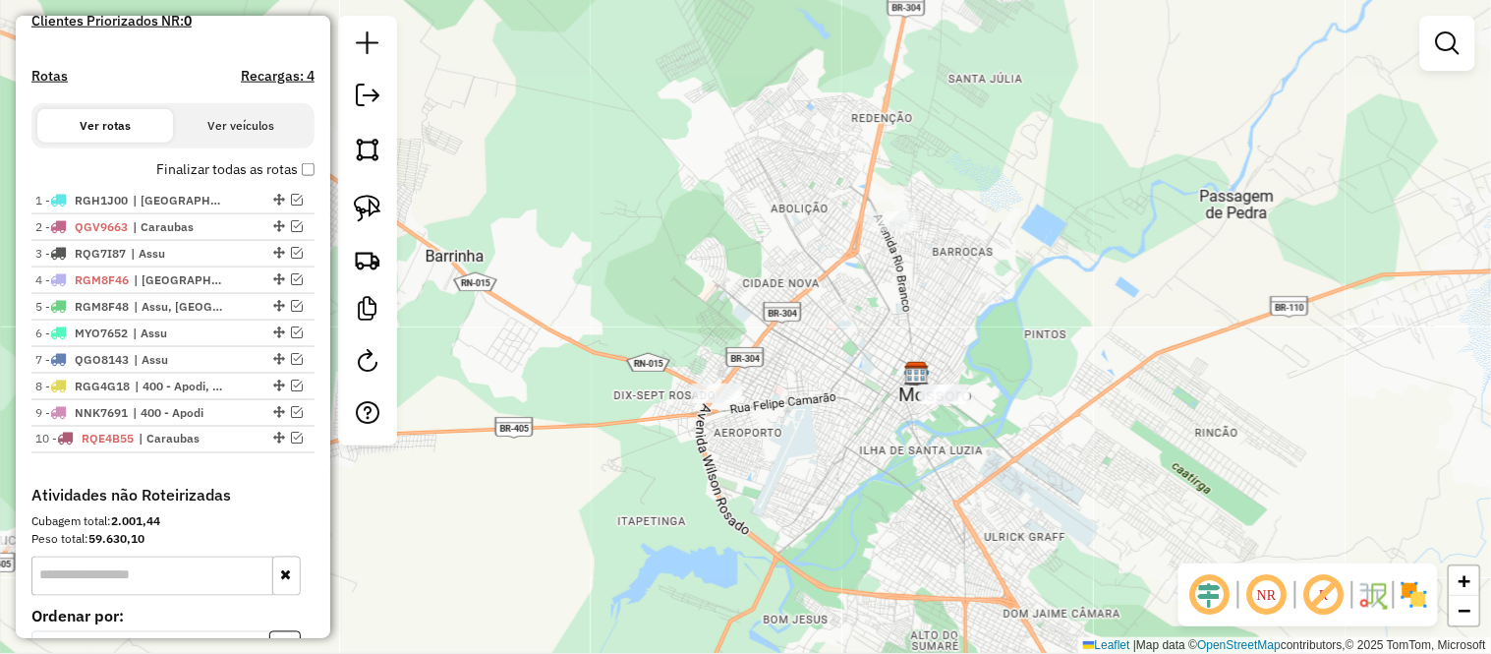
drag, startPoint x: 981, startPoint y: 271, endPoint x: 889, endPoint y: 359, distance: 127.2
click at [889, 359] on div "Janela de atendimento Grade de atendimento Capacidade Transportadoras Veículos …" at bounding box center [745, 327] width 1491 height 654
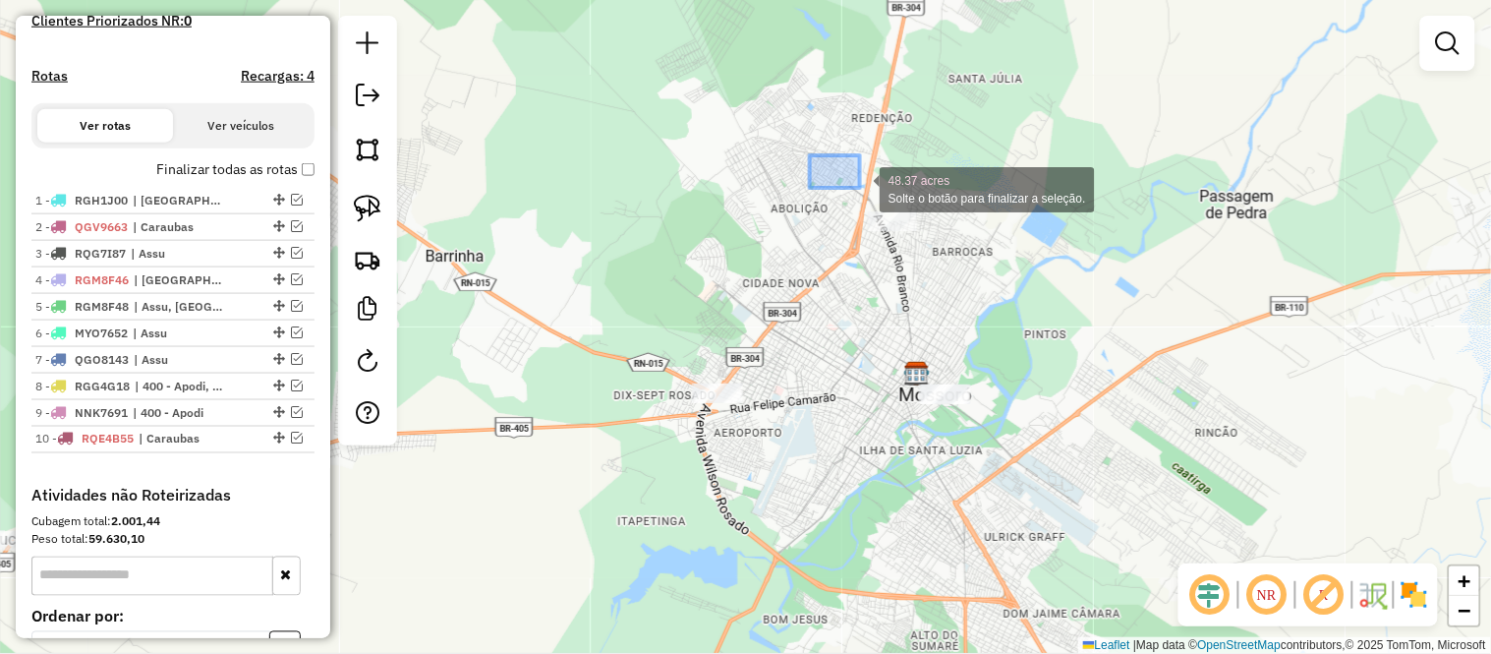
drag, startPoint x: 810, startPoint y: 155, endPoint x: 957, endPoint y: 261, distance: 181.7
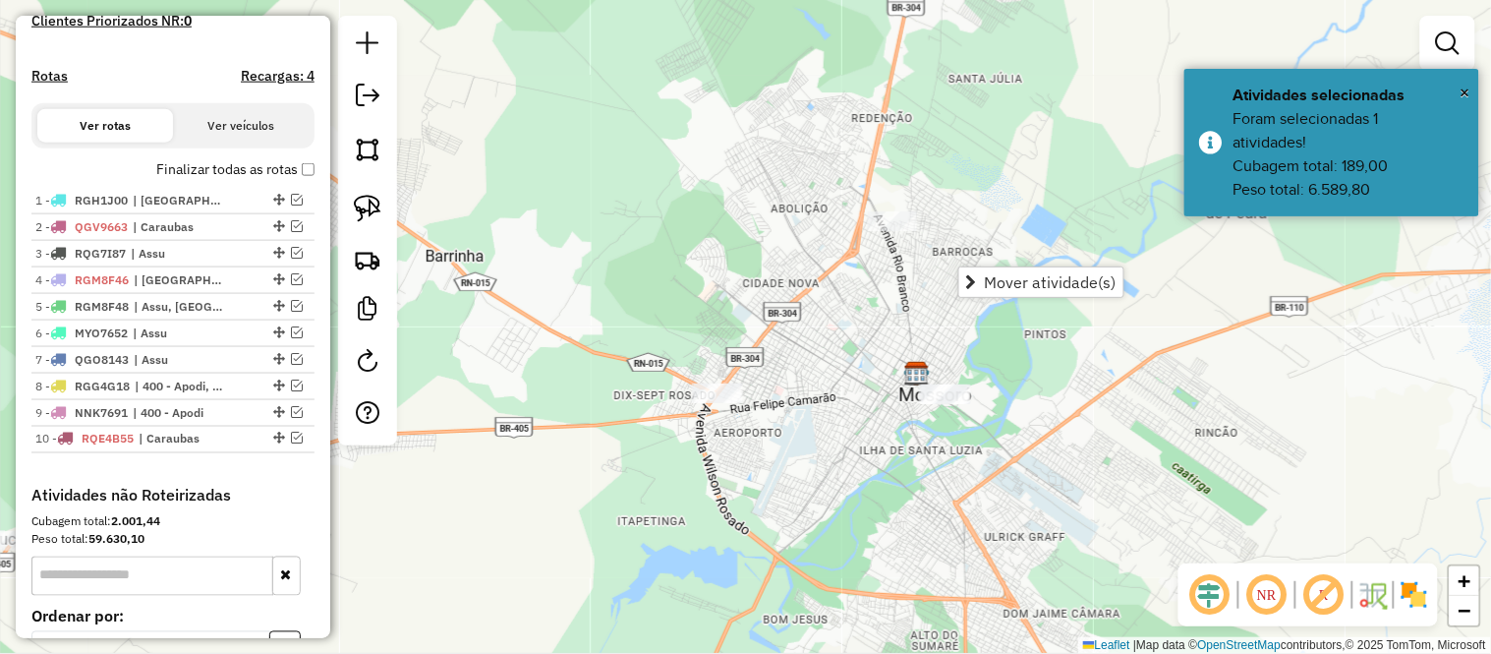
drag, startPoint x: 812, startPoint y: 419, endPoint x: 812, endPoint y: 390, distance: 28.5
click at [812, 390] on div "Janela de atendimento Grade de atendimento Capacidade Transportadoras Veículos …" at bounding box center [745, 327] width 1491 height 654
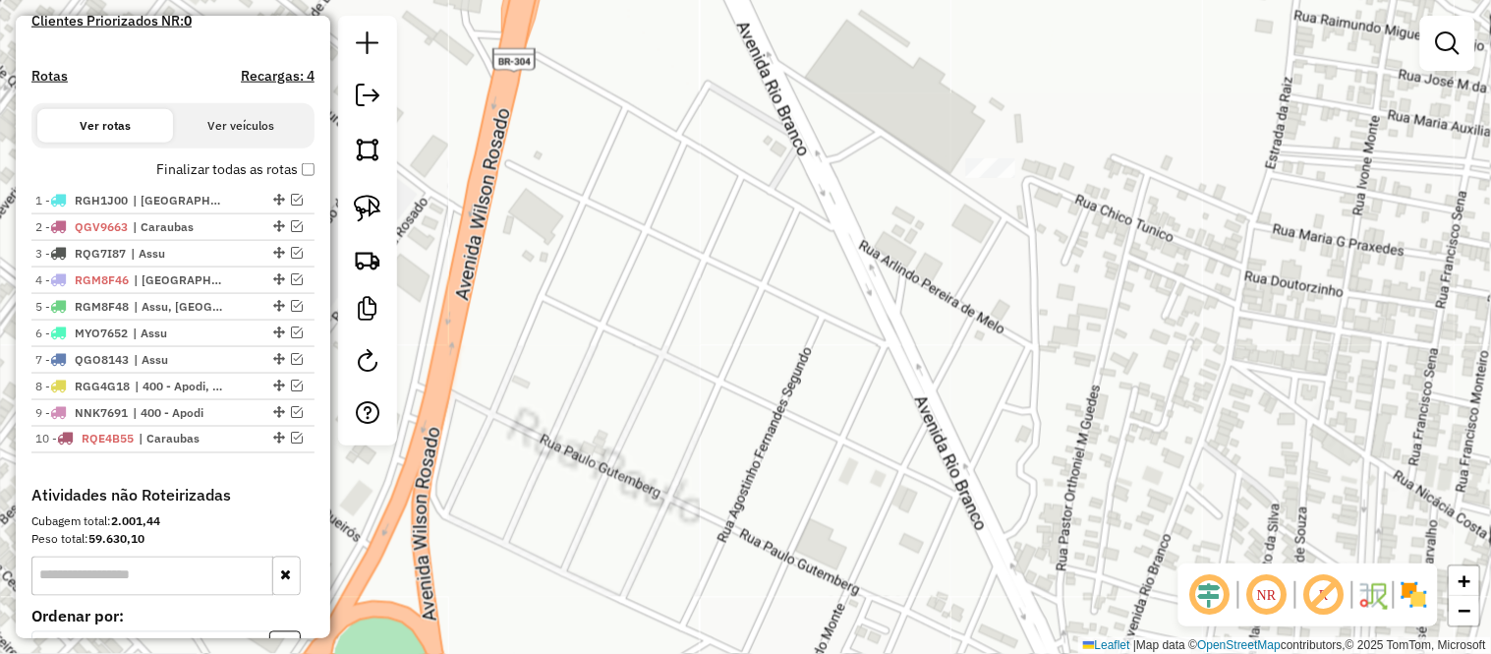
click at [1005, 148] on div "Janela de atendimento Grade de atendimento Capacidade Transportadoras Veículos …" at bounding box center [745, 327] width 1491 height 654
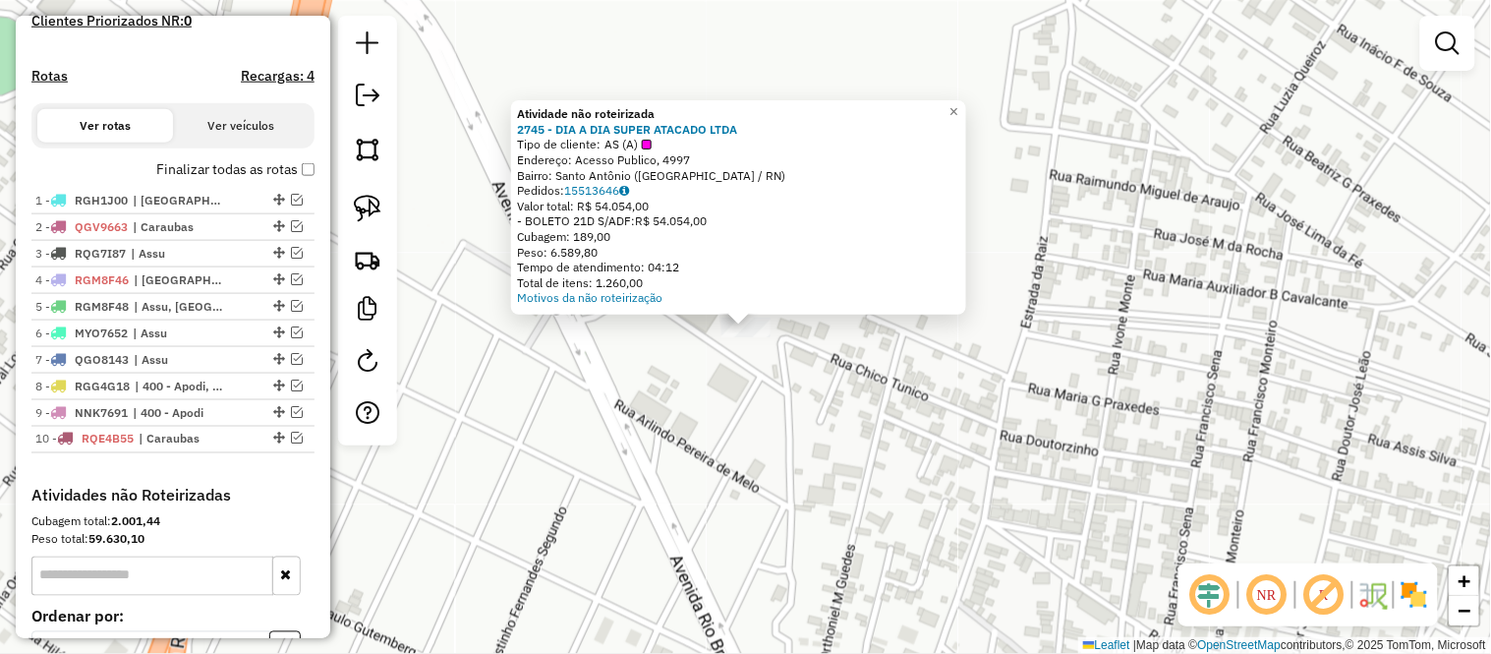
drag, startPoint x: 685, startPoint y: 208, endPoint x: 592, endPoint y: 211, distance: 93.4
click at [592, 211] on div "Valor total: R$ 54.054,00" at bounding box center [738, 207] width 443 height 16
click at [744, 246] on div "Peso: 6.589,80" at bounding box center [738, 253] width 443 height 16
click at [790, 403] on div "Atividade não roteirizada 2745 - DIA A DIA SUPER ATACADO LTDA Tipo de cliente: …" at bounding box center [745, 327] width 1491 height 654
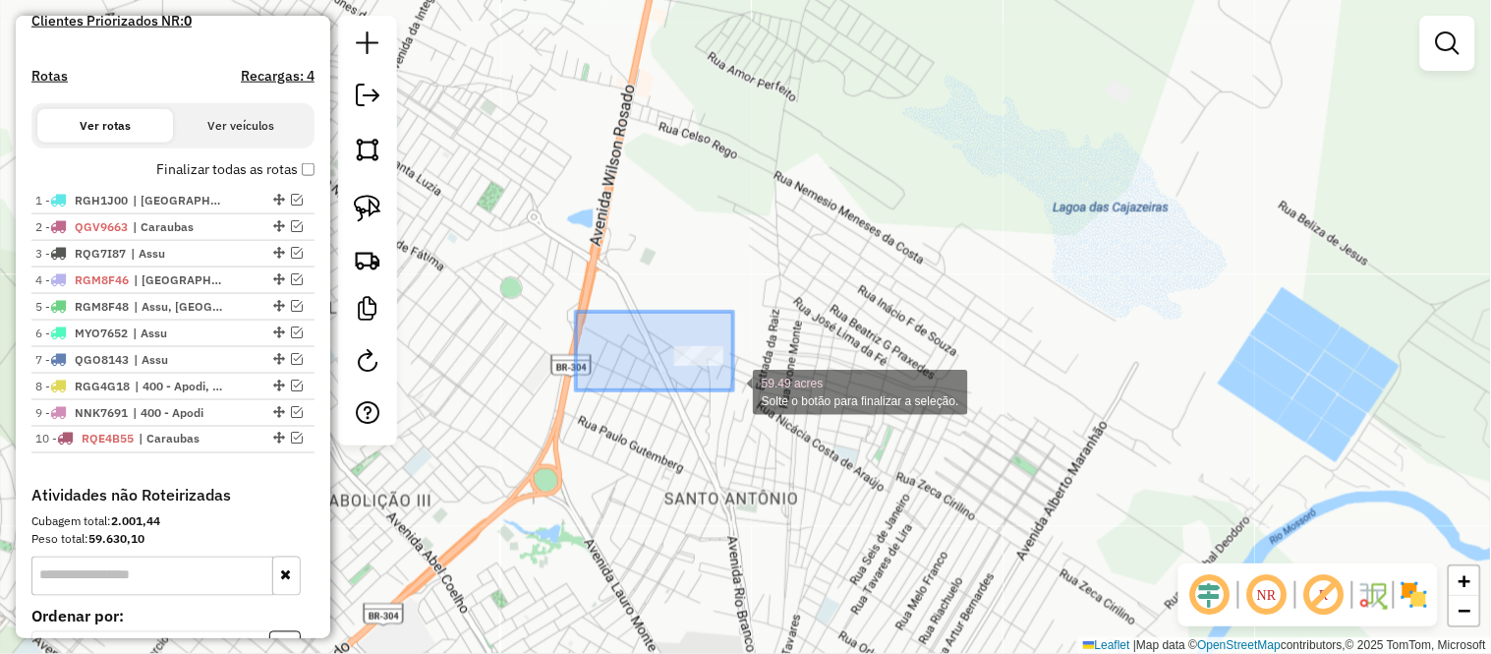
drag, startPoint x: 604, startPoint y: 312, endPoint x: 774, endPoint y: 506, distance: 257.8
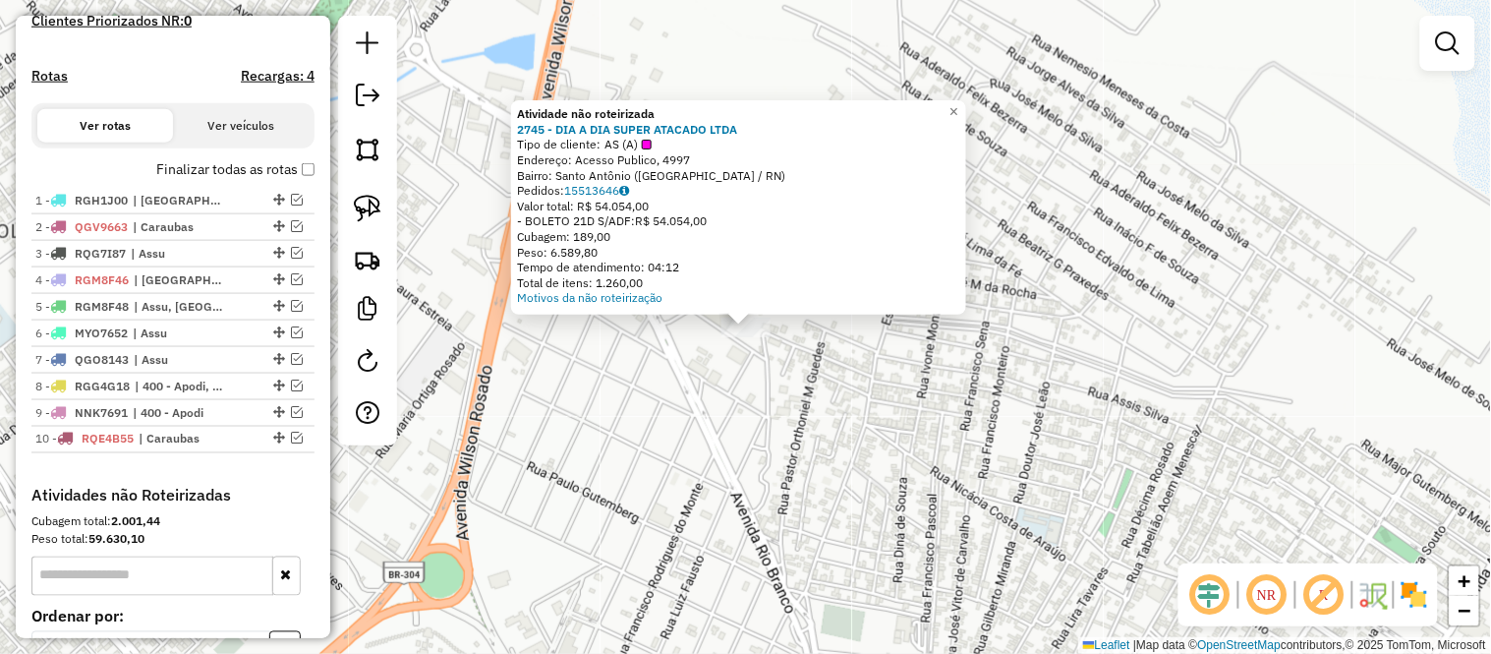
click at [673, 386] on div "Atividade não roteirizada 2745 - DIA A DIA SUPER ATACADO LTDA Tipo de cliente: …" at bounding box center [745, 327] width 1491 height 654
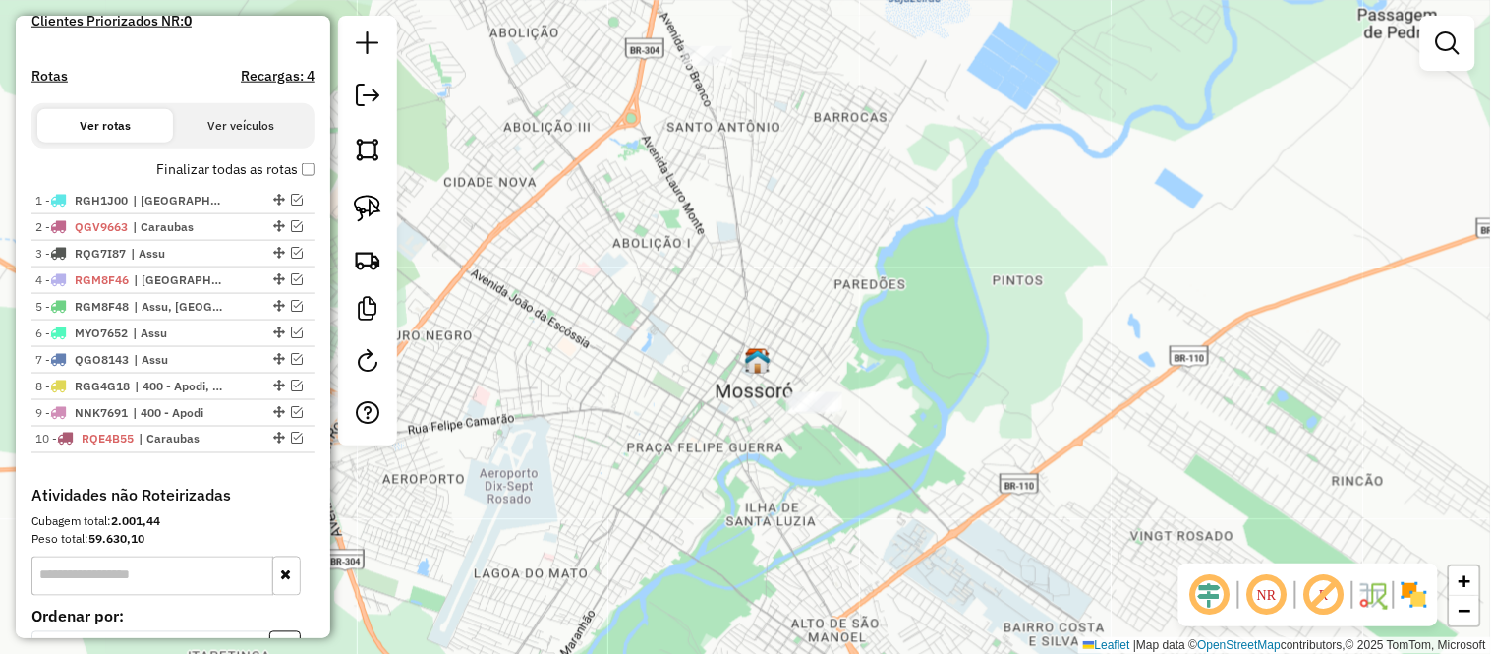
drag, startPoint x: 712, startPoint y: 536, endPoint x: 716, endPoint y: 221, distance: 314.5
click at [716, 221] on div "Janela de atendimento Grade de atendimento Capacidade Transportadoras Veículos …" at bounding box center [745, 327] width 1491 height 654
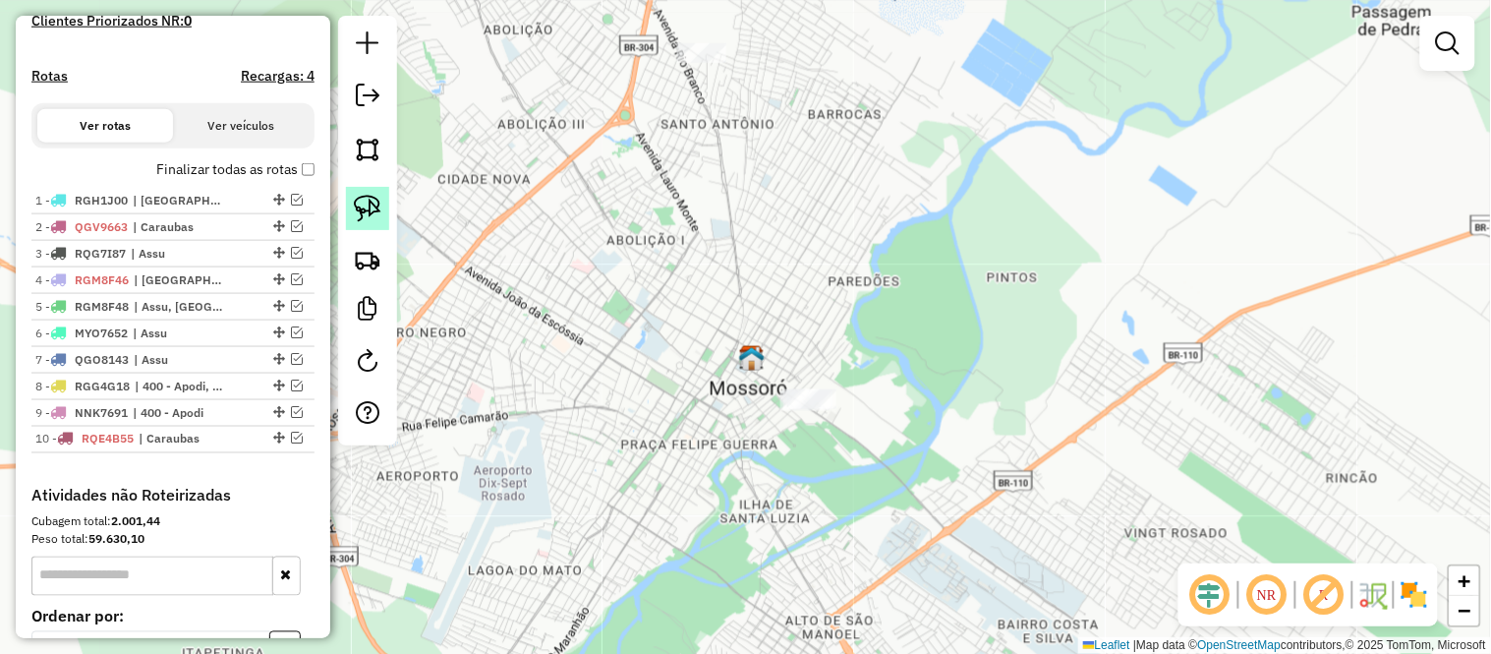
click at [360, 192] on link at bounding box center [367, 208] width 43 height 43
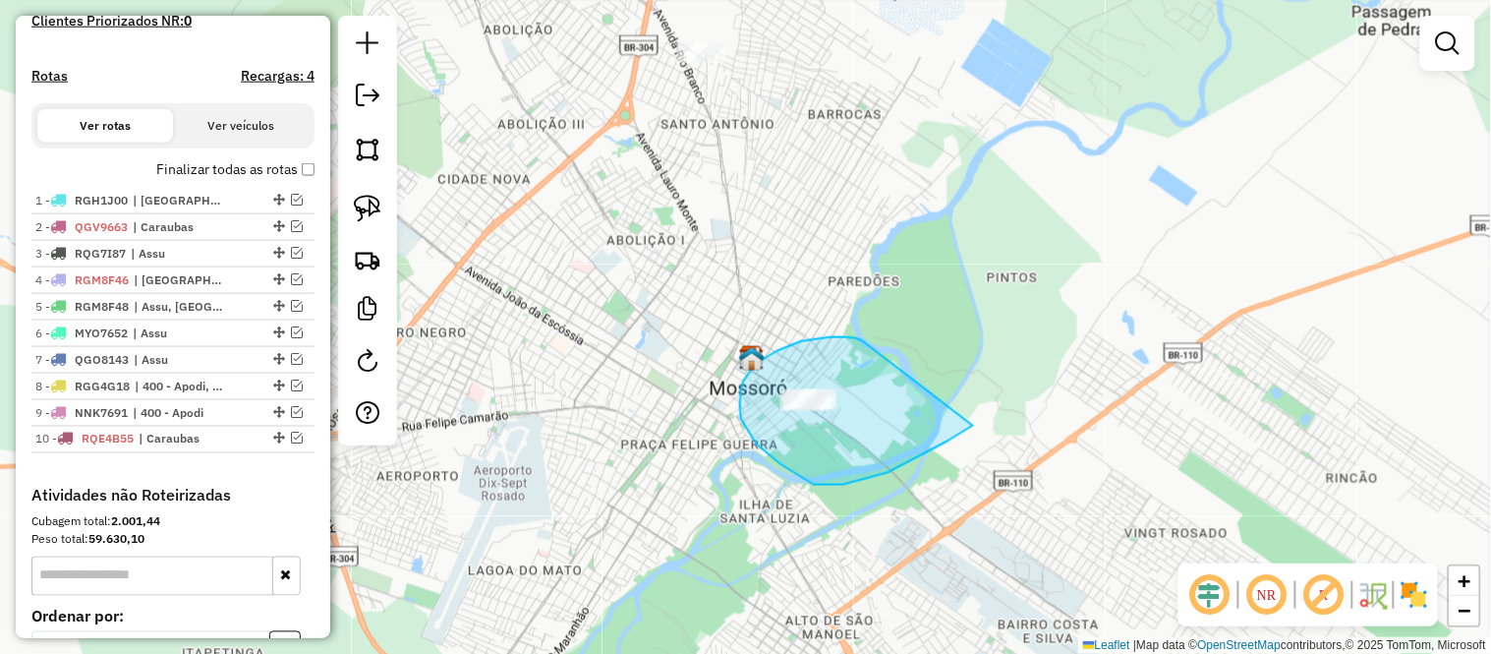
drag, startPoint x: 863, startPoint y: 341, endPoint x: 973, endPoint y: 425, distance: 138.2
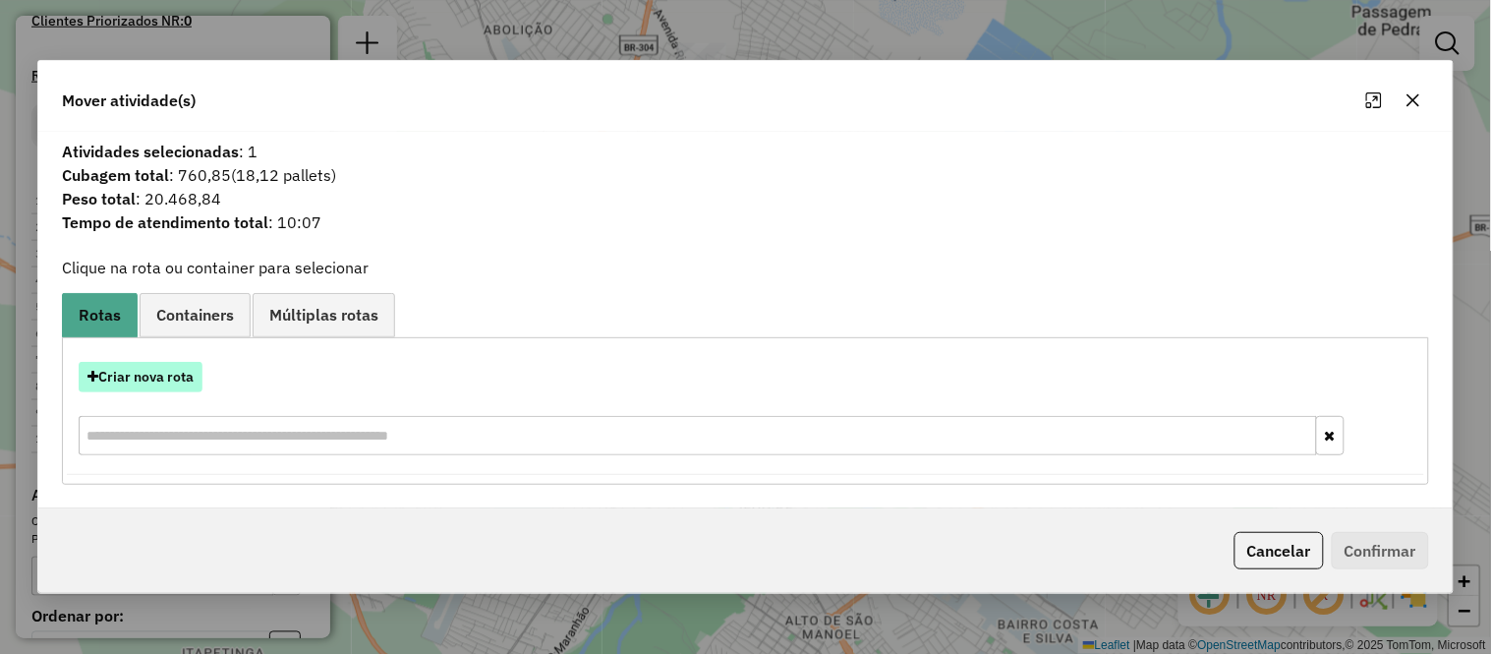
click at [109, 384] on button "Criar nova rota" at bounding box center [141, 377] width 124 height 30
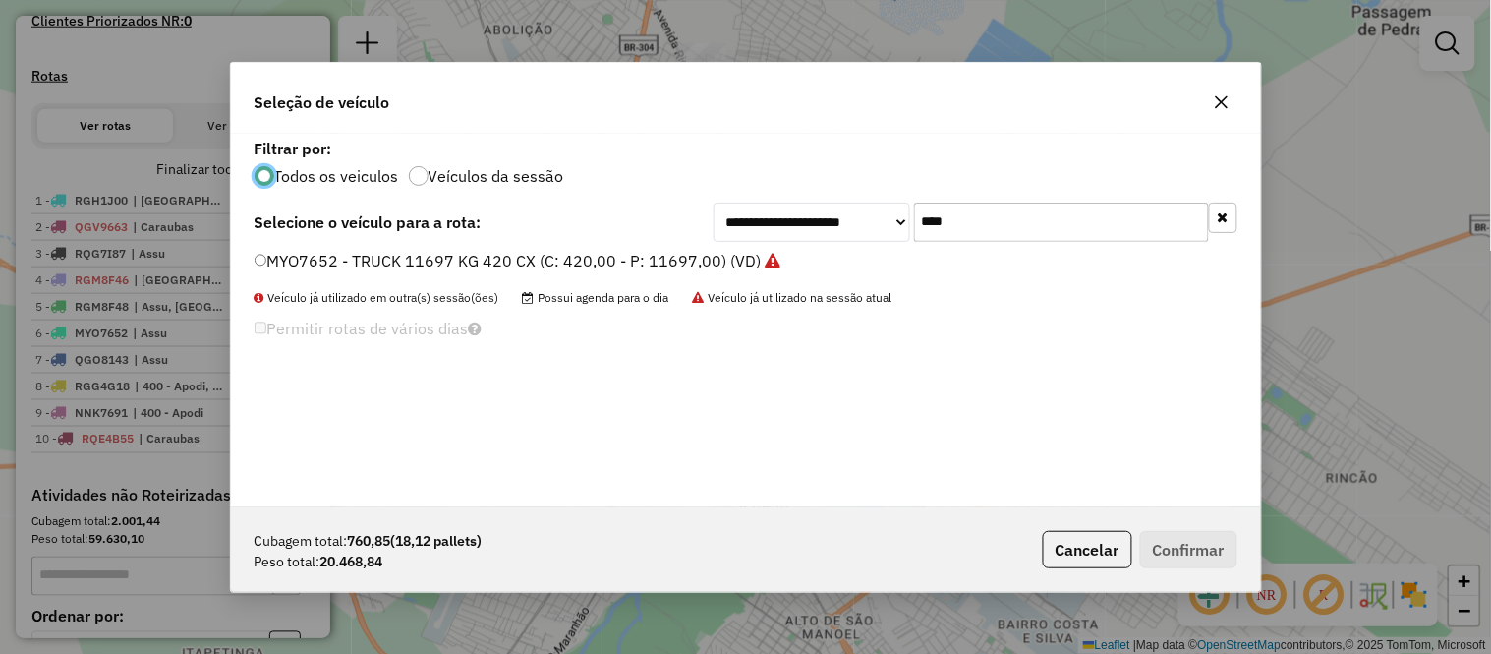
scroll to position [11, 5]
click at [974, 217] on input "****" at bounding box center [1061, 221] width 295 height 39
click at [1087, 552] on button "Cancelar" at bounding box center [1087, 549] width 89 height 37
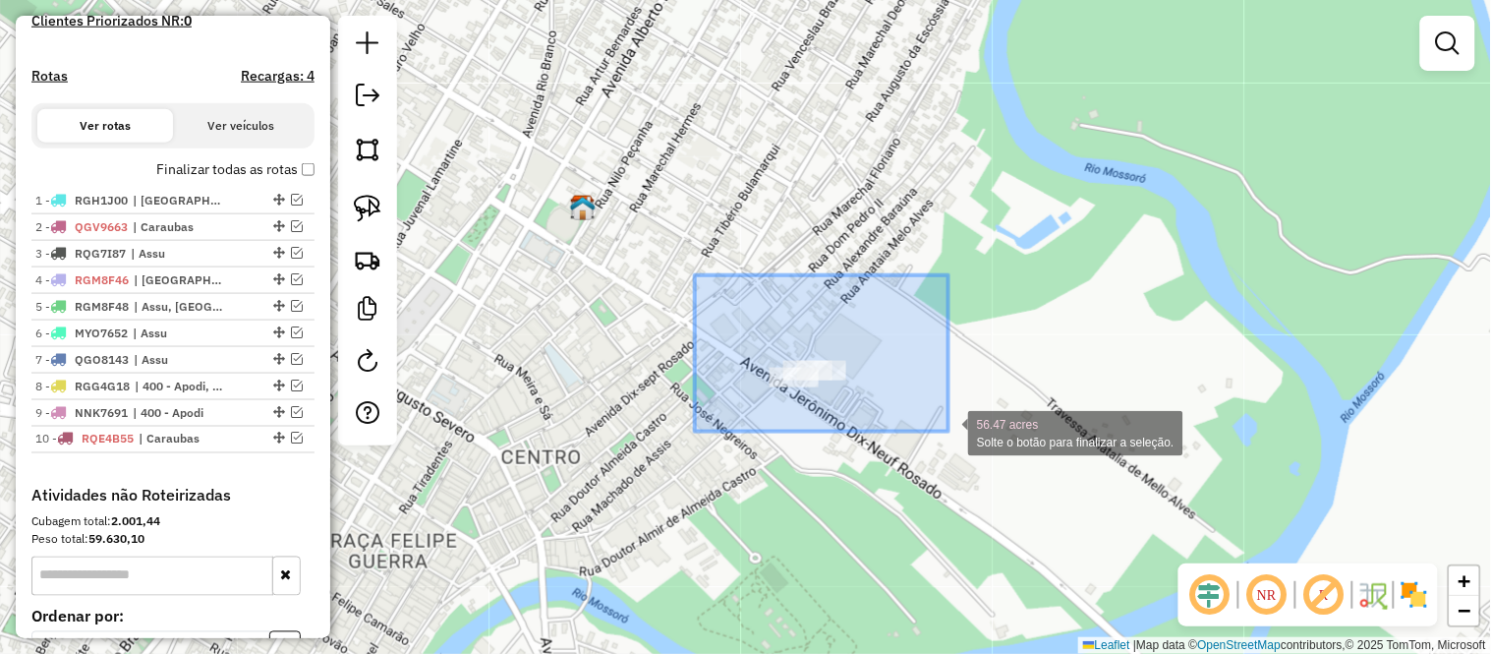
drag, startPoint x: 732, startPoint y: 289, endPoint x: 957, endPoint y: 435, distance: 268.5
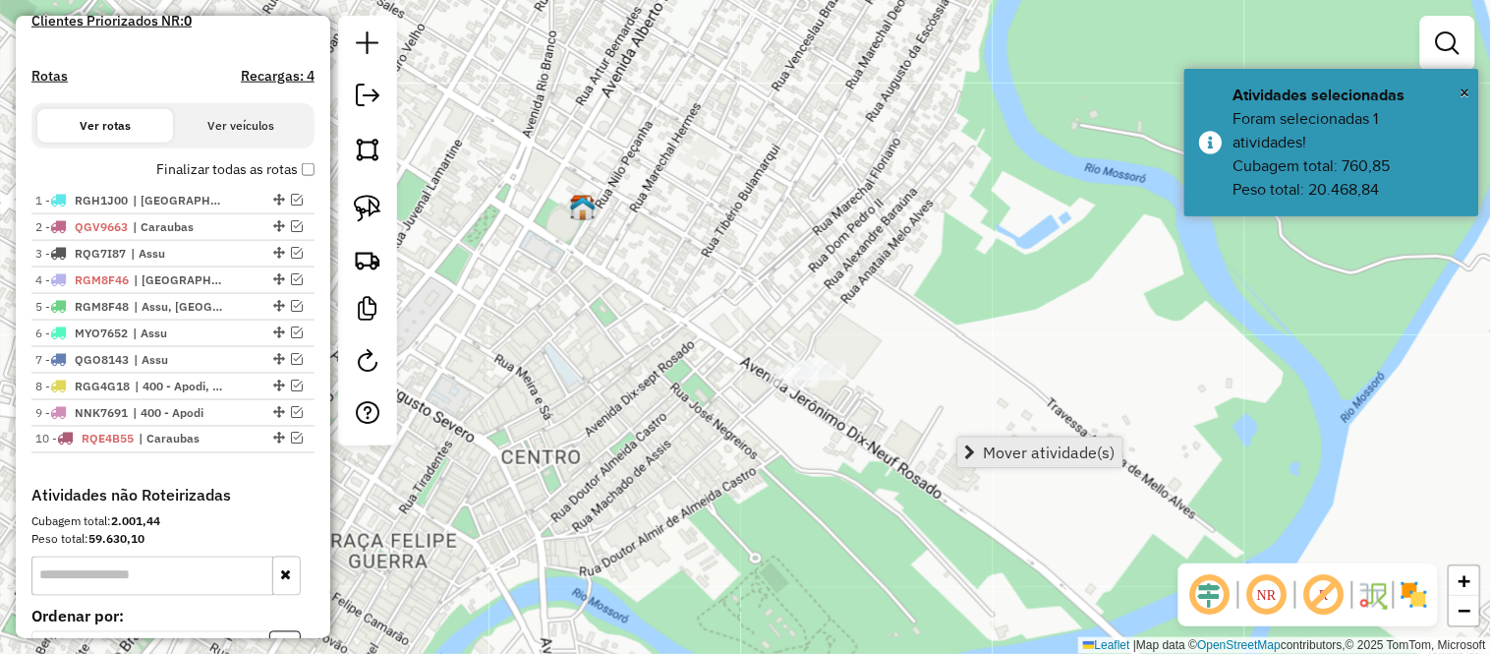
click at [1009, 453] on span "Mover atividade(s)" at bounding box center [1050, 452] width 132 height 16
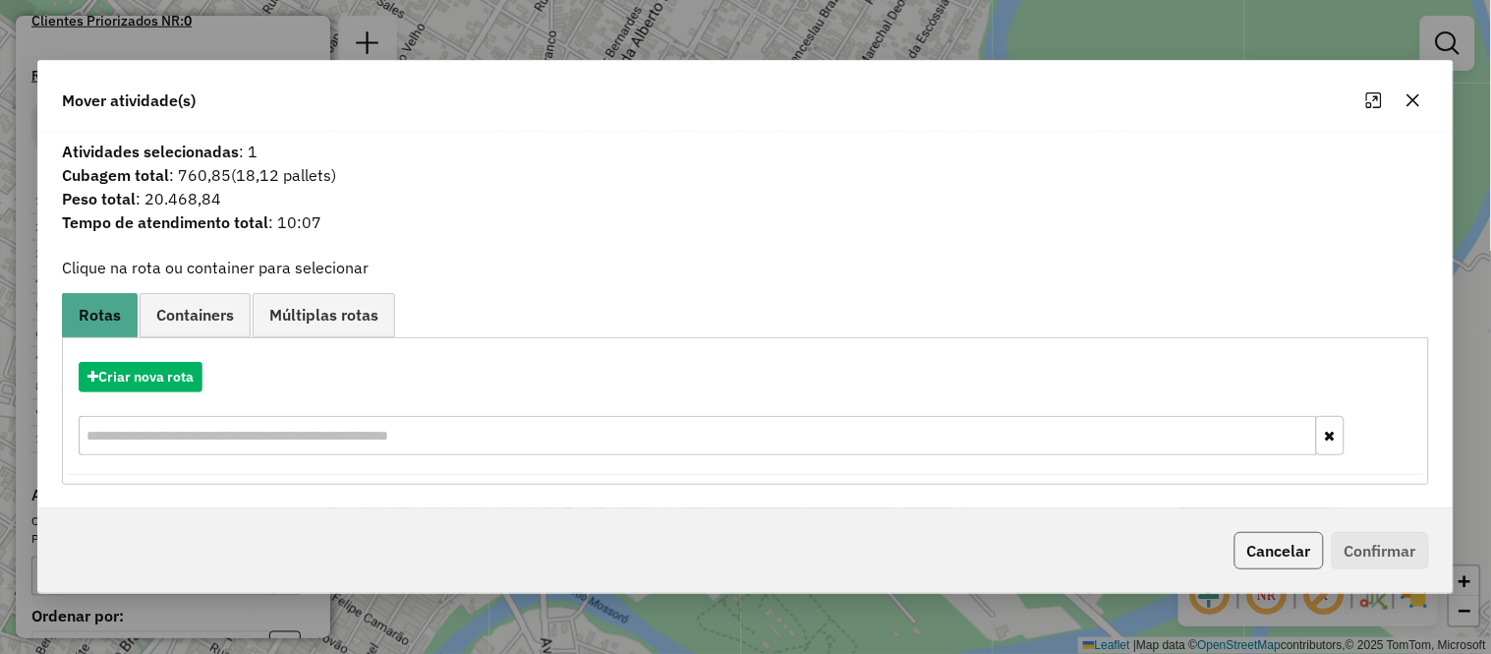
click at [1269, 553] on button "Cancelar" at bounding box center [1278, 550] width 89 height 37
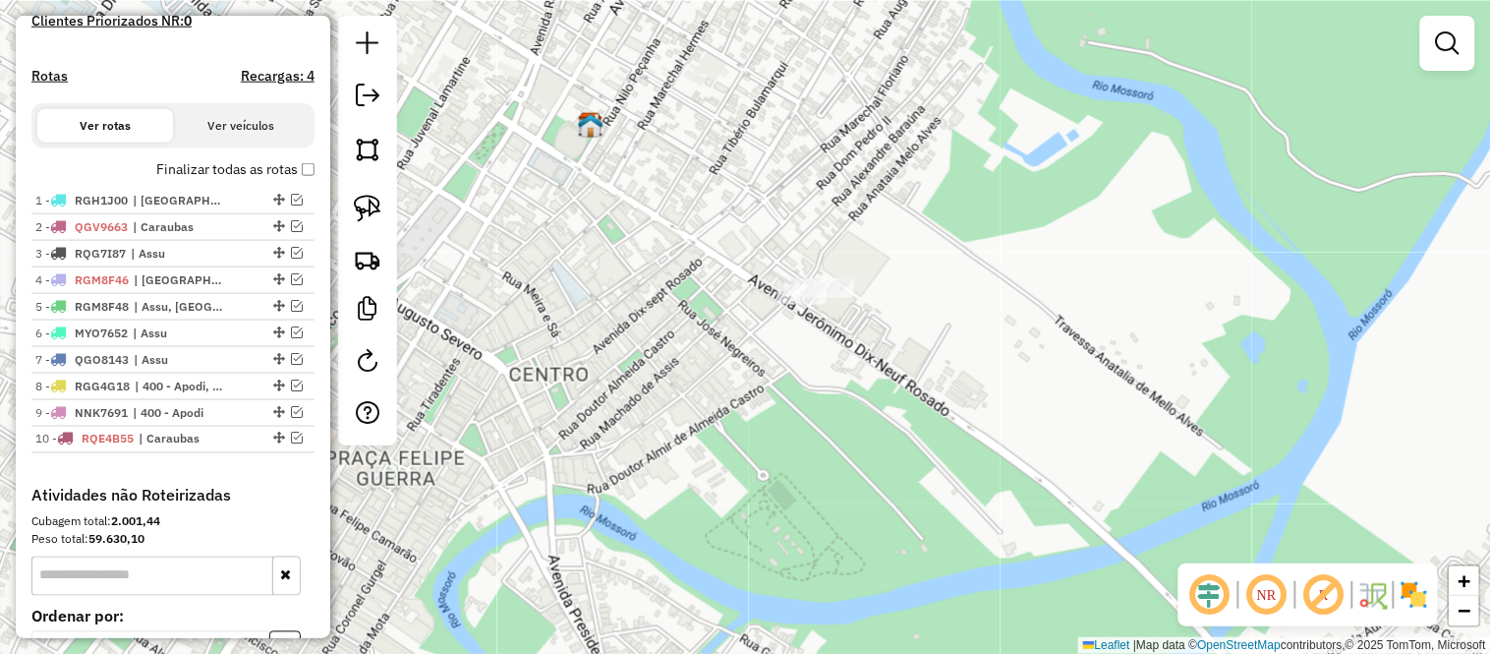
drag, startPoint x: 770, startPoint y: 452, endPoint x: 779, endPoint y: 349, distance: 103.7
click at [779, 349] on div "Janela de atendimento Grade de atendimento Capacidade Transportadoras Veículos …" at bounding box center [745, 327] width 1491 height 654
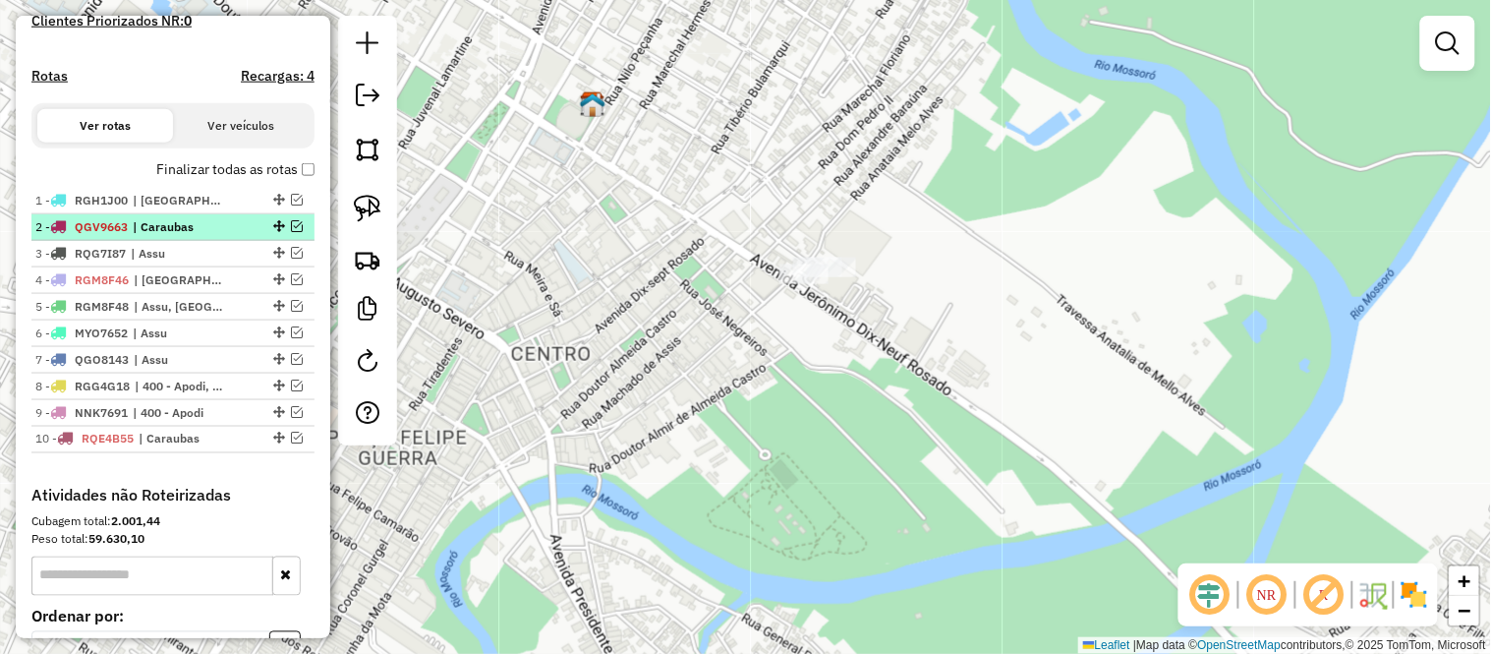
click at [134, 236] on span "| Caraubas" at bounding box center [178, 227] width 90 height 18
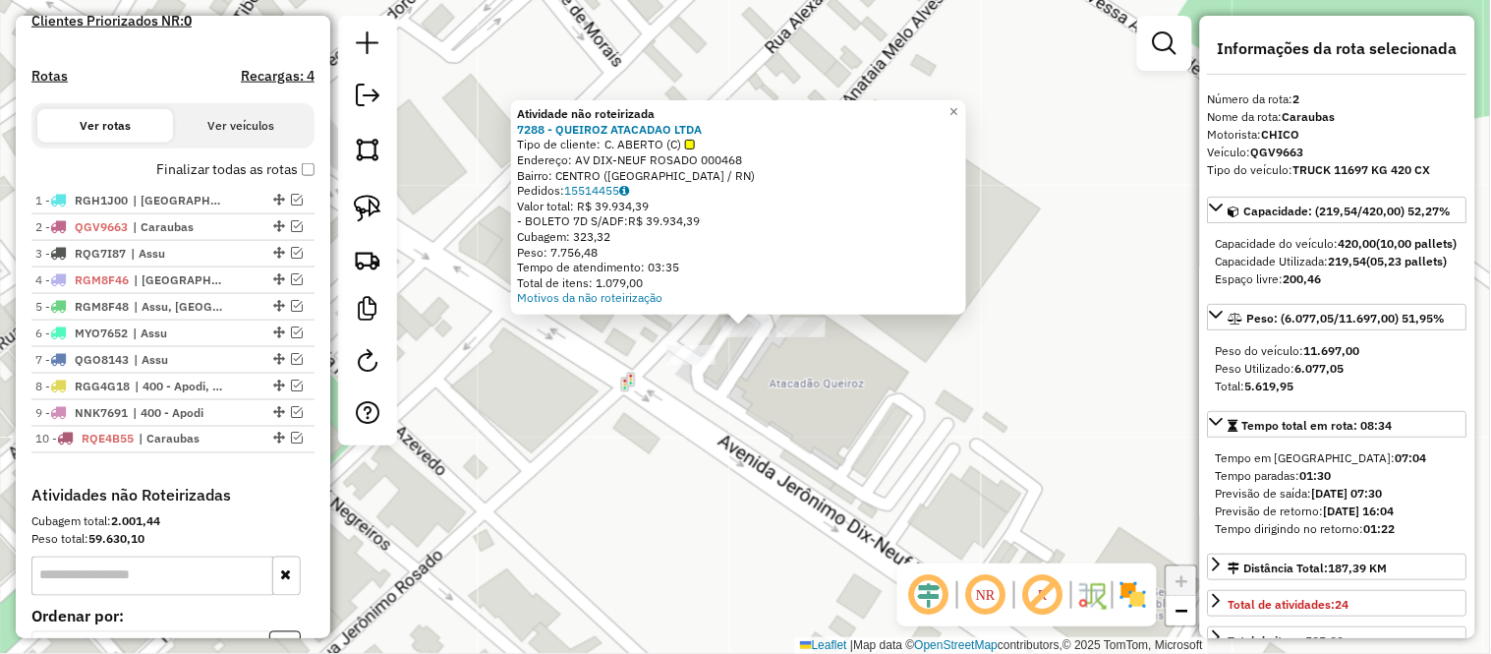
click at [753, 399] on div "Atividade não roteirizada 7288 - QUEIROZ ATACADAO LTDA Tipo de cliente: C. ABER…" at bounding box center [745, 327] width 1491 height 654
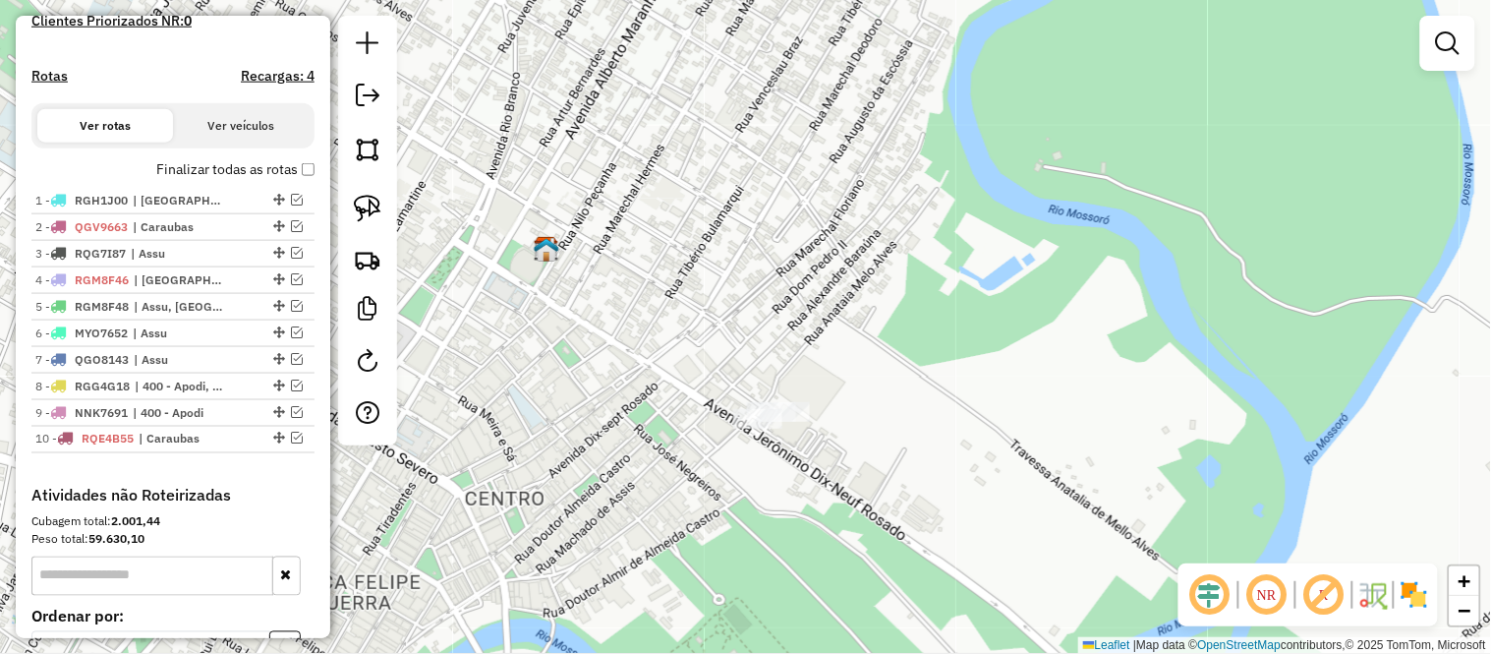
drag, startPoint x: 671, startPoint y: 258, endPoint x: 942, endPoint y: 491, distance: 357.5
click at [841, 424] on div "Janela de atendimento Grade de atendimento Capacidade Transportadoras Veículos …" at bounding box center [745, 327] width 1491 height 654
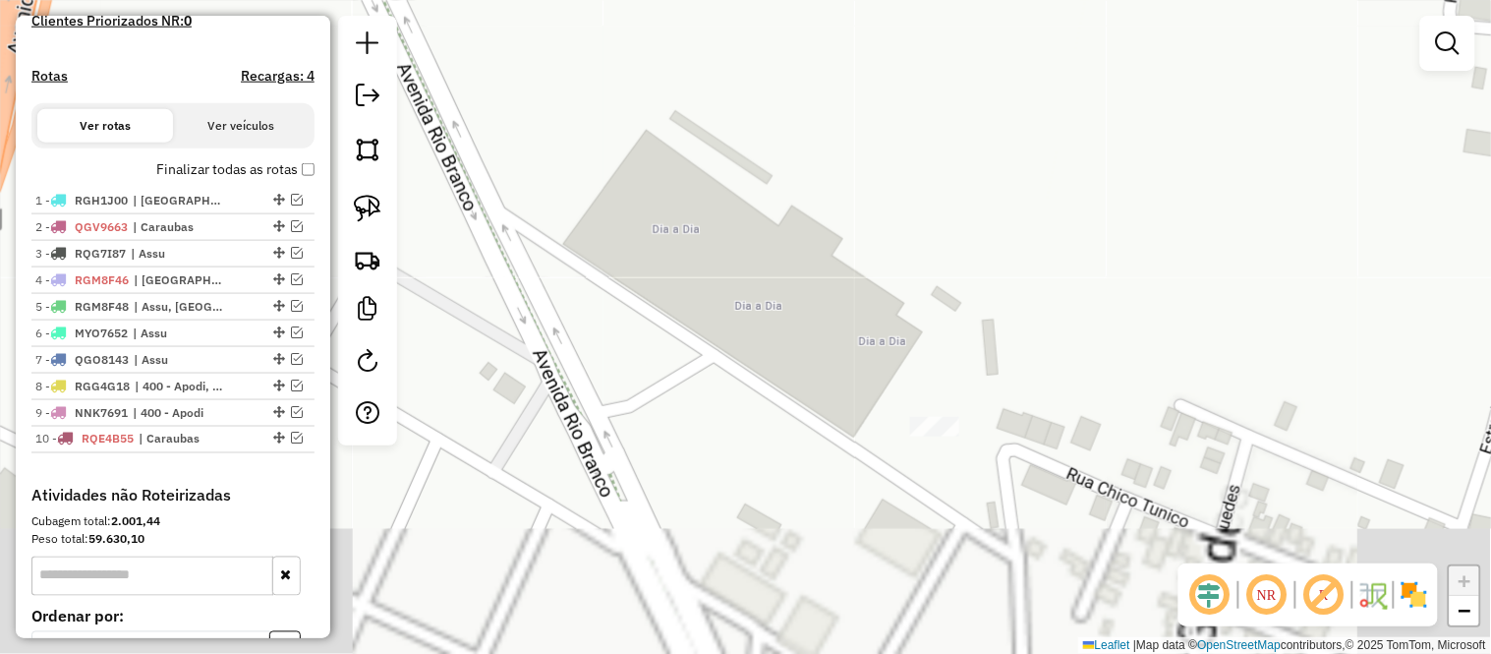
drag, startPoint x: 938, startPoint y: 320, endPoint x: 847, endPoint y: 185, distance: 163.0
click at [914, 119] on div "Janela de atendimento Grade de atendimento Capacidade Transportadoras Veículos …" at bounding box center [745, 327] width 1491 height 654
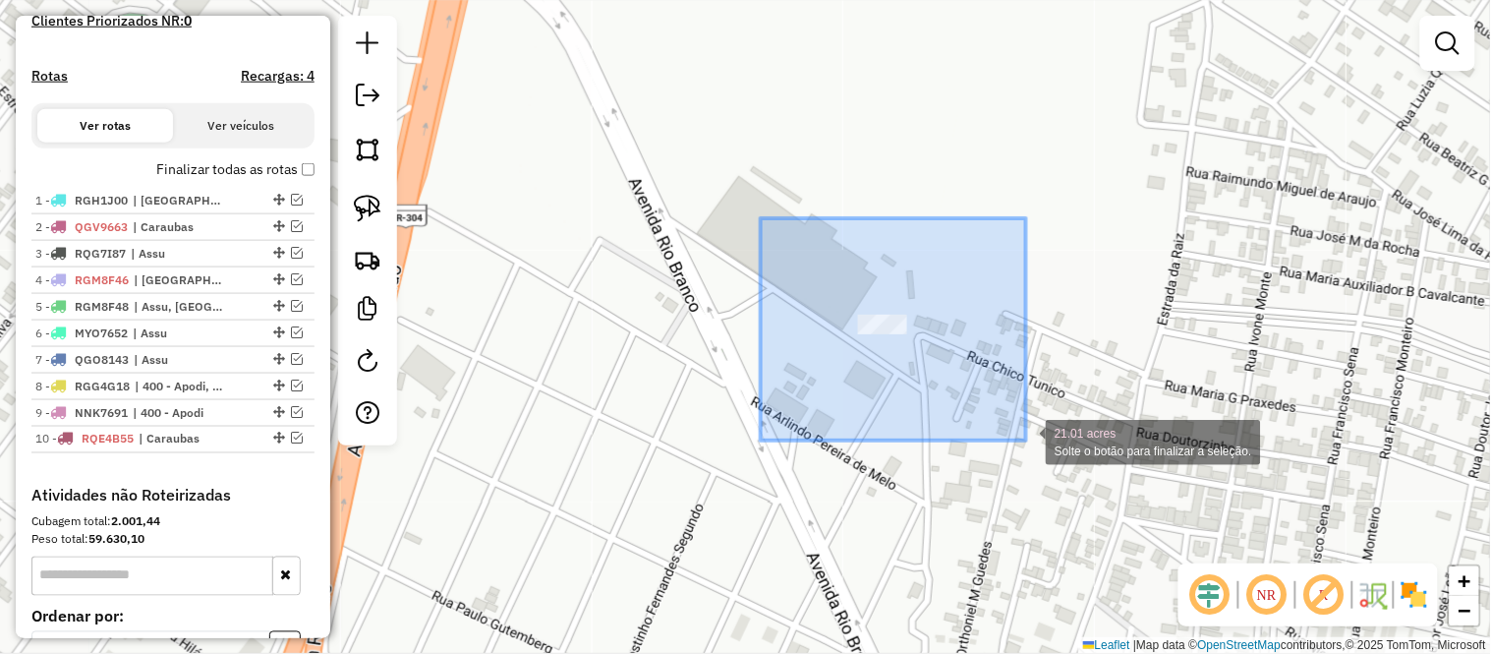
drag, startPoint x: 760, startPoint y: 222, endPoint x: 1034, endPoint y: 443, distance: 352.3
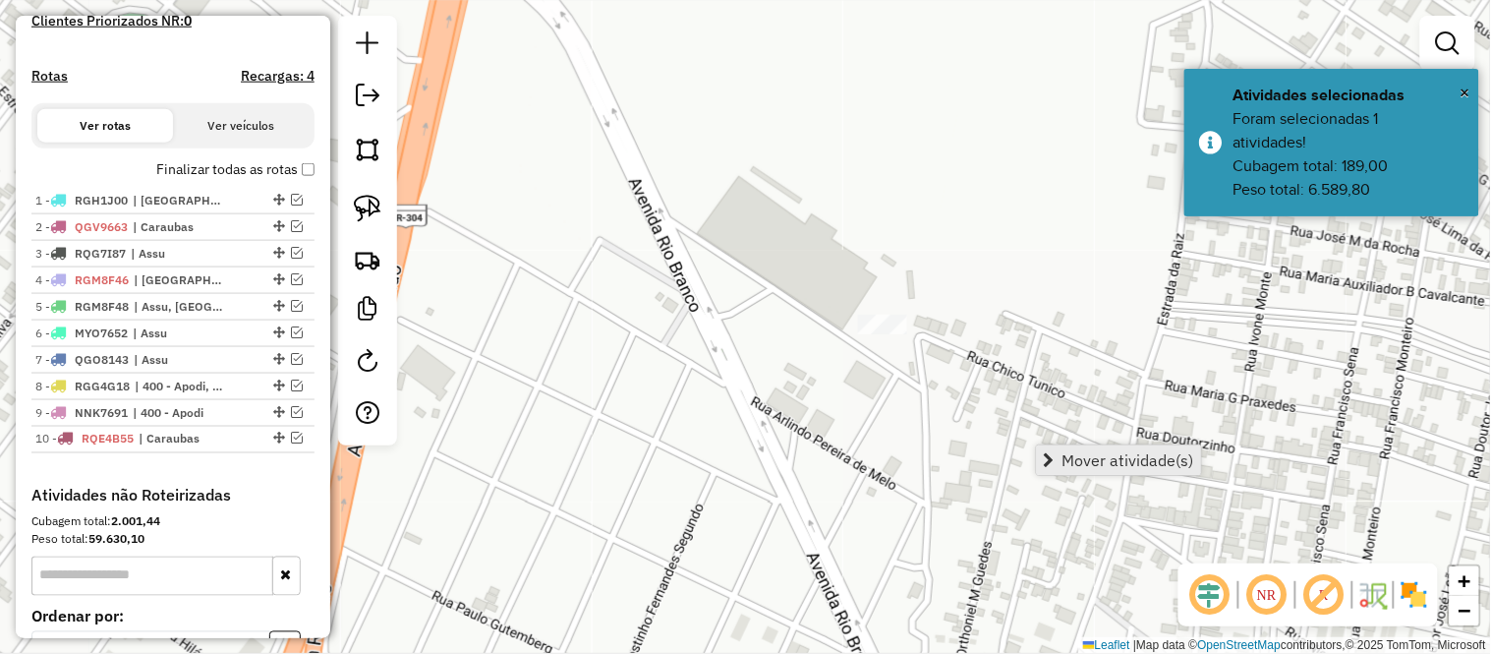
click at [1120, 454] on span "Mover atividade(s)" at bounding box center [1128, 460] width 132 height 16
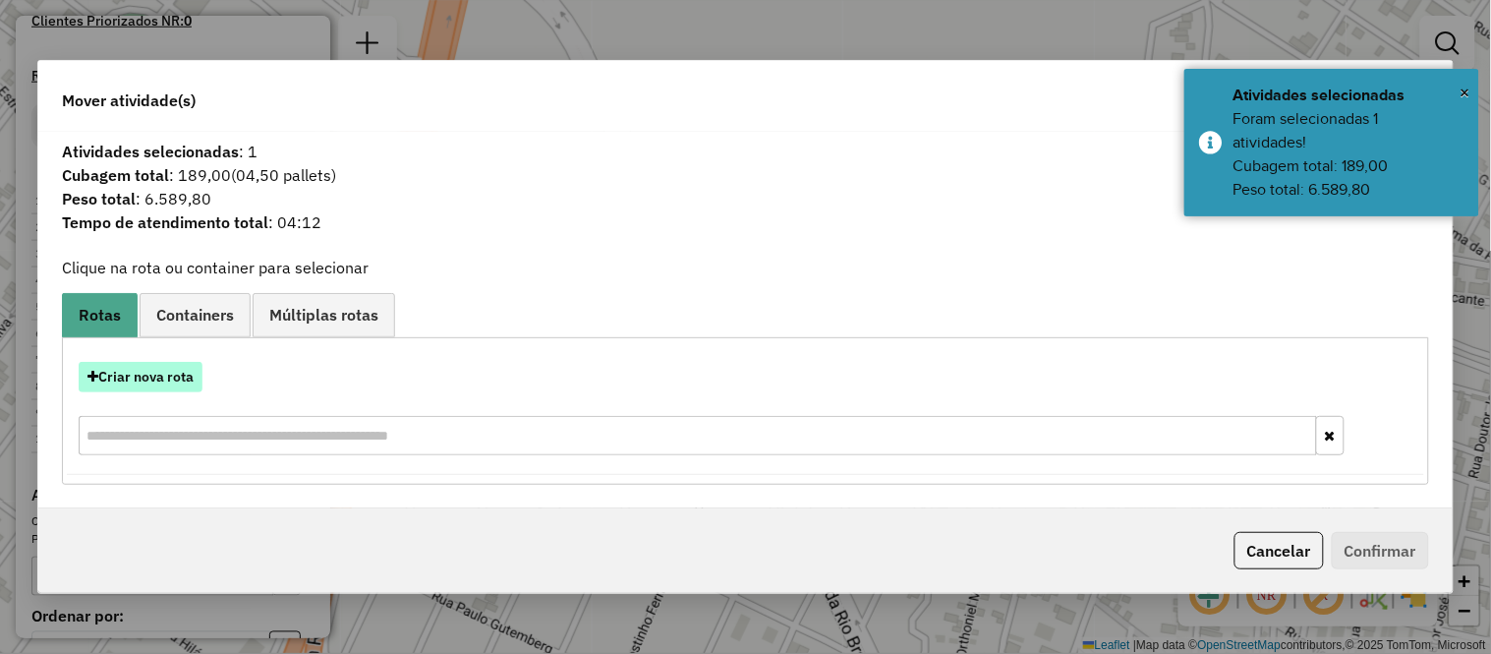
click at [189, 365] on button "Criar nova rota" at bounding box center [141, 377] width 124 height 30
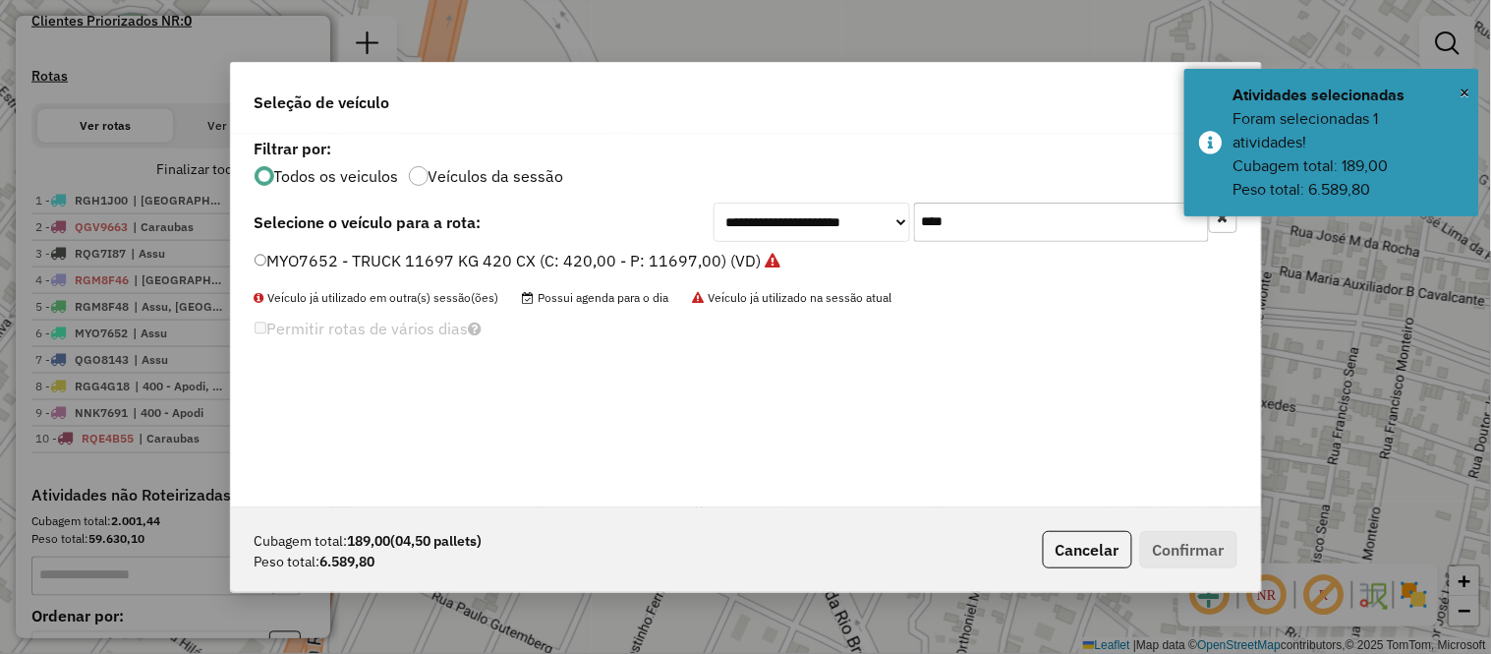
click at [966, 216] on input "****" at bounding box center [1061, 221] width 295 height 39
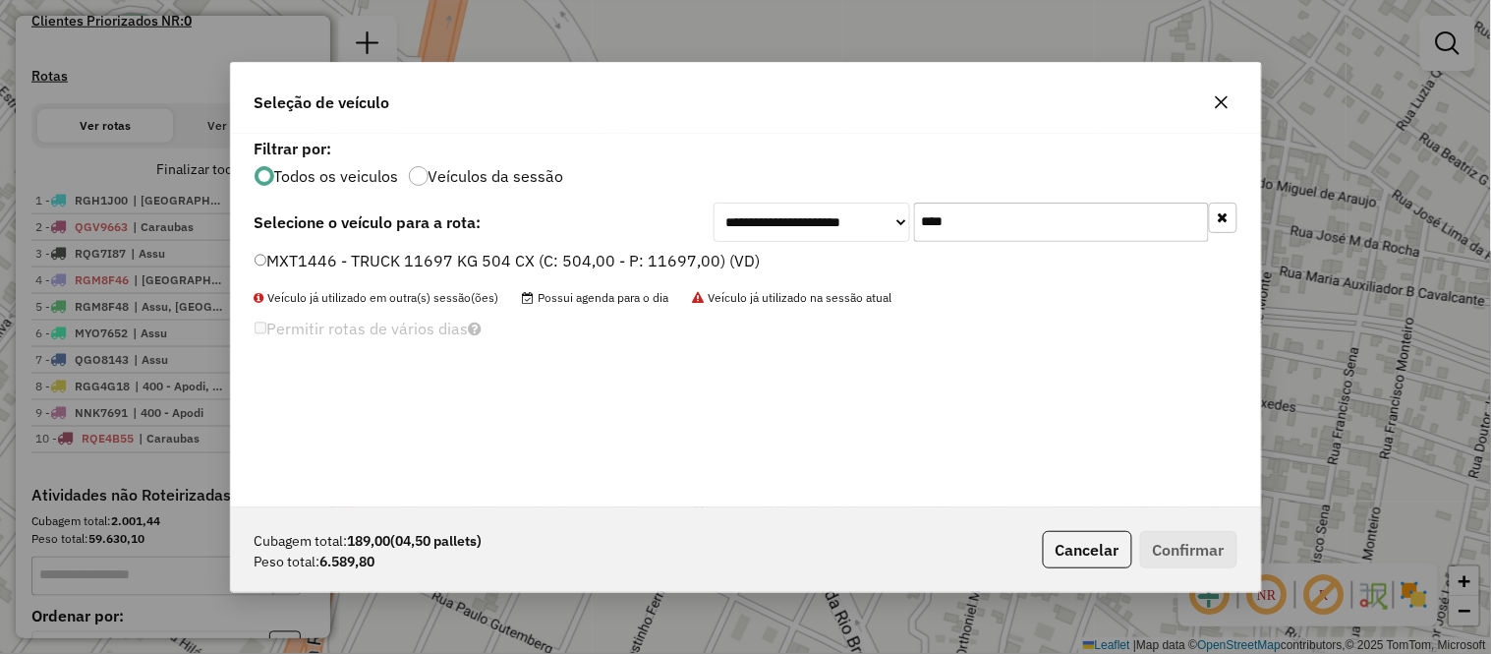
type input "****"
click at [669, 269] on label "MXT1446 - TRUCK 11697 KG 504 CX (C: 504,00 - P: 11697,00) (VD)" at bounding box center [508, 261] width 506 height 24
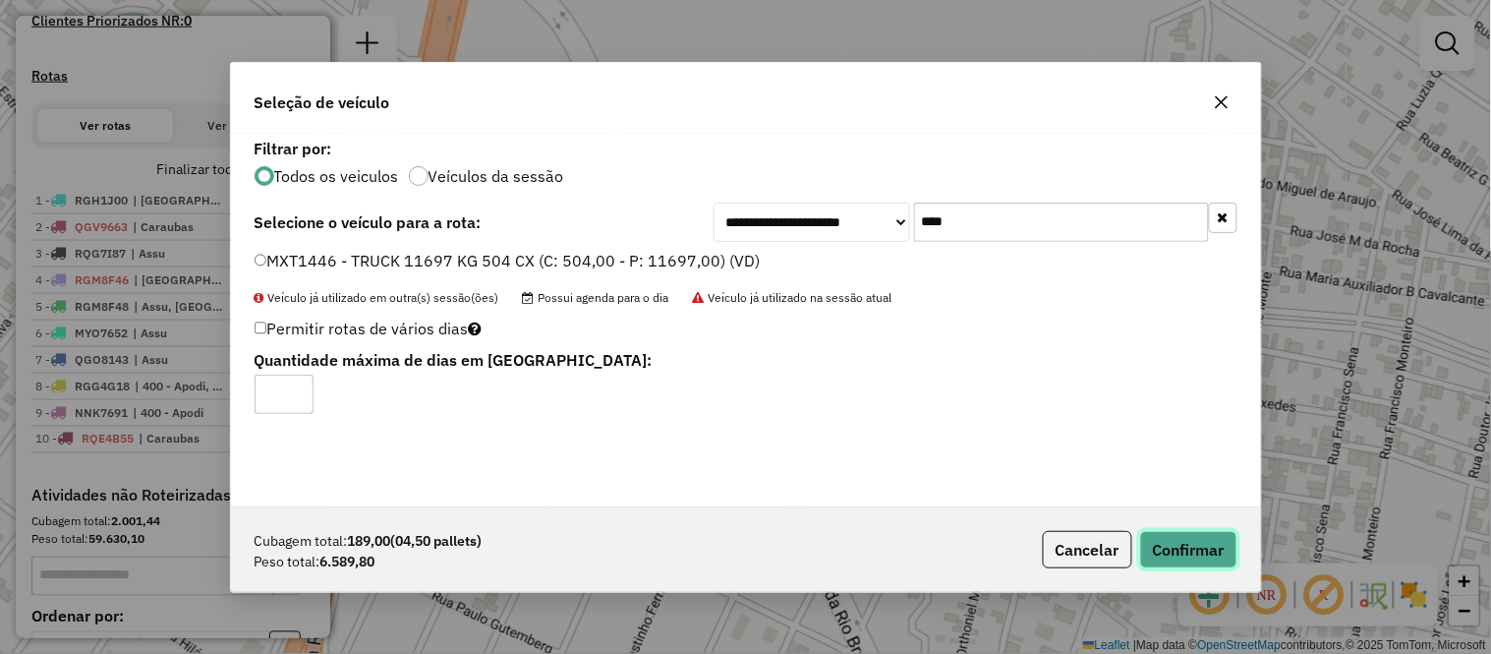
click at [1214, 553] on button "Confirmar" at bounding box center [1188, 549] width 97 height 37
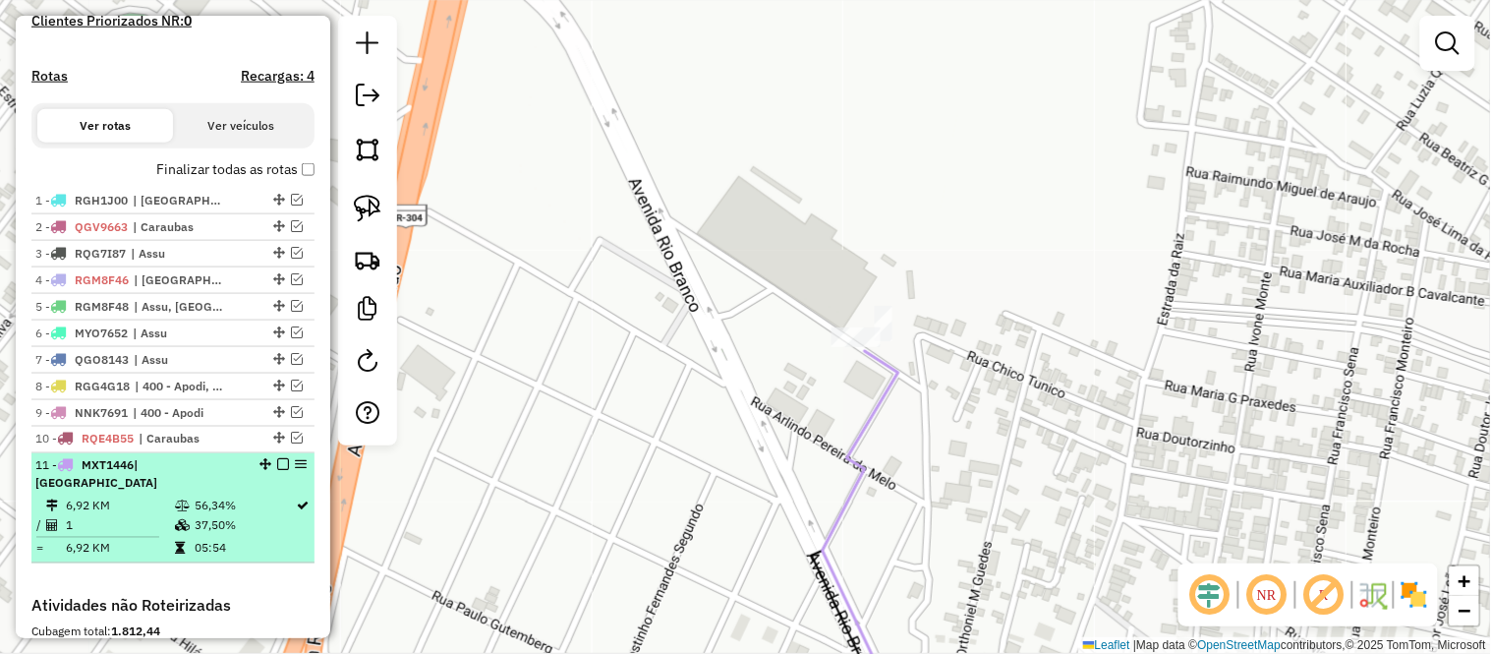
click at [147, 516] on td "1" at bounding box center [119, 526] width 109 height 20
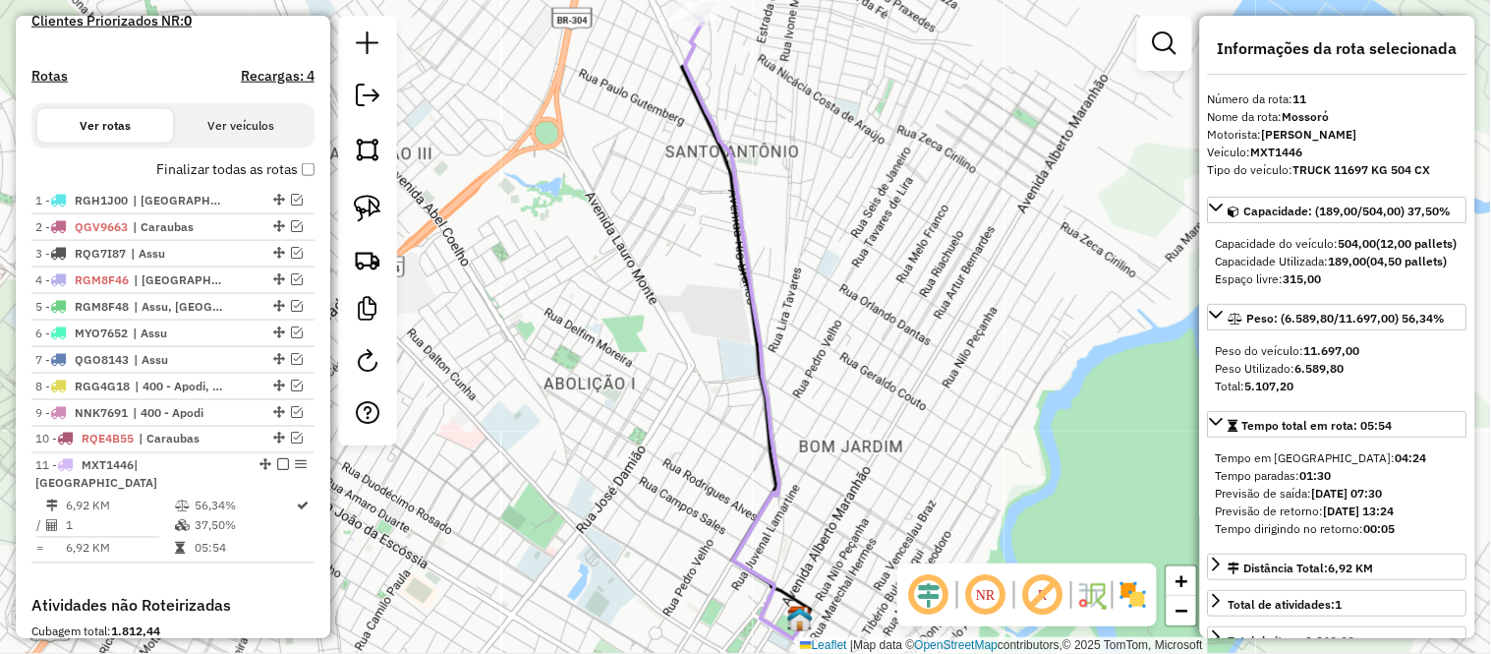
scroll to position [327, 0]
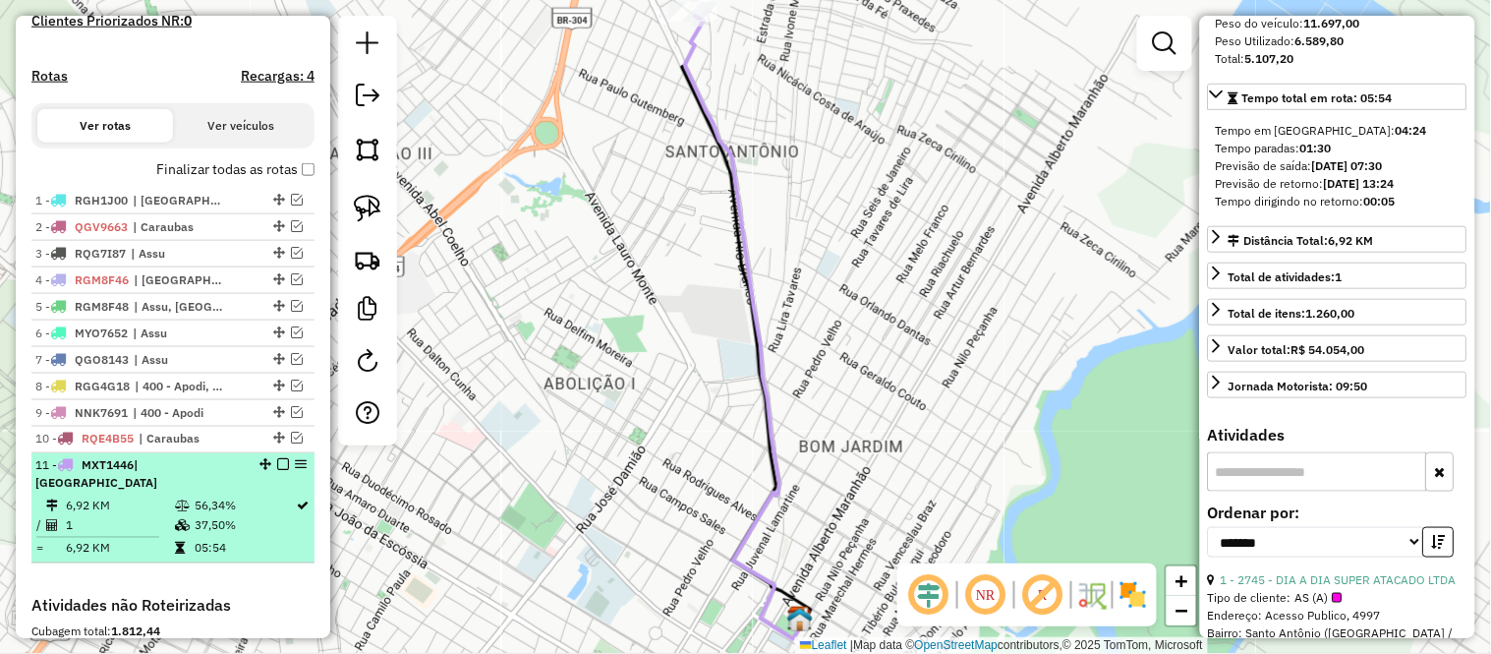
click at [119, 529] on td "1" at bounding box center [119, 526] width 109 height 20
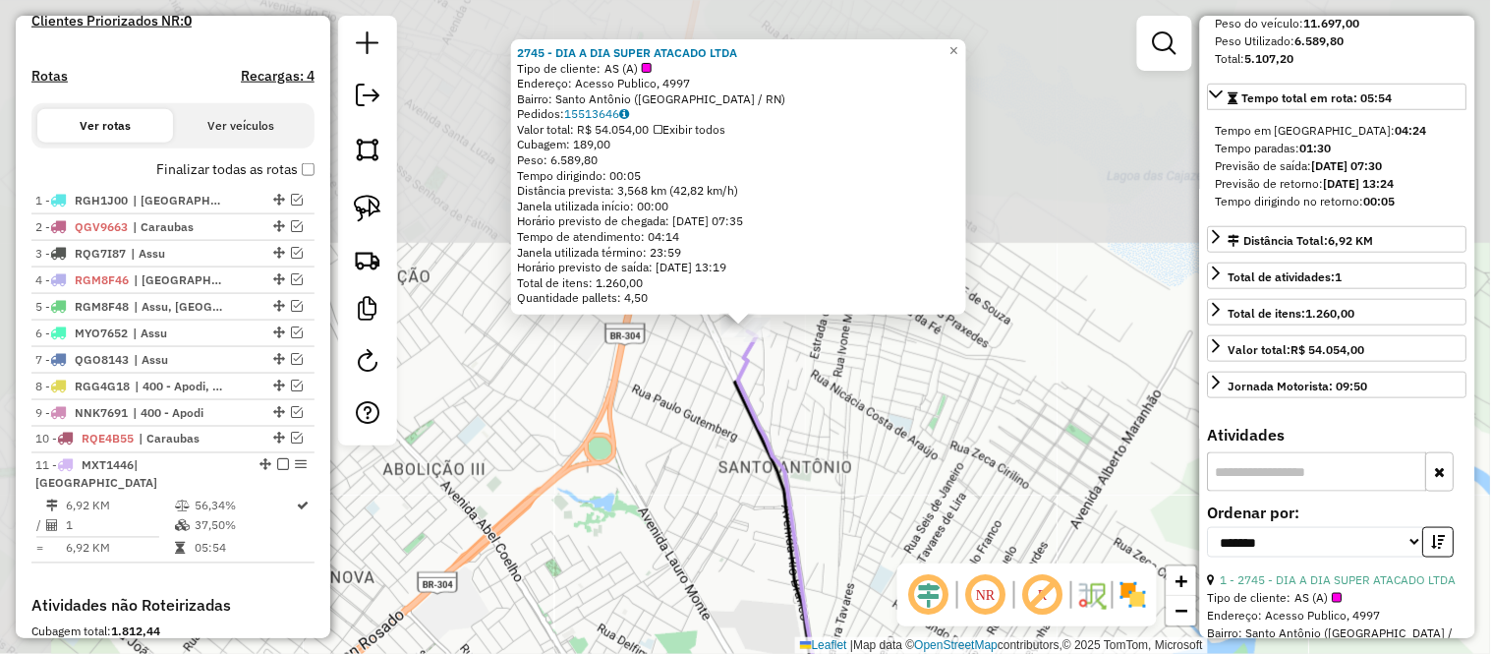
scroll to position [858, 0]
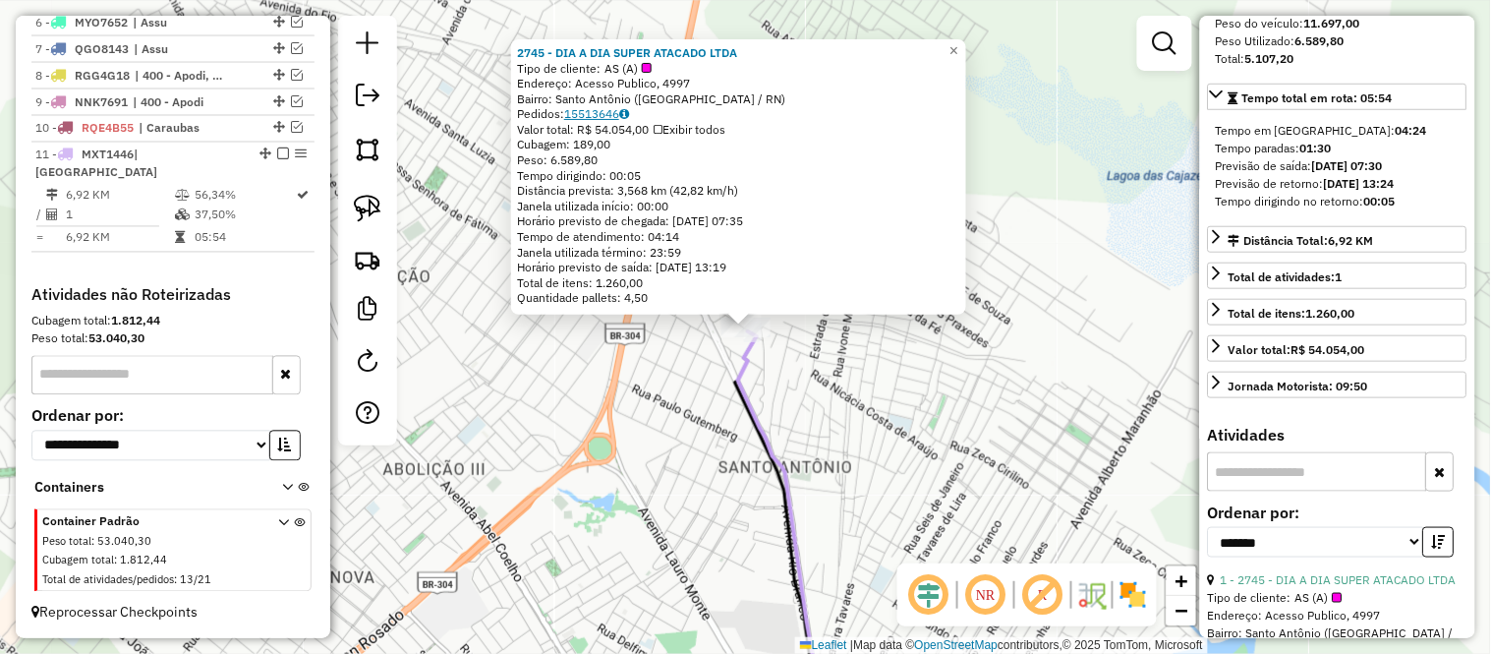
click at [622, 108] on link "15513646" at bounding box center [596, 113] width 65 height 15
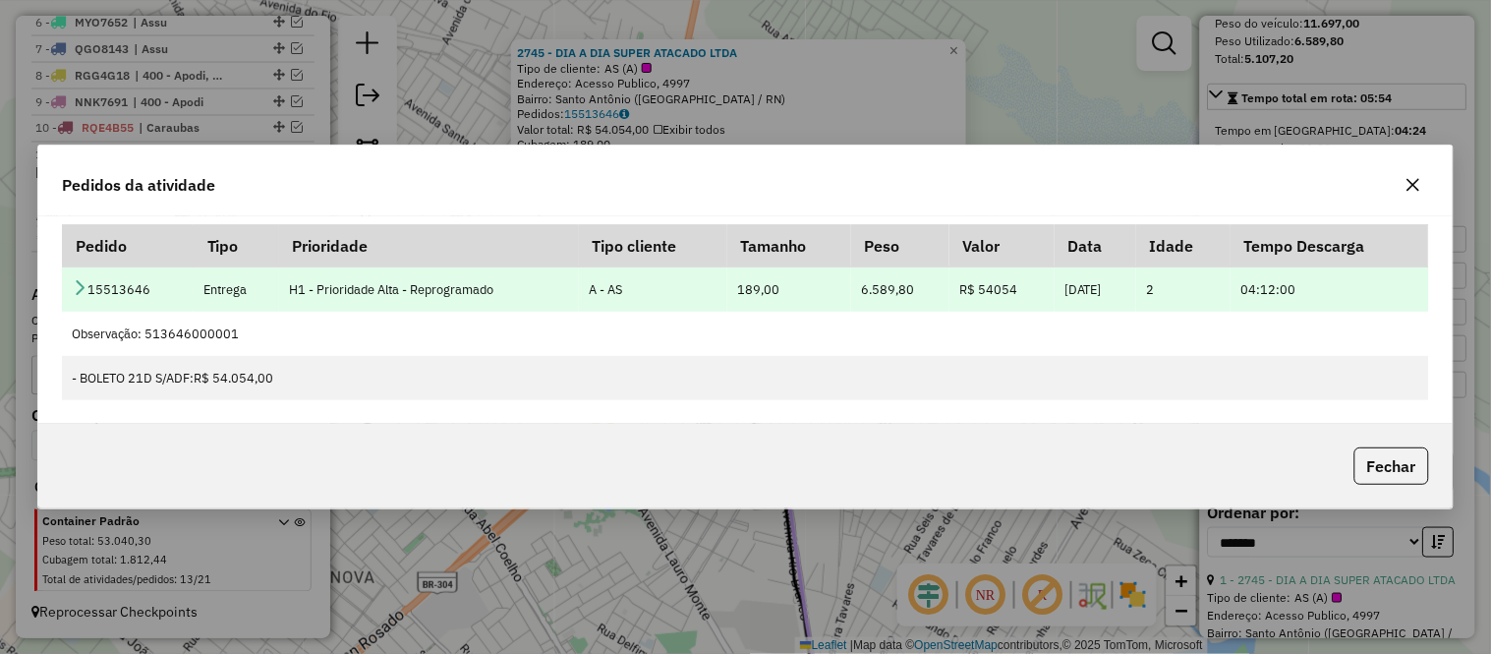
drag, startPoint x: 1196, startPoint y: 301, endPoint x: 1120, endPoint y: 285, distance: 77.3
click at [1120, 285] on tr "15513646 Entrega H1 - Prioridade Alta - Reprogramado A - AS 189,00 6.589,80 R$ …" at bounding box center [745, 289] width 1367 height 44
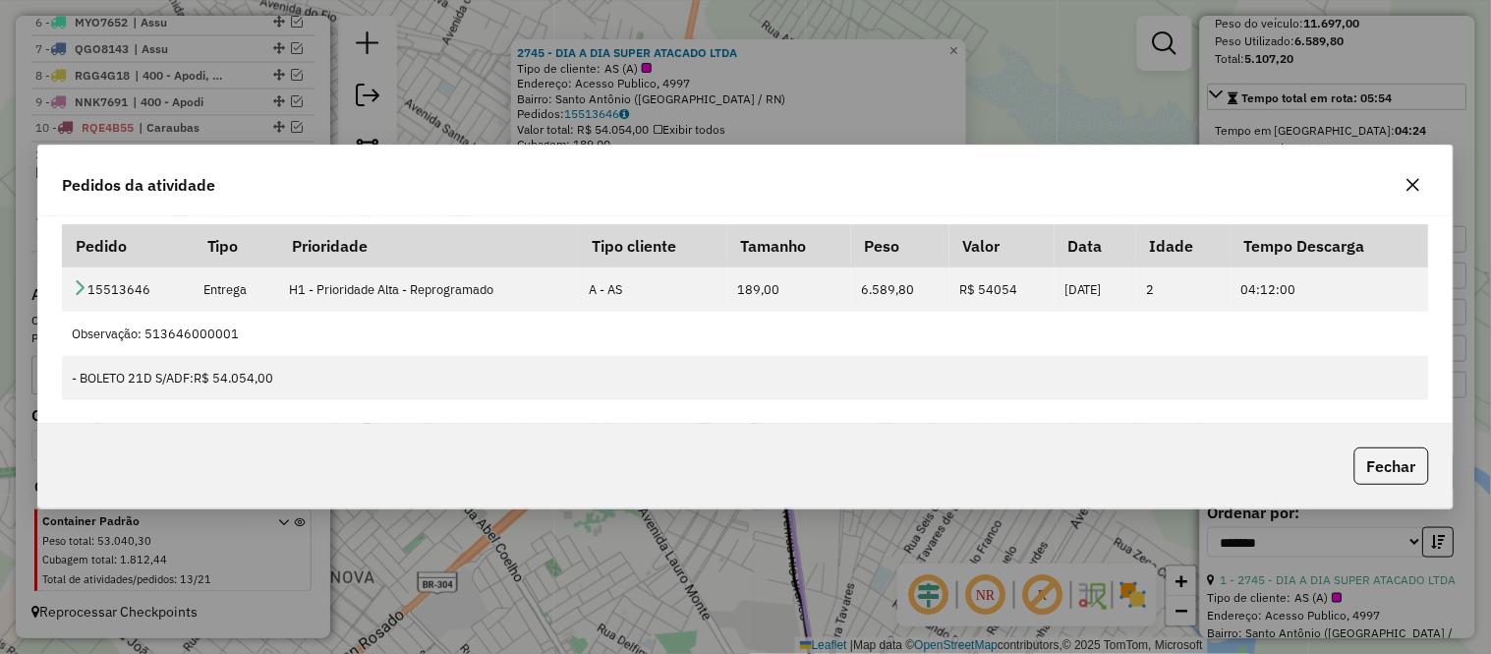
click at [1371, 459] on button "Fechar" at bounding box center [1391, 465] width 75 height 37
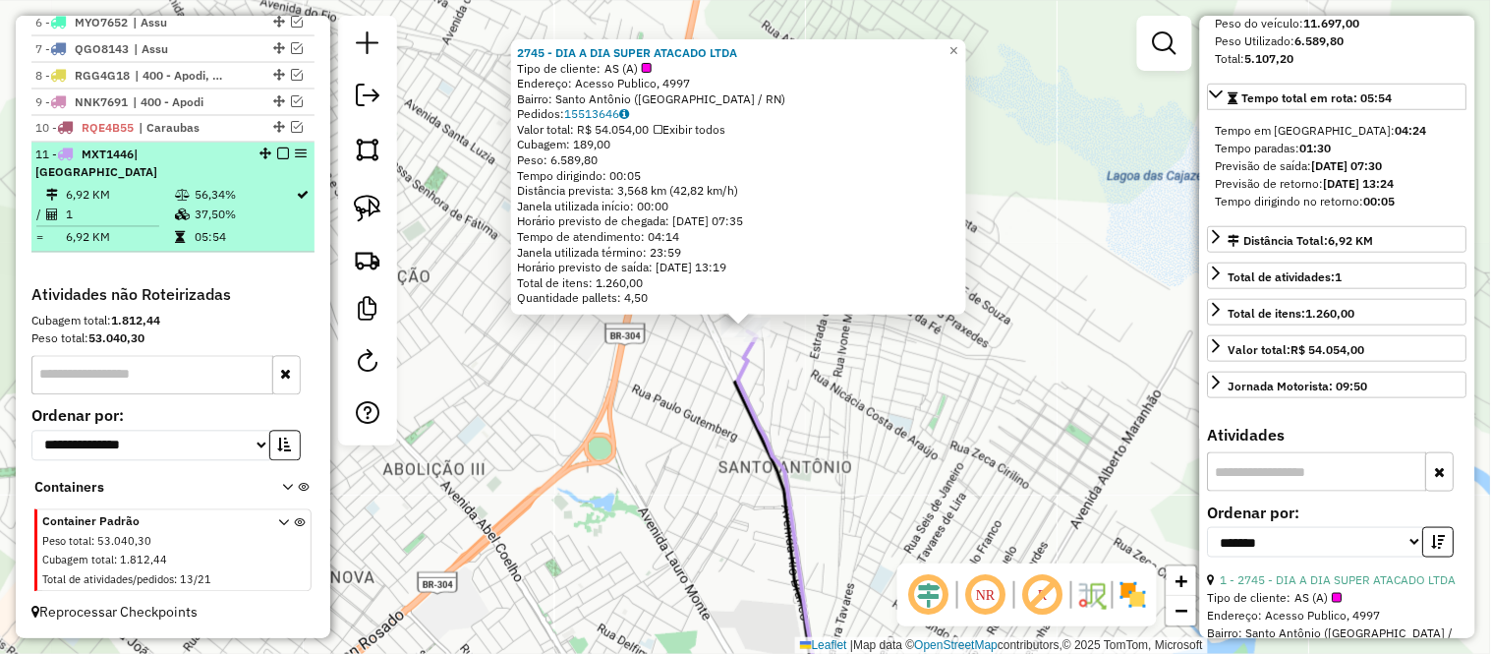
click at [151, 190] on td "6,92 KM" at bounding box center [119, 196] width 109 height 20
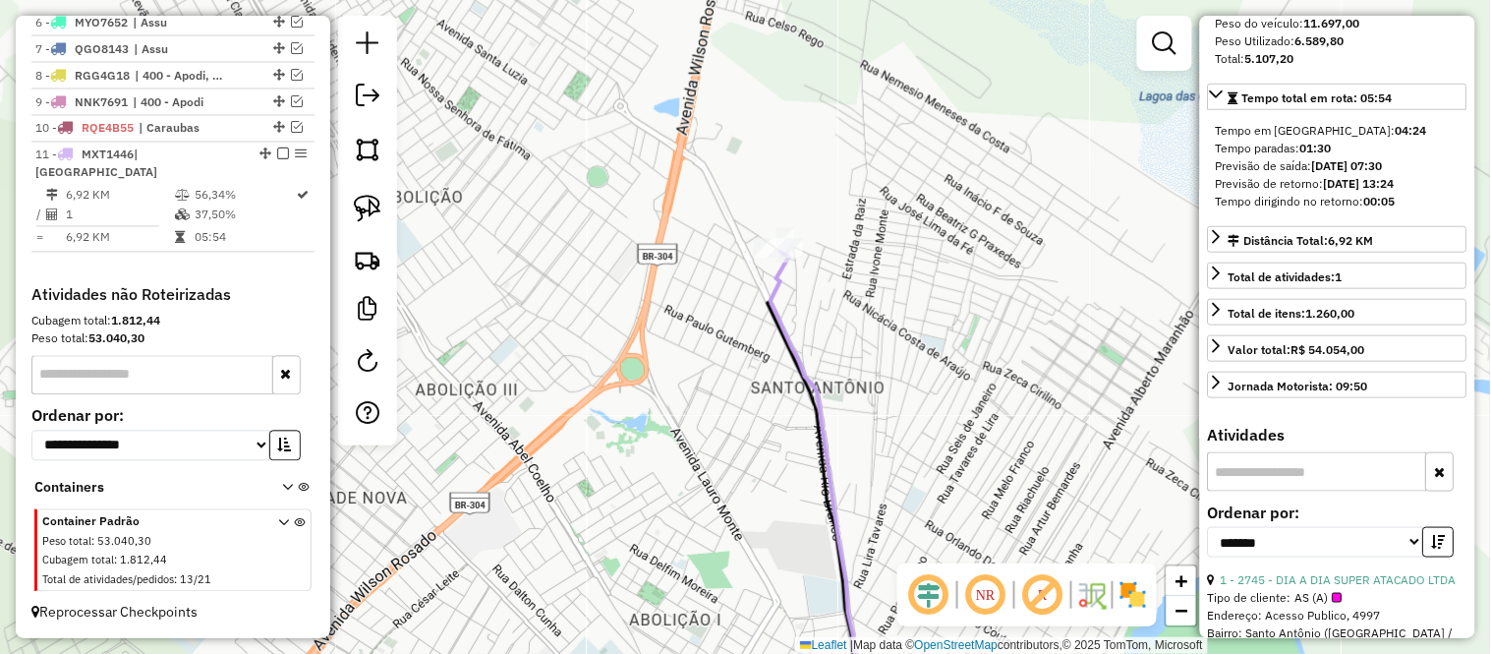
drag, startPoint x: 660, startPoint y: 228, endPoint x: 752, endPoint y: 489, distance: 277.3
click at [752, 489] on div "Janela de atendimento Grade de atendimento Capacidade Transportadoras Veículos …" at bounding box center [745, 327] width 1491 height 654
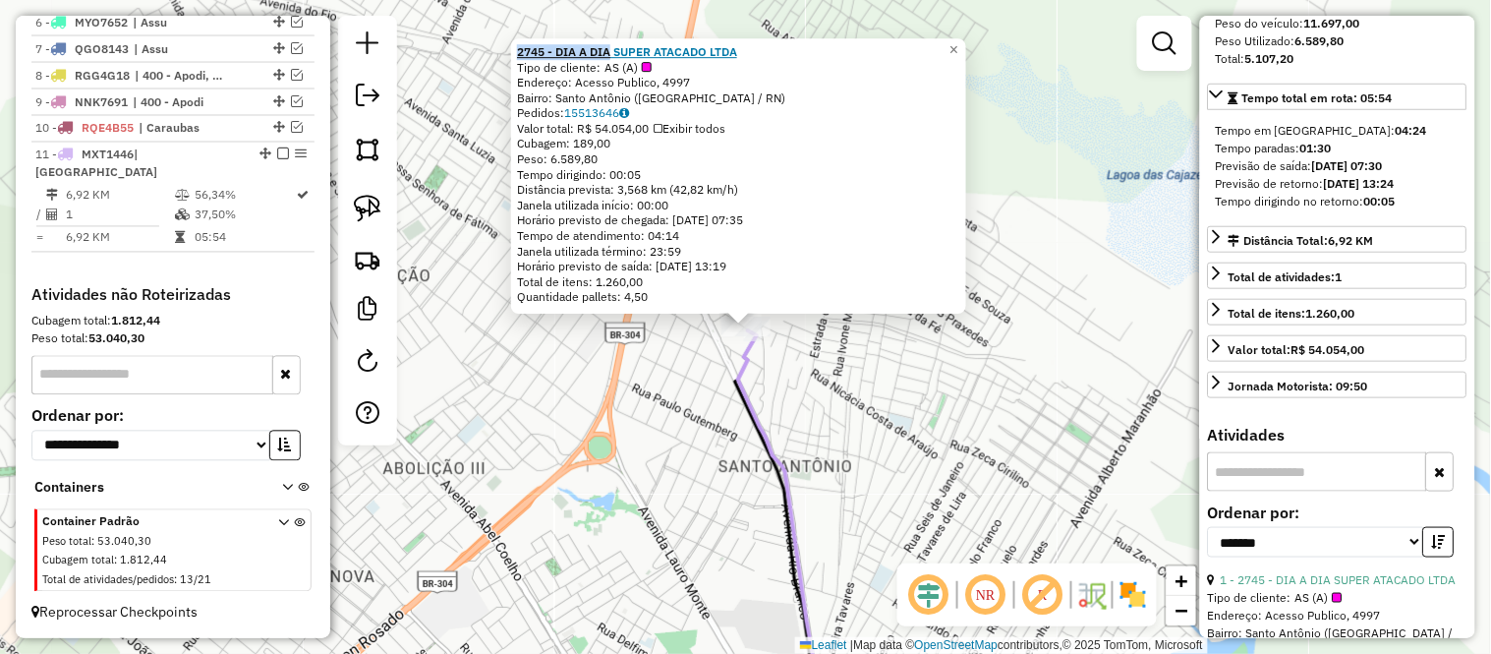
drag, startPoint x: 519, startPoint y: 49, endPoint x: 615, endPoint y: 51, distance: 96.3
click at [615, 51] on div "2745 - DIA A DIA SUPER ATACADO LTDA Tipo de cliente: AS (A) Endereço: Acesso Pu…" at bounding box center [738, 175] width 455 height 275
copy strong "2745 - DIA A DIA"
click at [651, 390] on div "2745 - DIA A DIA SUPER ATACADO LTDA Tipo de cliente: AS (A) Endereço: Acesso Pu…" at bounding box center [745, 327] width 1491 height 654
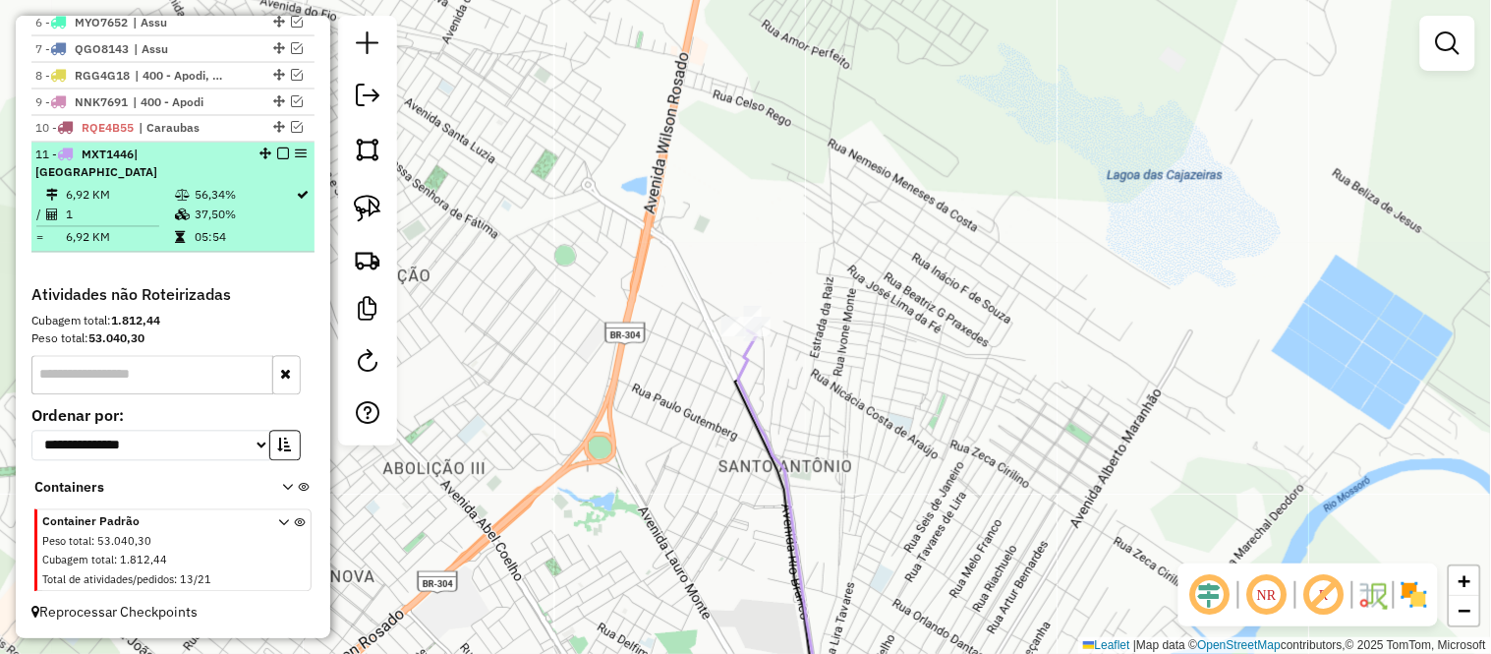
click at [160, 232] on td "6,92 KM" at bounding box center [119, 238] width 109 height 20
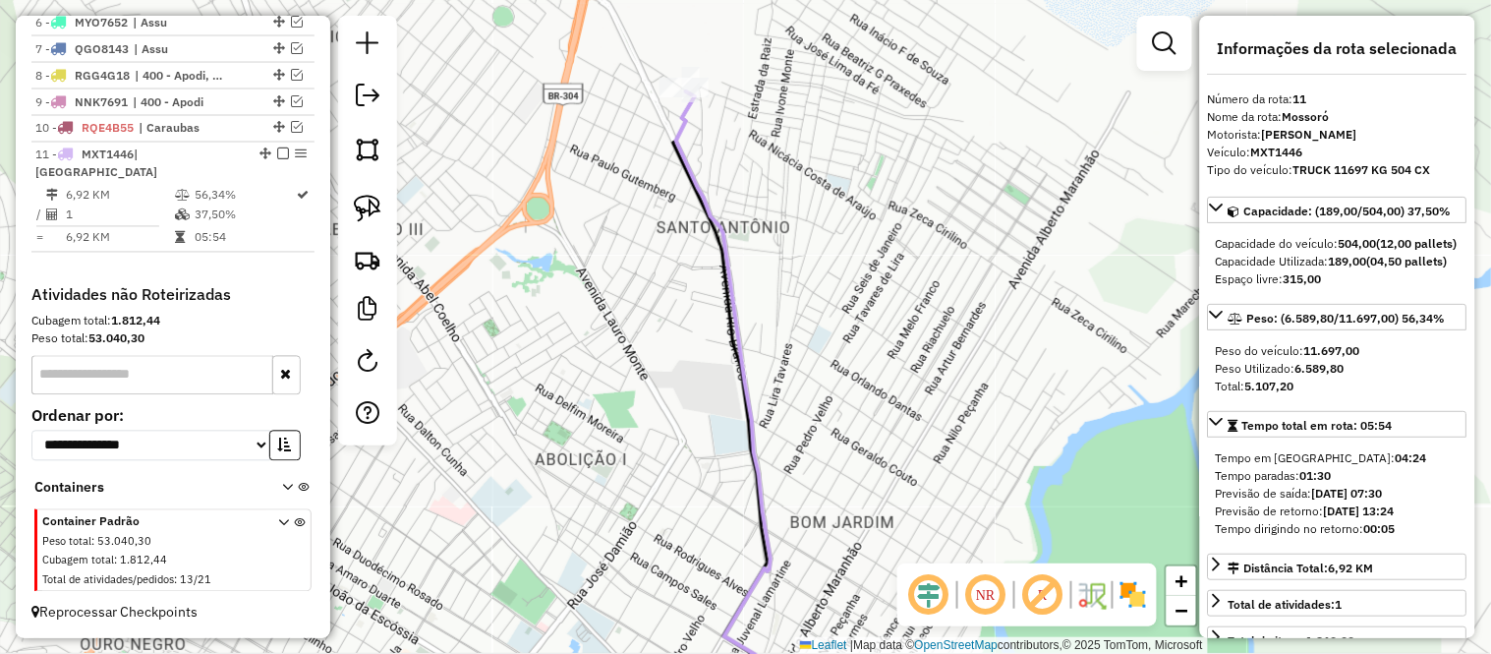
drag, startPoint x: 642, startPoint y: 241, endPoint x: 640, endPoint y: 399, distance: 158.3
click at [640, 399] on div "Janela de atendimento Grade de atendimento Capacidade Transportadoras Veículos …" at bounding box center [745, 327] width 1491 height 654
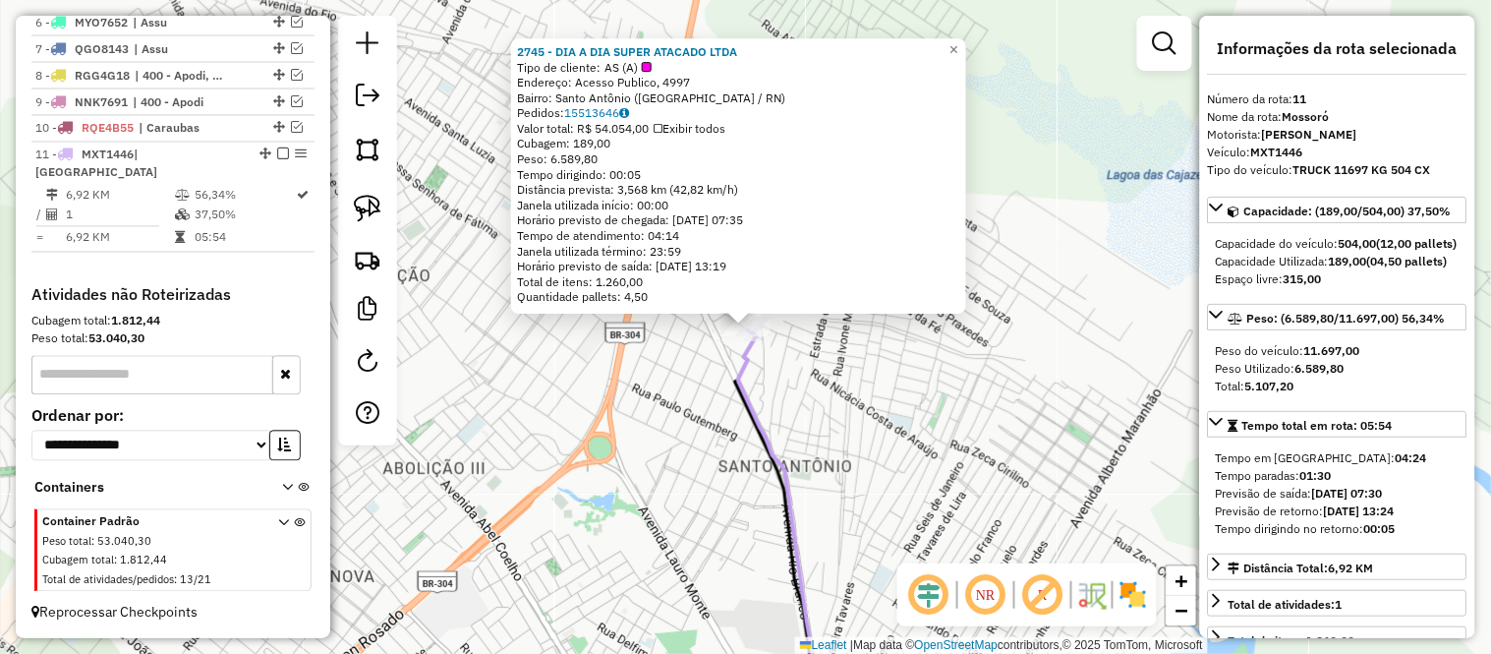
click at [690, 409] on div "2745 - DIA A DIA SUPER ATACADO LTDA Tipo de cliente: AS (A) Endereço: Acesso Pu…" at bounding box center [745, 327] width 1491 height 654
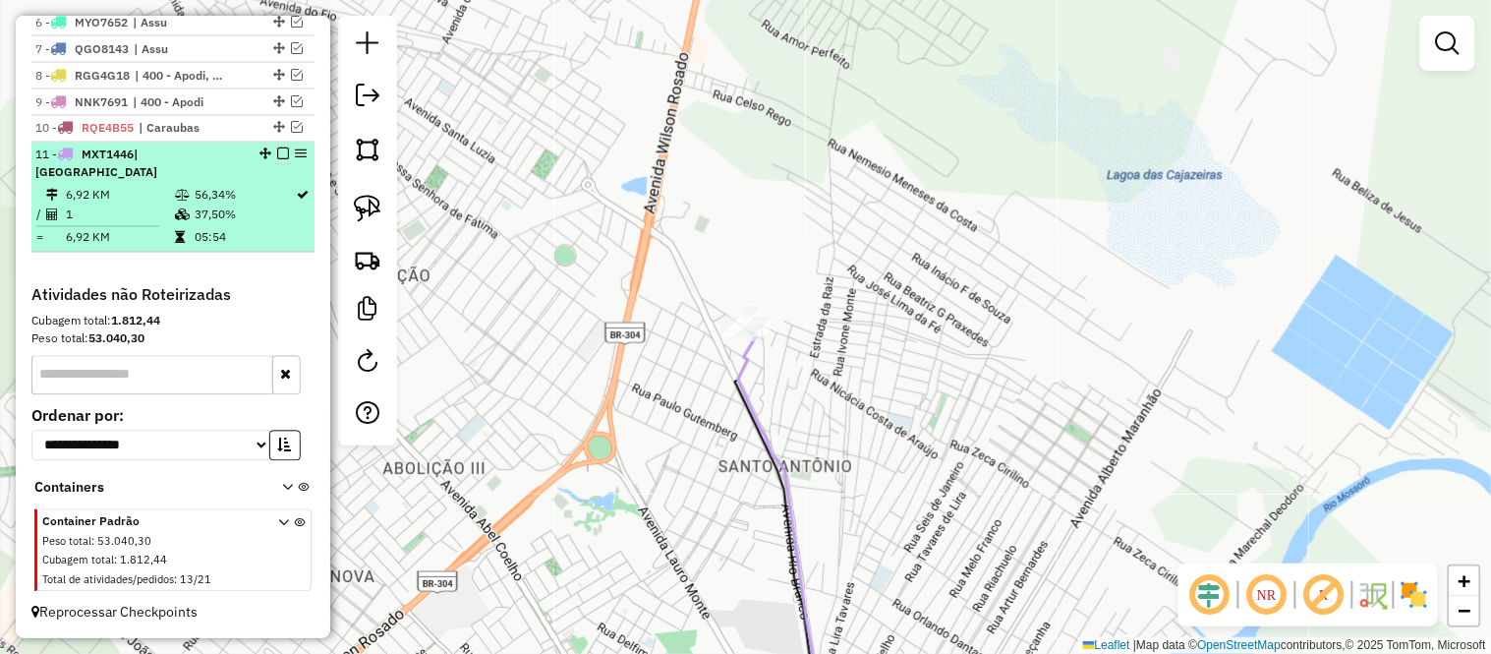
click at [104, 186] on td "6,92 KM" at bounding box center [119, 196] width 109 height 20
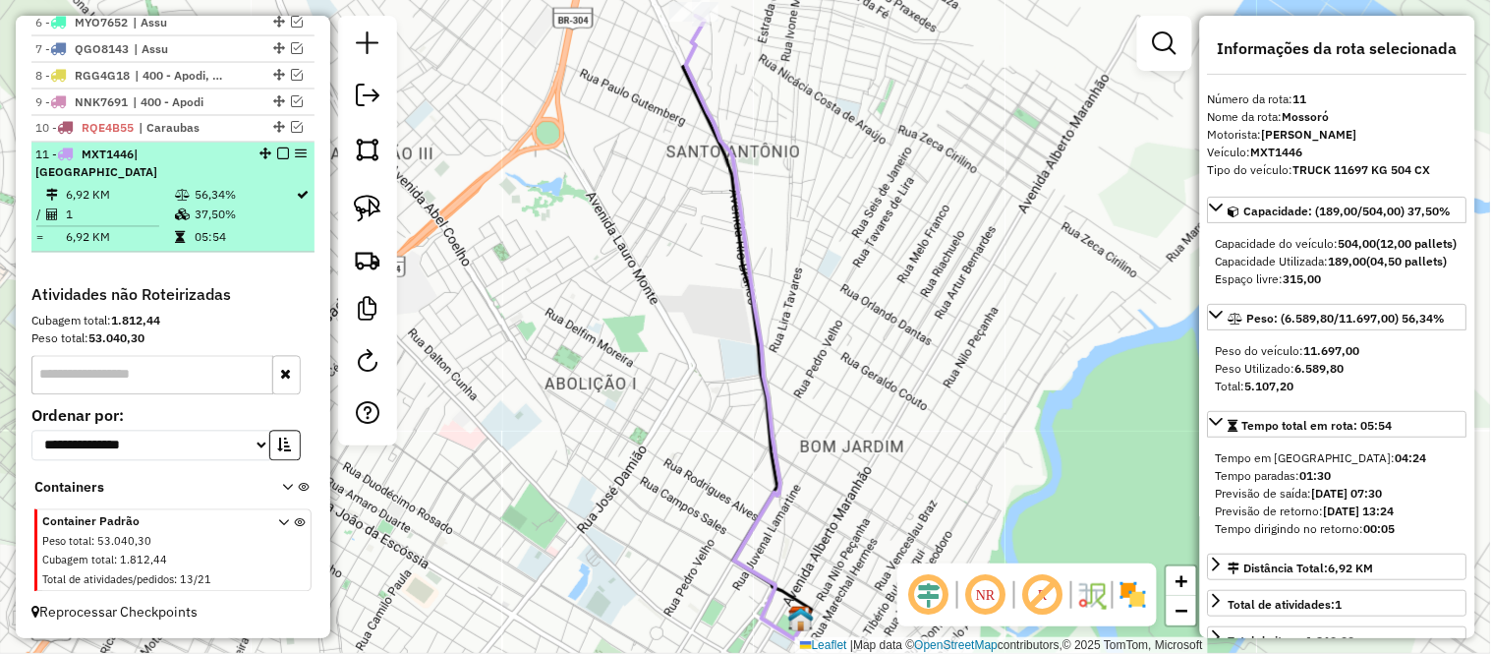
click at [287, 162] on div "11 - MXT1446 | Mossoró" at bounding box center [172, 163] width 275 height 35
click at [283, 160] on div at bounding box center [277, 154] width 59 height 12
click at [280, 160] on em at bounding box center [283, 154] width 12 height 12
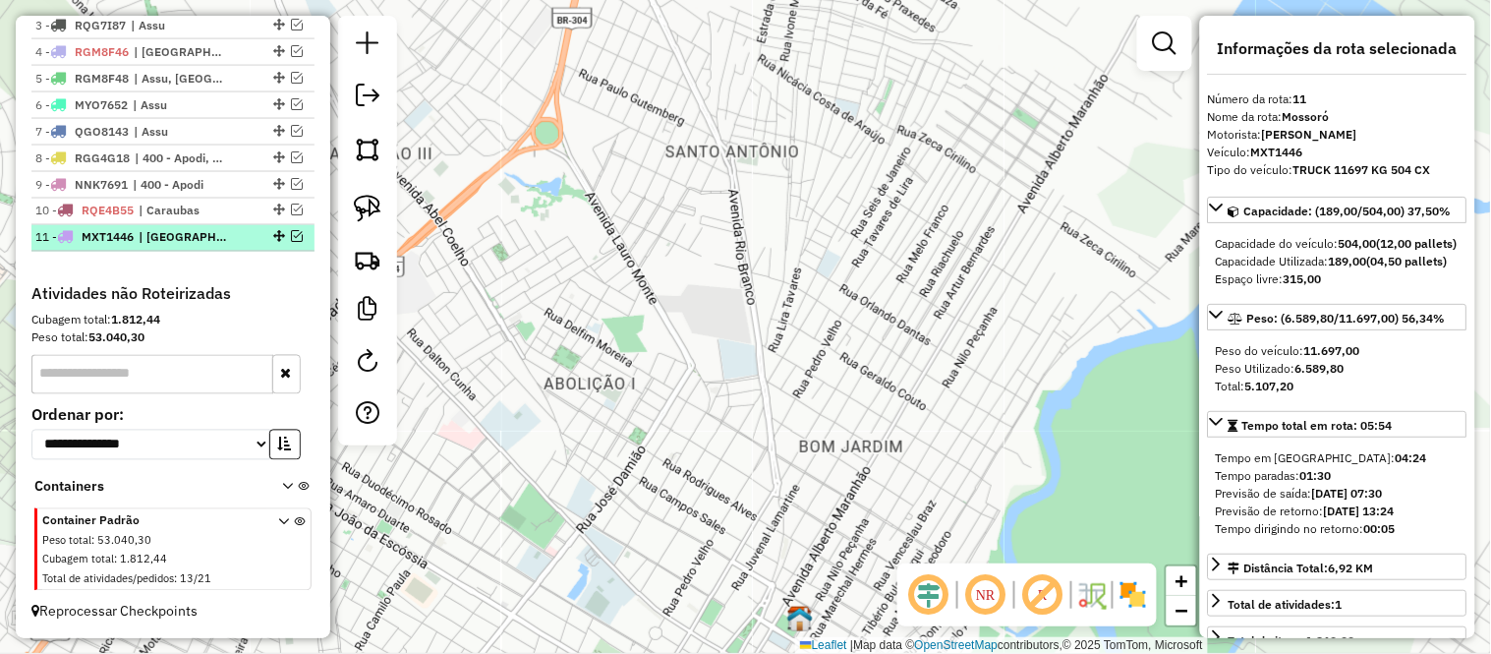
scroll to position [792, 0]
drag, startPoint x: 842, startPoint y: 281, endPoint x: 937, endPoint y: 420, distance: 167.7
click at [937, 413] on div "Janela de atendimento Grade de atendimento Capacidade Transportadoras Veículos …" at bounding box center [745, 327] width 1491 height 654
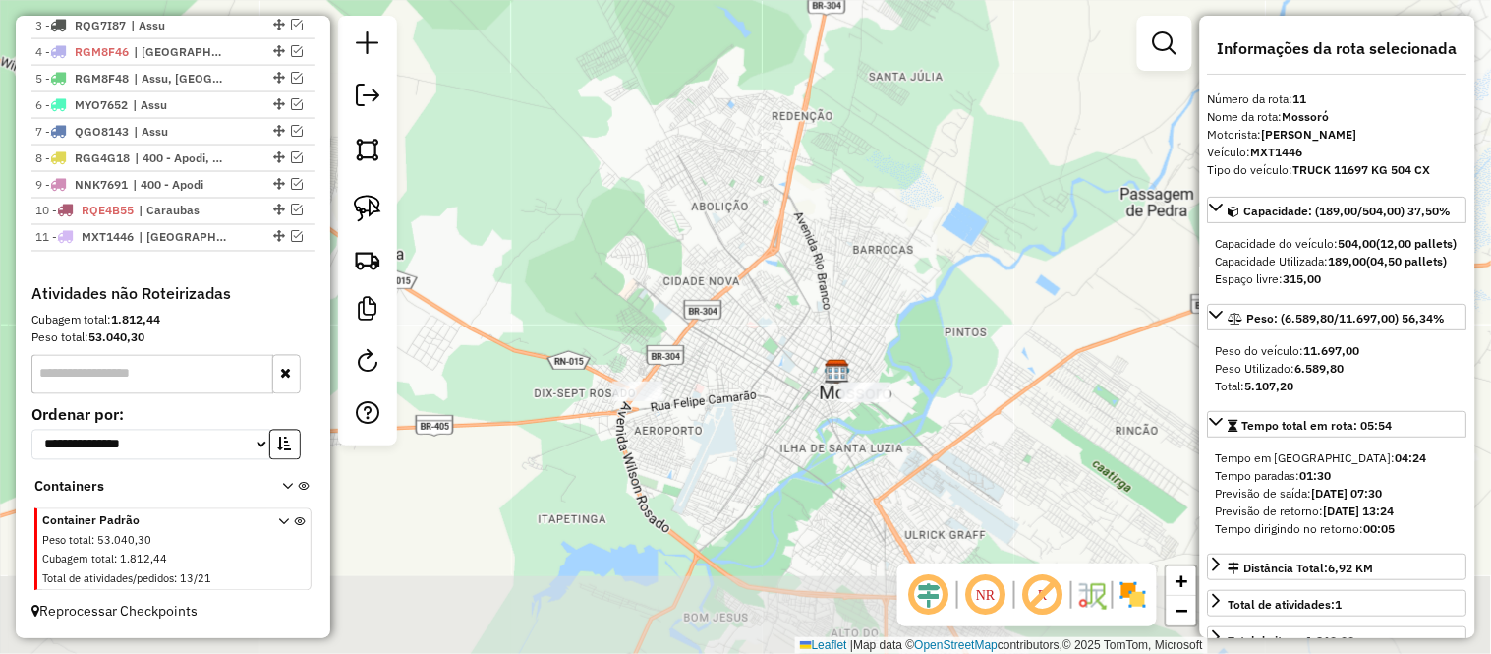
drag, startPoint x: 876, startPoint y: 460, endPoint x: 792, endPoint y: 319, distance: 163.5
click at [794, 321] on div "Janela de atendimento Grade de atendimento Capacidade Transportadoras Veículos …" at bounding box center [745, 327] width 1491 height 654
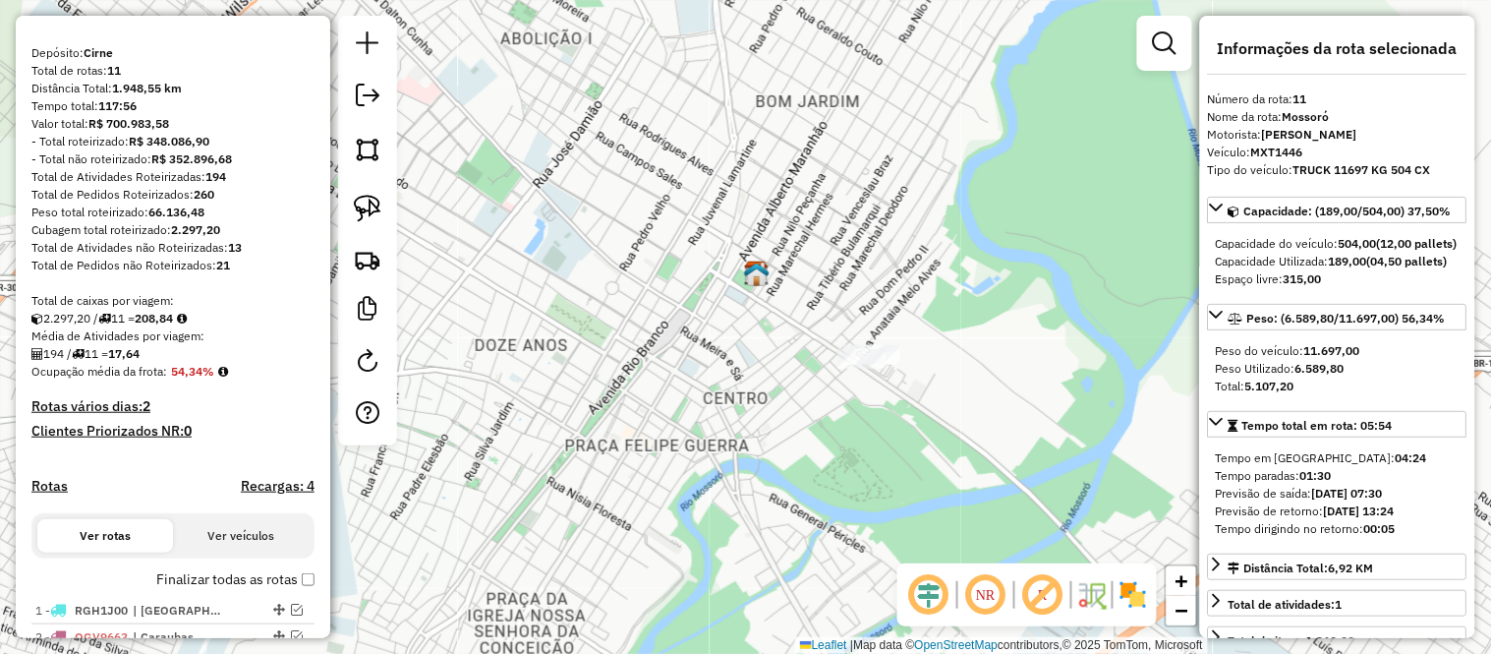
scroll to position [0, 0]
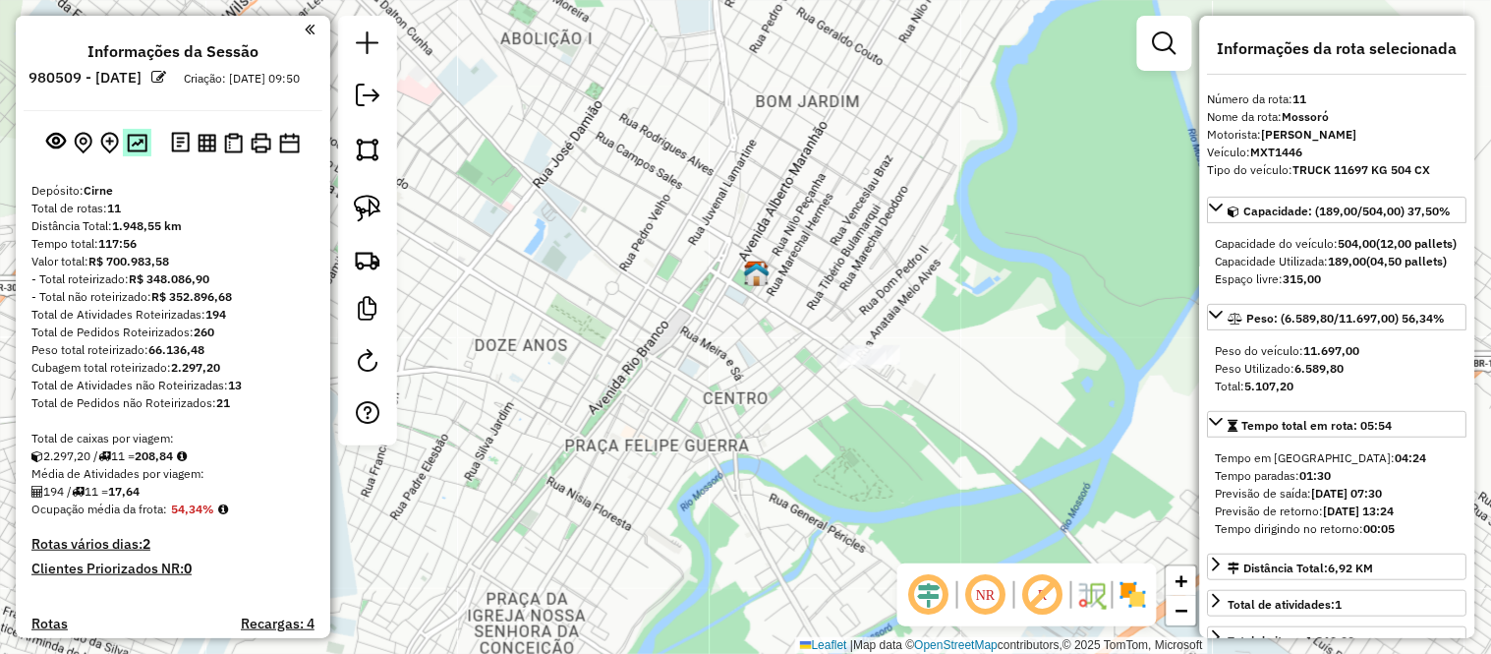
click at [135, 152] on img at bounding box center [137, 143] width 21 height 19
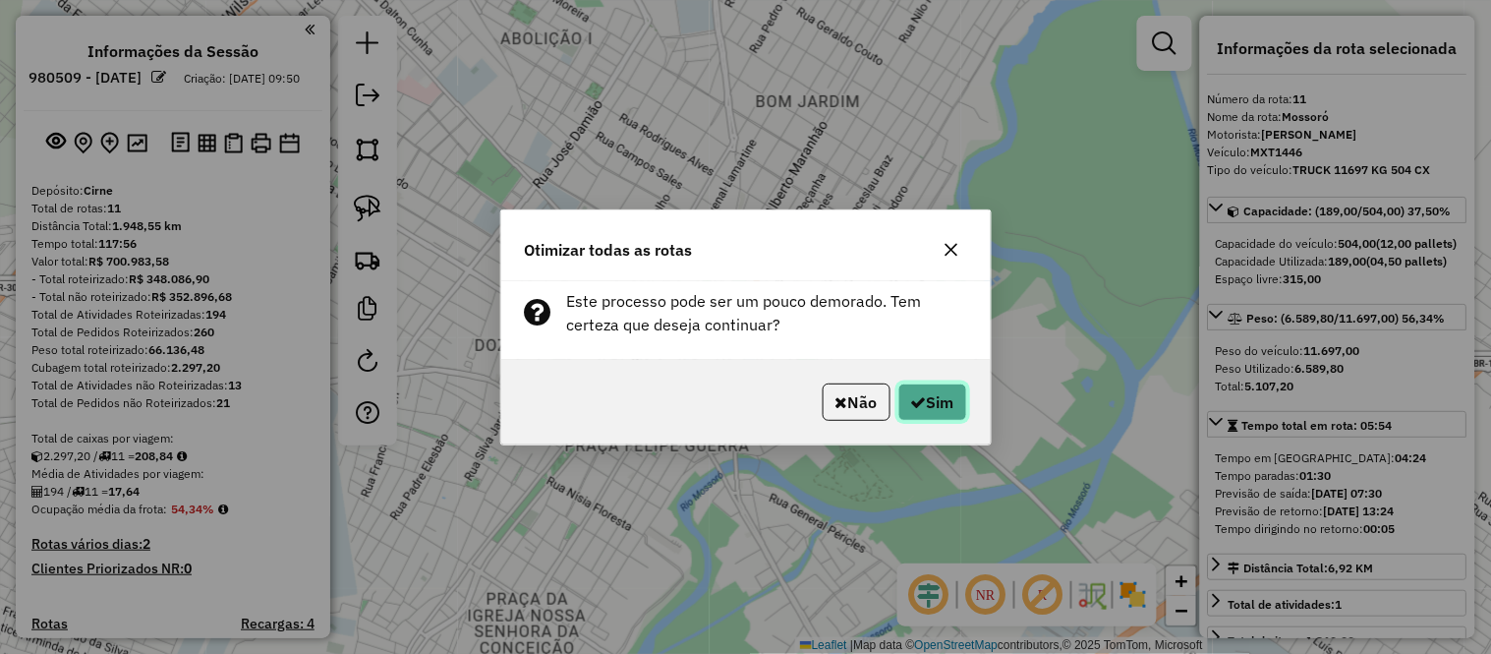
click at [940, 390] on button "Sim" at bounding box center [932, 401] width 69 height 37
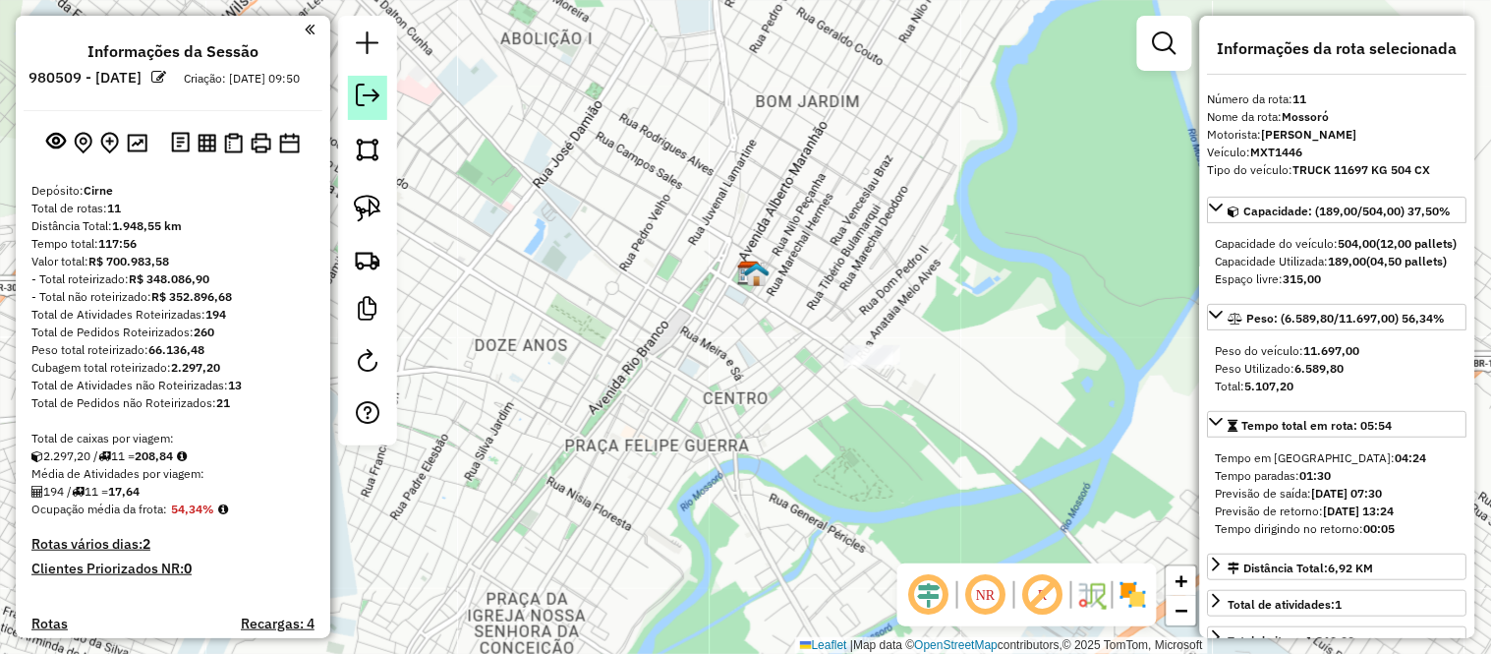
click at [364, 94] on em at bounding box center [368, 96] width 24 height 24
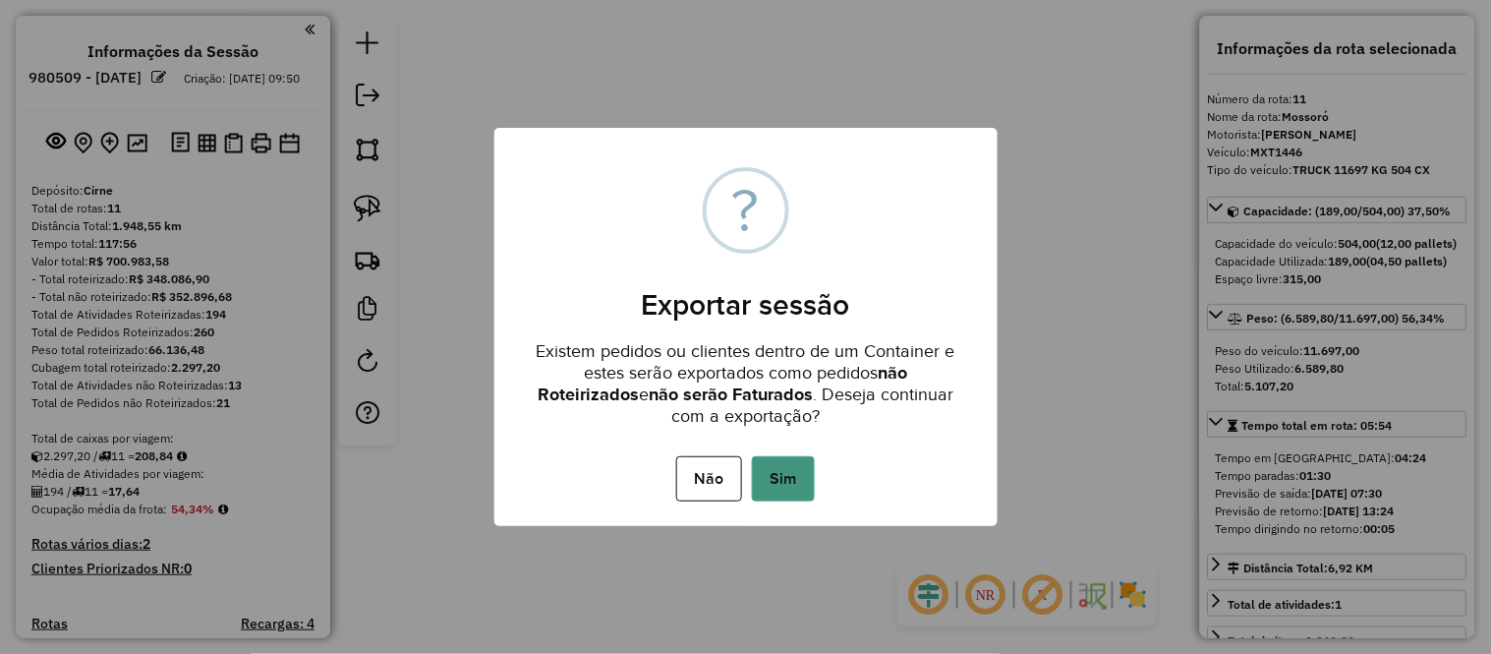
click at [788, 462] on button "Sim" at bounding box center [783, 478] width 63 height 45
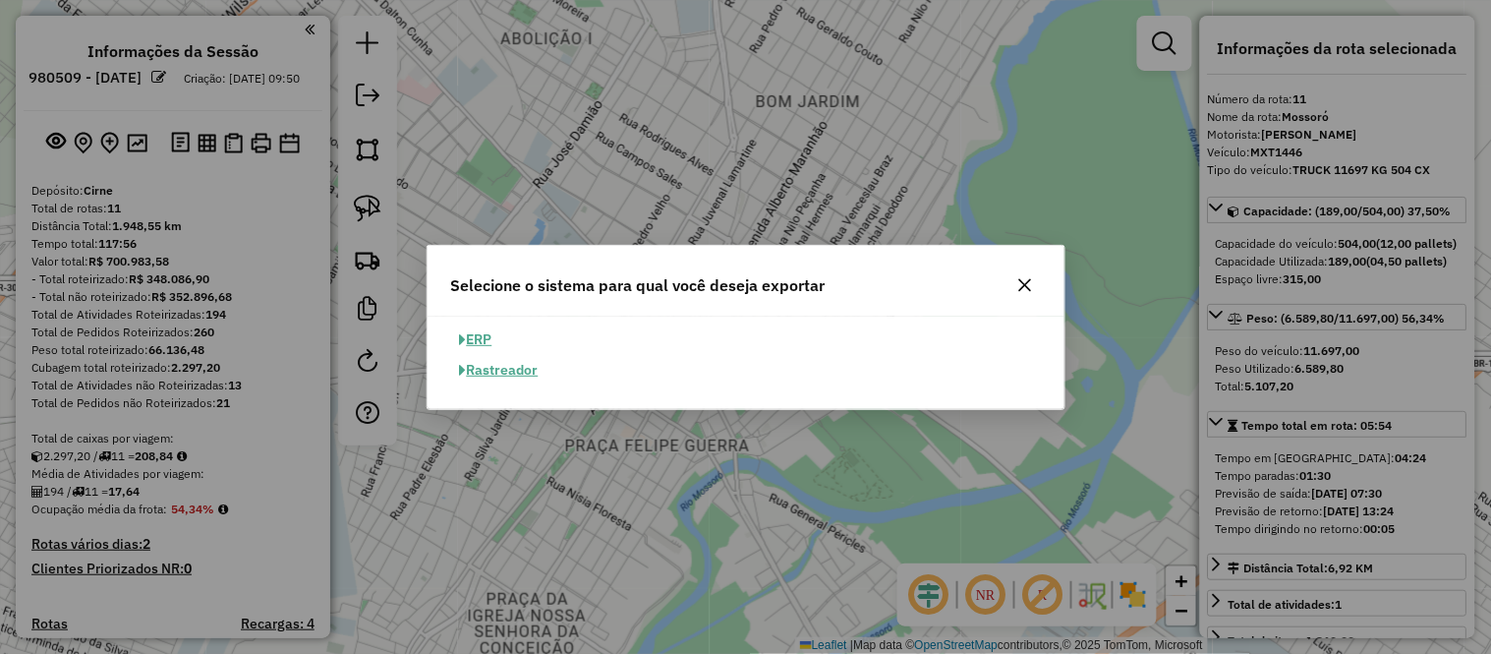
click at [483, 338] on button "ERP" at bounding box center [476, 339] width 50 height 30
select select "**"
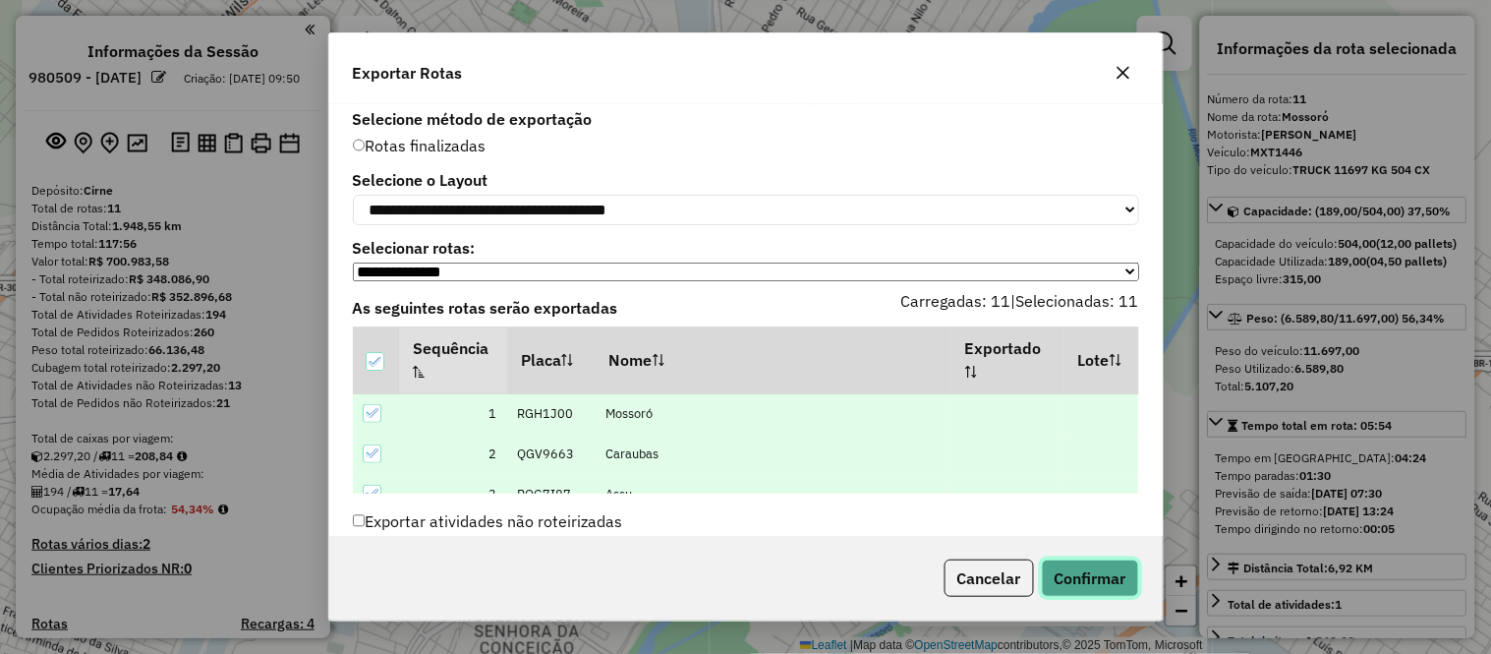
click at [1067, 577] on button "Confirmar" at bounding box center [1090, 577] width 97 height 37
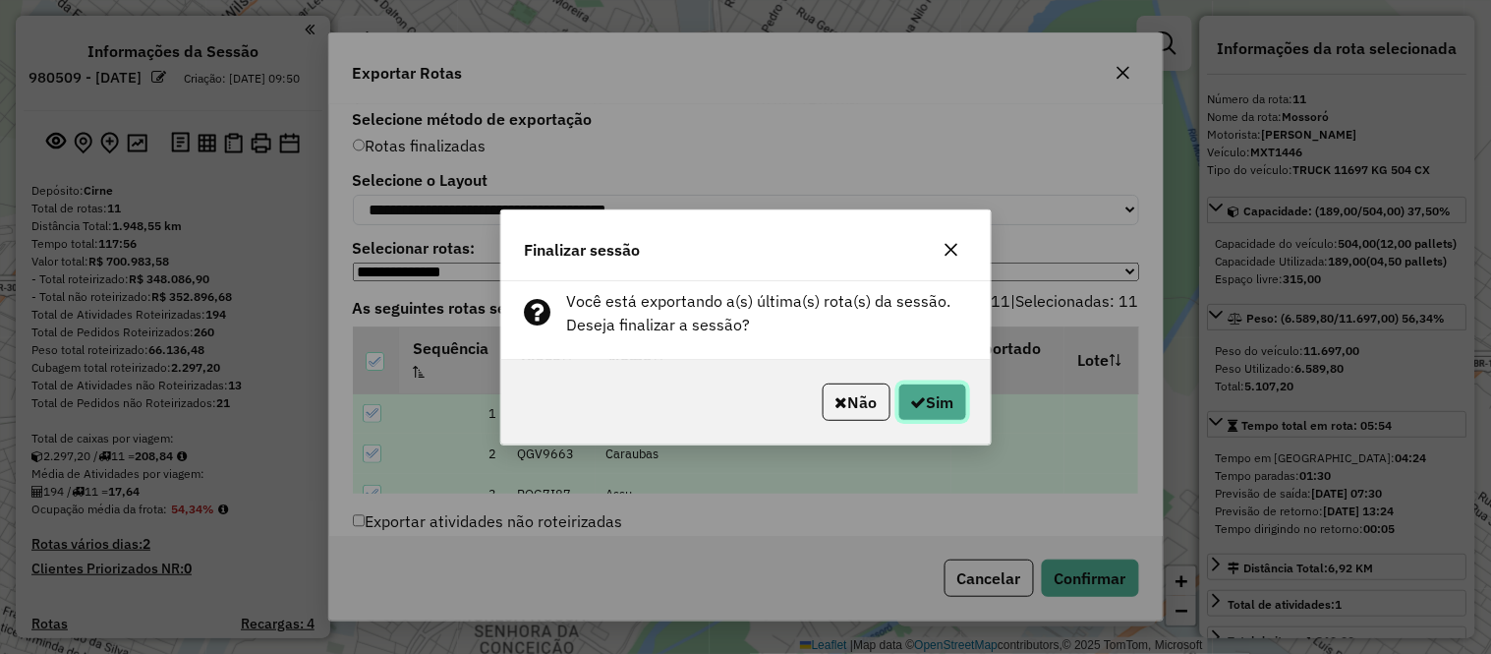
click at [953, 406] on button "Sim" at bounding box center [932, 401] width 69 height 37
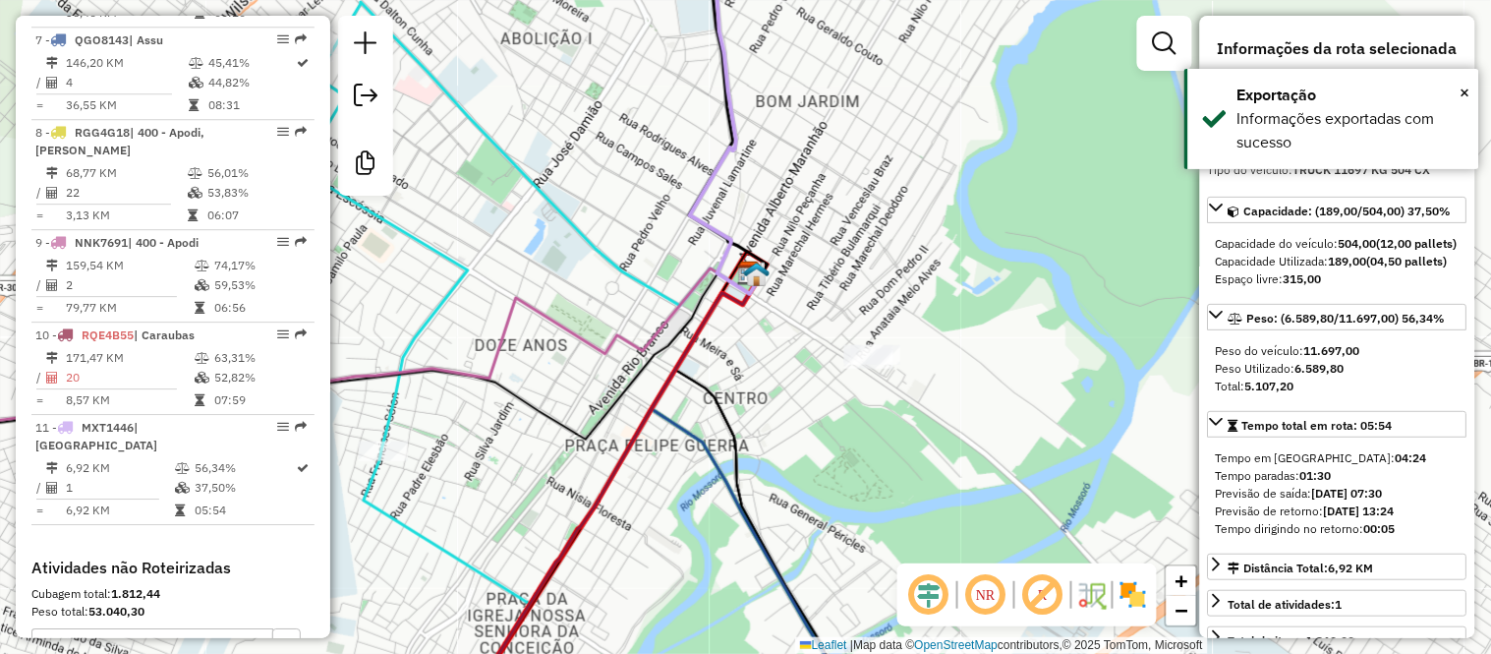
scroll to position [1529, 0]
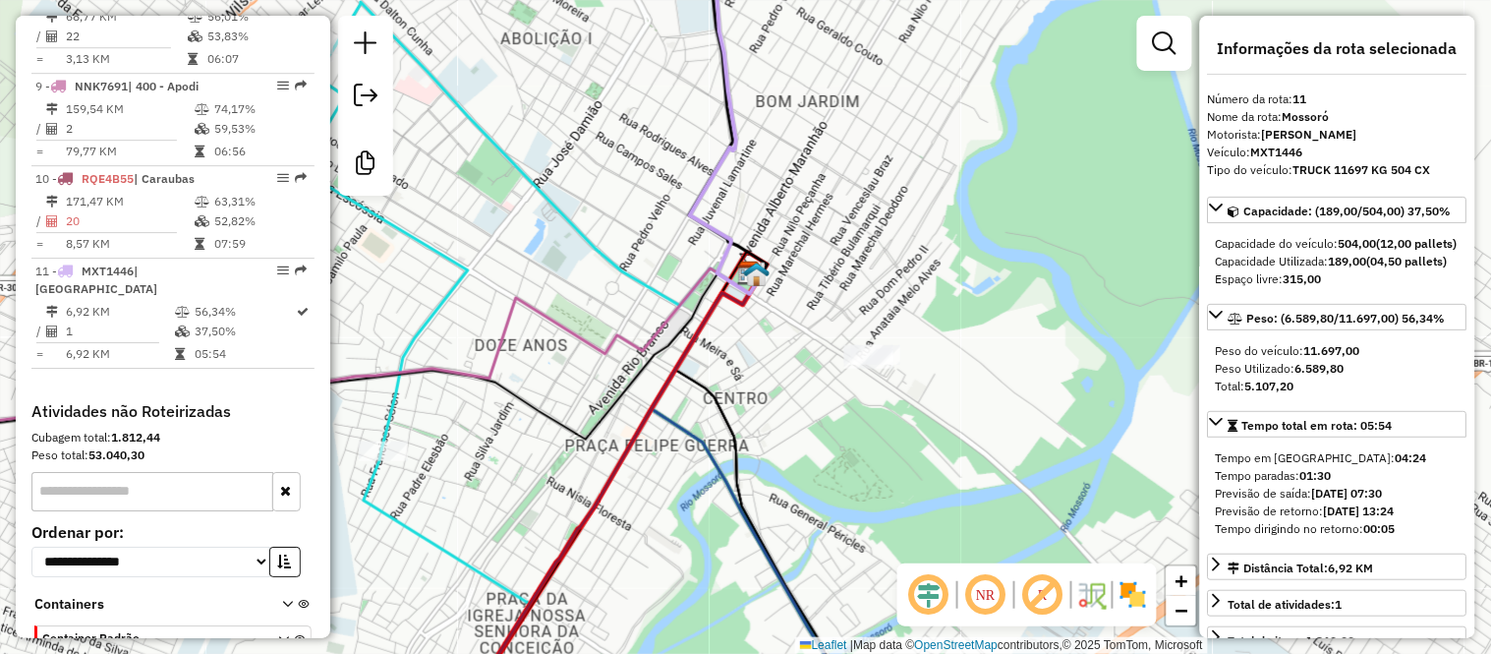
drag, startPoint x: 919, startPoint y: 229, endPoint x: 700, endPoint y: 342, distance: 246.6
click at [700, 342] on div "Janela de atendimento Grade de atendimento Capacidade Transportadoras Veículos …" at bounding box center [745, 327] width 1491 height 654
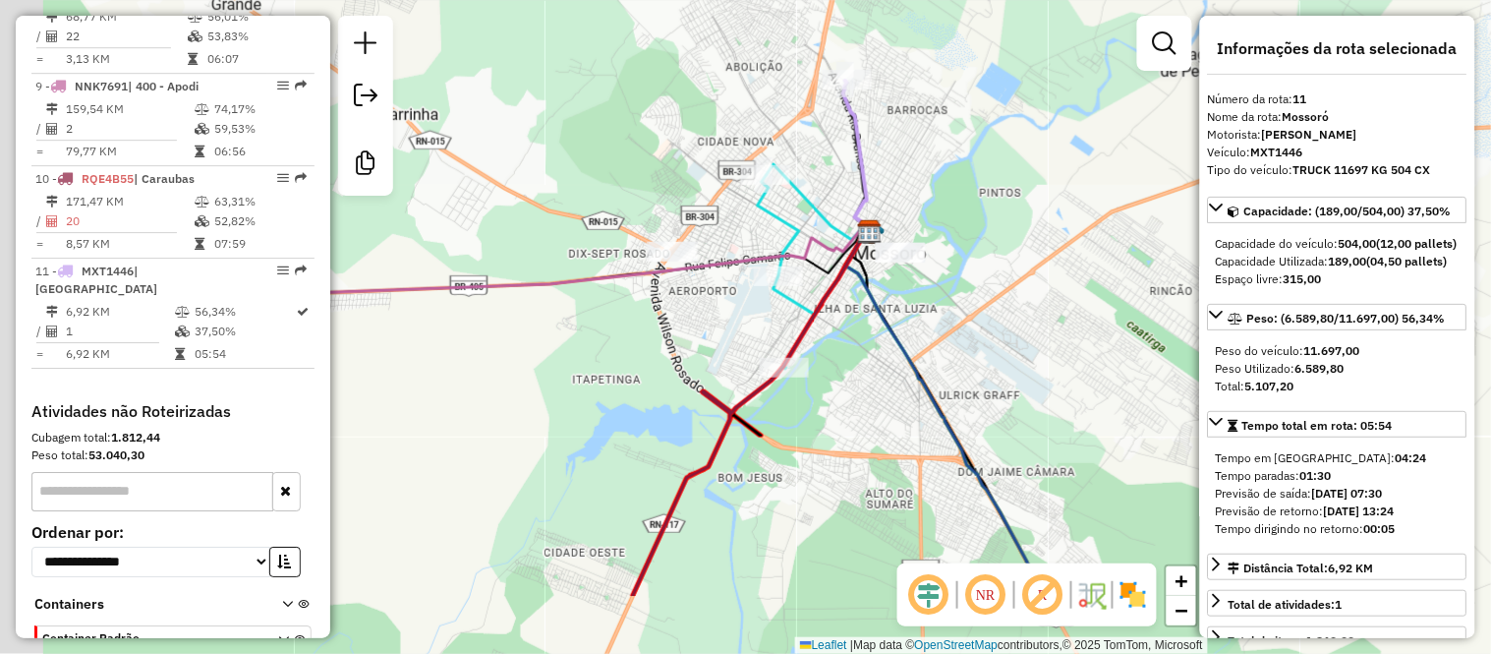
drag, startPoint x: 585, startPoint y: 357, endPoint x: 801, endPoint y: 229, distance: 251.2
click at [801, 229] on icon at bounding box center [786, 272] width 57 height 194
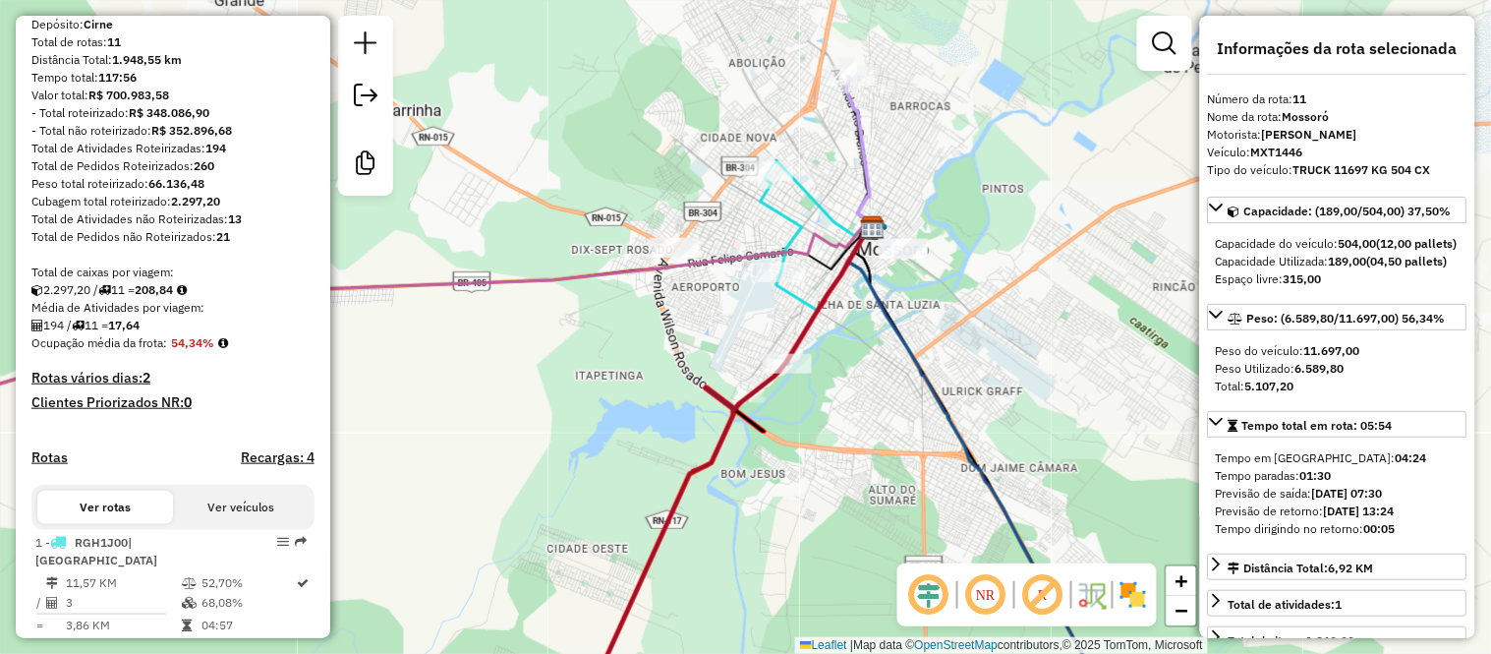
scroll to position [437, 0]
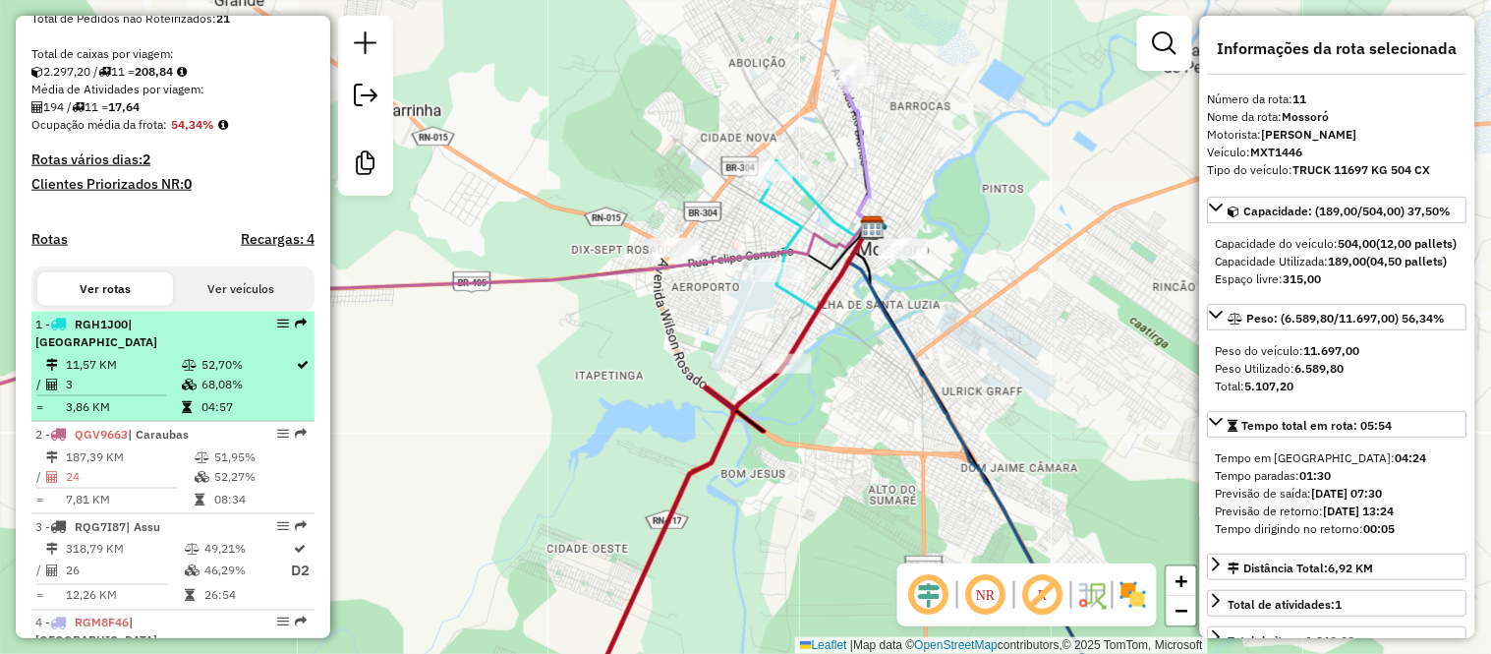
click at [142, 355] on td "11,57 KM" at bounding box center [123, 365] width 116 height 20
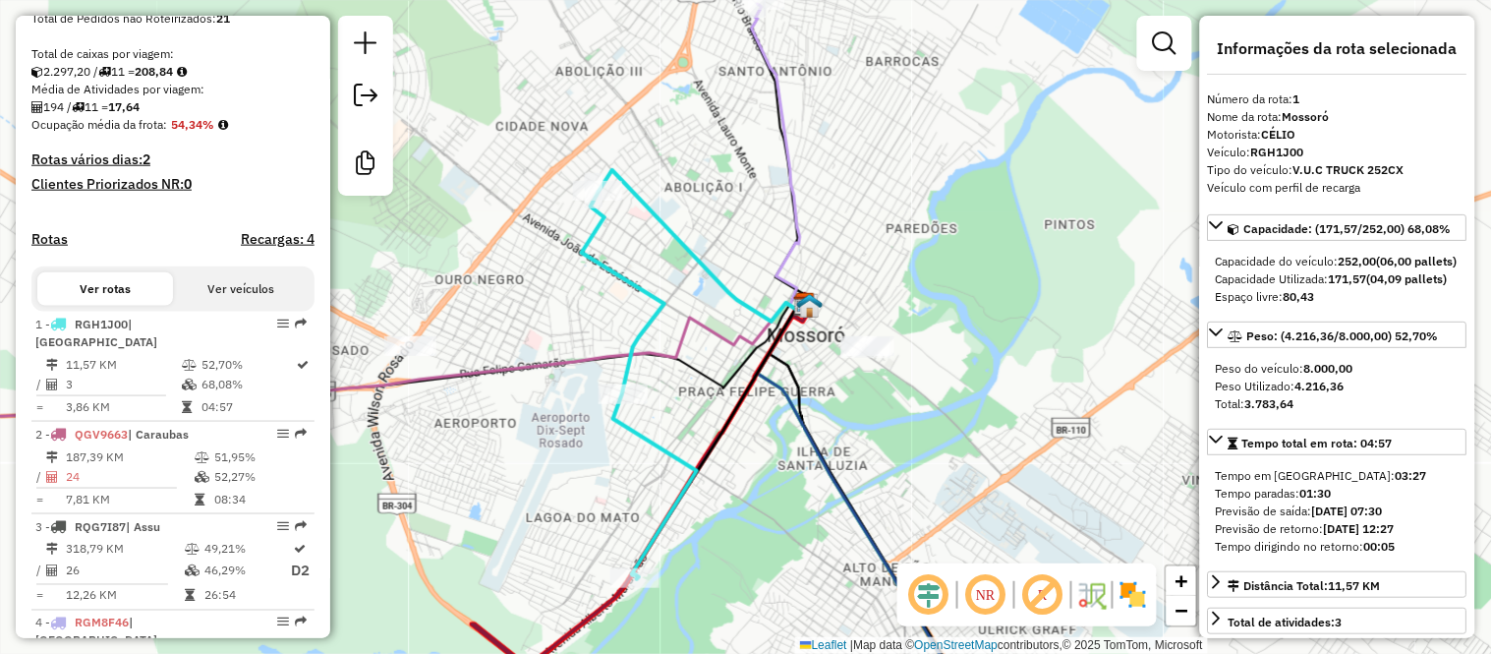
drag, startPoint x: 875, startPoint y: 246, endPoint x: 823, endPoint y: 301, distance: 75.8
click at [823, 301] on div "Janela de atendimento Grade de atendimento Capacidade Transportadoras Veículos …" at bounding box center [745, 327] width 1491 height 654
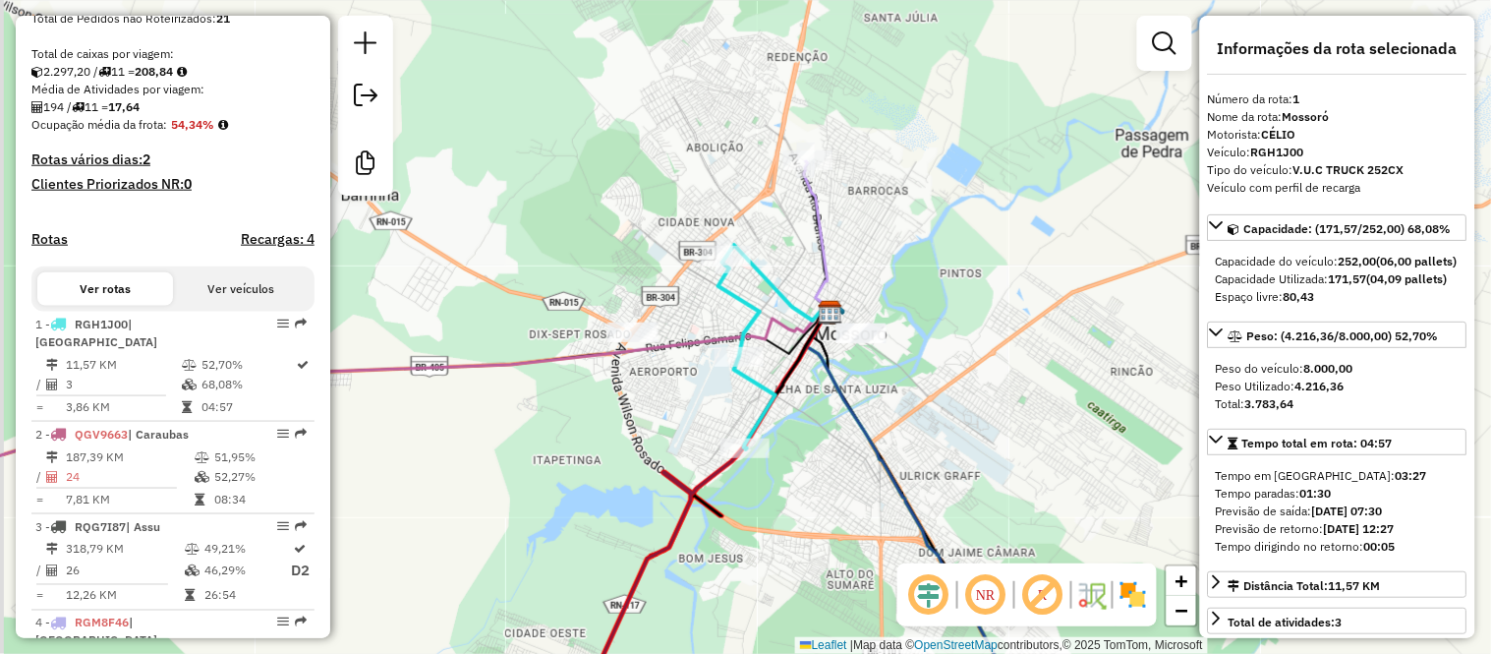
drag, startPoint x: 725, startPoint y: 296, endPoint x: 784, endPoint y: 292, distance: 59.1
click at [784, 292] on icon at bounding box center [780, 283] width 106 height 76
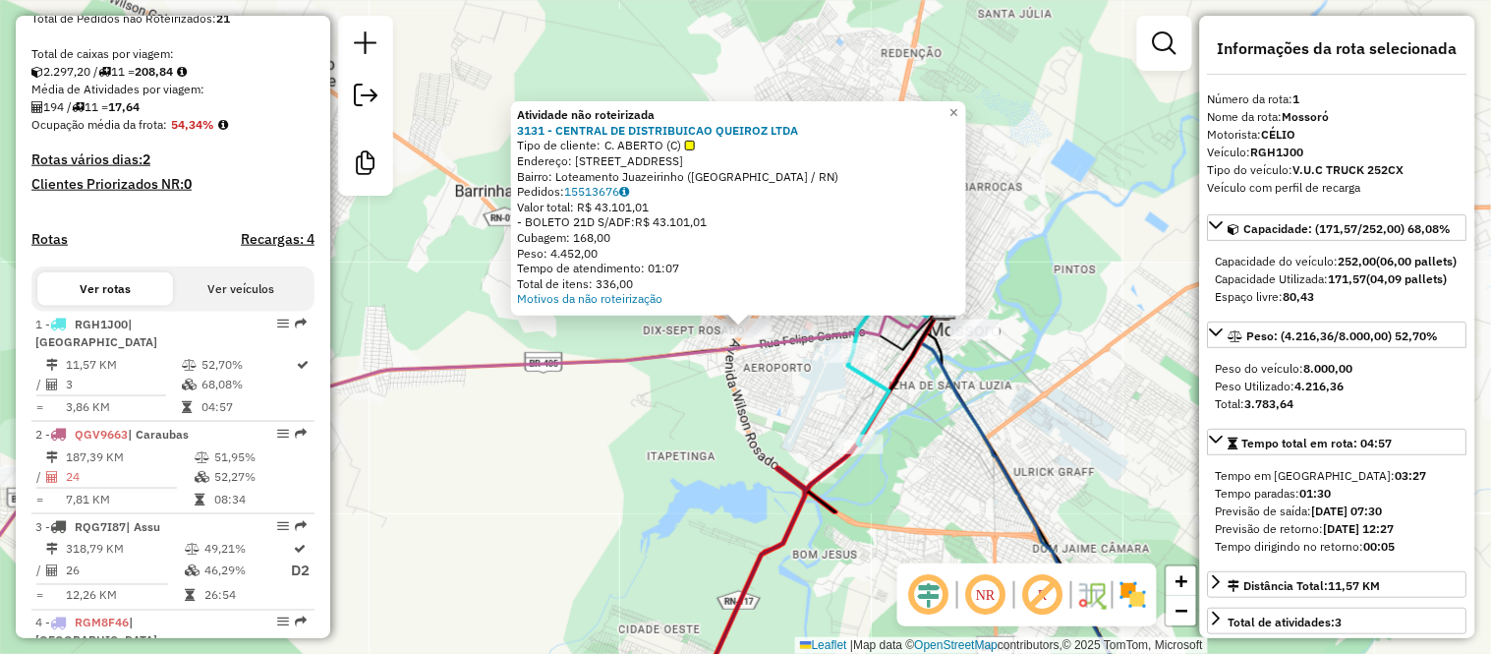
click at [613, 413] on div "Atividade não roteirizada 3131 - CENTRAL DE DISTRIBUICAO QUEIROZ LTDA Tipo de c…" at bounding box center [745, 327] width 1491 height 654
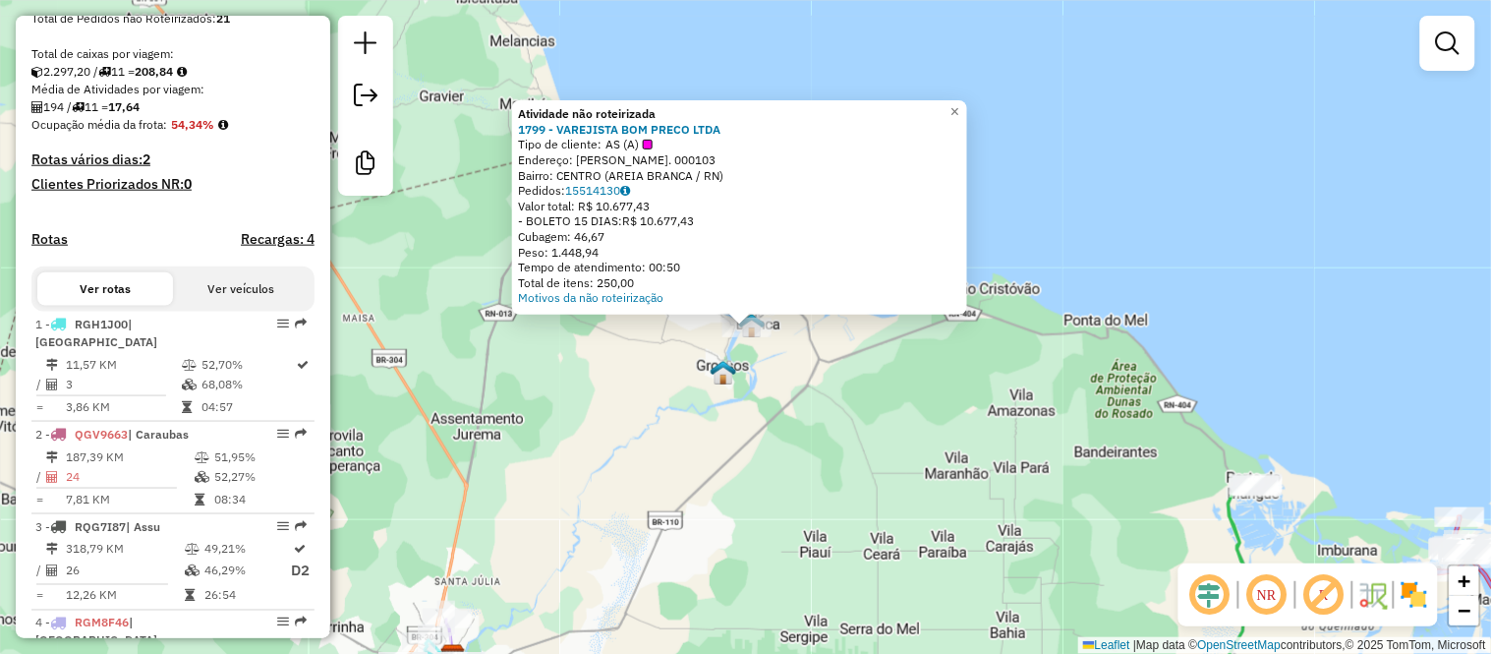
click at [692, 361] on div "Atividade não roteirizada 1799 - VAREJISTA BOM PRECO LTDA Tipo de cliente: AS (…" at bounding box center [745, 327] width 1491 height 654
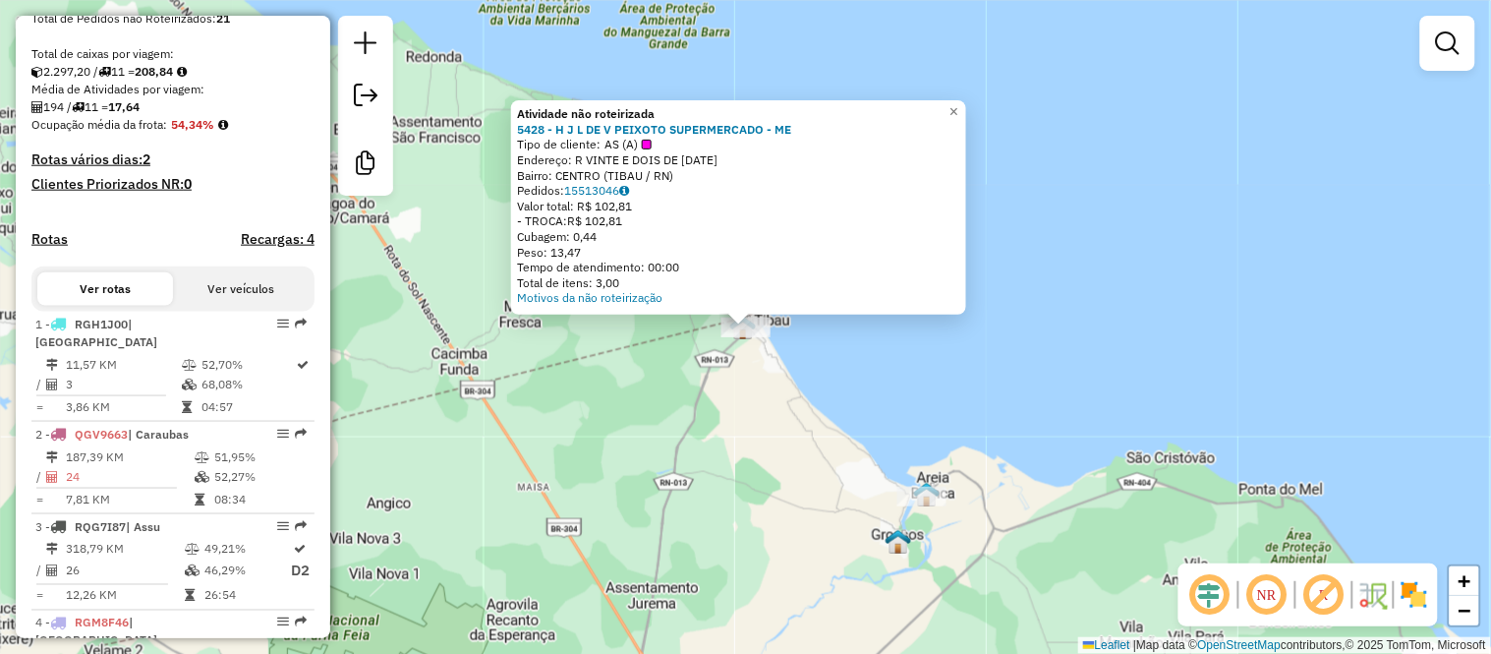
click at [609, 470] on div "Atividade não roteirizada 5428 - H J L DE V PEIXOTO SUPERMERCADO - ME Tipo de c…" at bounding box center [745, 327] width 1491 height 654
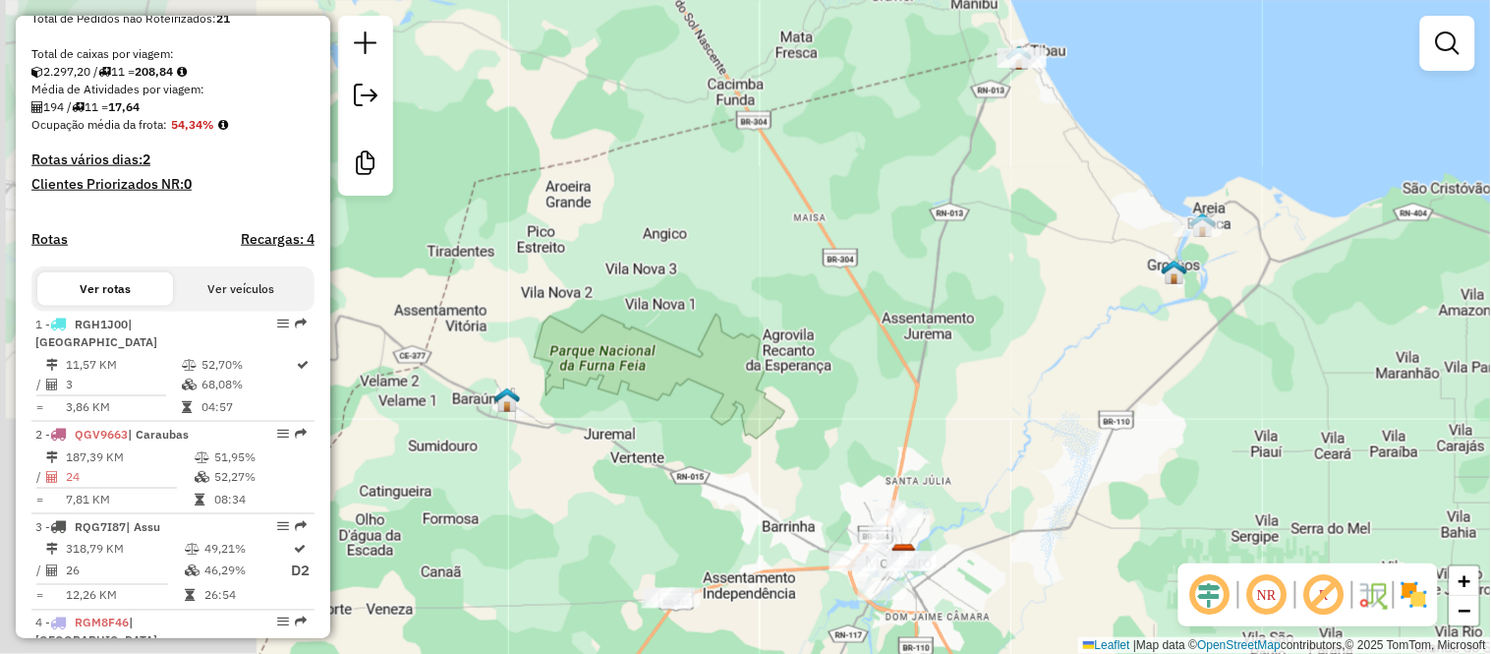
drag, startPoint x: 512, startPoint y: 533, endPoint x: 836, endPoint y: 216, distance: 453.2
click at [822, 230] on div "Janela de atendimento Grade de atendimento Capacidade Transportadoras Veículos …" at bounding box center [745, 327] width 1491 height 654
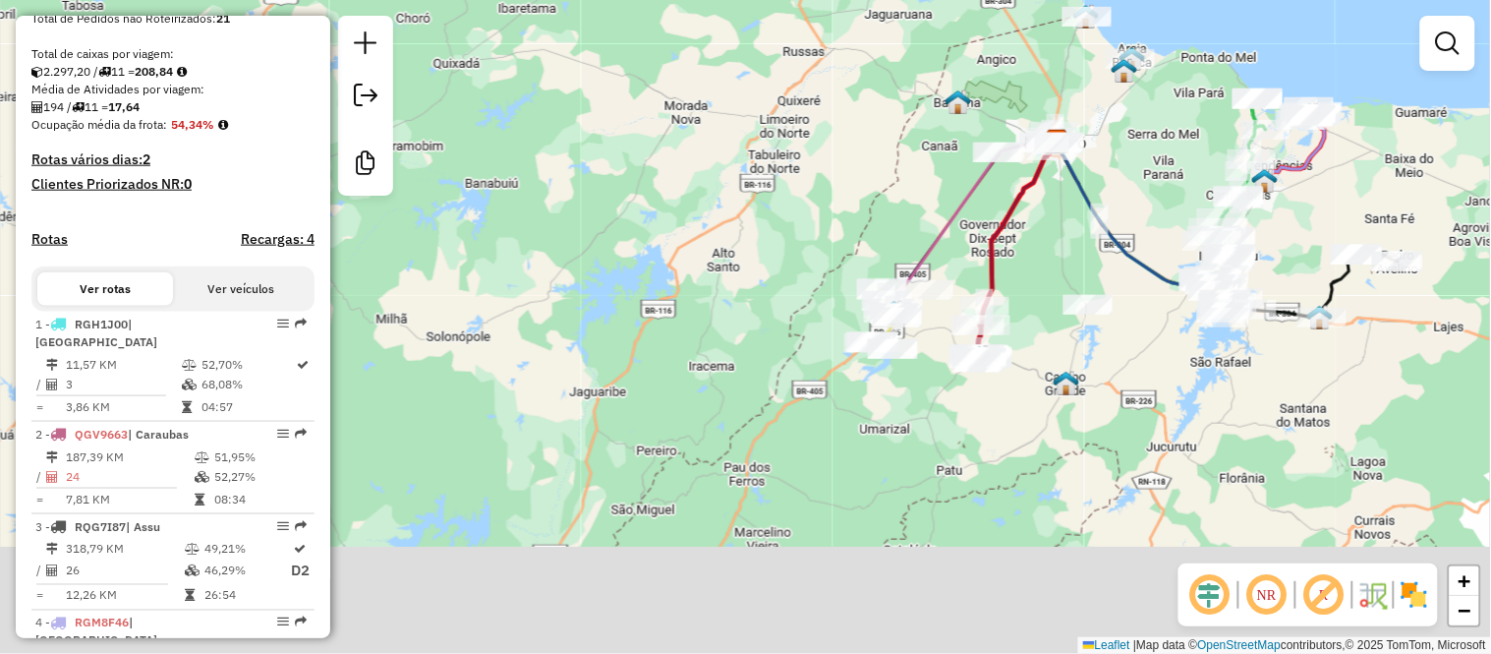
drag, startPoint x: 758, startPoint y: 463, endPoint x: 832, endPoint y: 233, distance: 241.8
click at [774, 238] on div "Janela de atendimento Grade de atendimento Capacidade Transportadoras Veículos …" at bounding box center [745, 327] width 1491 height 654
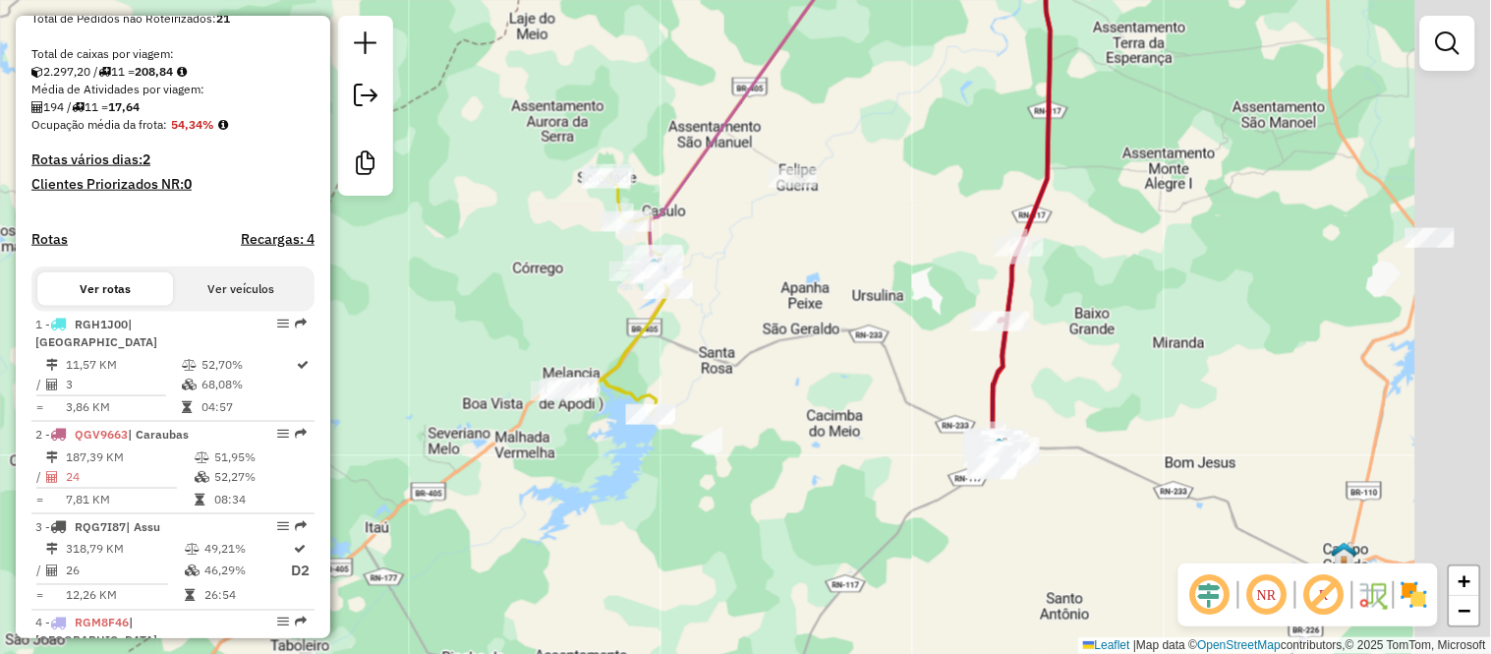
drag, startPoint x: 996, startPoint y: 350, endPoint x: 827, endPoint y: 209, distance: 219.9
click at [828, 216] on div "Janela de atendimento Grade de atendimento Capacidade Transportadoras Veículos …" at bounding box center [745, 327] width 1491 height 654
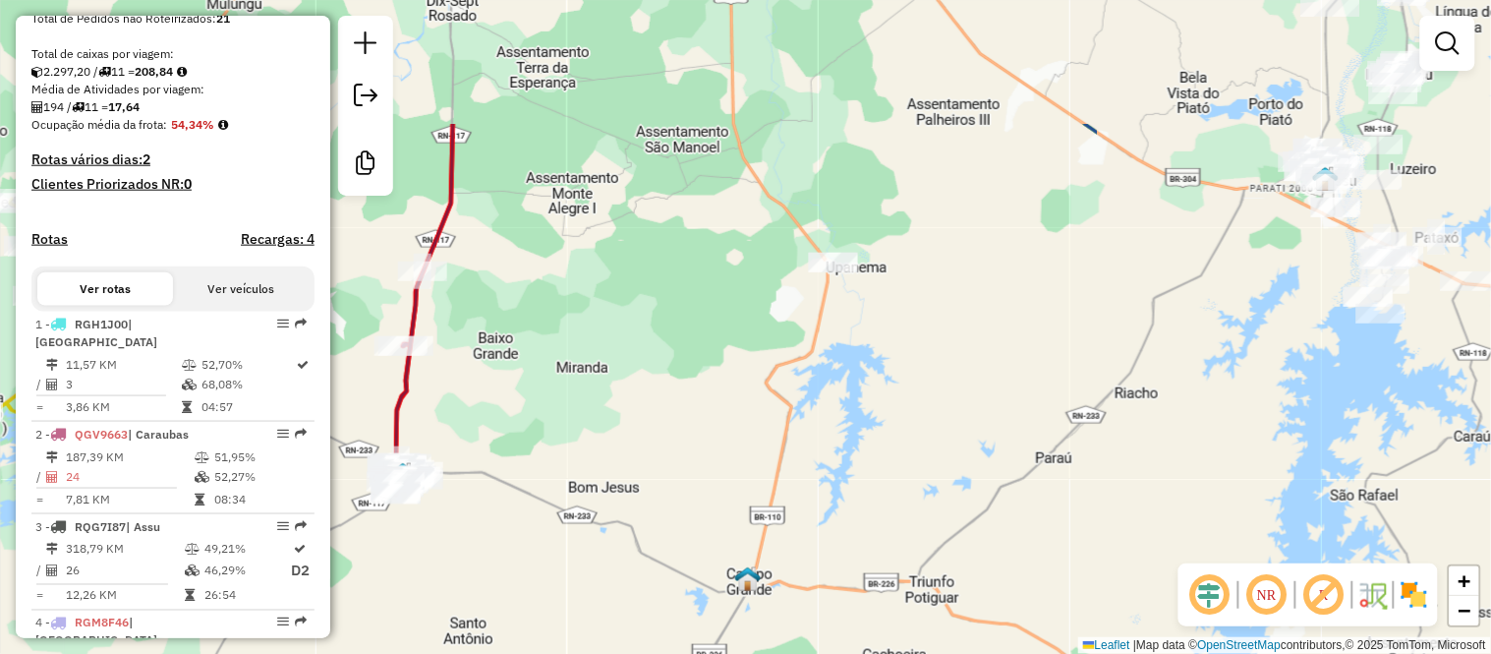
drag, startPoint x: 1127, startPoint y: 229, endPoint x: 545, endPoint y: 442, distance: 620.6
click at [545, 442] on div "Janela de atendimento Grade de atendimento Capacidade Transportadoras Veículos …" at bounding box center [745, 327] width 1491 height 654
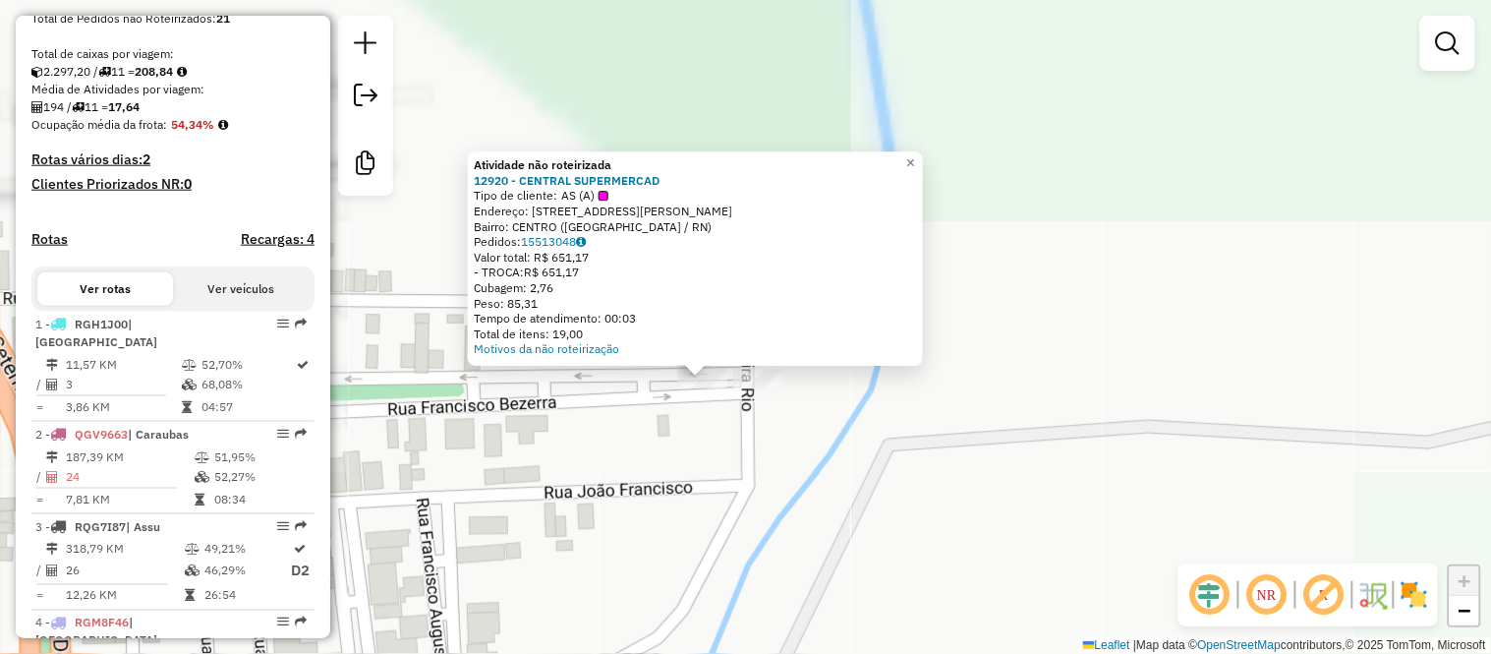
drag, startPoint x: 912, startPoint y: 204, endPoint x: 860, endPoint y: 592, distance: 390.7
click at [860, 592] on div "Atividade não roteirizada 12920 - CENTRAL SUPERMERCAD Tipo de cliente: AS (A) E…" at bounding box center [745, 327] width 1491 height 654
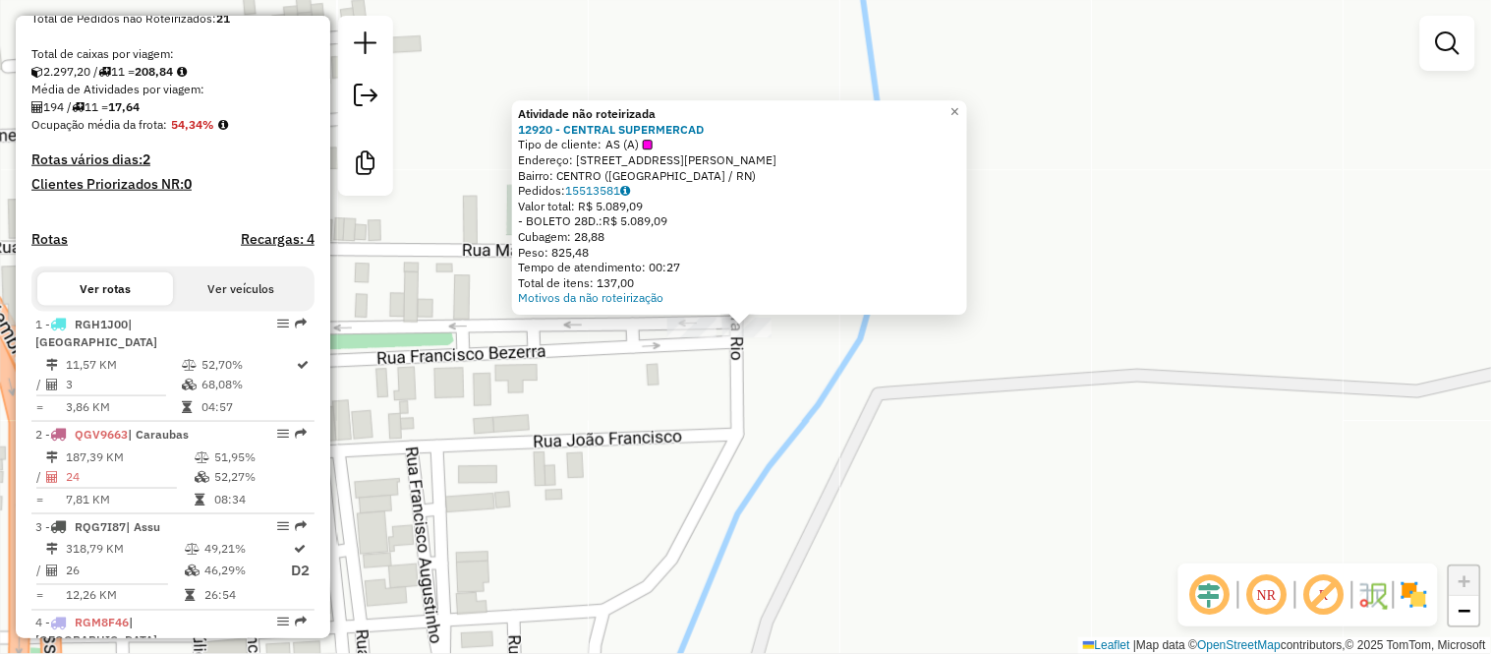
click at [754, 383] on div "Atividade não roteirizada 12920 - CENTRAL SUPERMERCAD Tipo de cliente: AS (A) E…" at bounding box center [745, 327] width 1491 height 654
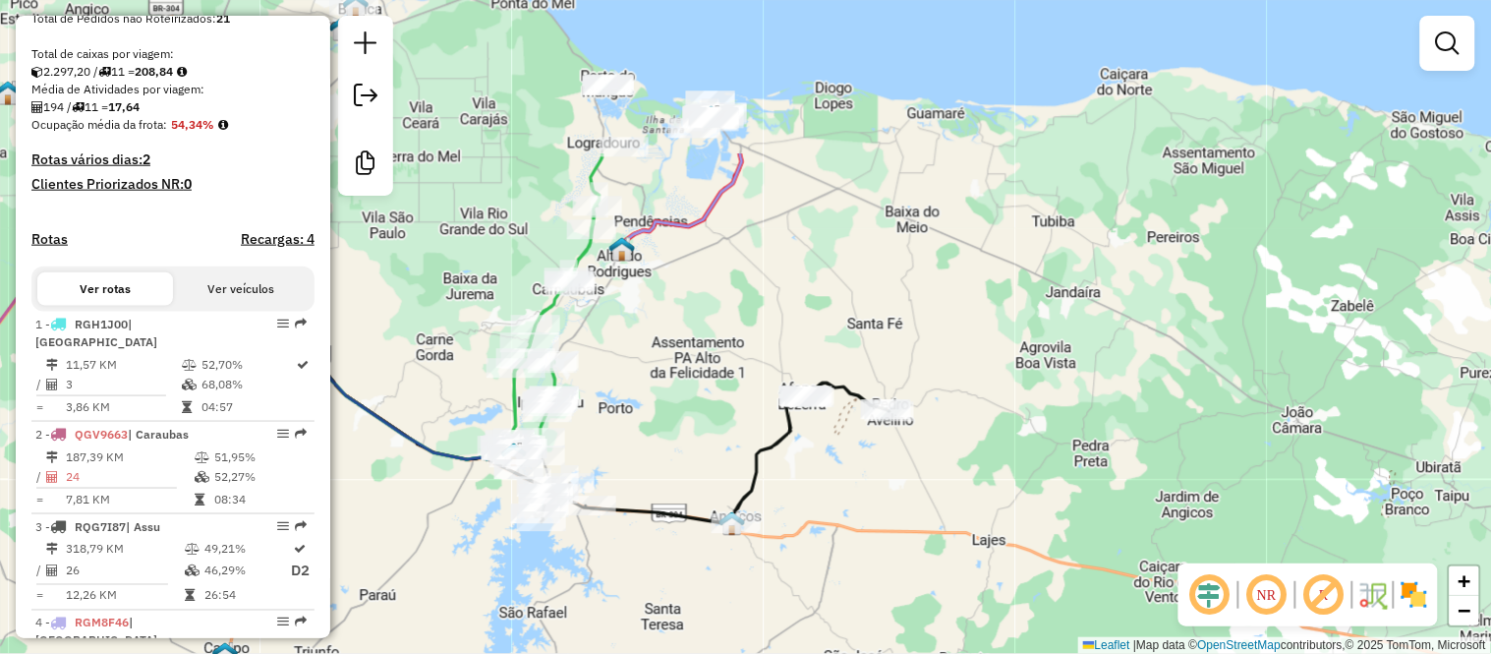
drag, startPoint x: 1014, startPoint y: 148, endPoint x: 450, endPoint y: 369, distance: 605.6
click at [450, 369] on div "Janela de atendimento Grade de atendimento Capacidade Transportadoras Veículos …" at bounding box center [745, 327] width 1491 height 654
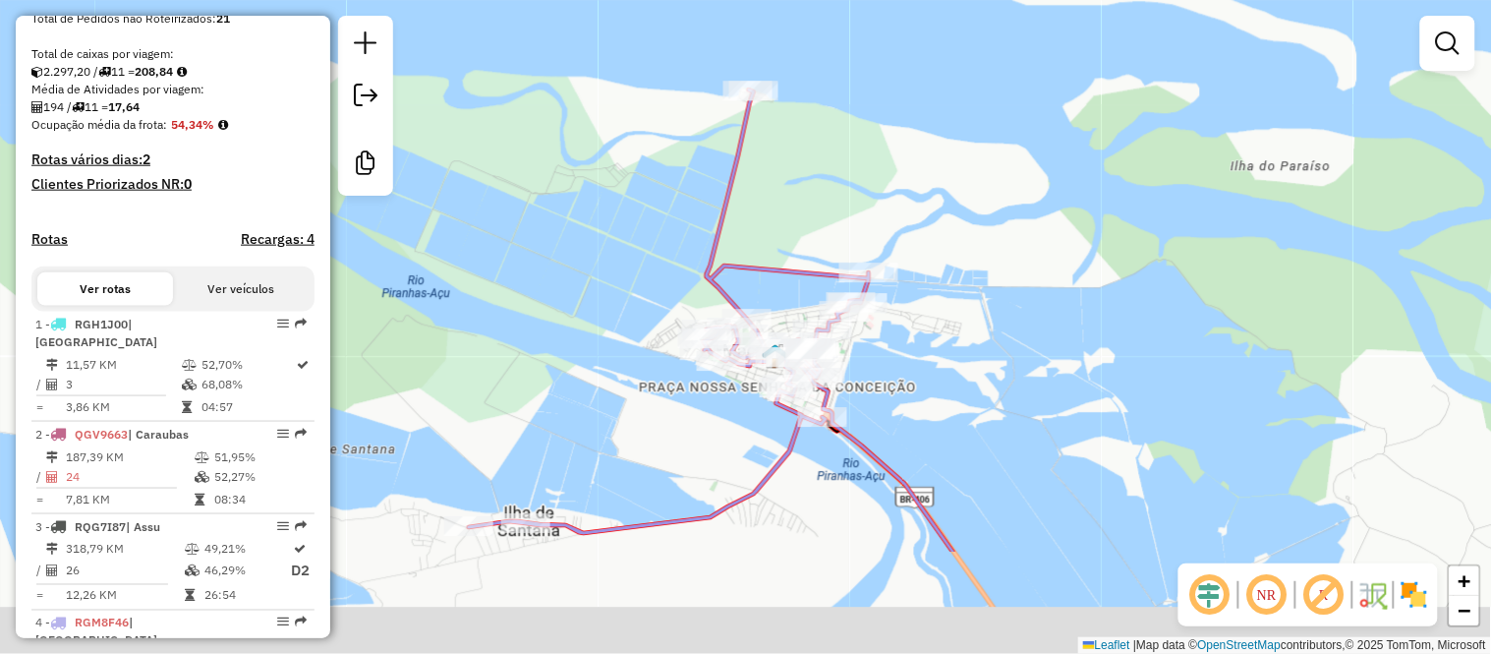
drag, startPoint x: 784, startPoint y: 362, endPoint x: 910, endPoint y: -105, distance: 483.5
click at [910, 0] on html "Aguarde... Pop-up bloqueado! Seu navegador bloqueou automáticamente a abertura …" at bounding box center [745, 327] width 1491 height 654
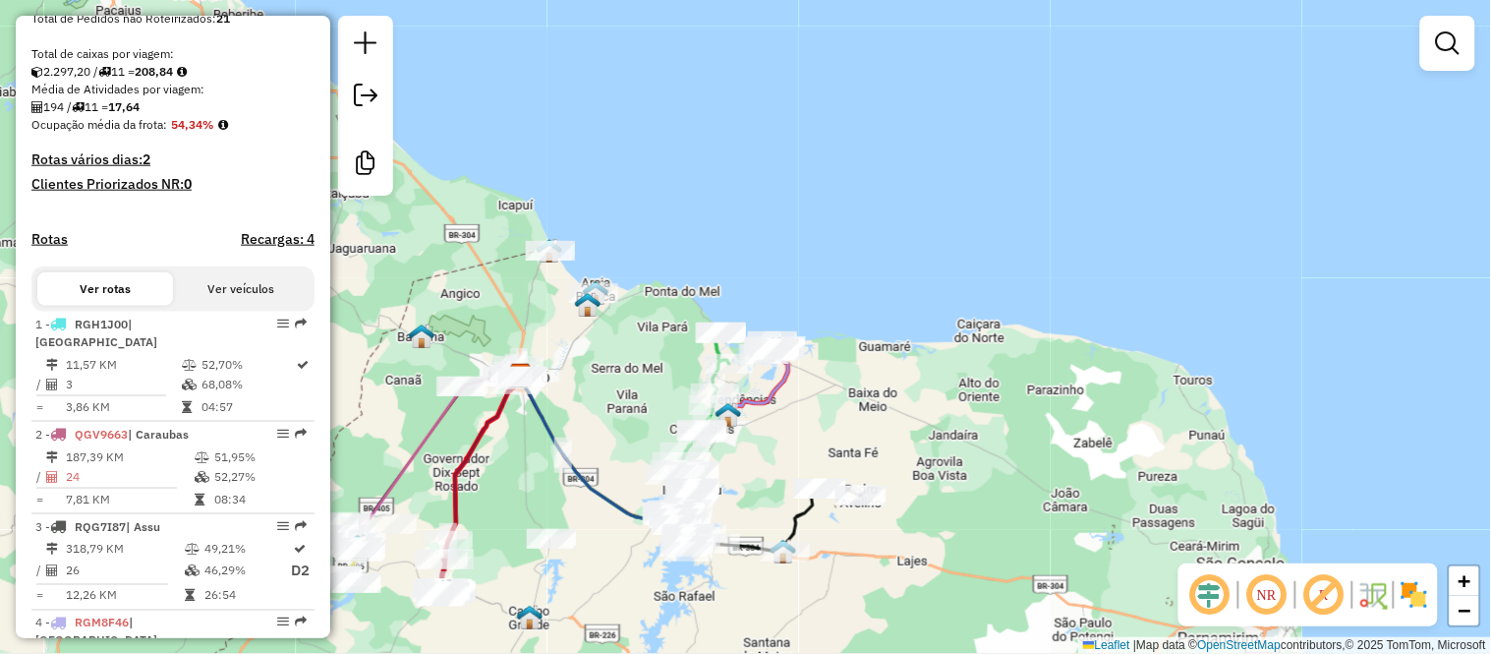
drag, startPoint x: 543, startPoint y: 349, endPoint x: 804, endPoint y: 348, distance: 261.4
click at [801, 348] on div "Janela de atendimento Grade de atendimento Capacidade Transportadoras Veículos …" at bounding box center [745, 327] width 1491 height 654
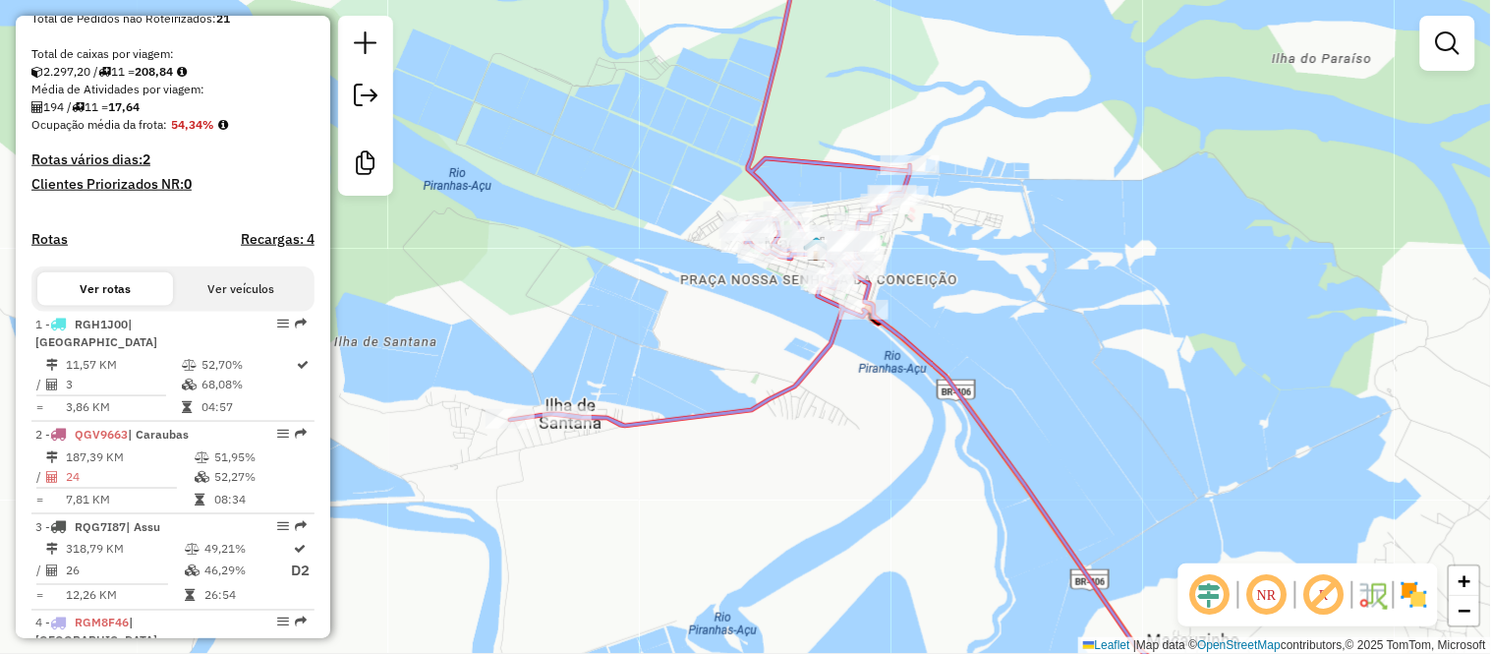
drag, startPoint x: 503, startPoint y: 344, endPoint x: 590, endPoint y: 374, distance: 91.7
click at [590, 374] on div "Janela de atendimento Grade de atendimento Capacidade Transportadoras Veículos …" at bounding box center [745, 327] width 1491 height 654
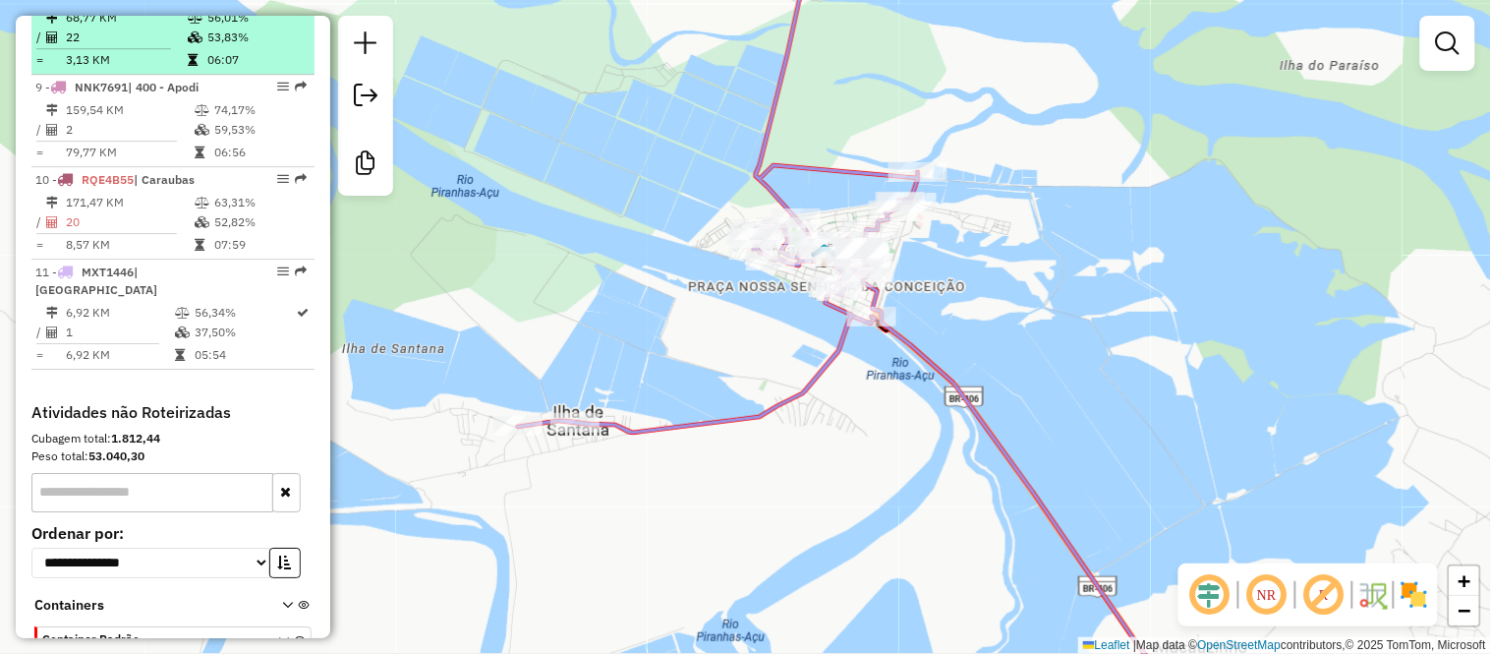
scroll to position [1201, 0]
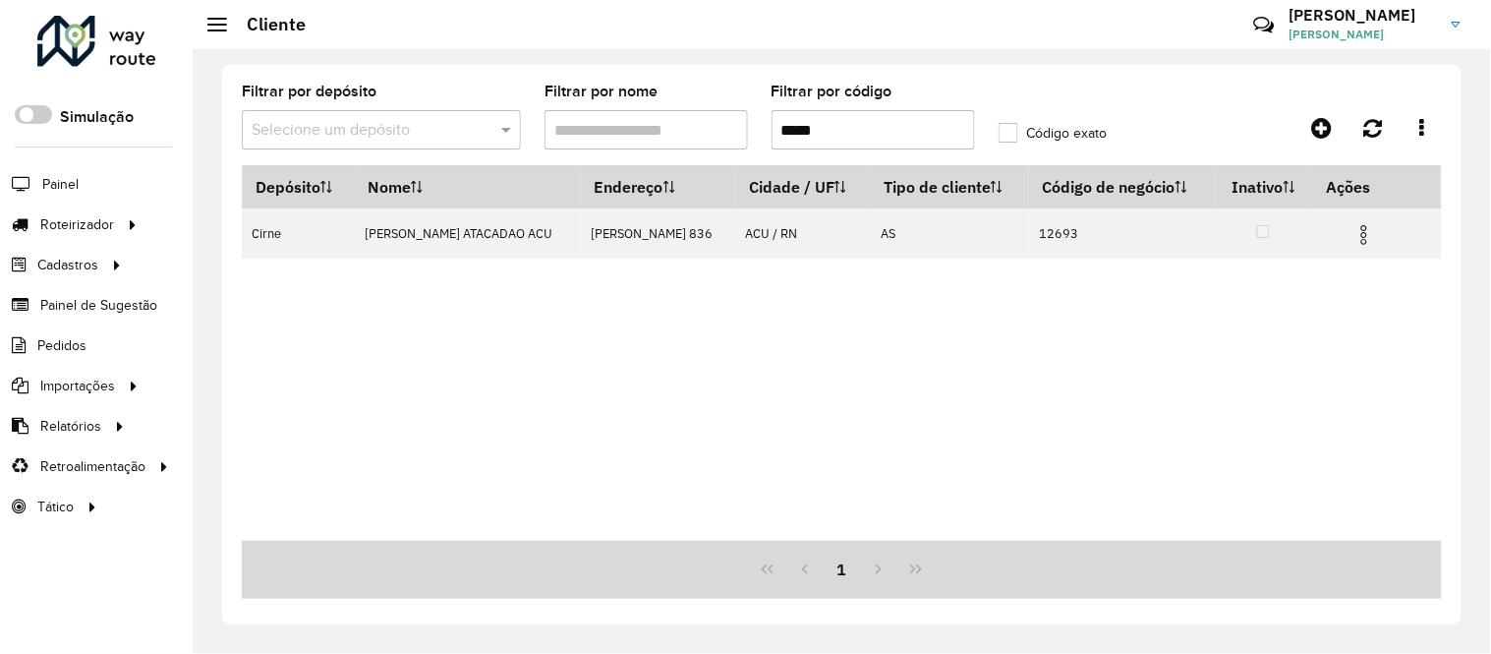
click at [838, 132] on input "*****" at bounding box center [873, 129] width 203 height 39
paste input "text"
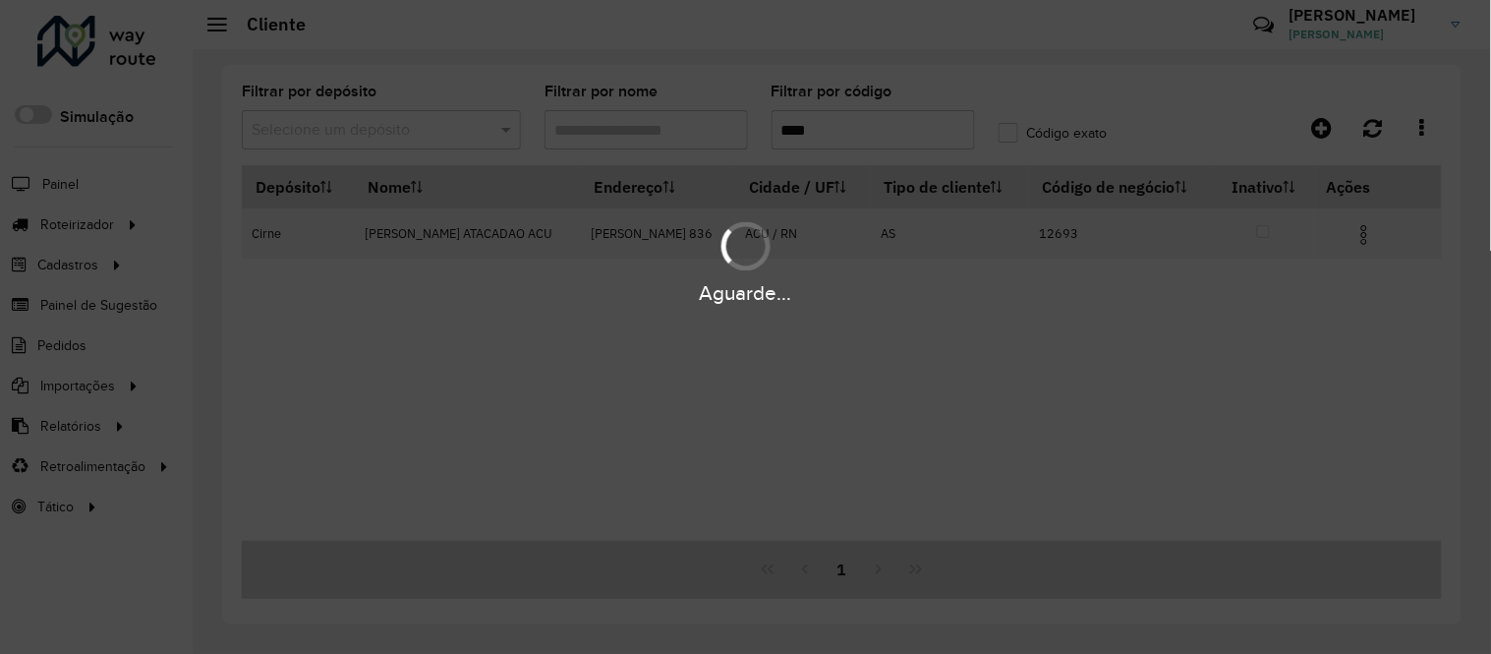
type input "****"
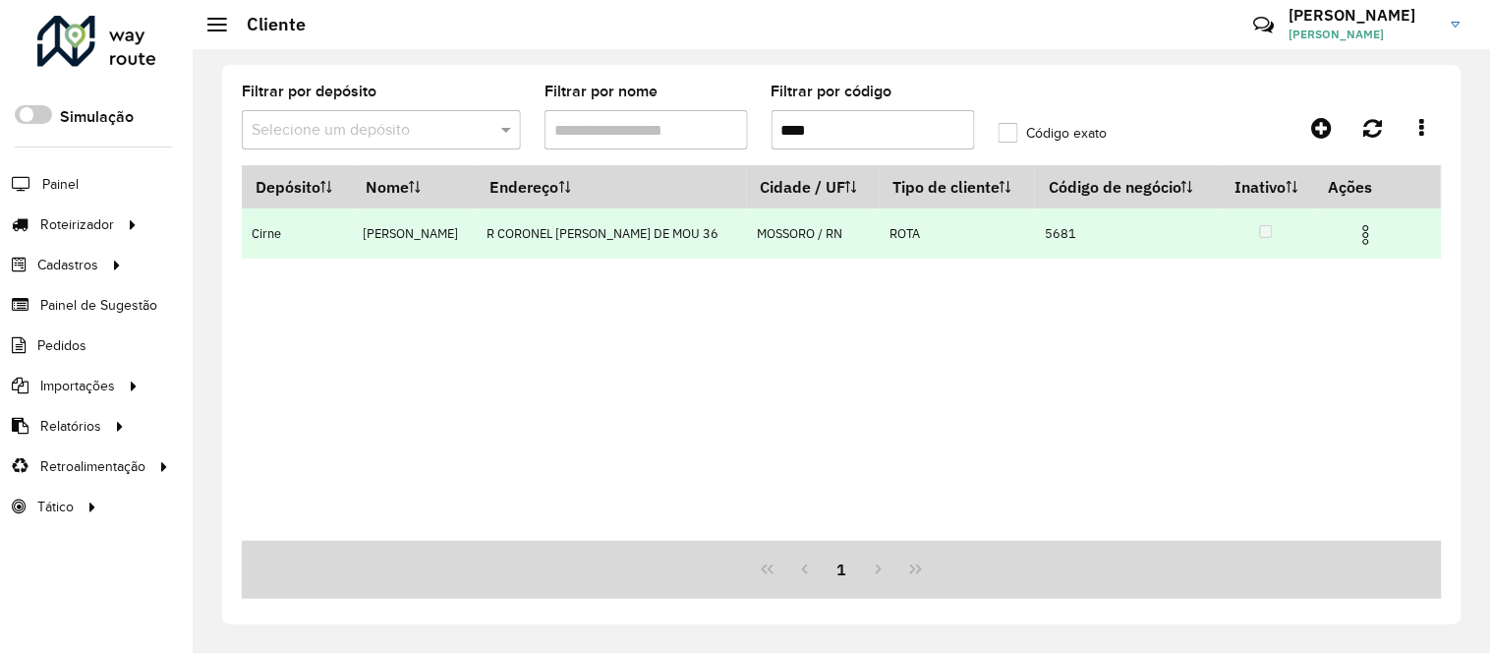
click at [1372, 247] on img at bounding box center [1366, 235] width 24 height 24
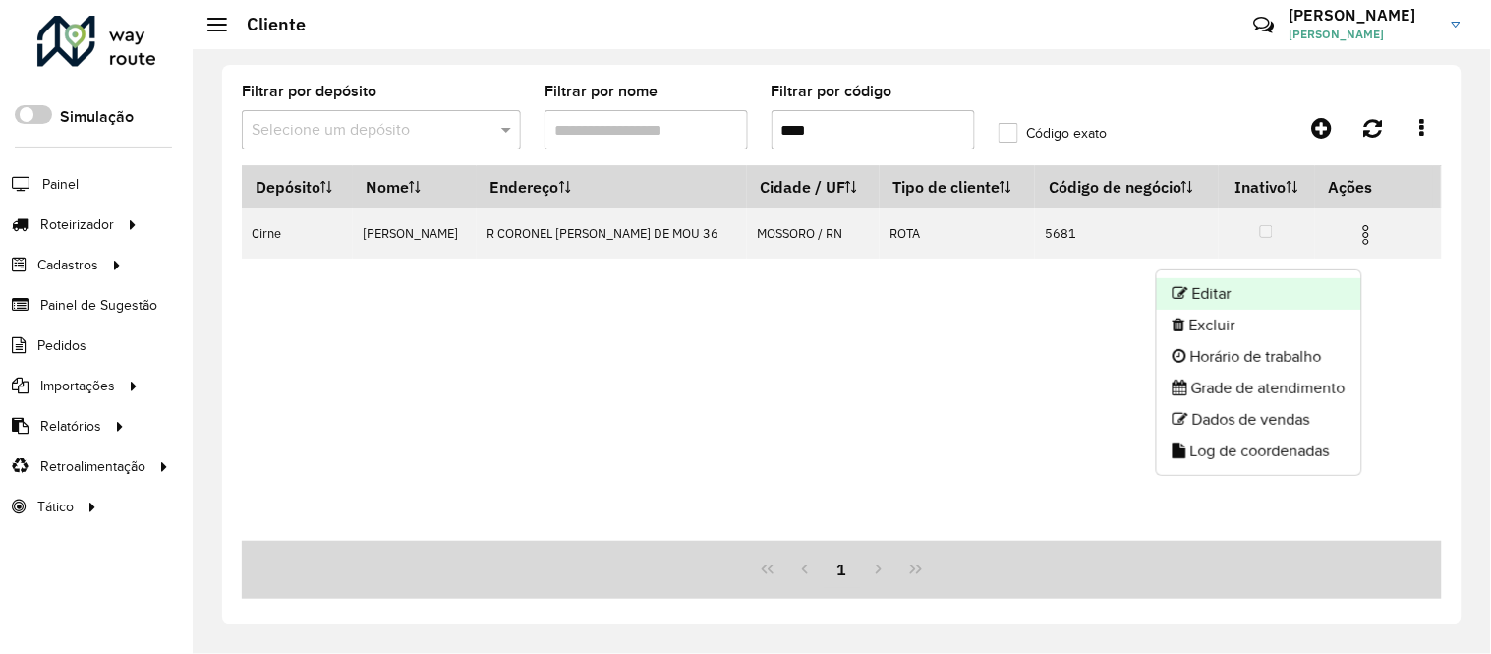
click at [1271, 283] on li "Editar" at bounding box center [1259, 293] width 204 height 31
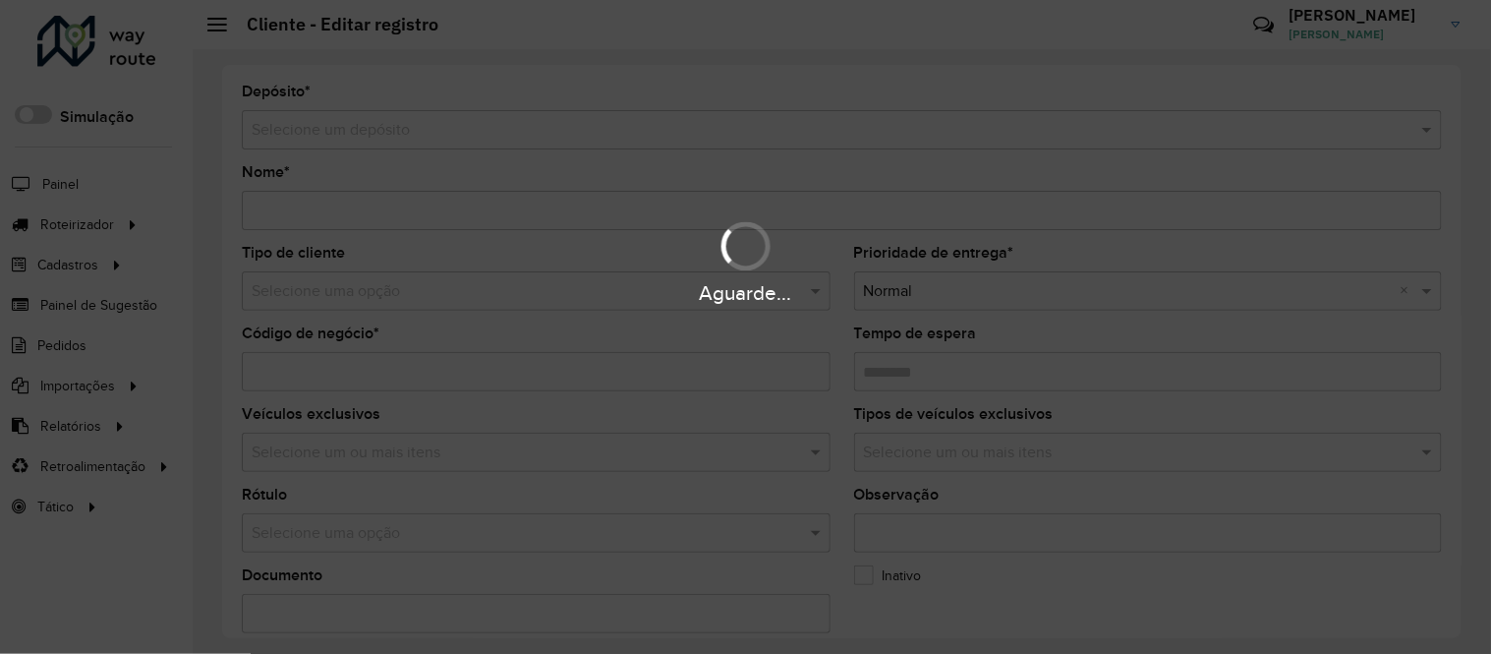
type input "**********"
type input "****"
type input "********"
type input "**********"
type input "*******"
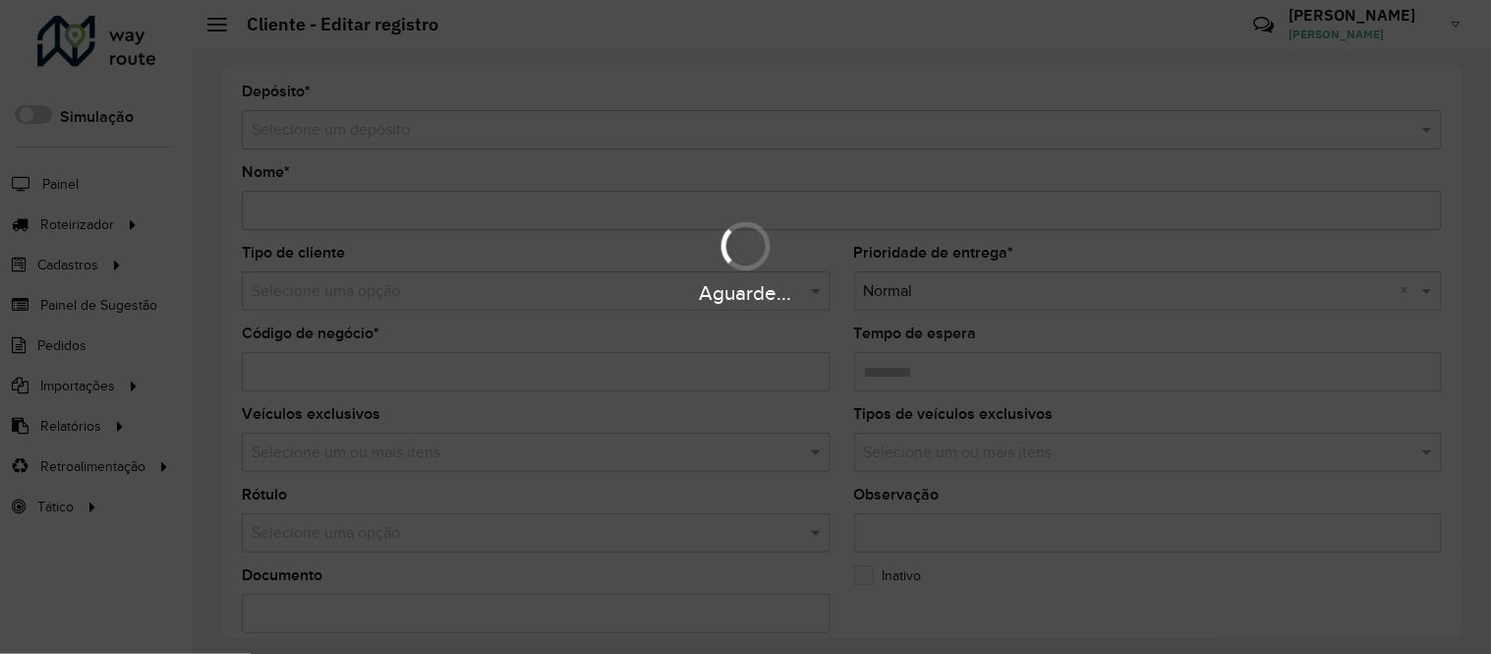
type input "**********"
type input "********"
type input "*********"
type input "**********"
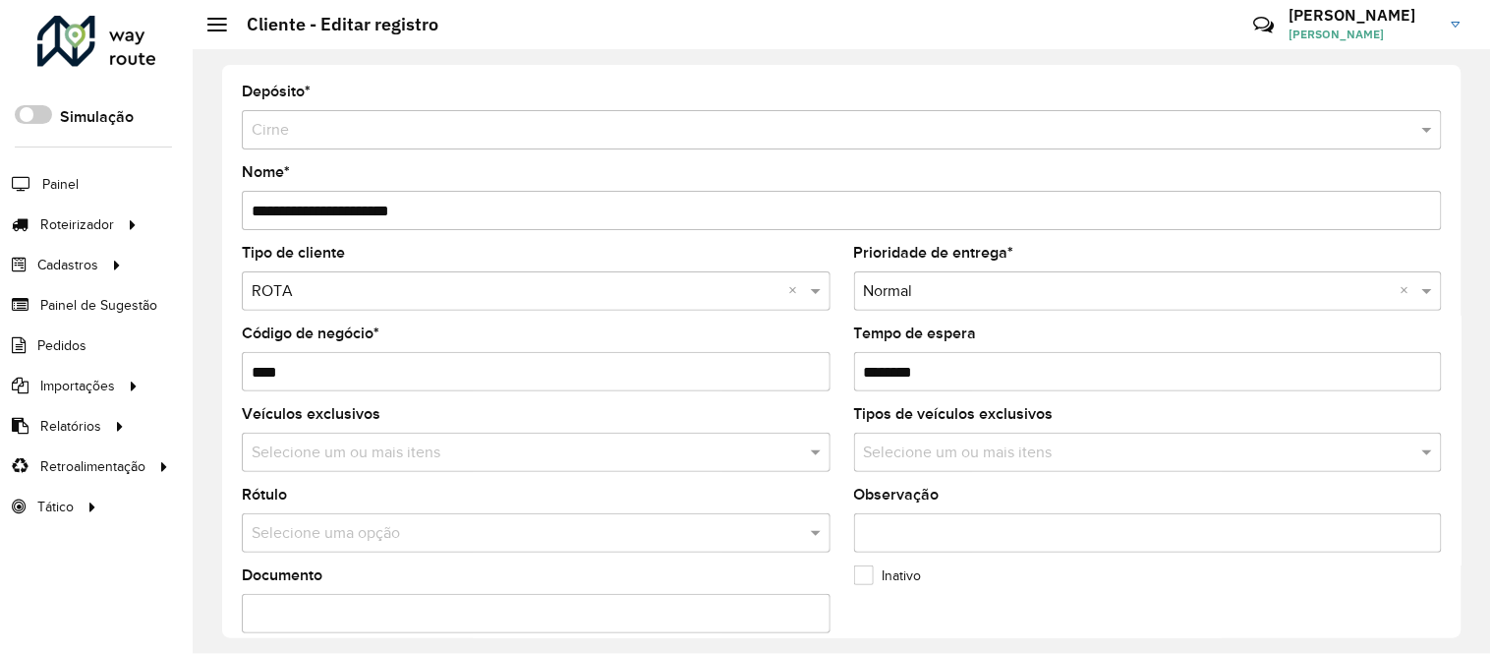
scroll to position [764, 0]
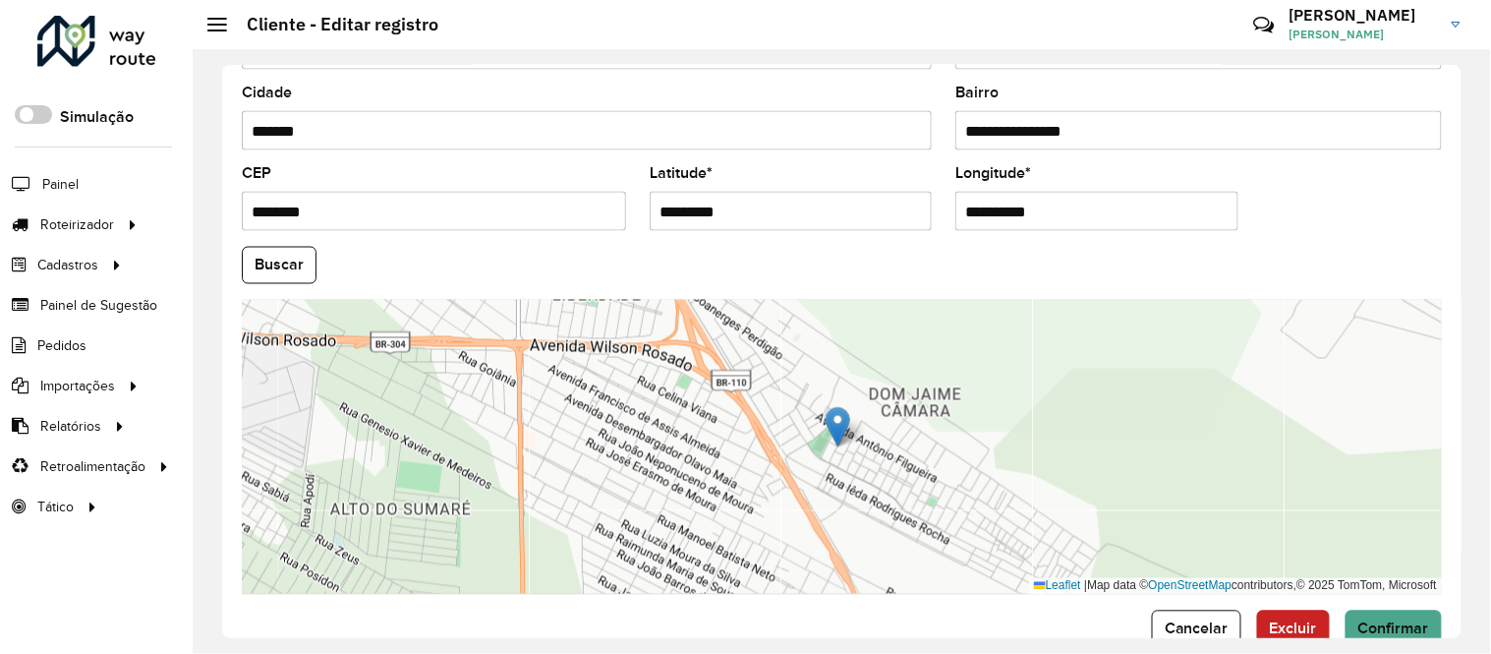
click at [682, 198] on input "*********" at bounding box center [791, 211] width 282 height 39
paste input "text"
type input "*********"
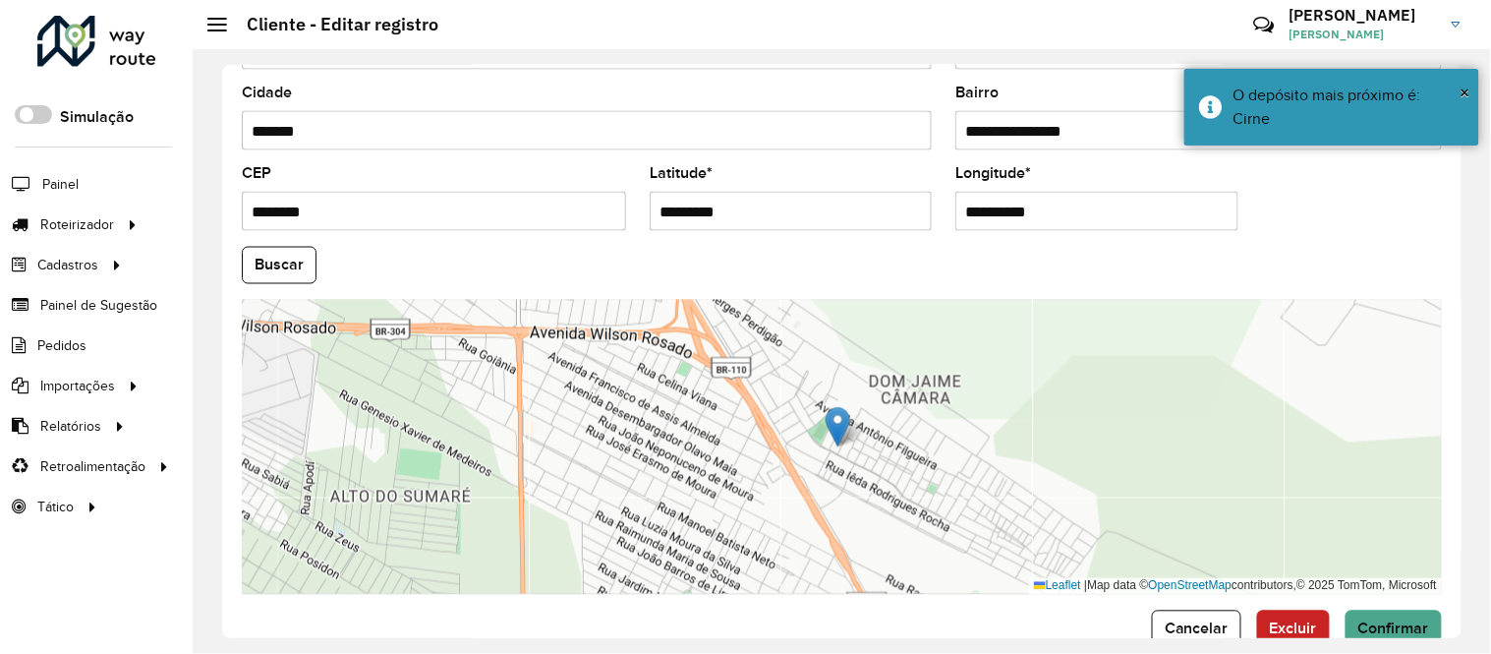
click at [1083, 218] on input "**********" at bounding box center [1096, 211] width 282 height 39
paste input "*"
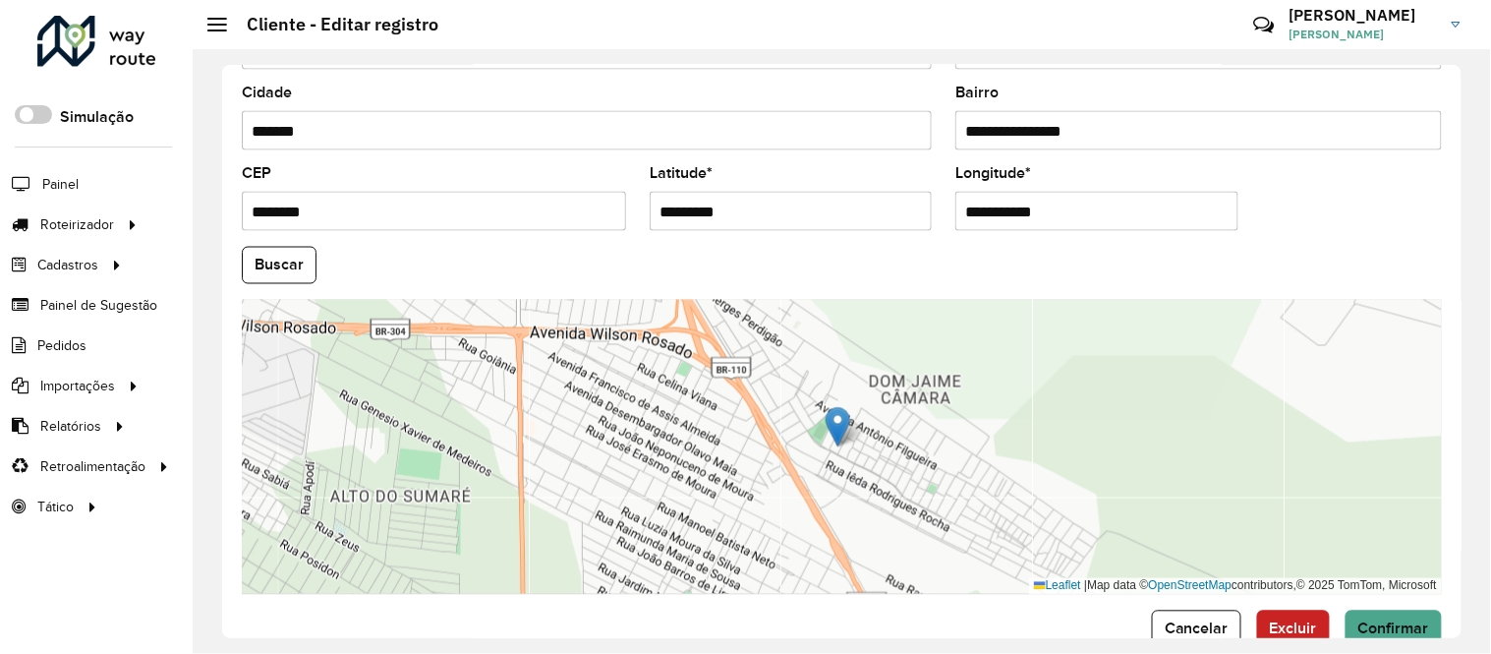
type input "**********"
click at [1264, 239] on hb-app "Aguarde... Pop-up bloqueado! Seu navegador bloqueou automáticamente a abertura …" at bounding box center [745, 327] width 1491 height 654
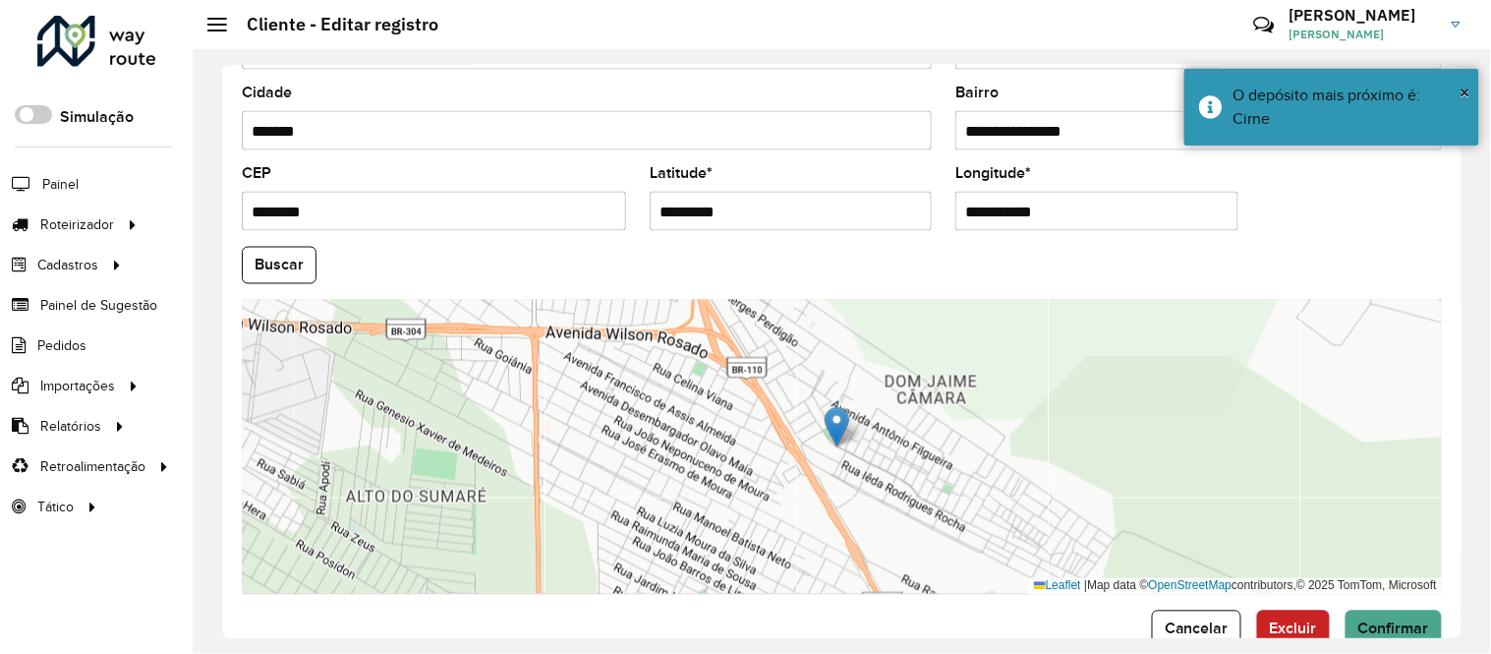
click at [1264, 239] on formly-group "**********" at bounding box center [842, 259] width 1224 height 670
click at [1400, 625] on span "Confirmar" at bounding box center [1393, 628] width 71 height 17
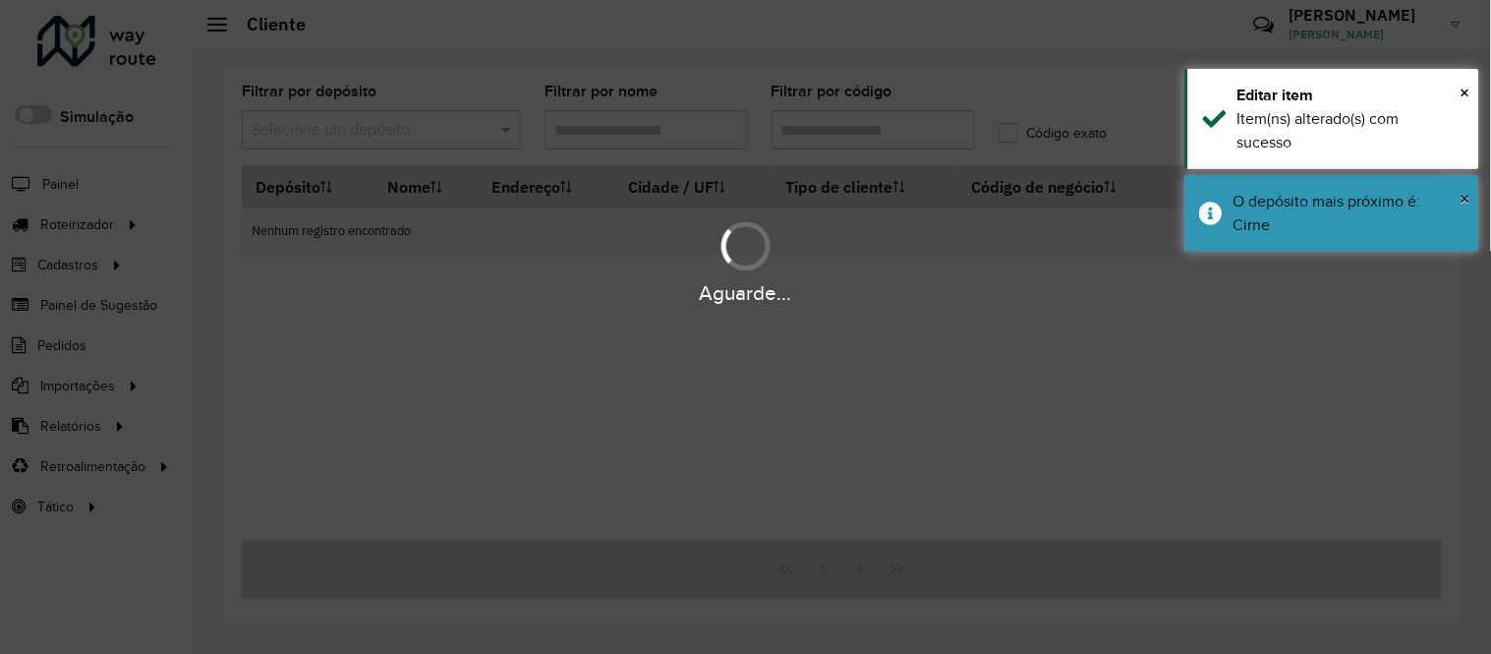
type input "****"
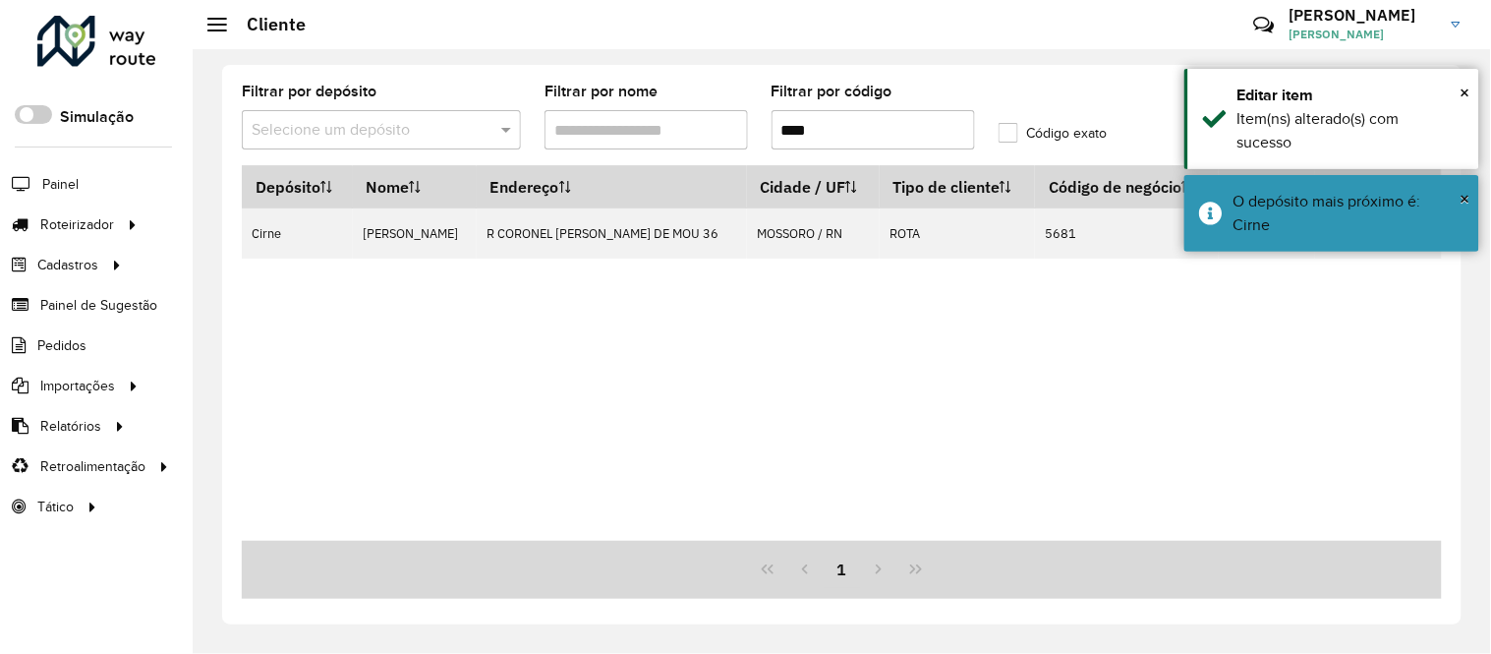
click at [820, 126] on input "****" at bounding box center [873, 129] width 203 height 39
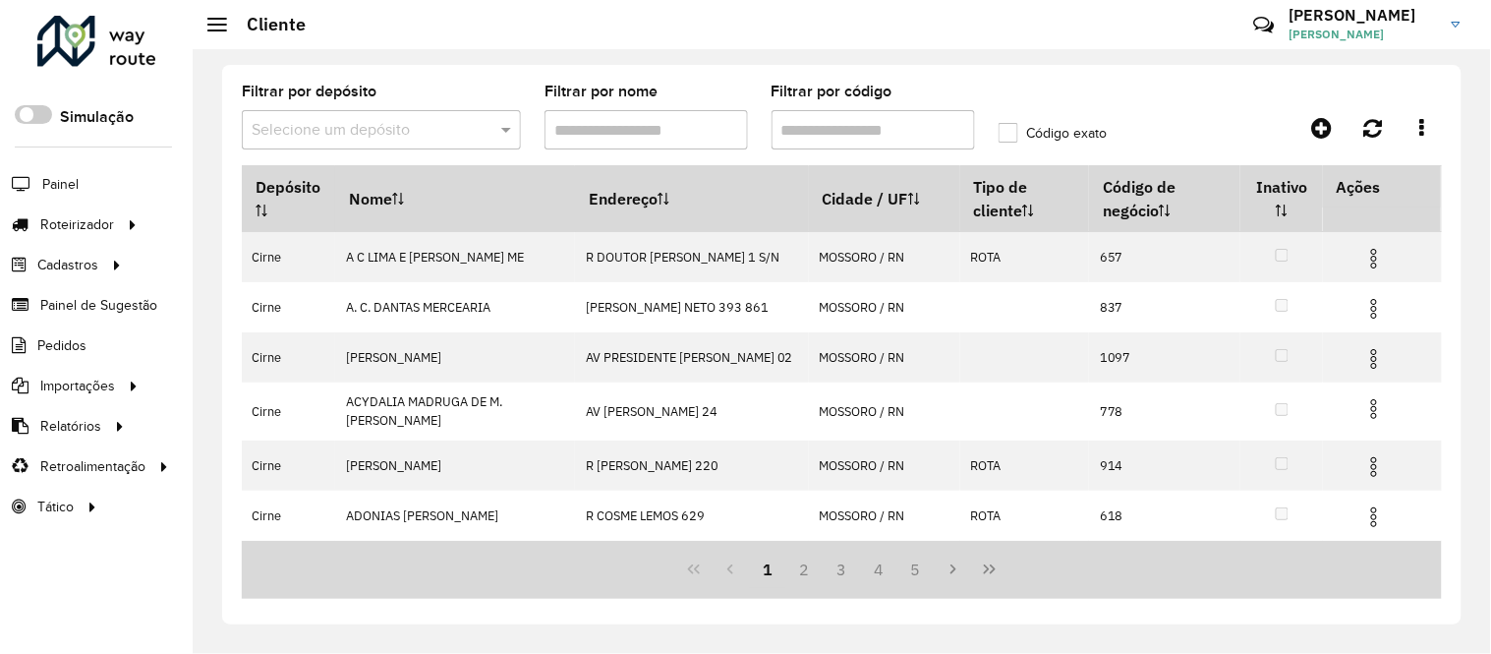
click at [757, 56] on div "Filtrar por depósito Selecione um depósito Filtrar por nome Filtrar por código …" at bounding box center [842, 351] width 1298 height 604
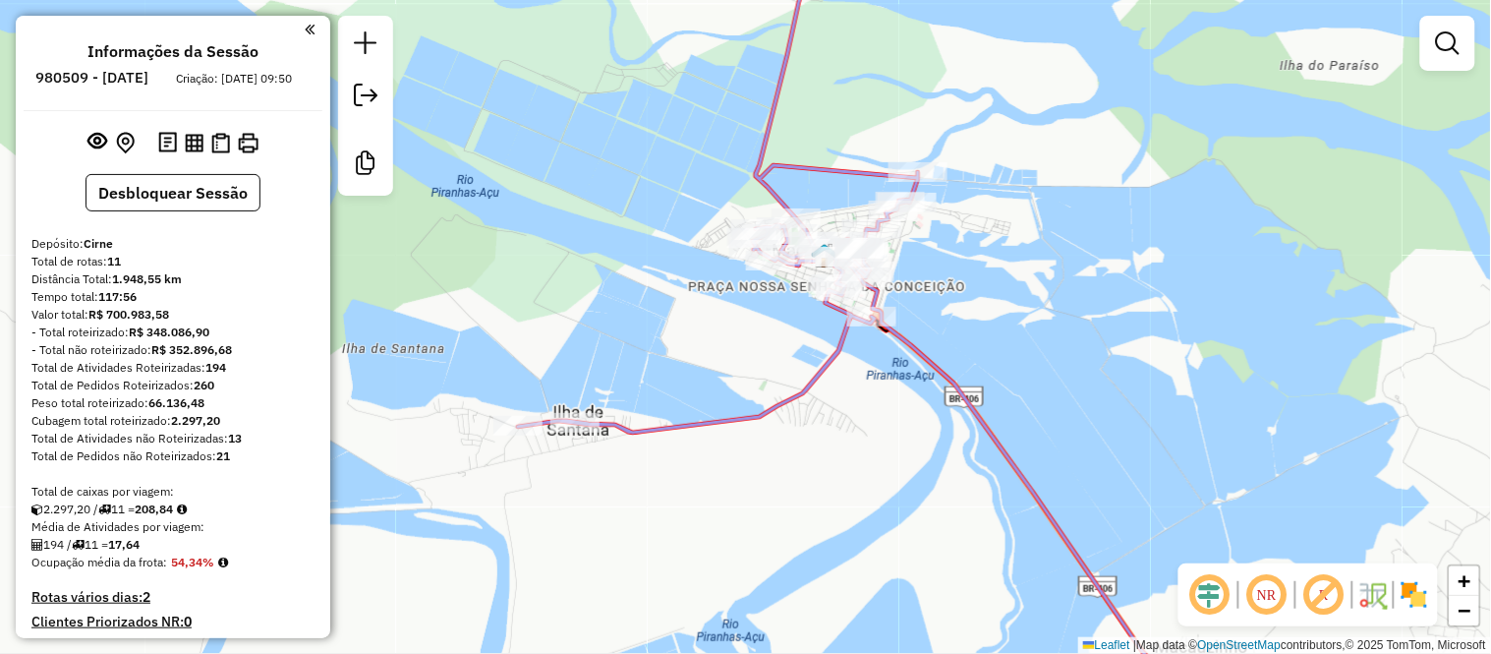
scroll to position [983, 0]
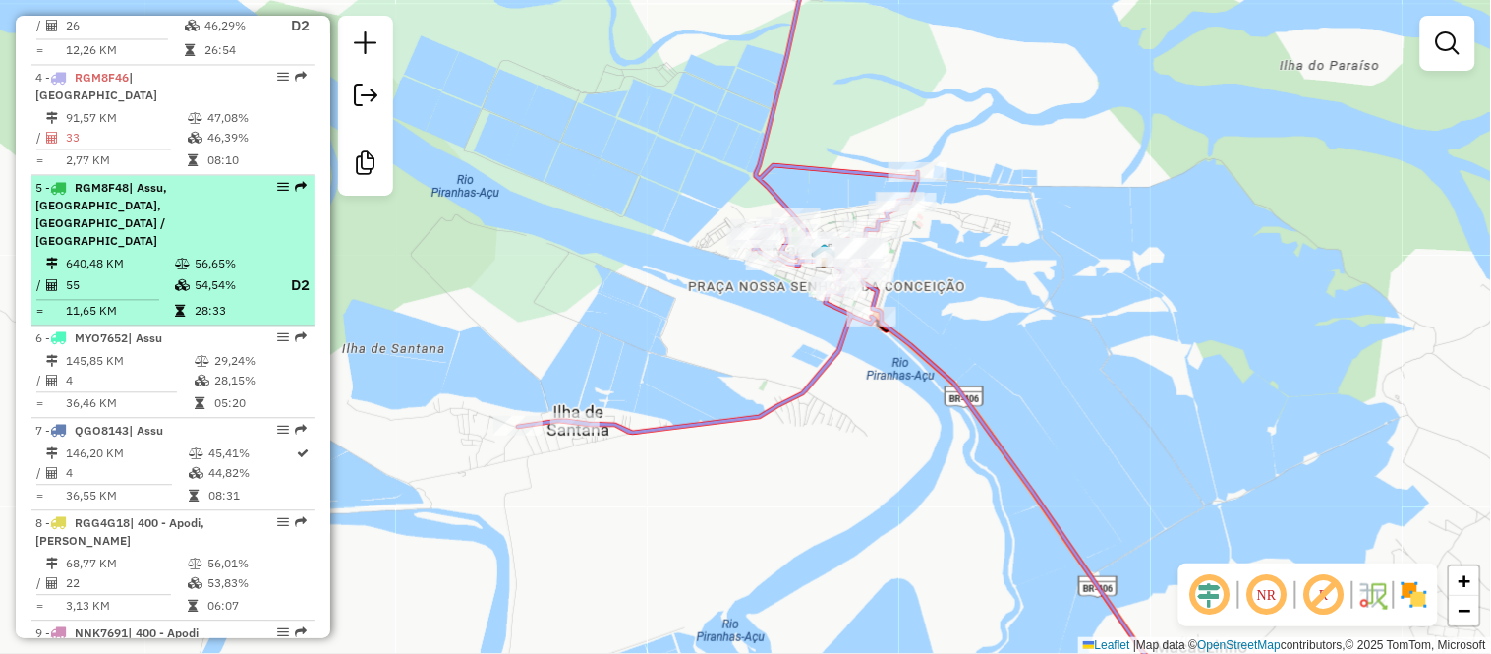
click at [138, 254] on td "640,48 KM" at bounding box center [119, 264] width 109 height 20
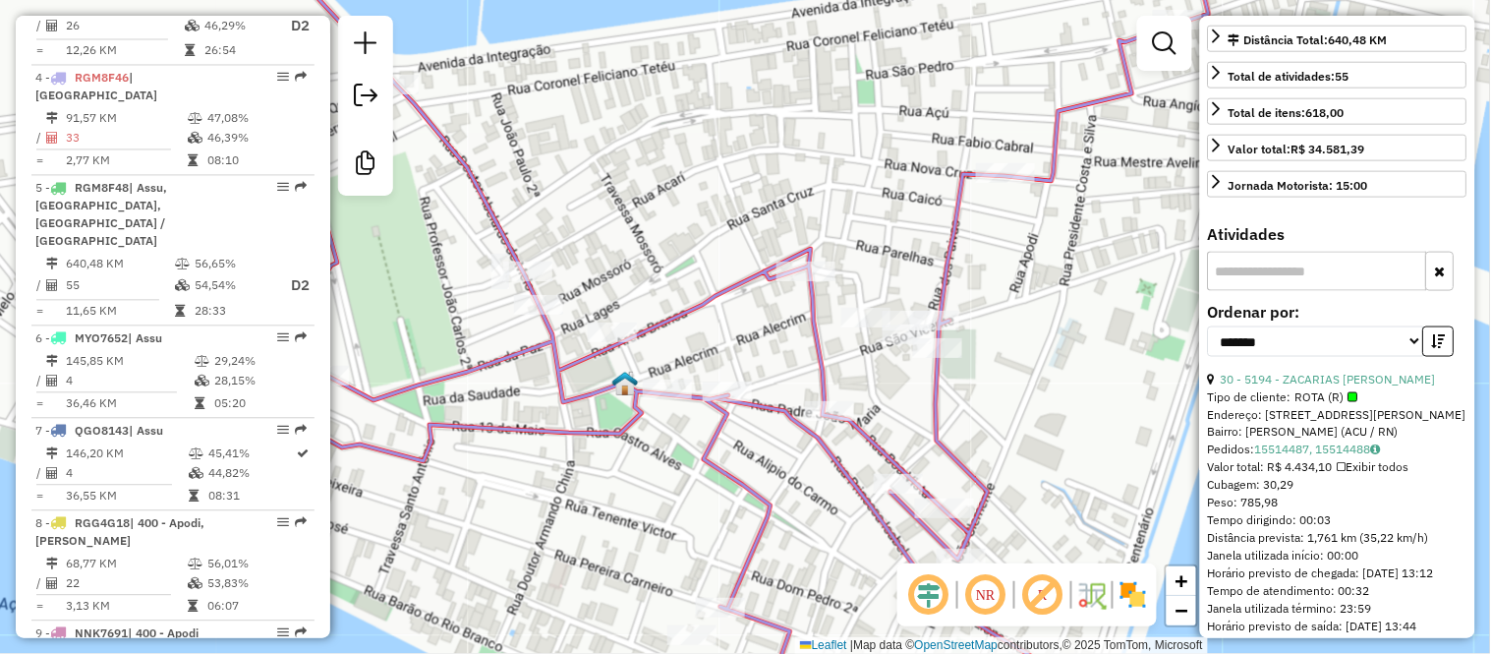
scroll to position [764, 0]
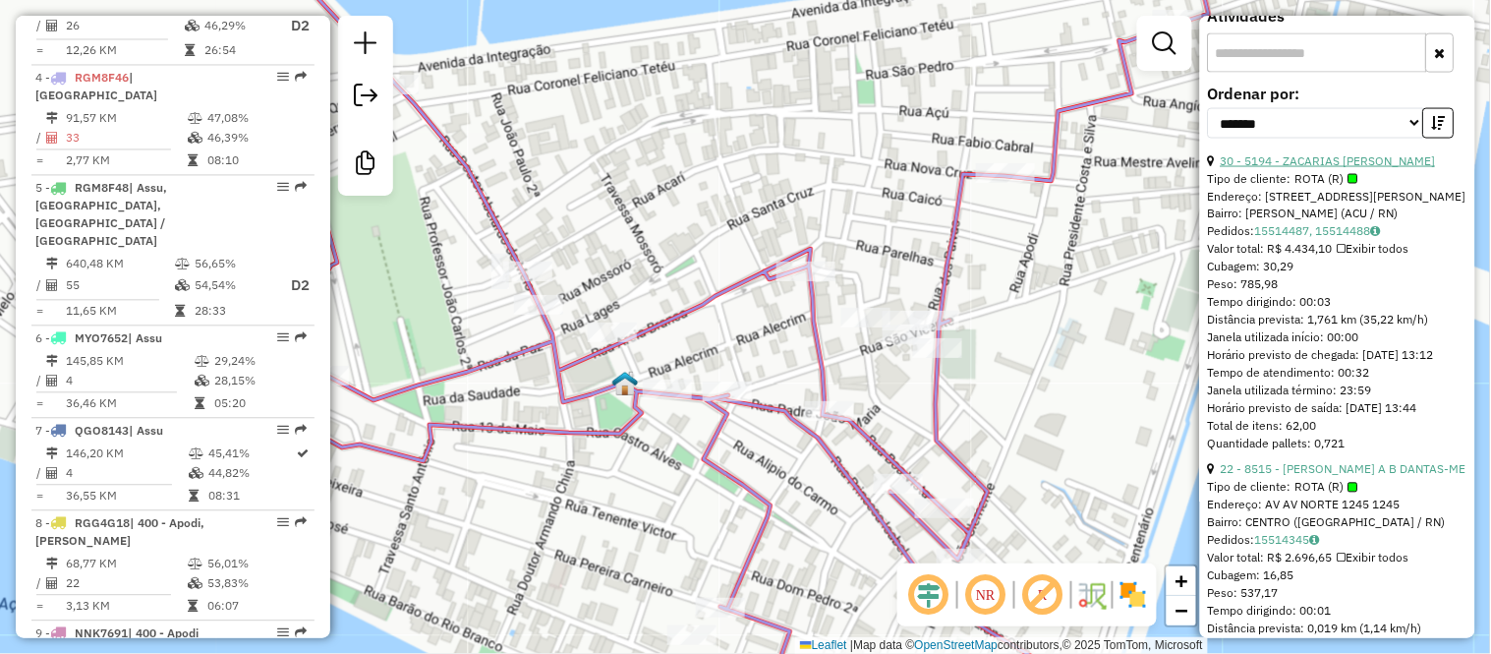
click at [1340, 168] on link "30 - 5194 - ZACARIAS [PERSON_NAME]" at bounding box center [1328, 160] width 215 height 15
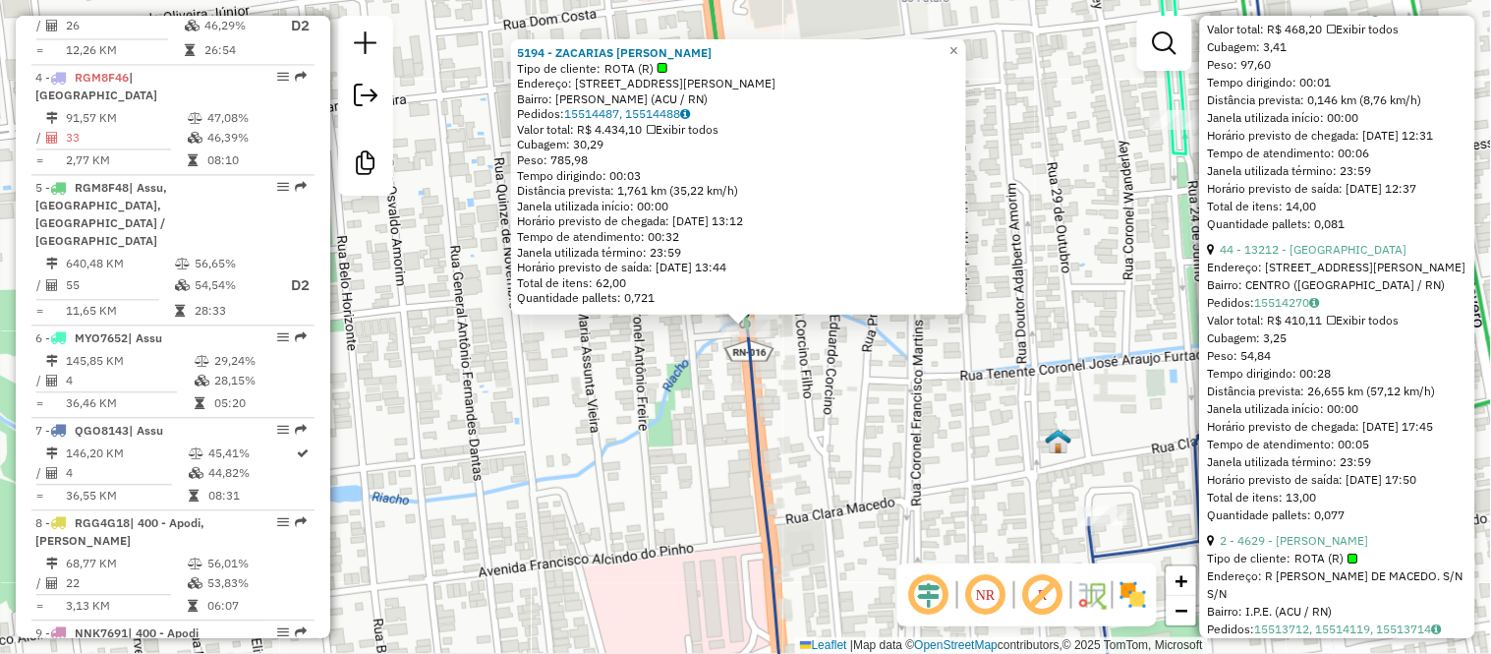
scroll to position [7972, 0]
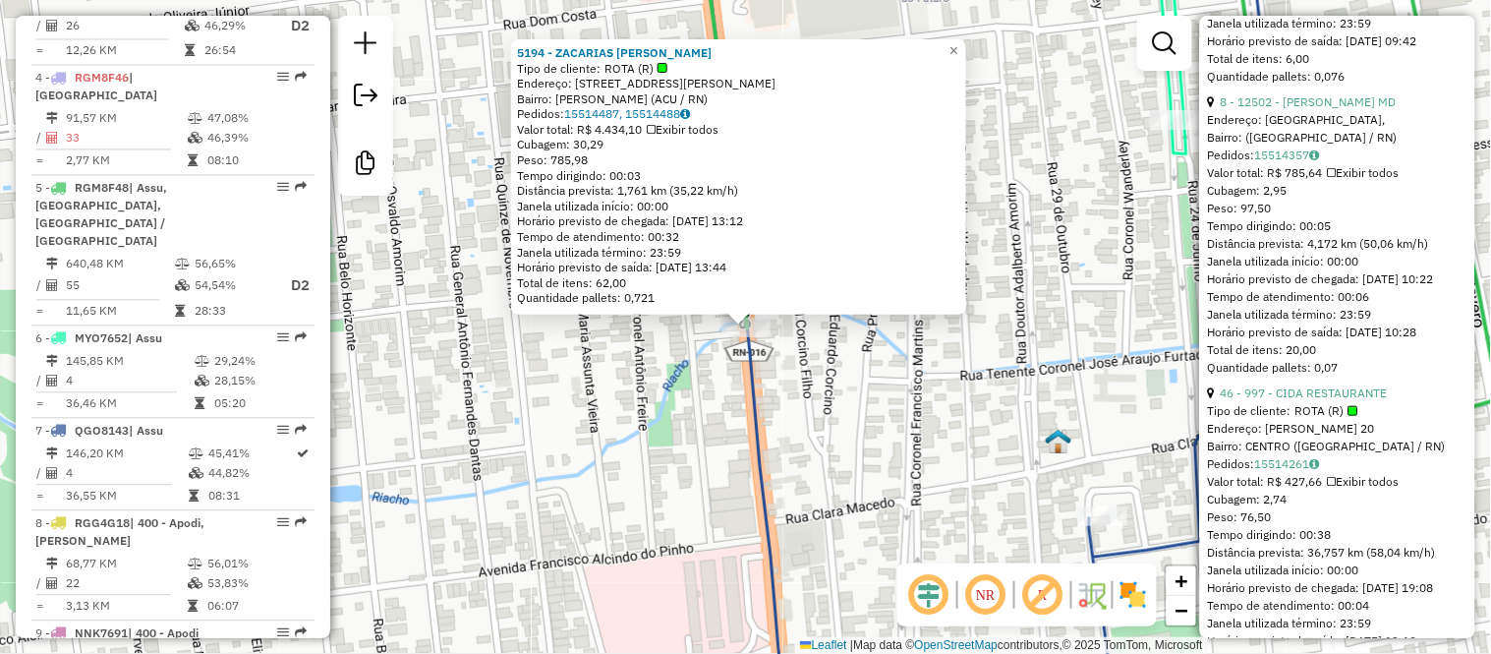
click at [935, 347] on div "5194 - ZACARIAS EUZEBIO DA COSTA Tipo de cliente: ROTA (R) Endereço: R MANOEL C…" at bounding box center [745, 327] width 1491 height 654
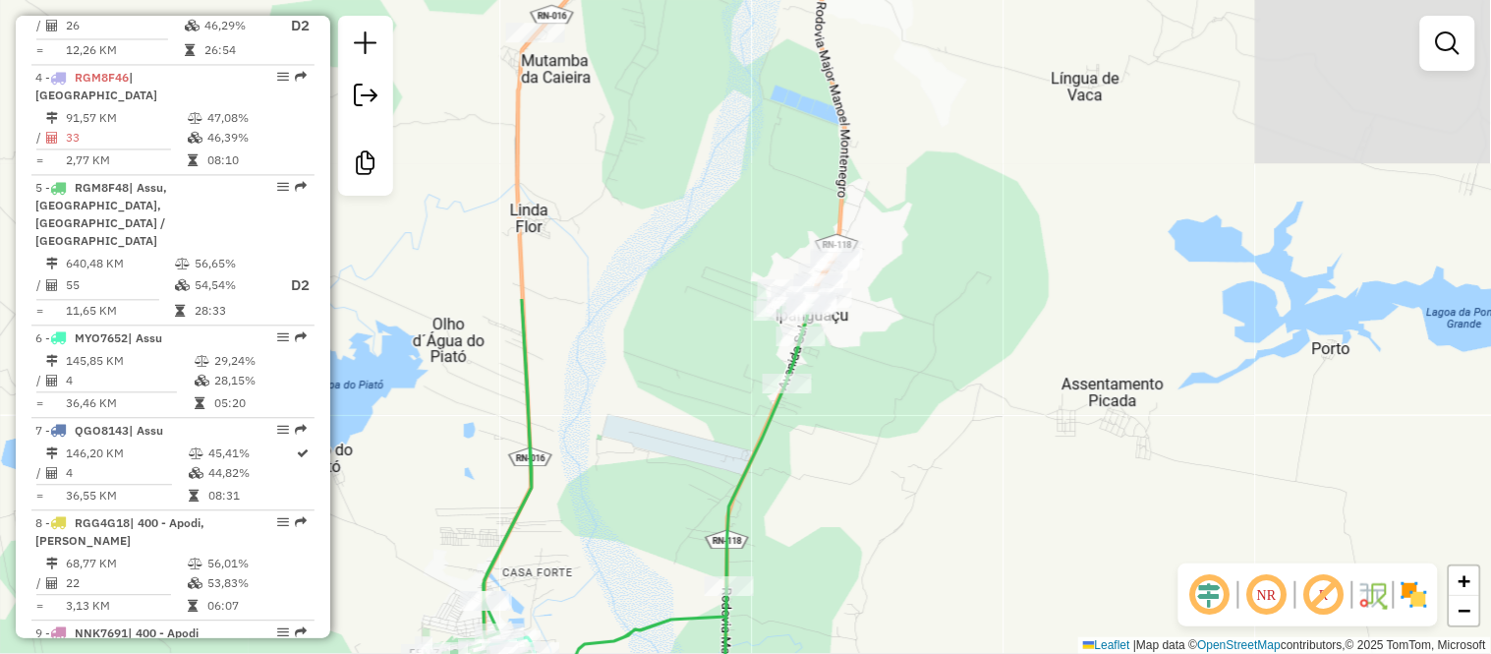
drag, startPoint x: 1058, startPoint y: 170, endPoint x: 623, endPoint y: 539, distance: 569.7
click at [623, 539] on div "Janela de atendimento Grade de atendimento Capacidade Transportadoras Veículos …" at bounding box center [745, 327] width 1491 height 654
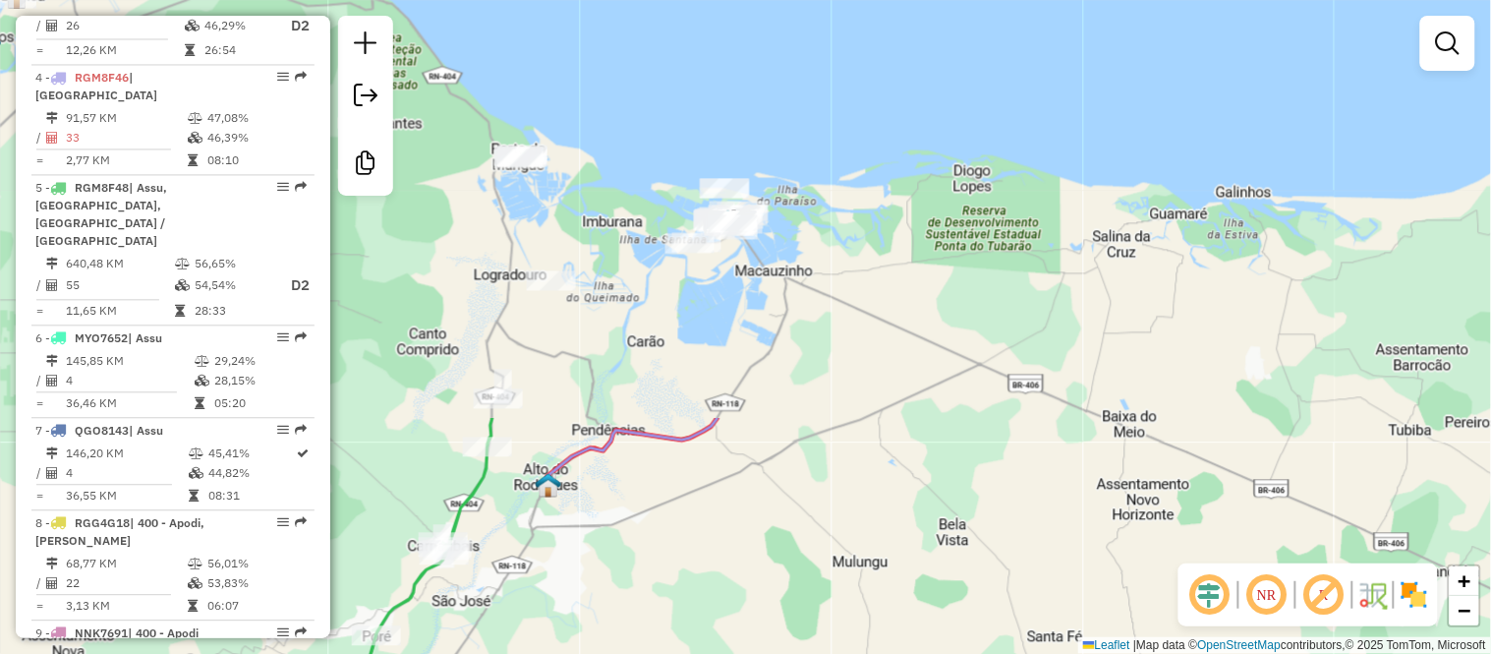
drag, startPoint x: 911, startPoint y: 115, endPoint x: 560, endPoint y: 584, distance: 585.6
click at [560, 584] on div "Janela de atendimento Grade de atendimento Capacidade Transportadoras Veículos …" at bounding box center [745, 327] width 1491 height 654
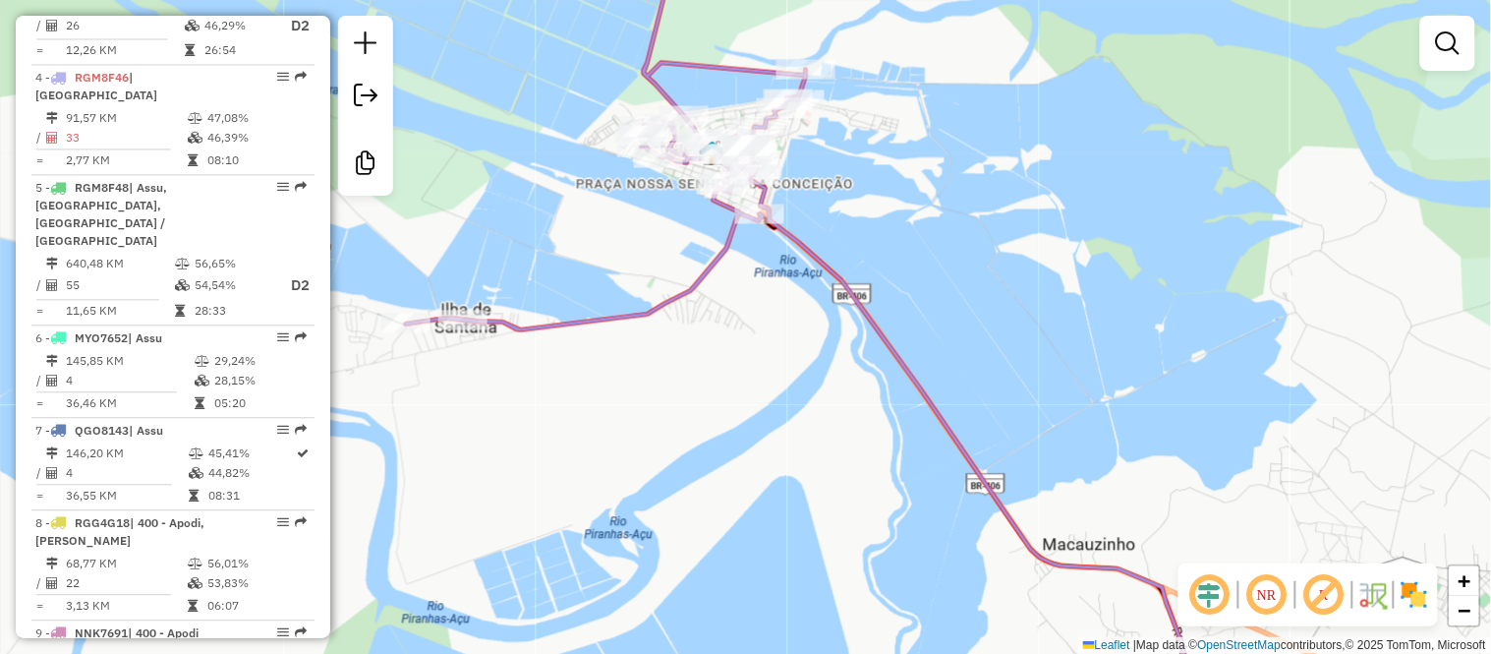
drag, startPoint x: 810, startPoint y: 347, endPoint x: 350, endPoint y: 335, distance: 460.1
click at [814, 361] on div "Janela de atendimento Grade de atendimento Capacidade Transportadoras Veículos …" at bounding box center [745, 327] width 1491 height 654
